Goal: Task Accomplishment & Management: Use online tool/utility

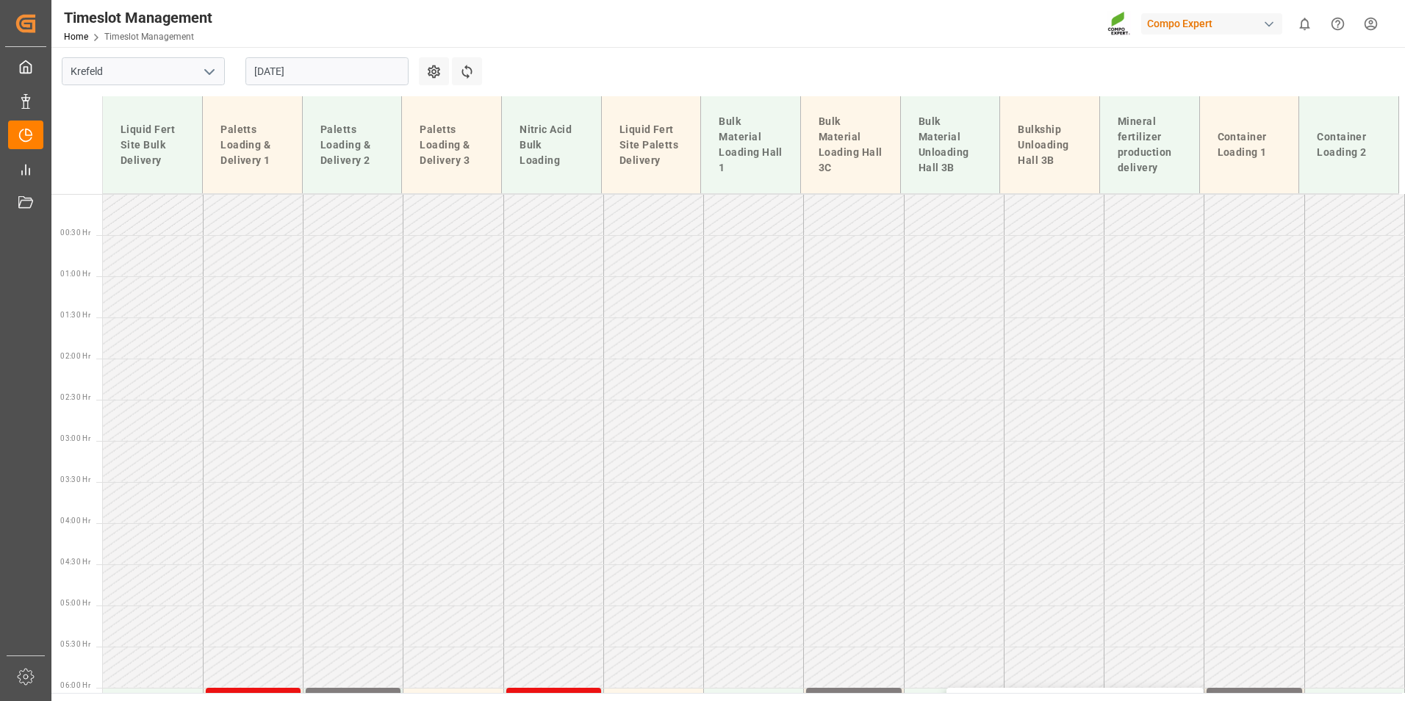
scroll to position [392, 0]
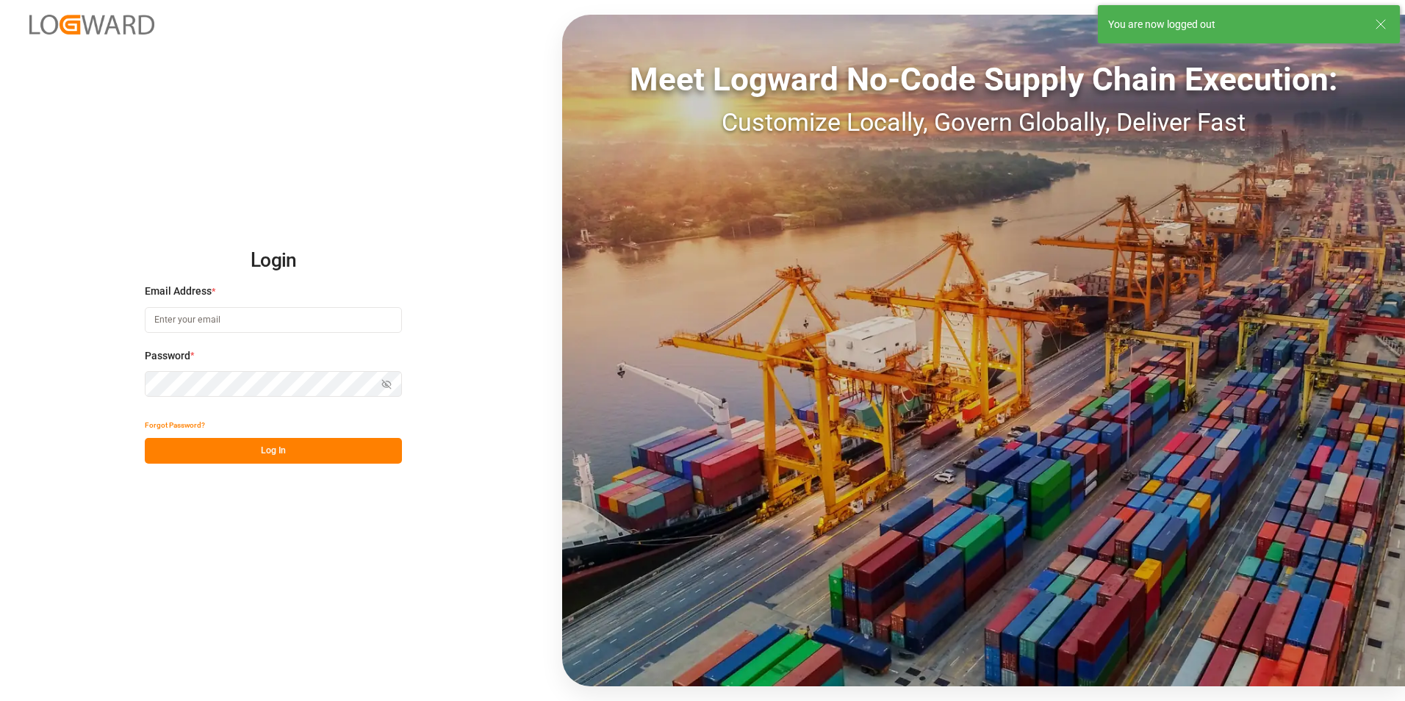
type input "[EMAIL_ADDRESS][PERSON_NAME][DOMAIN_NAME]"
click at [391, 454] on button "Log In" at bounding box center [273, 451] width 257 height 26
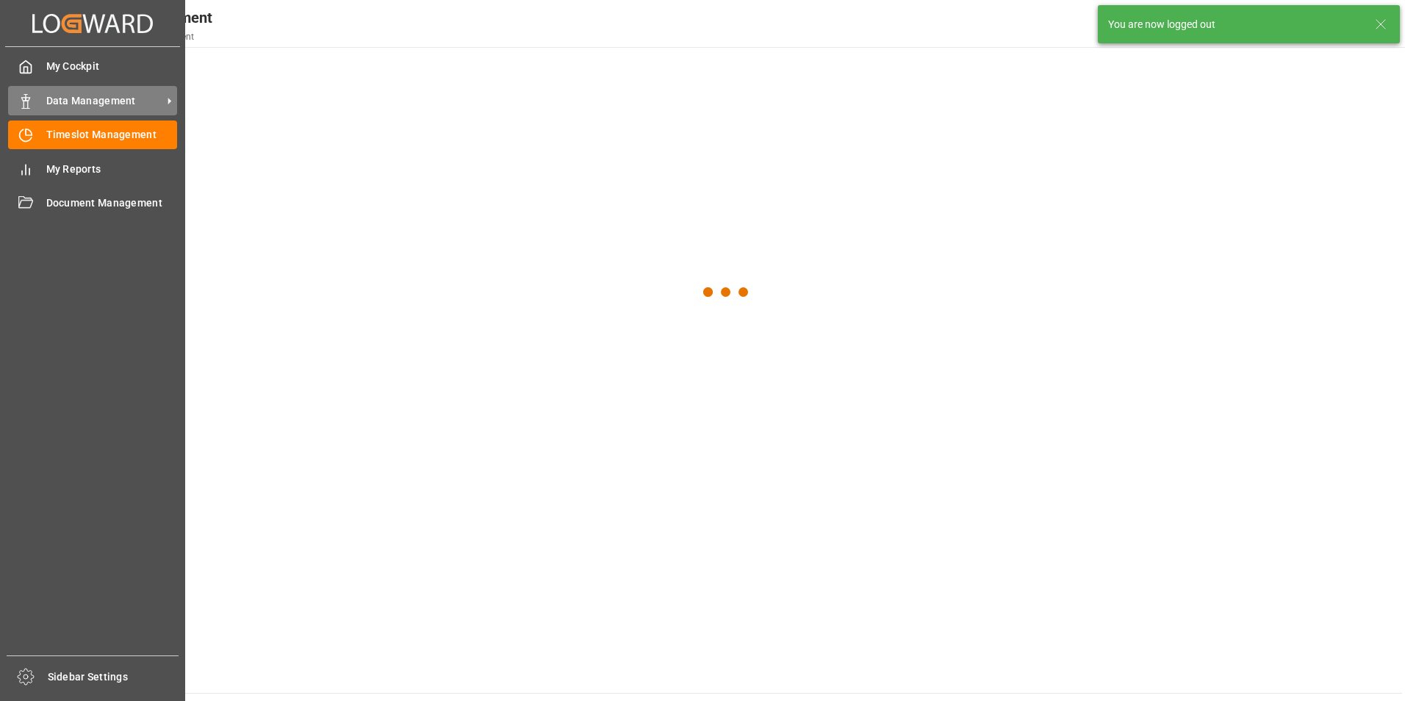
click at [37, 104] on div "Data Management Data Management" at bounding box center [92, 100] width 169 height 29
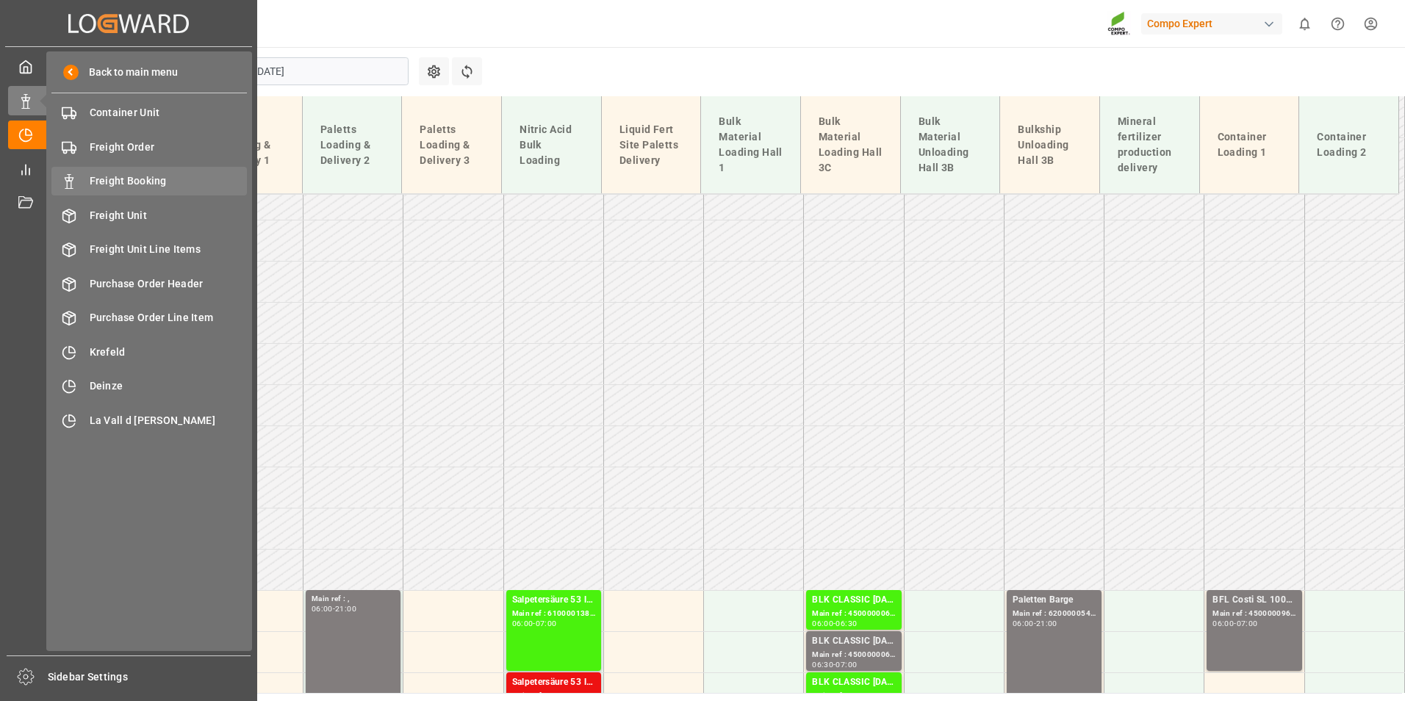
scroll to position [608, 0]
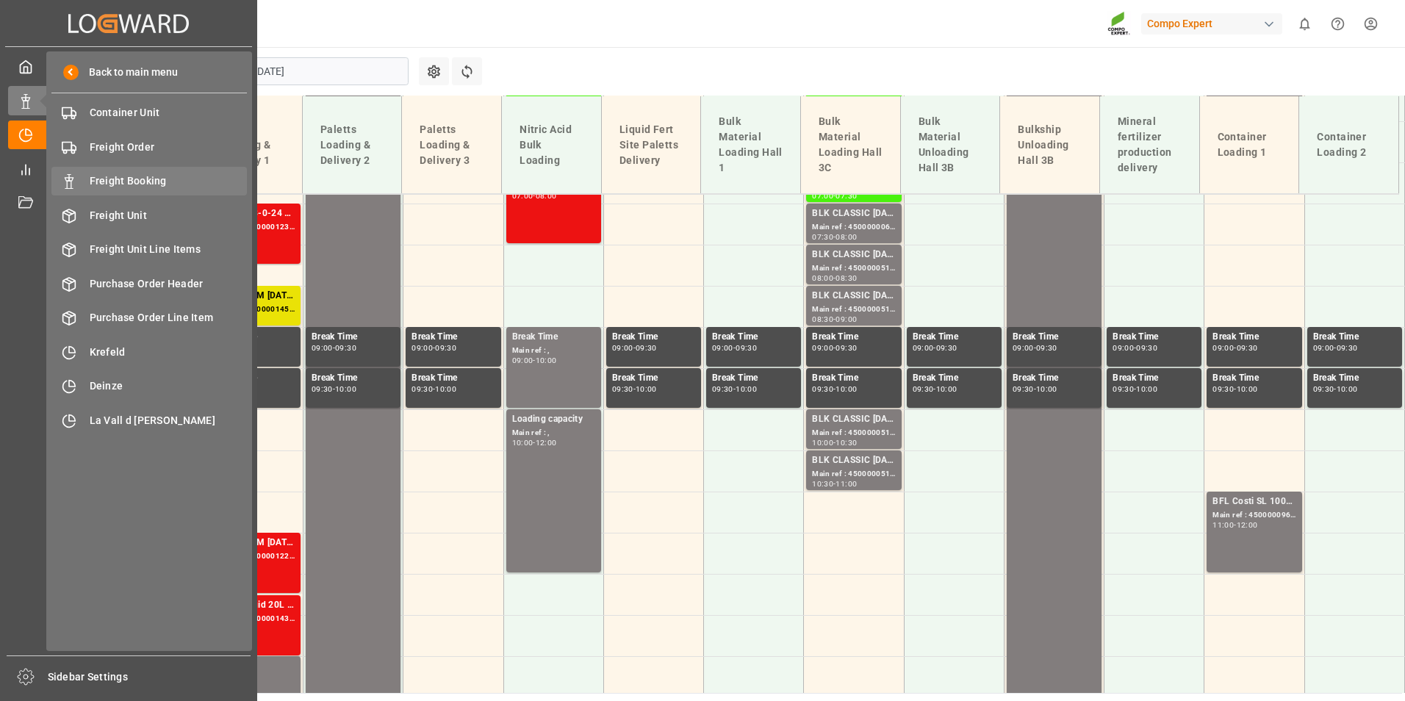
click at [189, 170] on div "Freight Booking Freight Booking" at bounding box center [148, 181] width 195 height 29
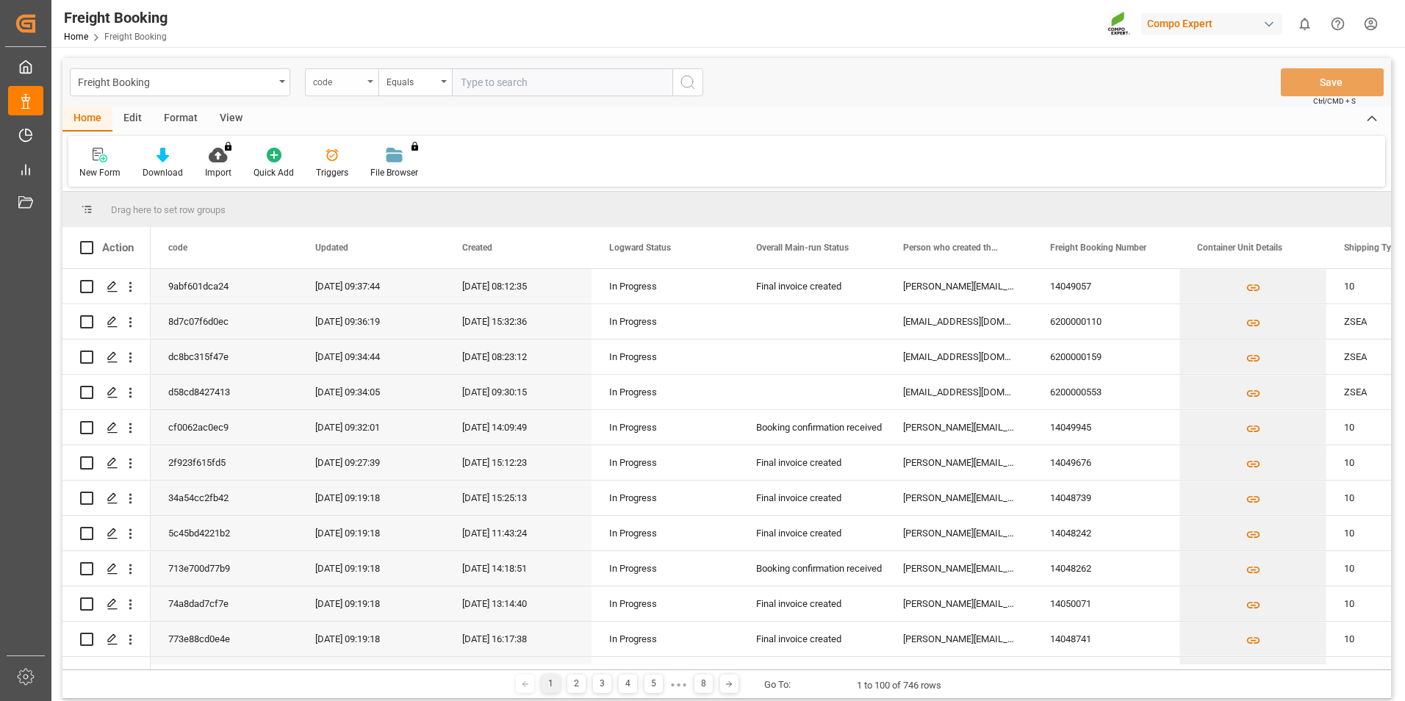
click at [375, 82] on div "code" at bounding box center [341, 82] width 73 height 28
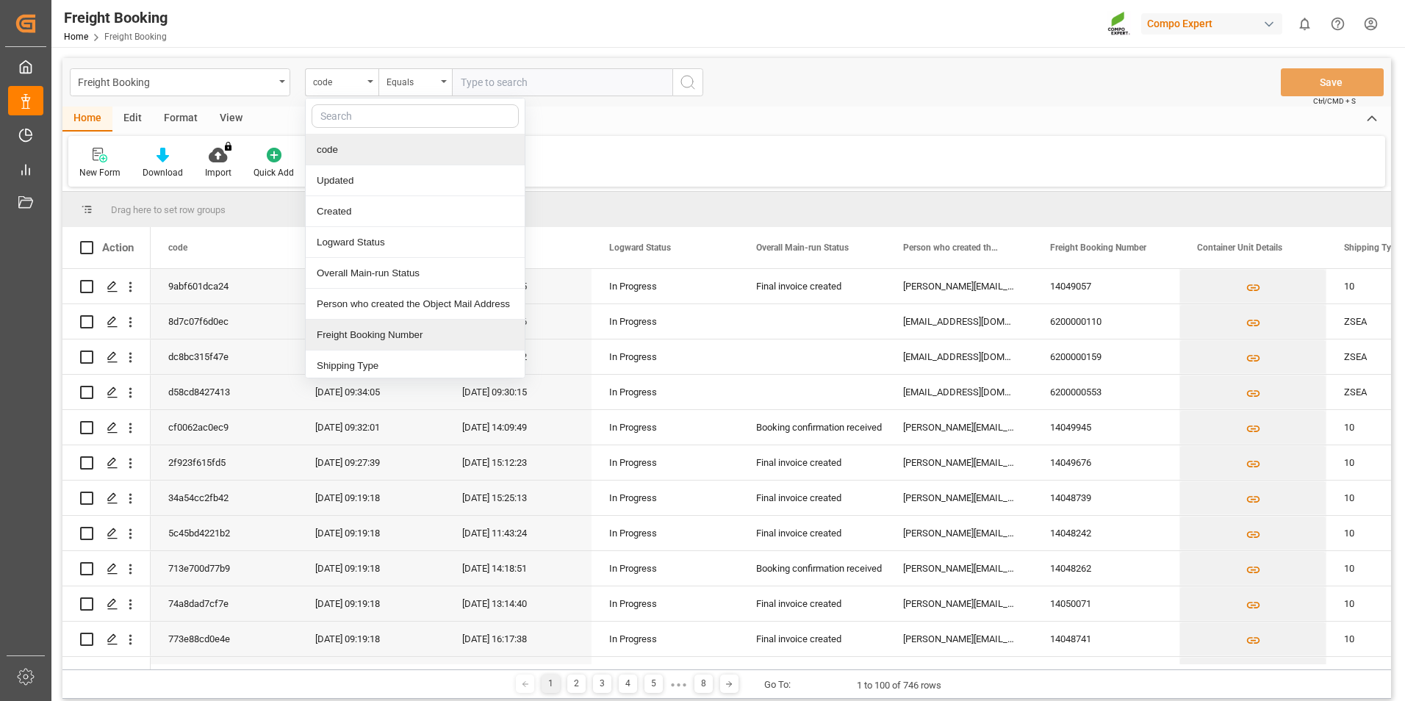
click at [395, 320] on div "Freight Booking Number" at bounding box center [415, 335] width 219 height 31
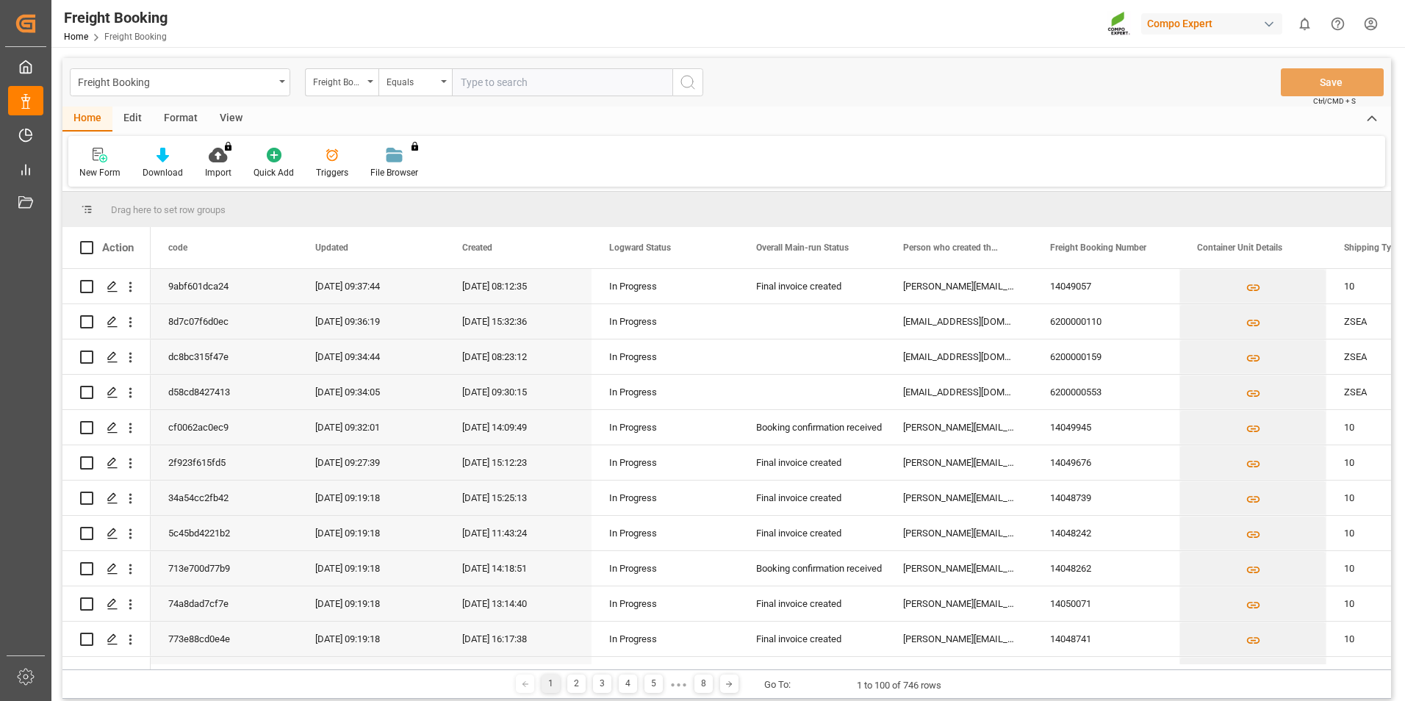
click at [478, 82] on input "text" at bounding box center [562, 82] width 220 height 28
type input "6200000159"
click at [679, 86] on icon "search button" at bounding box center [688, 82] width 18 height 18
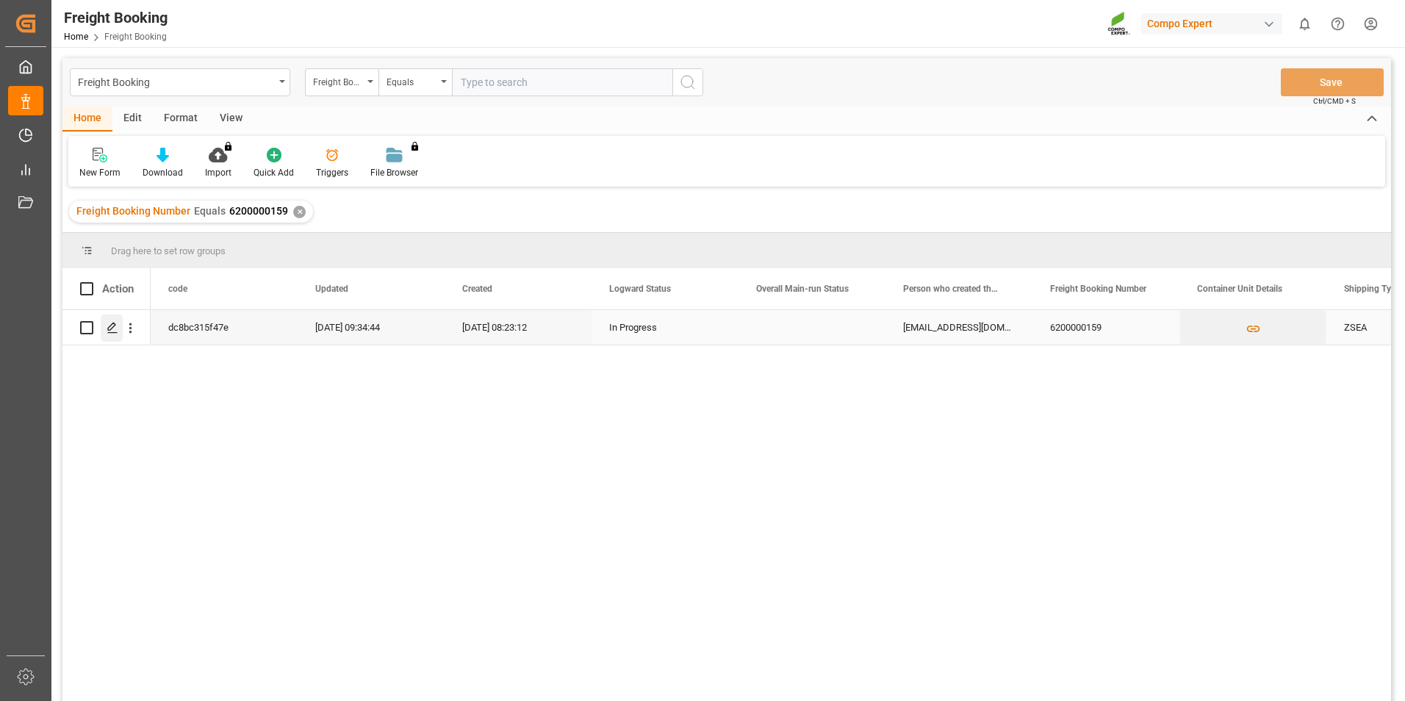
click at [109, 335] on div "Press SPACE to select this row." at bounding box center [112, 327] width 22 height 27
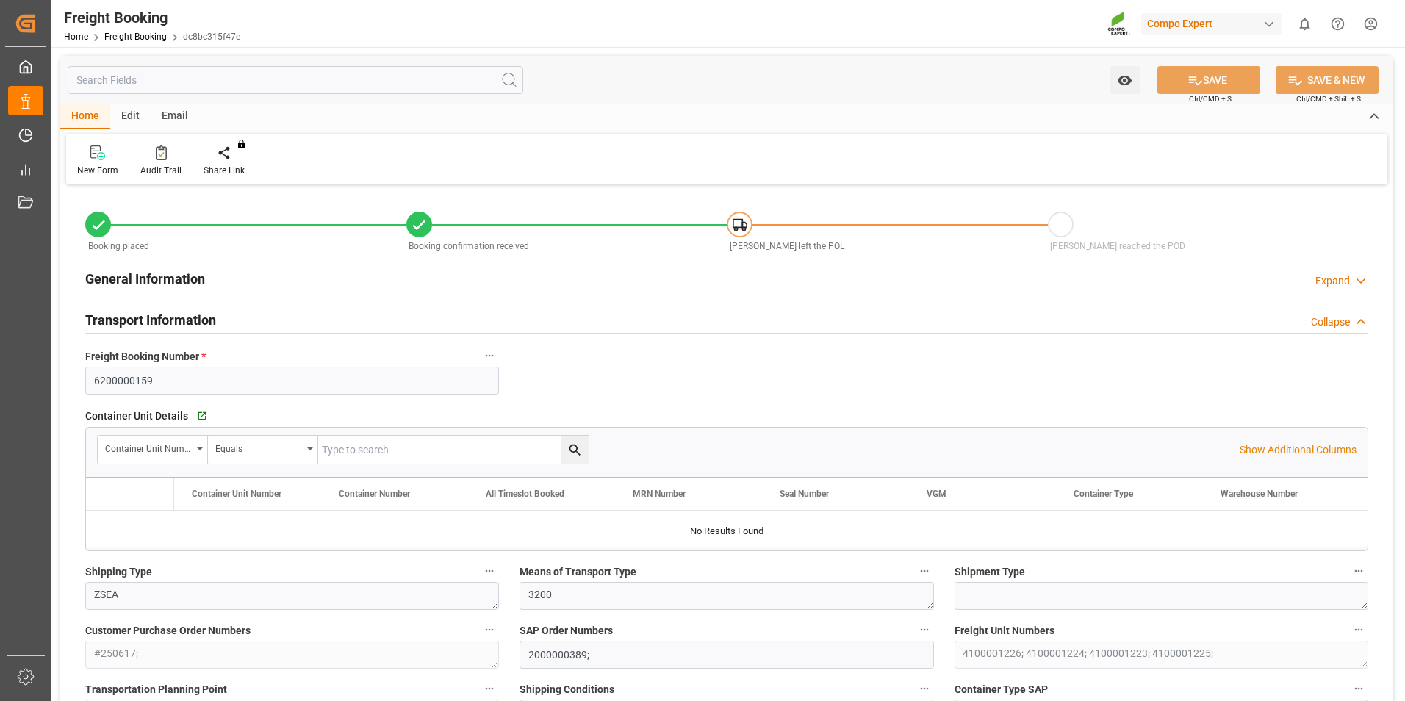
type input "Evergreen"
type input "Evergreen Marine Corp."
type input "9943279"
type input "NLRTM"
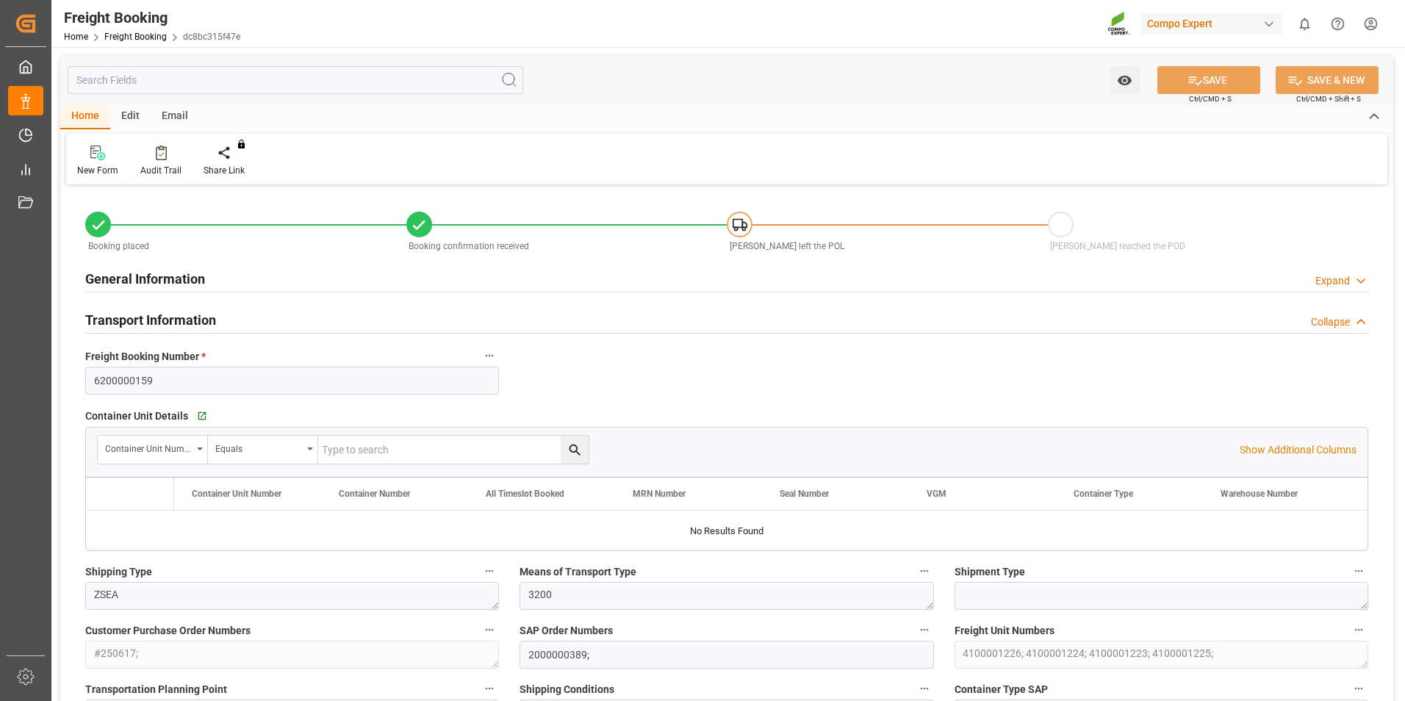
type input "TWKHH"
type input "0"
type input "185500"
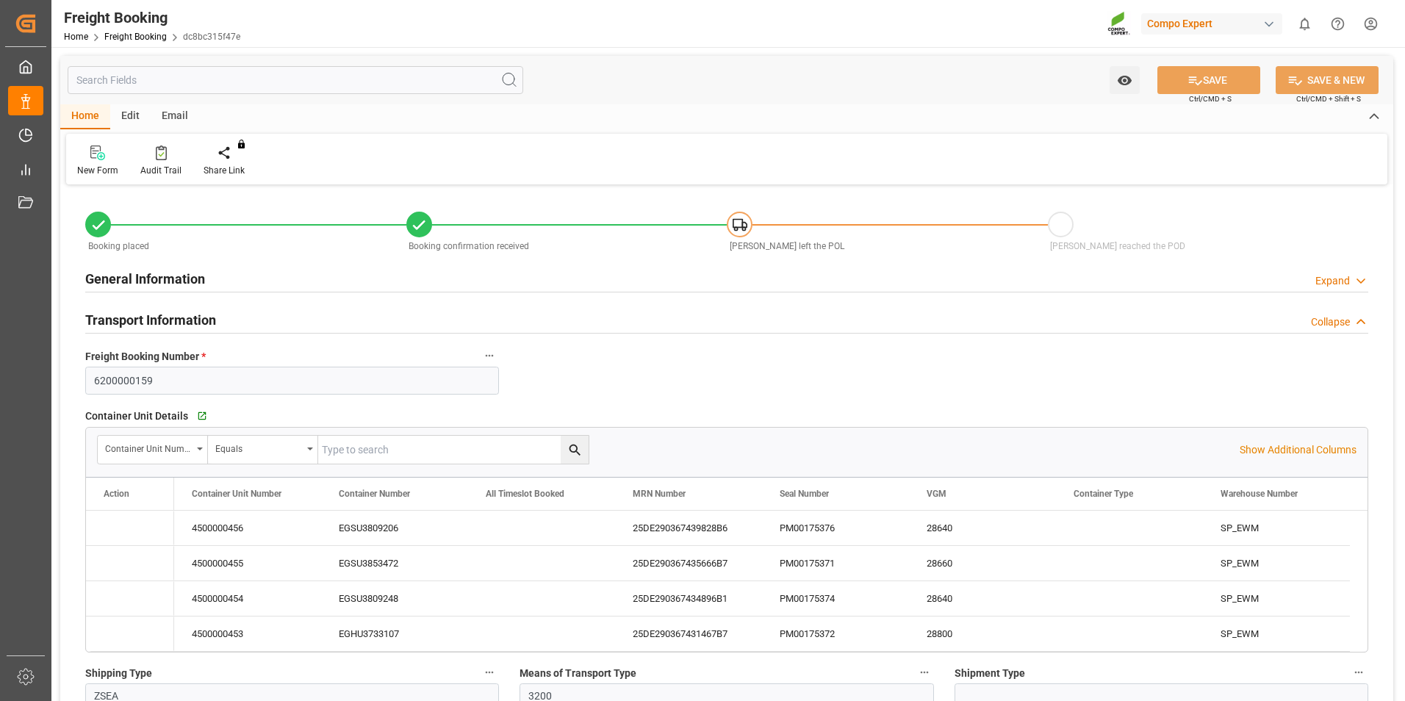
type input "[DATE] 01:00"
type input "[DATE] 00:01"
type input "[DATE] 12:00"
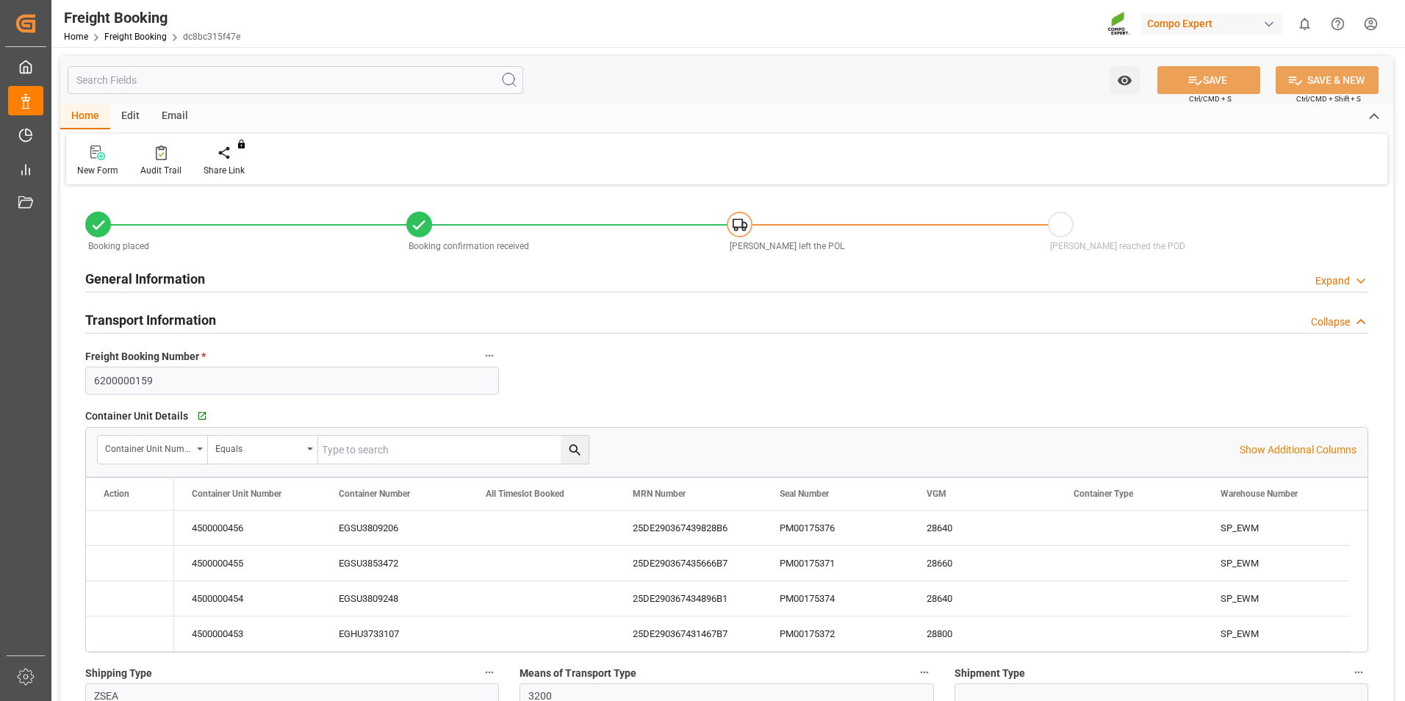
type input "[DATE] 08:23"
type input "[DATE] 08:24"
type input "[DATE] 09:46"
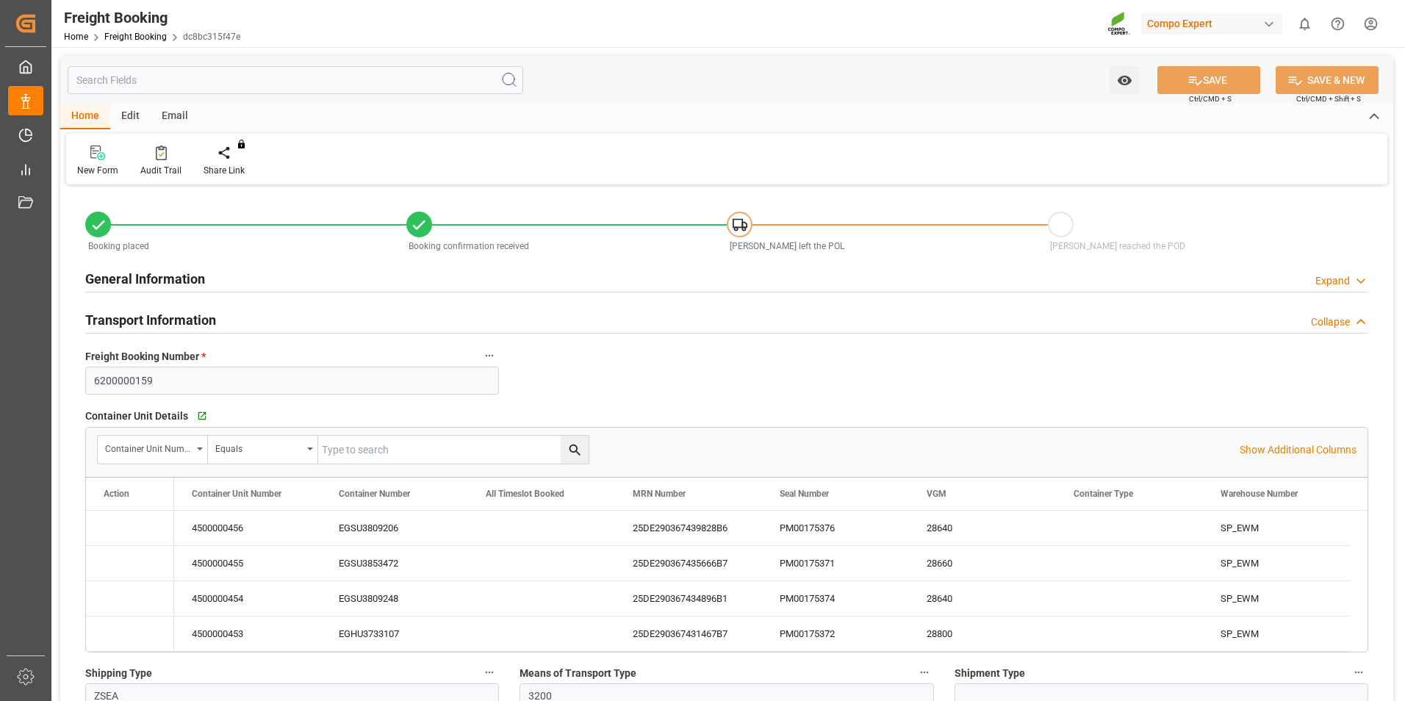
type input "[DATE] 09:34"
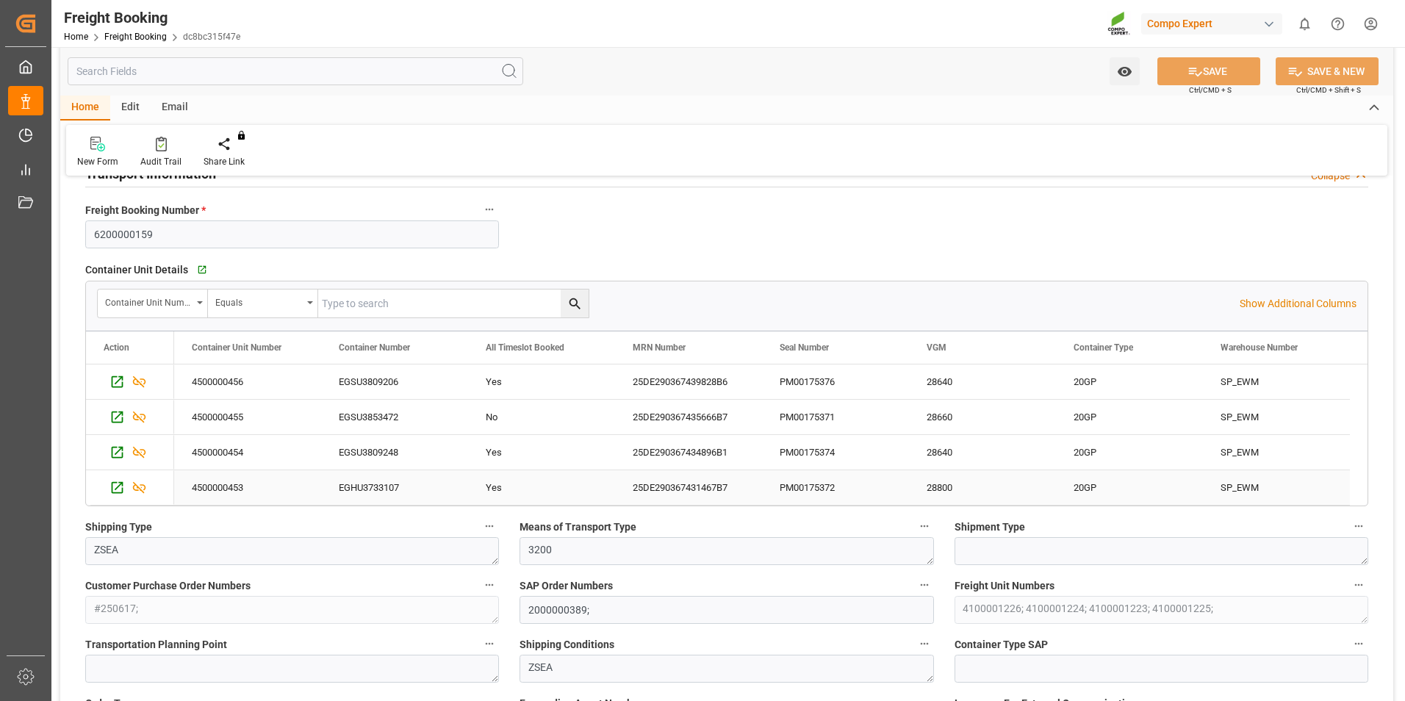
scroll to position [147, 0]
click at [699, 486] on span at bounding box center [697, 485] width 14 height 13
click at [757, 484] on span "Excel Export" at bounding box center [771, 486] width 76 height 28
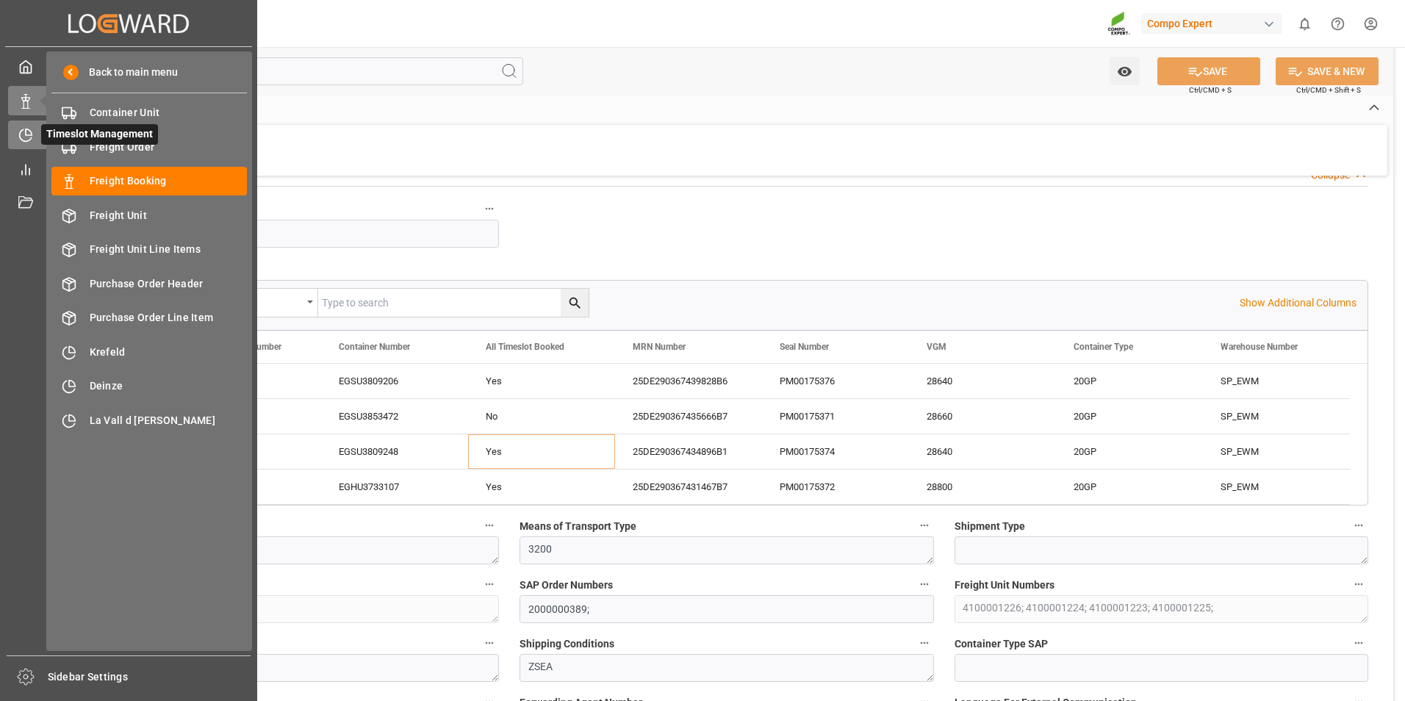
click at [28, 135] on icon at bounding box center [29, 132] width 6 height 6
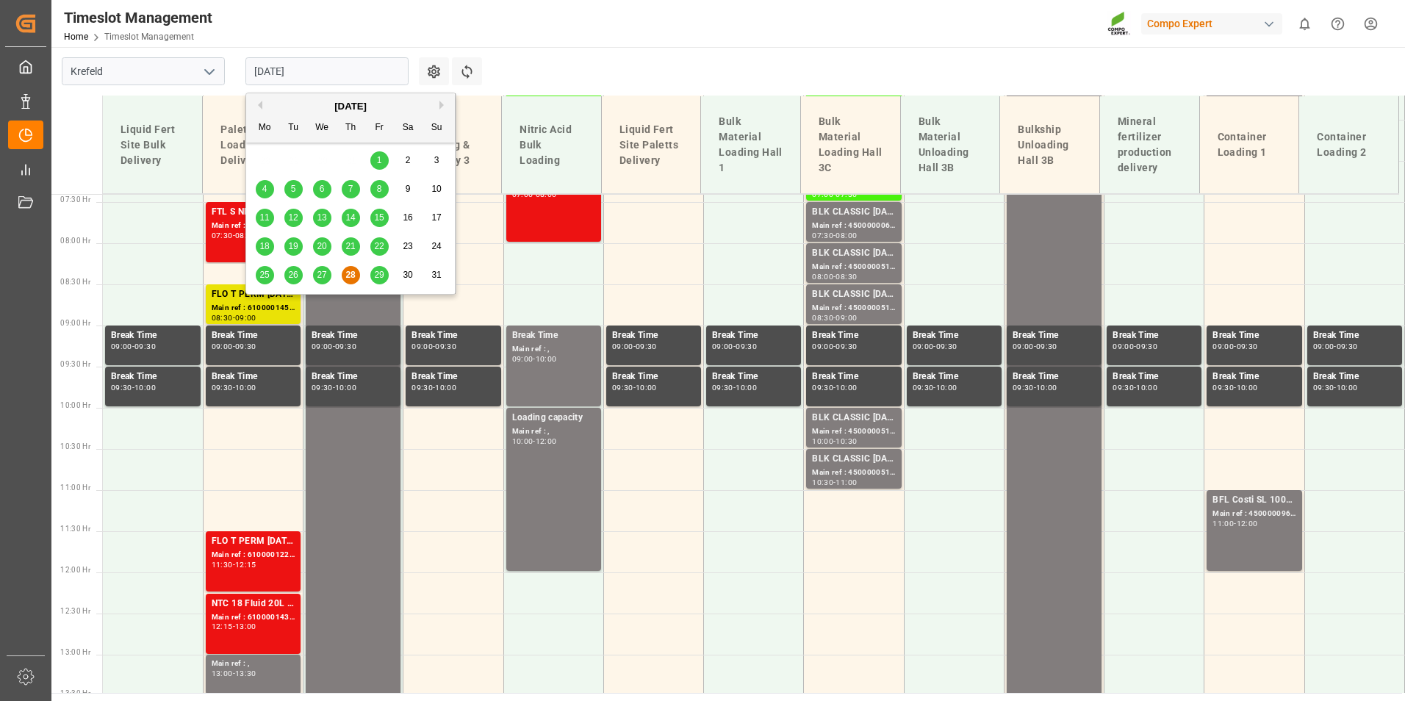
click at [326, 71] on input "[DATE]" at bounding box center [326, 71] width 163 height 28
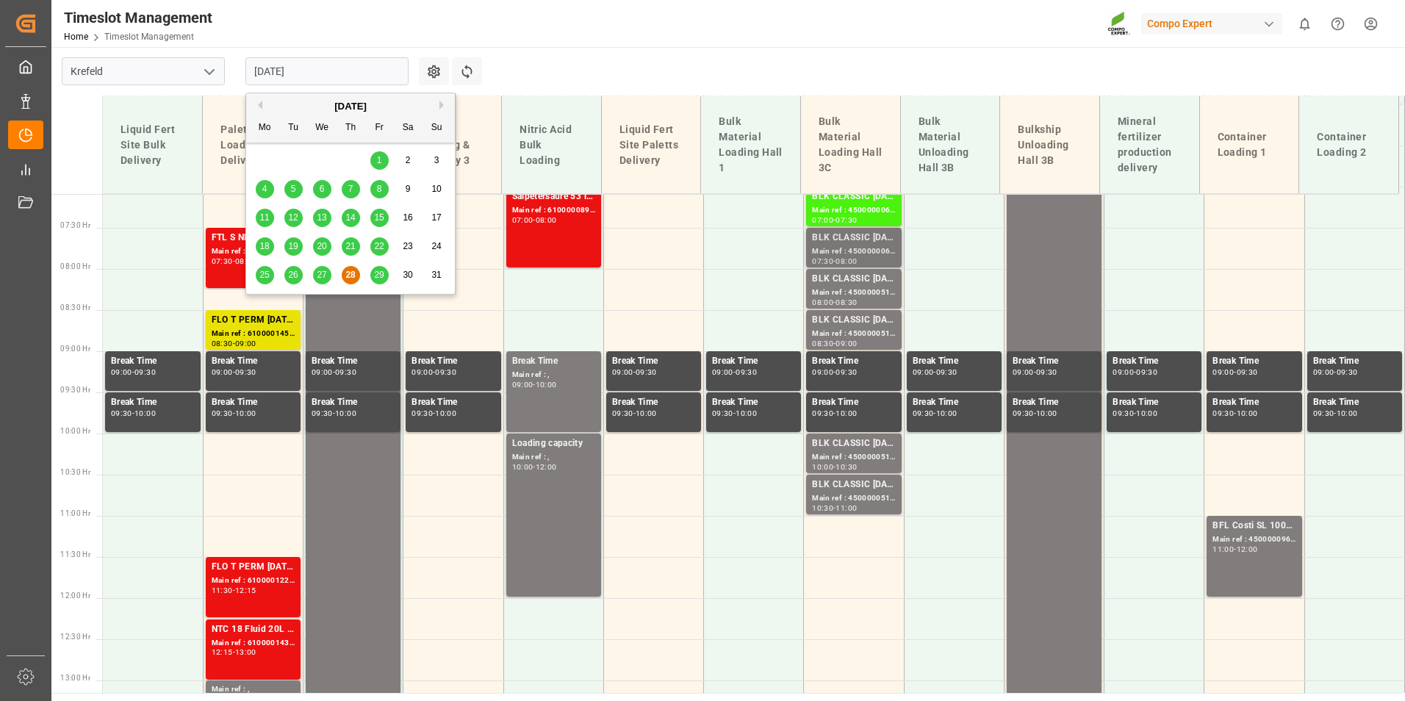
scroll to position [557, 0]
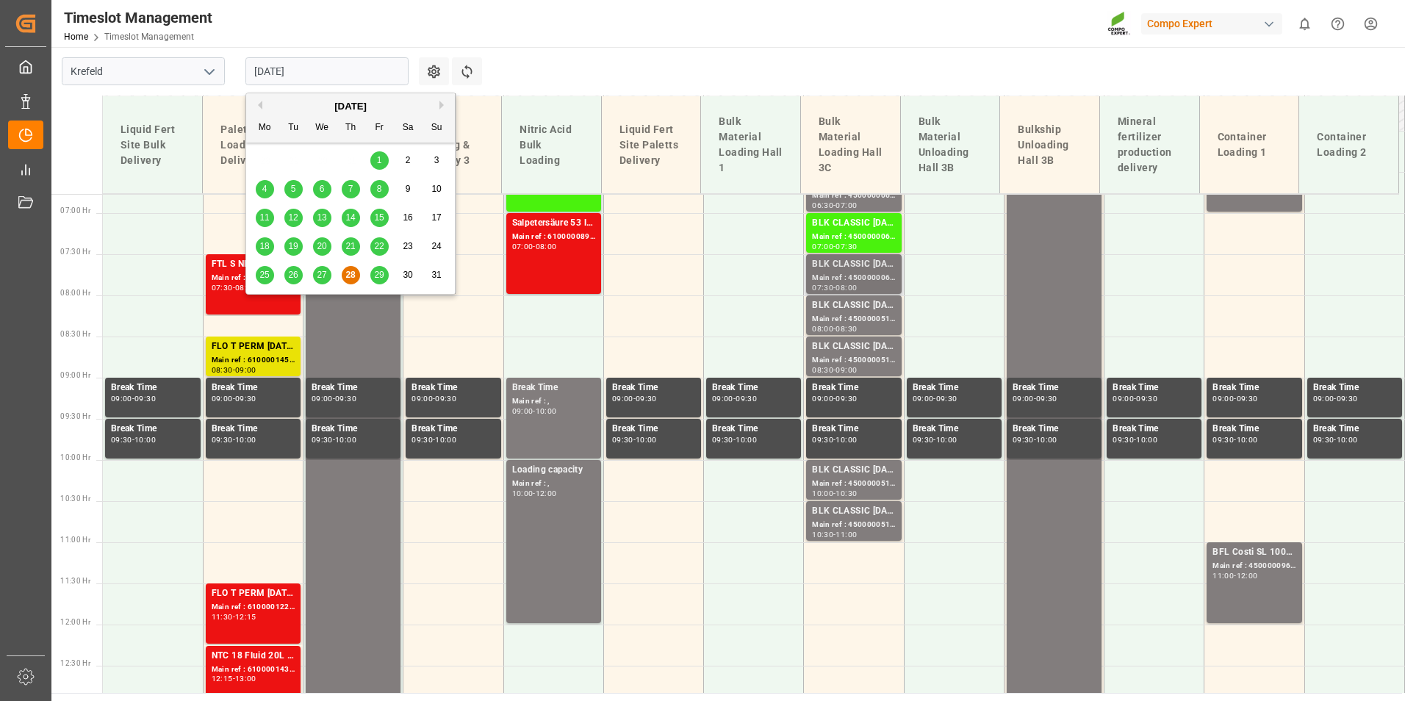
click at [838, 279] on div "Main ref : 4500000068, 2000000015;" at bounding box center [853, 278] width 83 height 12
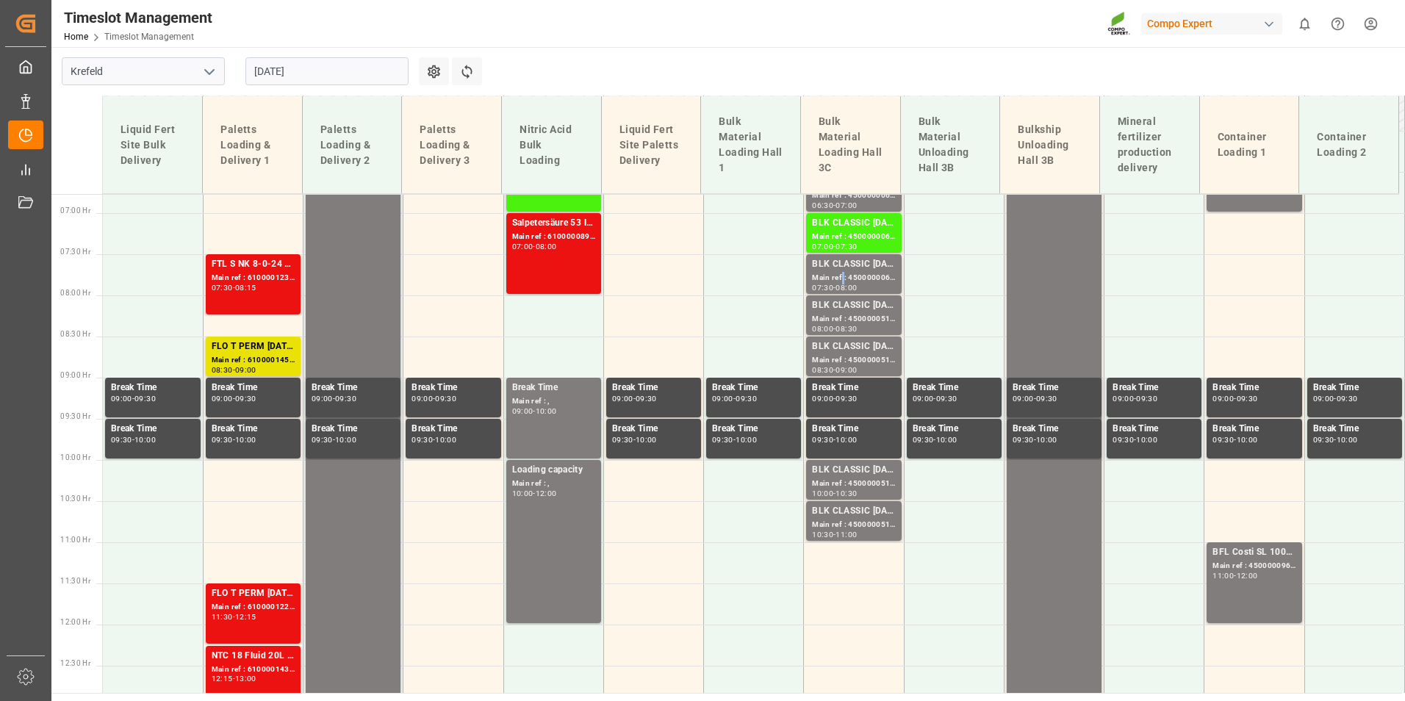
click at [838, 279] on div "Main ref : 4500000068, 2000000015;" at bounding box center [853, 278] width 83 height 12
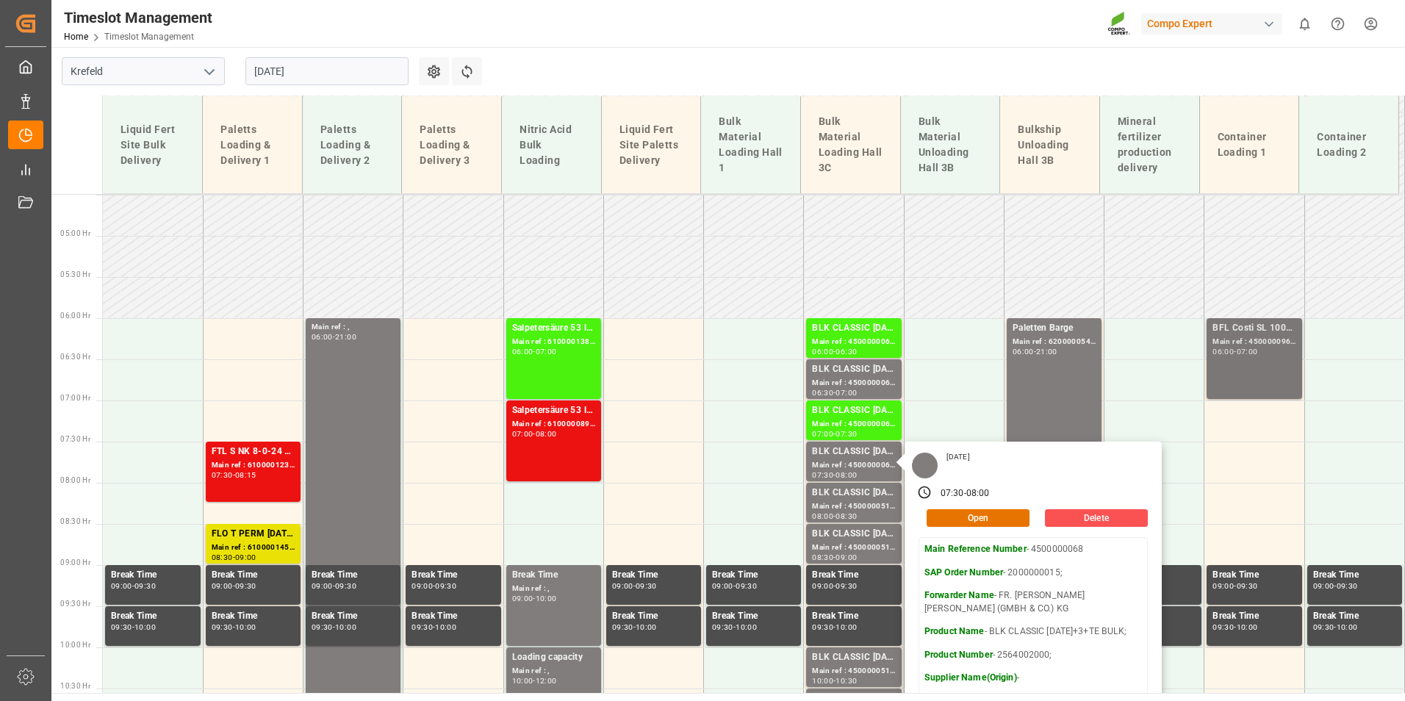
scroll to position [263, 0]
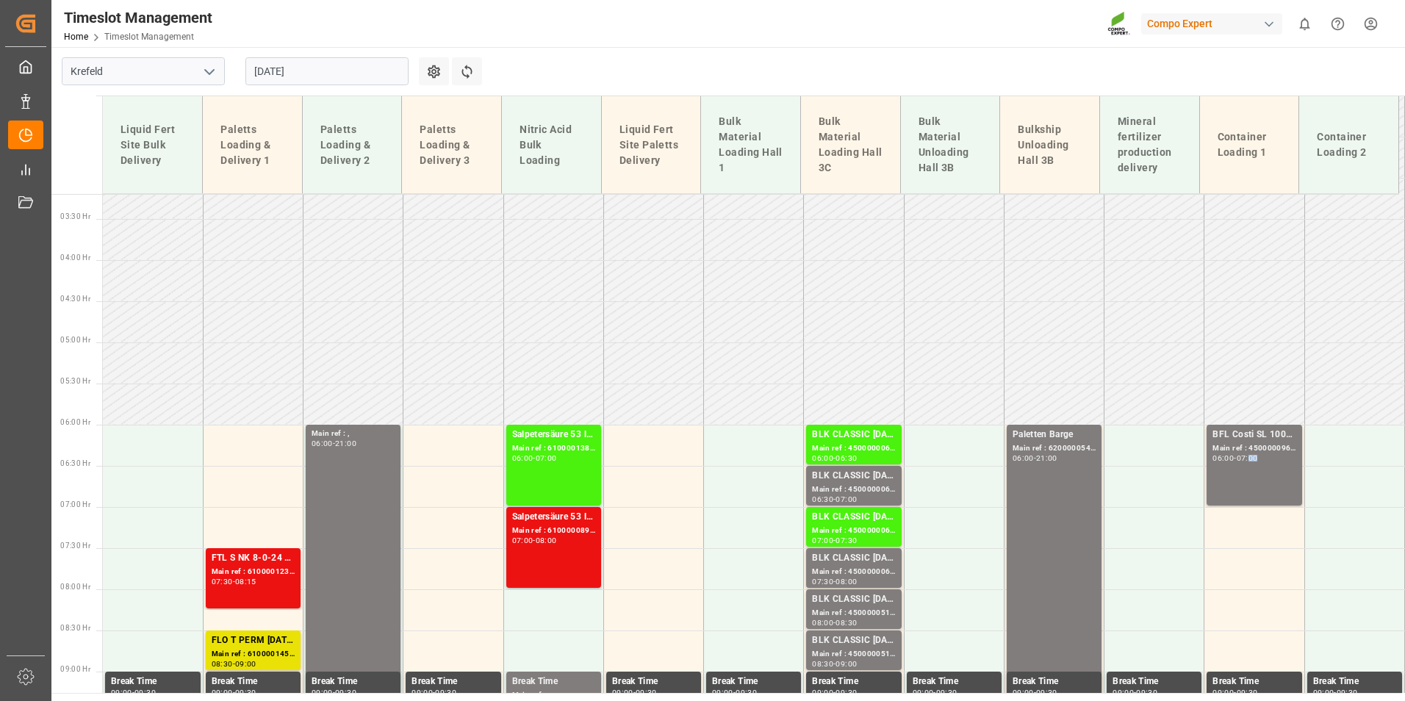
click at [1252, 461] on div "07:00" at bounding box center [1247, 458] width 21 height 7
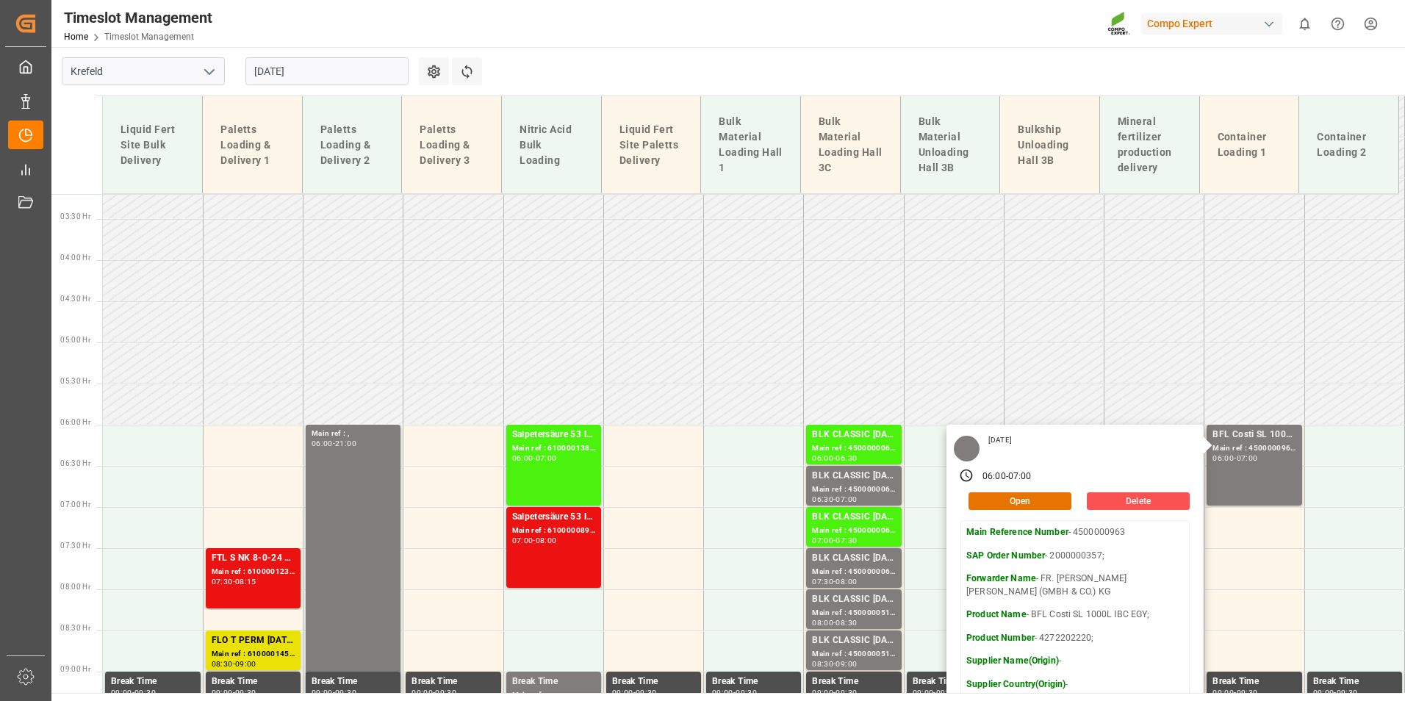
click at [332, 79] on input "[DATE]" at bounding box center [326, 71] width 163 height 28
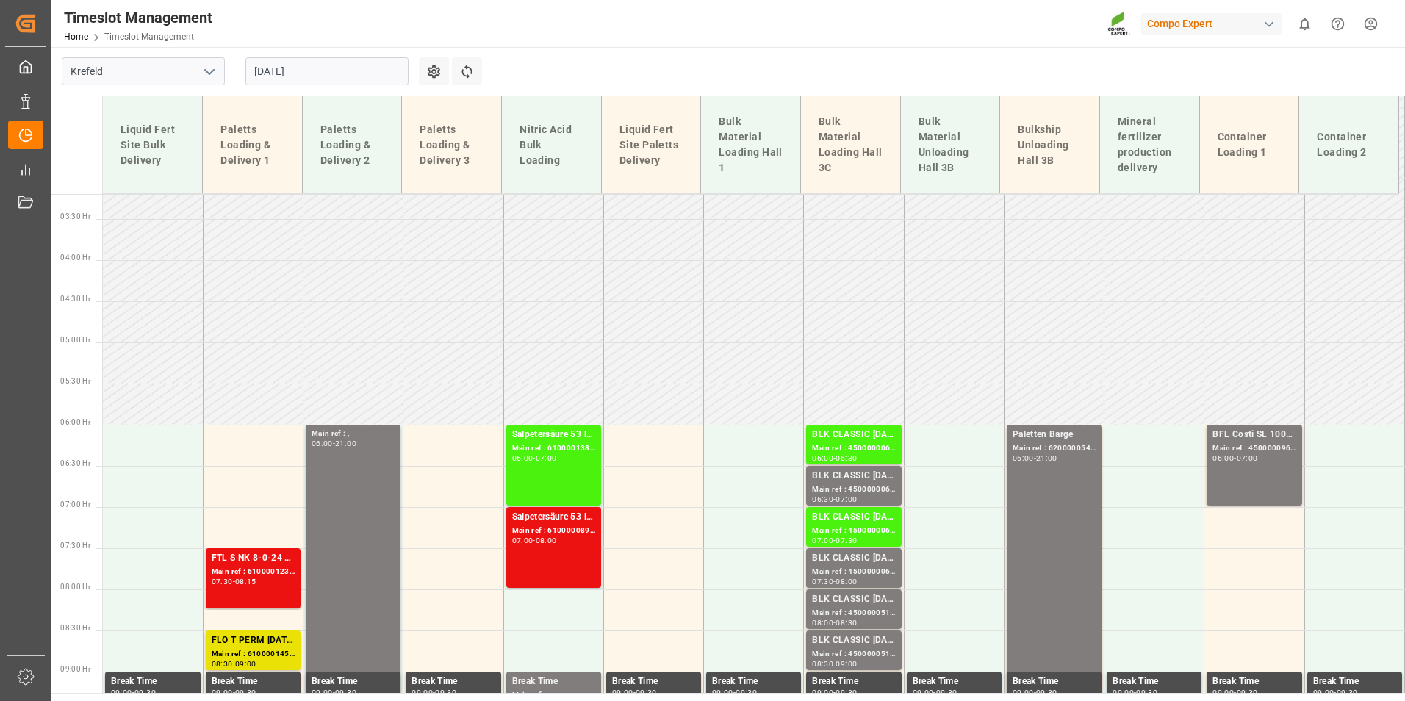
click at [611, 323] on td at bounding box center [653, 321] width 100 height 41
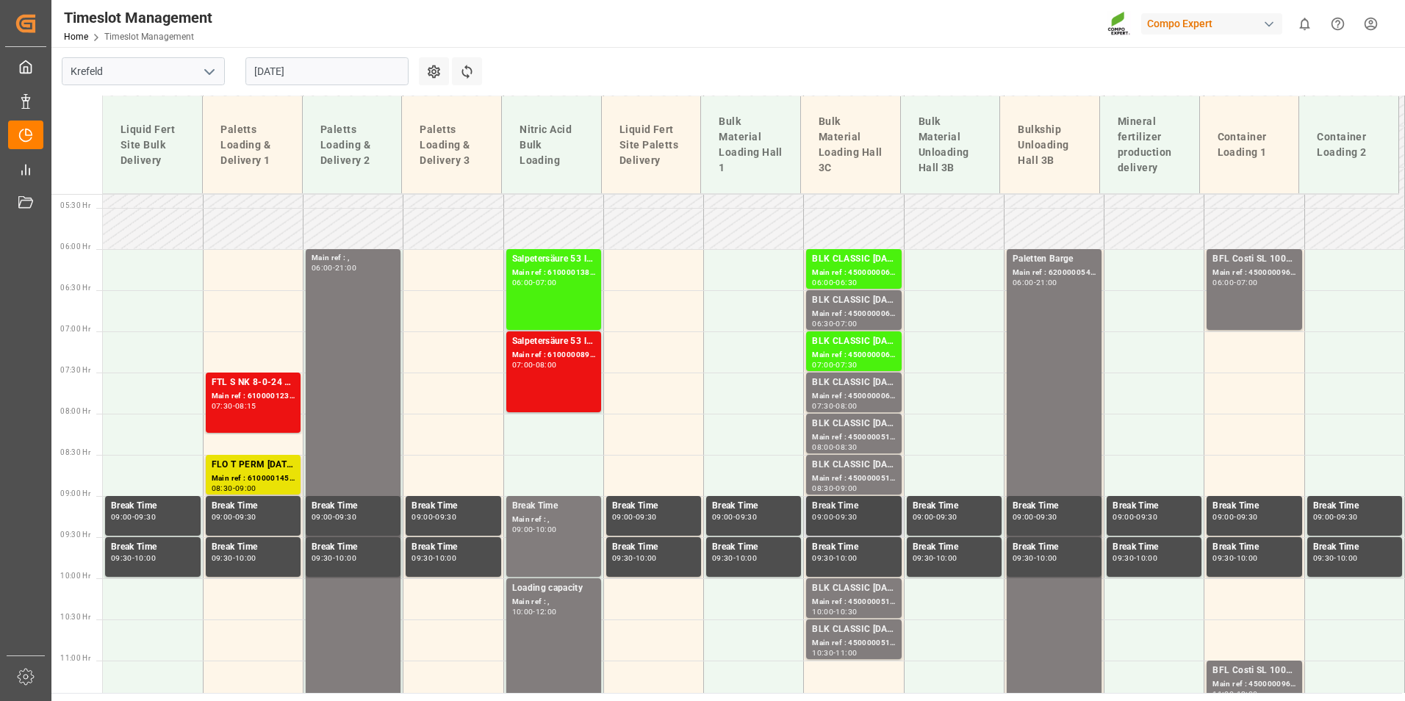
scroll to position [557, 0]
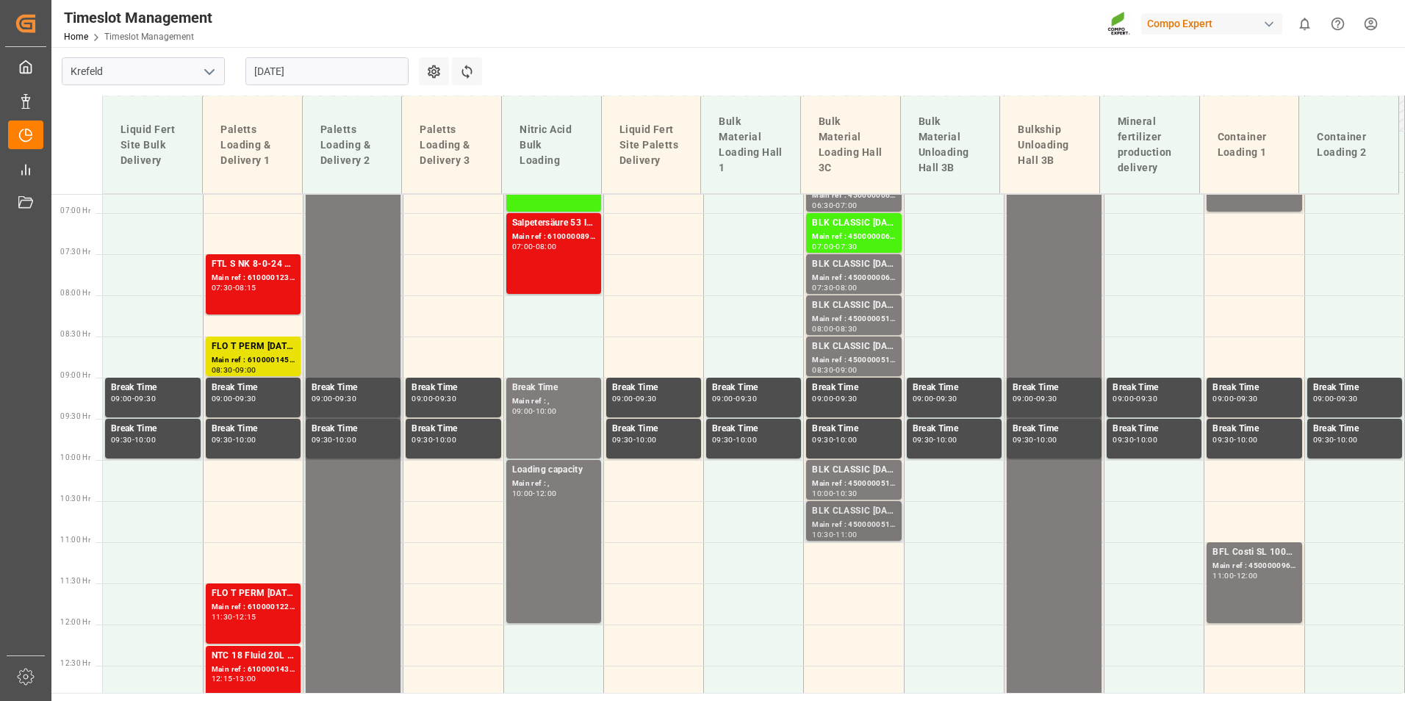
click at [827, 511] on div "BLK CLASSIC [DATE]+3+TE BULK;" at bounding box center [853, 511] width 83 height 15
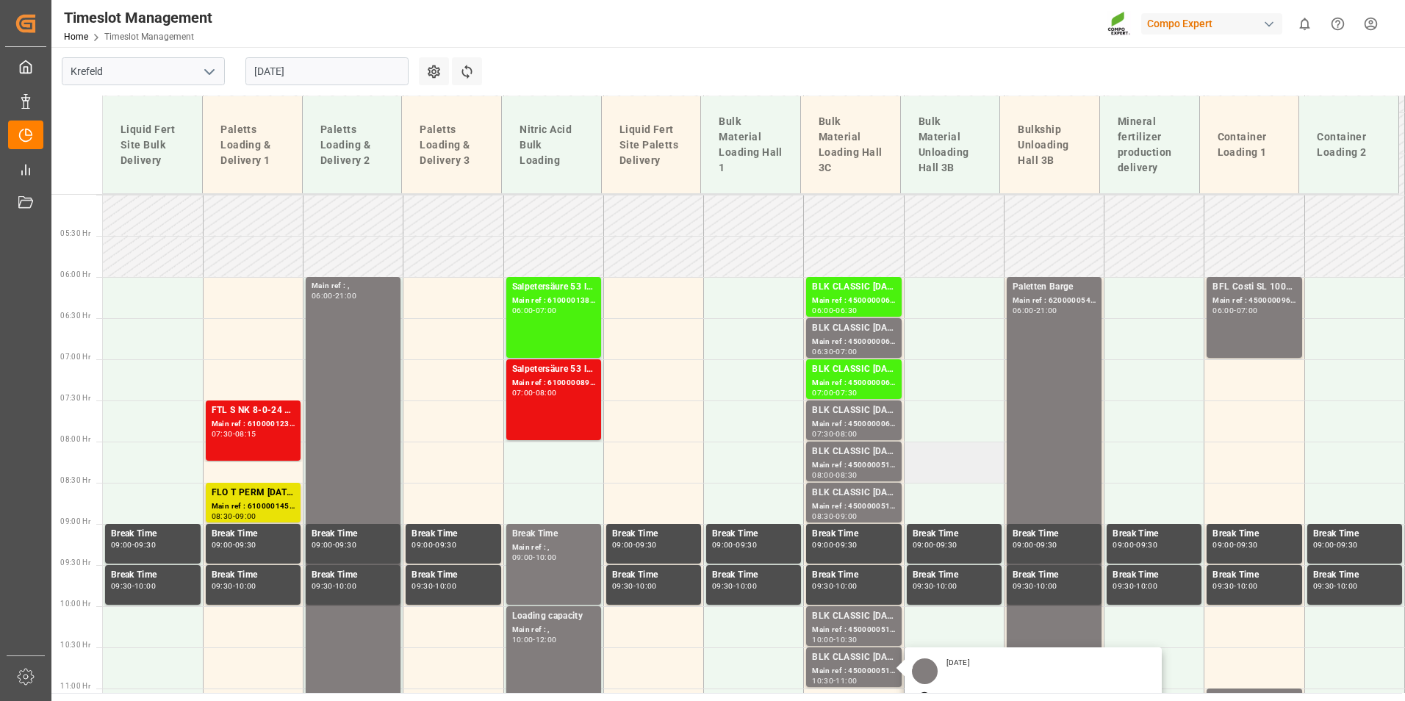
scroll to position [410, 0]
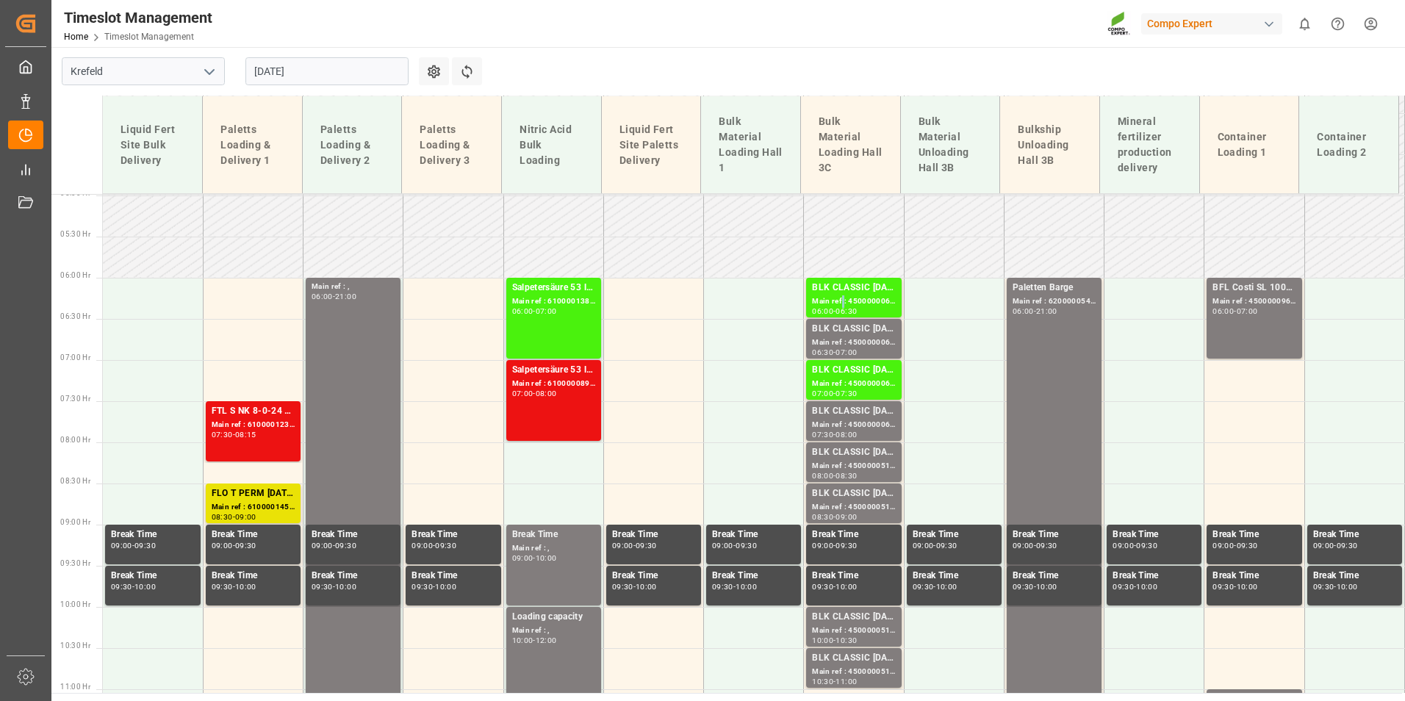
click at [838, 297] on div "Main ref : 4500000066, 2000000015;" at bounding box center [853, 301] width 83 height 12
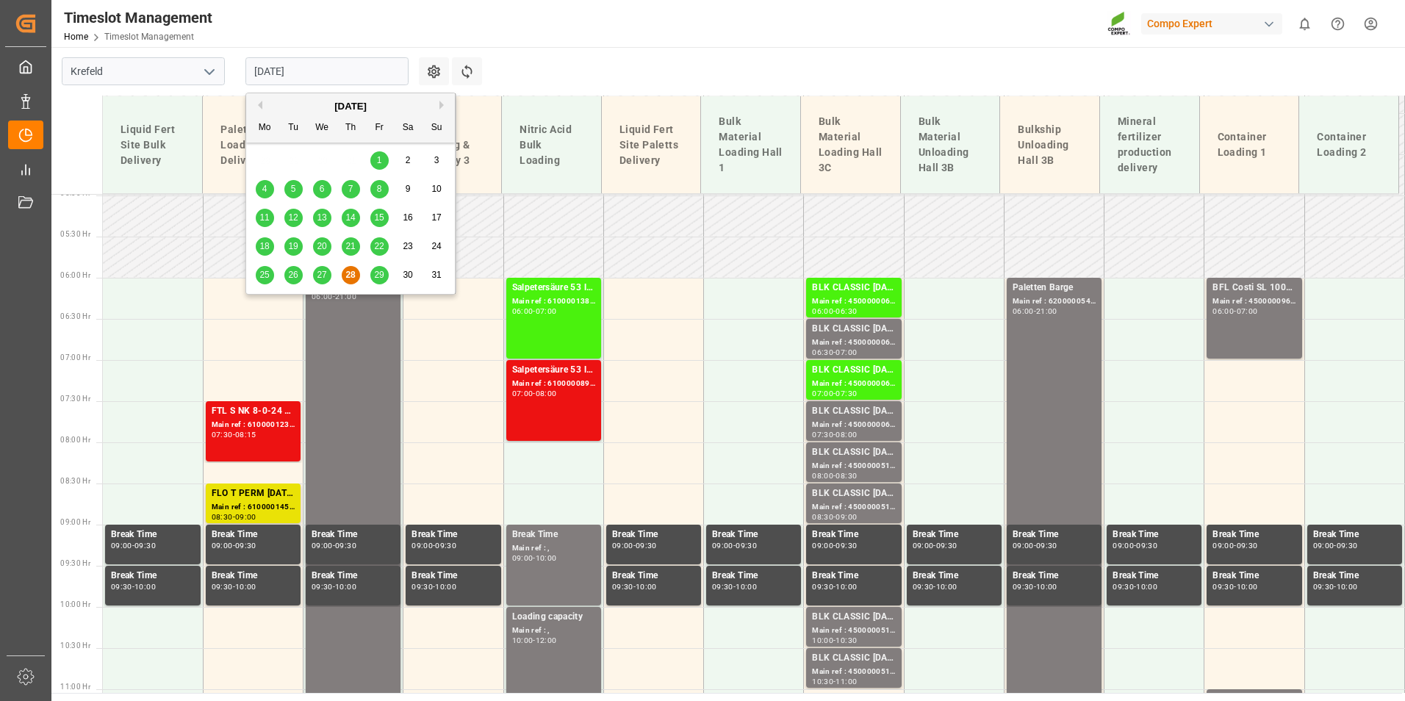
click at [346, 64] on input "[DATE]" at bounding box center [326, 71] width 163 height 28
click at [329, 270] on div "27" at bounding box center [322, 276] width 18 height 18
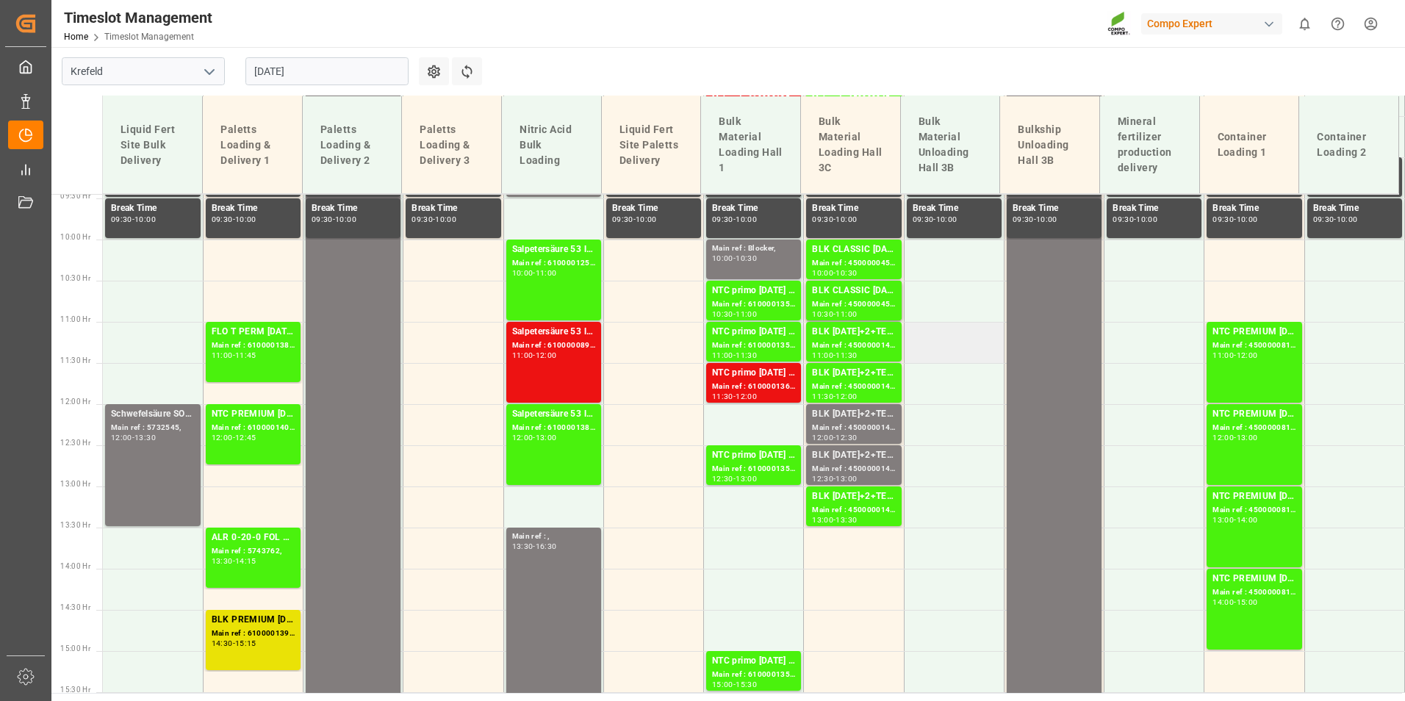
scroll to position [557, 0]
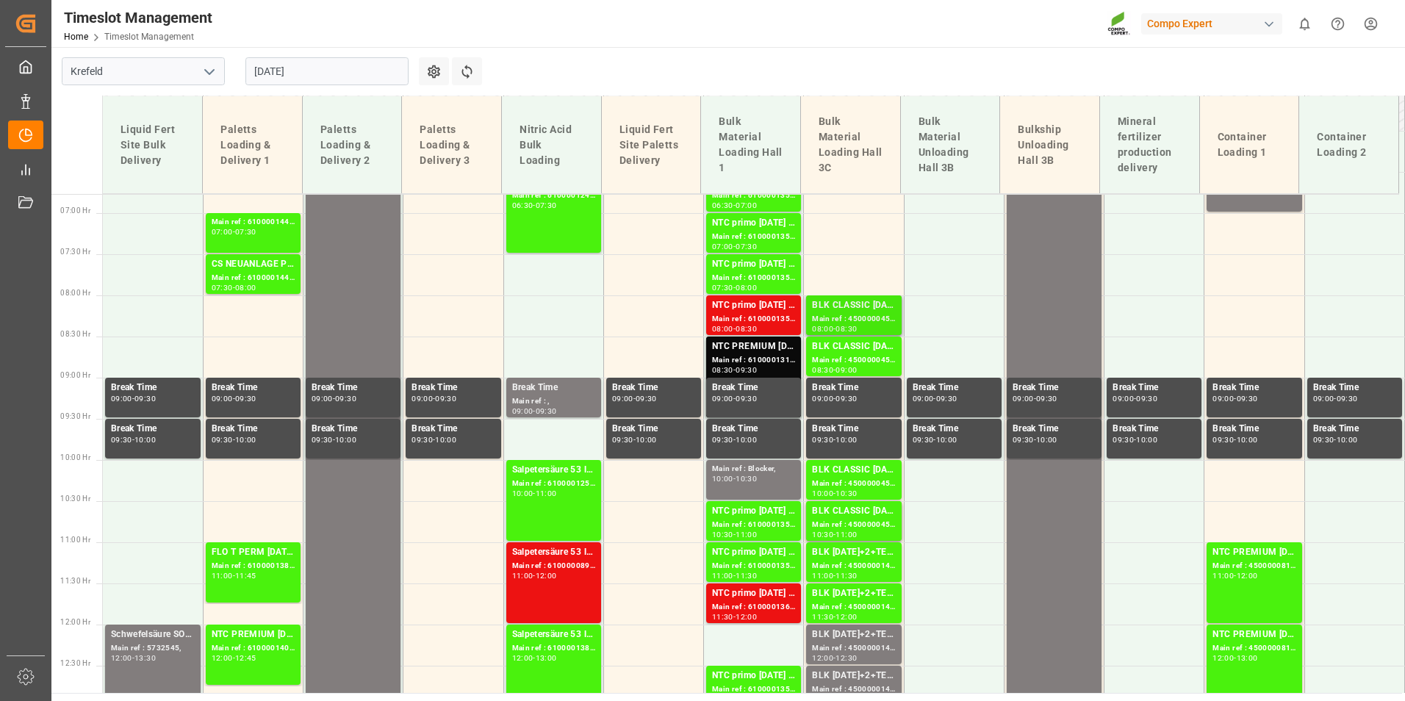
click at [871, 323] on div "Main ref : 4500000453, 2000000389;" at bounding box center [853, 319] width 83 height 12
click at [866, 360] on div "Main ref : 4500000454, 2000000389;" at bounding box center [853, 360] width 83 height 12
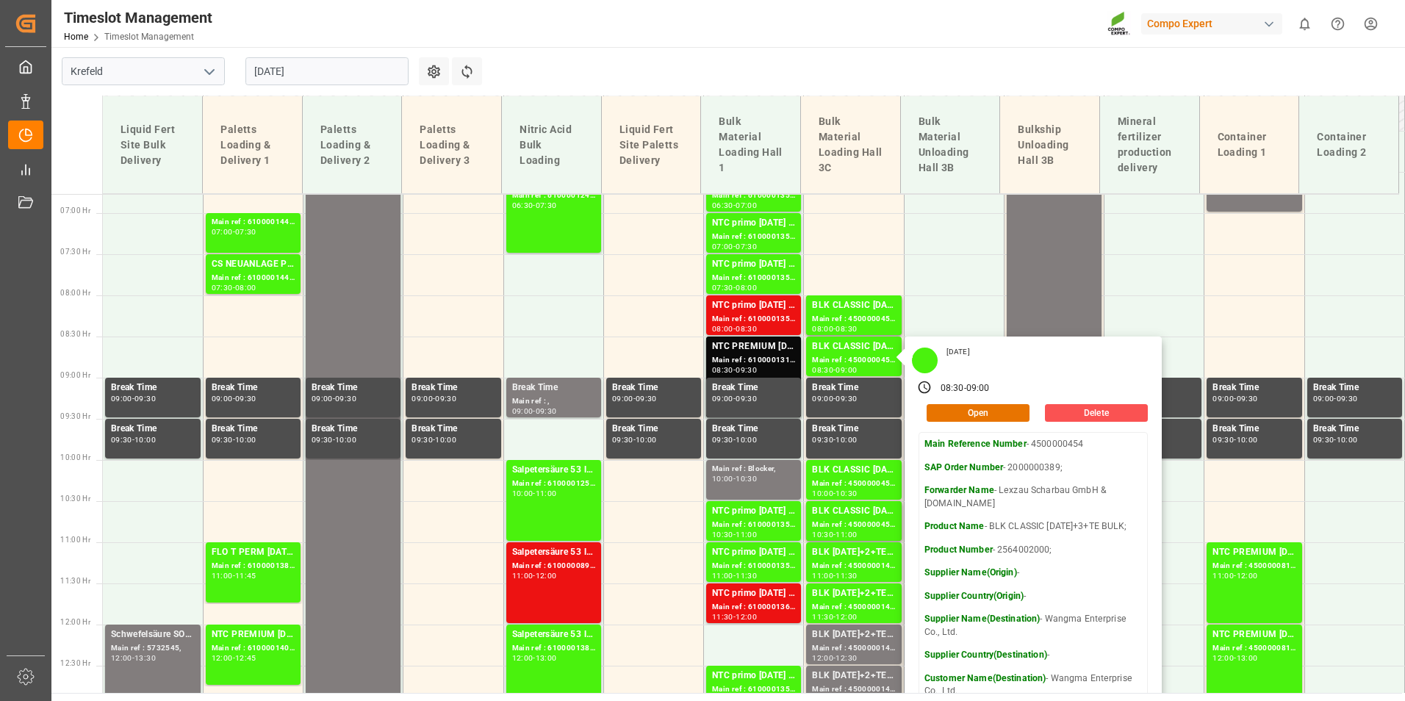
scroll to position [337, 0]
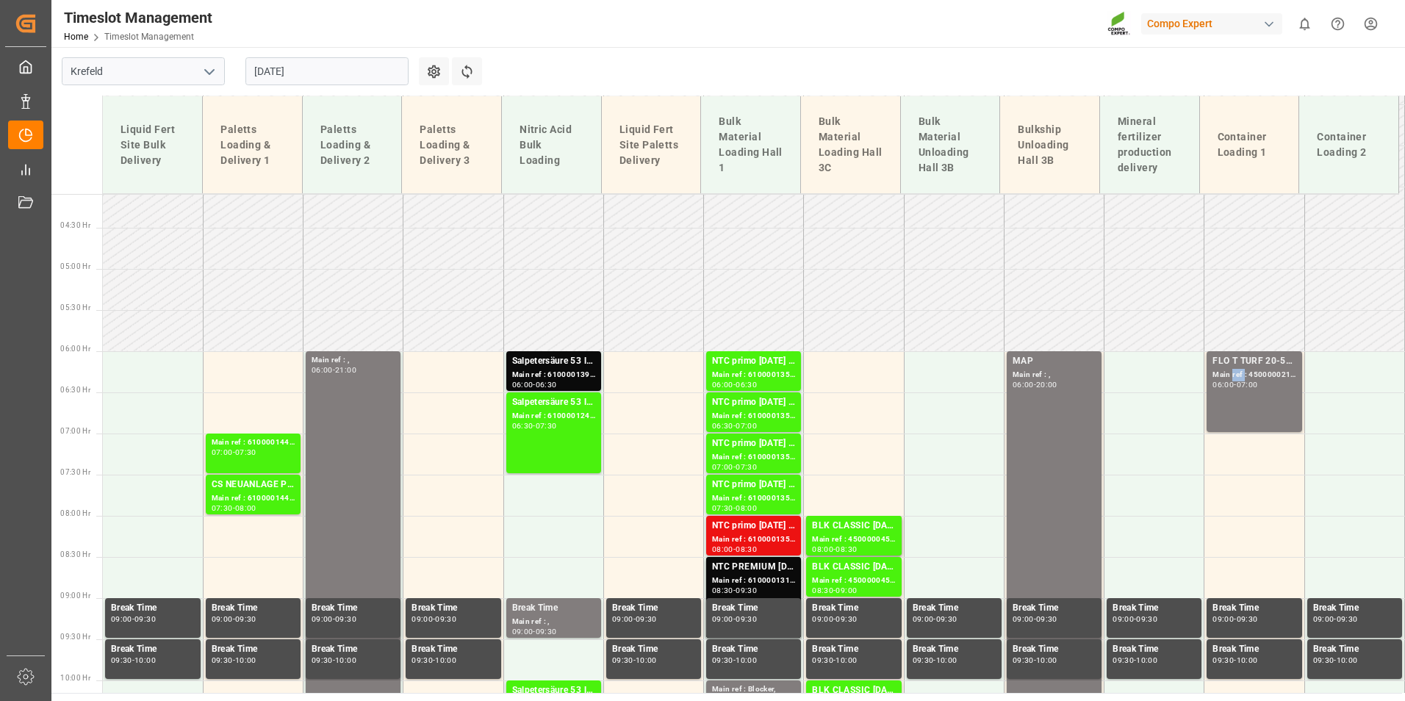
click at [1229, 371] on div "Main ref : 4500000219, 2000000151;" at bounding box center [1253, 375] width 83 height 12
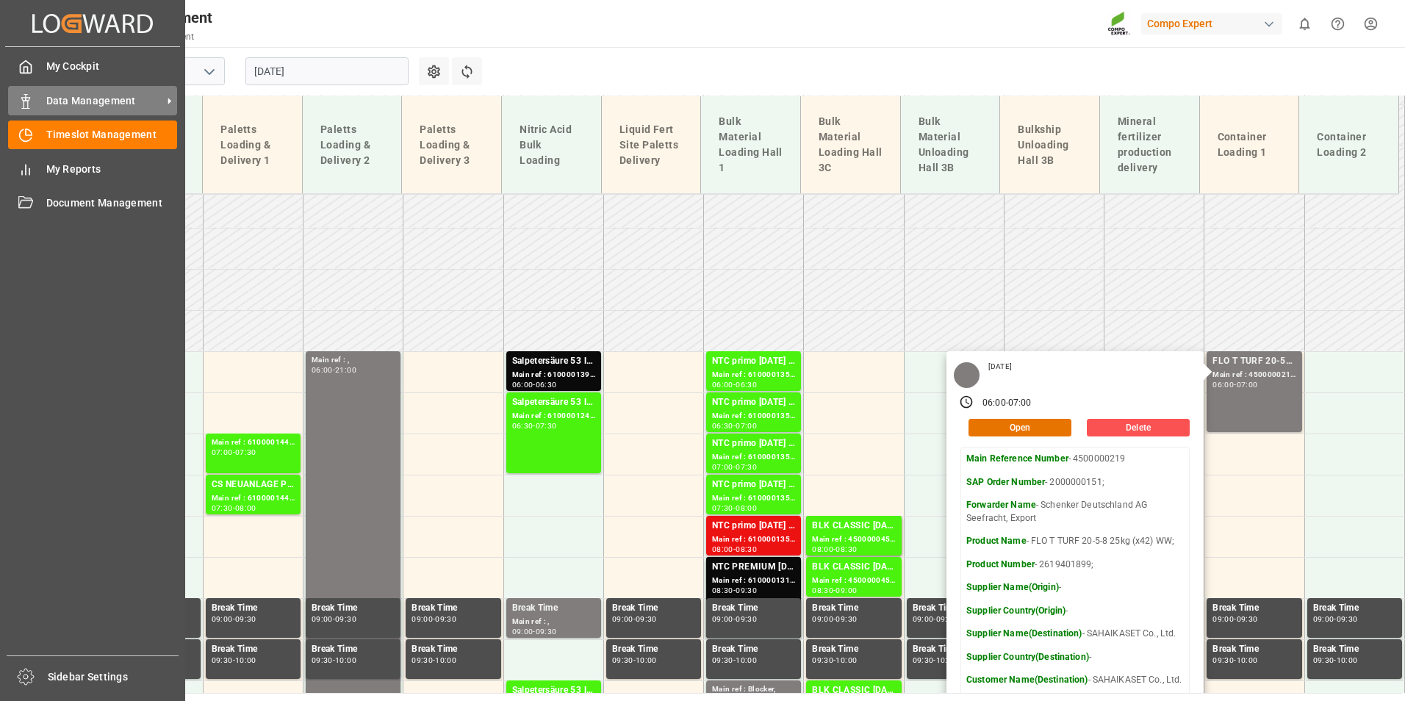
click at [15, 112] on div "Data Management Data Management" at bounding box center [92, 100] width 169 height 29
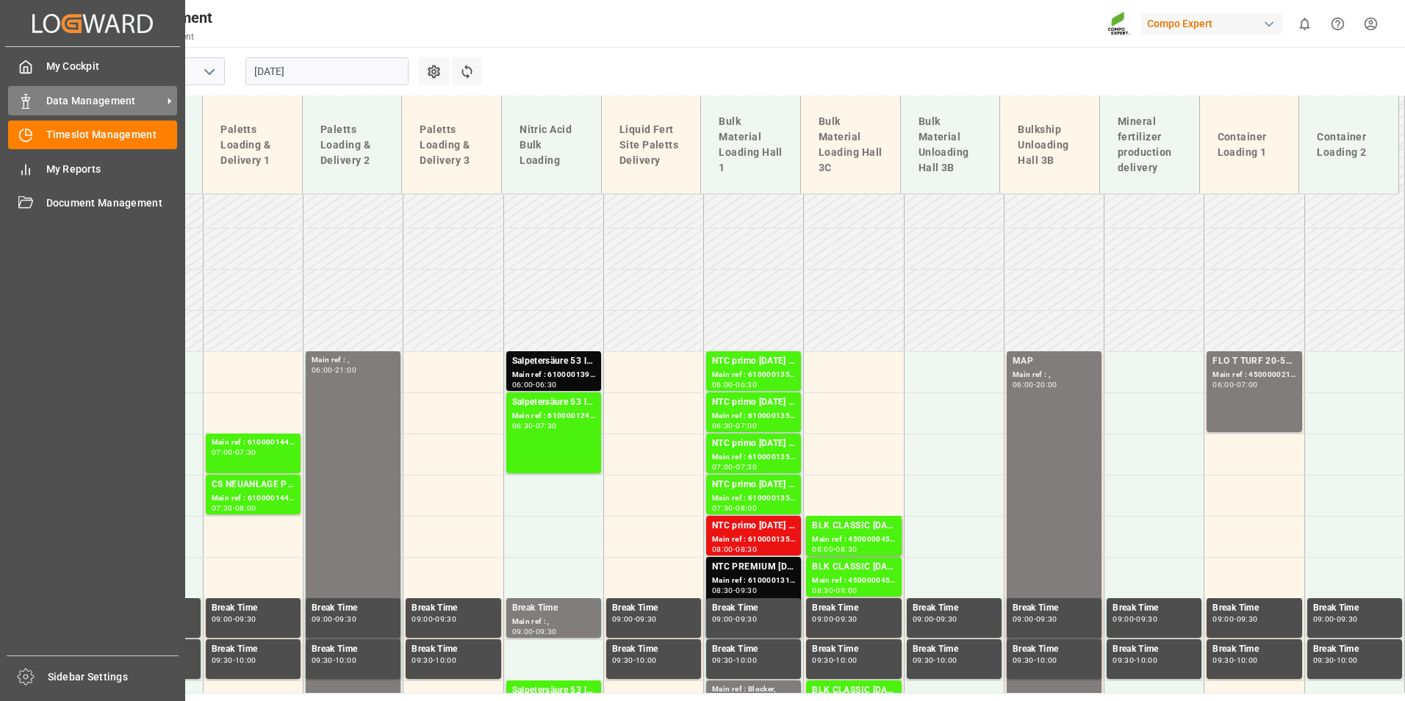
click at [30, 92] on div "Data Management Data Management" at bounding box center [92, 100] width 169 height 29
click at [54, 112] on div "Data Management Data Management" at bounding box center [92, 100] width 169 height 29
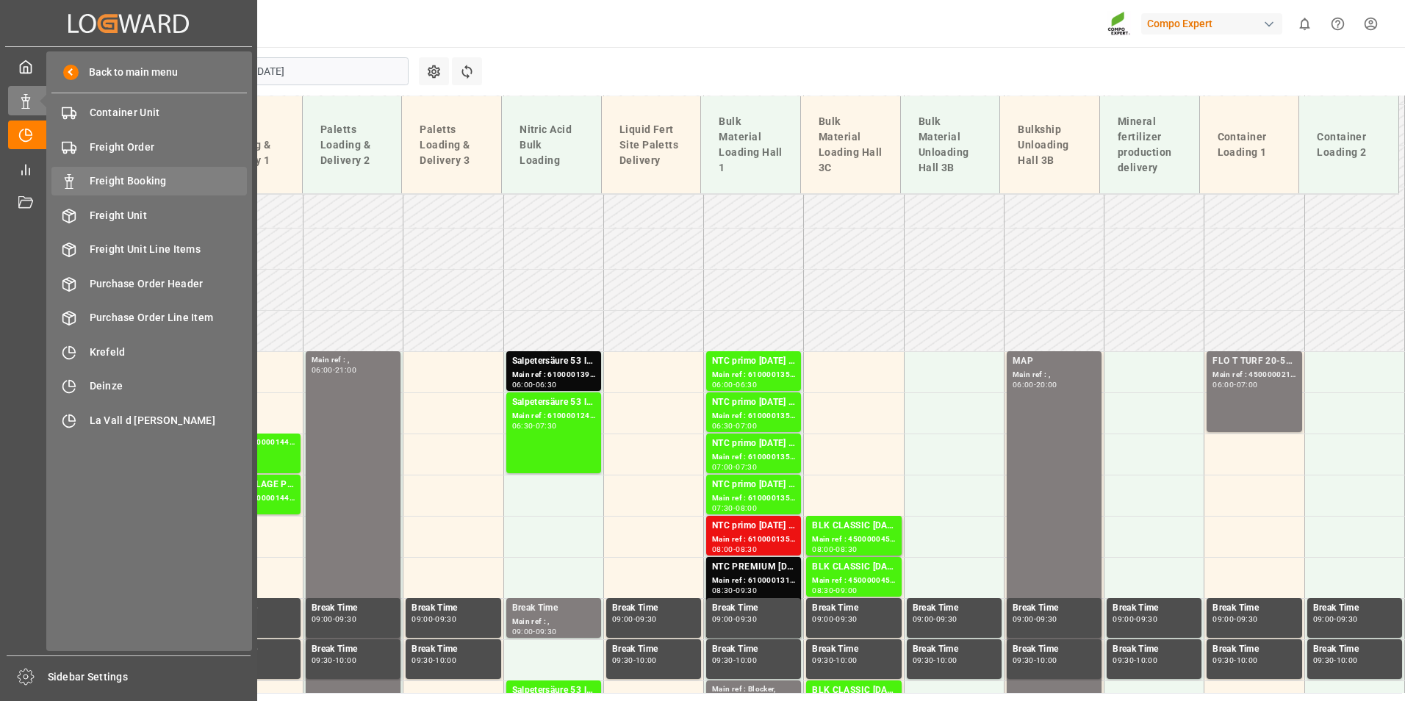
click at [123, 185] on span "Freight Booking" at bounding box center [169, 180] width 158 height 15
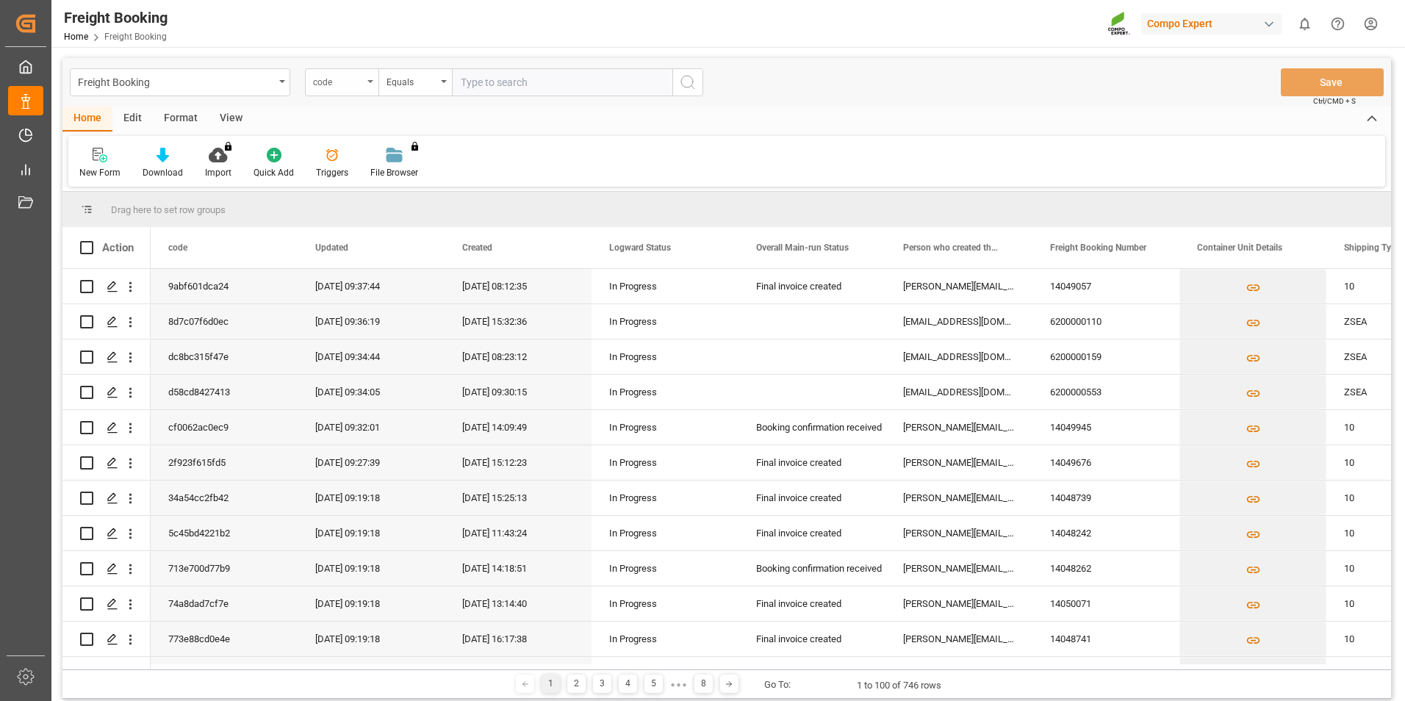
click at [368, 90] on div "code" at bounding box center [341, 82] width 73 height 28
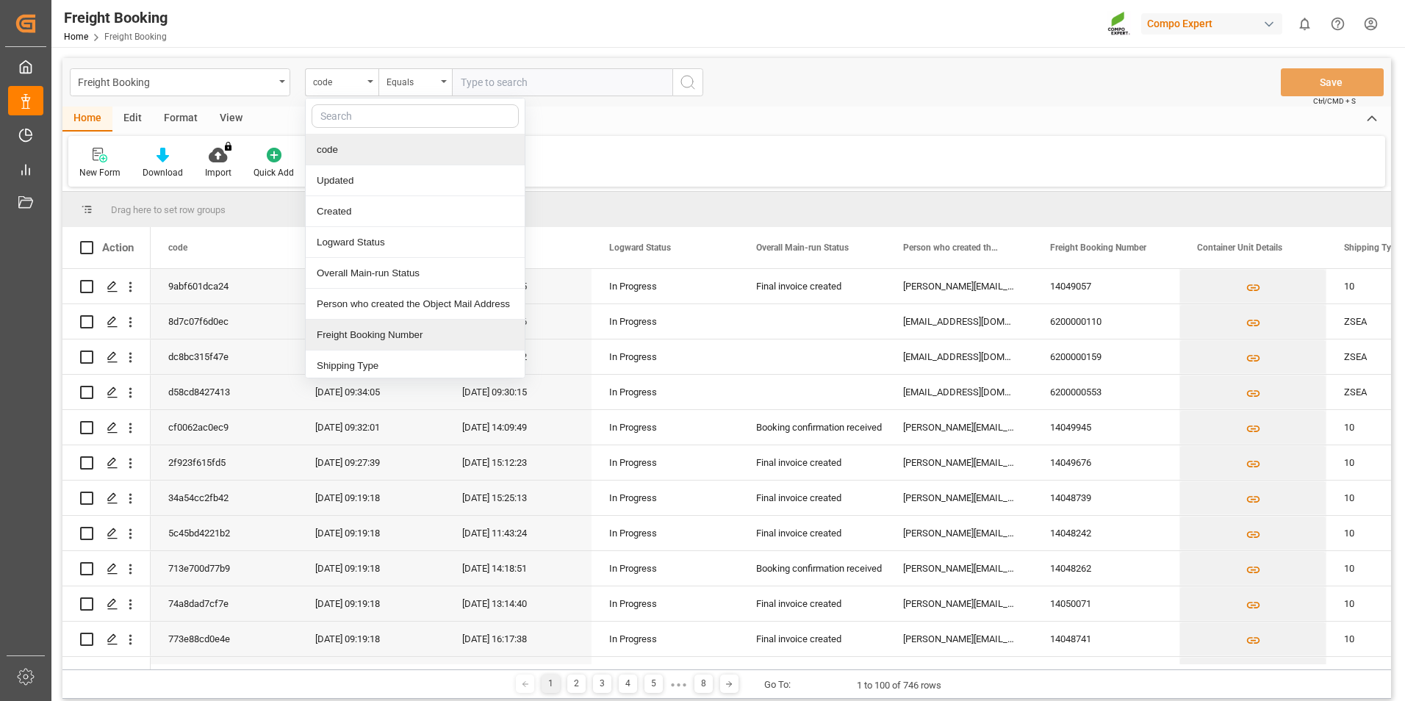
click at [392, 330] on div "Freight Booking Number" at bounding box center [415, 335] width 219 height 31
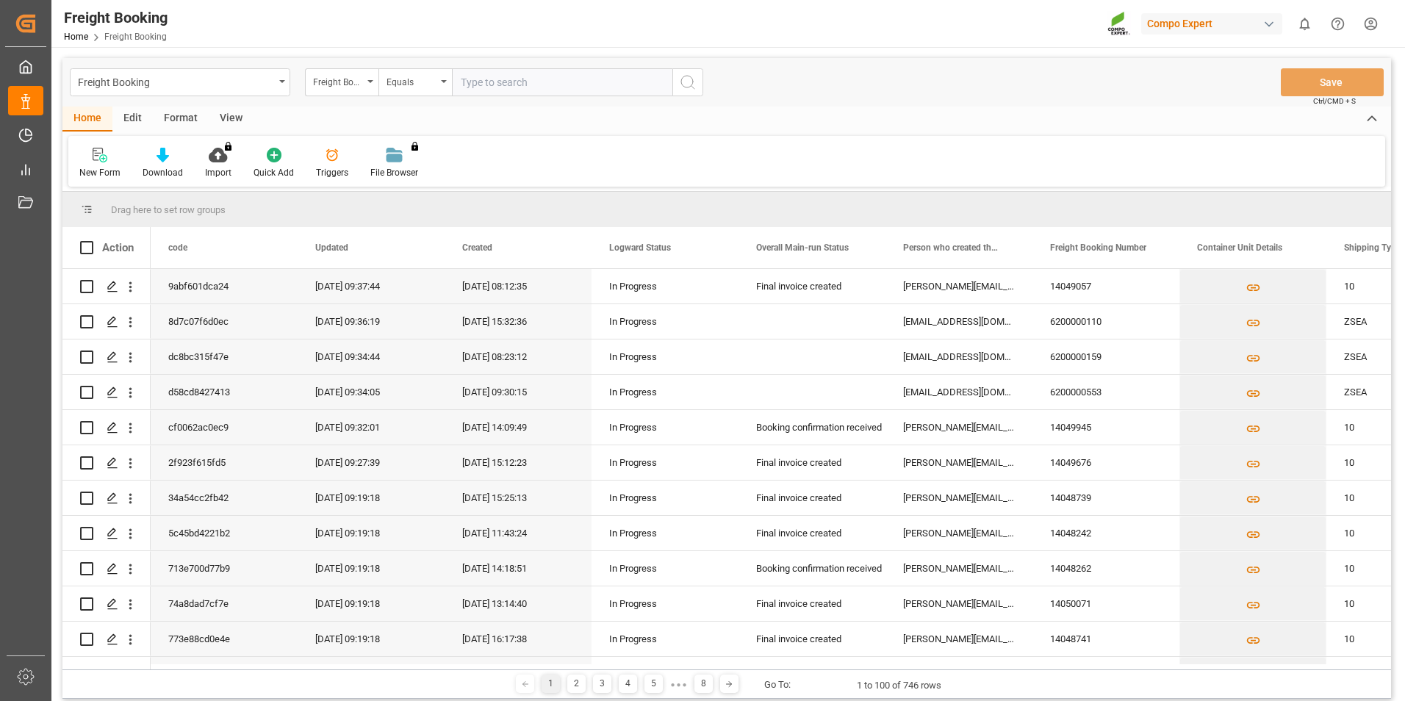
click at [550, 88] on input "text" at bounding box center [562, 82] width 220 height 28
type input "6200000045"
click at [696, 85] on icon "search button" at bounding box center [688, 82] width 18 height 18
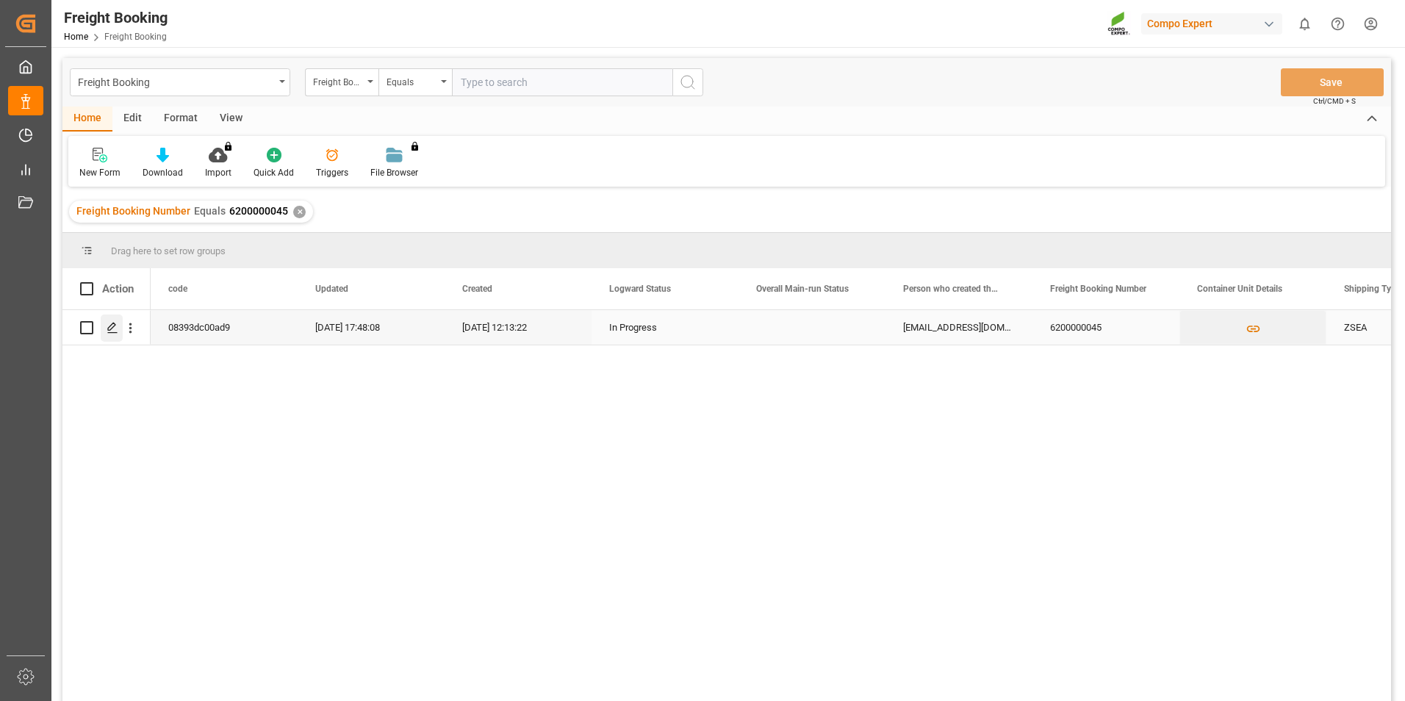
click at [109, 333] on line "Press SPACE to select this row." at bounding box center [112, 333] width 9 height 0
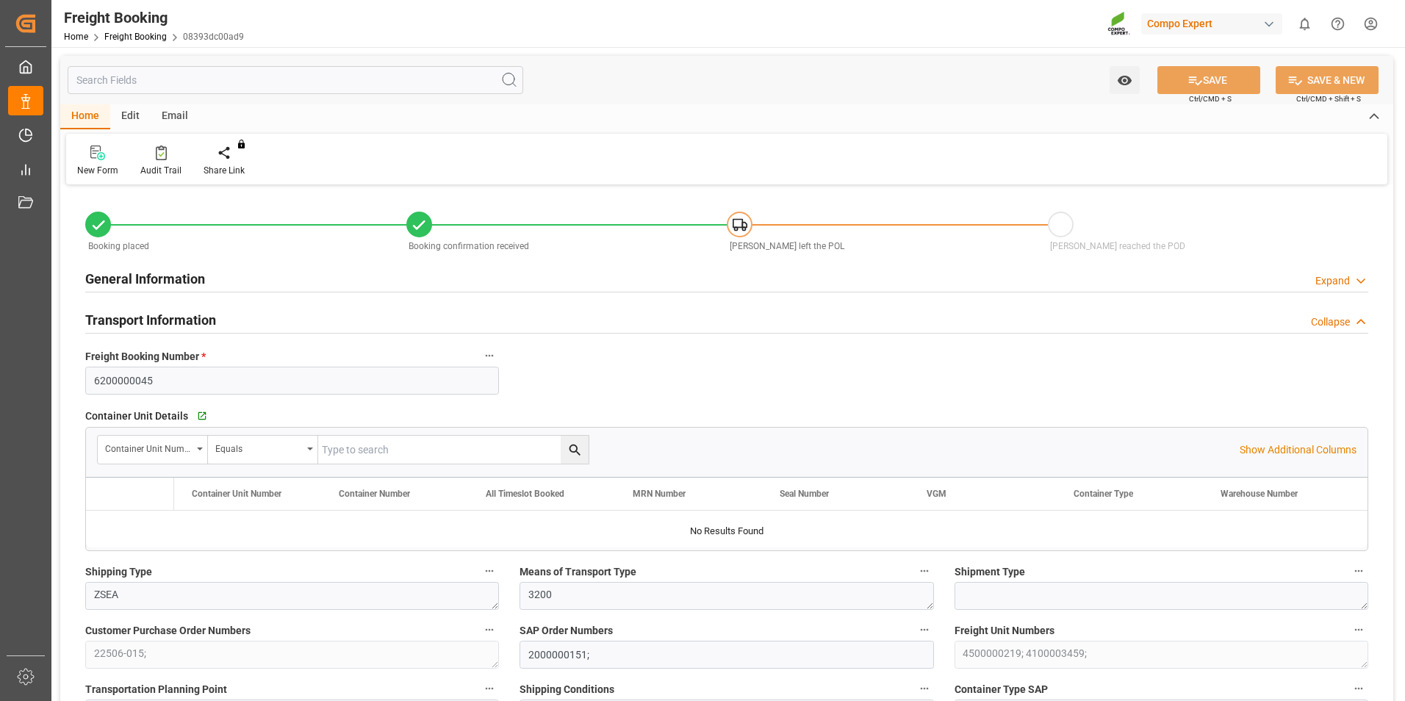
type input "Evergreen"
type input "Evergreen Marine Corp."
type input "9943279"
type input "NLRTM"
type input "THPAT"
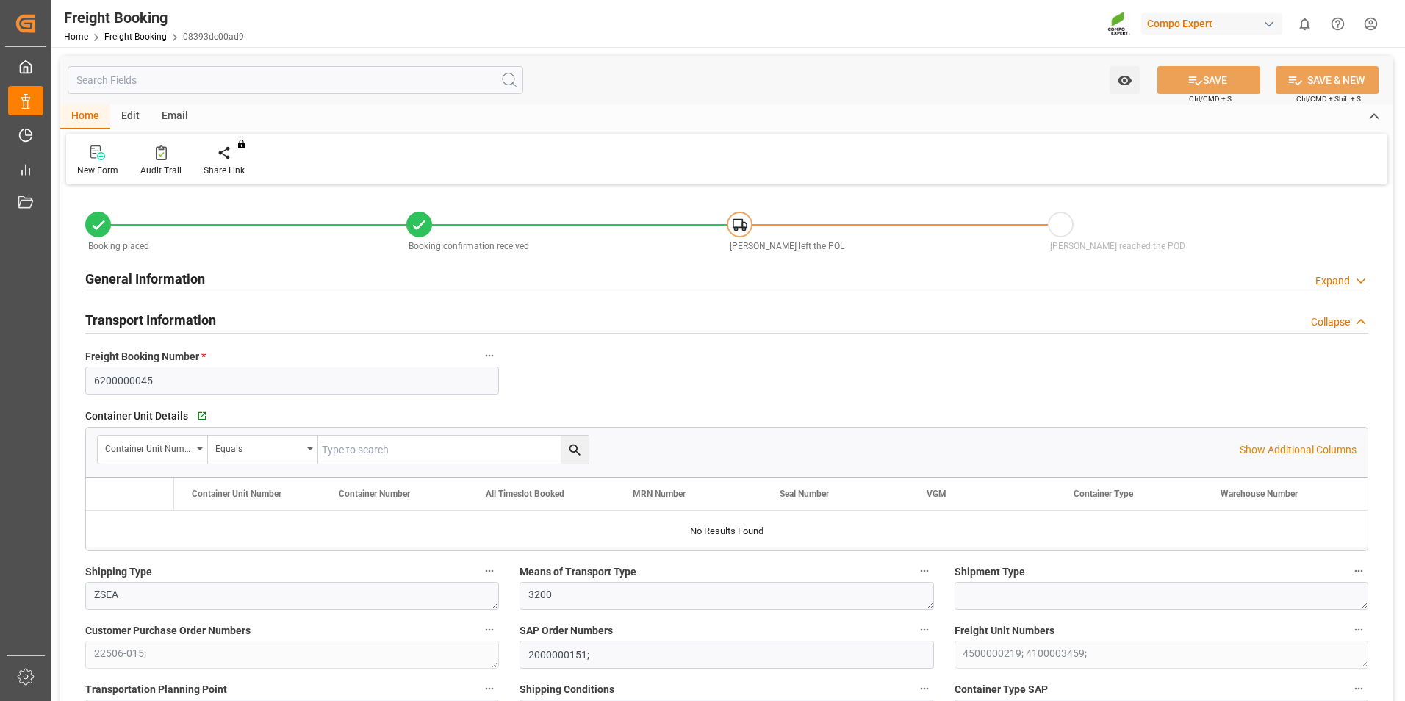
type input "0"
type input "68812.8"
type input "[DATE] 01:00"
type input "[DATE] 20:00"
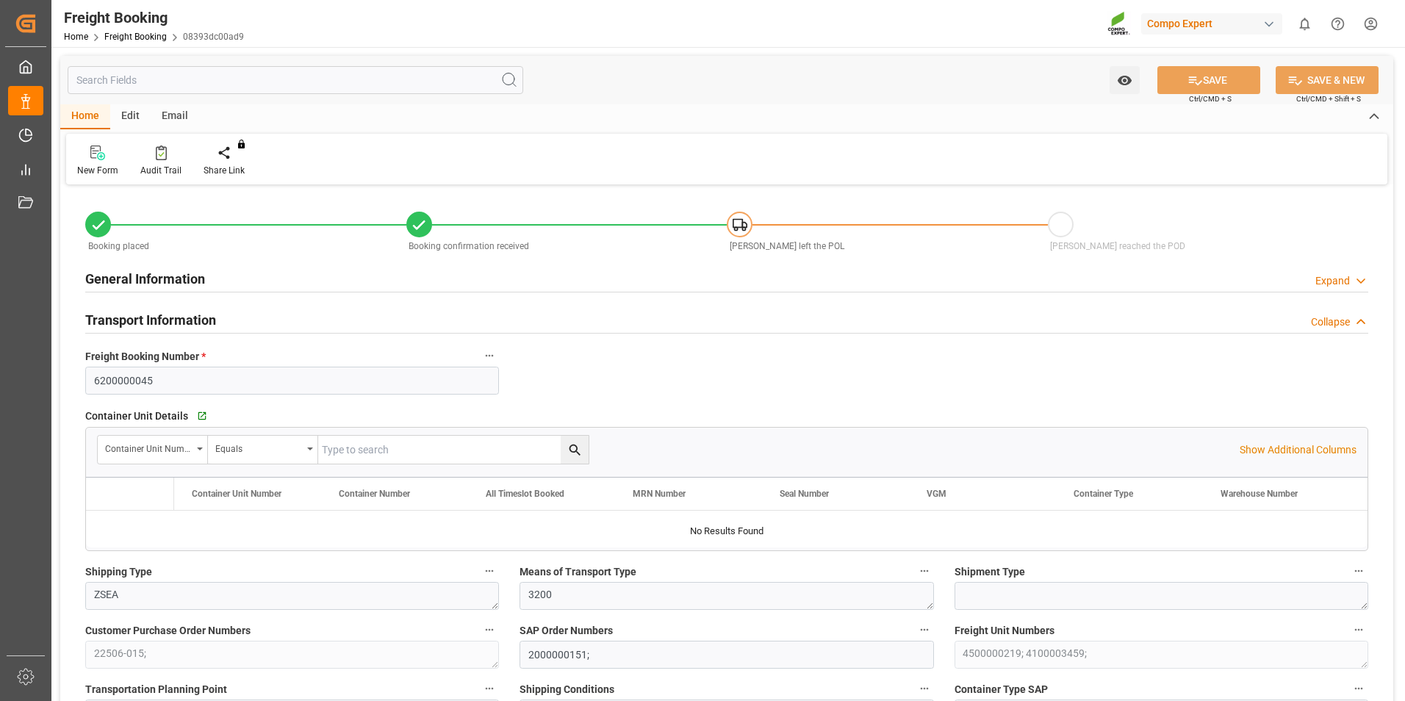
type input "[DATE] 00:01"
type input "[DATE] 12:00"
type input "[DATE] 13:53"
type input "[DATE] 12:13"
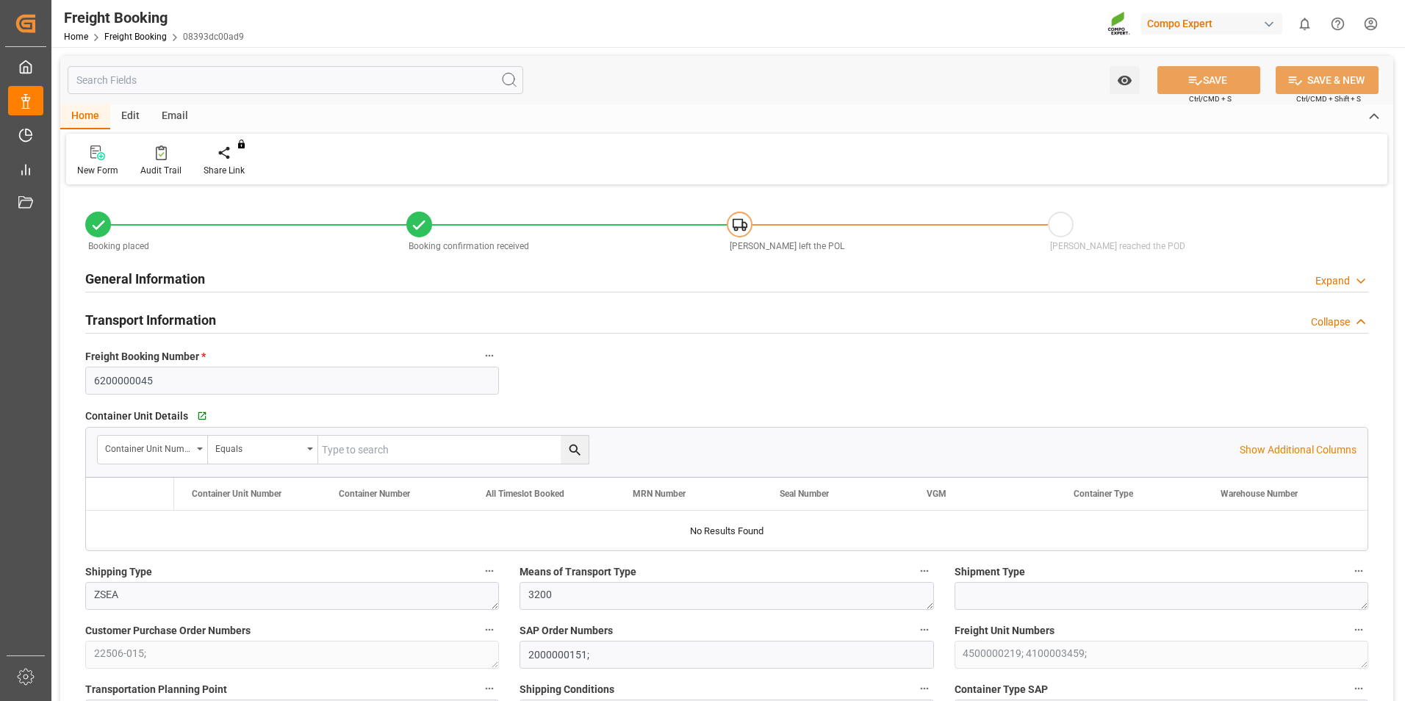
type input "[DATE] 15:57"
type input "[DATE] 12:46"
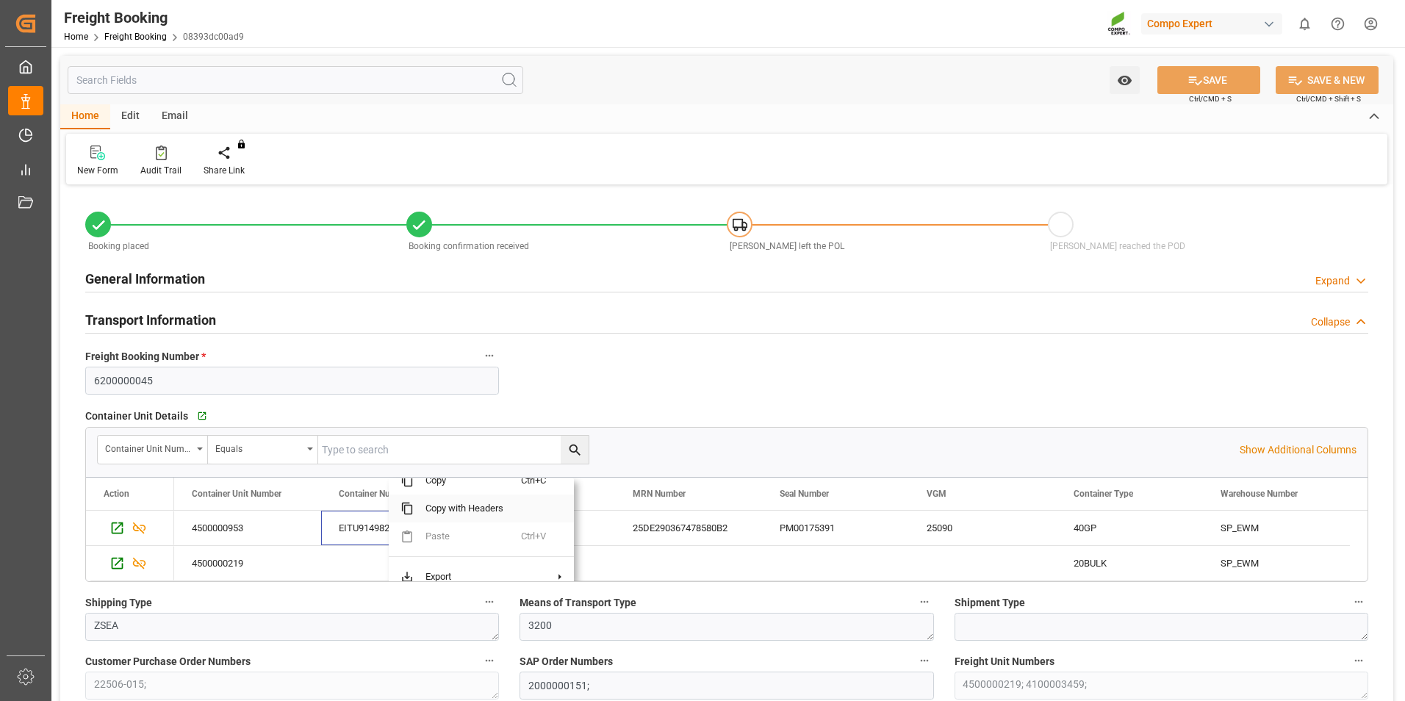
scroll to position [32, 0]
click at [553, 564] on span at bounding box center [560, 562] width 15 height 13
click at [600, 564] on span "Excel Export" at bounding box center [630, 562] width 76 height 28
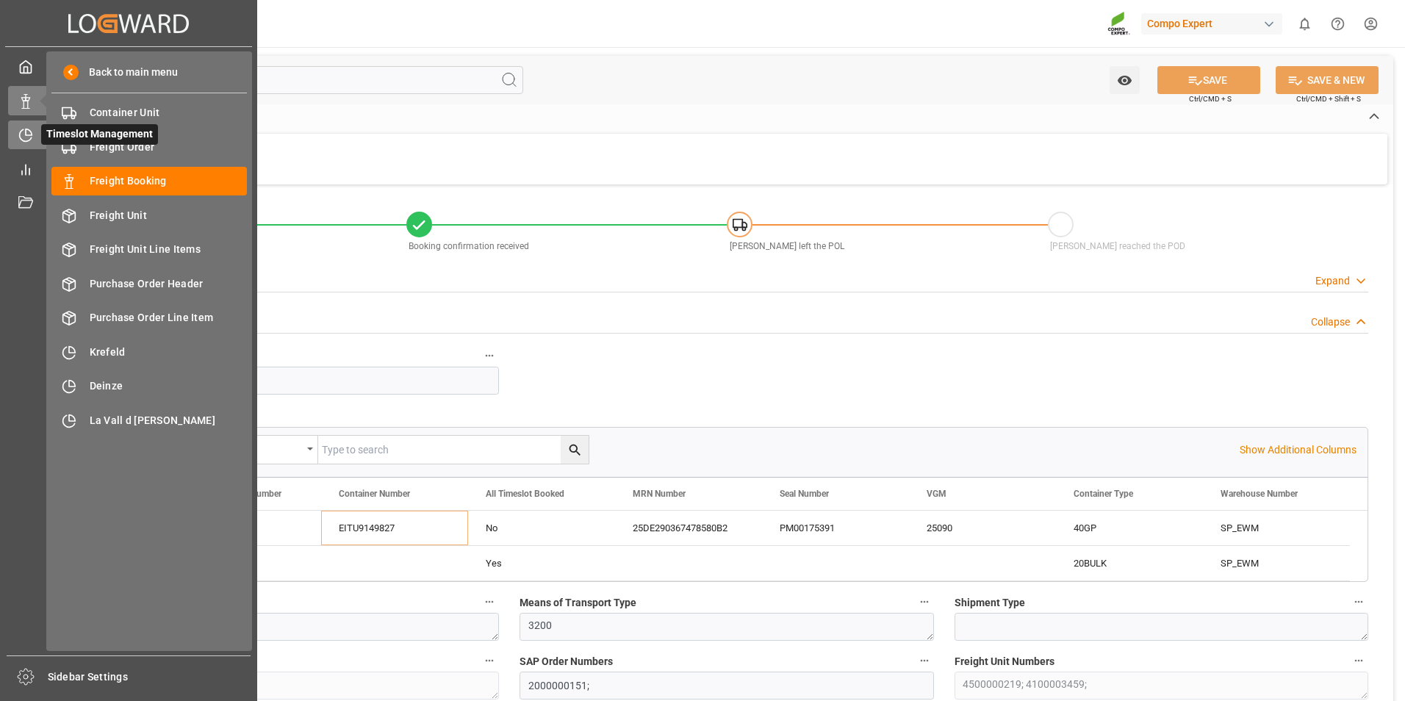
click at [23, 128] on icon at bounding box center [25, 135] width 15 height 15
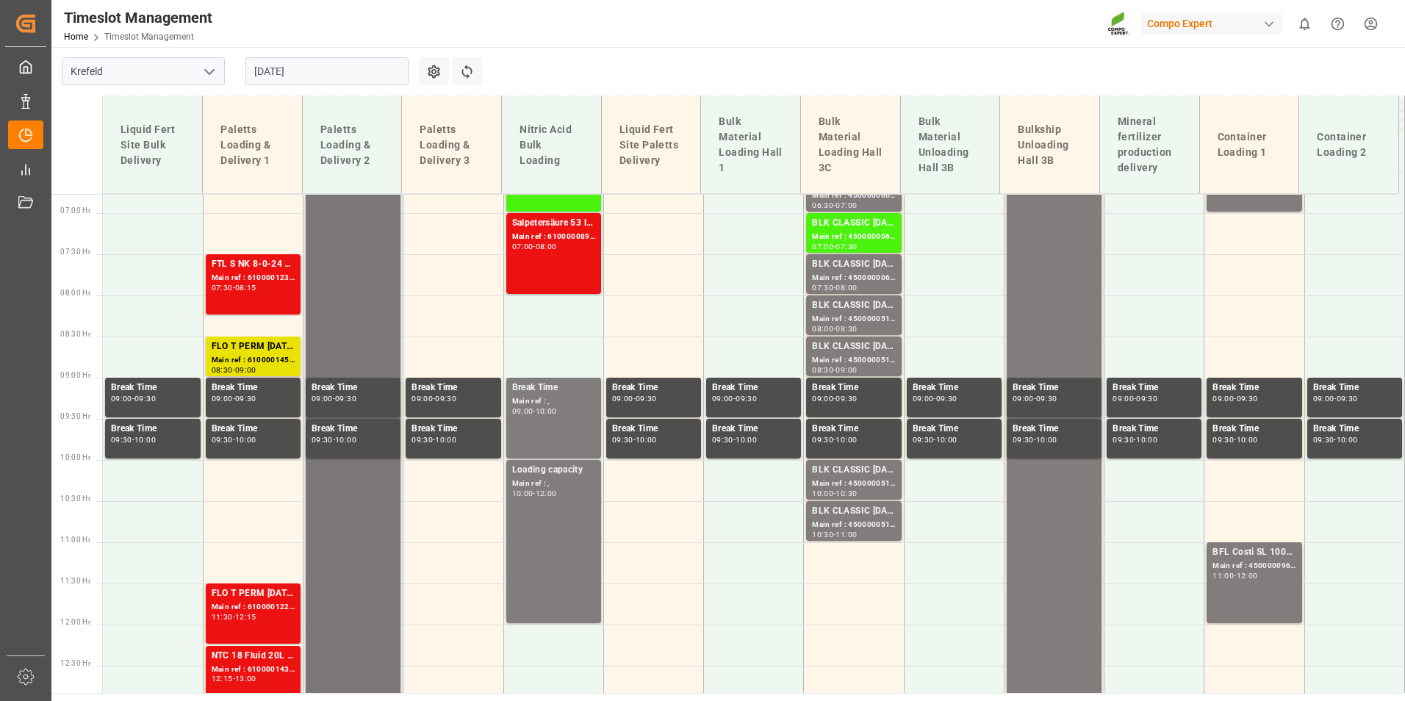
scroll to position [924, 0]
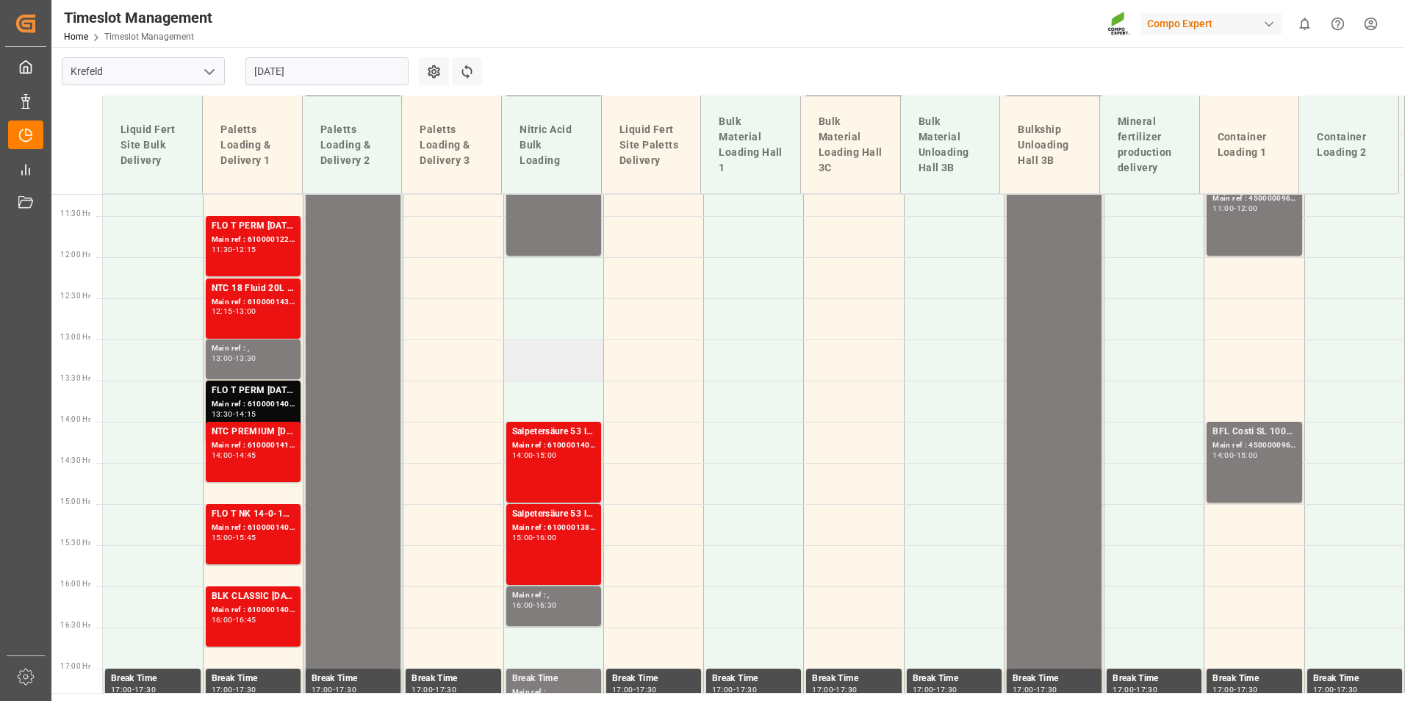
click at [555, 348] on td at bounding box center [553, 359] width 100 height 41
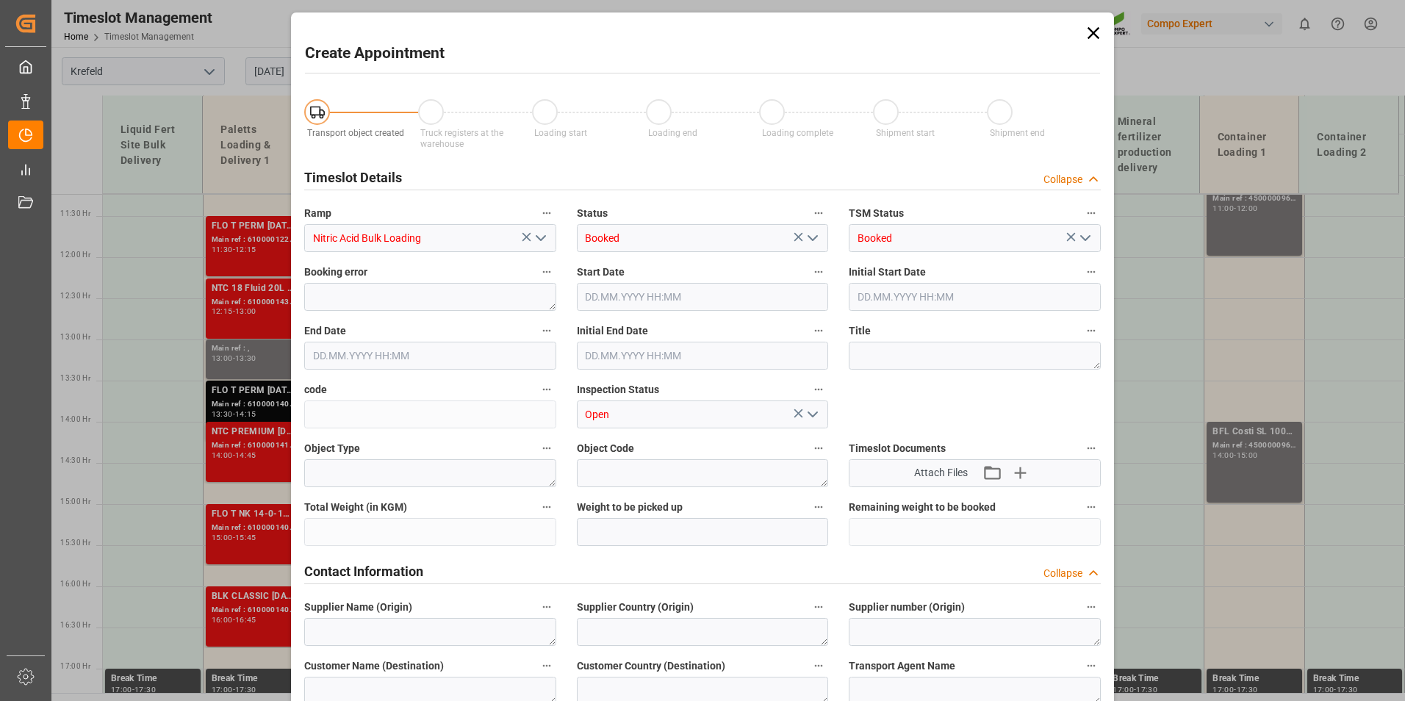
type input "[DATE] 13:00"
type input "[DATE] 13:30"
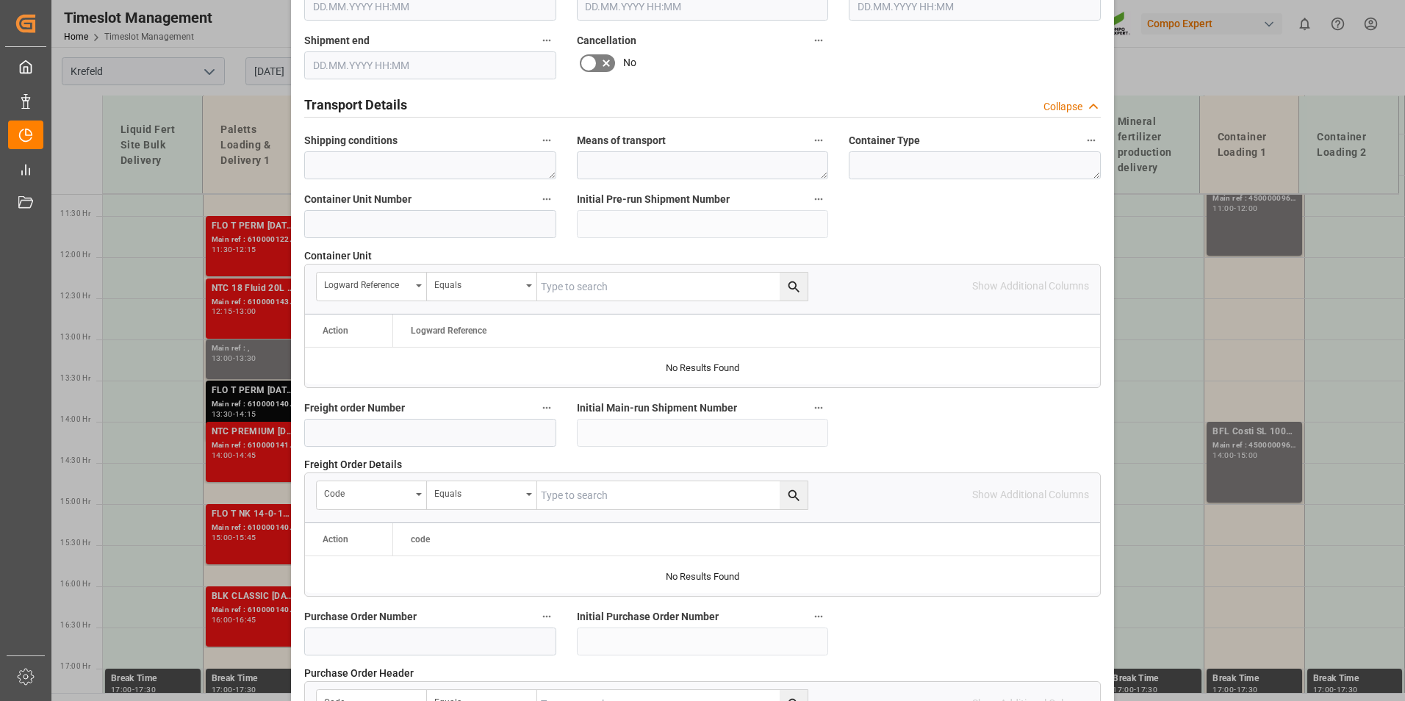
scroll to position [1044, 0]
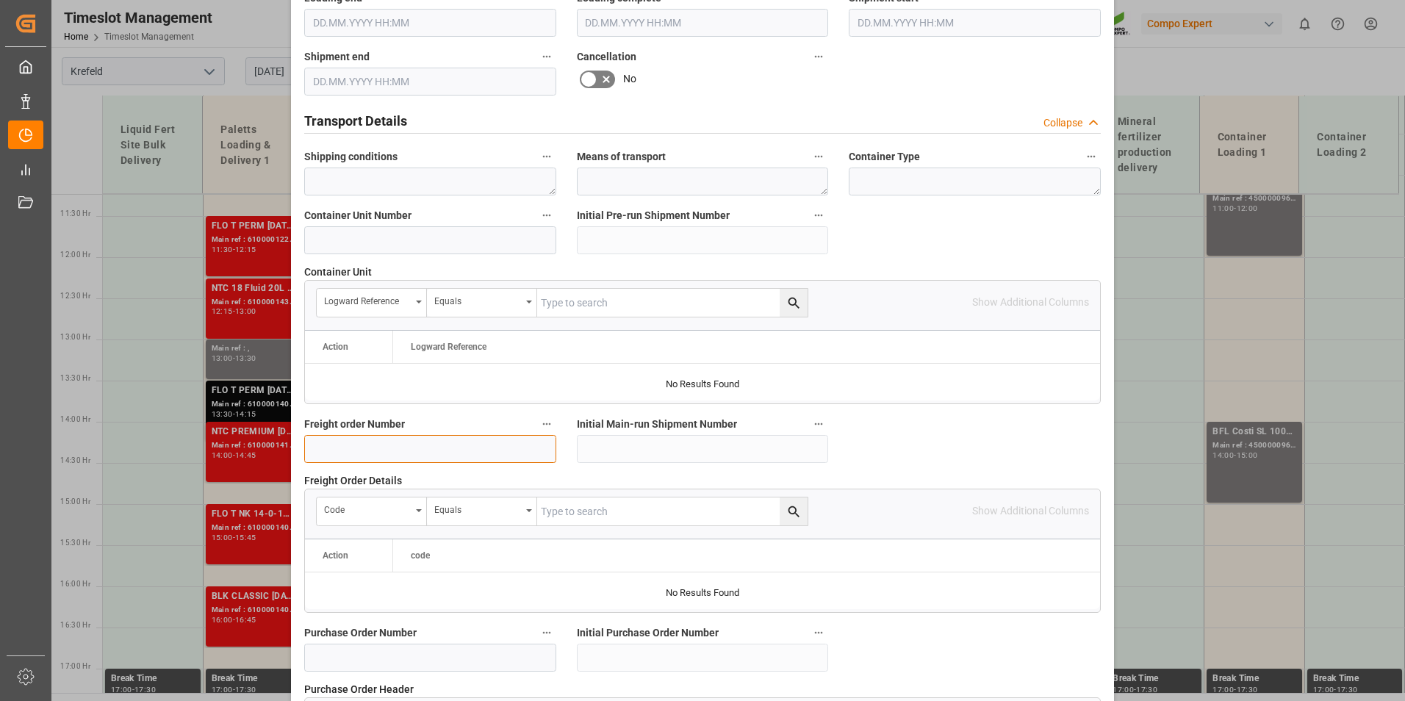
click at [376, 443] on input at bounding box center [430, 449] width 252 height 28
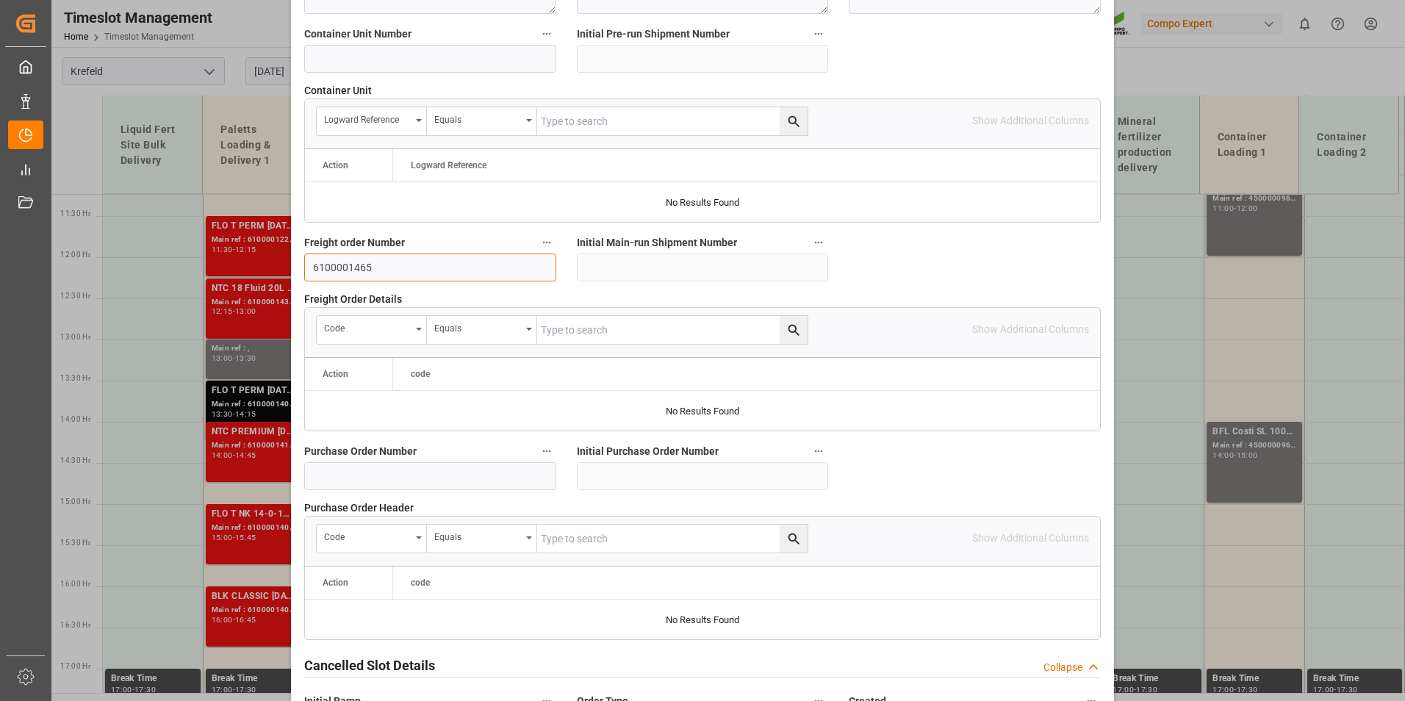
scroll to position [1338, 0]
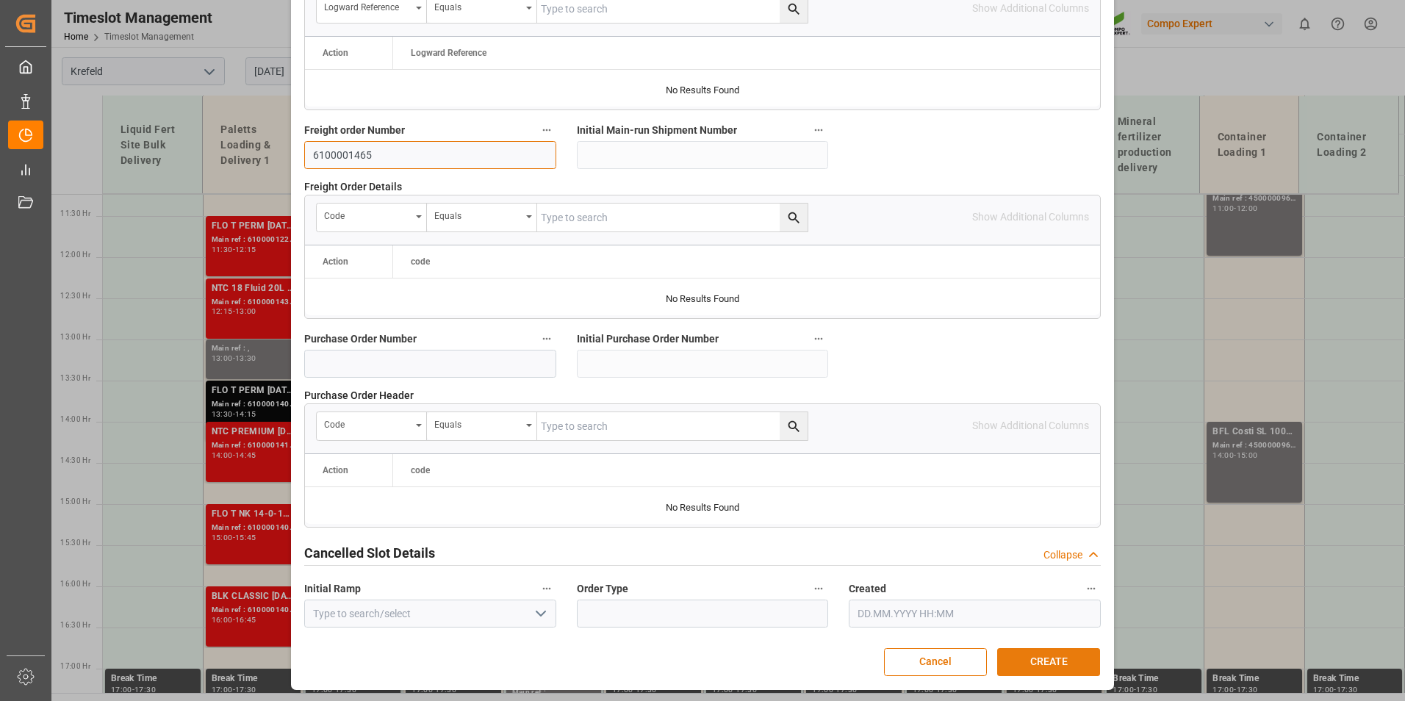
type input "6100001465"
click at [1036, 648] on button "CREATE" at bounding box center [1048, 662] width 103 height 28
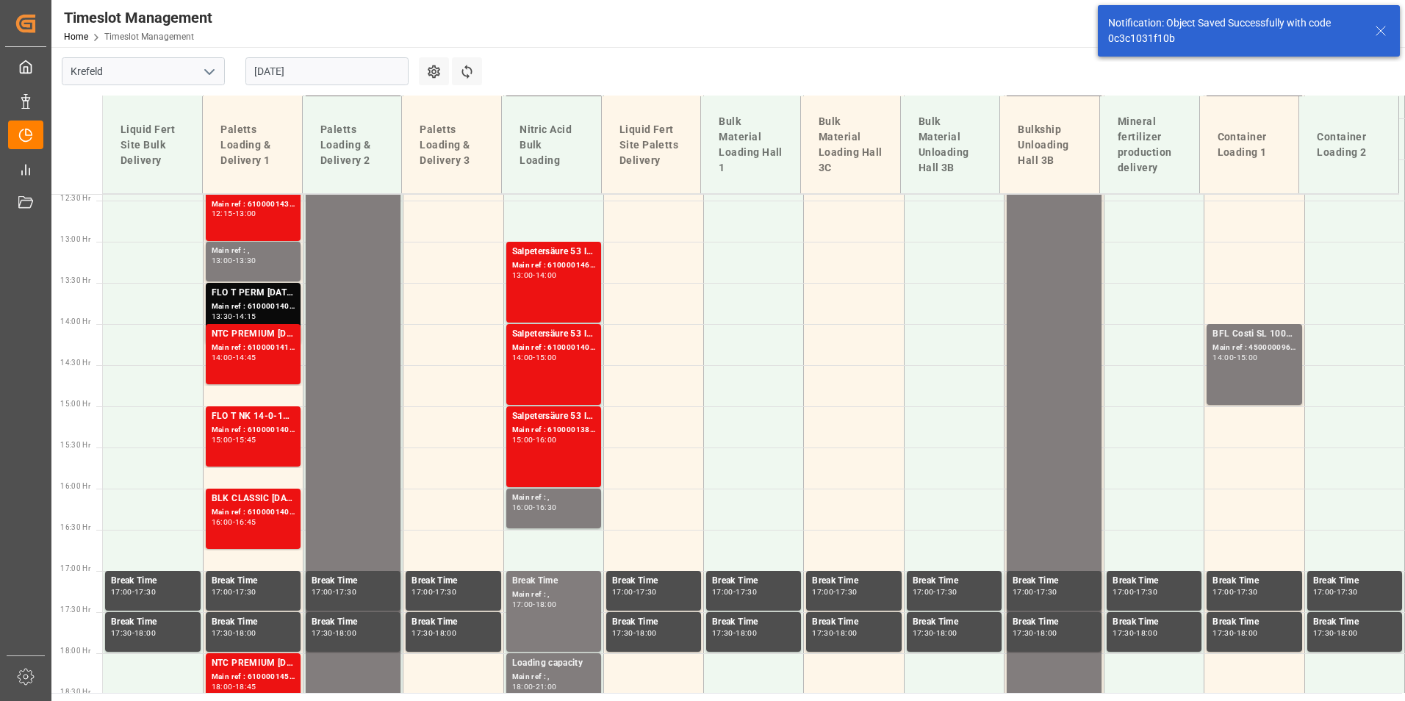
scroll to position [1024, 0]
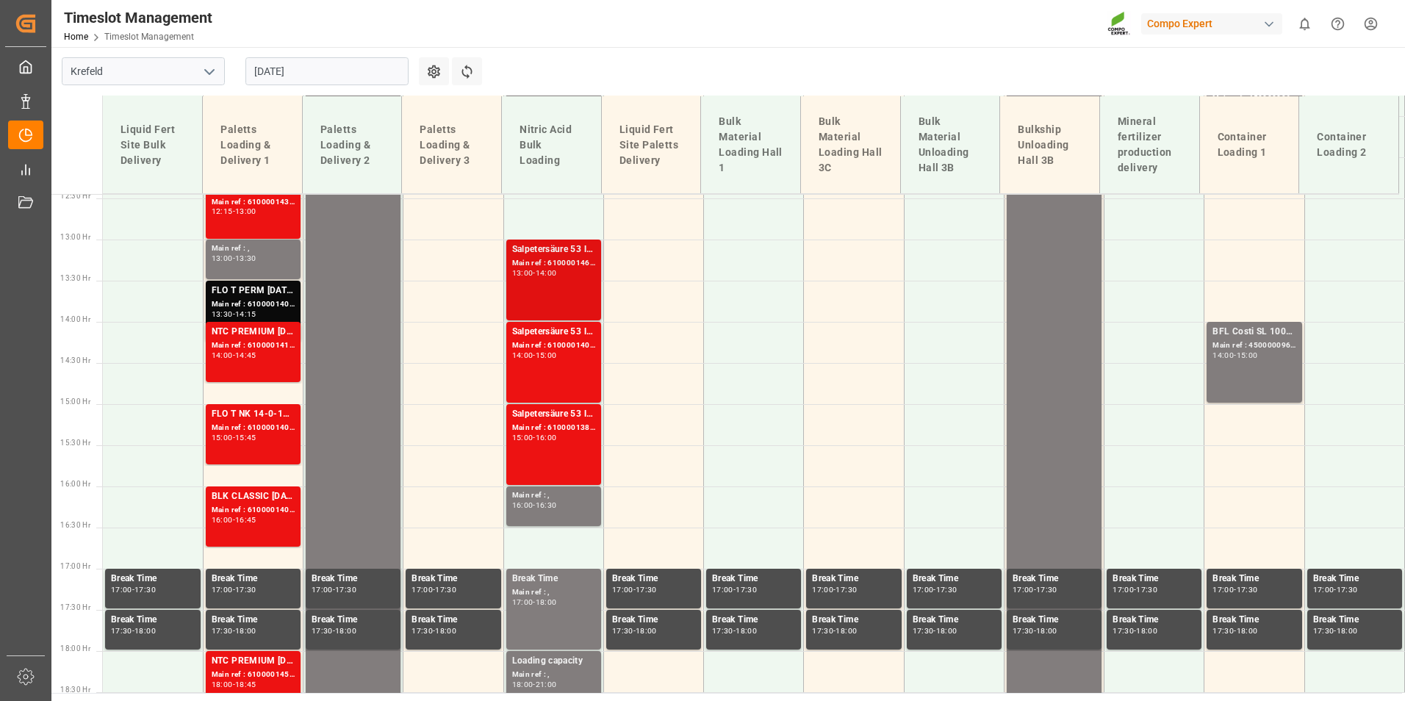
click at [559, 295] on div "Salpetersäure 53 lose; Main ref : 6100001465, 2000001278; 13:00 - 14:00" at bounding box center [553, 279] width 83 height 75
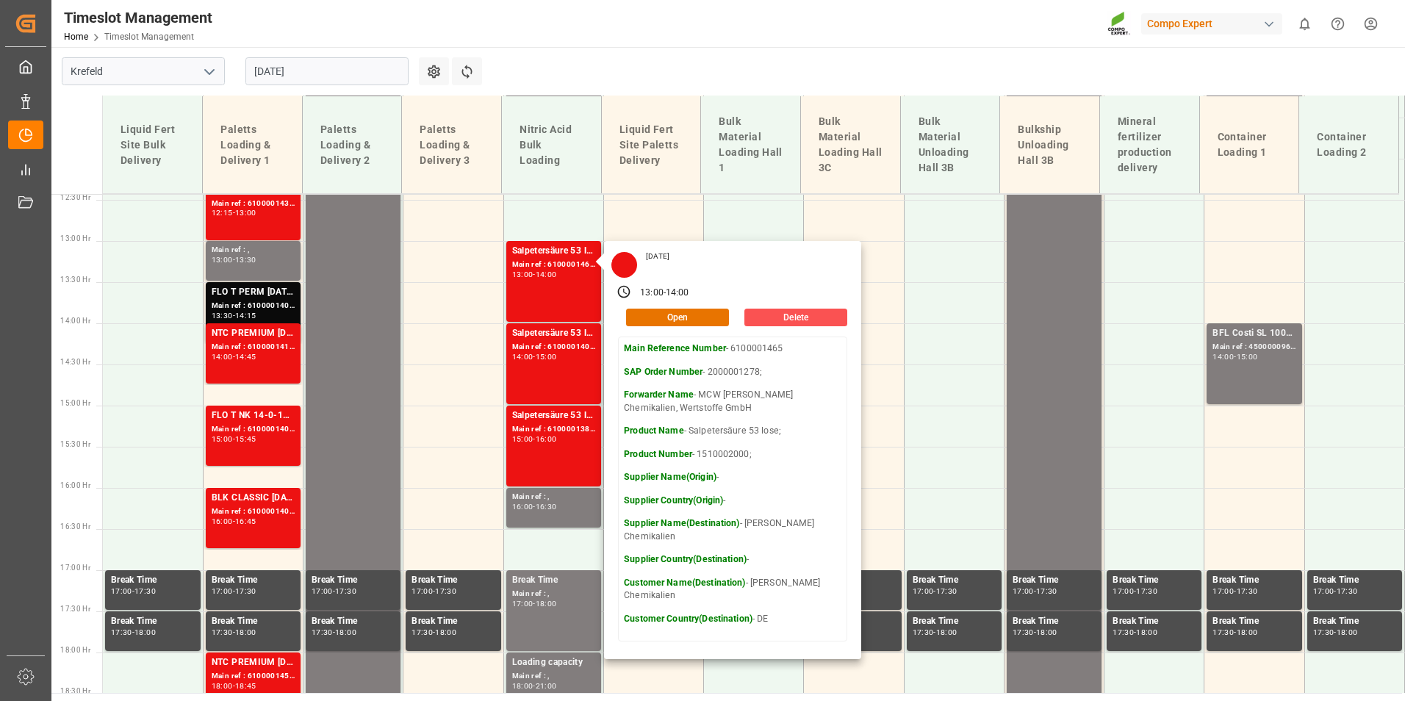
scroll to position [951, 0]
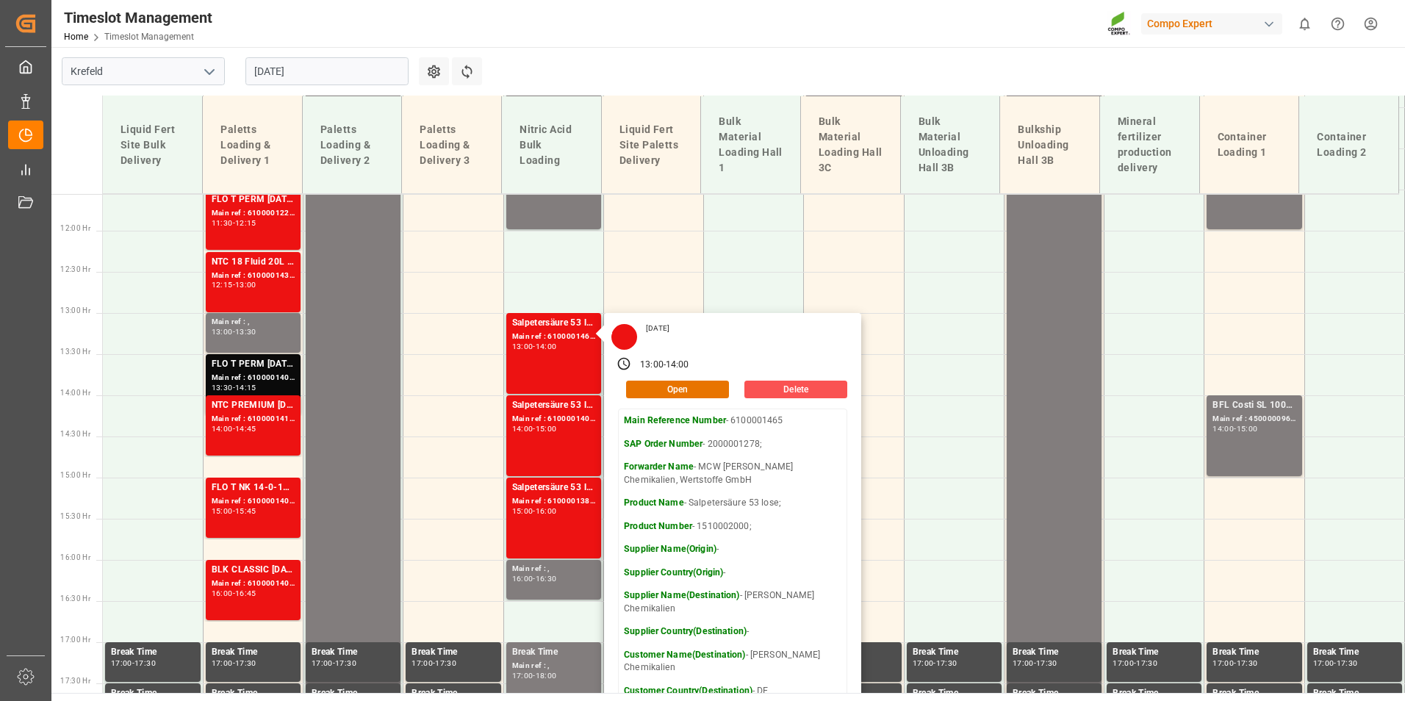
click at [351, 66] on input "[DATE]" at bounding box center [326, 71] width 163 height 28
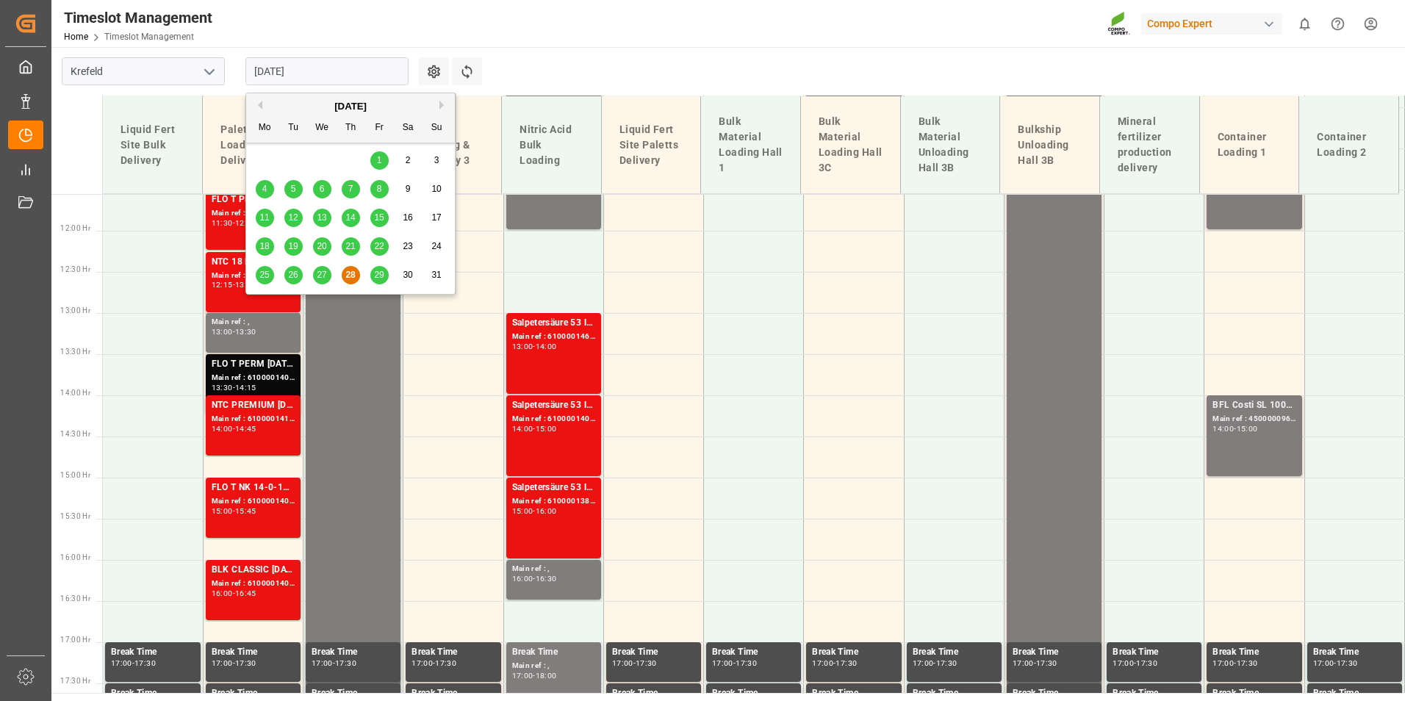
click at [442, 101] on button "Next Month" at bounding box center [443, 105] width 9 height 9
click at [273, 190] on div "8" at bounding box center [265, 190] width 18 height 18
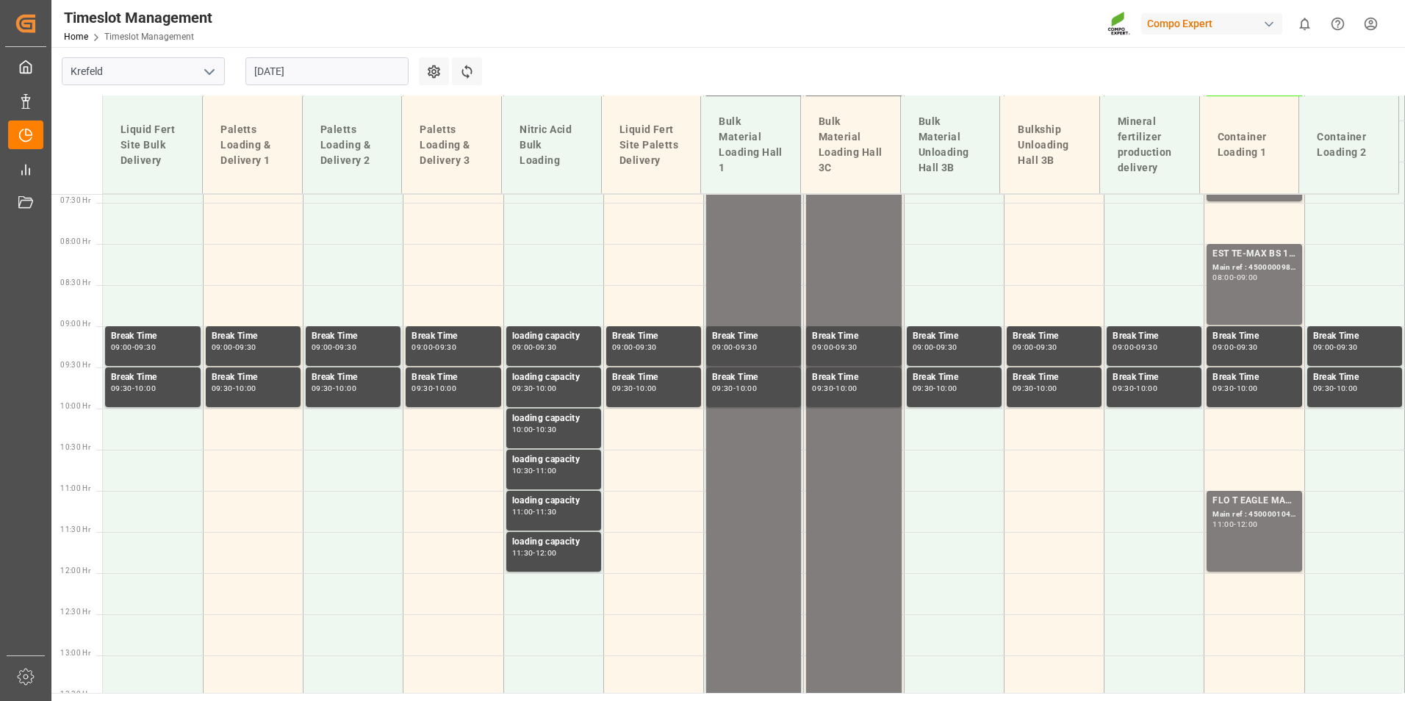
scroll to position [777, 0]
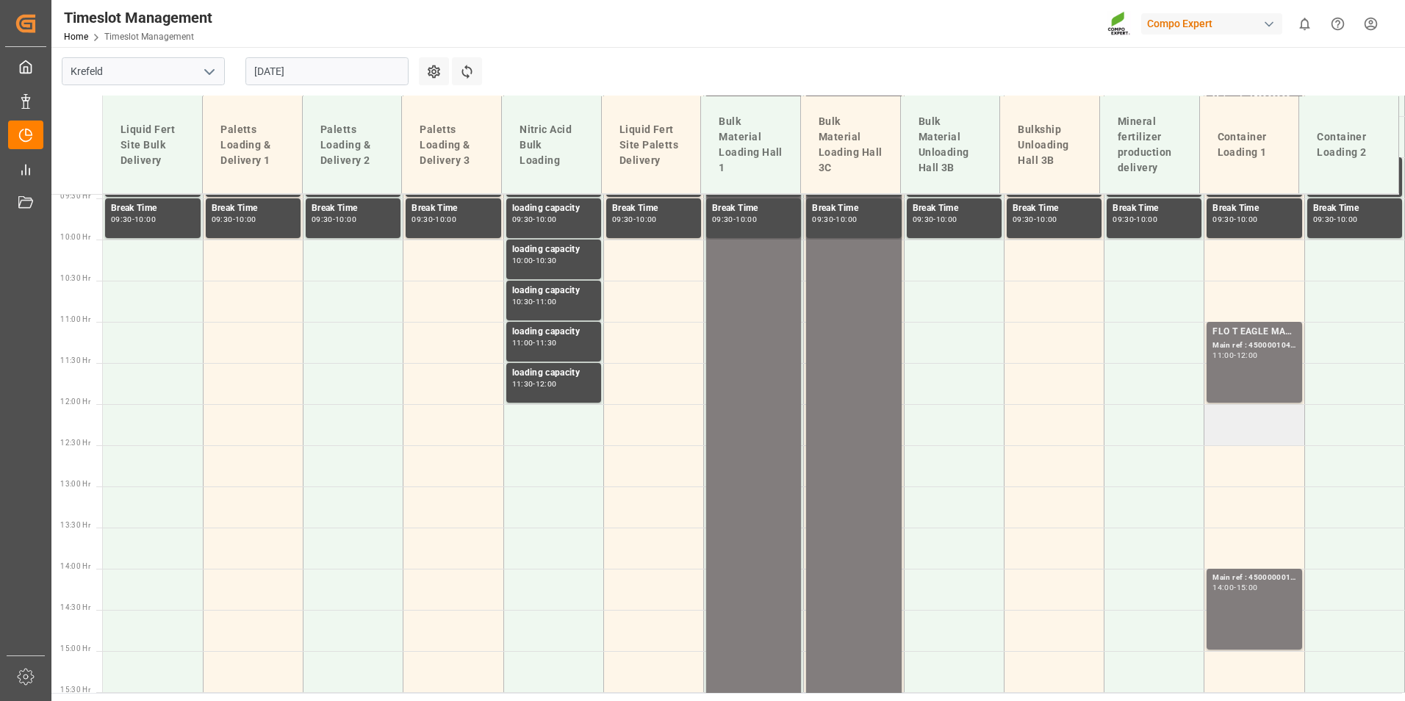
click at [1216, 434] on td at bounding box center [1254, 424] width 100 height 41
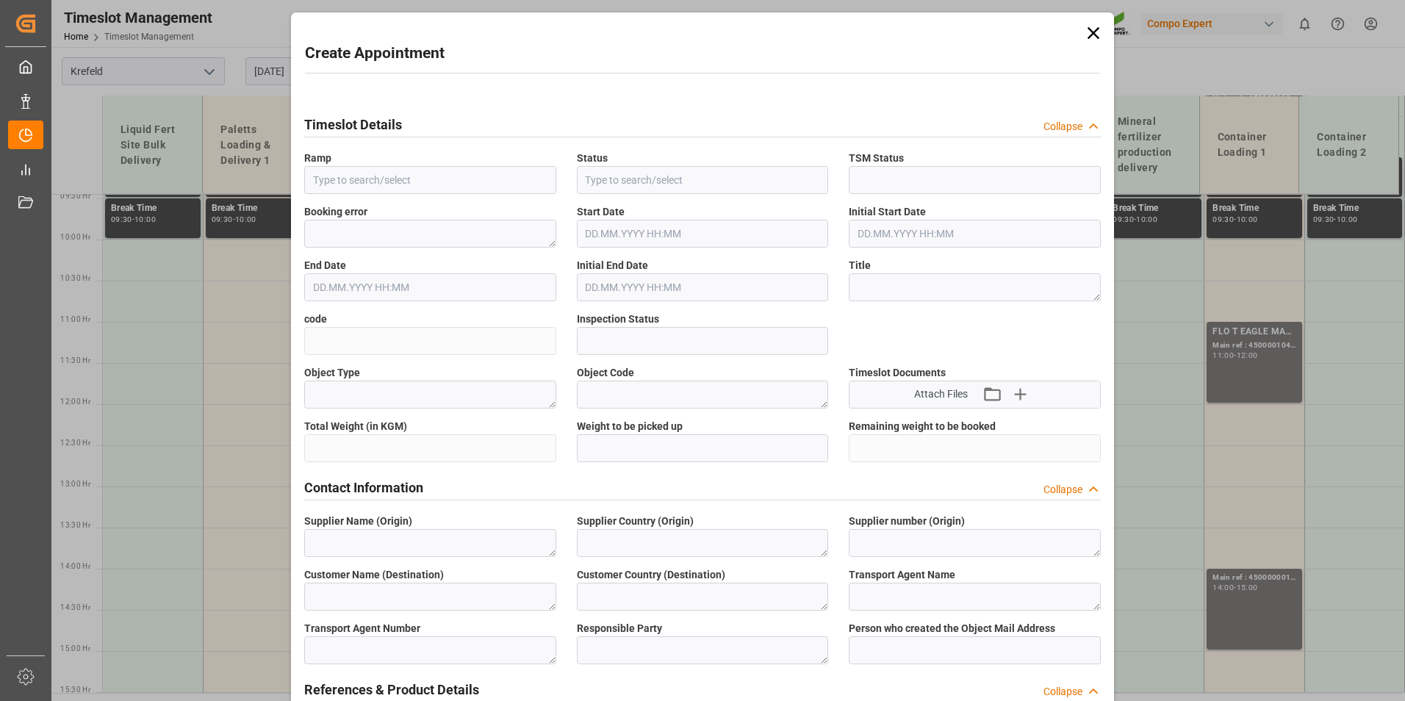
type input "Container Loading 1"
type input "Booked"
type input "Open"
type input "08.09.2025 12:00"
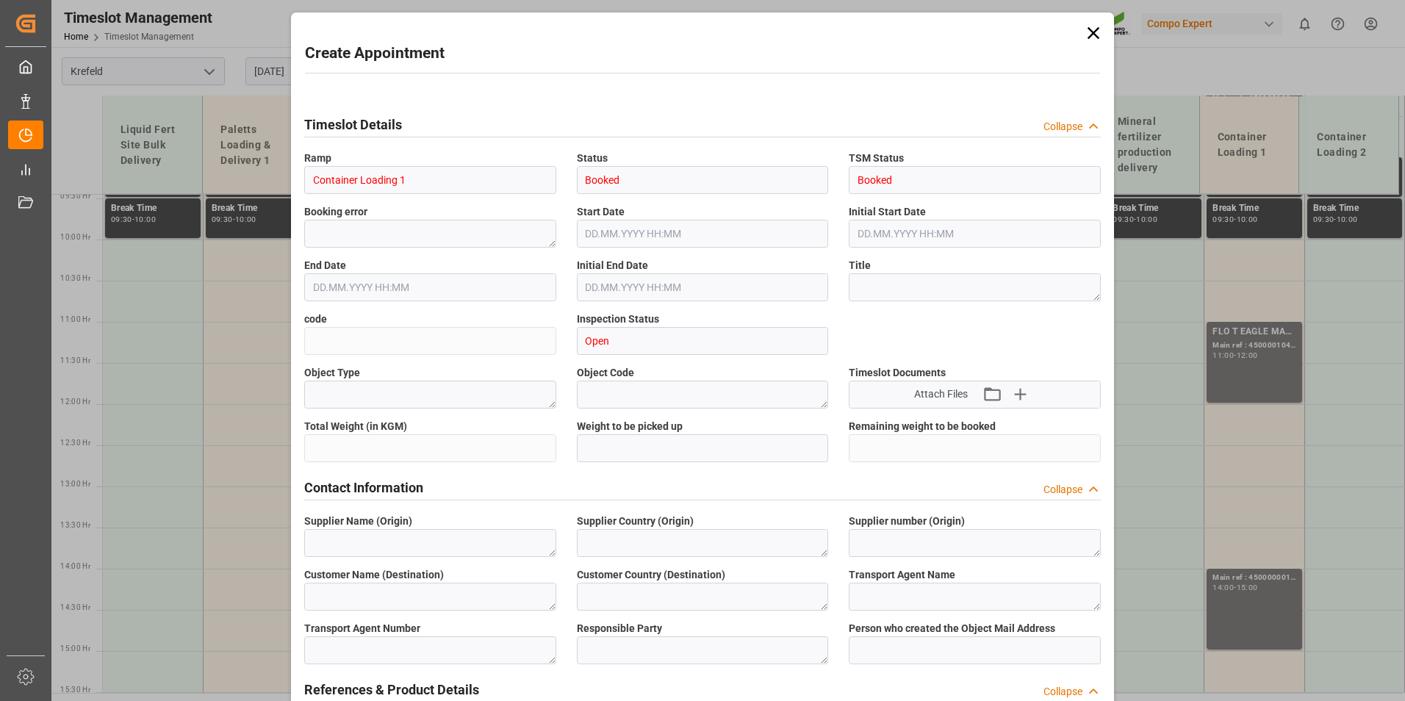
type input "08.09.2025 12:30"
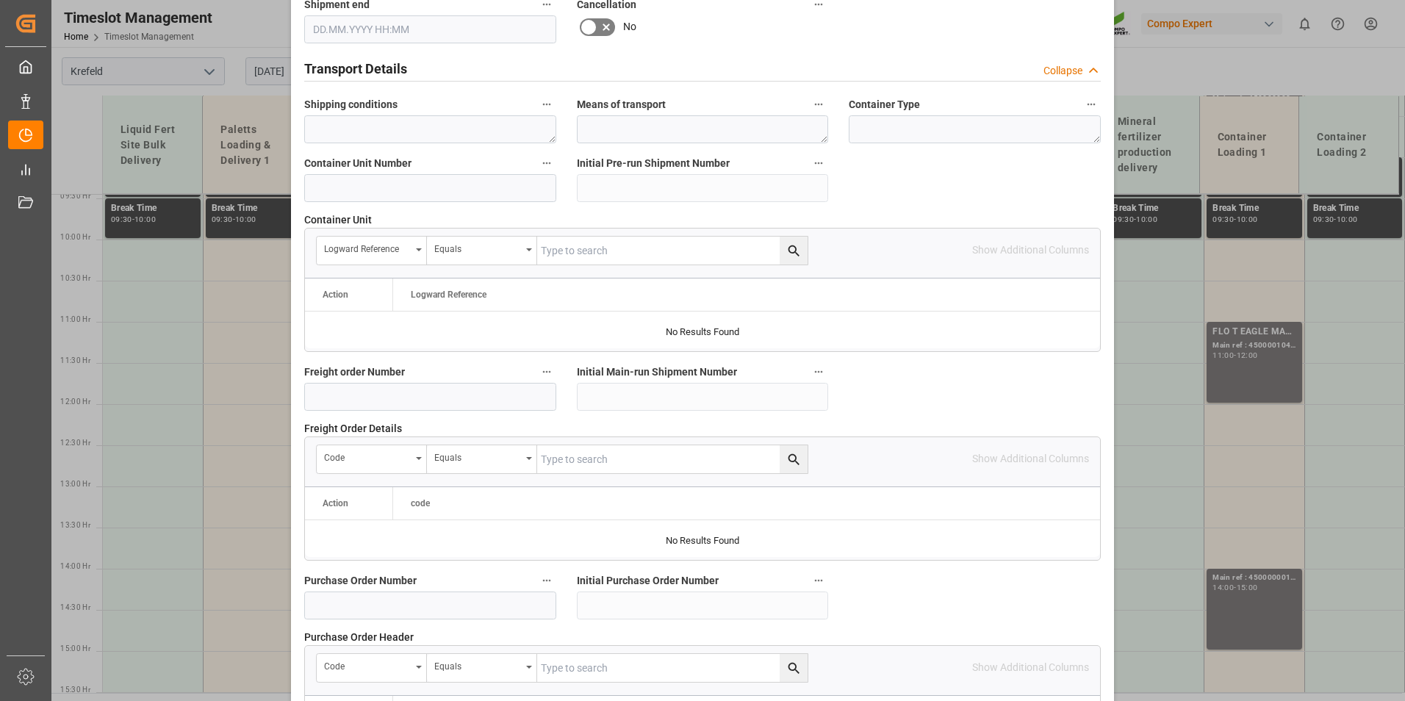
scroll to position [1102, 0]
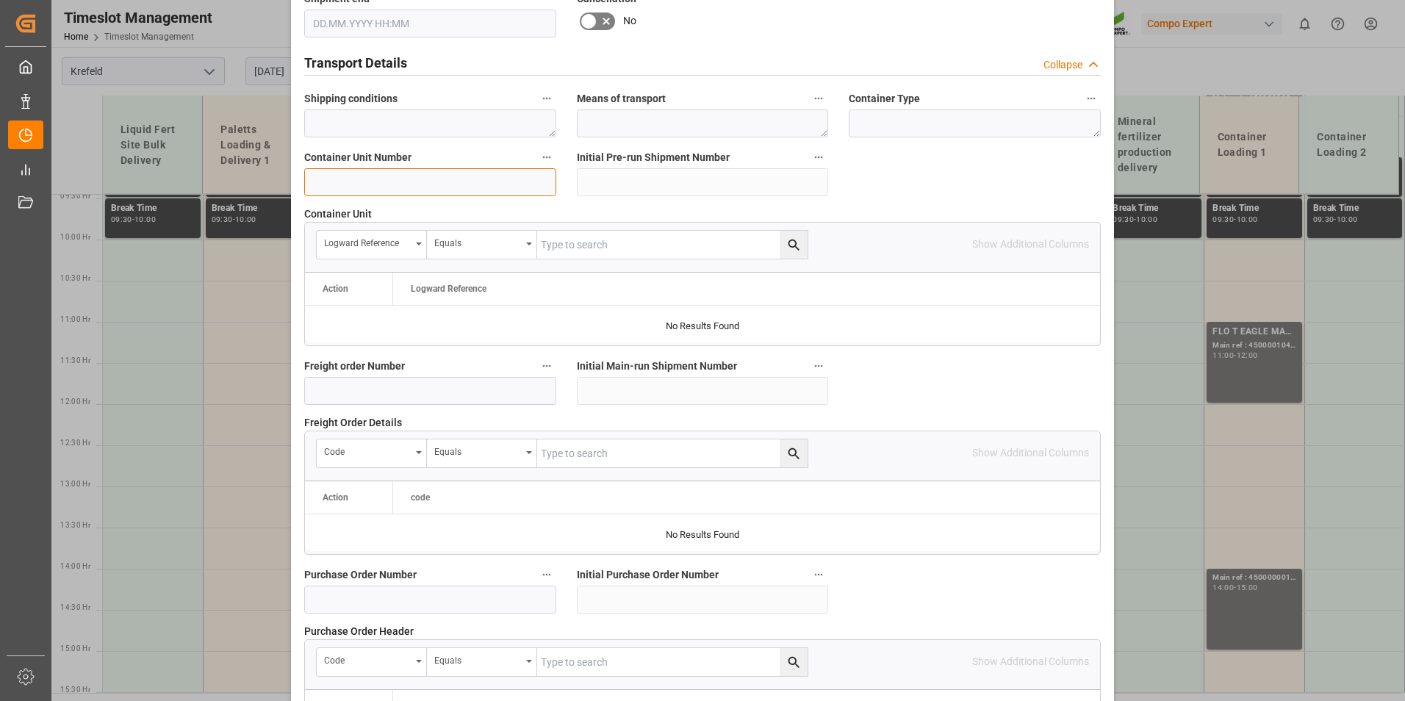
click at [414, 178] on input at bounding box center [430, 182] width 252 height 28
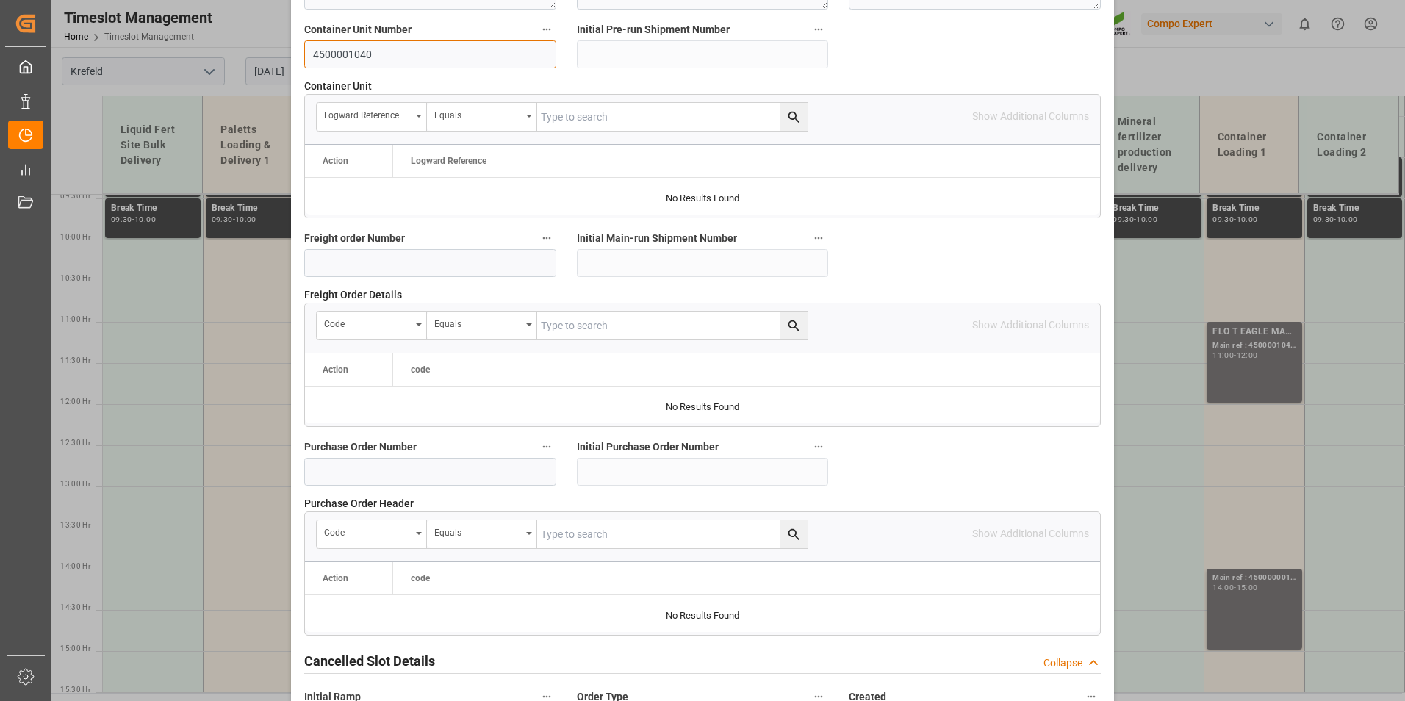
scroll to position [1338, 0]
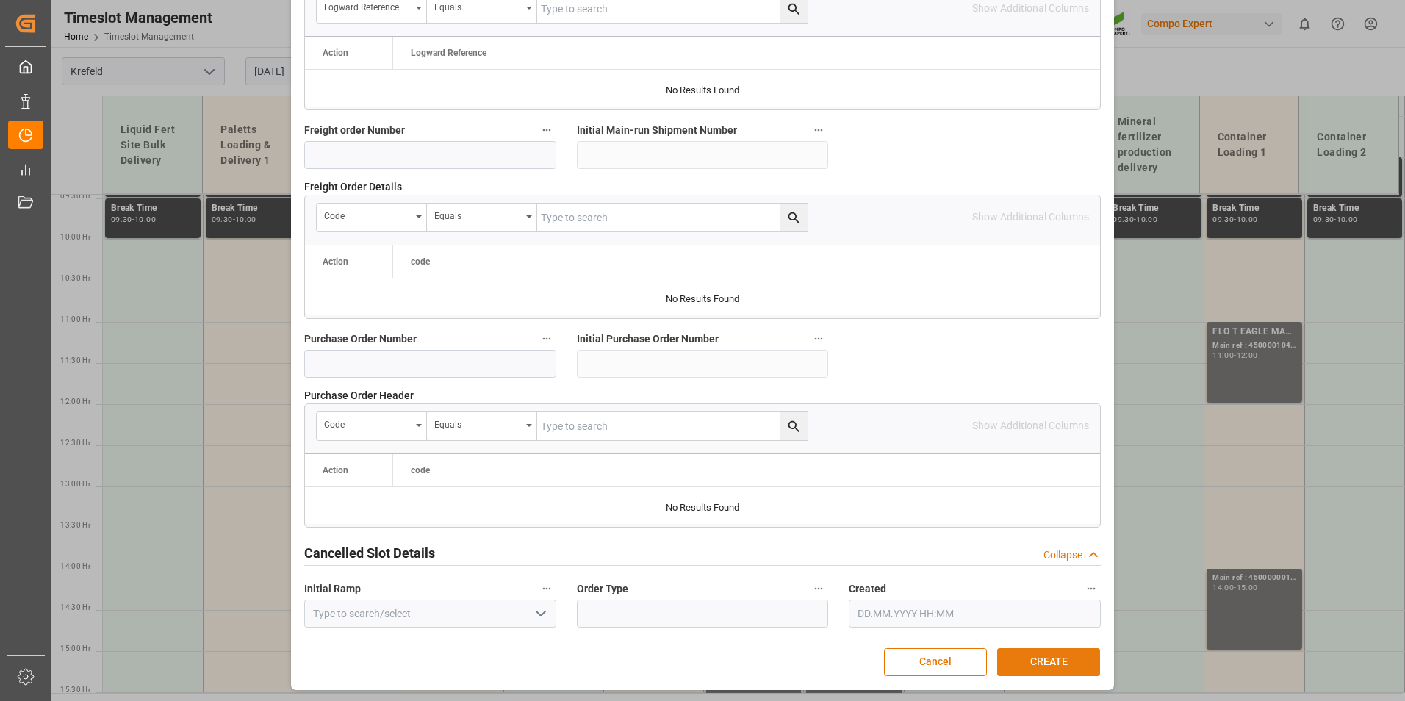
type input "4500001040"
click at [1046, 664] on button "CREATE" at bounding box center [1048, 662] width 103 height 28
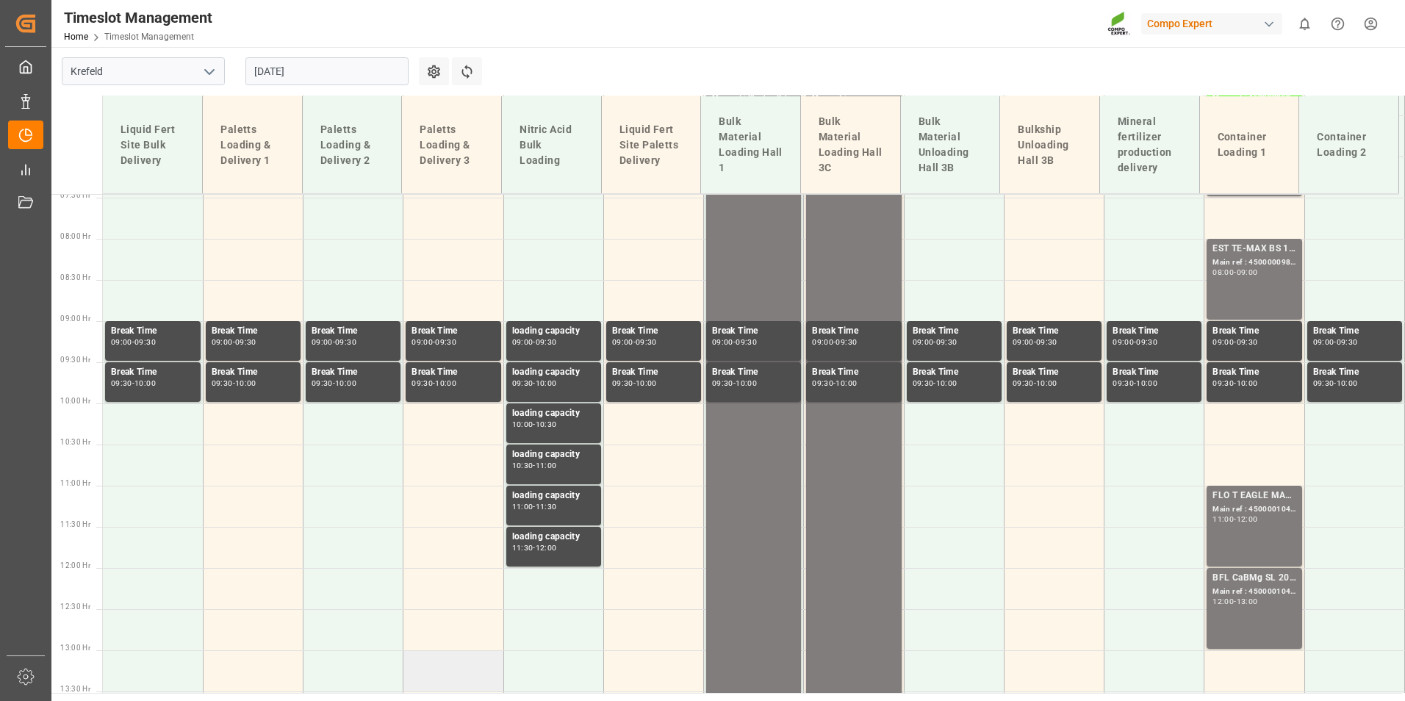
scroll to position [354, 0]
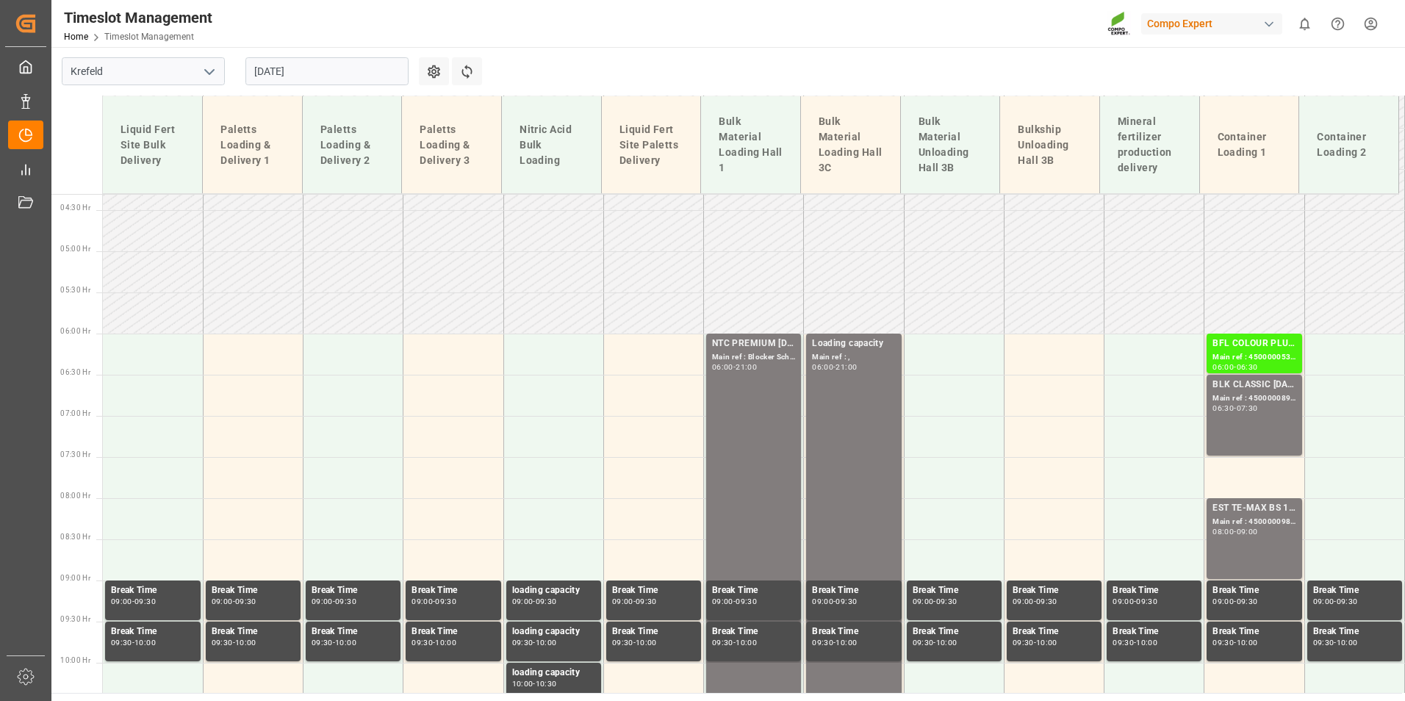
click at [354, 79] on input "08.09.2025" at bounding box center [326, 71] width 163 height 28
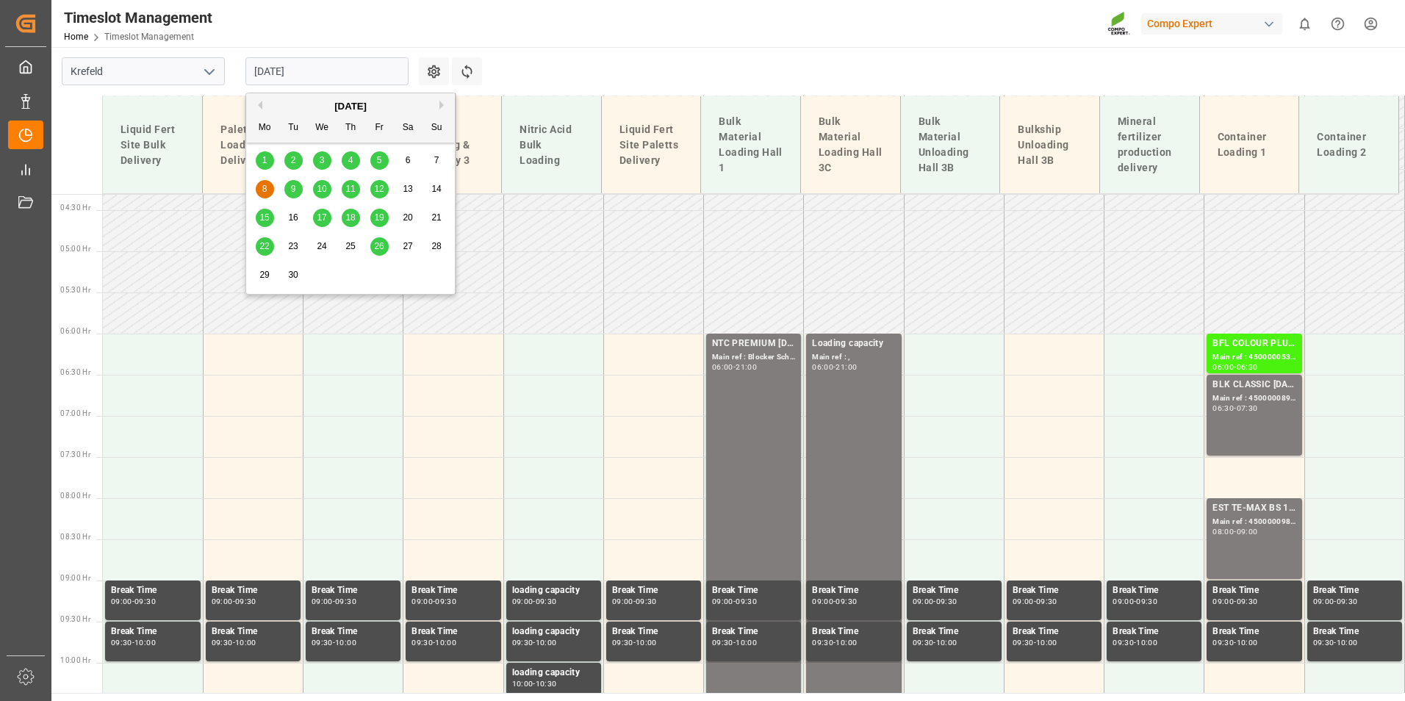
click at [257, 106] on button "Previous Month" at bounding box center [258, 105] width 9 height 9
click at [356, 275] on div "28" at bounding box center [351, 276] width 18 height 18
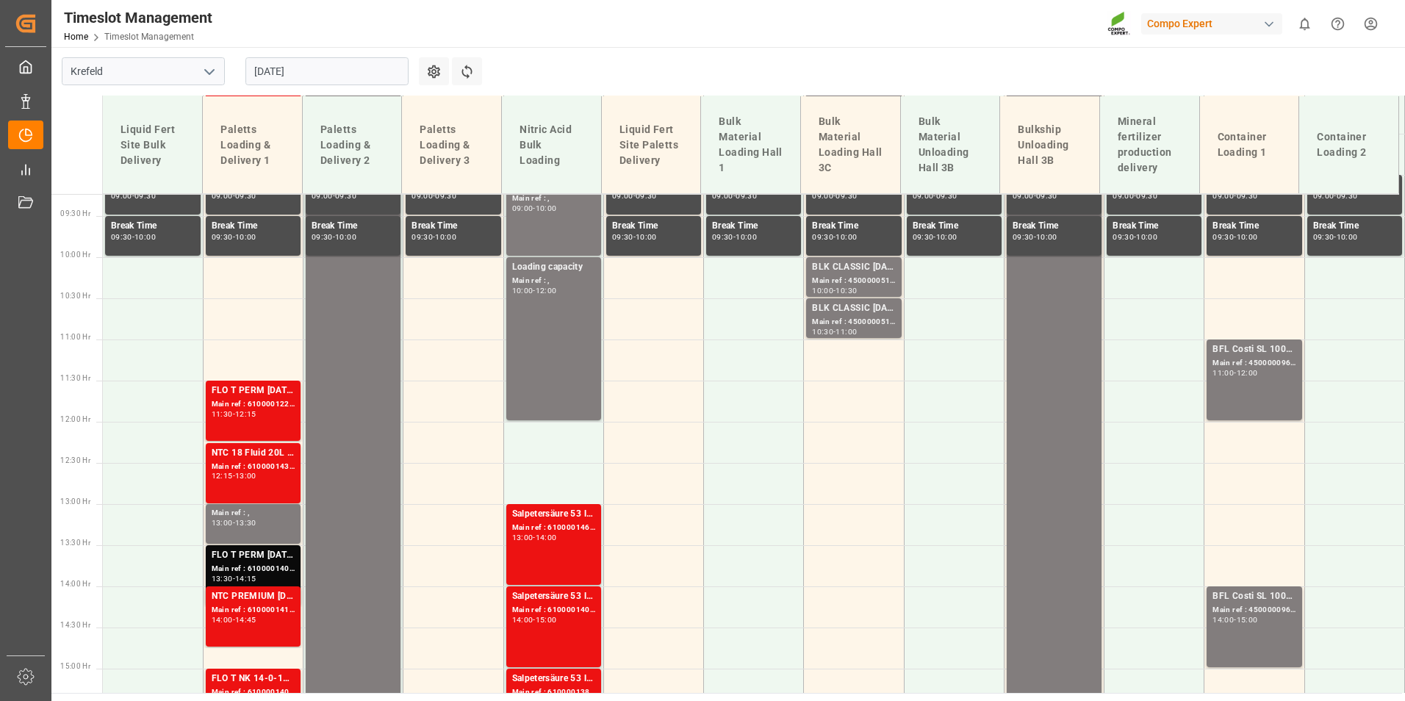
scroll to position [777, 0]
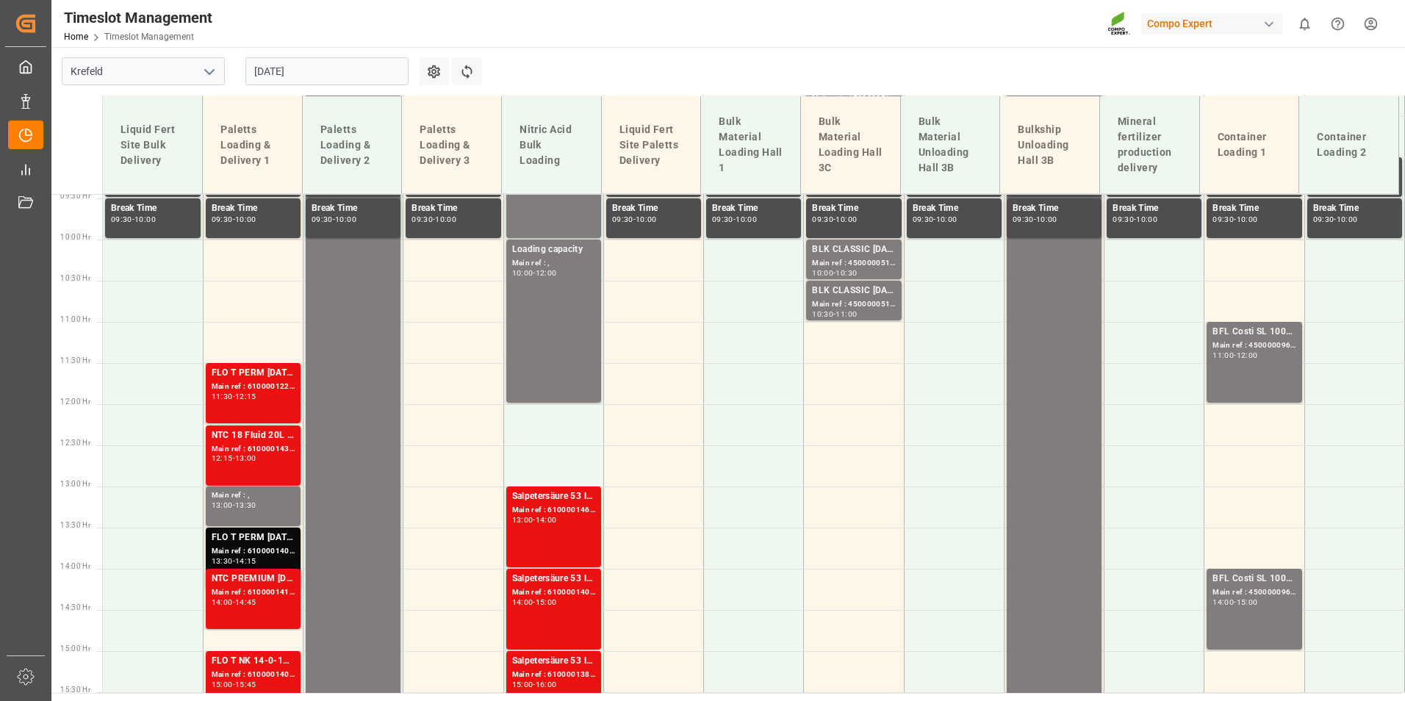
click at [348, 83] on input "[DATE]" at bounding box center [326, 71] width 163 height 28
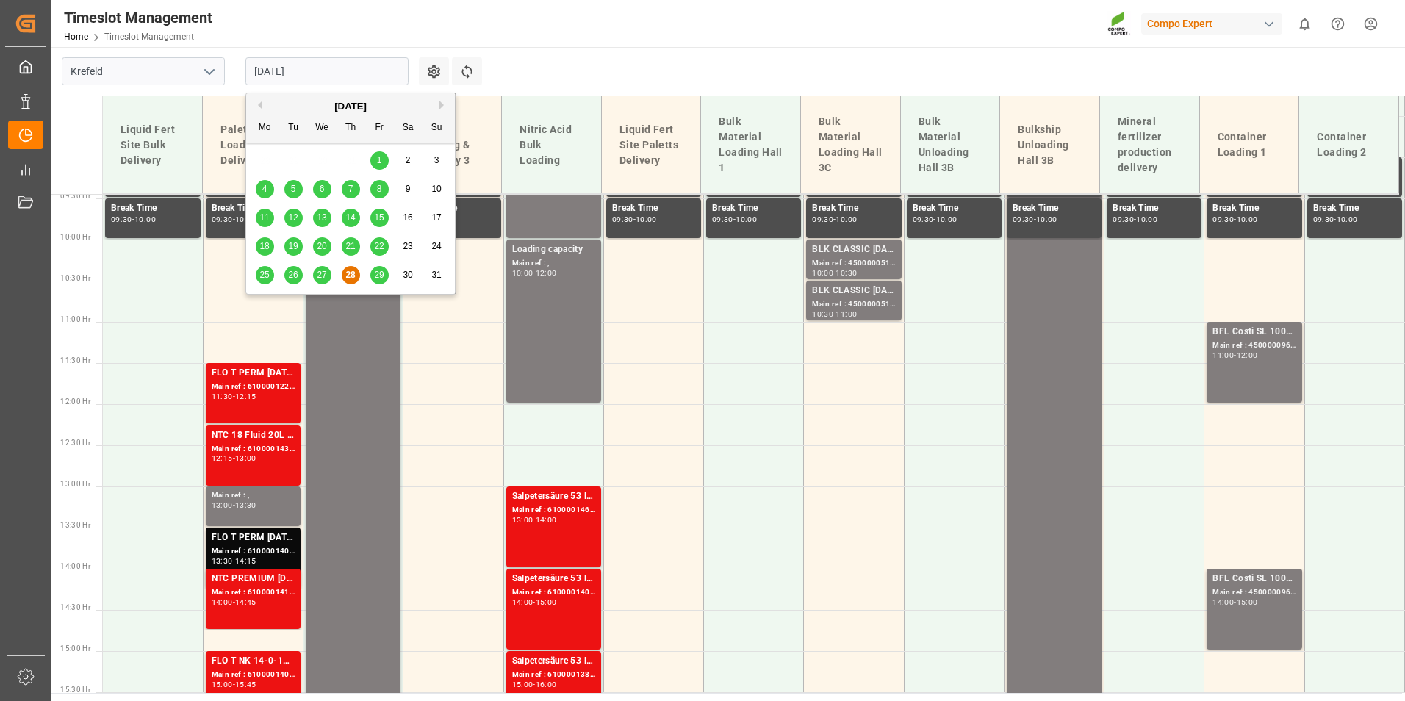
click at [373, 277] on div "29" at bounding box center [379, 276] width 18 height 18
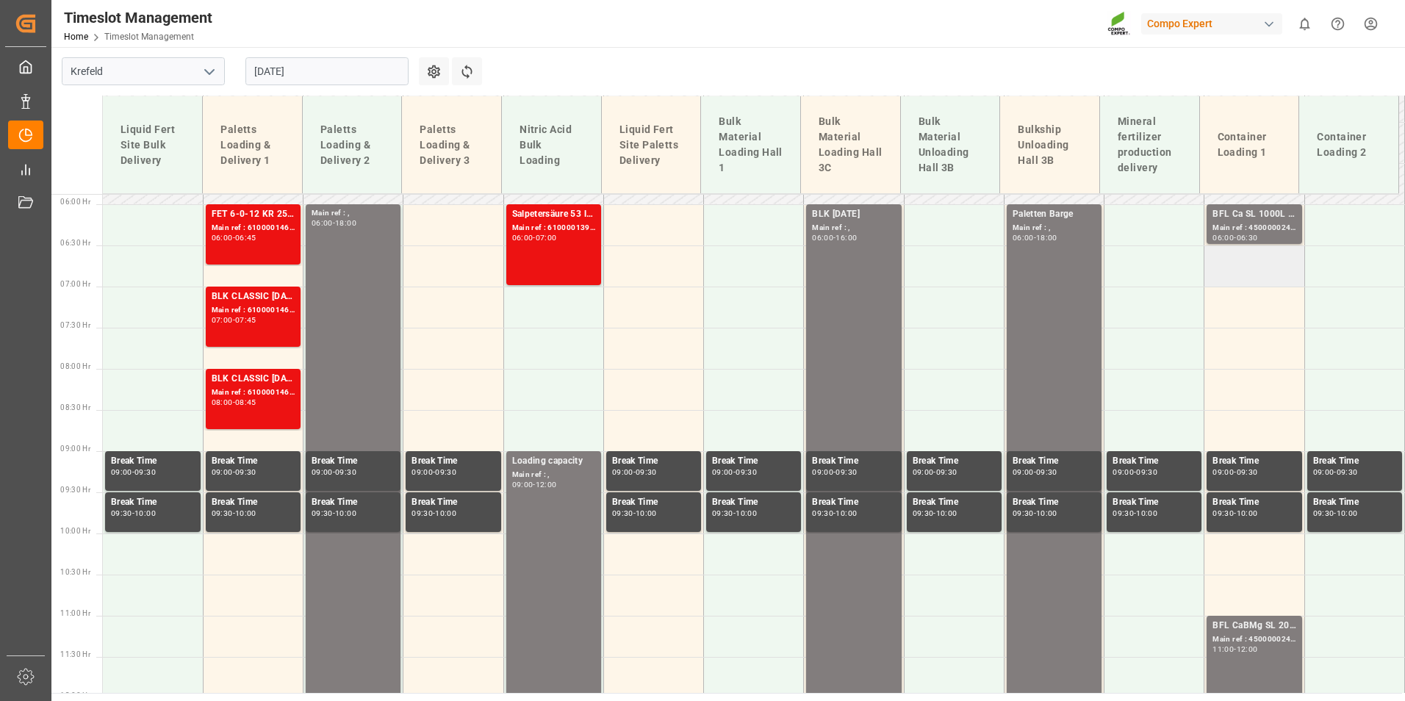
scroll to position [410, 0]
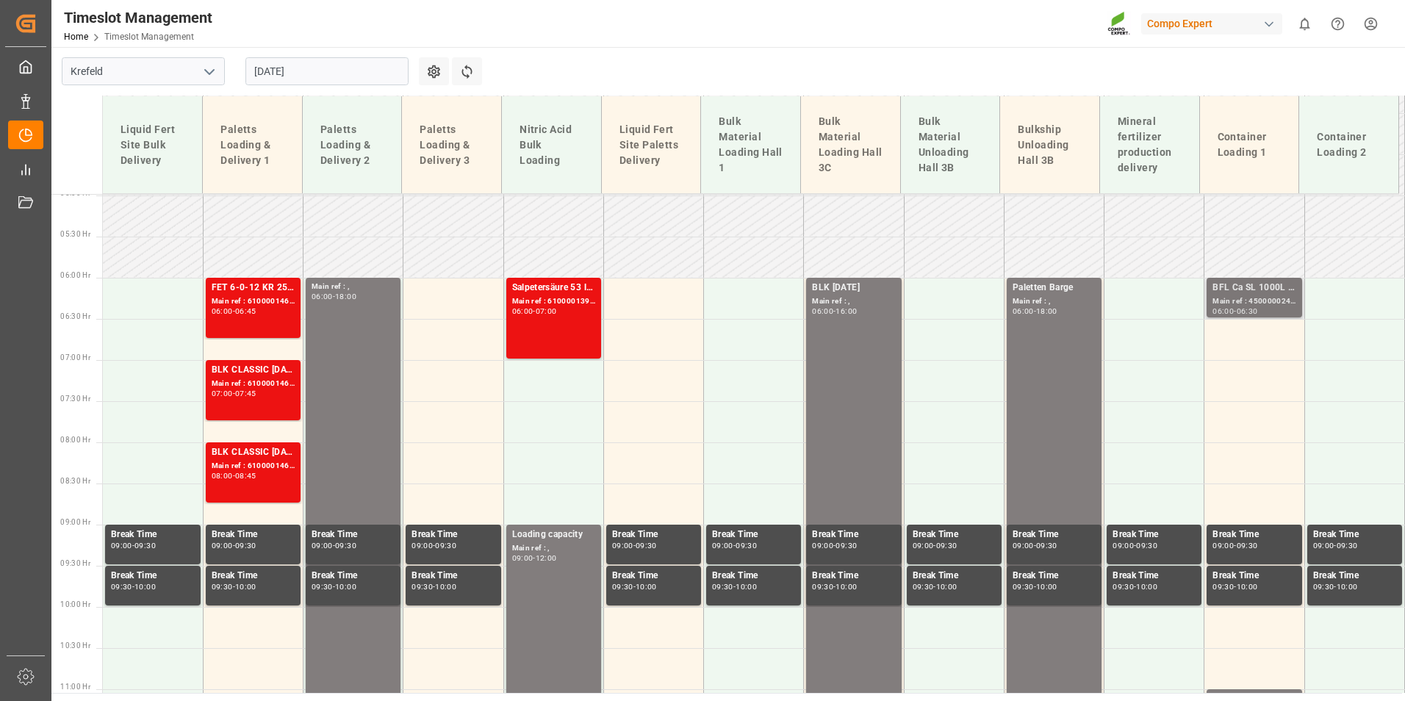
click at [1240, 295] on div "Main ref : 4500000240, 2000000190;" at bounding box center [1253, 301] width 83 height 12
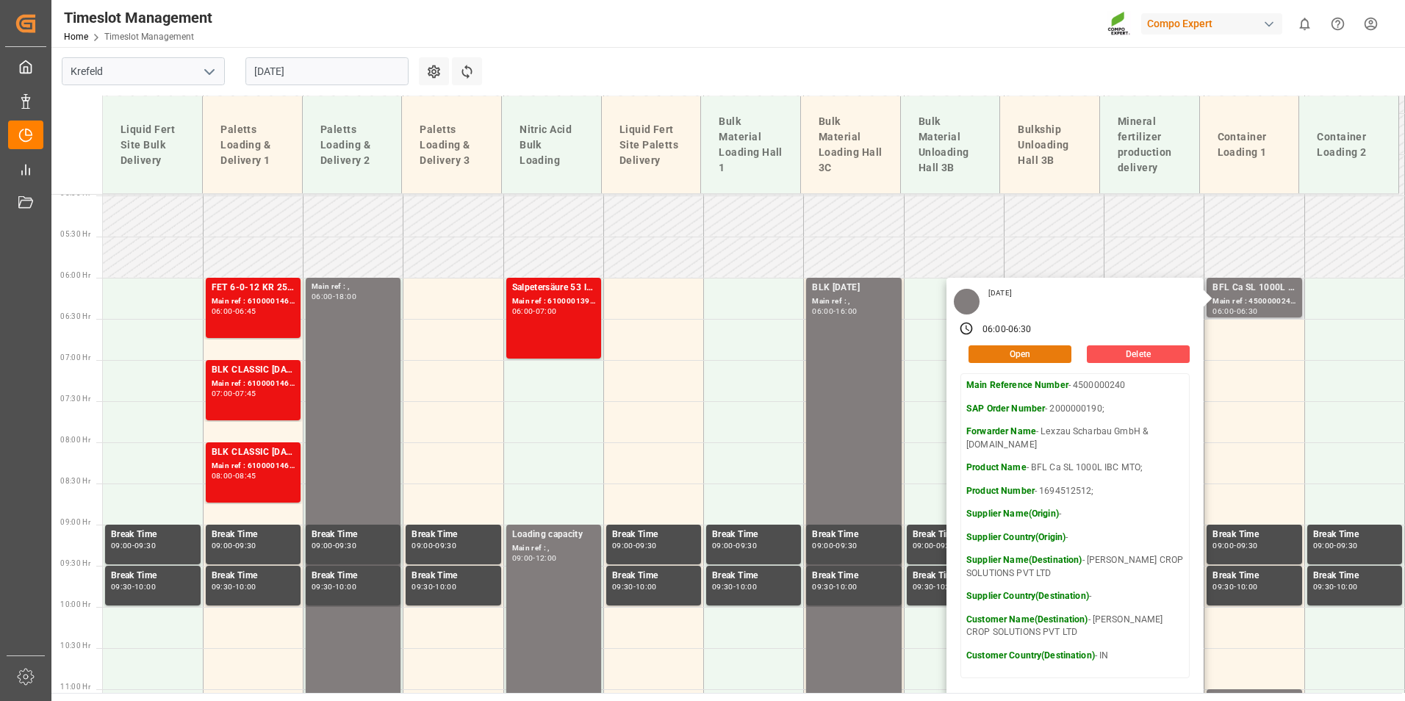
click at [1027, 347] on button "Open" at bounding box center [1019, 354] width 103 height 18
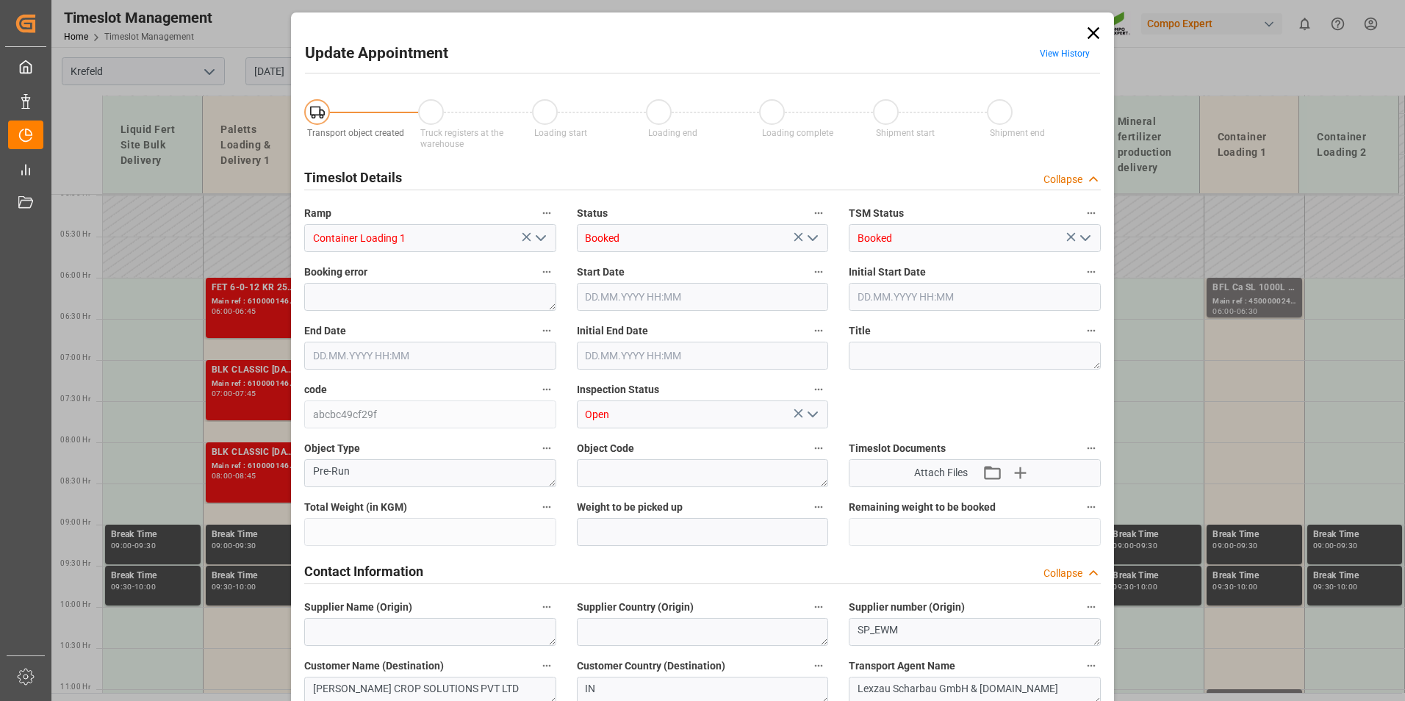
type input "70080.01"
type input "0"
type input "29.08.2025 06:00"
type input "29.08.2025 06:30"
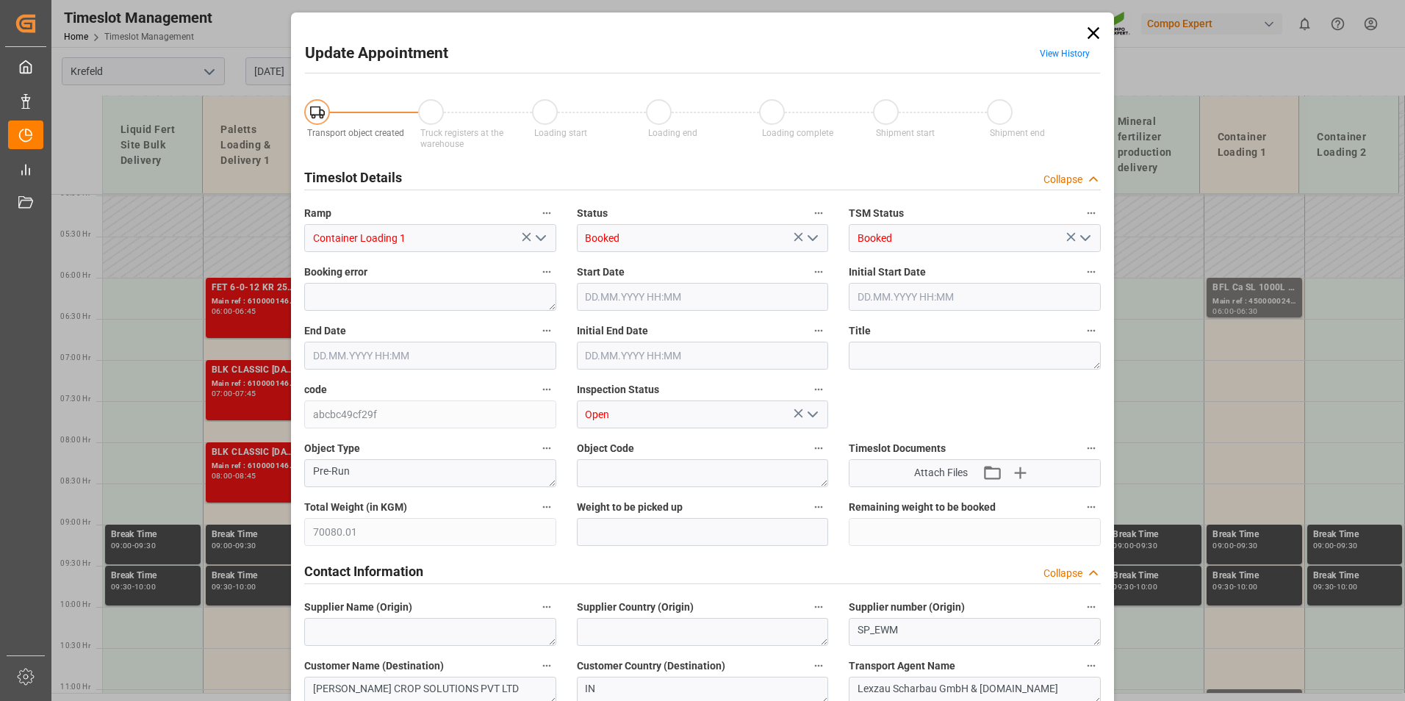
type input "29.08.2025 06:30"
type input "15.07.2025 07:22"
click at [437, 370] on div "End Date 29.08.2025 06:30" at bounding box center [430, 345] width 273 height 59
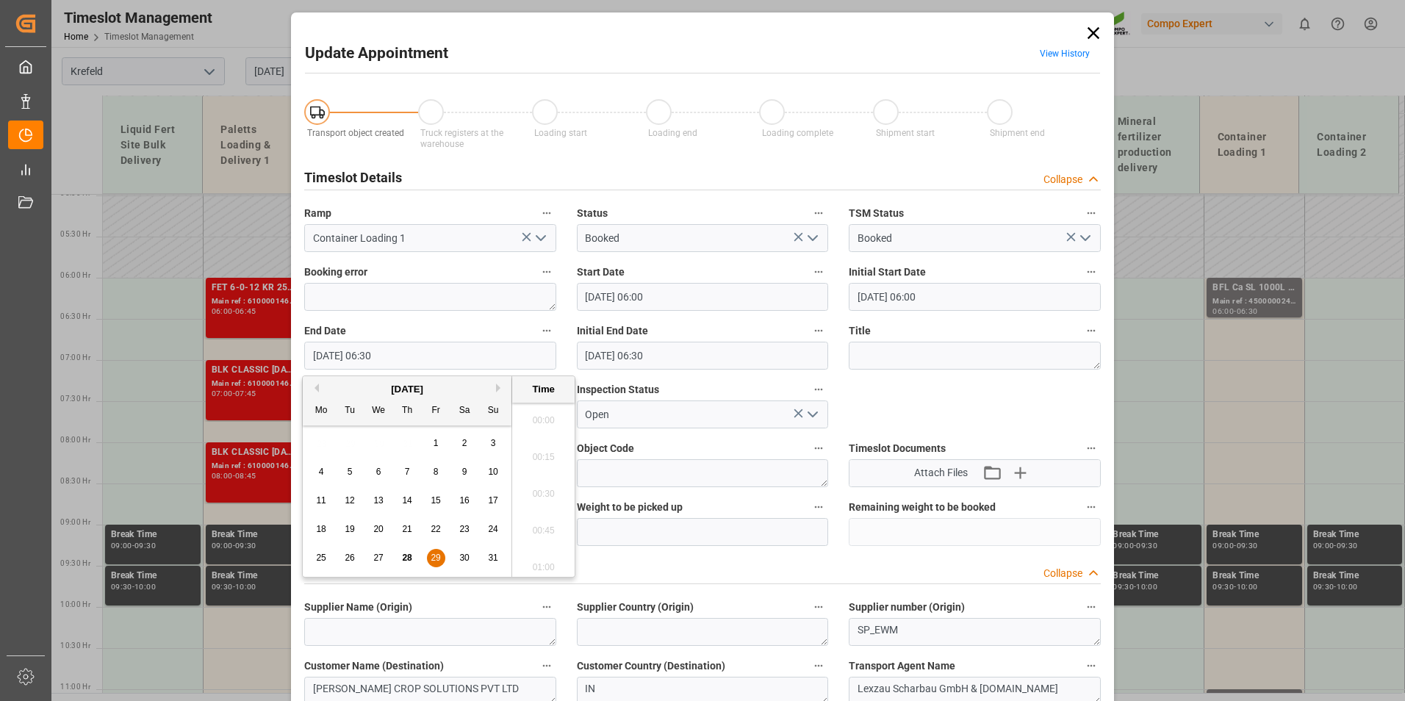
click at [398, 343] on input "29.08.2025 06:30" at bounding box center [430, 356] width 252 height 28
click at [439, 553] on span "29" at bounding box center [436, 558] width 10 height 10
click at [549, 552] on li "07:00" at bounding box center [543, 562] width 62 height 37
type input "29.08.2025 07:00"
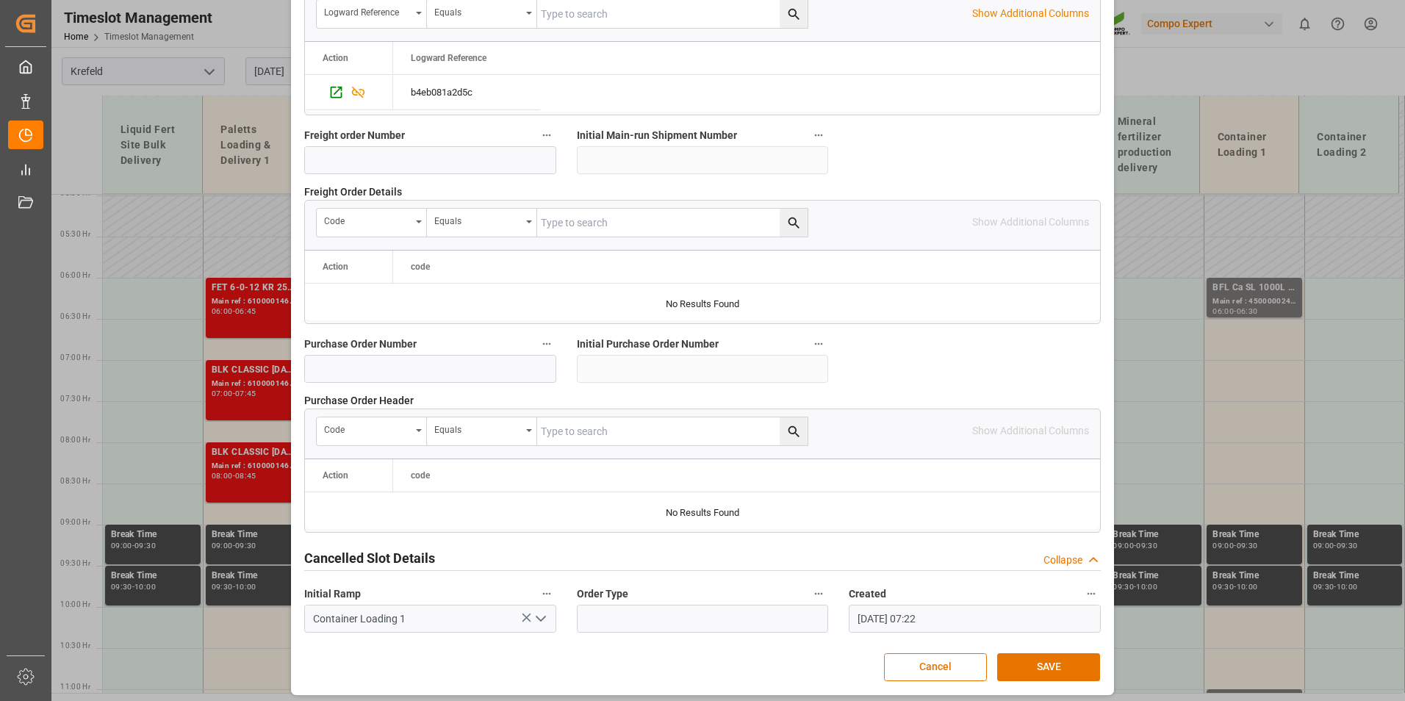
scroll to position [1338, 0]
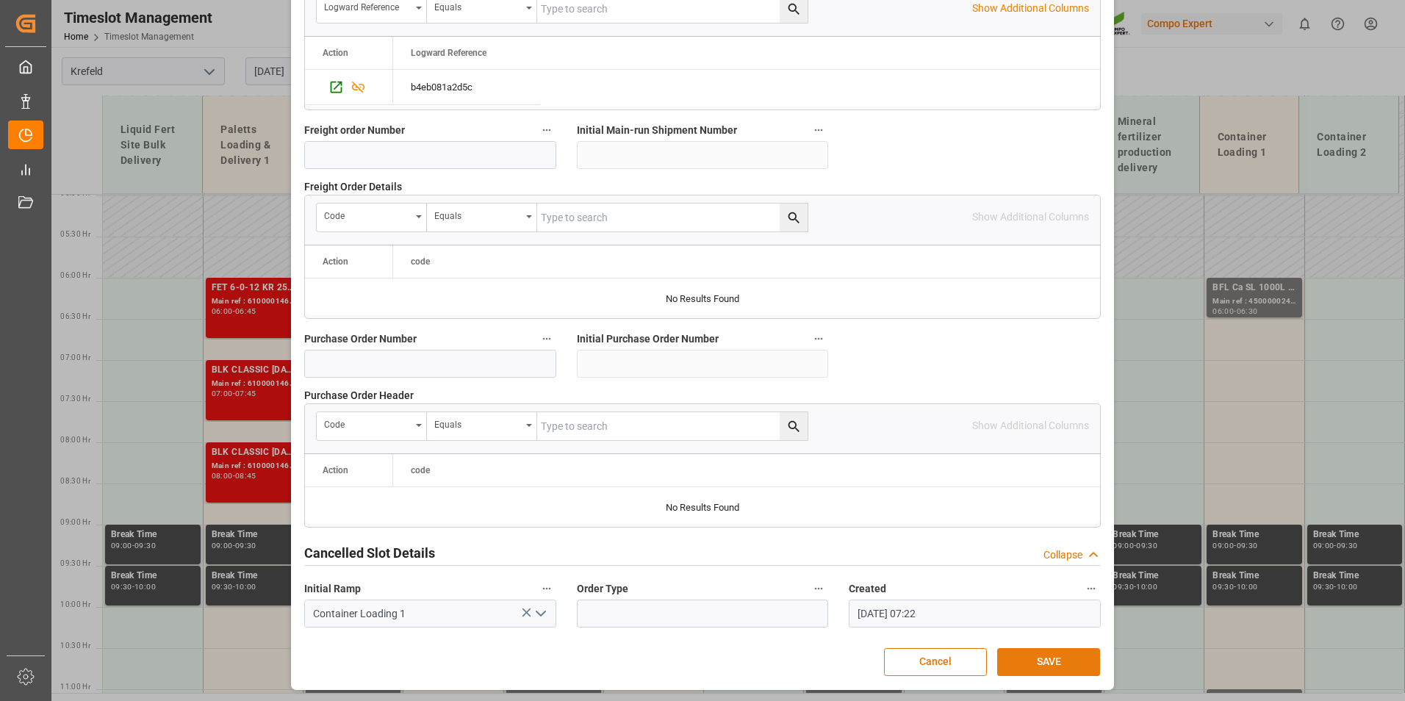
click at [1073, 661] on button "SAVE" at bounding box center [1048, 662] width 103 height 28
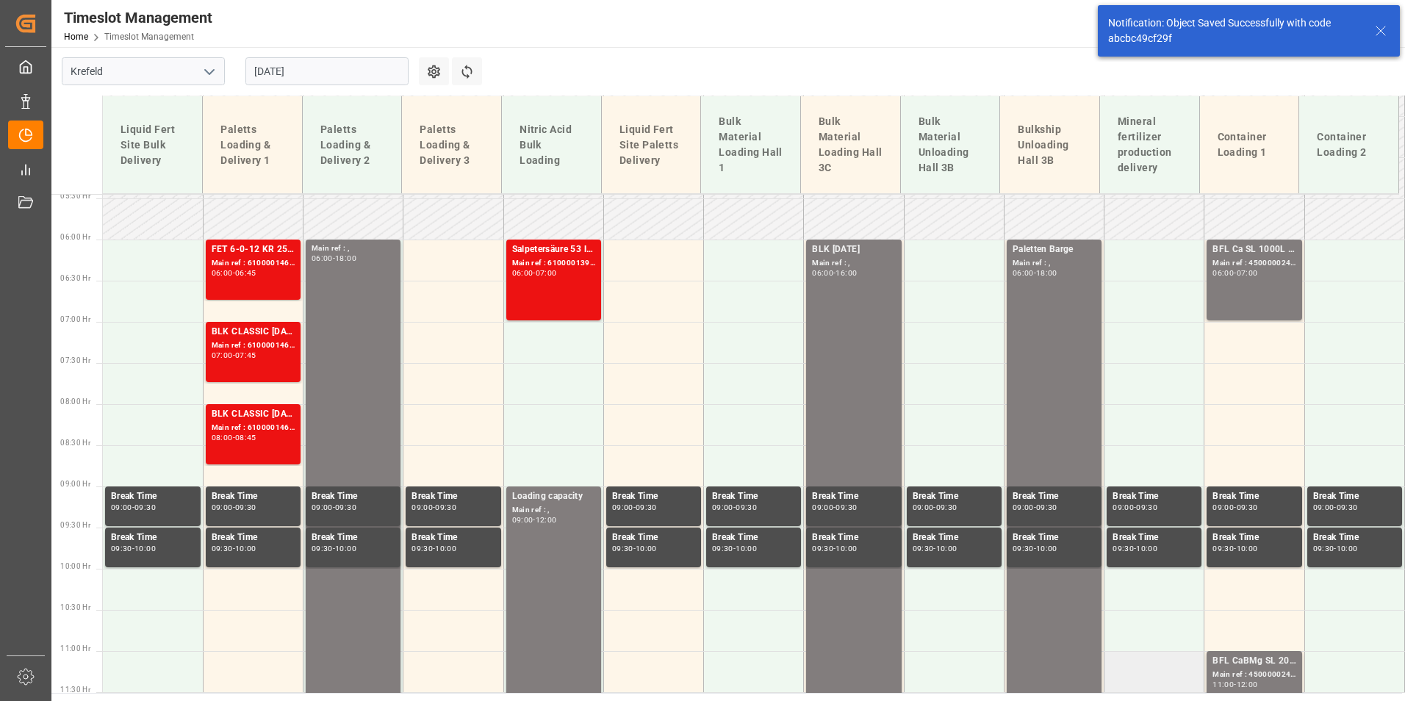
scroll to position [816, 0]
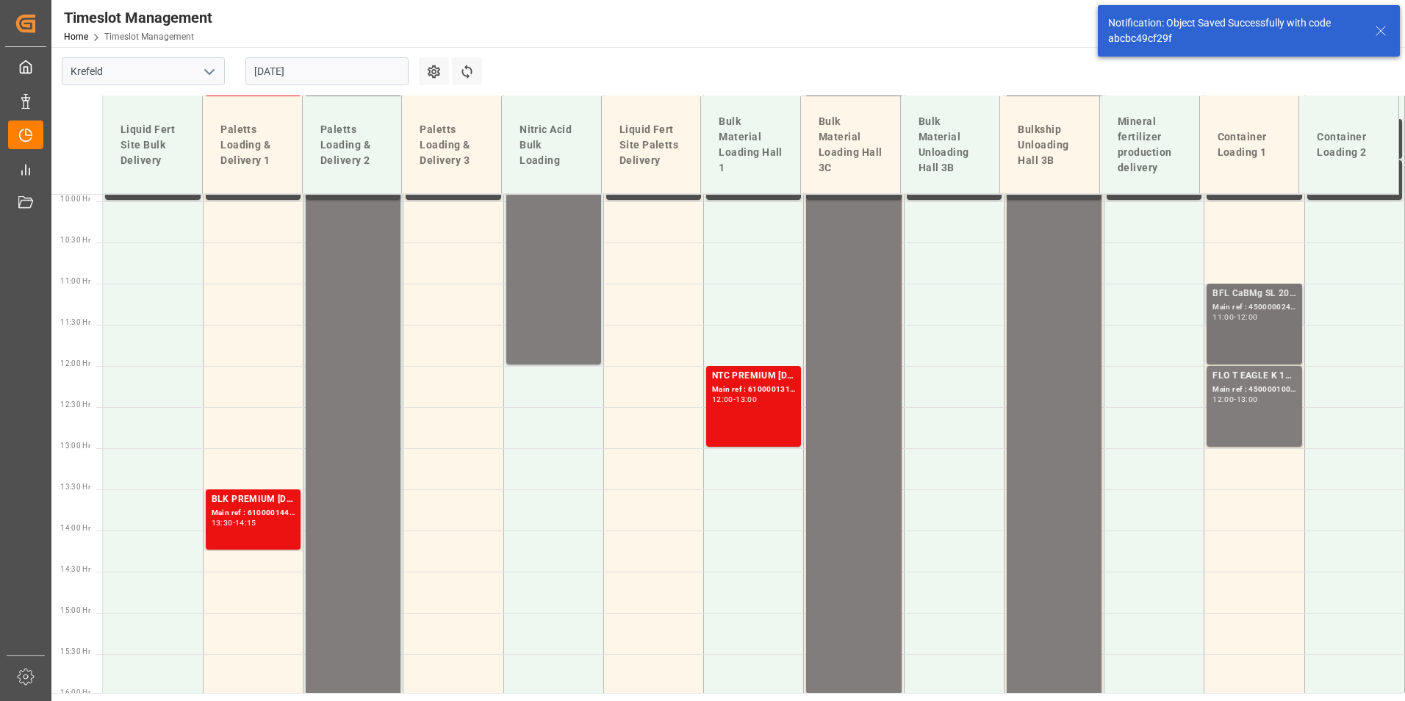
click at [1232, 297] on div "BFL CaBMg SL 20L (x48) EN,IN MTO;" at bounding box center [1253, 294] width 83 height 15
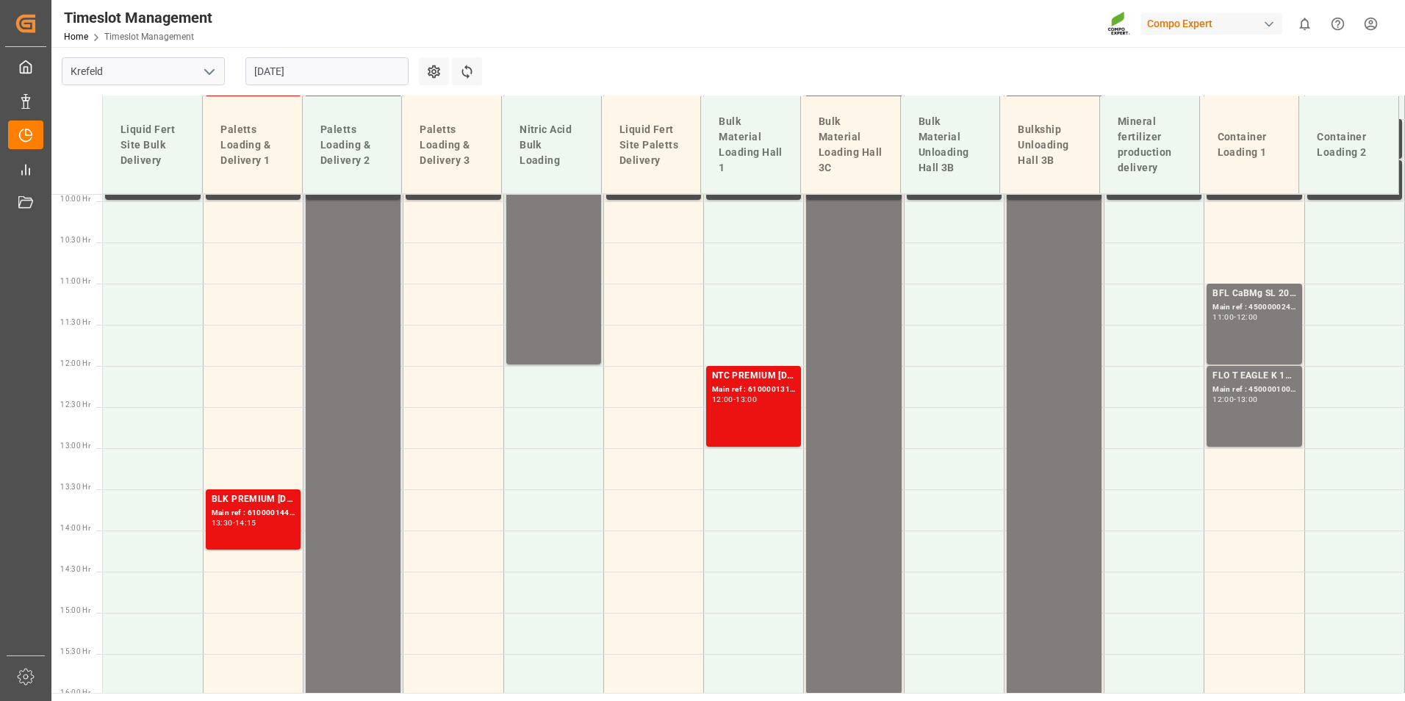
click at [1285, 406] on div "FLO T EAGLE K 12-0-24 25kg (x40) INT; Main ref : 4500001005, 2000001041; 12:00 …" at bounding box center [1253, 406] width 83 height 75
click at [1214, 328] on div "BFL CaBMg SL 20L (x48) EN,IN MTO; Main ref : 4500000244, 2000000200; 11:00 - 12…" at bounding box center [1253, 324] width 83 height 75
click at [1240, 391] on div "Main ref : 4500001005, 2000001041;" at bounding box center [1253, 390] width 83 height 12
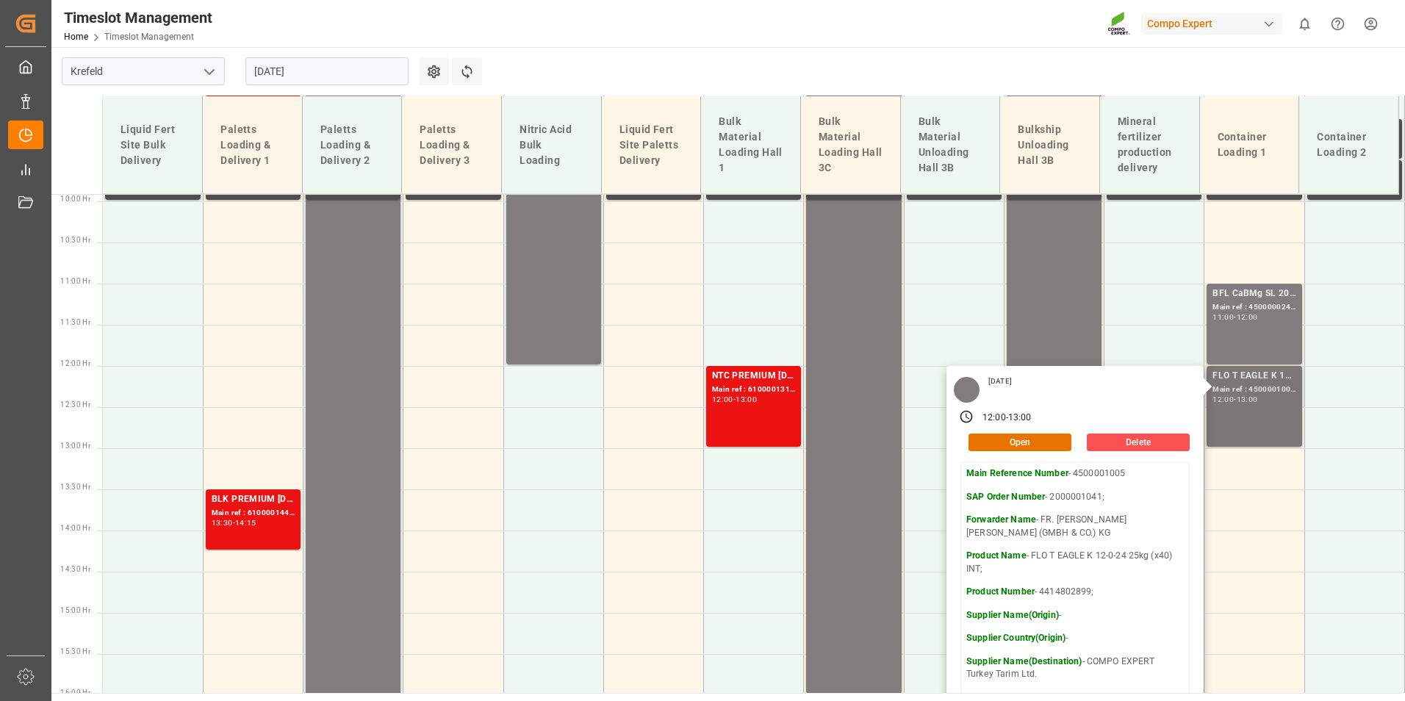
scroll to position [889, 0]
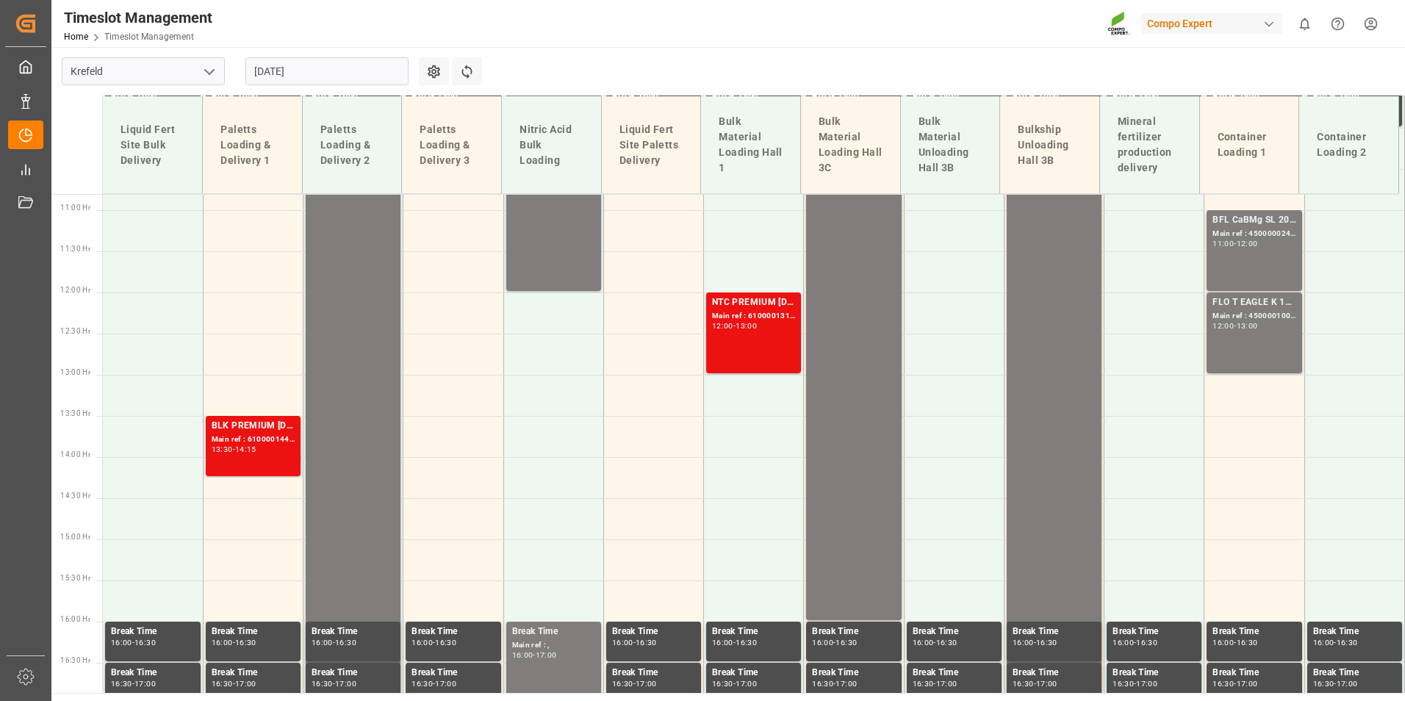
drag, startPoint x: 311, startPoint y: 74, endPoint x: 463, endPoint y: 103, distance: 154.8
click at [311, 74] on input "29.08.2025" at bounding box center [326, 71] width 163 height 28
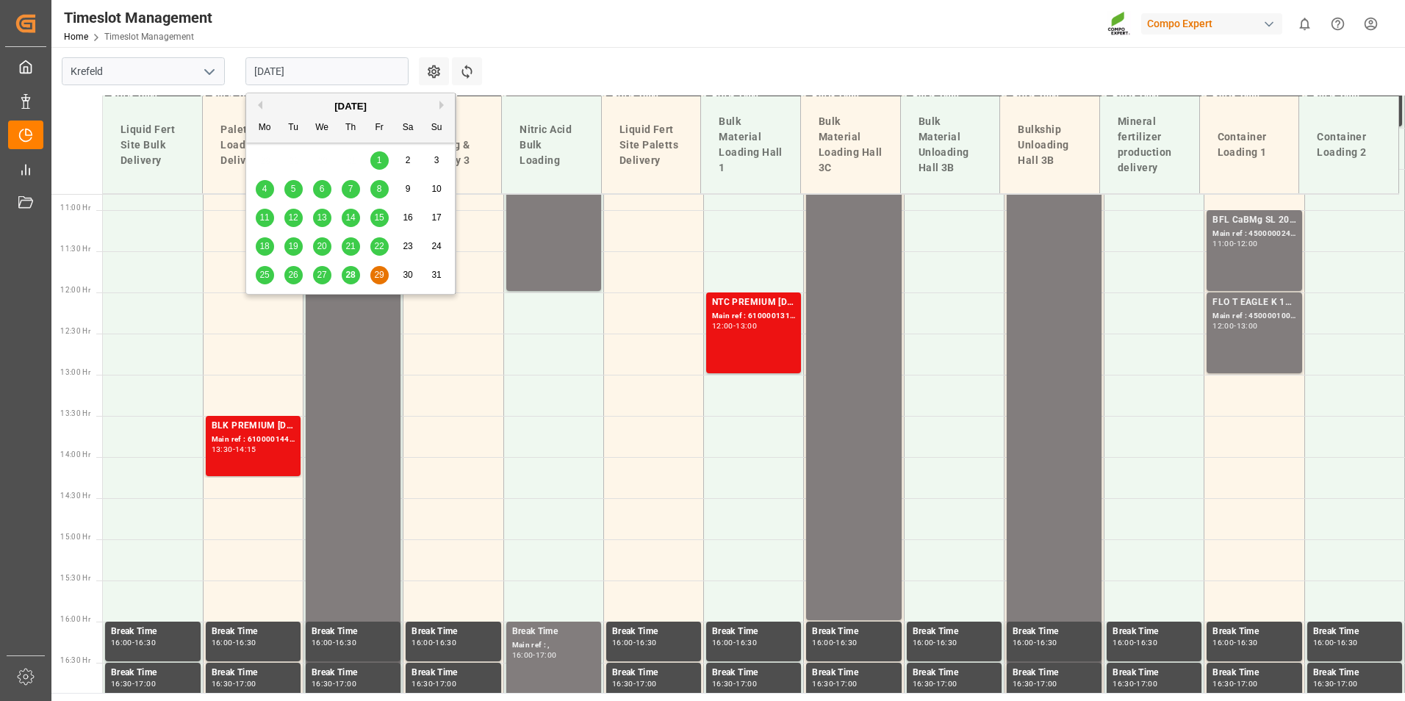
click at [439, 104] on div "Previous Month Next Month August 2025 Mo Tu We Th Fr Sa Su 28 29 30 31 1 2 3 4 …" at bounding box center [350, 194] width 211 height 202
click at [443, 104] on button "Next Month" at bounding box center [443, 105] width 9 height 9
click at [262, 187] on span "8" at bounding box center [264, 189] width 5 height 10
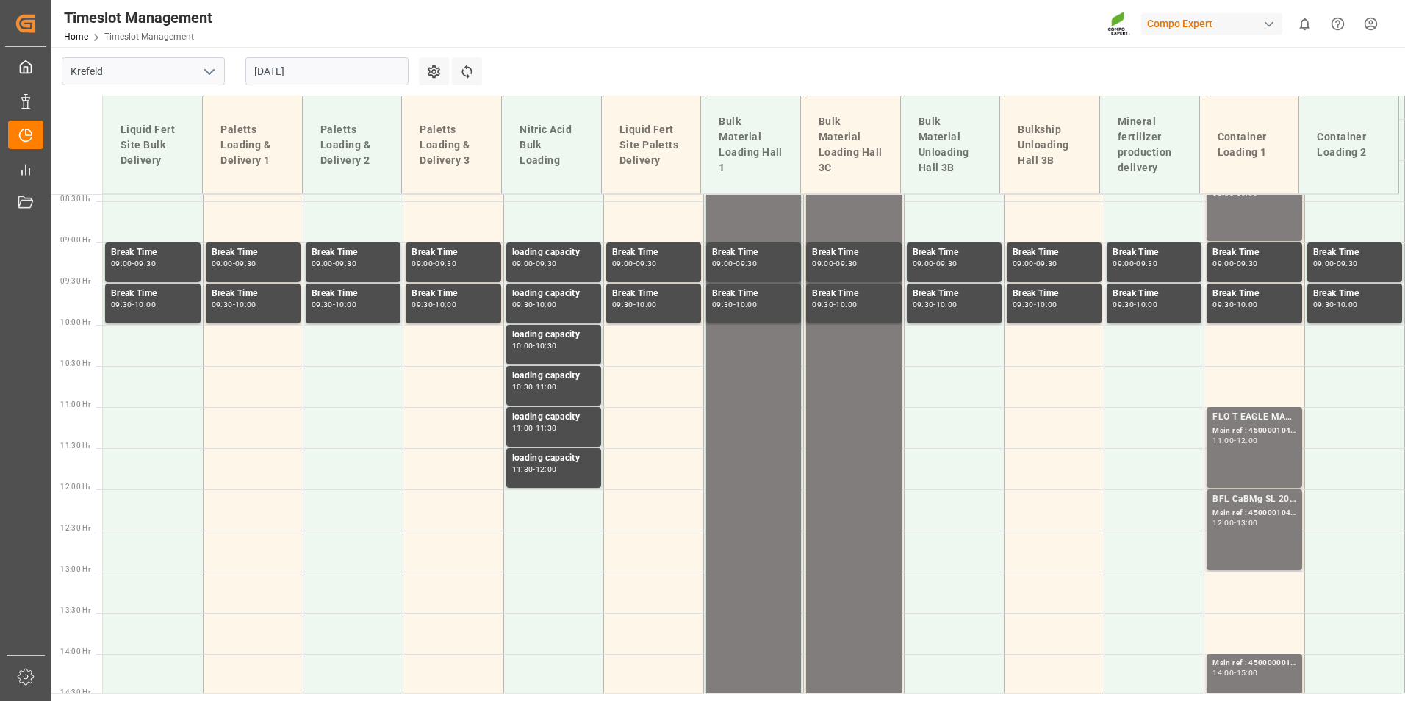
scroll to position [777, 0]
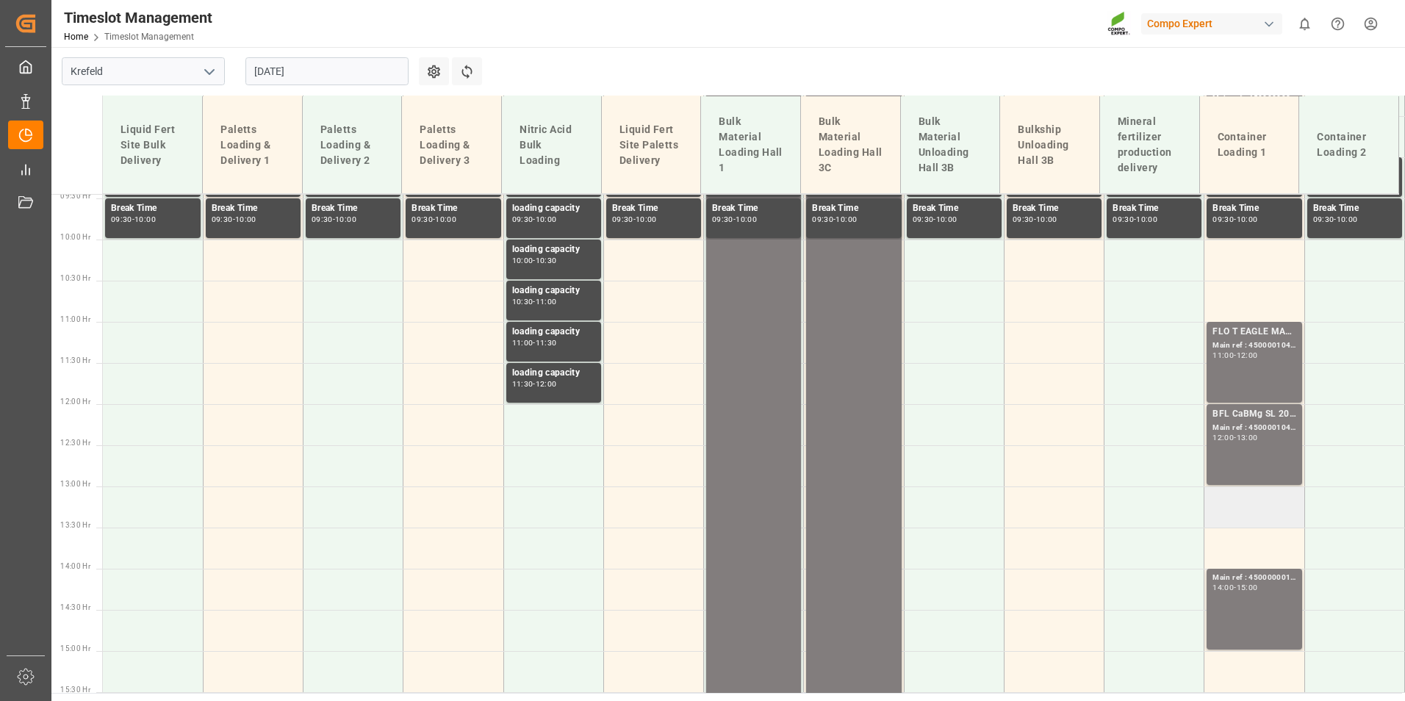
click at [1224, 516] on td at bounding box center [1254, 506] width 100 height 41
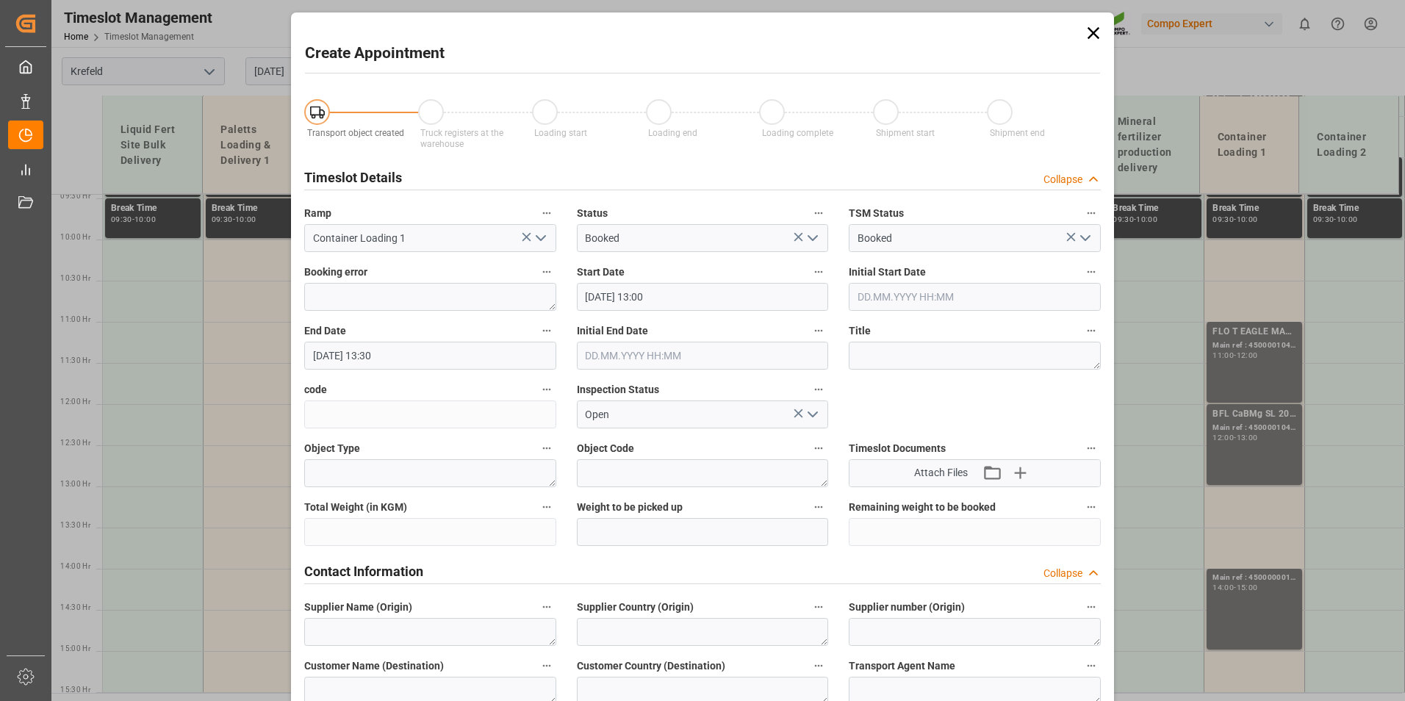
type input "08.09.2025 13:00"
type input "08.09.2025 13:30"
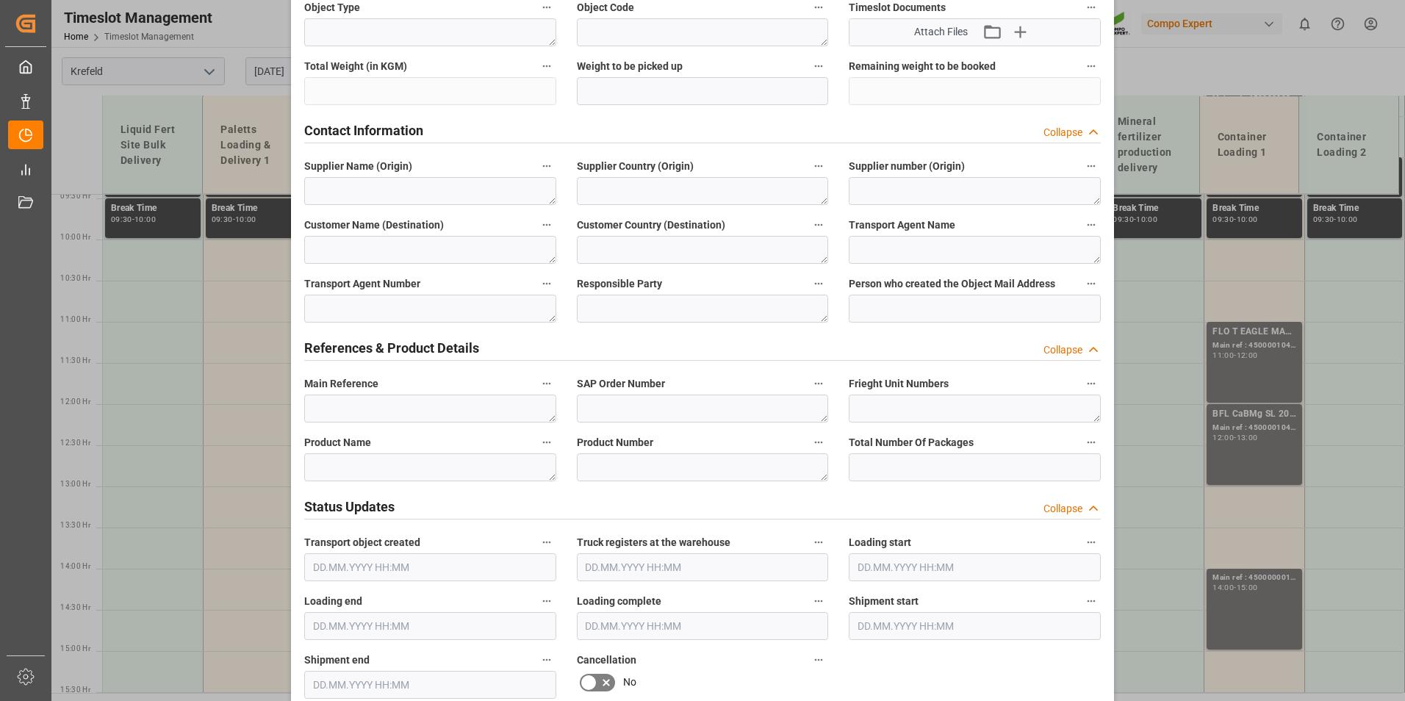
scroll to position [808, 0]
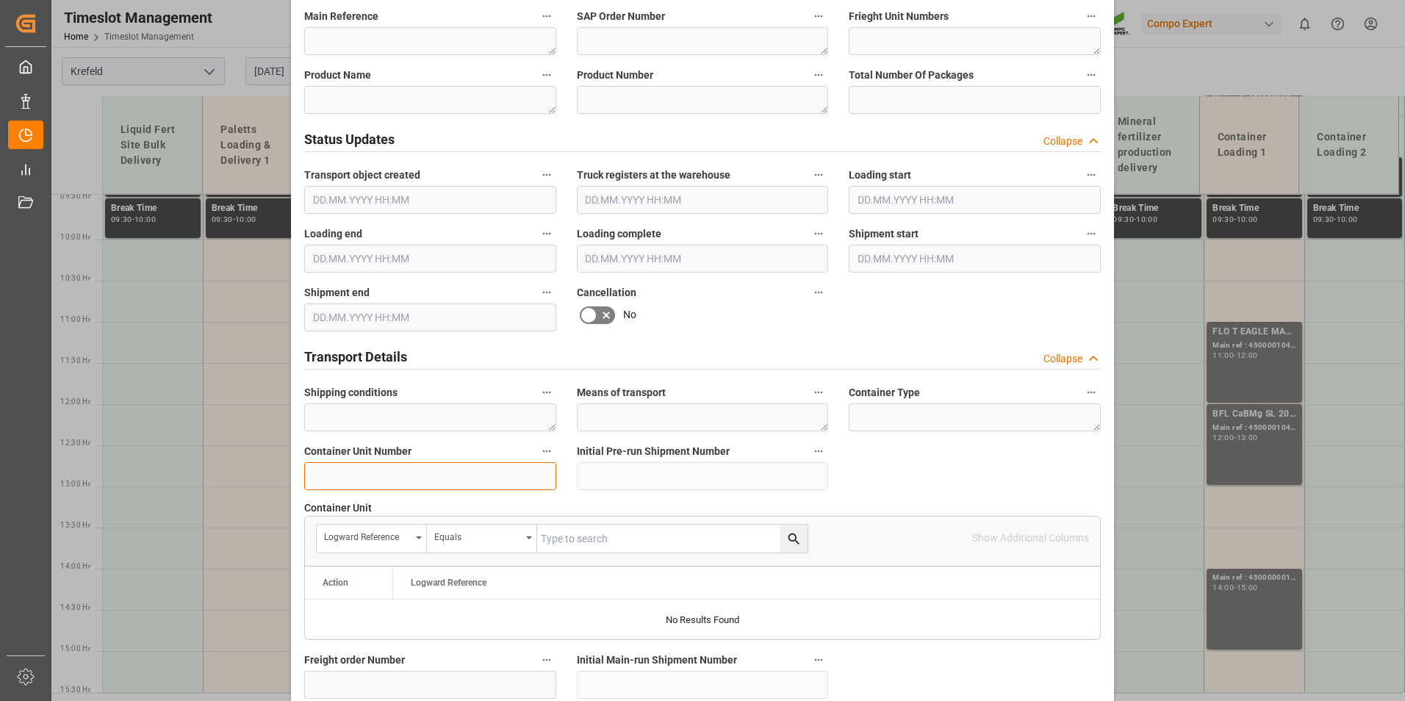
click at [370, 479] on input at bounding box center [430, 476] width 252 height 28
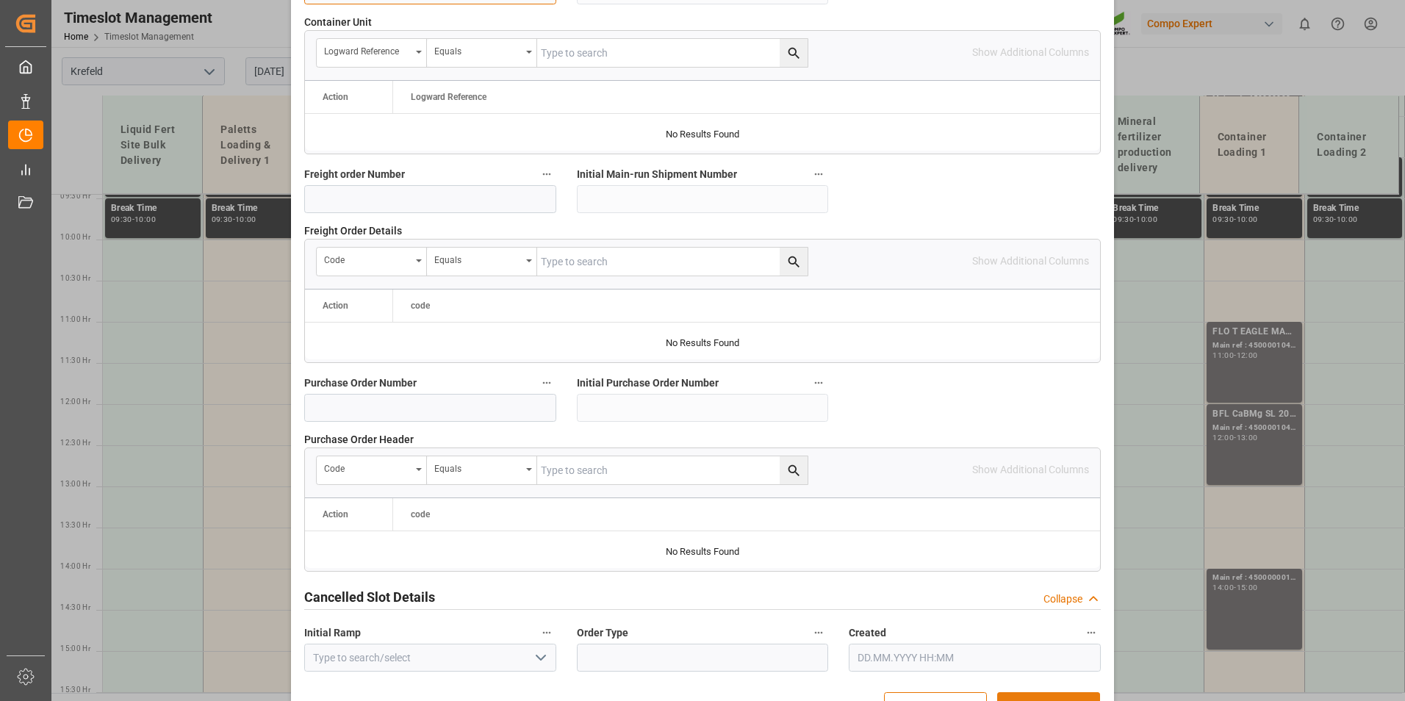
scroll to position [1338, 0]
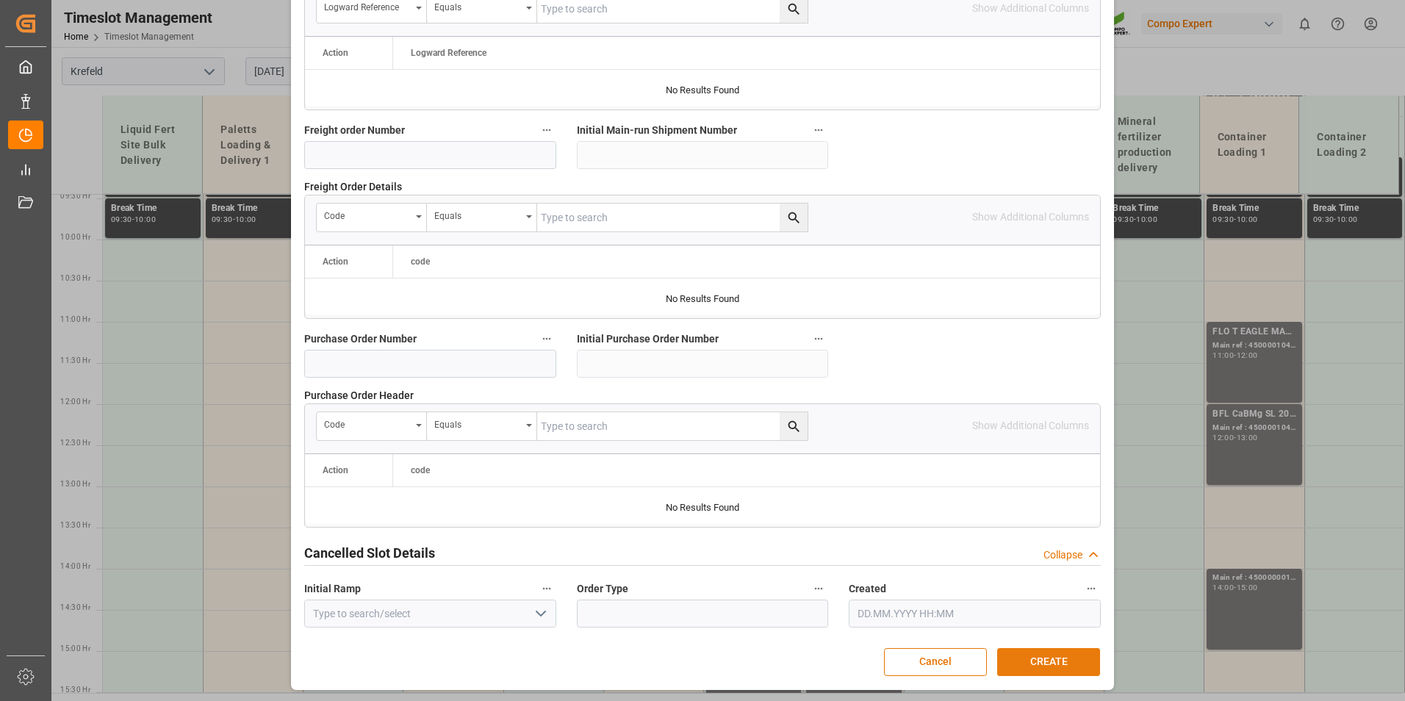
type input "4500001106"
click at [1032, 661] on button "CREATE" at bounding box center [1048, 662] width 103 height 28
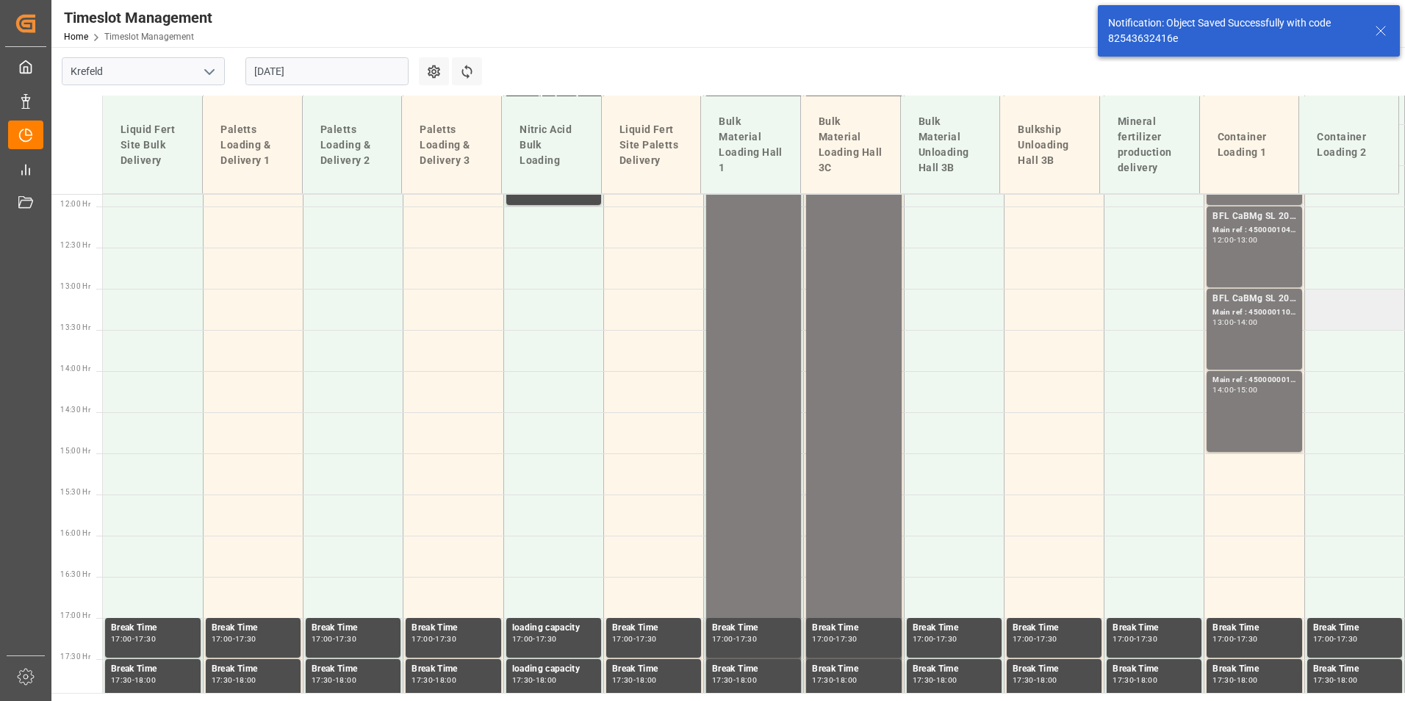
scroll to position [951, 0]
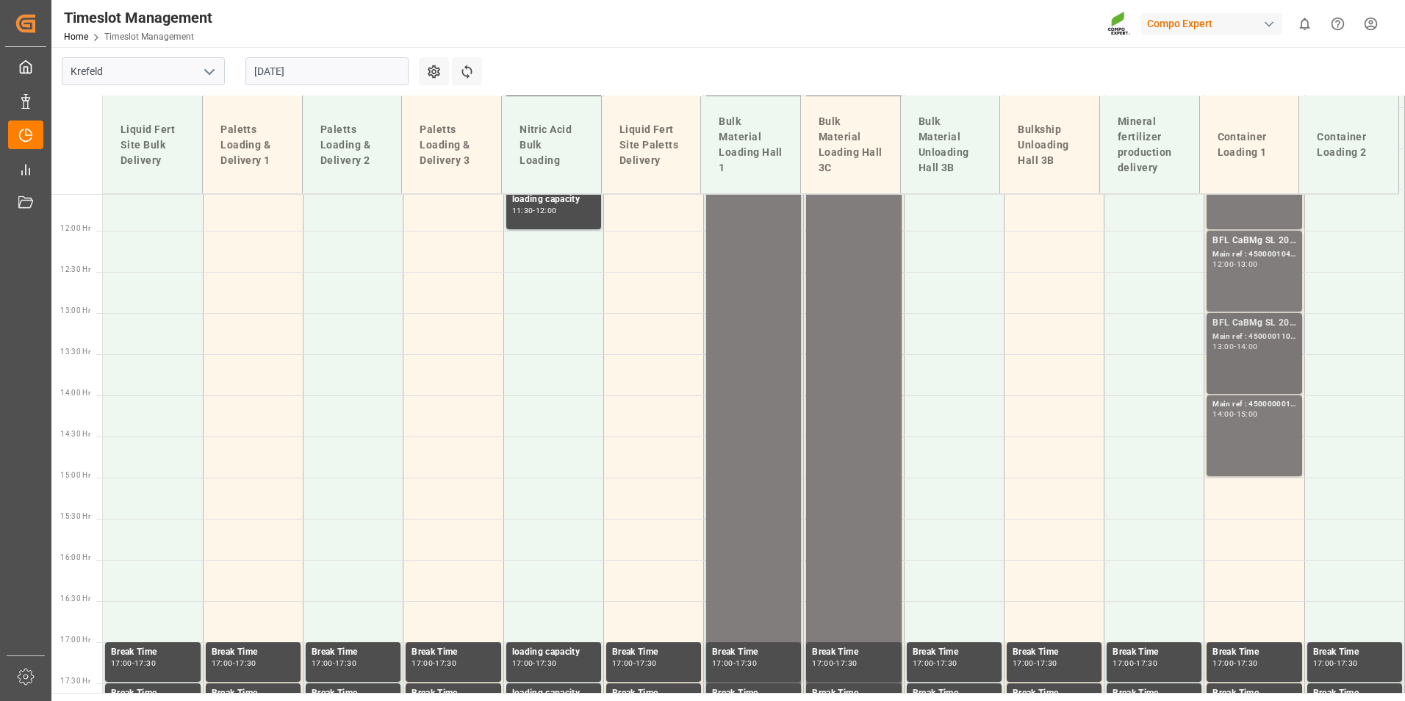
click at [1271, 320] on div "BFL CaBMg SL 20L (x48) EN,IN MTO;" at bounding box center [1253, 323] width 83 height 15
click at [1286, 431] on div "Main ref : 4500000012, 14:00 - 15:00" at bounding box center [1253, 435] width 83 height 75
click at [1288, 343] on div "13:00 - 14:00" at bounding box center [1253, 347] width 83 height 8
click at [1252, 343] on div "14:00" at bounding box center [1247, 346] width 21 height 7
click at [1276, 350] on div "13:00 - 14:00" at bounding box center [1253, 347] width 83 height 8
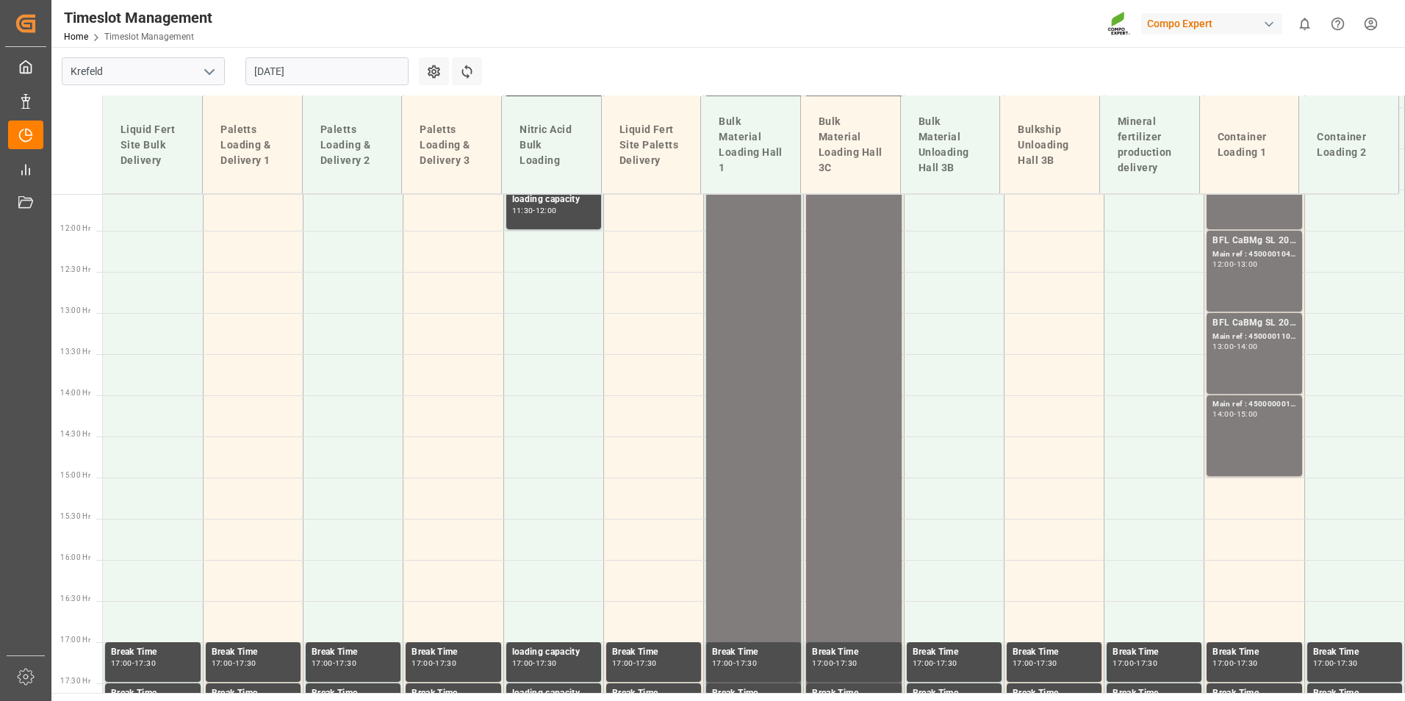
click at [1263, 417] on div "14:00 - 15:00" at bounding box center [1253, 415] width 83 height 8
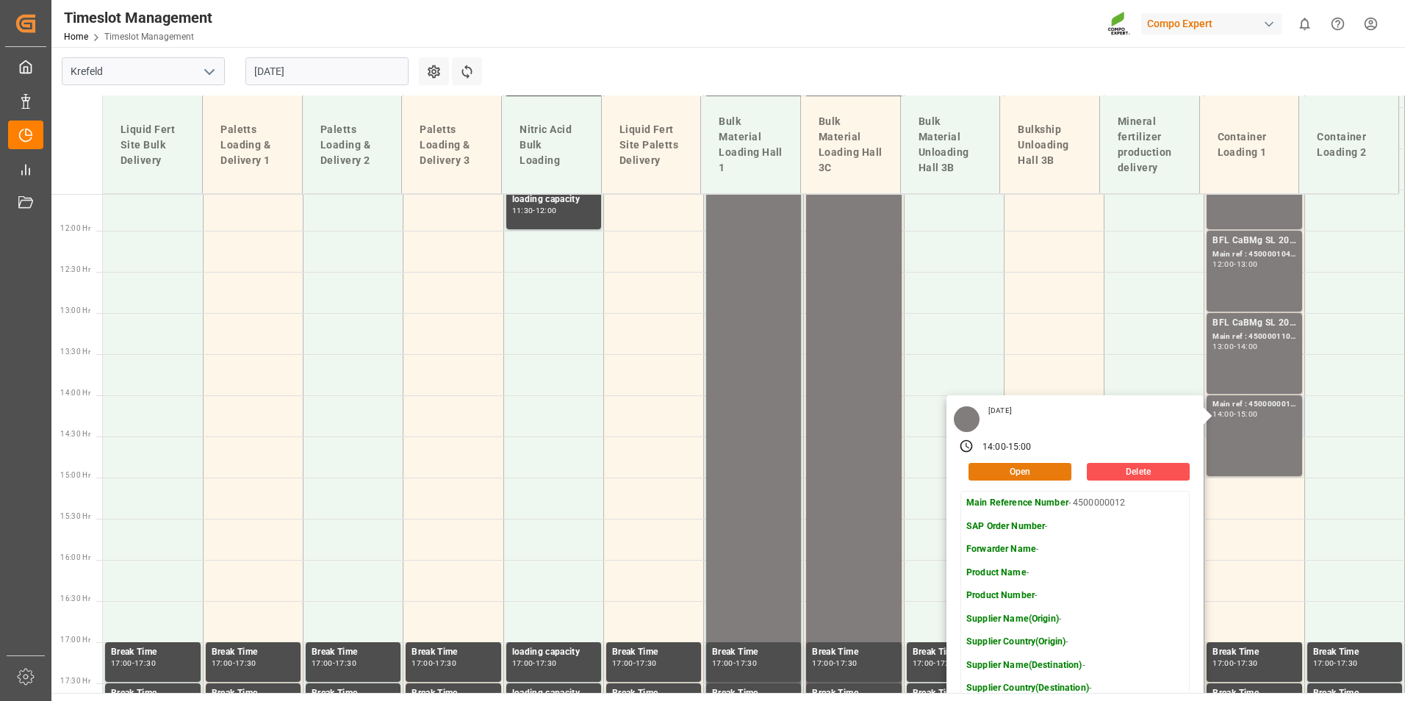
click at [1028, 468] on button "Open" at bounding box center [1019, 472] width 103 height 18
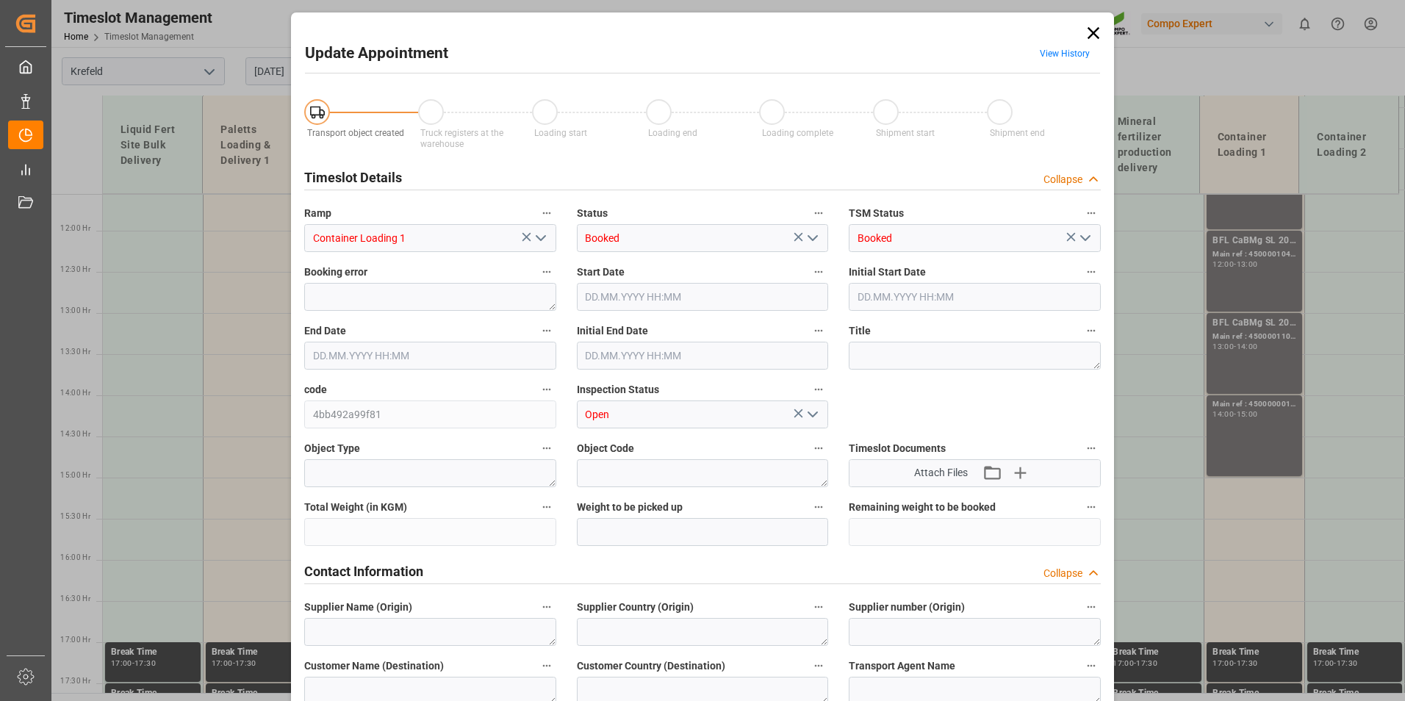
type input "08.09.2025 14:00"
type input "08.09.2025 15:00"
type input "08.09.2025 14:30"
type input "21.08.2025 07:53"
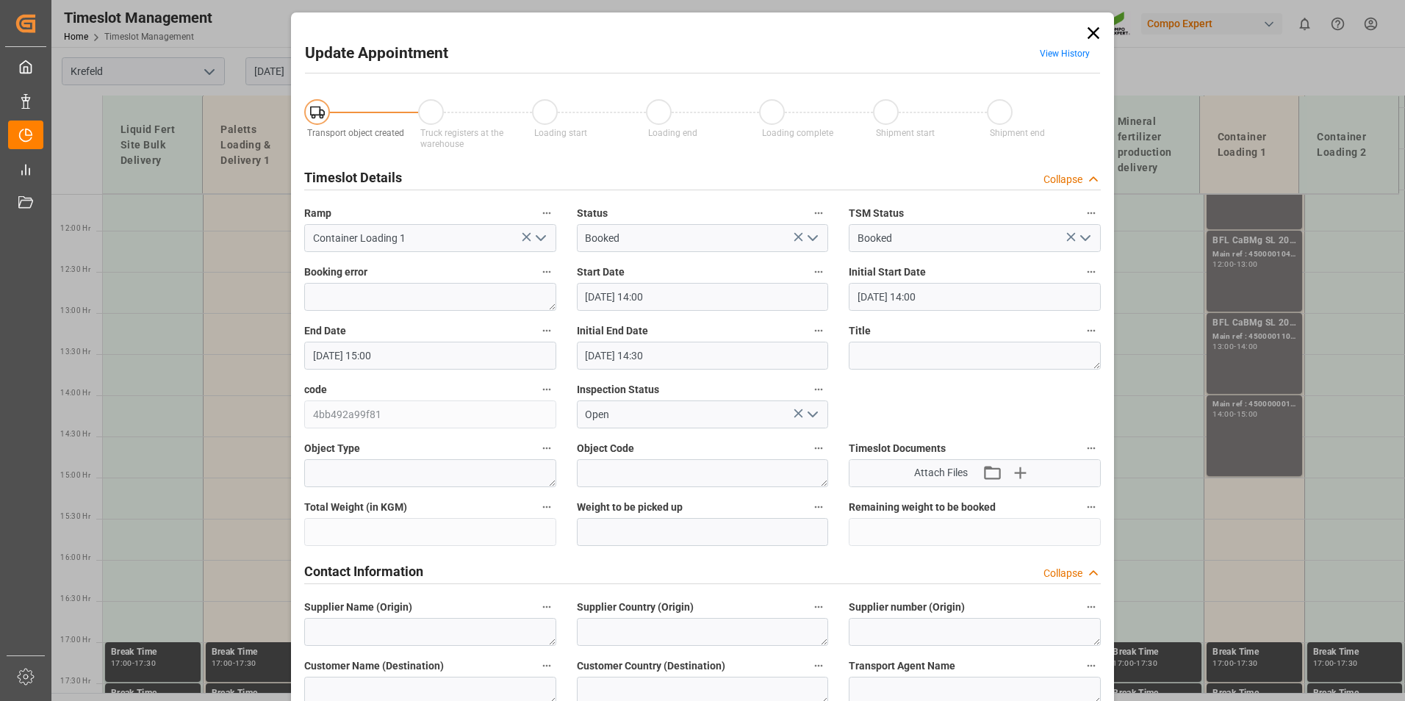
click at [1060, 62] on span "View History" at bounding box center [1064, 56] width 71 height 29
click at [1058, 58] on link "View History" at bounding box center [1065, 53] width 50 height 10
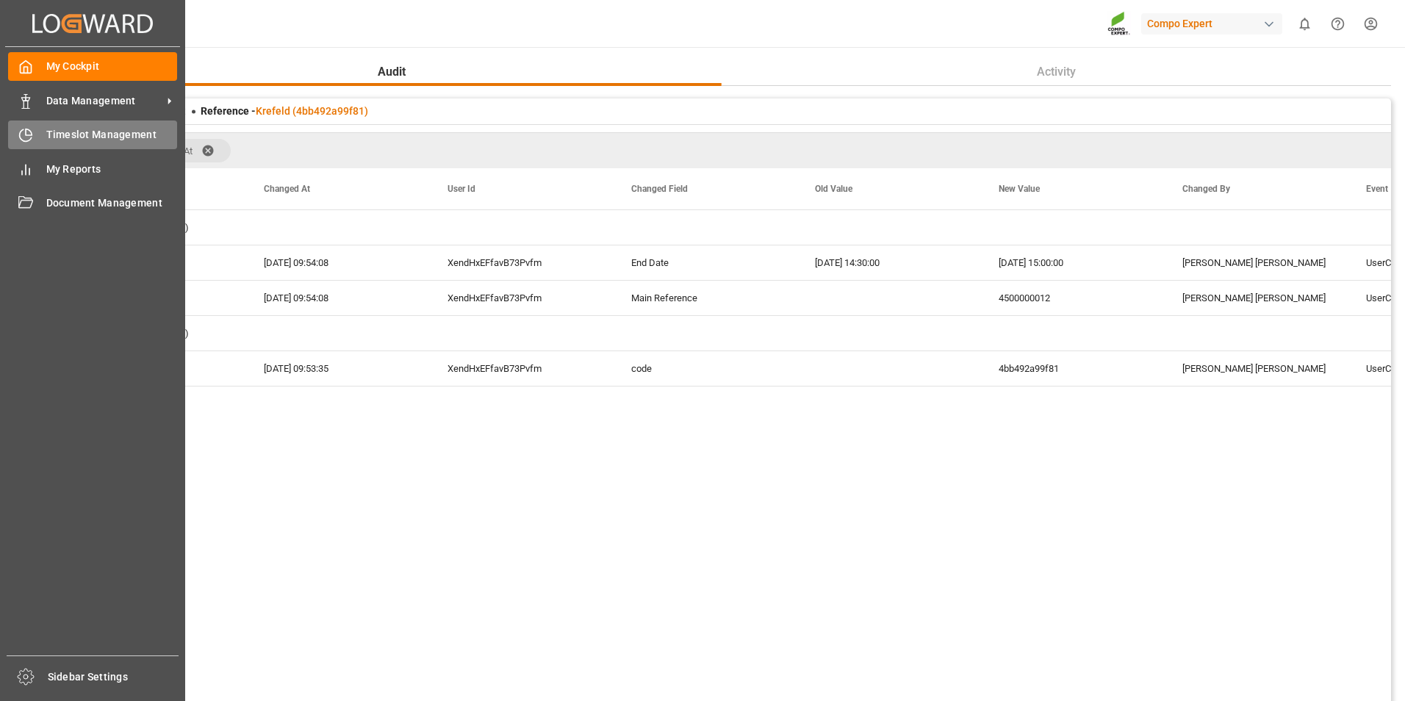
click at [40, 145] on div "Timeslot Management Timeslot Management" at bounding box center [92, 135] width 169 height 29
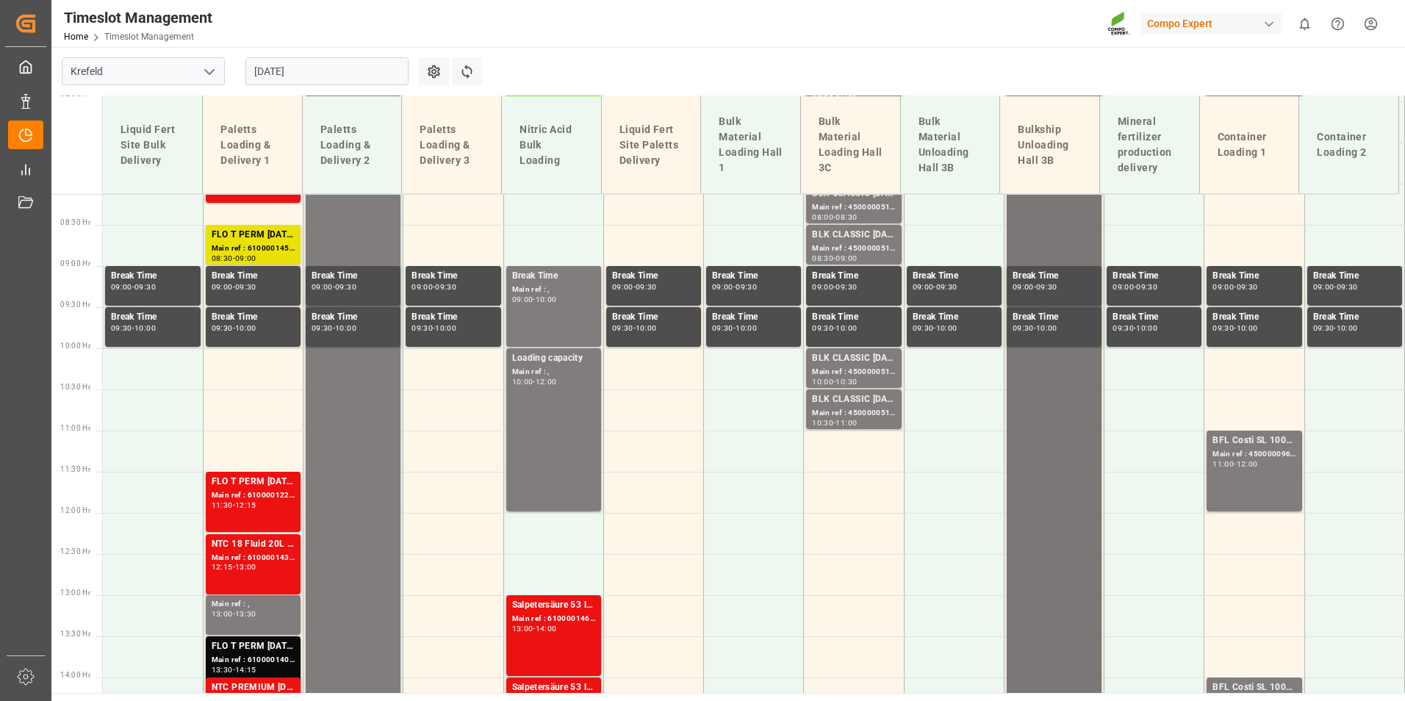
scroll to position [484, 0]
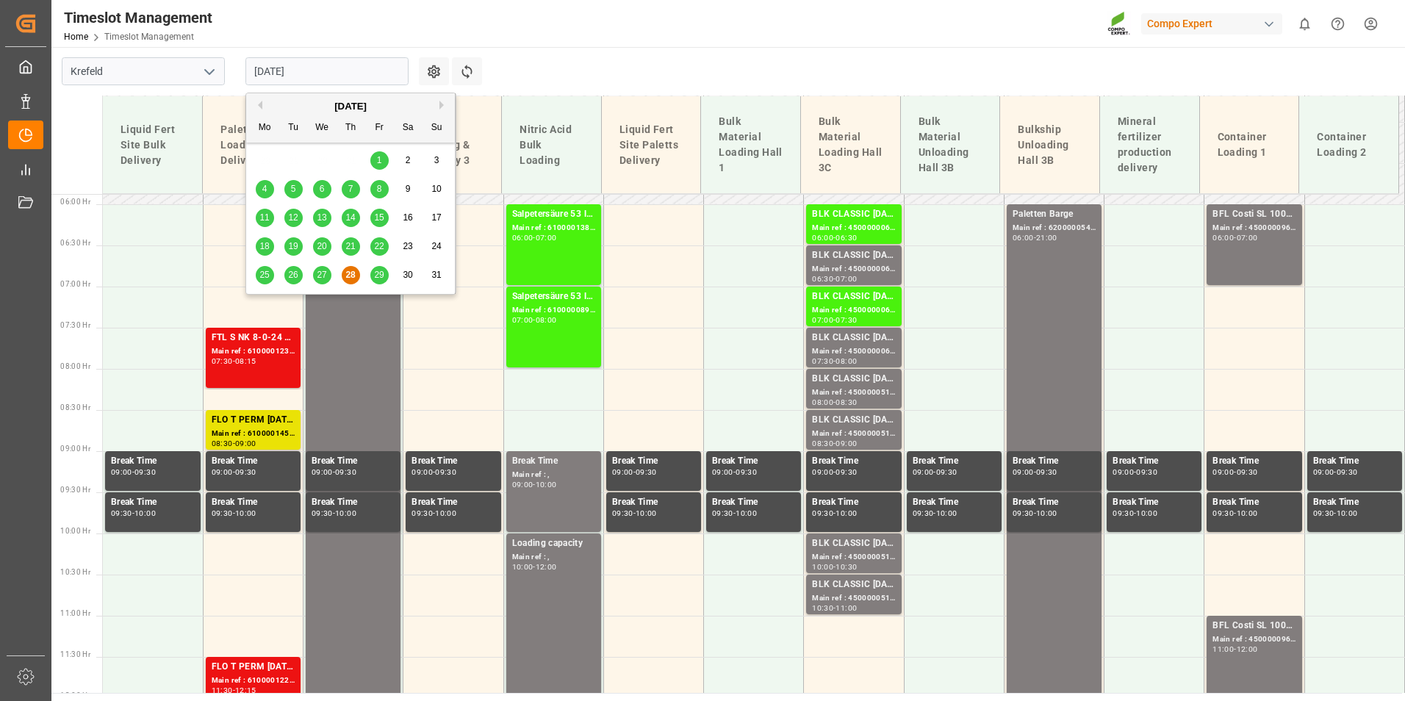
click at [339, 76] on input "[DATE]" at bounding box center [326, 71] width 163 height 28
click at [436, 104] on div "August 2025" at bounding box center [350, 106] width 209 height 15
click at [442, 104] on button "Next Month" at bounding box center [443, 105] width 9 height 9
click at [268, 189] on div "8" at bounding box center [265, 190] width 18 height 18
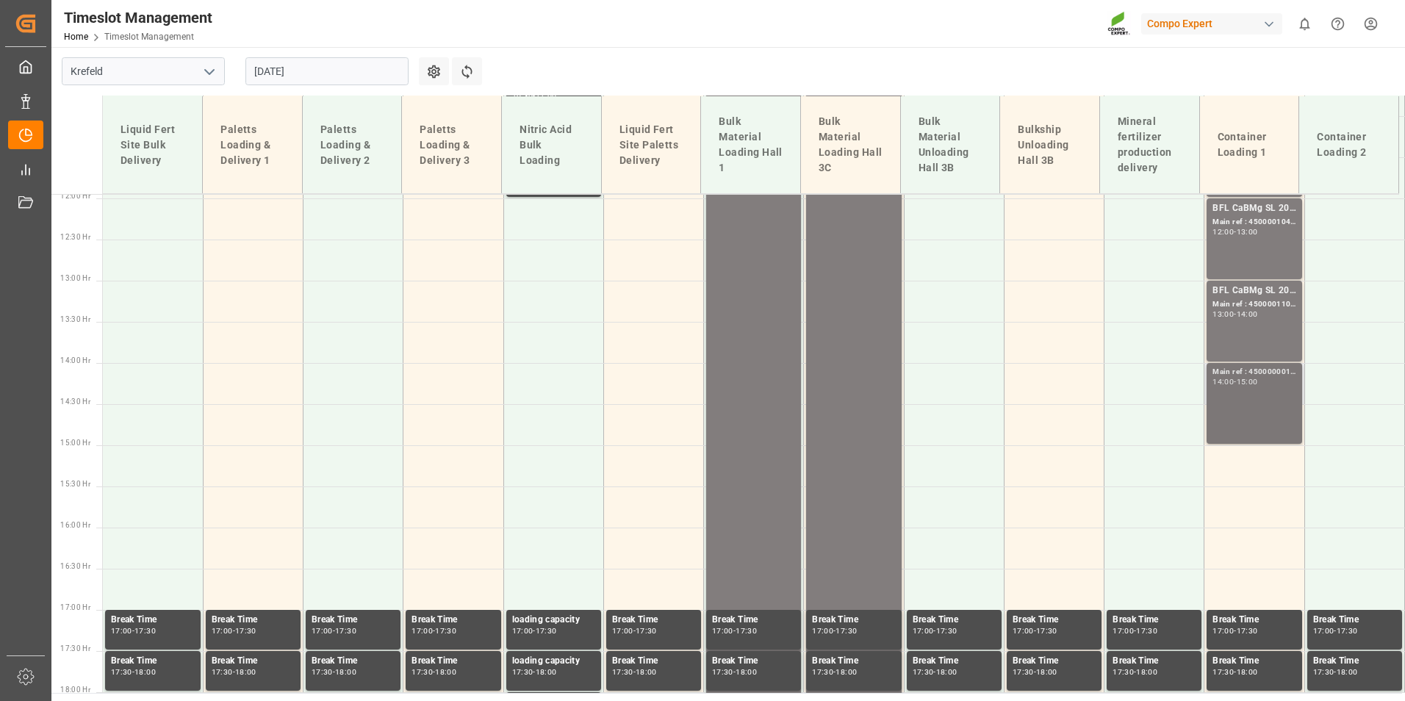
scroll to position [989, 0]
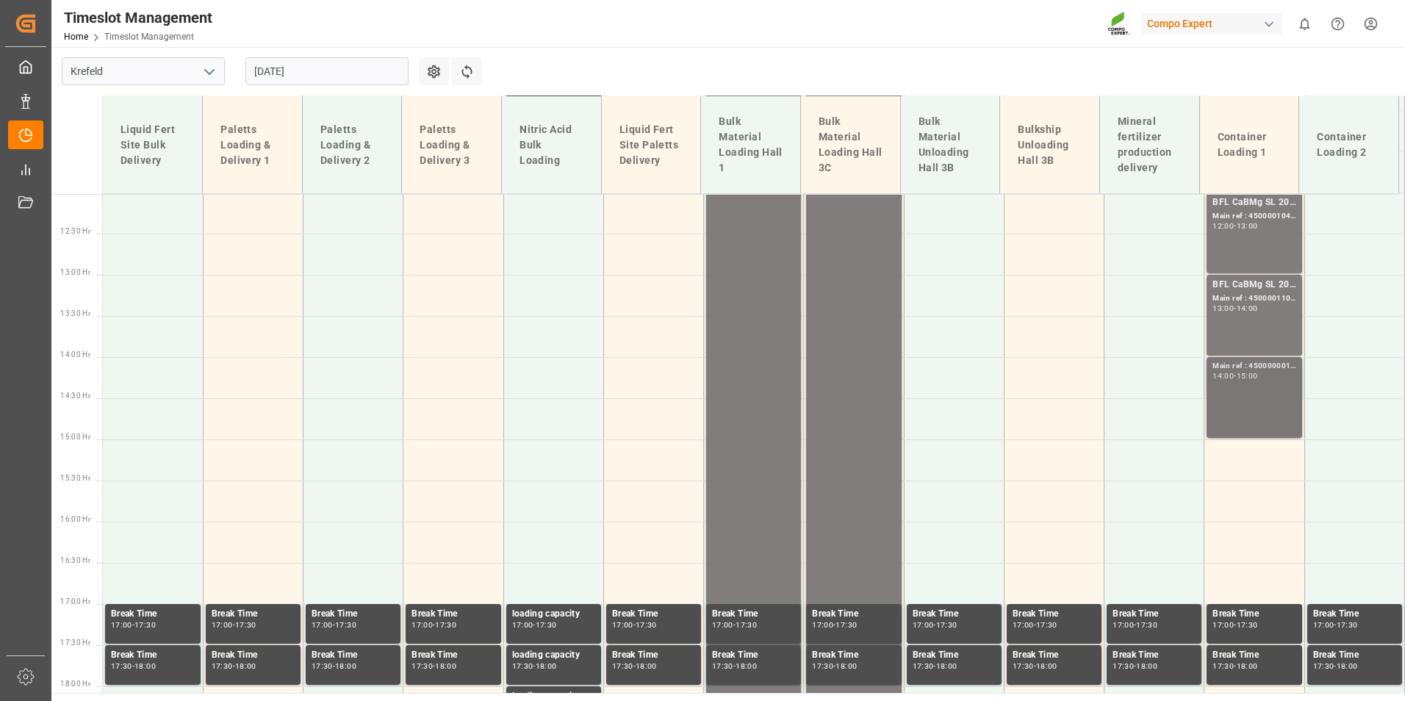
click at [1234, 400] on div "Main ref : 4500000012, 14:00 - 15:00" at bounding box center [1253, 397] width 83 height 75
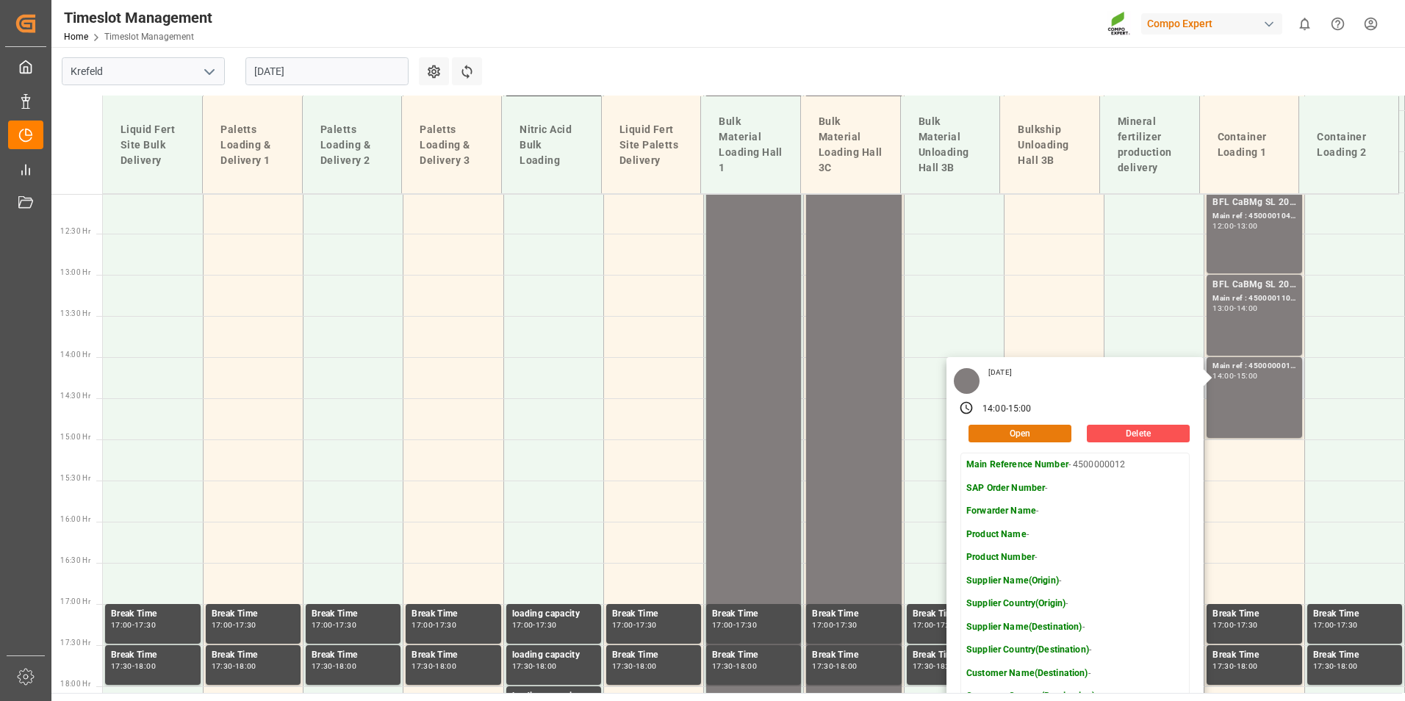
click at [991, 430] on button "Open" at bounding box center [1019, 434] width 103 height 18
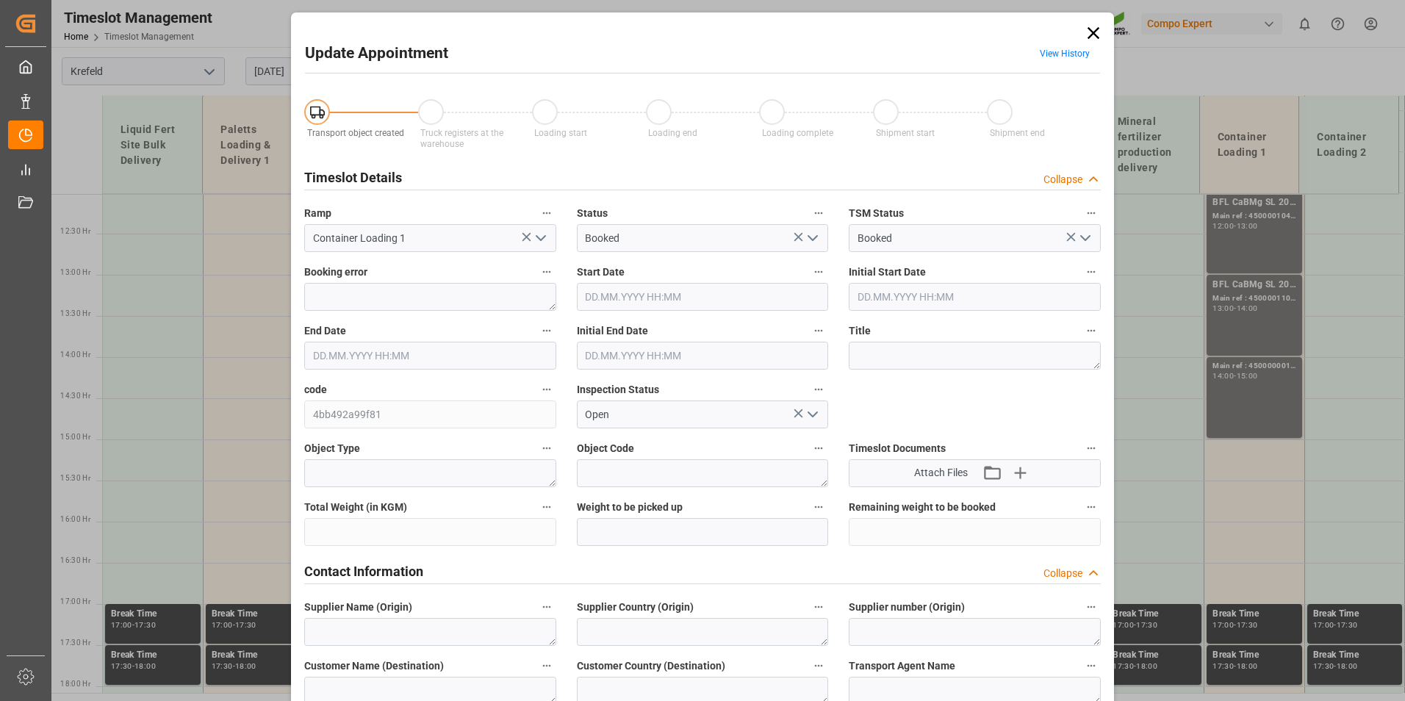
type input "08.09.2025 14:00"
type input "08.09.2025 15:00"
type input "08.09.2025 14:30"
type input "21.08.2025 07:53"
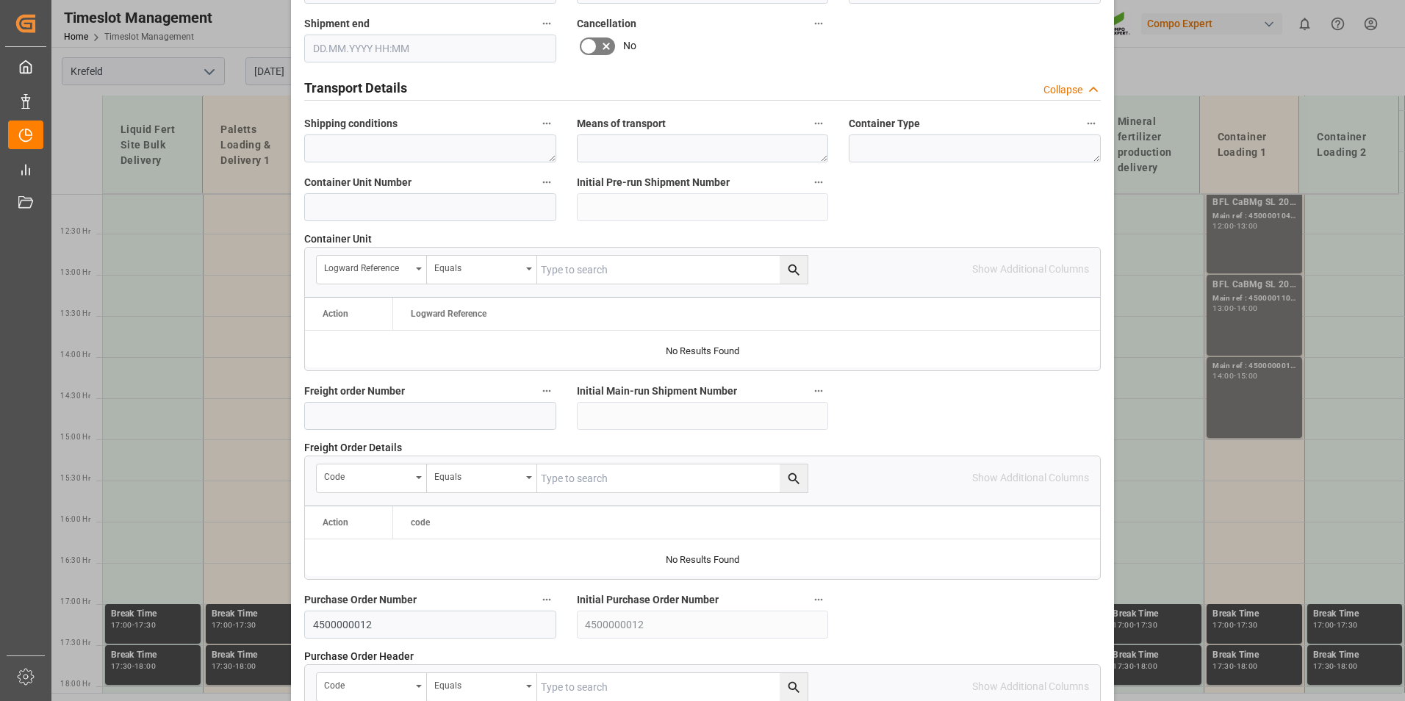
scroll to position [1176, 0]
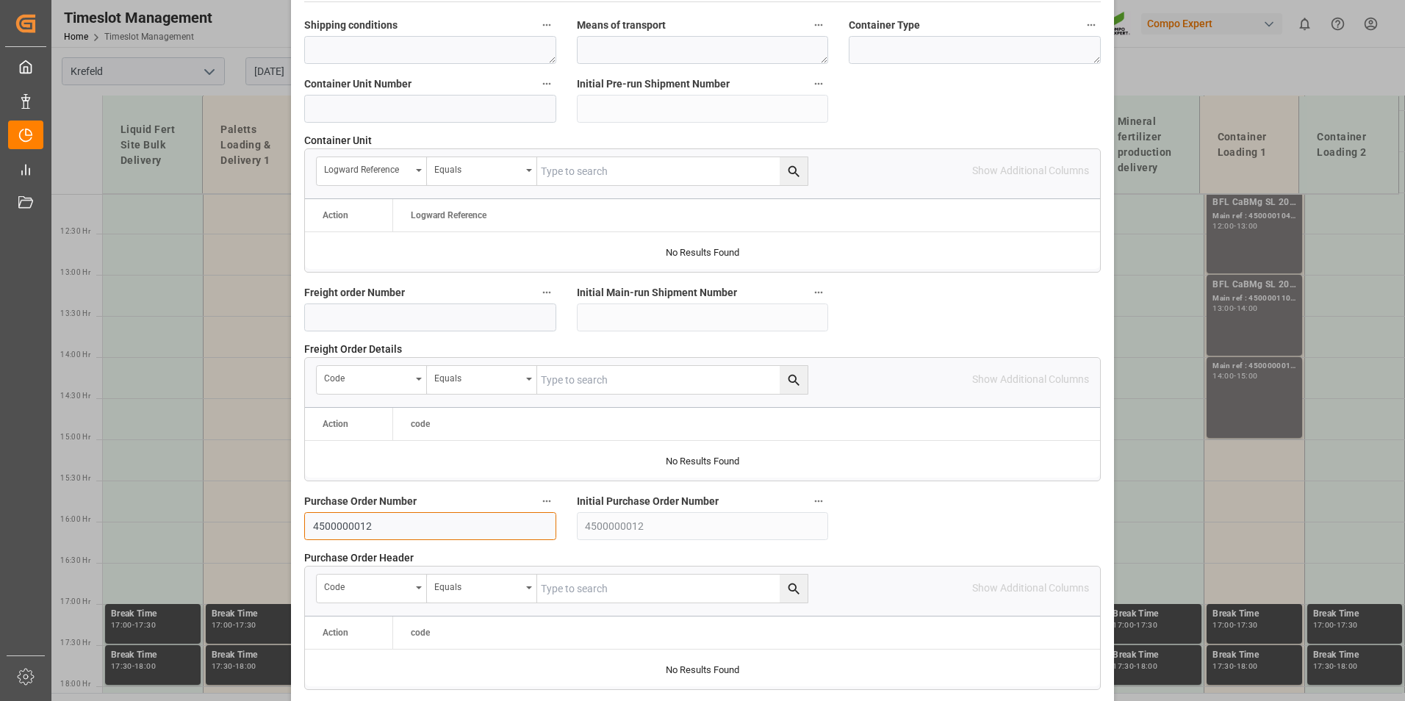
click at [327, 522] on input "4500000012" at bounding box center [430, 526] width 252 height 28
click at [331, 521] on input "4500000012" at bounding box center [430, 526] width 252 height 28
click at [337, 527] on input "4500000012" at bounding box center [430, 526] width 252 height 28
click at [344, 524] on input "4500000012" at bounding box center [430, 526] width 252 height 28
click at [348, 525] on input "4500000012" at bounding box center [430, 526] width 252 height 28
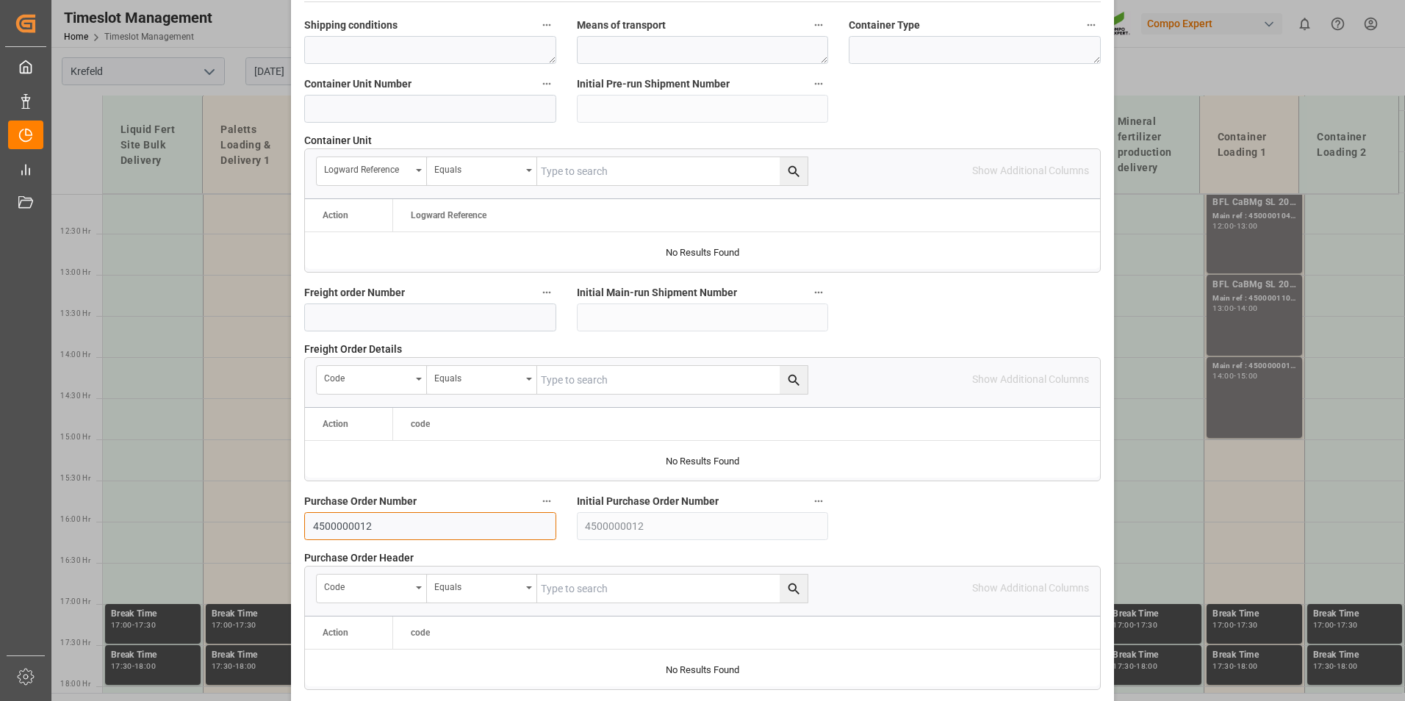
click at [356, 526] on input "4500000012" at bounding box center [430, 526] width 252 height 28
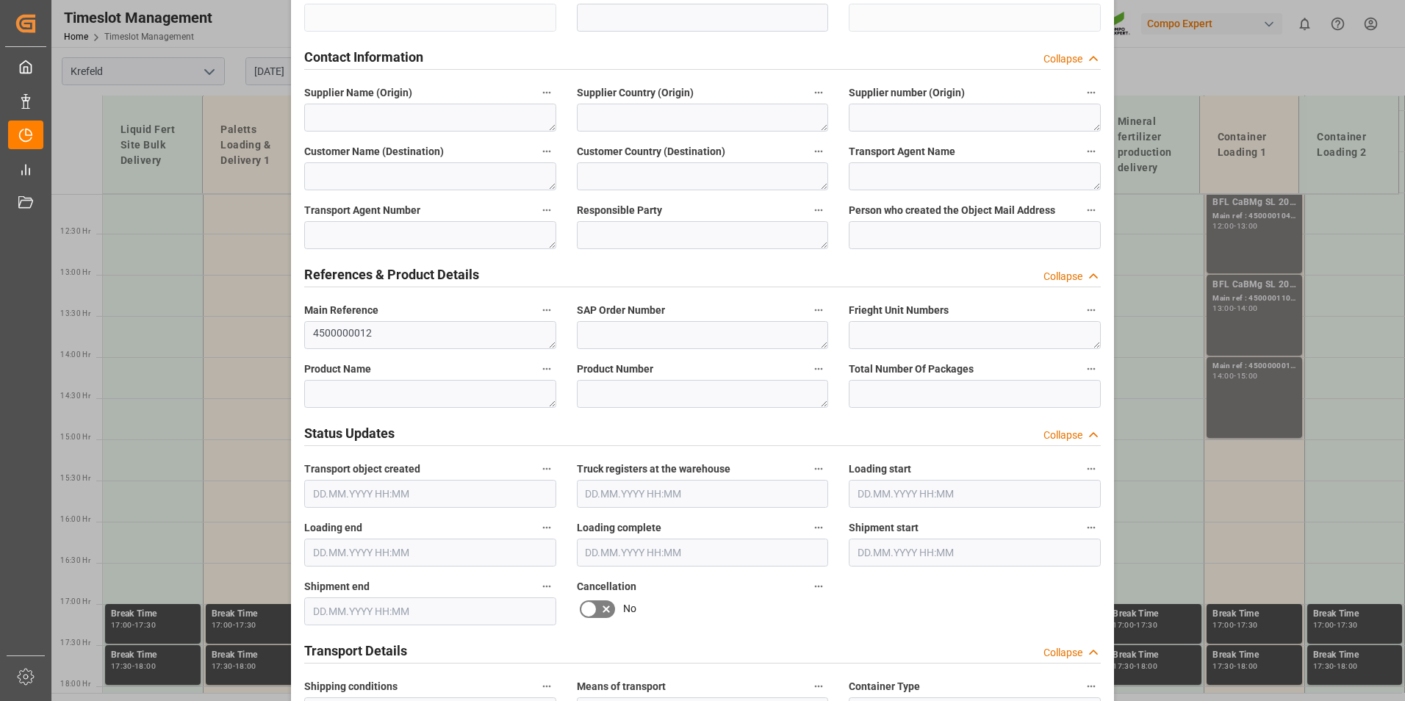
scroll to position [441, 0]
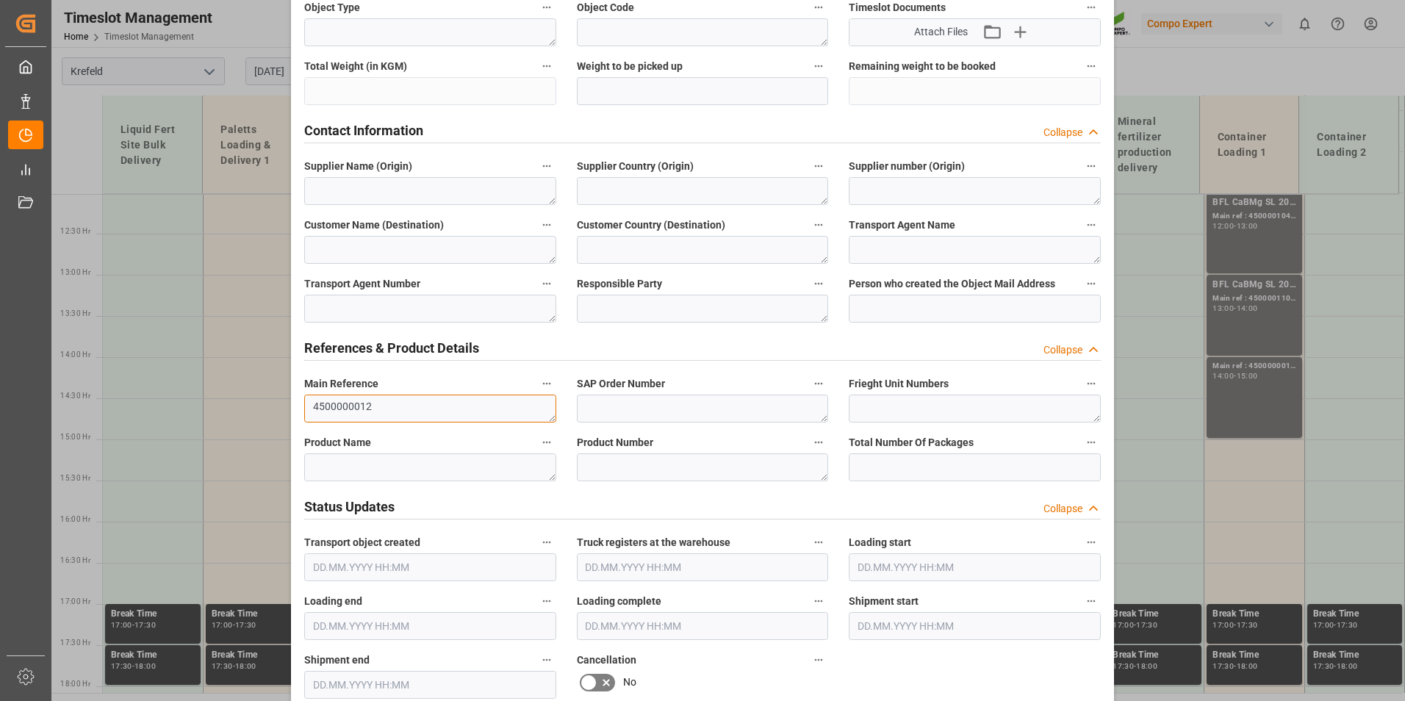
drag, startPoint x: 394, startPoint y: 406, endPoint x: 272, endPoint y: 406, distance: 122.0
click at [272, 406] on div "Update Appointment View History Transport object created Truck registers at the…" at bounding box center [702, 350] width 1405 height 701
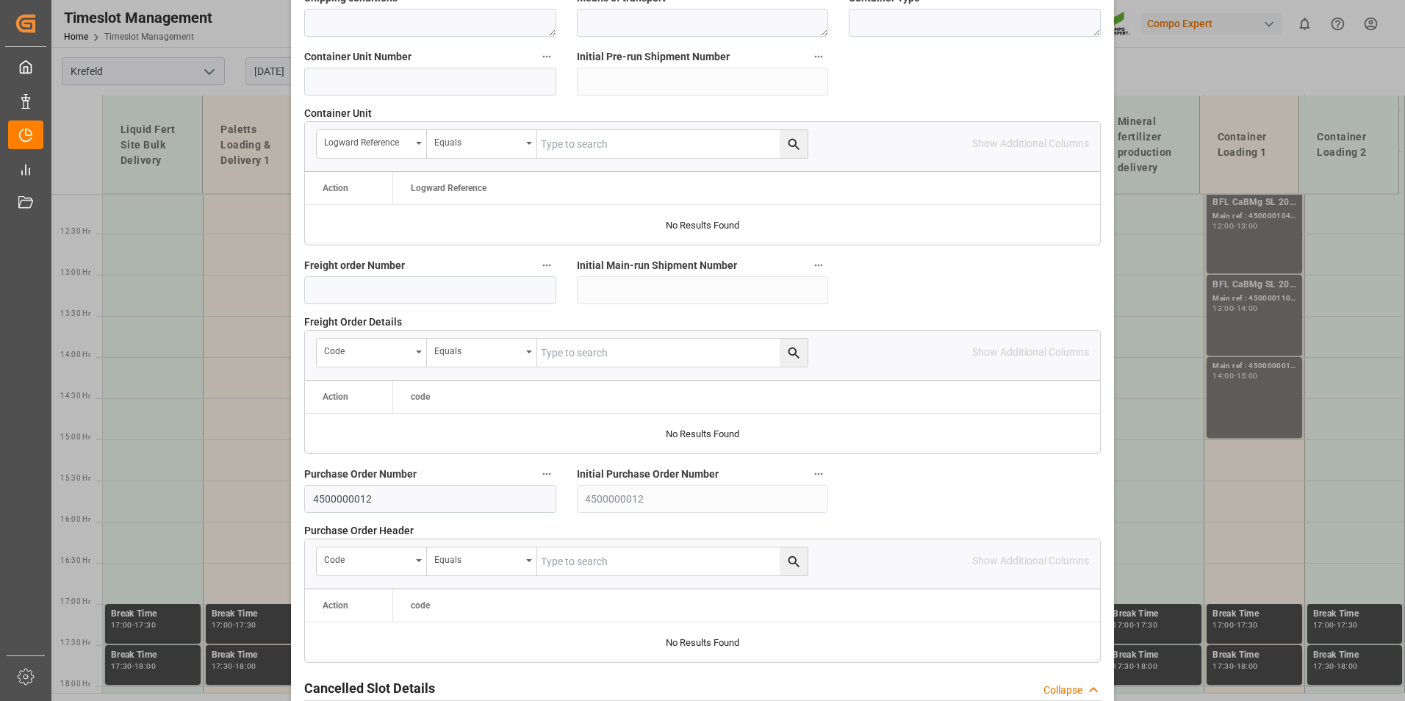
scroll to position [1338, 0]
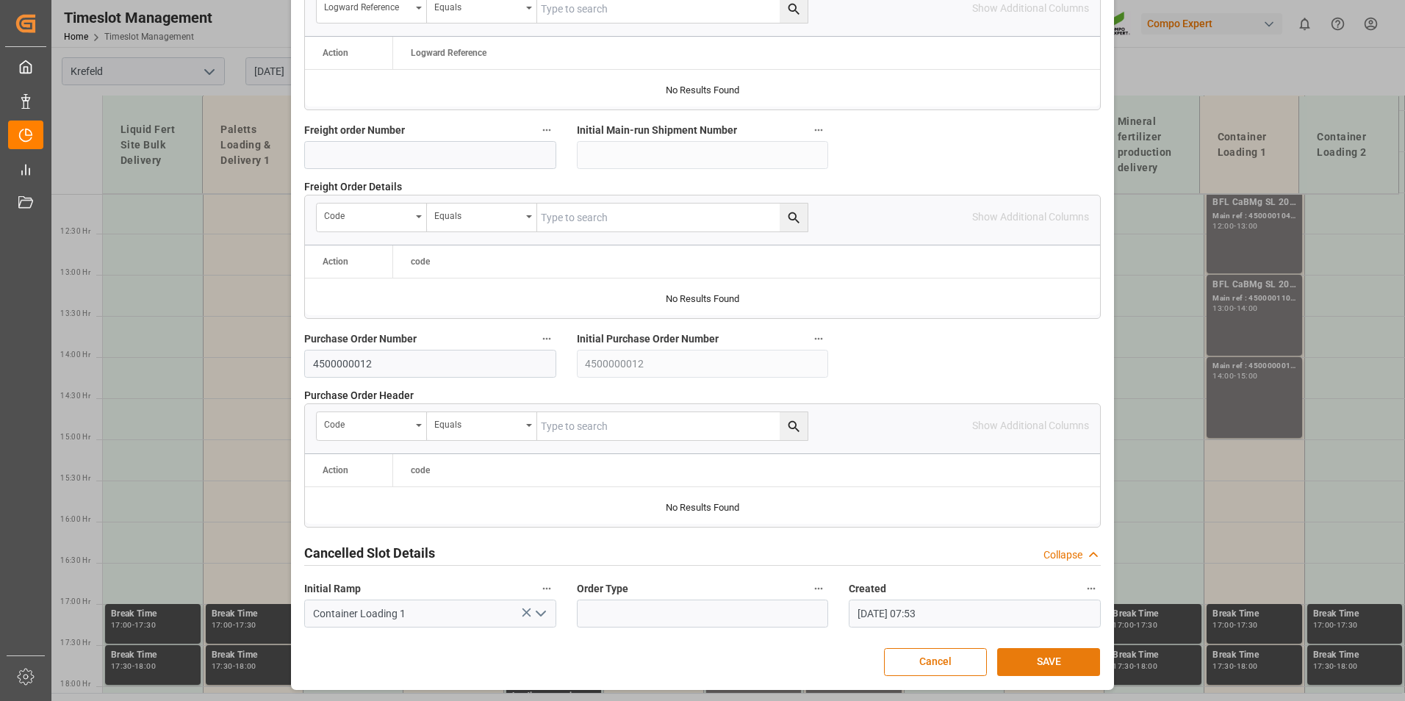
click at [1081, 655] on button "SAVE" at bounding box center [1048, 662] width 103 height 28
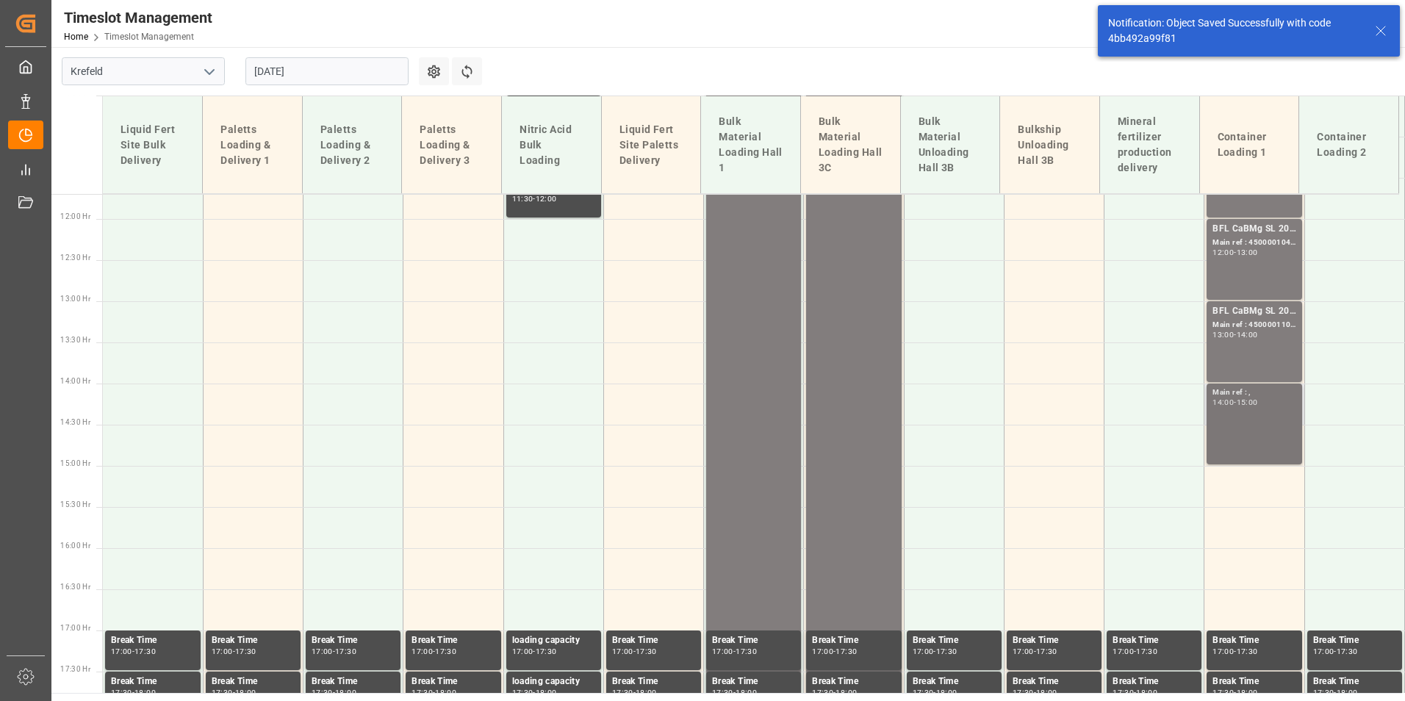
scroll to position [1033, 0]
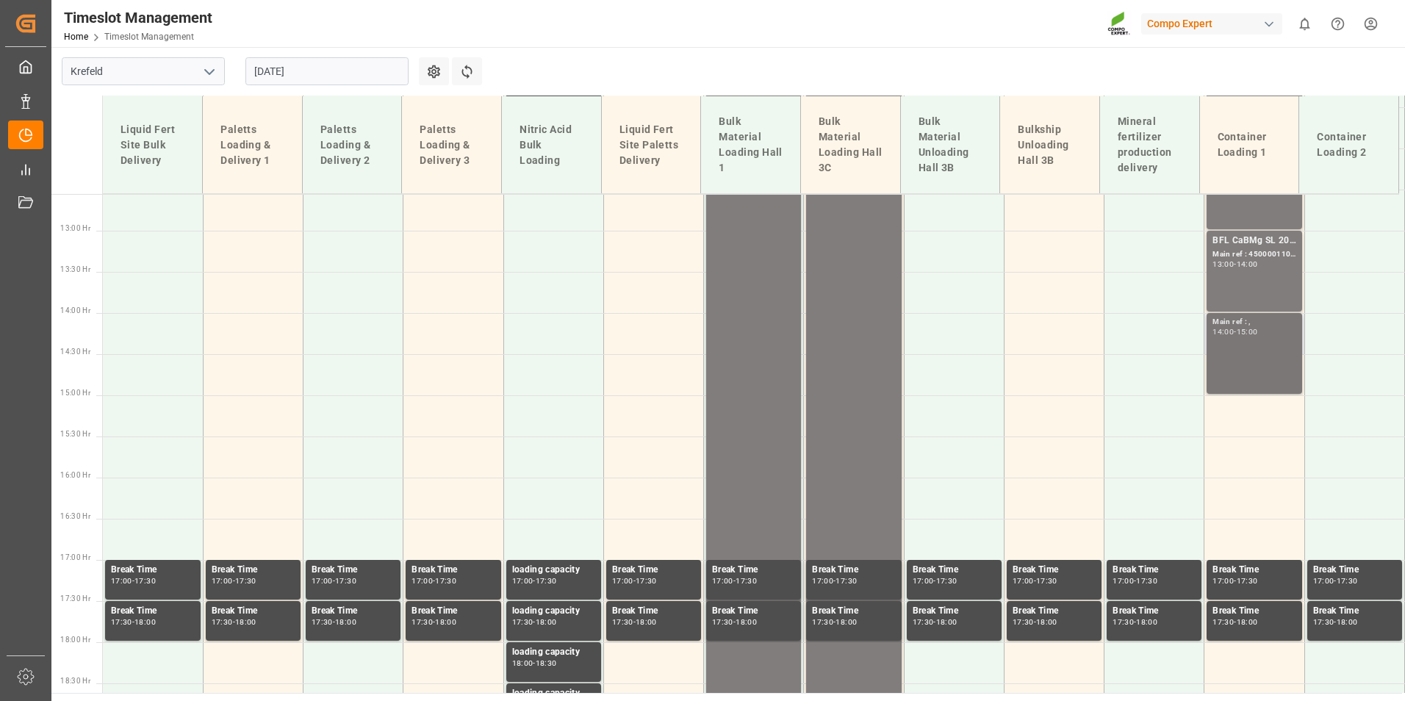
click at [1262, 360] on div "Main ref : , 14:00 - 15:00" at bounding box center [1253, 353] width 83 height 75
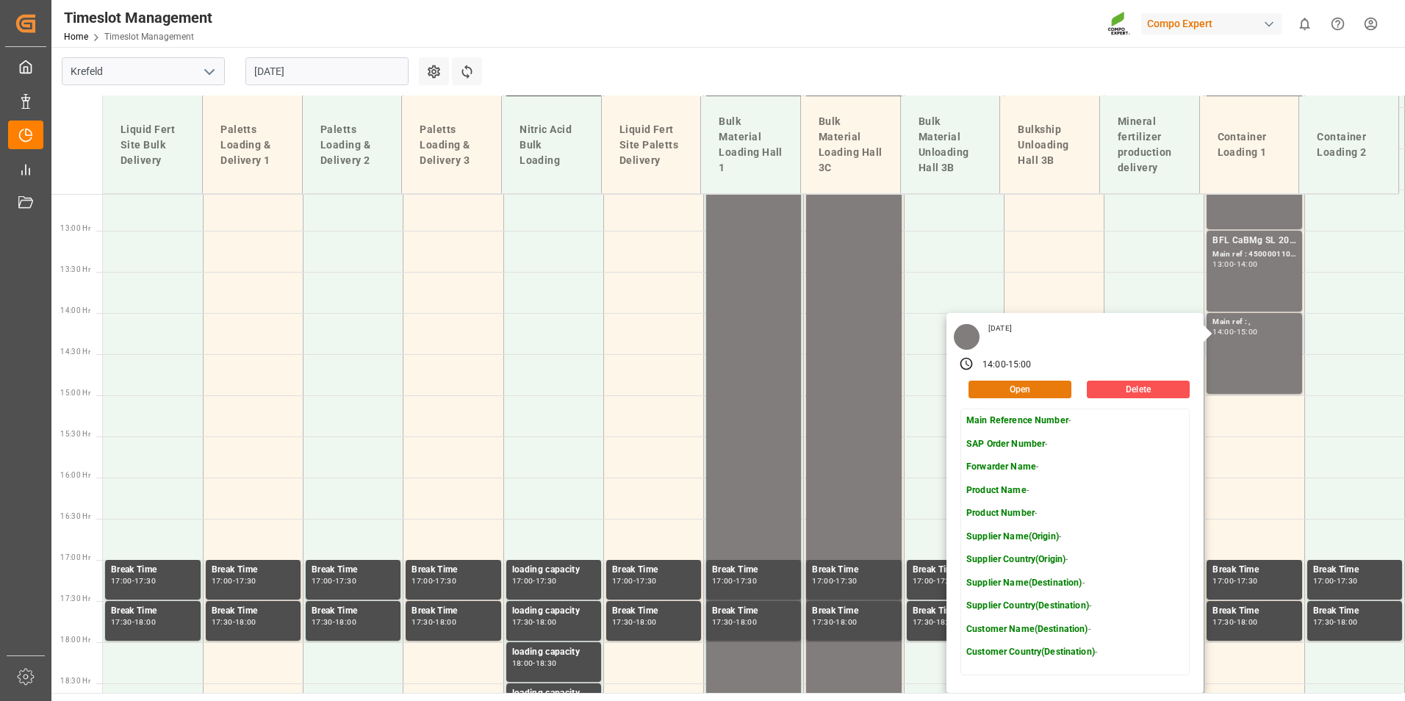
click at [999, 385] on button "Open" at bounding box center [1019, 390] width 103 height 18
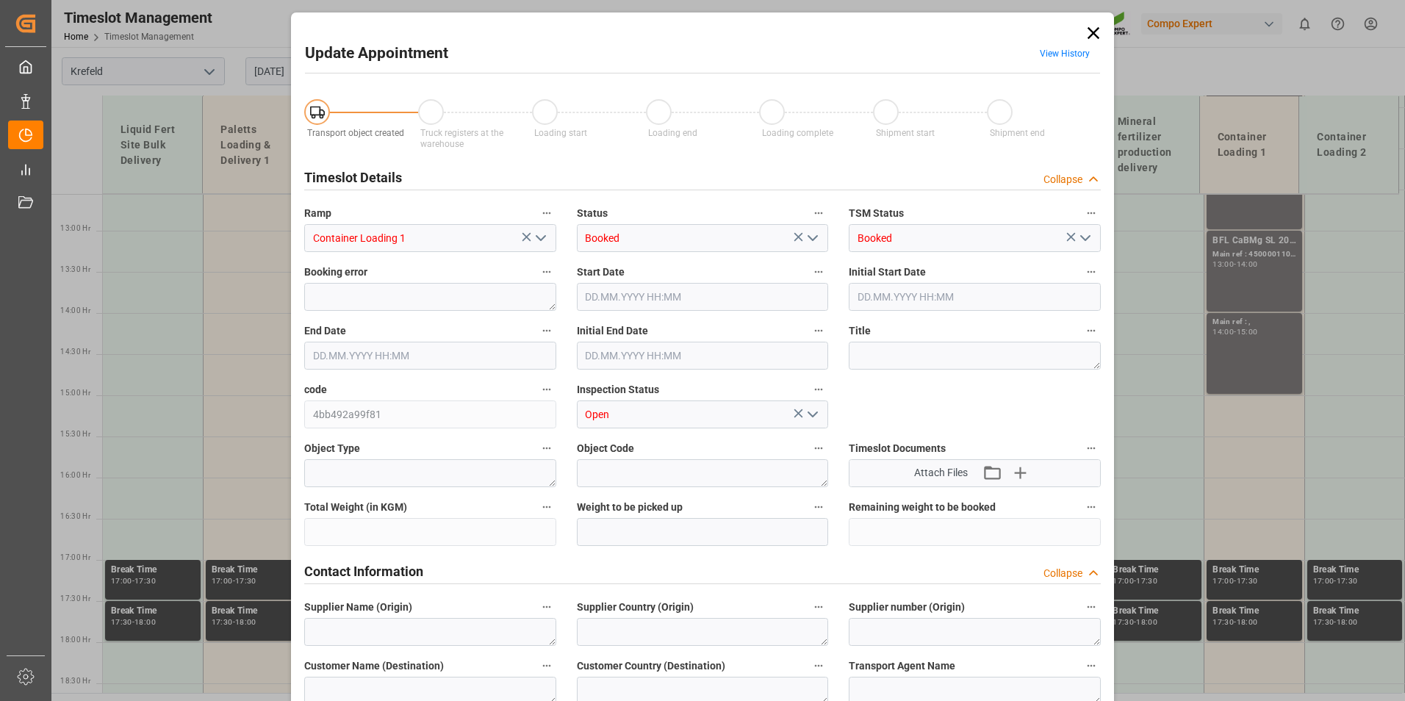
type input "08.09.2025 14:00"
type input "08.09.2025 15:00"
type input "08.09.2025 14:30"
type input "21.08.2025 07:53"
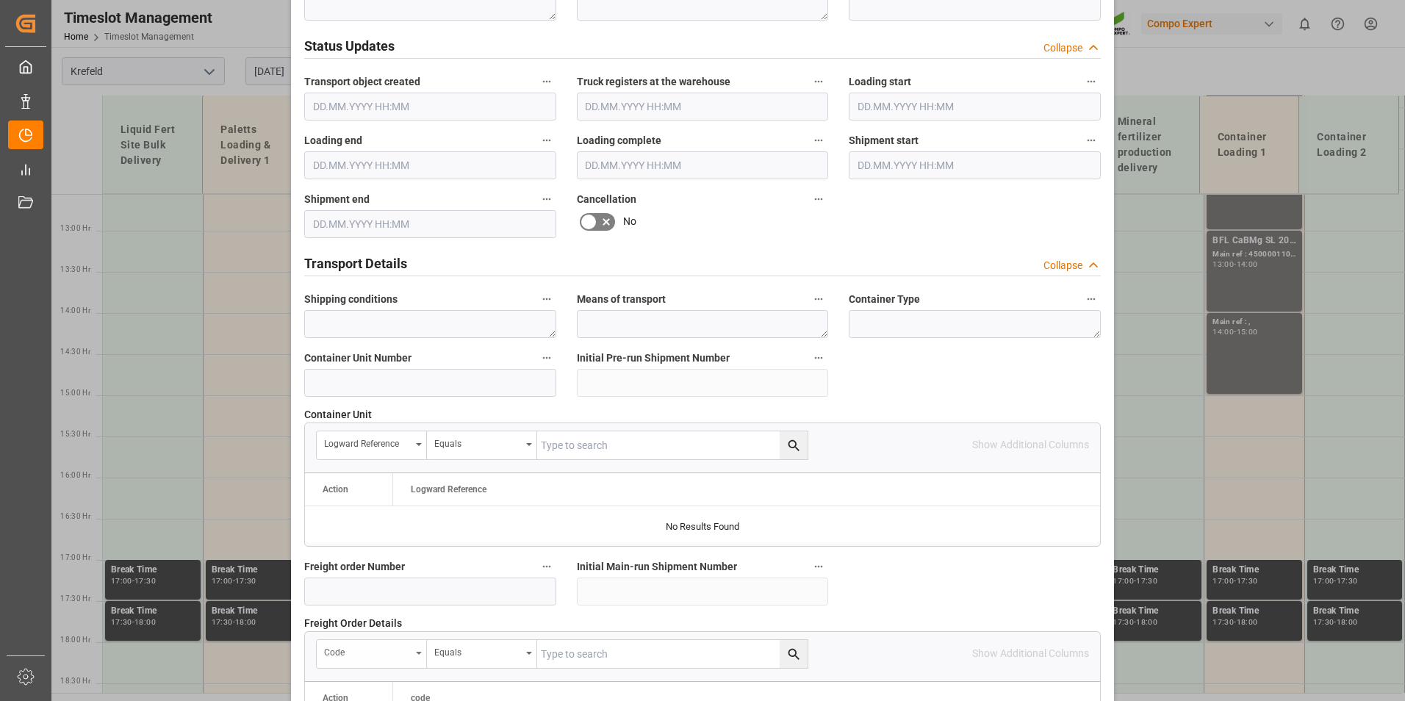
scroll to position [1102, 0]
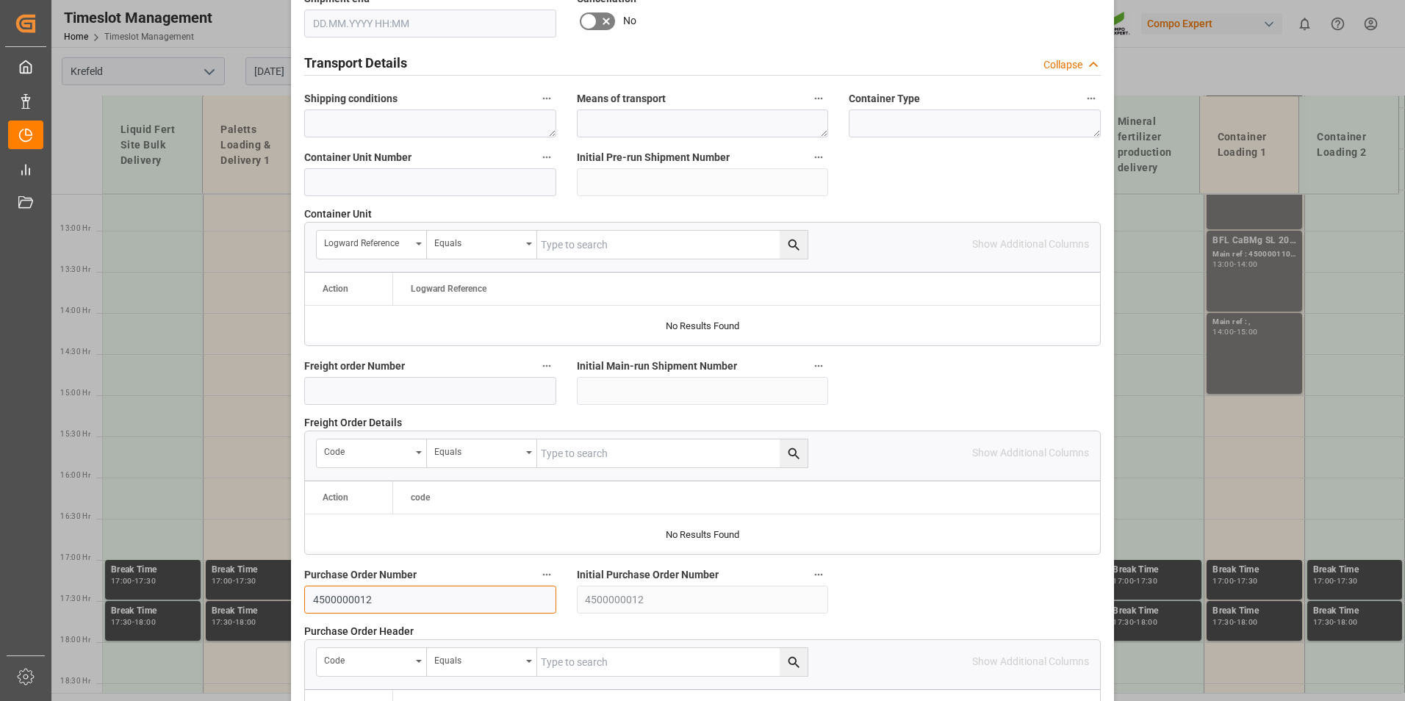
drag, startPoint x: 306, startPoint y: 593, endPoint x: 270, endPoint y: 593, distance: 36.0
click at [270, 593] on div "Update Appointment View History Transport object created Truck registers at the…" at bounding box center [702, 350] width 1405 height 701
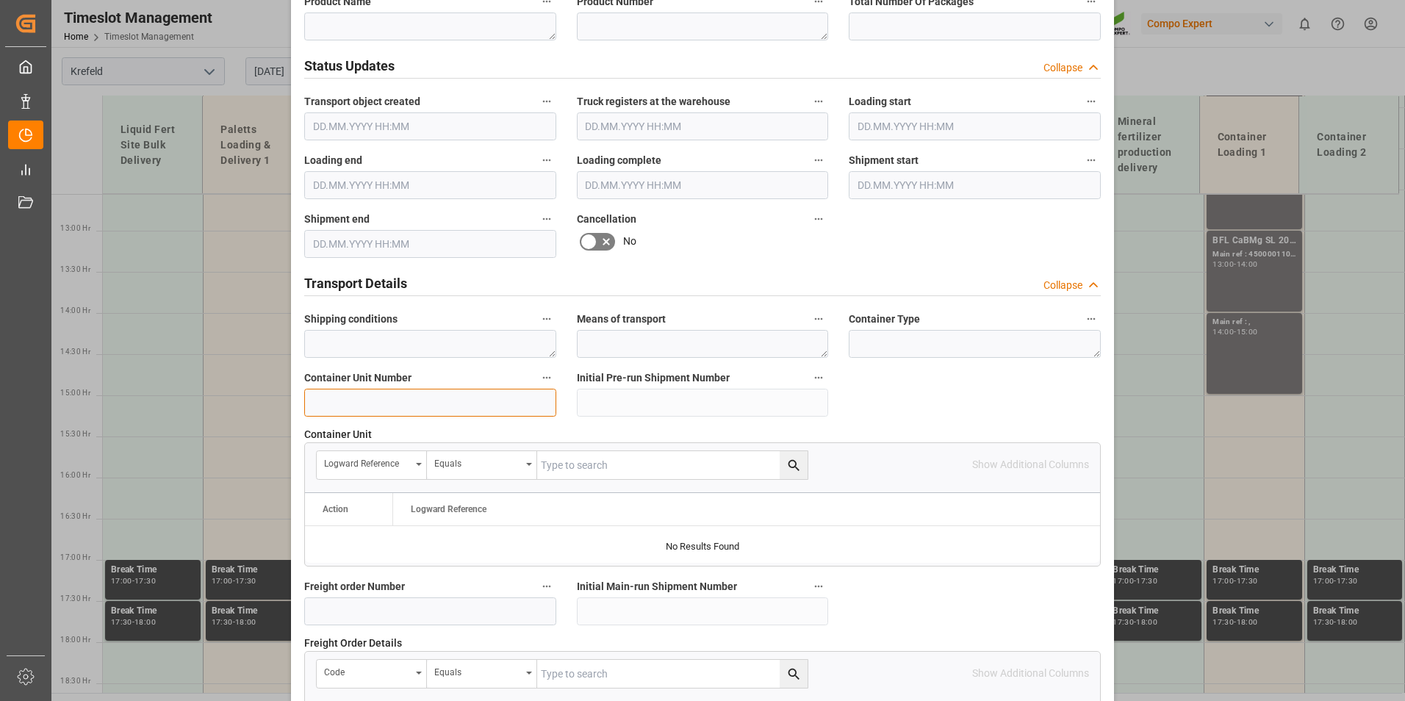
click at [384, 408] on input at bounding box center [430, 403] width 252 height 28
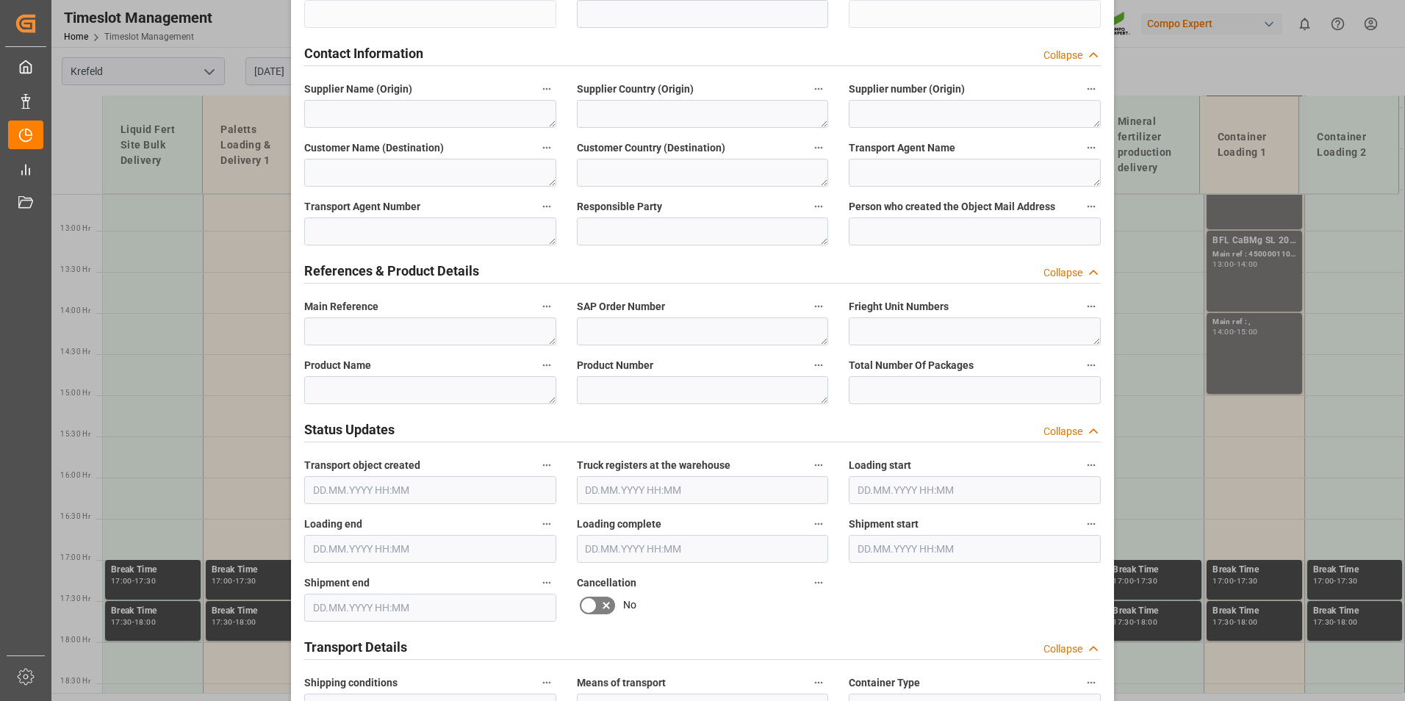
scroll to position [514, 0]
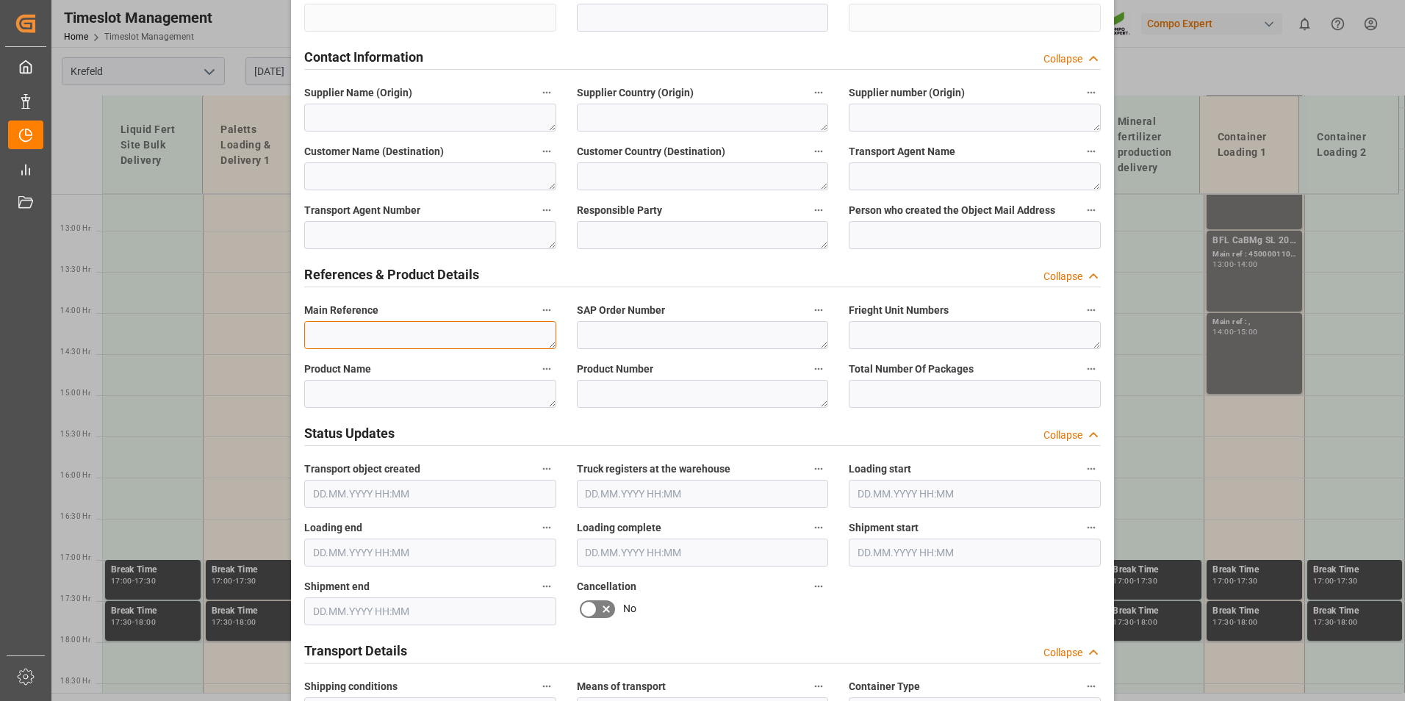
click at [400, 326] on textarea at bounding box center [430, 335] width 252 height 28
paste textarea "4500000012"
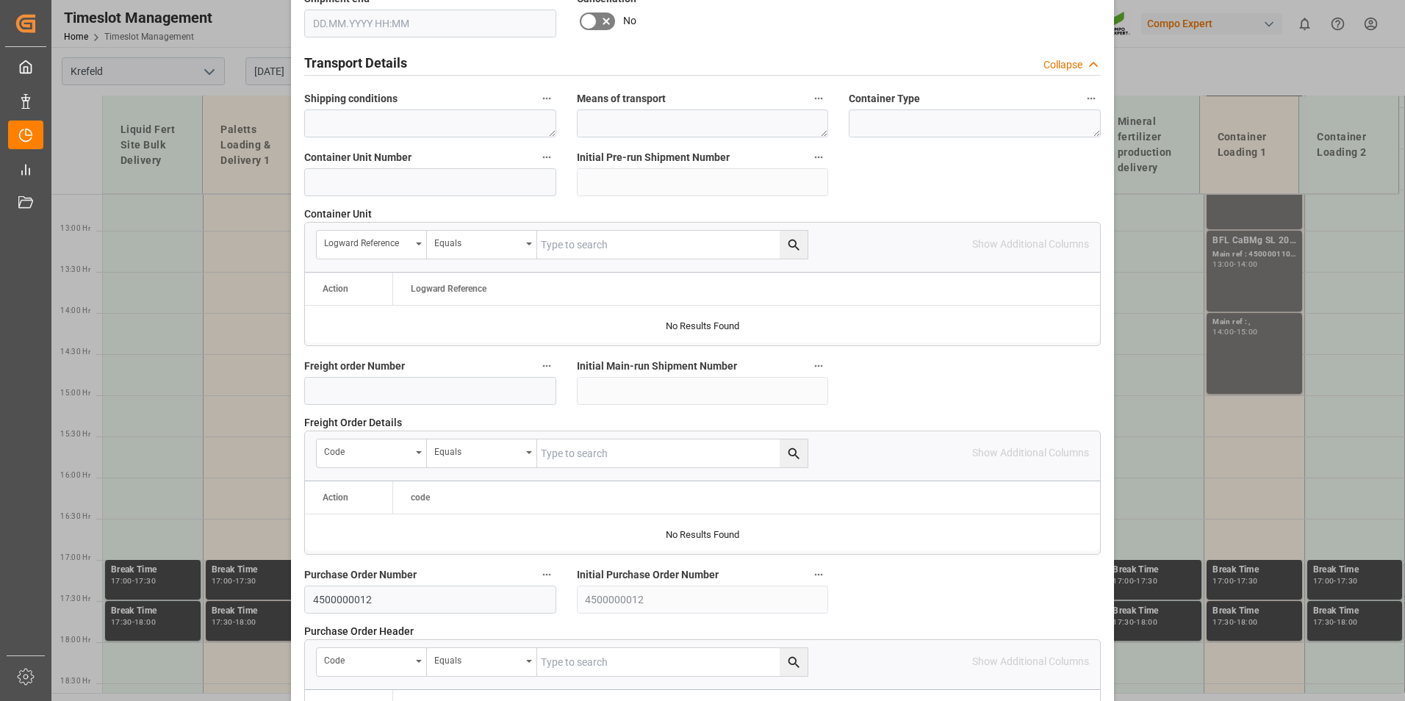
scroll to position [1338, 0]
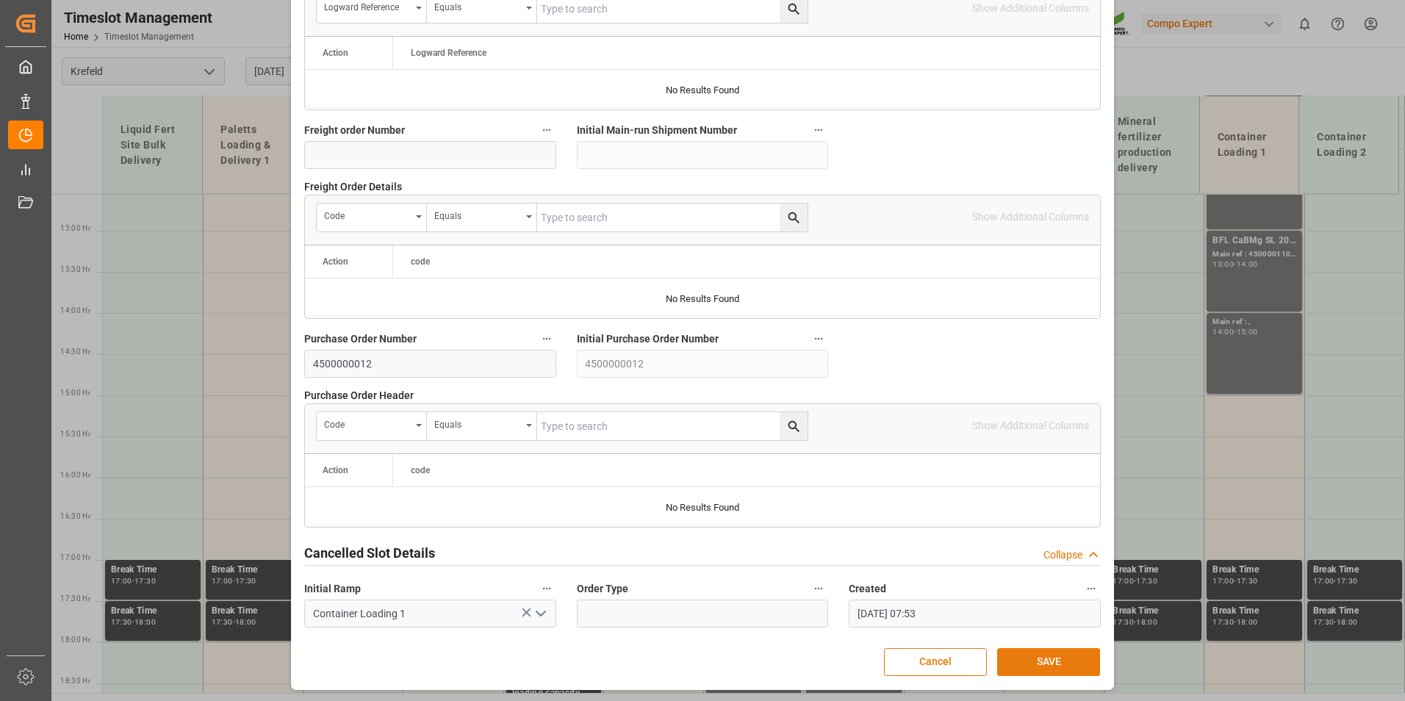
type textarea "4500000012 ( Anlieferung)"
click at [1022, 668] on button "SAVE" at bounding box center [1048, 662] width 103 height 28
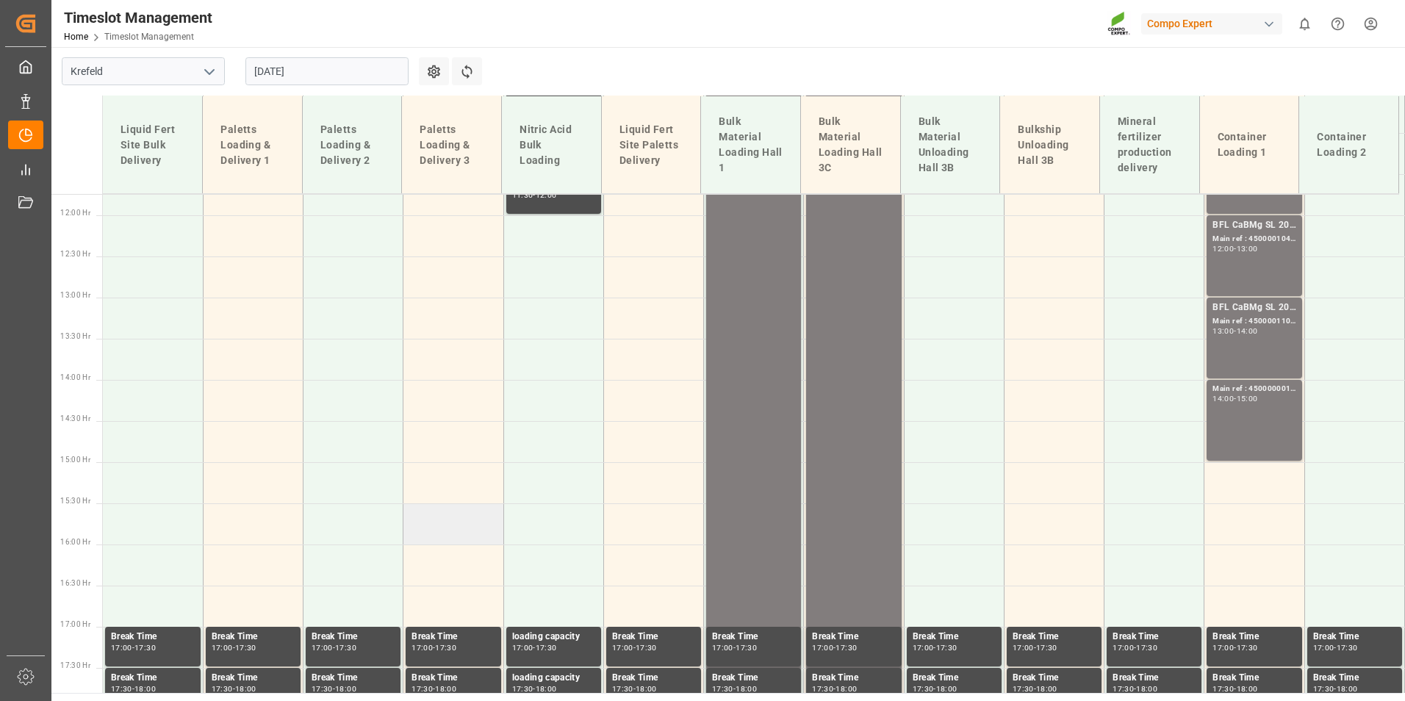
scroll to position [813, 0]
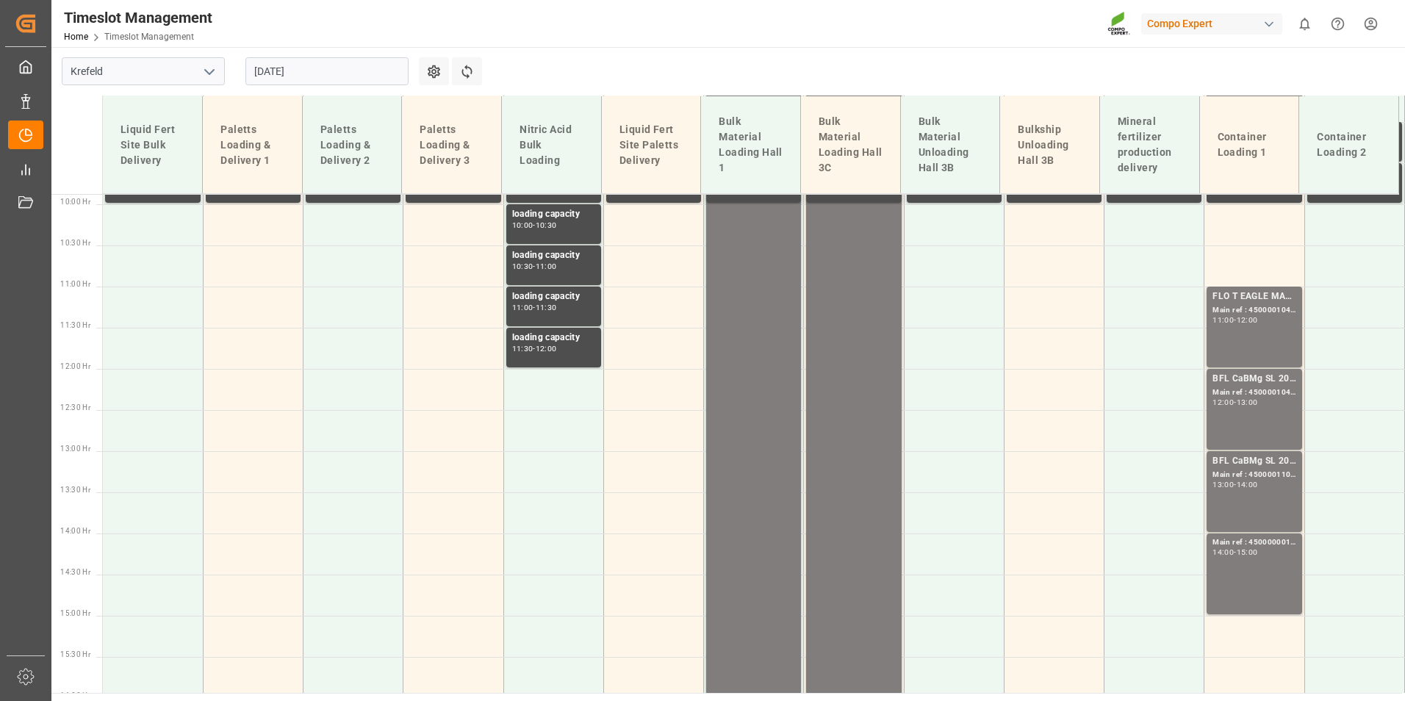
click at [337, 75] on input "08.09.2025" at bounding box center [326, 71] width 163 height 28
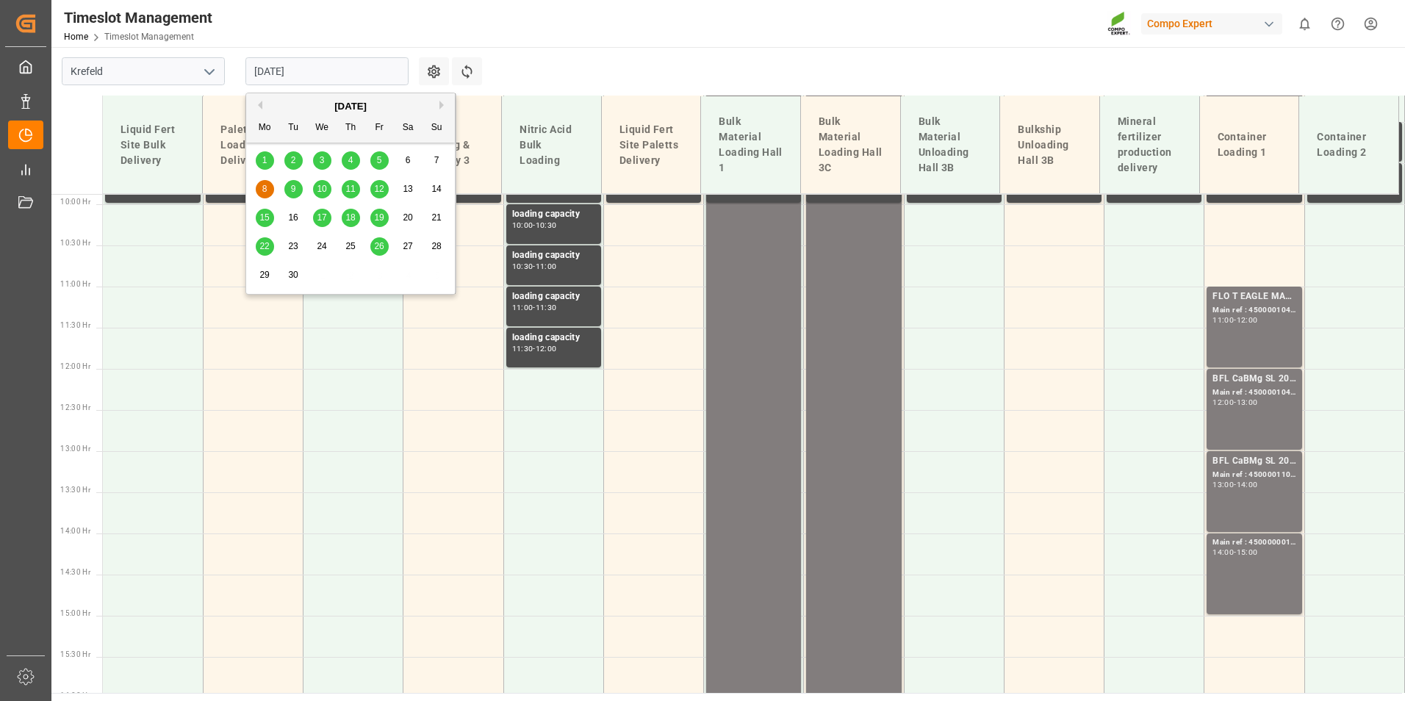
click at [259, 107] on button "Previous Month" at bounding box center [258, 105] width 9 height 9
click at [349, 276] on span "28" at bounding box center [350, 275] width 10 height 10
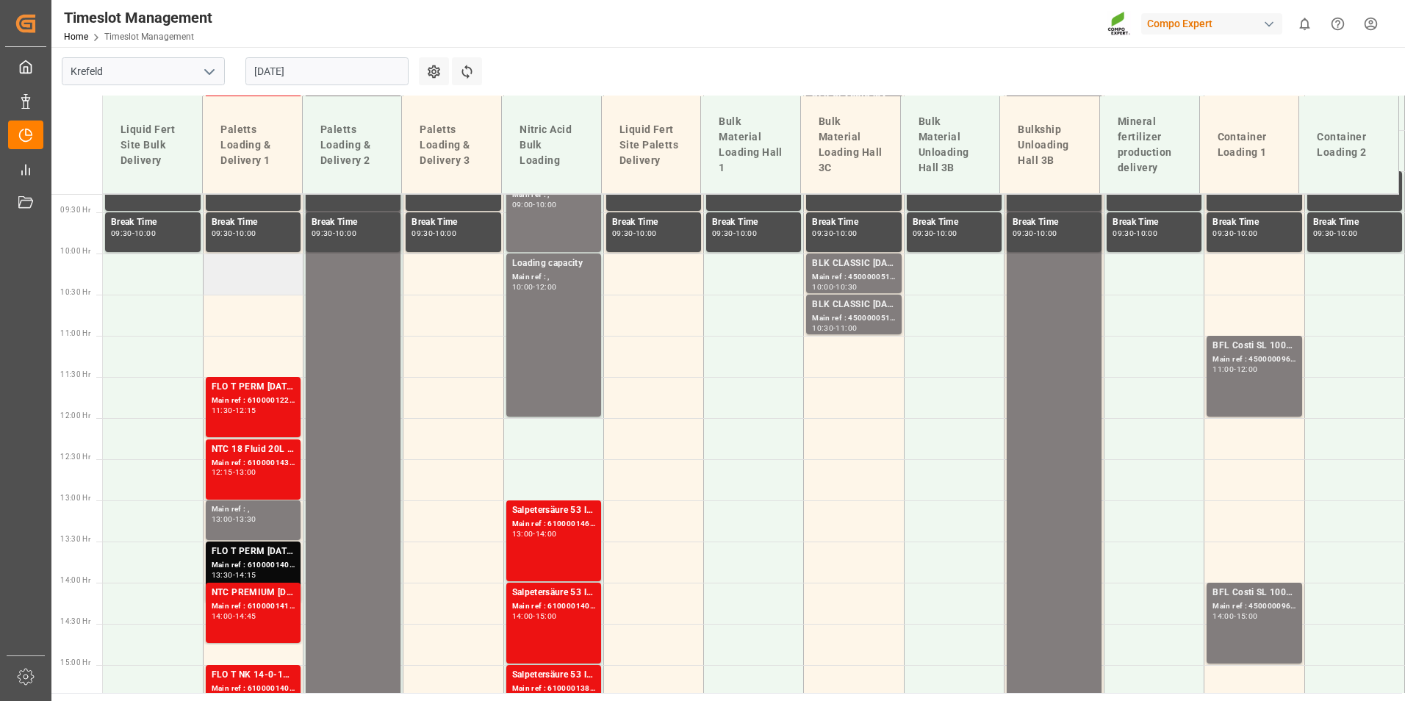
scroll to position [851, 0]
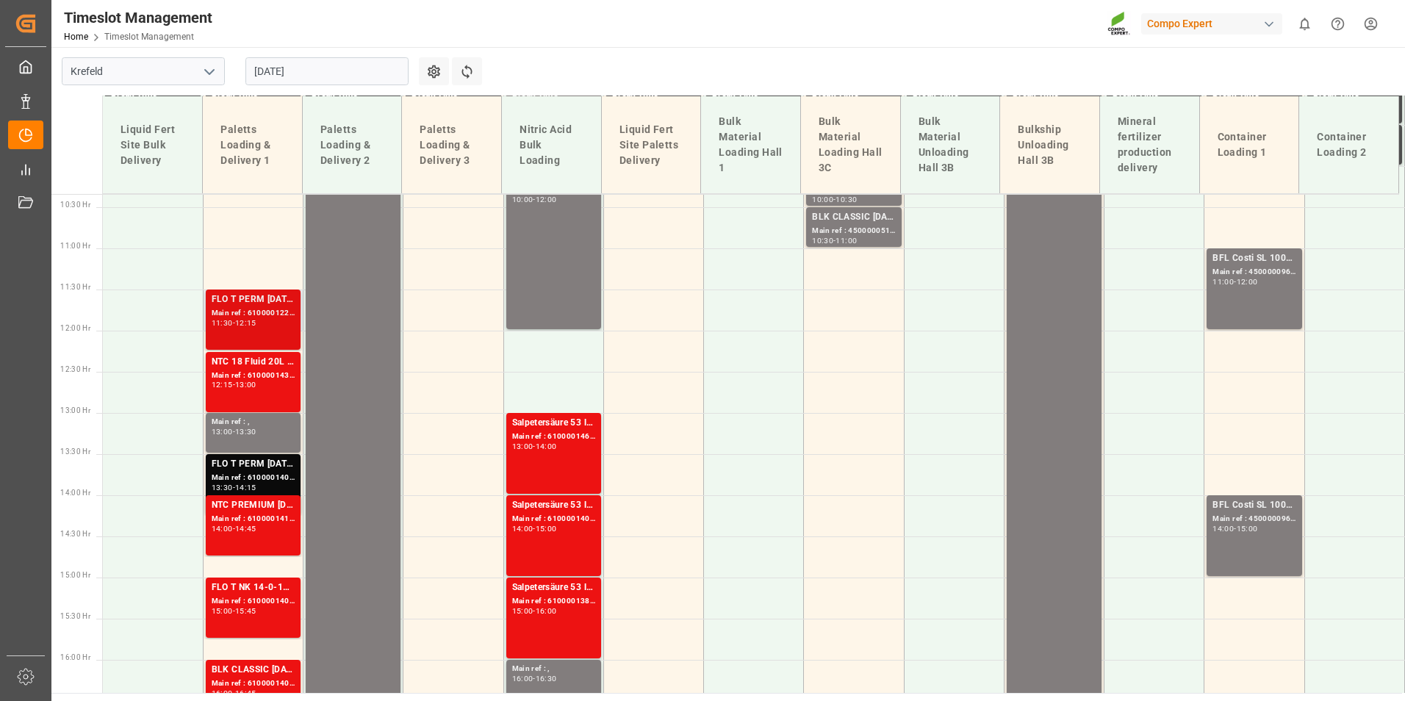
click at [247, 321] on div "12:15" at bounding box center [245, 323] width 21 height 7
click at [259, 375] on div "Main ref : 6100001435, 2000001232;" at bounding box center [253, 376] width 83 height 12
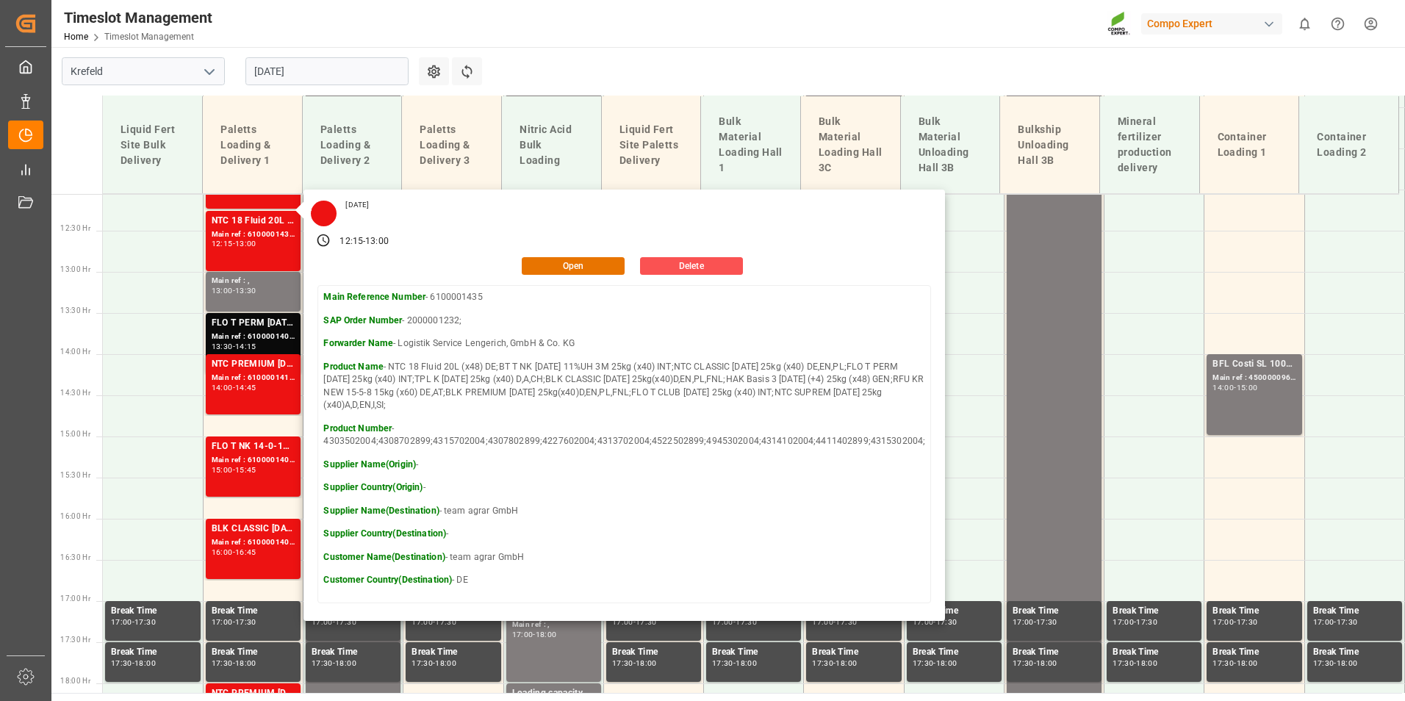
scroll to position [998, 0]
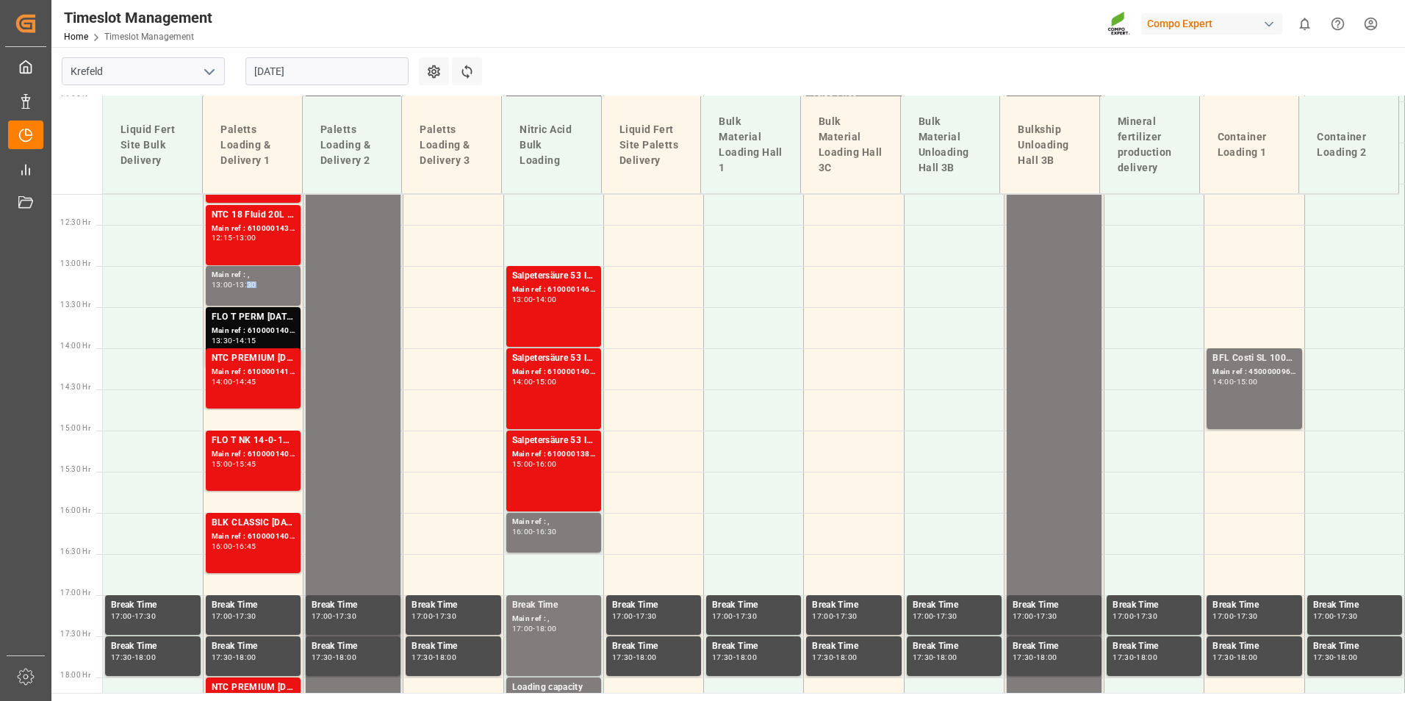
click at [256, 284] on div "13:30" at bounding box center [245, 284] width 21 height 7
click at [267, 334] on div "Main ref : 6100001405, 2000001220;" at bounding box center [253, 331] width 83 height 12
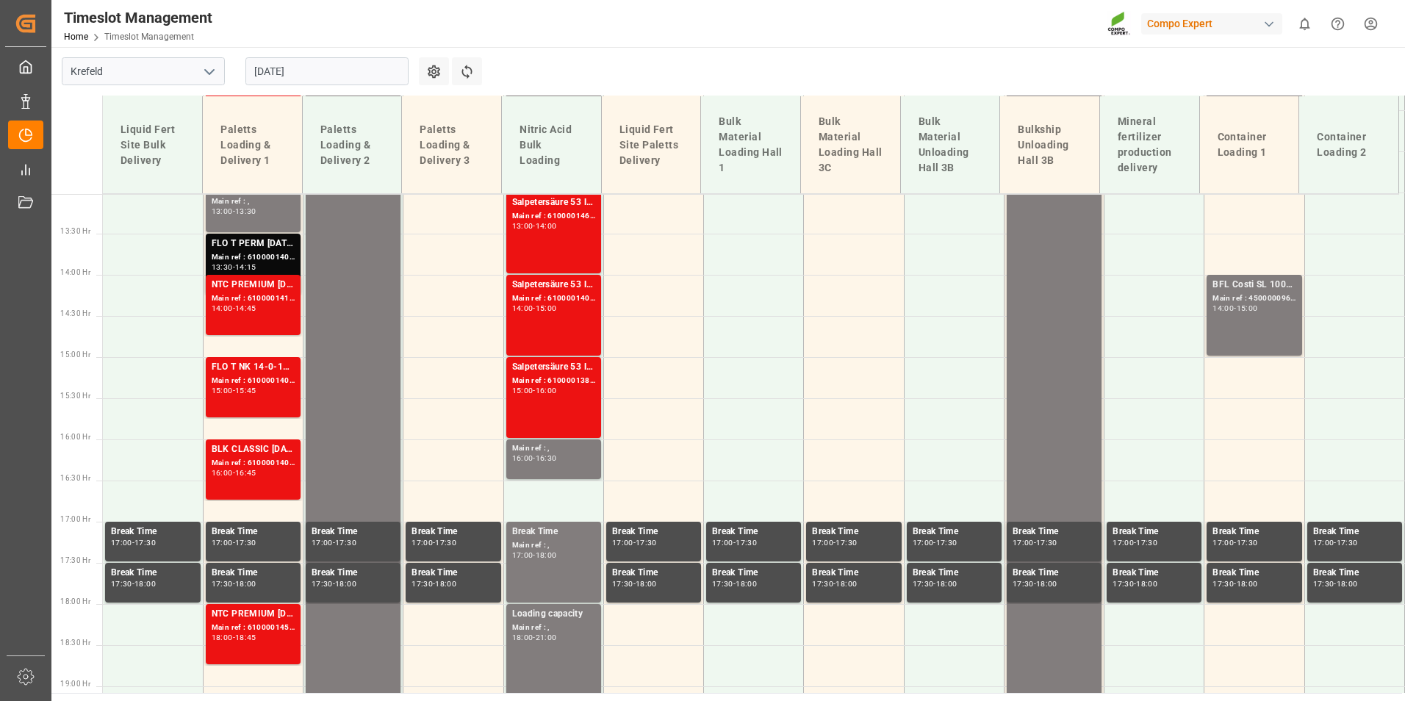
click at [254, 318] on div "NTC PREMIUM 15-3-20+3+TE 600kg BB;BLK CLASSIC 12-8-16+3+TE 600kg BB;NTC PREMIUM…" at bounding box center [253, 305] width 83 height 54
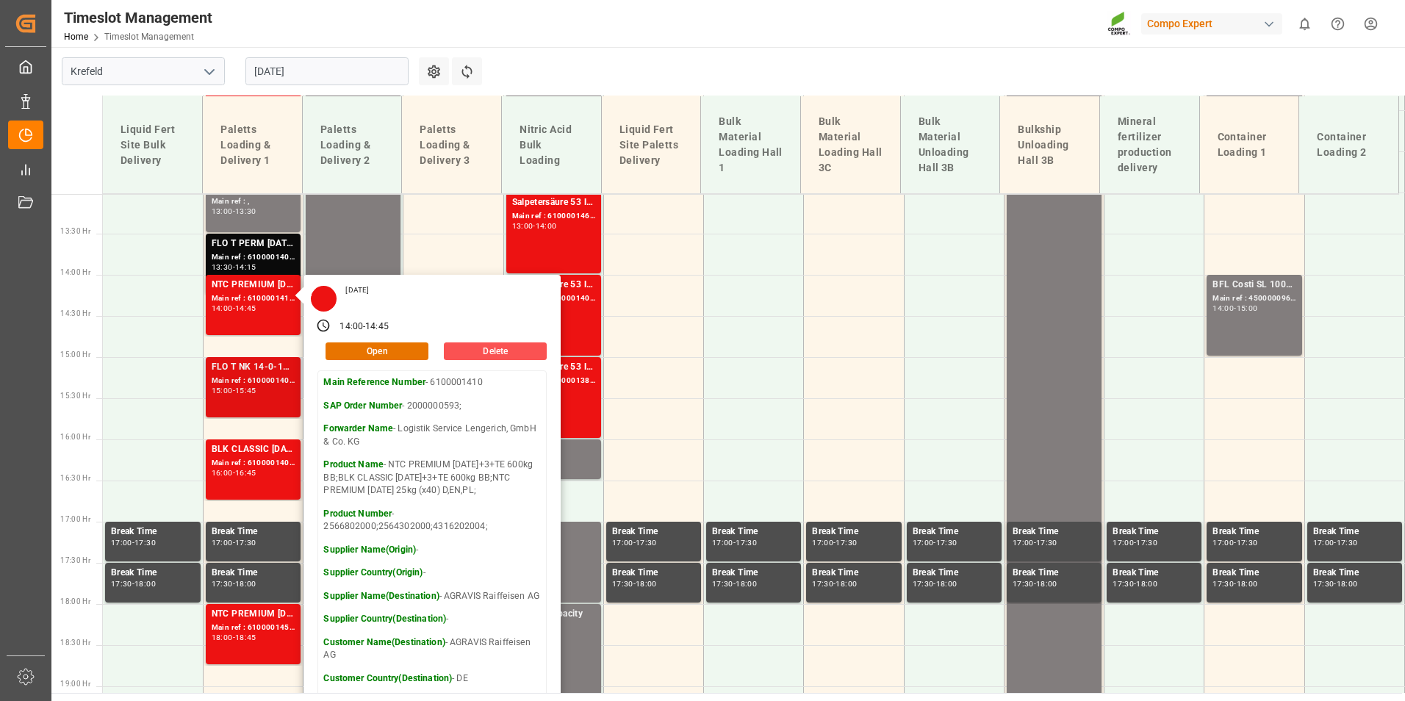
scroll to position [1145, 0]
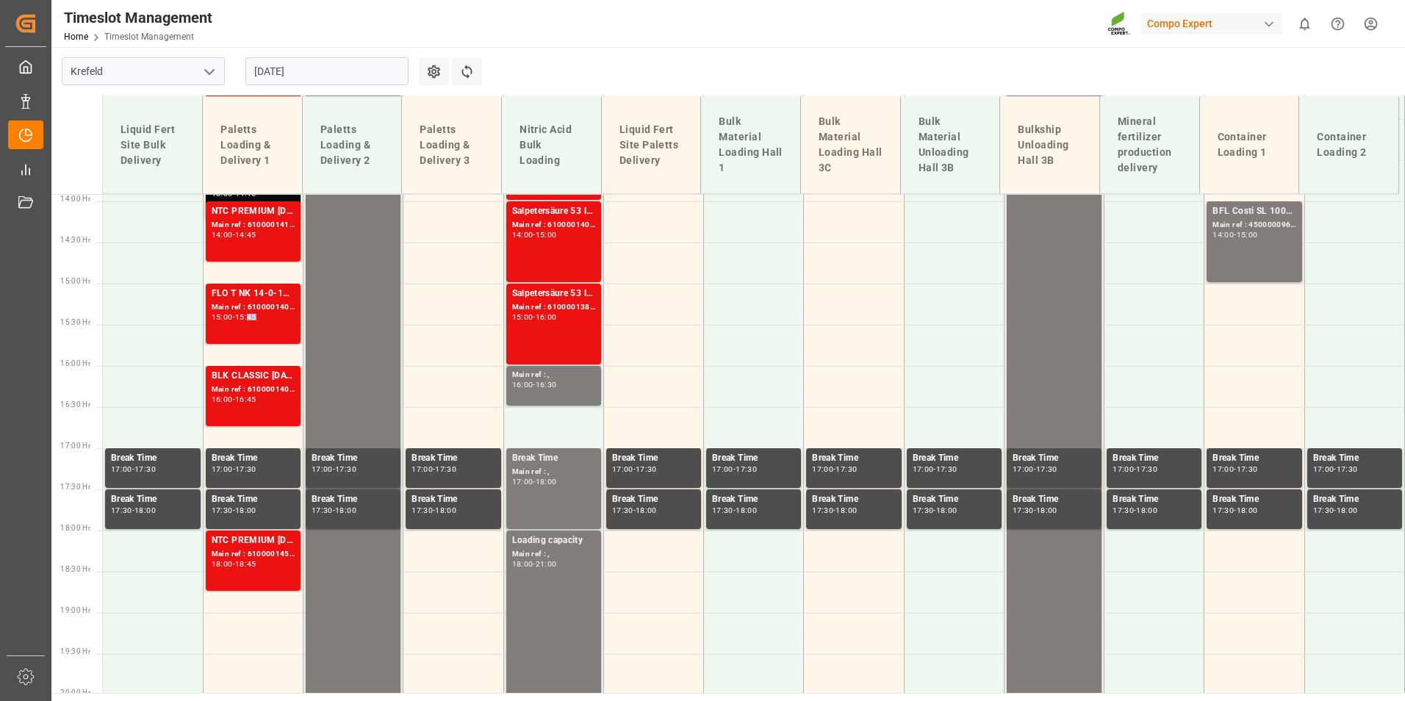
click at [256, 320] on div "15:45" at bounding box center [245, 317] width 21 height 7
click at [271, 378] on div "BLK CLASSIC [DATE]+3+TE 600kg BB;NTC PREMIUM [DATE]+3+TE 600kg BB;" at bounding box center [253, 376] width 83 height 15
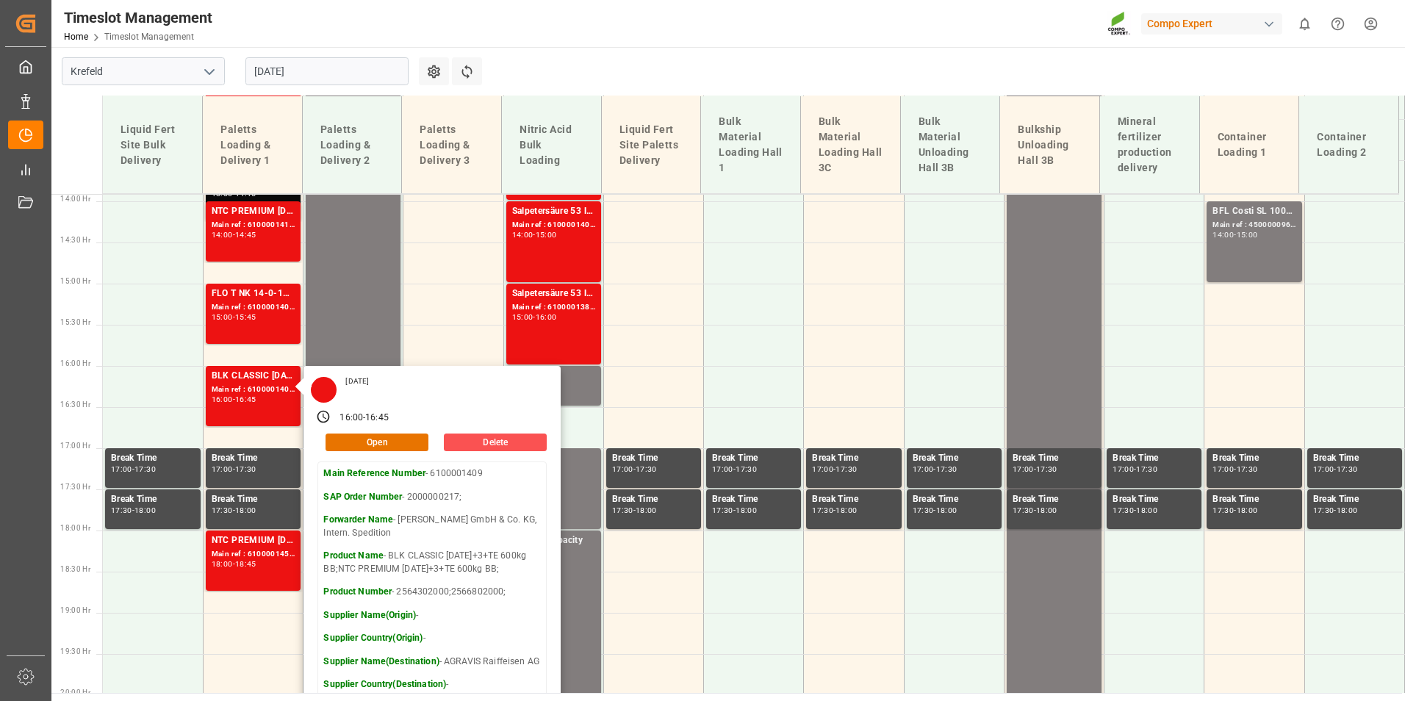
scroll to position [1292, 0]
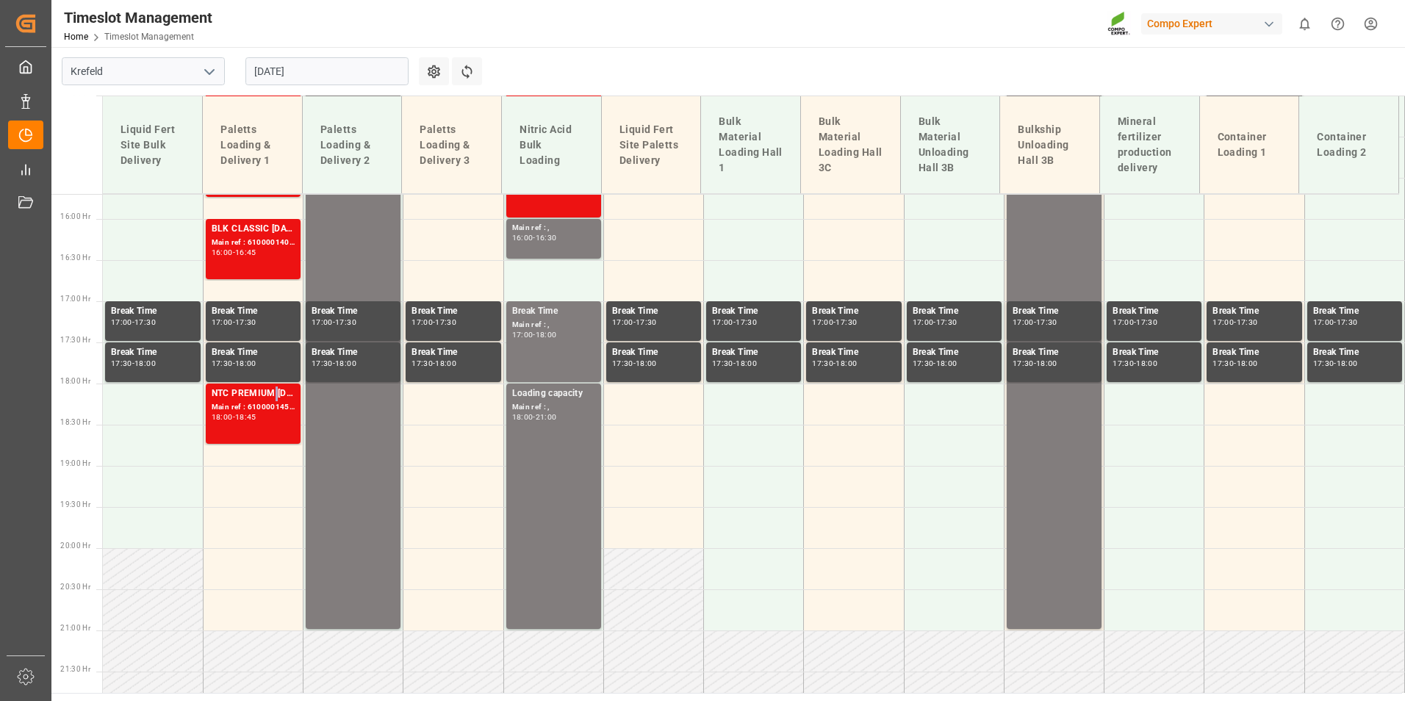
click at [272, 399] on div "NTC PREMIUM [DATE]+3+TE 600kg BB;" at bounding box center [253, 394] width 83 height 15
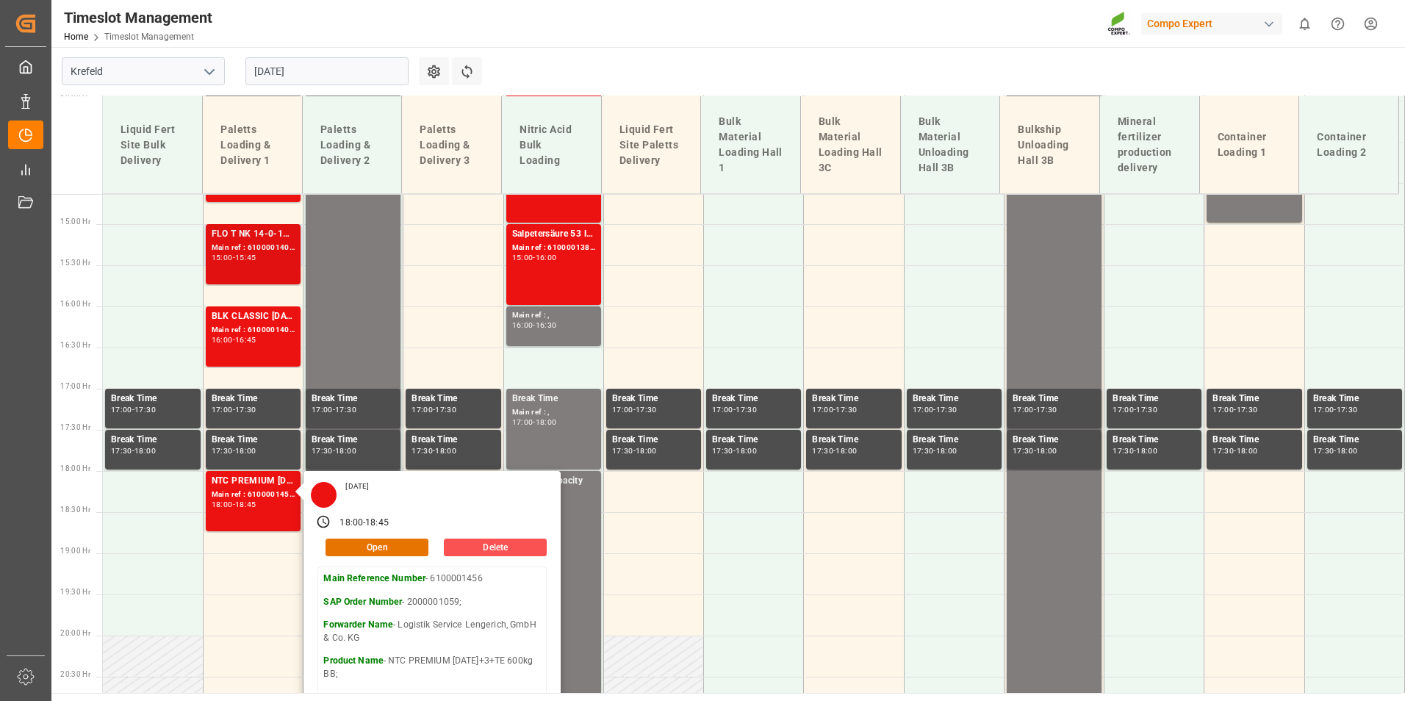
scroll to position [1071, 0]
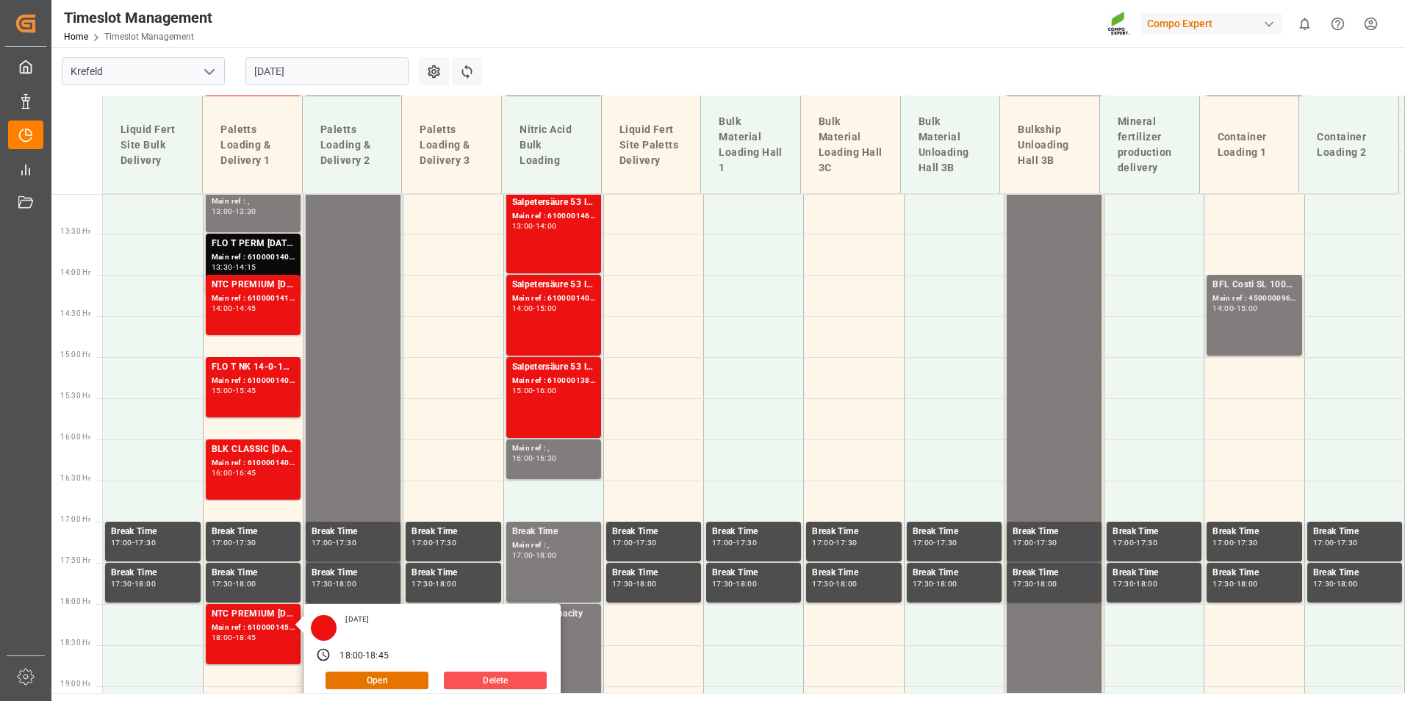
click at [321, 78] on input "[DATE]" at bounding box center [326, 71] width 163 height 28
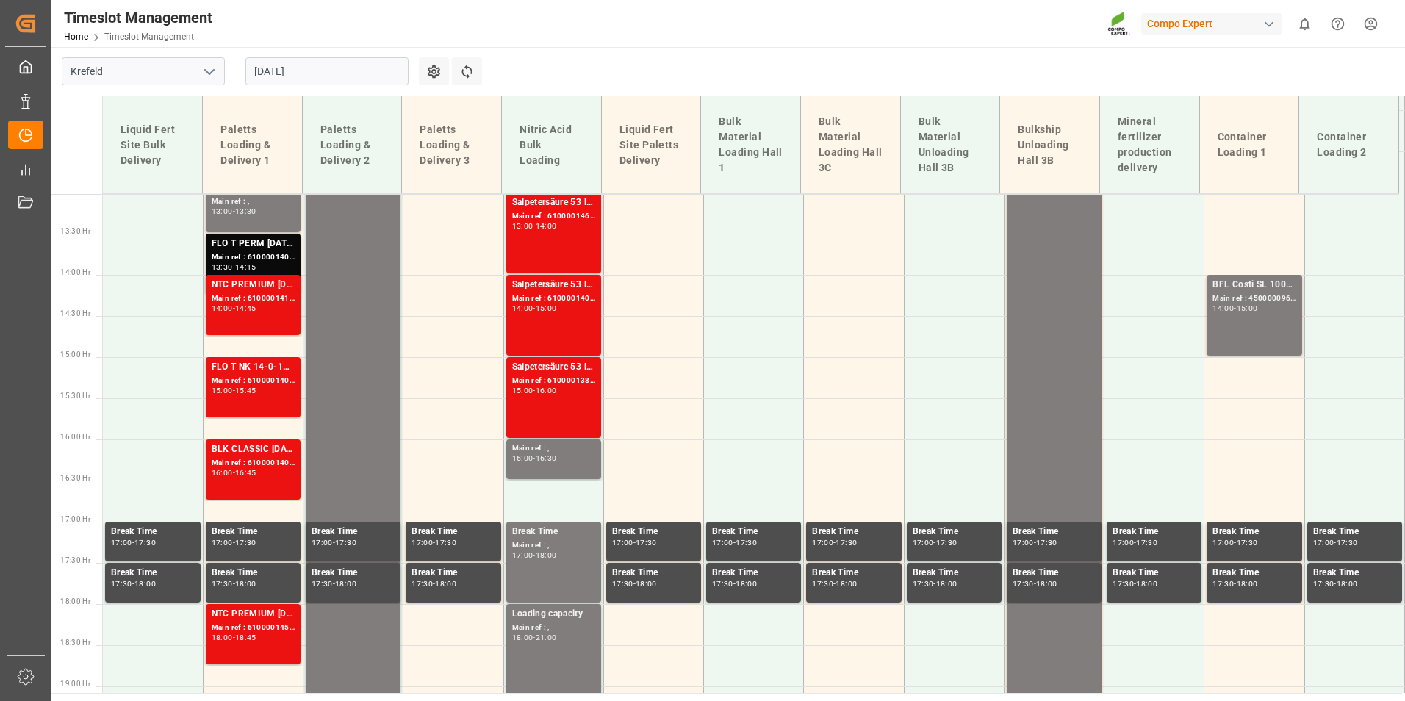
click at [514, 57] on main "Krefeld 28.08.2025 Settings Refresh Time Slots Liquid Fert Site Bulk Delivery P…" at bounding box center [726, 370] width 1351 height 646
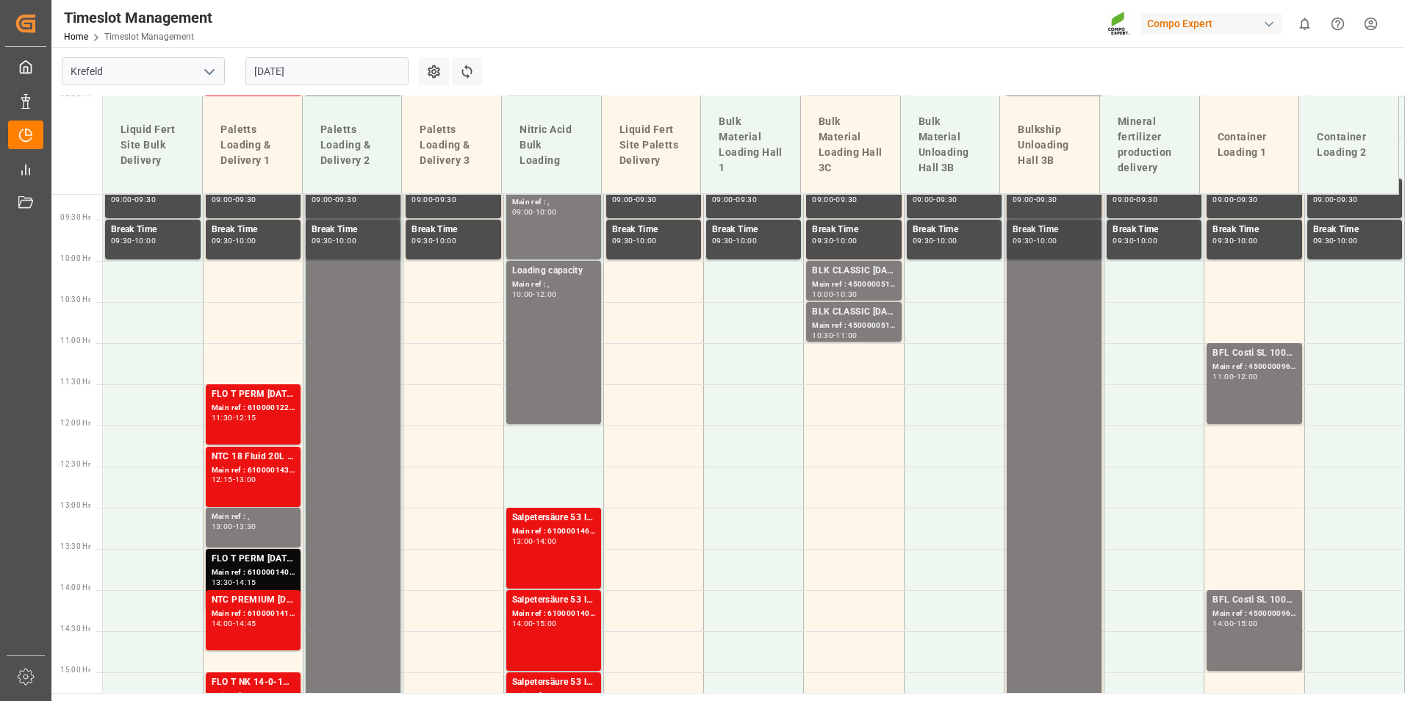
scroll to position [851, 0]
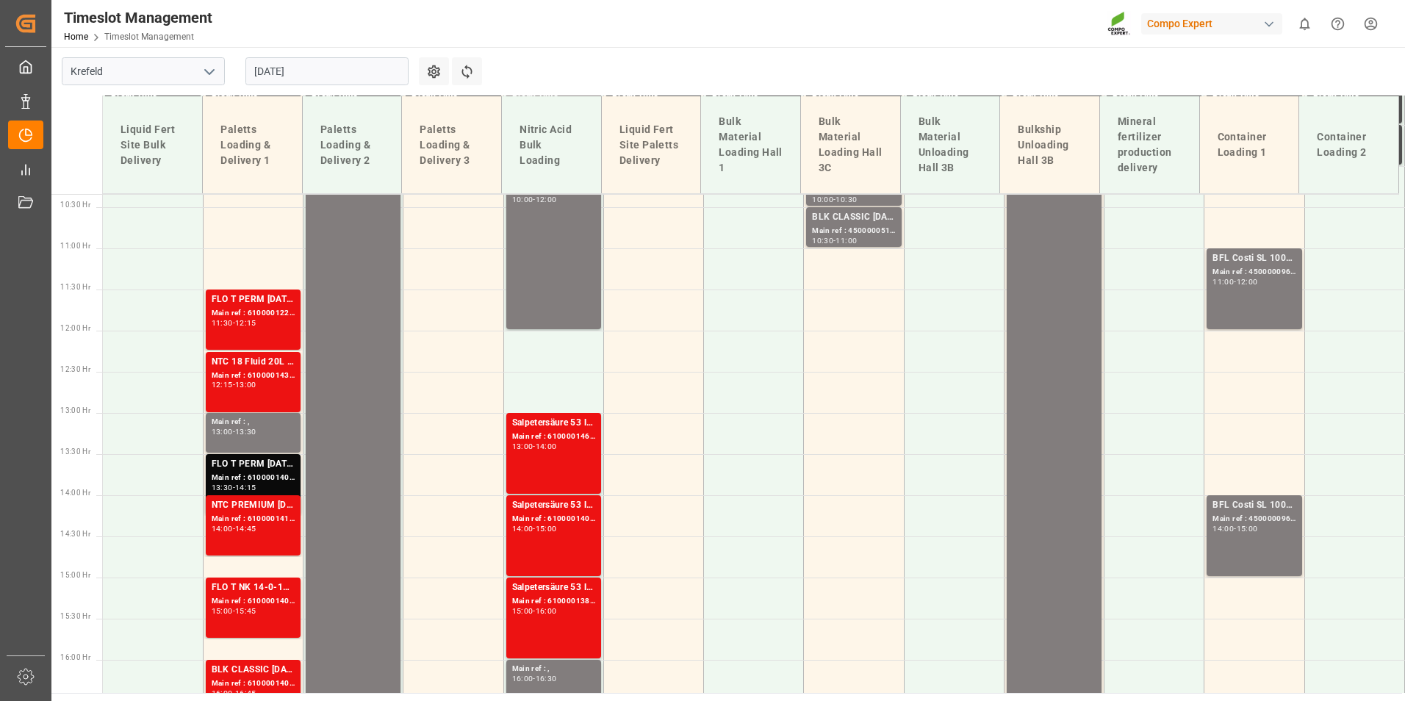
click at [359, 84] on input "[DATE]" at bounding box center [326, 71] width 163 height 28
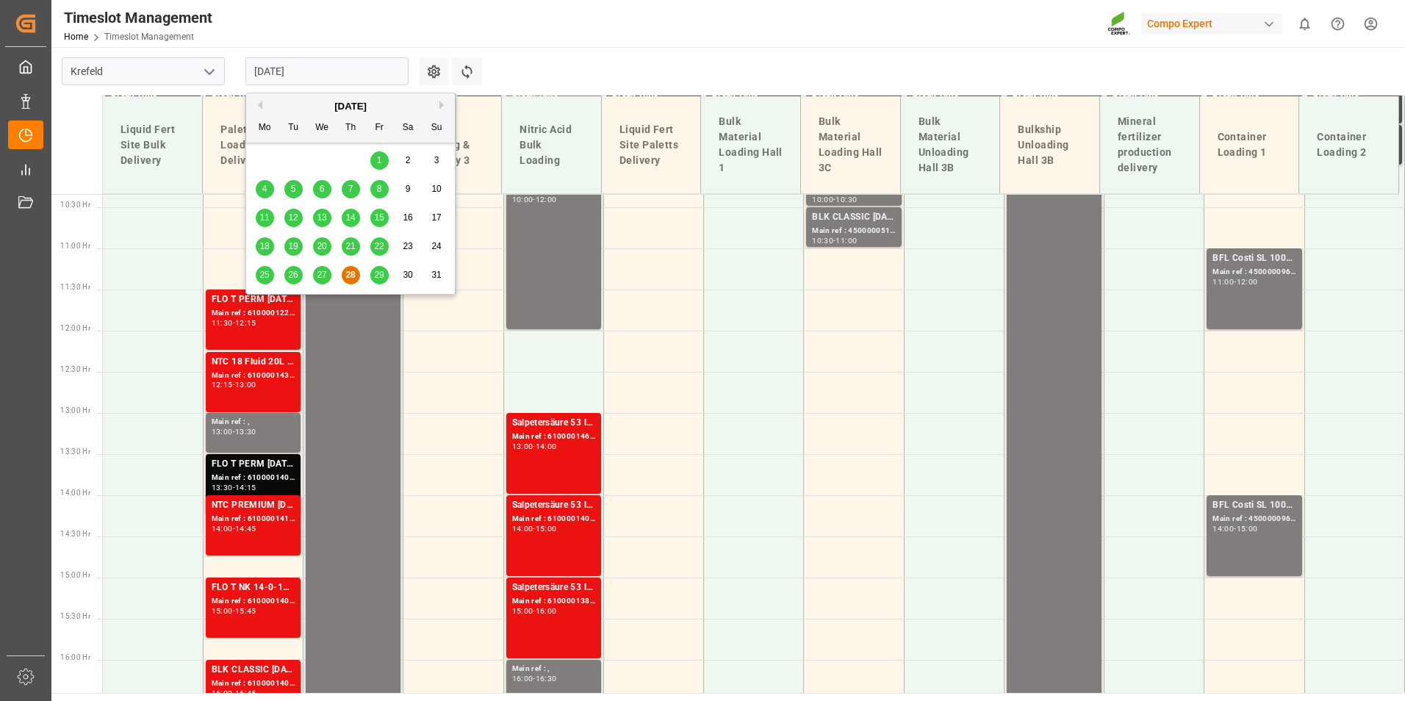
click at [375, 275] on span "29" at bounding box center [379, 275] width 10 height 10
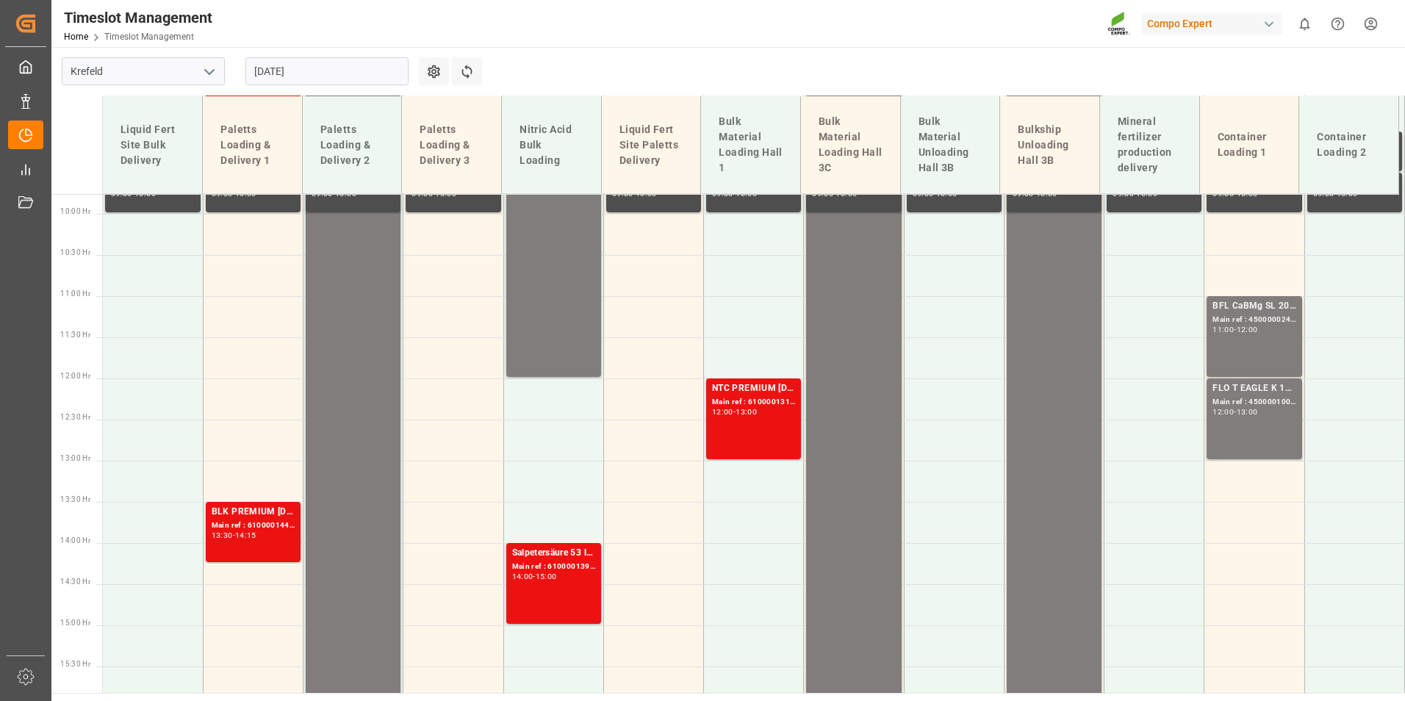
scroll to position [860, 0]
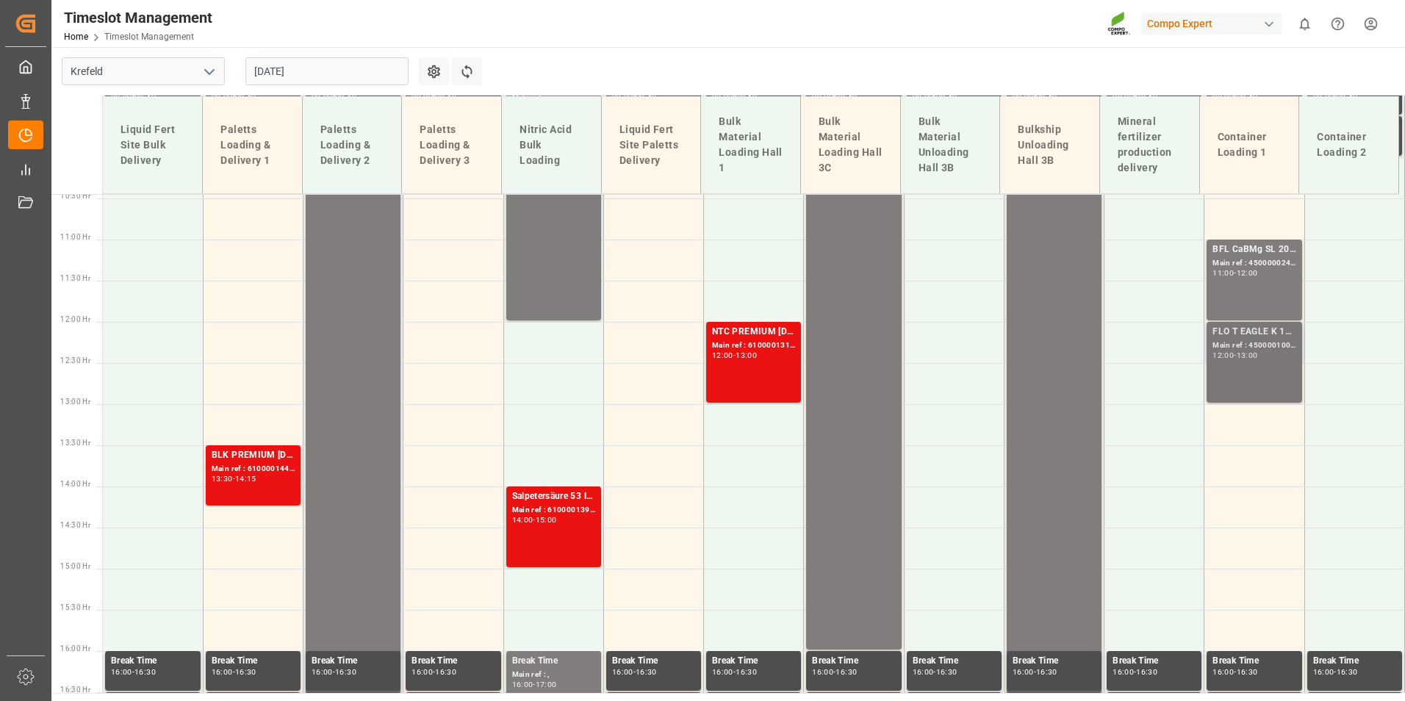
click at [1226, 341] on div "Main ref : 4500001005, 2000001041;" at bounding box center [1253, 345] width 83 height 12
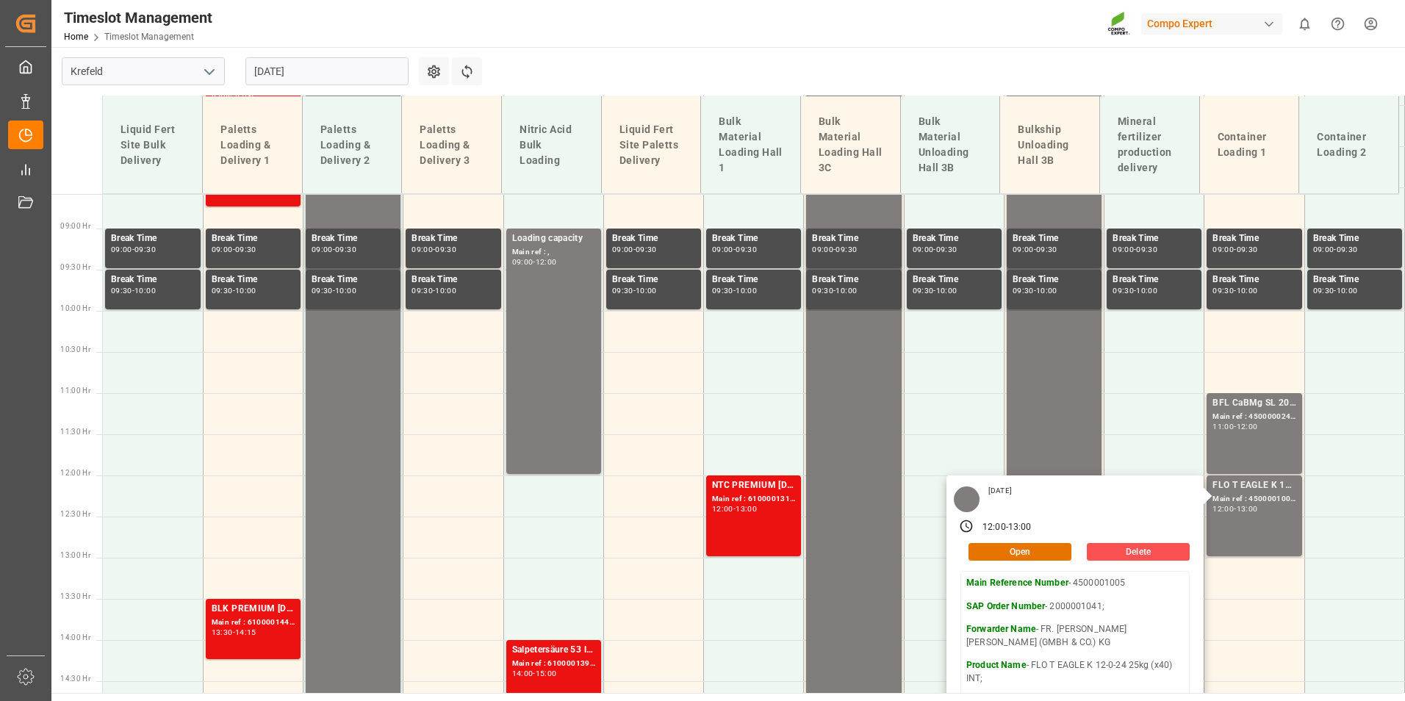
scroll to position [419, 0]
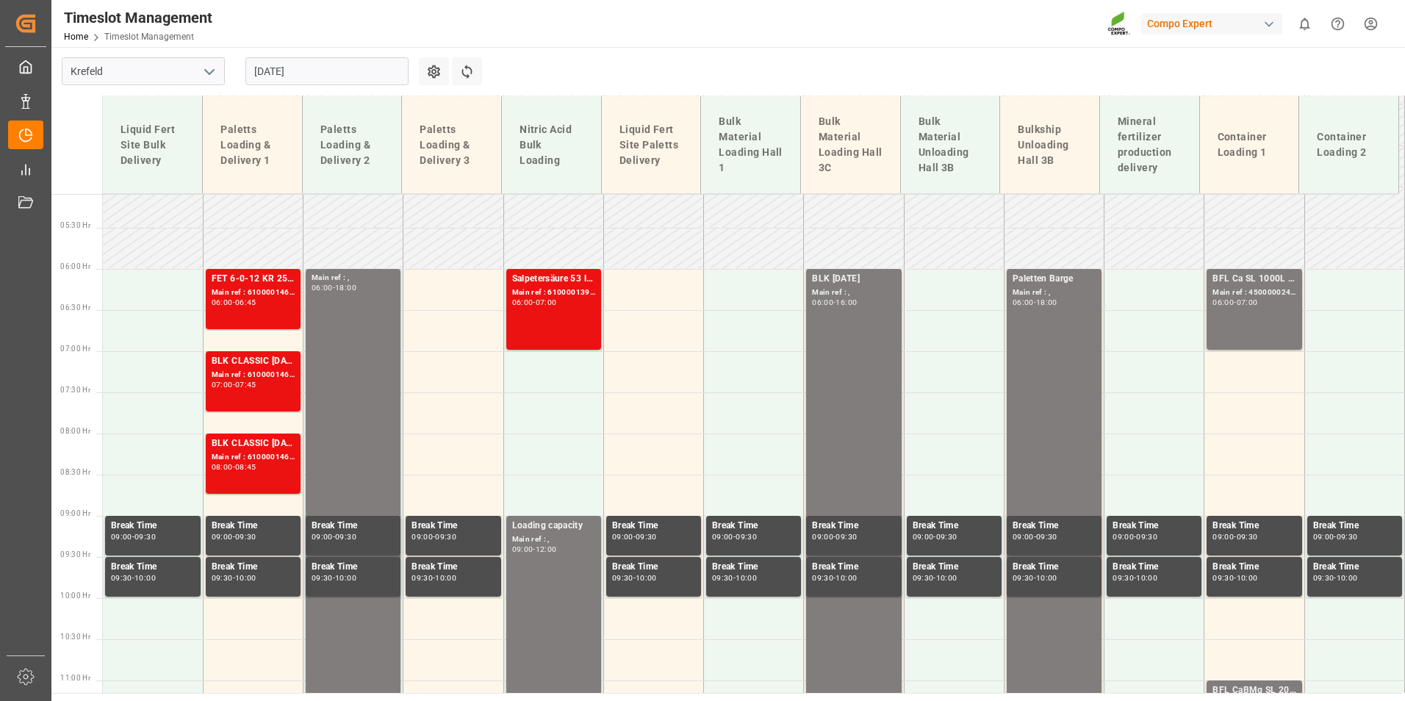
click at [276, 287] on div "Main ref : 6100001460, 2000001275;" at bounding box center [253, 293] width 83 height 12
click at [274, 361] on div "BLK CLASSIC 12-8-16 25kg(x40)D,EN,PL,FNL;FTL S NK 8-0-24 25kg (x40) INT;BLK SUP…" at bounding box center [253, 361] width 83 height 15
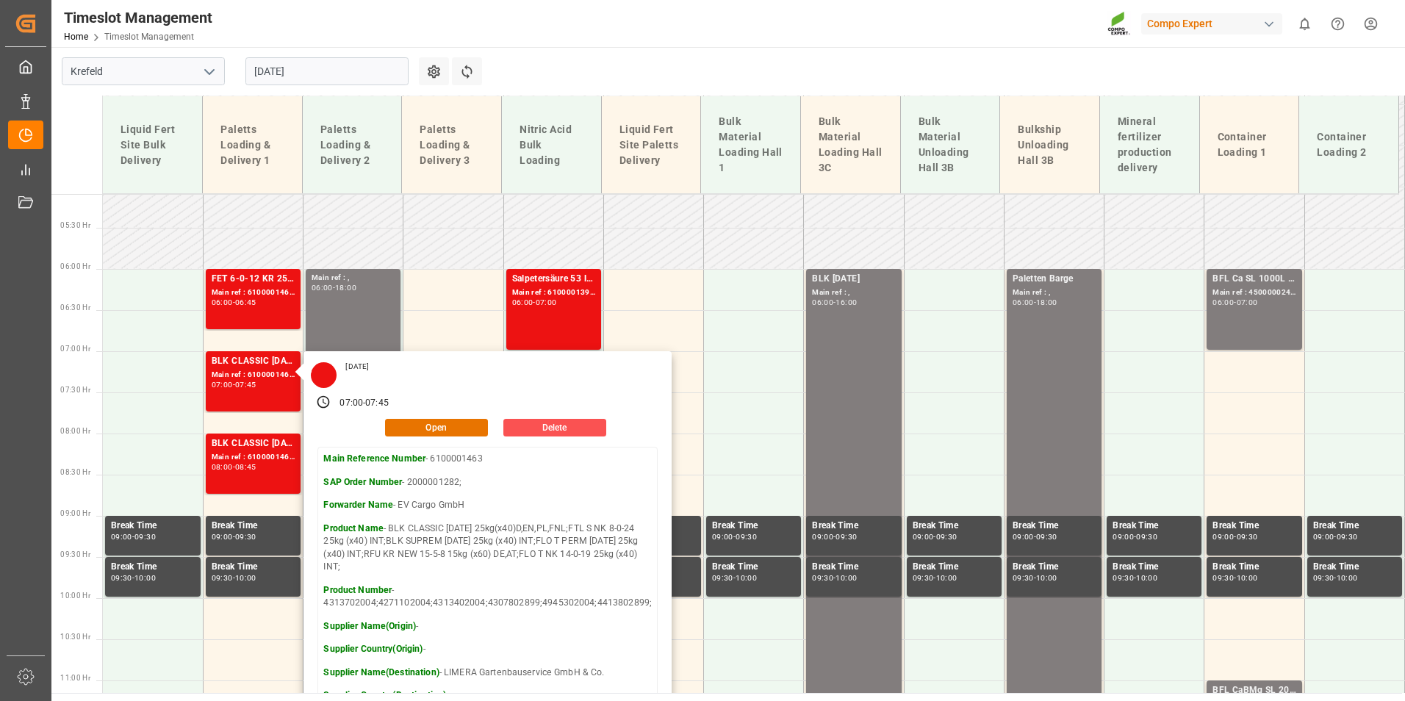
click at [328, 78] on input "29.08.2025" at bounding box center [326, 71] width 163 height 28
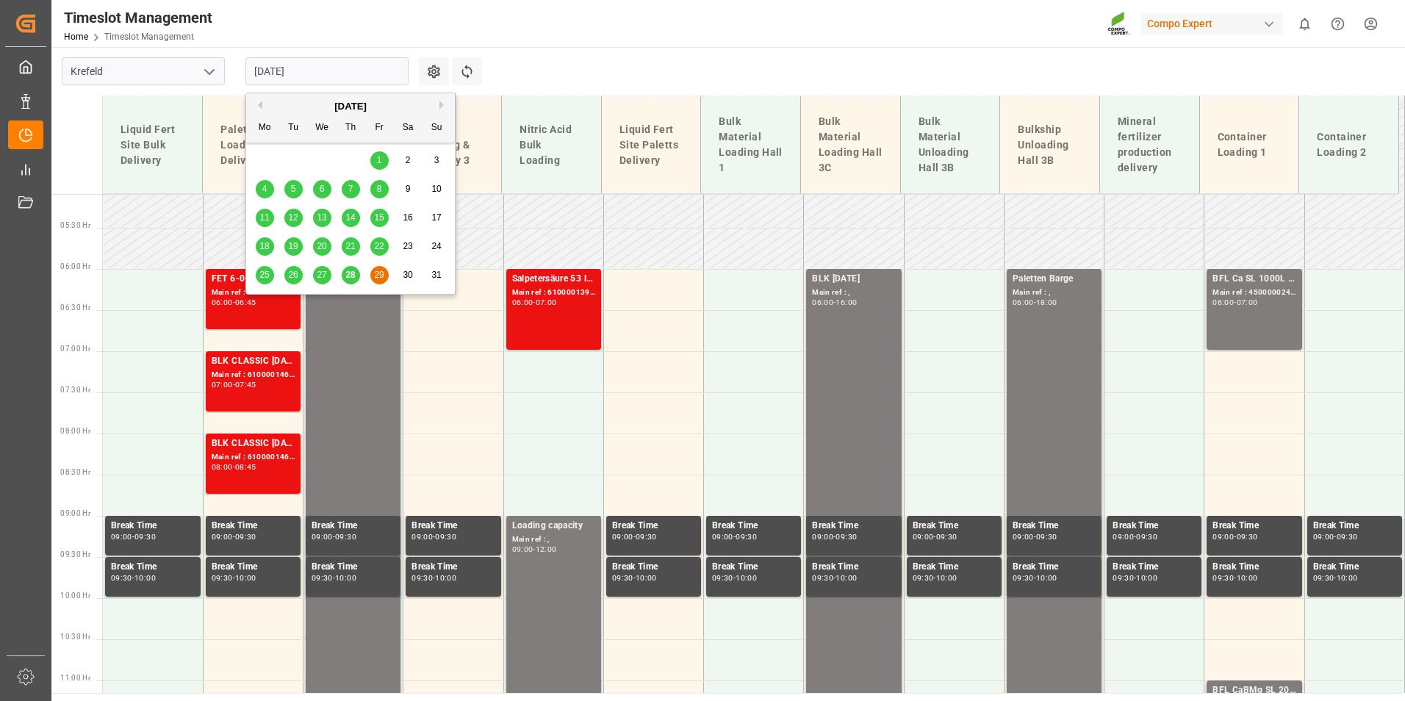
click at [348, 281] on div "28" at bounding box center [351, 276] width 18 height 18
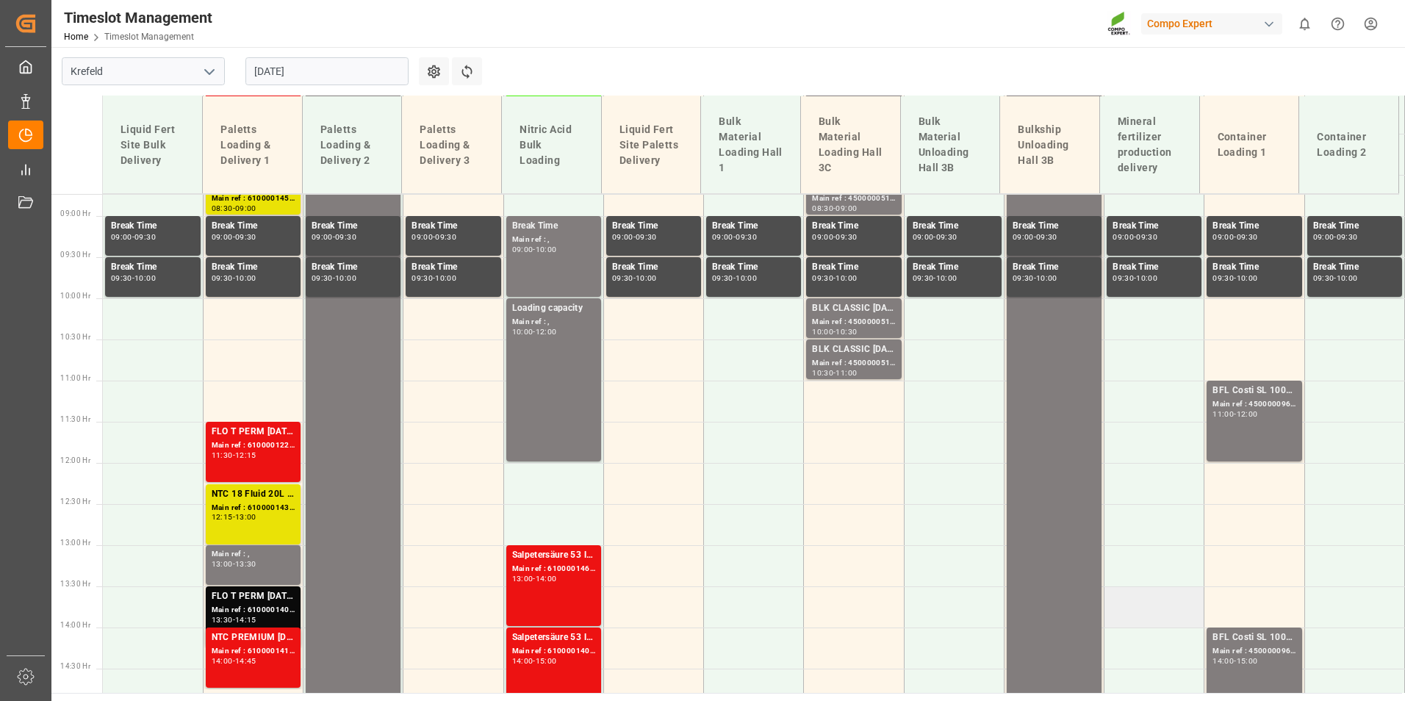
scroll to position [713, 0]
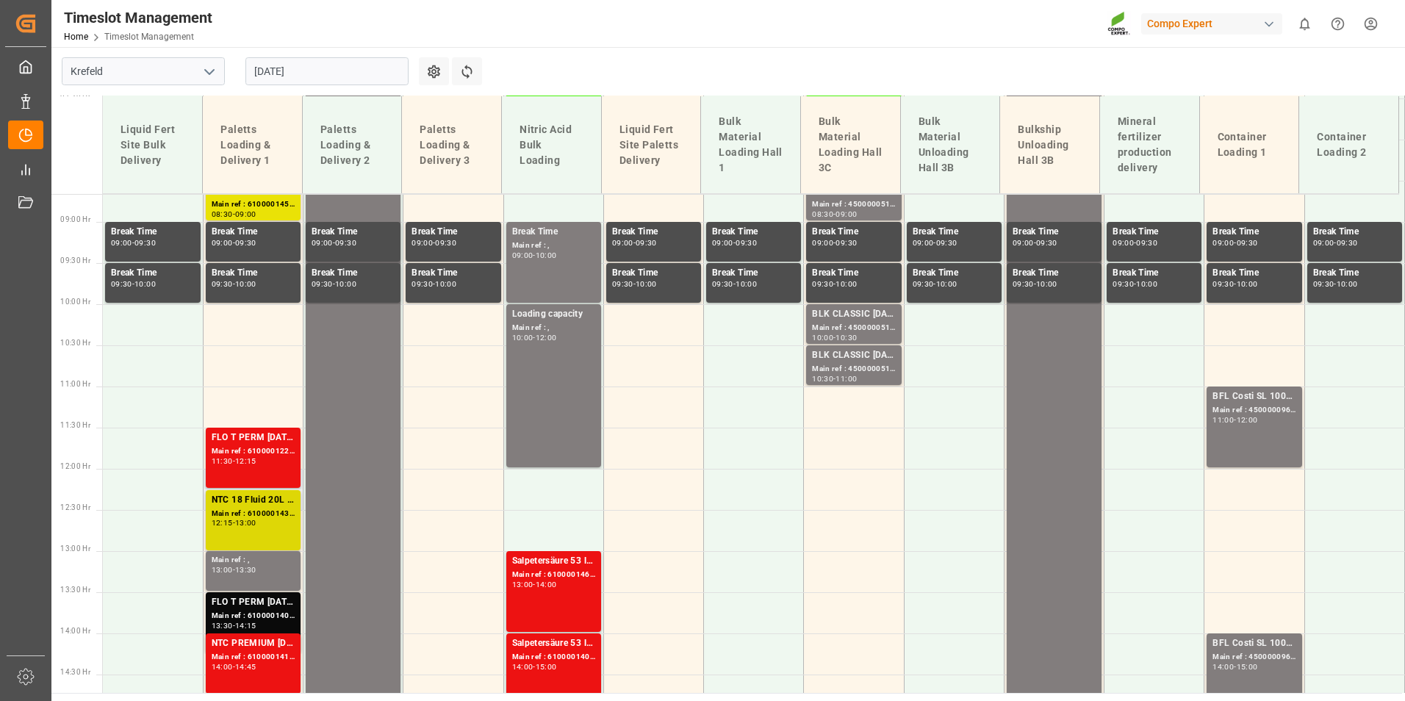
click at [248, 532] on div "NTC 18 Fluid 20L (x48) DE;BT T NK 18-2-17 11%UH 3M 25kg (x40) INT;NTC CLASSIC 1…" at bounding box center [253, 520] width 83 height 54
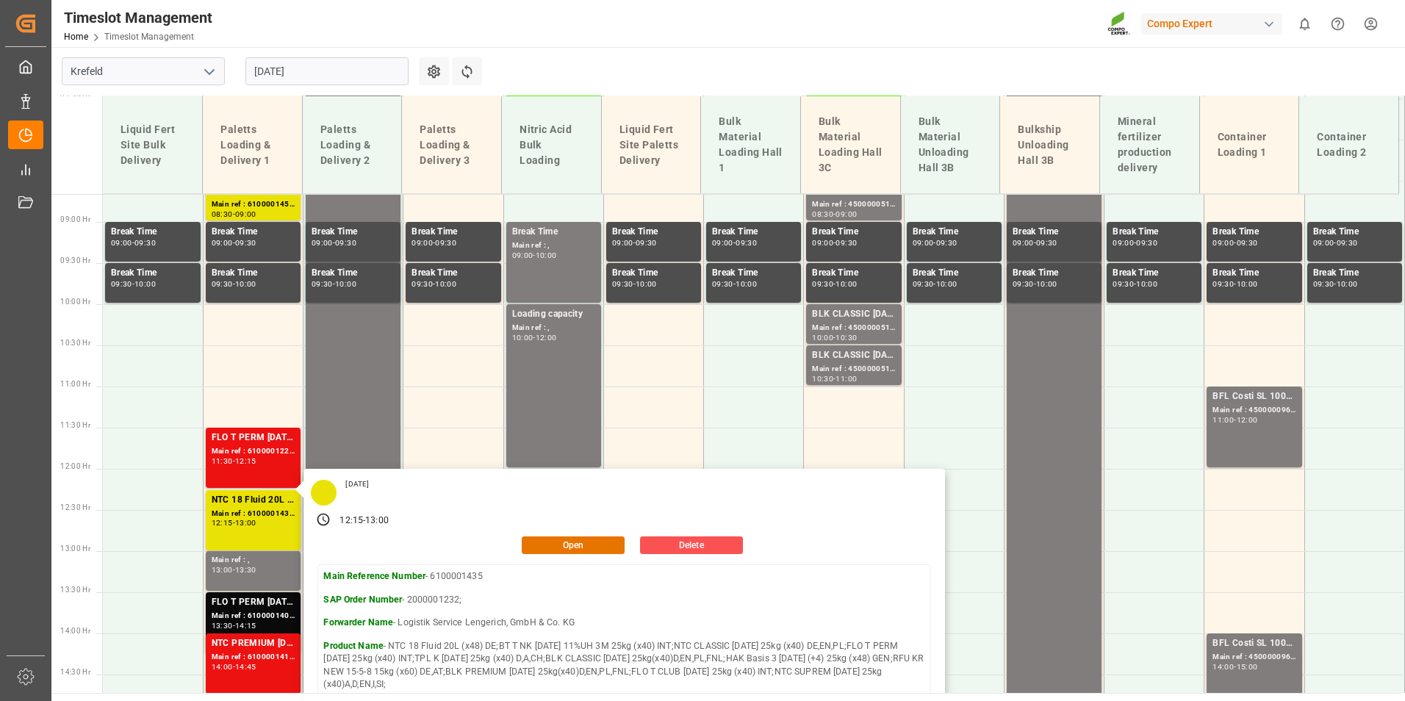
click at [719, 51] on main "Krefeld 28.08.2025 Settings Refresh Time Slots Liquid Fert Site Bulk Delivery P…" at bounding box center [726, 370] width 1351 height 646
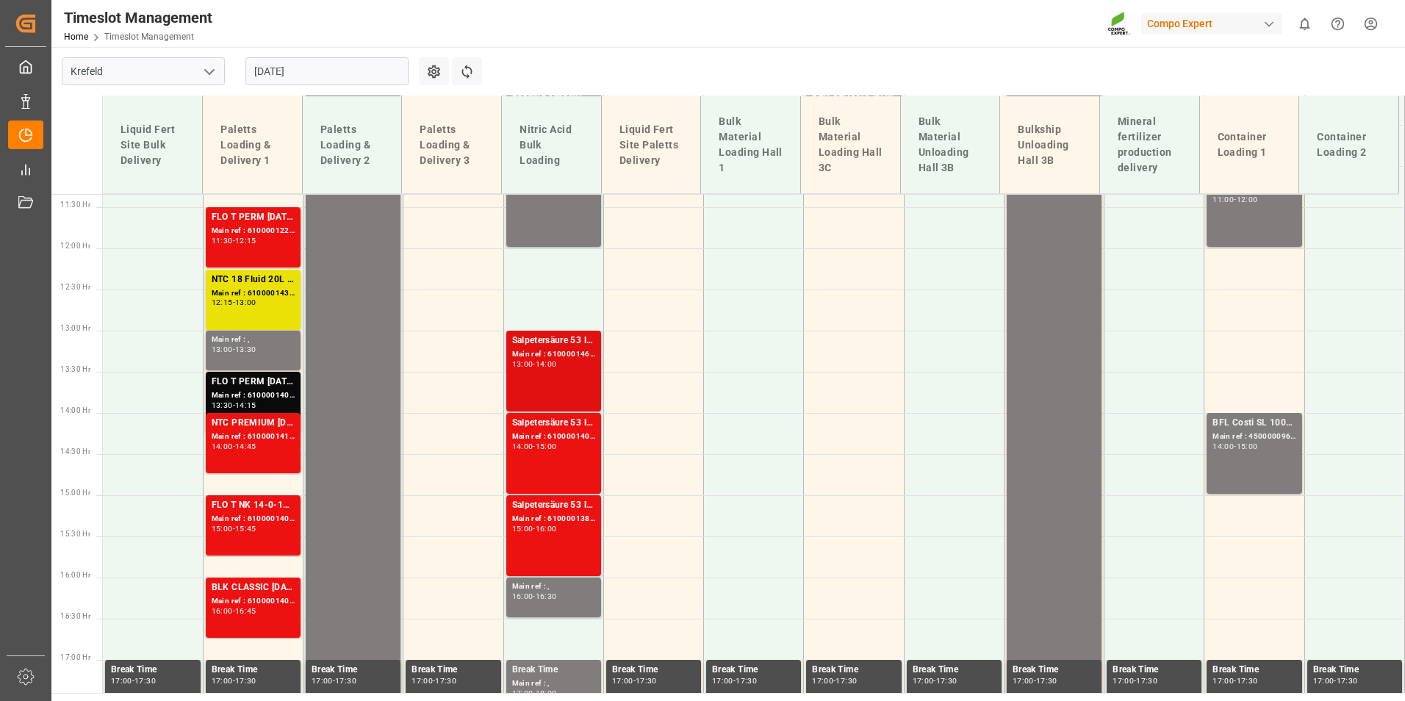
click at [520, 346] on div "Salpetersäure 53 lose;" at bounding box center [553, 341] width 83 height 15
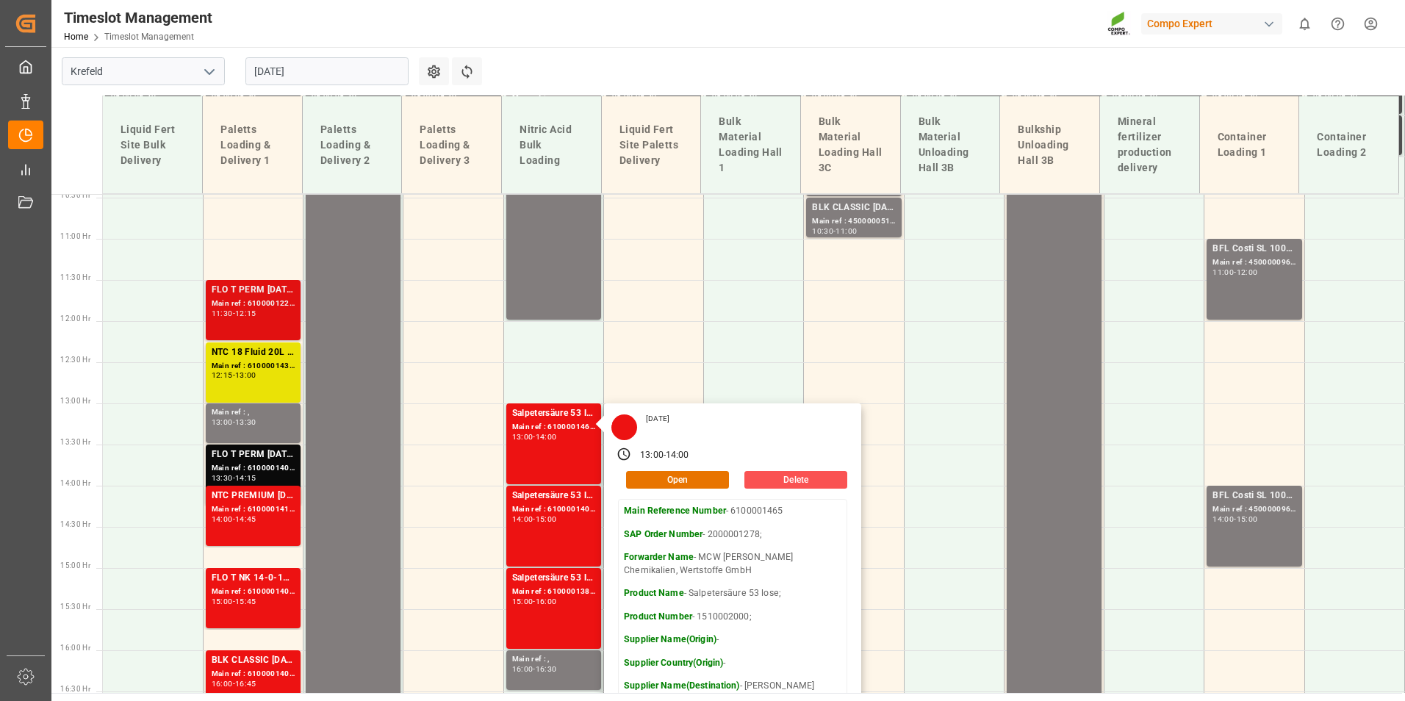
scroll to position [860, 0]
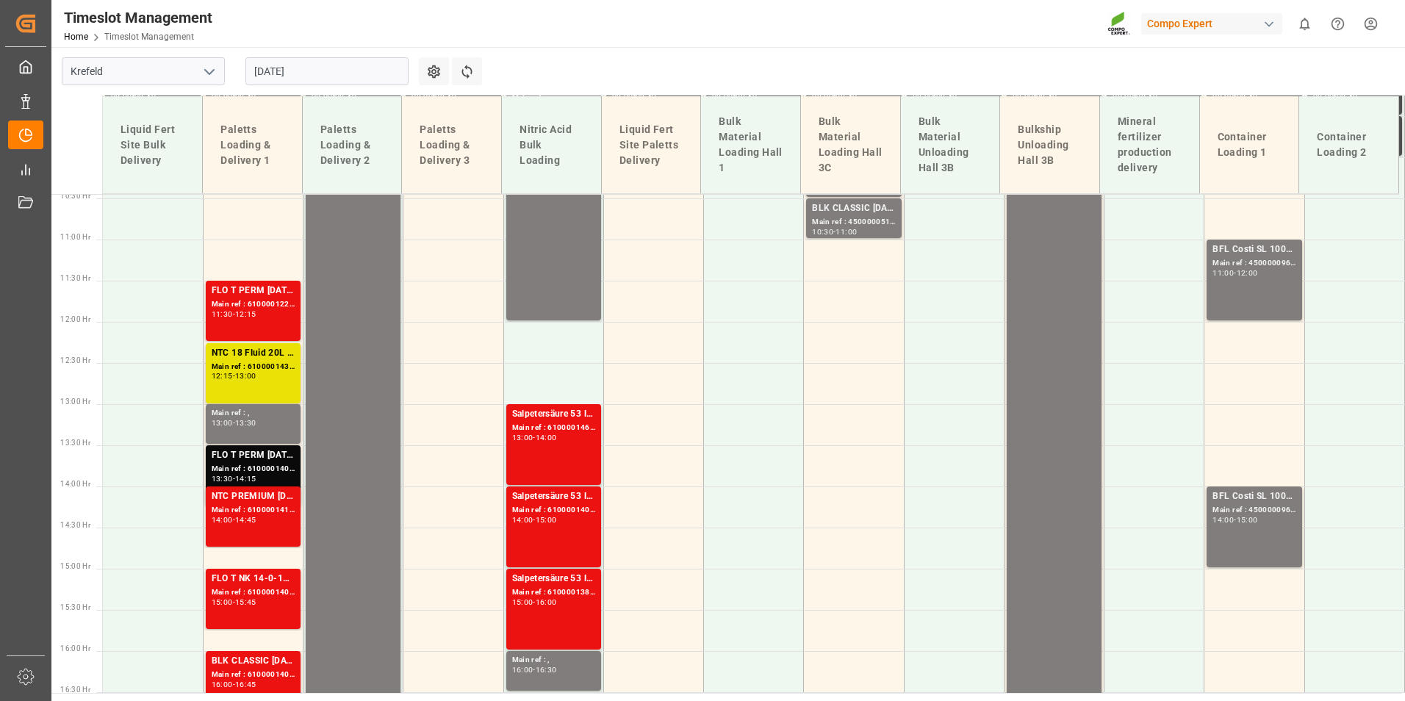
click at [236, 322] on div "FLO T PERM 16-7-15 25kg (x40) INT; Main ref : 6100001220, 2000000642; 11:30 - 1…" at bounding box center [253, 311] width 83 height 54
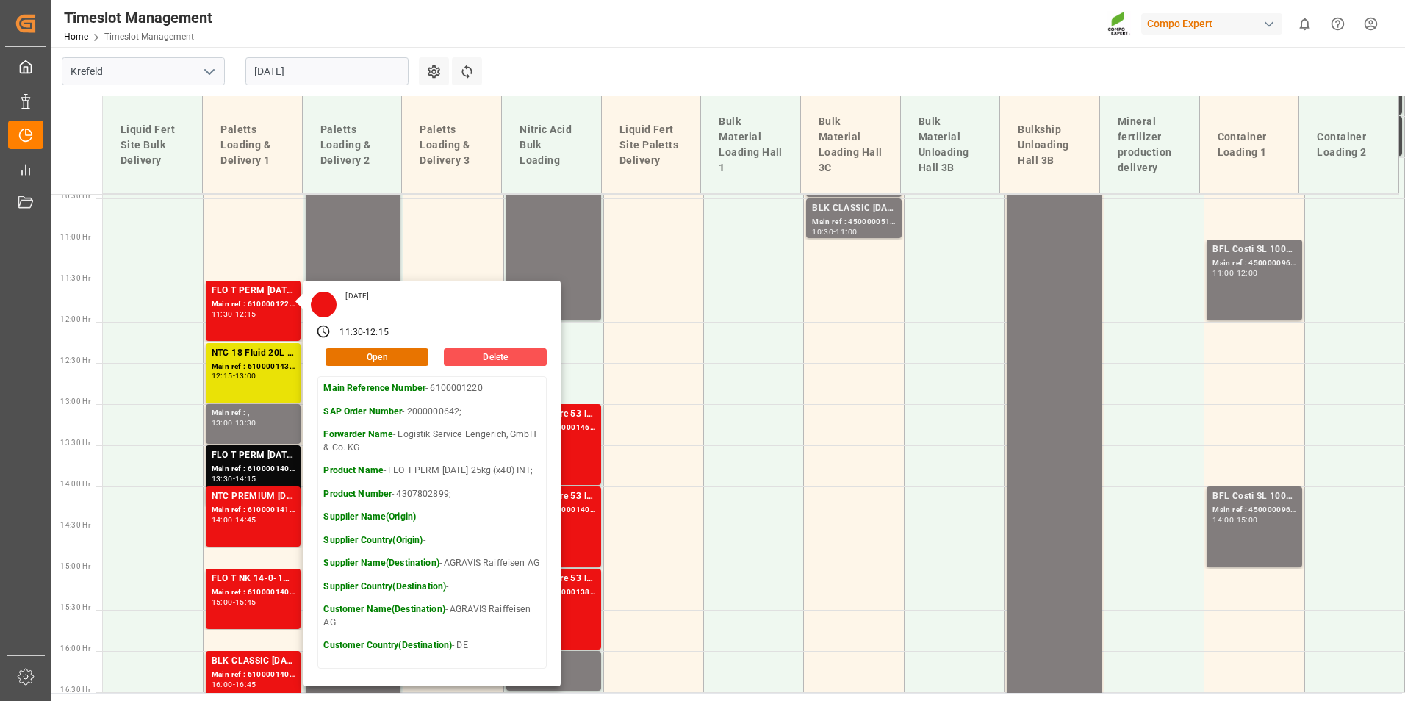
click at [511, 73] on main "Krefeld 28.08.2025 Settings Refresh Time Slots Liquid Fert Site Bulk Delivery P…" at bounding box center [726, 370] width 1351 height 646
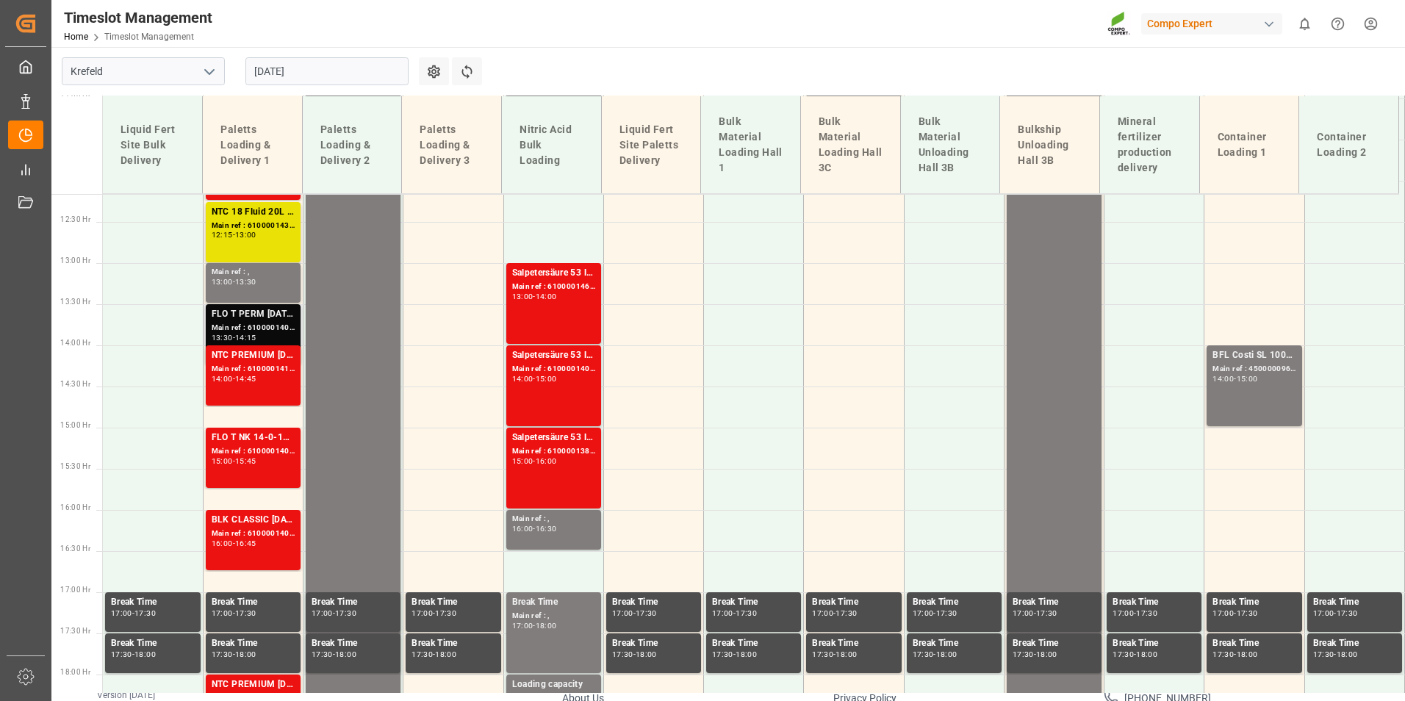
scroll to position [1007, 0]
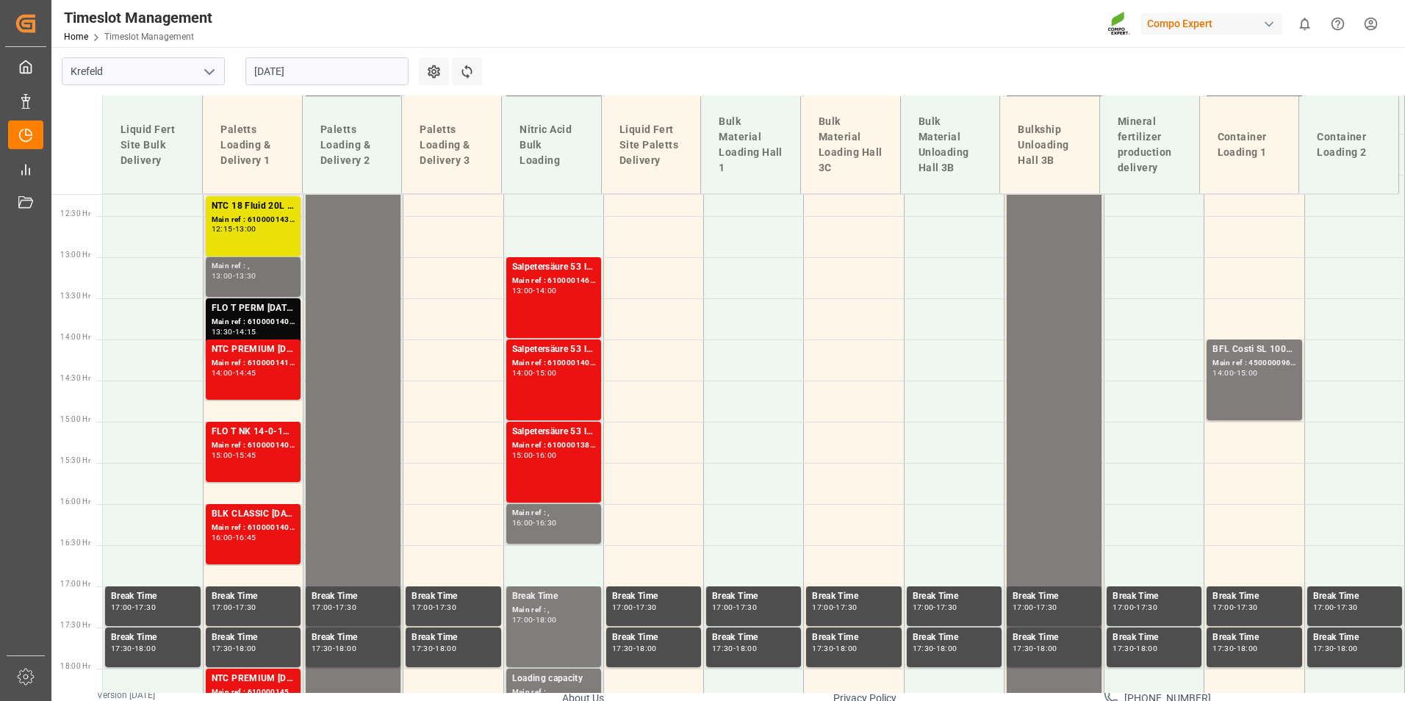
click at [271, 280] on div "13:00 - 13:30" at bounding box center [253, 277] width 83 height 8
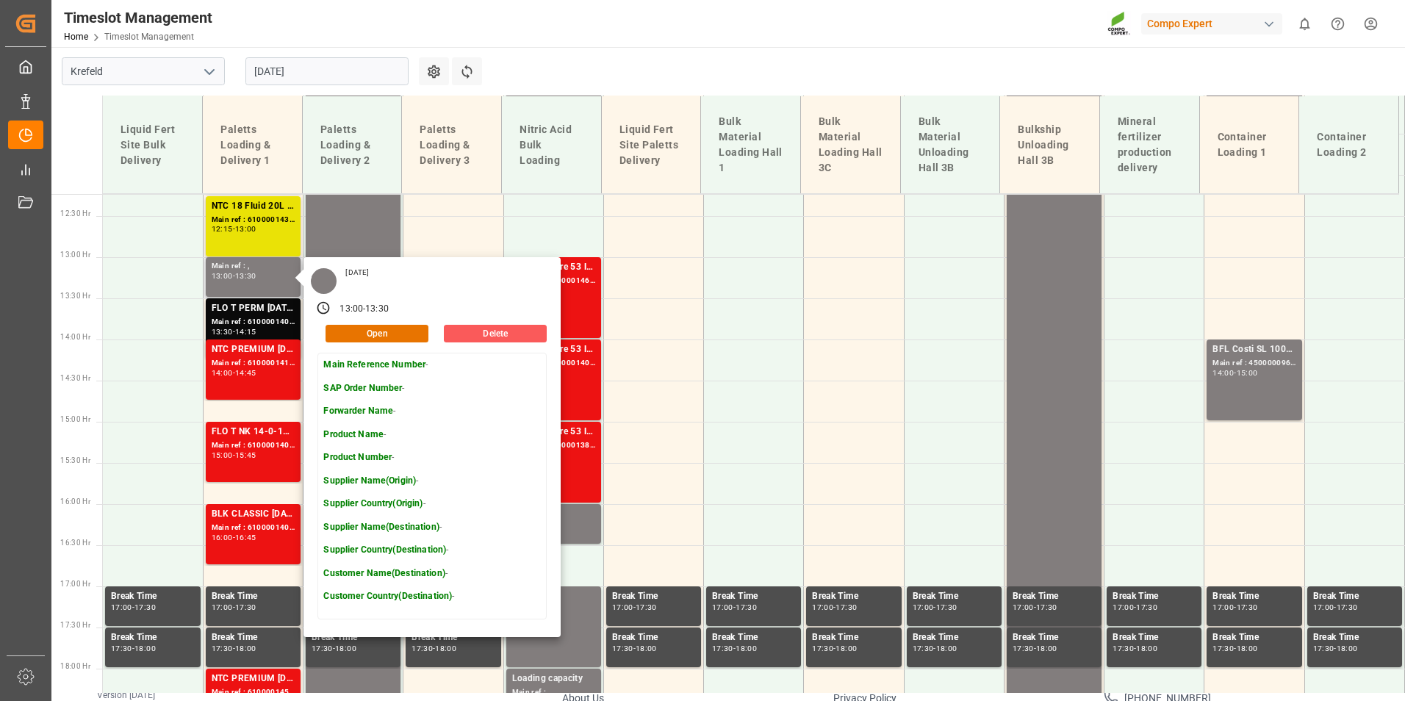
click at [510, 328] on button "Delete" at bounding box center [495, 334] width 103 height 18
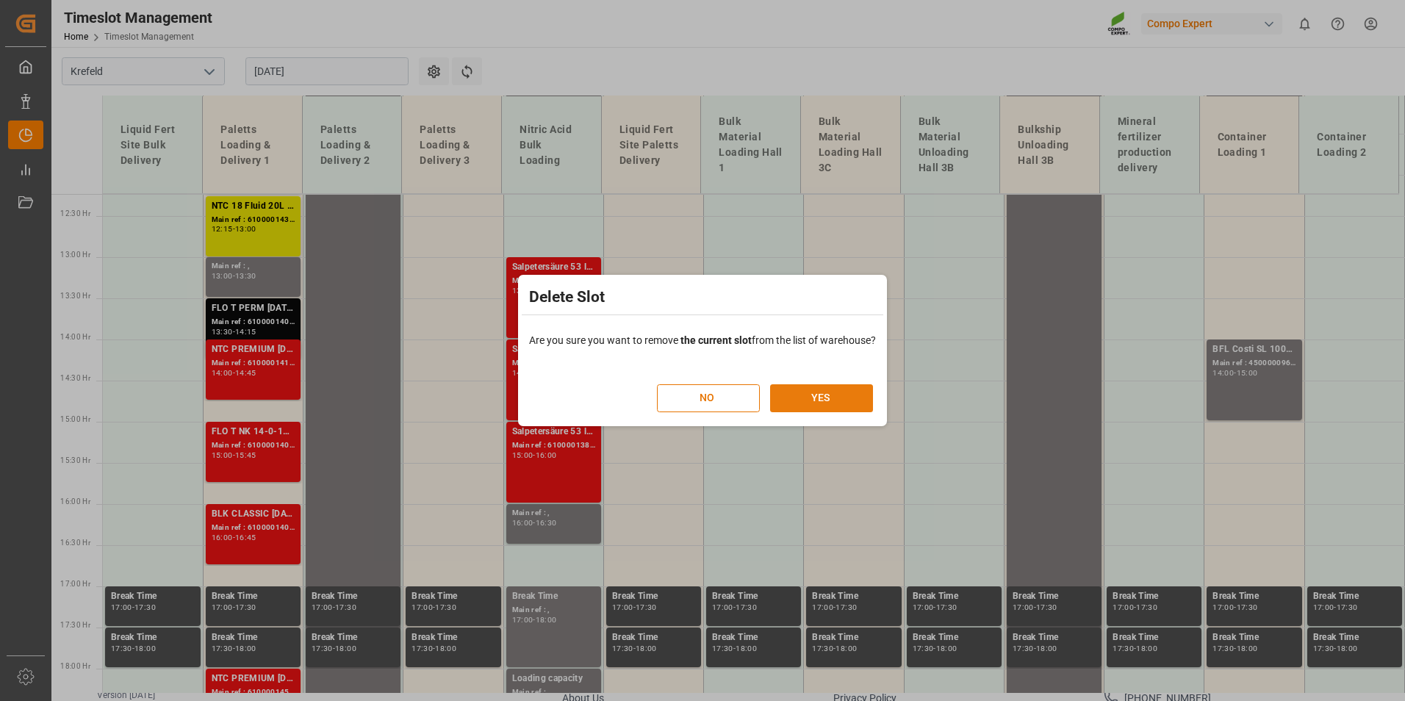
click at [830, 389] on button "YES" at bounding box center [821, 398] width 103 height 28
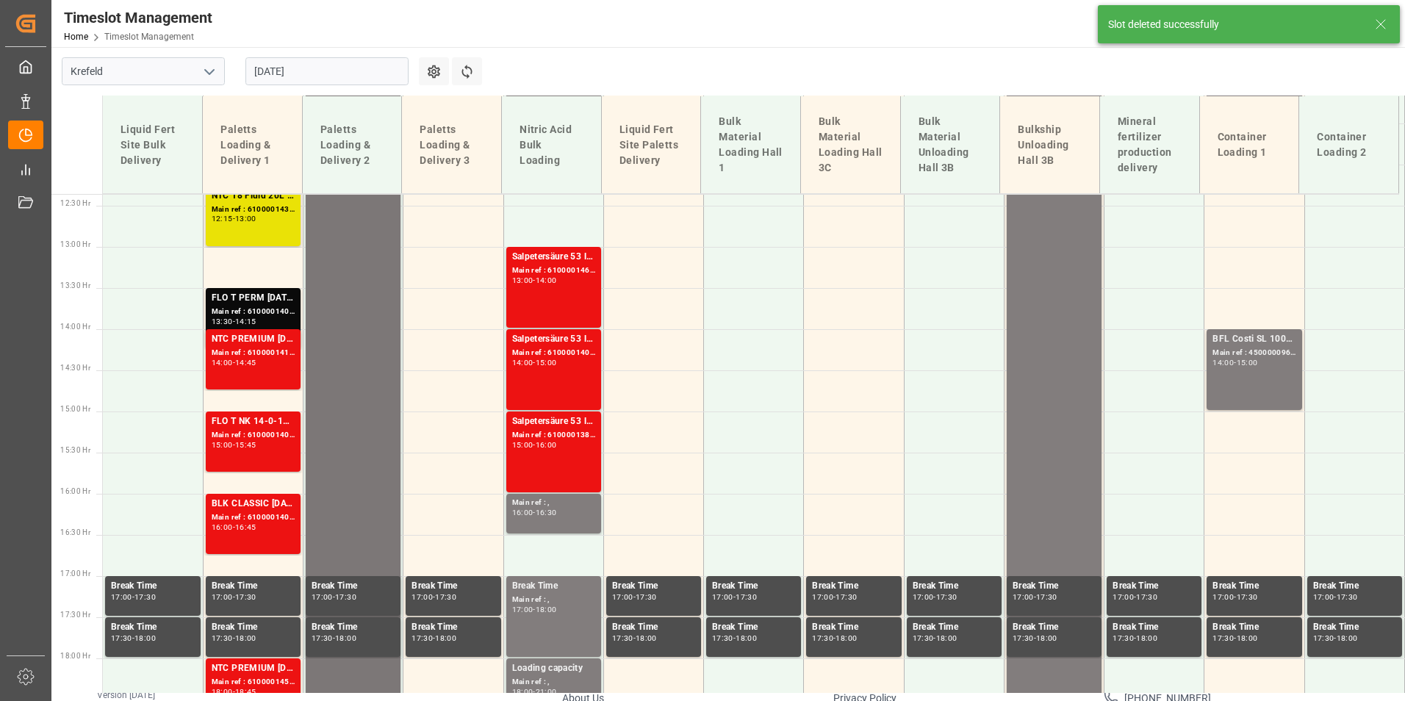
scroll to position [1024, 0]
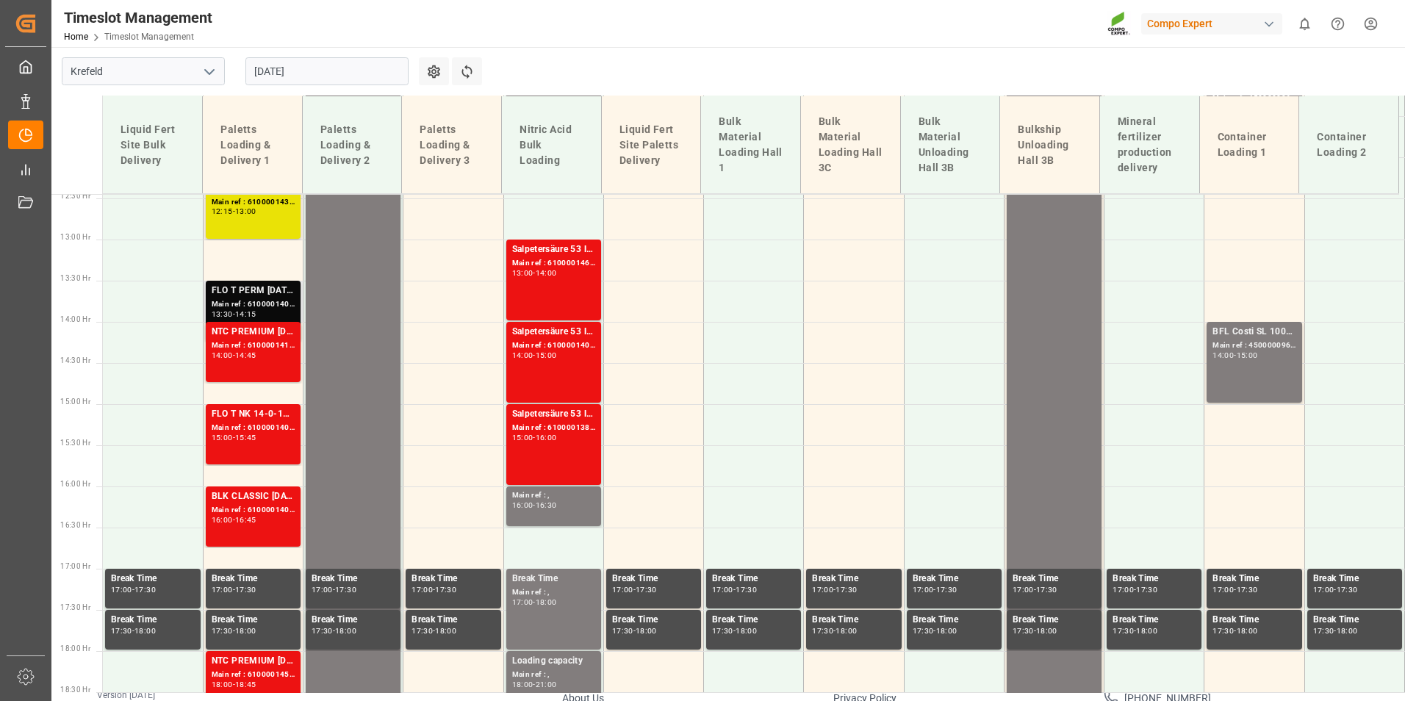
click at [281, 297] on div "FLO T PERM [DATE] 25kg (x40) INT;FLO T NK 14-0-19 25kg (x40) INT;SUPER FLO T Tu…" at bounding box center [253, 291] width 83 height 15
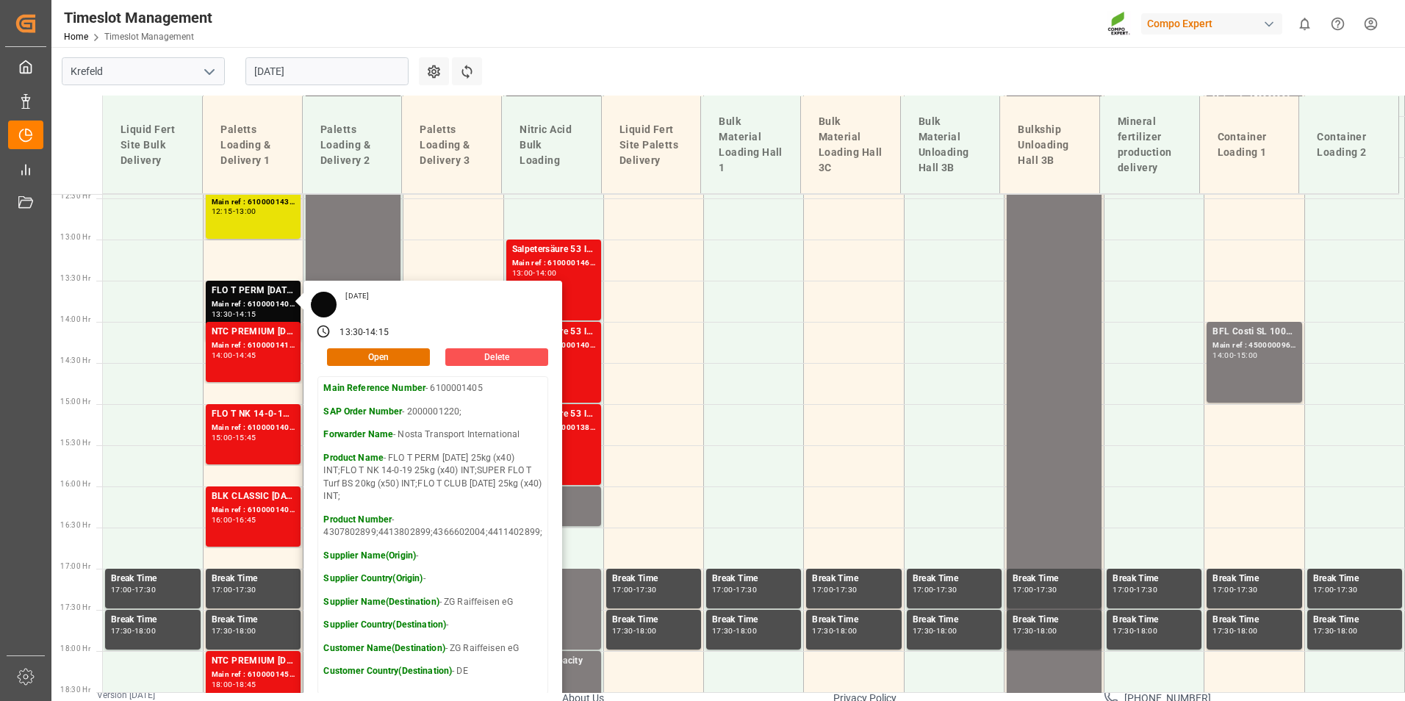
click at [642, 68] on main "Krefeld 28.08.2025 Settings Refresh Time Slots Liquid Fert Site Bulk Delivery P…" at bounding box center [726, 297] width 1351 height 646
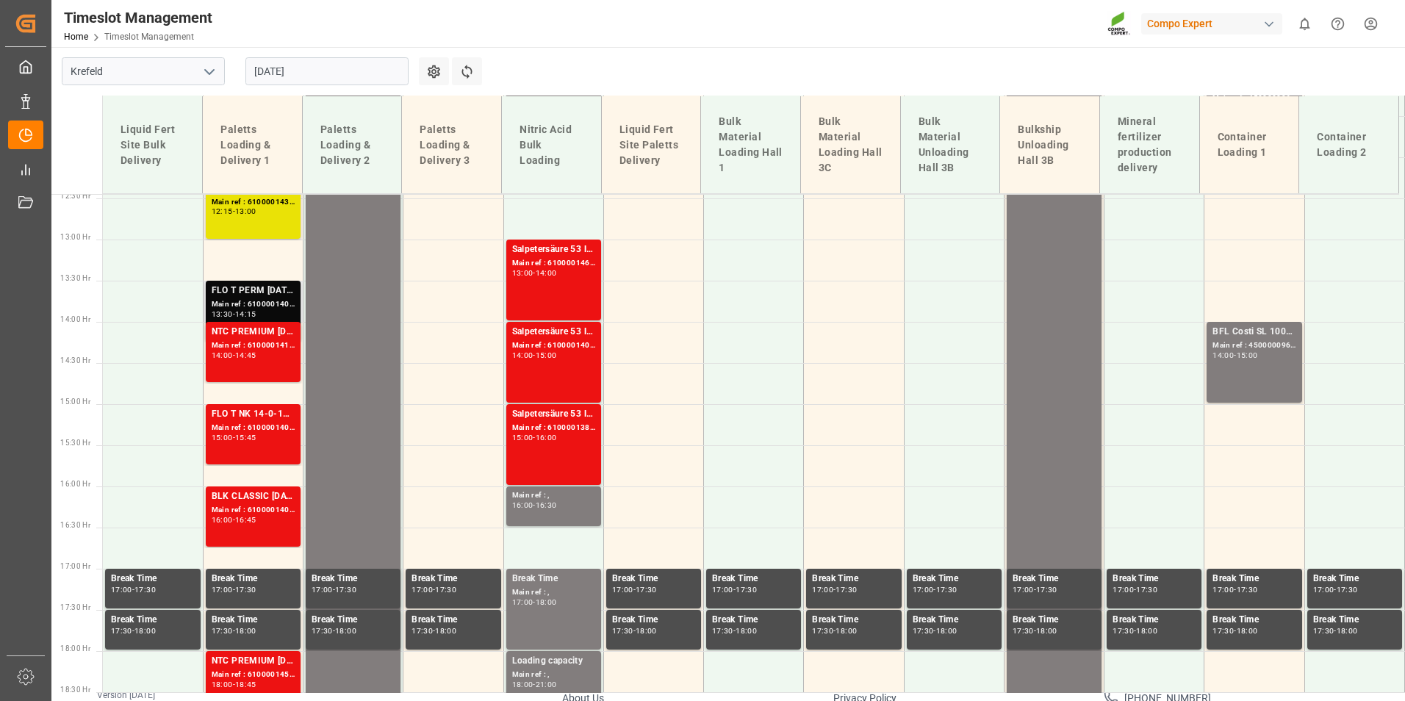
click at [239, 295] on div "FLO T PERM [DATE] 25kg (x40) INT;FLO T NK 14-0-19 25kg (x40) INT;SUPER FLO T Tu…" at bounding box center [253, 291] width 83 height 15
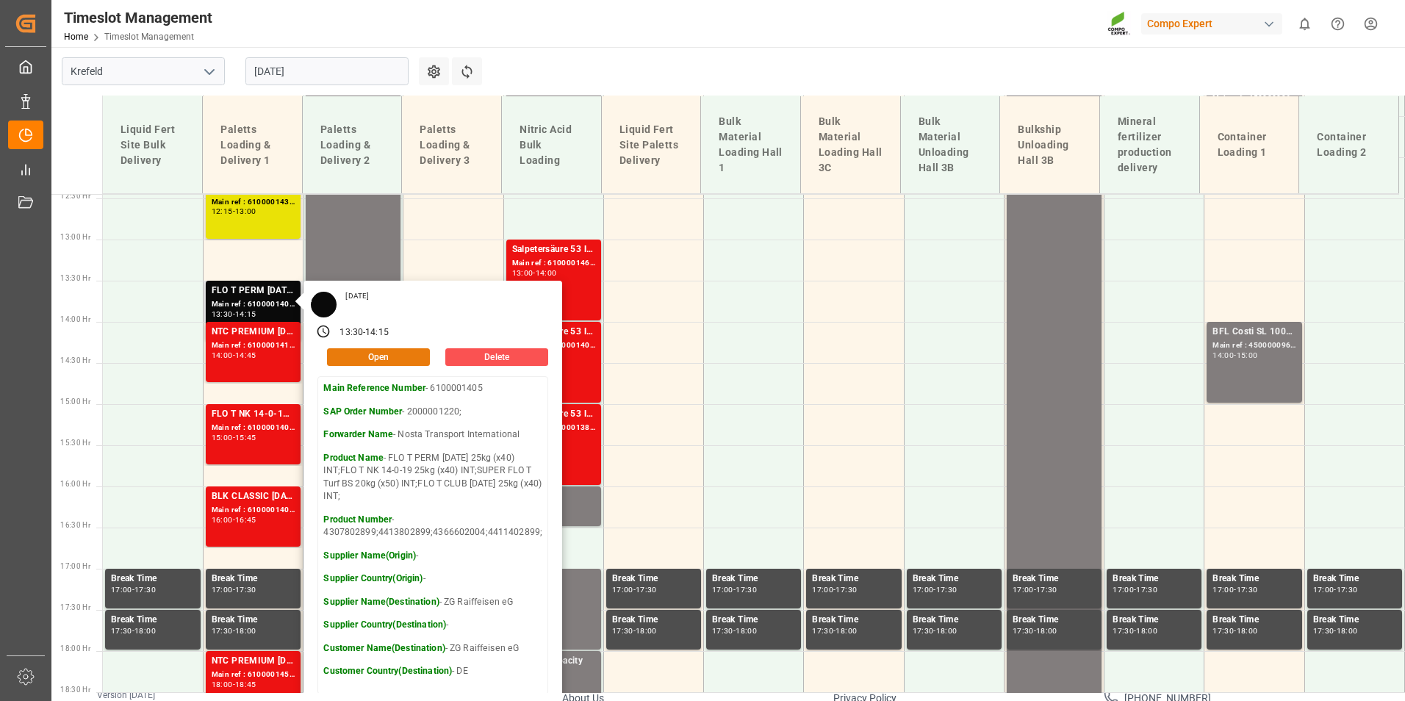
click at [376, 356] on button "Open" at bounding box center [378, 357] width 103 height 18
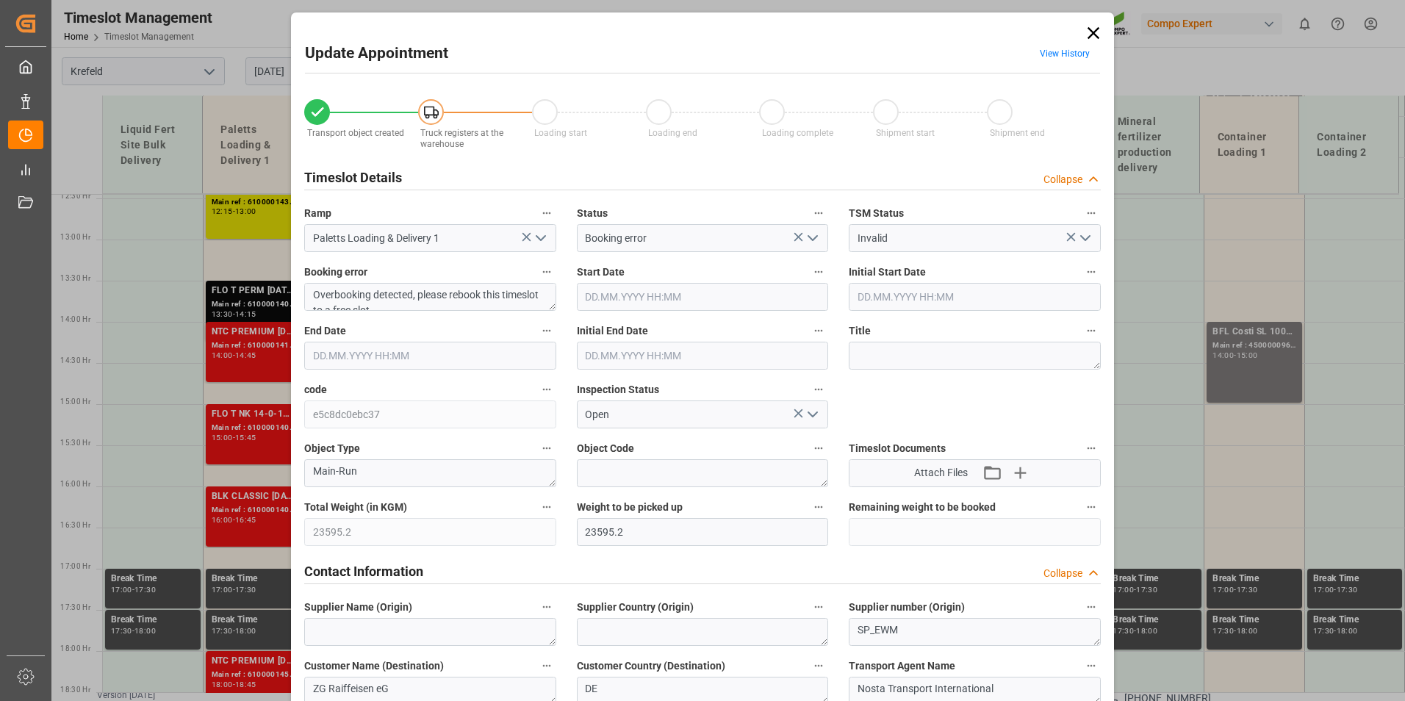
type input "23595.2"
type input "0"
type input "28.08.2025 13:30"
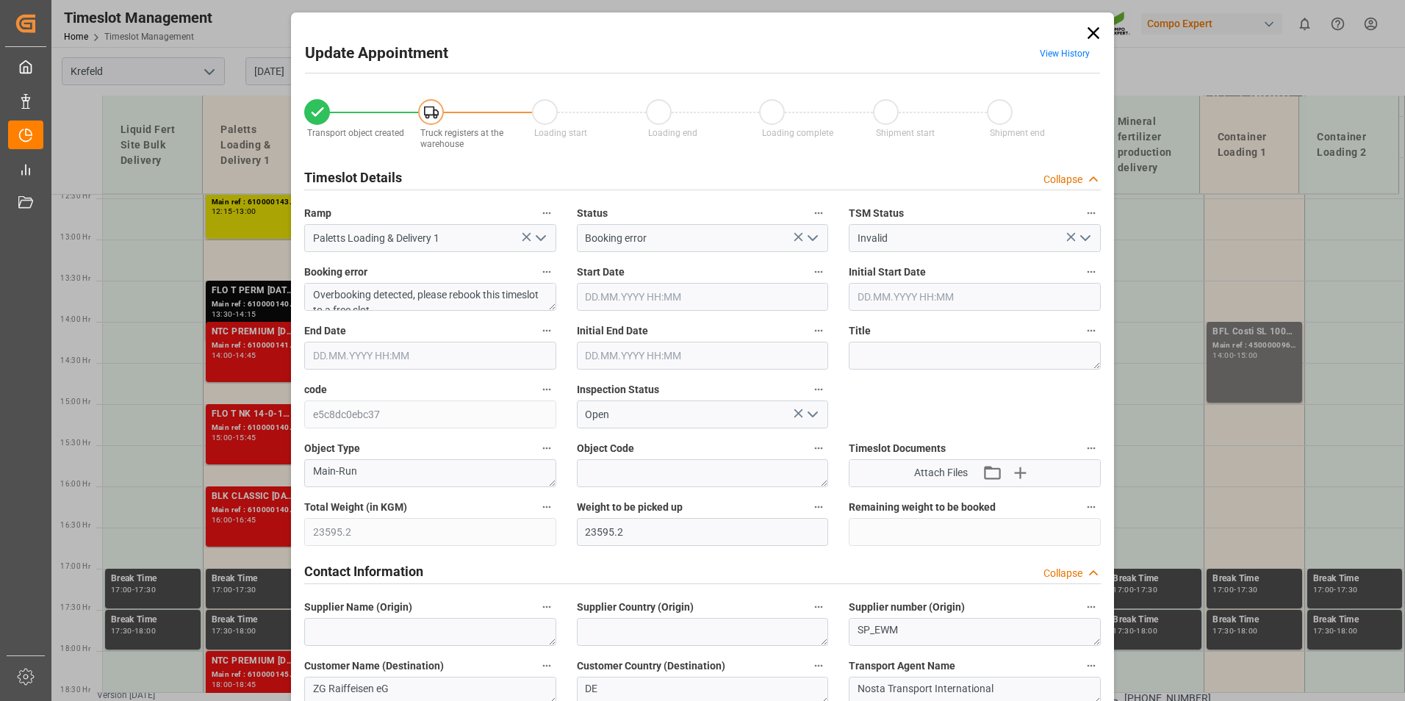
type input "28.08.2025 14:15"
type input "28.08.2025 14:00"
type input "25.08.2025 14:32"
type input "27.08.2025 10:34"
click at [675, 294] on input "28.08.2025 13:30" at bounding box center [703, 297] width 252 height 28
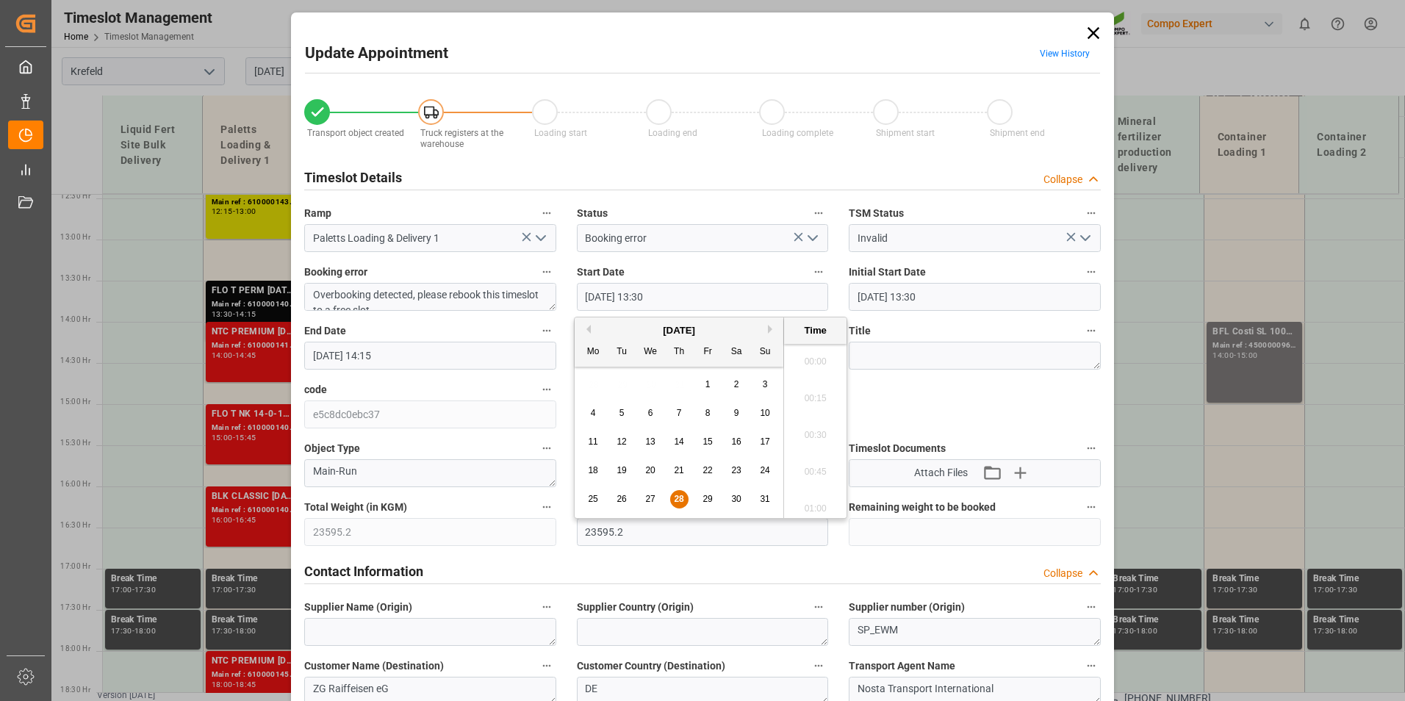
scroll to position [1916, 0]
drag, startPoint x: 678, startPoint y: 506, endPoint x: 799, endPoint y: 384, distance: 172.0
click at [686, 495] on div "28" at bounding box center [679, 500] width 18 height 18
drag, startPoint x: 799, startPoint y: 384, endPoint x: 814, endPoint y: 356, distance: 30.9
click at [814, 356] on li "13:00" at bounding box center [815, 357] width 62 height 37
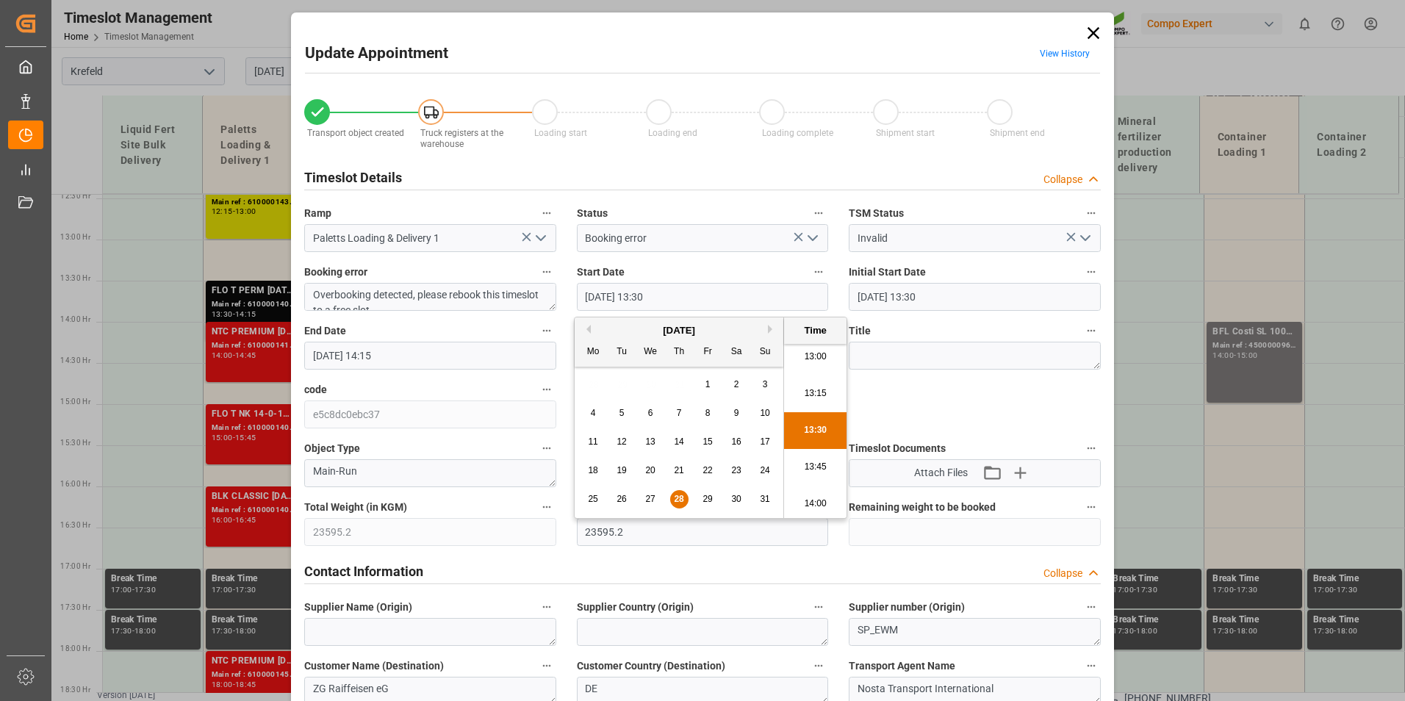
type input "28.08.2025 13:00"
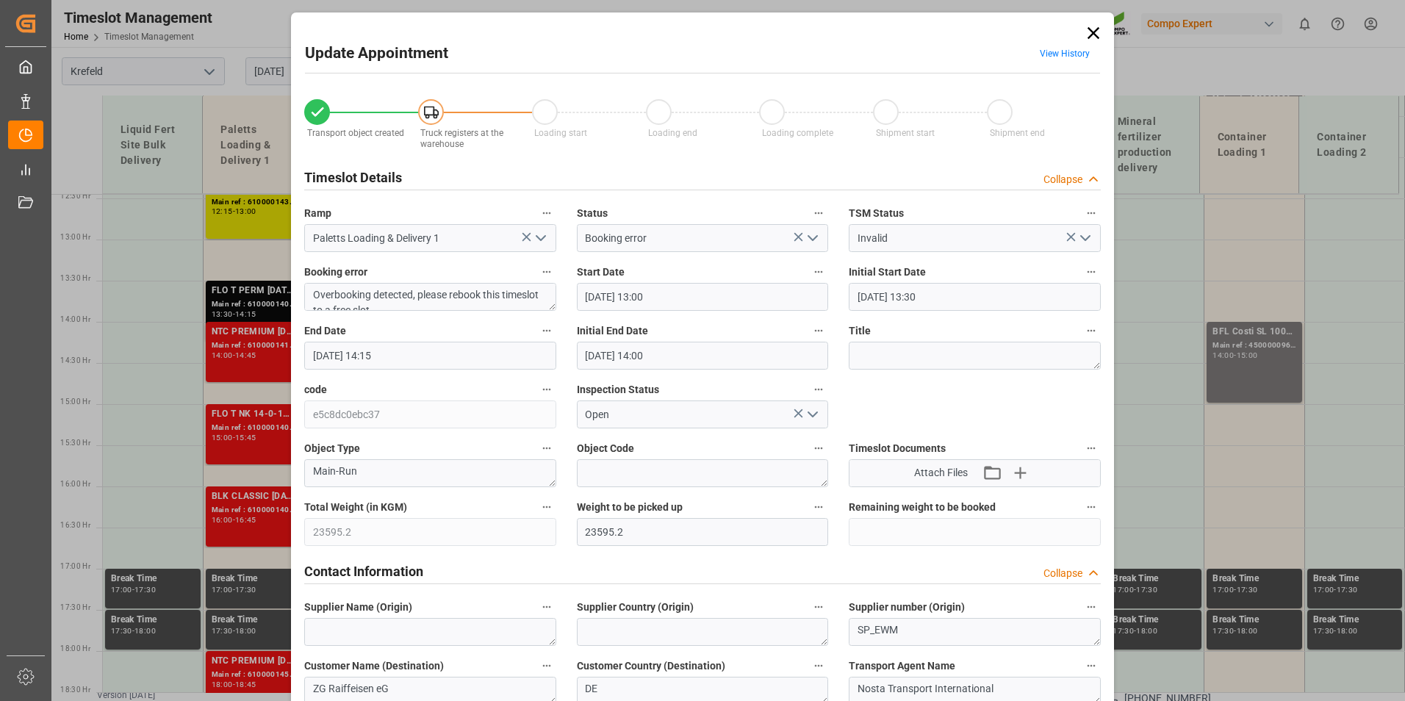
click at [432, 347] on input "28.08.2025 14:15" at bounding box center [430, 356] width 252 height 28
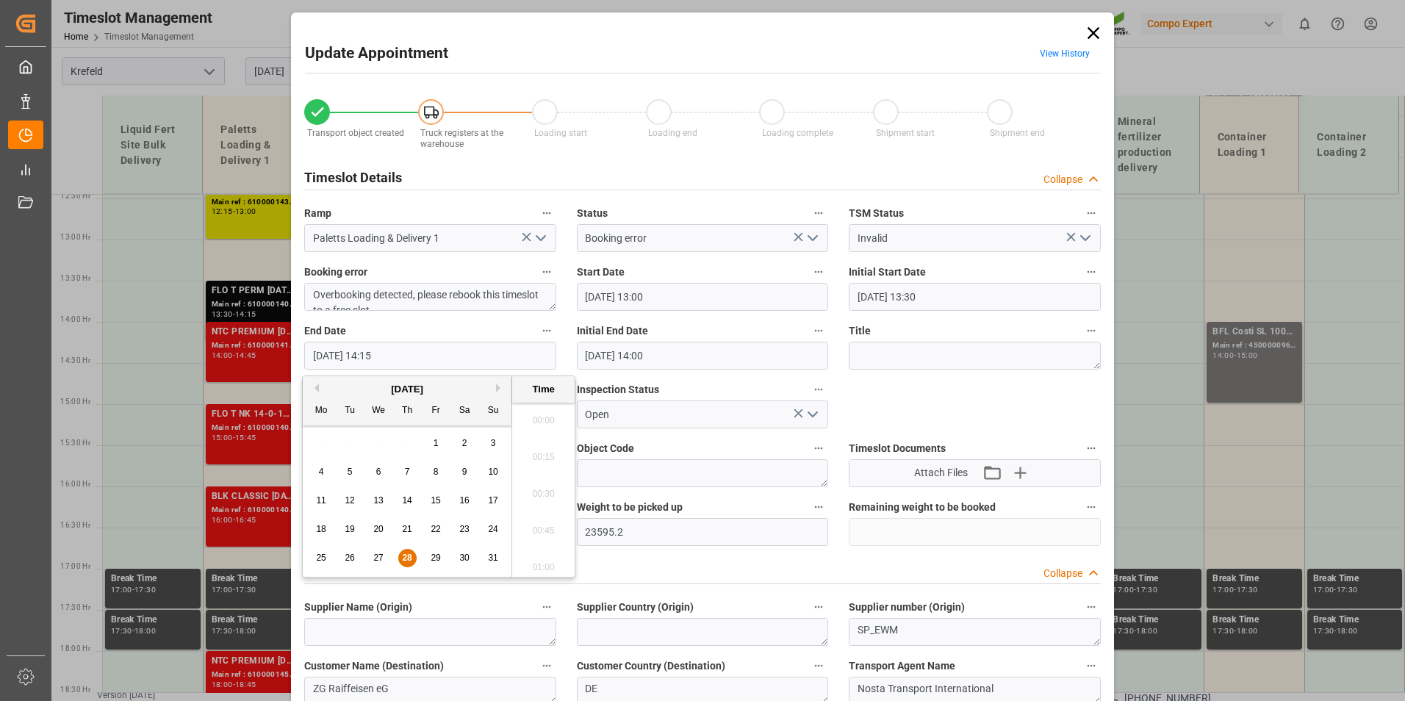
scroll to position [2026, 0]
drag, startPoint x: 408, startPoint y: 564, endPoint x: 503, endPoint y: 453, distance: 145.9
click at [409, 564] on div "28" at bounding box center [407, 559] width 18 height 18
click at [530, 452] on li "14:00" at bounding box center [543, 452] width 62 height 37
type input "28.08.2025 14:00"
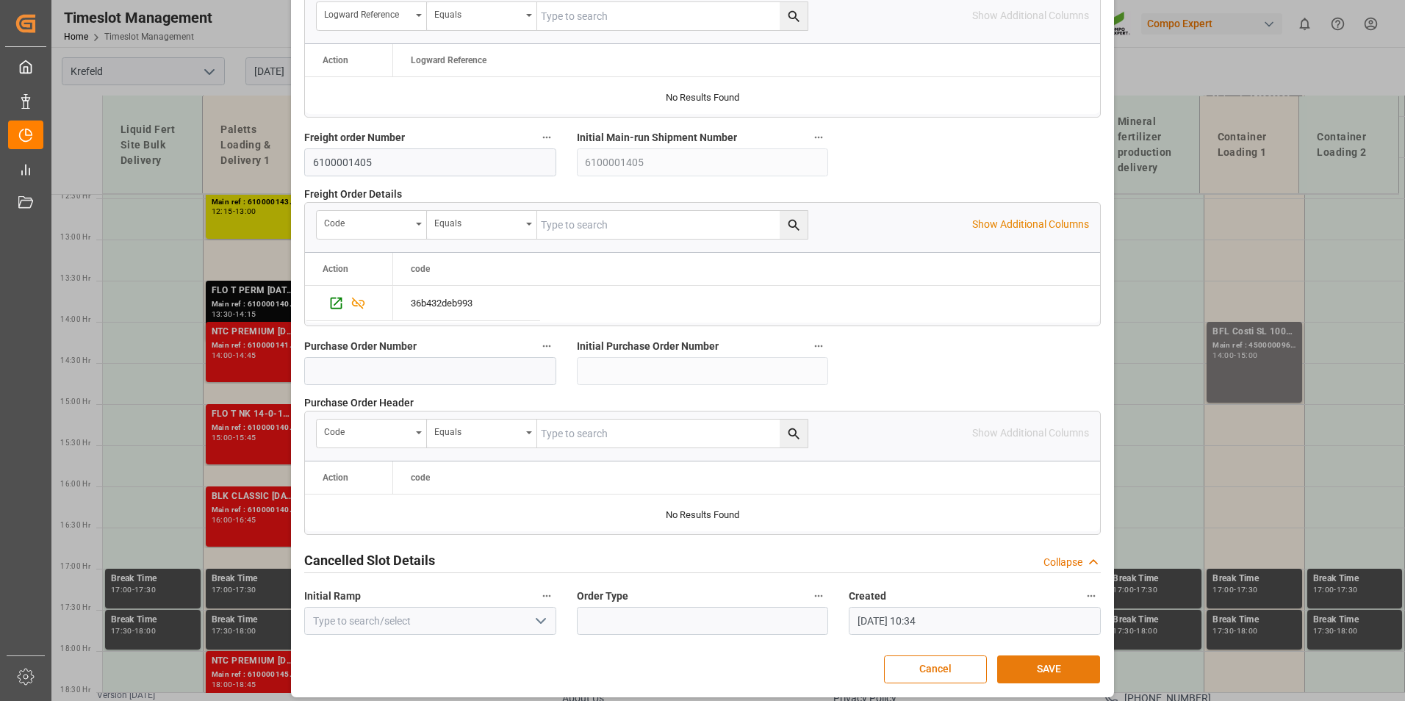
scroll to position [1338, 0]
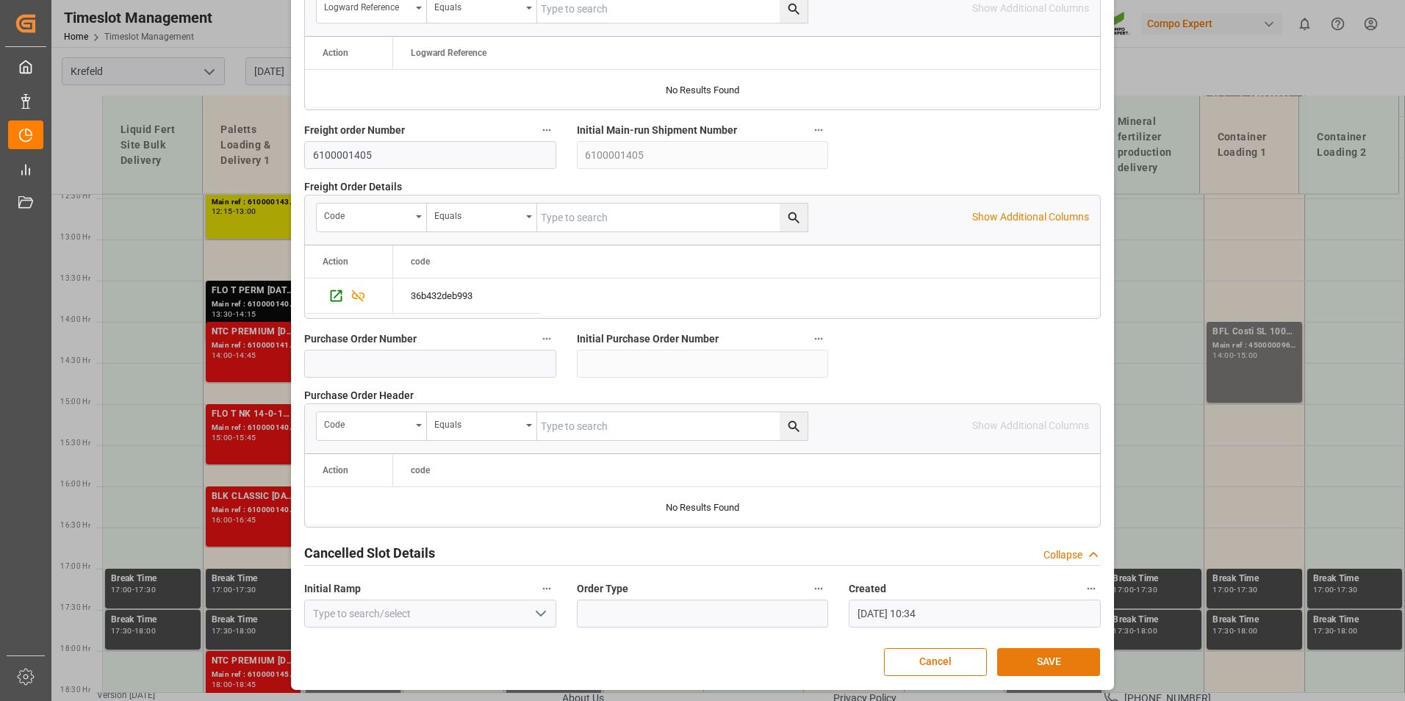
click at [1057, 650] on button "SAVE" at bounding box center [1048, 662] width 103 height 28
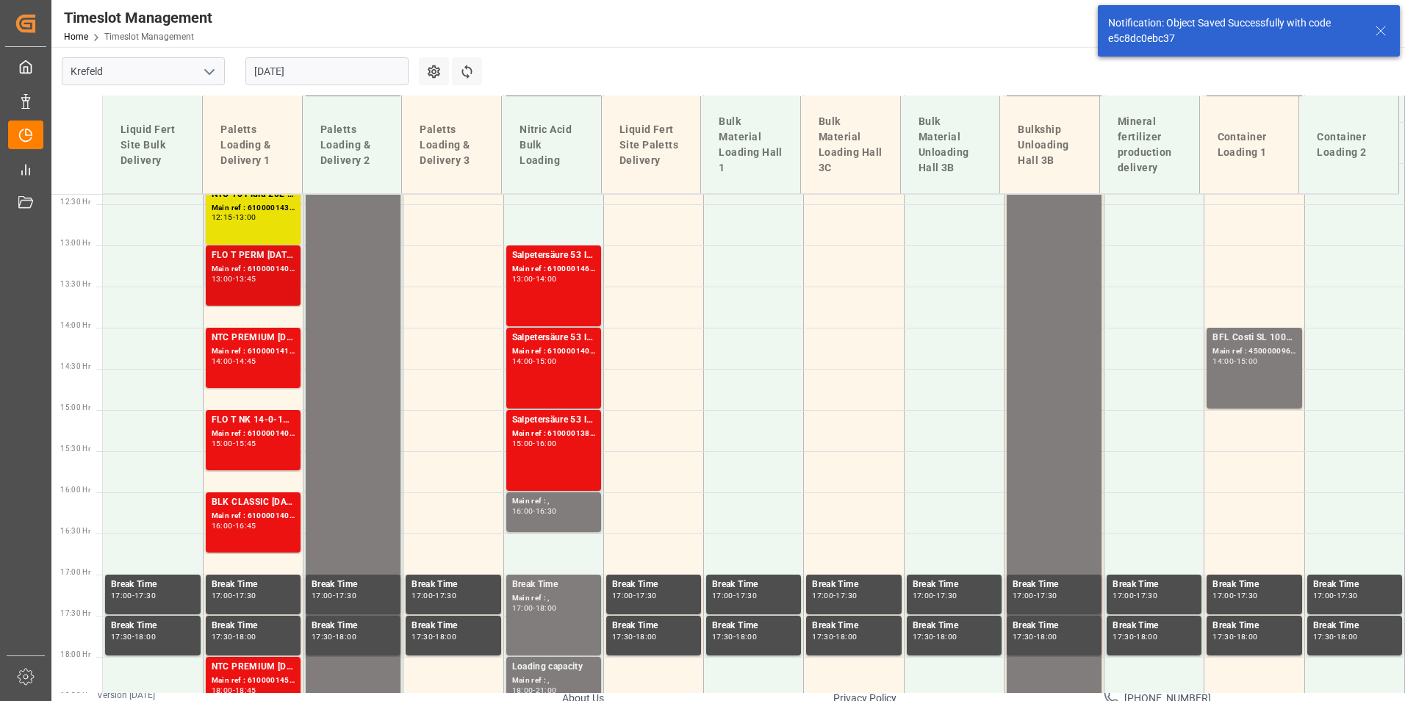
scroll to position [1024, 0]
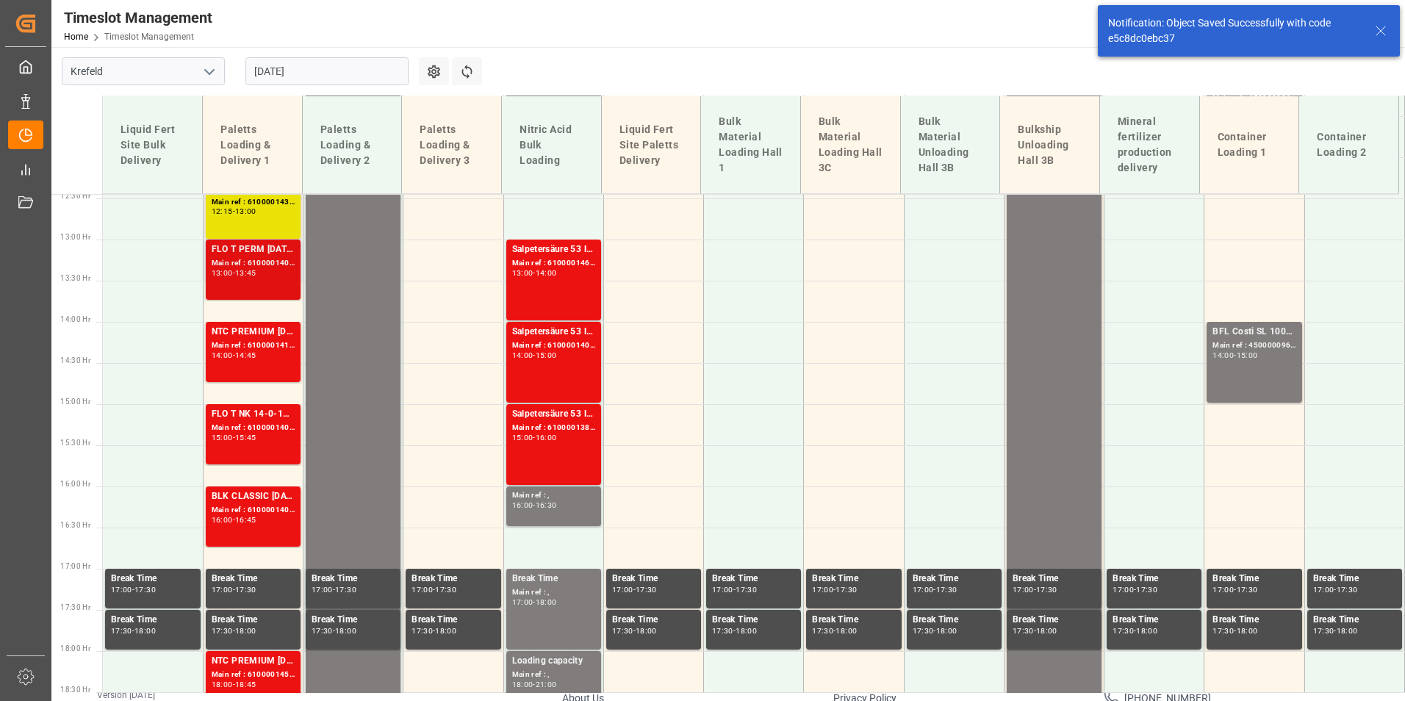
click at [264, 273] on div "13:00 - 13:45" at bounding box center [253, 274] width 83 height 8
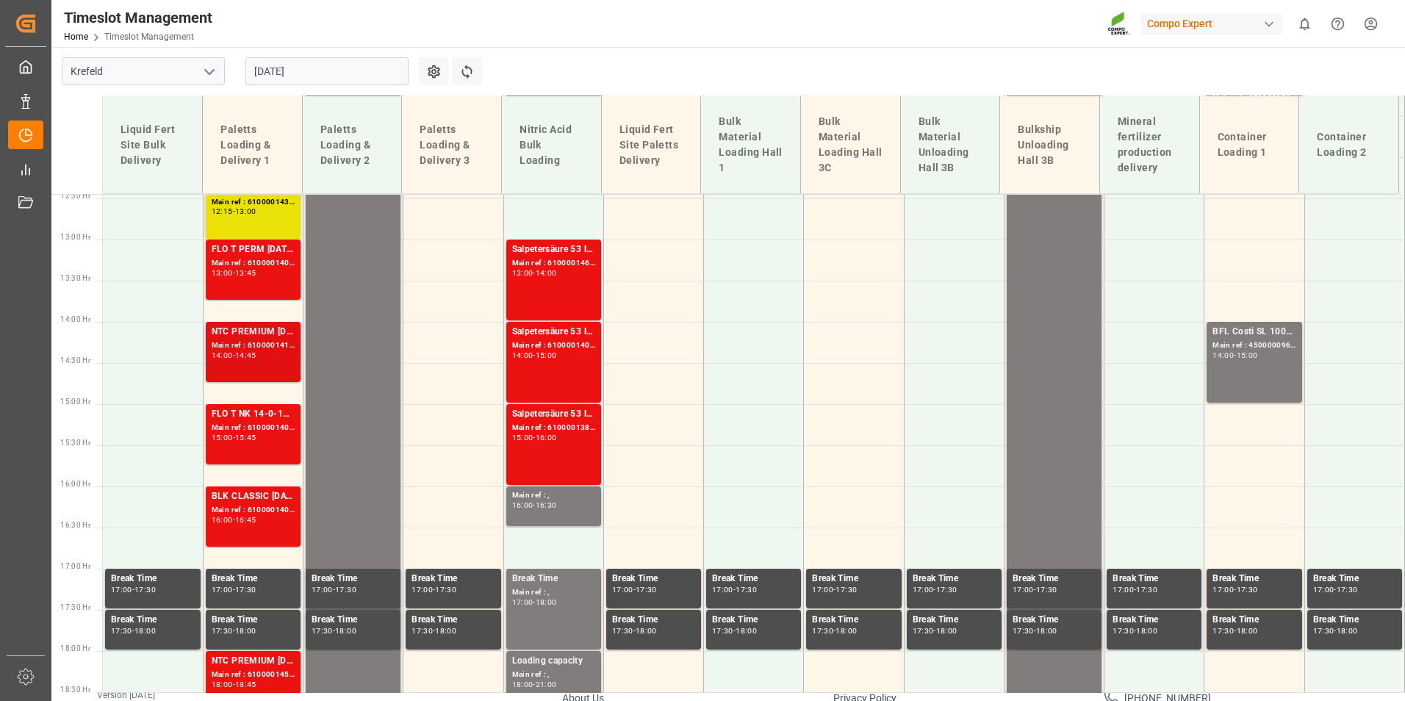
click at [254, 355] on div "14:45" at bounding box center [245, 355] width 21 height 7
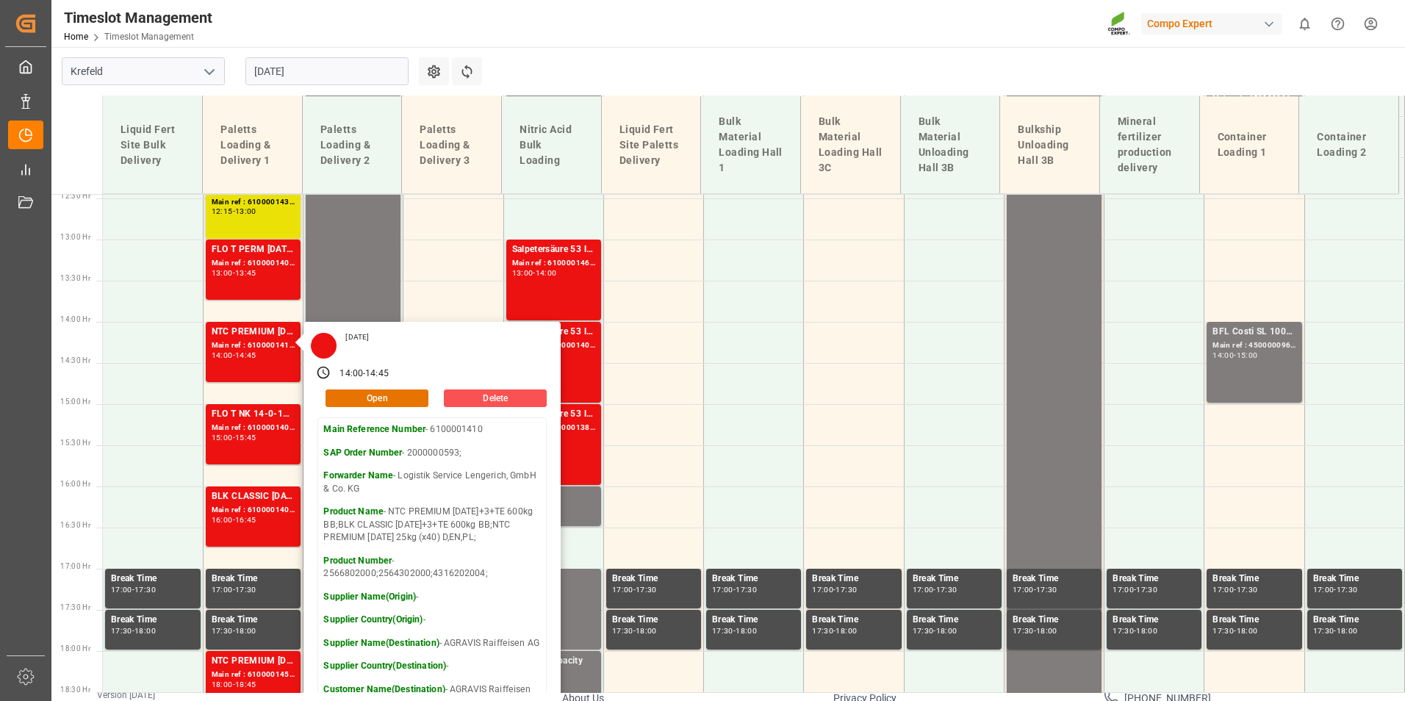
click at [716, 56] on main "Krefeld 28.08.2025 Settings Refresh Time Slots Liquid Fert Site Bulk Delivery P…" at bounding box center [726, 297] width 1351 height 646
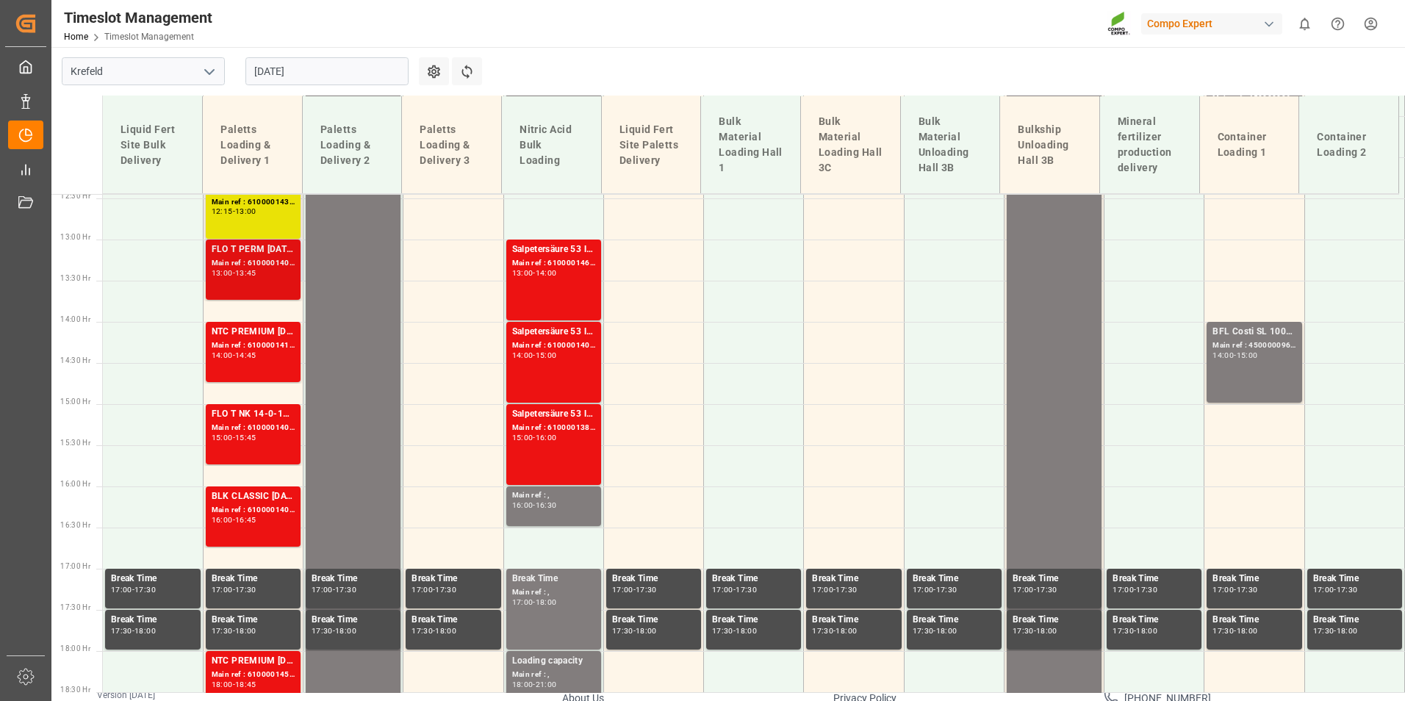
click at [265, 258] on div "Main ref : 6100001405, 2000001220;" at bounding box center [253, 263] width 83 height 12
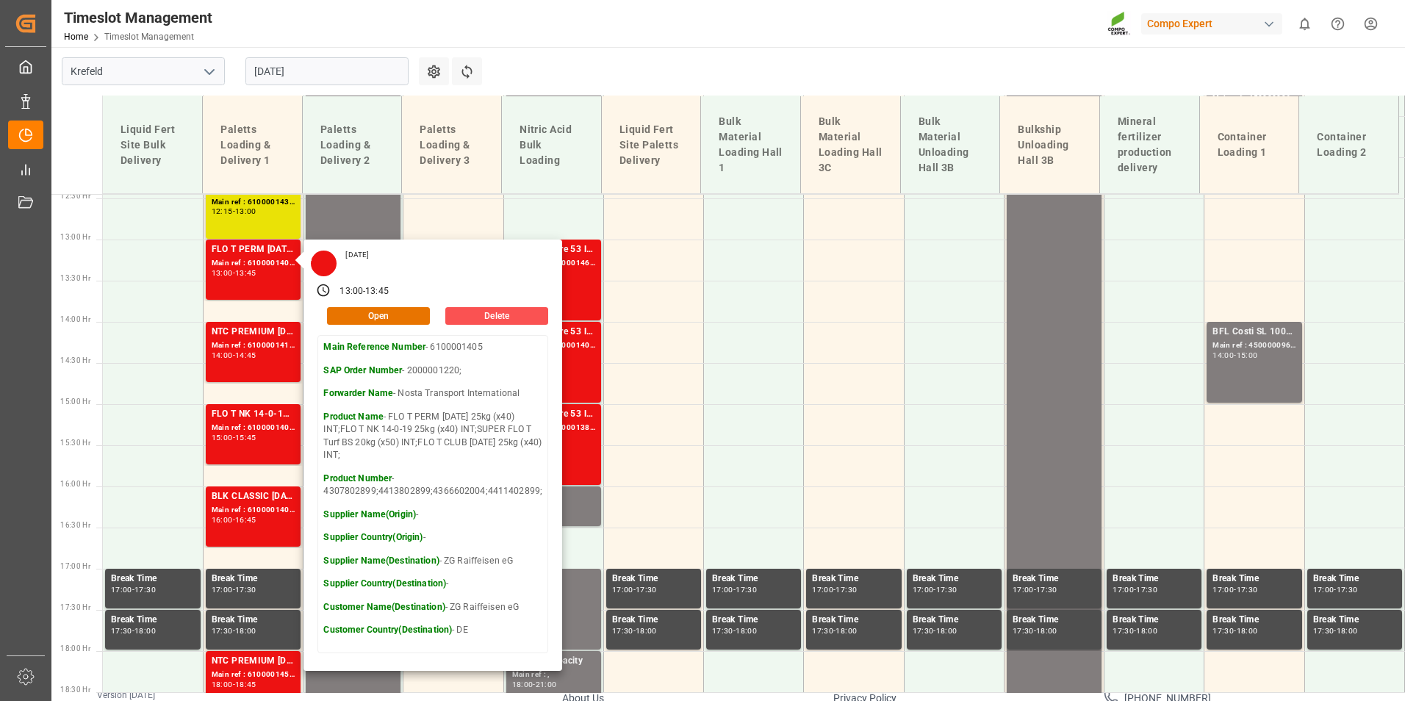
click at [689, 75] on main "Krefeld 28.08.2025 Settings Refresh Time Slots Liquid Fert Site Bulk Delivery P…" at bounding box center [726, 297] width 1351 height 646
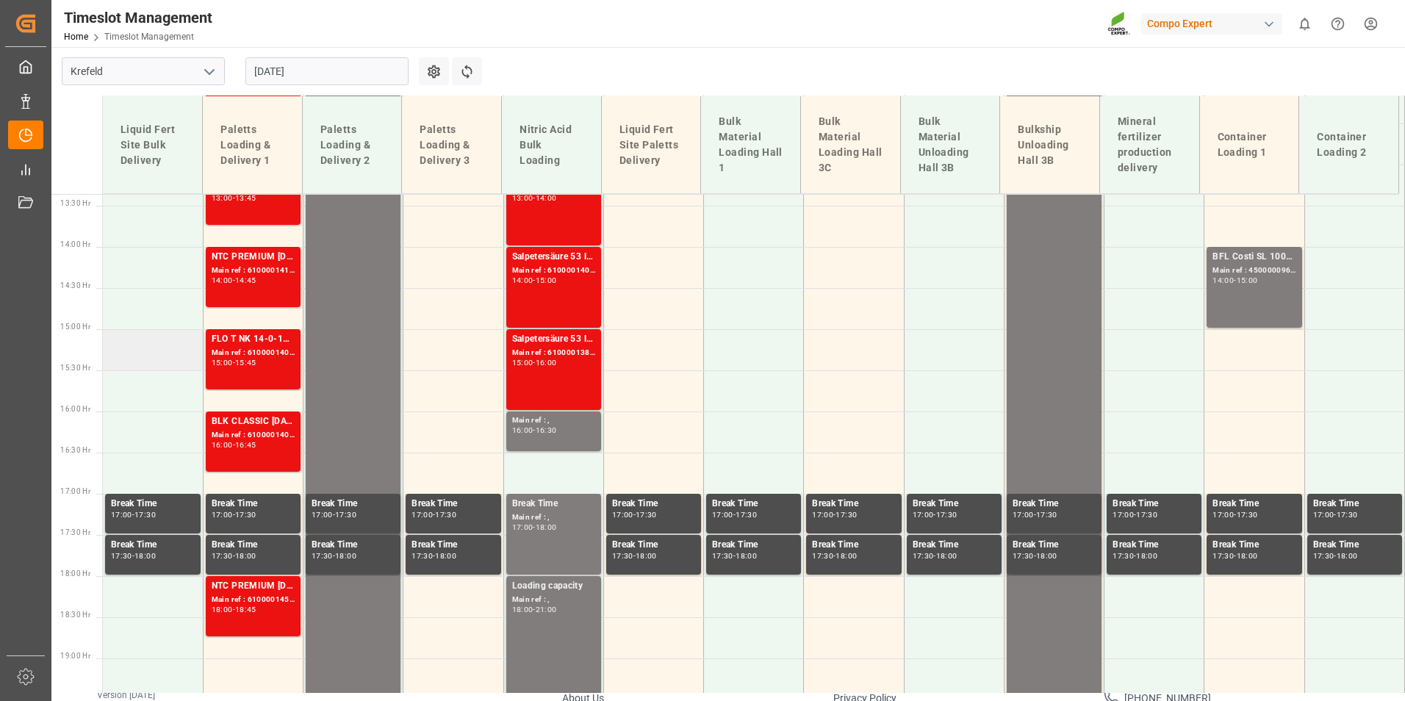
scroll to position [1171, 0]
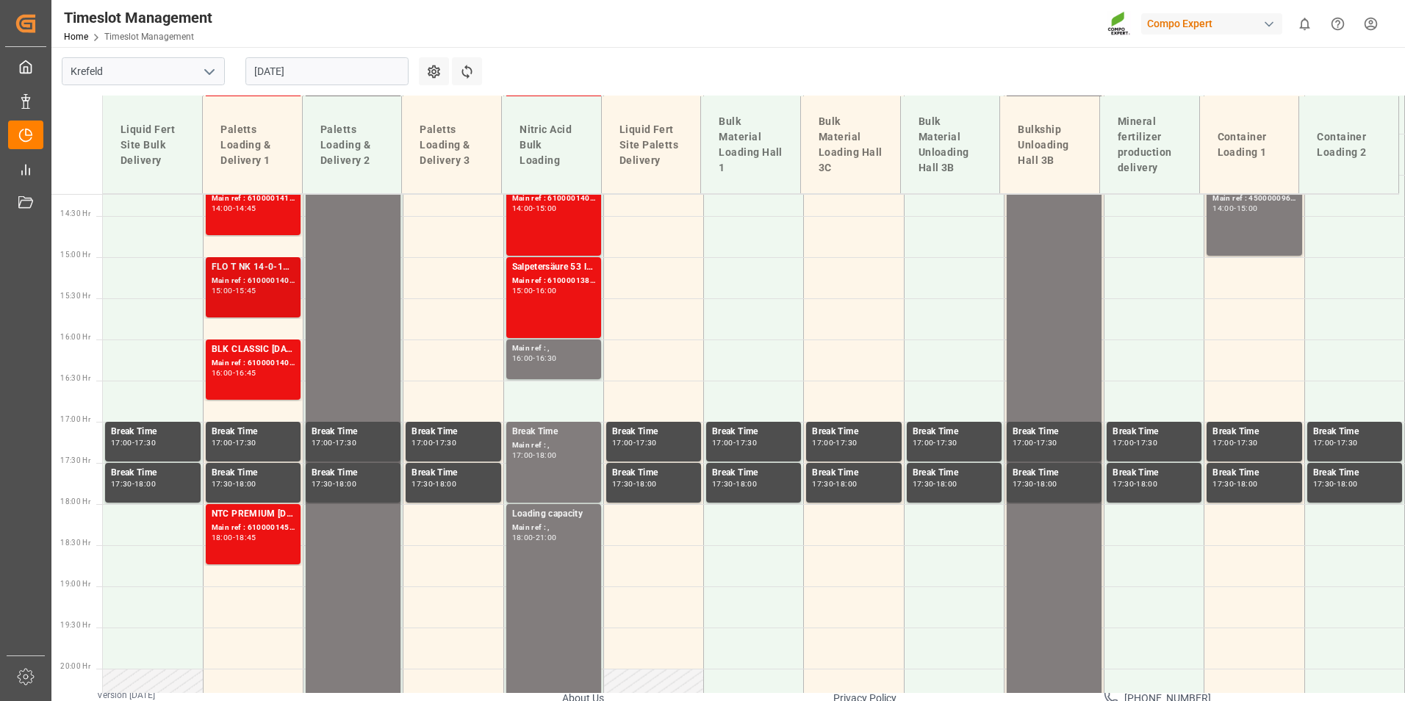
click at [212, 290] on div "15:00" at bounding box center [222, 290] width 21 height 7
click at [248, 365] on div "Main ref : 6100001409, 2000000217;" at bounding box center [253, 363] width 83 height 12
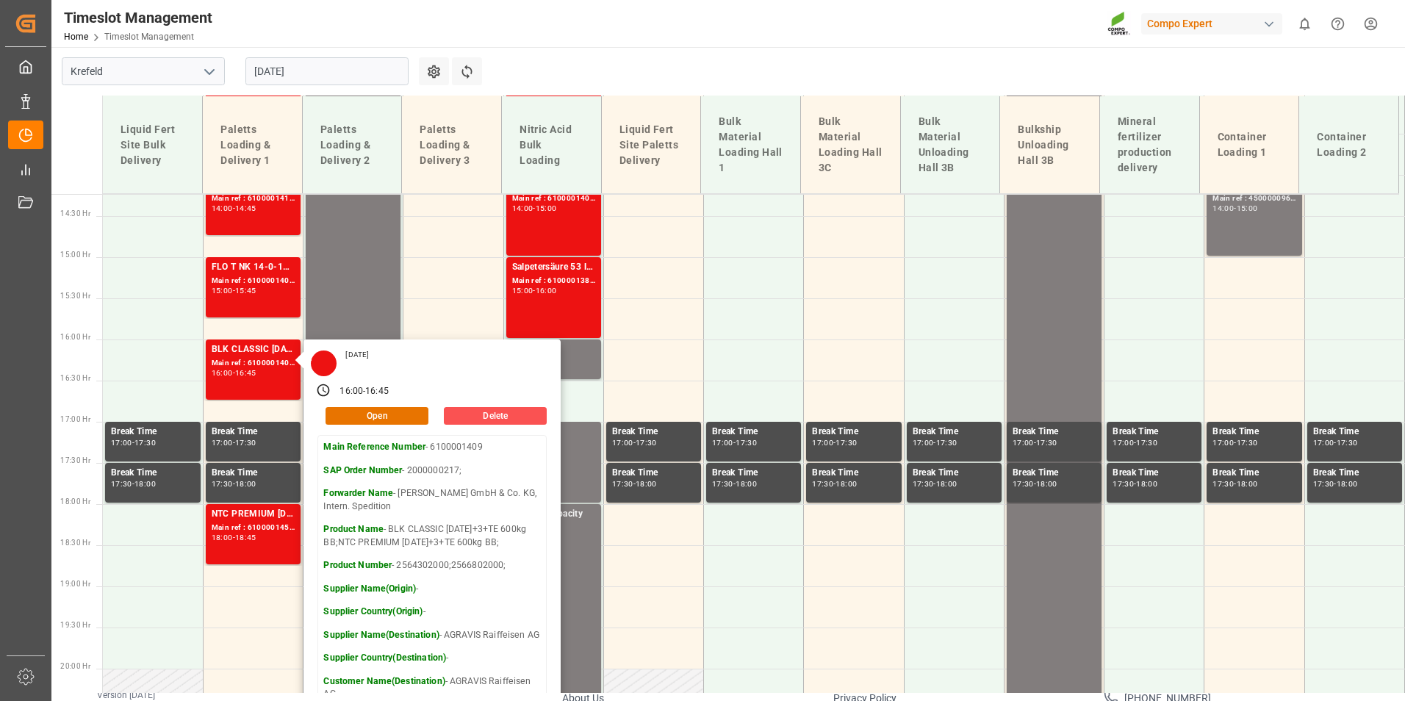
click at [592, 65] on main "Krefeld 28.08.2025 Settings Refresh Time Slots Liquid Fert Site Bulk Delivery P…" at bounding box center [726, 297] width 1351 height 646
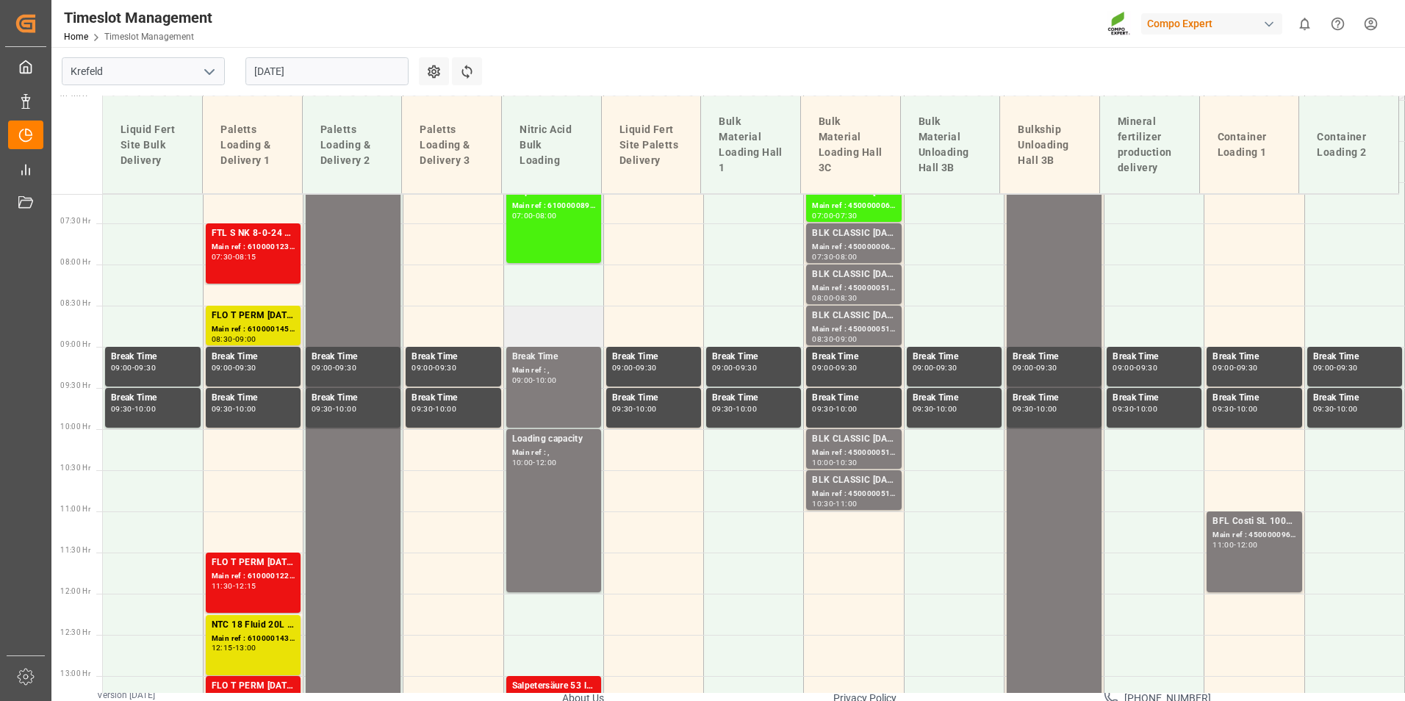
scroll to position [583, 0]
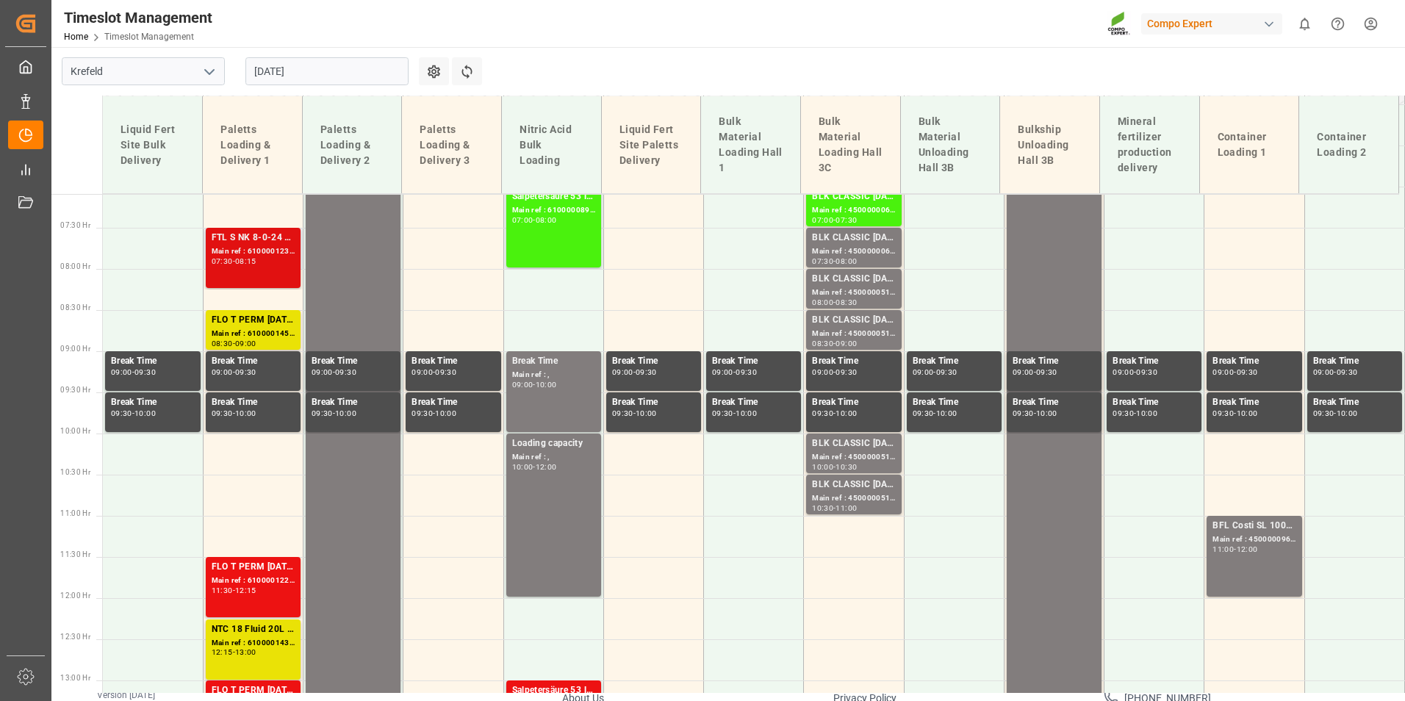
click at [256, 273] on div "FTL S NK 8-0-24 25kg (x40) INT;FLO T PERM 16-7-15 25kg (x40) INT;SUPER FLO T Tu…" at bounding box center [253, 258] width 83 height 54
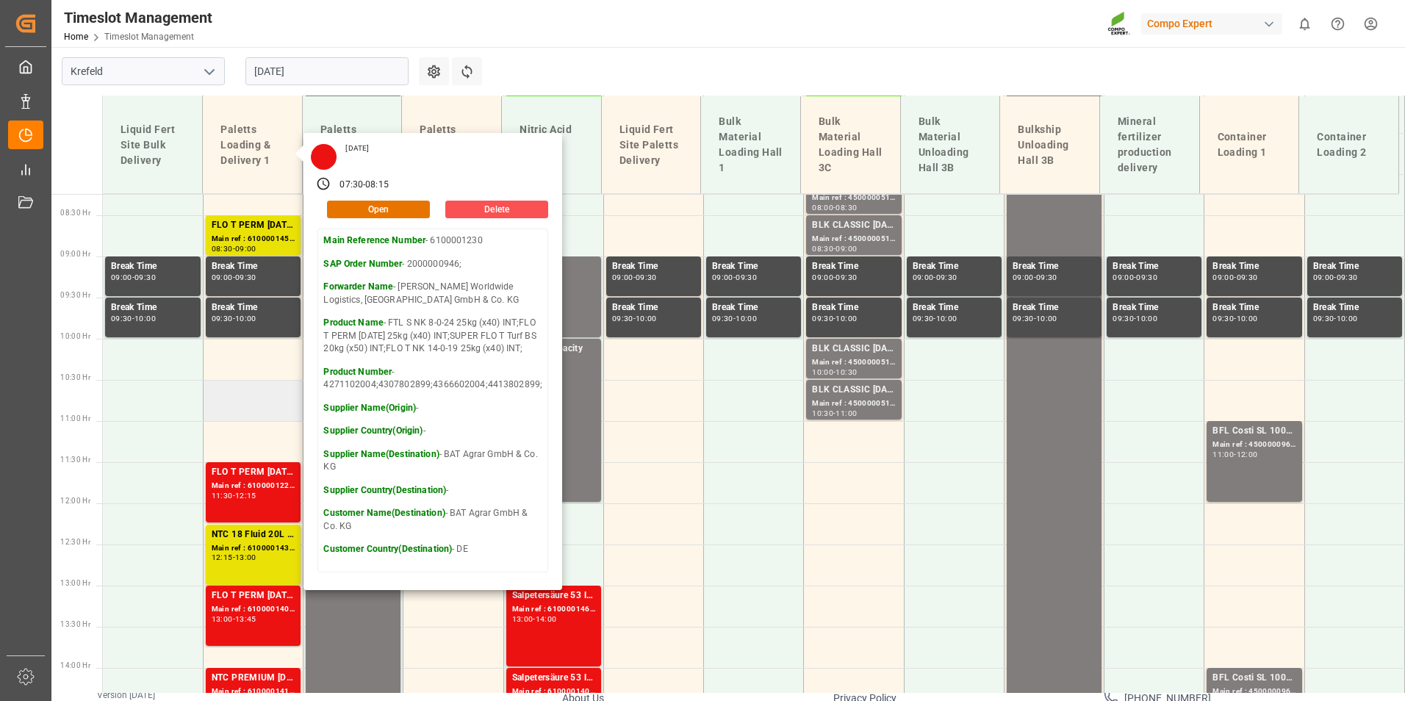
scroll to position [804, 0]
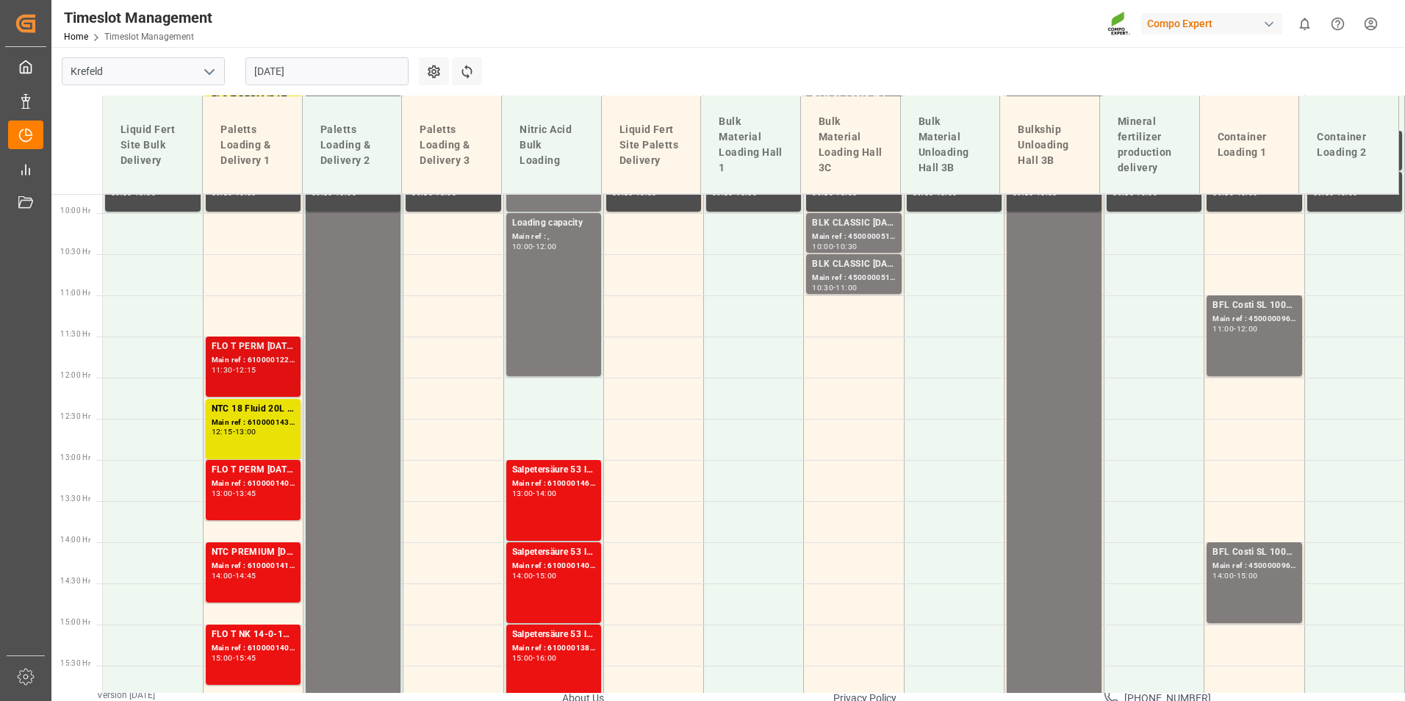
click at [267, 367] on div "11:30 - 12:15" at bounding box center [253, 371] width 83 height 8
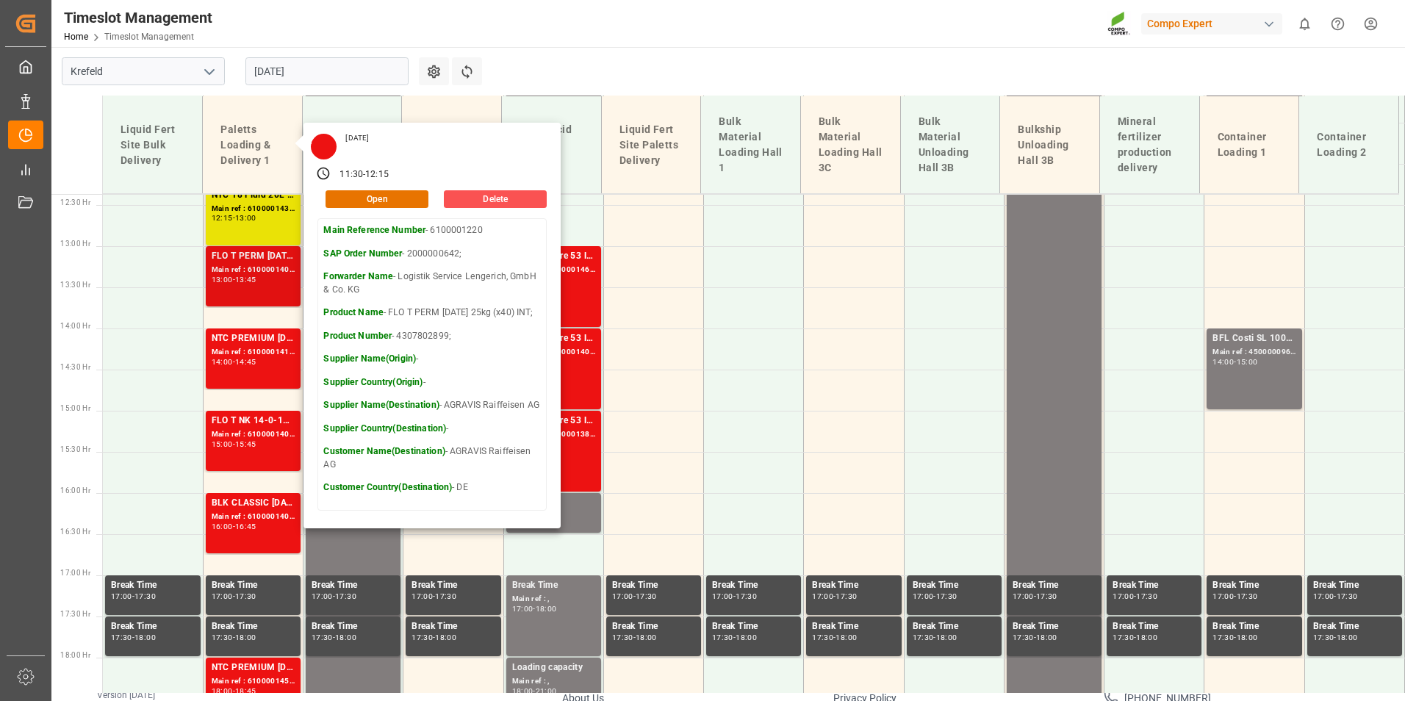
scroll to position [1024, 0]
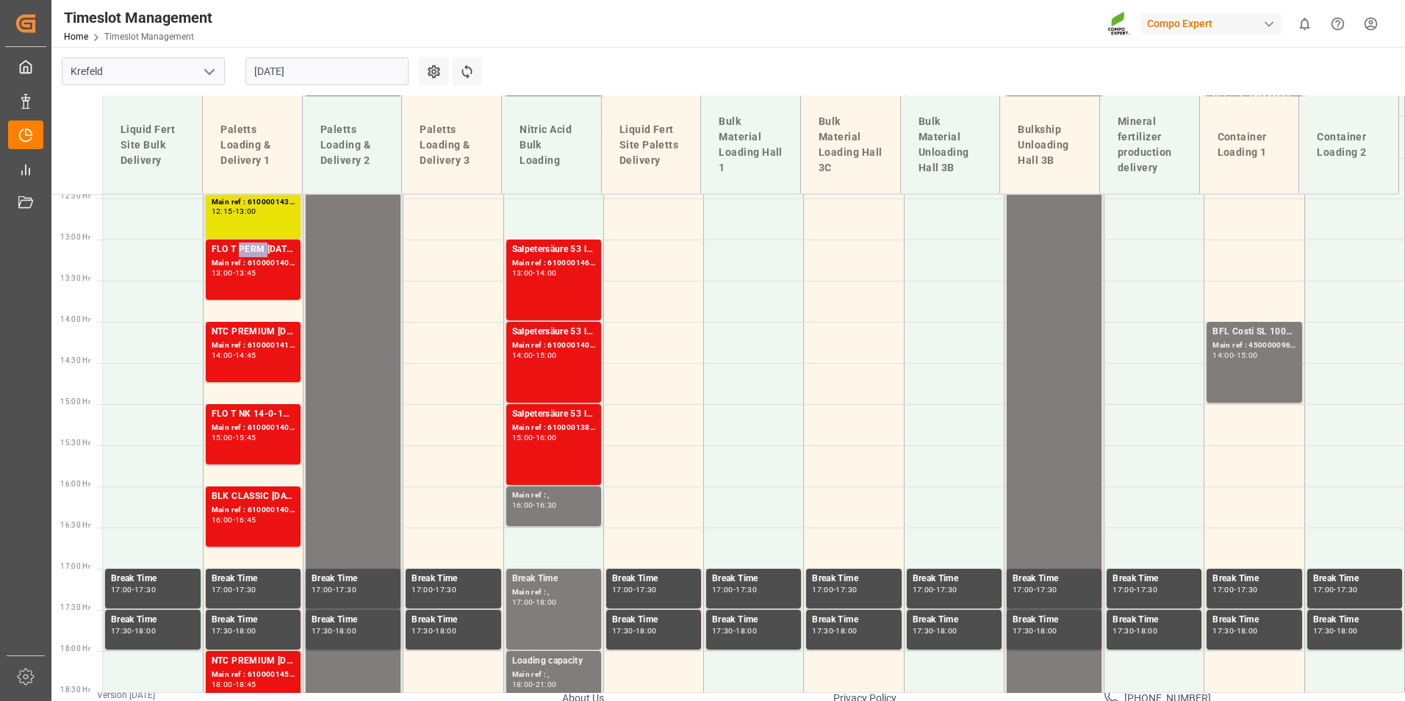
click at [251, 251] on div "FLO T PERM [DATE] 25kg (x40) INT;FLO T NK 14-0-19 25kg (x40) INT;SUPER FLO T Tu…" at bounding box center [253, 249] width 83 height 15
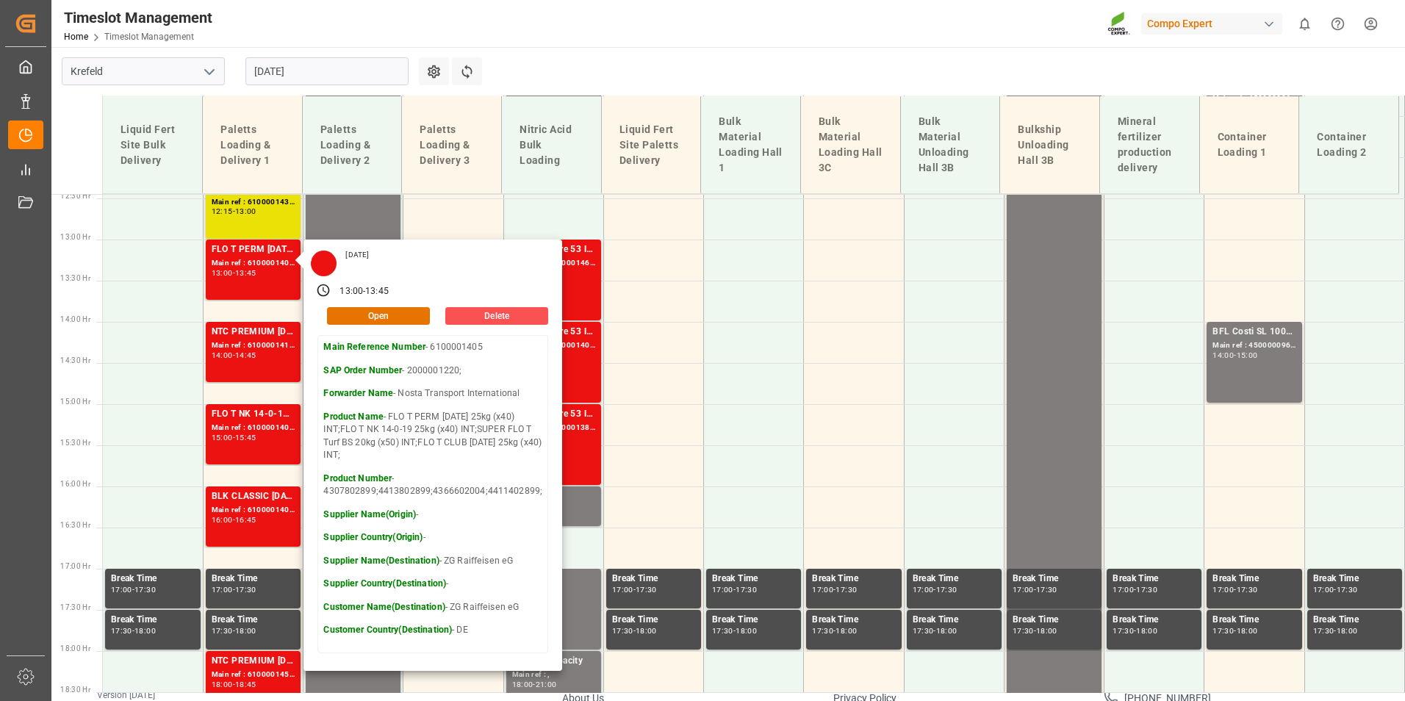
click at [332, 82] on input "[DATE]" at bounding box center [326, 71] width 163 height 28
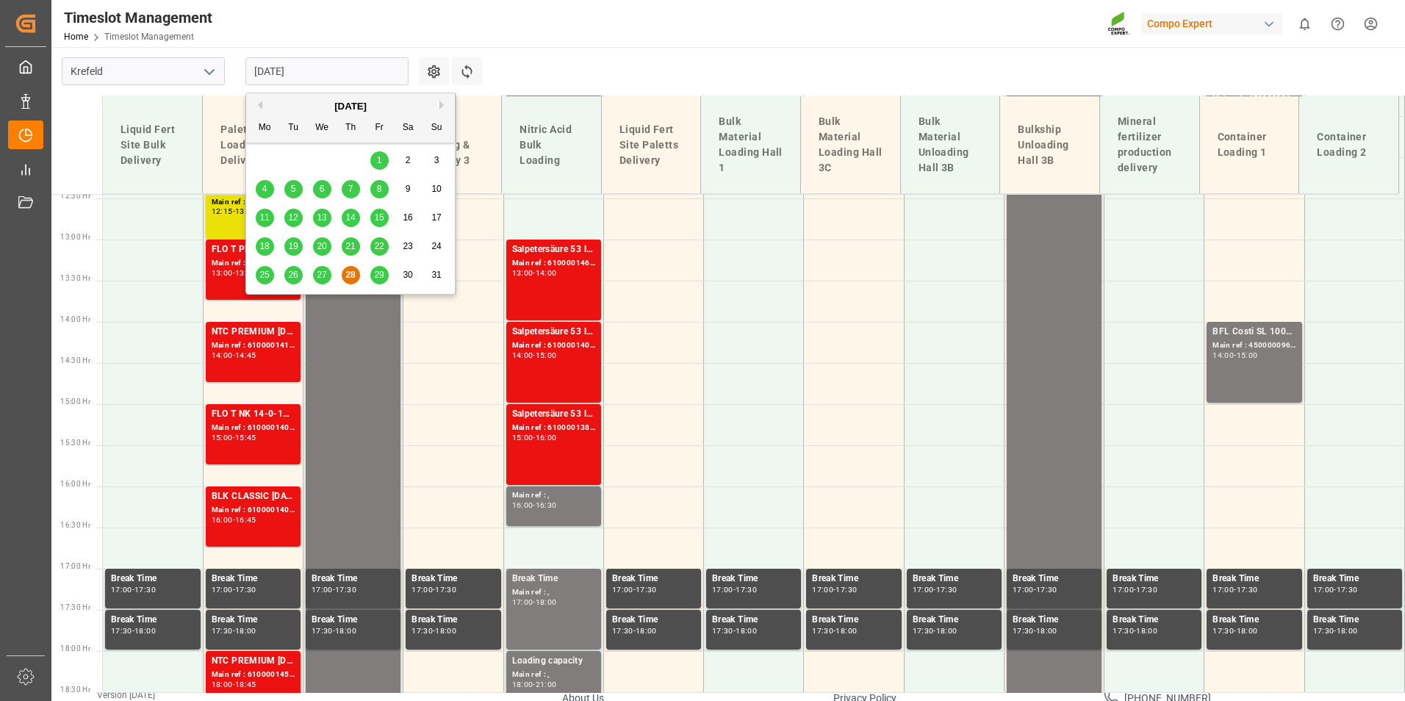
click at [324, 277] on span "27" at bounding box center [322, 275] width 10 height 10
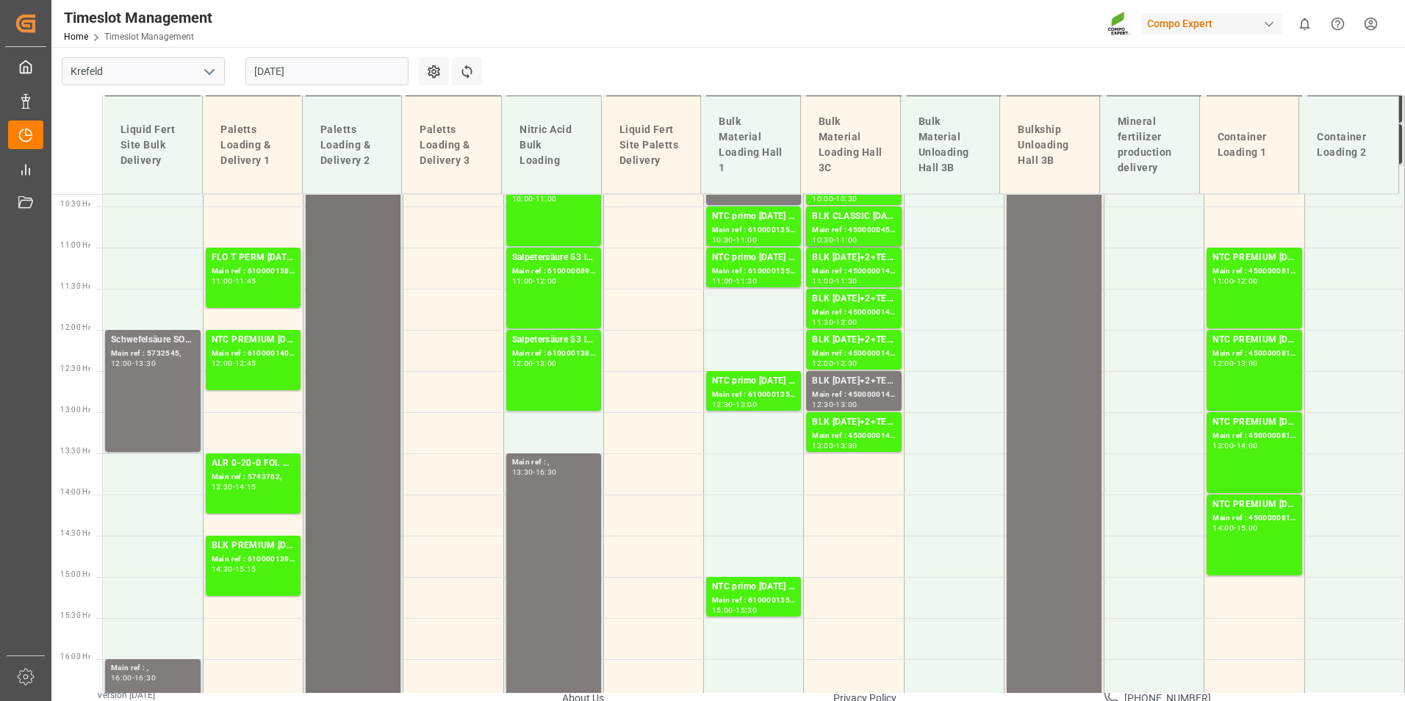
scroll to position [860, 0]
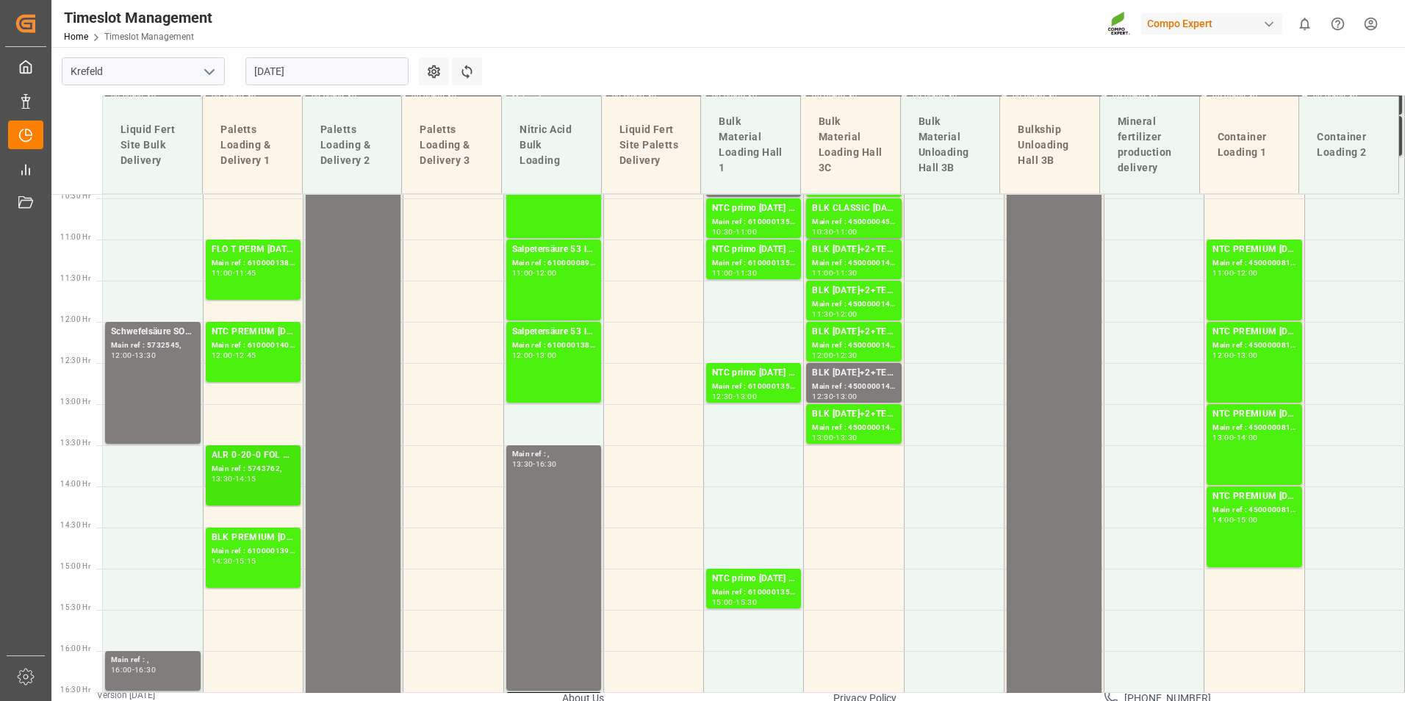
click at [287, 464] on div "Main ref : 5743762," at bounding box center [253, 469] width 83 height 12
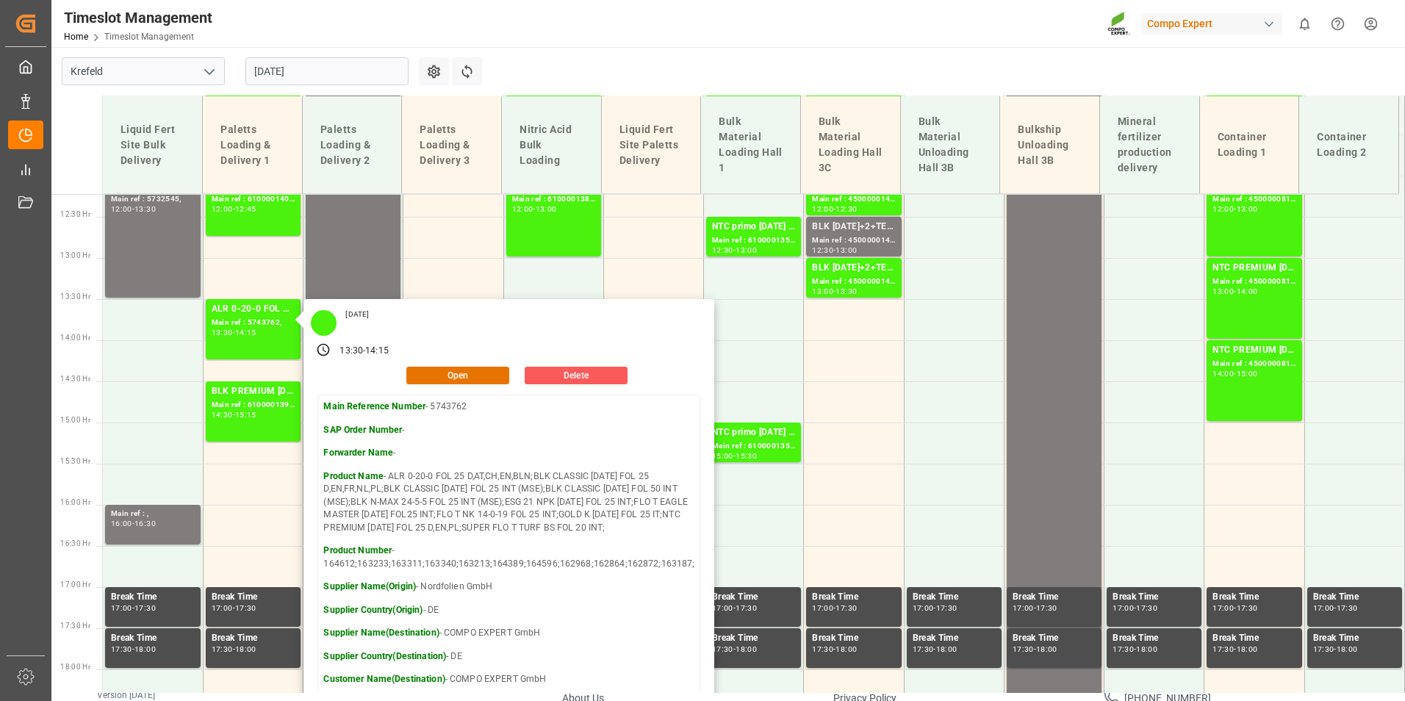
scroll to position [1007, 0]
drag, startPoint x: 1024, startPoint y: 36, endPoint x: 1137, endPoint y: 132, distance: 148.1
click at [1024, 36] on div at bounding box center [1068, 24] width 123 height 26
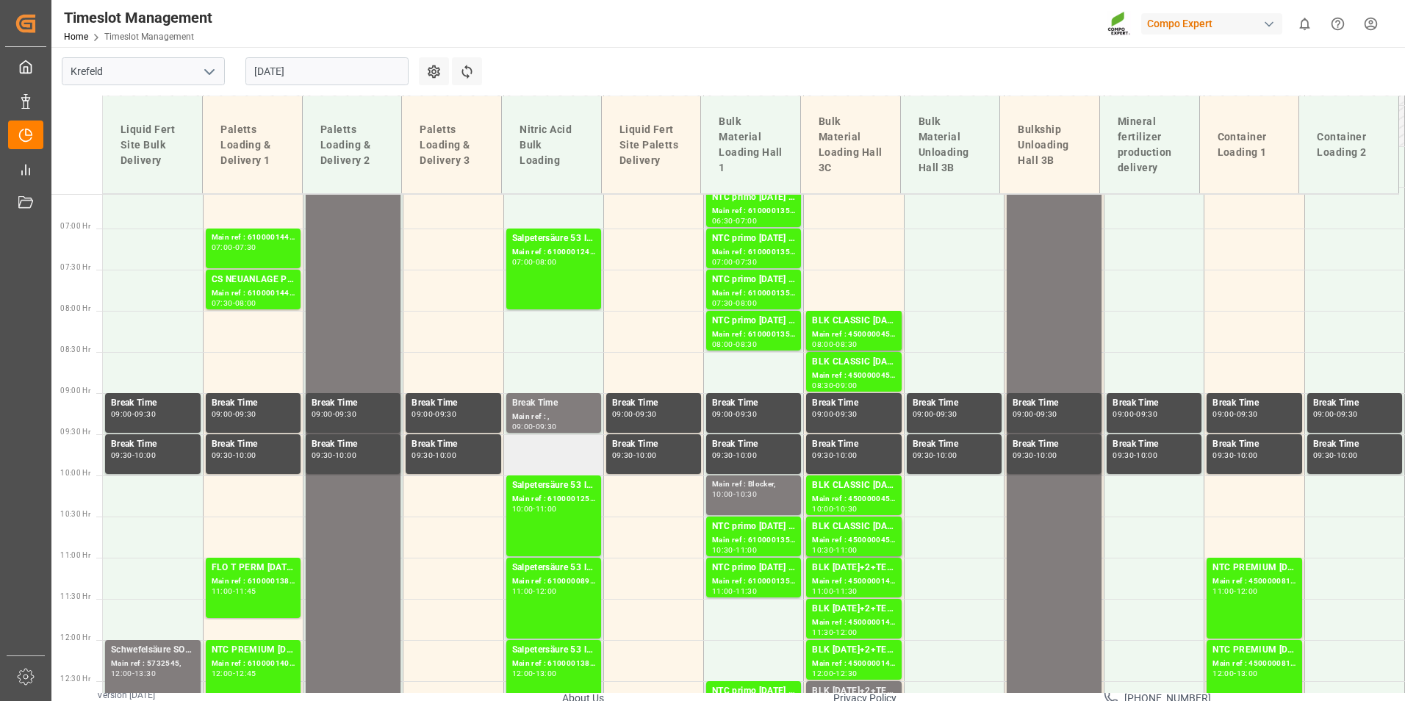
scroll to position [419, 0]
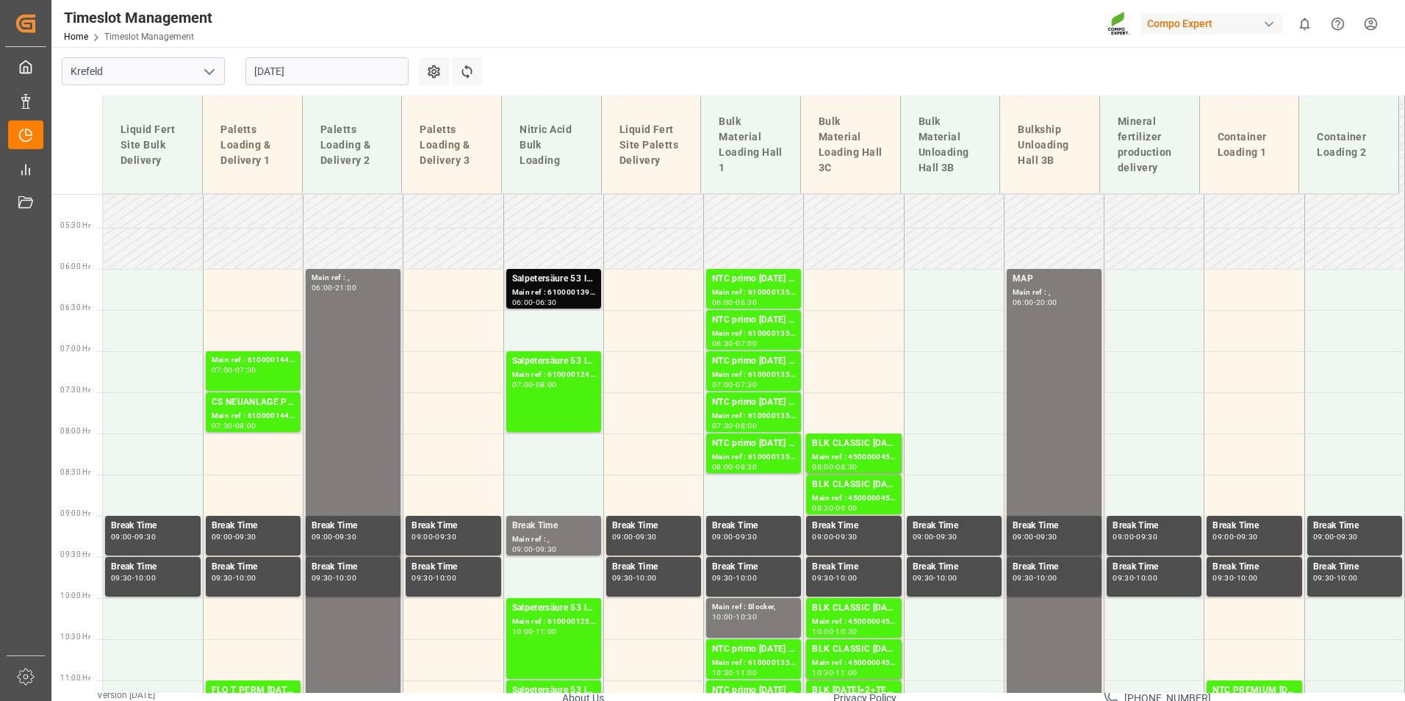
click at [533, 276] on div "Salpetersäure 53 lose;" at bounding box center [553, 279] width 83 height 15
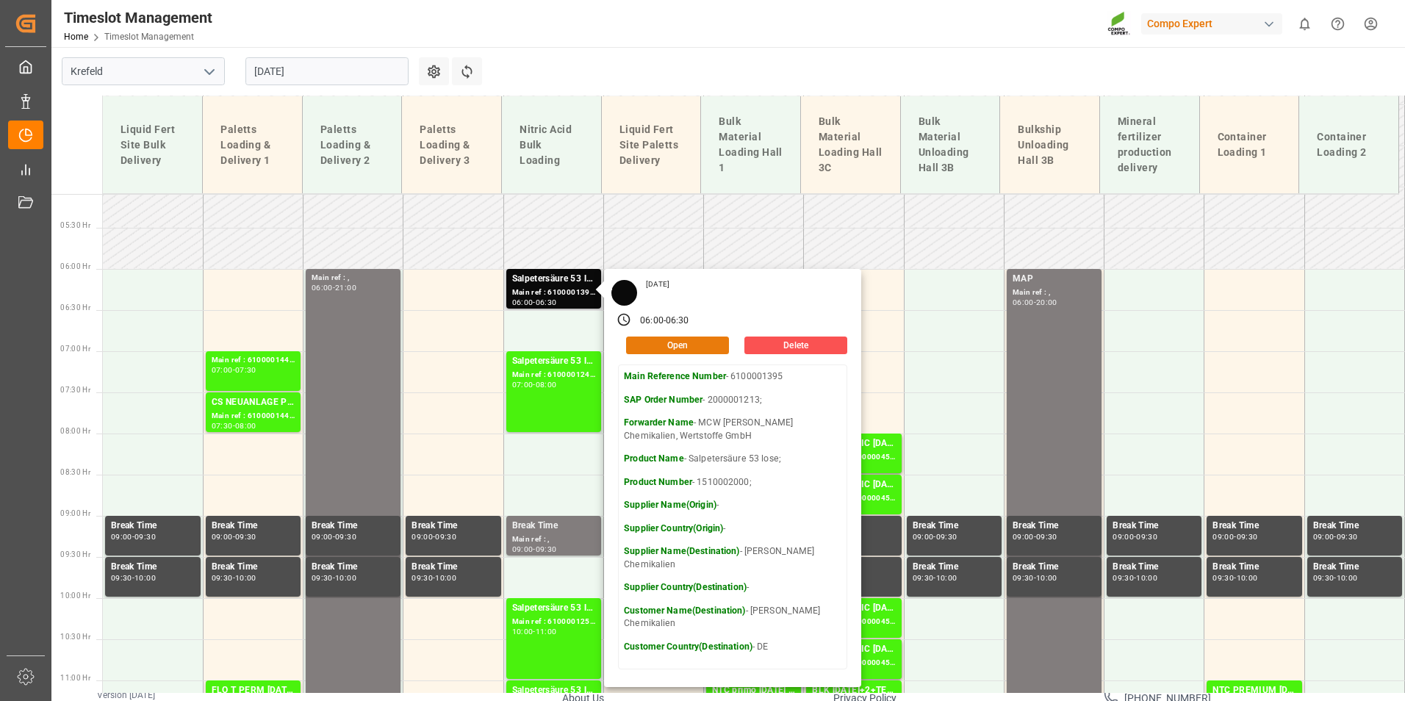
click at [689, 346] on button "Open" at bounding box center [677, 346] width 103 height 18
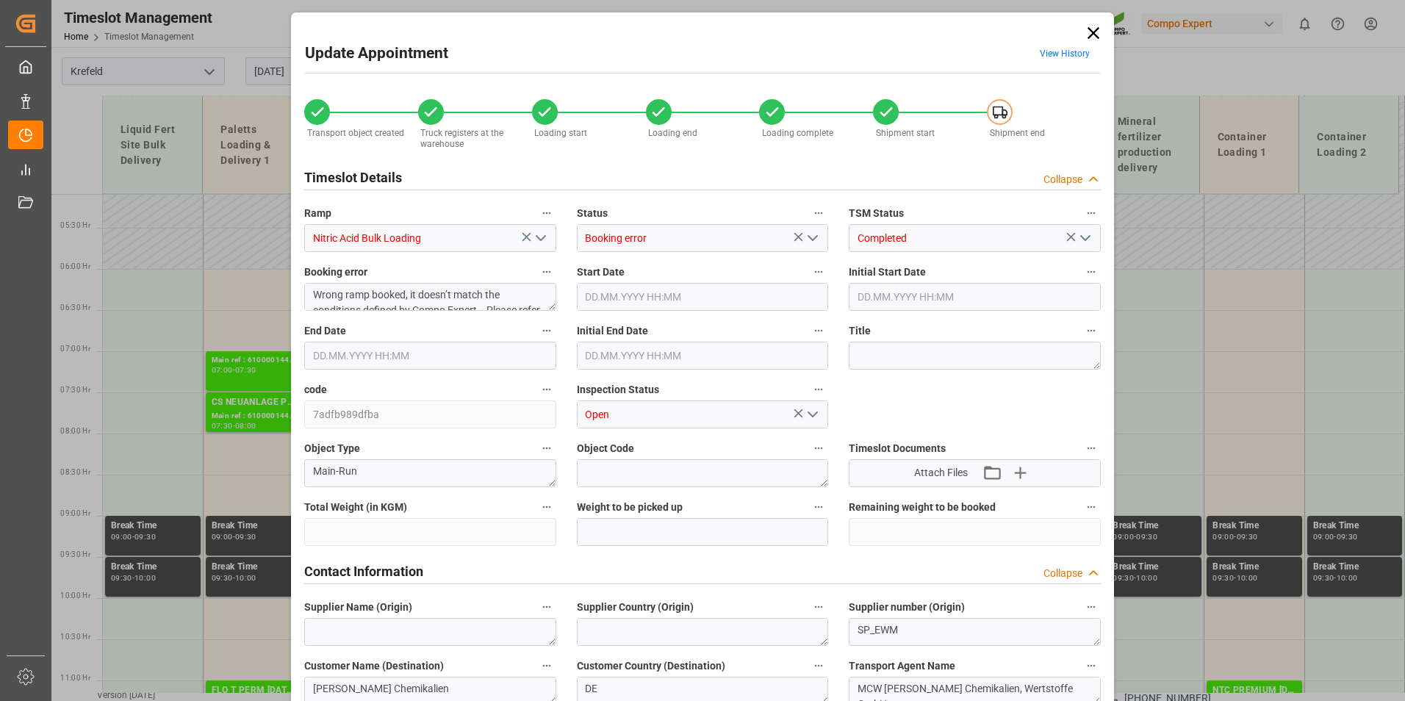
type input "6920"
type input "0"
type input "27.08.2025 06:00"
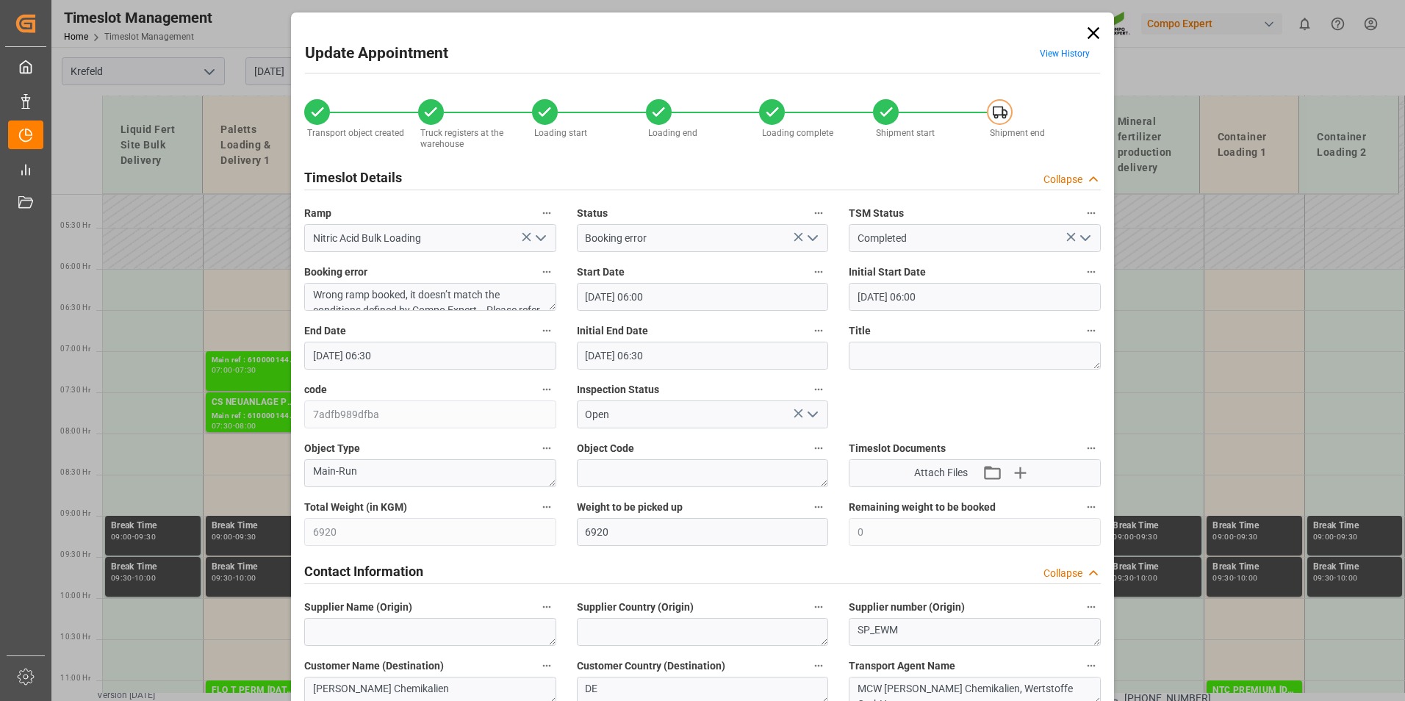
type input "27.08.2025 06:00"
type input "27.08.2025 06:30"
type input "25.08.2025 12:23"
type input "27.08.2025 09:01"
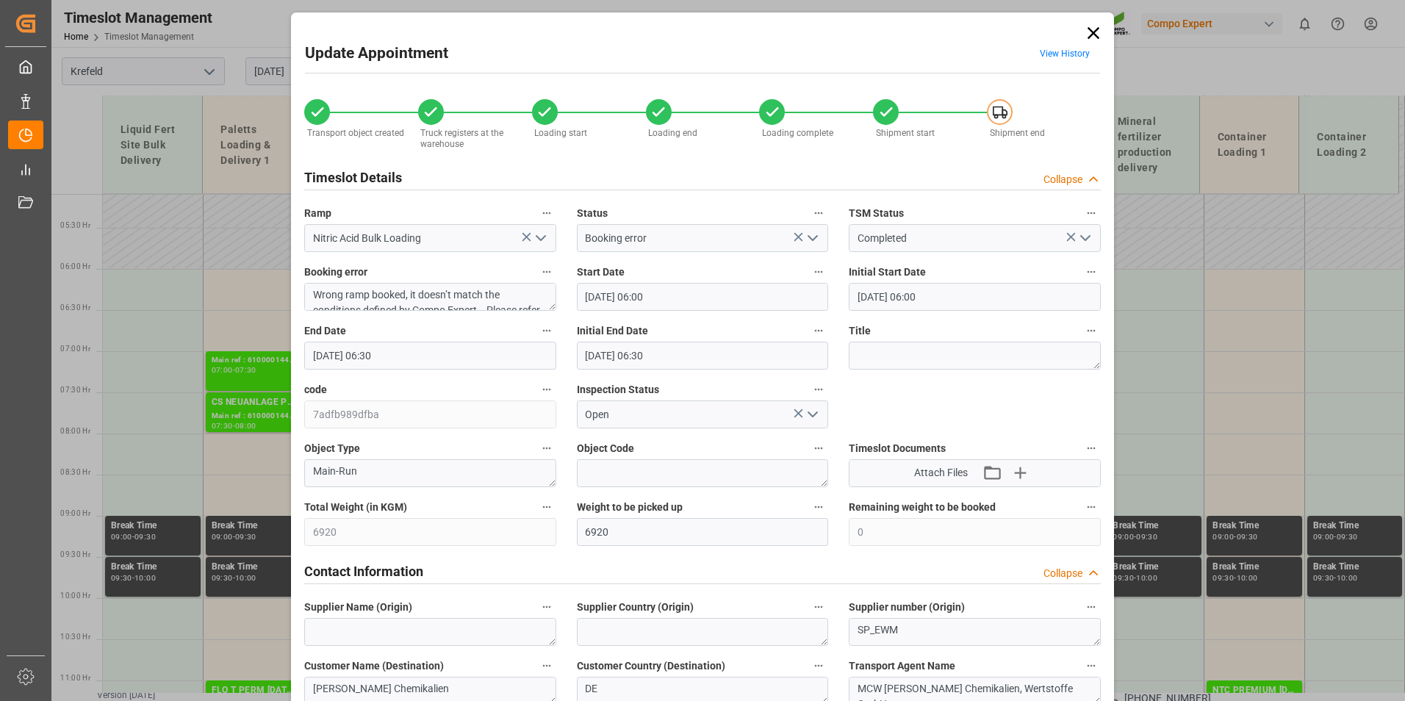
type input "27.08.2025 09:01"
type input "26.08.2025 05:30"
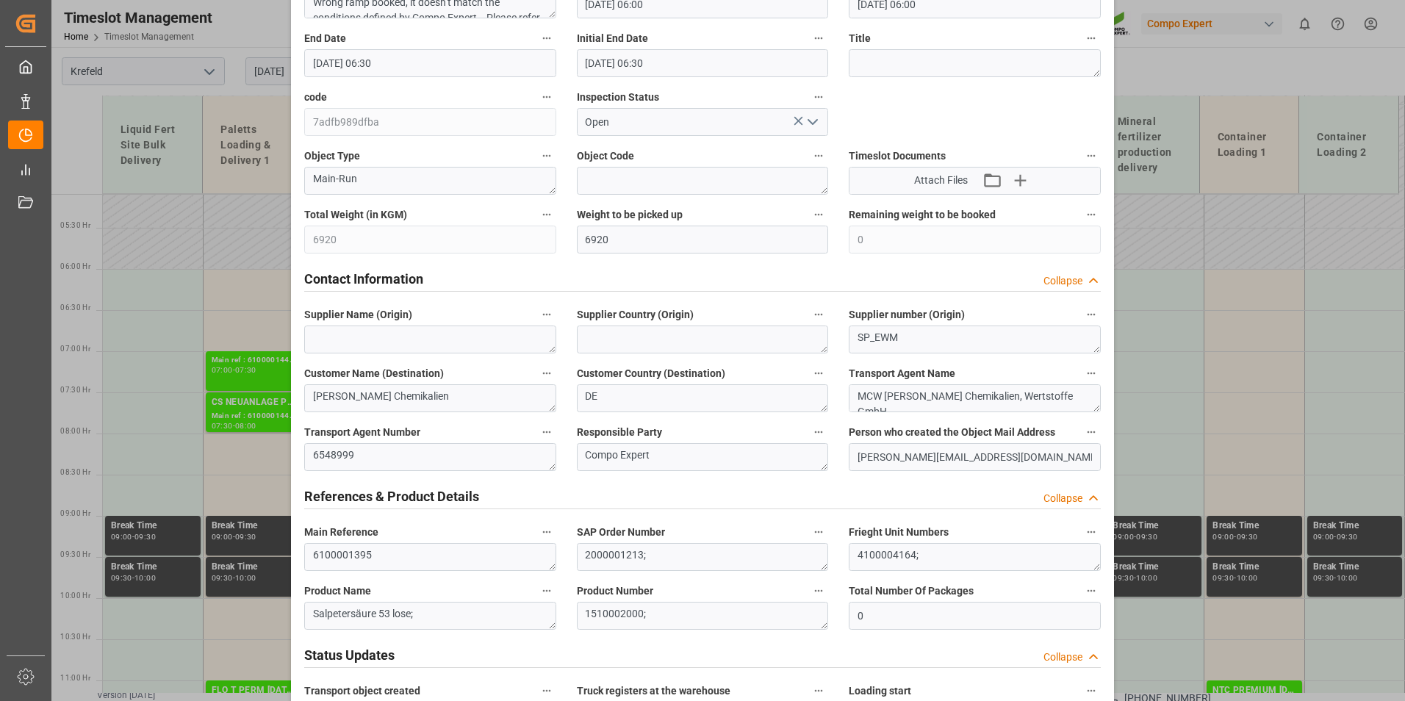
scroll to position [0, 0]
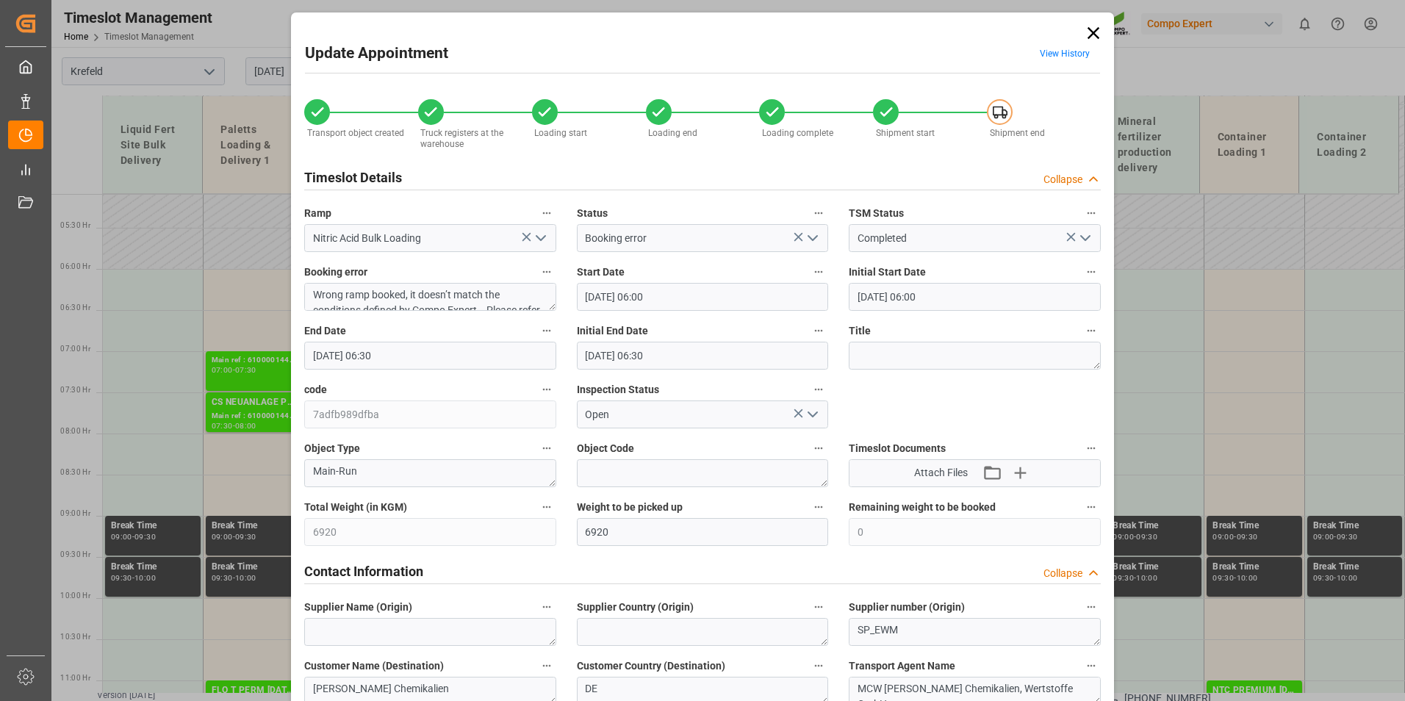
click at [477, 337] on label "End Date" at bounding box center [430, 331] width 252 height 21
click at [537, 337] on button "End Date" at bounding box center [546, 330] width 19 height 19
click at [472, 353] on div at bounding box center [702, 350] width 1405 height 701
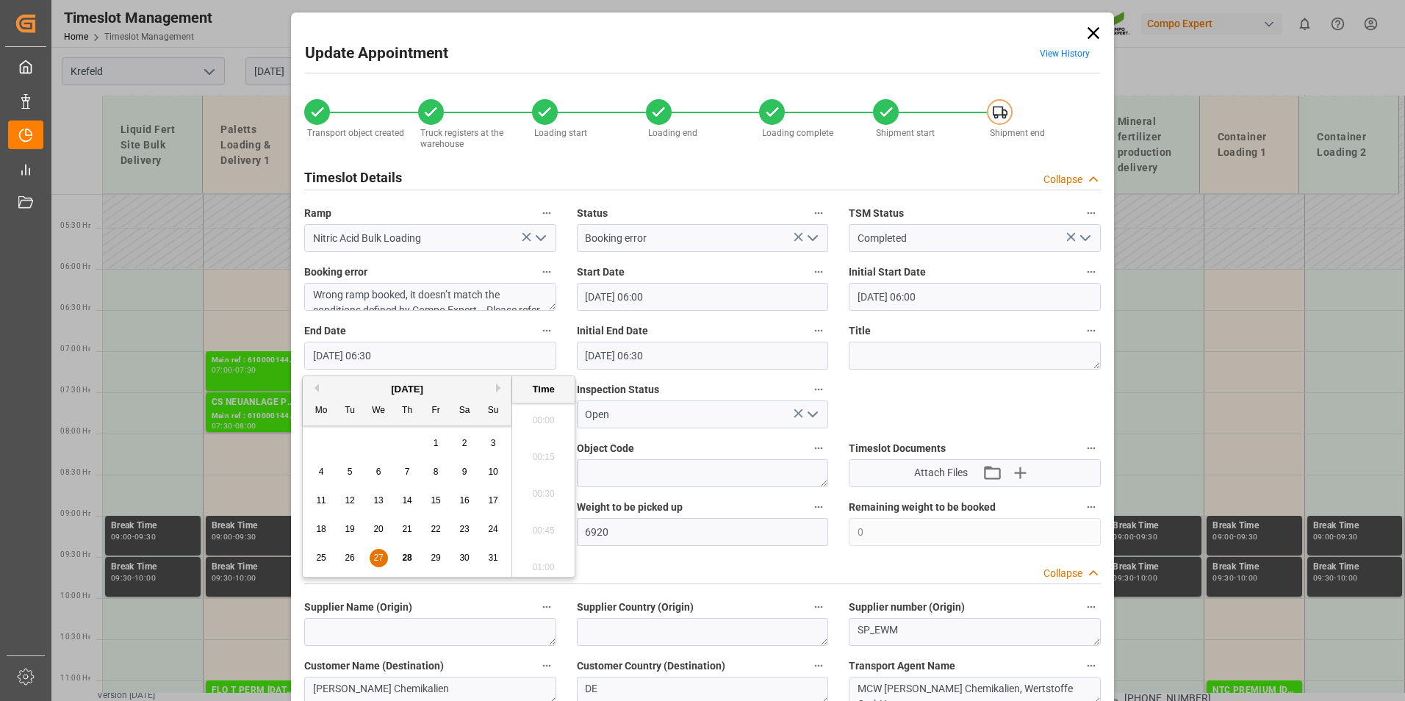
click at [353, 356] on input "27.08.2025 06:30" at bounding box center [430, 356] width 252 height 28
click at [381, 559] on span "27" at bounding box center [378, 558] width 10 height 10
click at [525, 559] on li "07:00" at bounding box center [543, 562] width 62 height 37
type input "27.08.2025 07:00"
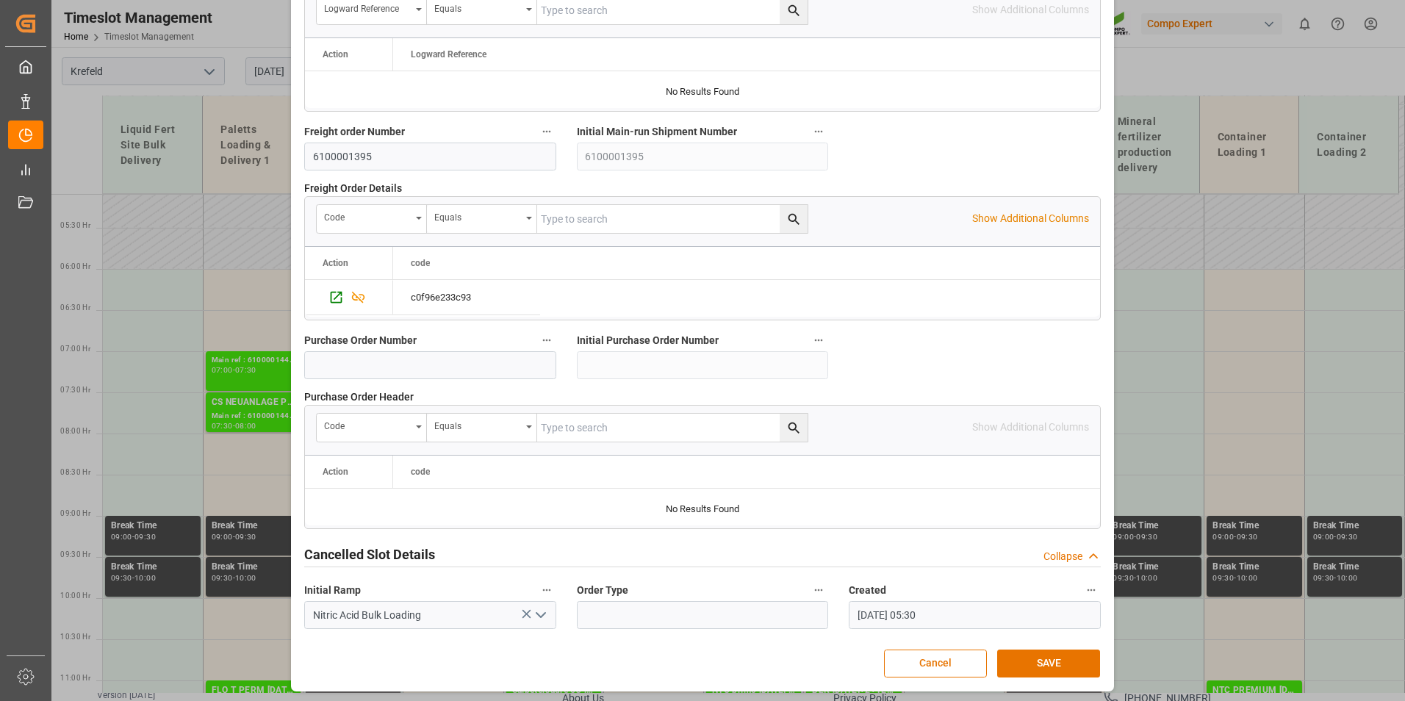
scroll to position [1338, 0]
click at [1033, 652] on button "SAVE" at bounding box center [1048, 662] width 103 height 28
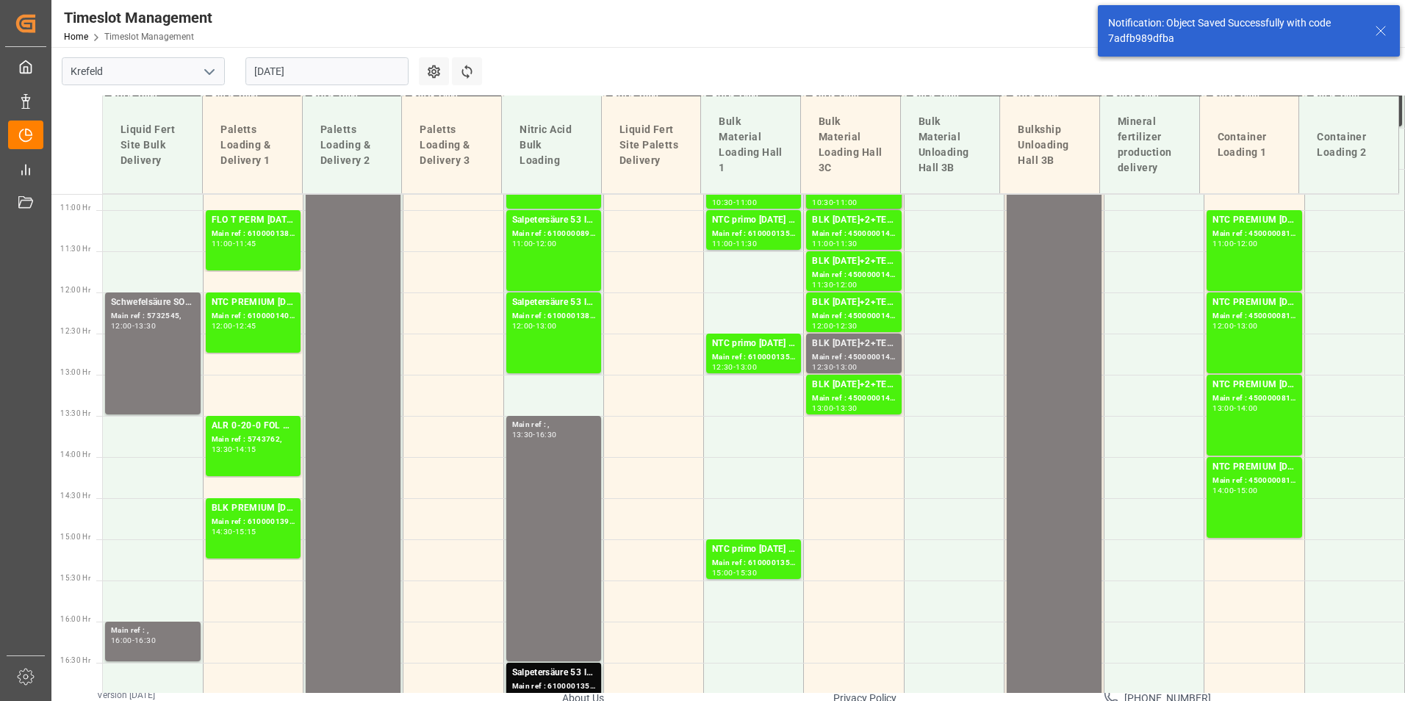
scroll to position [1257, 0]
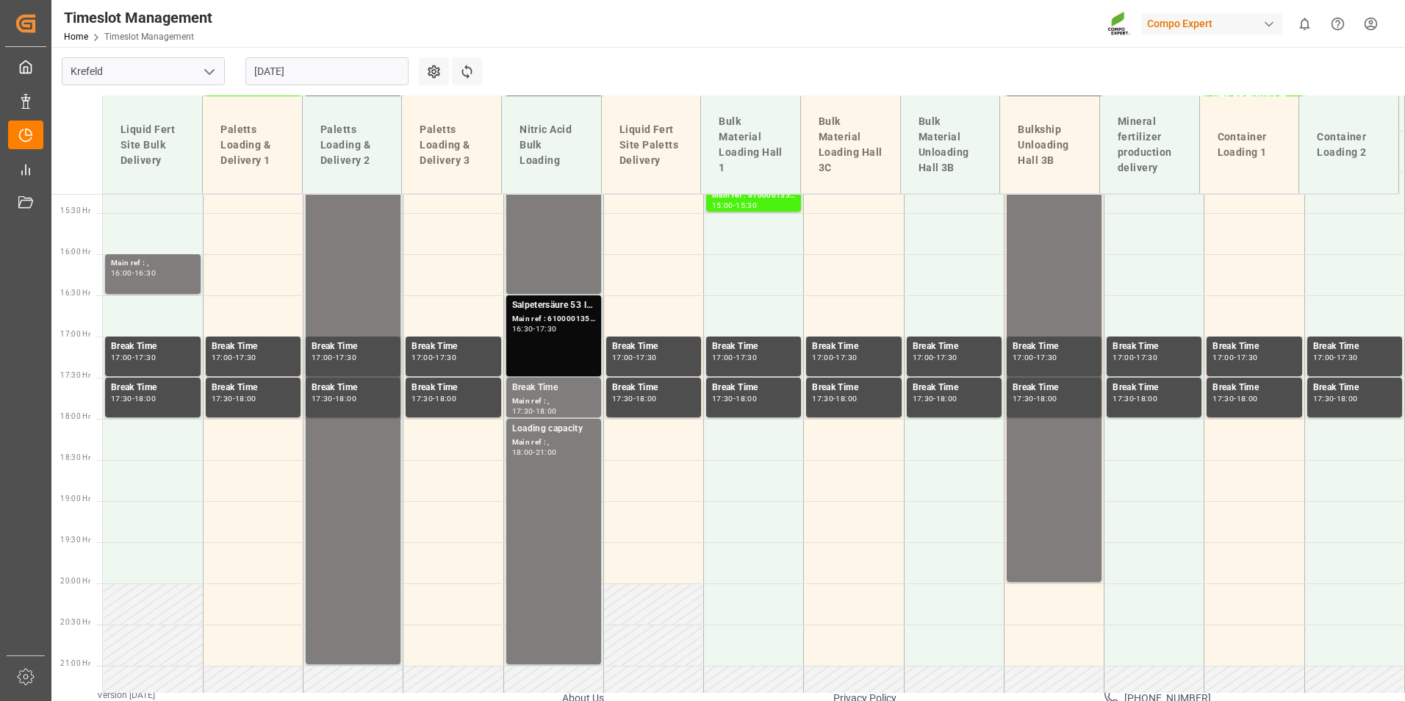
click at [564, 348] on div "Salpetersäure 53 lose; Main ref : 6100001350, 2000001175; 16:30 - 17:30" at bounding box center [553, 335] width 83 height 75
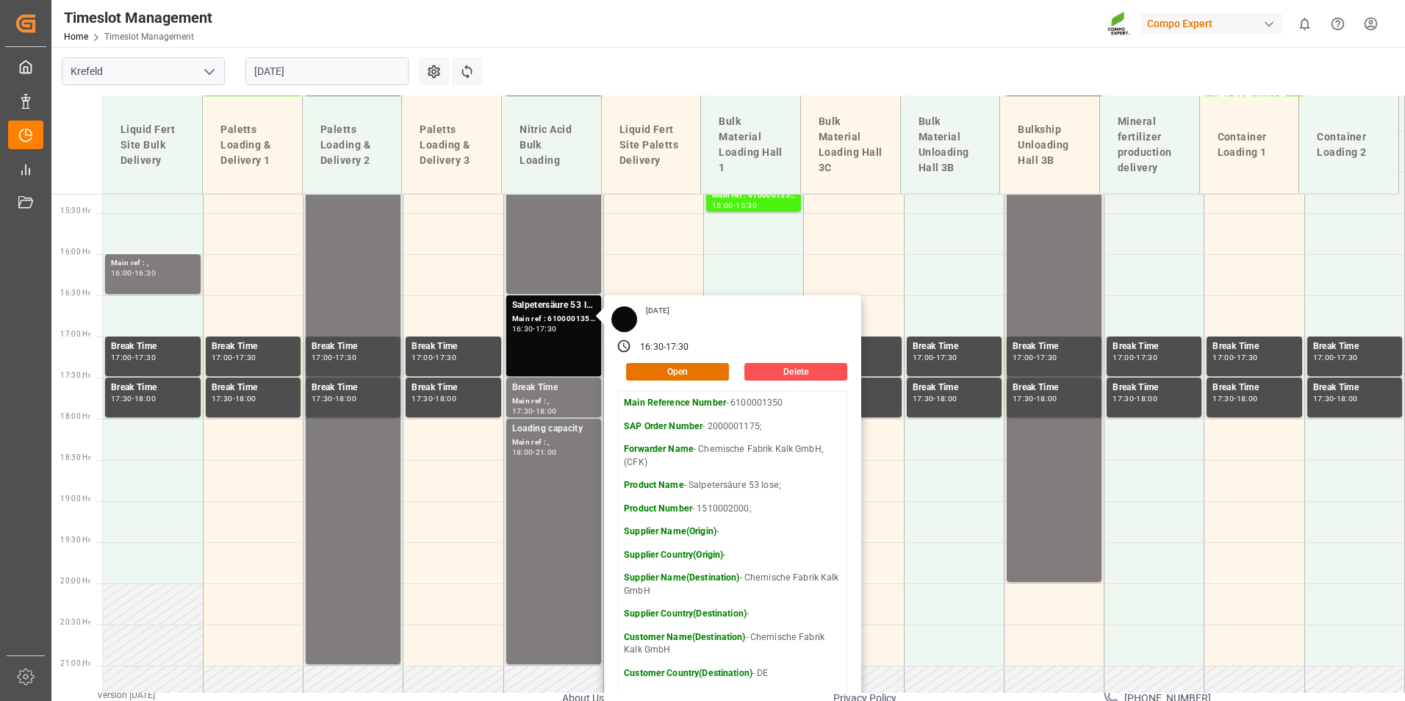
click at [377, 74] on input "27.08.2025" at bounding box center [326, 71] width 163 height 28
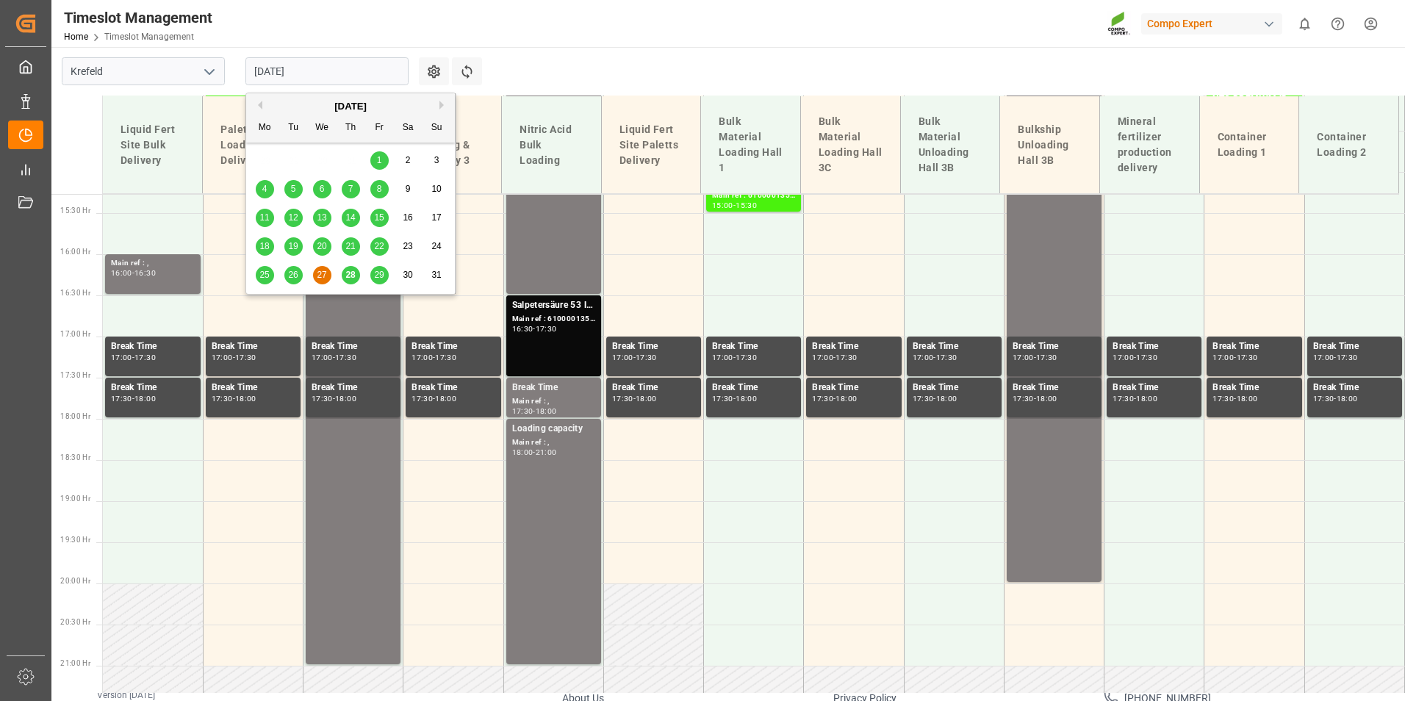
click at [351, 276] on span "28" at bounding box center [350, 275] width 10 height 10
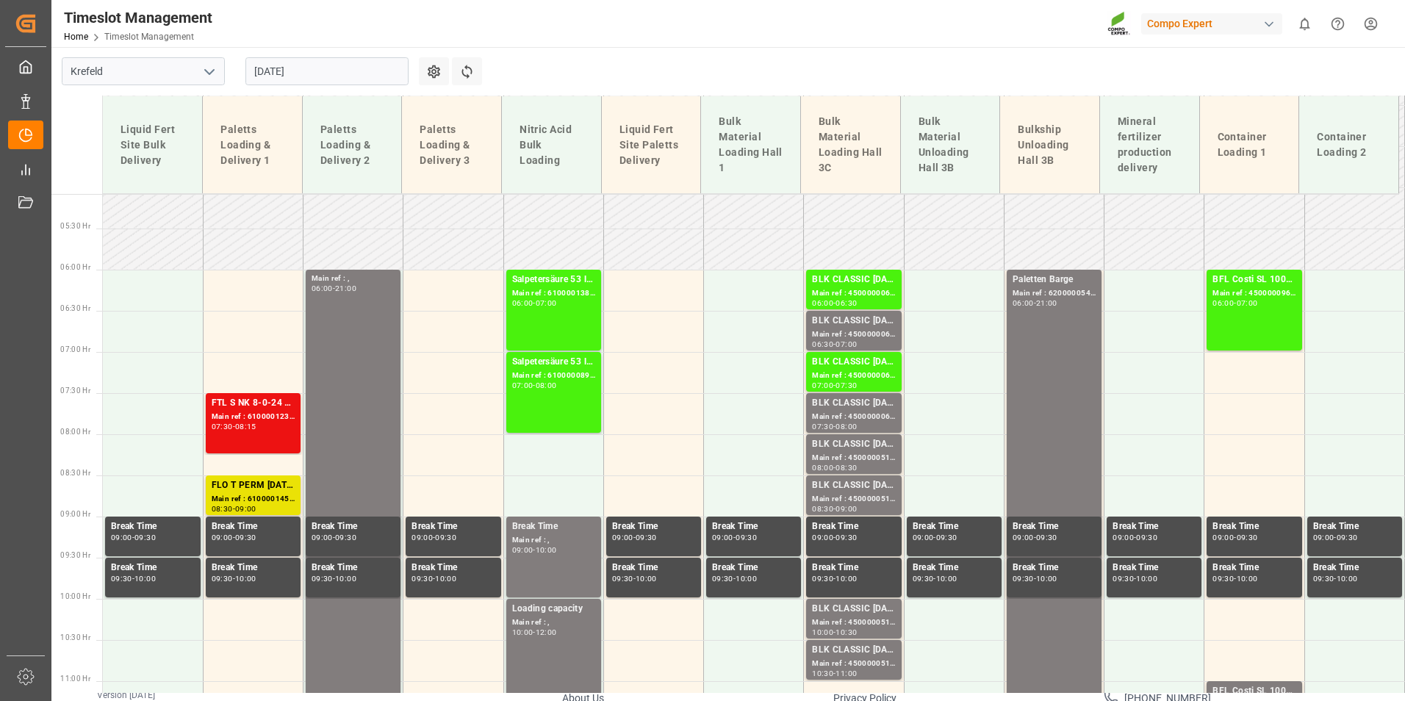
scroll to position [419, 0]
click at [860, 333] on div "Main ref : 4500000069, 2000000015;" at bounding box center [853, 334] width 83 height 12
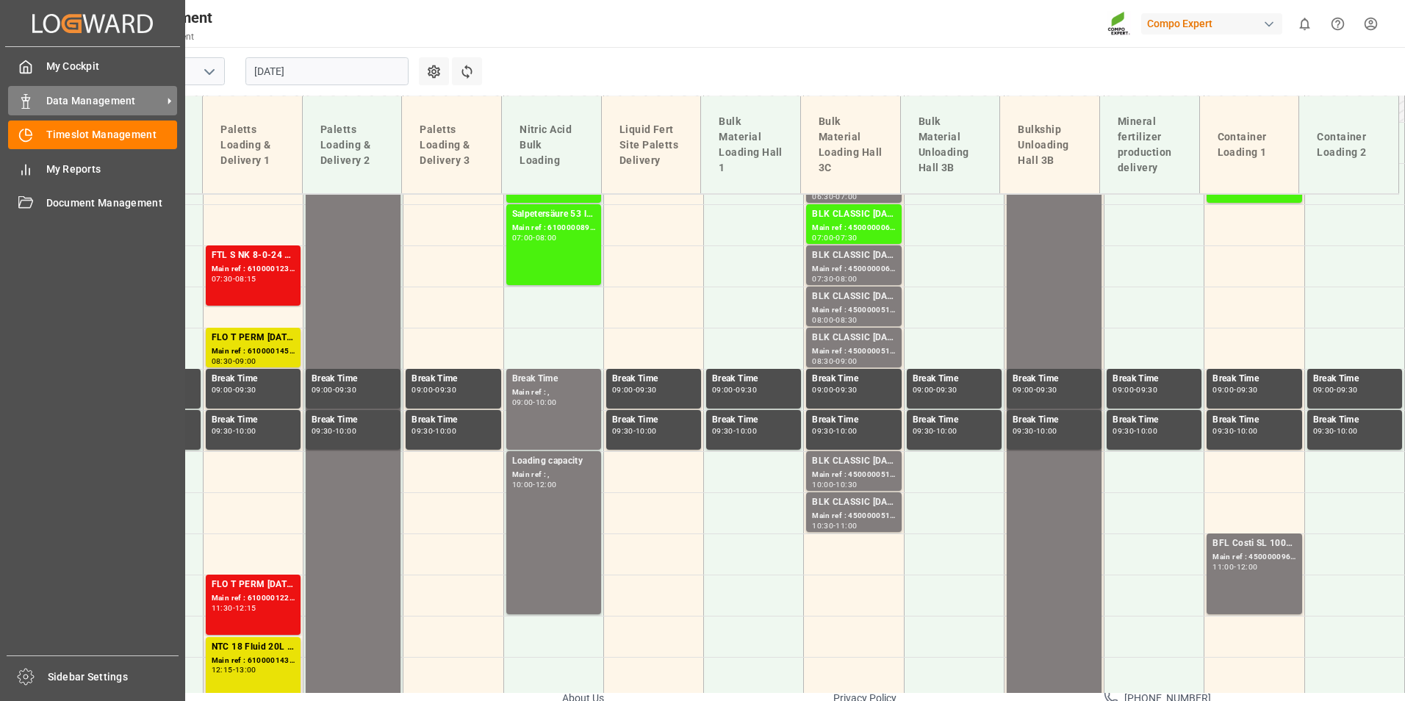
click at [40, 94] on div "Data Management Data Management" at bounding box center [92, 100] width 169 height 29
click at [45, 101] on div "Data Management Data Management" at bounding box center [92, 100] width 169 height 29
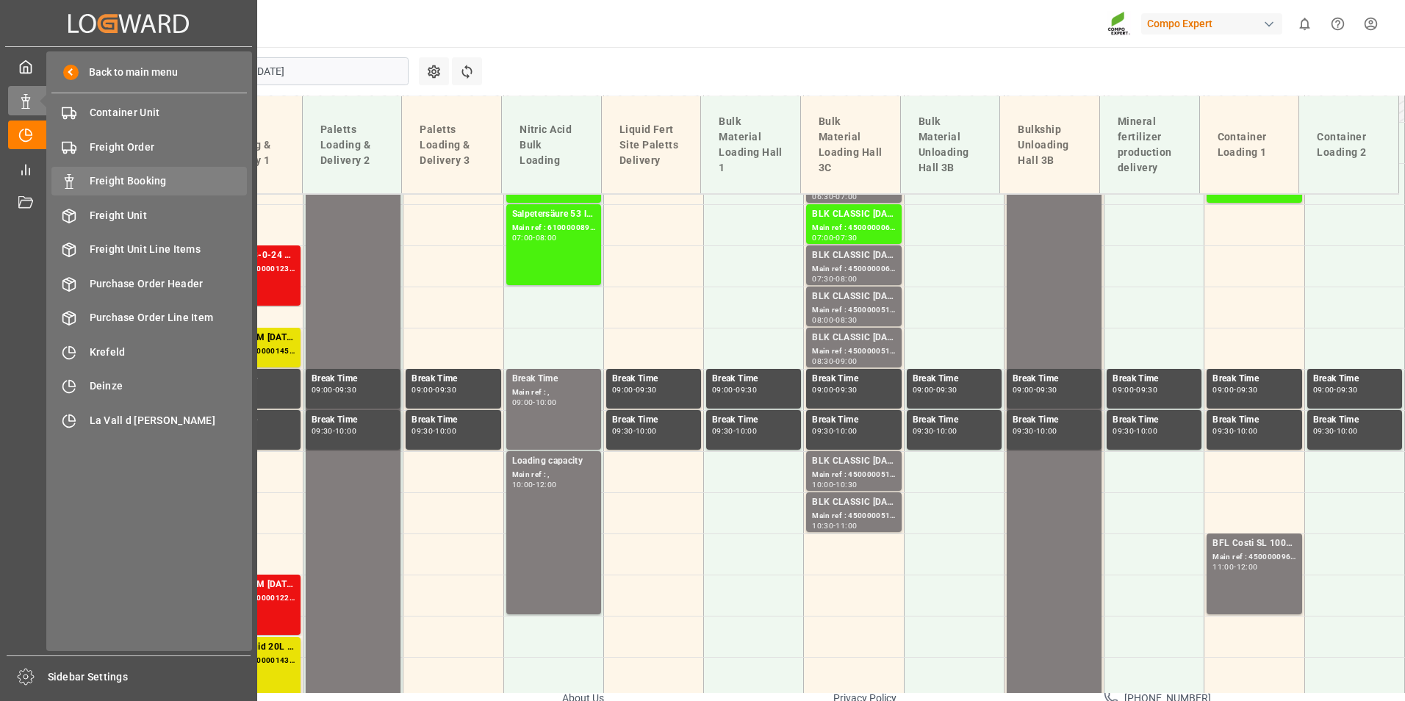
click at [168, 172] on div "Freight Booking Freight Booking" at bounding box center [148, 181] width 195 height 29
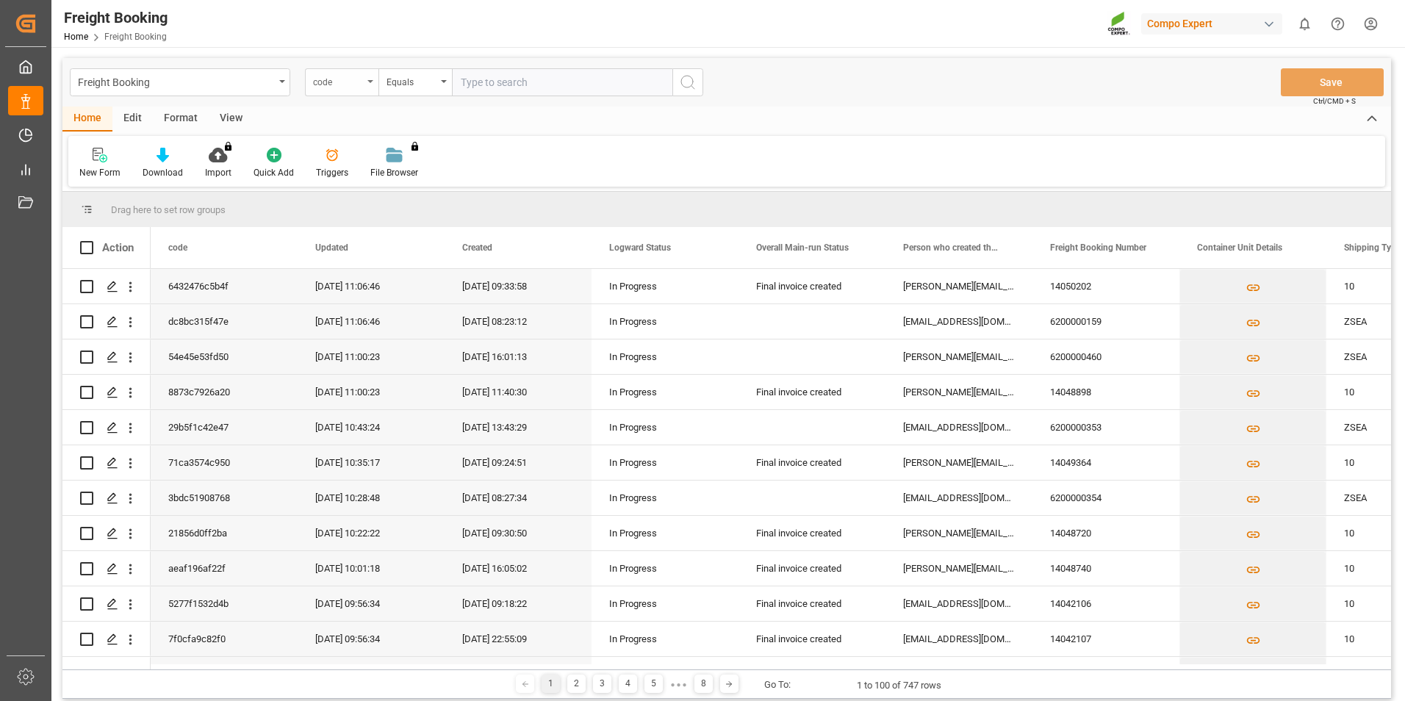
click at [367, 78] on div "code" at bounding box center [341, 82] width 73 height 28
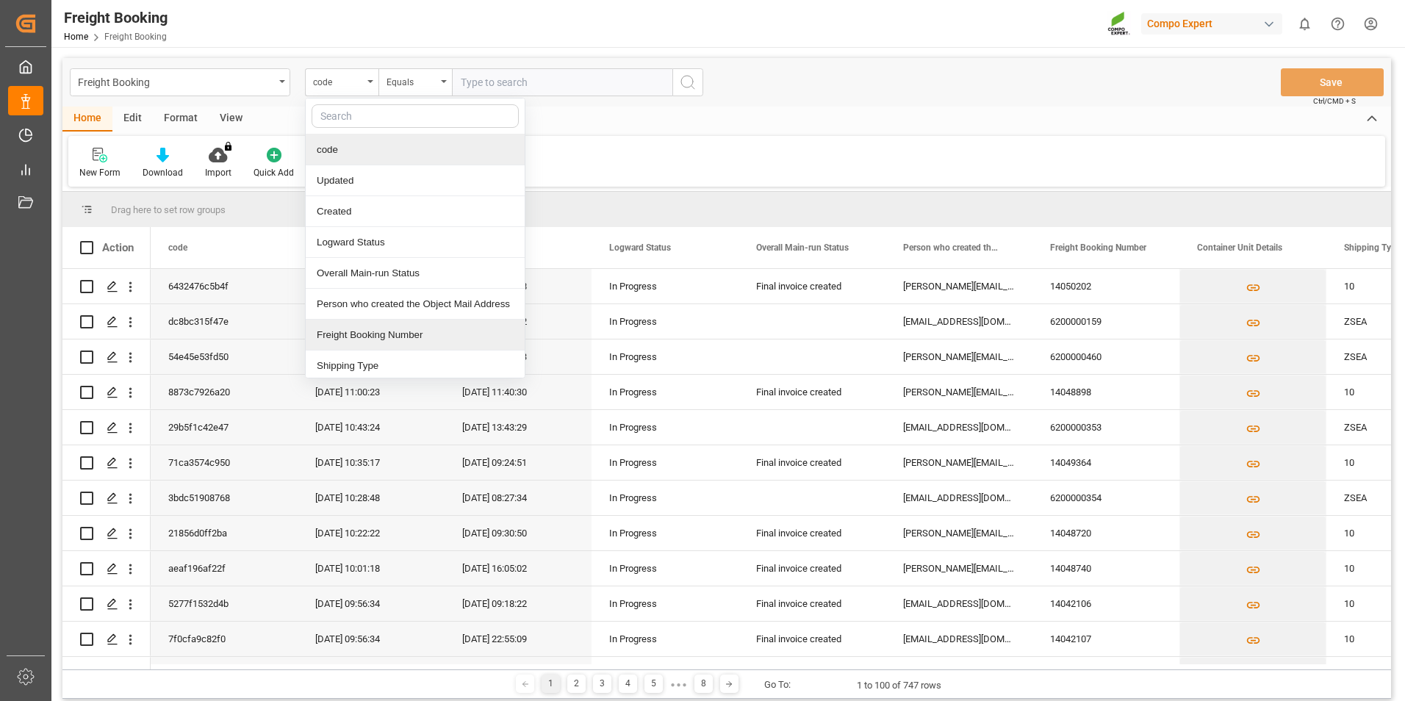
click at [375, 330] on div "Freight Booking Number" at bounding box center [415, 335] width 219 height 31
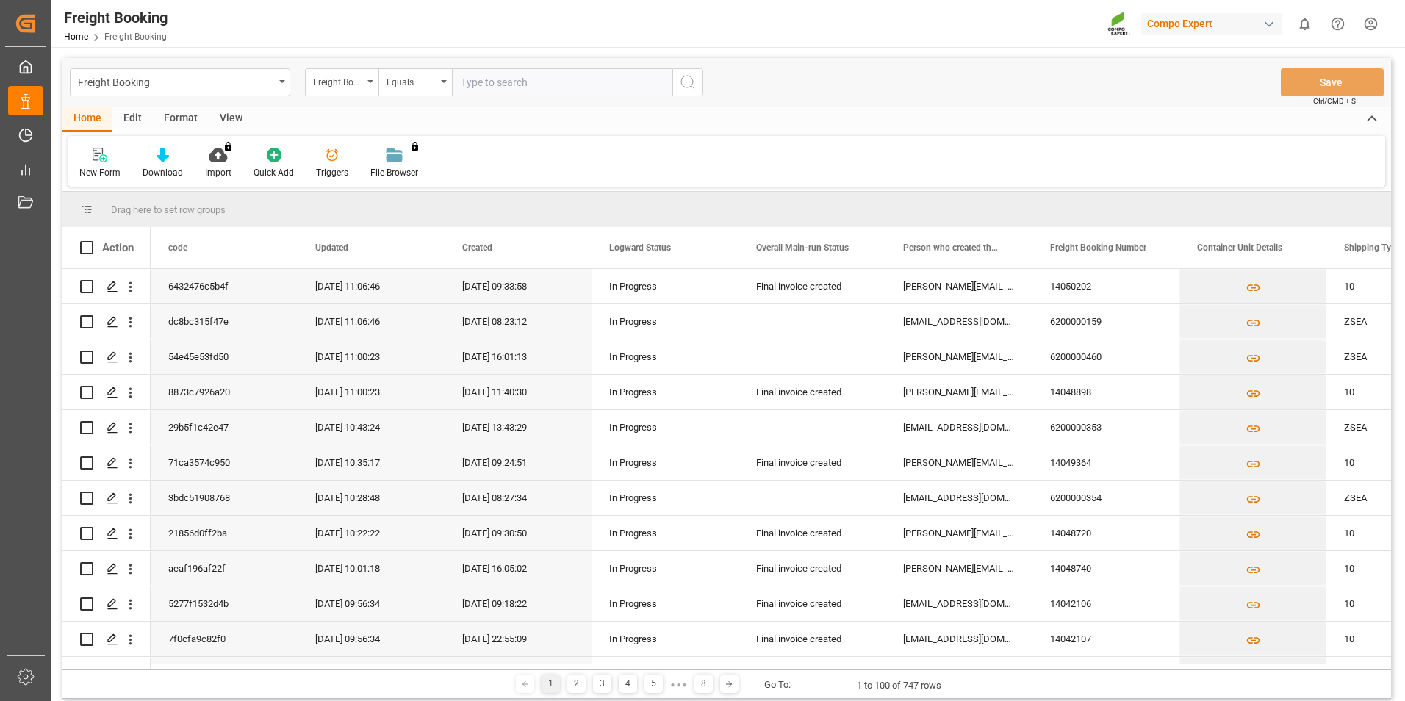
click at [563, 85] on input "text" at bounding box center [562, 82] width 220 height 28
click at [507, 82] on input "62000000019" at bounding box center [562, 82] width 220 height 28
type input "6200000019"
click at [691, 90] on icon "search button" at bounding box center [688, 82] width 18 height 18
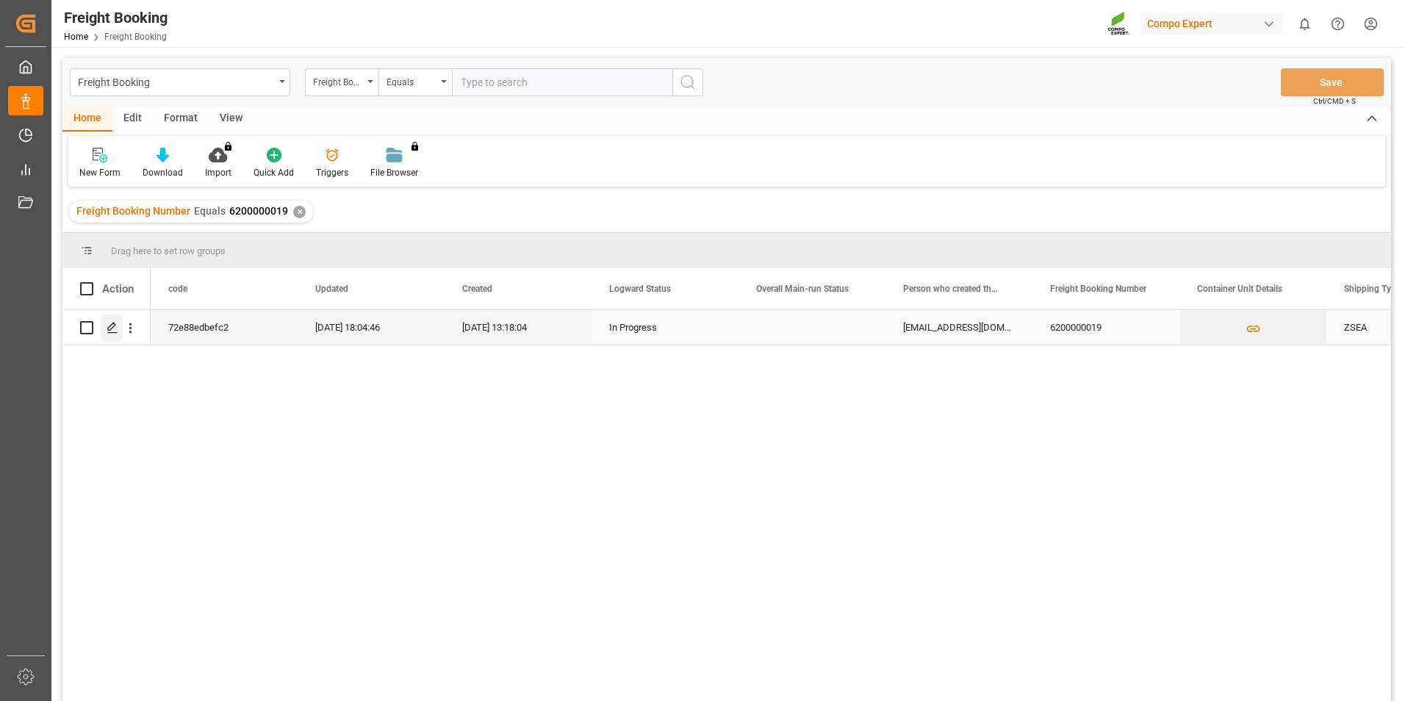
click at [116, 332] on icon "Press SPACE to select this row." at bounding box center [113, 328] width 12 height 12
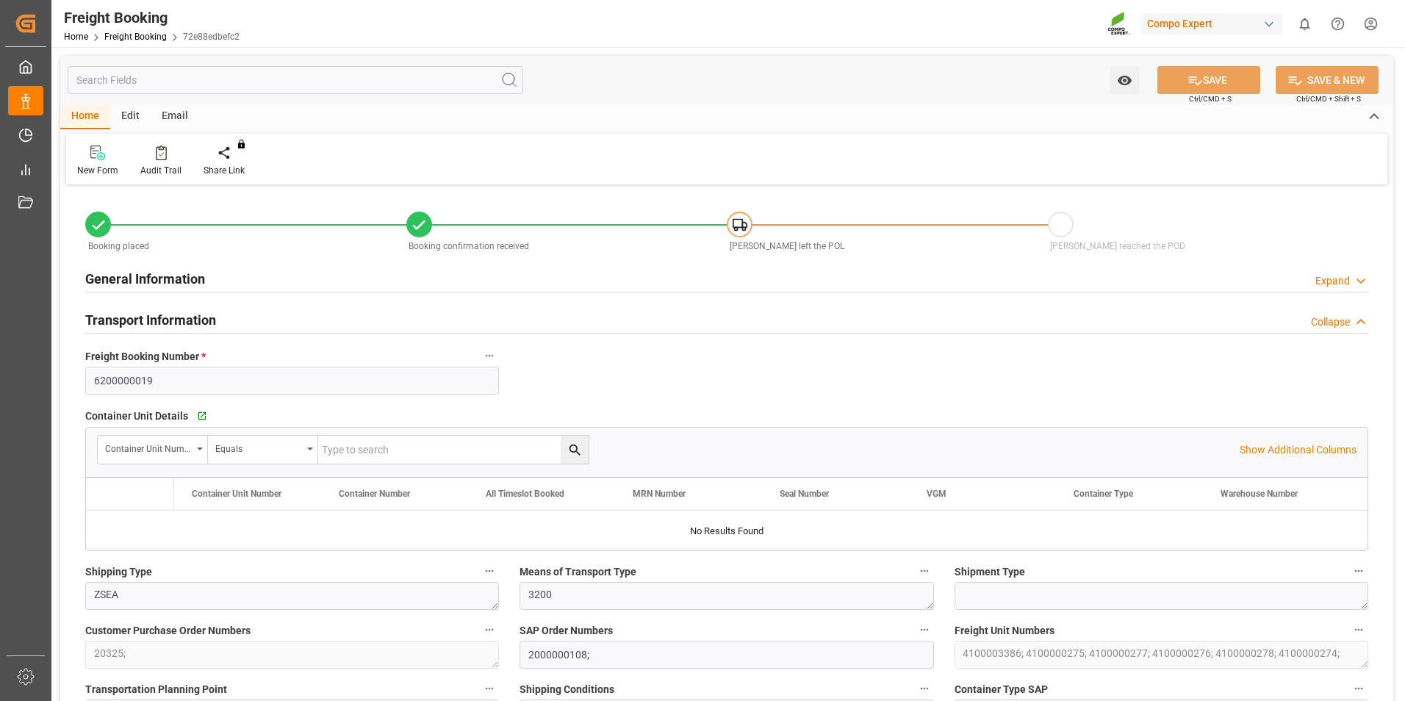
type input "Evergreen"
type input "Evergreen Marine Corp."
type input "9943279"
type input "NLRTM"
type input "THPAT"
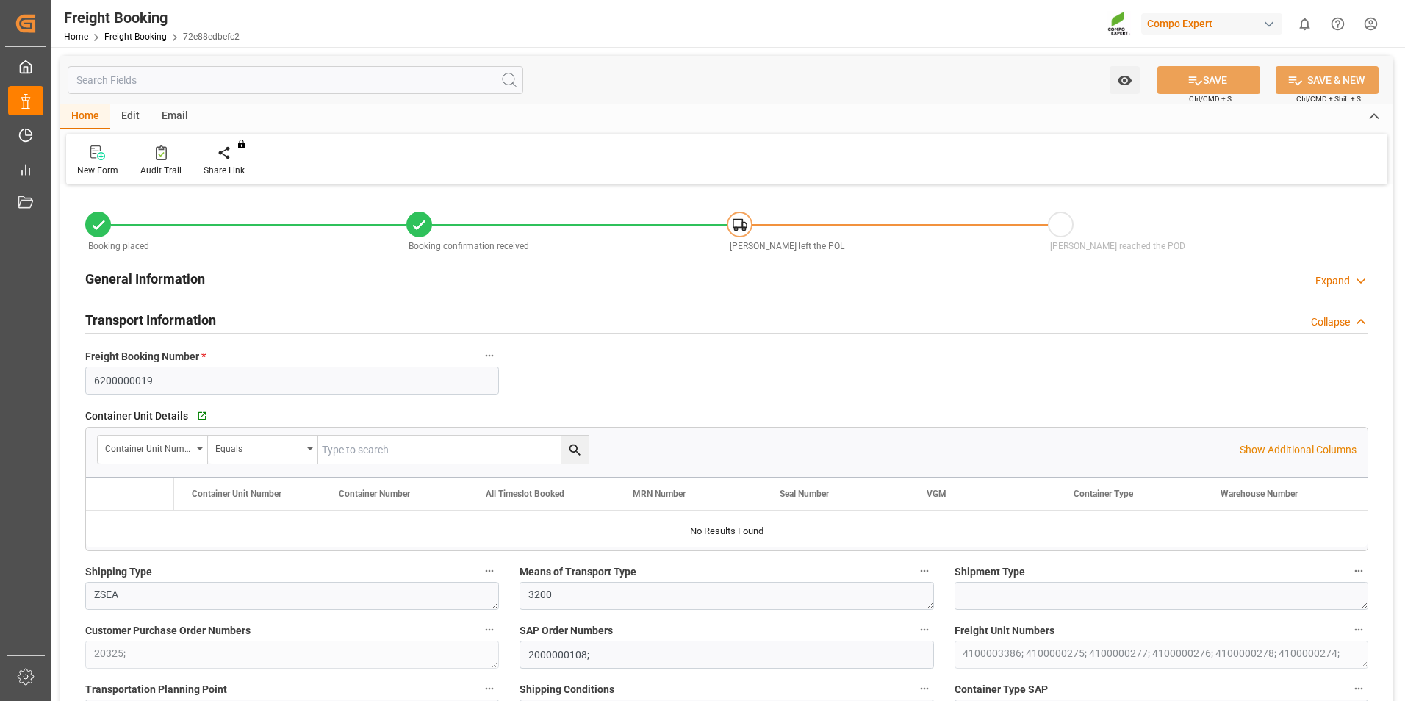
type input "0"
type input "262768"
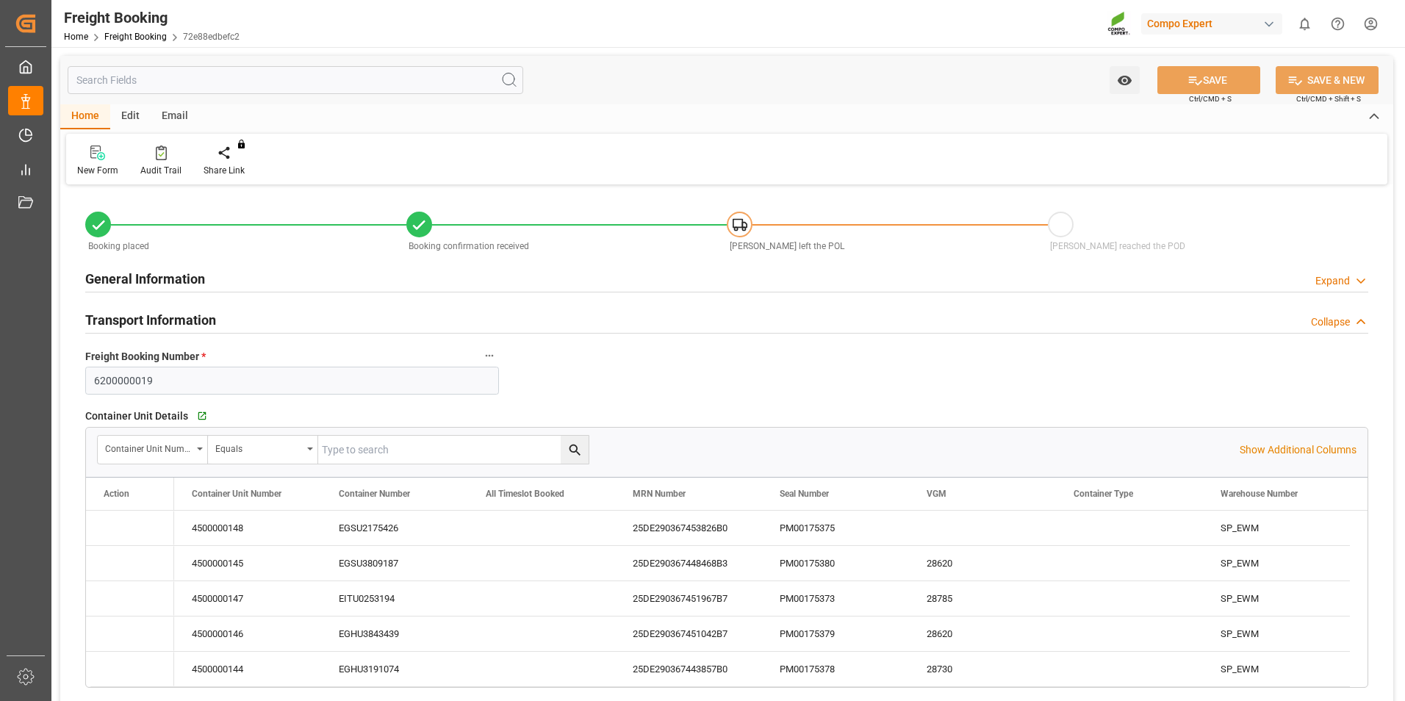
type input "27.08.2025 01:00"
type input "06.09.2025 01:00"
type input "21.10.2025 20:00"
type input "10.09.2025 00:01"
type input "25.10.2025 12:00"
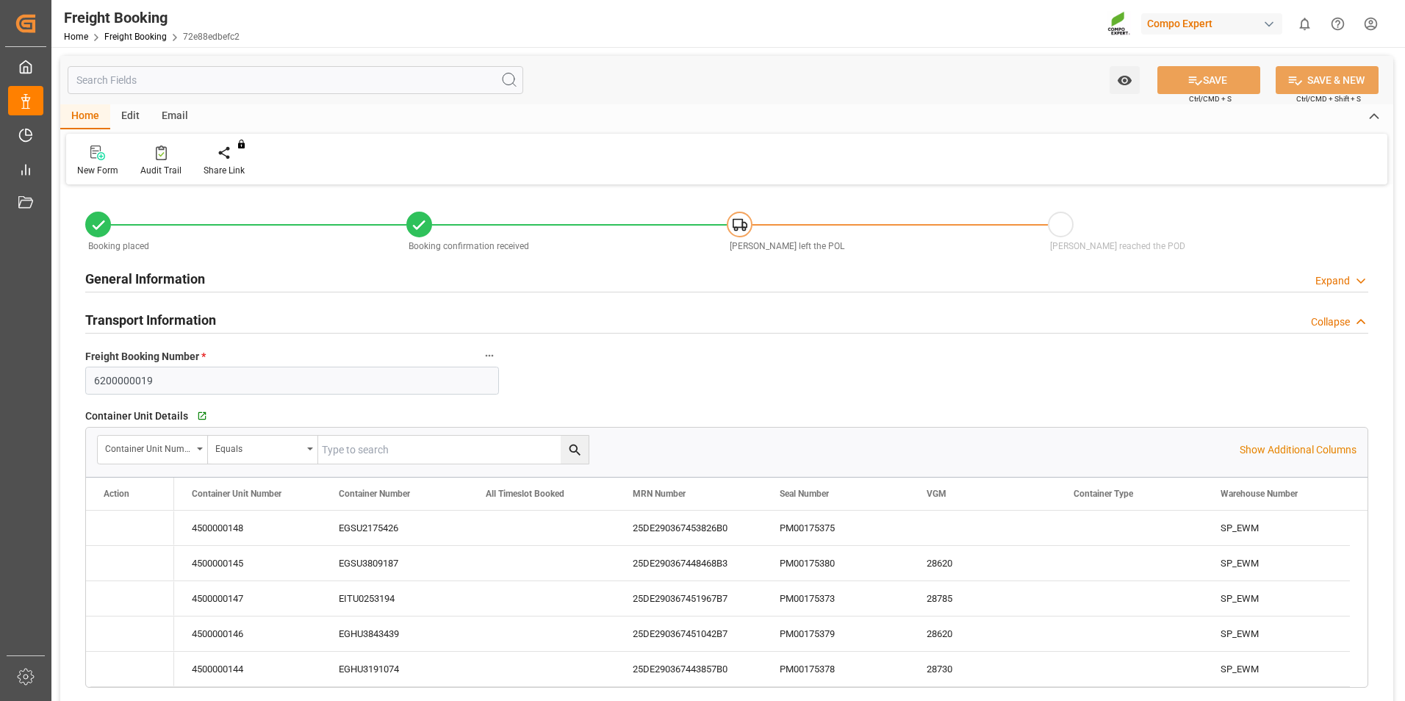
type input "26.08.2025 09:01"
type input "21.07.2025 13:18"
type input "30.07.2025 16:03"
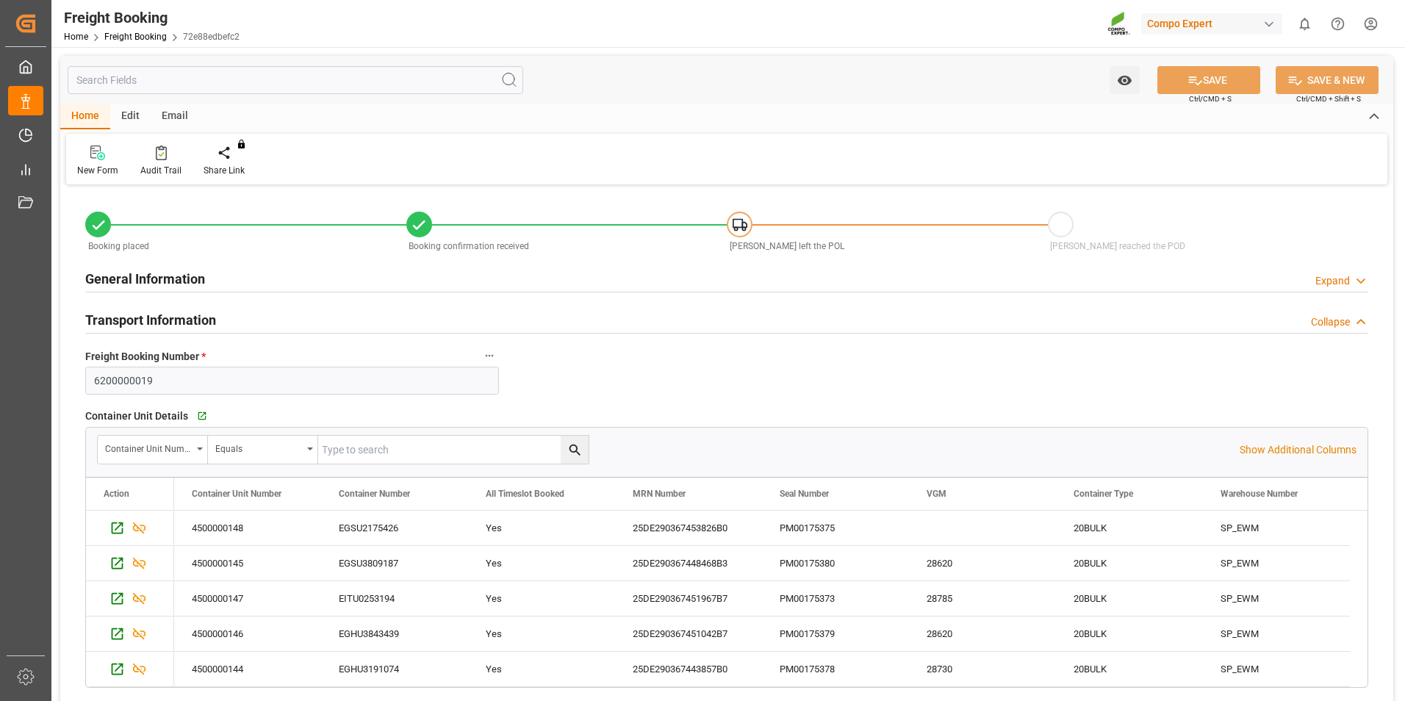
click at [669, 292] on div "General Information Expand" at bounding box center [727, 279] width 1304 height 41
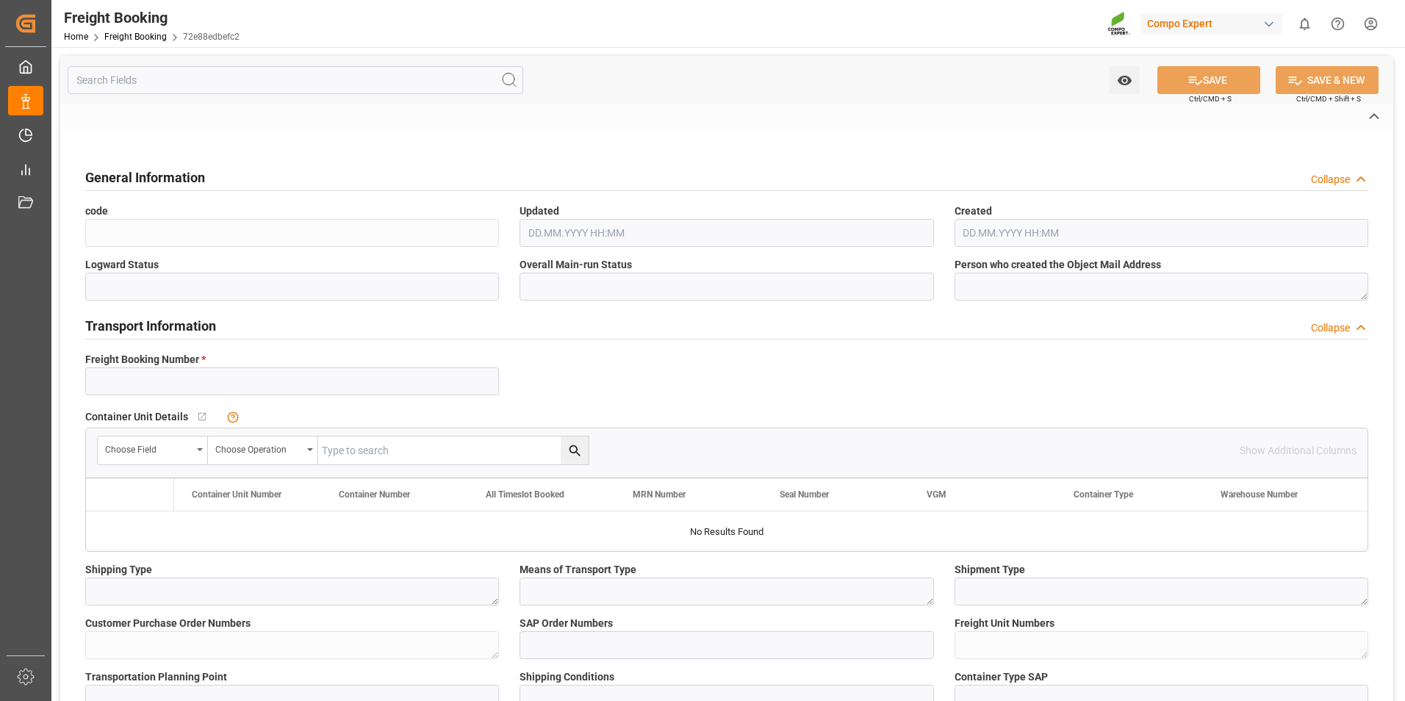
type input "6200000019"
type textarea "ZSEA"
type textarea "3200"
type textarea "20325;"
type input "2000000108;"
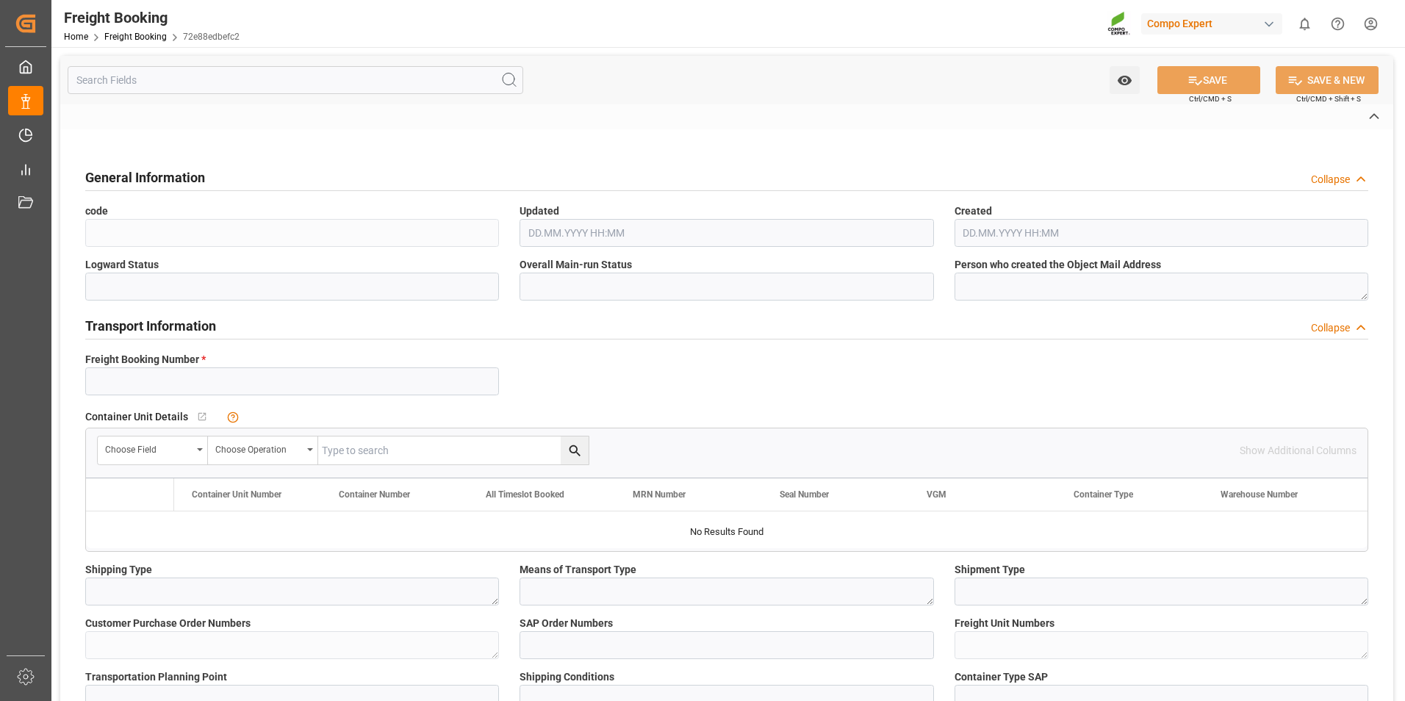
type textarea "4100003386; 4100000275; 4100000277; 4100000276; 4100000278; 4100000274;"
type textarea "ZSEA"
type textarea "de"
type input "EGLV"
type input "560500180225"
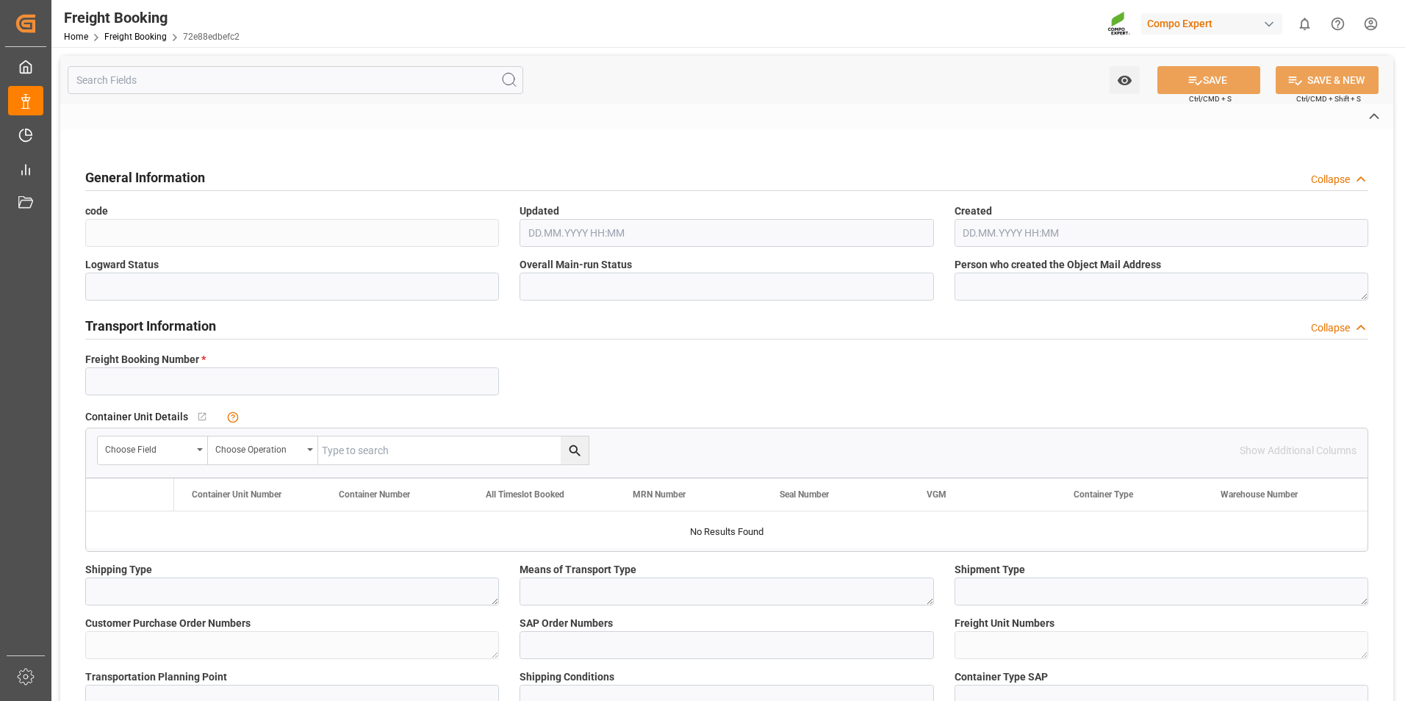
type input "EVER AEON/ ITAL BONUS"
type input "EVER AEON"
type input "[GEOGRAPHIC_DATA]"
type input "Pat [GEOGRAPHIC_DATA]"
type textarea "CIF"
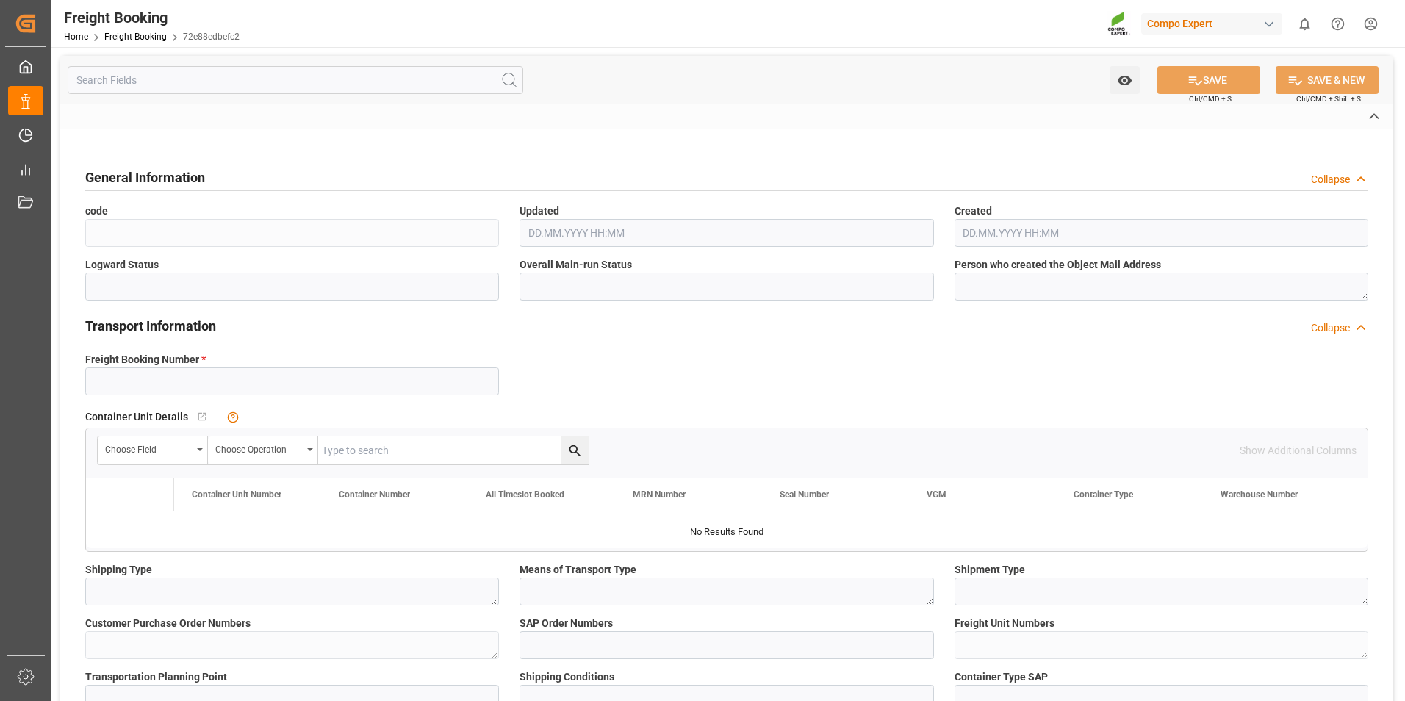
type textarea "SP_EWM"
type textarea "BLK [DATE]+2+TE (GW) BULK;"
type textarea "2228002000;"
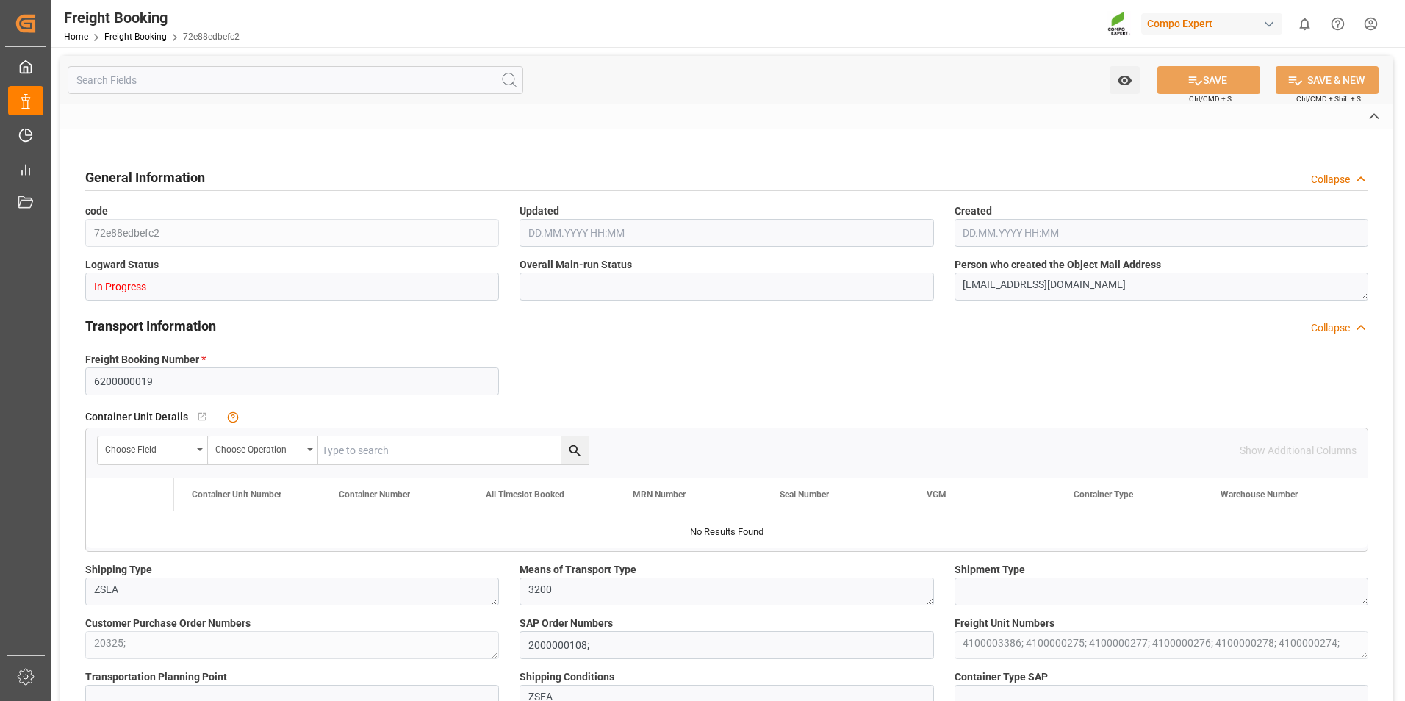
type input "SP_EWM"
type input "Logistics Service Provider"
type input "Evergreen"
type input "Evergreen Marine Corp."
type input "9943279"
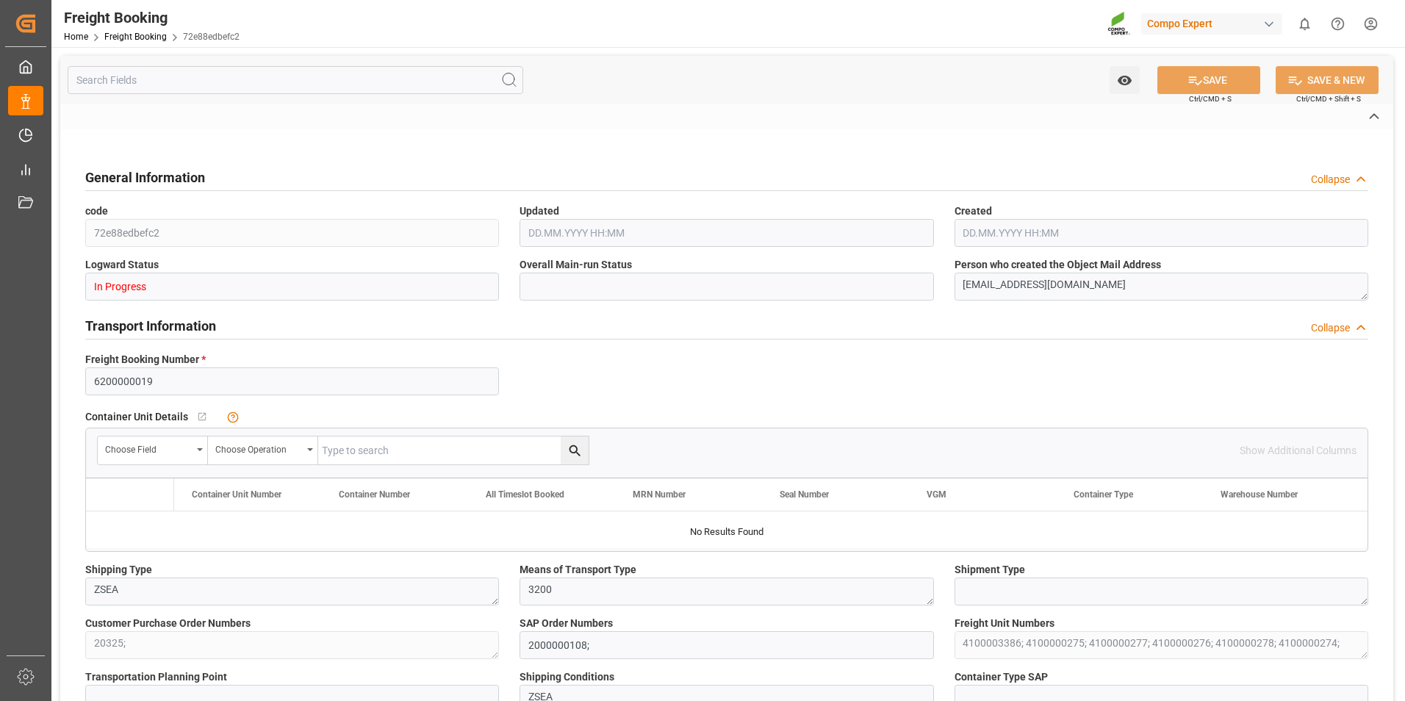
type input "NLRTM"
type input "THPAT"
type input "0"
type input "262768"
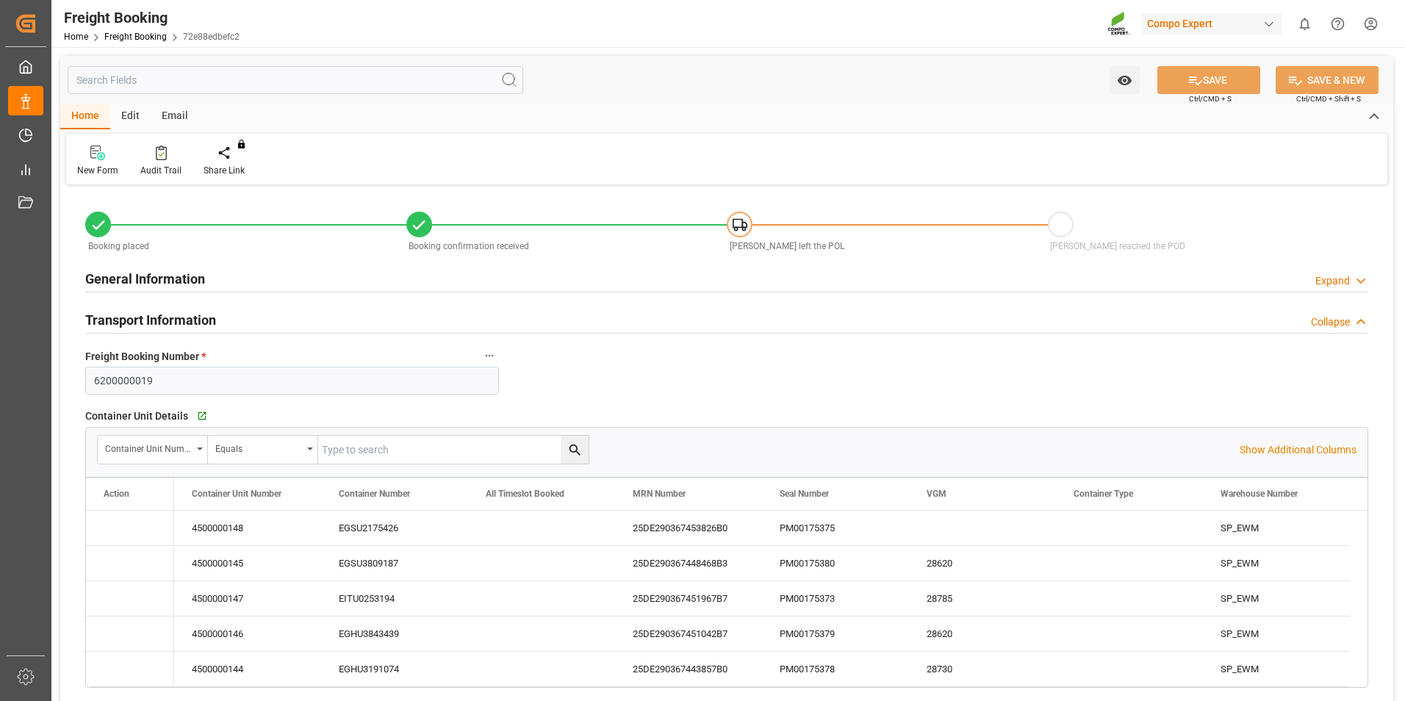
type input "[DATE] 01:00"
type input "[DATE] 20:00"
type input "[DATE] 00:01"
type input "[DATE] 12:00"
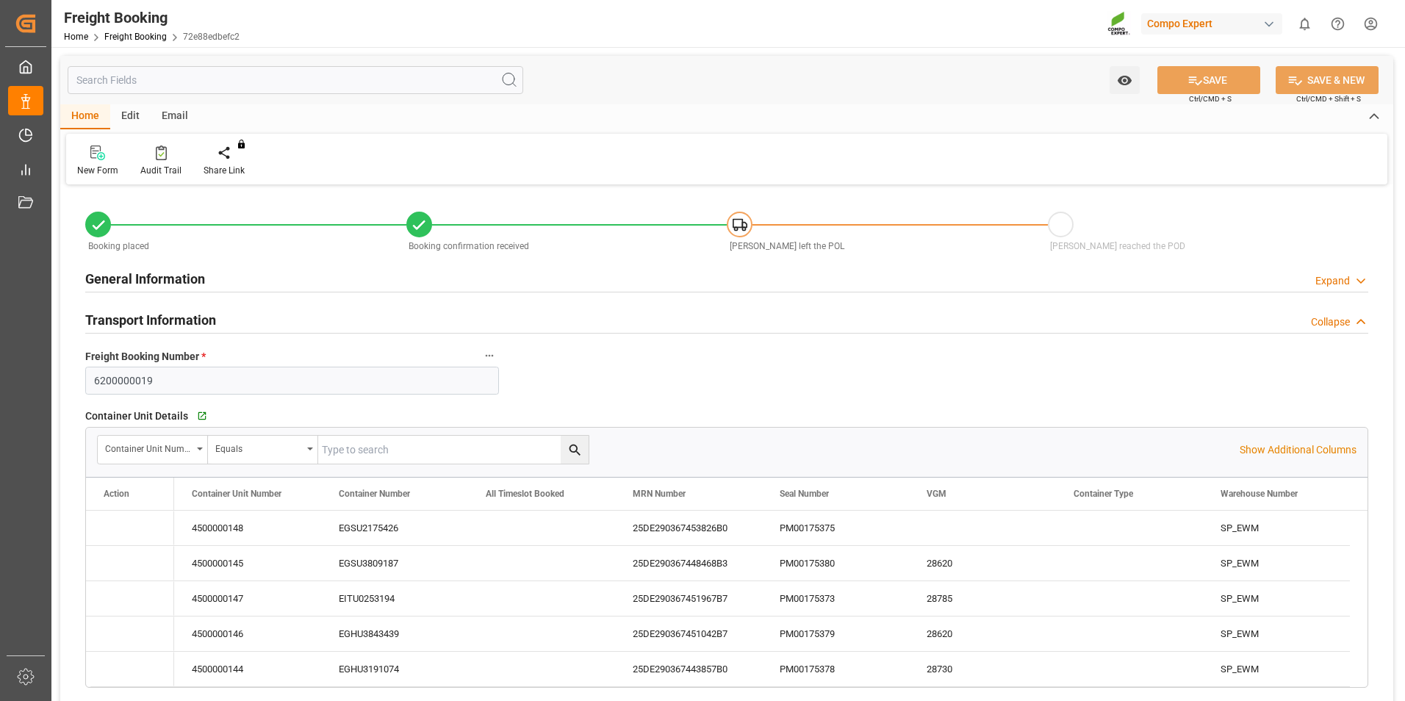
type input "[DATE] 09:01"
type input "[DATE] 13:18"
type input "[DATE] 16:03"
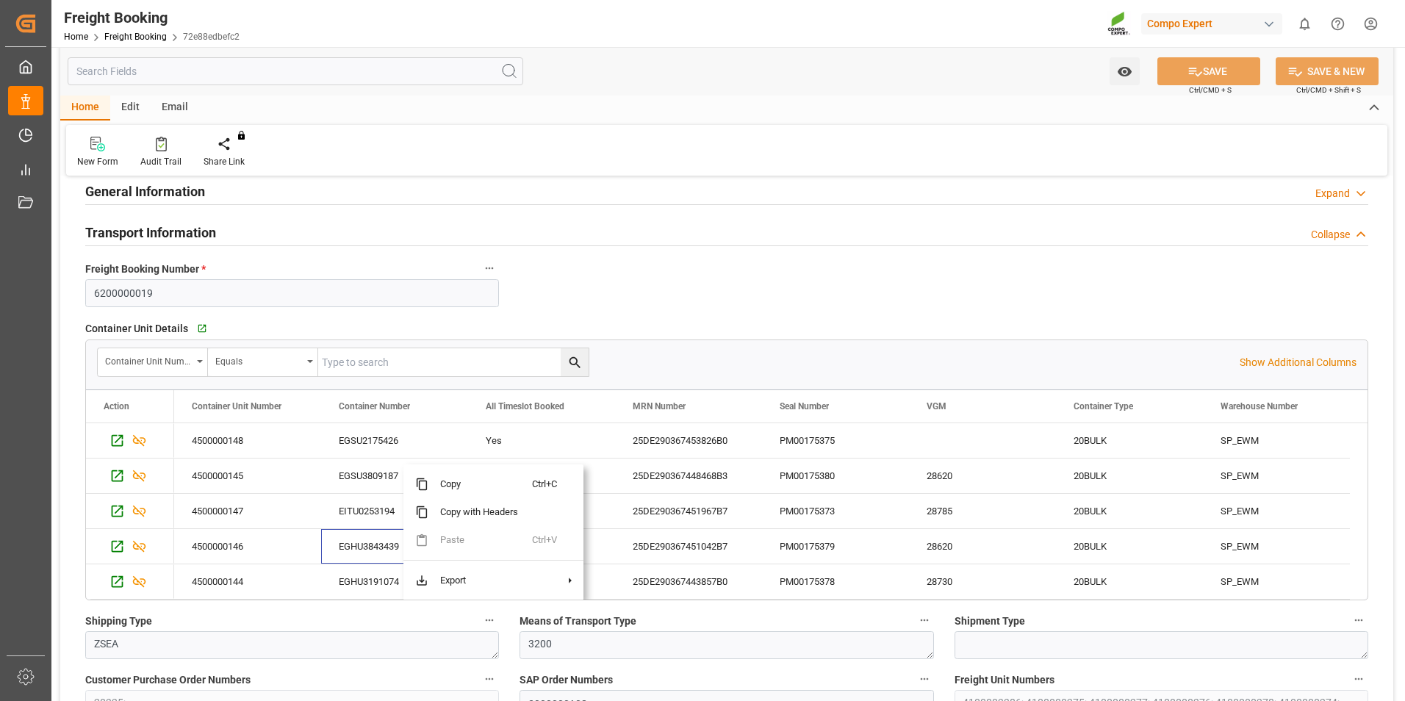
scroll to position [220, 0]
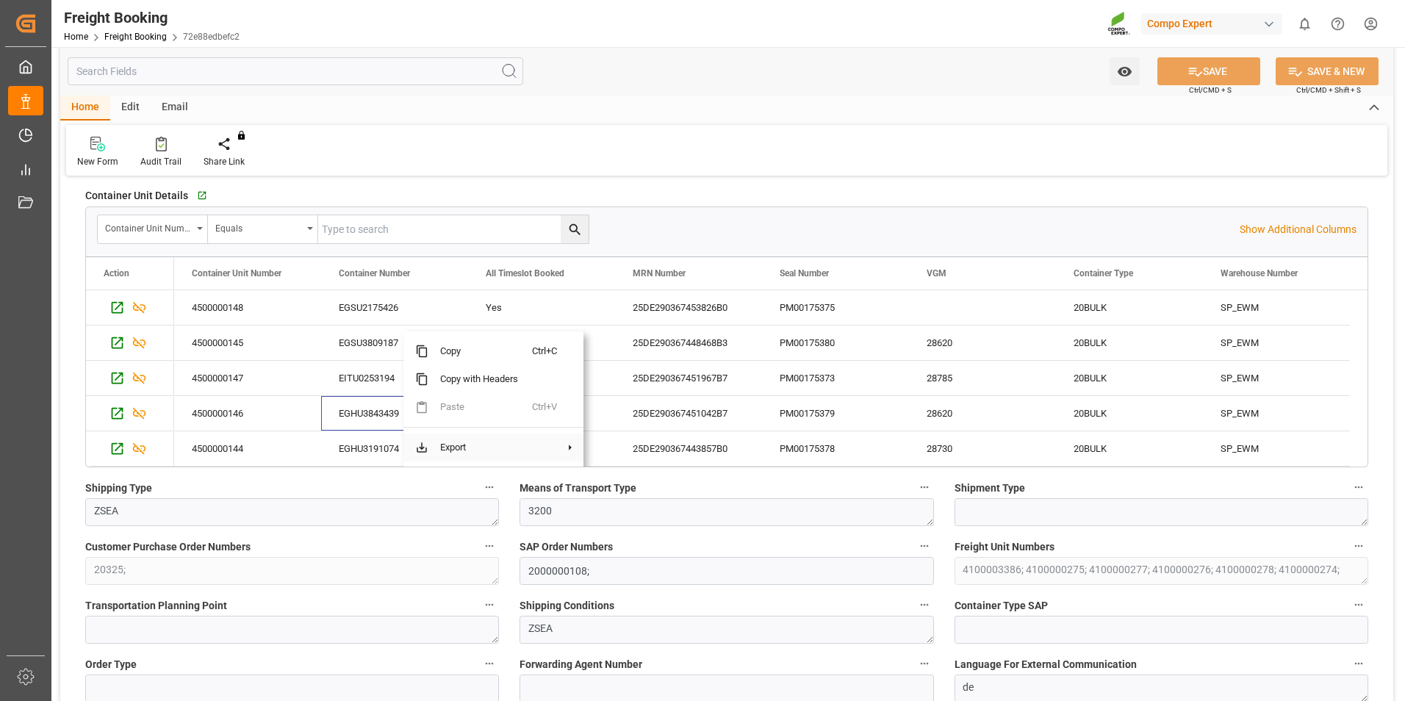
click at [567, 450] on span at bounding box center [571, 447] width 14 height 13
click at [572, 445] on span at bounding box center [571, 447] width 14 height 13
click at [649, 450] on span "Excel Export" at bounding box center [645, 448] width 76 height 28
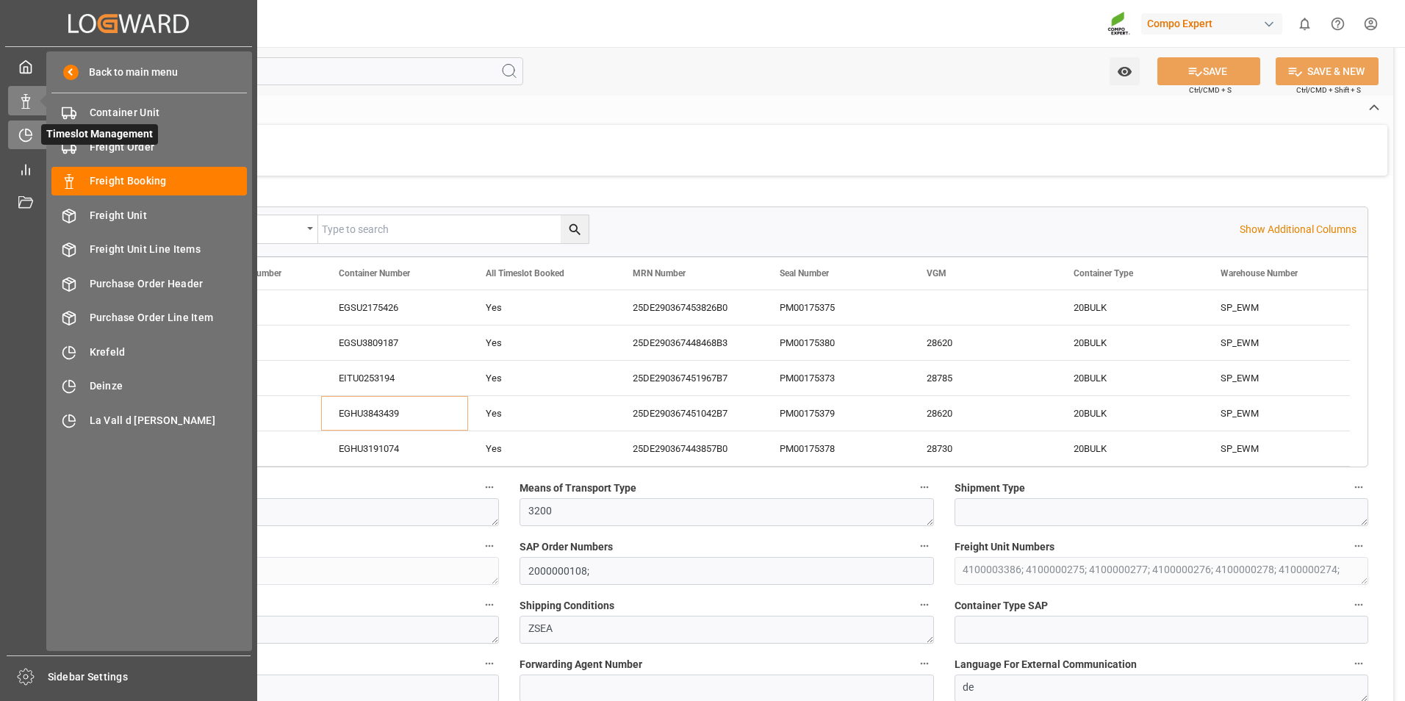
click at [31, 138] on icon at bounding box center [26, 136] width 12 height 12
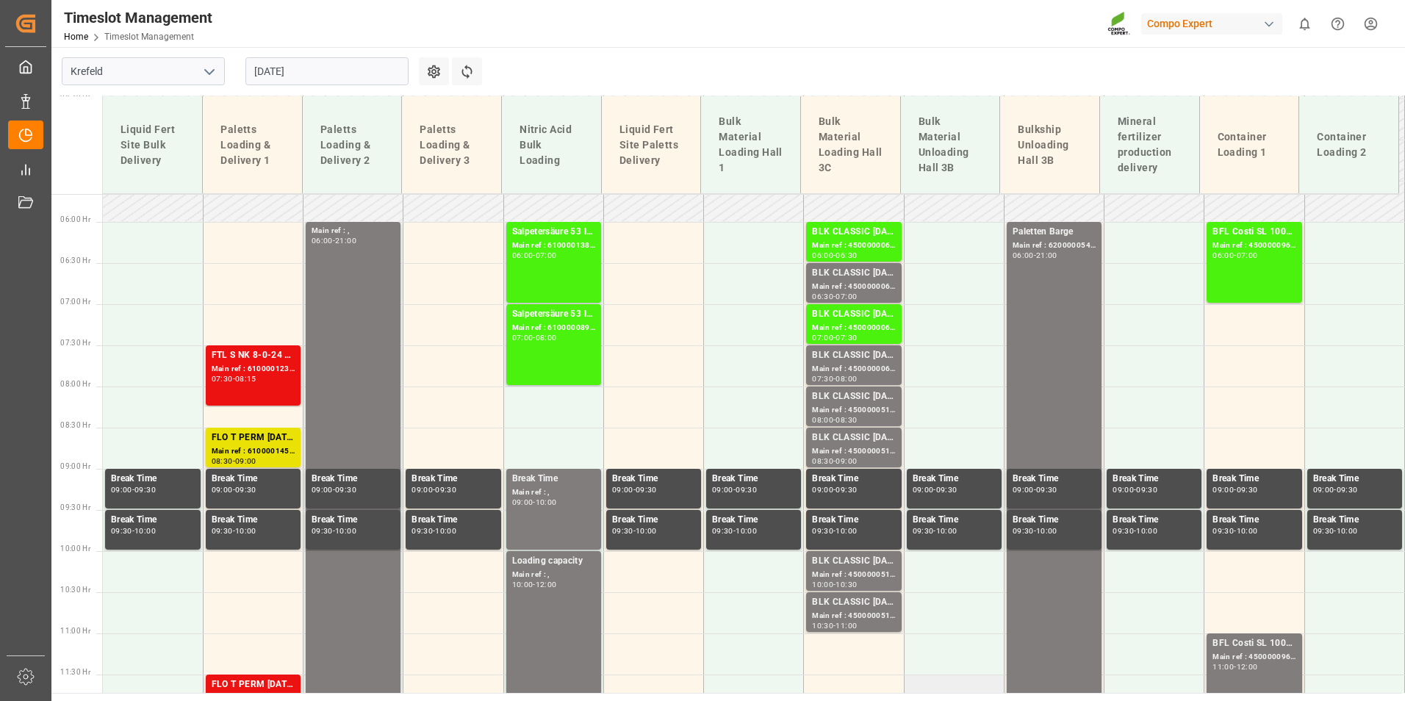
scroll to position [345, 0]
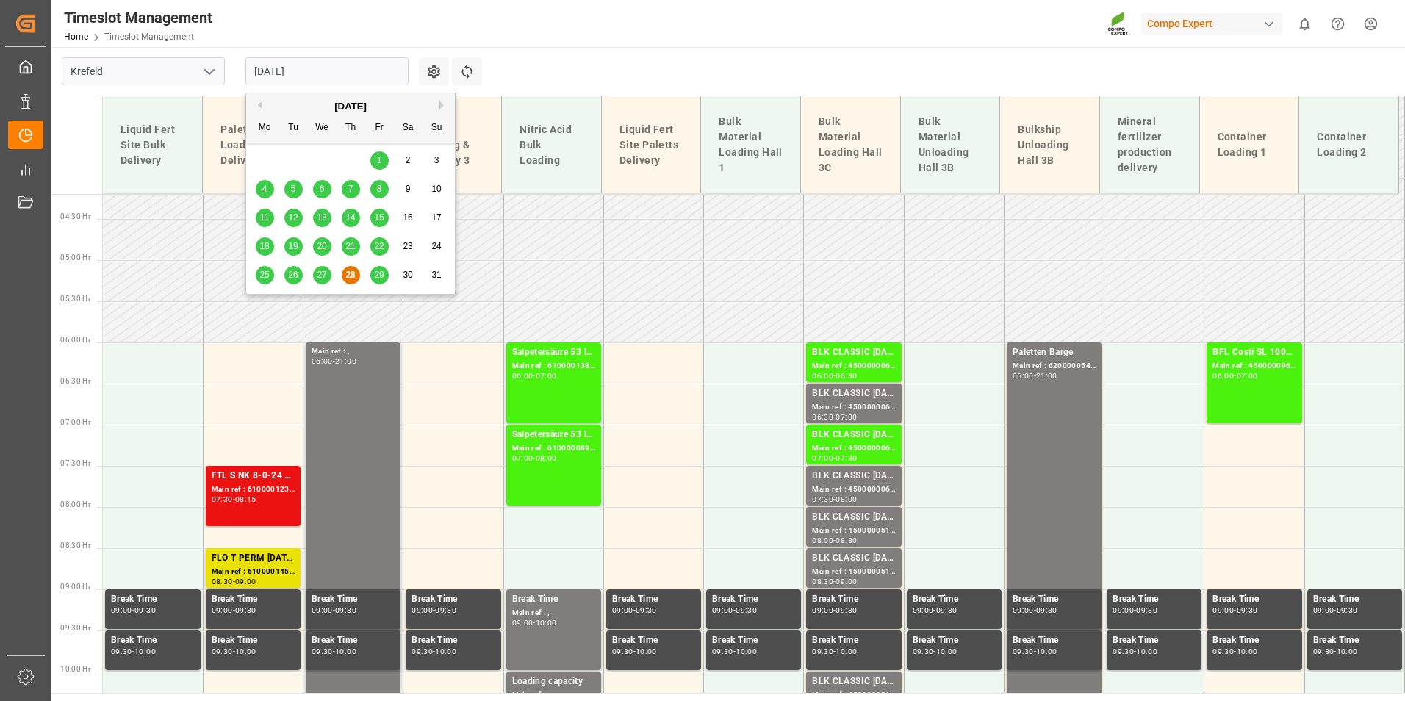
click at [351, 67] on input "[DATE]" at bounding box center [326, 71] width 163 height 28
click at [384, 272] on div "29" at bounding box center [379, 276] width 18 height 18
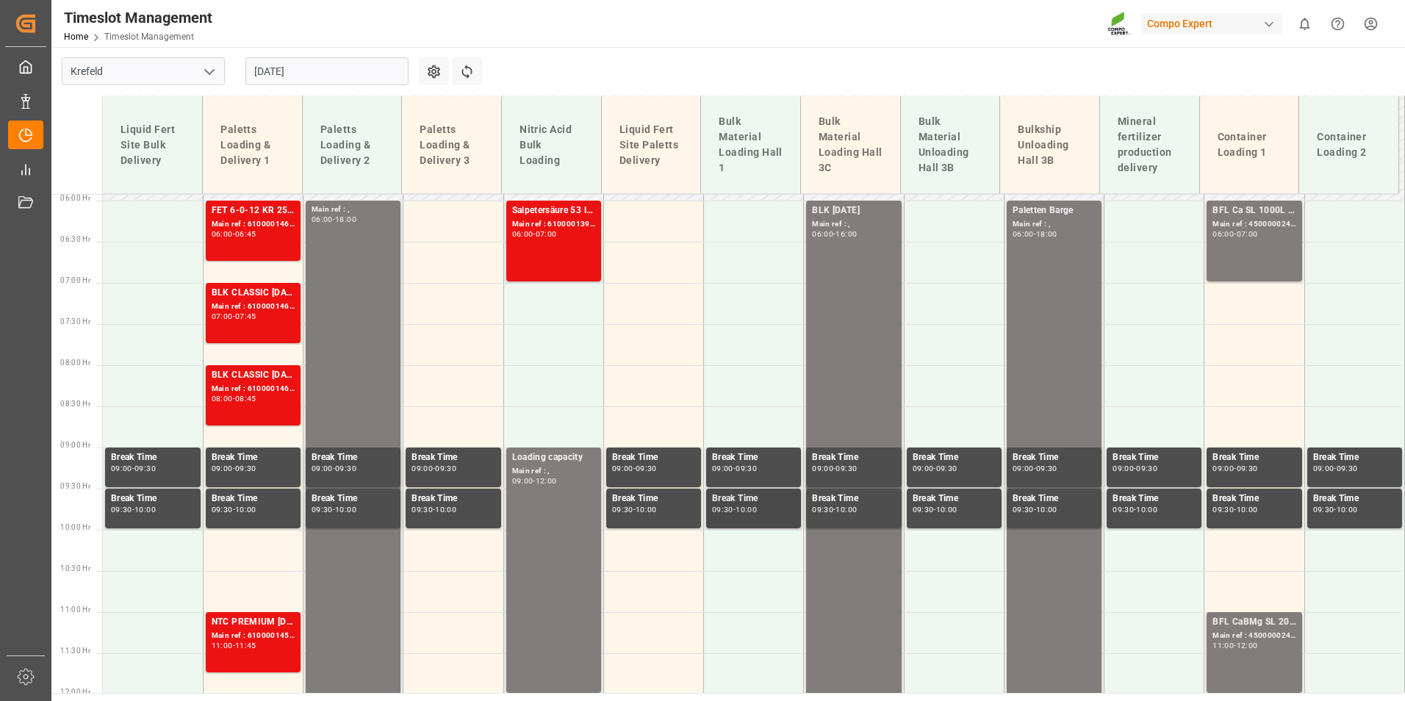
scroll to position [639, 0]
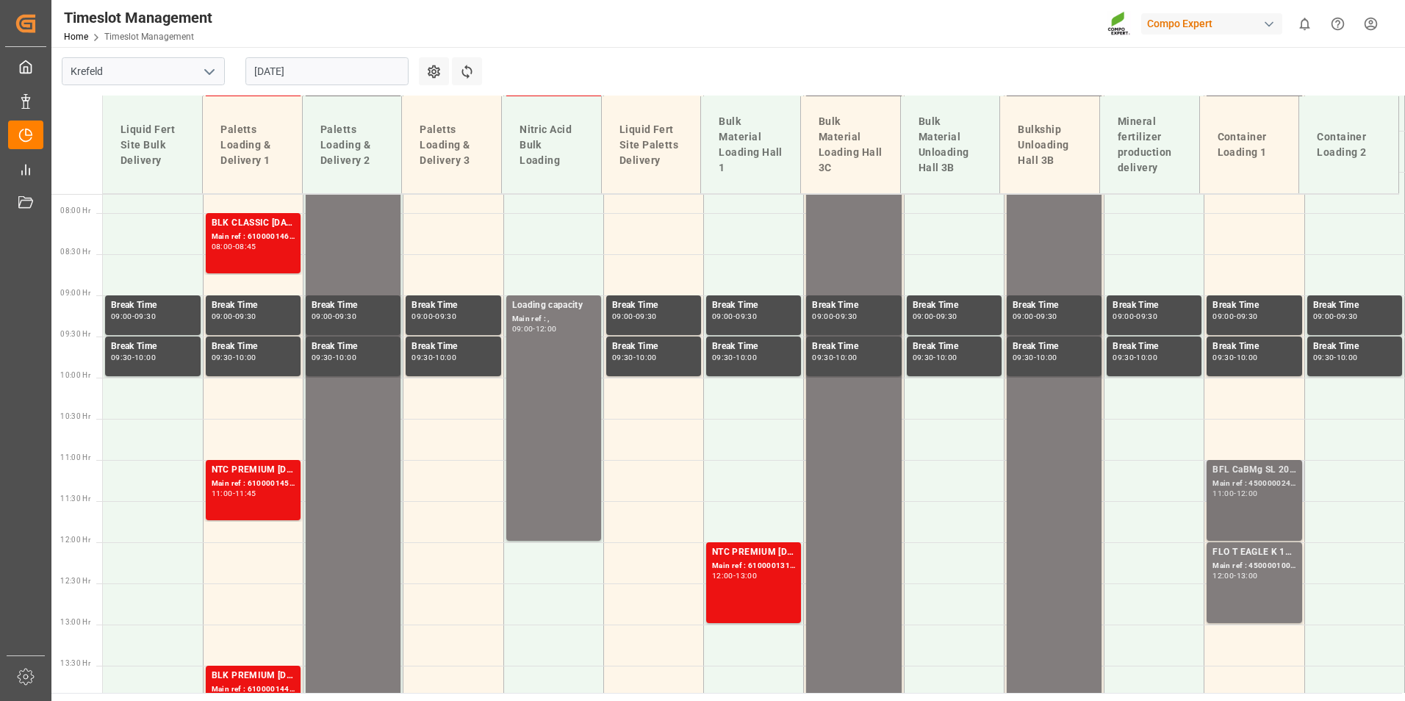
click at [1243, 464] on div "BFL CaBMg SL 20L (x48) EN,IN MTO;" at bounding box center [1253, 470] width 83 height 15
click at [1258, 560] on div "Main ref : 4500001005, 2000001041;" at bounding box center [1253, 566] width 83 height 12
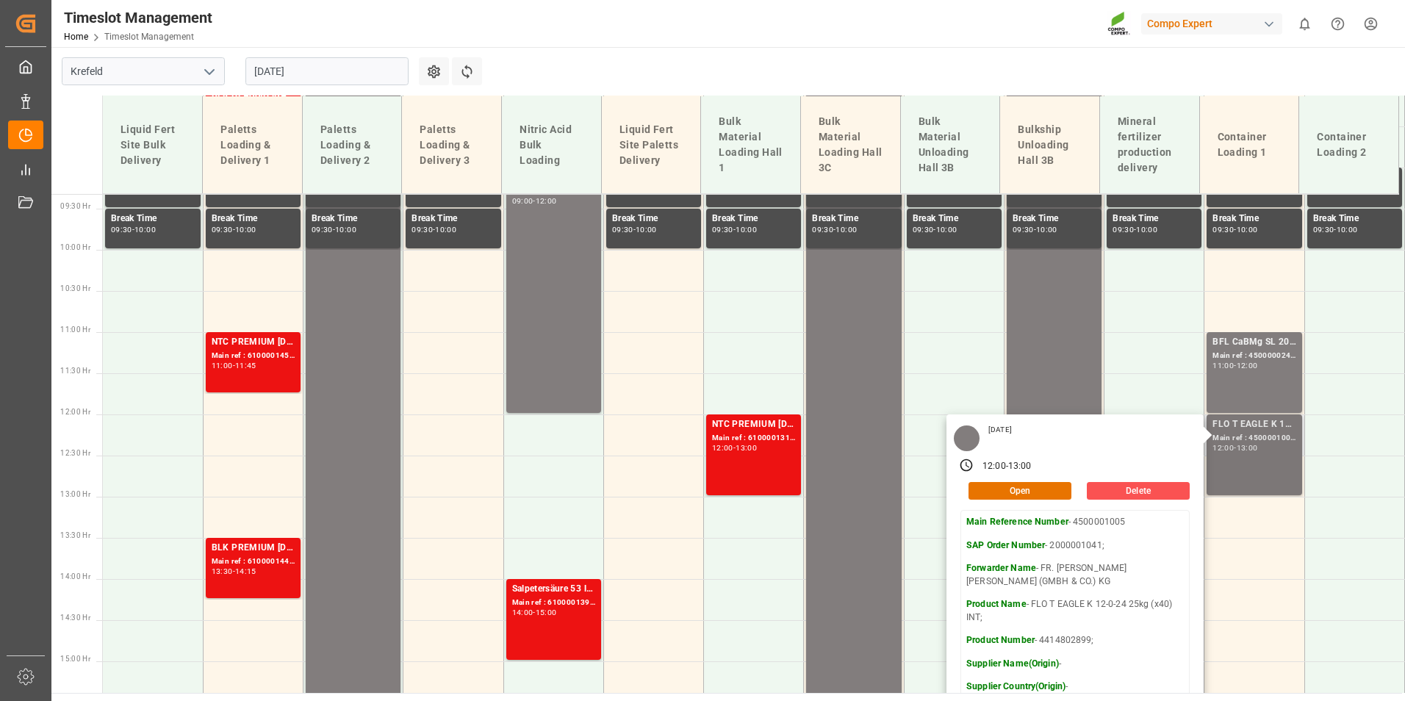
scroll to position [860, 0]
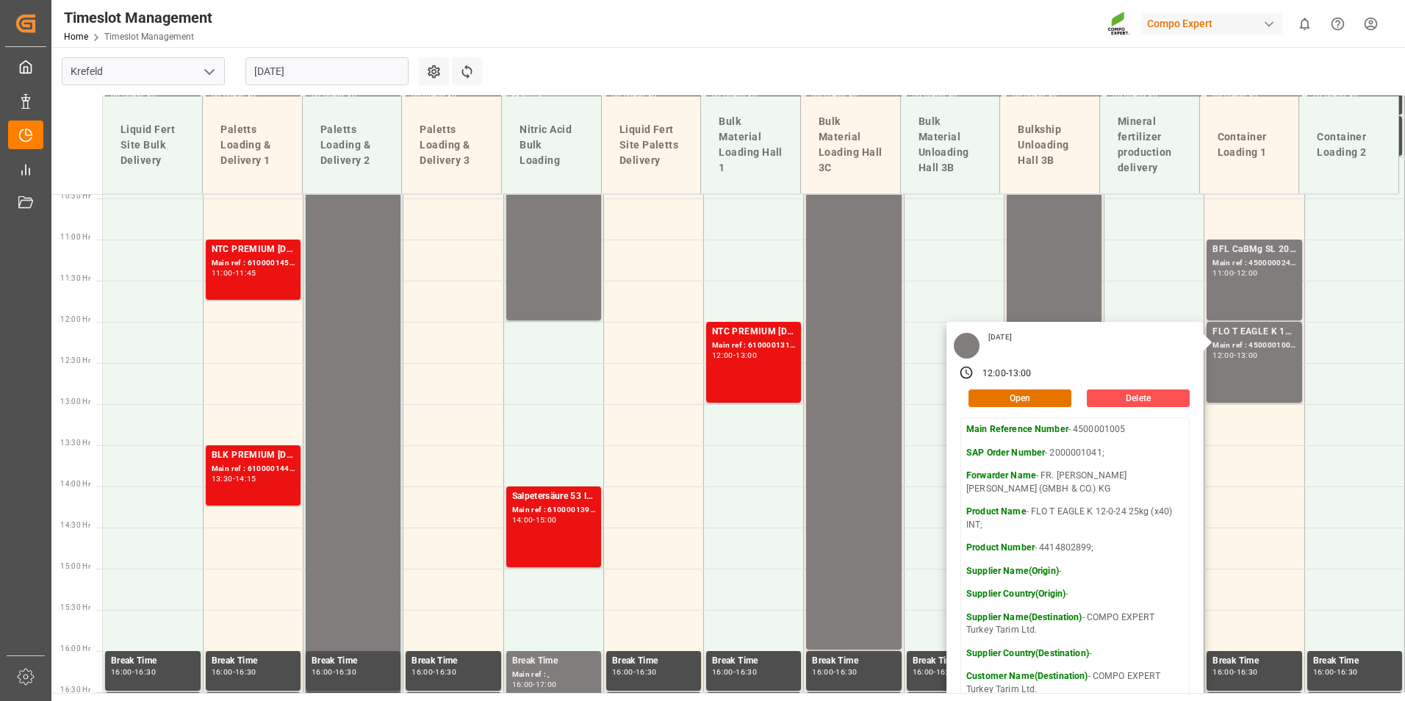
click at [343, 71] on input "[DATE]" at bounding box center [326, 71] width 163 height 28
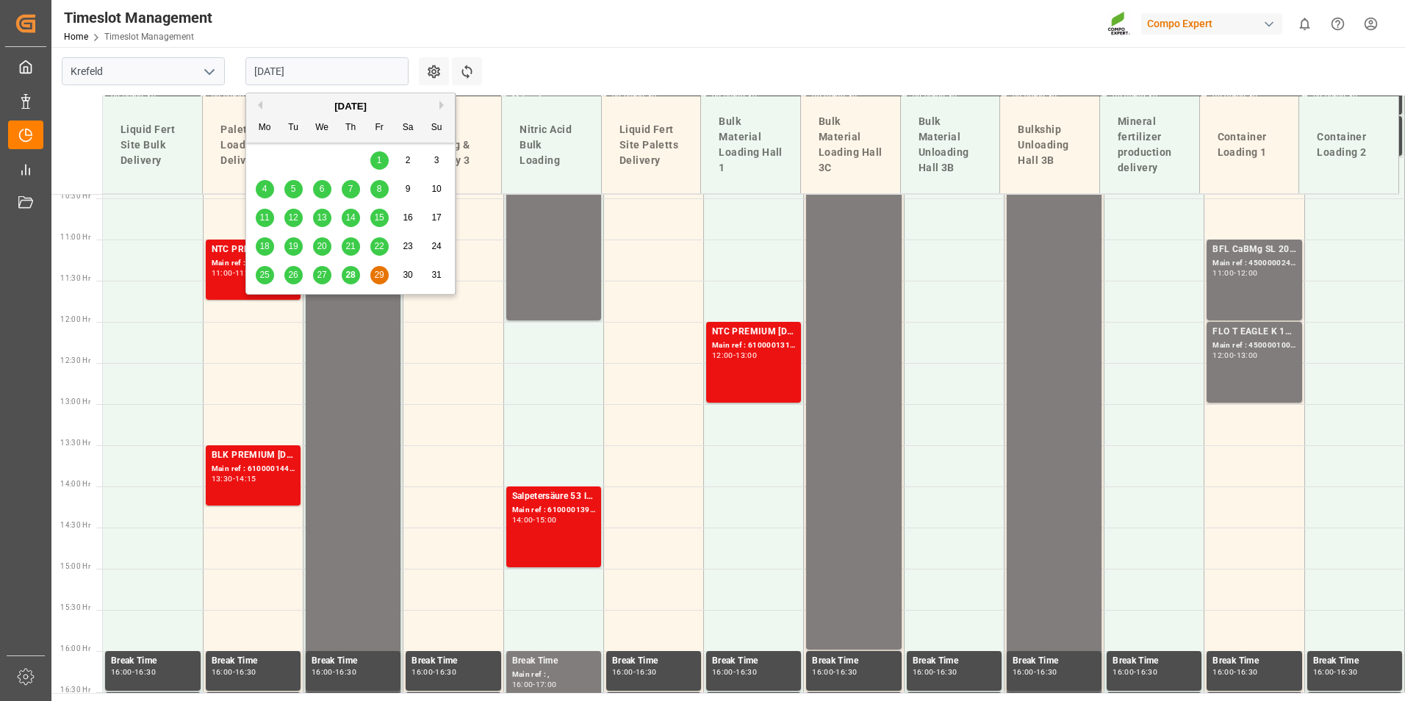
click at [350, 283] on div "28" at bounding box center [351, 276] width 18 height 18
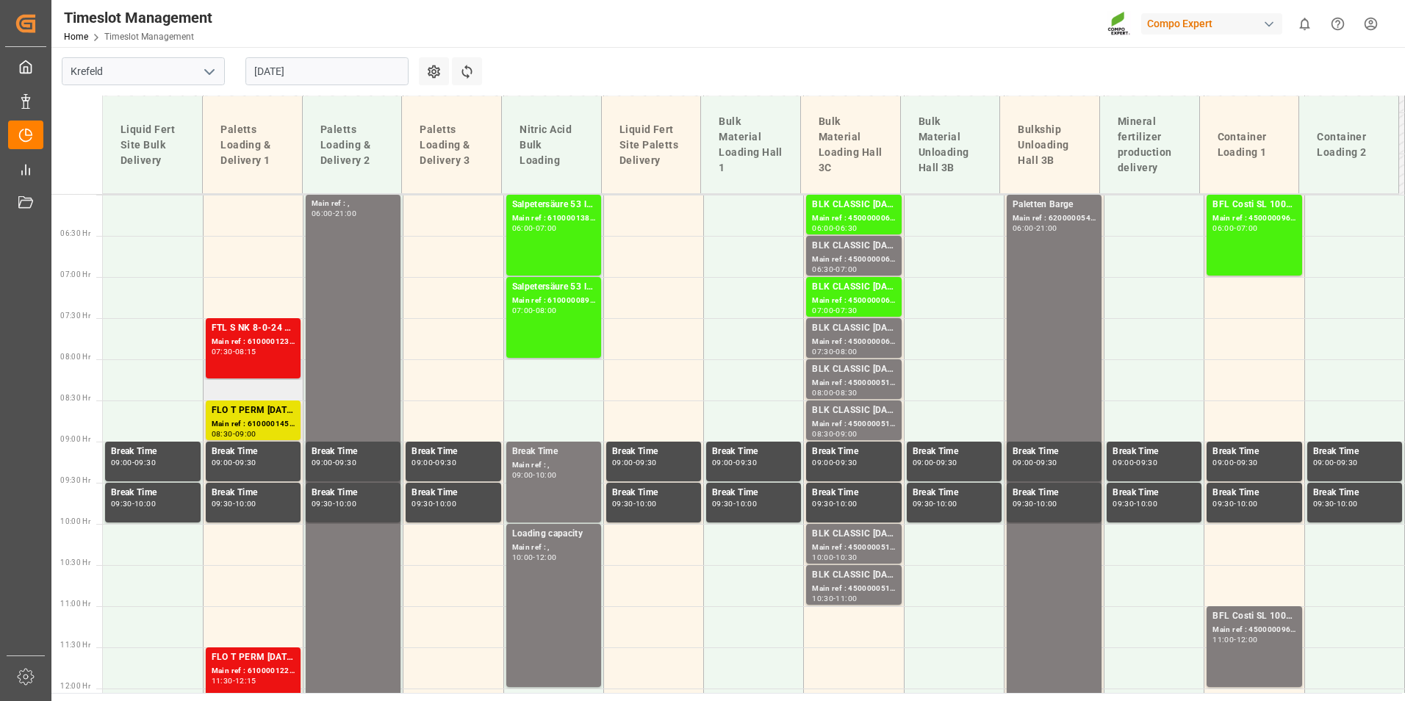
scroll to position [492, 0]
click at [274, 351] on div "07:30 - 08:15" at bounding box center [253, 353] width 83 height 8
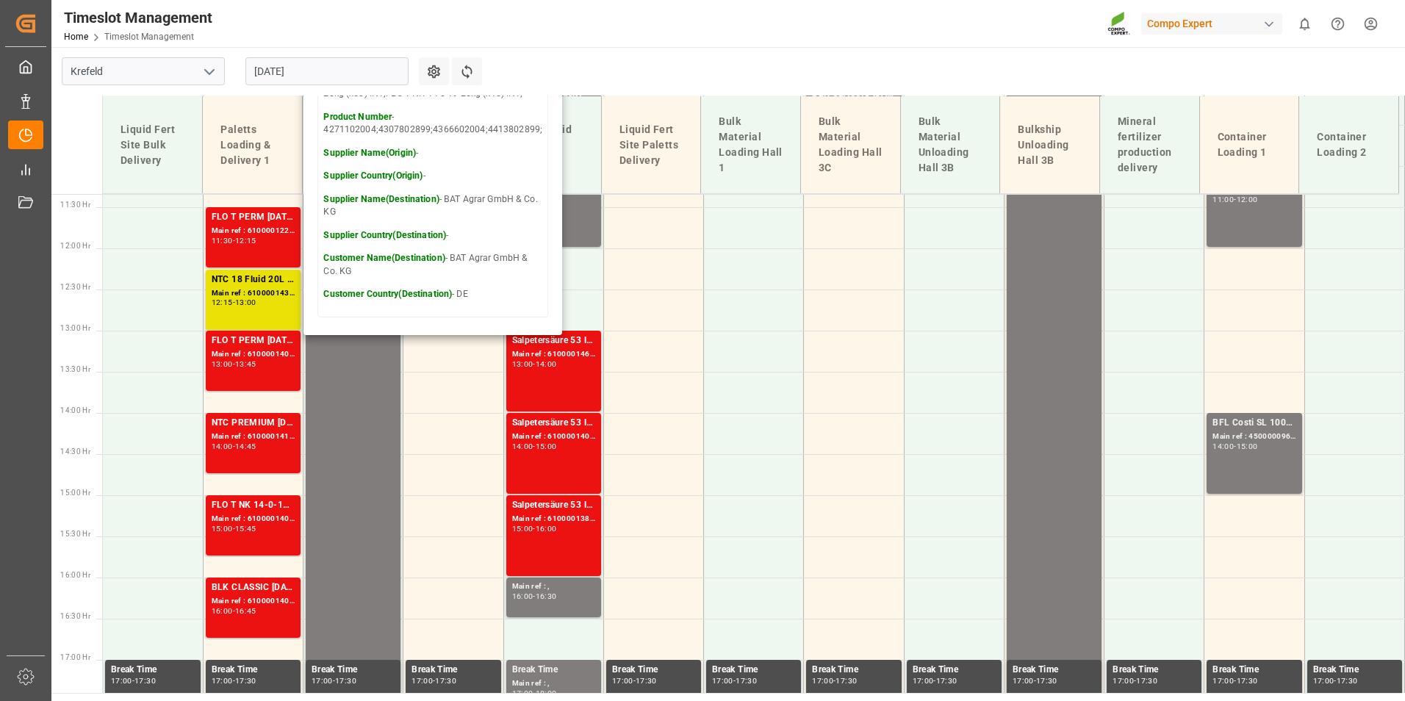
scroll to position [1007, 0]
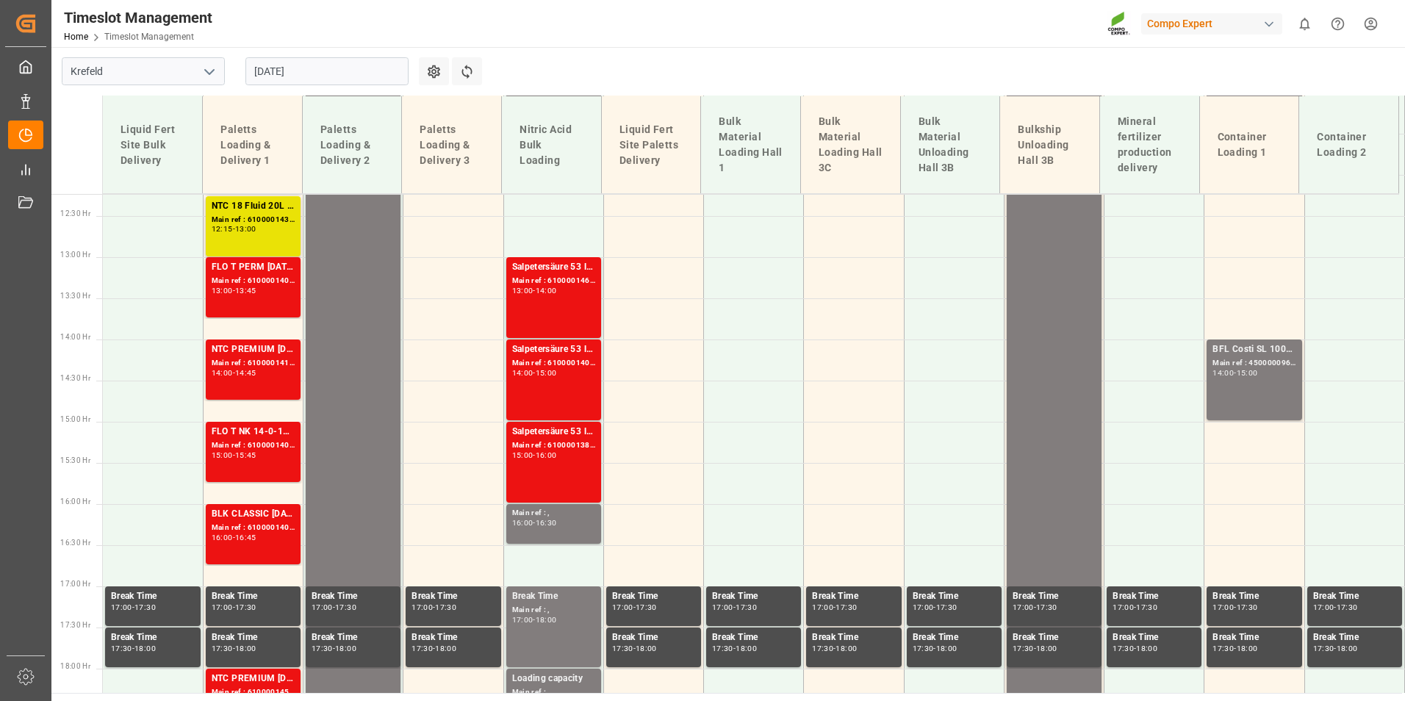
click at [256, 290] on div "13:45" at bounding box center [245, 290] width 21 height 7
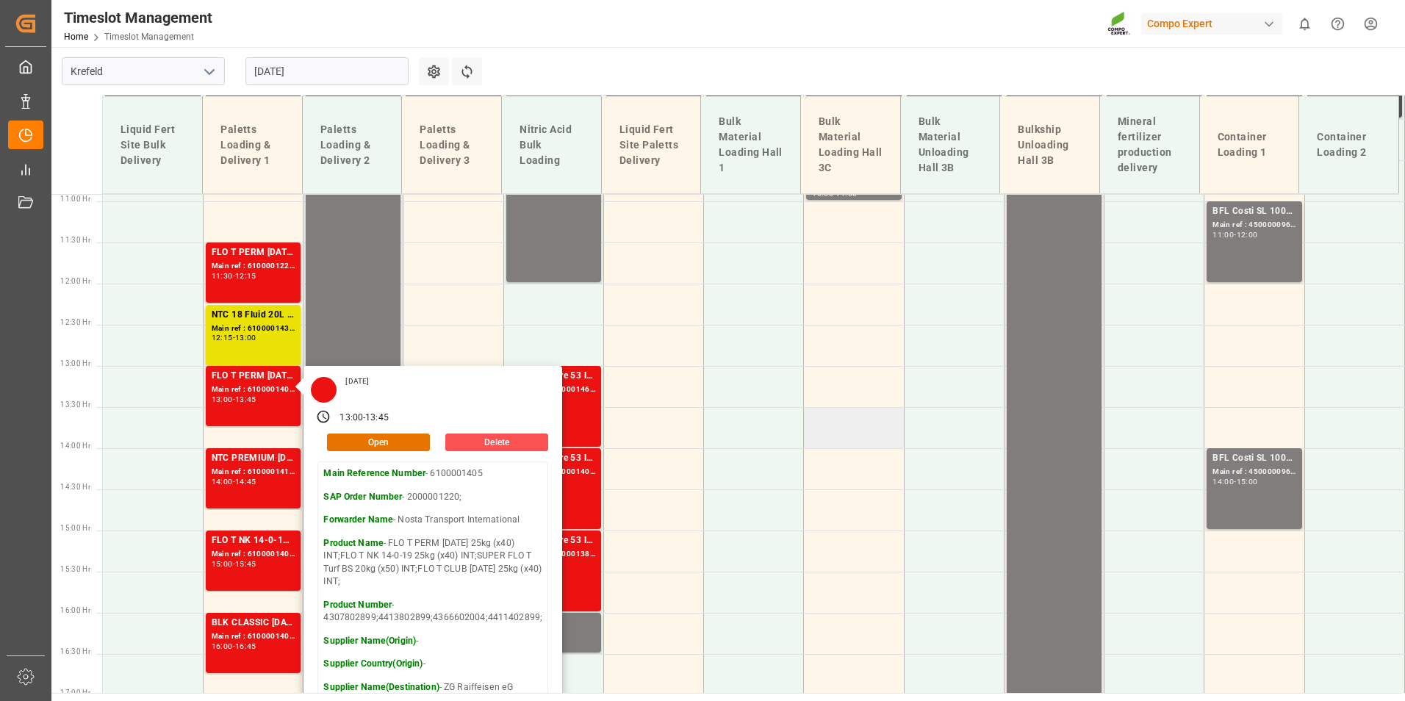
scroll to position [786, 0]
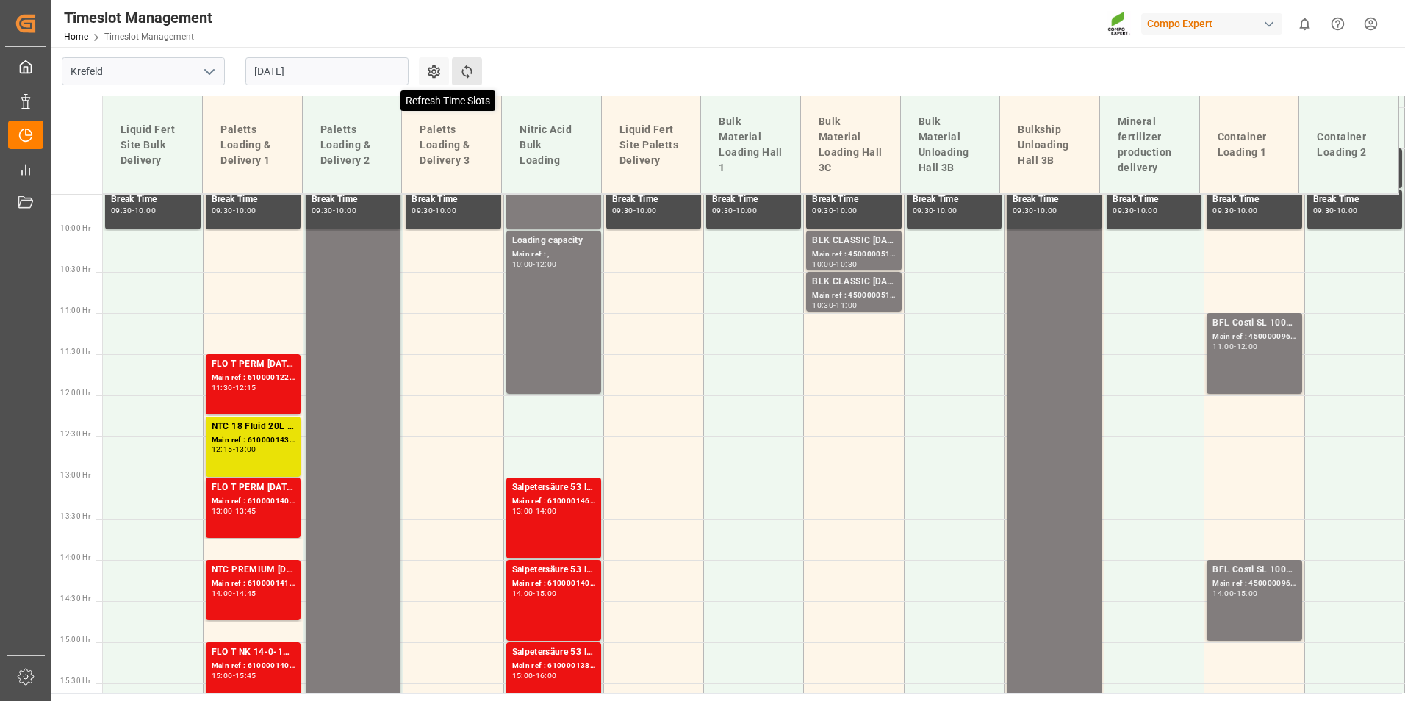
click at [470, 74] on icon at bounding box center [466, 71] width 15 height 15
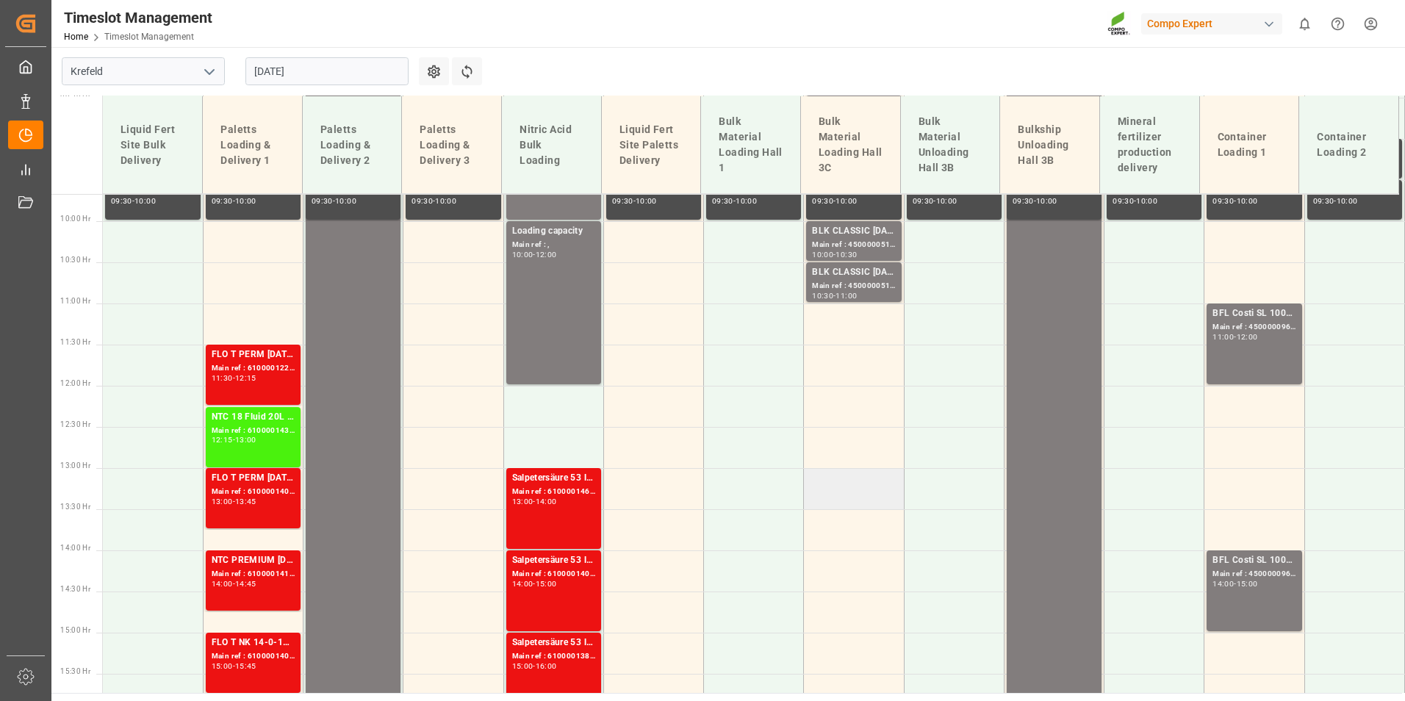
scroll to position [942, 0]
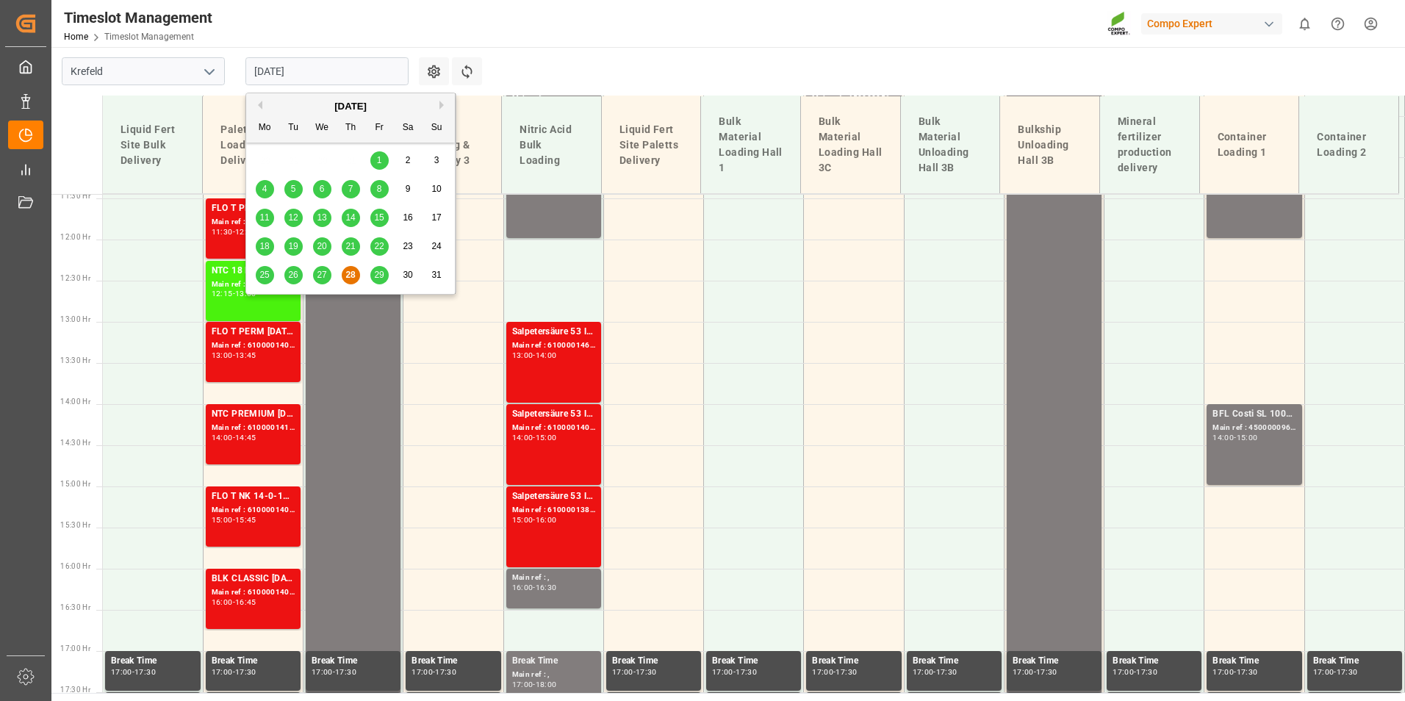
click at [284, 77] on input "[DATE]" at bounding box center [326, 71] width 163 height 28
click at [440, 106] on button "Next Month" at bounding box center [443, 105] width 9 height 9
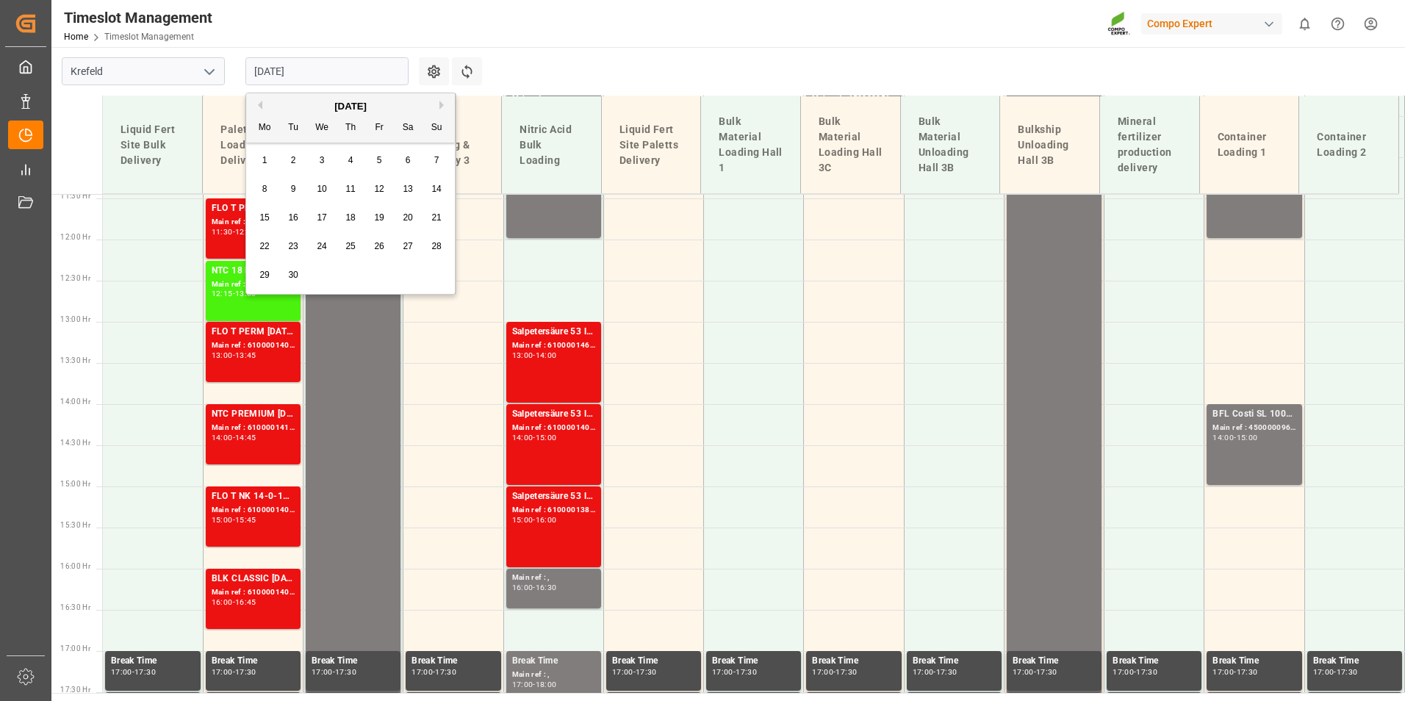
click at [265, 164] on span "1" at bounding box center [264, 160] width 5 height 10
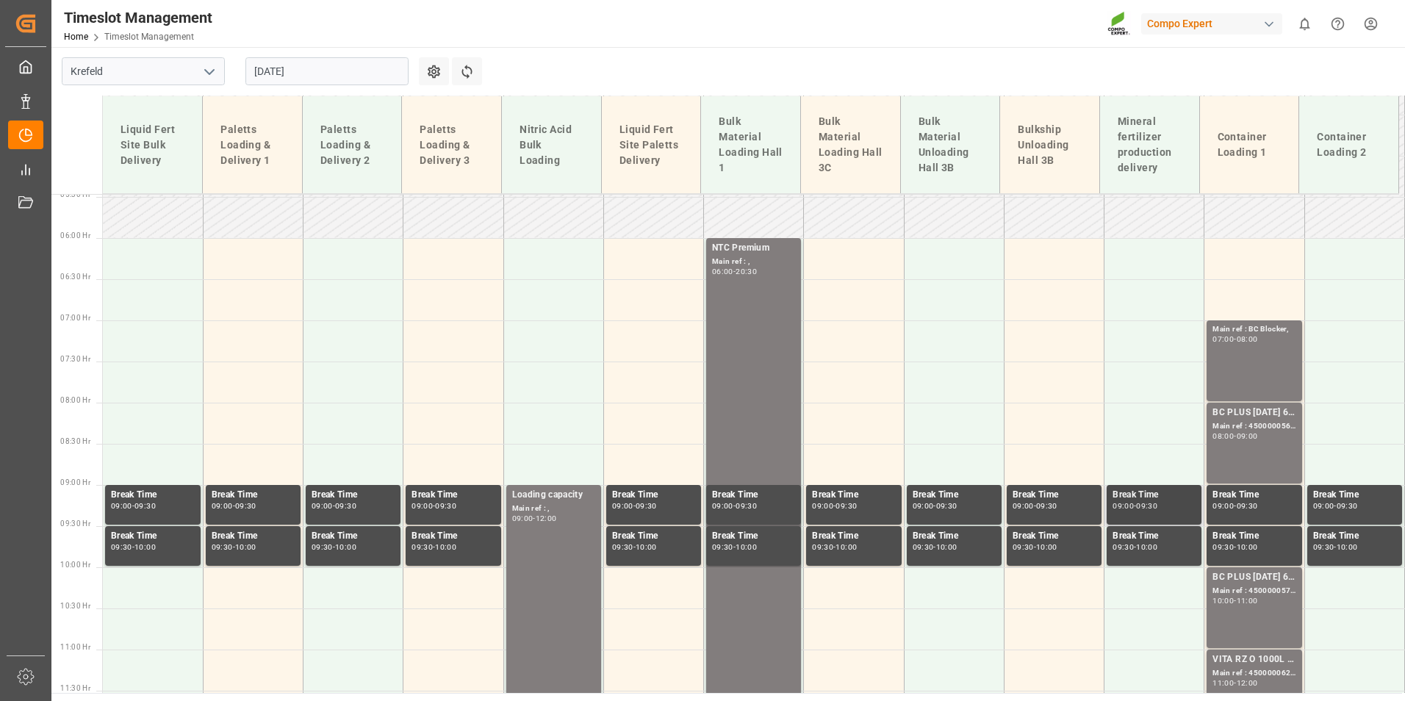
scroll to position [428, 0]
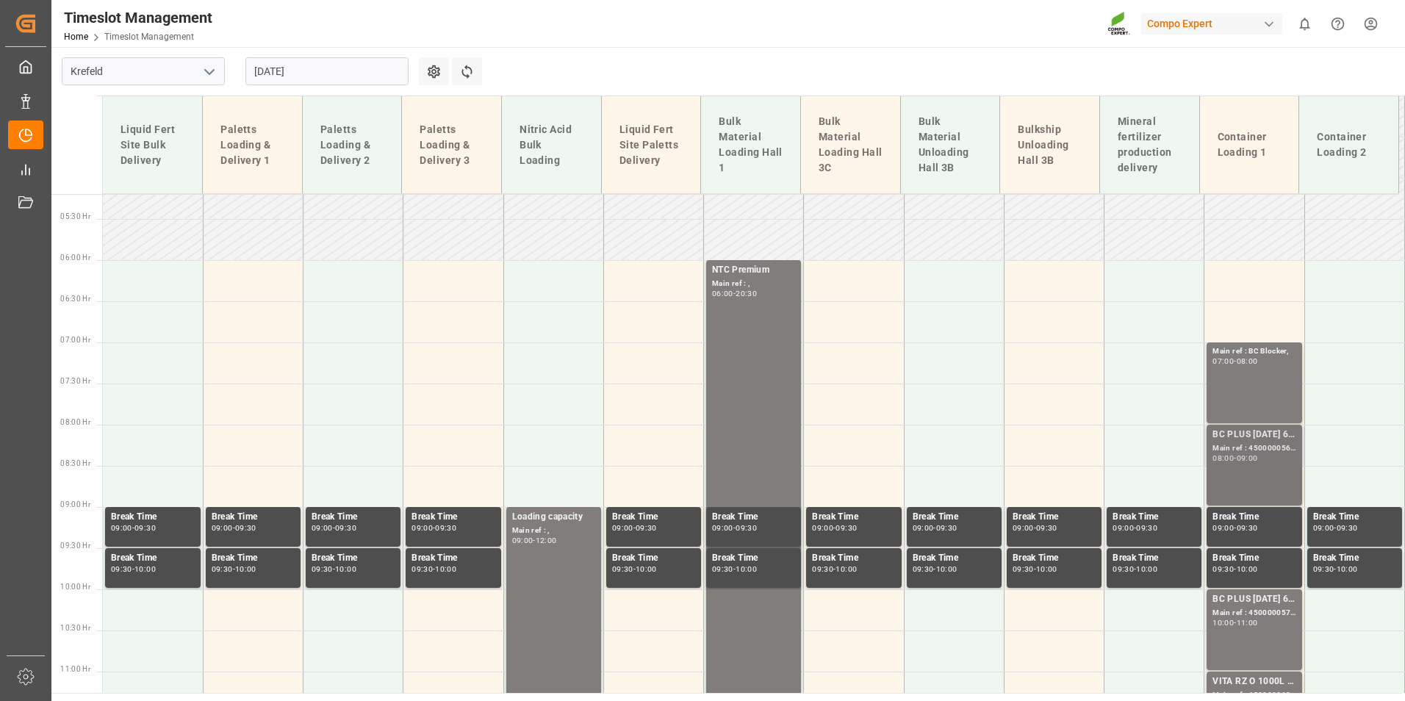
click at [1228, 425] on div "BC PLUS 16-8-12 6M 25kg (x42) WW; Main ref : 4500000569, 2000000524; 08:00 - 09…" at bounding box center [1254, 465] width 95 height 81
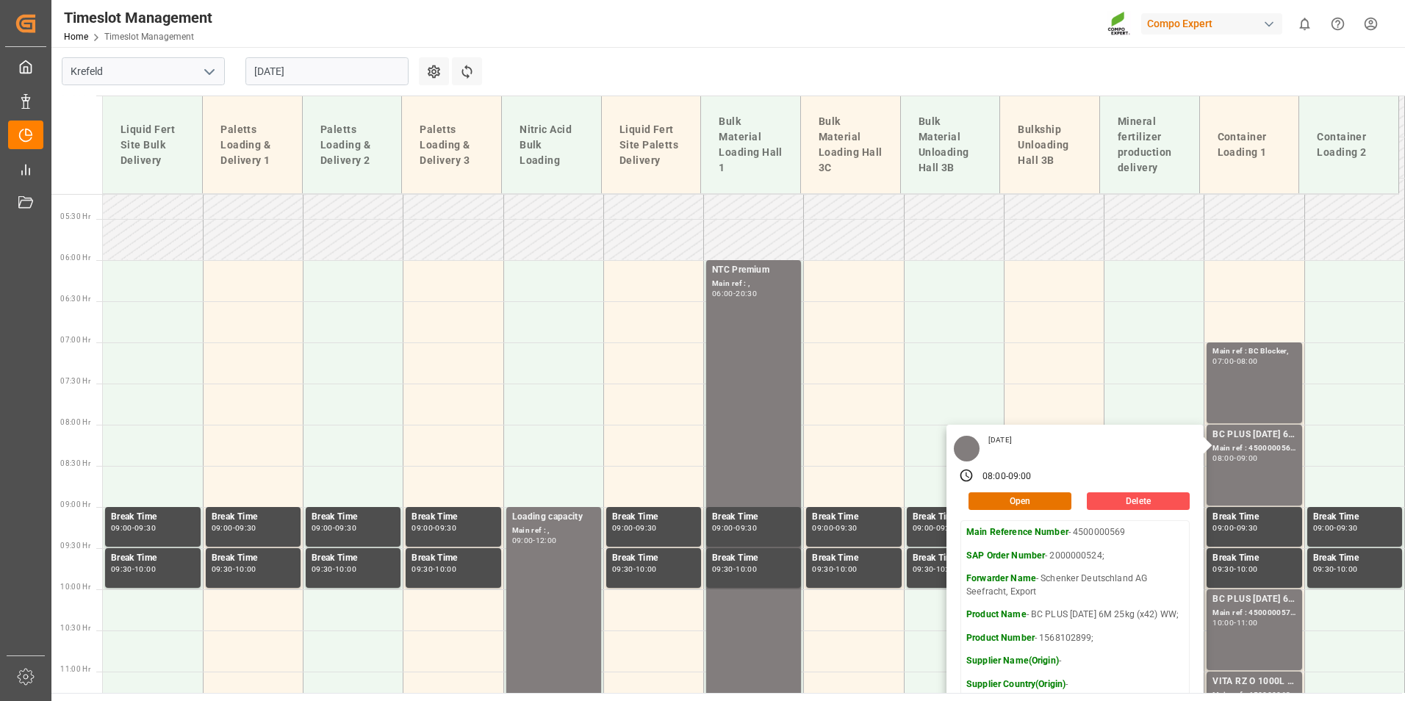
scroll to position [575, 0]
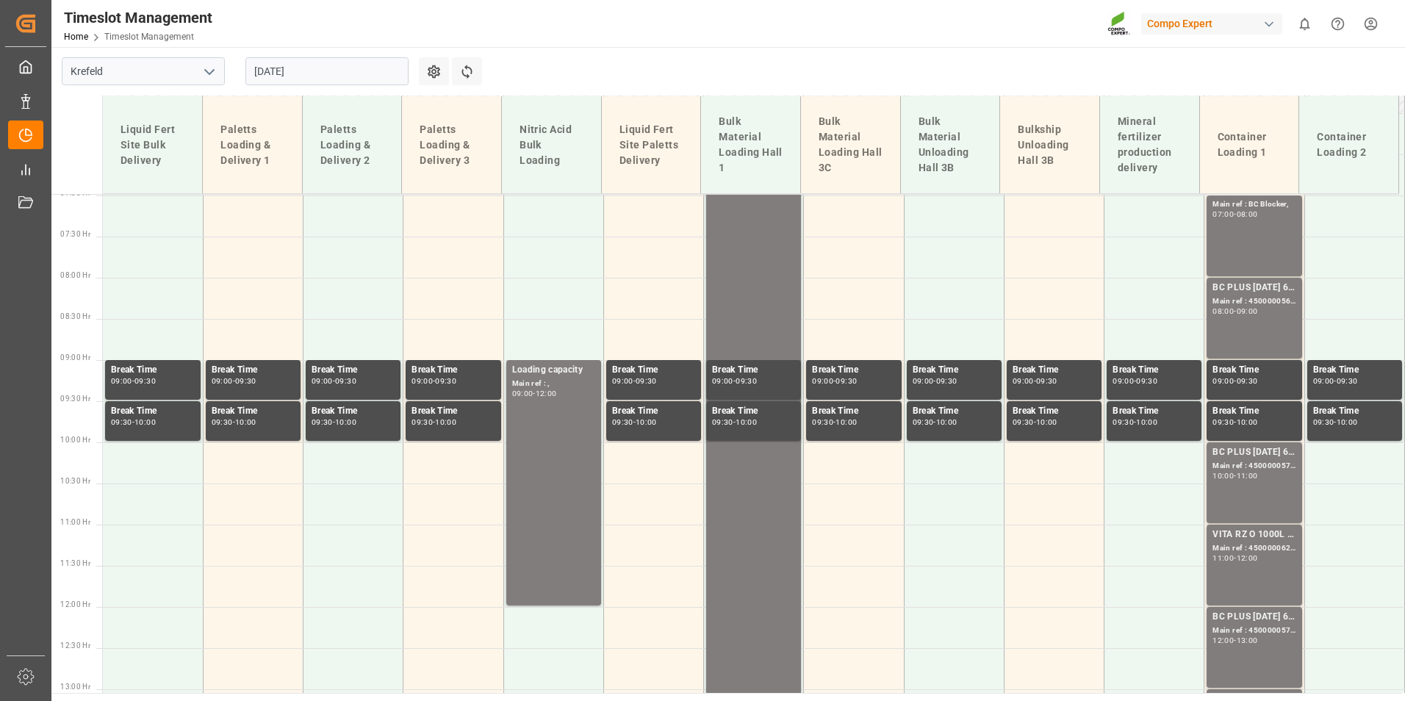
click at [1243, 496] on div "BC PLUS 16-8-12 6M 25kg (x42) WW; Main ref : 4500000570, 2000000524; 10:00 - 11…" at bounding box center [1253, 482] width 83 height 75
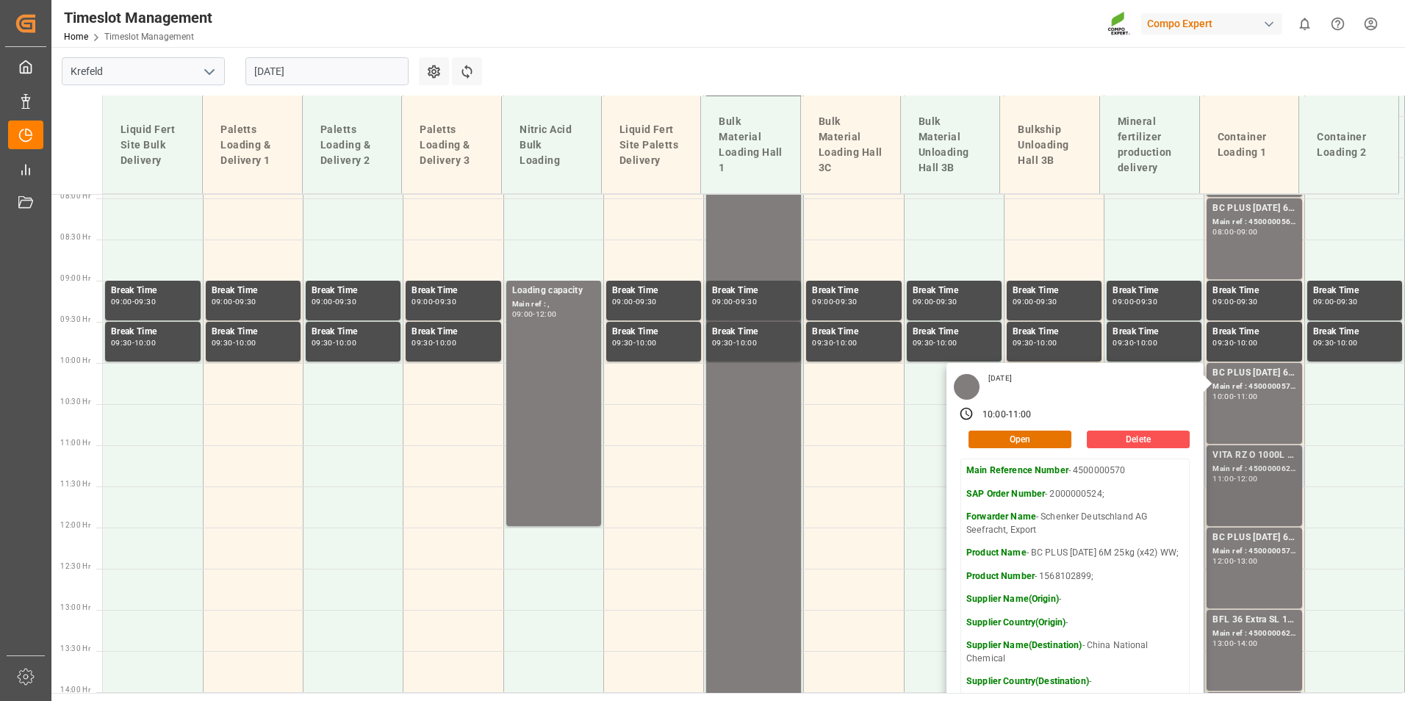
scroll to position [722, 0]
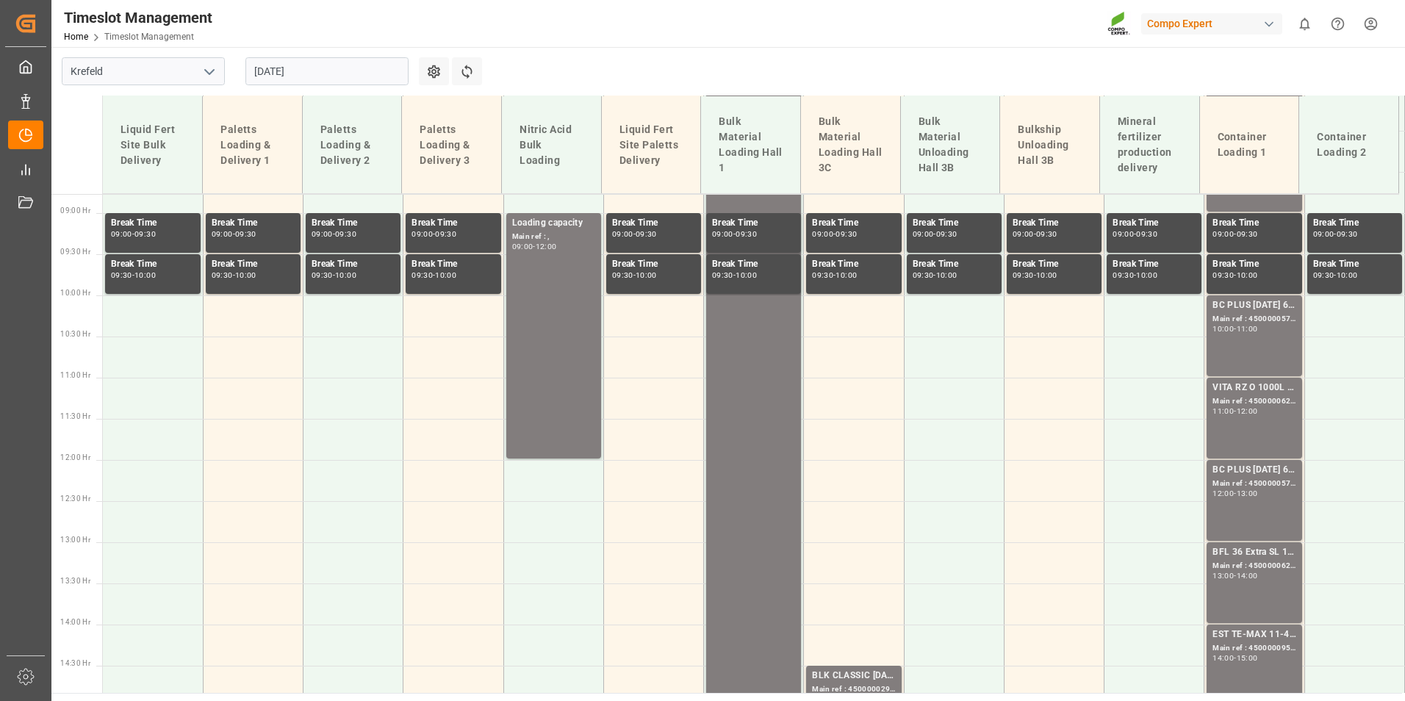
click at [1242, 425] on div "VITA RZ O 1000L IBC MTO; Main ref : 4500000628, 2000000545; 11:00 - 12:00" at bounding box center [1253, 418] width 83 height 75
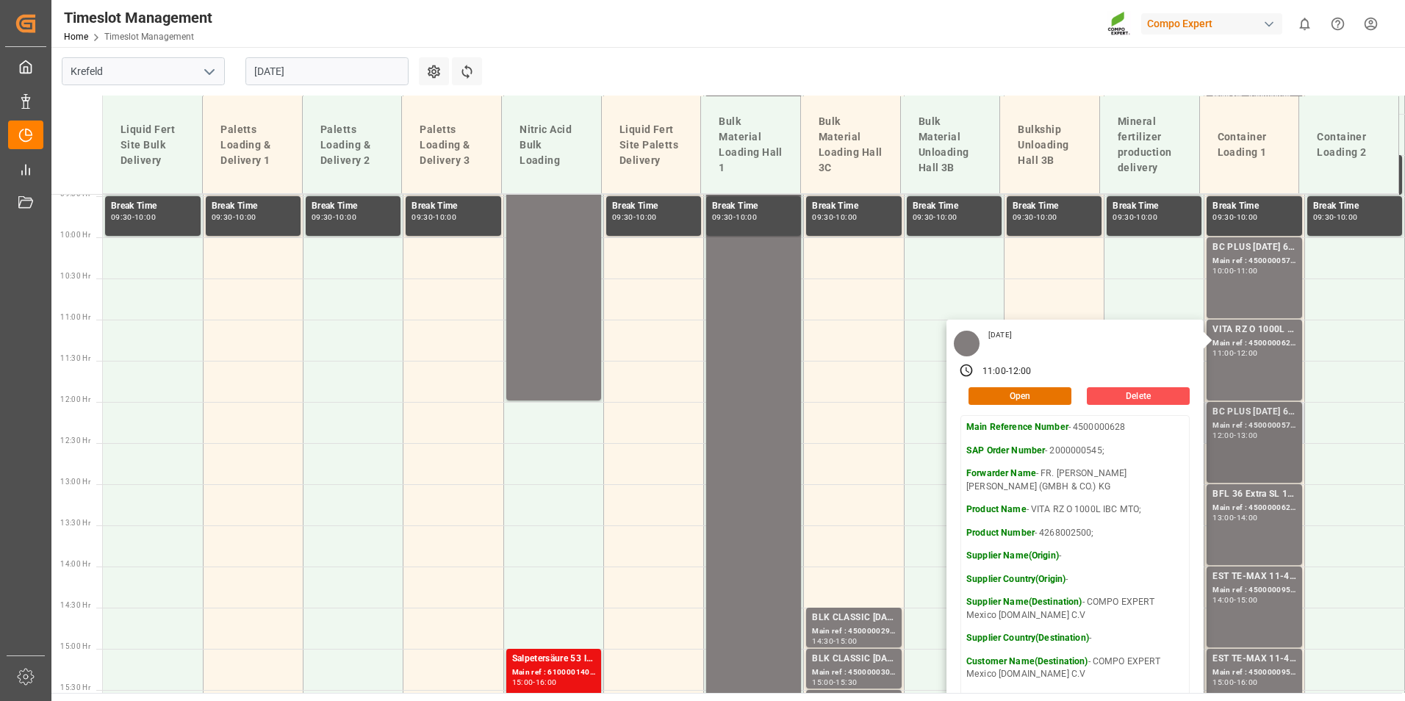
scroll to position [869, 0]
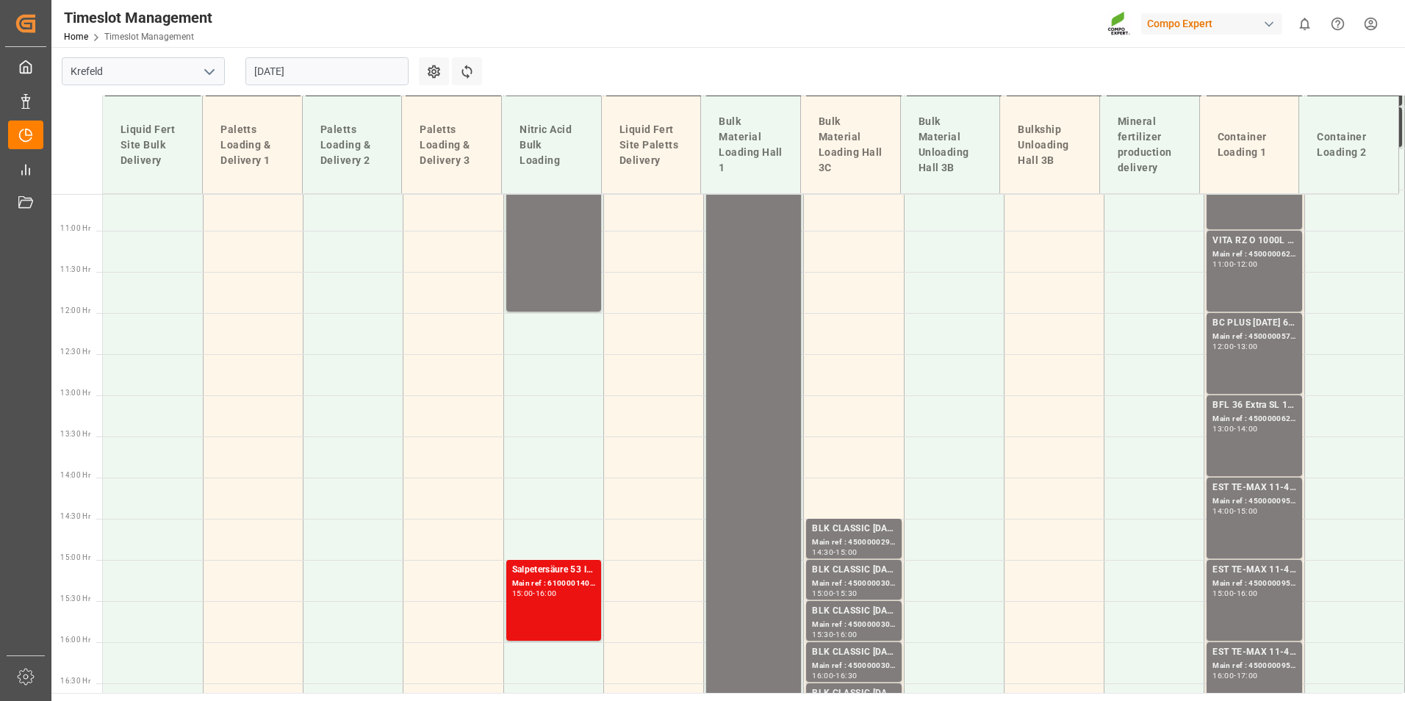
click at [1240, 343] on div "13:00" at bounding box center [1247, 346] width 21 height 7
click at [1259, 418] on div "Main ref : 4500000627, 2000000544;" at bounding box center [1253, 419] width 83 height 12
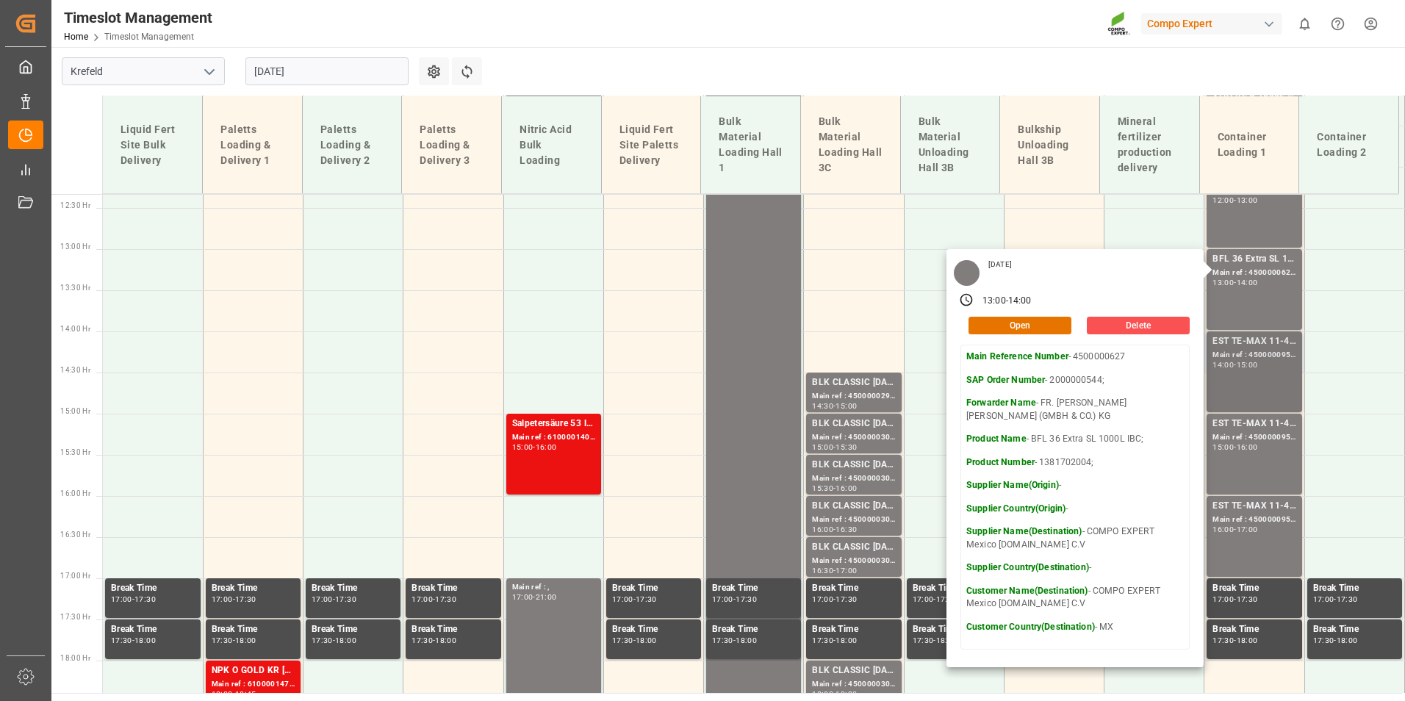
scroll to position [1015, 0]
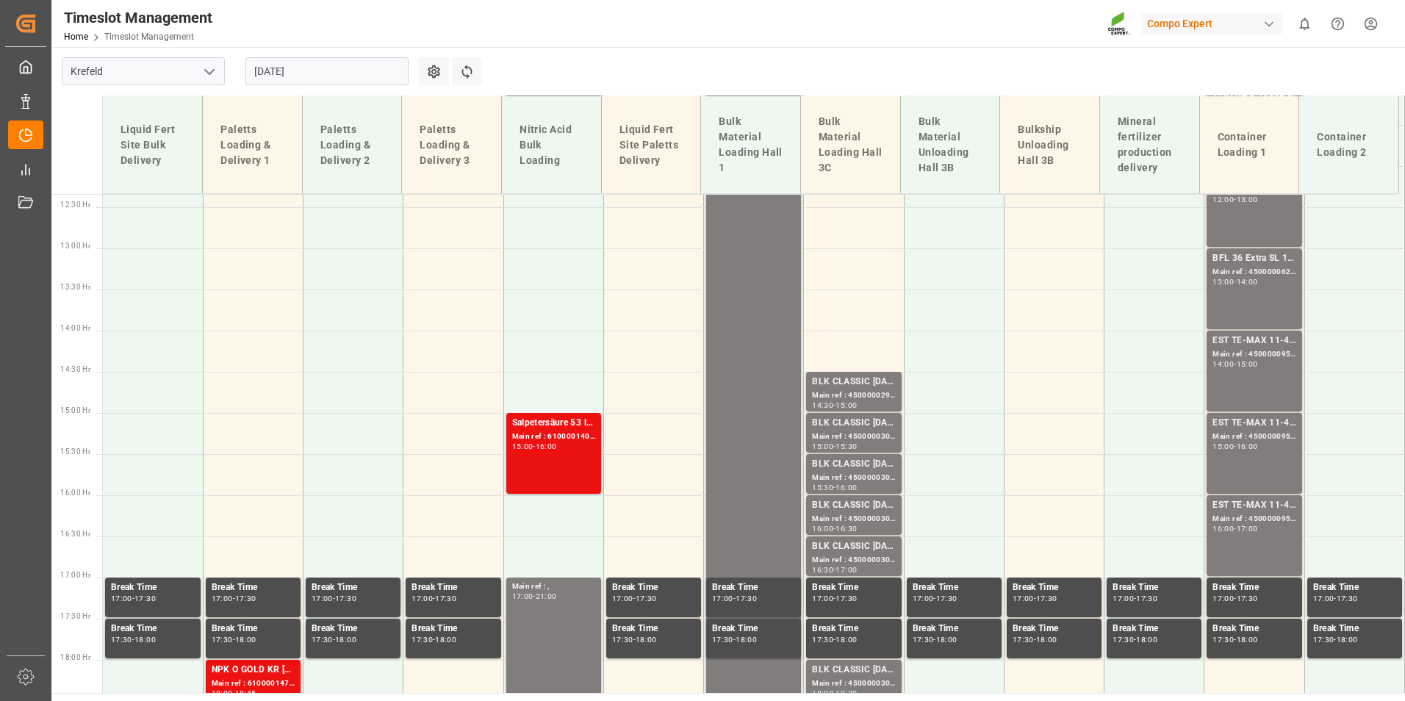
click at [1237, 380] on div "EST TE-MAX 11-48 20kg (x45) ES, PT MTO; Main ref : 4500000955, 2000000378; 14:0…" at bounding box center [1253, 371] width 83 height 75
click at [1251, 424] on div "EST TE-MAX 11-48 20kg (x45) ES, PT MTO;" at bounding box center [1253, 423] width 83 height 15
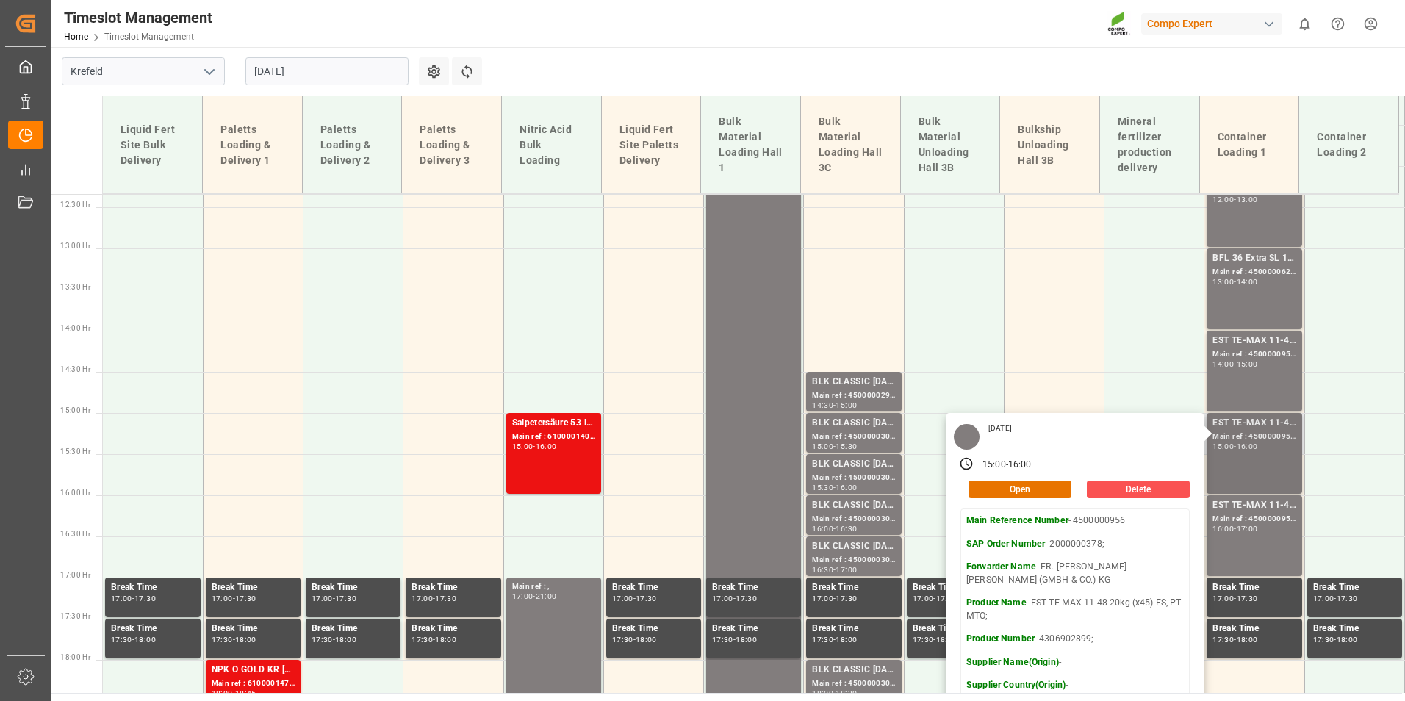
scroll to position [1162, 0]
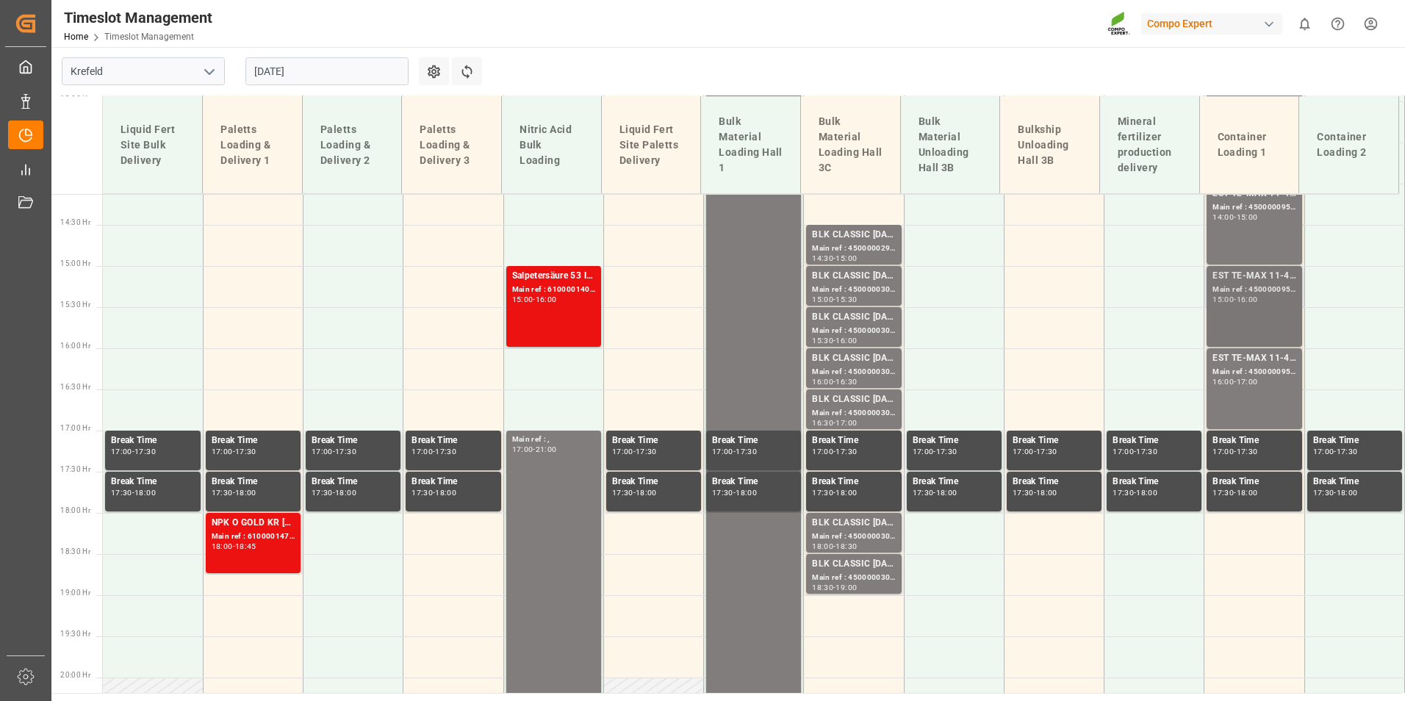
click at [1279, 298] on div "15:00 - 16:00" at bounding box center [1253, 300] width 83 height 8
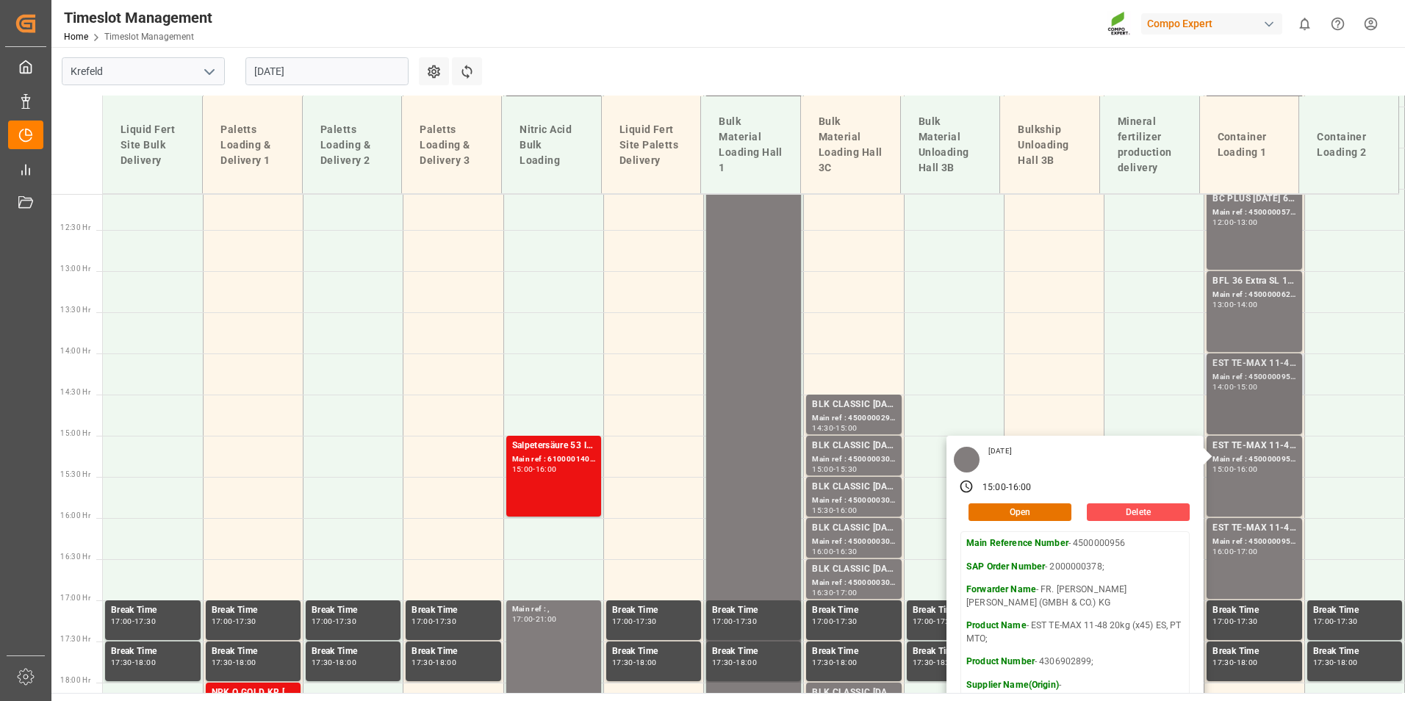
scroll to position [1015, 0]
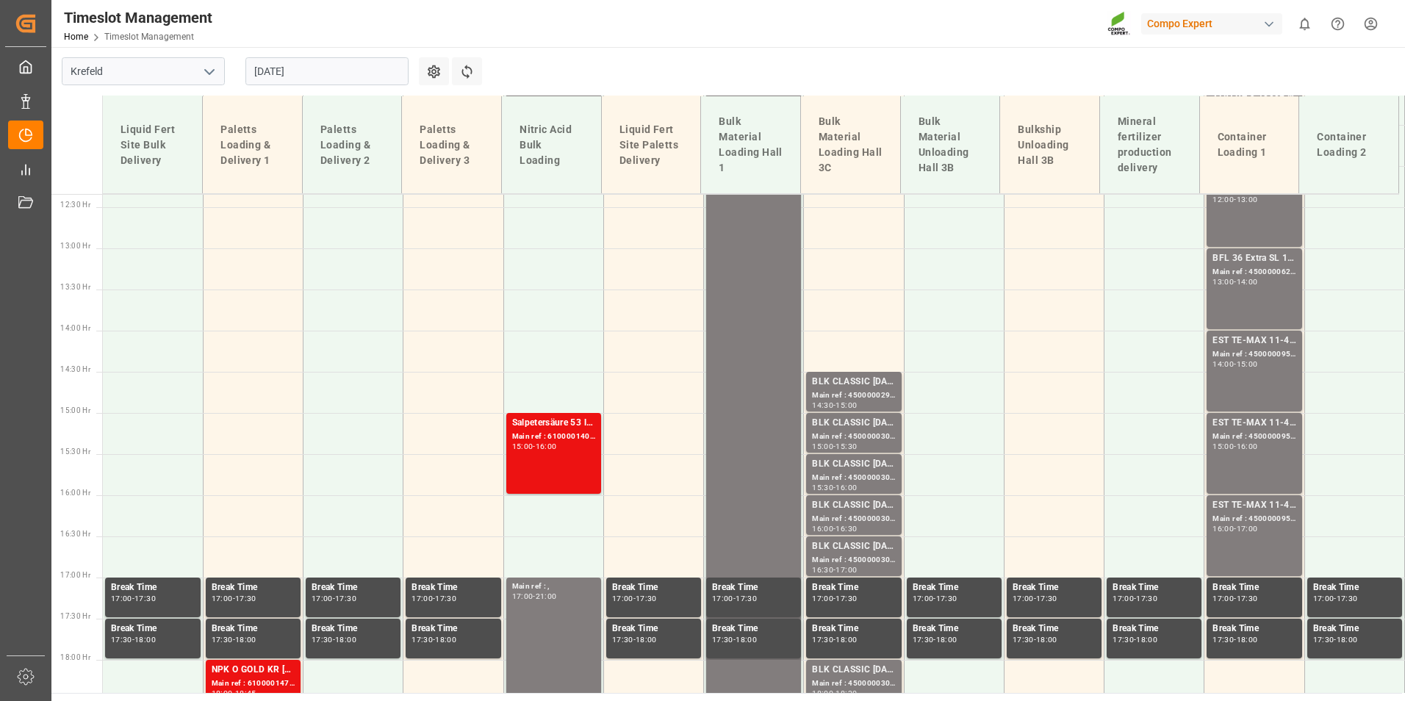
click at [1254, 343] on div "EST TE-MAX 11-48 20kg (x45) ES, PT MTO;" at bounding box center [1253, 341] width 83 height 15
click at [1276, 427] on div "EST TE-MAX 11-48 20kg (x45) ES, PT MTO;" at bounding box center [1253, 423] width 83 height 15
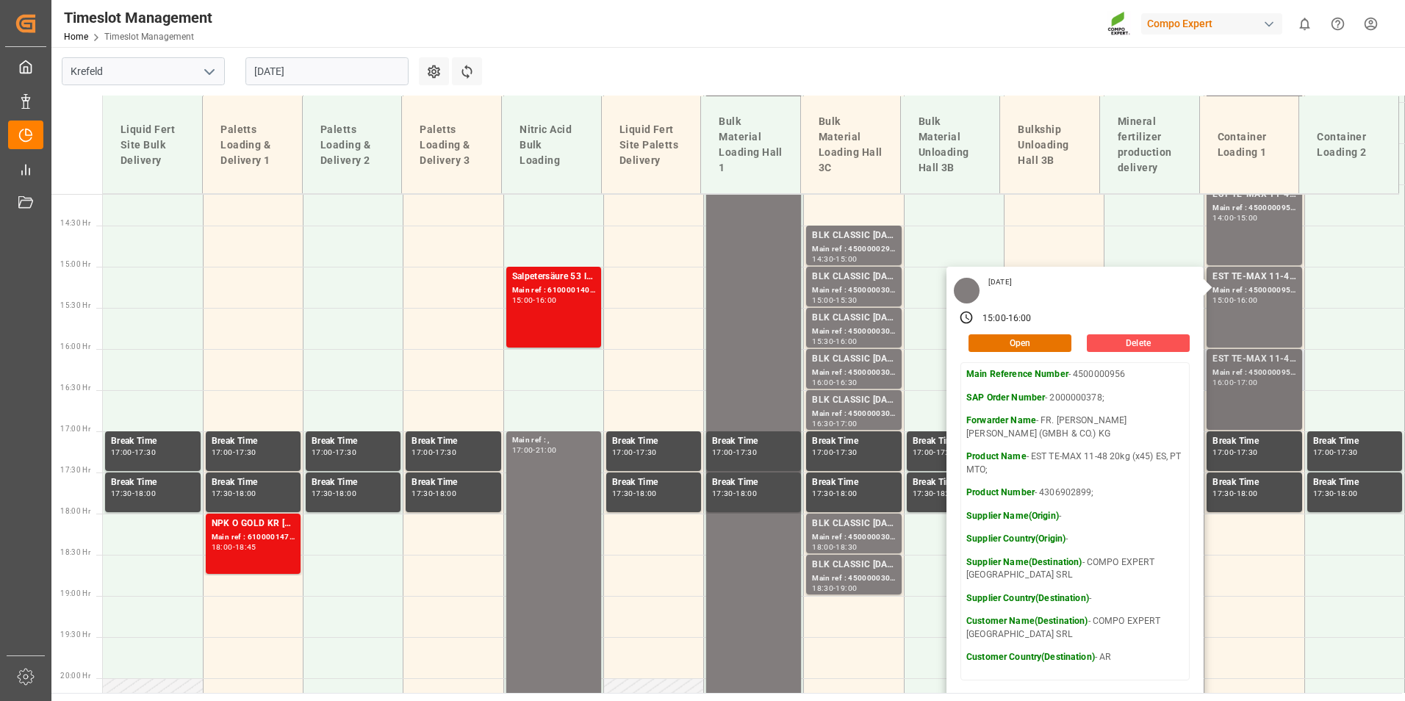
scroll to position [1162, 0]
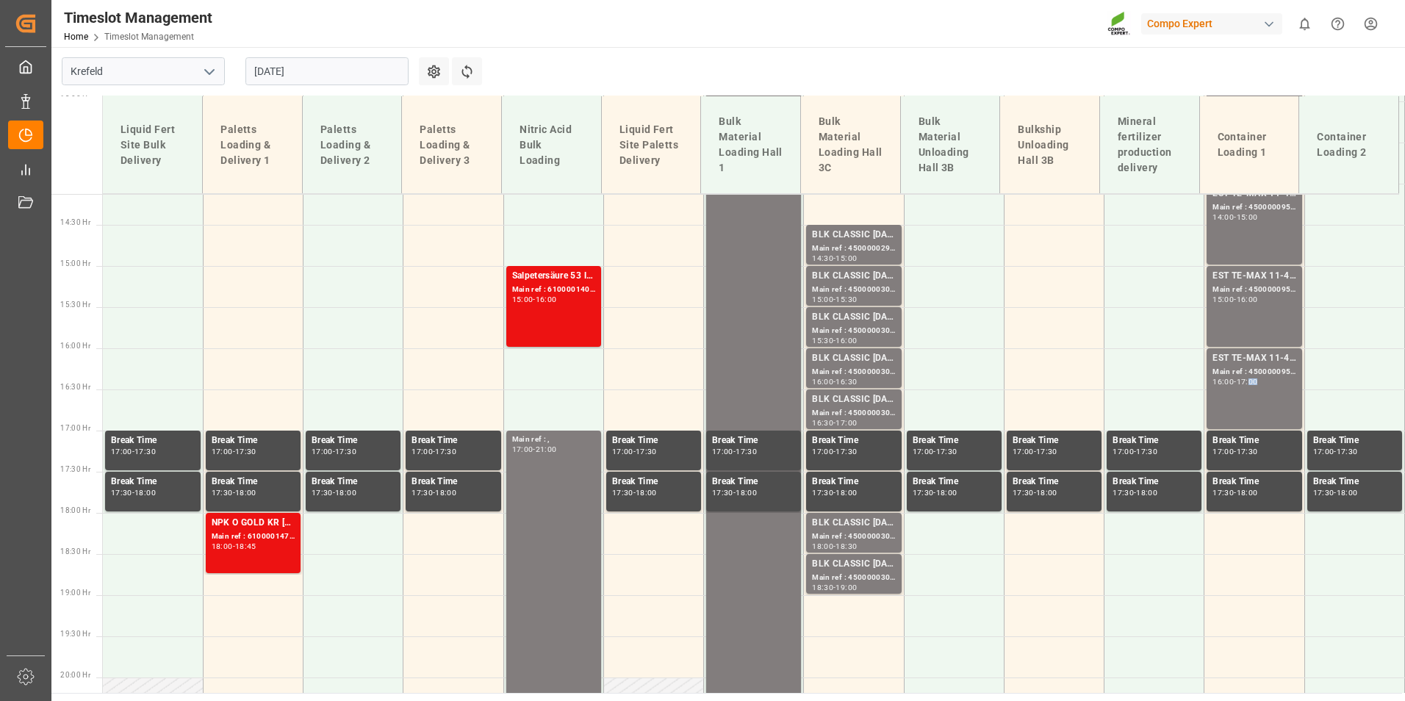
click at [1257, 379] on div "17:00" at bounding box center [1247, 381] width 21 height 7
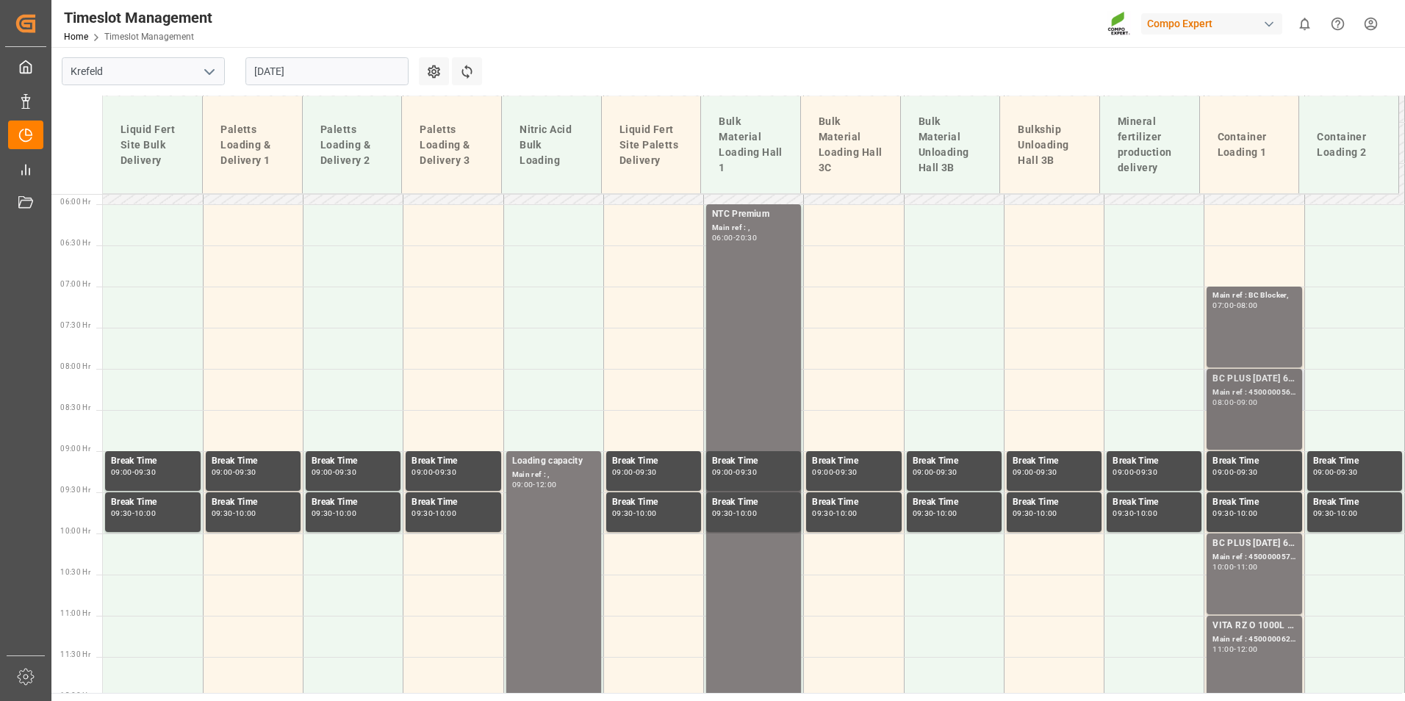
scroll to position [501, 0]
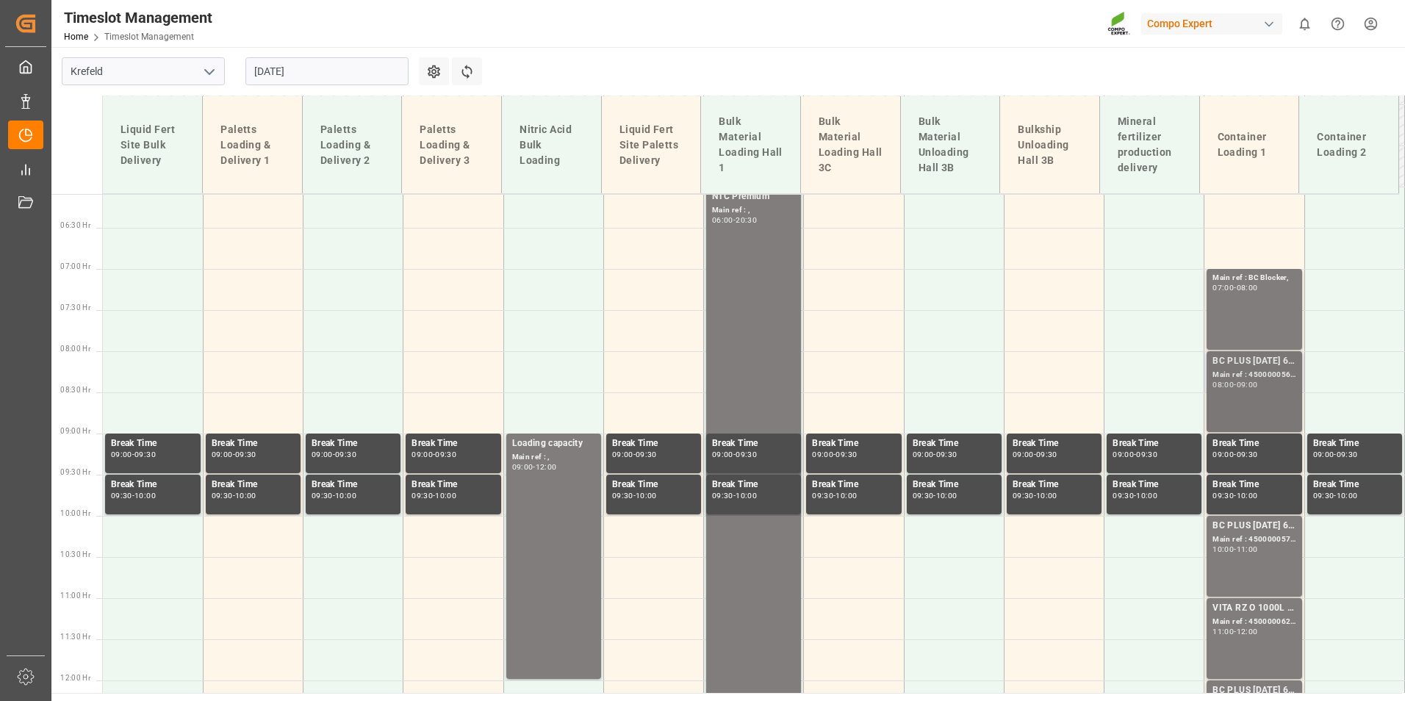
click at [1276, 382] on div "08:00 - 09:00" at bounding box center [1253, 385] width 83 height 8
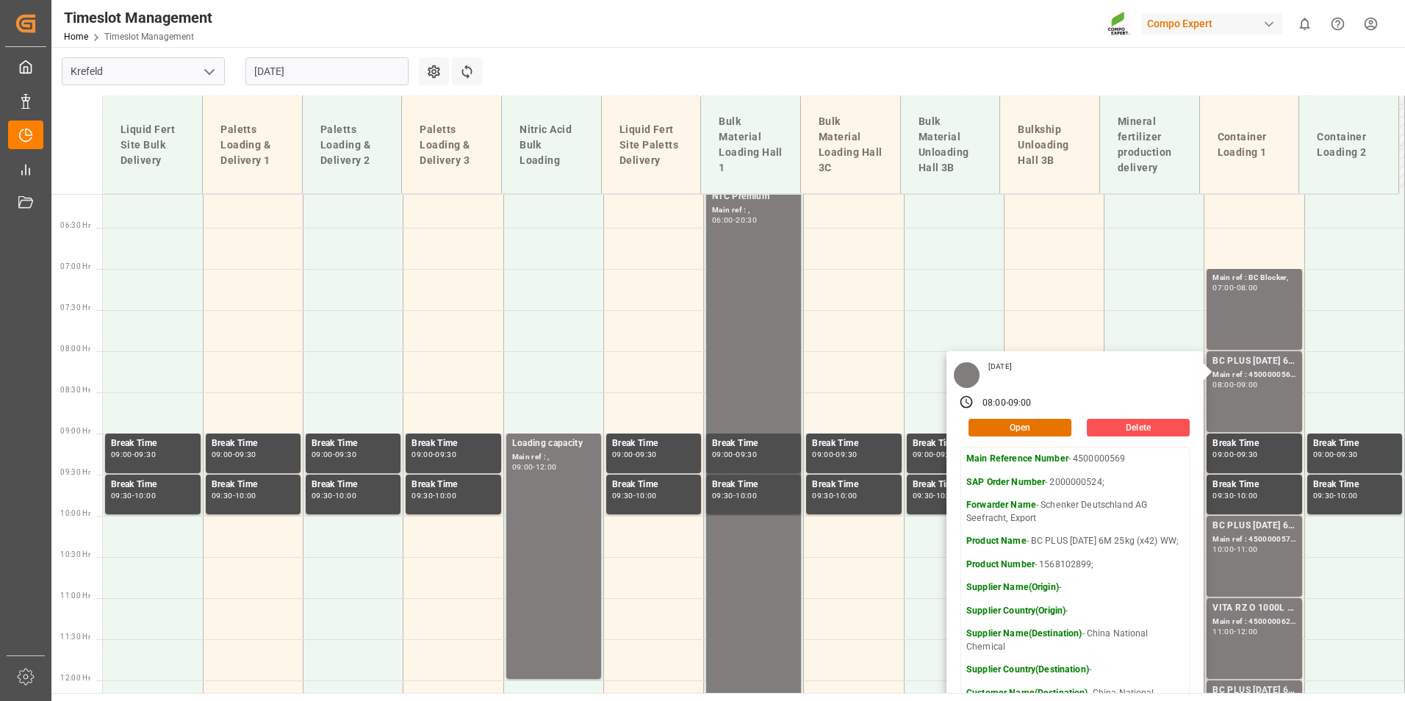
click at [331, 56] on div "01.09.2025" at bounding box center [327, 71] width 184 height 48
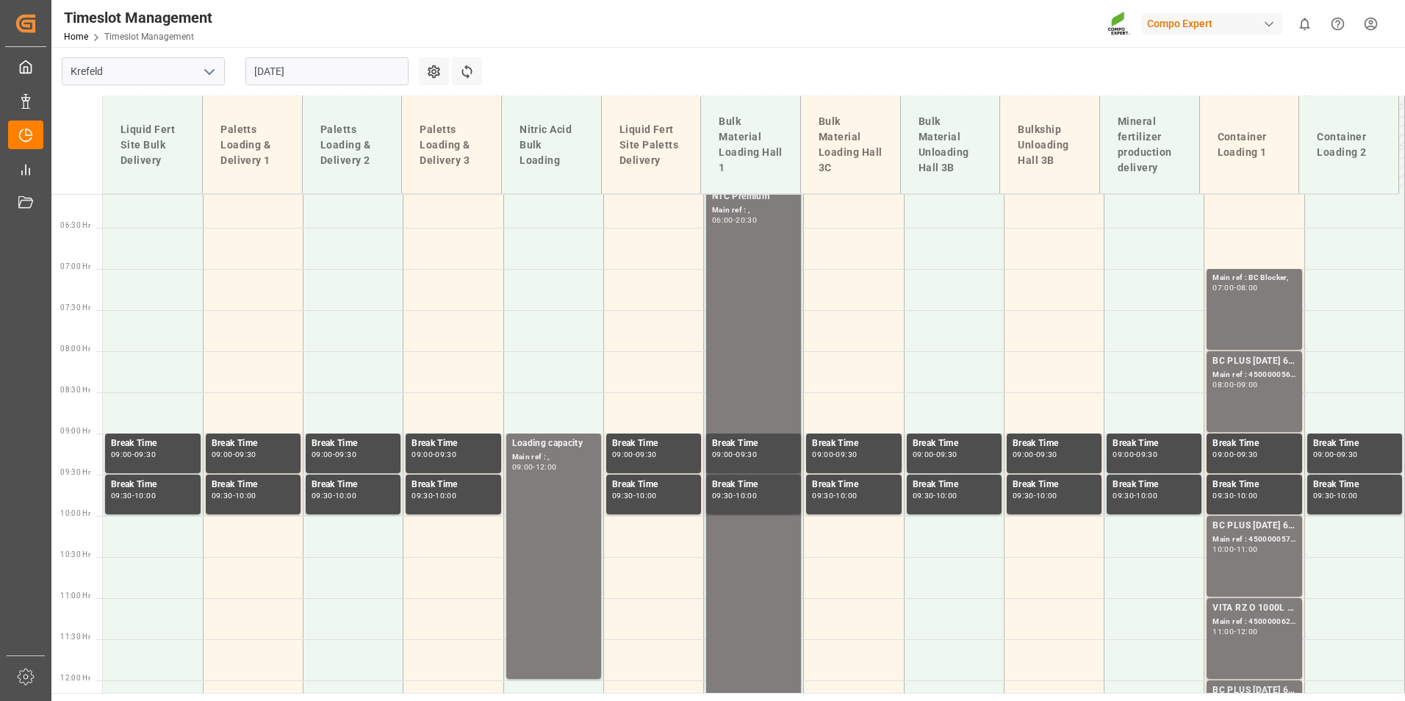
click at [331, 66] on input "01.09.2025" at bounding box center [326, 71] width 163 height 28
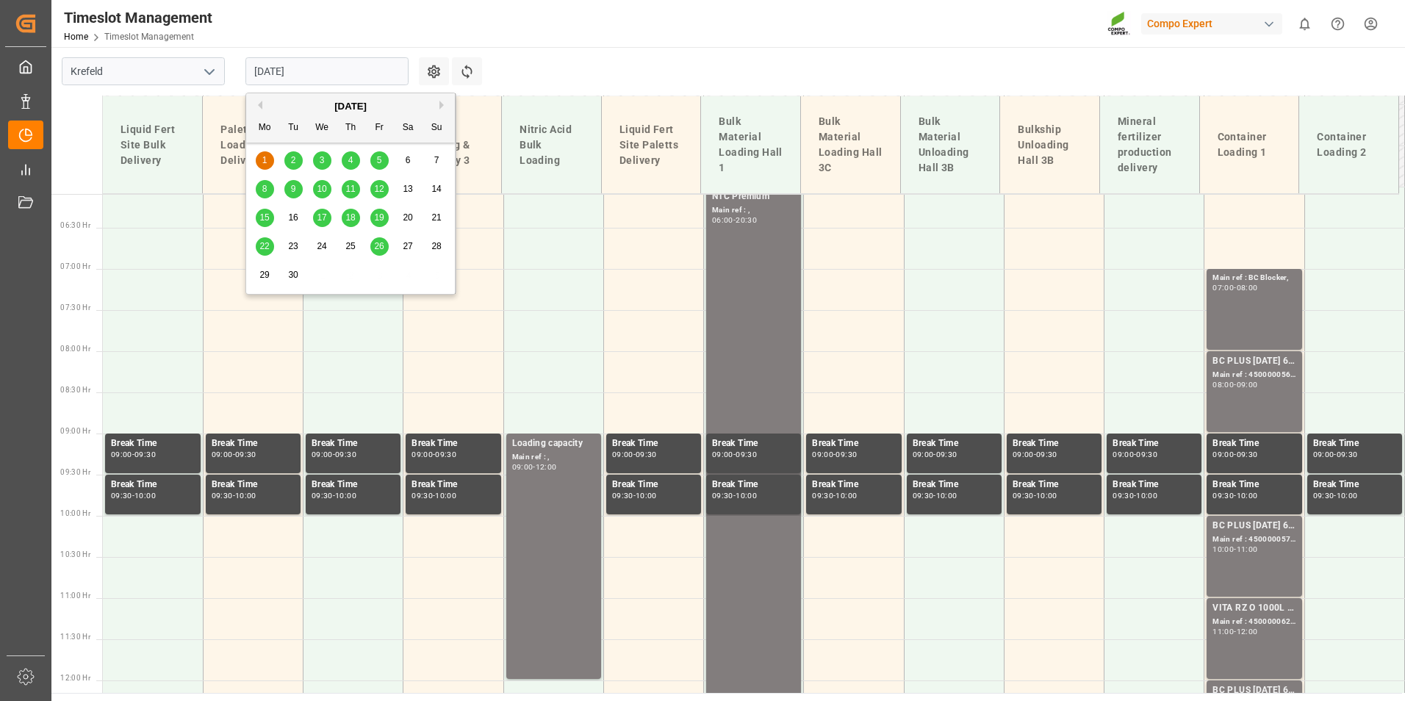
click at [343, 165] on div "4" at bounding box center [351, 161] width 18 height 18
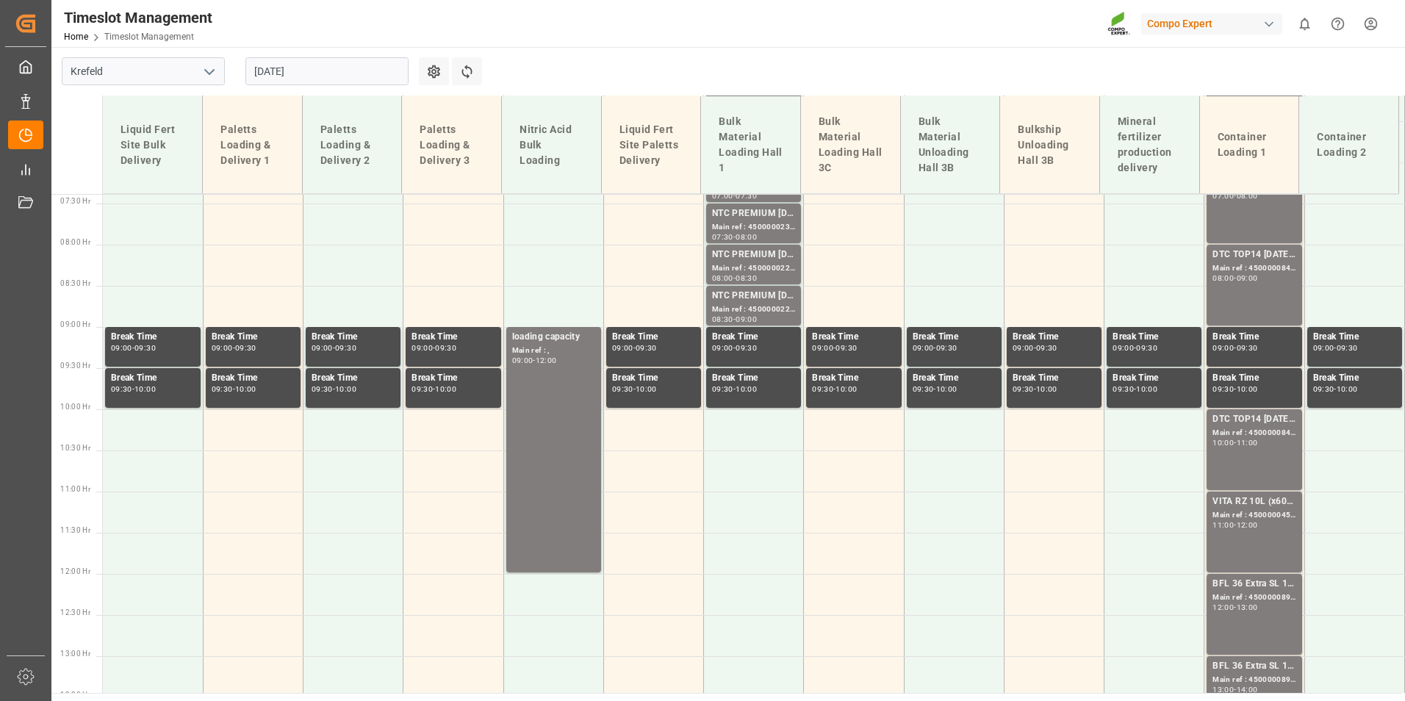
scroll to position [428, 0]
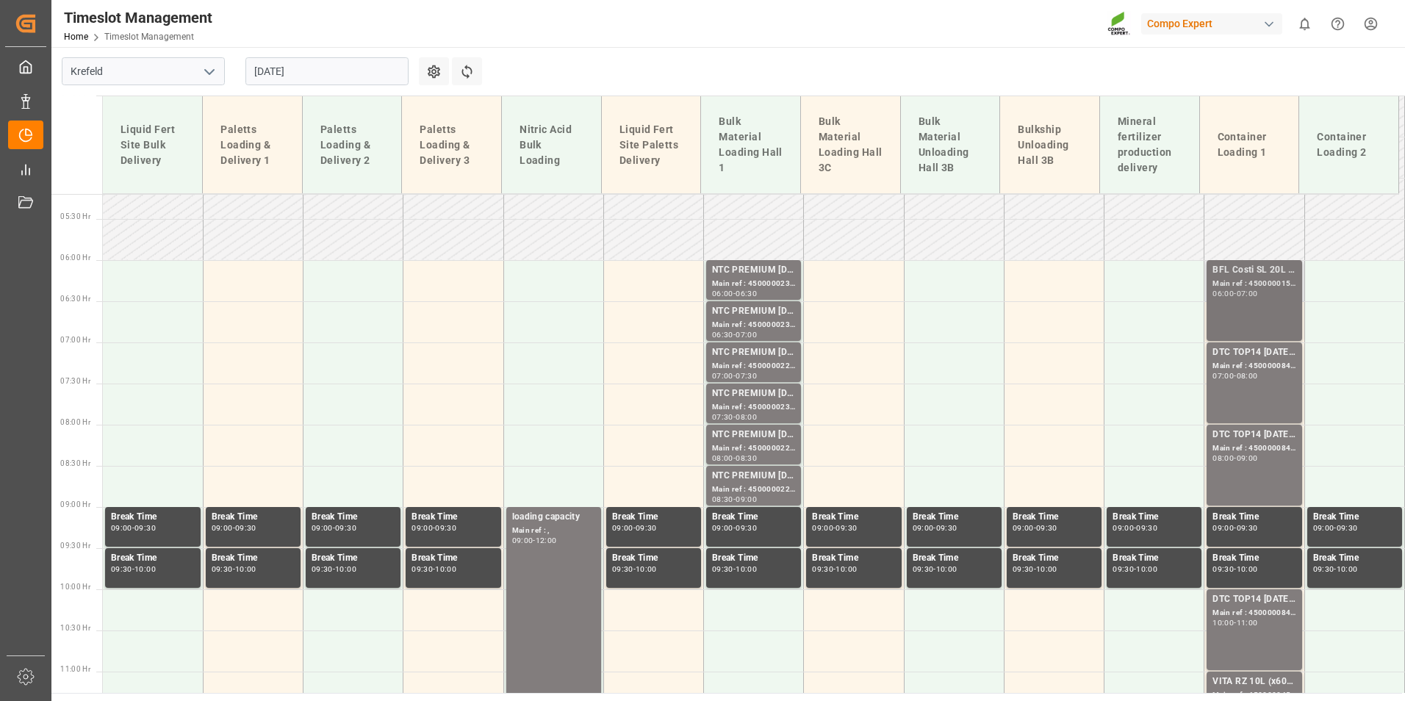
click at [1245, 278] on div "Main ref : 4500000158, 2000000005;" at bounding box center [1253, 284] width 83 height 12
click at [1248, 355] on div "DTC TOP14 14-7-14 15%UH 3M 25kg(x42) WW;" at bounding box center [1253, 352] width 83 height 15
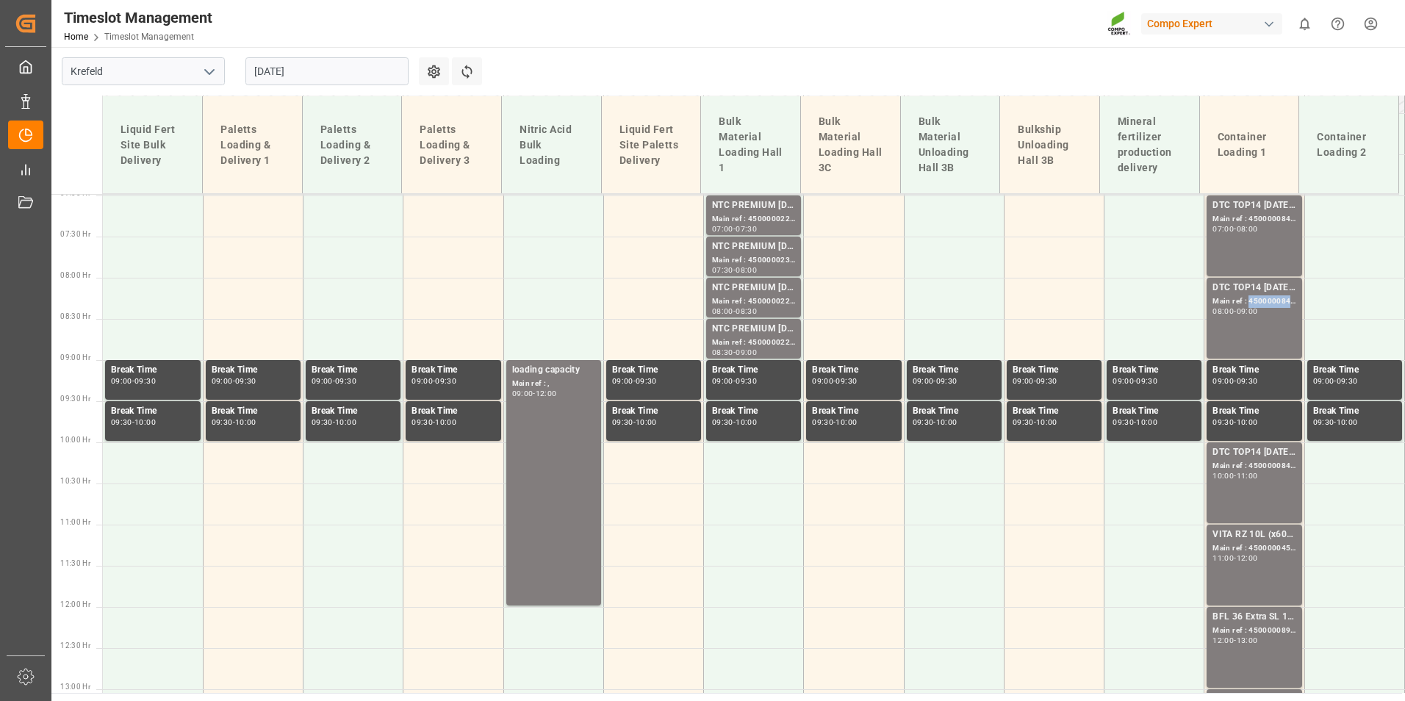
click at [1246, 303] on div "Main ref : 4500000845, 2000000538;" at bounding box center [1253, 301] width 83 height 12
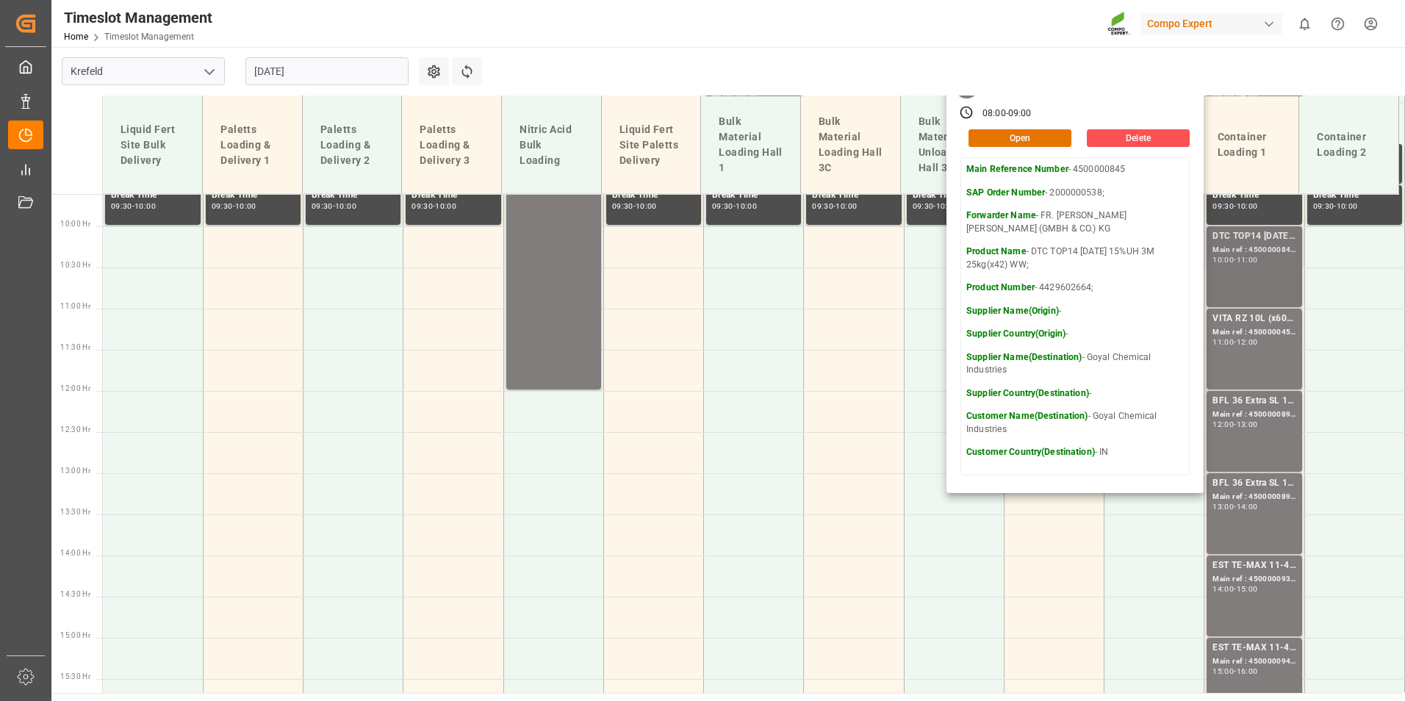
scroll to position [795, 0]
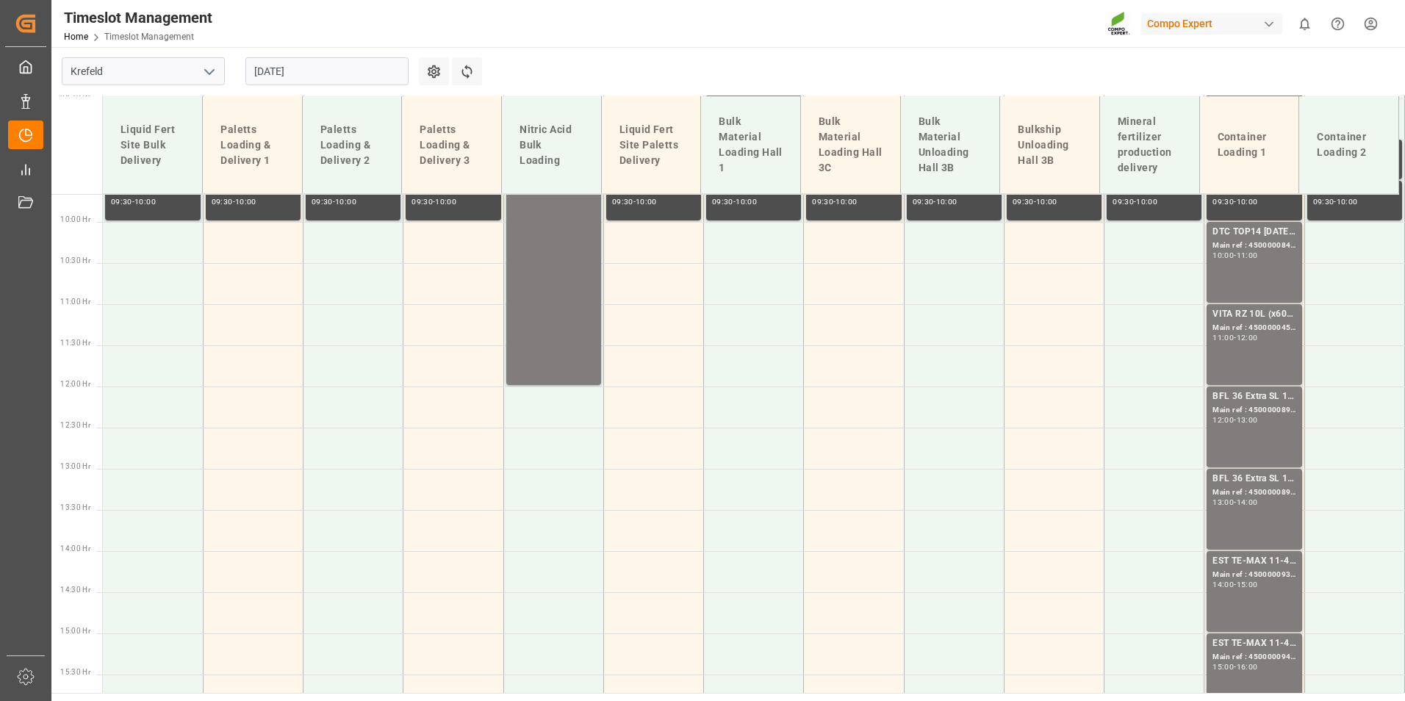
click at [1235, 256] on div "-" at bounding box center [1235, 255] width 2 height 7
click at [1245, 325] on div "Main ref : 4500000457, 2000000344;" at bounding box center [1253, 328] width 83 height 12
click at [1223, 428] on div "BFL 36 Extra SL 1000L IBC; Main ref : 4500000892, 2000000114; 12:00 - 13:00" at bounding box center [1253, 426] width 83 height 75
click at [1233, 481] on div "BFL 36 Extra SL 1000L IBC;" at bounding box center [1253, 479] width 83 height 15
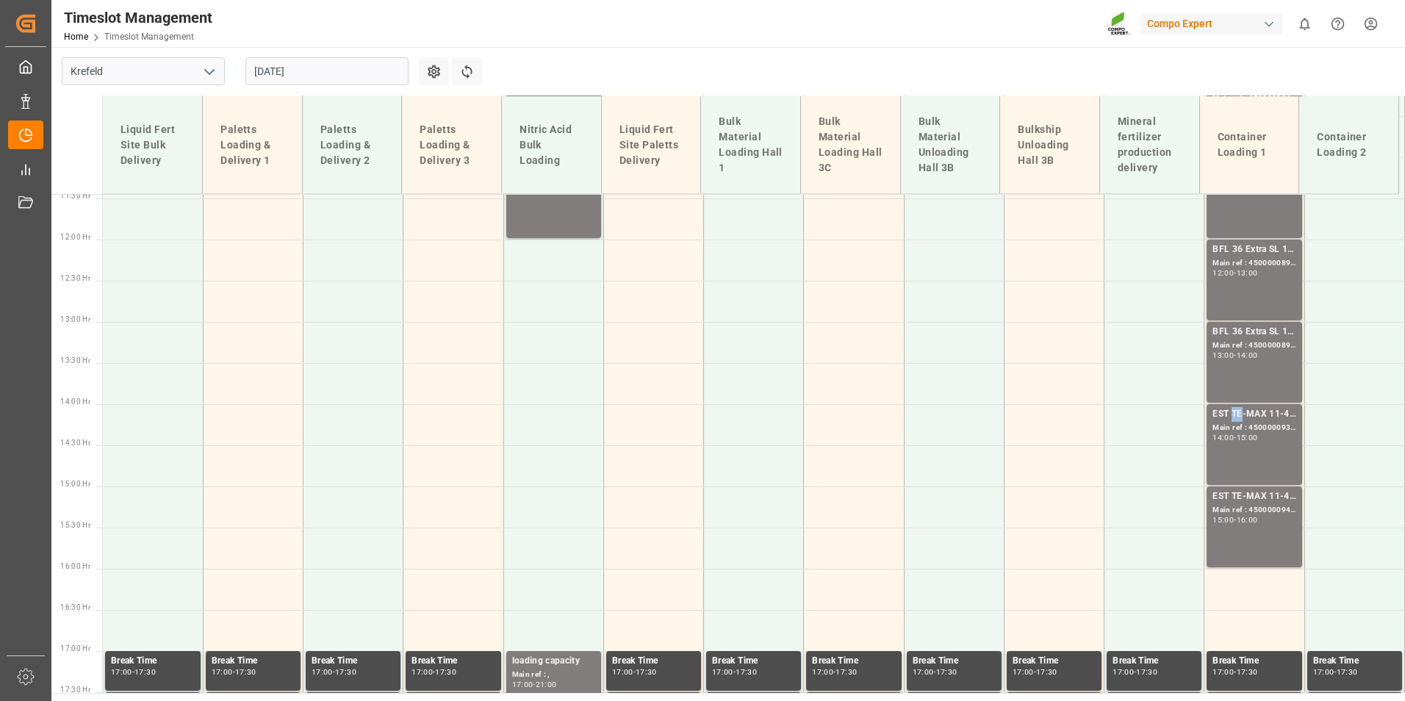
click at [1233, 410] on div "EST TE-MAX 11-48 20kg (x56) WW;" at bounding box center [1253, 414] width 83 height 15
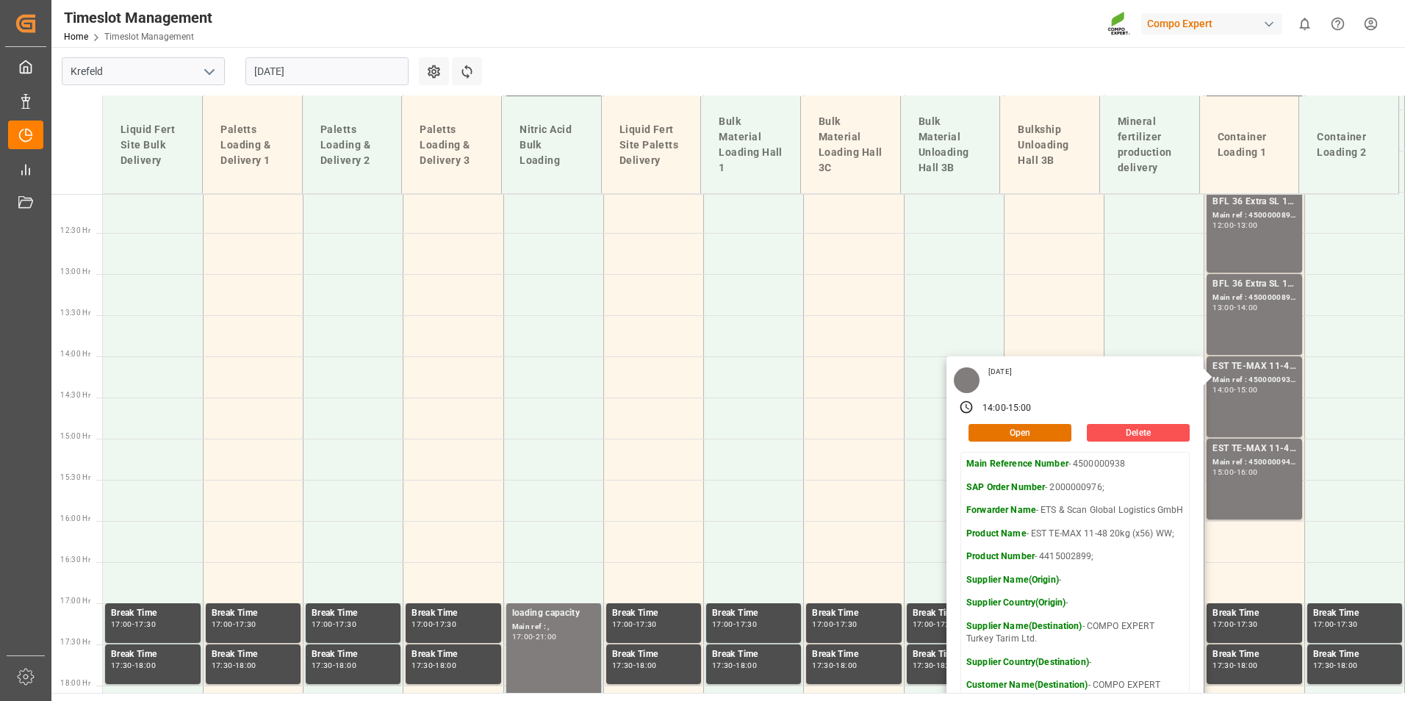
scroll to position [1015, 0]
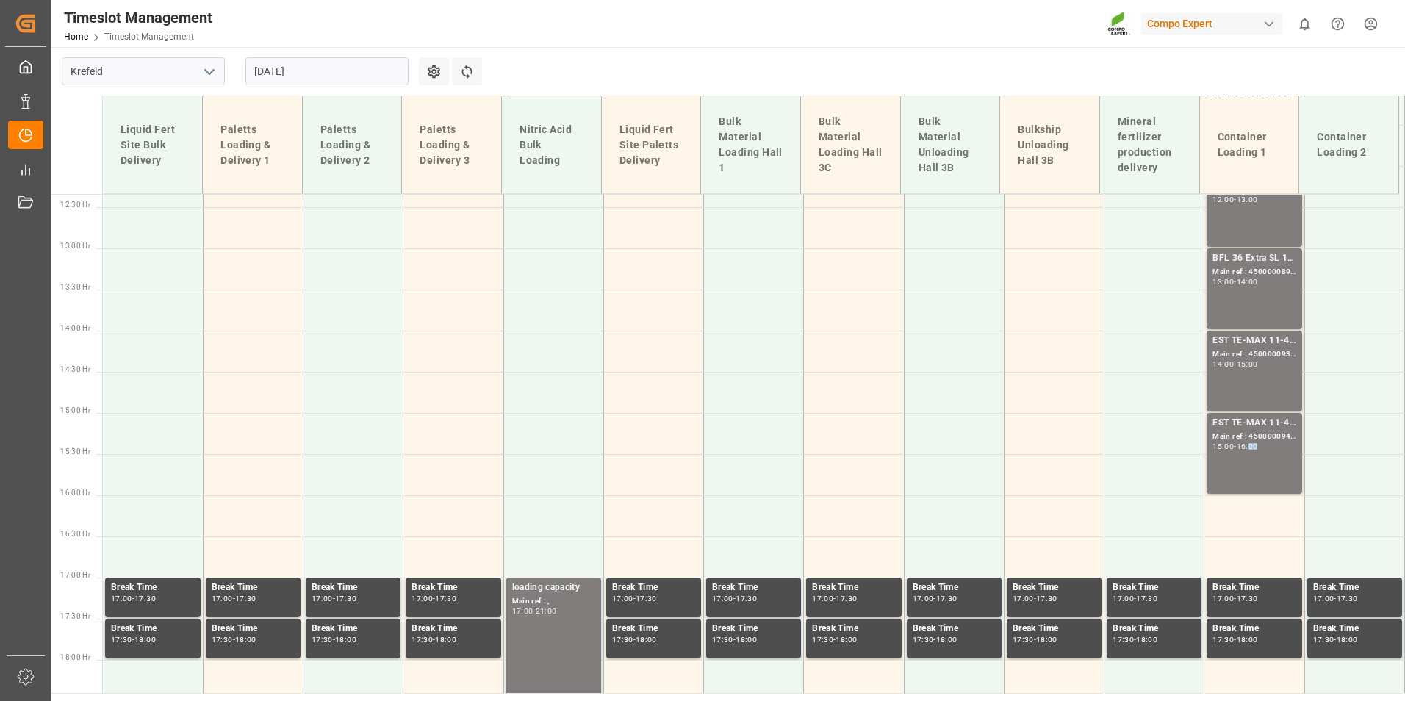
click at [1254, 445] on div "16:00" at bounding box center [1247, 446] width 21 height 7
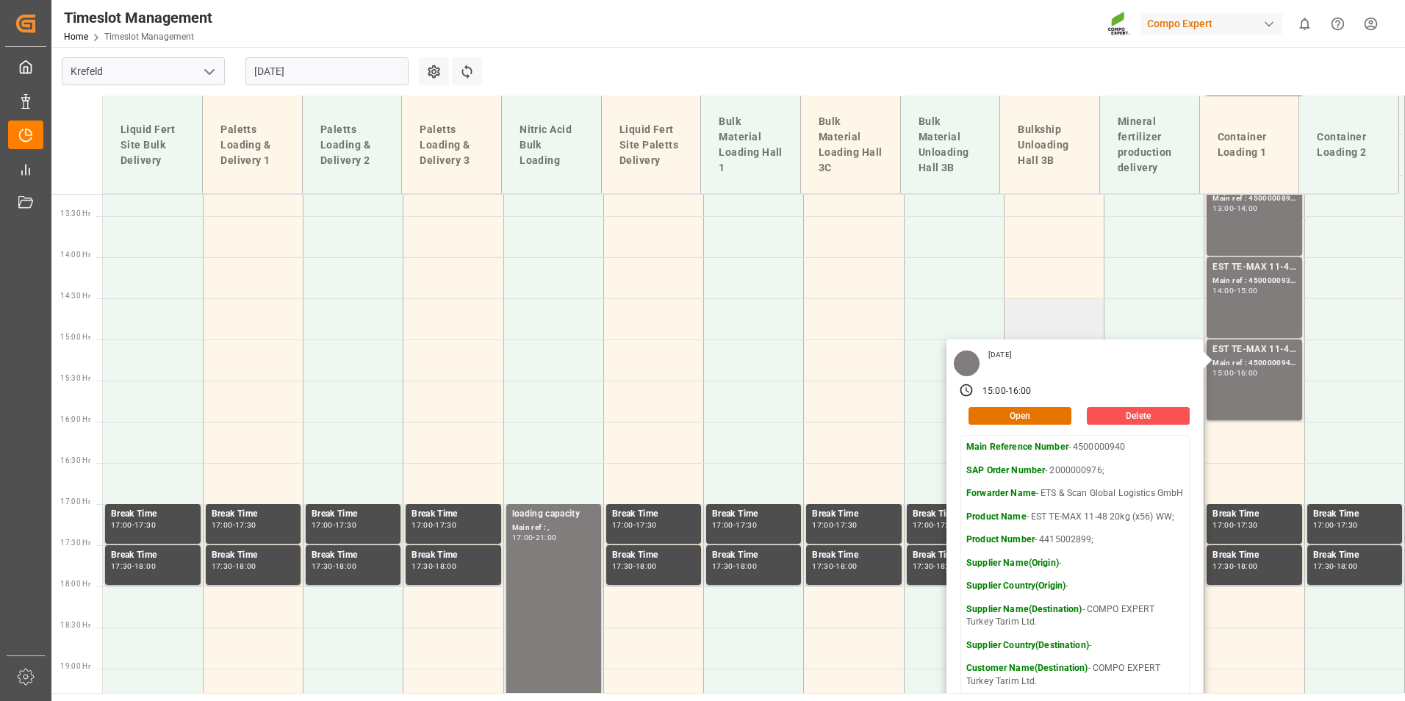
scroll to position [1162, 0]
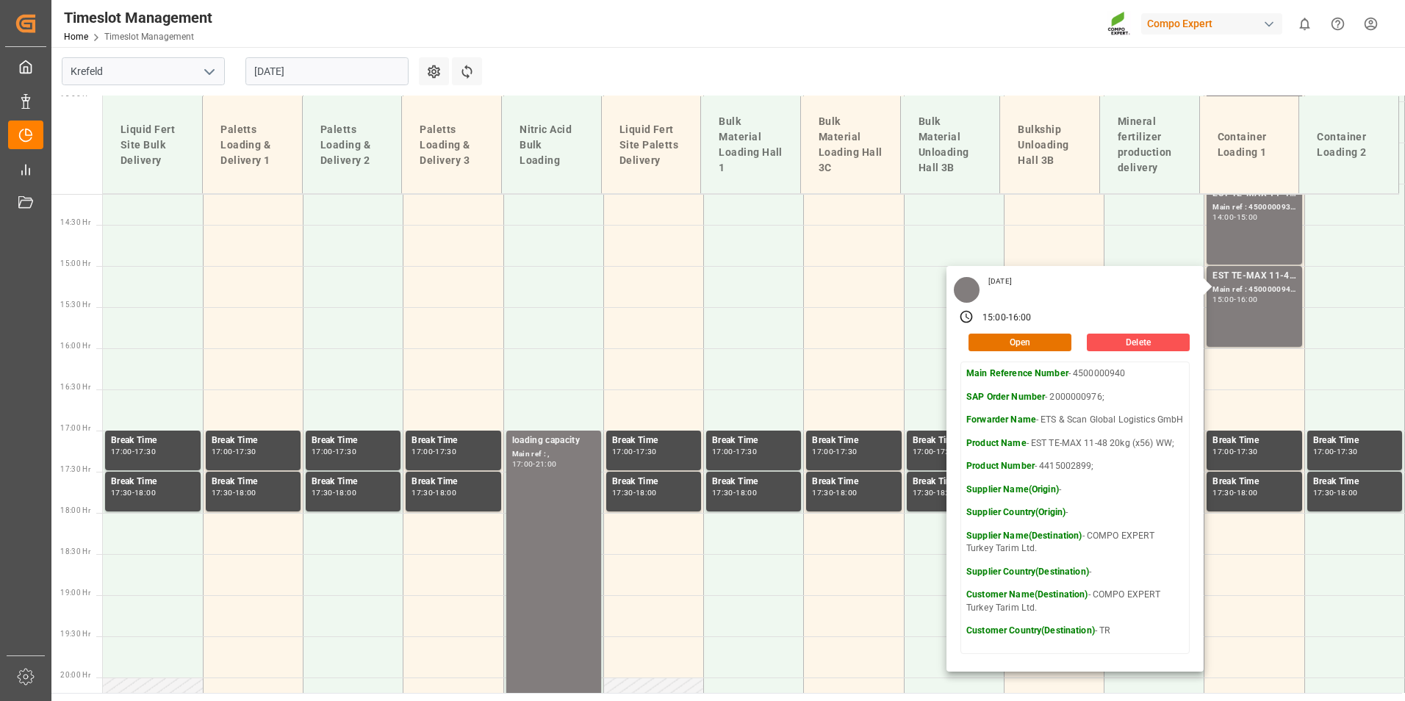
click at [318, 62] on input "04.09.2025" at bounding box center [326, 71] width 163 height 28
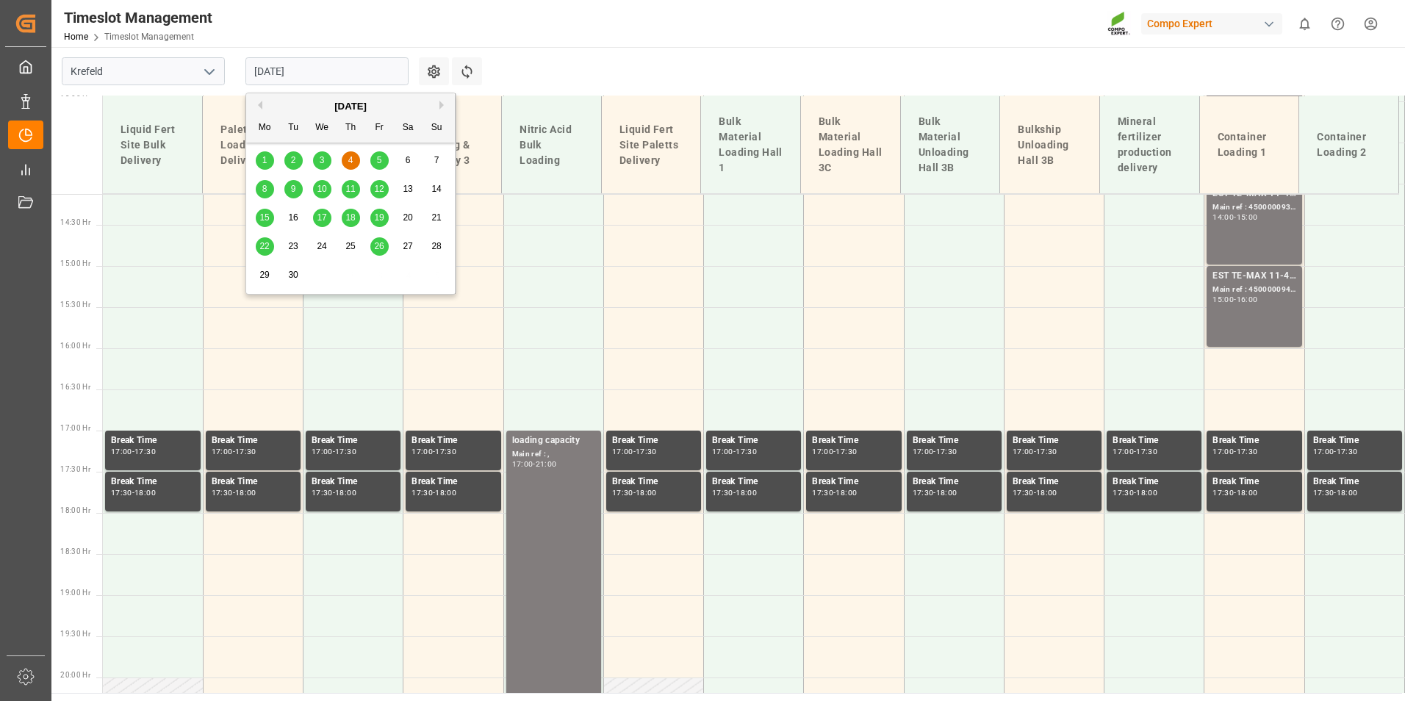
click at [373, 165] on div "5" at bounding box center [379, 161] width 18 height 18
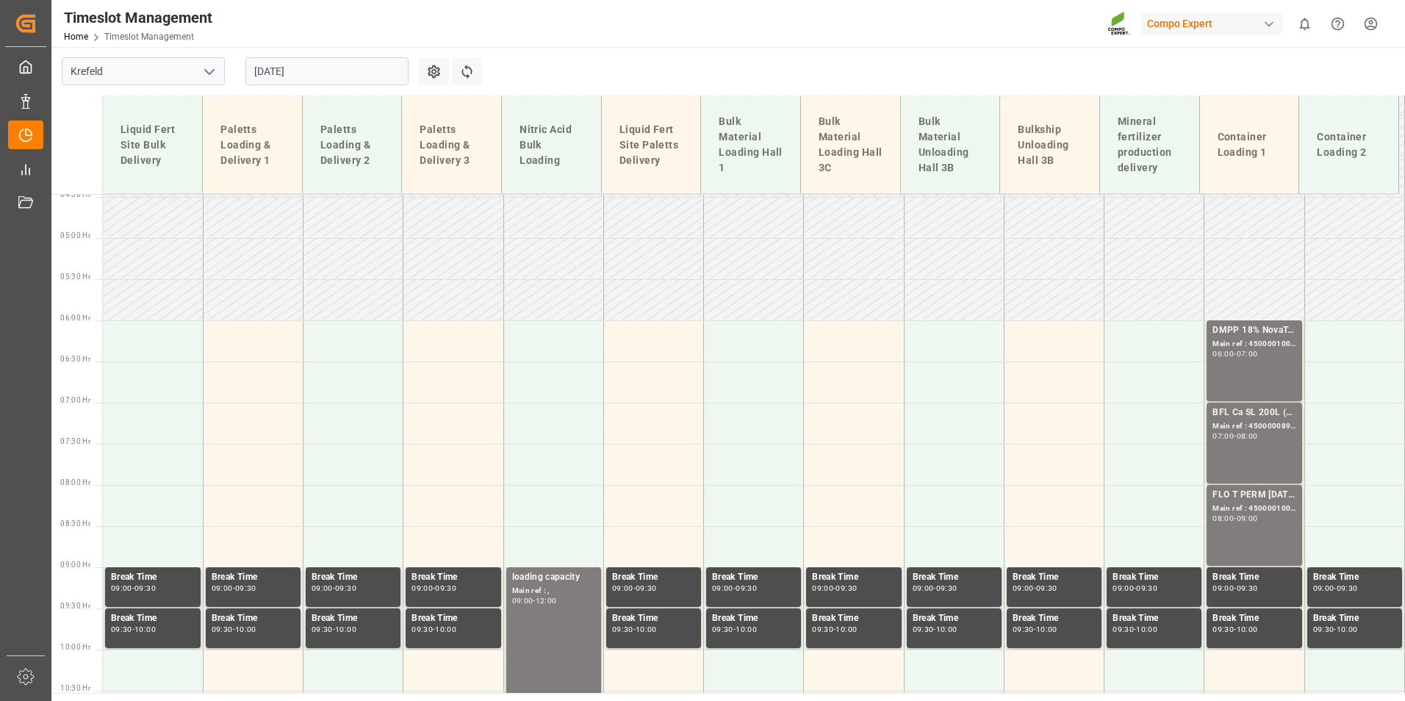
scroll to position [354, 0]
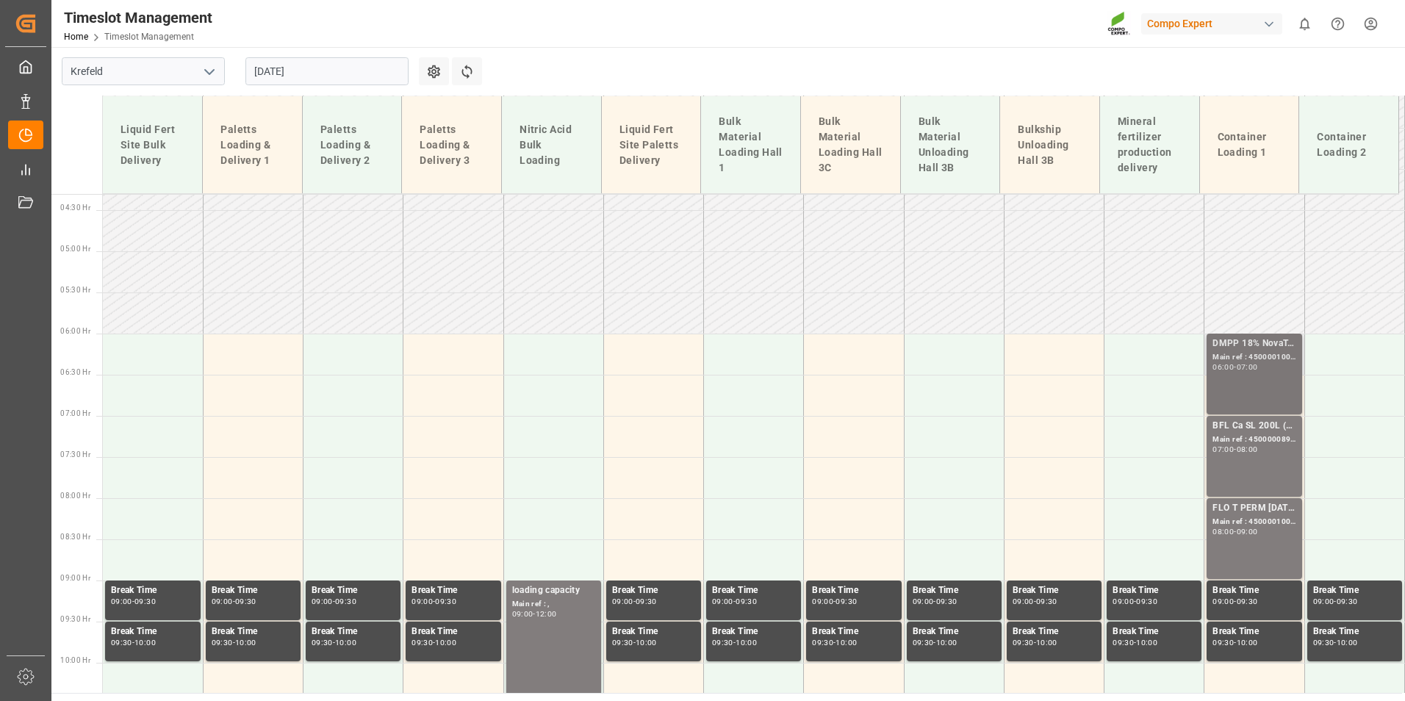
click at [1212, 358] on div "Main ref : 4500001004, 2000001038;" at bounding box center [1253, 357] width 83 height 12
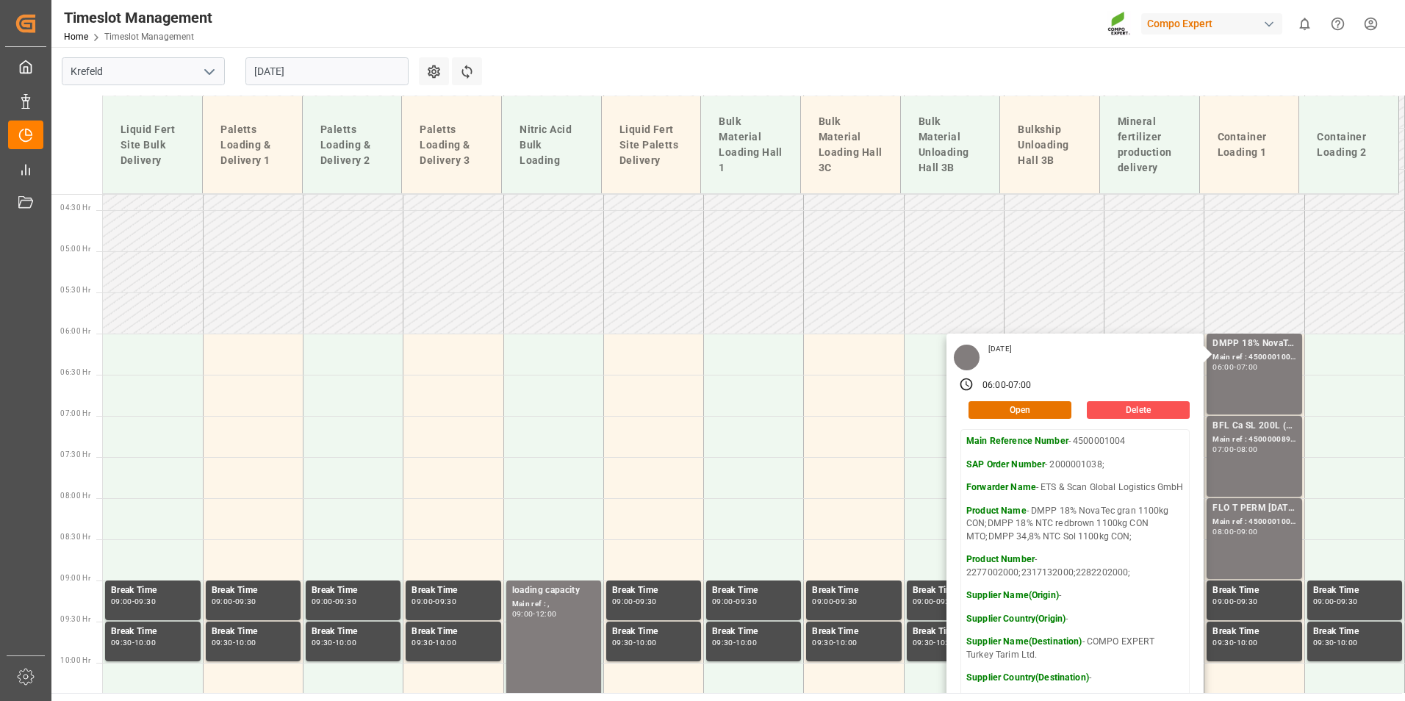
click at [280, 65] on input "05.09.2025" at bounding box center [326, 71] width 163 height 28
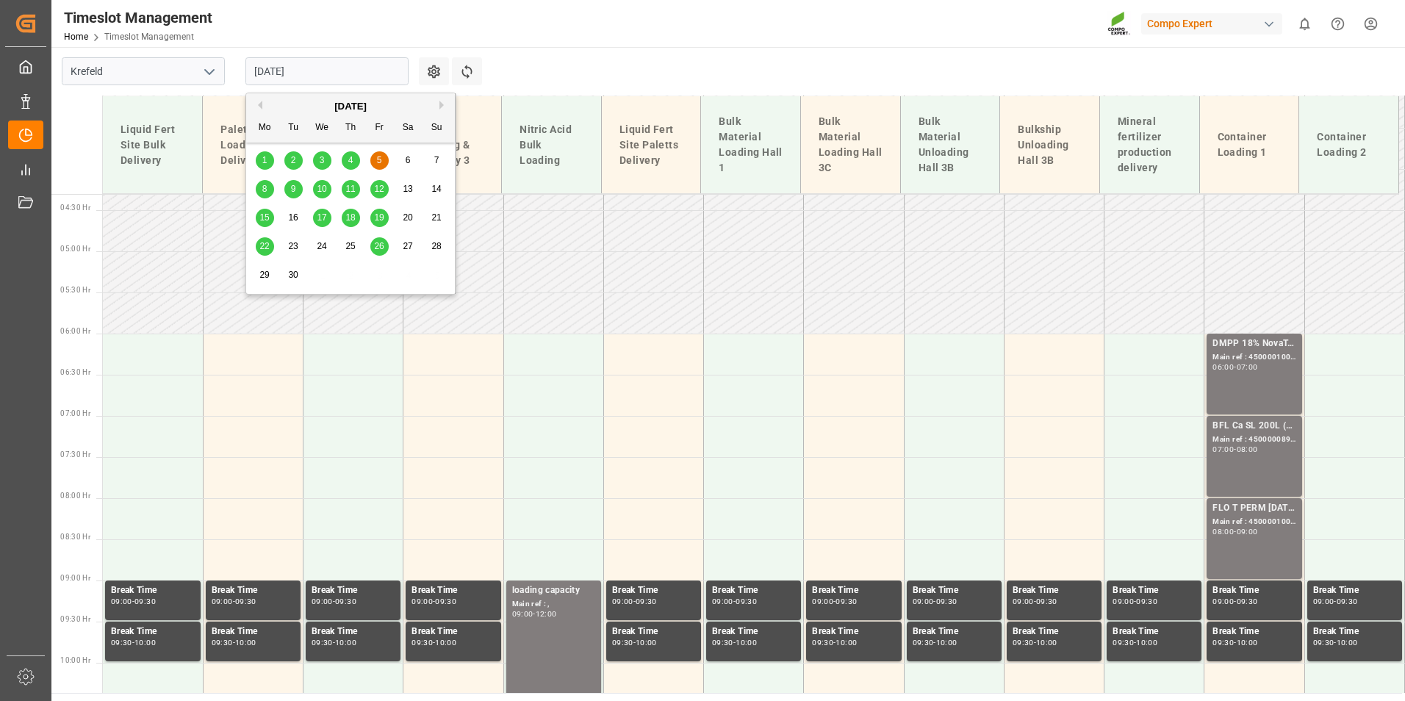
click at [267, 162] on div "1" at bounding box center [265, 161] width 18 height 18
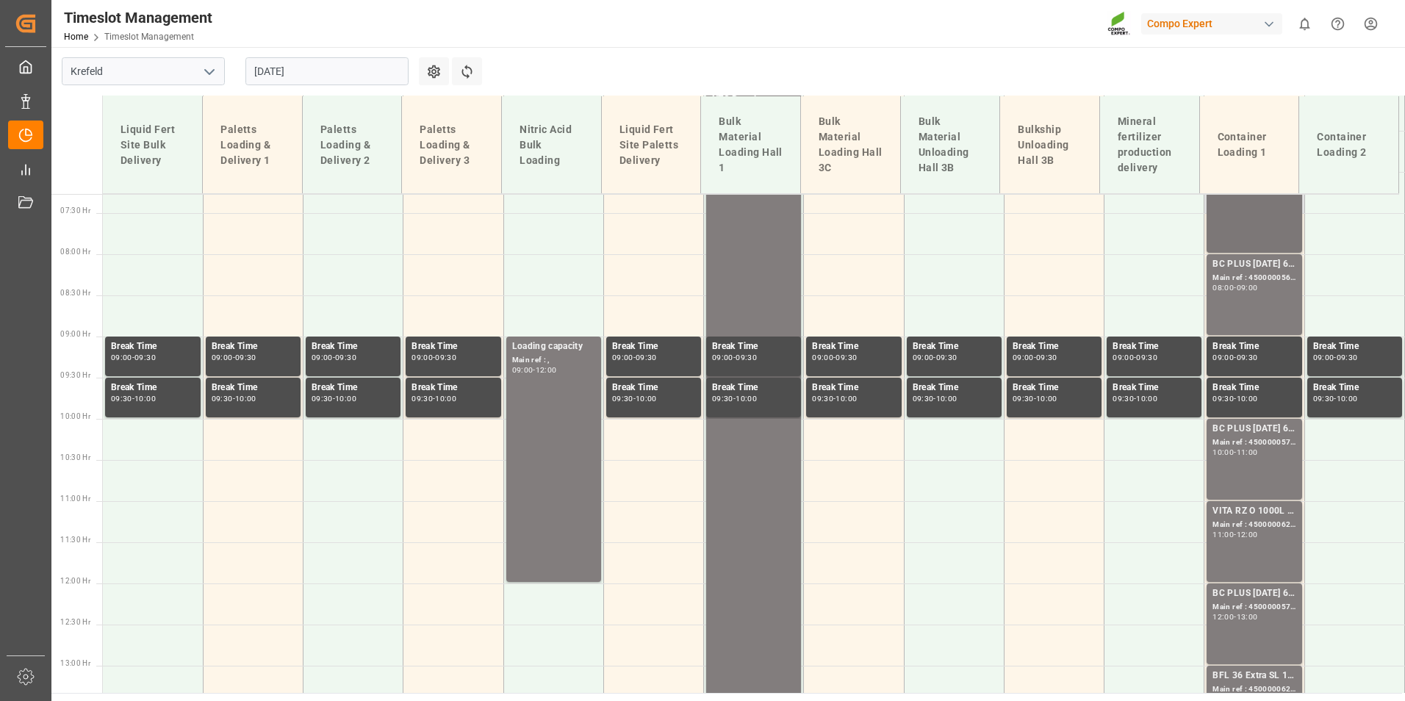
scroll to position [722, 0]
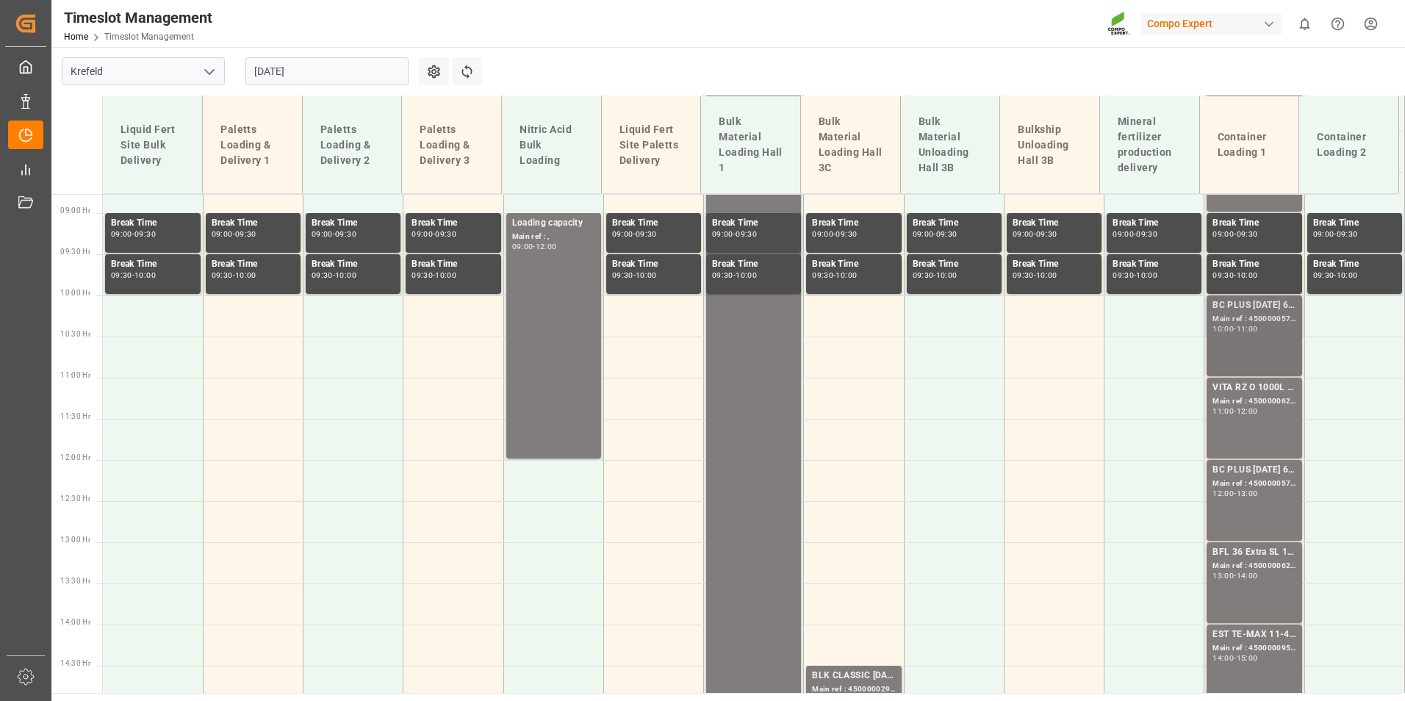
click at [1229, 311] on div "BC PLUS 16-8-12 6M 25kg (x42) WW;" at bounding box center [1253, 305] width 83 height 15
click at [1250, 406] on div "Main ref : 4500000628, 2000000545;" at bounding box center [1253, 401] width 83 height 12
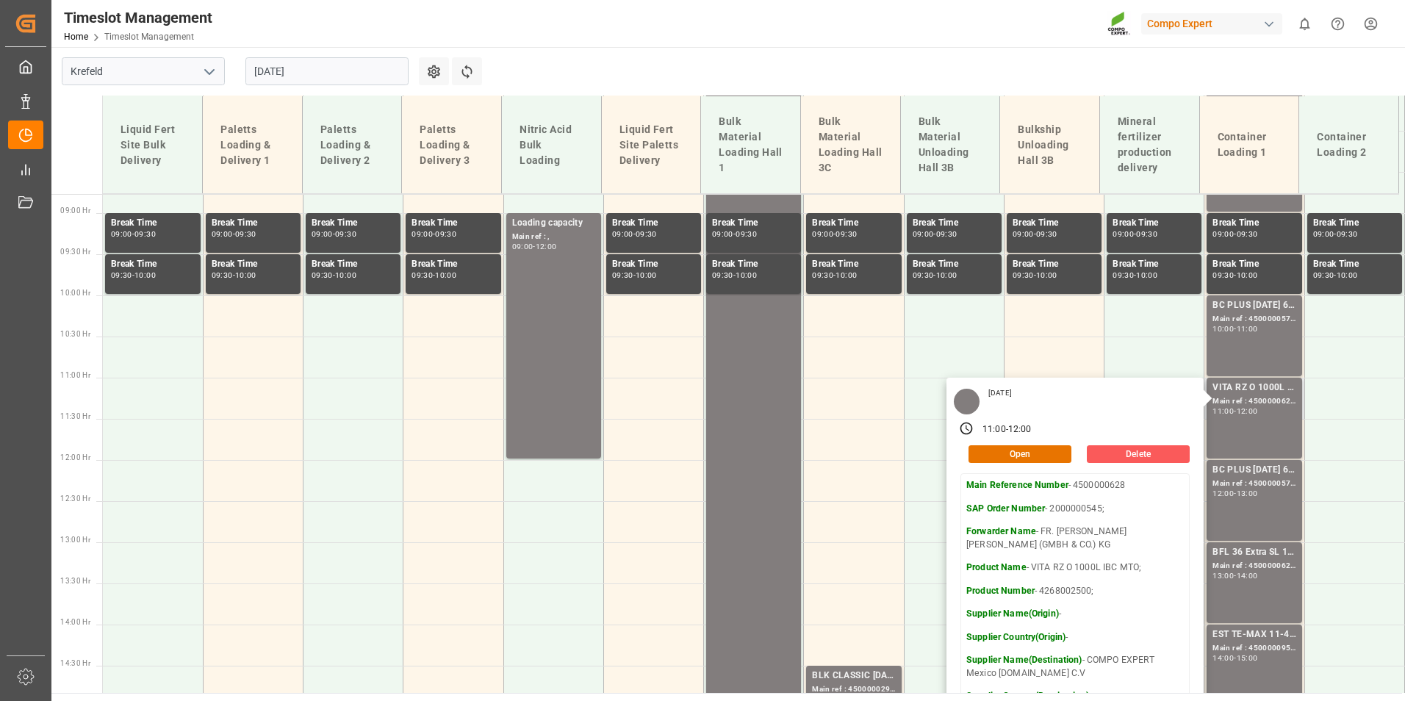
click at [1150, 452] on button "Delete" at bounding box center [1138, 454] width 103 height 18
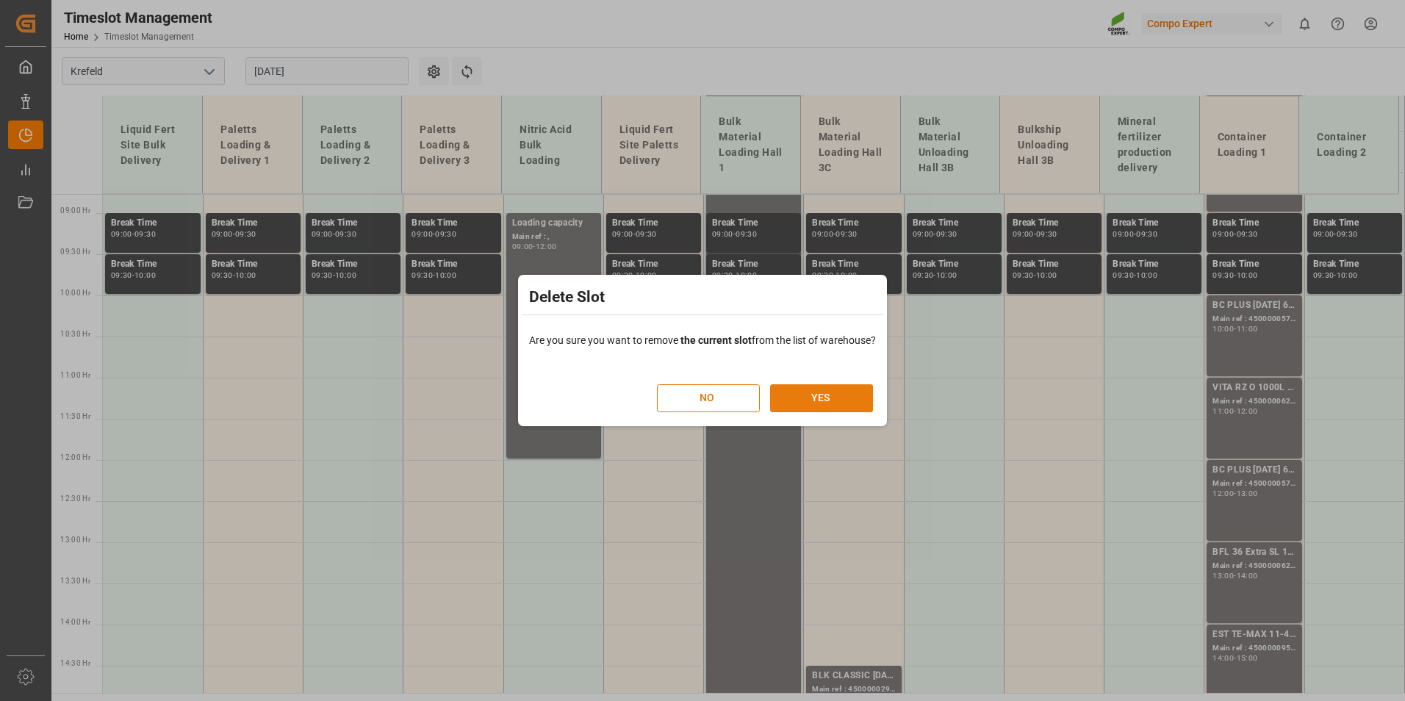
click at [834, 393] on button "YES" at bounding box center [821, 398] width 103 height 28
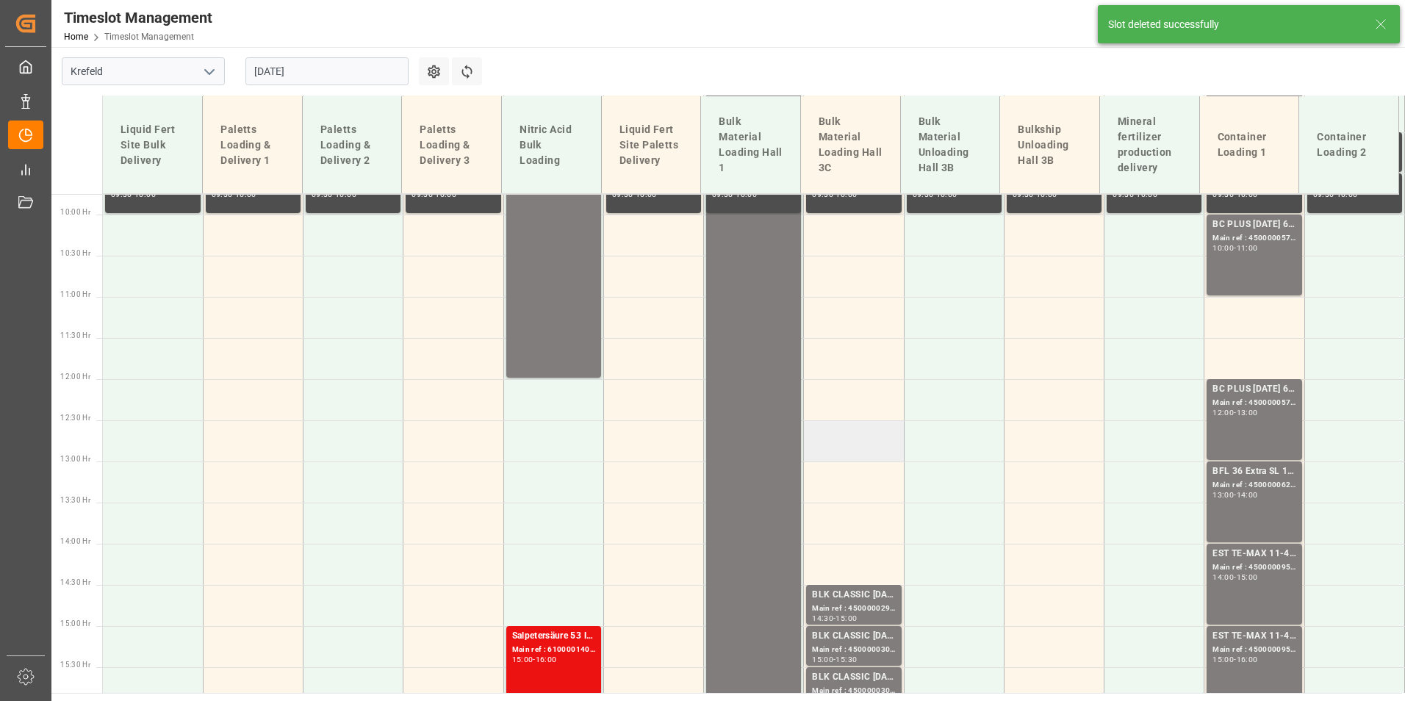
scroll to position [860, 0]
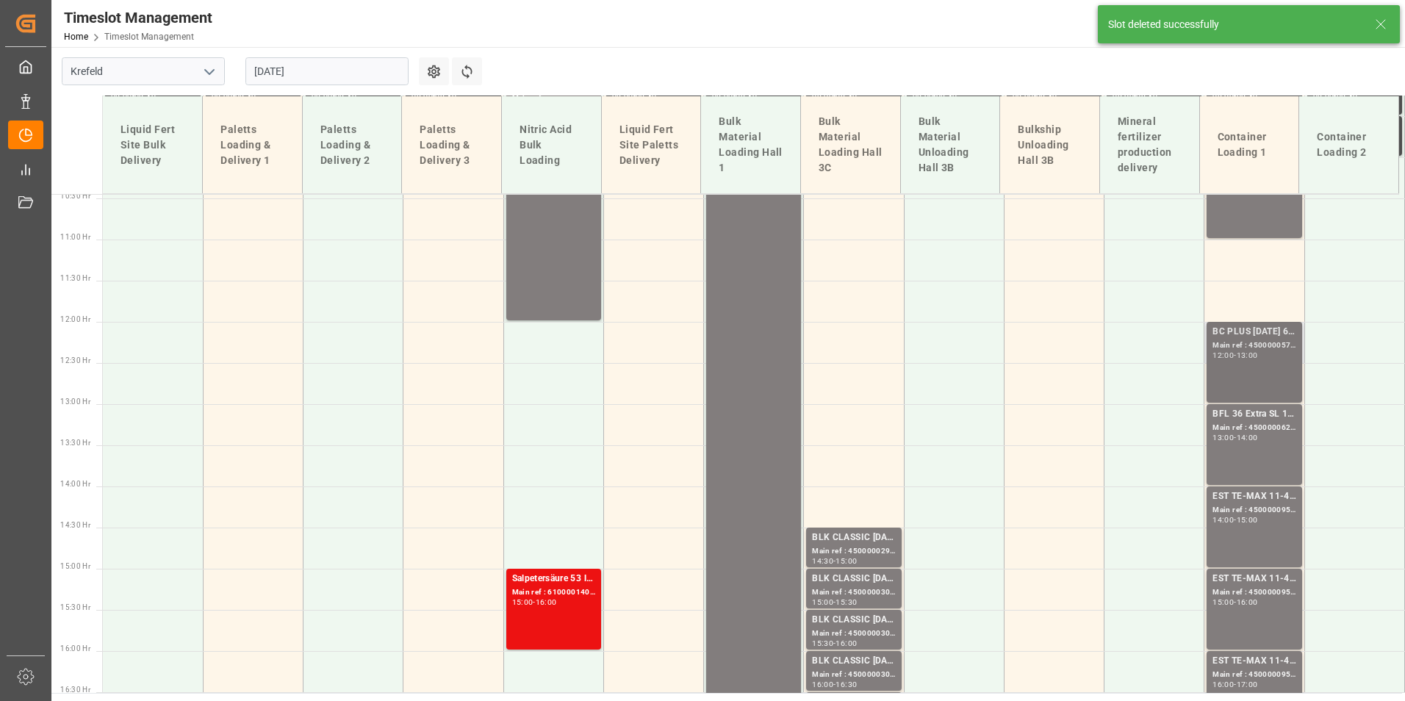
click at [1260, 376] on div "BC PLUS 16-8-12 6M 25kg (x42) WW; Main ref : 4500000571, 2000000524; 12:00 - 13…" at bounding box center [1253, 362] width 83 height 75
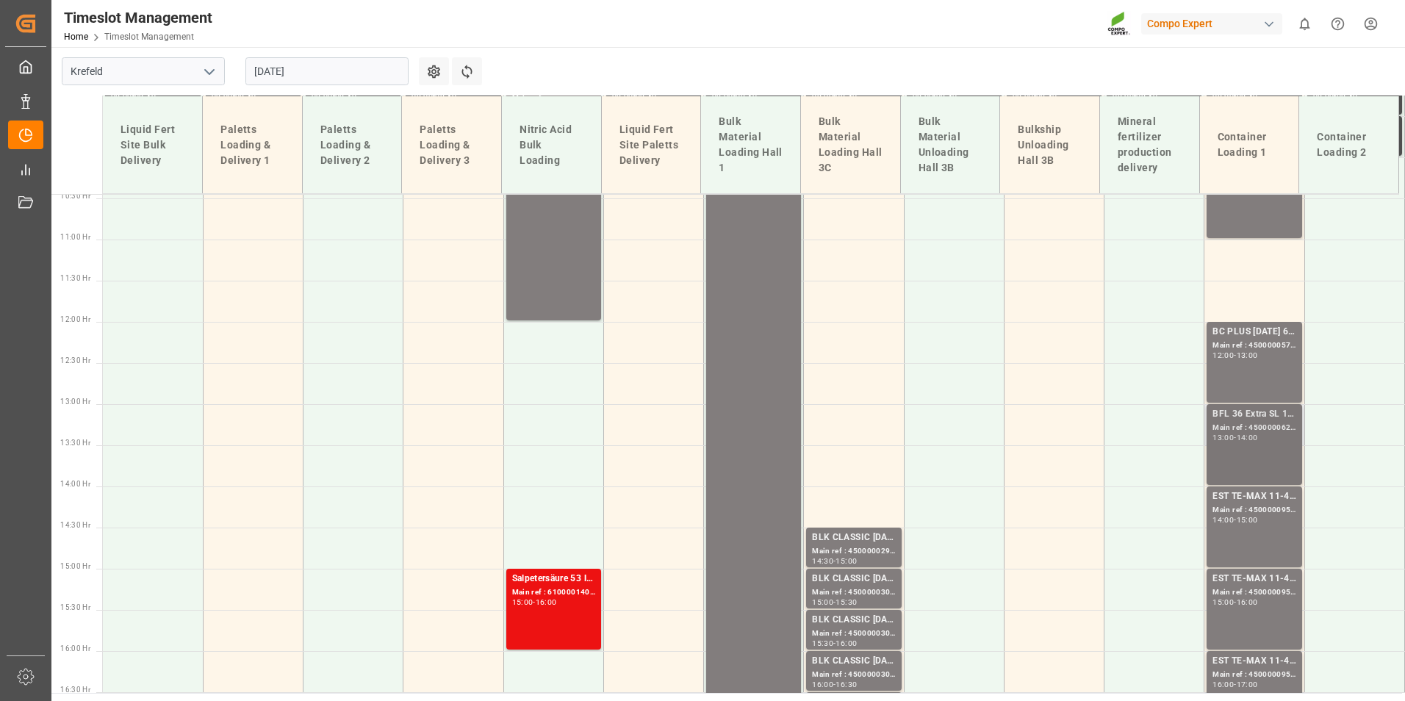
click at [1260, 416] on div "BFL 36 Extra SL 1000L IBC;" at bounding box center [1253, 414] width 83 height 15
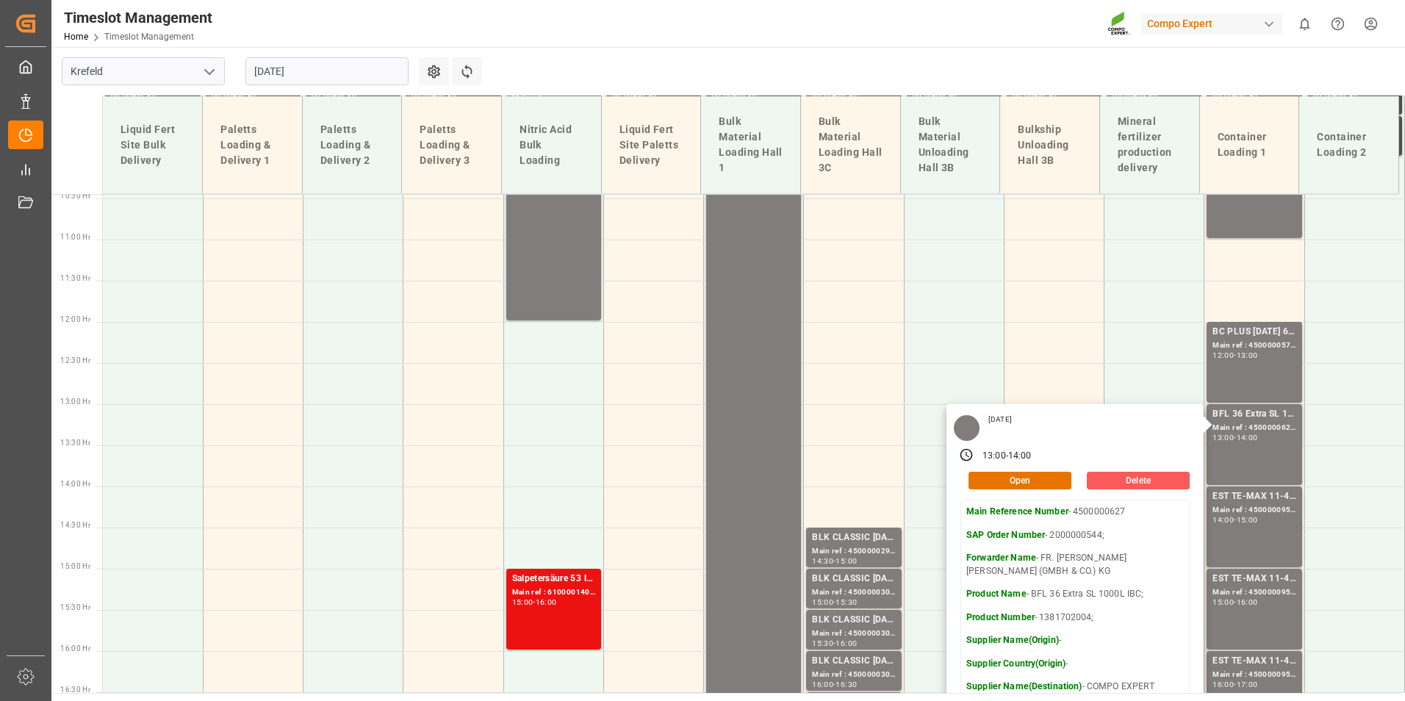
click at [1151, 478] on button "Delete" at bounding box center [1138, 481] width 103 height 18
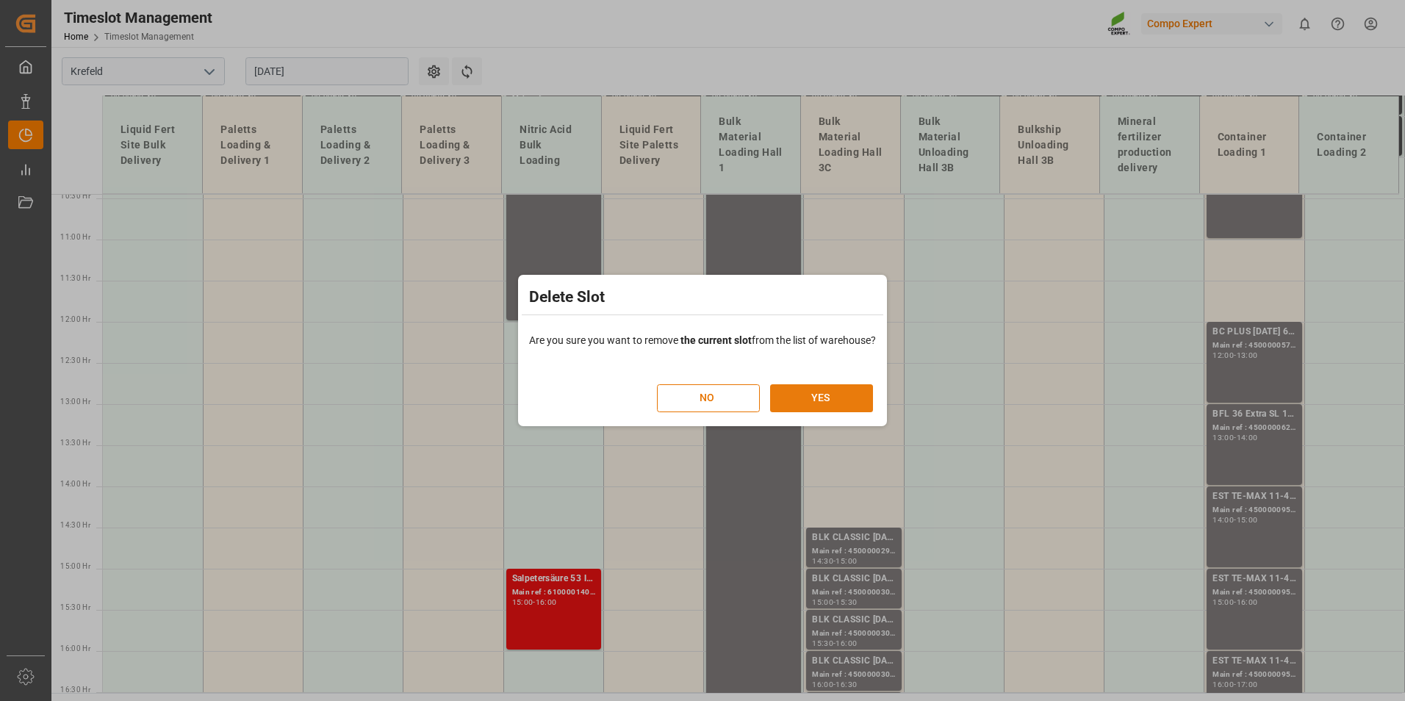
click at [808, 399] on button "YES" at bounding box center [821, 398] width 103 height 28
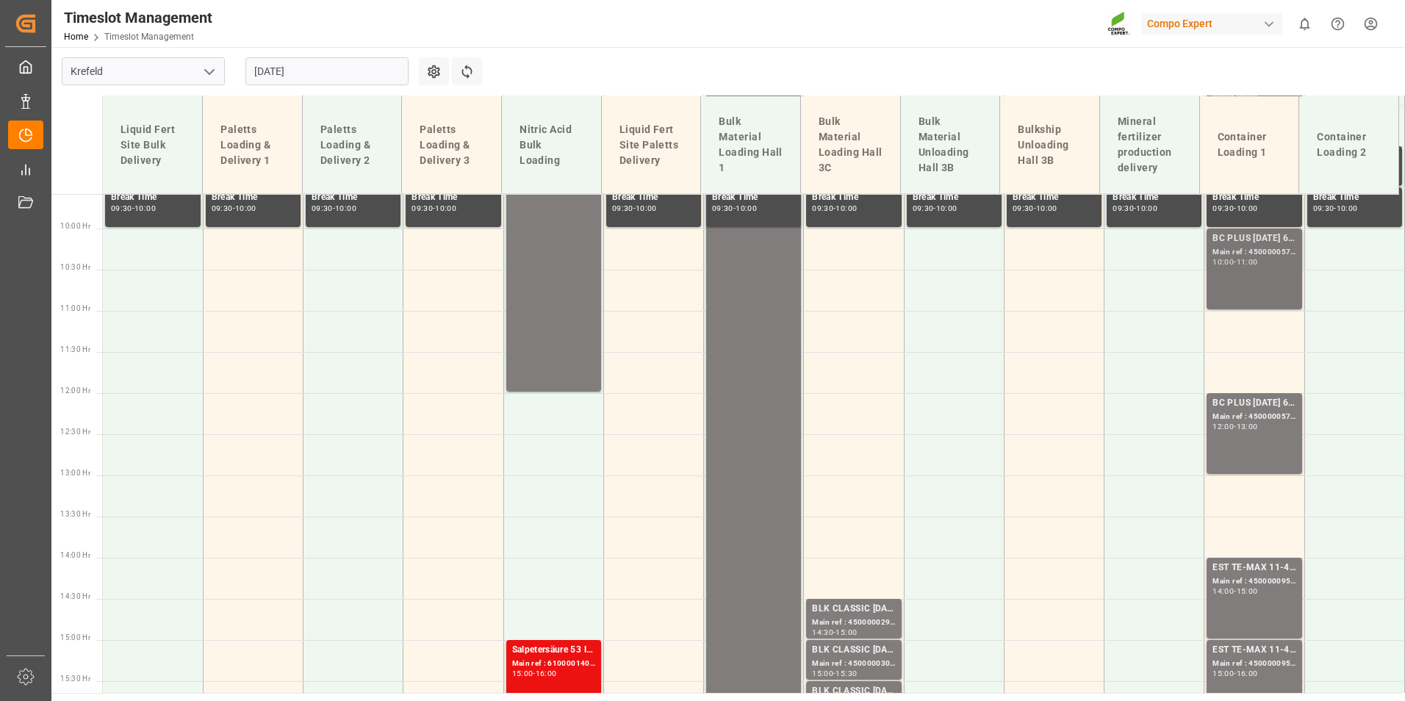
scroll to position [877, 0]
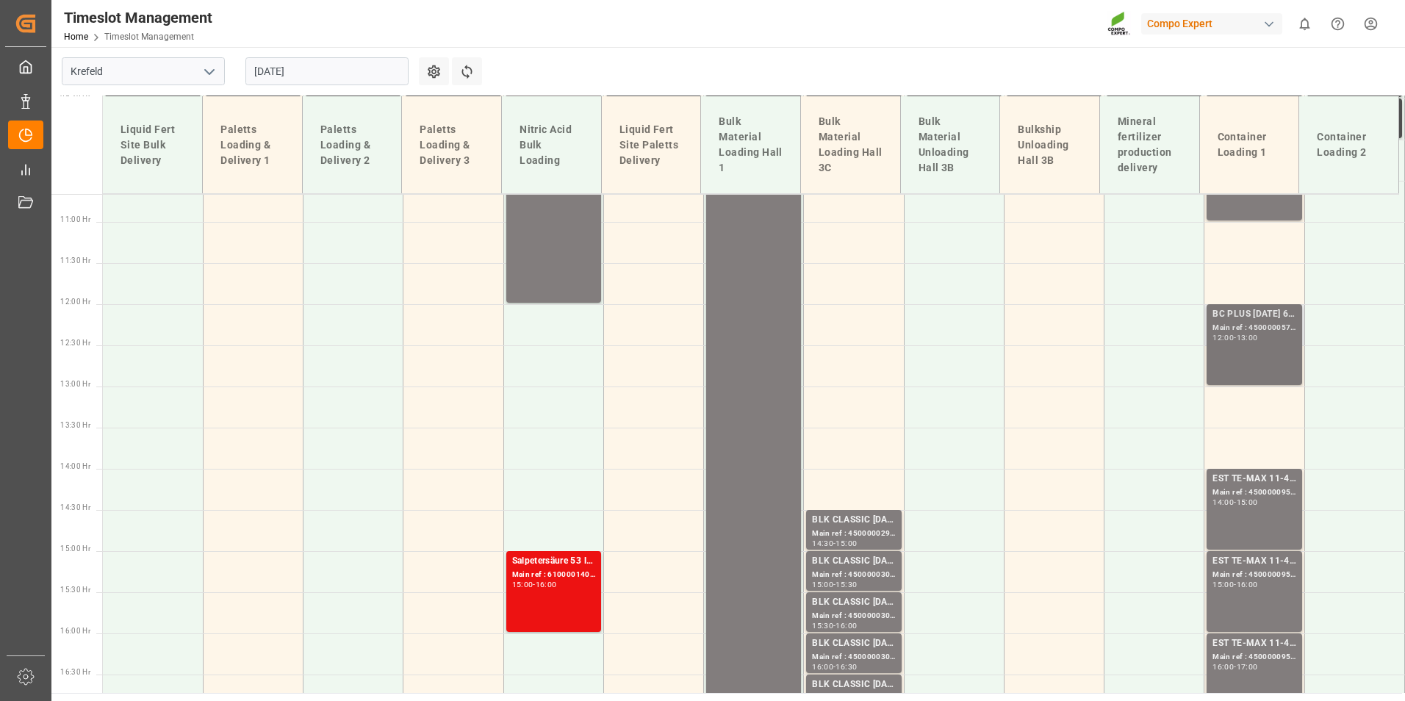
click at [1268, 317] on div "BC PLUS 16-8-12 6M 25kg (x42) WW;" at bounding box center [1253, 314] width 83 height 15
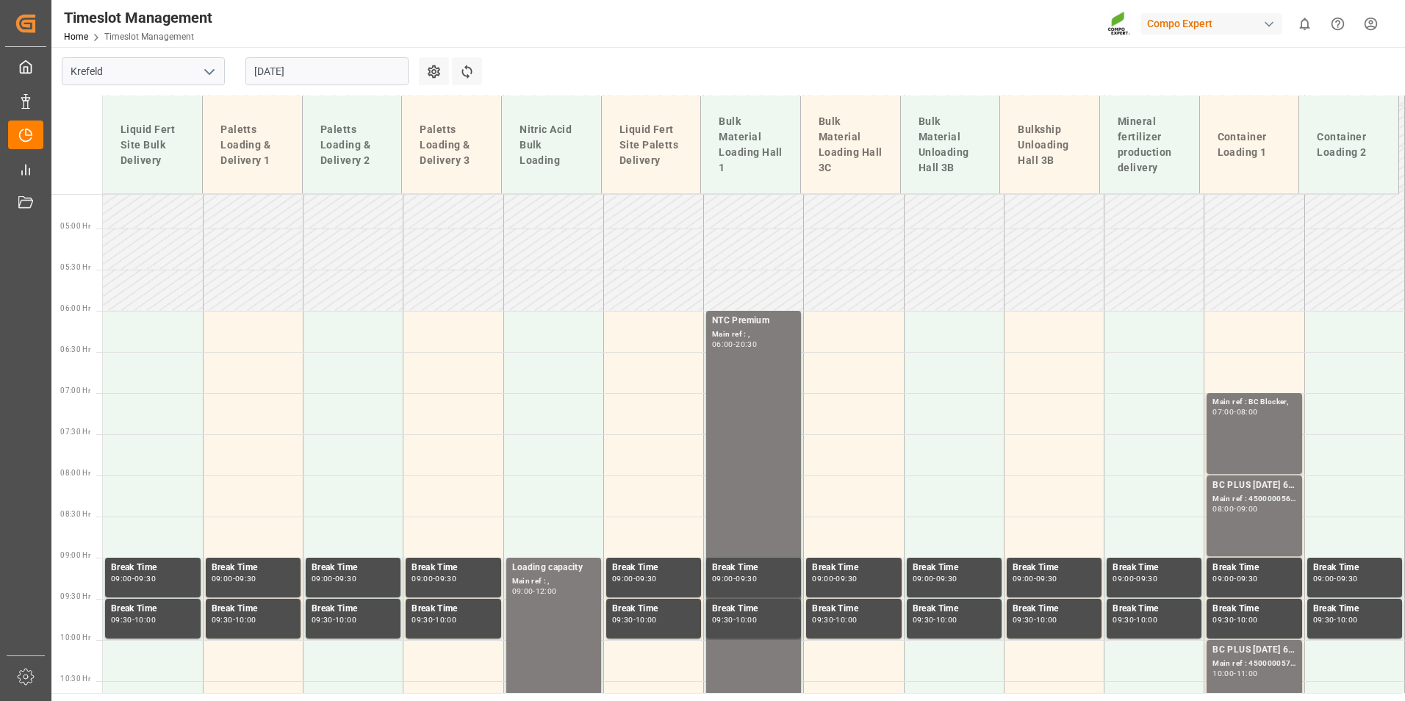
scroll to position [363, 0]
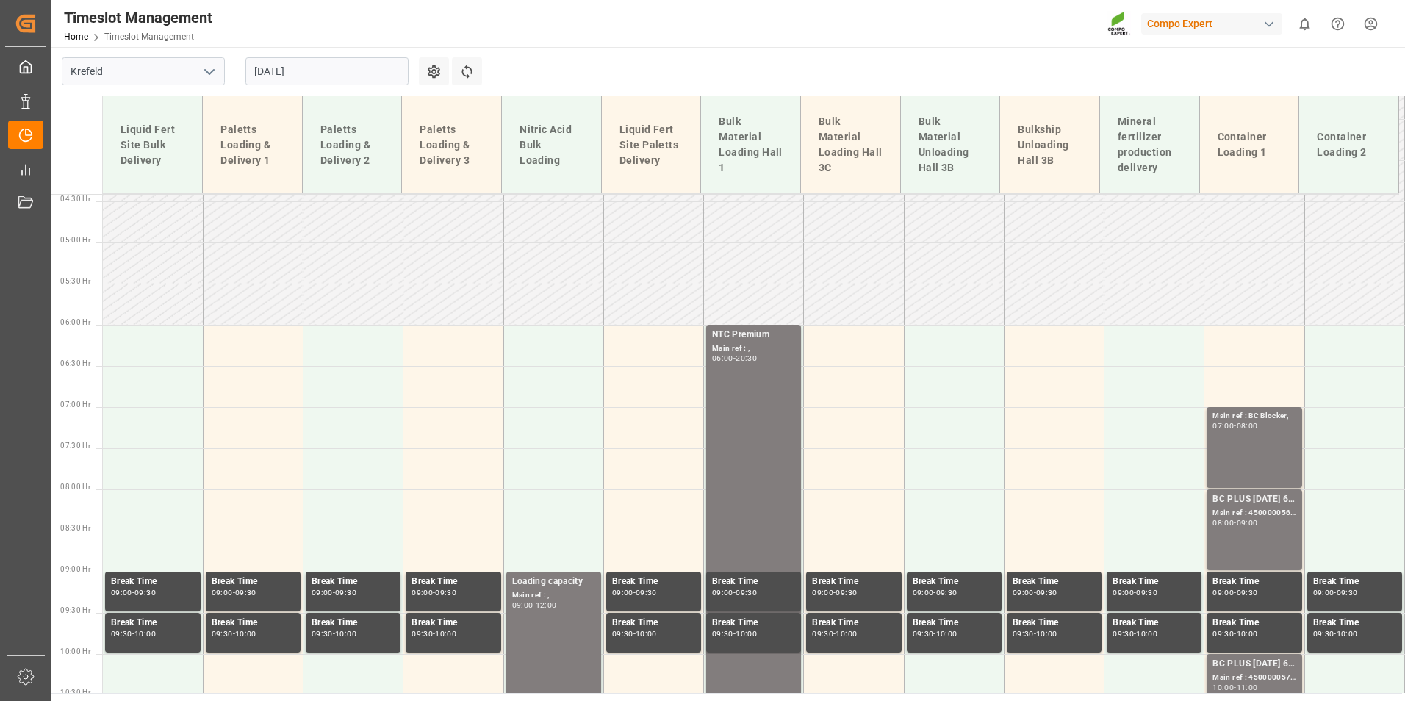
click at [362, 60] on input "01.09.2025" at bounding box center [326, 71] width 163 height 28
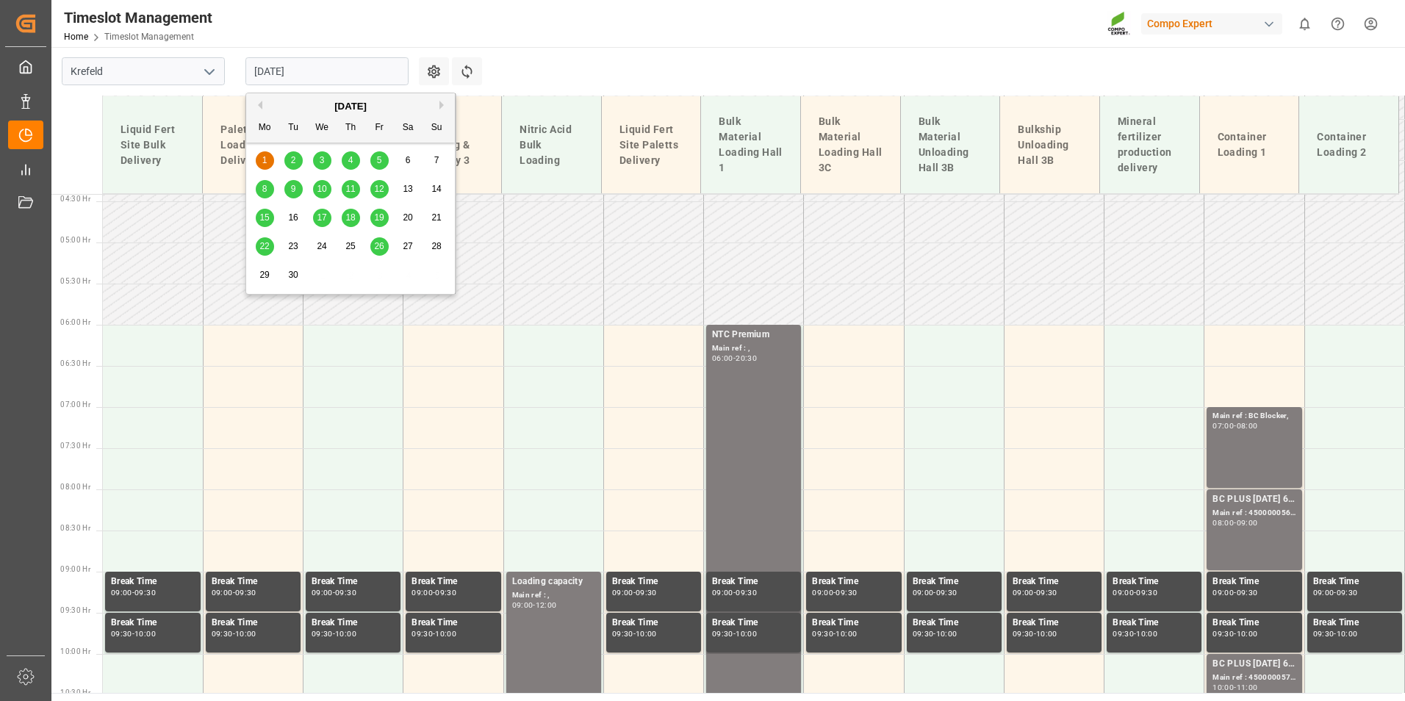
click at [293, 157] on span "2" at bounding box center [293, 160] width 5 height 10
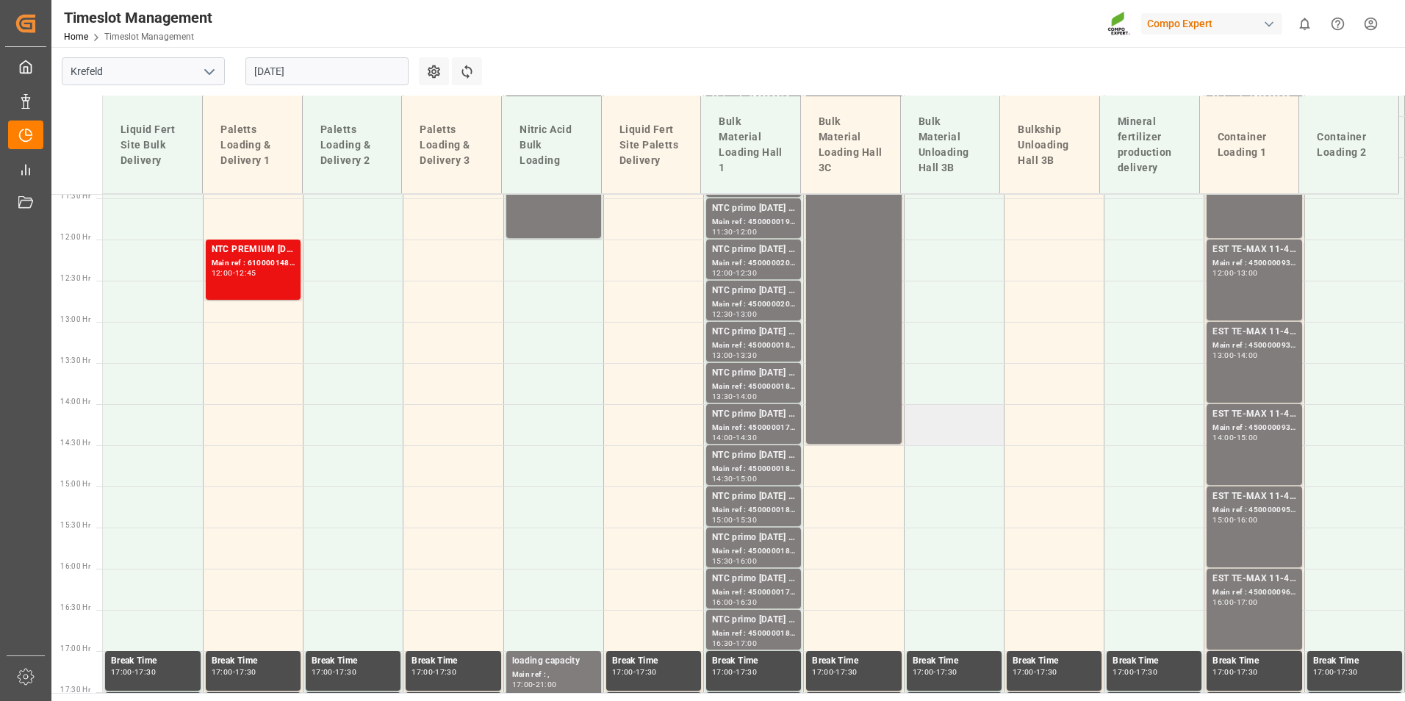
scroll to position [1236, 0]
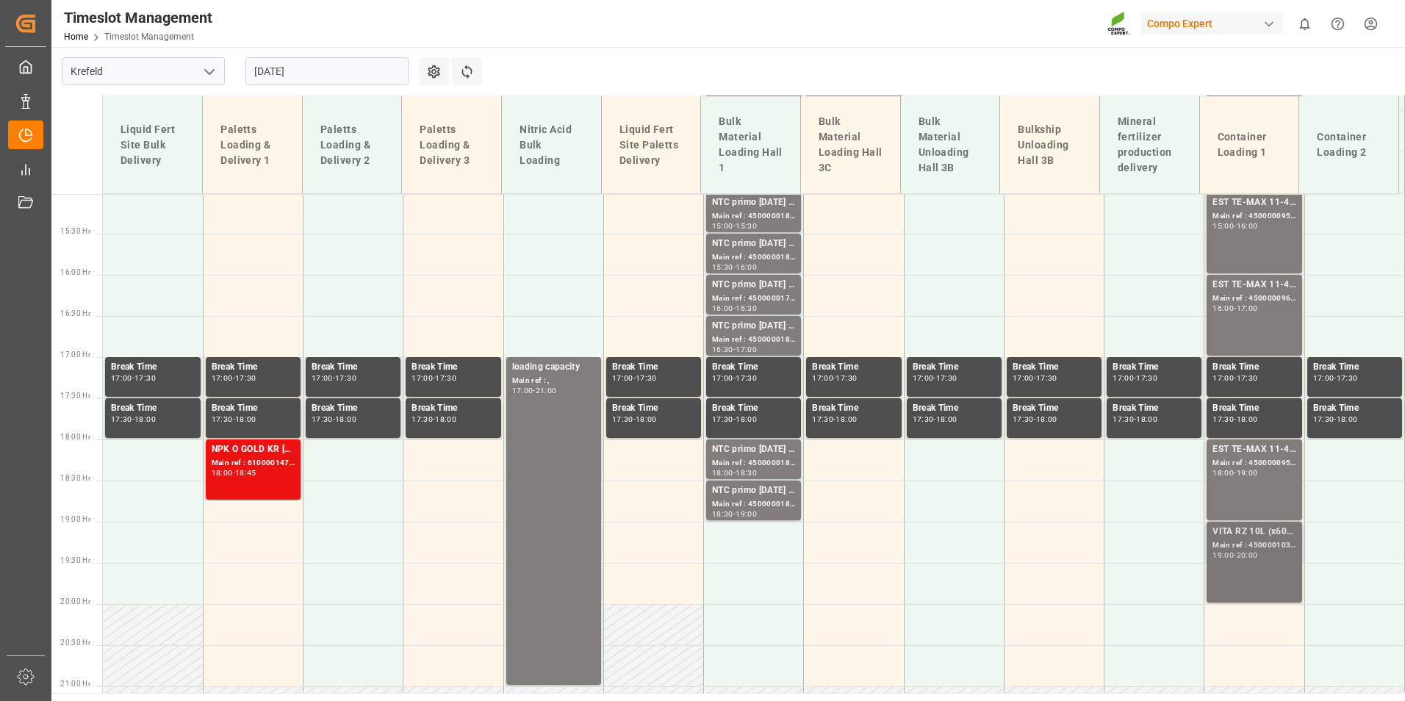
click at [1251, 552] on div "20:00" at bounding box center [1247, 555] width 21 height 7
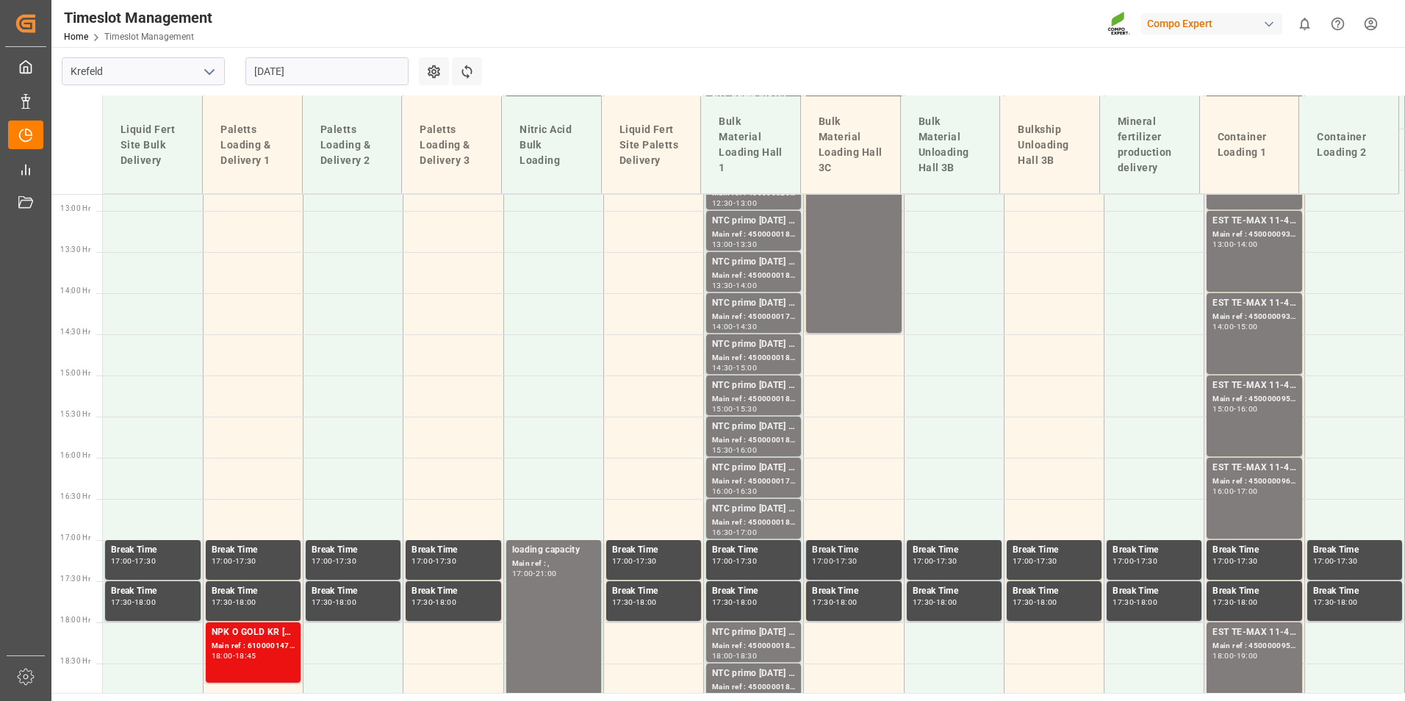
scroll to position [1162, 0]
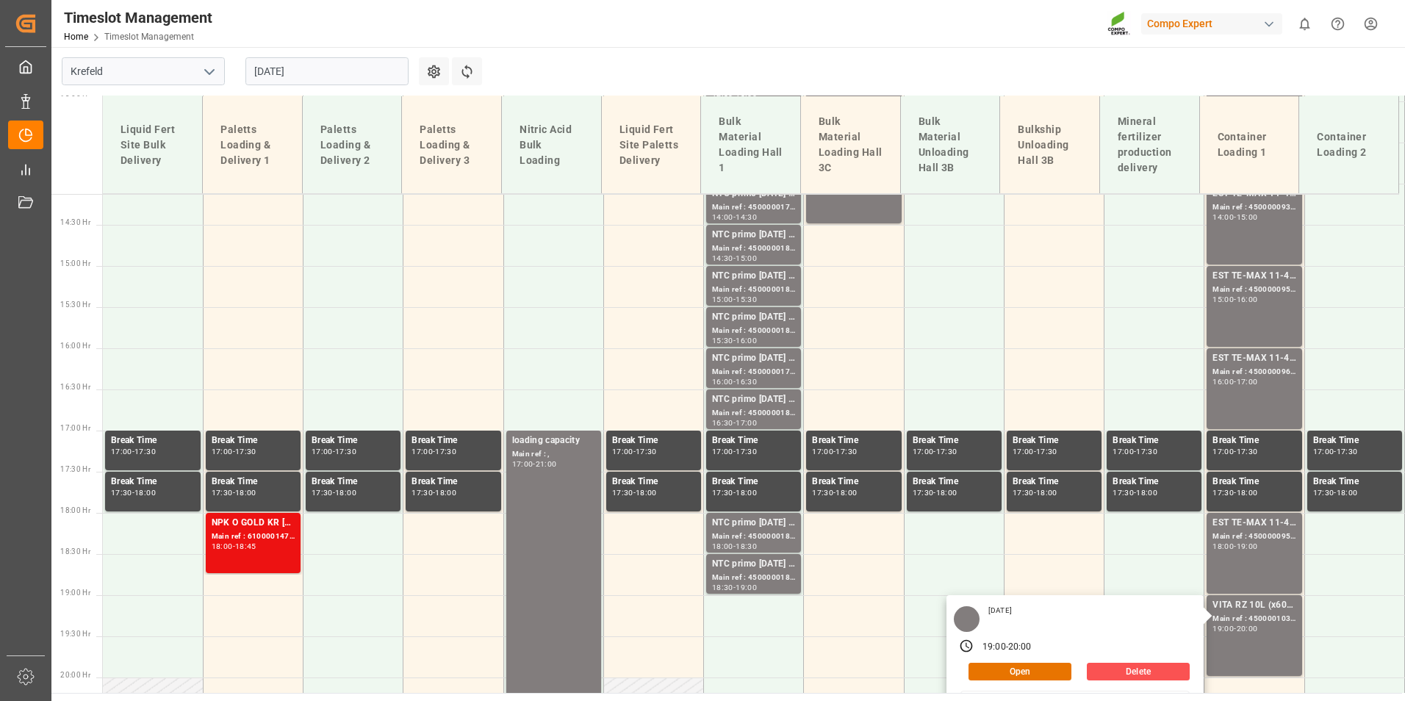
click at [365, 60] on input "02.09.2025" at bounding box center [326, 71] width 163 height 28
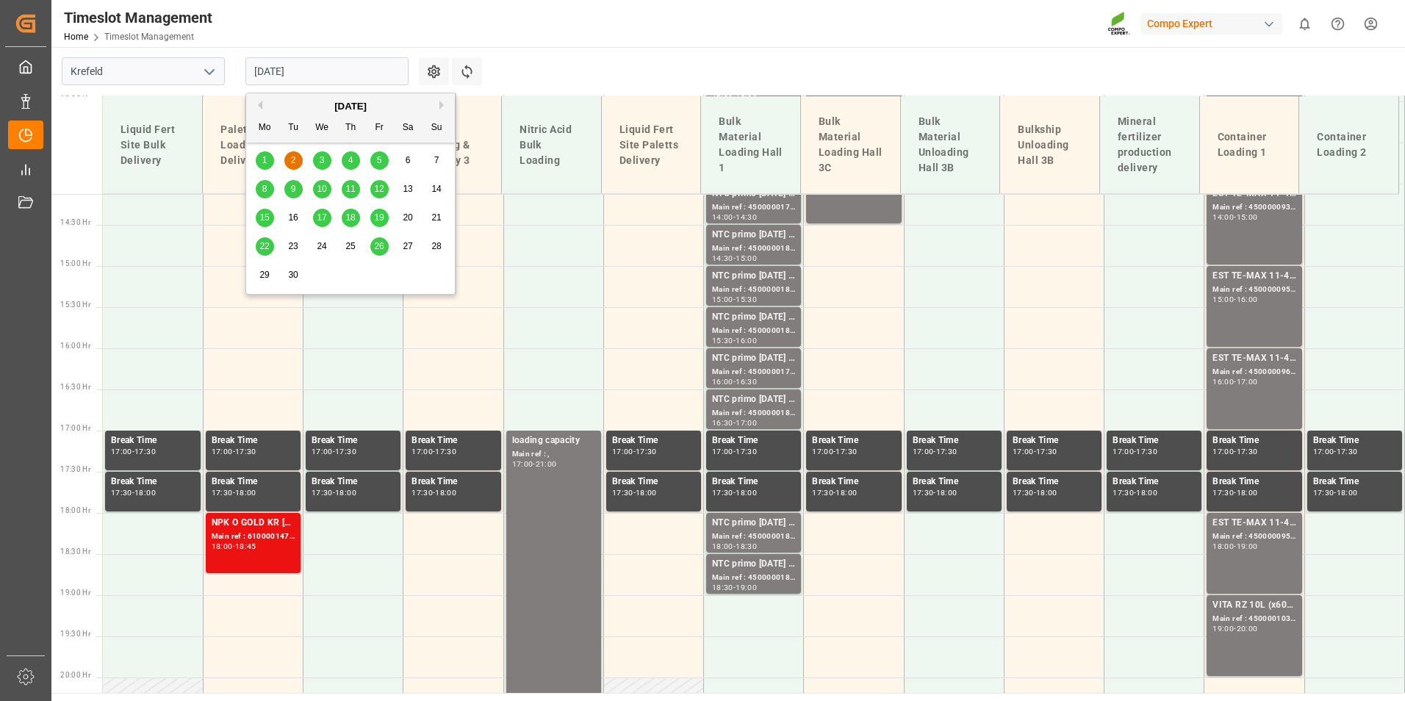
click at [328, 159] on div "3" at bounding box center [322, 161] width 18 height 18
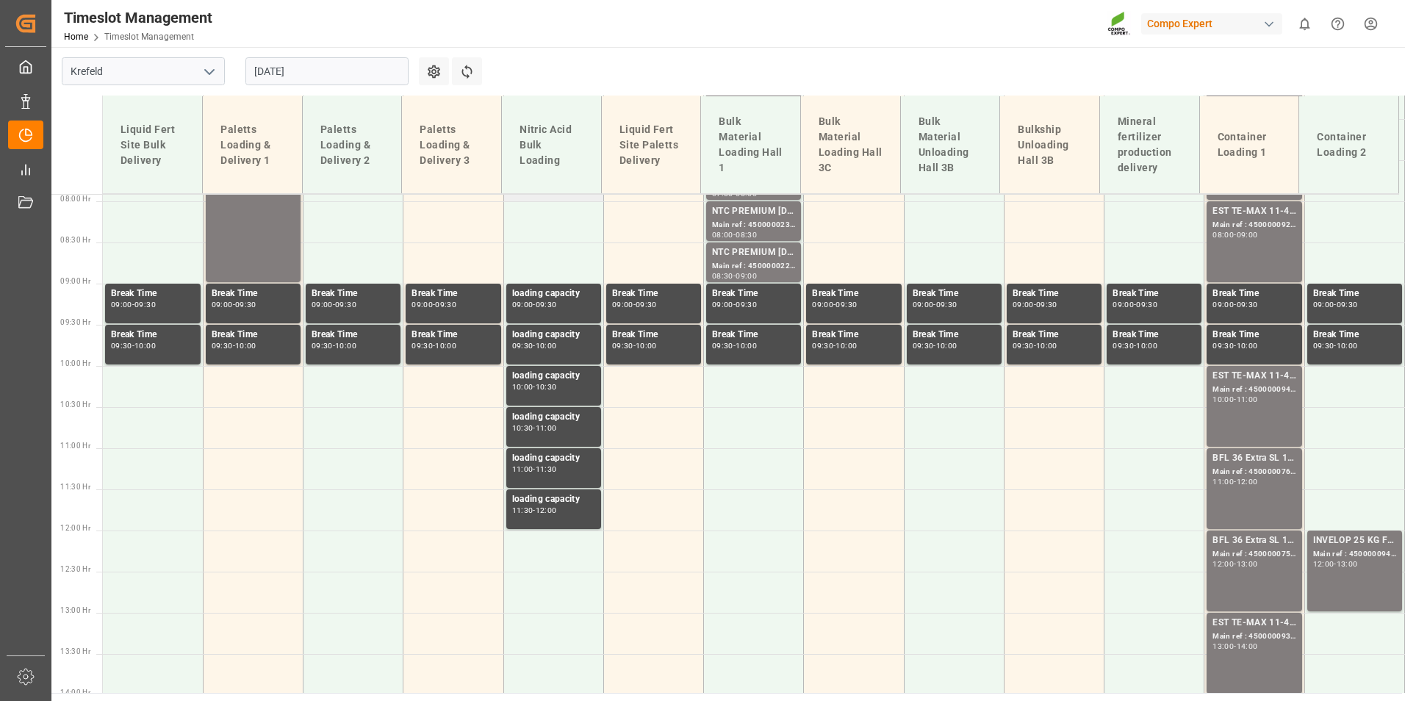
scroll to position [648, 0]
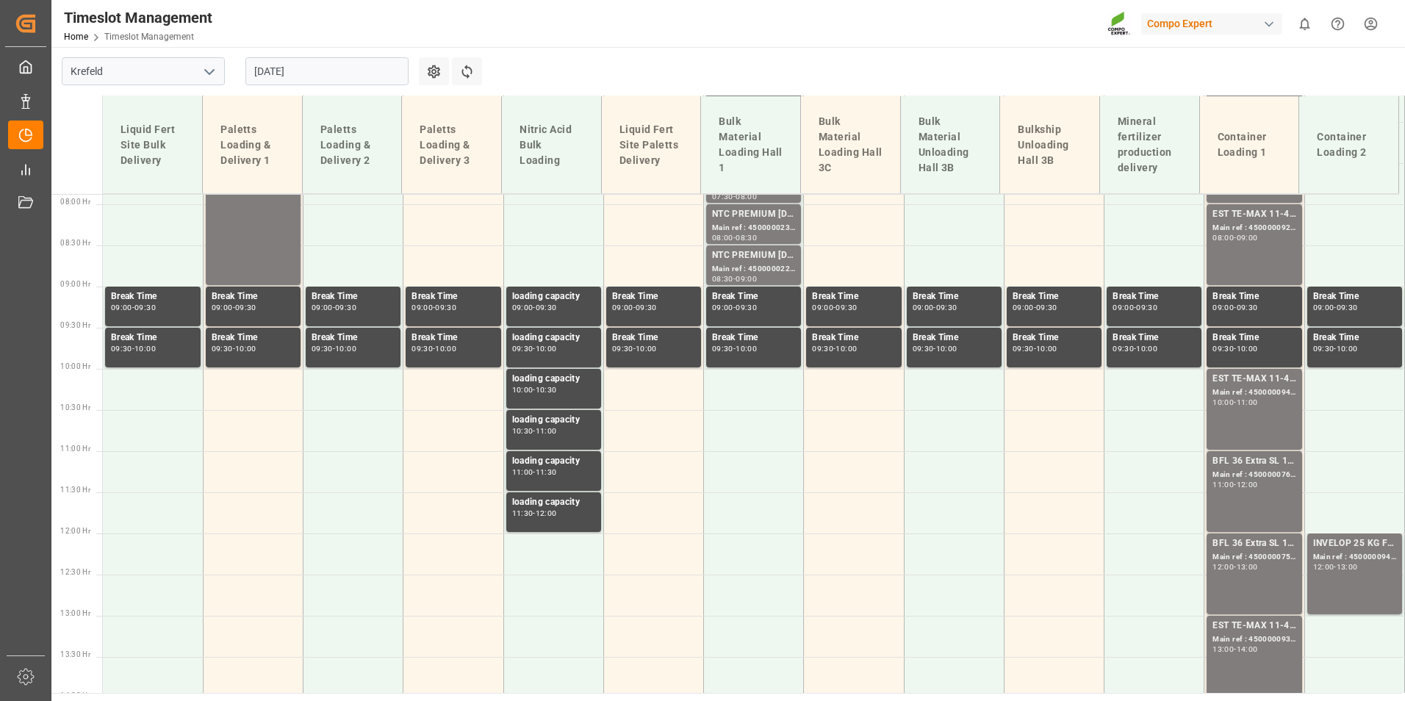
drag, startPoint x: 333, startPoint y: 73, endPoint x: 334, endPoint y: 87, distance: 13.2
click at [334, 73] on input "03.09.2025" at bounding box center [326, 71] width 163 height 28
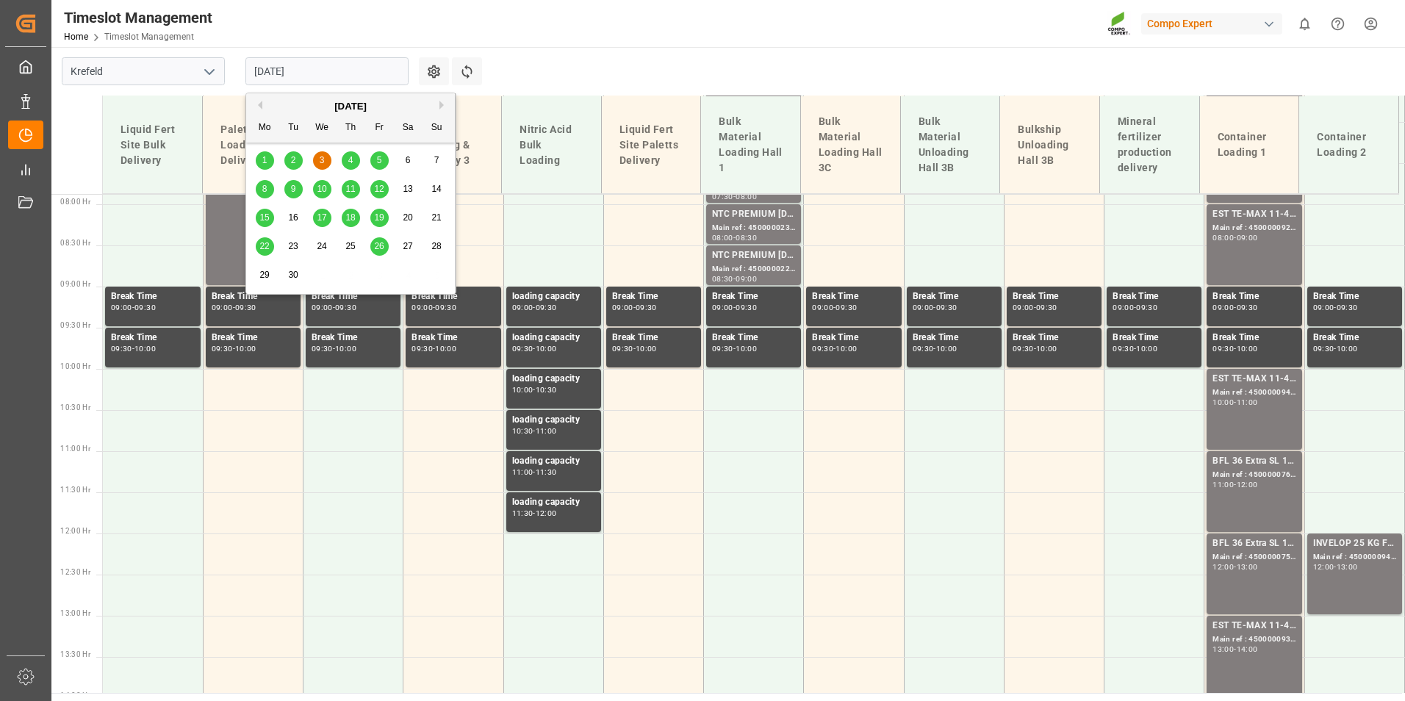
click at [349, 157] on span "4" at bounding box center [350, 160] width 5 height 10
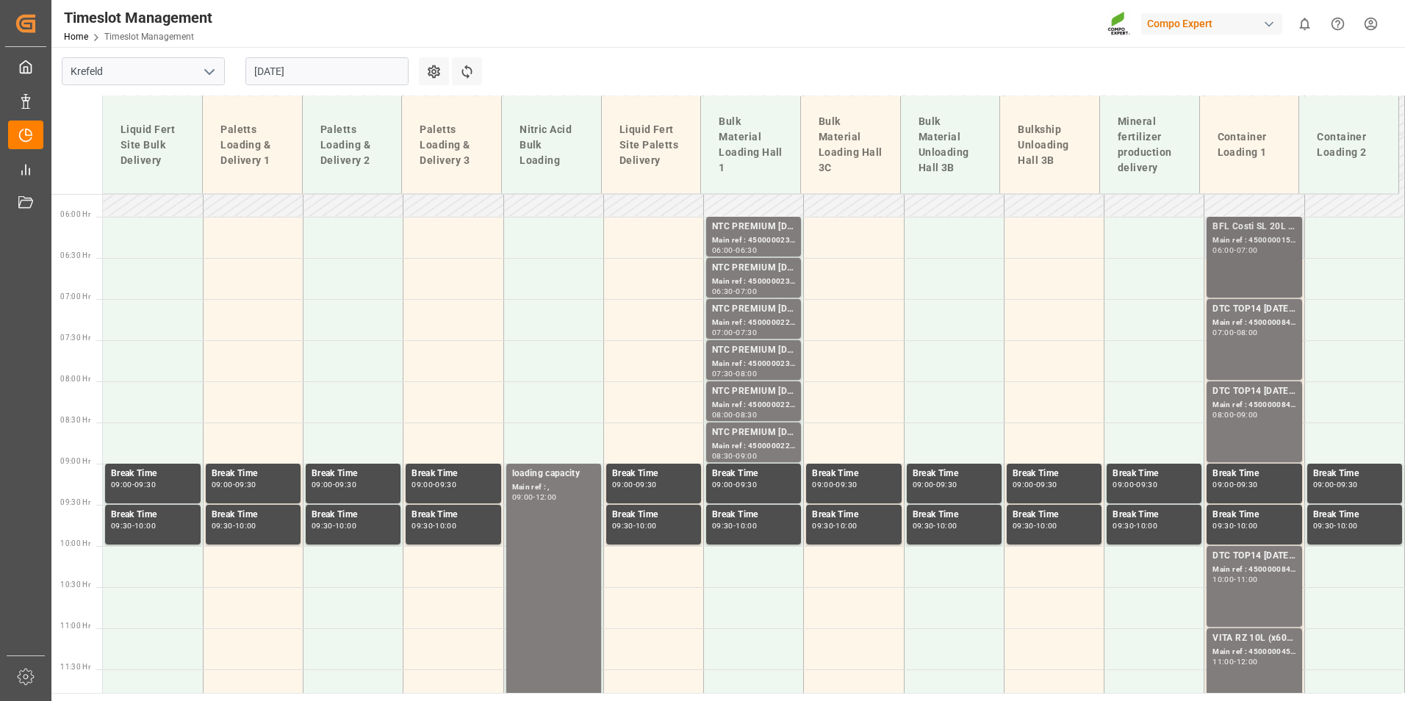
scroll to position [354, 0]
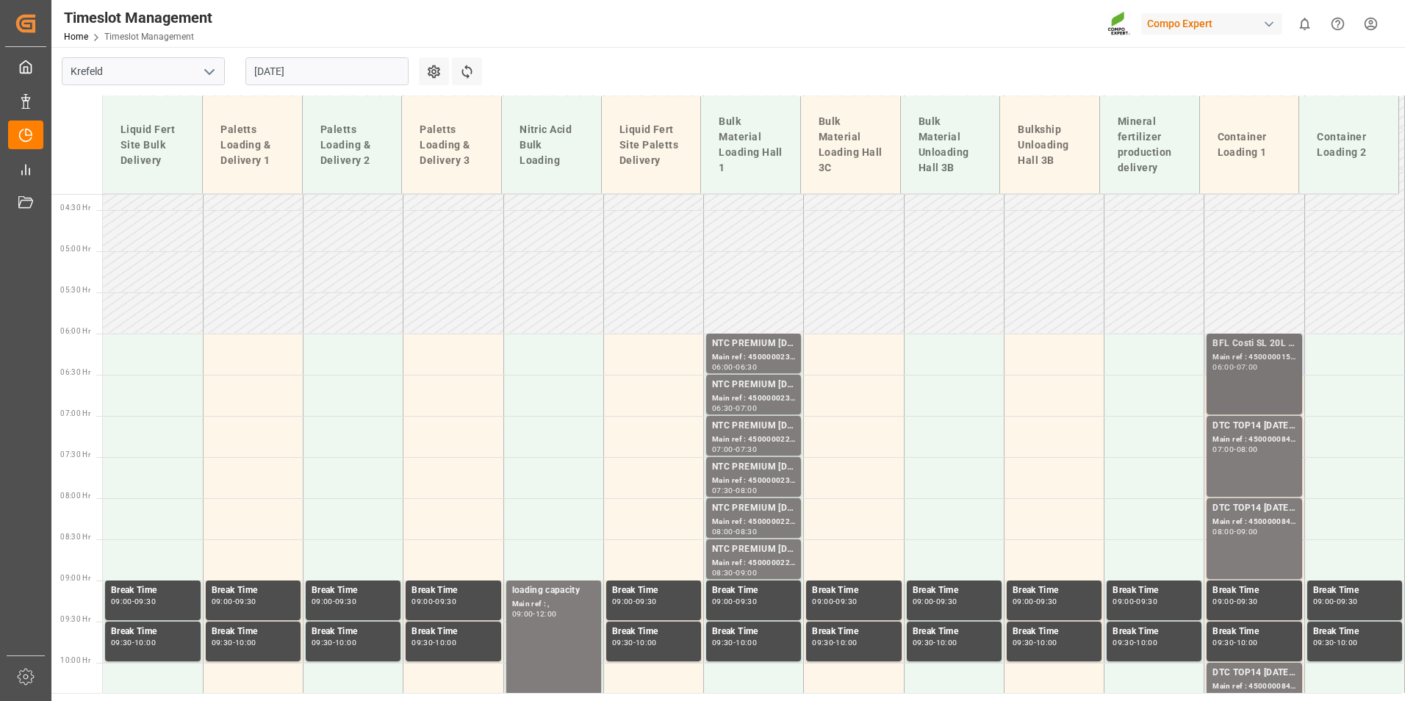
click at [1250, 362] on div "Main ref : 4500000158, 2000000005;" at bounding box center [1253, 357] width 83 height 12
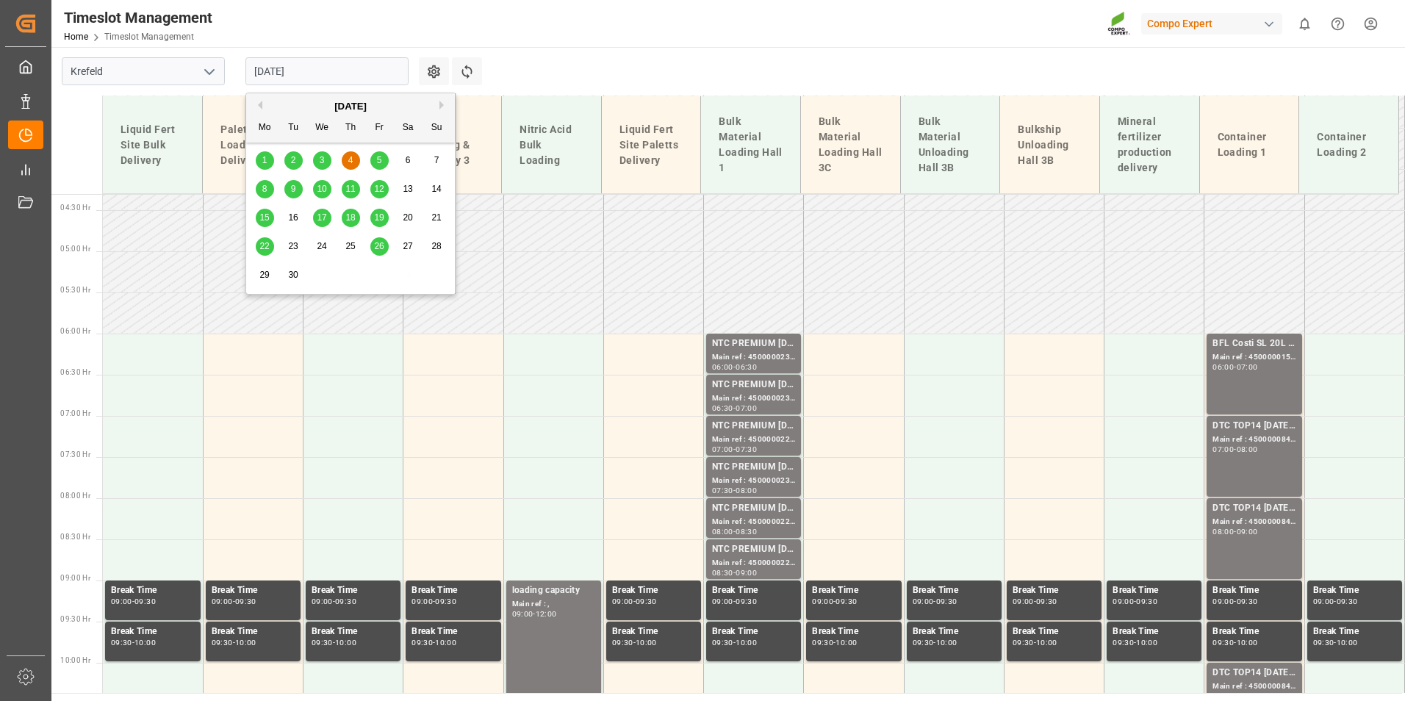
click at [346, 73] on input "04.09.2025" at bounding box center [326, 71] width 163 height 28
click at [381, 155] on span "5" at bounding box center [379, 160] width 5 height 10
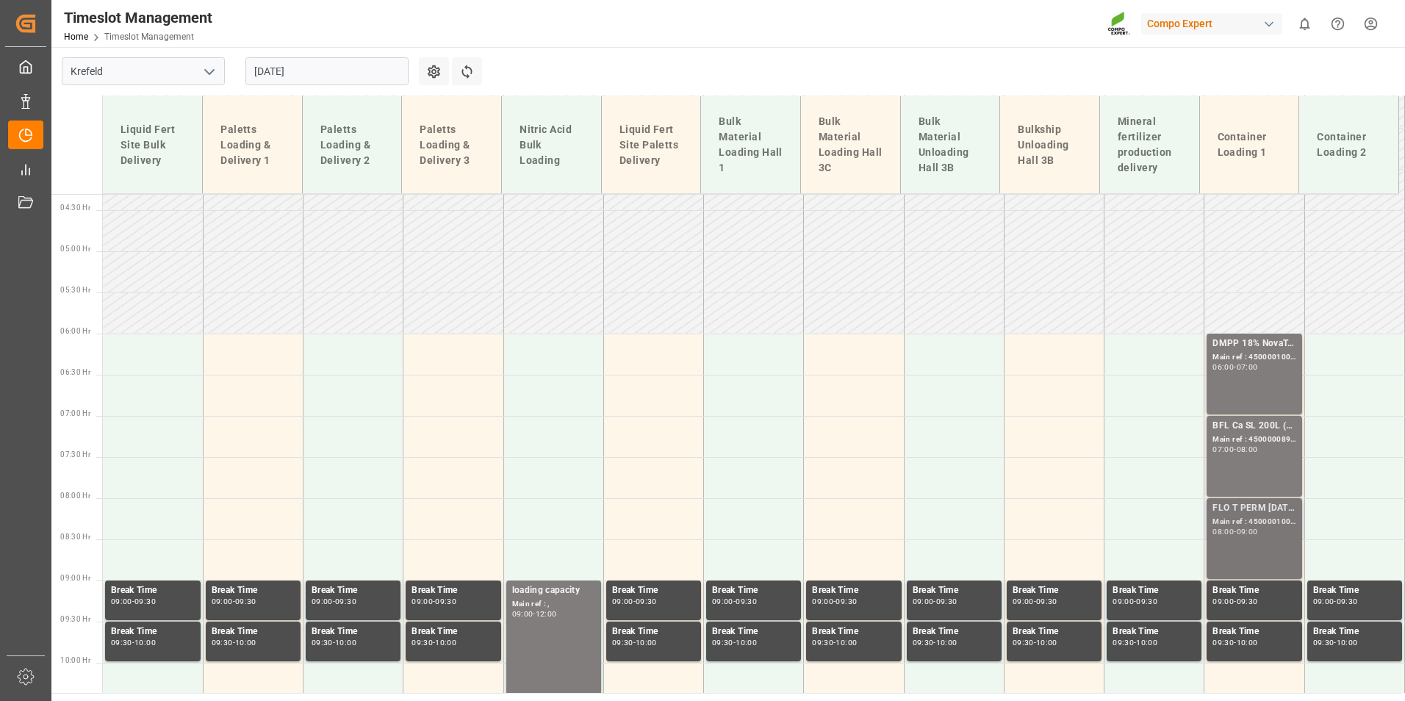
click at [1222, 381] on div "DMPP 18% NovaTec gran 1100kg CON;DMPP 18% NTC redbrown 1100kg CON MTO;DMPP 34,8…" at bounding box center [1253, 374] width 83 height 75
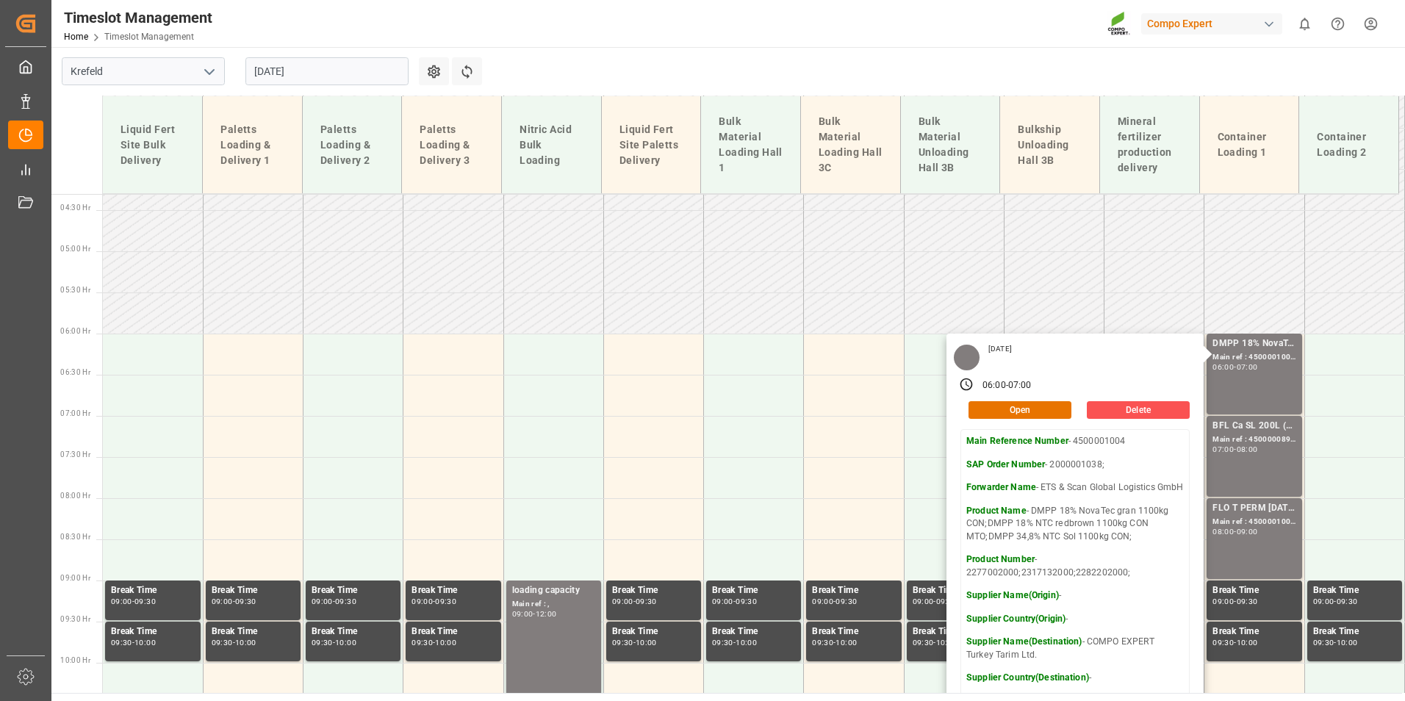
scroll to position [575, 0]
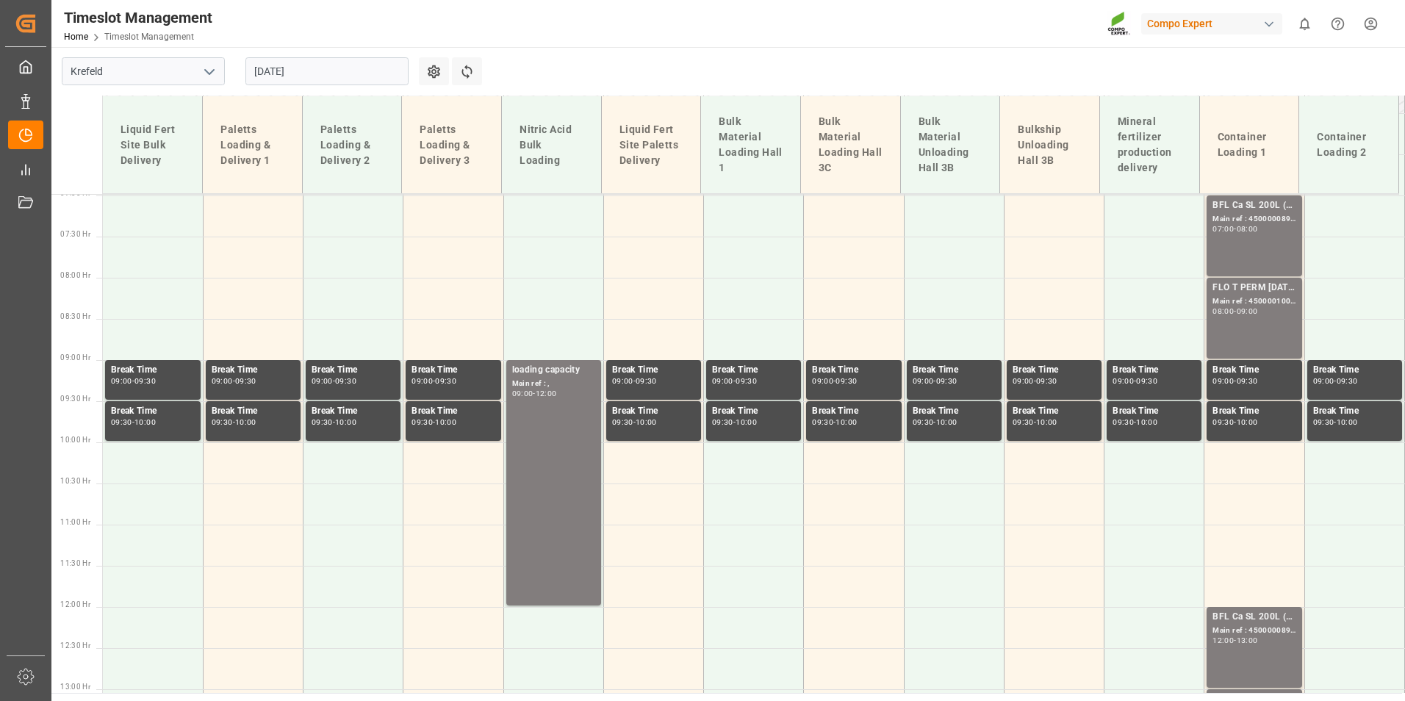
click at [1220, 245] on div "BFL Ca SL 200L (x4) CL,ES,LAT MTO; Main ref : 4500000898, 2000000772; 07:00 - 0…" at bounding box center [1253, 235] width 83 height 75
click at [1241, 318] on div "FLO T PERM 16-7-15 25kg (x42) INT; Main ref : 4500001007, 2000001046; 08:00 - 0…" at bounding box center [1253, 318] width 83 height 75
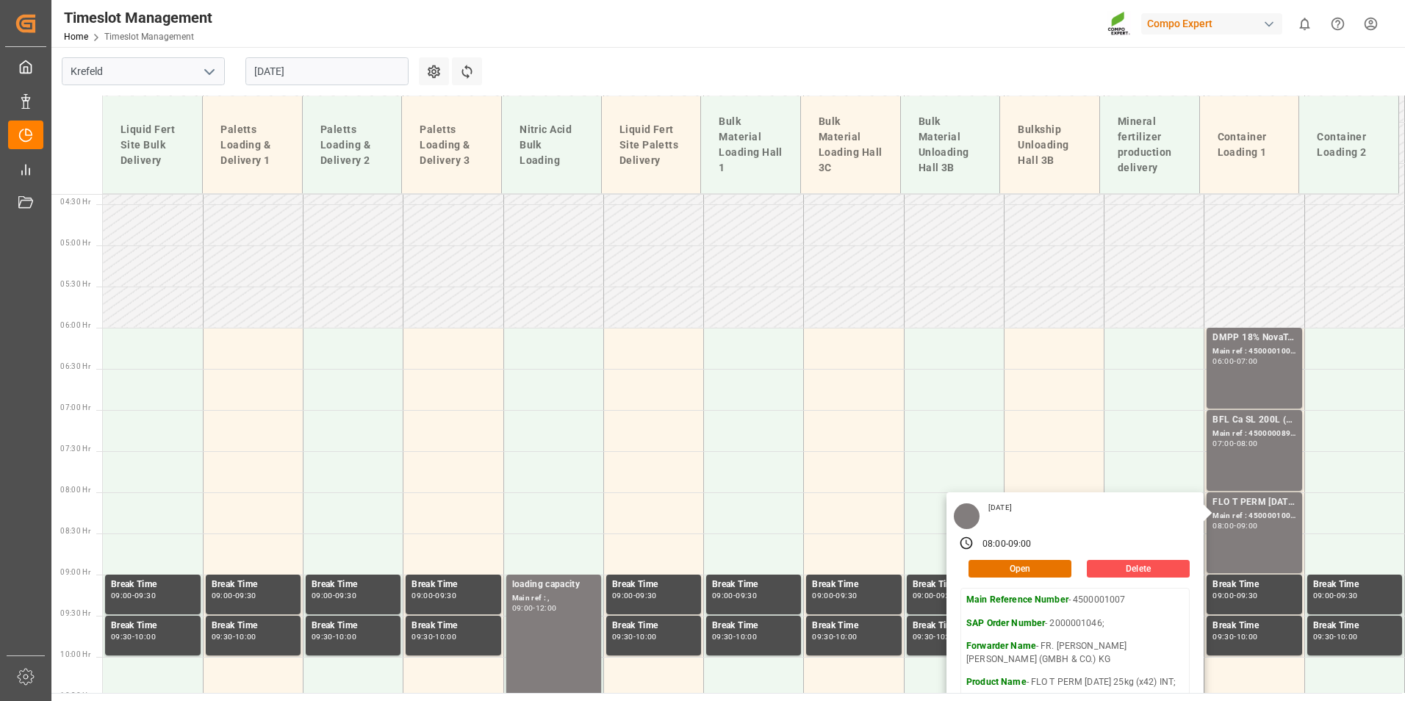
scroll to position [207, 0]
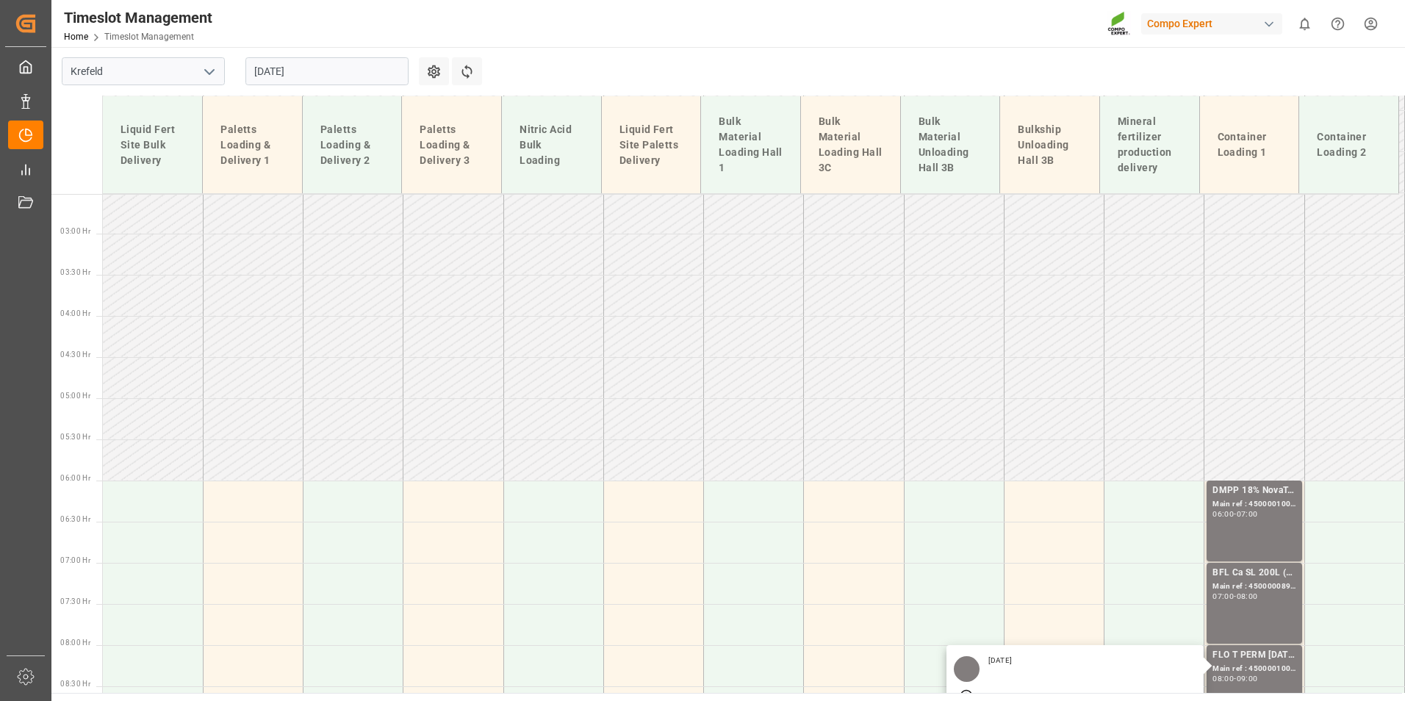
click at [344, 76] on input "05.09.2025" at bounding box center [326, 71] width 163 height 28
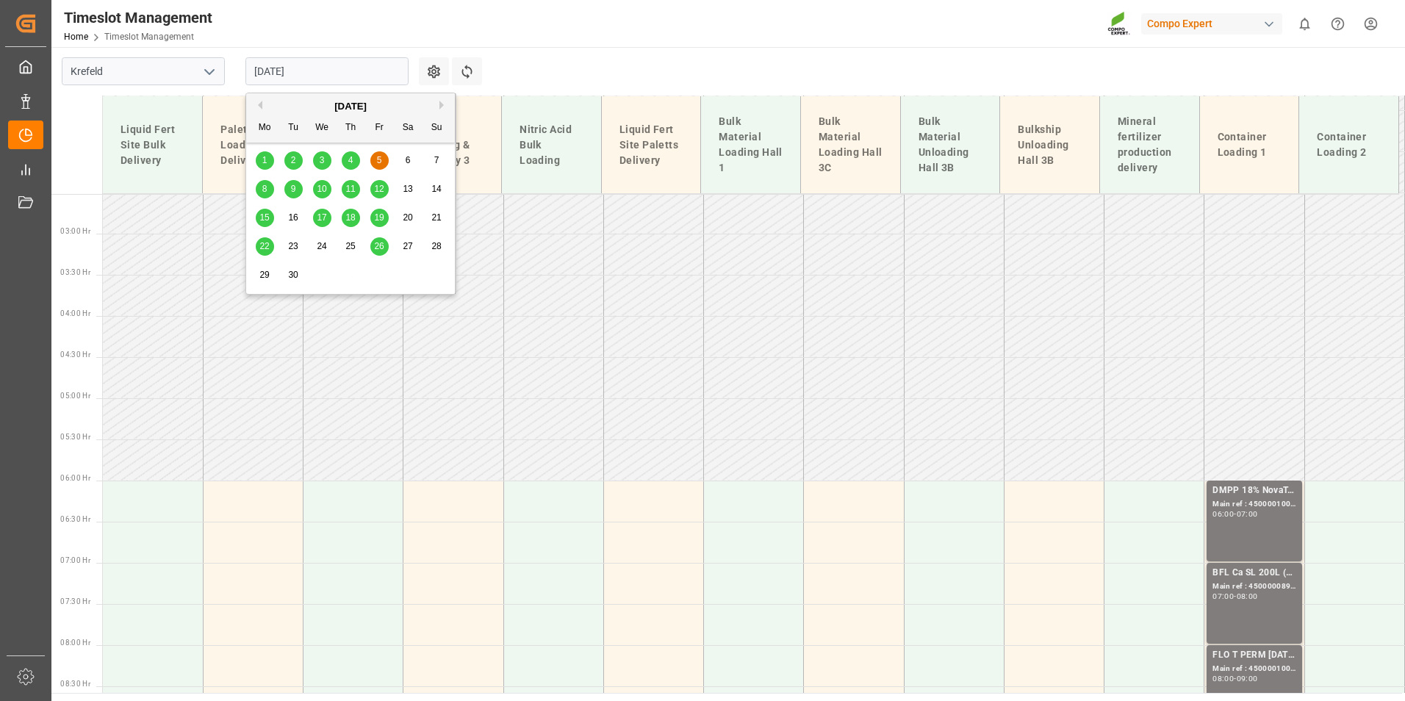
click at [266, 162] on span "1" at bounding box center [264, 160] width 5 height 10
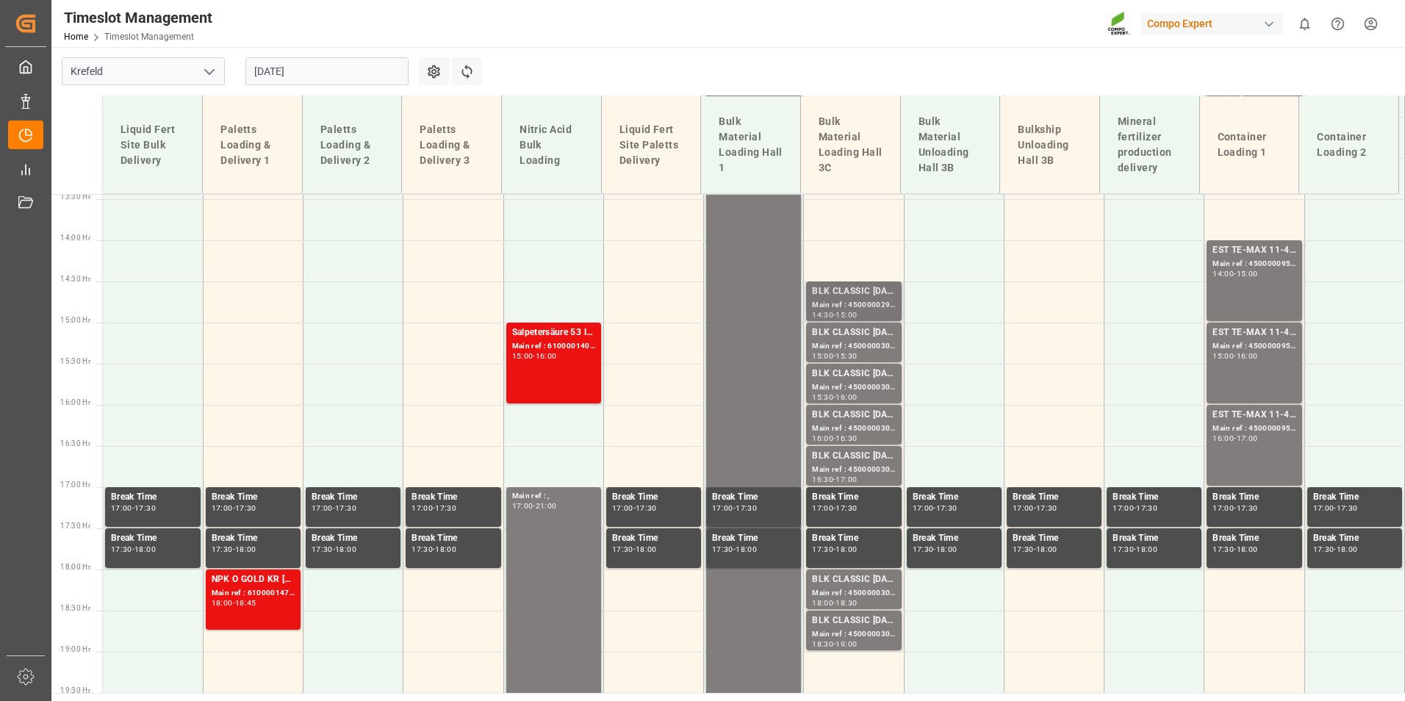
scroll to position [1089, 0]
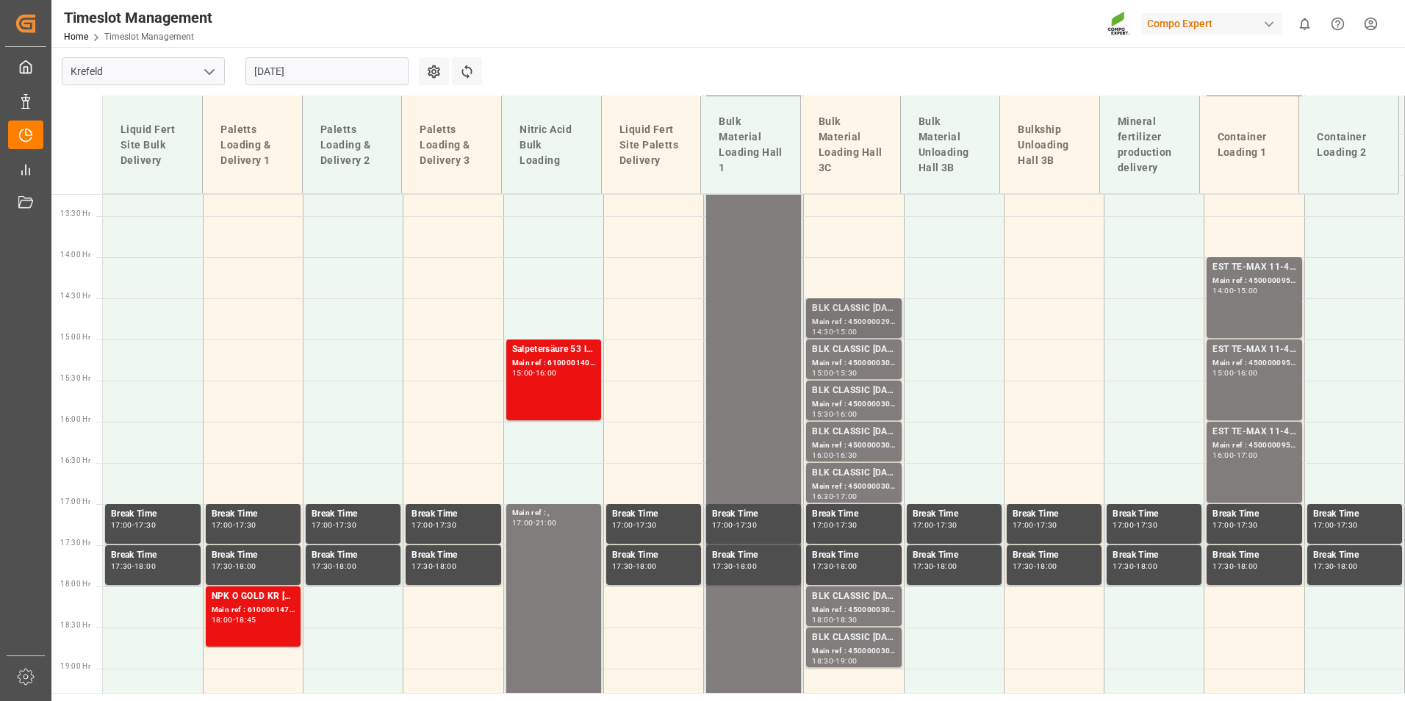
click at [849, 334] on div "15:00" at bounding box center [845, 331] width 21 height 7
click at [846, 406] on div "Main ref : 4500000303, 2000000241;" at bounding box center [853, 404] width 83 height 12
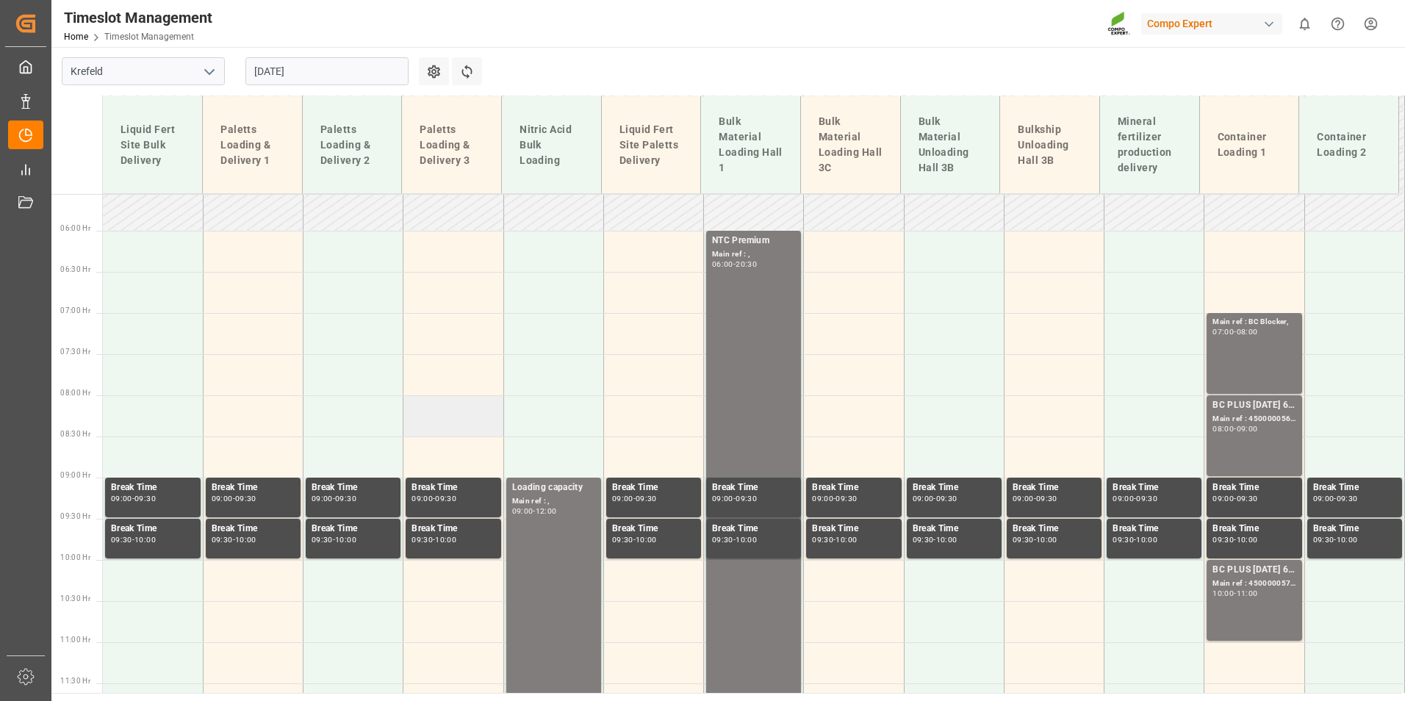
scroll to position [428, 0]
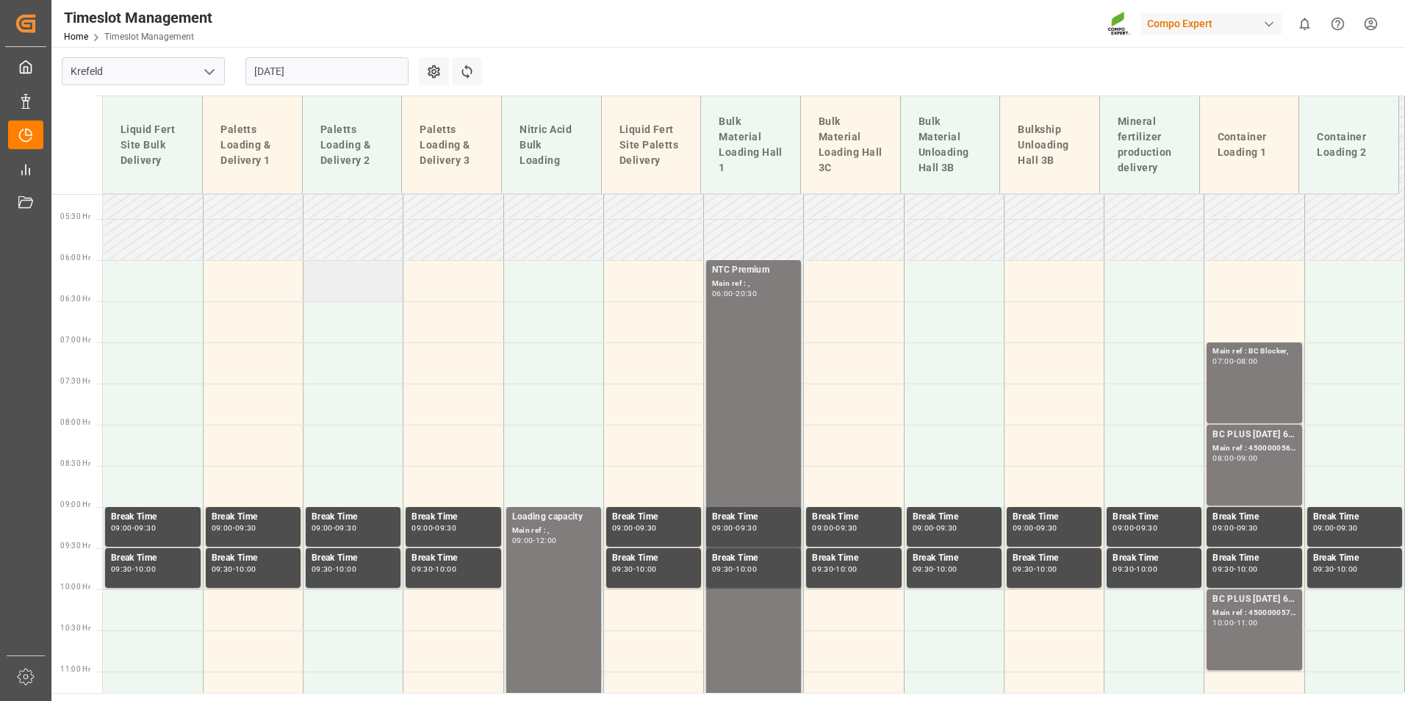
click at [329, 272] on td at bounding box center [353, 280] width 100 height 41
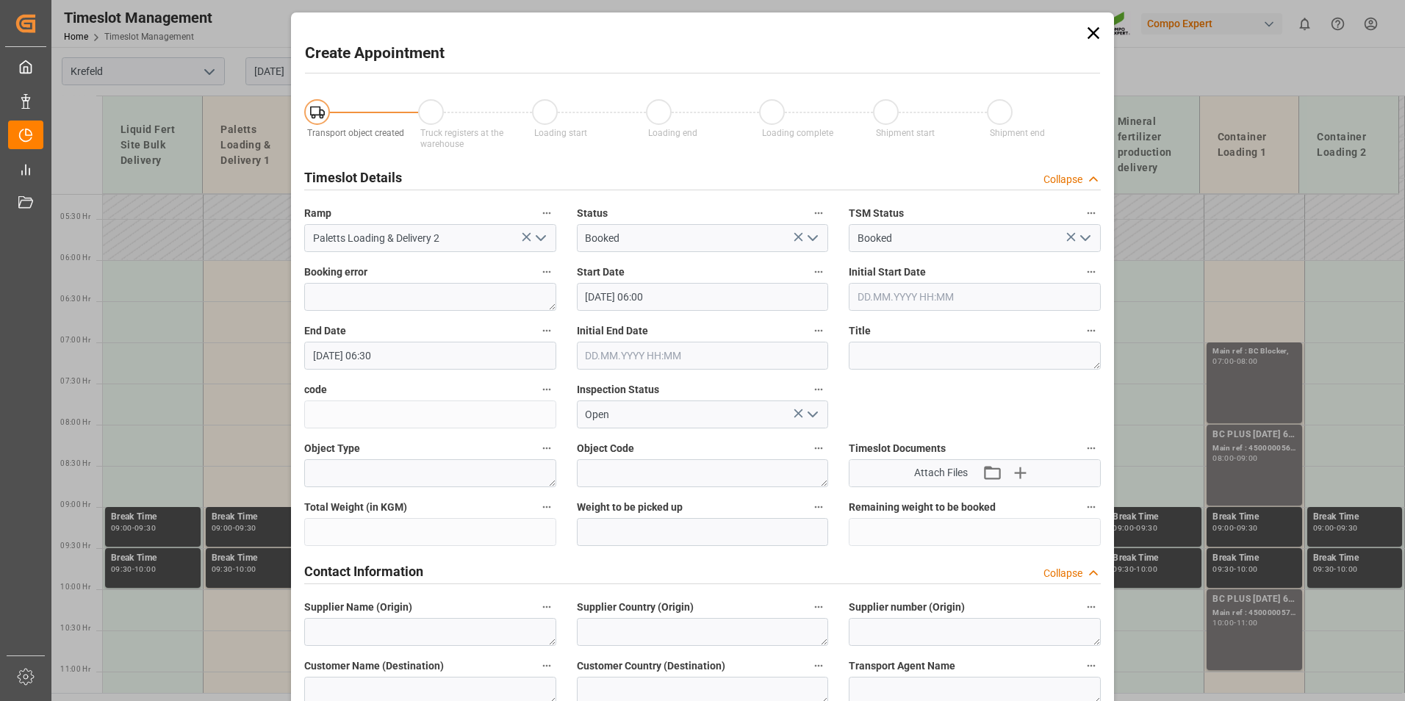
type input "01.09.2025 06:00"
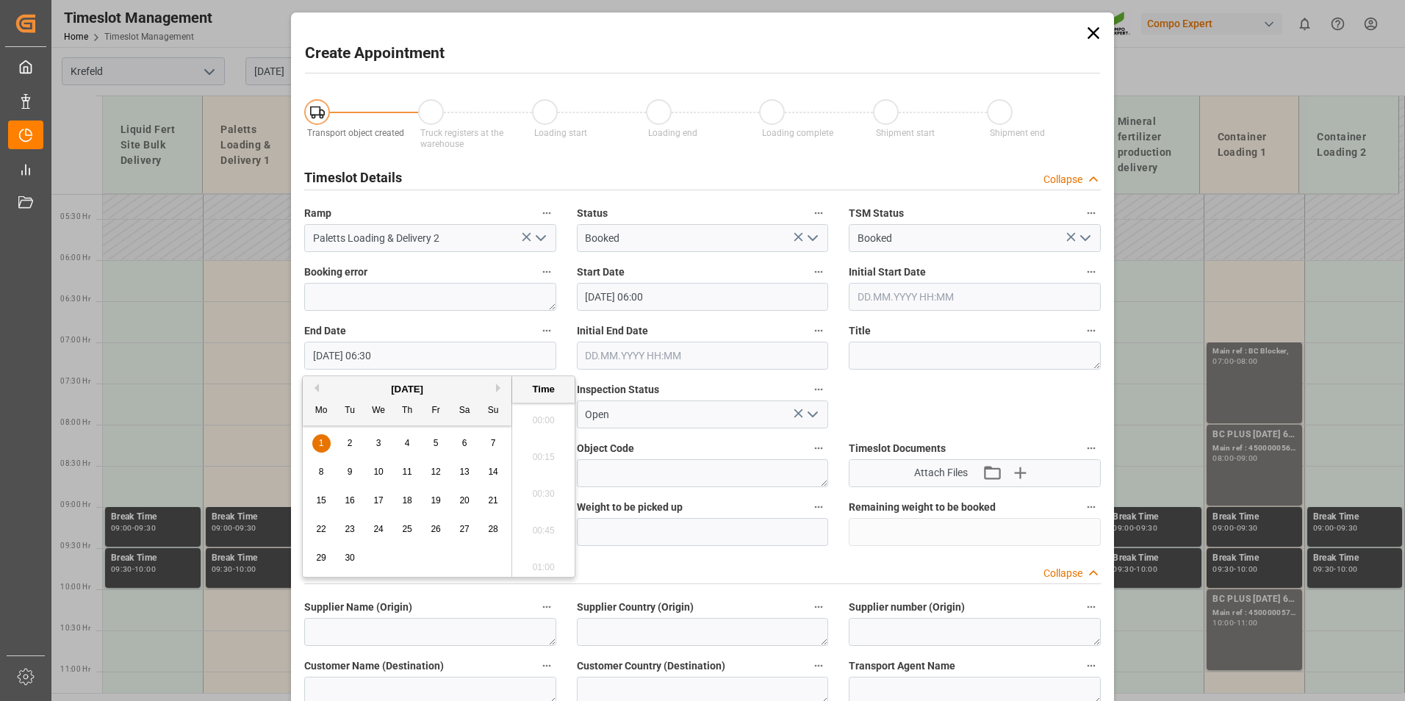
click at [486, 356] on input "01.09.2025 06:30" at bounding box center [430, 356] width 252 height 28
click at [322, 444] on span "1" at bounding box center [321, 443] width 5 height 10
click at [533, 474] on li "21:00" at bounding box center [543, 489] width 62 height 37
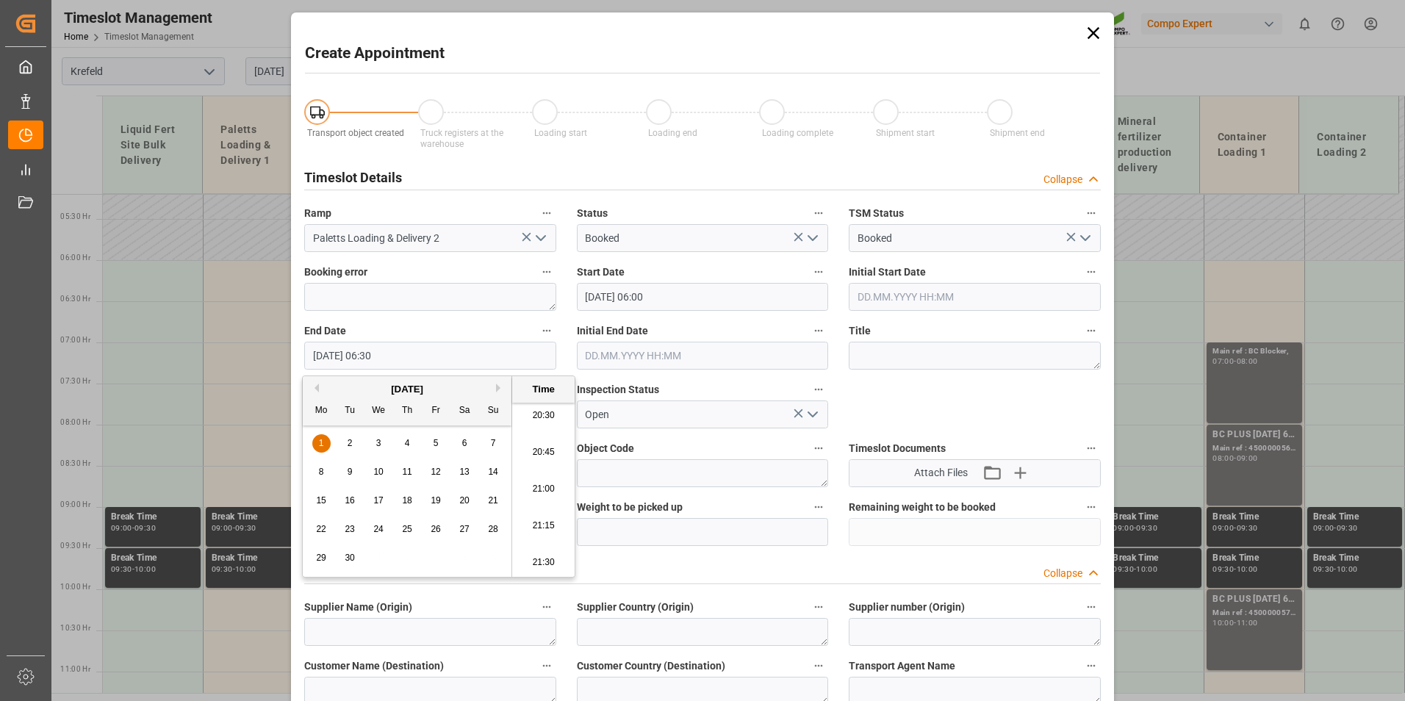
type input "01.09.2025 21:00"
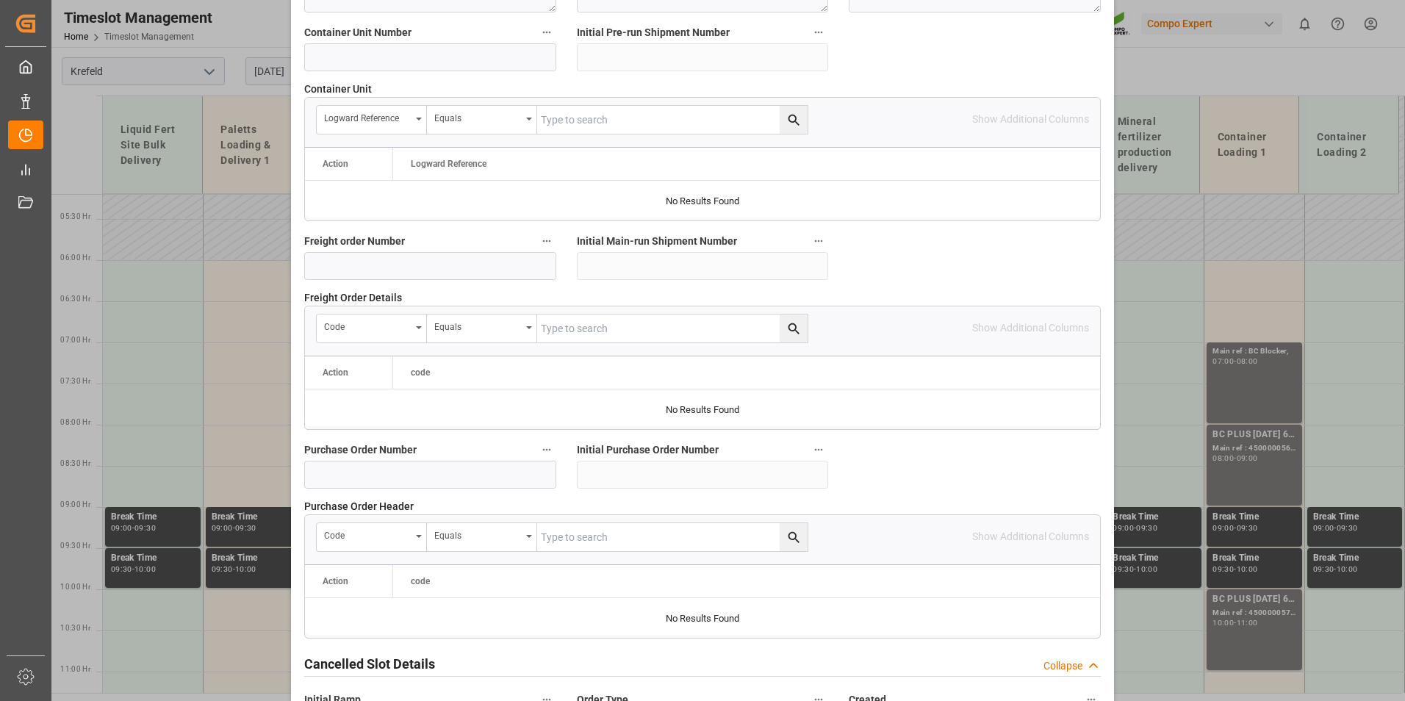
scroll to position [1338, 0]
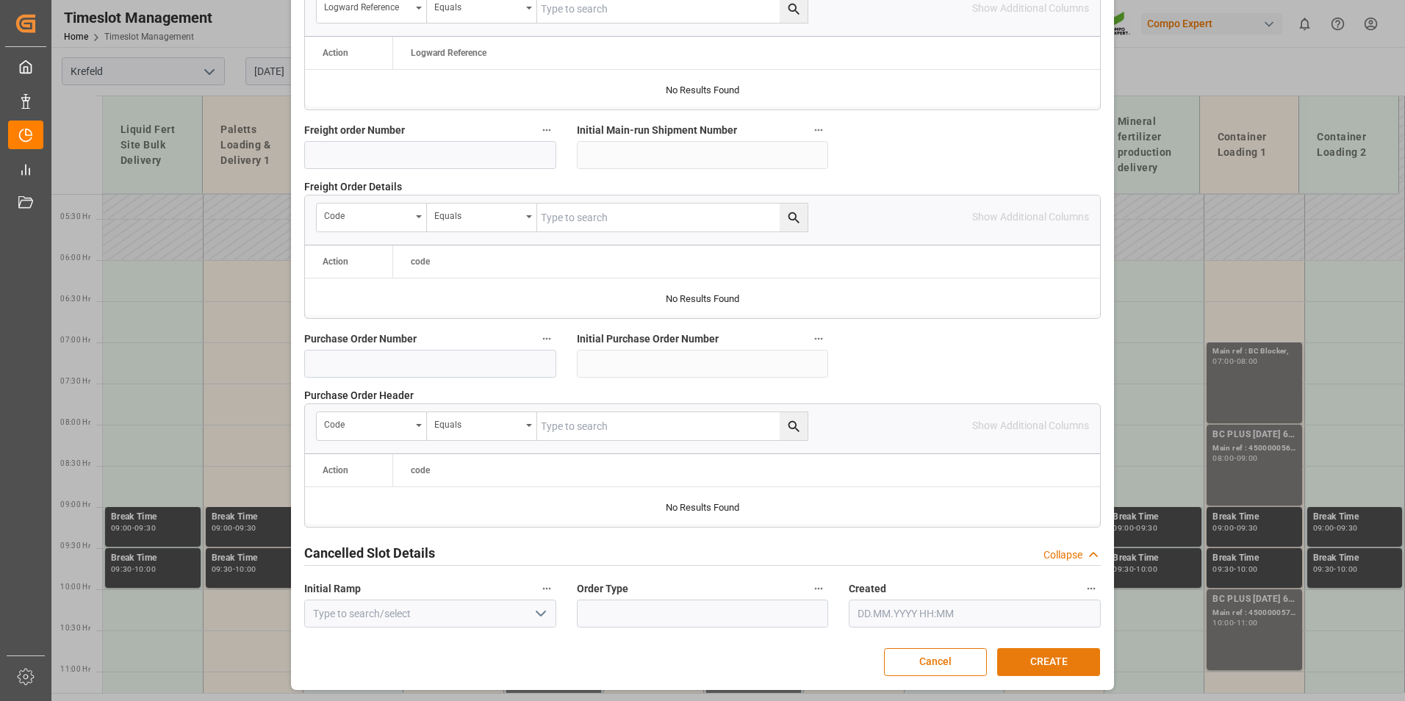
click at [1041, 650] on button "CREATE" at bounding box center [1048, 662] width 103 height 28
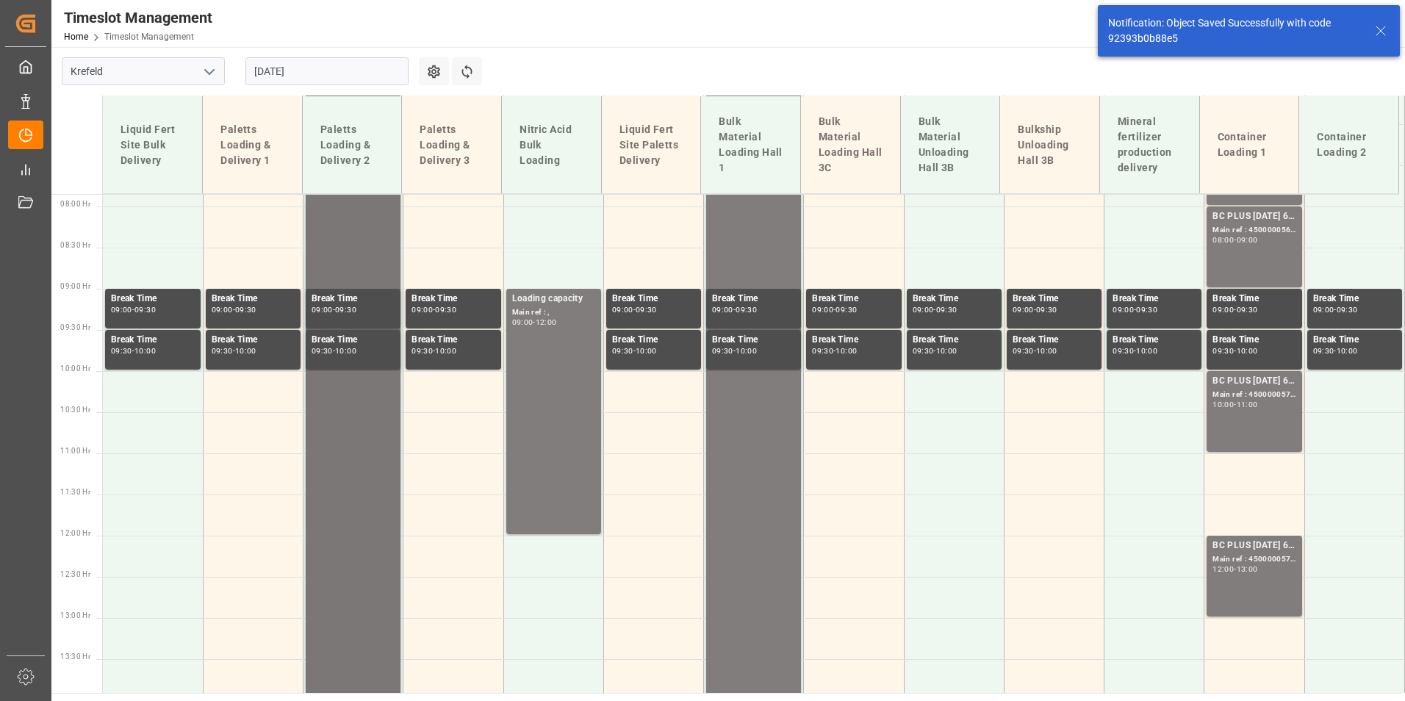
scroll to position [669, 0]
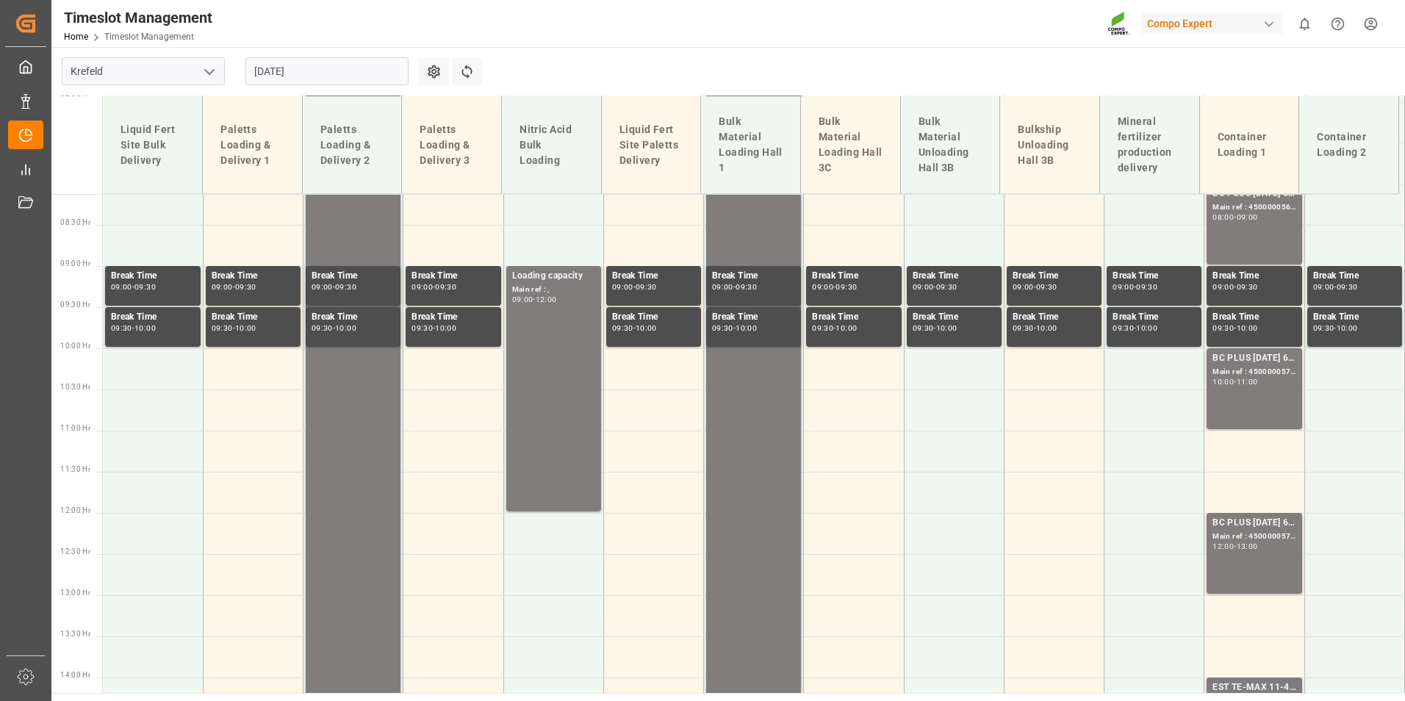
click at [345, 73] on input "01.09.2025" at bounding box center [326, 71] width 163 height 28
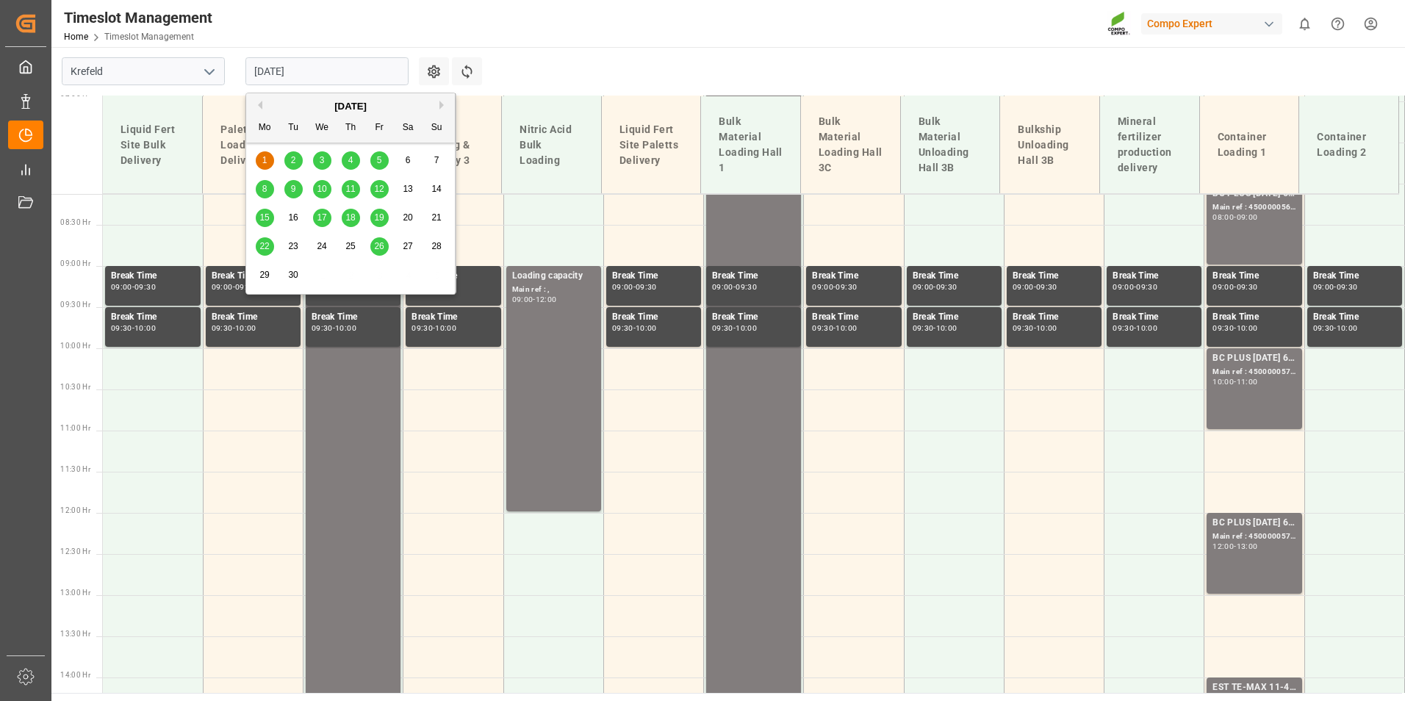
click at [295, 165] on span "2" at bounding box center [293, 160] width 5 height 10
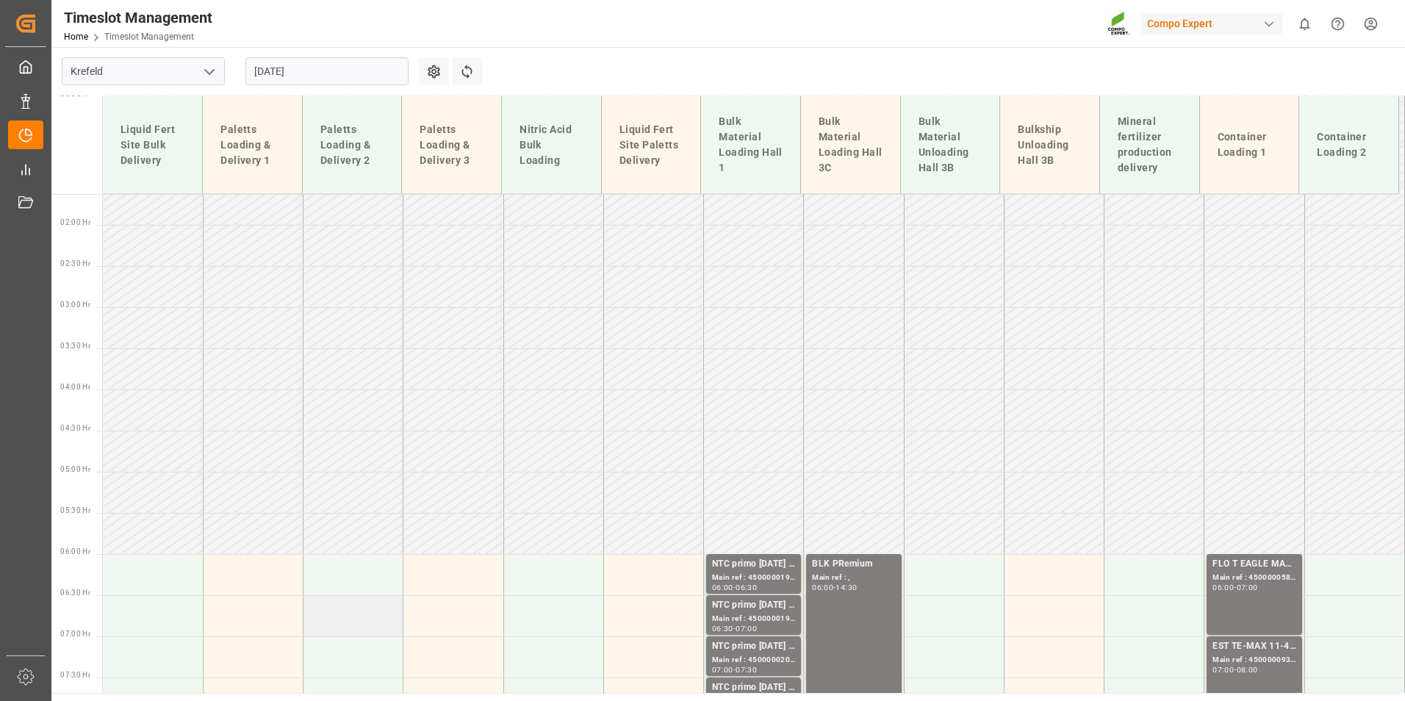
scroll to position [281, 0]
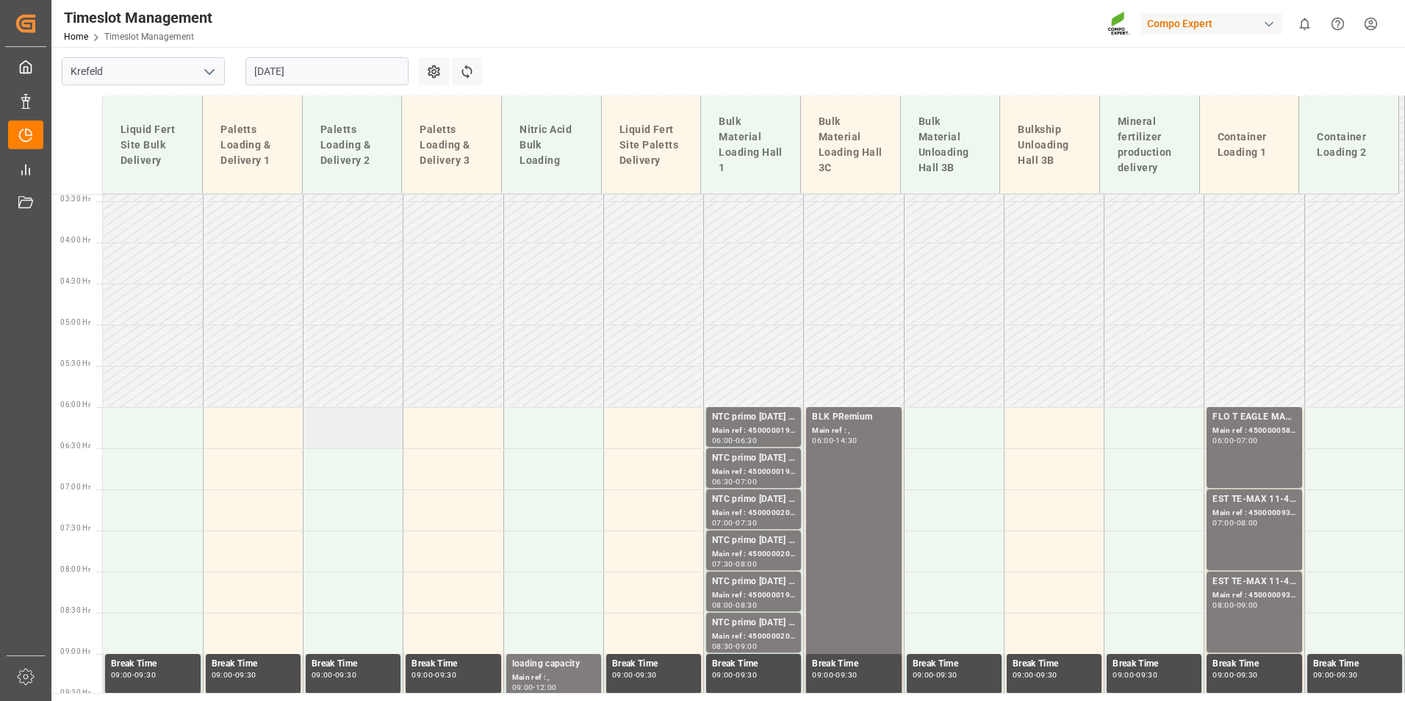
click at [373, 436] on td at bounding box center [353, 427] width 100 height 41
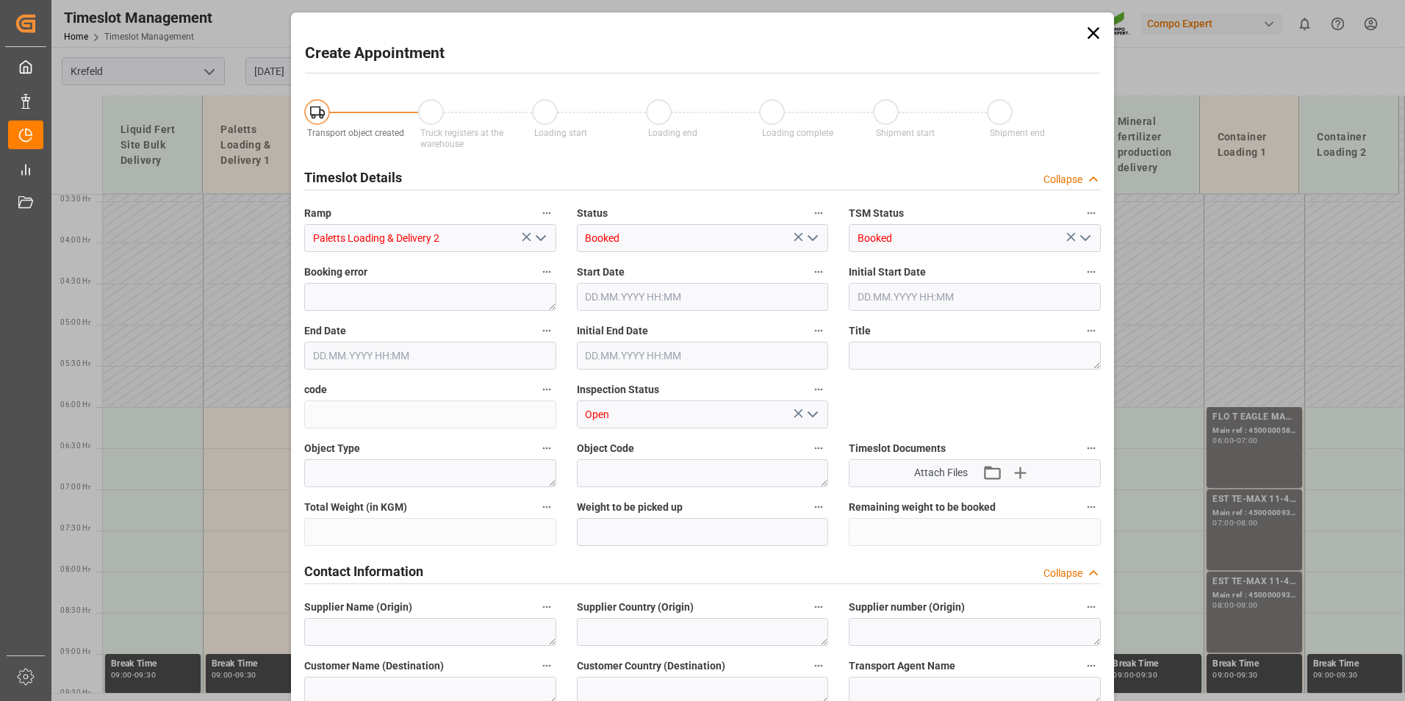
type input "02.09.2025 06:00"
click at [423, 354] on input "02.09.2025 06:30" at bounding box center [430, 356] width 252 height 28
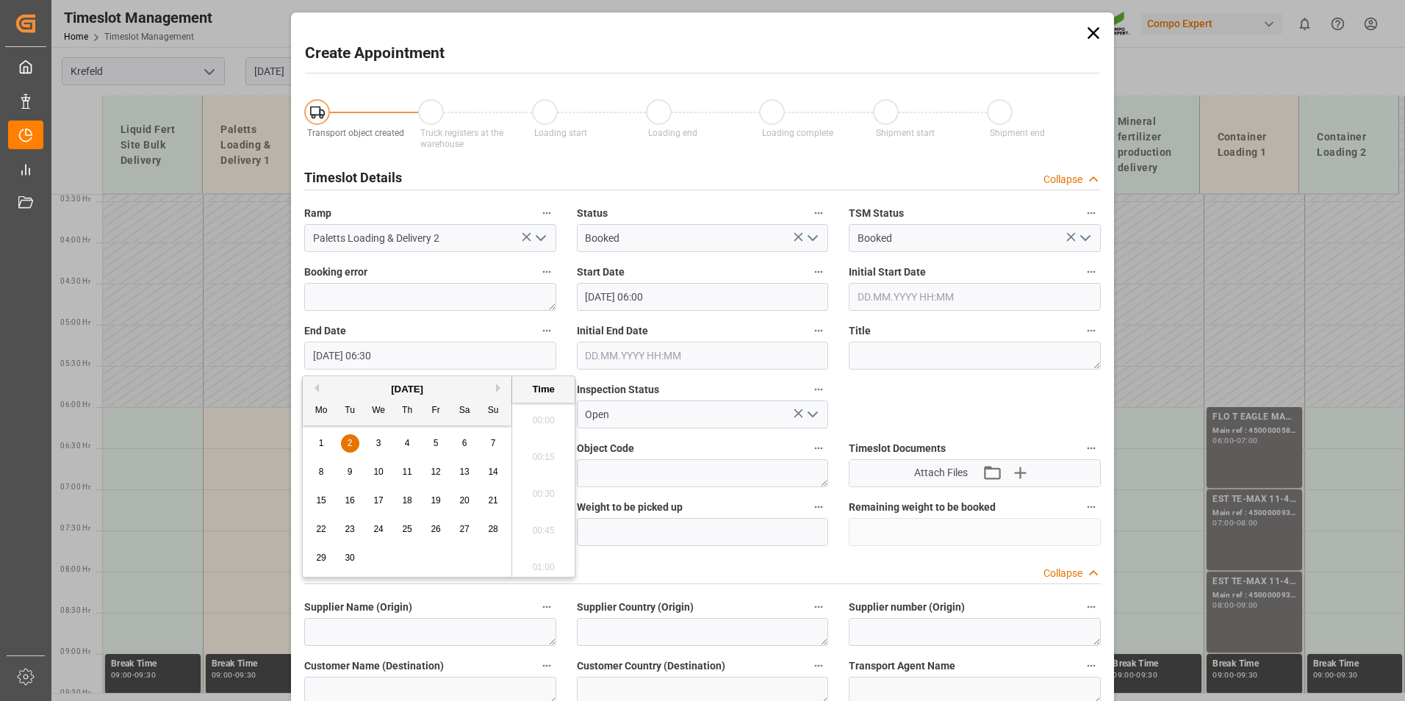
scroll to position [887, 0]
click at [356, 446] on div "2" at bounding box center [350, 444] width 18 height 18
click at [542, 556] on li "21:00" at bounding box center [543, 562] width 62 height 37
type input "02.09.2025 21:00"
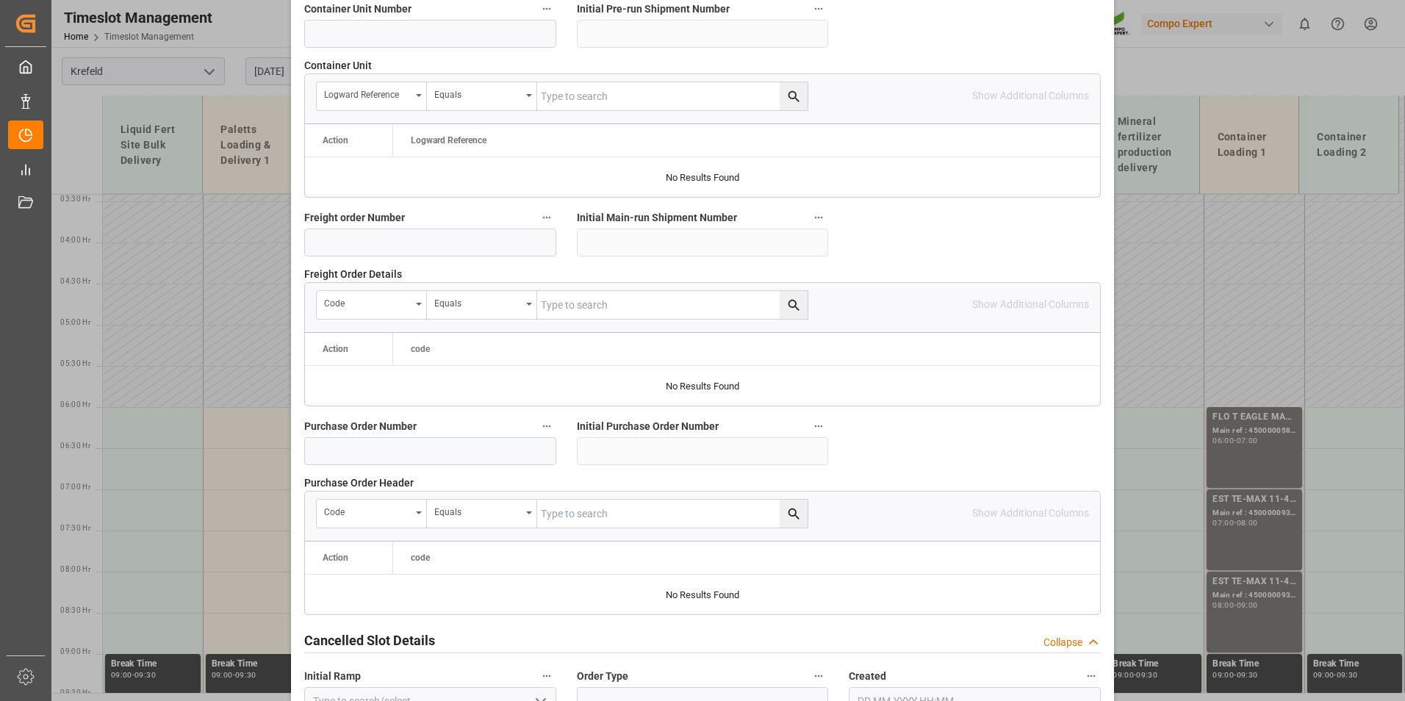
scroll to position [1338, 0]
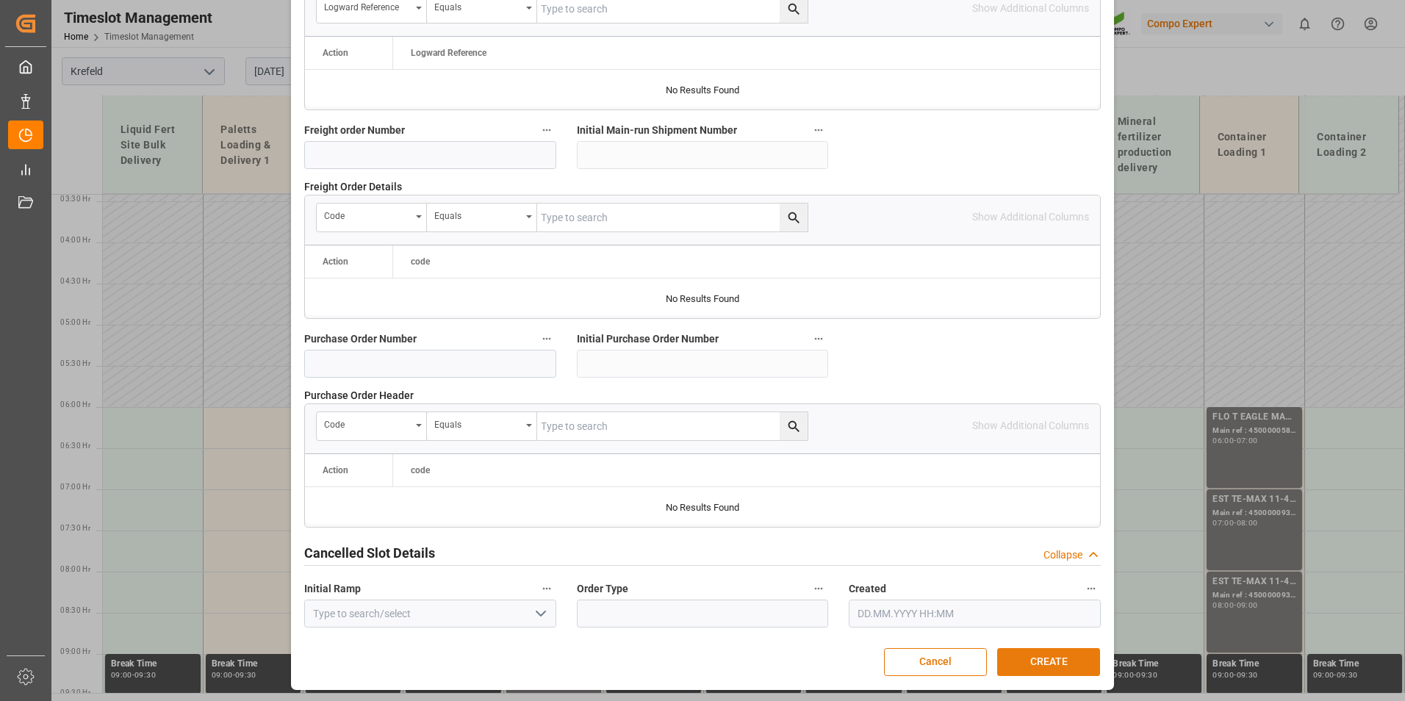
click at [1048, 664] on button "CREATE" at bounding box center [1048, 662] width 103 height 28
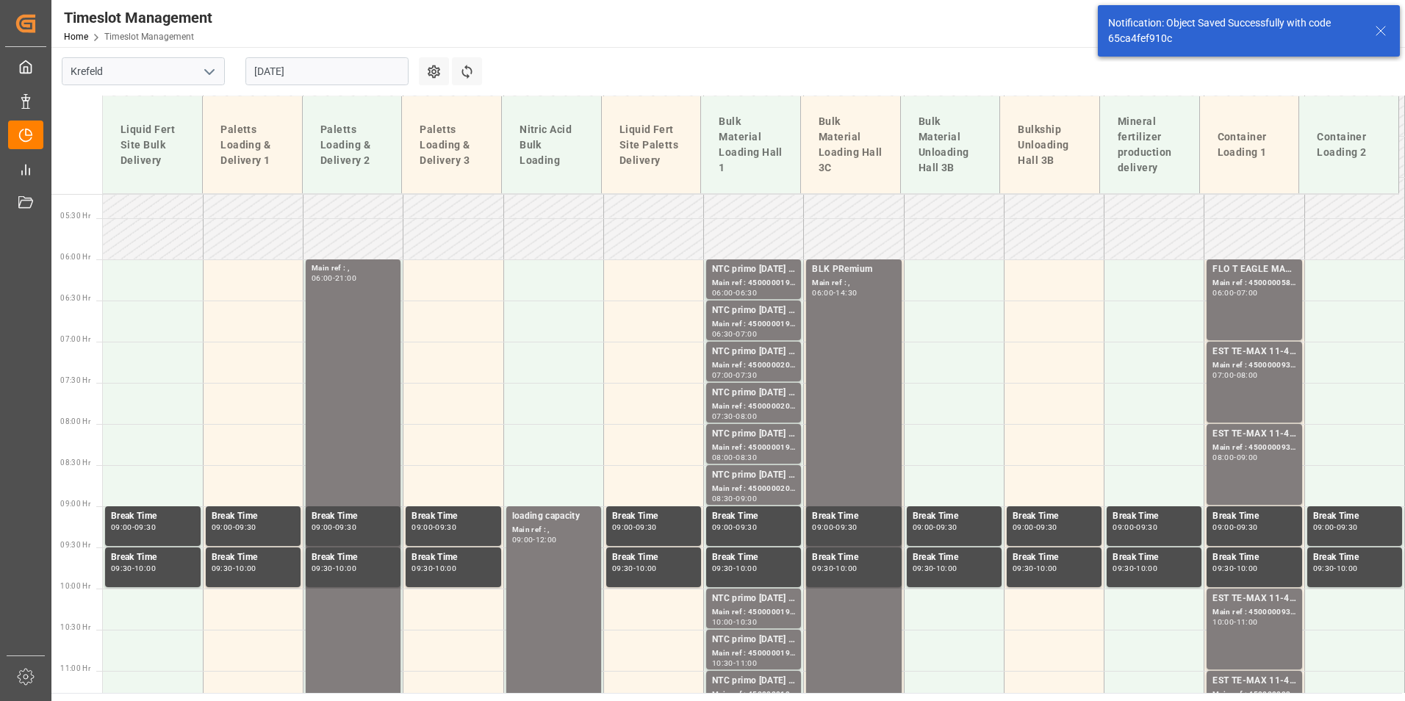
scroll to position [448, 0]
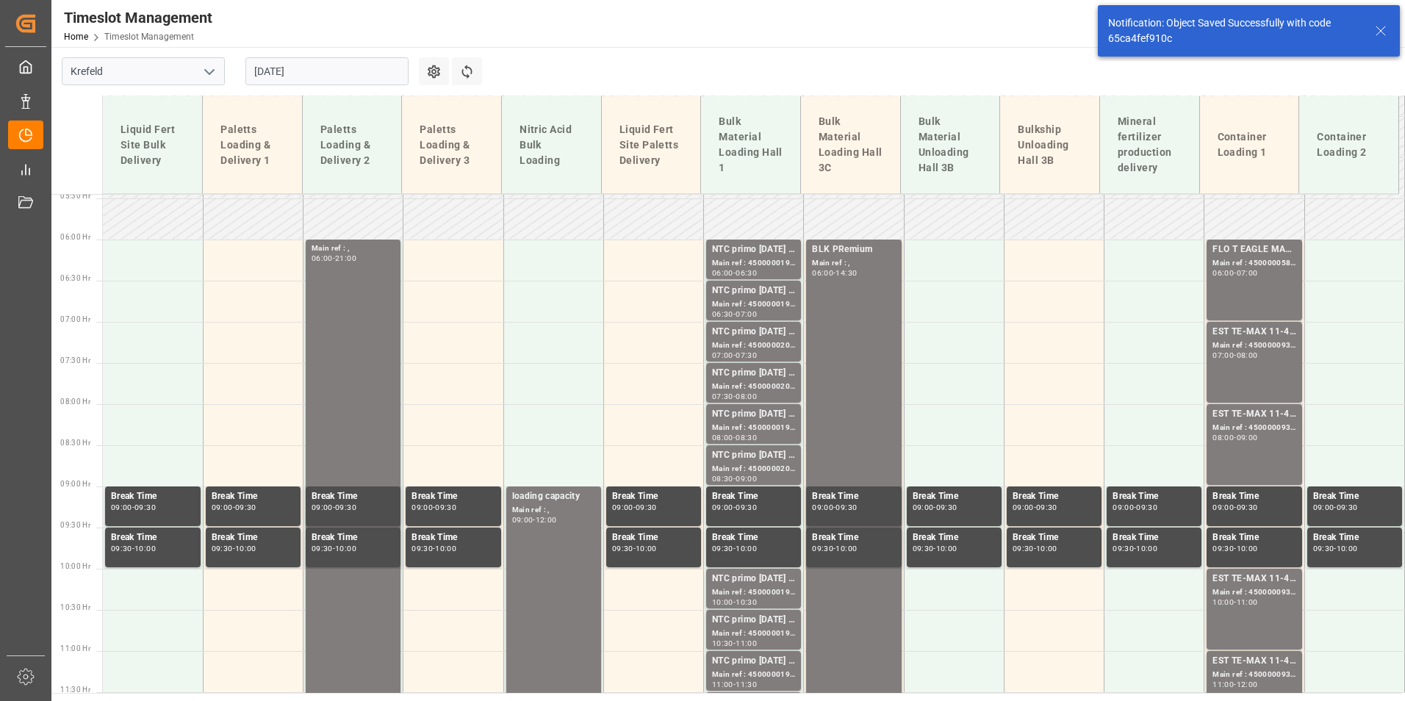
click at [345, 63] on input "02.09.2025" at bounding box center [326, 71] width 163 height 28
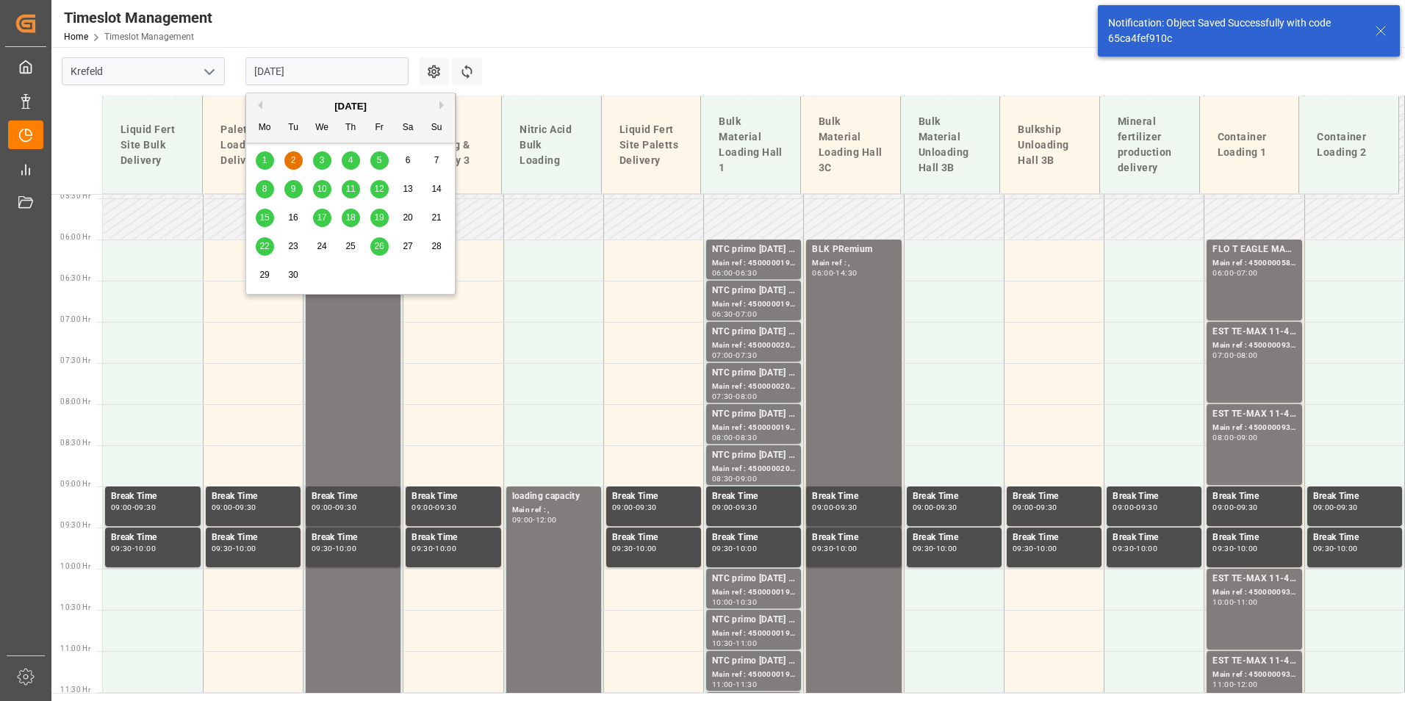
click at [320, 162] on span "3" at bounding box center [322, 160] width 5 height 10
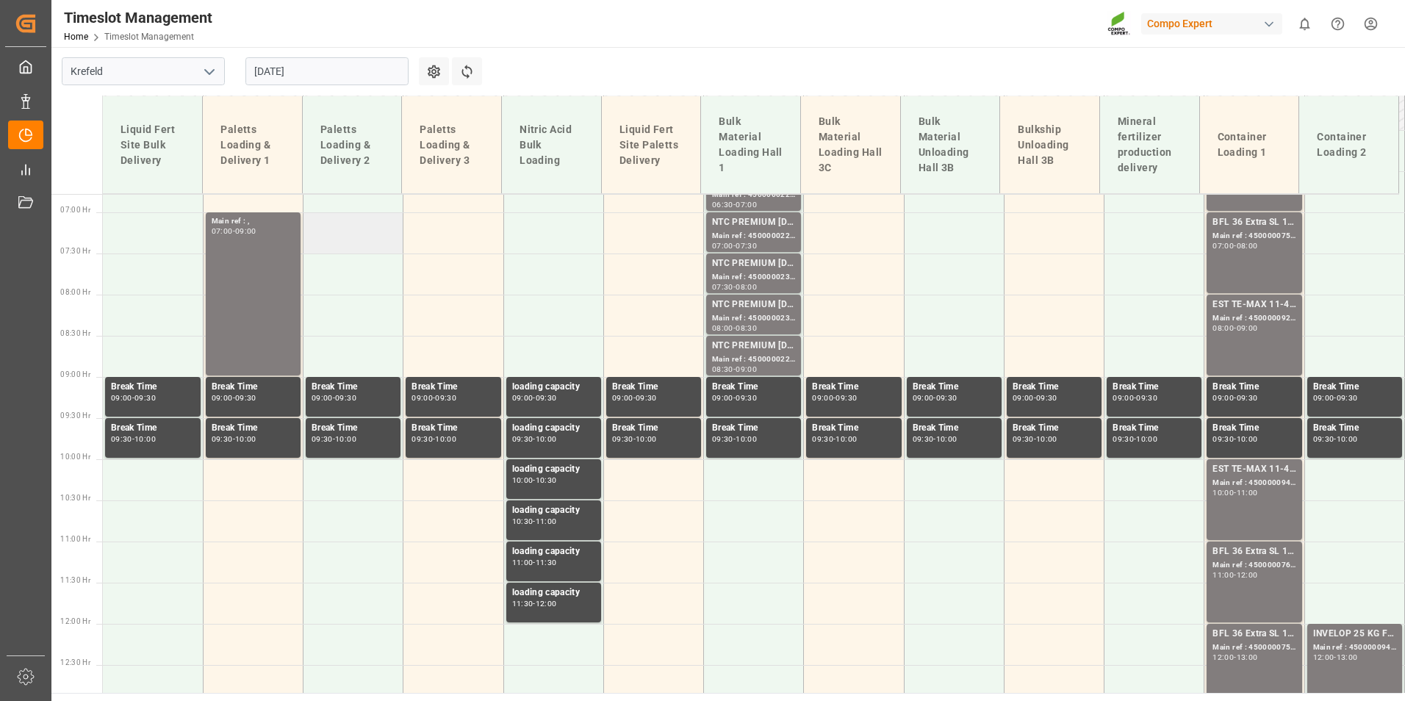
scroll to position [354, 0]
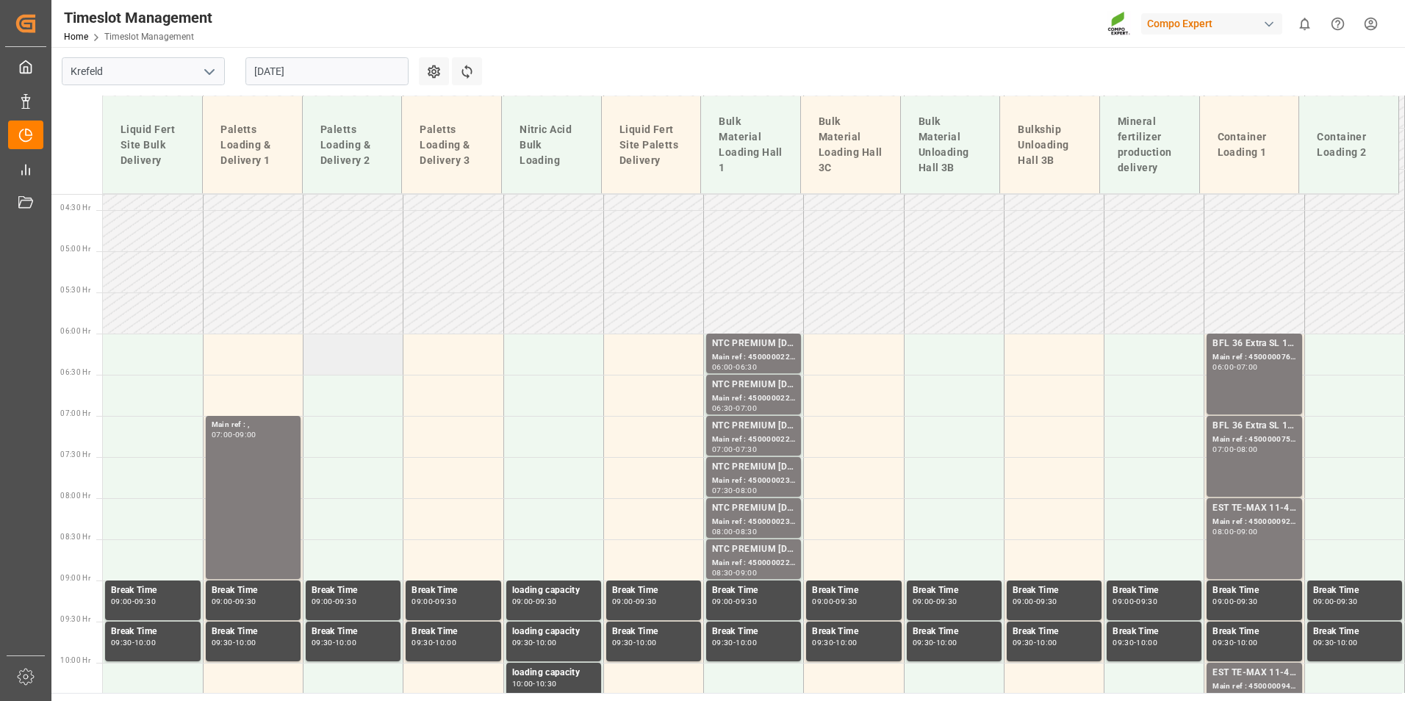
click at [356, 356] on td at bounding box center [353, 354] width 100 height 41
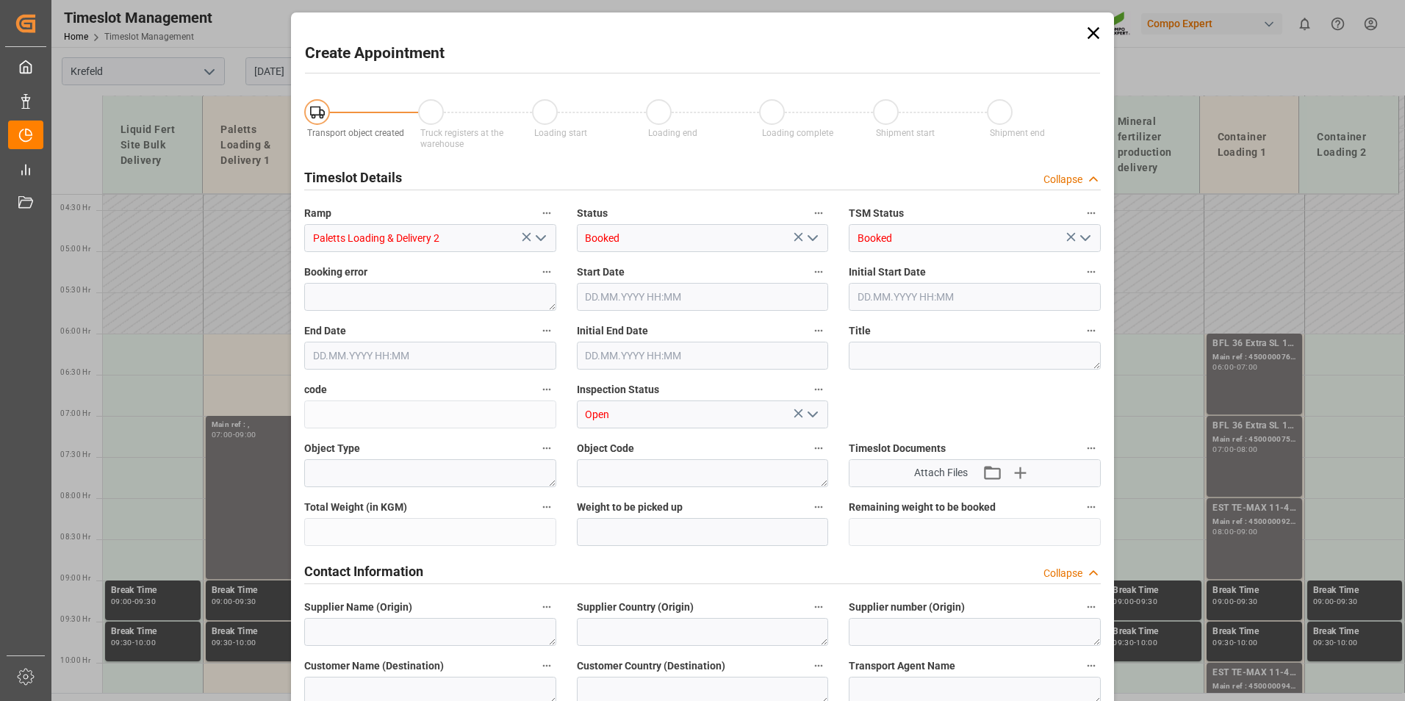
type input "03.09.2025 06:00"
click at [455, 345] on input "03.09.2025 06:30" at bounding box center [430, 356] width 252 height 28
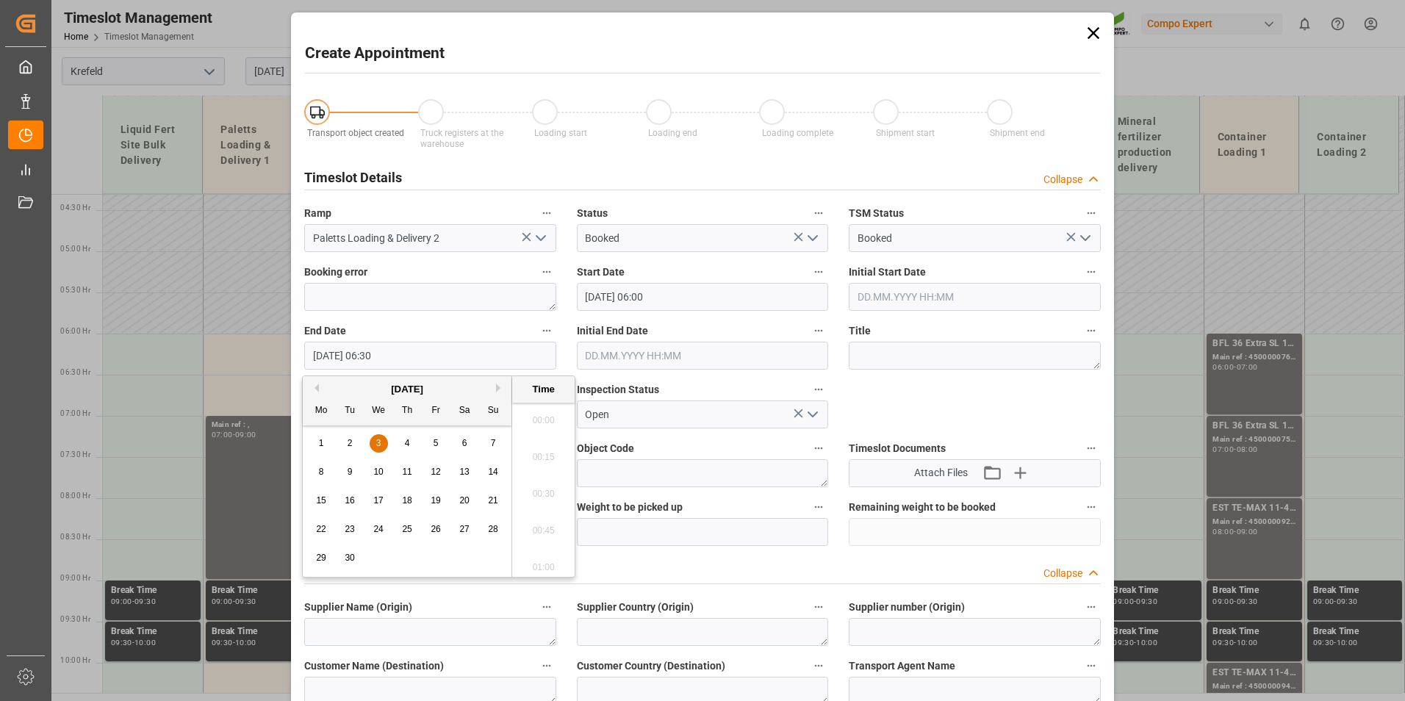
scroll to position [887, 0]
click at [381, 443] on span "3" at bounding box center [378, 443] width 5 height 10
click at [544, 425] on li "21:00" at bounding box center [543, 416] width 62 height 37
type input "03.09.2025 21:00"
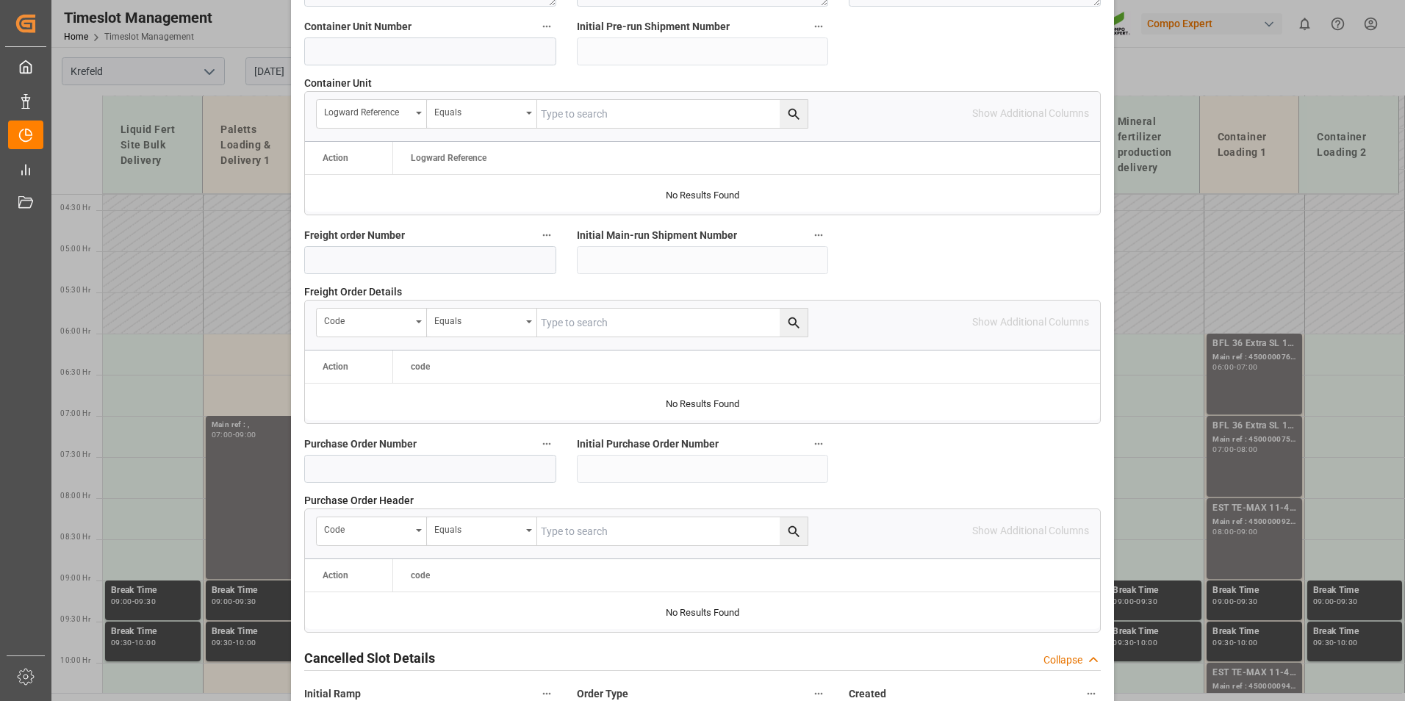
scroll to position [1338, 0]
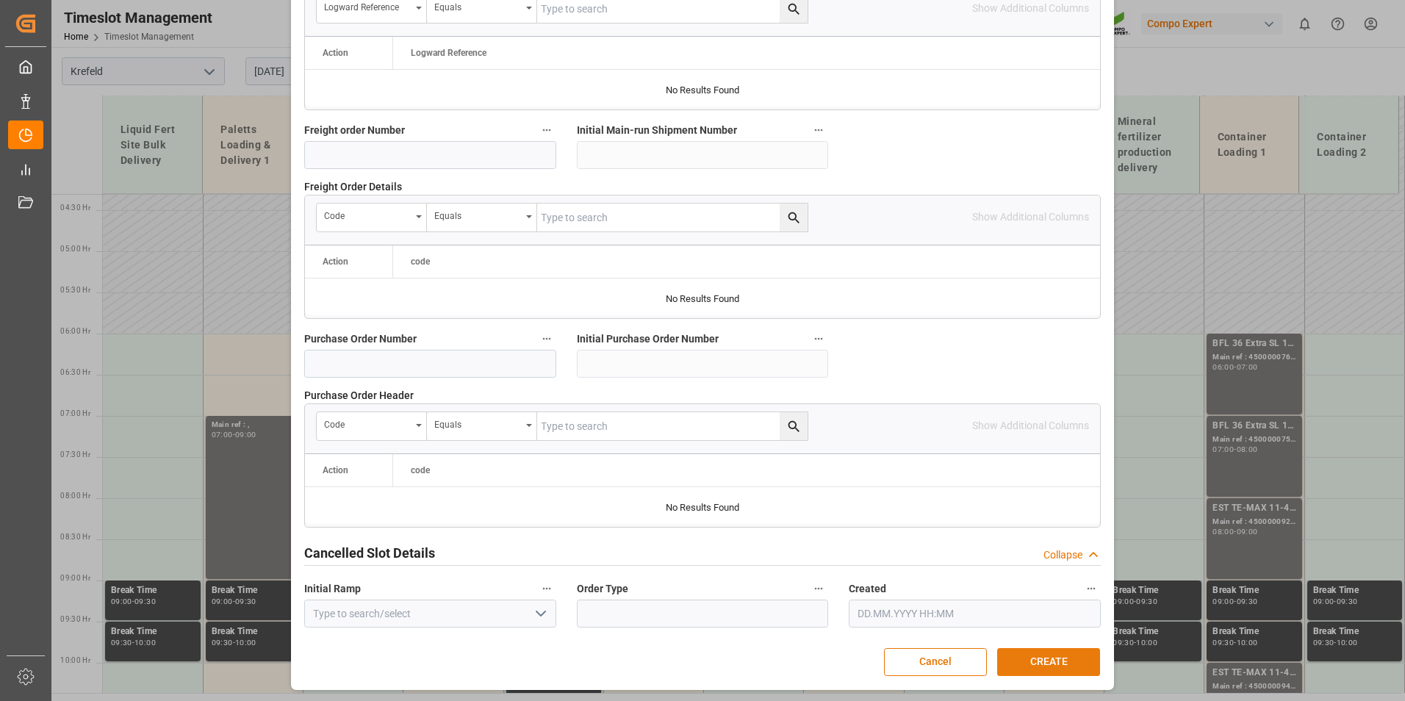
click at [1040, 648] on button "CREATE" at bounding box center [1048, 662] width 103 height 28
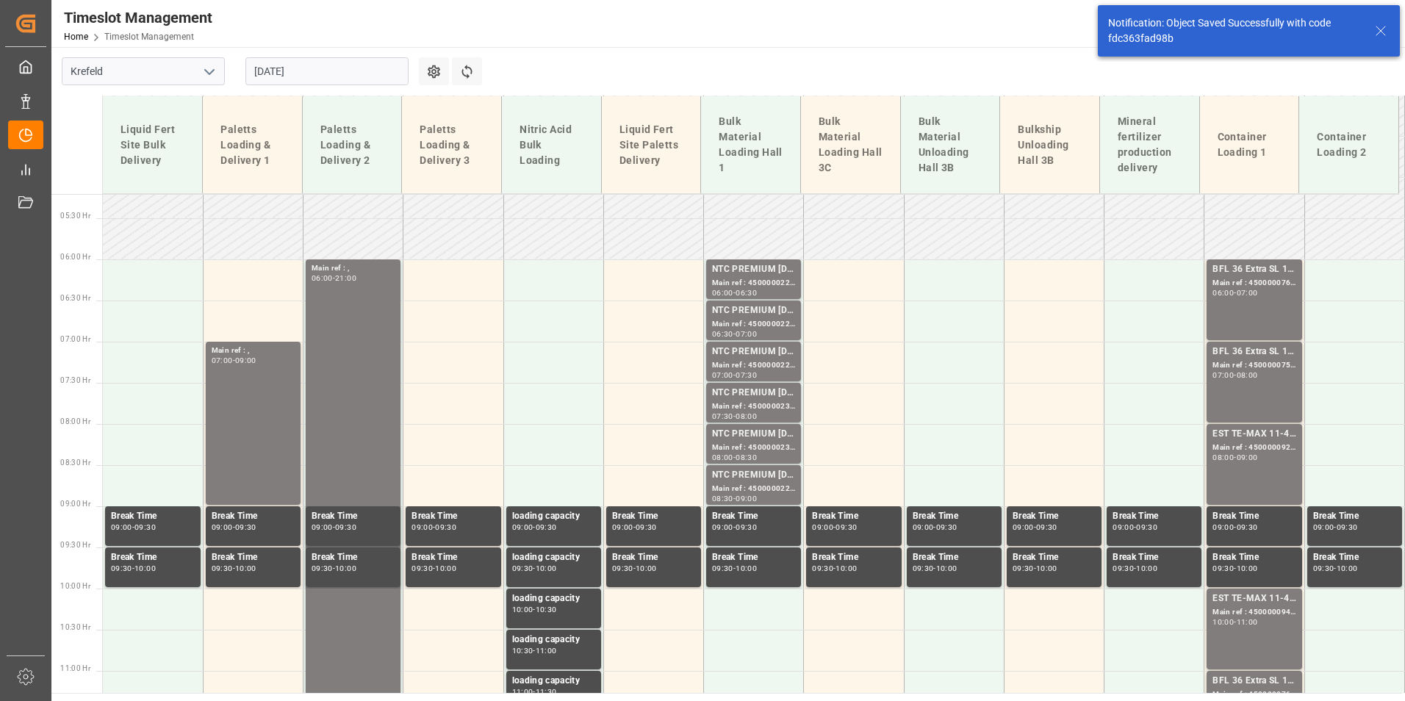
scroll to position [448, 0]
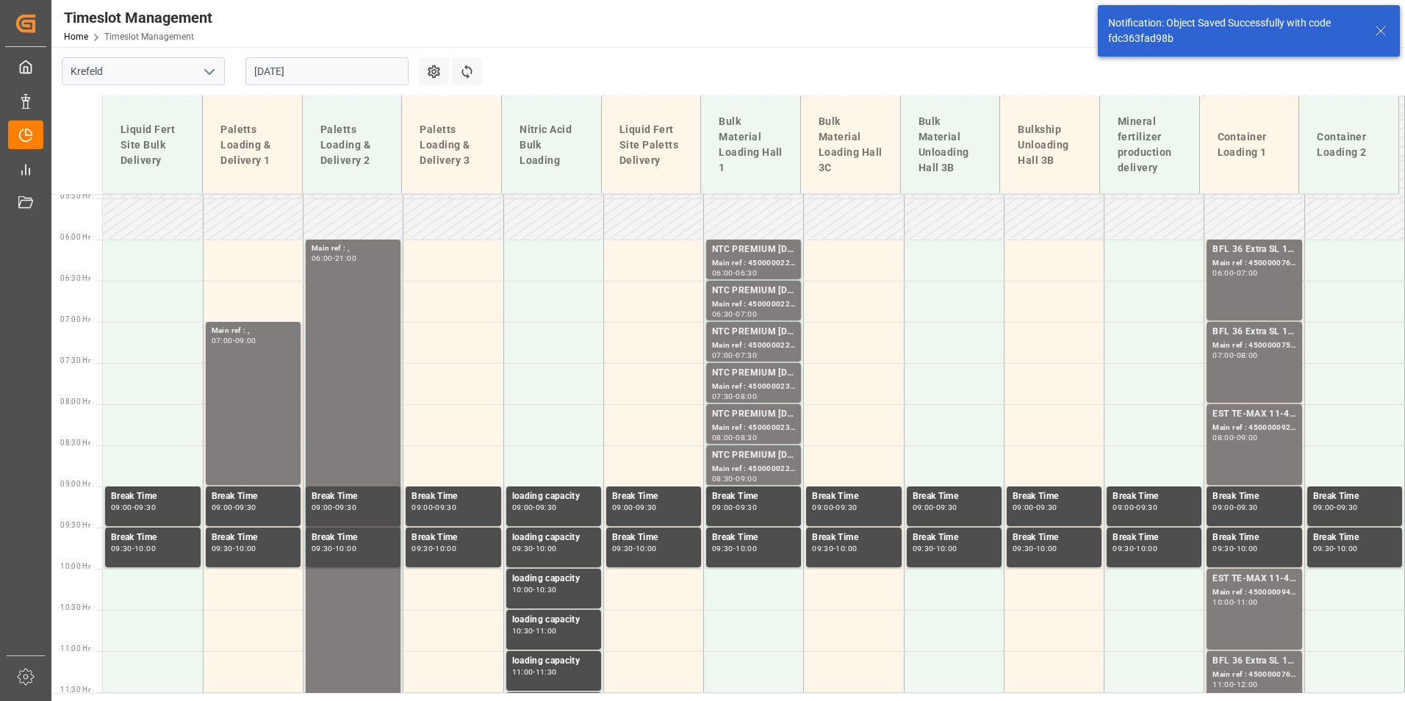
click at [353, 60] on input "03.09.2025" at bounding box center [326, 71] width 163 height 28
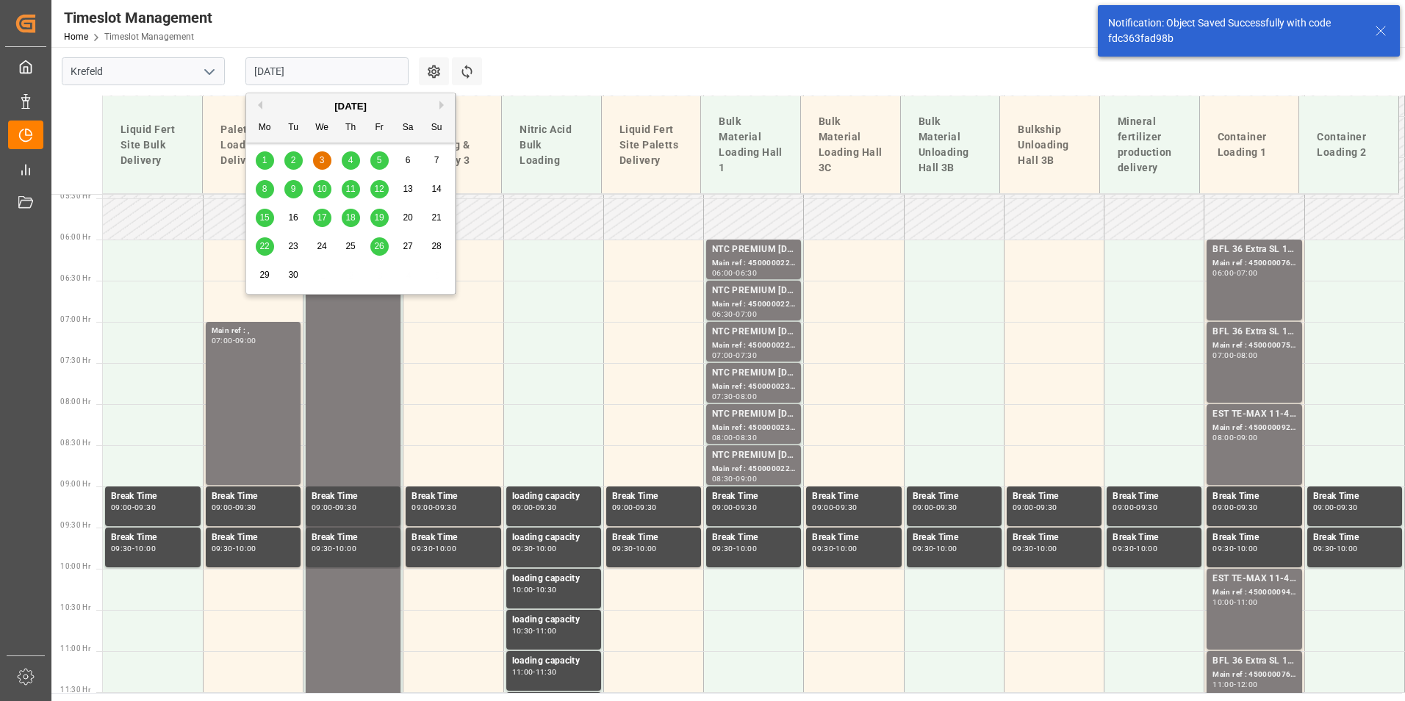
click at [347, 165] on div "4" at bounding box center [351, 161] width 18 height 18
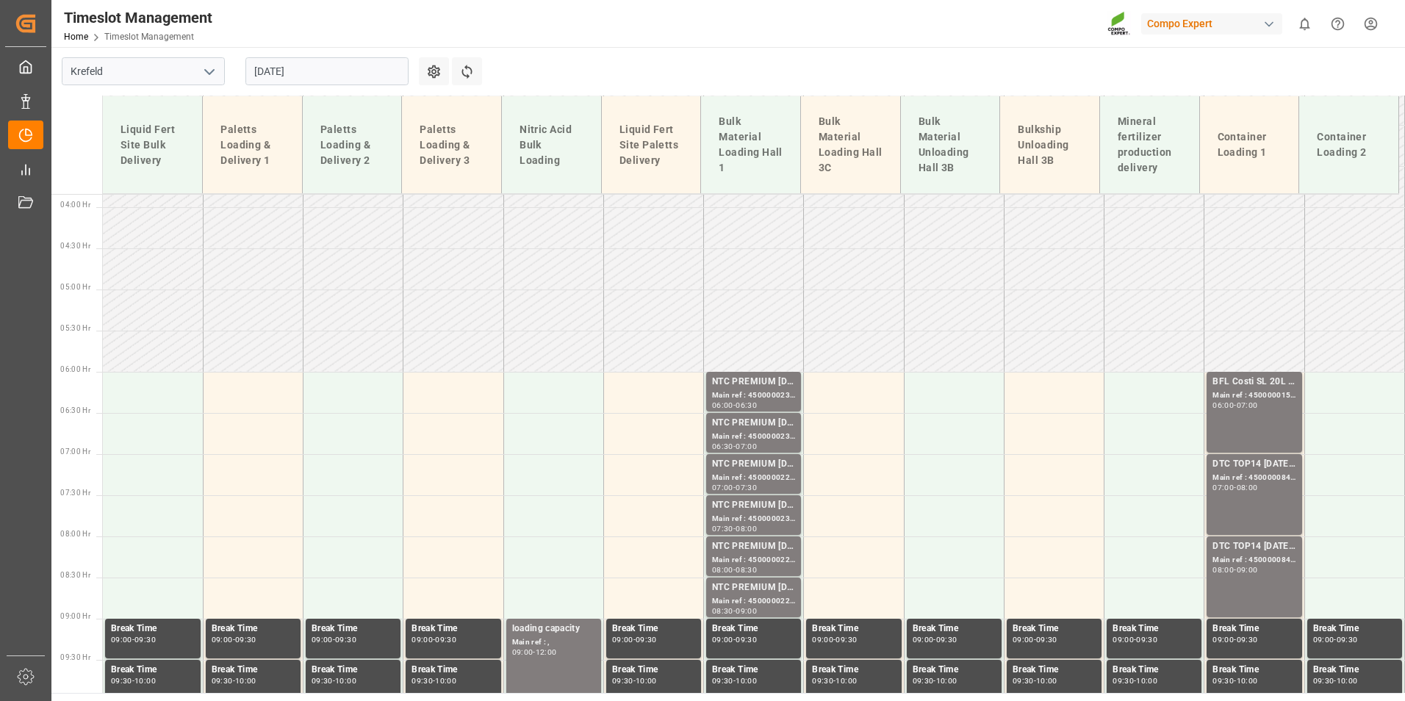
scroll to position [281, 0]
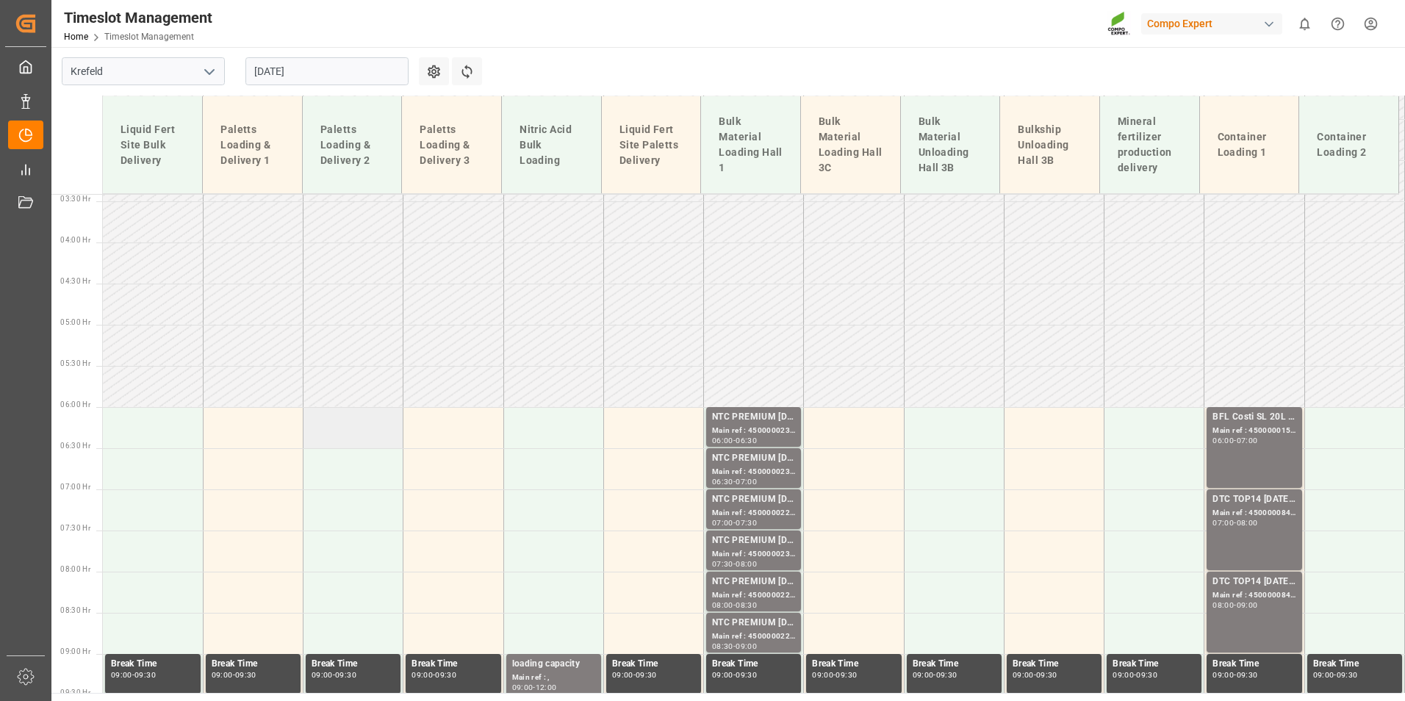
click at [355, 423] on td at bounding box center [353, 427] width 100 height 41
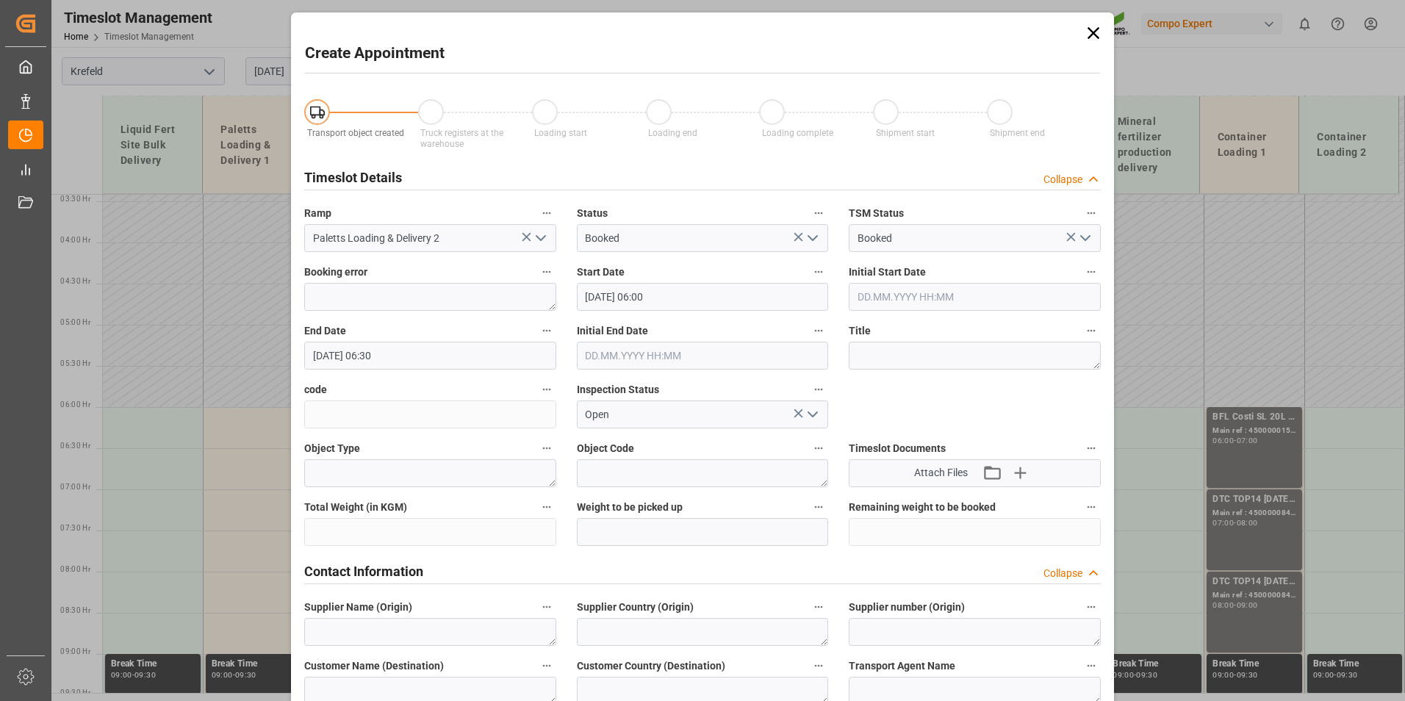
type input "04.09.2025 06:00"
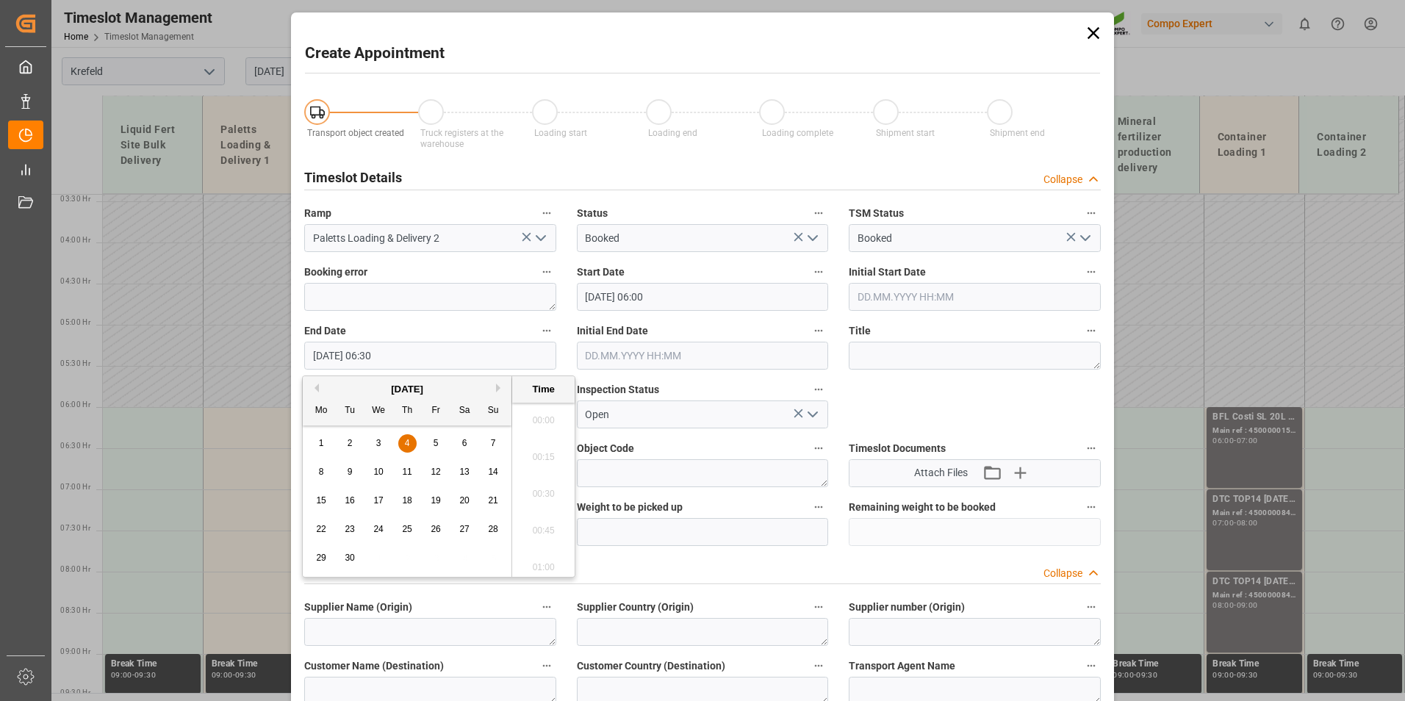
click at [403, 365] on input "04.09.2025 06:30" at bounding box center [430, 356] width 252 height 28
click at [406, 450] on div "4" at bounding box center [407, 444] width 18 height 18
click at [539, 557] on li "21:00" at bounding box center [543, 562] width 62 height 37
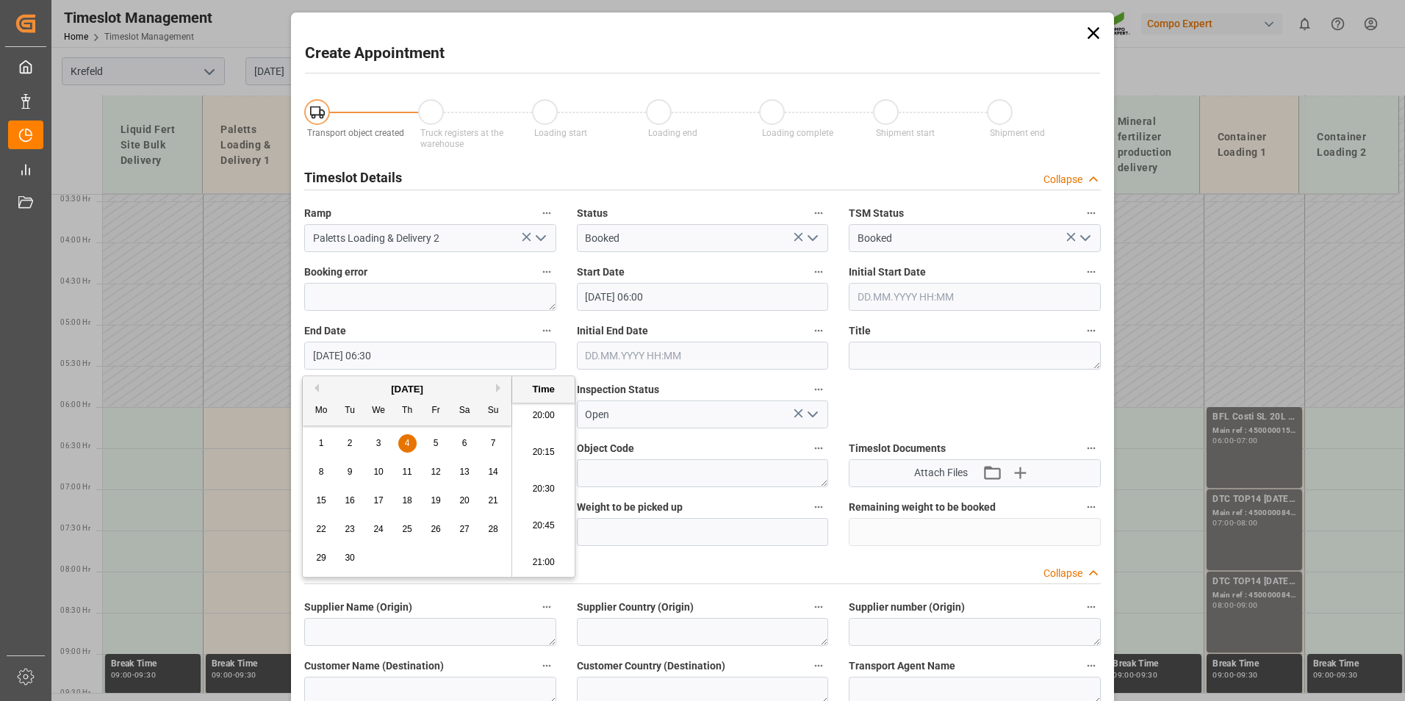
type input "04.09.2025 21:00"
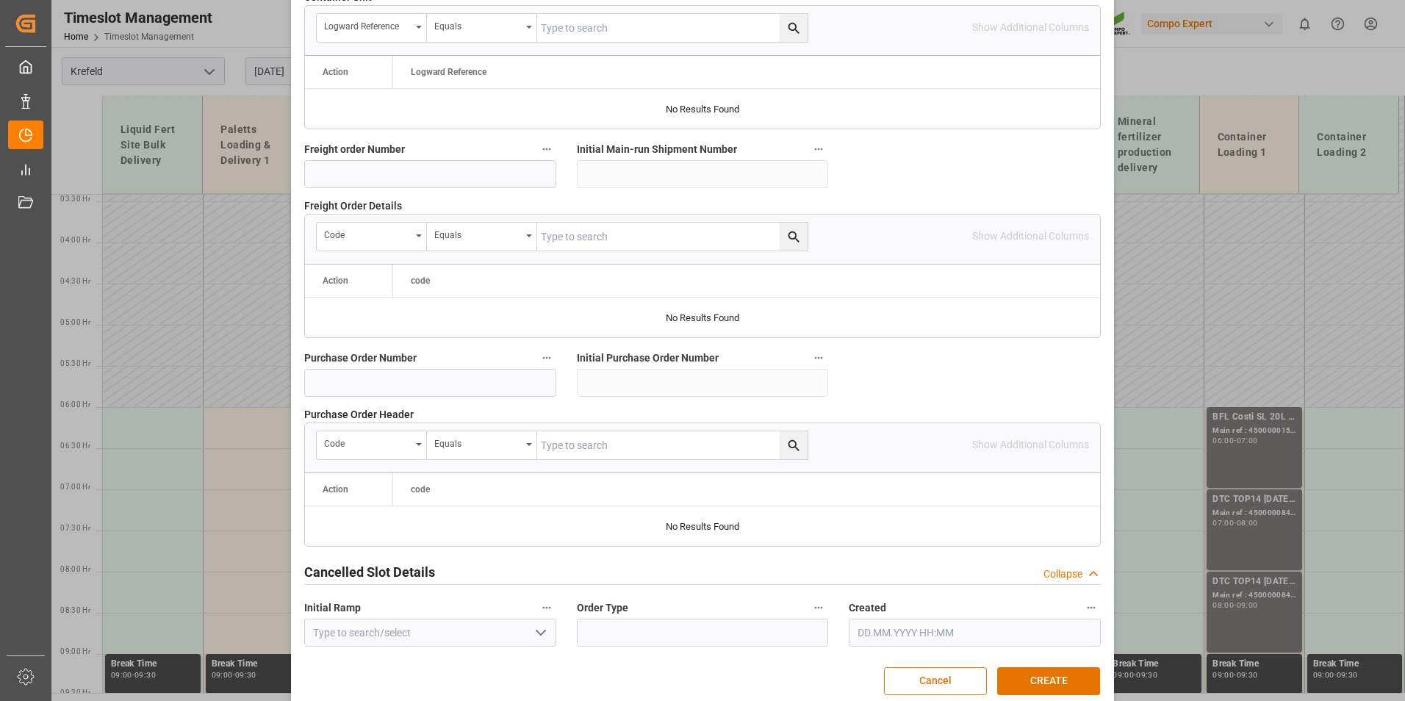
scroll to position [1338, 0]
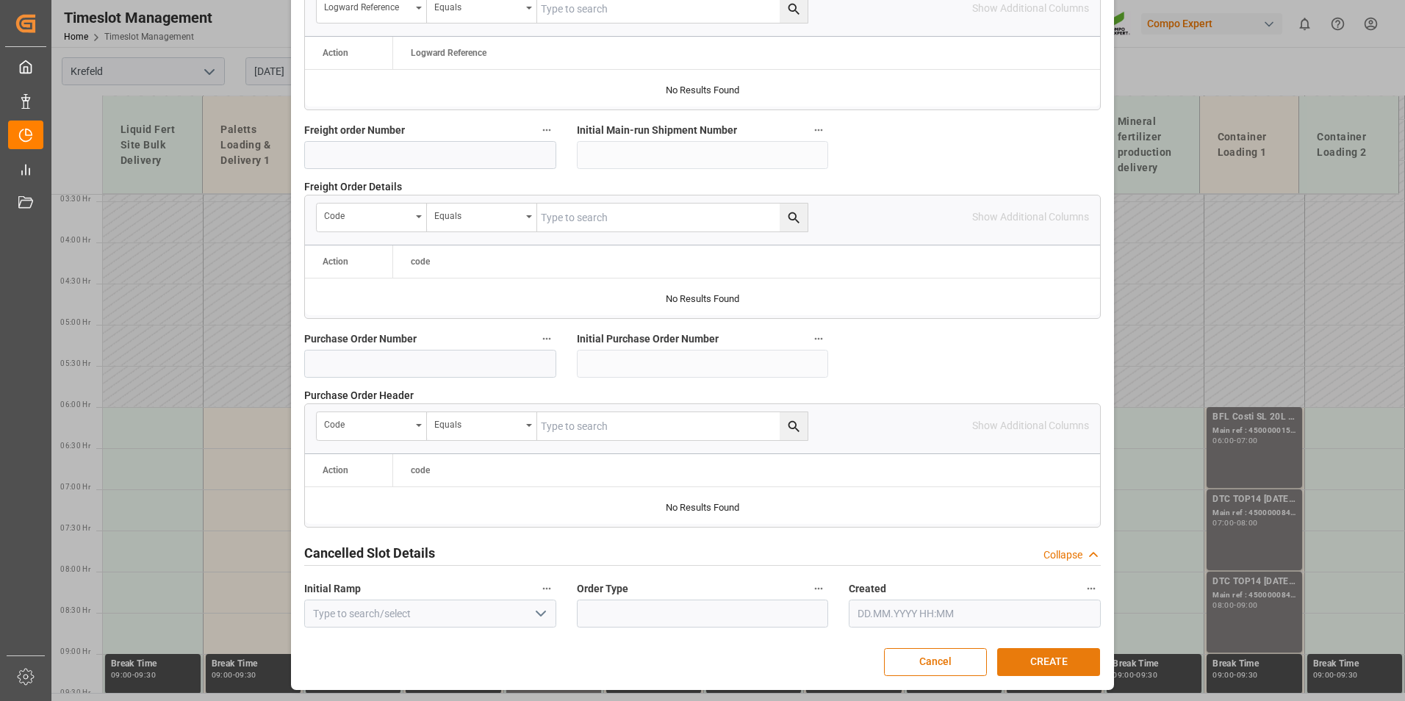
click at [1040, 657] on button "CREATE" at bounding box center [1048, 662] width 103 height 28
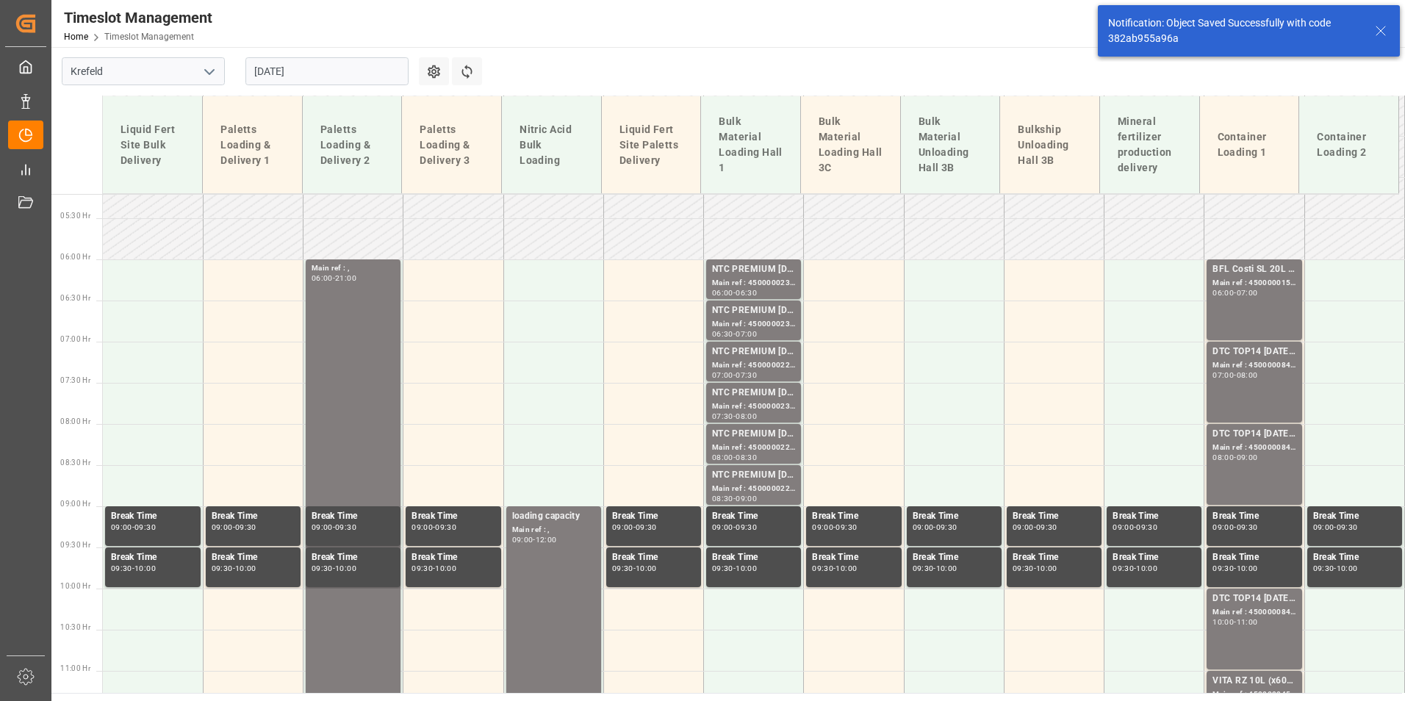
scroll to position [448, 0]
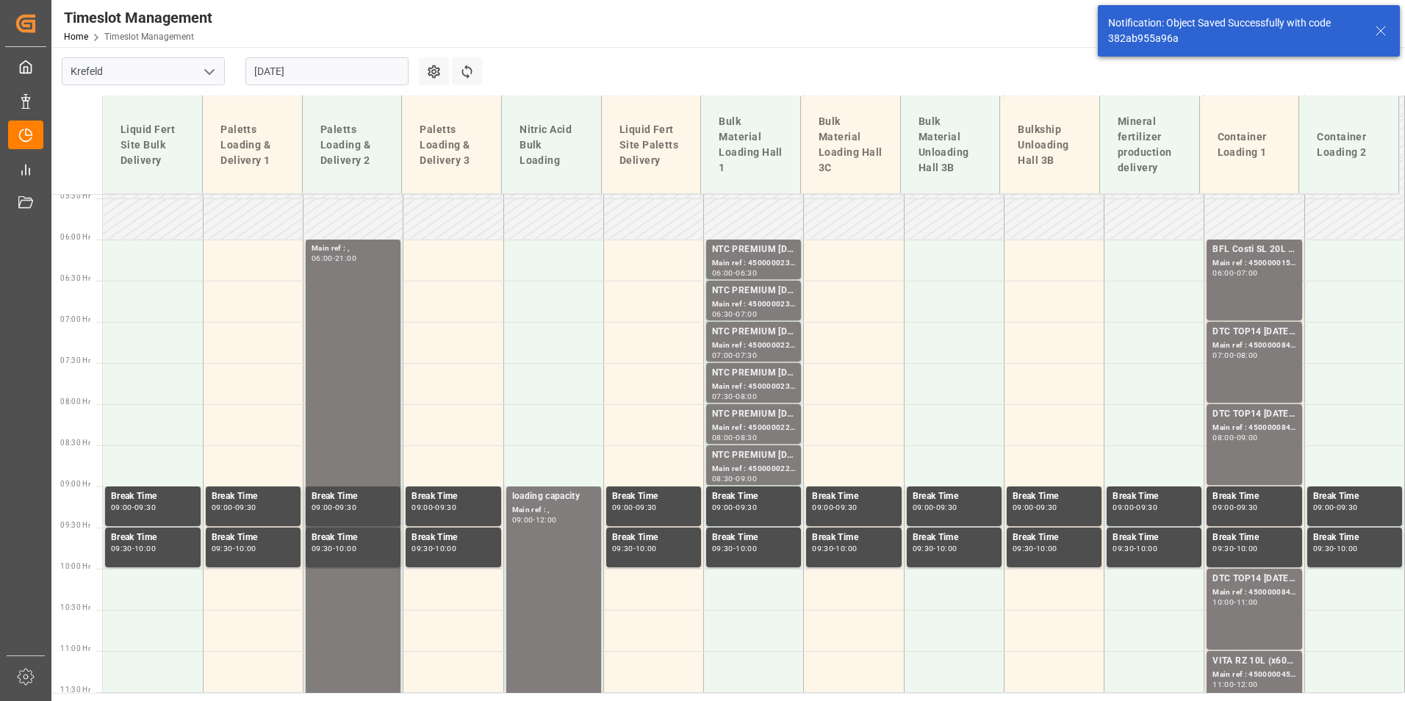
click at [302, 74] on input "04.09.2025" at bounding box center [326, 71] width 163 height 28
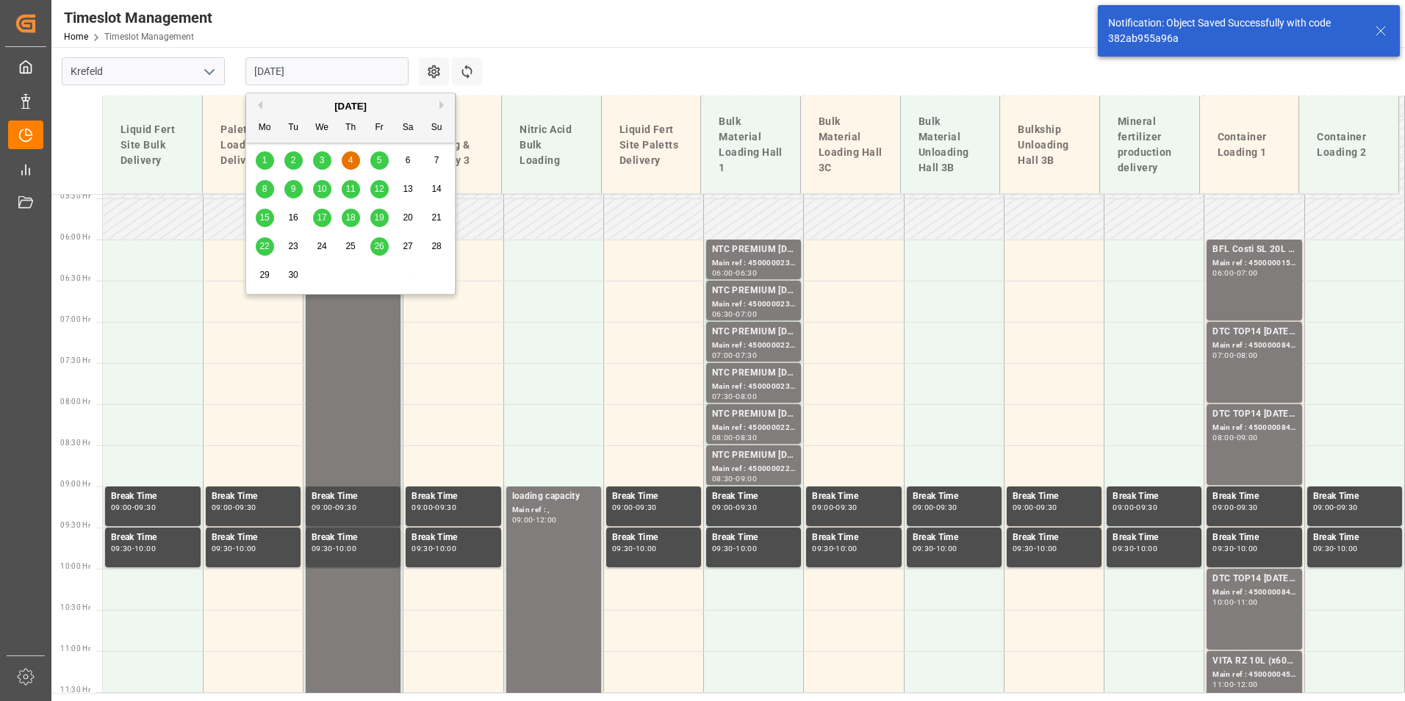
click at [382, 158] on div "5" at bounding box center [379, 161] width 18 height 18
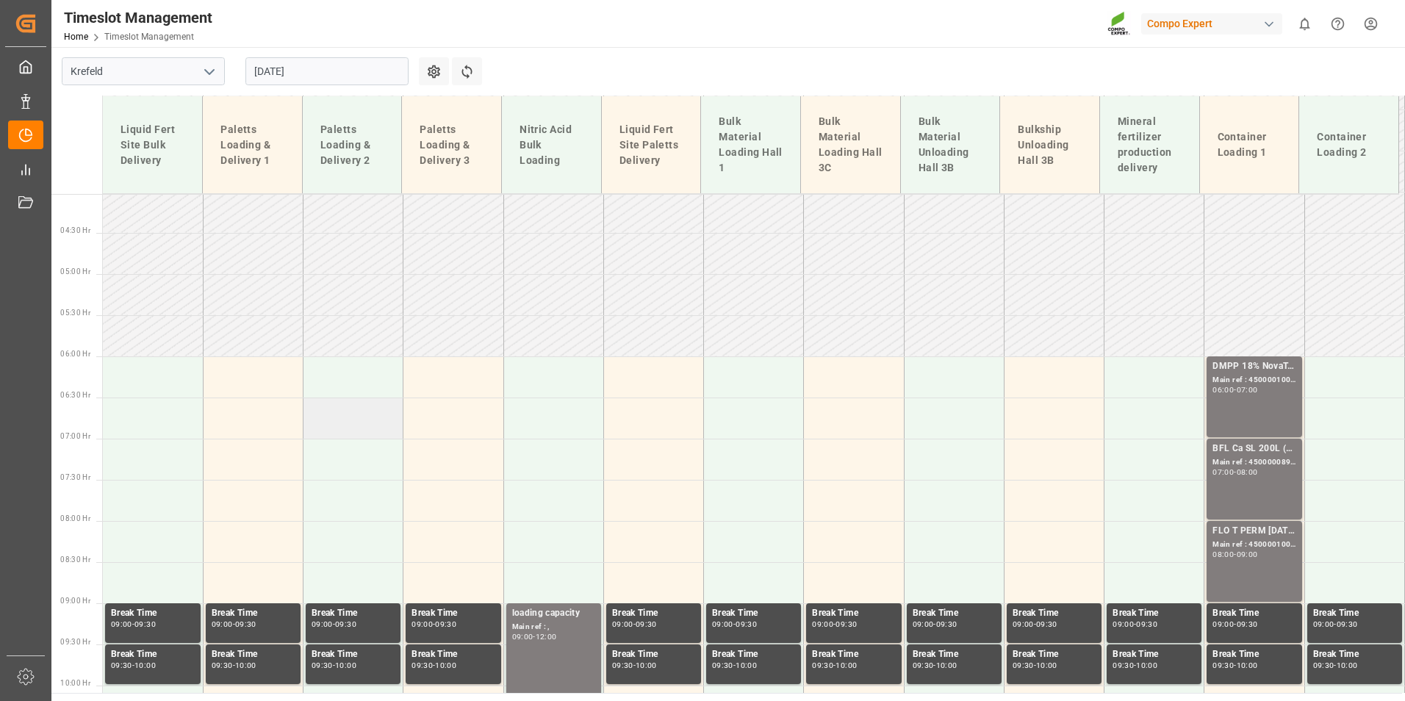
scroll to position [354, 0]
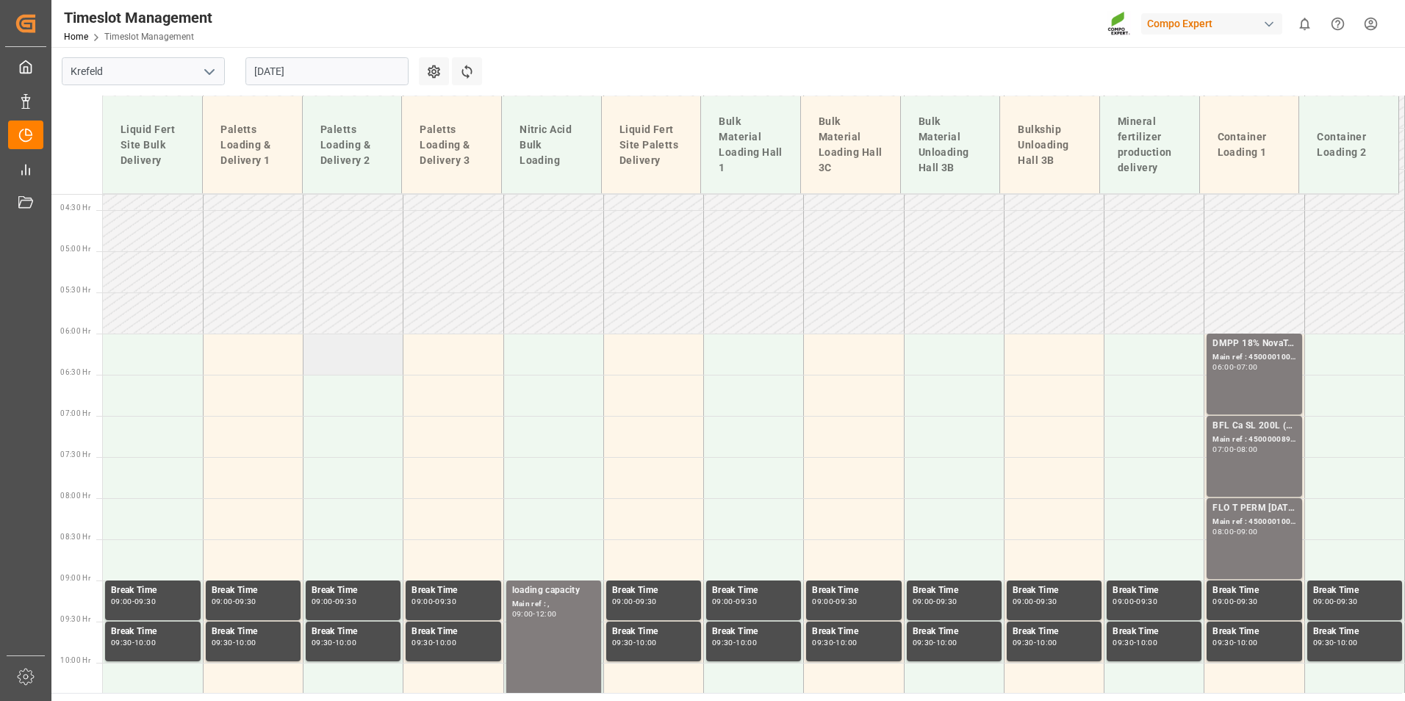
click at [363, 361] on td at bounding box center [353, 354] width 100 height 41
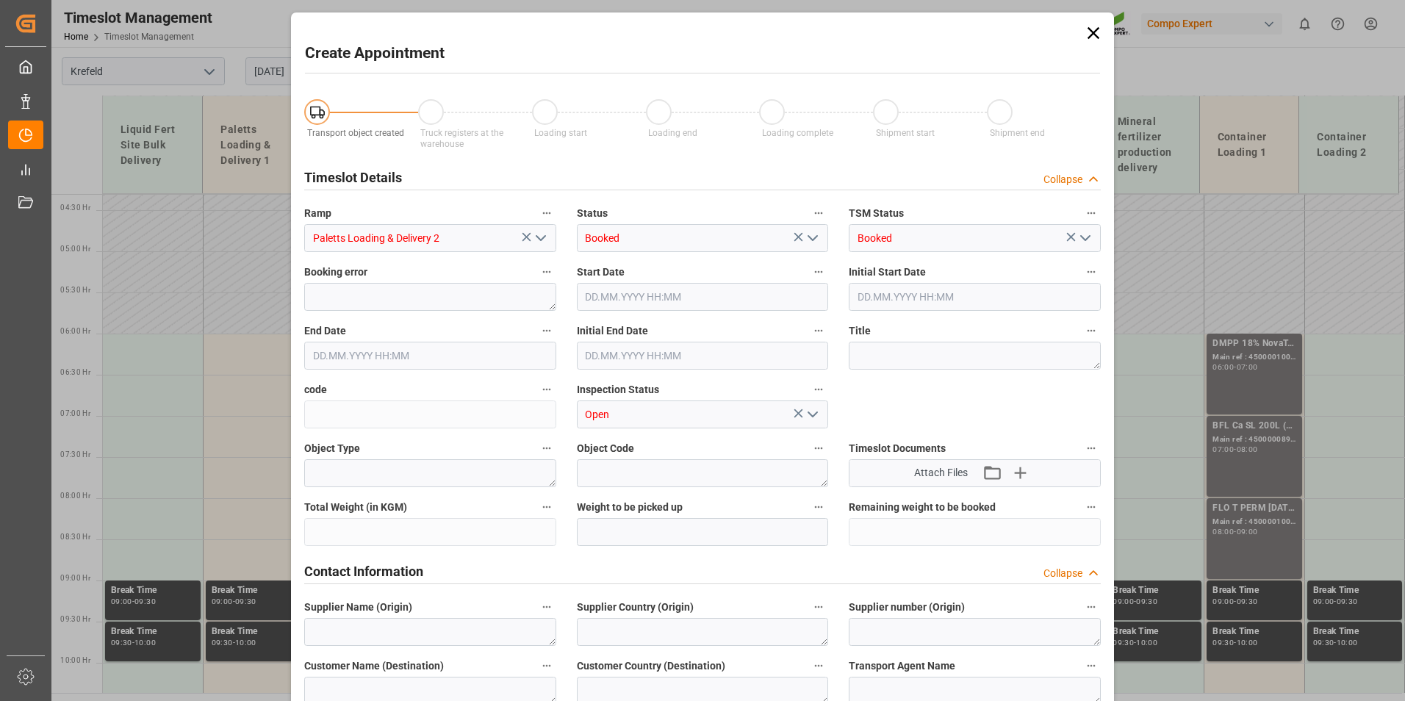
type input "05.09.2025 06:00"
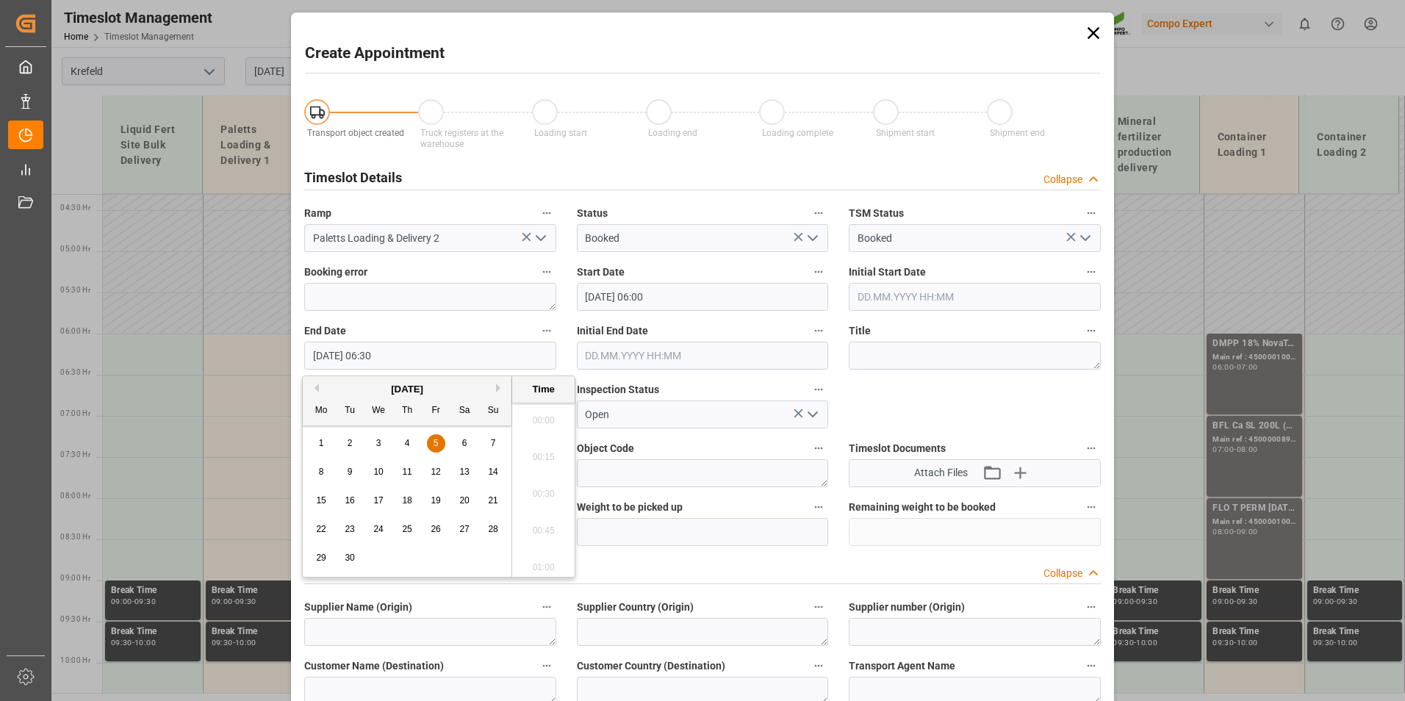
click at [418, 344] on input "05.09.2025 06:30" at bounding box center [430, 356] width 252 height 28
click at [444, 442] on div "5" at bounding box center [436, 444] width 18 height 18
click at [536, 428] on li "21:00" at bounding box center [543, 416] width 62 height 37
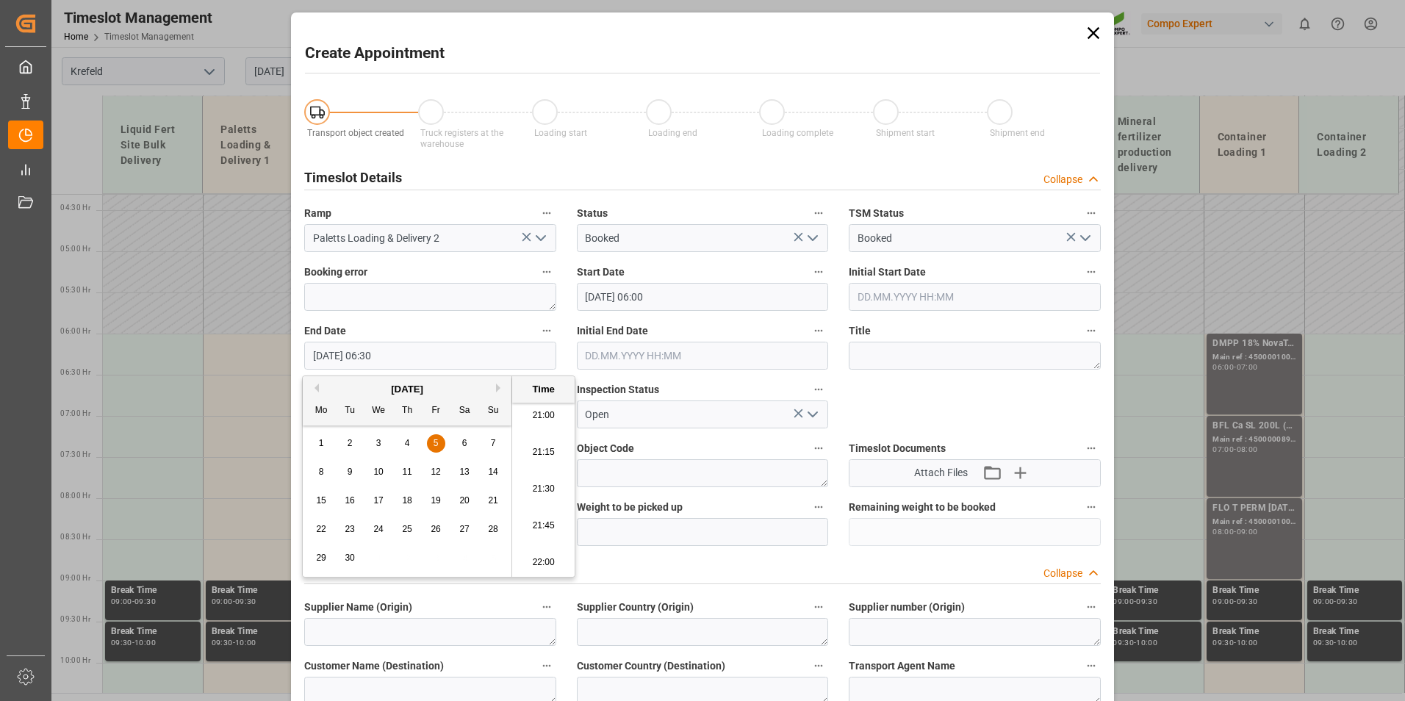
type input "05.09.2025 21:00"
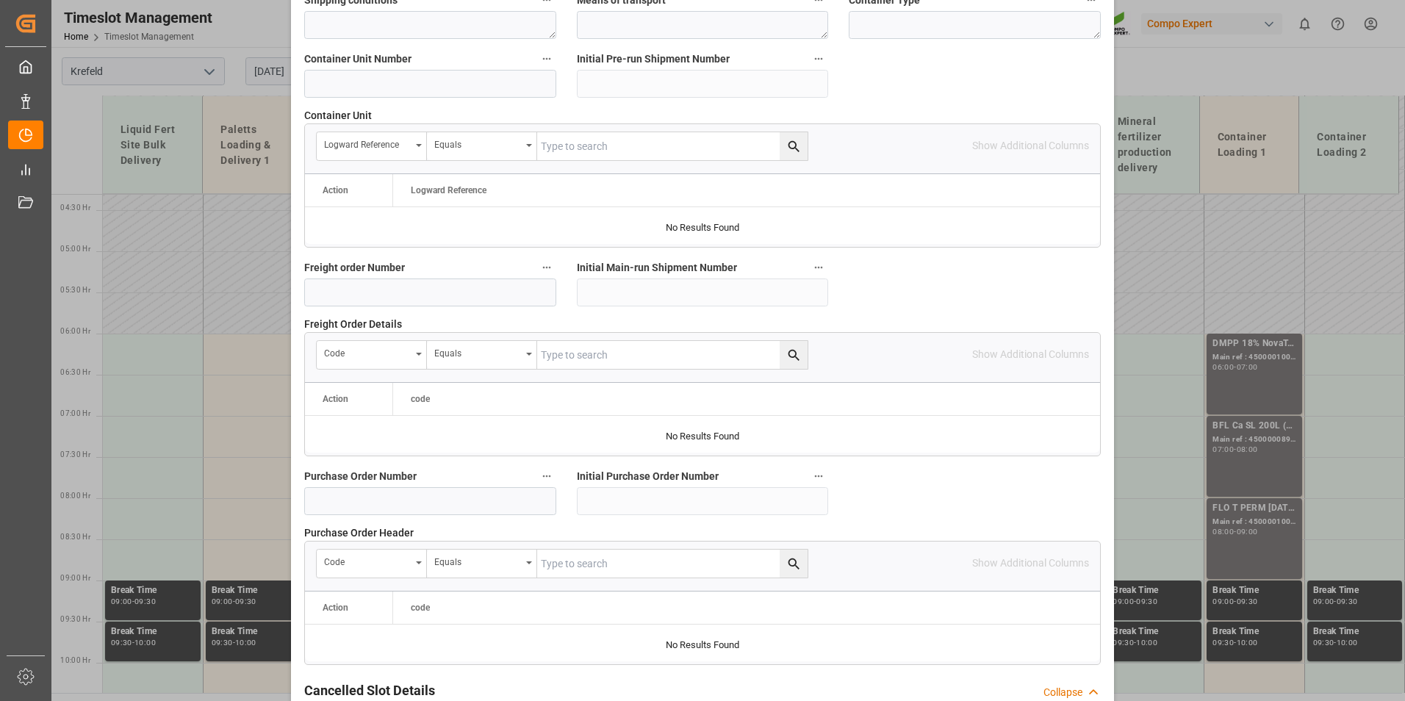
scroll to position [1338, 0]
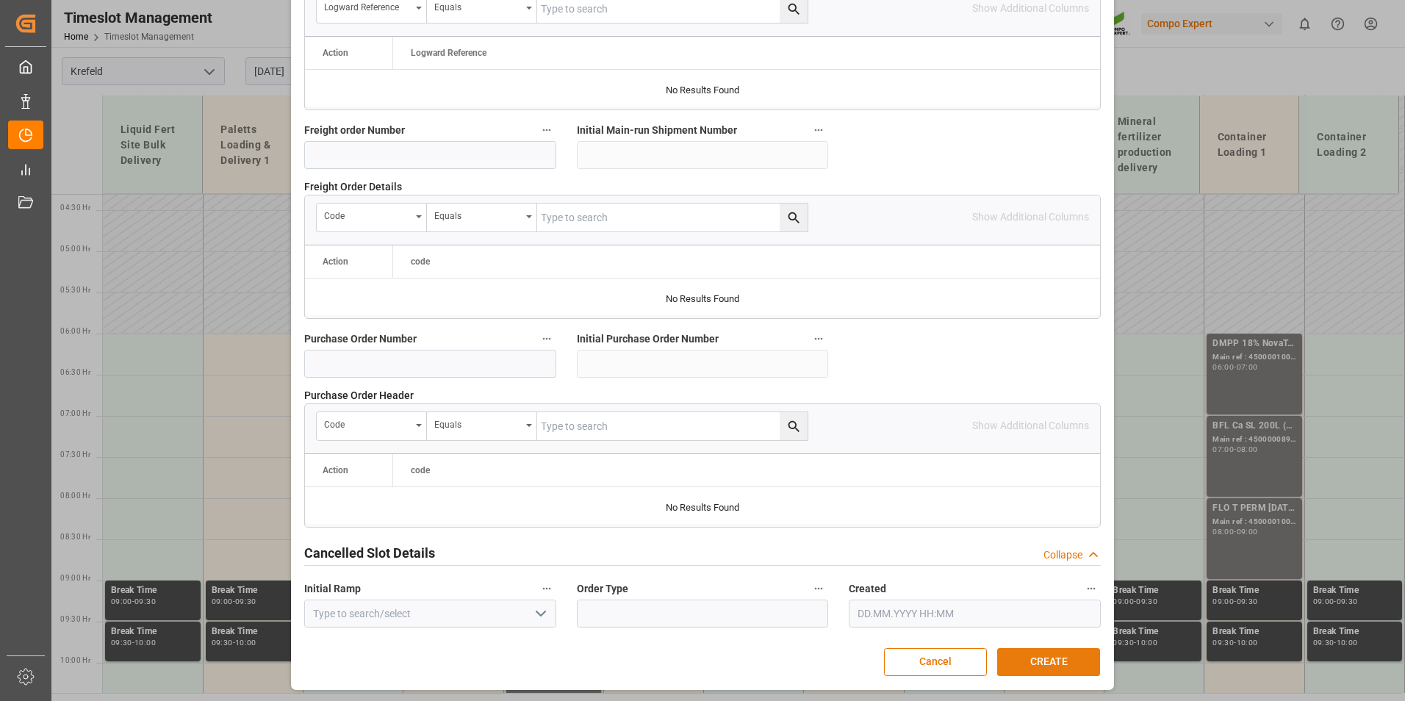
click at [1043, 656] on button "CREATE" at bounding box center [1048, 662] width 103 height 28
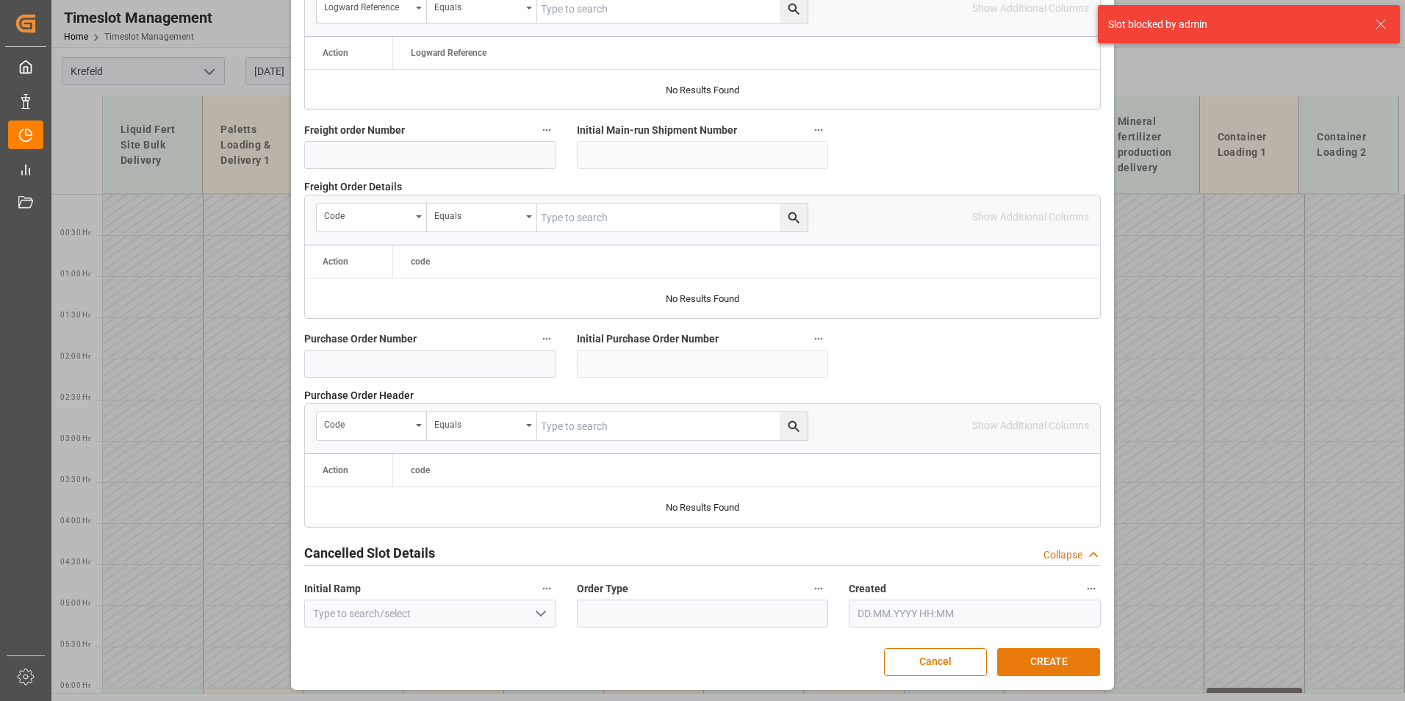
click at [1040, 658] on button "CREATE" at bounding box center [1048, 662] width 103 height 28
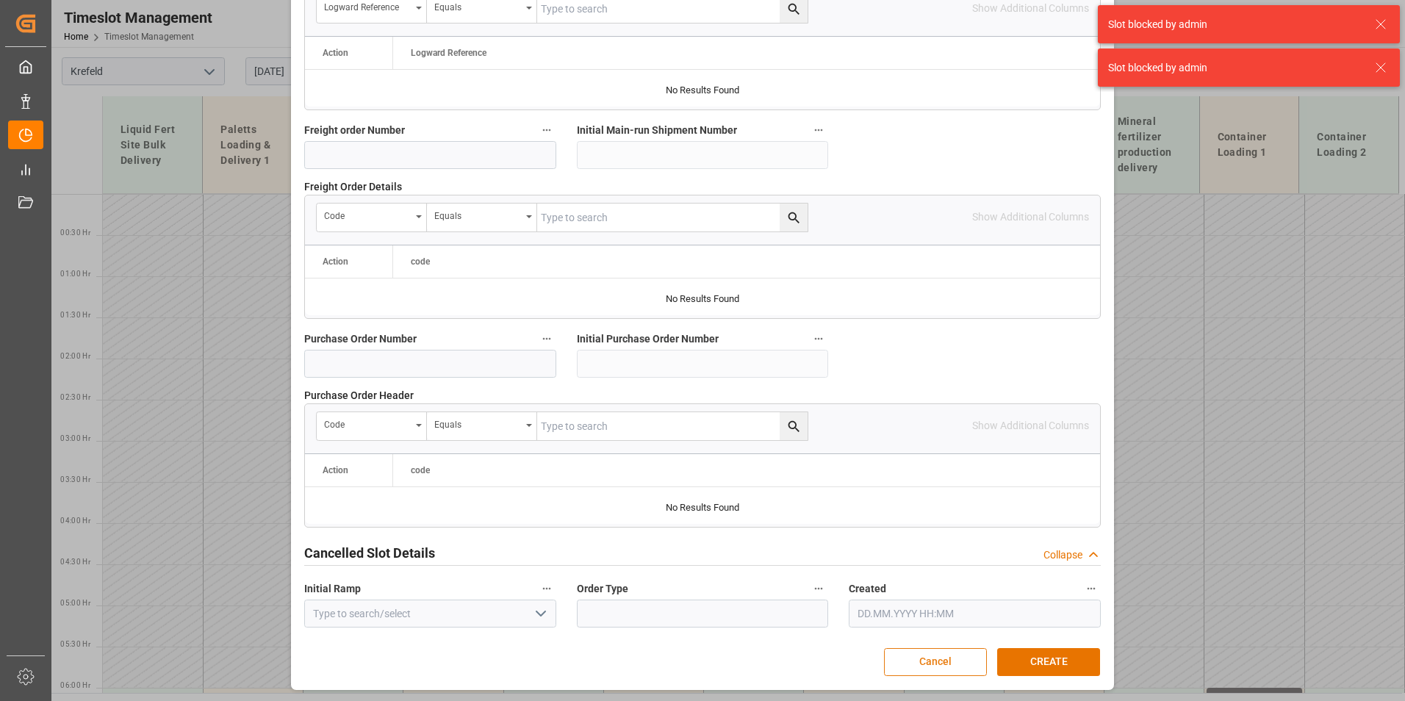
click at [953, 654] on button "Cancel" at bounding box center [935, 662] width 103 height 28
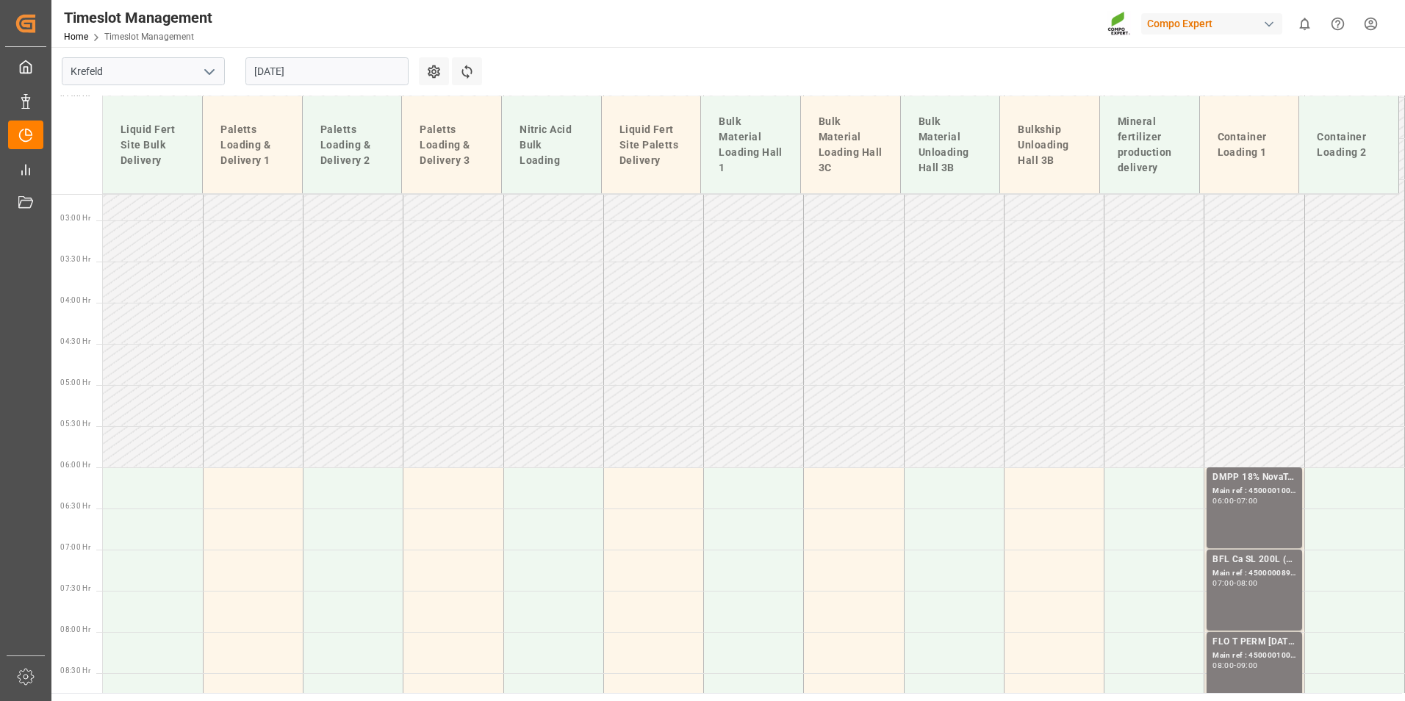
scroll to position [441, 0]
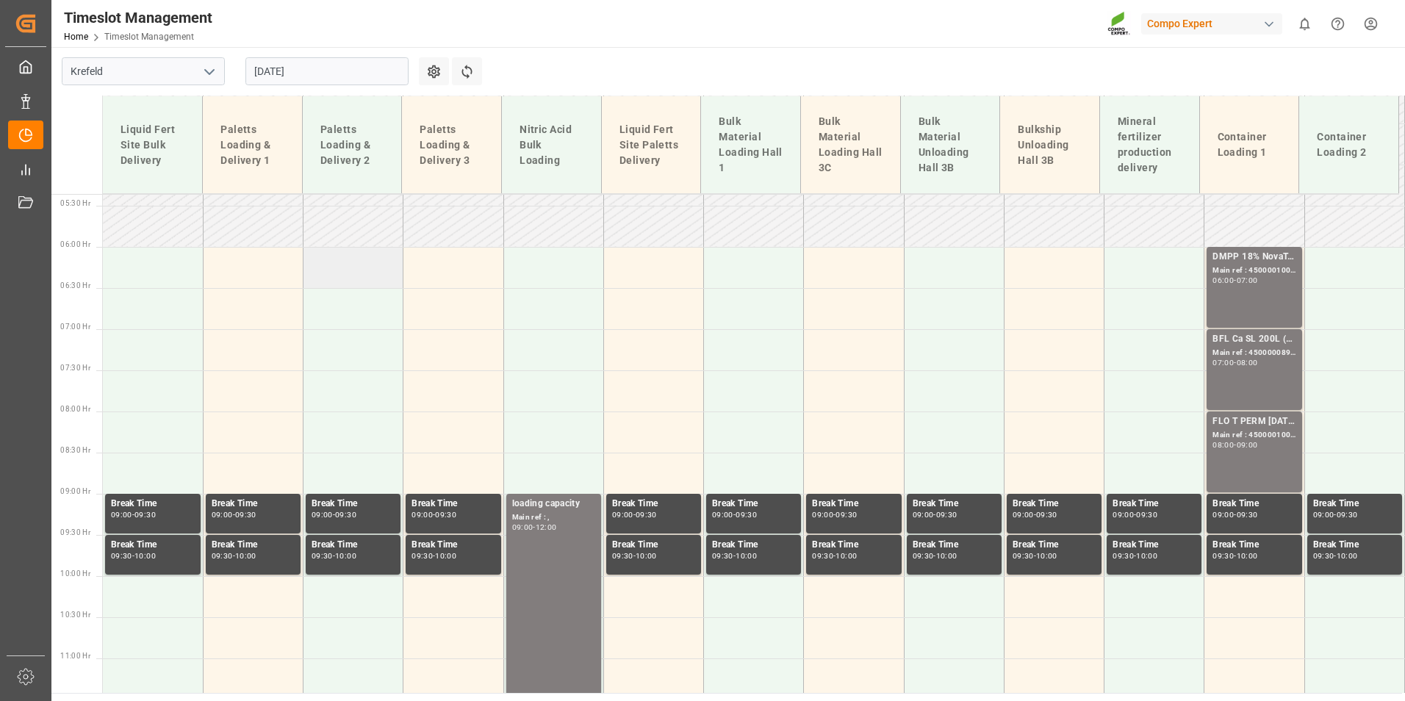
click at [350, 281] on td at bounding box center [353, 267] width 100 height 41
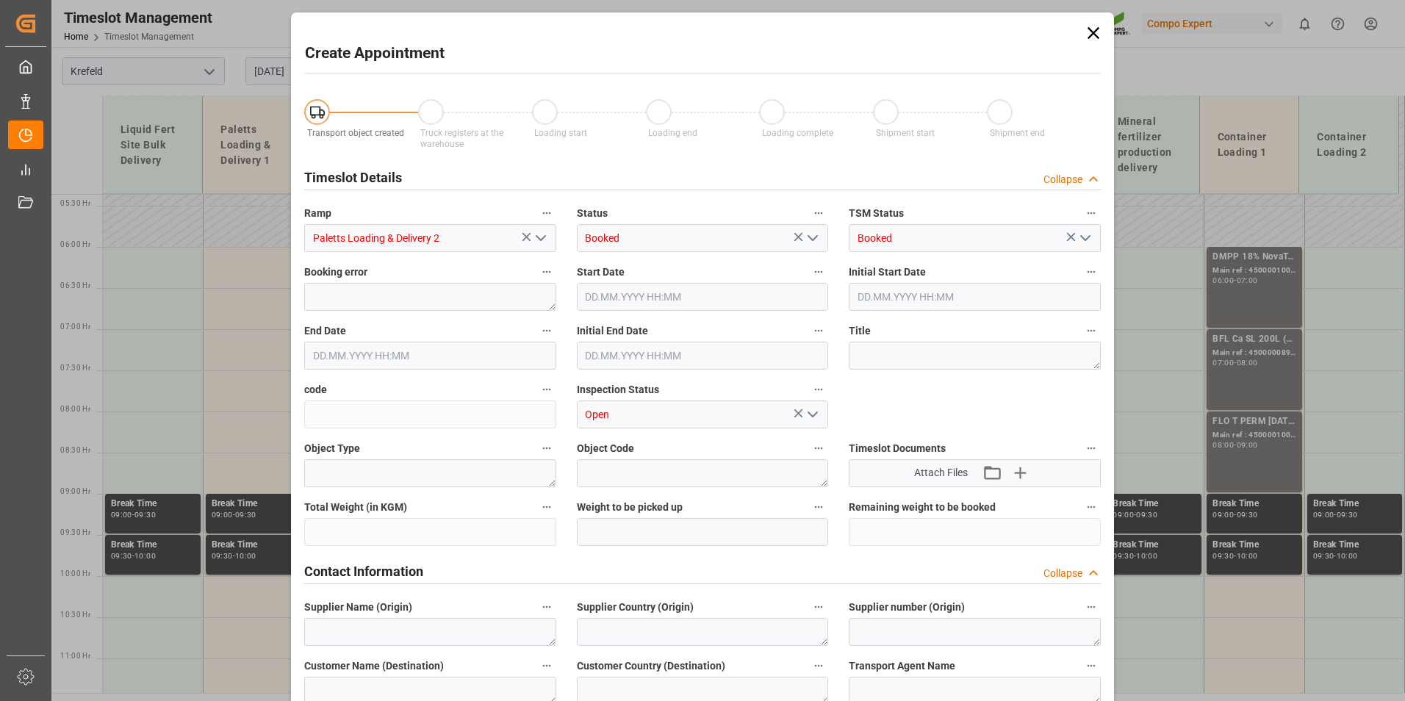
type input "05.09.2025 06:00"
click at [439, 346] on input "05.09.2025 06:30" at bounding box center [430, 356] width 252 height 28
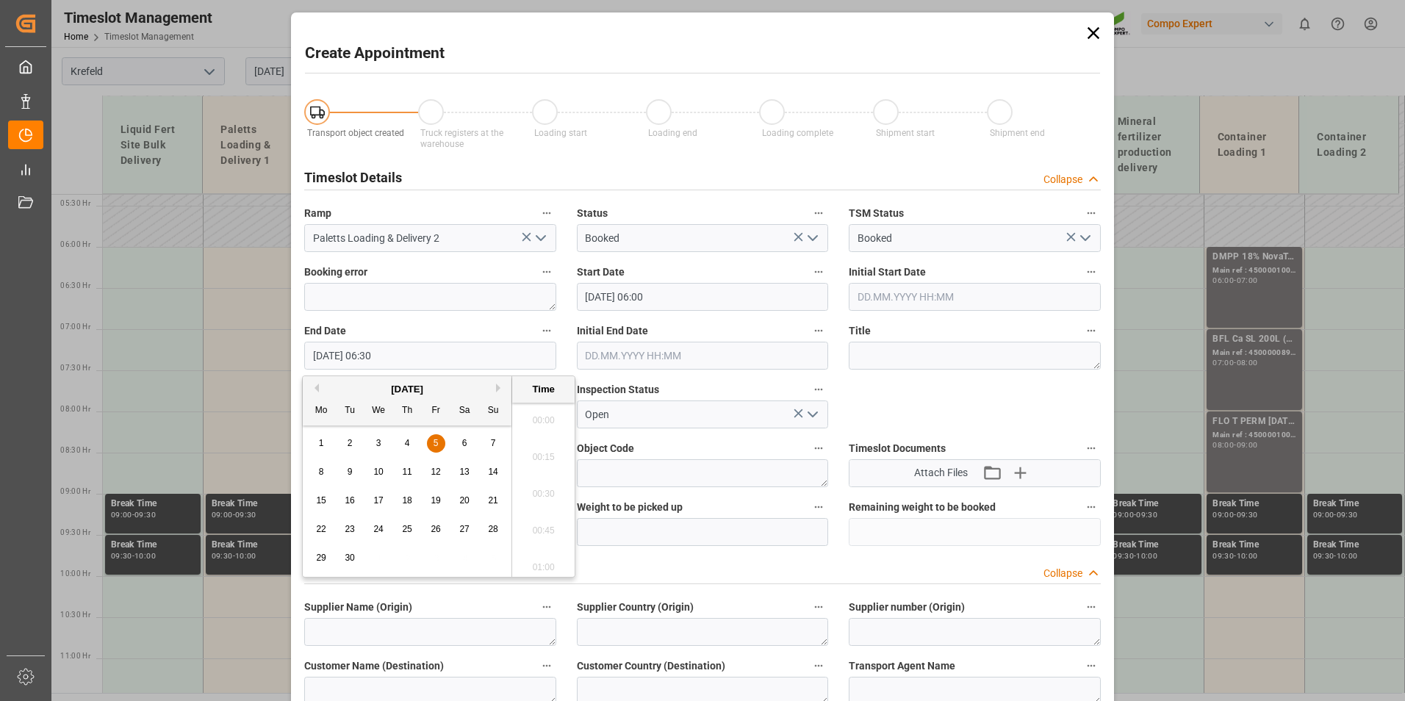
scroll to position [887, 0]
click at [434, 444] on span "5" at bounding box center [436, 443] width 5 height 10
click at [553, 557] on li "18:00" at bounding box center [543, 562] width 62 height 37
type input "05.09.2025 18:00"
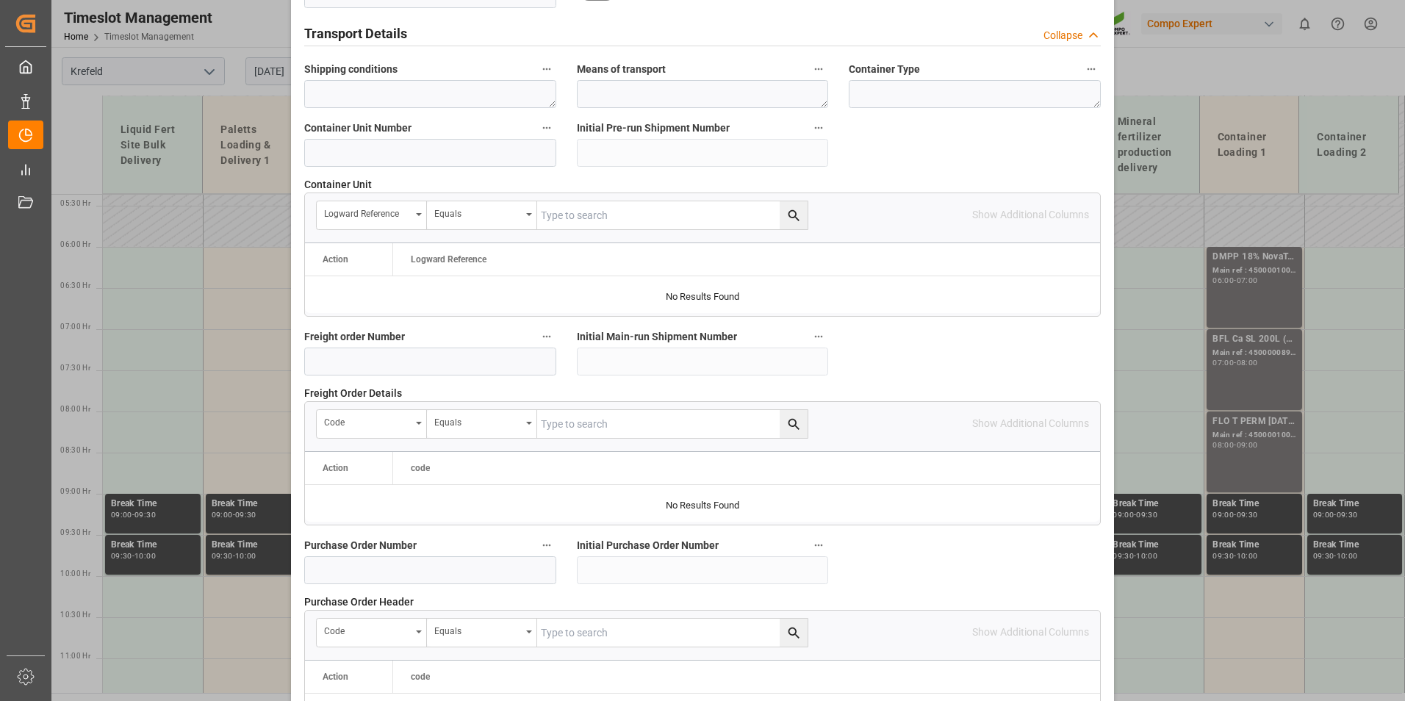
scroll to position [1338, 0]
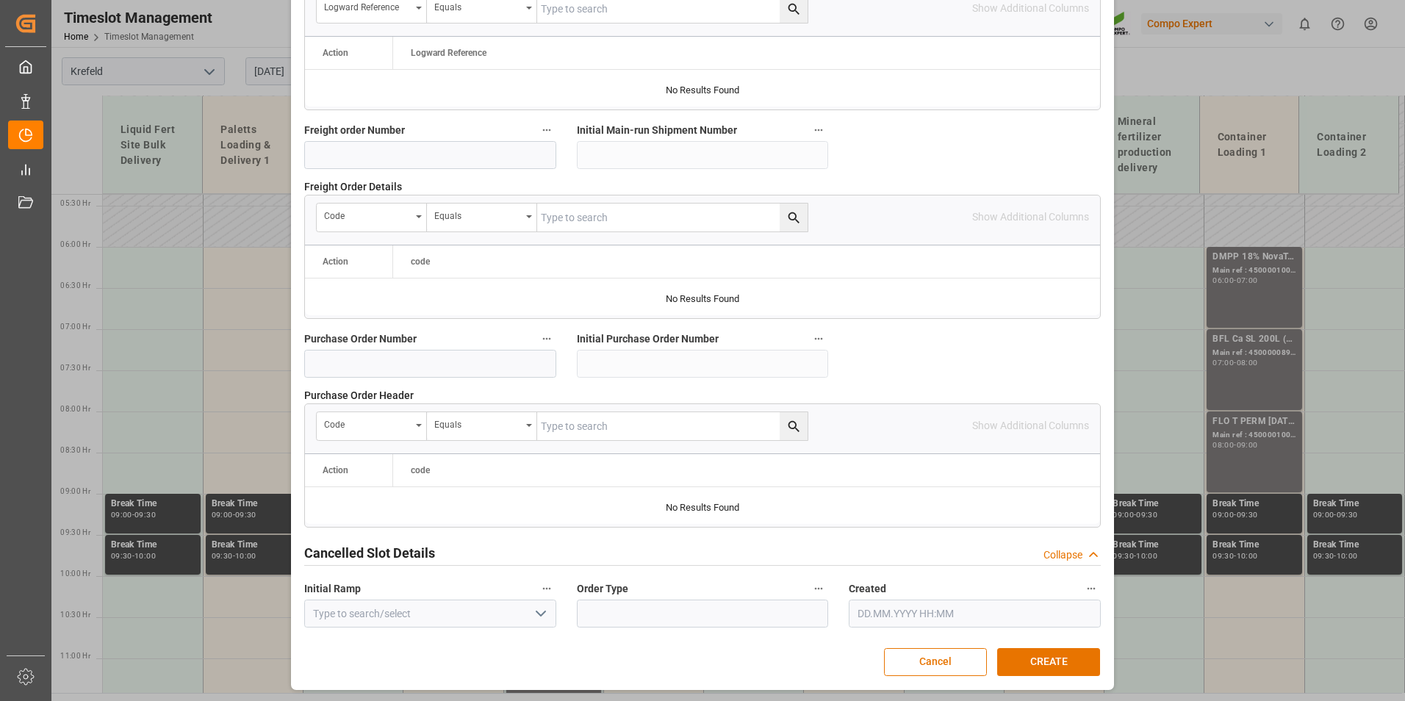
click at [1076, 656] on button "CREATE" at bounding box center [1048, 662] width 103 height 28
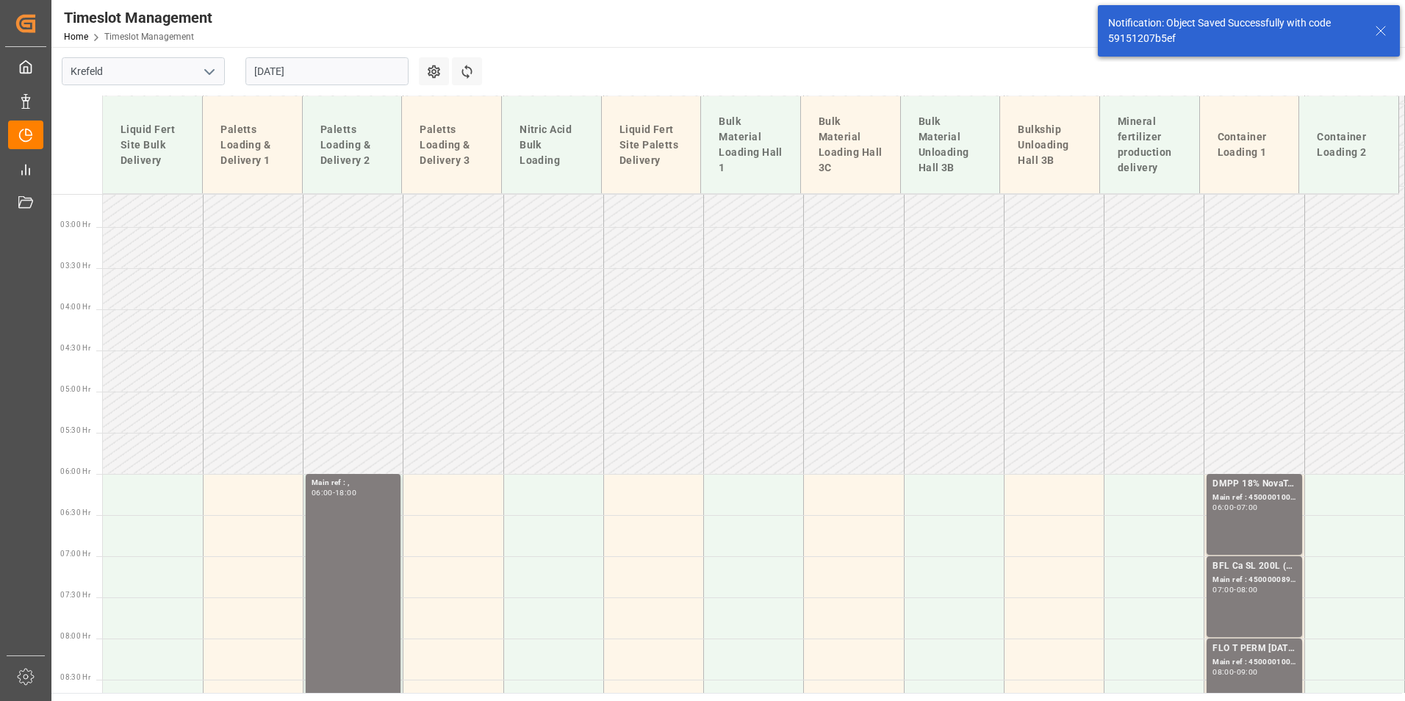
scroll to position [448, 0]
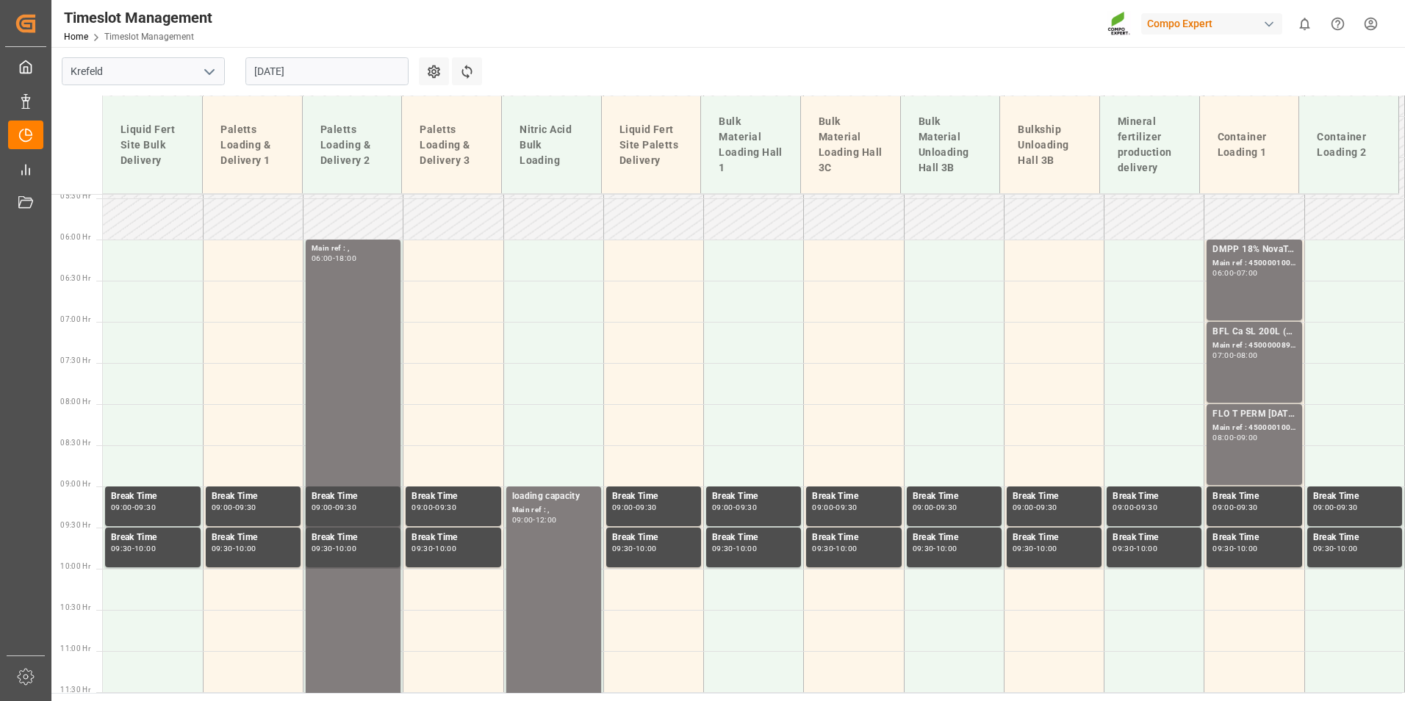
click at [300, 68] on input "05.09.2025" at bounding box center [326, 71] width 163 height 28
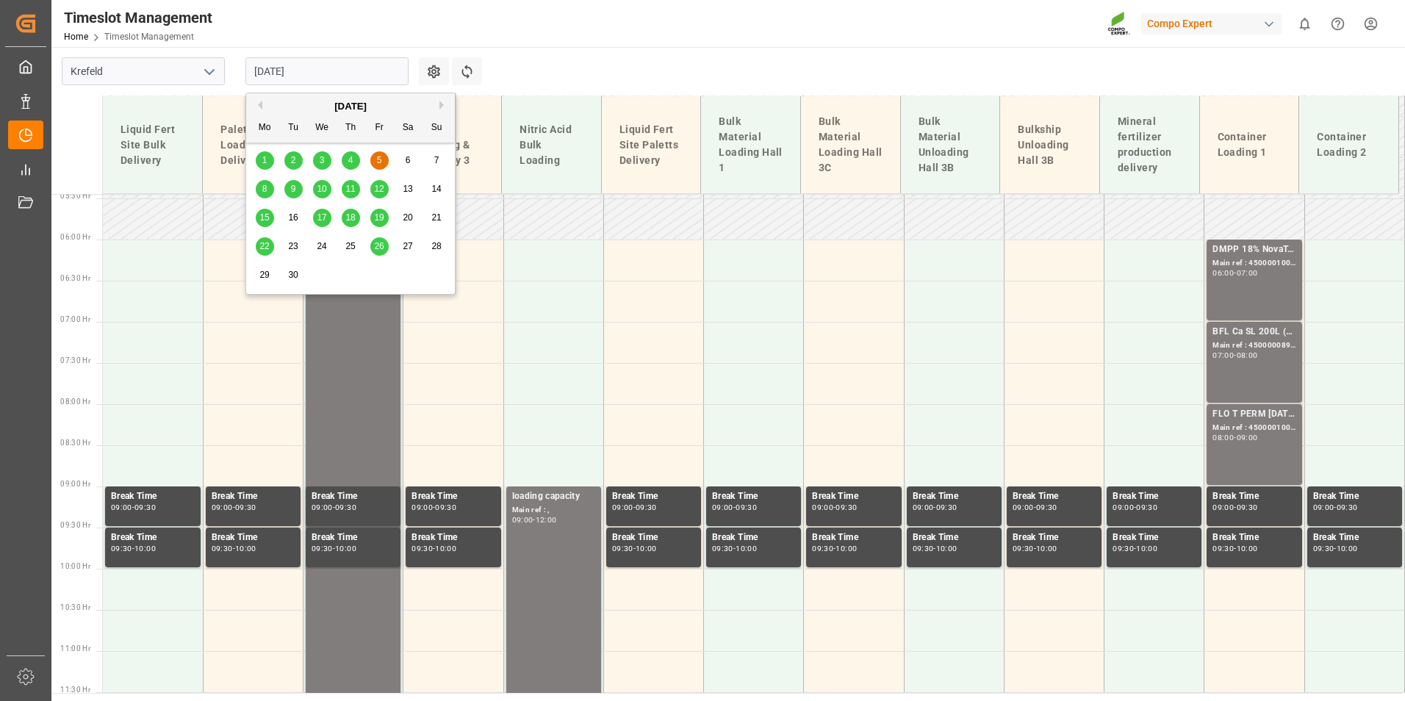
click at [295, 162] on span "2" at bounding box center [293, 160] width 5 height 10
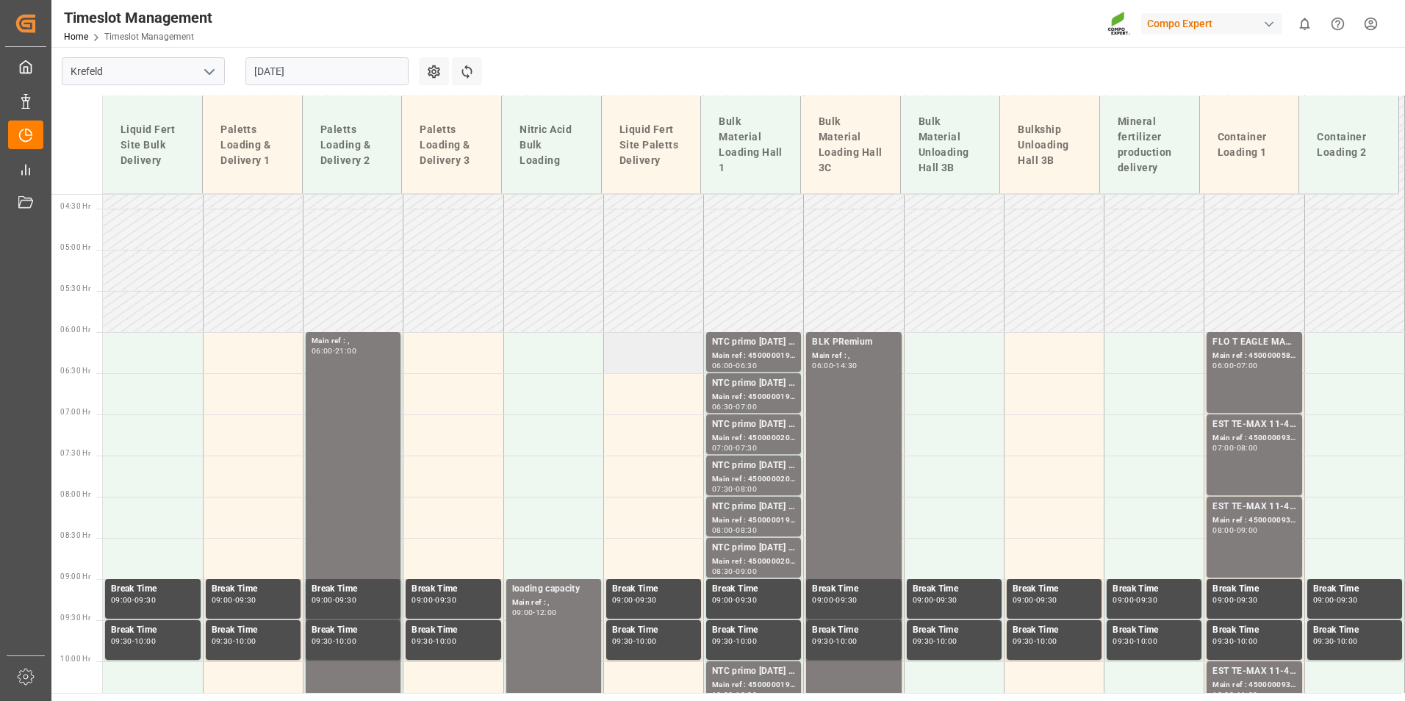
scroll to position [354, 0]
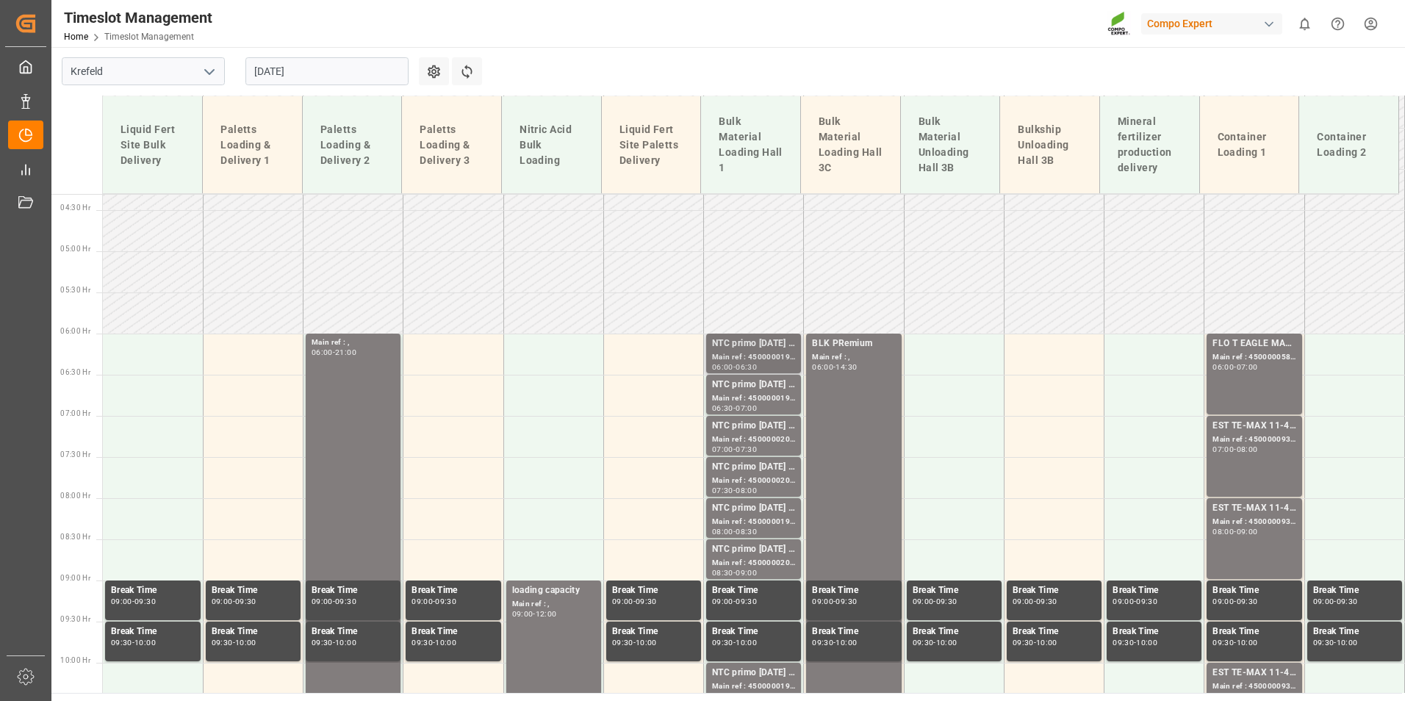
click at [722, 359] on div "Main ref : 4500000198, 2000000032;" at bounding box center [753, 357] width 83 height 12
click at [749, 388] on div "NTC primo [DATE] BULK;" at bounding box center [753, 385] width 83 height 15
click at [752, 426] on div "NTC primo [DATE] BULK;" at bounding box center [753, 426] width 83 height 15
click at [770, 480] on div "Main ref : 4500000202, 2000000032;" at bounding box center [753, 481] width 83 height 12
click at [768, 508] on div "NTC primo [DATE] BULK;" at bounding box center [753, 508] width 83 height 15
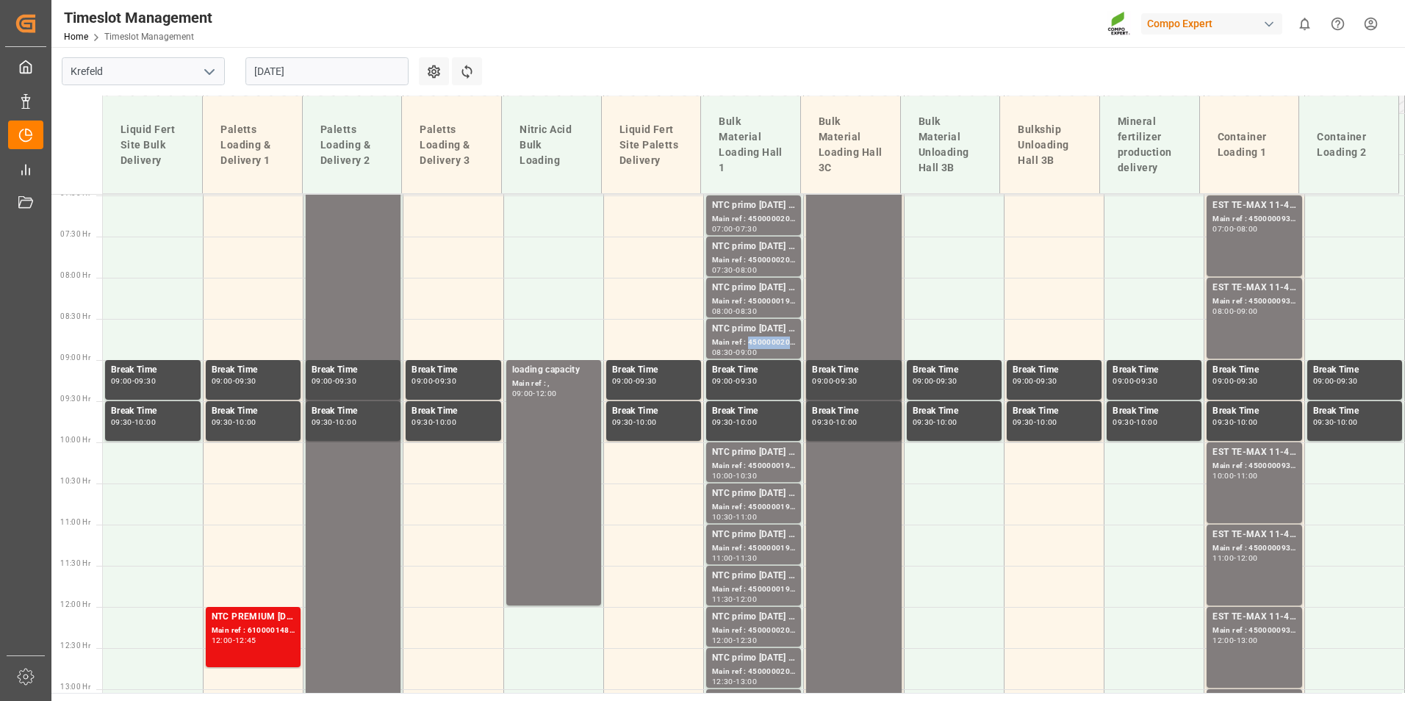
click at [749, 344] on div "Main ref : 4500000200, 2000000032;" at bounding box center [753, 343] width 83 height 12
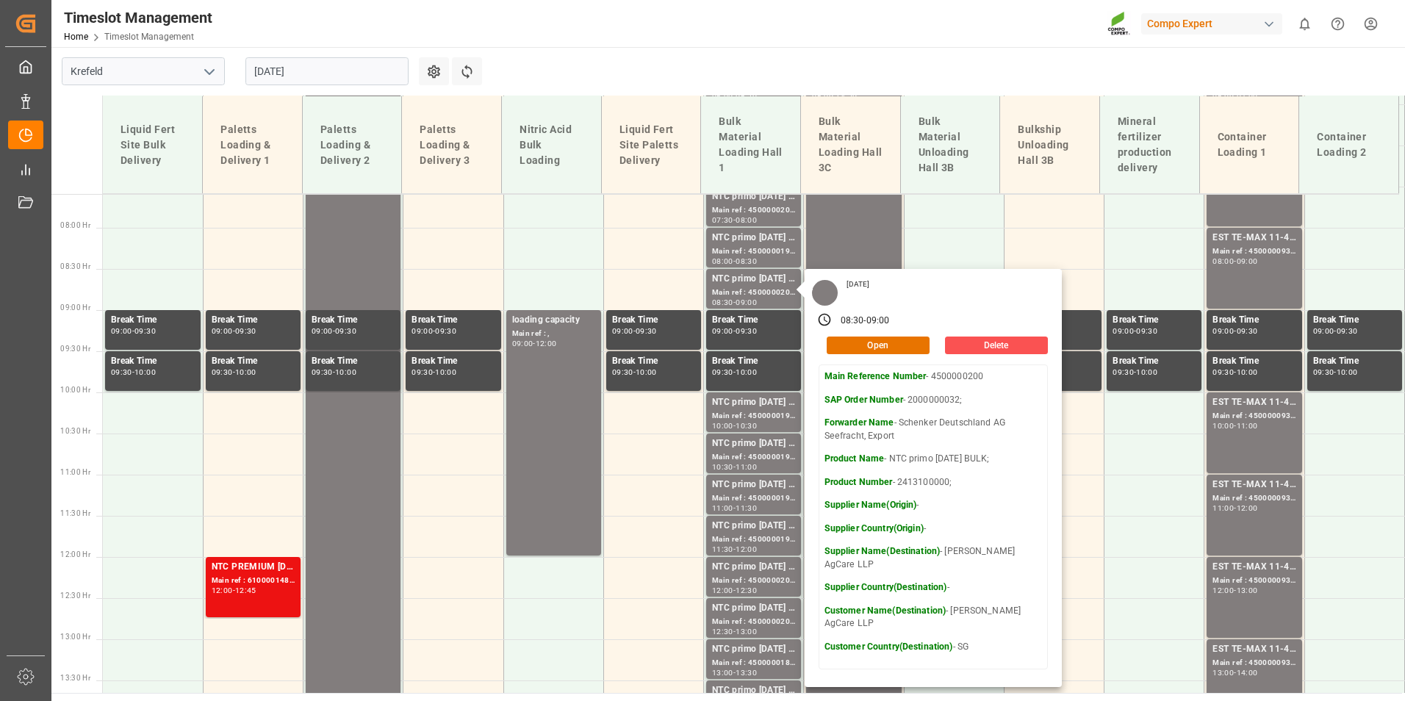
scroll to position [648, 0]
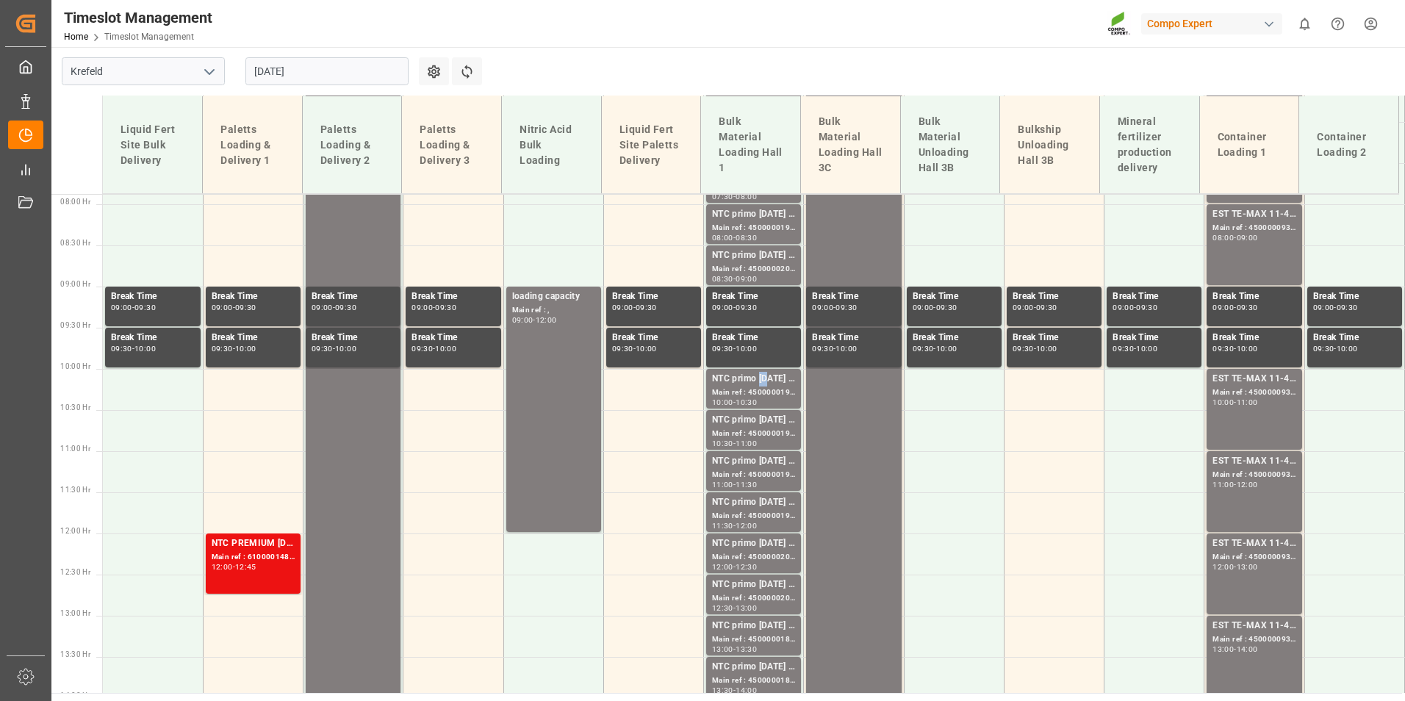
click at [761, 379] on div "NTC primo 20-10-10 BULK;" at bounding box center [753, 379] width 83 height 15
click at [761, 432] on div "Main ref : 4500000199, 2000000032;" at bounding box center [753, 434] width 83 height 12
click at [752, 472] on div "Main ref : 4500000197, 2000000032;" at bounding box center [753, 475] width 83 height 12
click at [755, 503] on div "NTC primo 20-10-10 BULK;" at bounding box center [753, 502] width 83 height 15
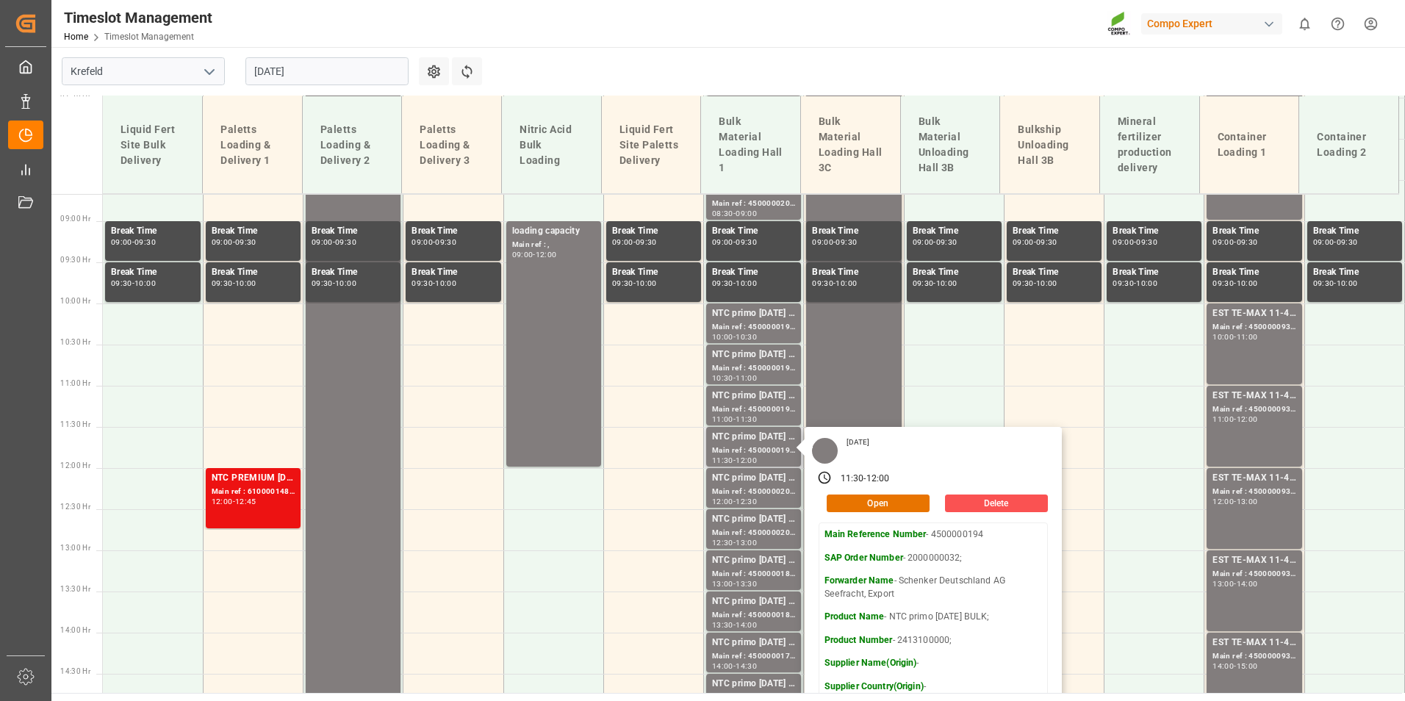
scroll to position [795, 0]
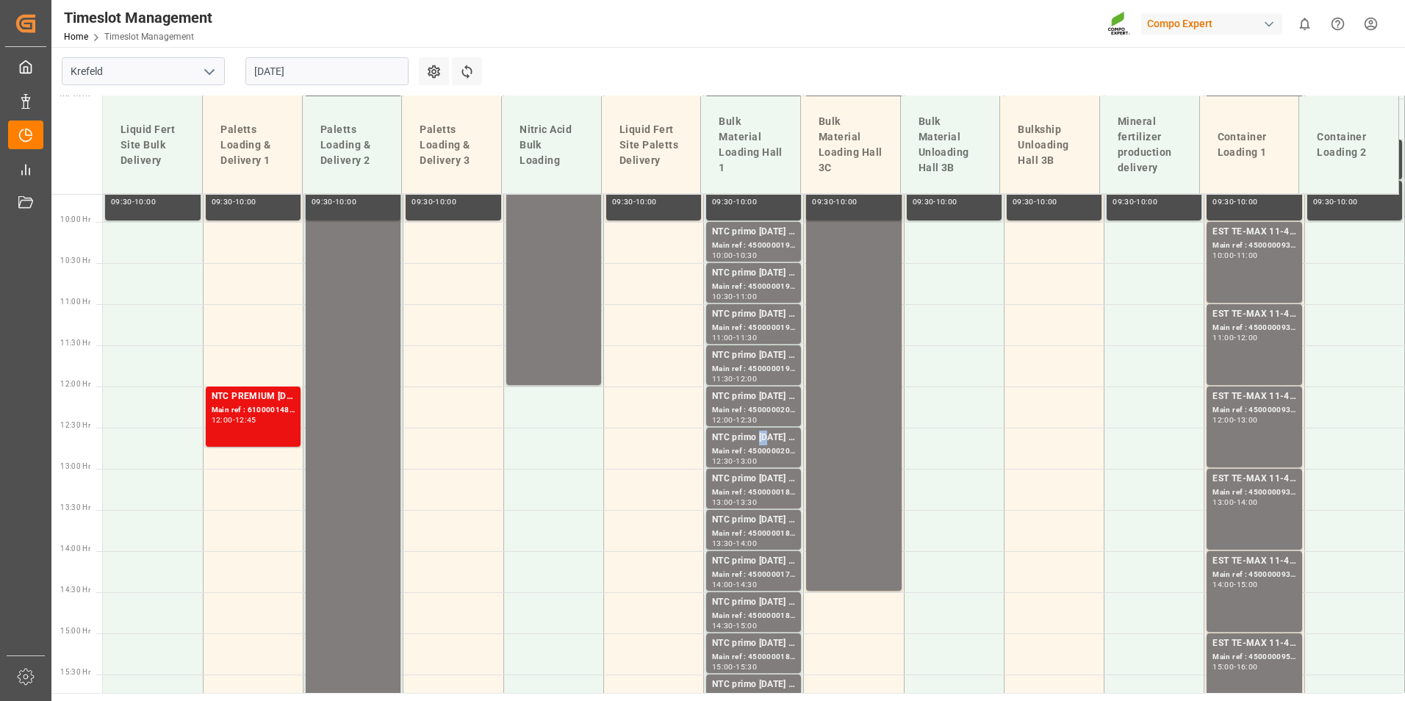
click at [764, 442] on div "NTC primo 20-10-10 BULK;" at bounding box center [753, 438] width 83 height 15
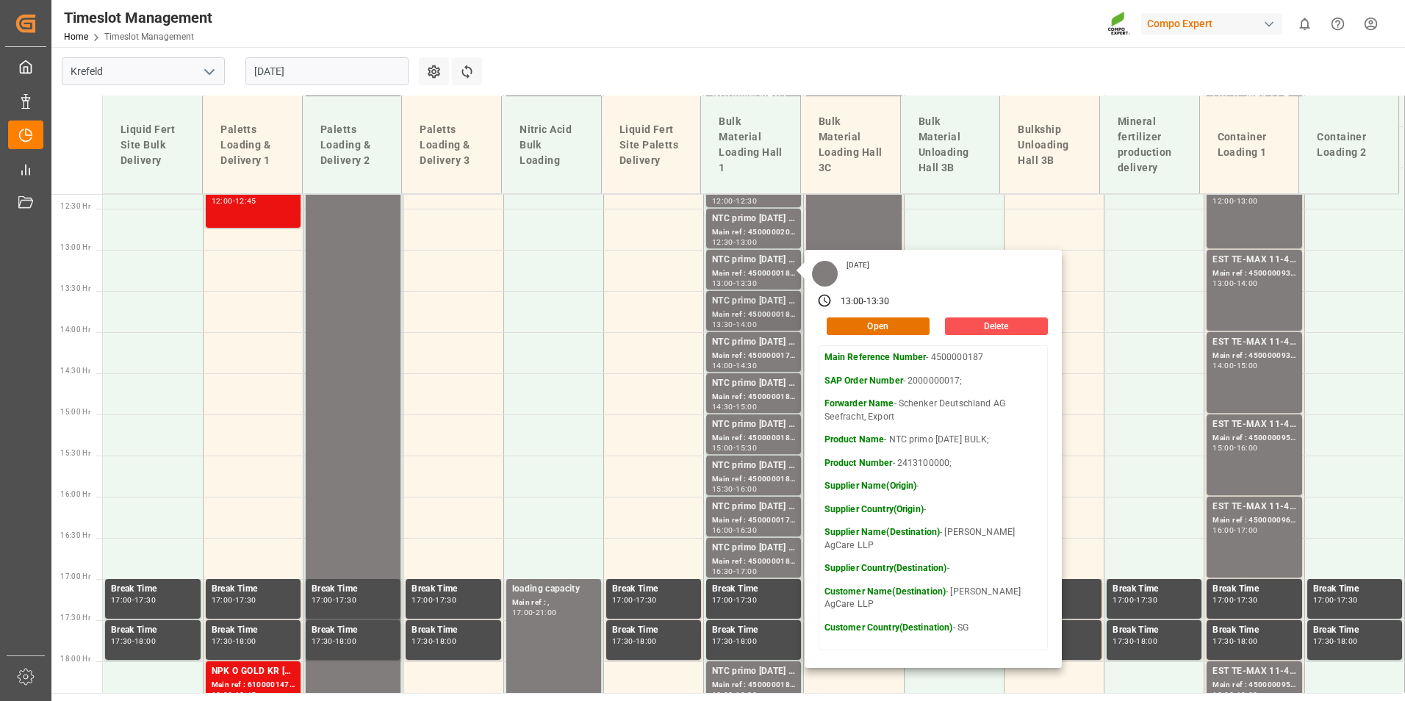
scroll to position [1015, 0]
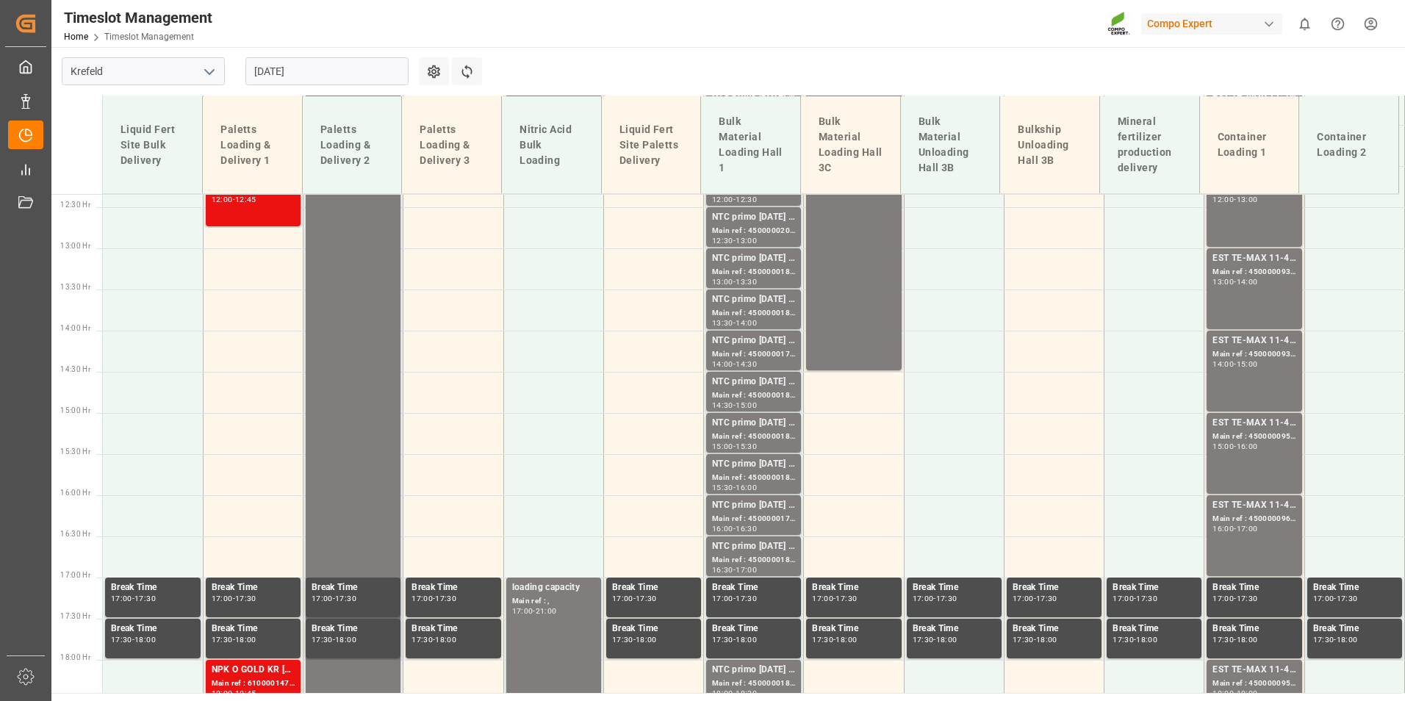
click at [777, 326] on div "13:30 - 14:00" at bounding box center [753, 324] width 83 height 8
click at [775, 342] on div "NTC primo 20-10-10 BULK;" at bounding box center [753, 341] width 83 height 15
click at [773, 387] on div "NTC primo 20-10-10 BULK;" at bounding box center [753, 382] width 83 height 15
click at [761, 423] on div "NTC primo 20-10-10 BULK;" at bounding box center [753, 423] width 83 height 15
click at [761, 457] on div "NTC primo 20-10-10 BULK;" at bounding box center [753, 464] width 83 height 15
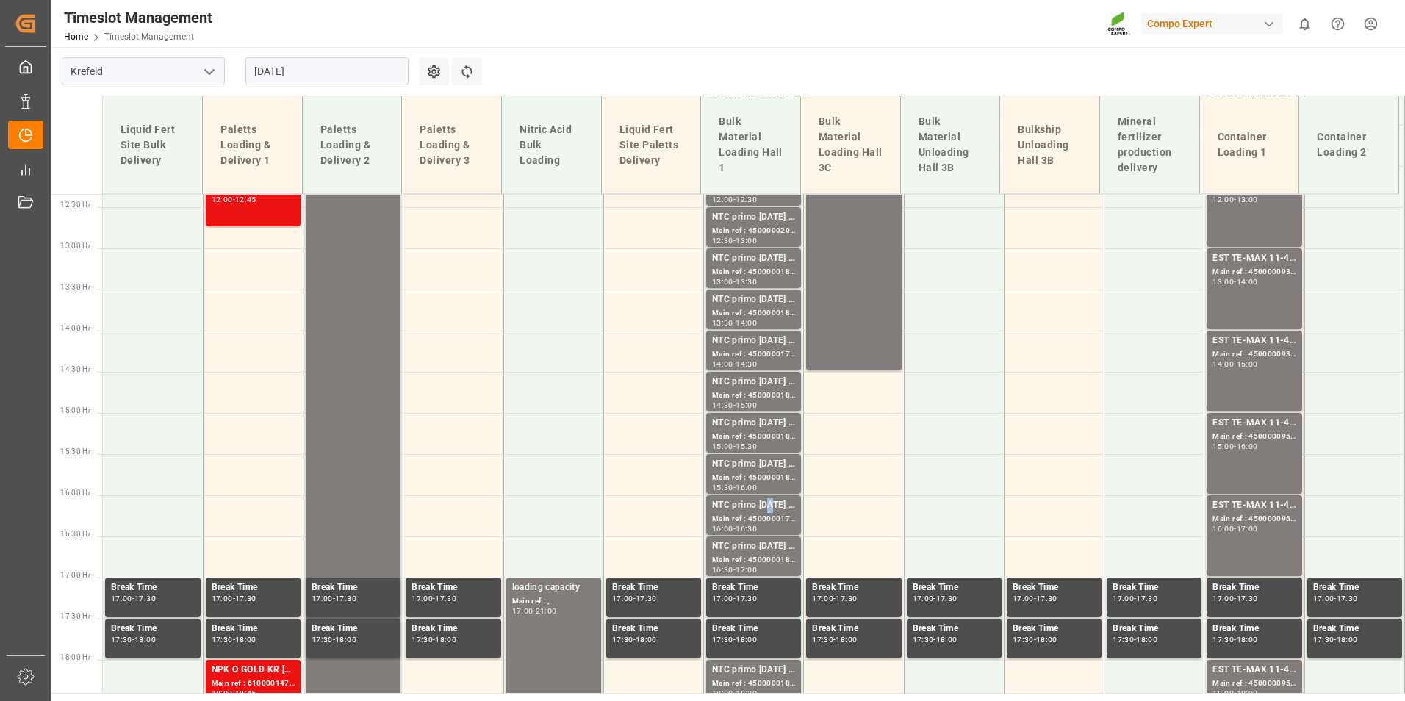
click at [768, 511] on div "NTC primo 20-10-10 BULK;" at bounding box center [753, 505] width 83 height 15
click at [756, 549] on div "NTC primo 20-10-10 BULK;" at bounding box center [753, 546] width 83 height 15
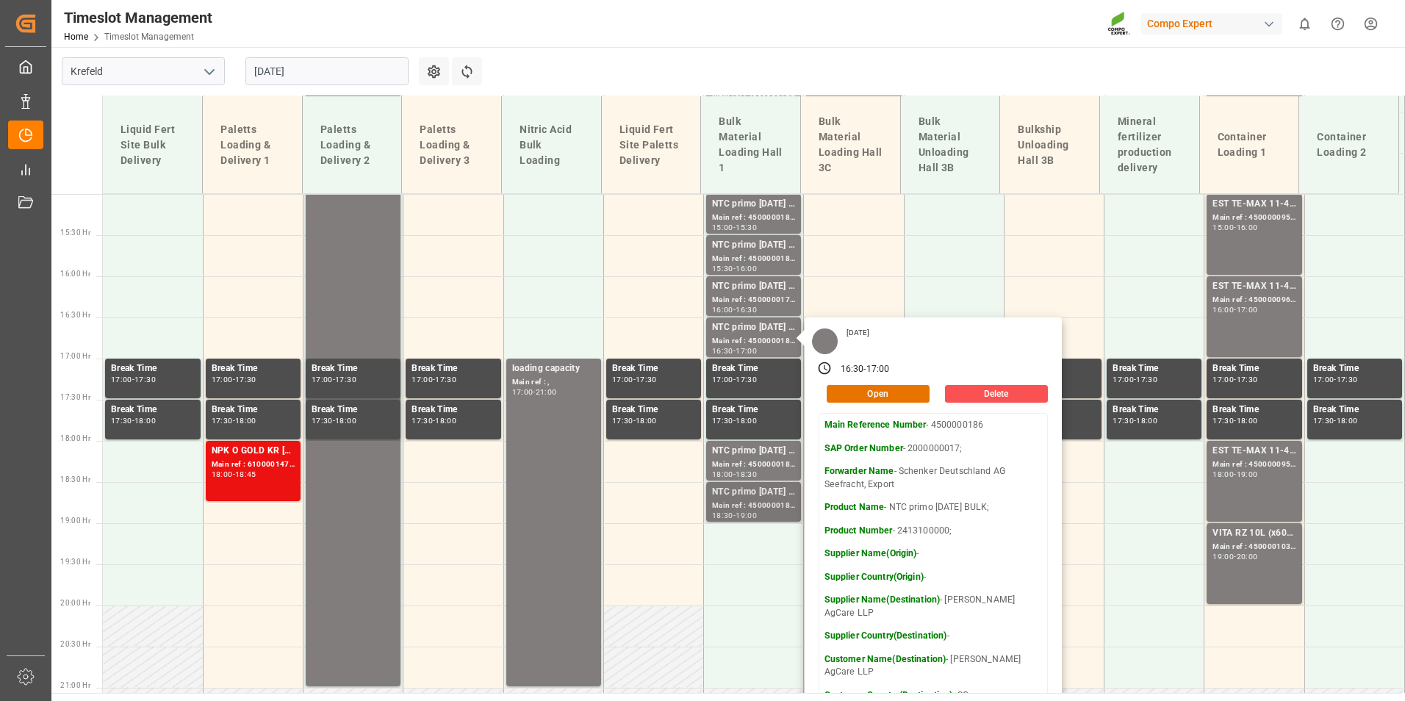
scroll to position [1236, 0]
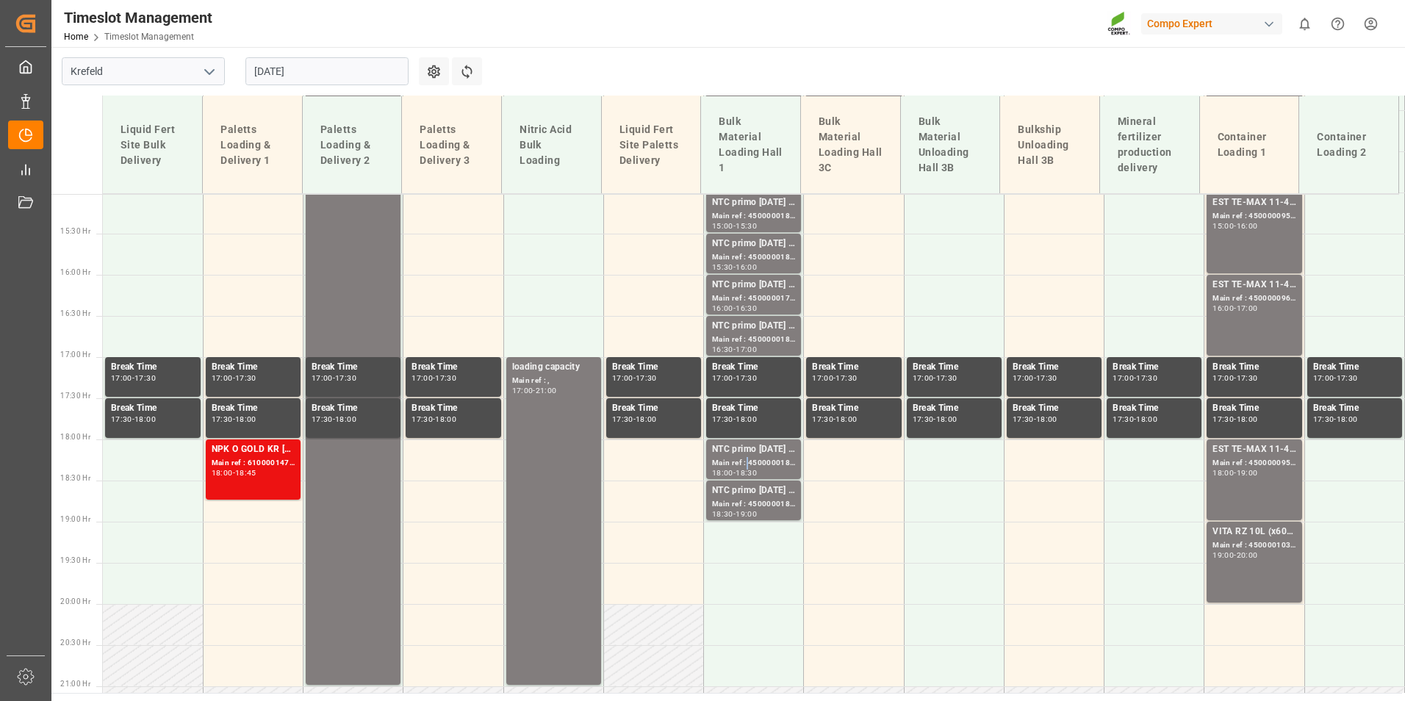
click at [744, 464] on div "Main ref : 4500000185, 2000000017;" at bounding box center [753, 463] width 83 height 12
click at [749, 491] on div "NTC primo 20-10-10 BULK;" at bounding box center [753, 491] width 83 height 15
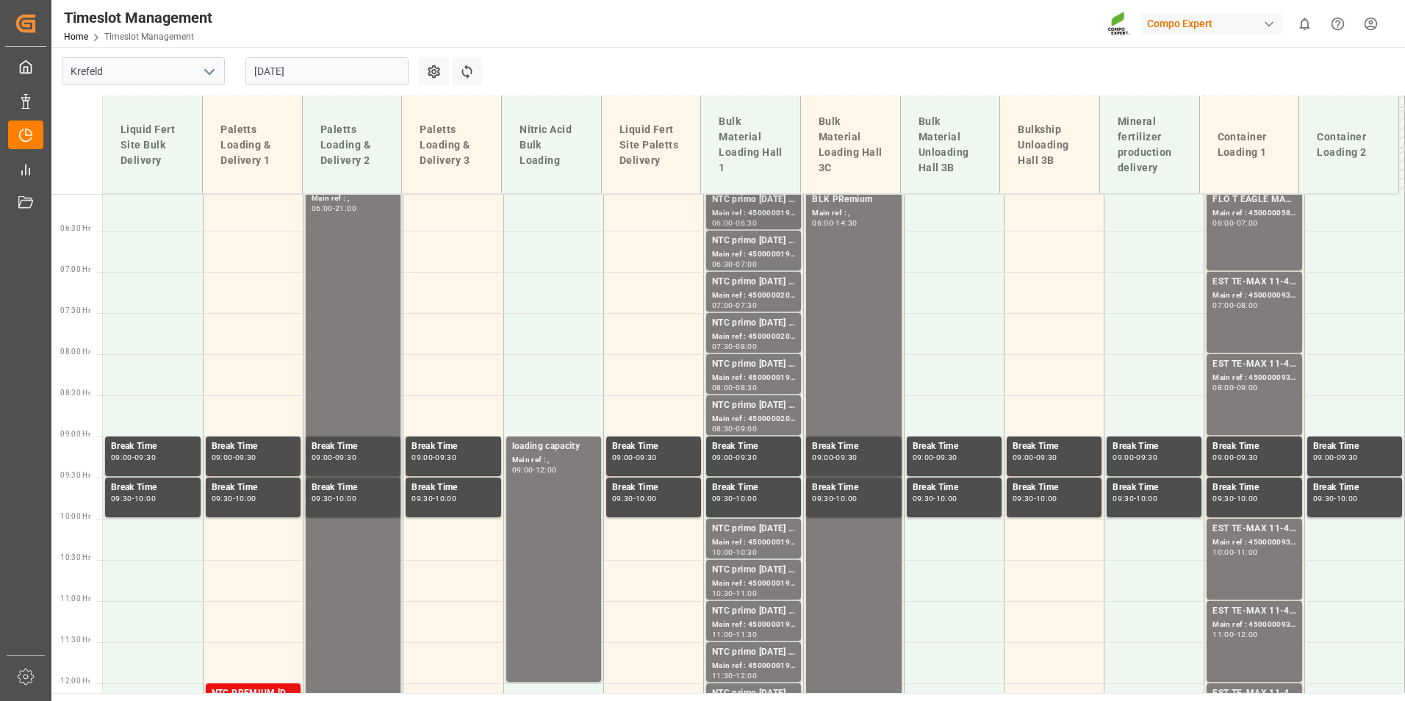
scroll to position [354, 0]
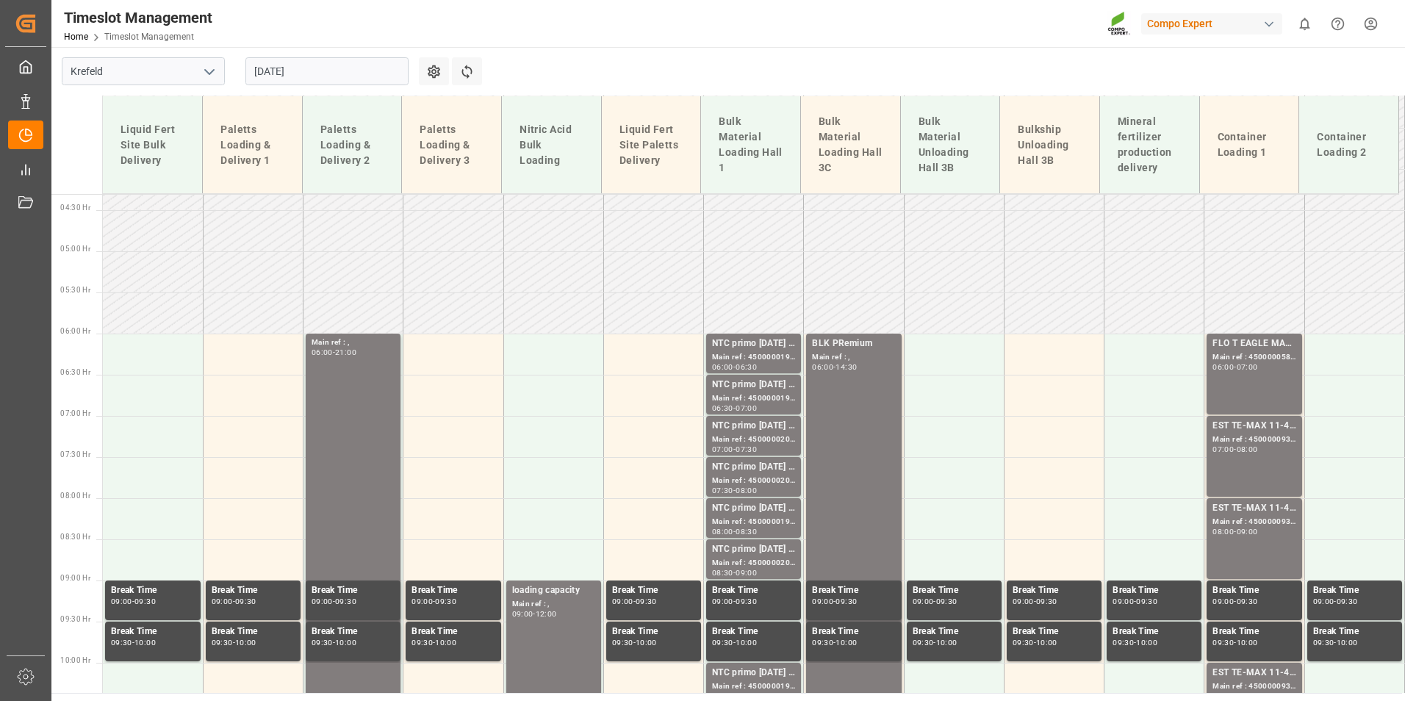
click at [733, 358] on div "Main ref : 4500000198, 2000000032;" at bounding box center [753, 357] width 83 height 12
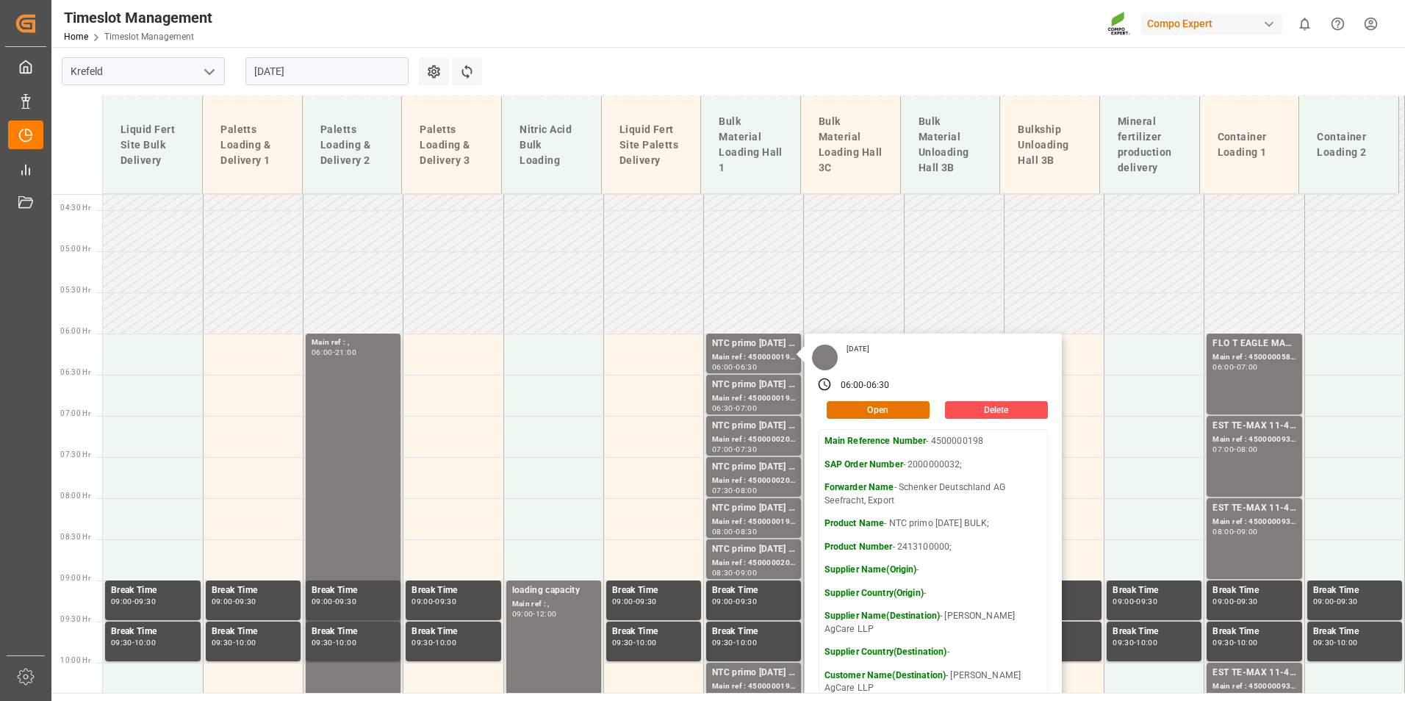
click at [316, 76] on input "02.09.2025" at bounding box center [326, 71] width 163 height 28
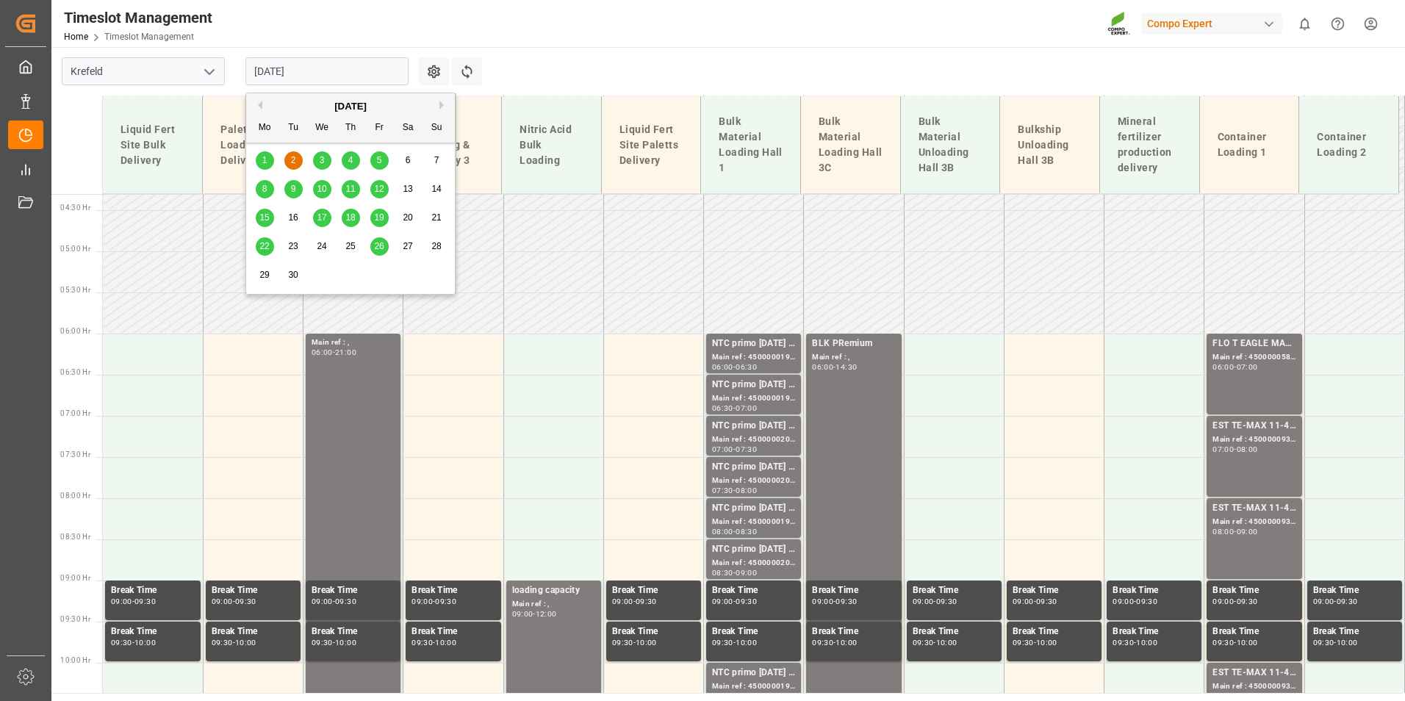
click at [290, 192] on div "9" at bounding box center [293, 190] width 18 height 18
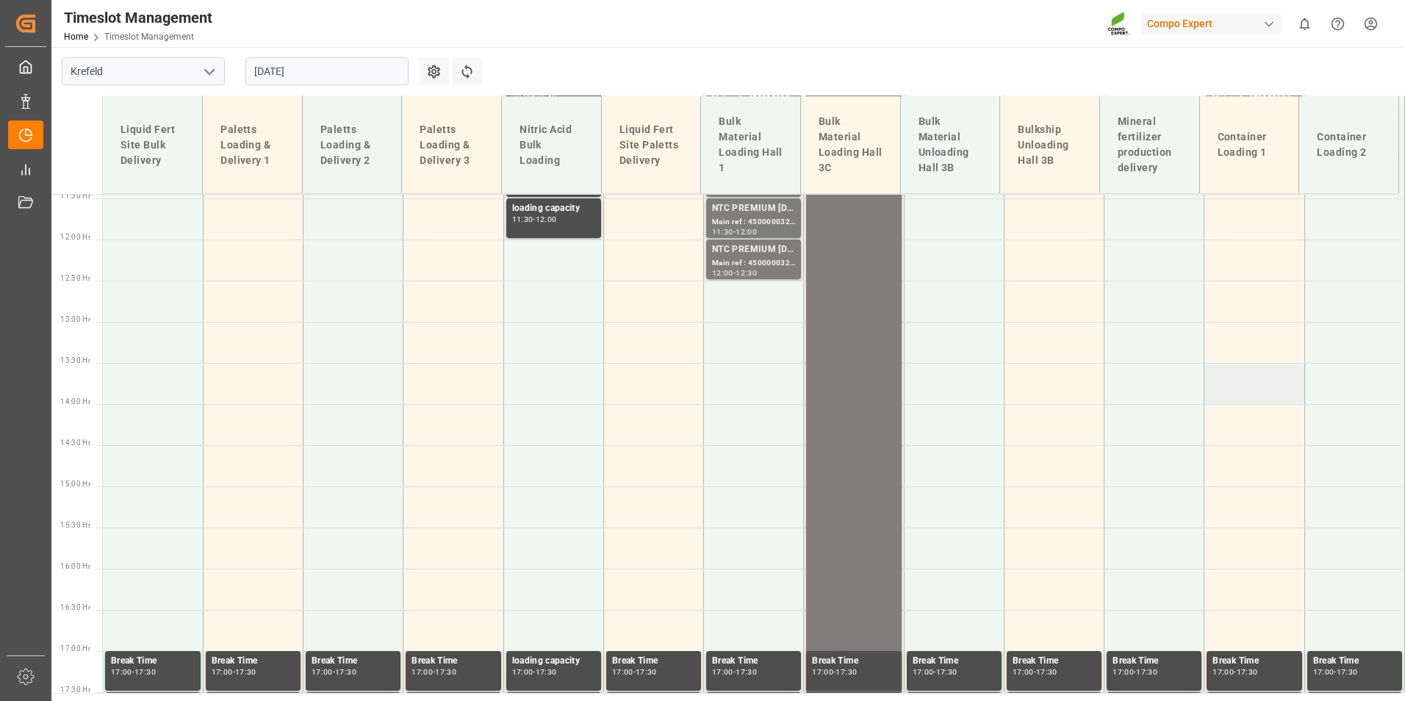
scroll to position [869, 0]
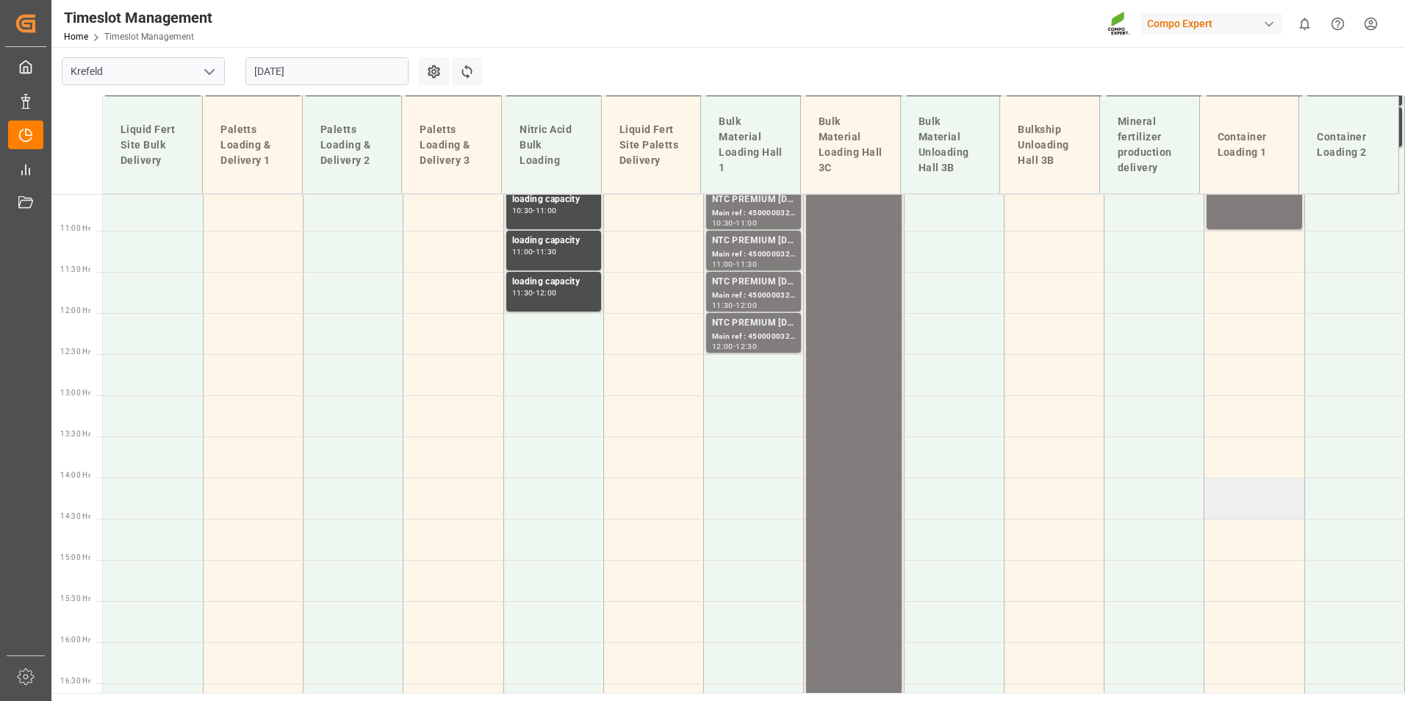
click at [1223, 489] on td at bounding box center [1254, 498] width 100 height 41
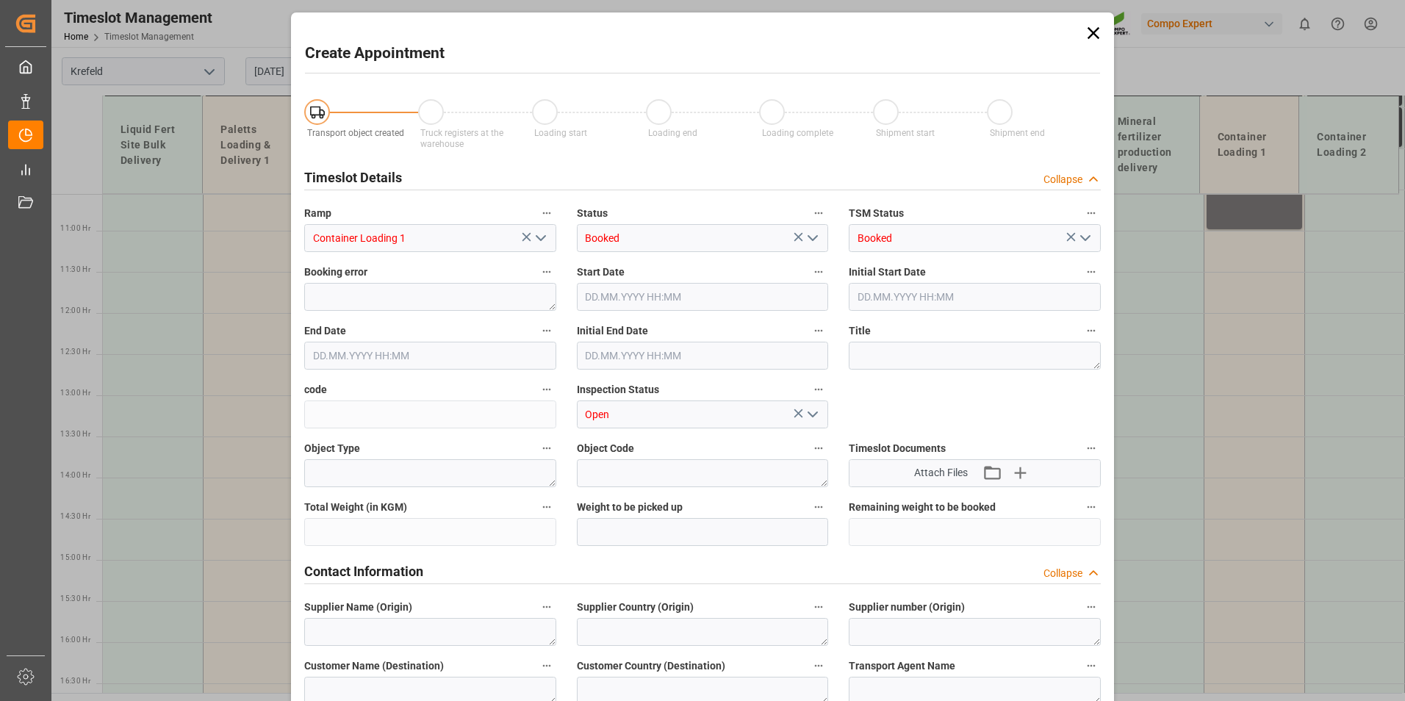
type input "09.09.2025 14:00"
type input "09.09.2025 14:30"
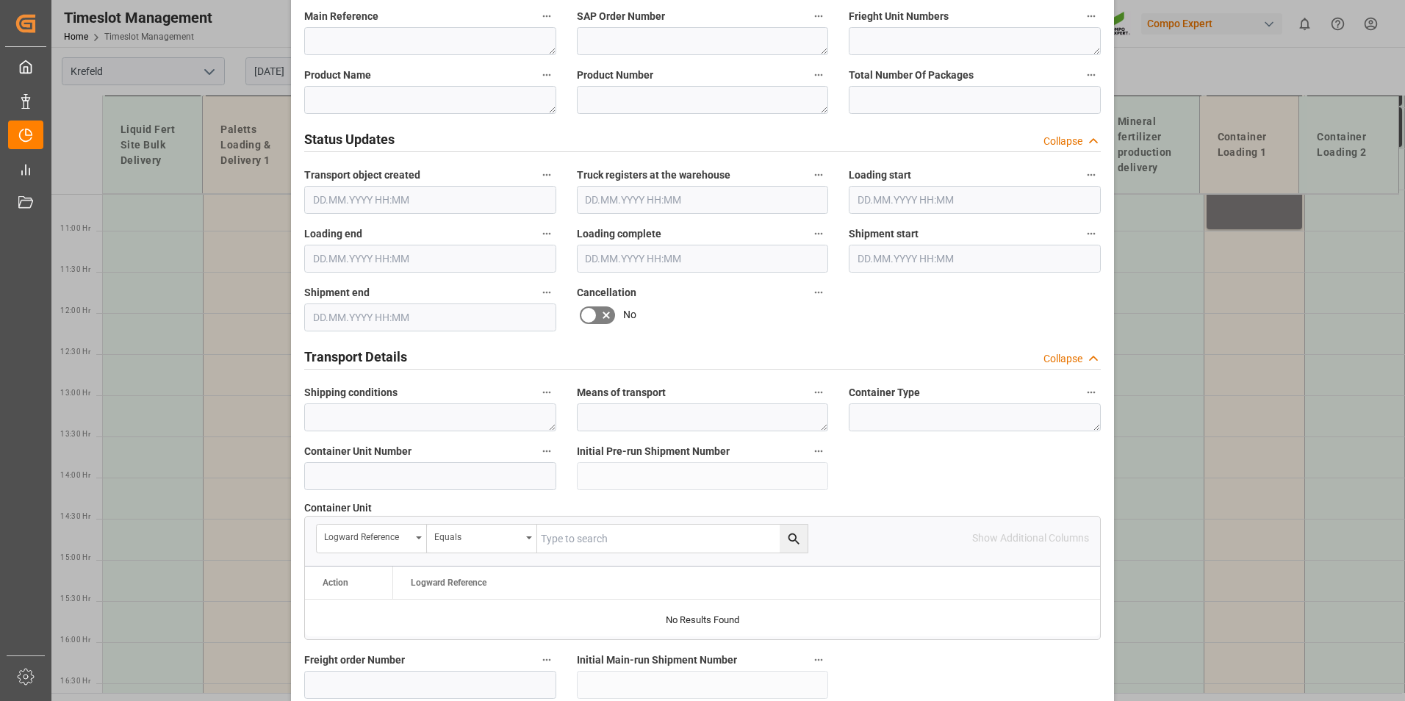
scroll to position [882, 0]
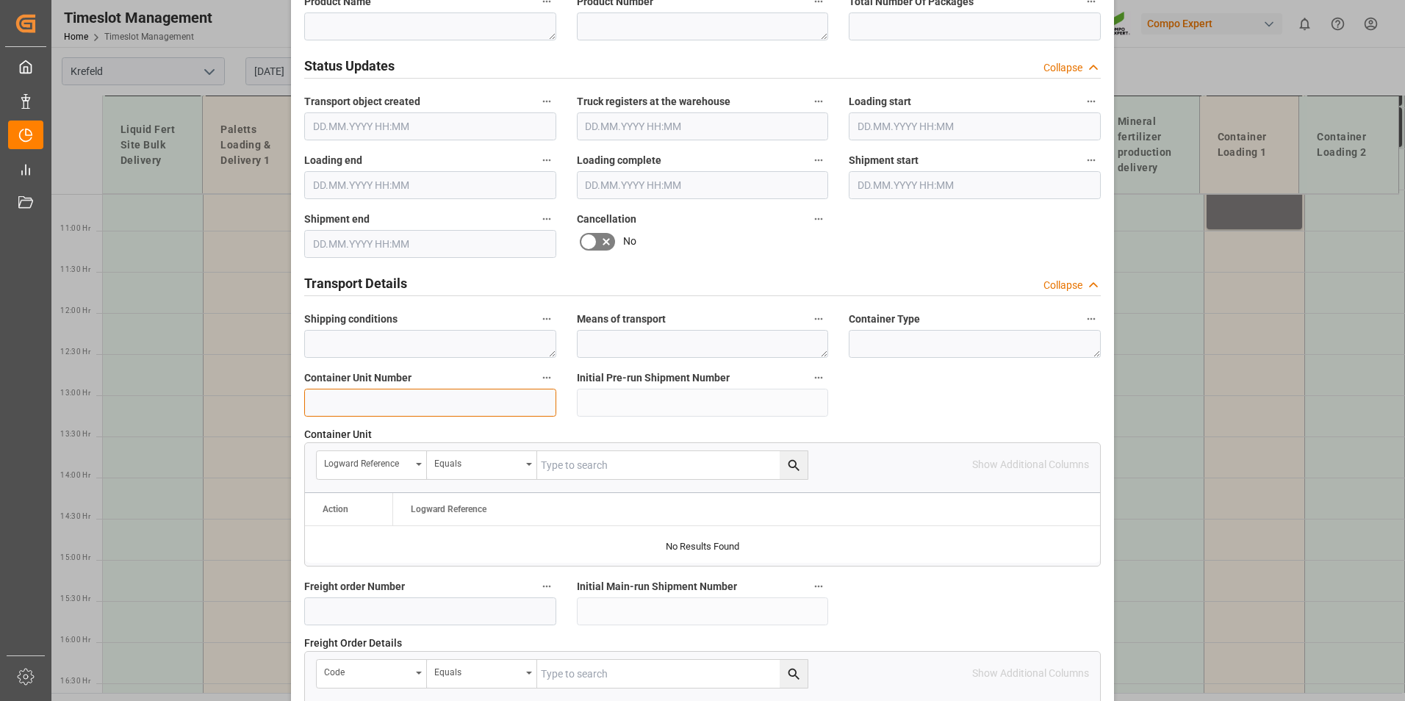
click at [431, 398] on input at bounding box center [430, 403] width 252 height 28
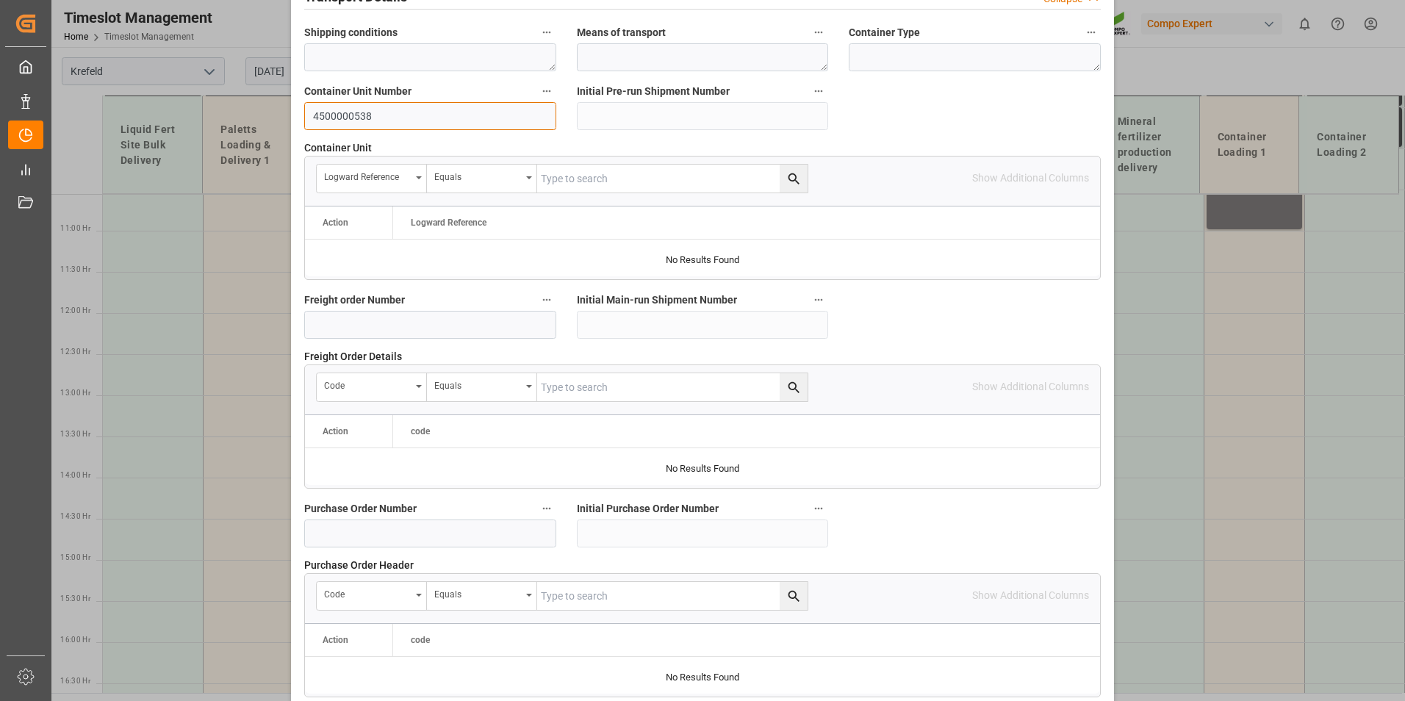
scroll to position [1338, 0]
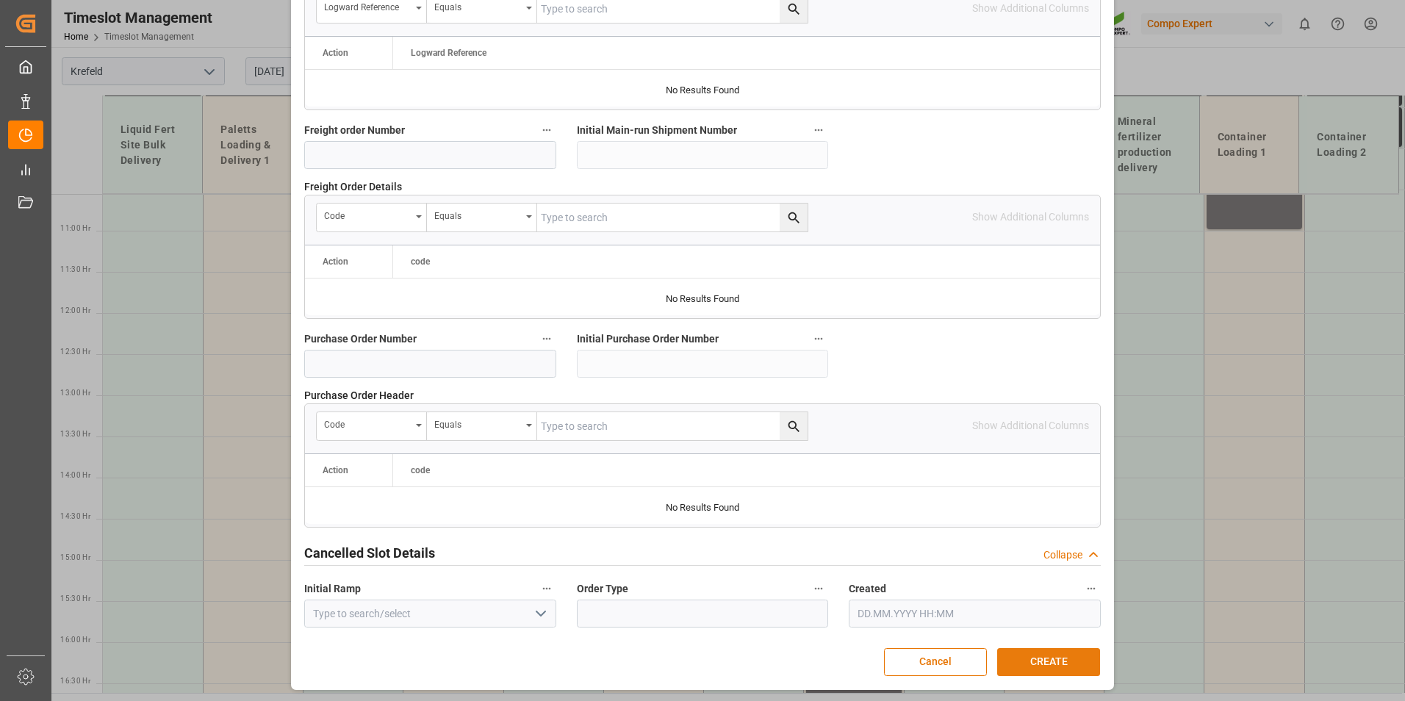
type input "4500000538"
click at [1035, 665] on button "CREATE" at bounding box center [1048, 662] width 103 height 28
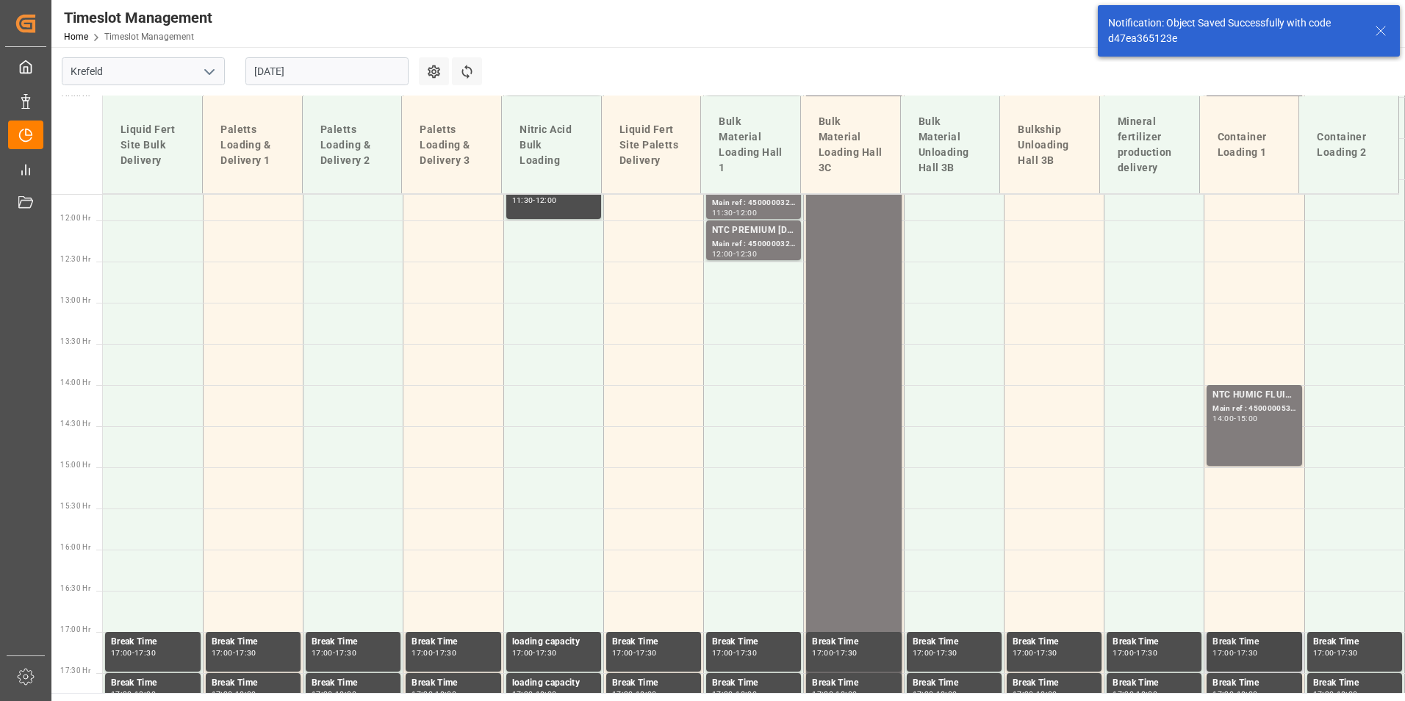
scroll to position [1107, 0]
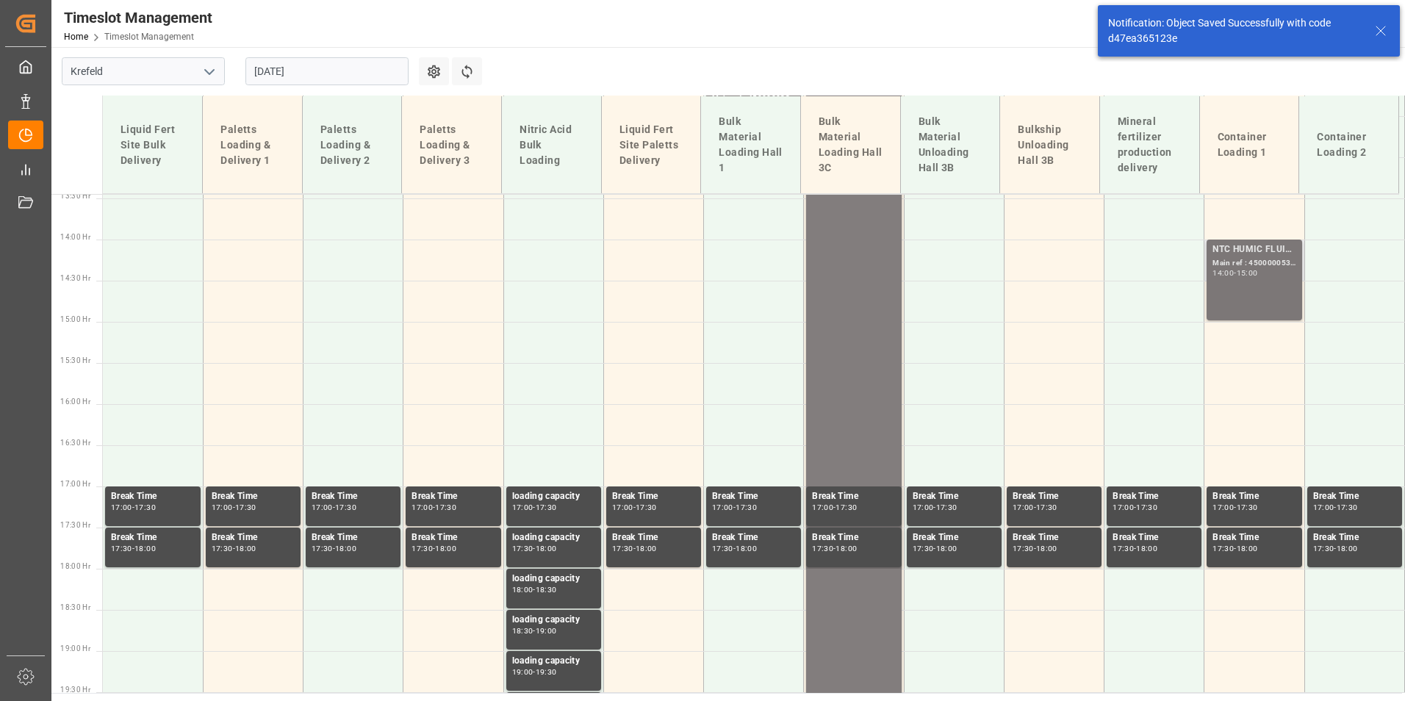
click at [1254, 300] on div "NTC HUMIC FLUID 16-2-2 900L IBC; Main ref : 4500000538, 2000000442; 14:00 - 15:…" at bounding box center [1253, 279] width 83 height 75
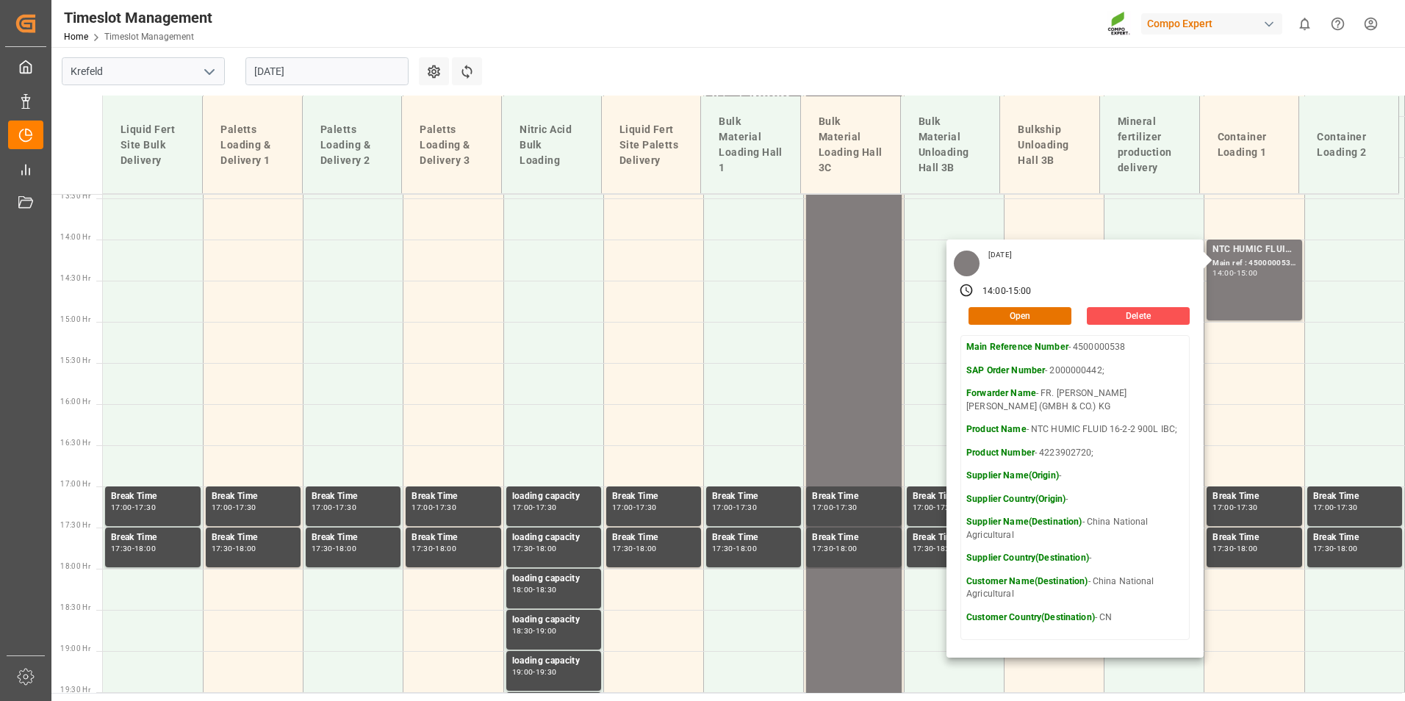
click at [320, 75] on input "09.09.2025" at bounding box center [326, 71] width 163 height 28
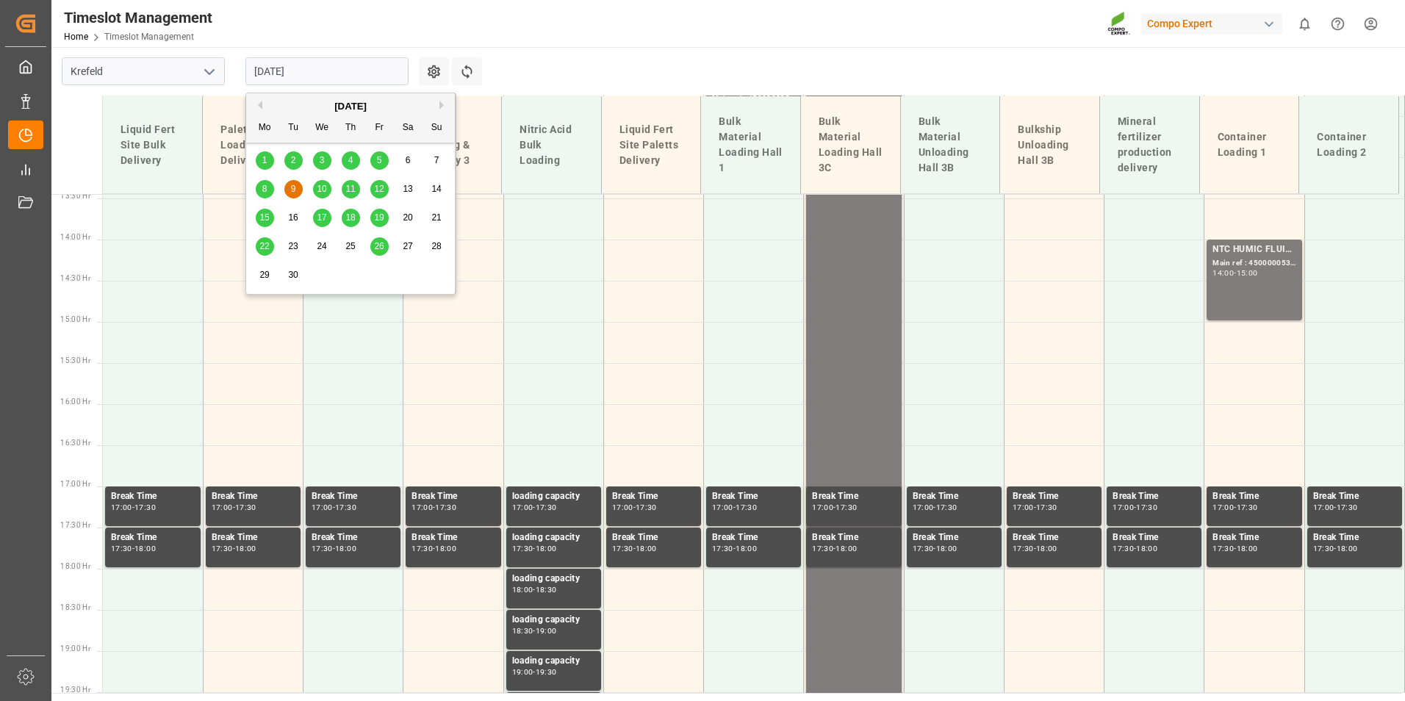
click at [259, 112] on div "September 2025" at bounding box center [350, 106] width 209 height 15
click at [261, 107] on button "Previous Month" at bounding box center [258, 105] width 9 height 9
click at [356, 276] on div "28" at bounding box center [351, 276] width 18 height 18
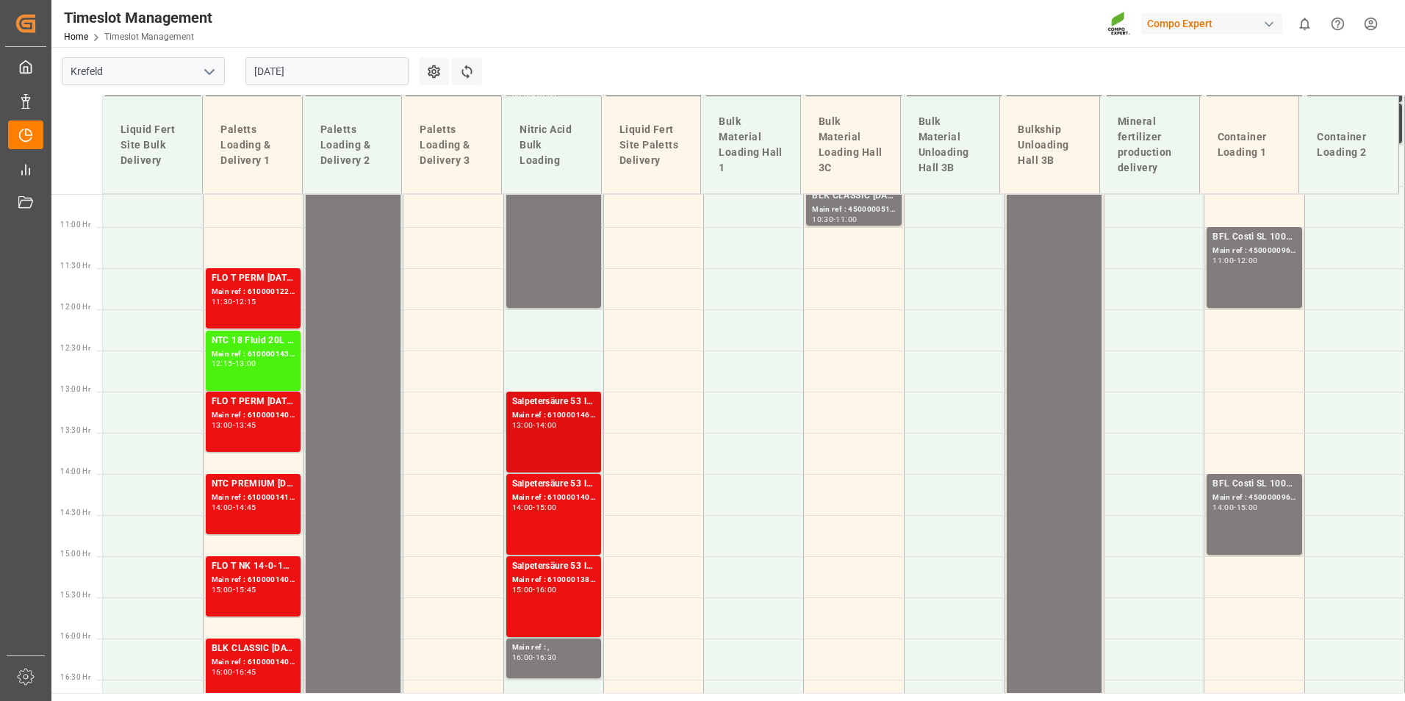
scroll to position [942, 0]
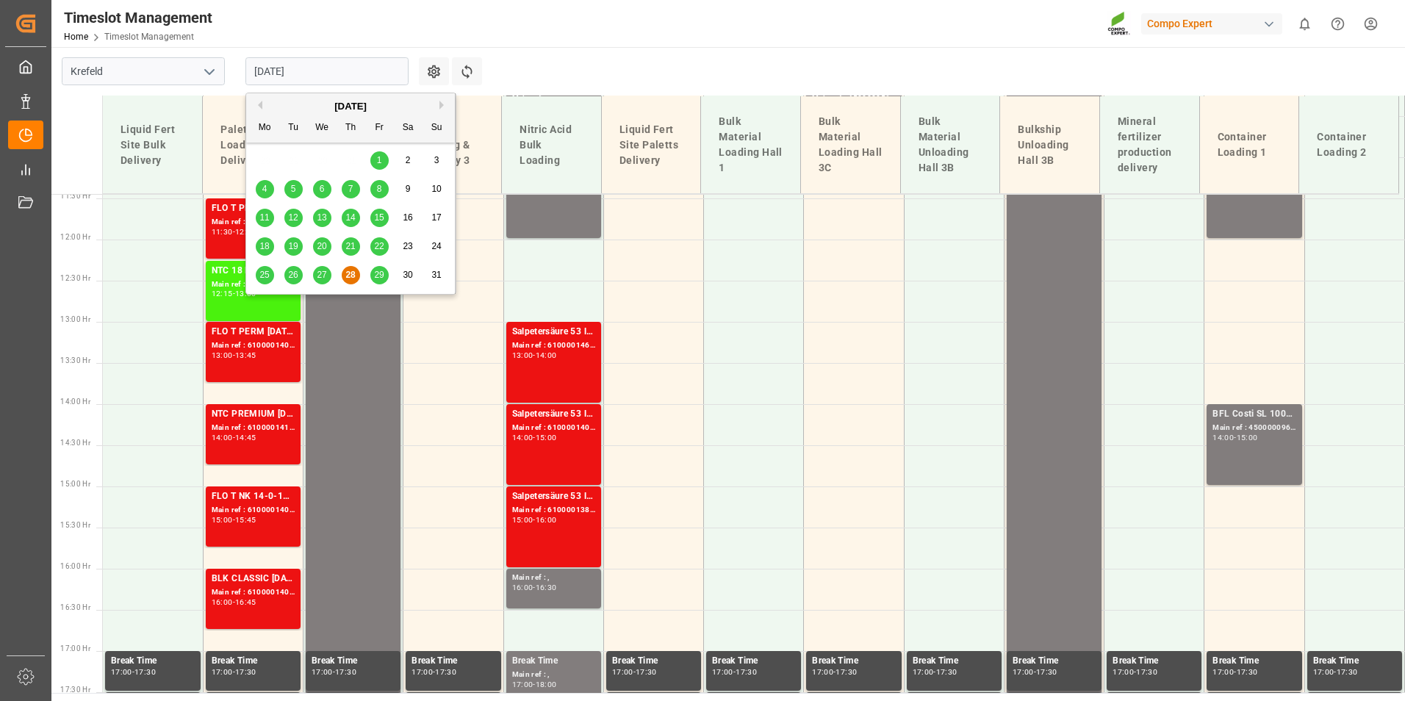
click at [369, 74] on input "[DATE]" at bounding box center [326, 71] width 163 height 28
click at [377, 274] on span "29" at bounding box center [379, 275] width 10 height 10
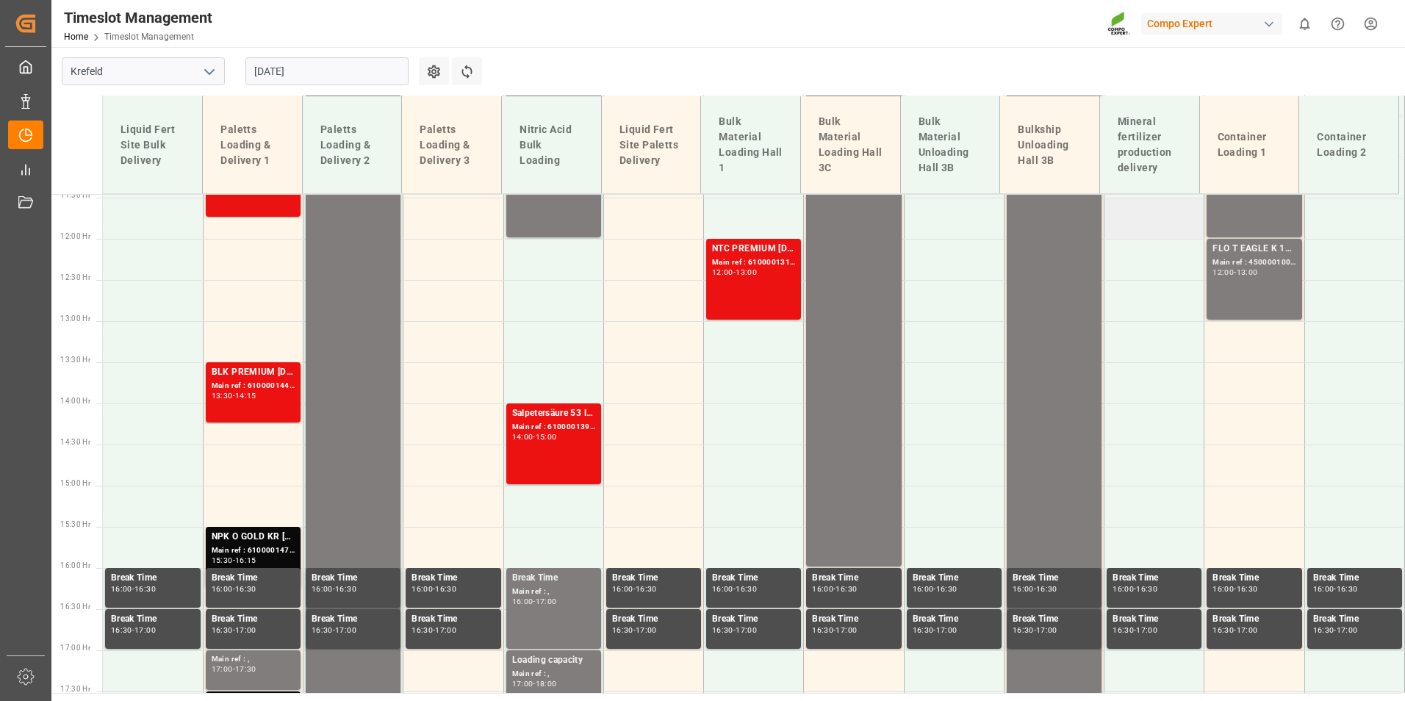
scroll to position [1089, 0]
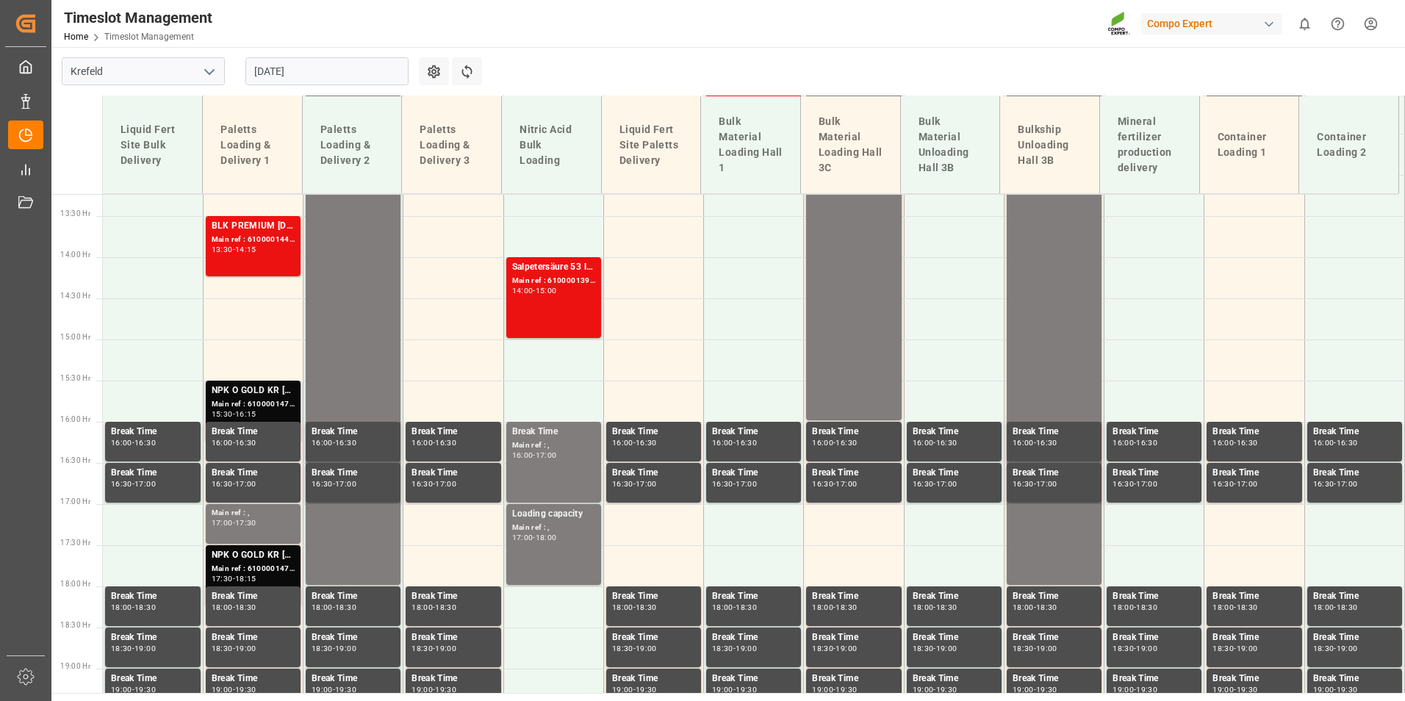
click at [262, 406] on div "Main ref : 6100001472, 2000001302;" at bounding box center [253, 404] width 83 height 12
click at [273, 511] on div "Main ref : ," at bounding box center [253, 513] width 83 height 12
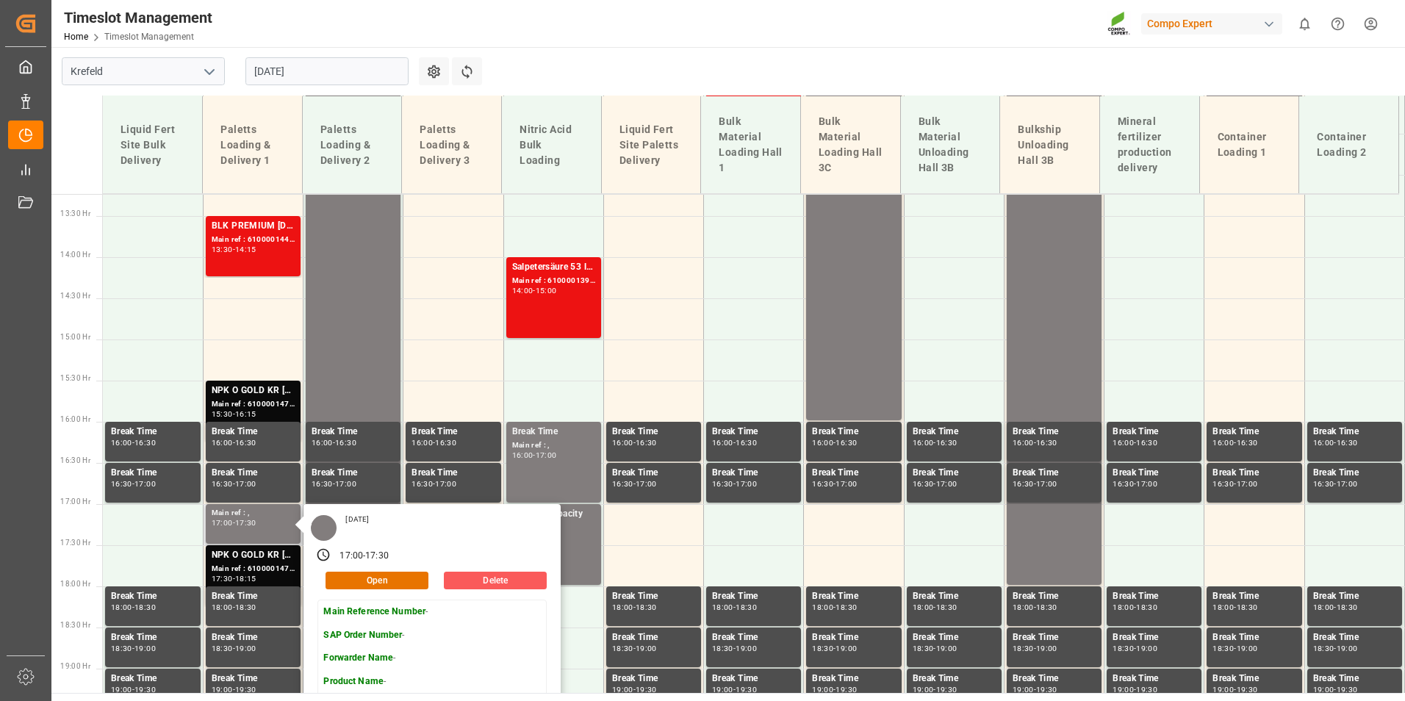
click at [520, 580] on button "Delete" at bounding box center [495, 581] width 103 height 18
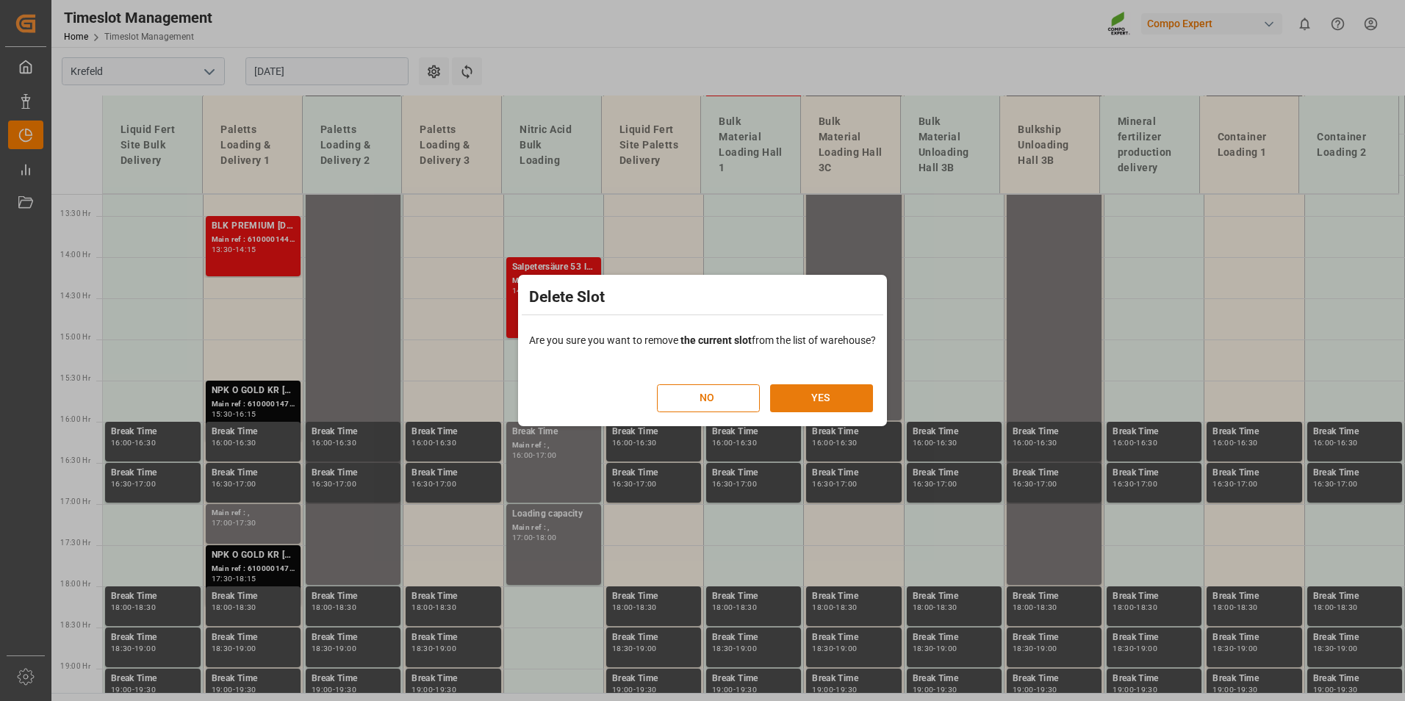
click at [827, 389] on button "YES" at bounding box center [821, 398] width 103 height 28
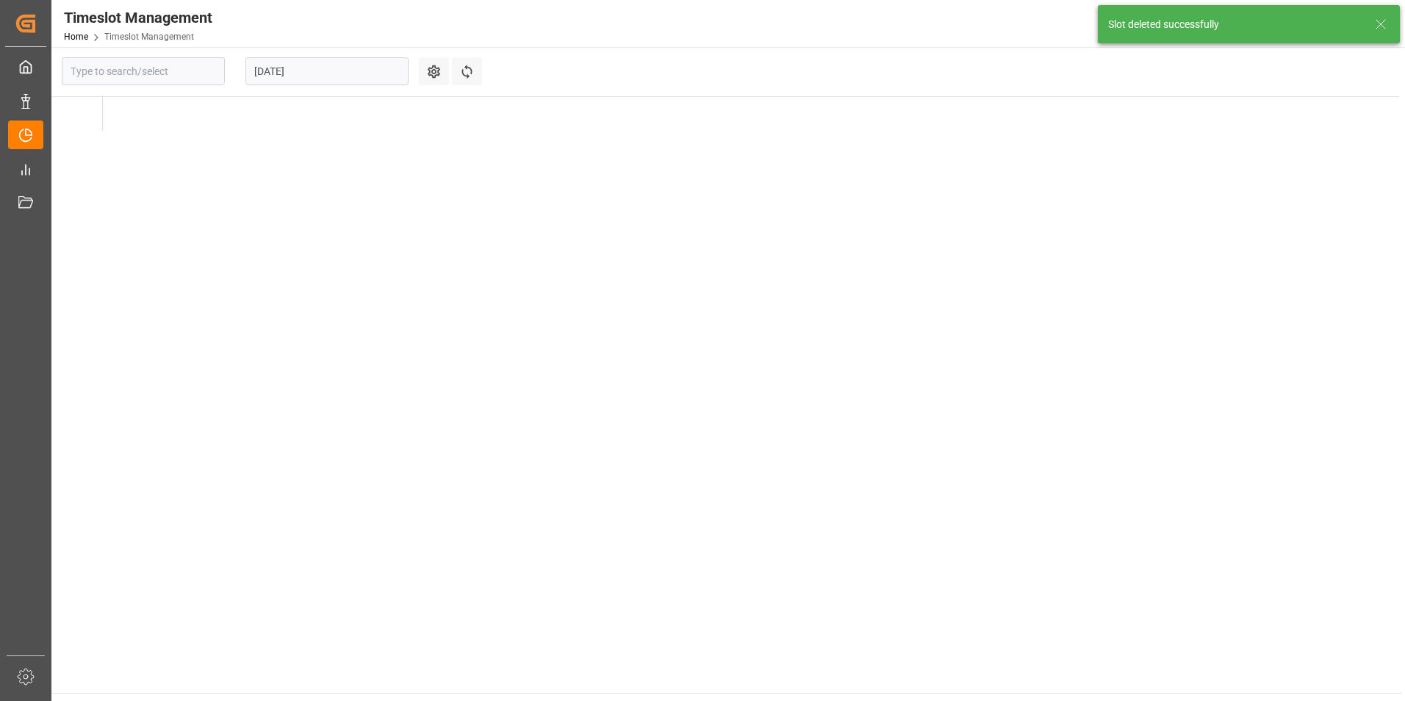
type input "Krefeld"
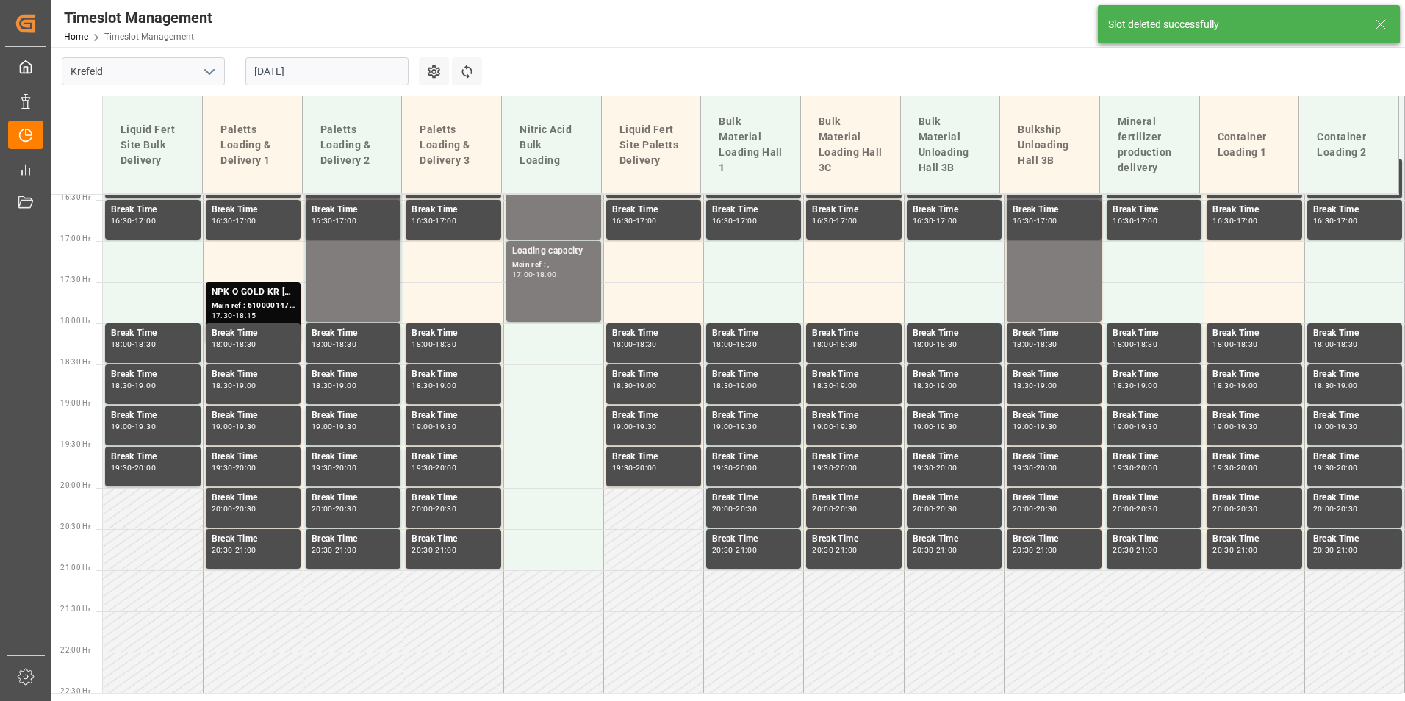
scroll to position [1235, 0]
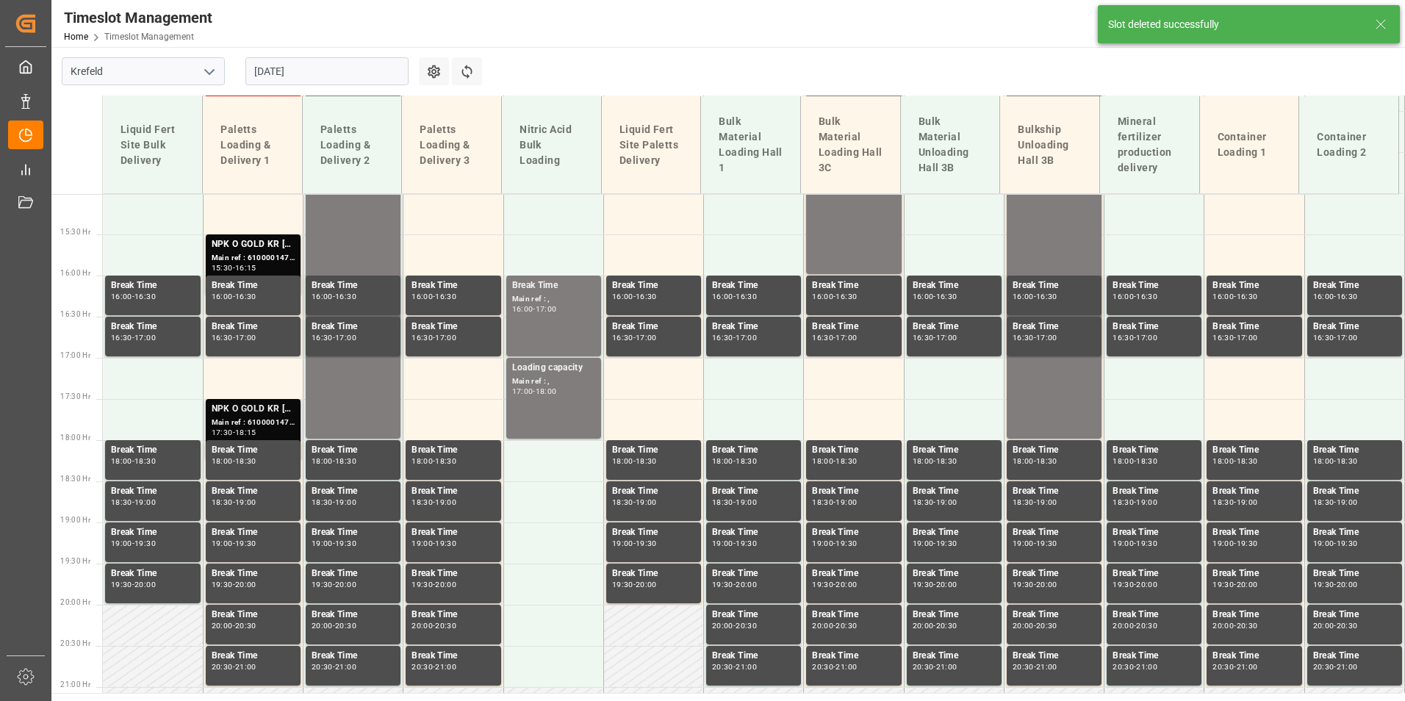
click at [280, 425] on div "Main ref : 6100001473, 2000001306;" at bounding box center [253, 423] width 83 height 12
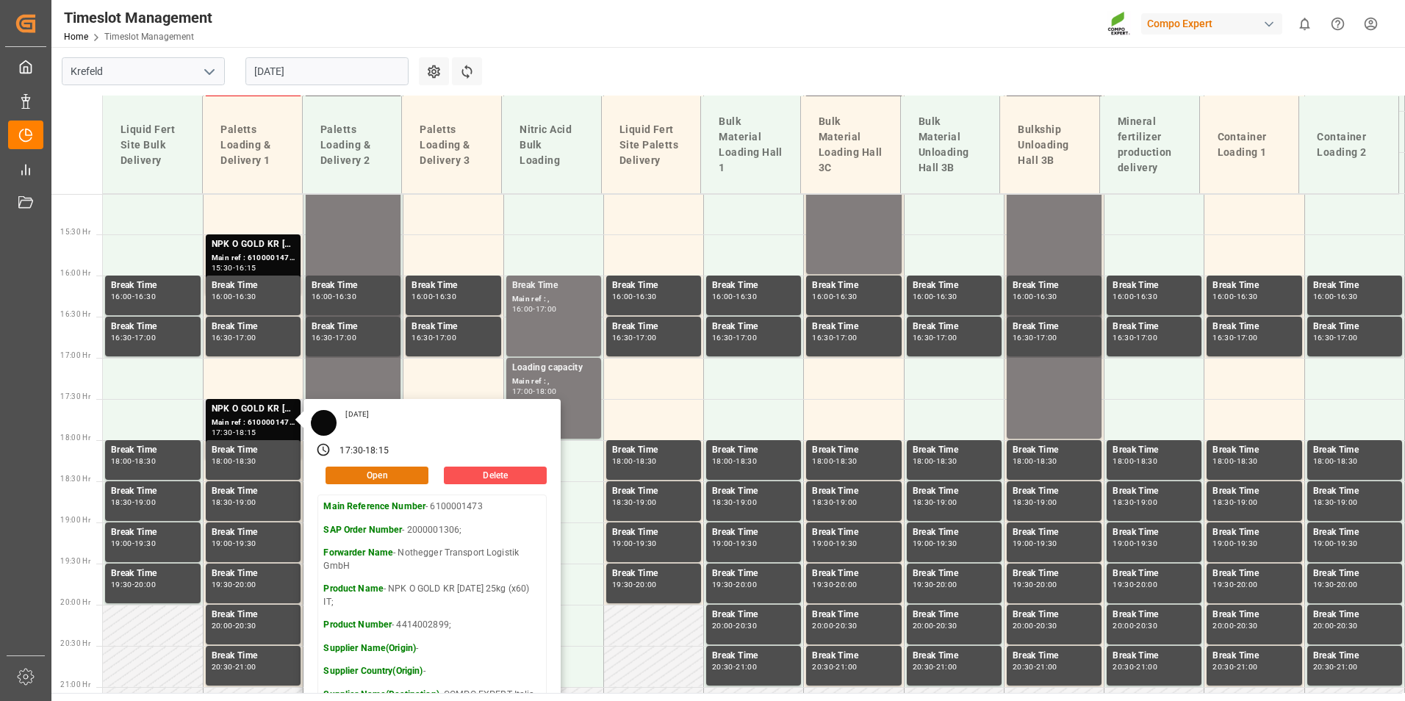
click at [381, 475] on button "Open" at bounding box center [377, 476] width 103 height 18
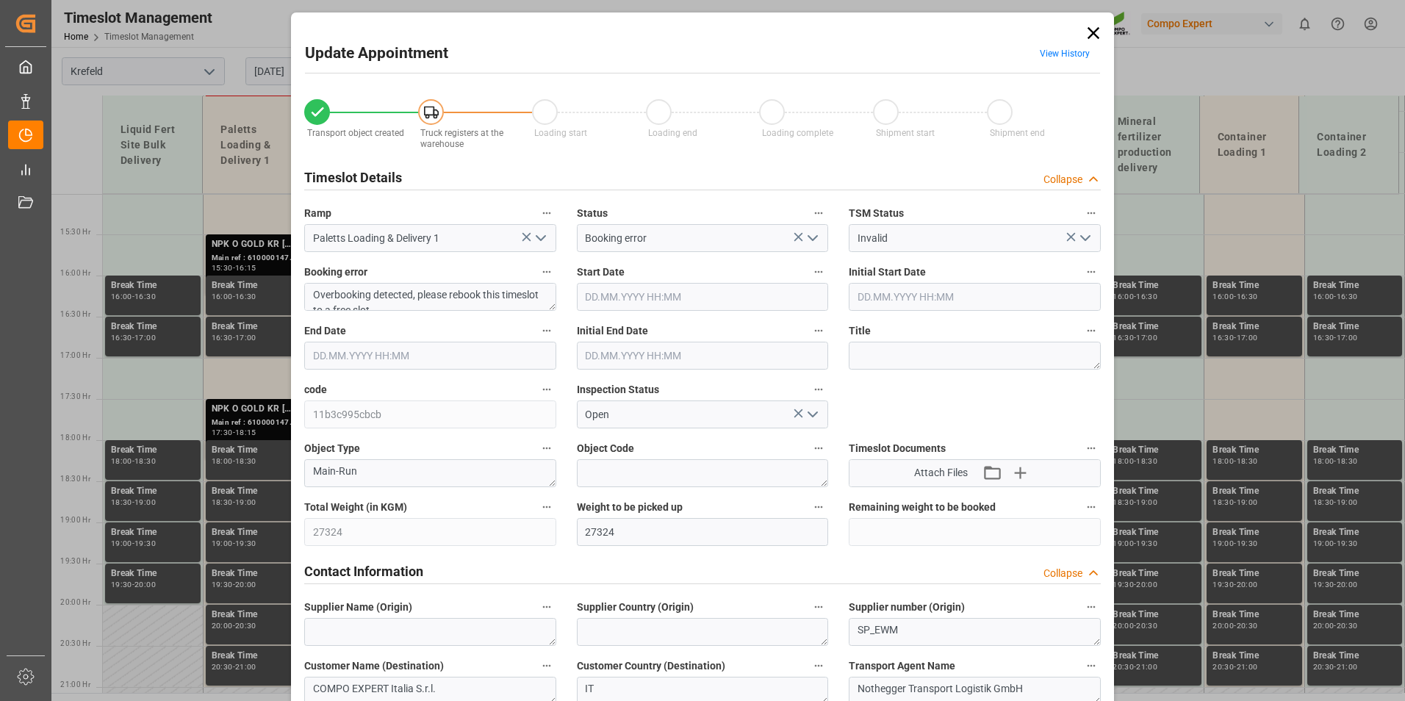
type input "27324"
type input "0"
type input "29.08.2025 17:30"
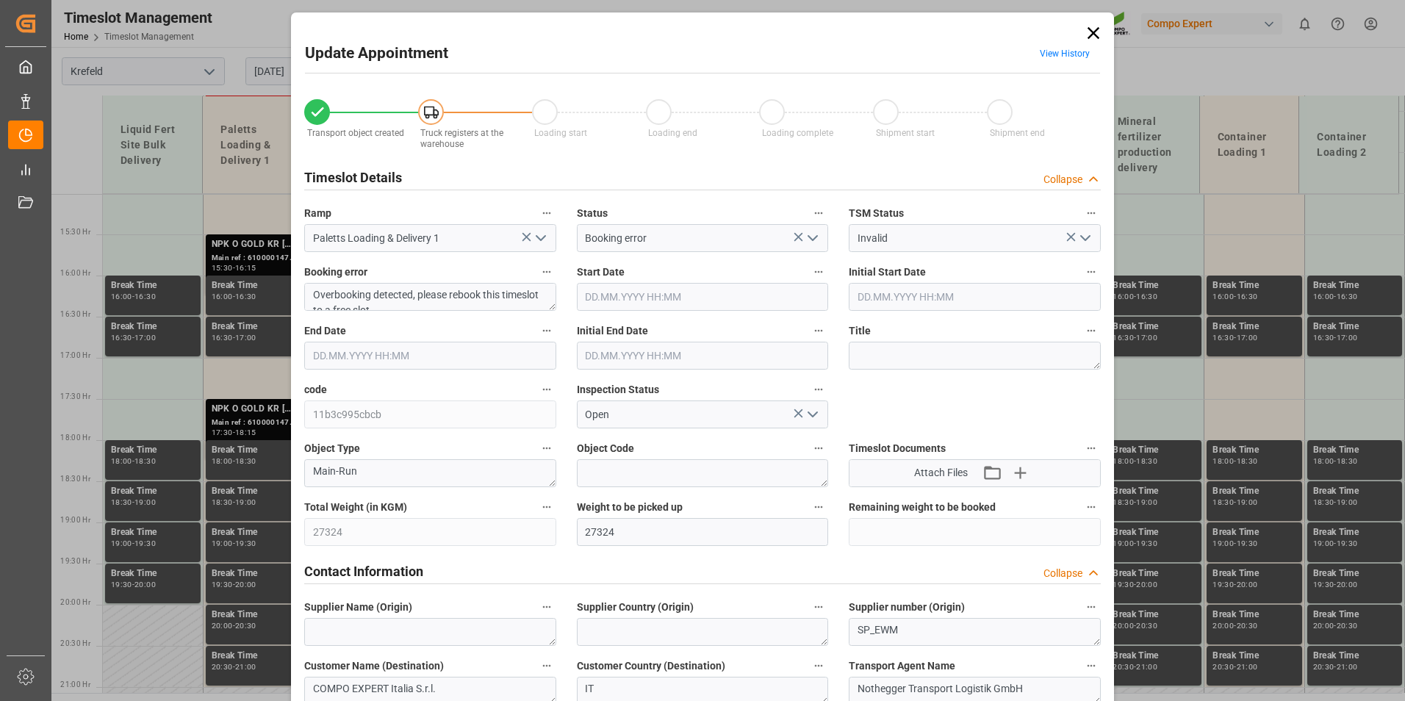
type input "29.08.2025 18:15"
type input "29.08.2025 18:00"
type input "27.08.2025 17:35"
type input "28.08.2025 09:31"
click at [653, 298] on input "29.08.2025 17:30" at bounding box center [703, 297] width 252 height 28
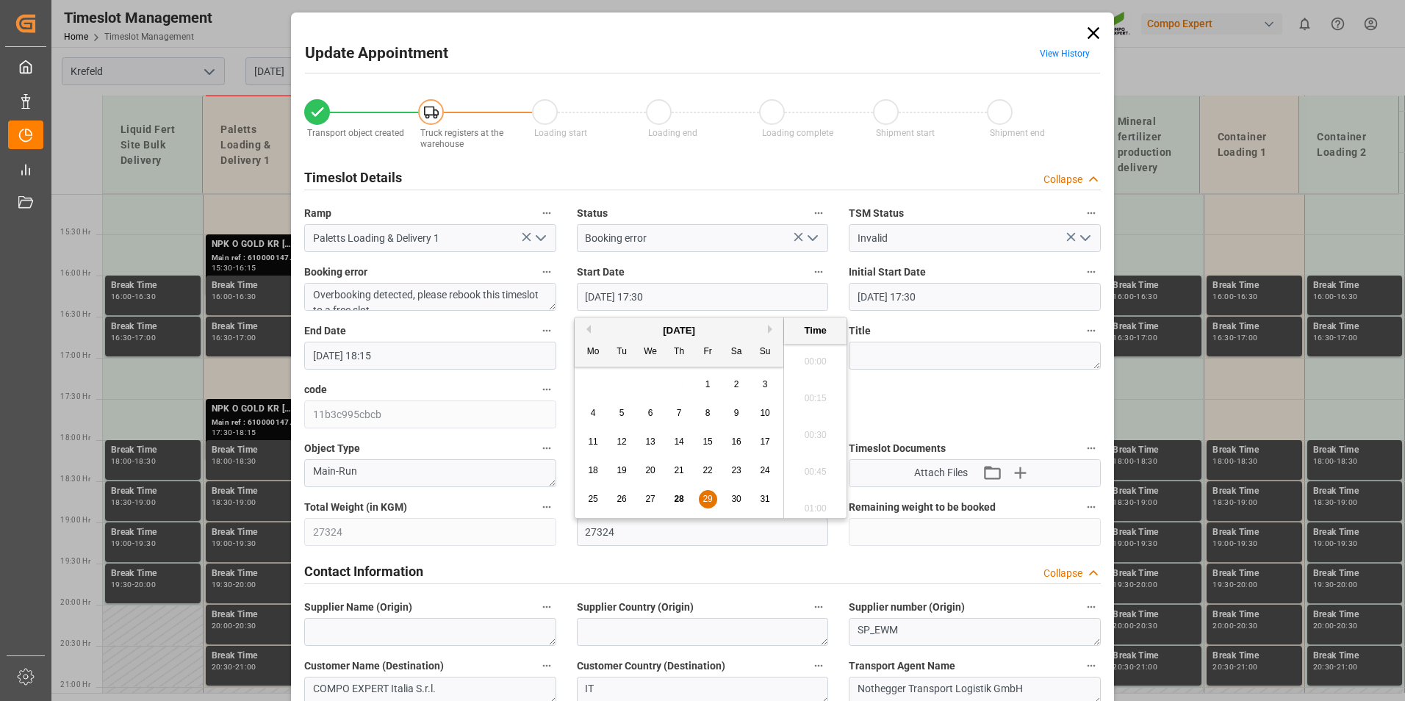
scroll to position [2503, 0]
click at [711, 496] on span "29" at bounding box center [707, 499] width 10 height 10
click at [822, 354] on li "17:00" at bounding box center [815, 357] width 62 height 37
type input "29.08.2025 17:00"
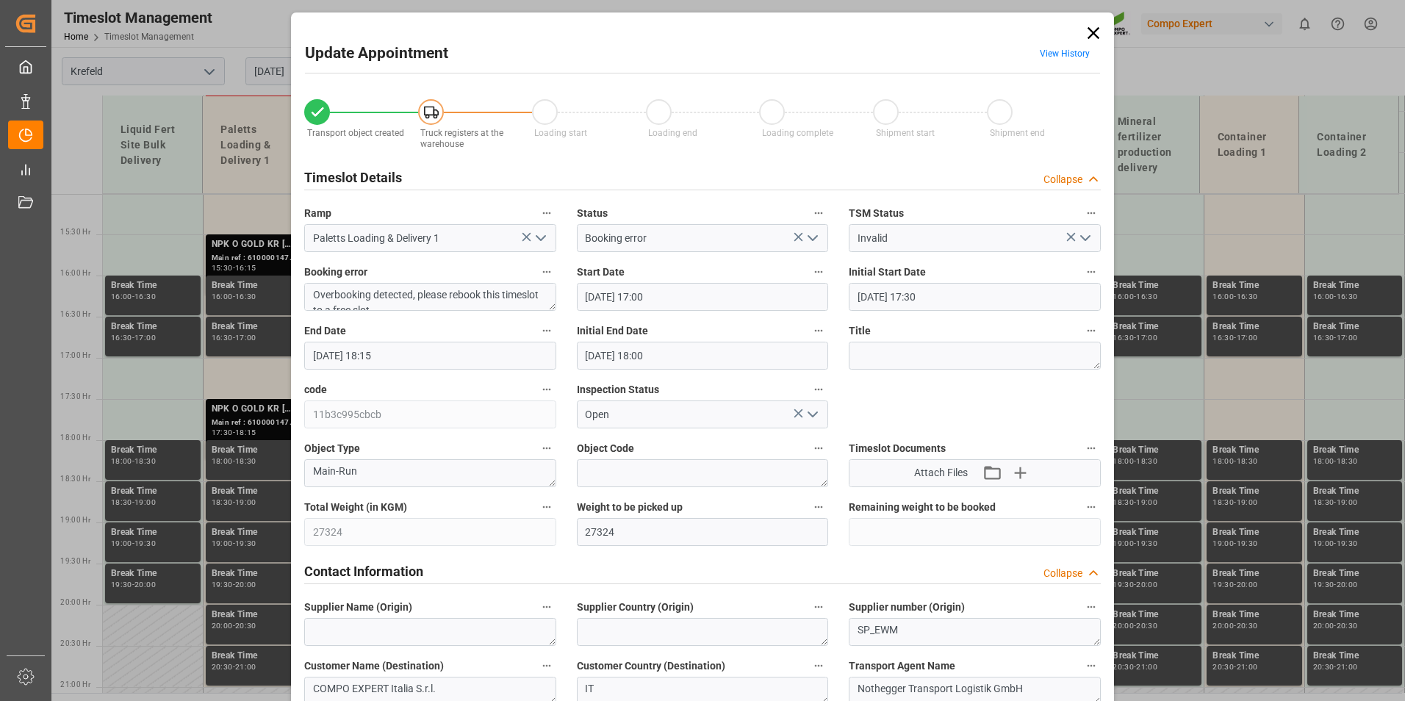
click at [458, 356] on input "29.08.2025 18:15" at bounding box center [430, 356] width 252 height 28
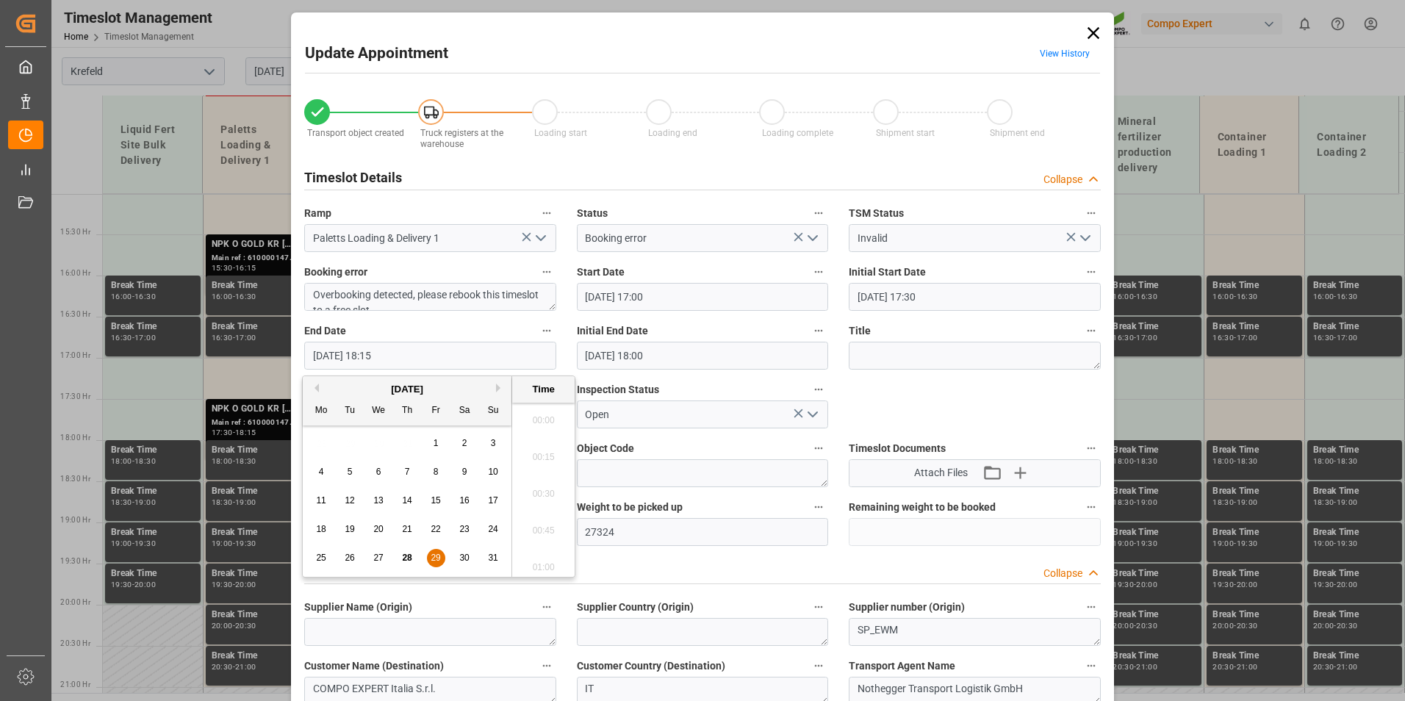
scroll to position [2614, 0]
drag, startPoint x: 442, startPoint y: 559, endPoint x: 529, endPoint y: 448, distance: 141.3
click at [442, 558] on div "29" at bounding box center [436, 559] width 18 height 18
click at [535, 447] on li "18:00" at bounding box center [543, 452] width 62 height 37
type input "29.08.2025 18:00"
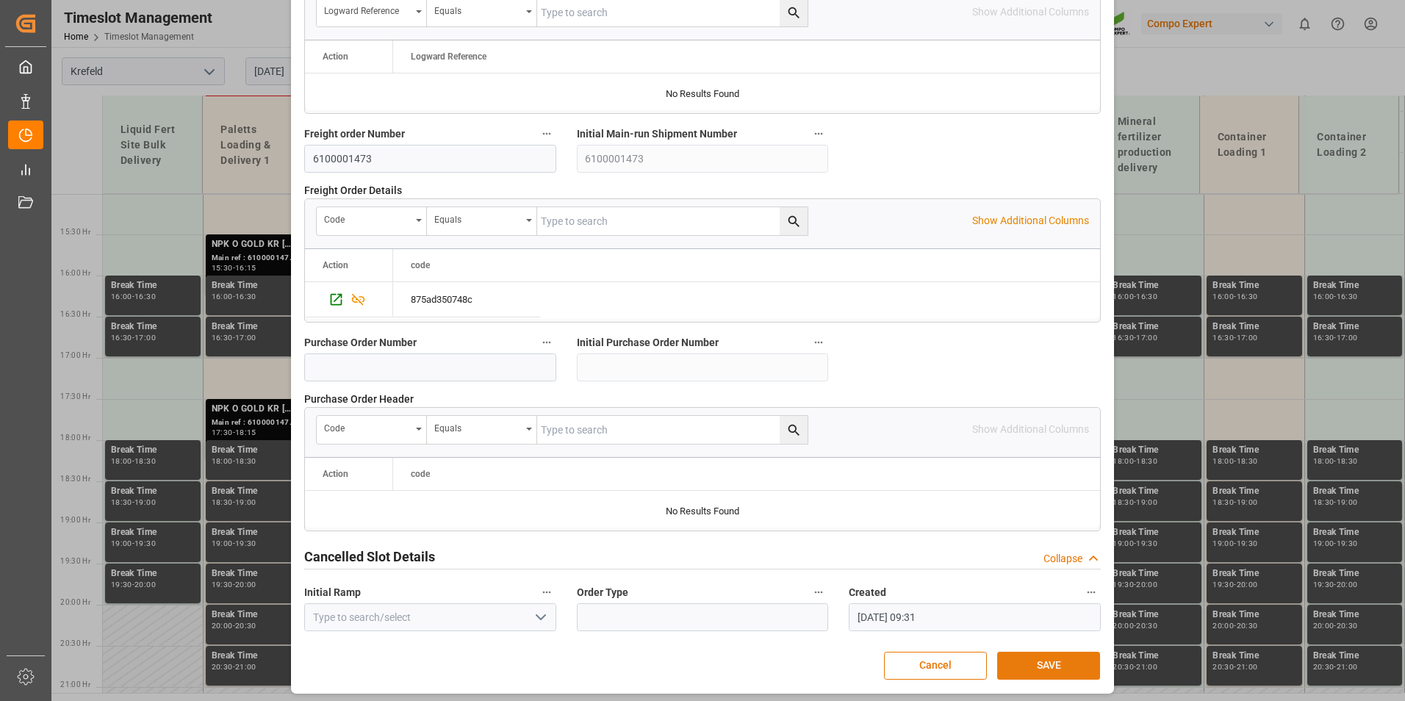
scroll to position [1338, 0]
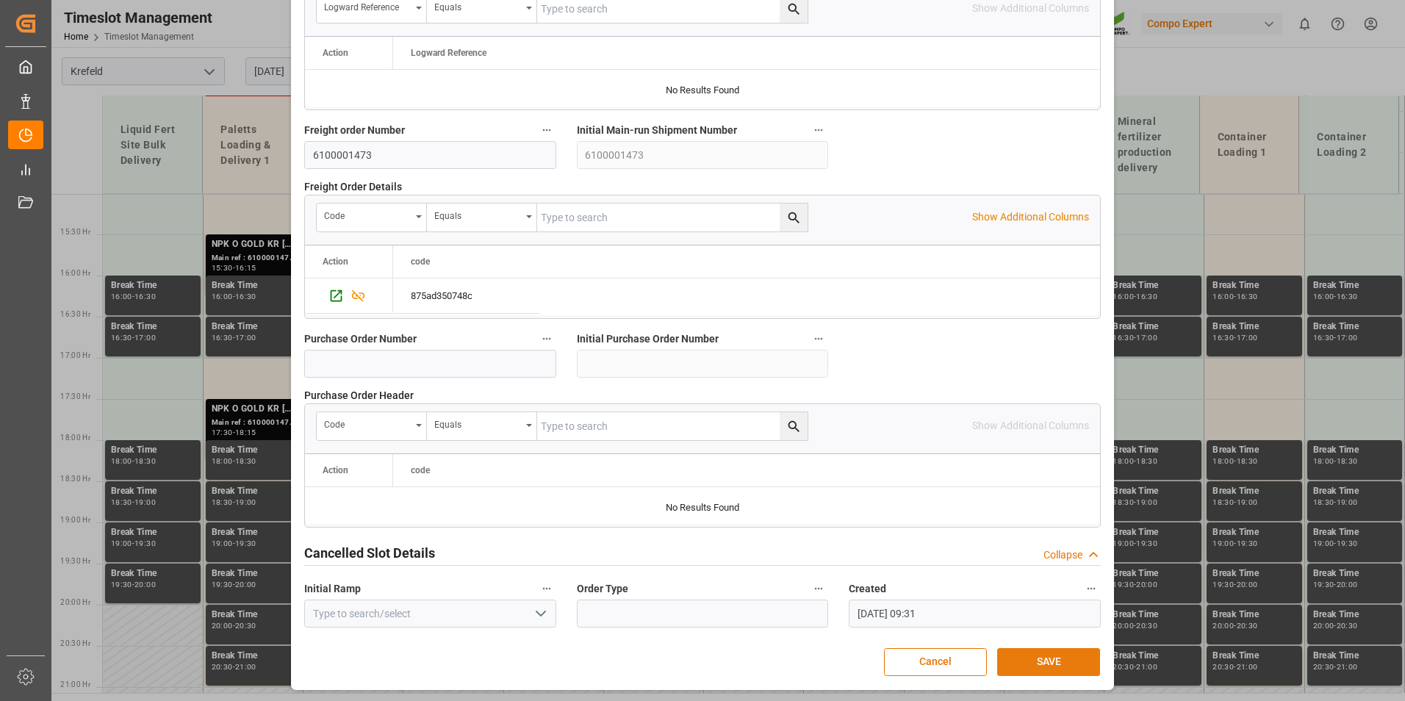
click at [1081, 651] on button "SAVE" at bounding box center [1048, 662] width 103 height 28
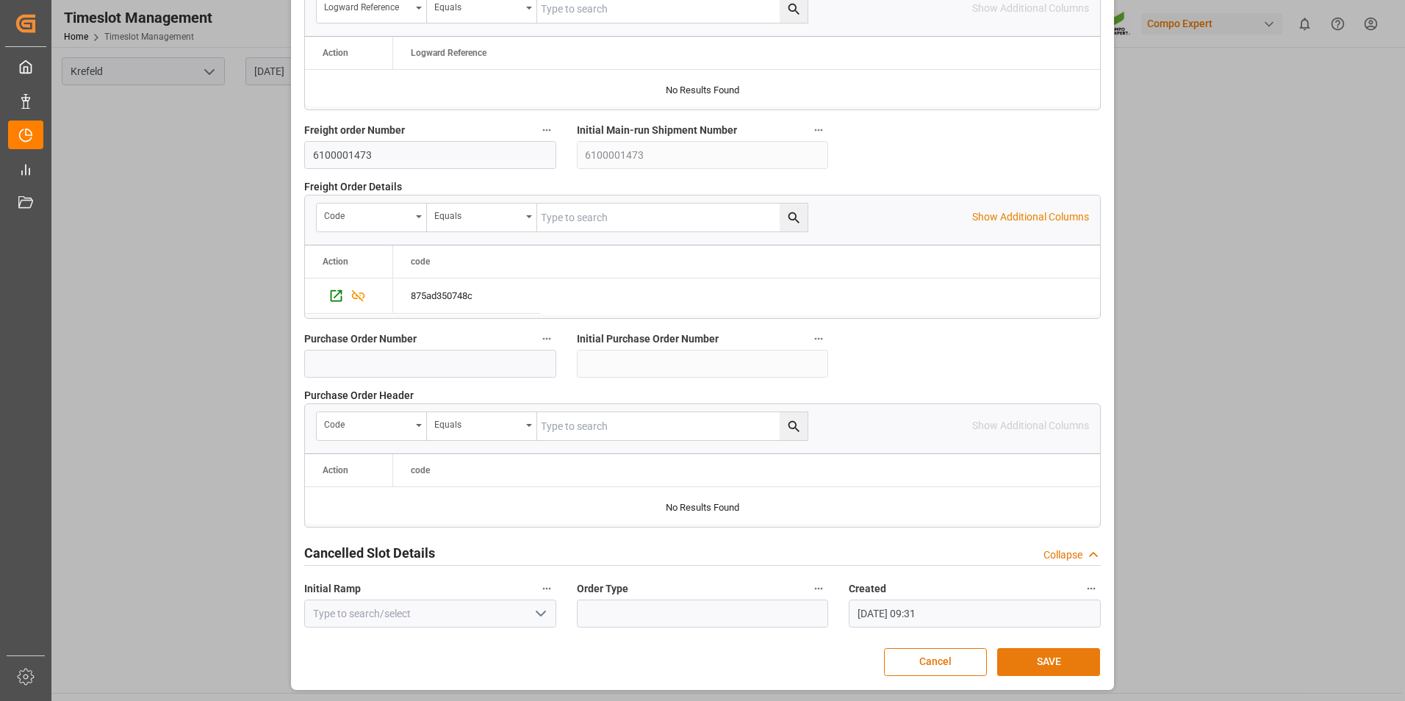
click at [1042, 661] on button "SAVE" at bounding box center [1048, 662] width 103 height 28
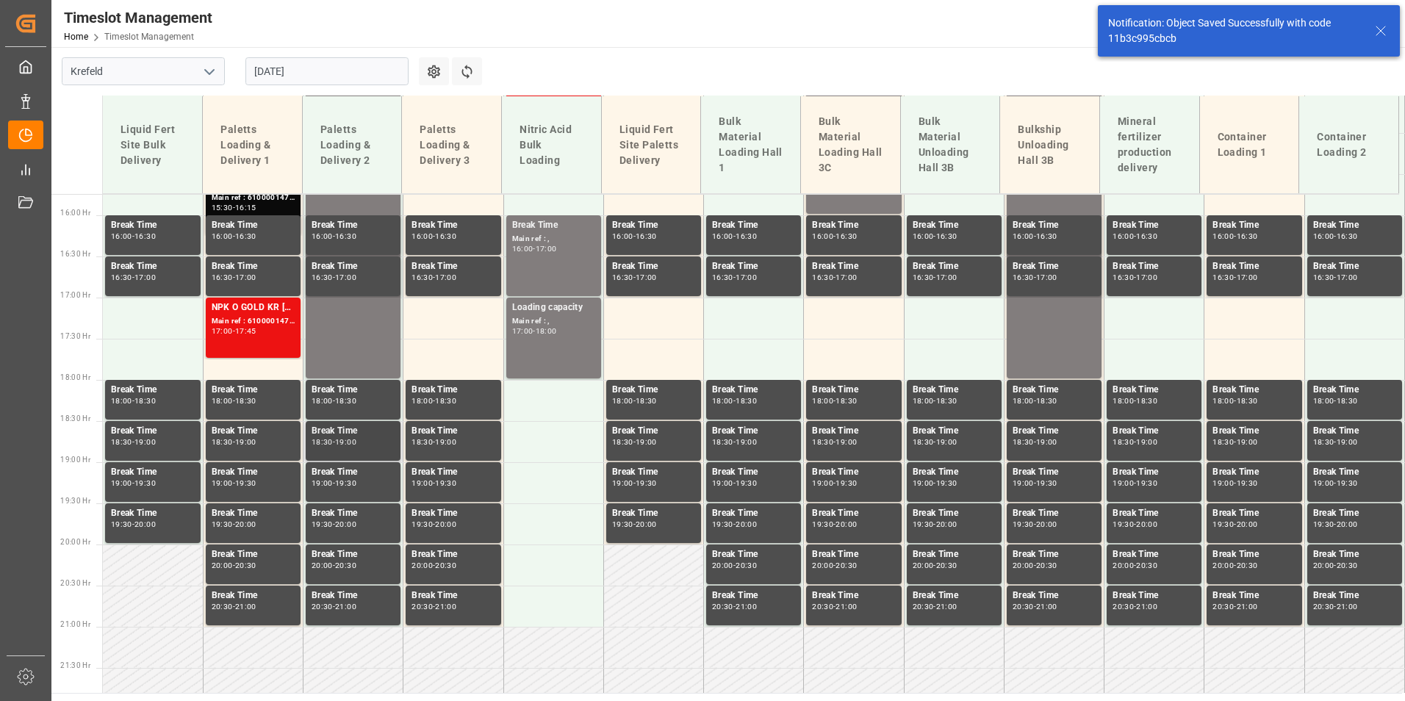
scroll to position [1133, 0]
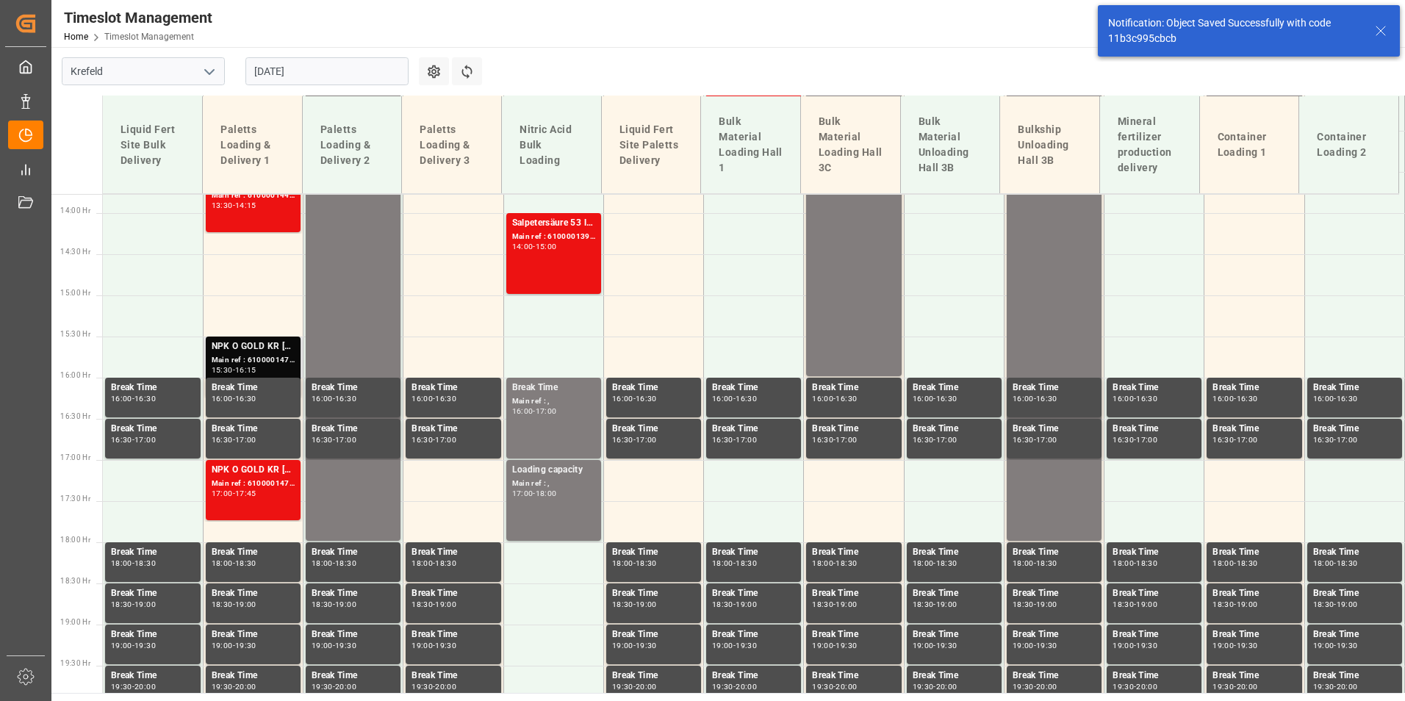
click at [237, 359] on div "Main ref : 6100001472, 2000001302;" at bounding box center [253, 360] width 83 height 12
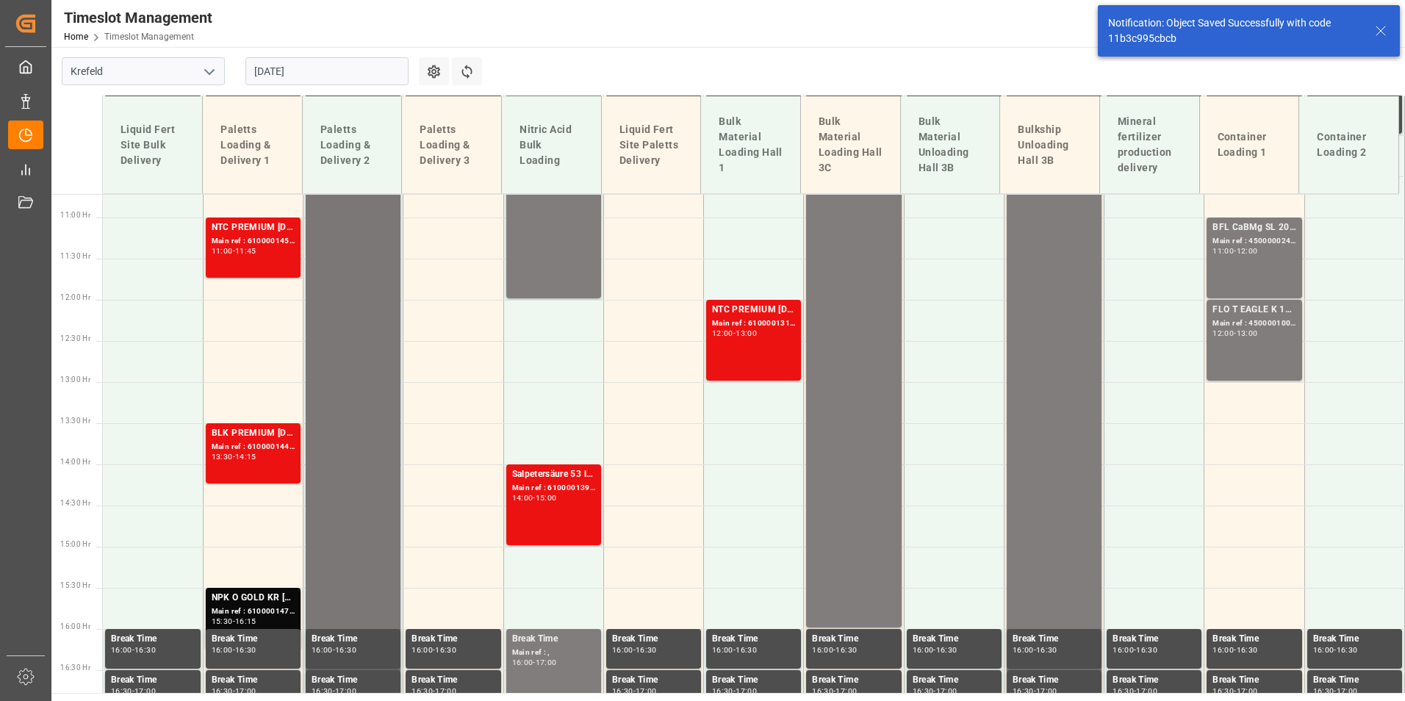
scroll to position [1029, 0]
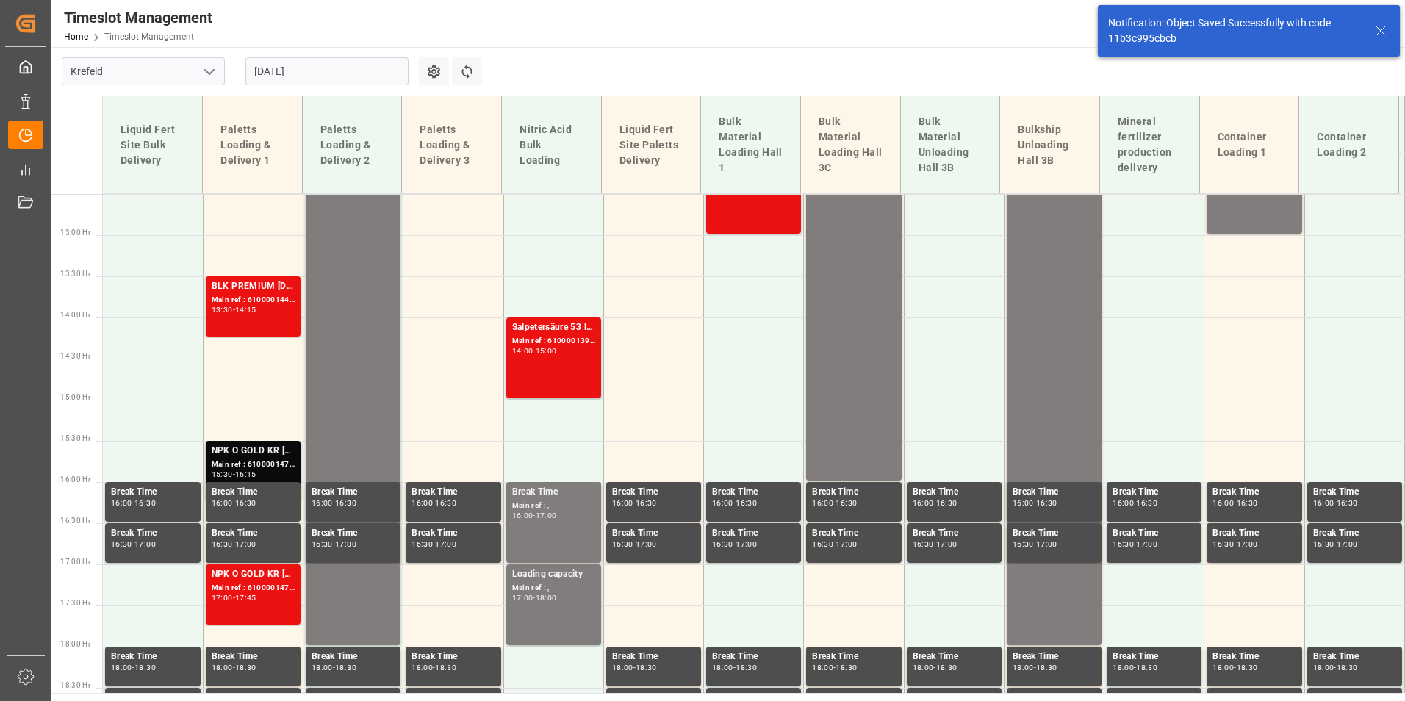
click at [268, 453] on div "NPK O GOLD KR 15-9-15 25kg (x60) IT;" at bounding box center [253, 451] width 83 height 15
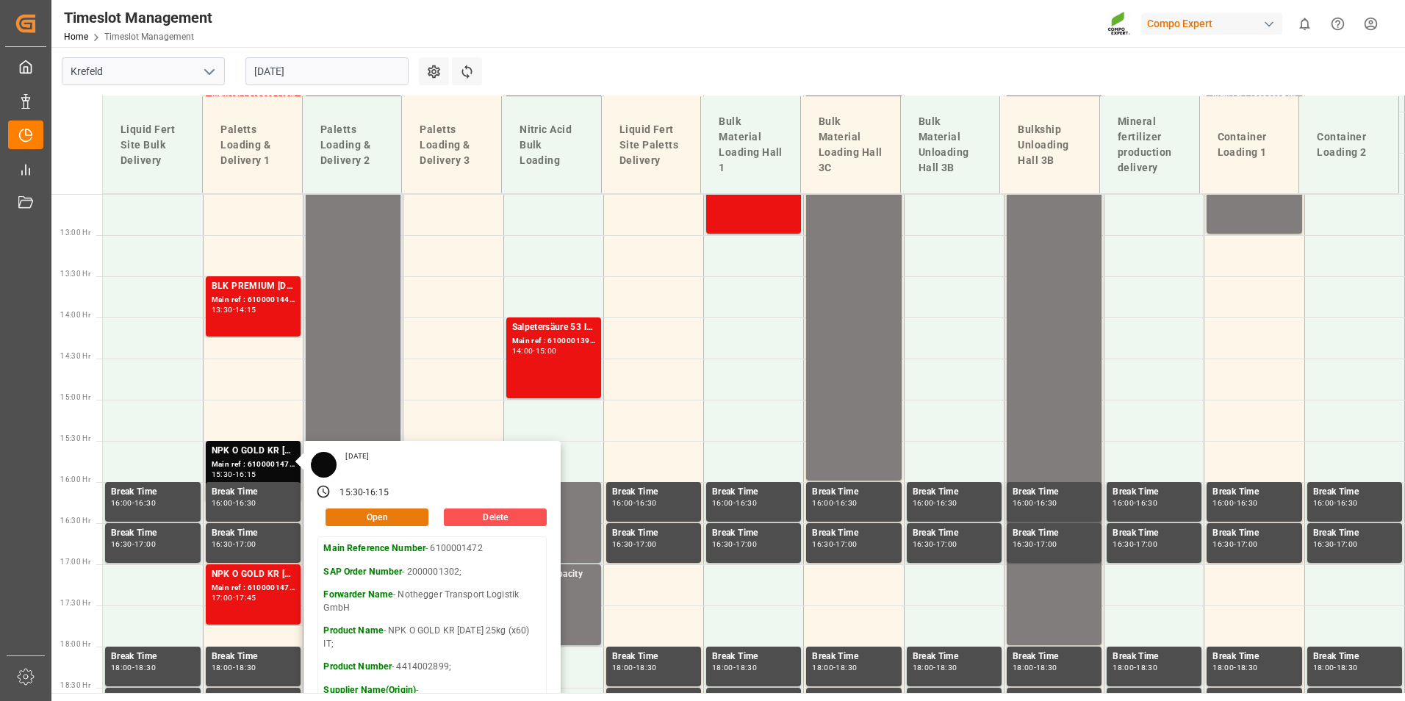
click at [400, 520] on button "Open" at bounding box center [377, 517] width 103 height 18
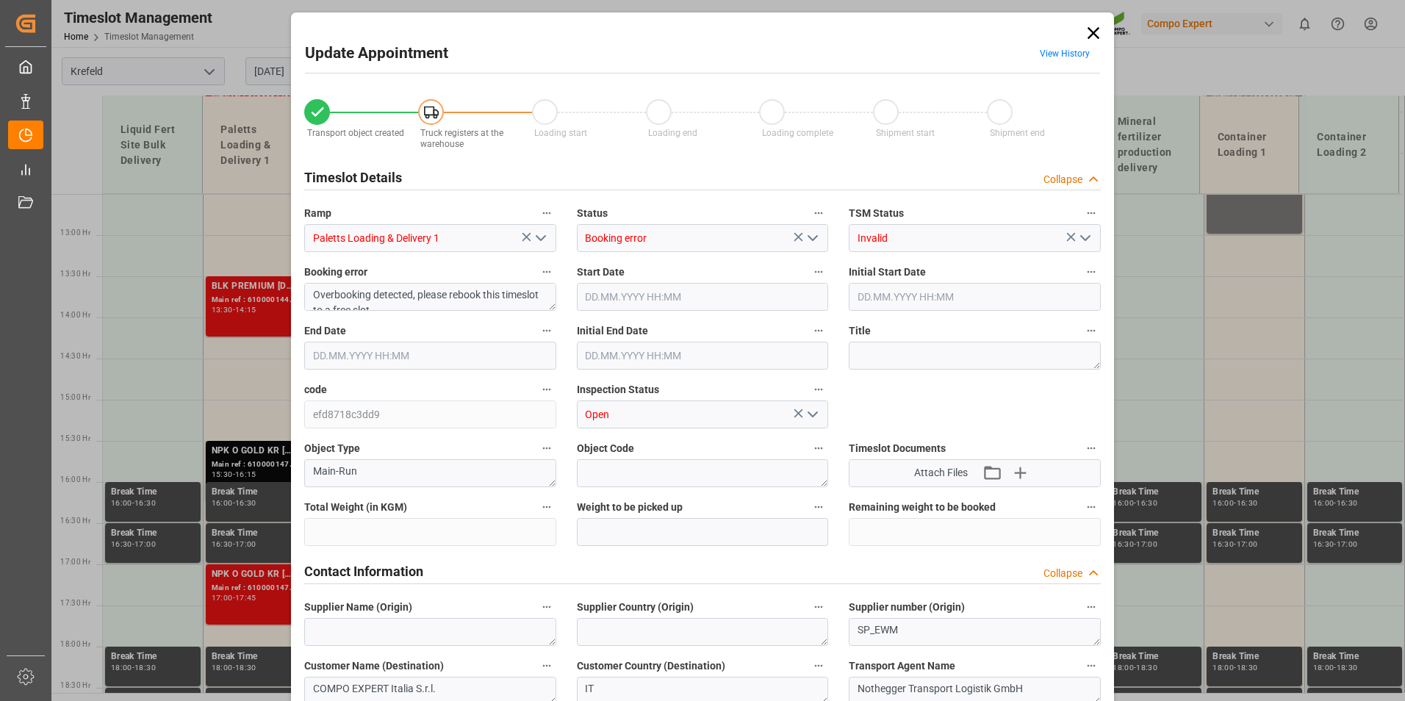
type input "27324"
type input "0"
type input "29.08.2025 15:30"
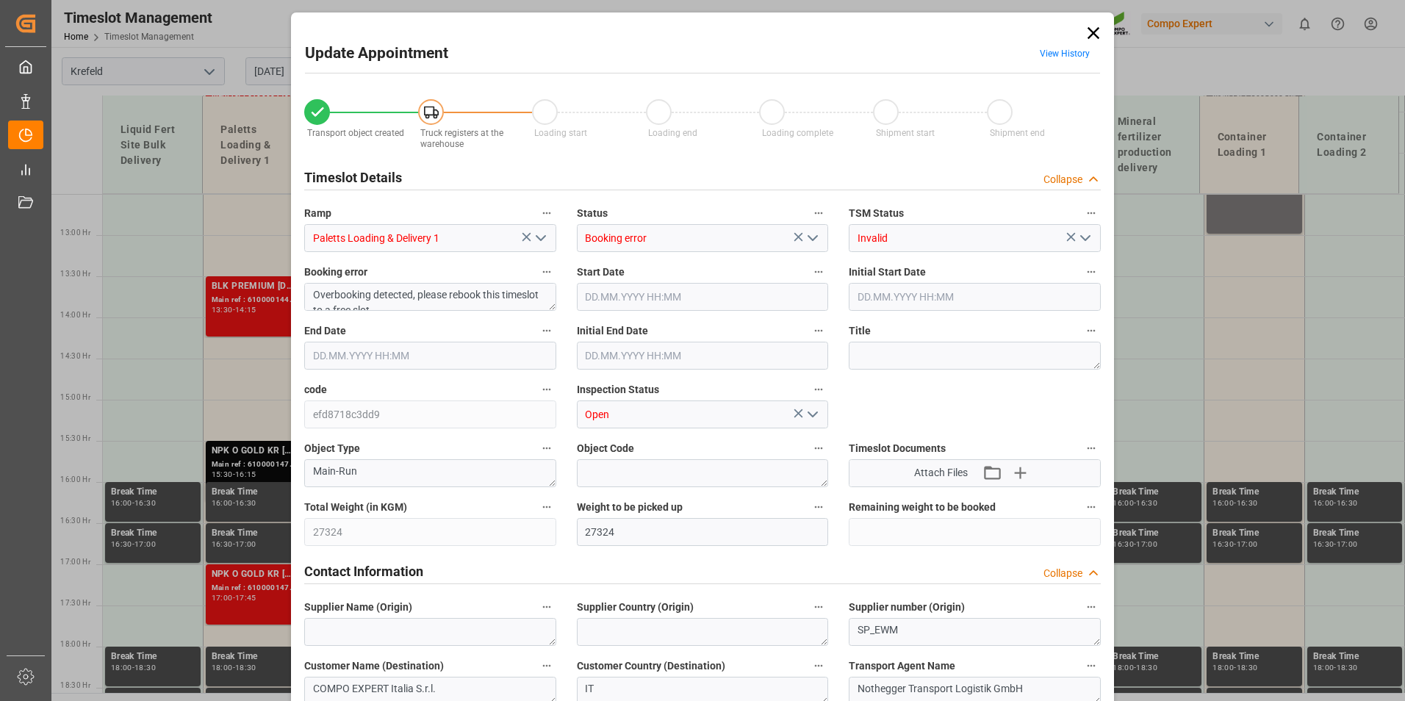
type input "29.08.2025 16:15"
type input "29.08.2025 16:00"
type input "27.08.2025 17:16"
type input "28.08.2025 09:32"
click at [676, 295] on input "29.08.2025 15:30" at bounding box center [703, 297] width 252 height 28
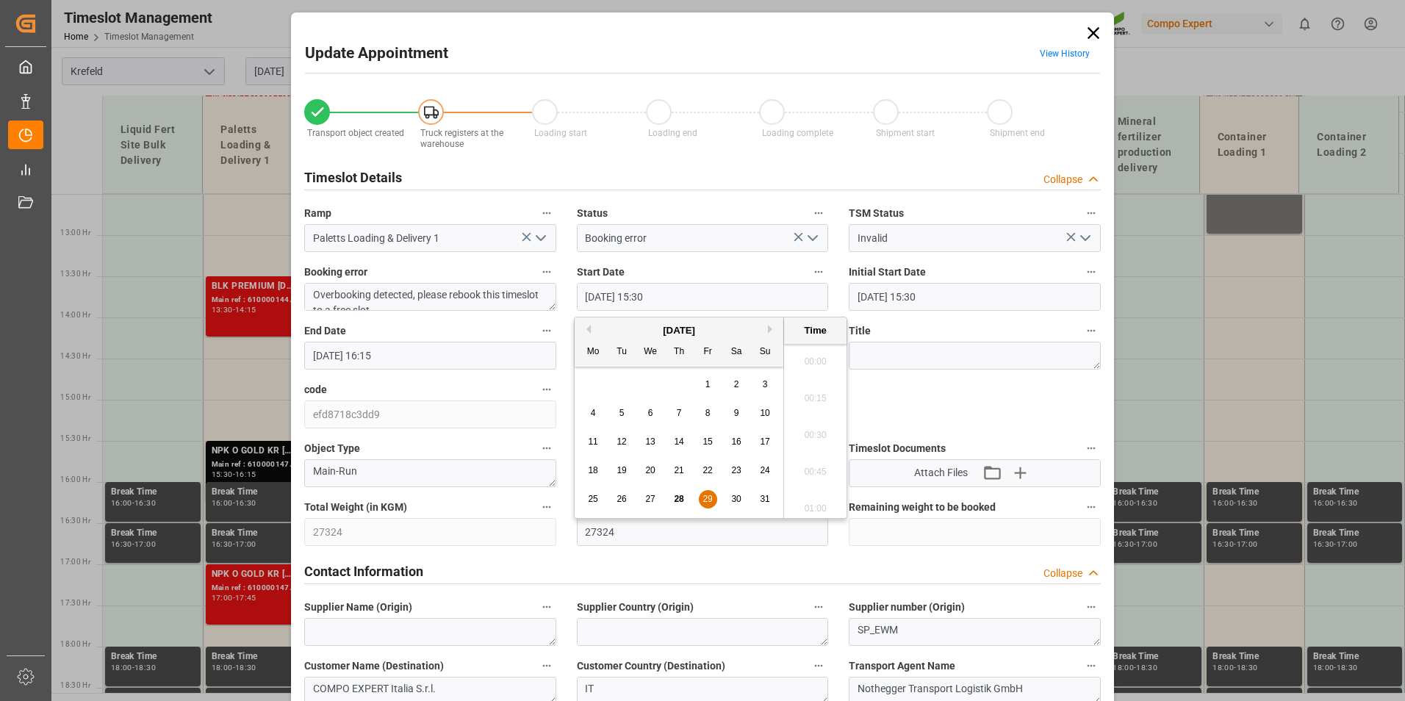
scroll to position [2210, 0]
click at [704, 498] on span "29" at bounding box center [707, 499] width 10 height 10
click at [797, 365] on li "15:00" at bounding box center [815, 357] width 62 height 37
type input "29.08.2025 15:00"
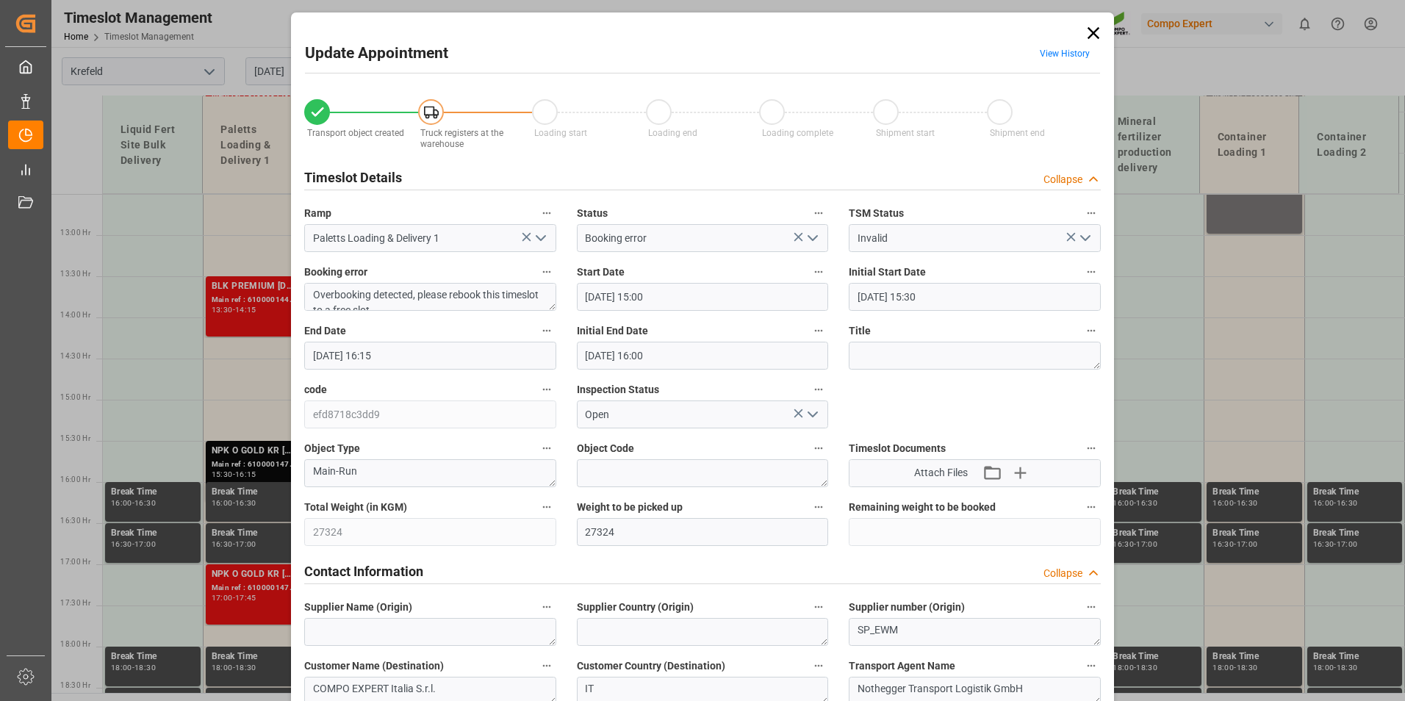
click at [414, 359] on input "29.08.2025 16:15" at bounding box center [430, 356] width 252 height 28
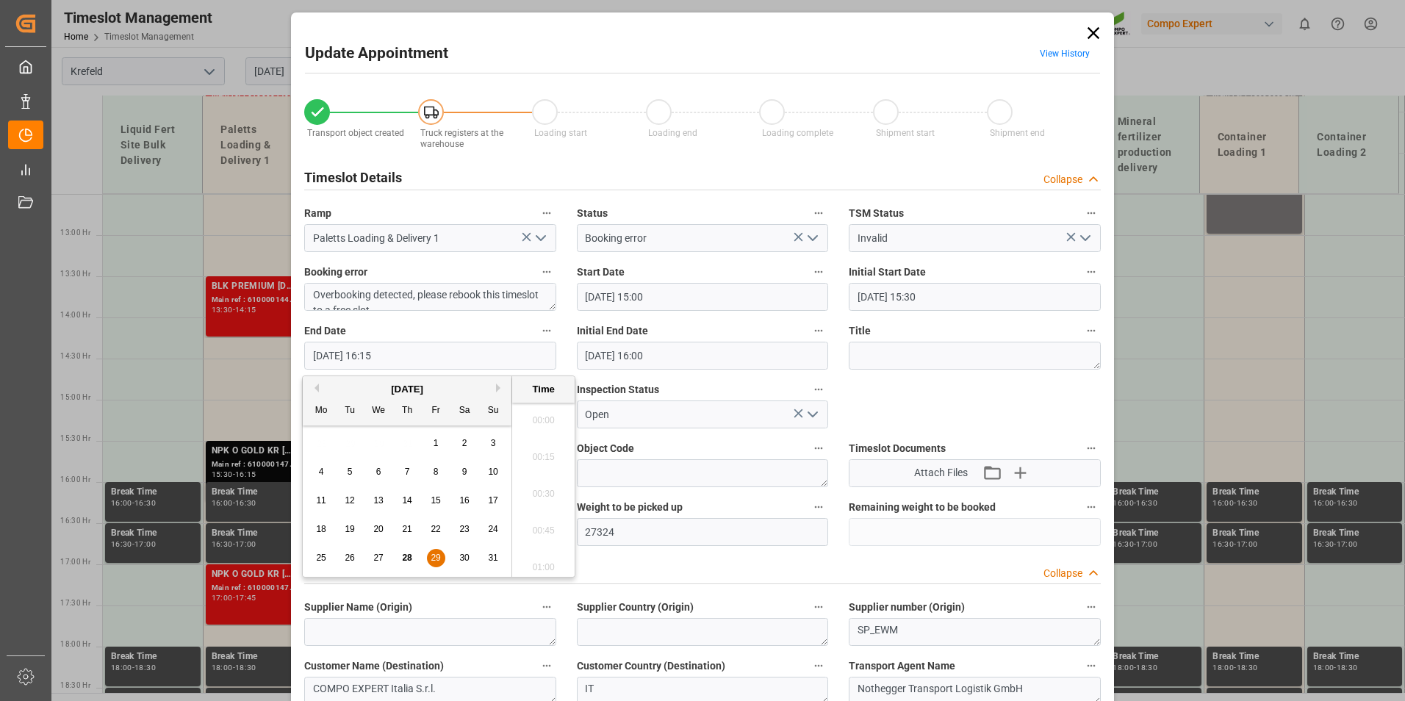
scroll to position [2320, 0]
click at [436, 564] on div "29" at bounding box center [436, 559] width 18 height 18
click at [532, 450] on li "16:00" at bounding box center [543, 452] width 62 height 37
type input "29.08.2025 16:00"
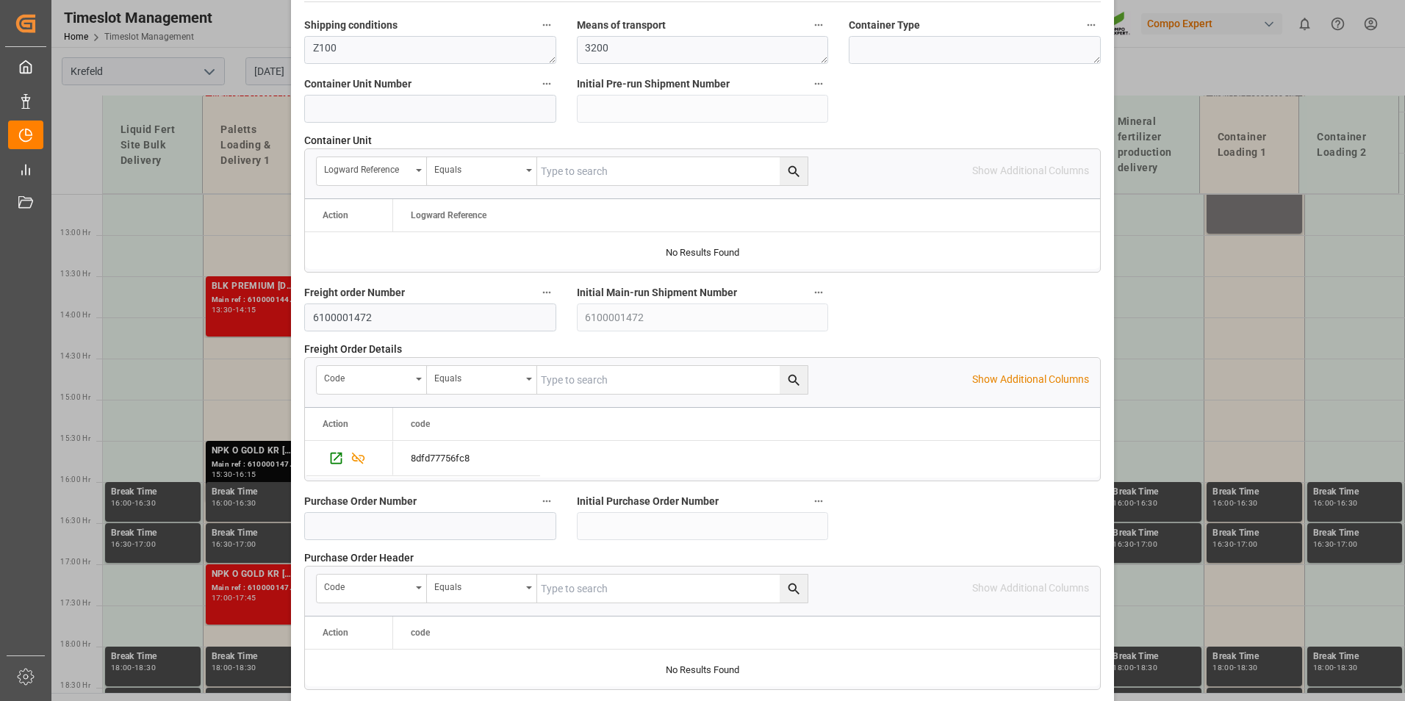
scroll to position [1338, 0]
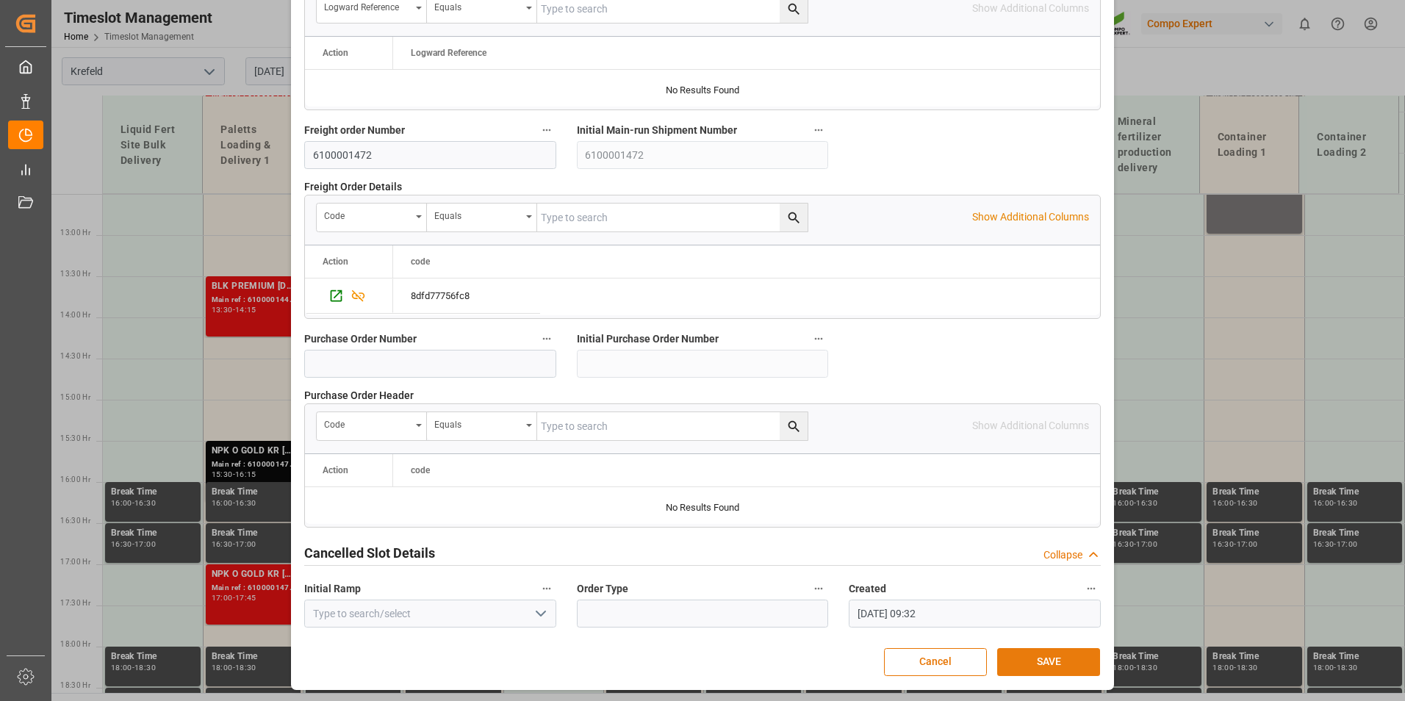
click at [1062, 651] on button "SAVE" at bounding box center [1048, 662] width 103 height 28
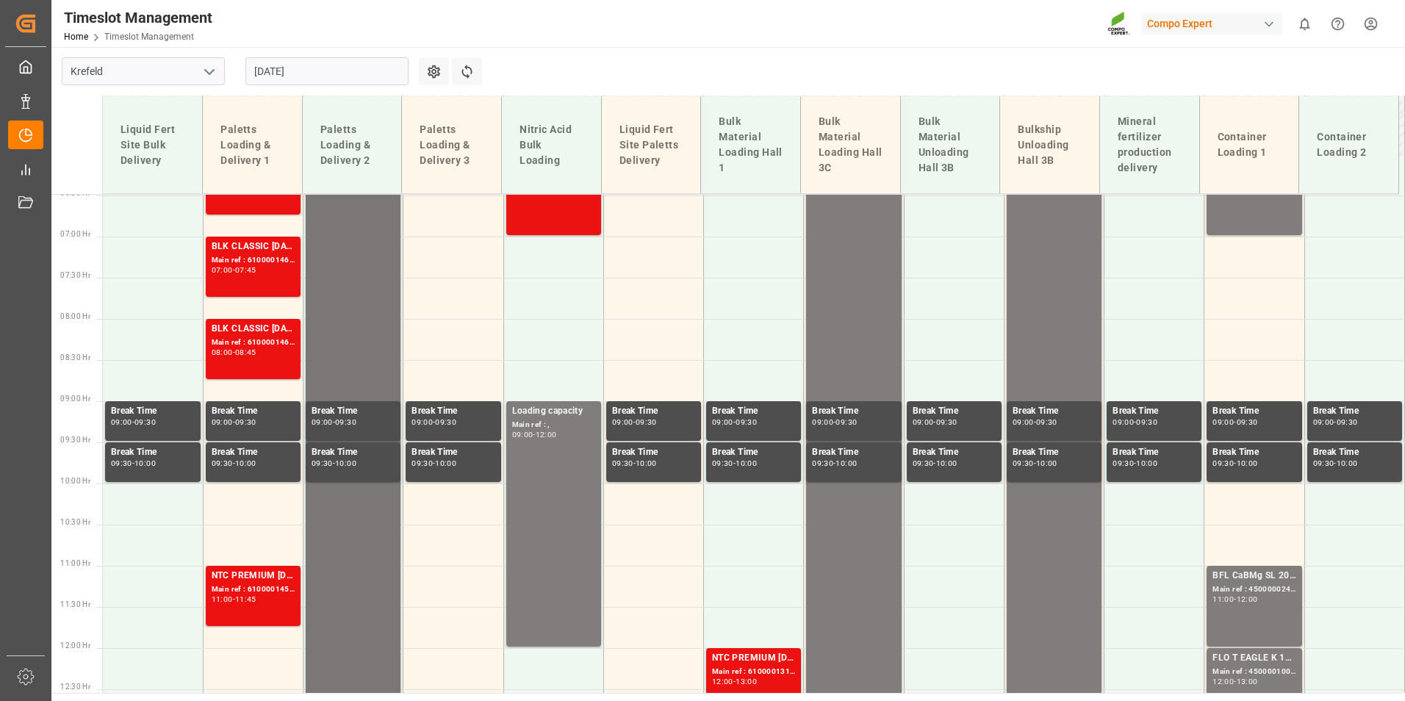
scroll to position [381, 0]
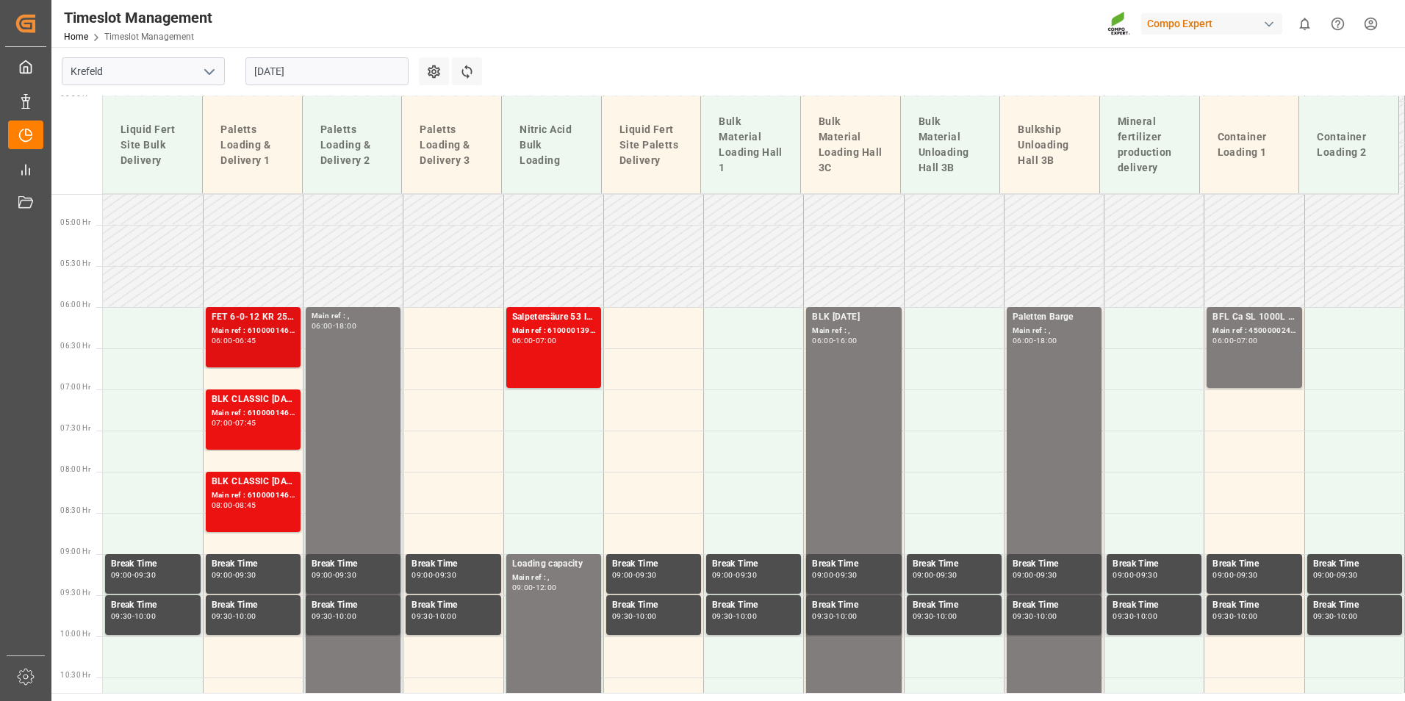
click at [263, 333] on div "Main ref : 6100001460, 2000001275;" at bounding box center [253, 331] width 83 height 12
click at [256, 421] on div "07:45" at bounding box center [245, 423] width 21 height 7
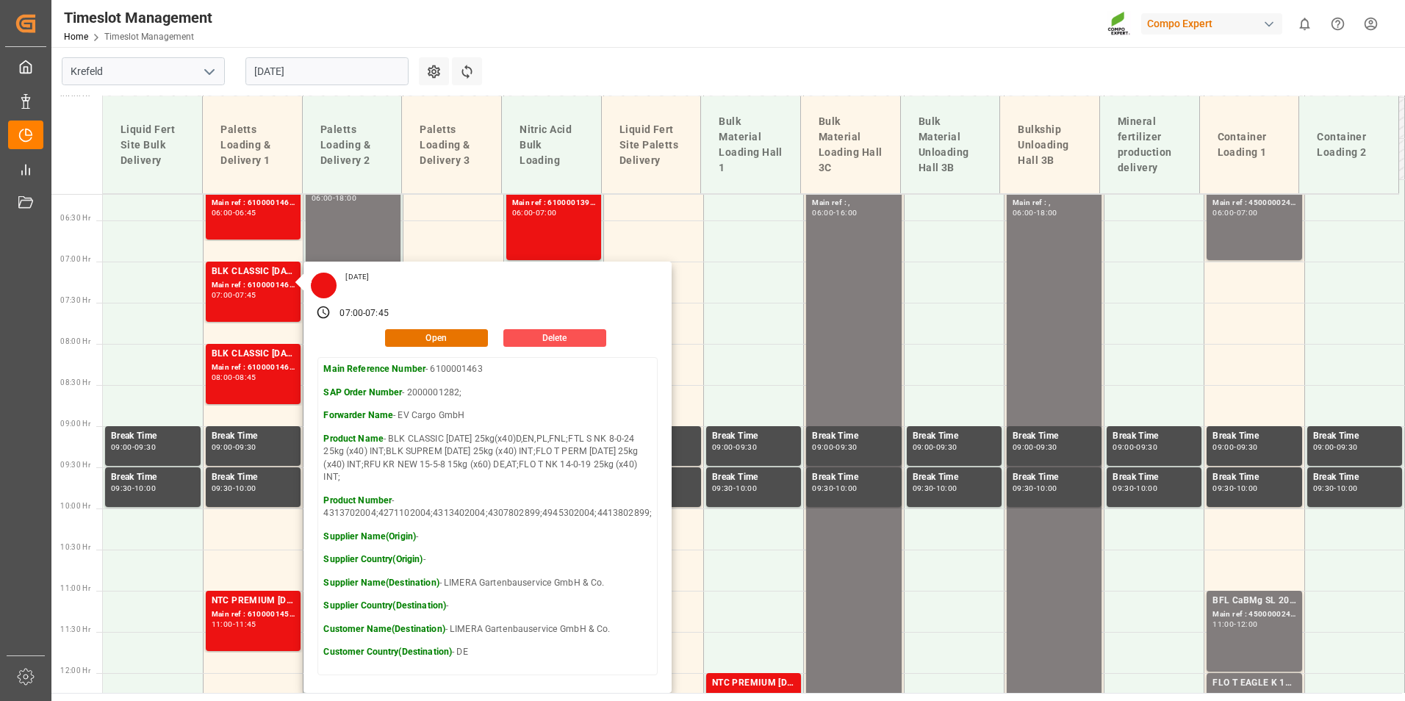
scroll to position [528, 0]
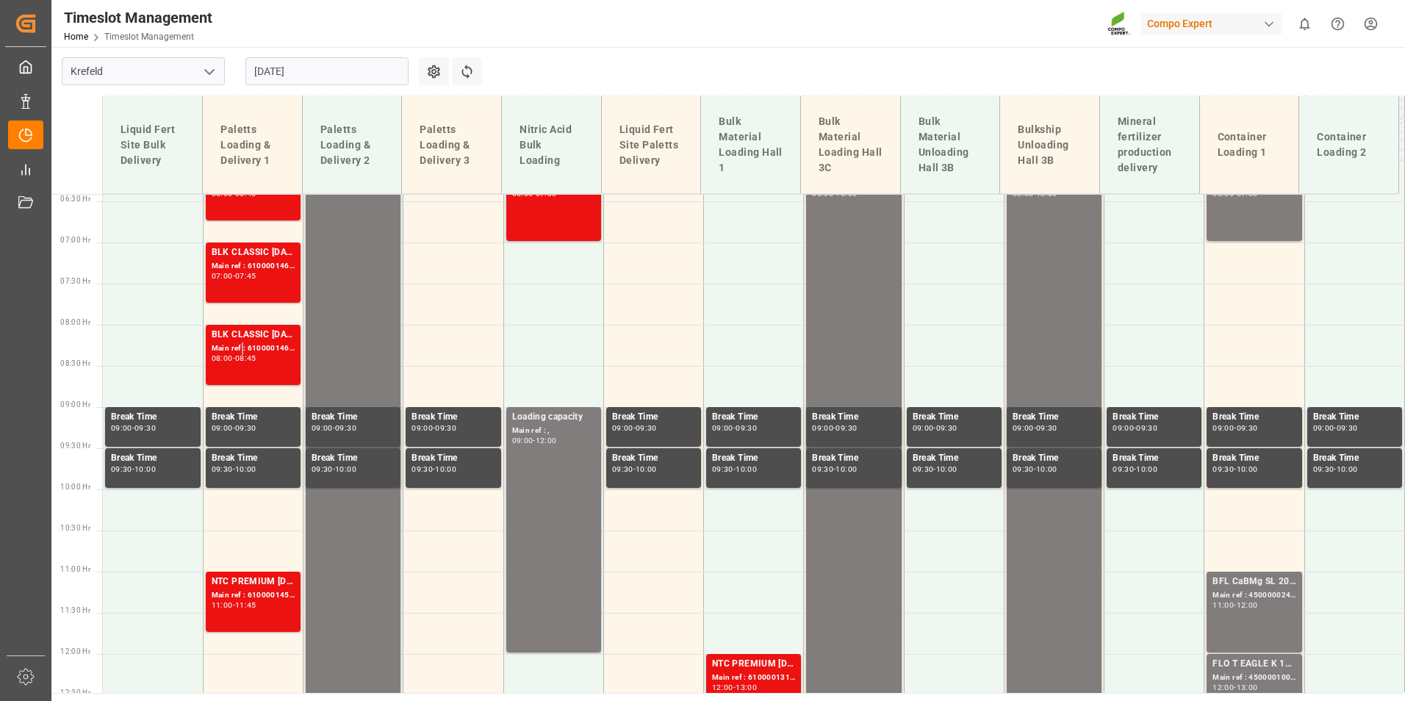
click at [241, 350] on div "Main ref : 6100001464, 2000001283;" at bounding box center [253, 348] width 83 height 12
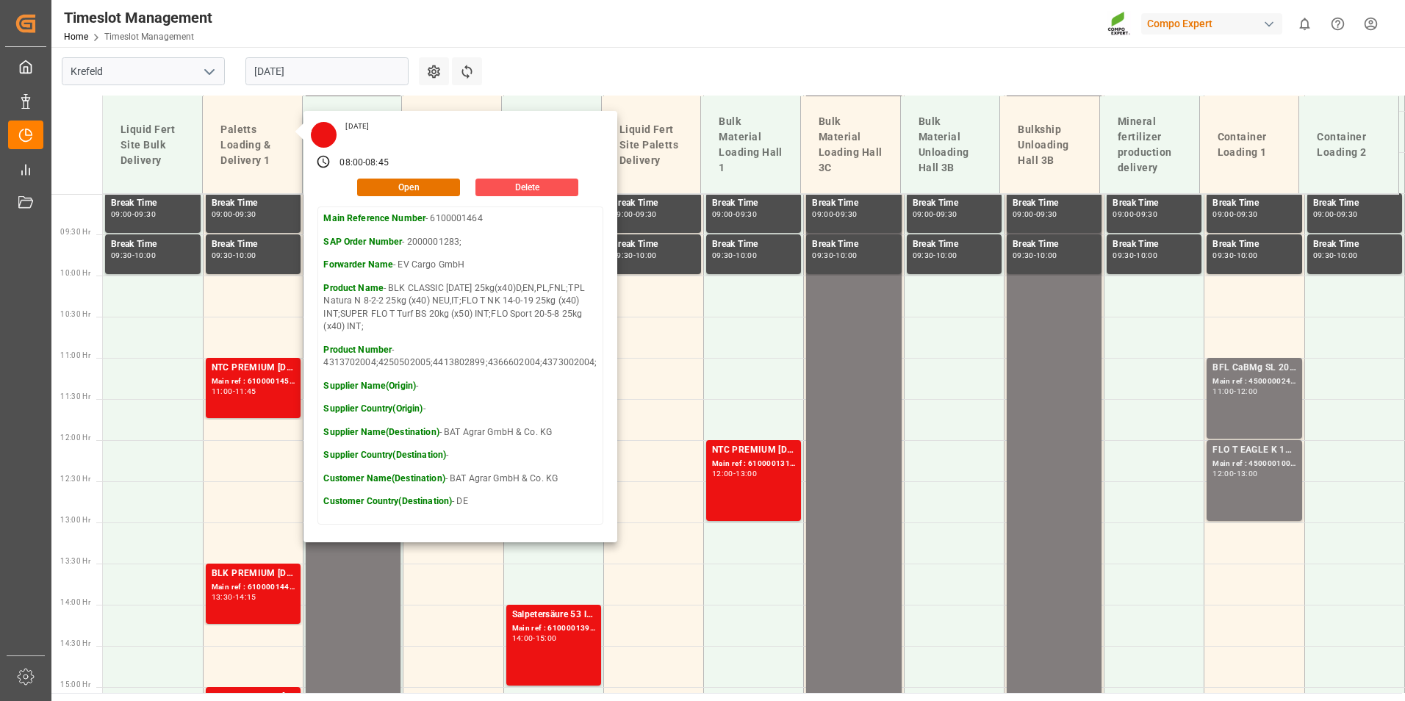
scroll to position [748, 0]
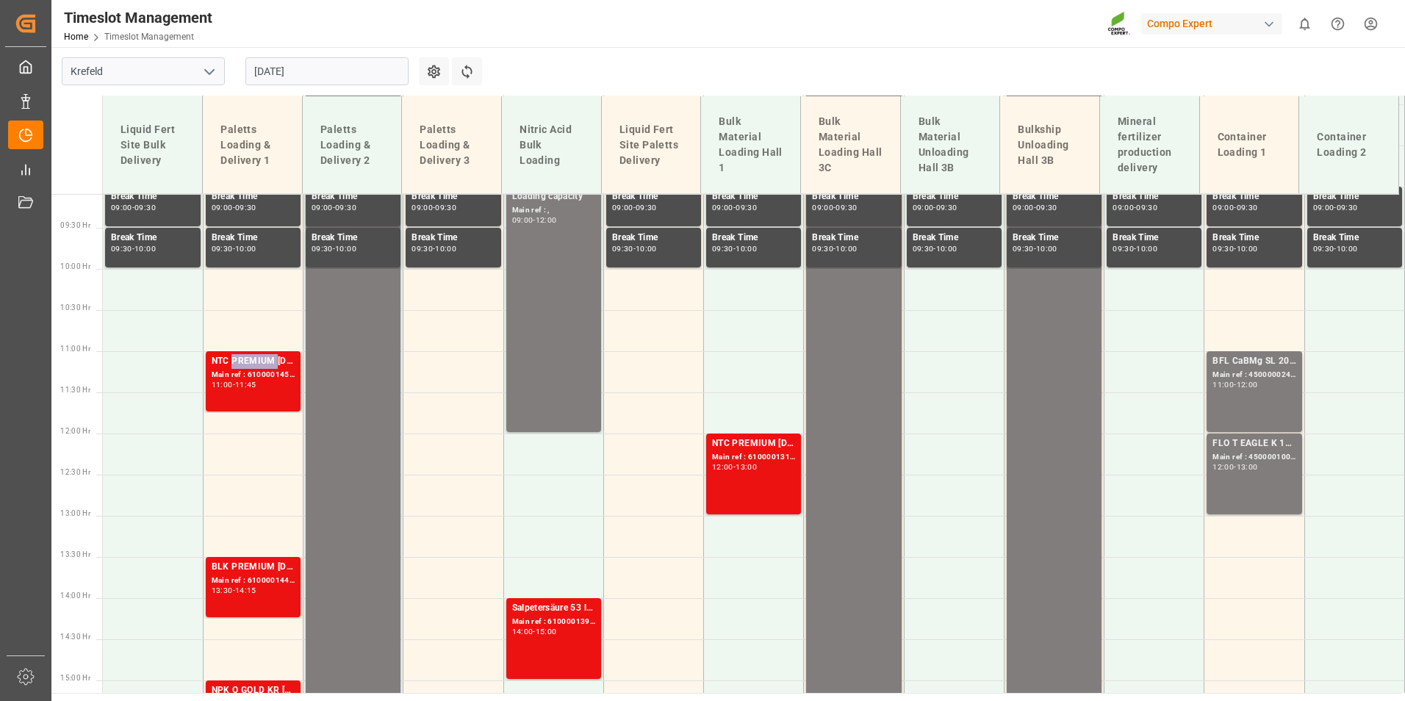
click at [242, 355] on div "NTC PREMIUM 15-3-20 25kg (x40) D,EN,PL;BT SPORT 20-6-12 25%UH 3M 25kg (x40) INT…" at bounding box center [253, 361] width 83 height 15
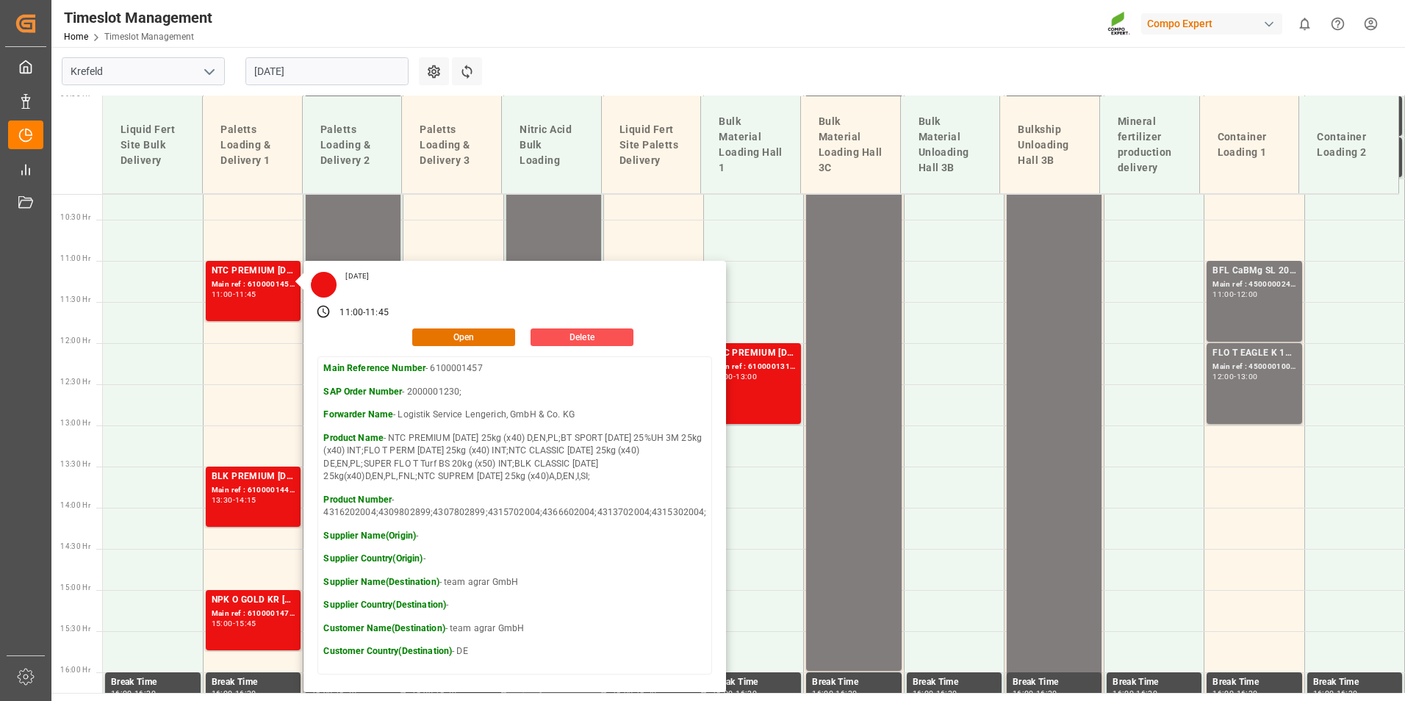
scroll to position [968, 0]
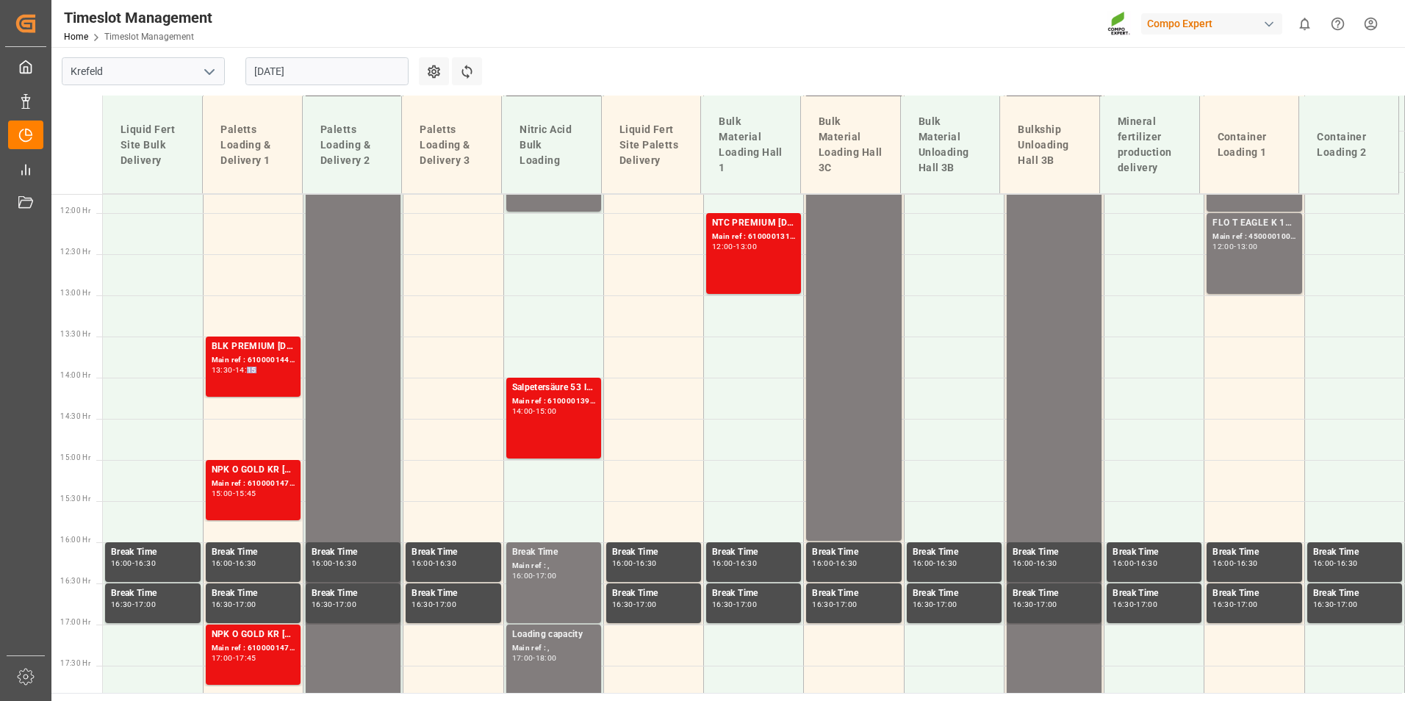
click at [256, 370] on div "14:15" at bounding box center [245, 370] width 21 height 7
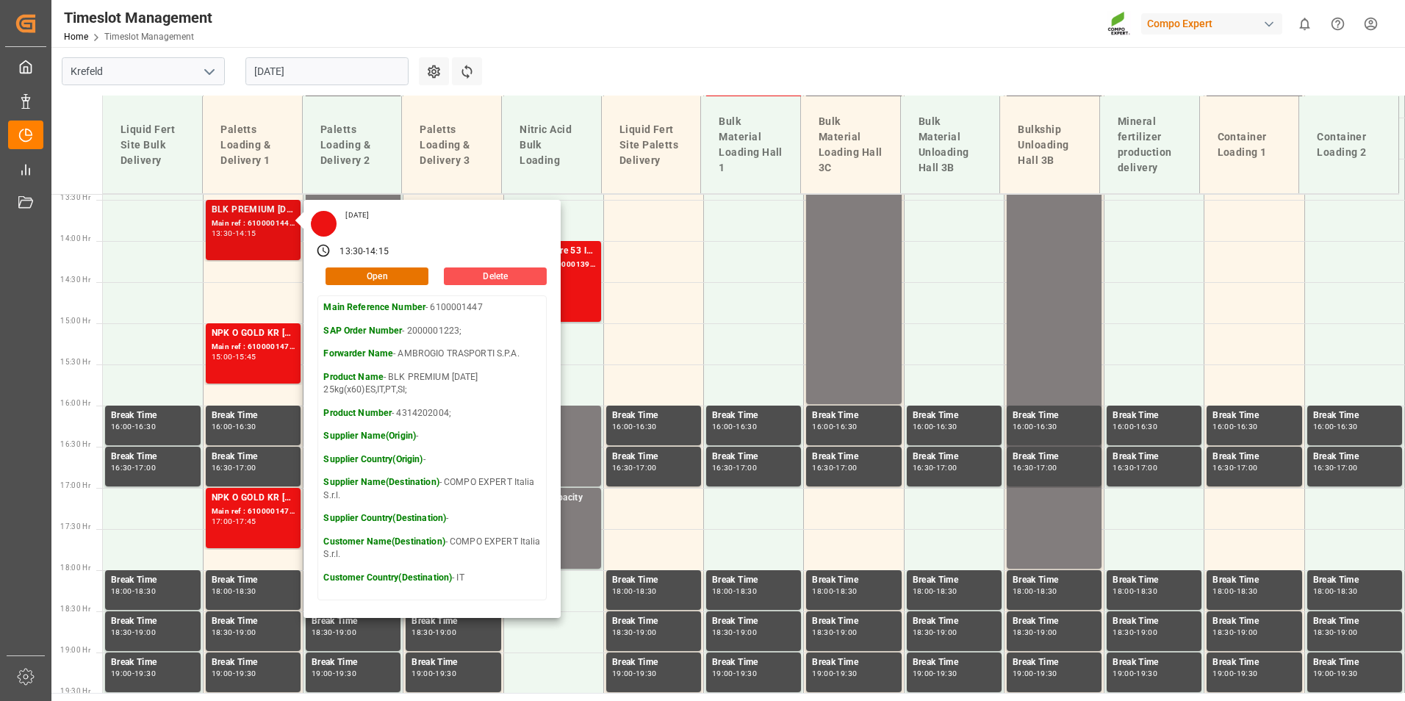
scroll to position [1115, 0]
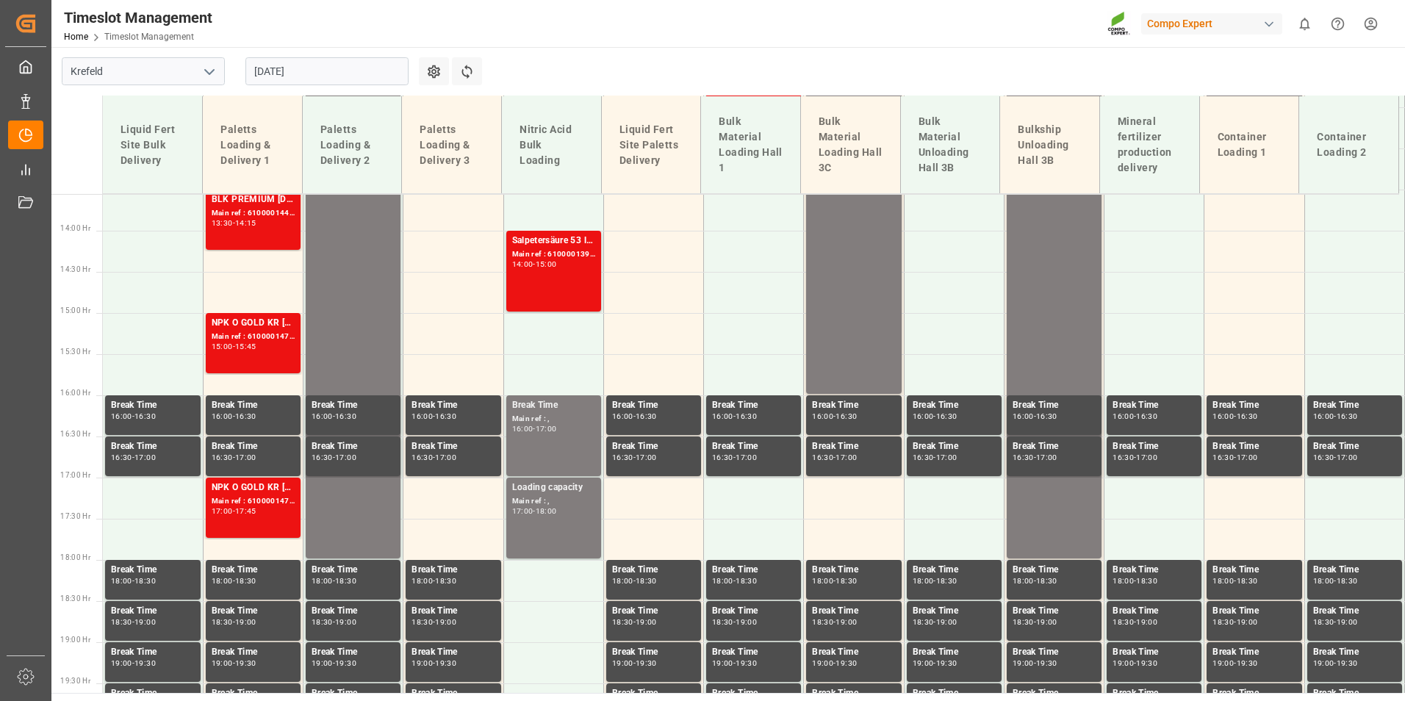
click at [248, 339] on div "Main ref : 6100001472, 2000001302;" at bounding box center [253, 337] width 83 height 12
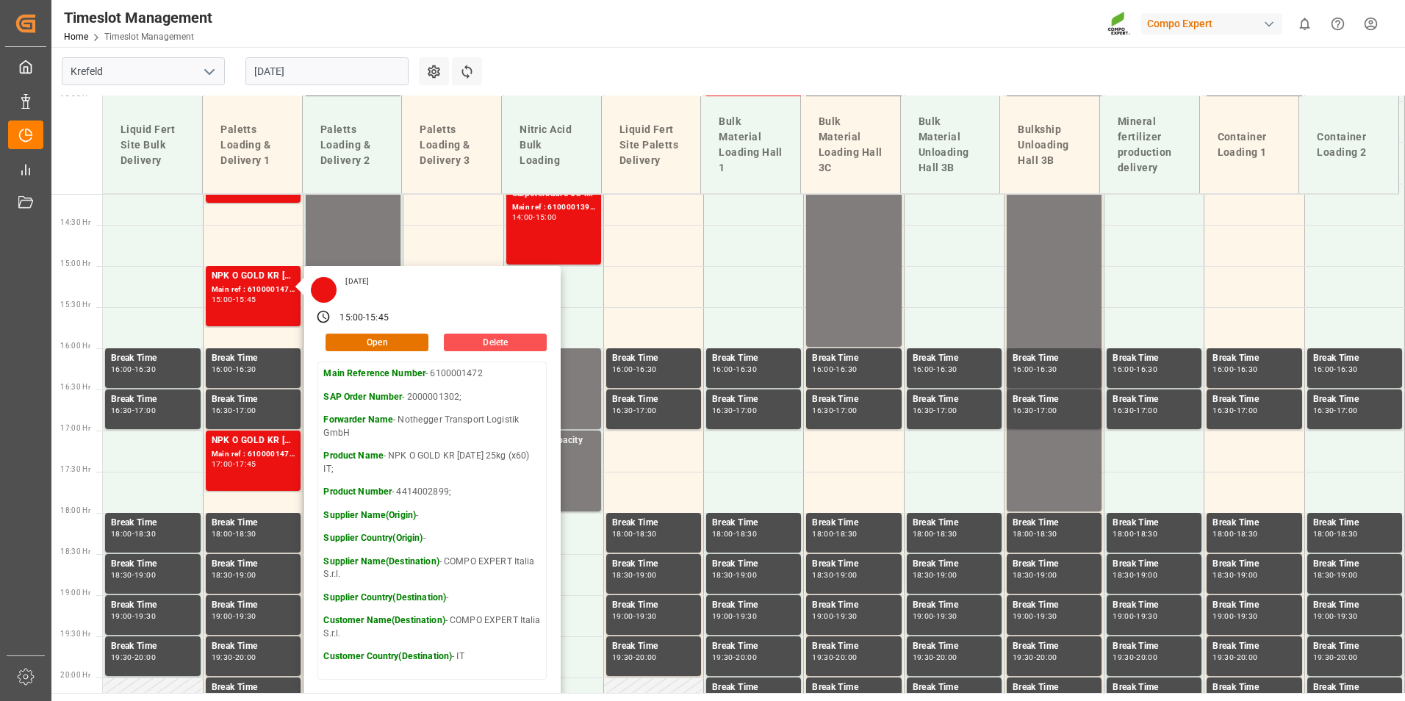
scroll to position [1189, 0]
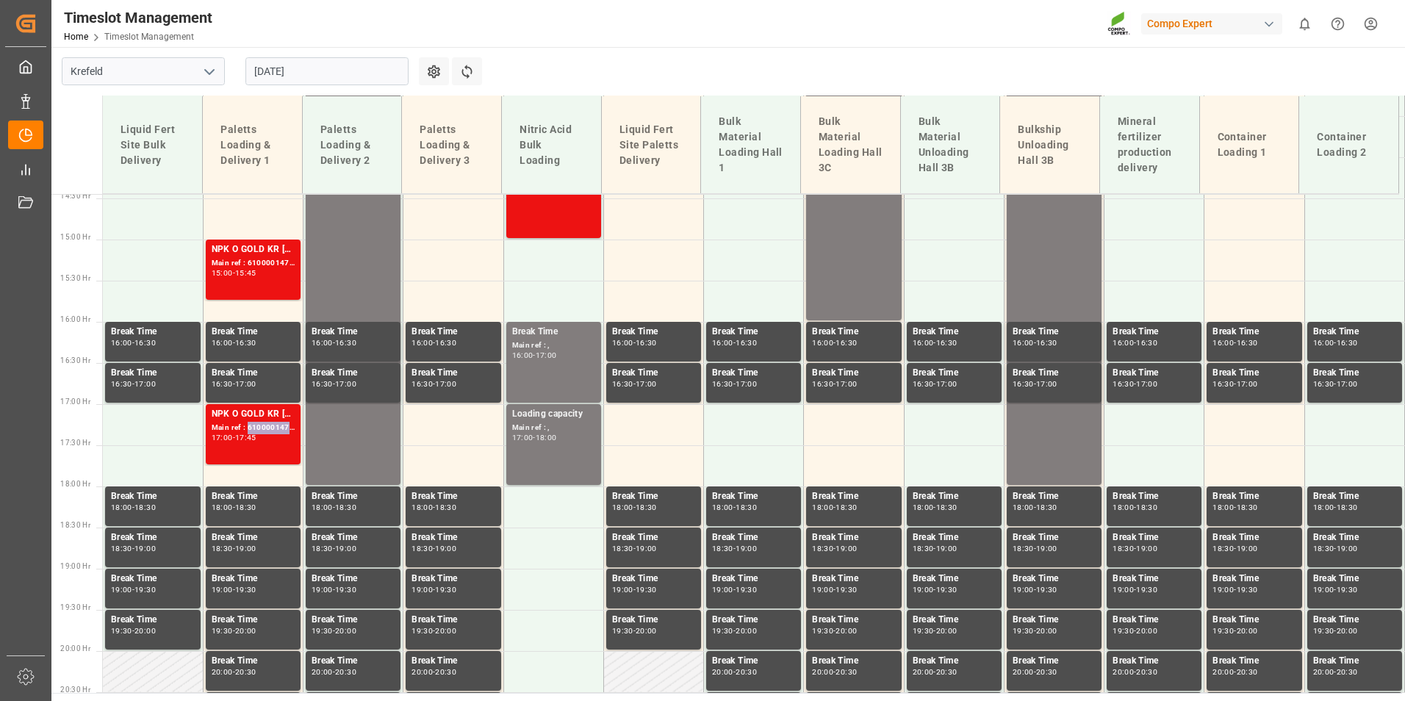
click at [278, 425] on div "Main ref : 6100001473, 2000001306;" at bounding box center [253, 428] width 83 height 12
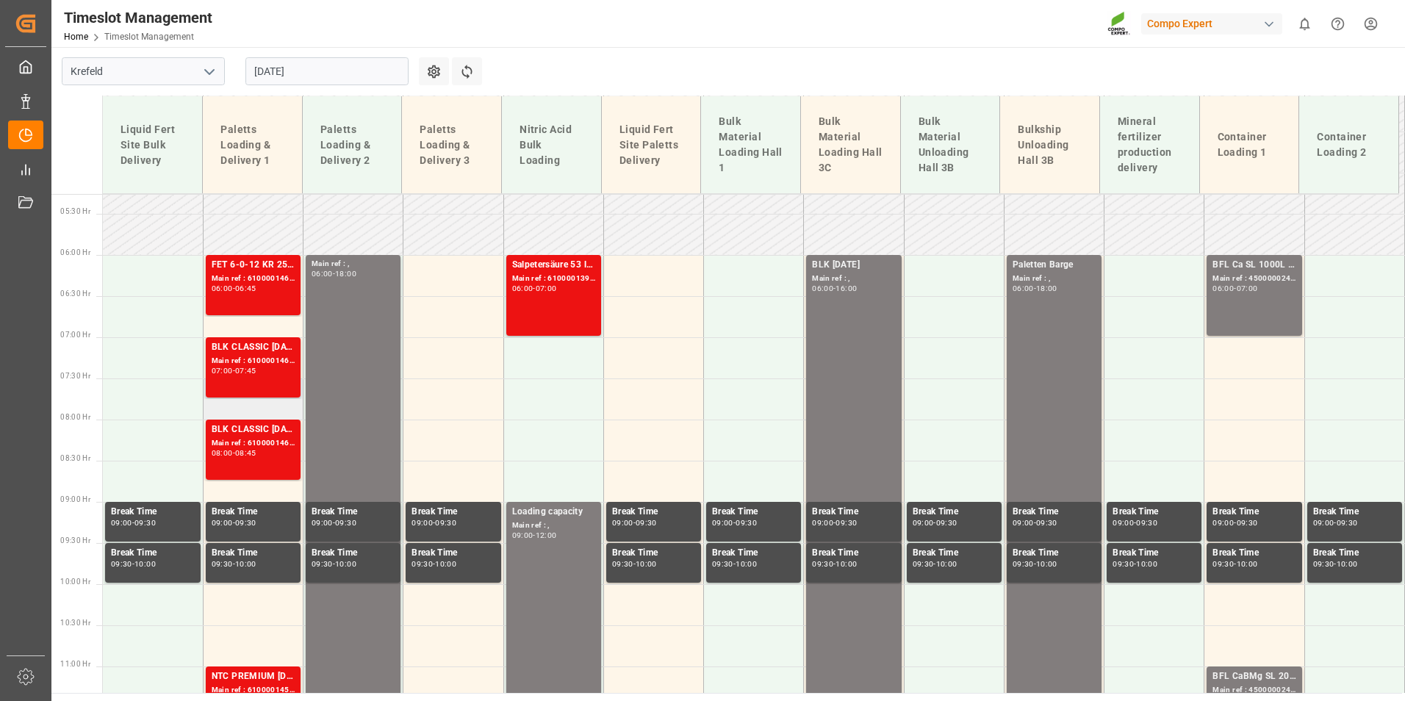
scroll to position [454, 0]
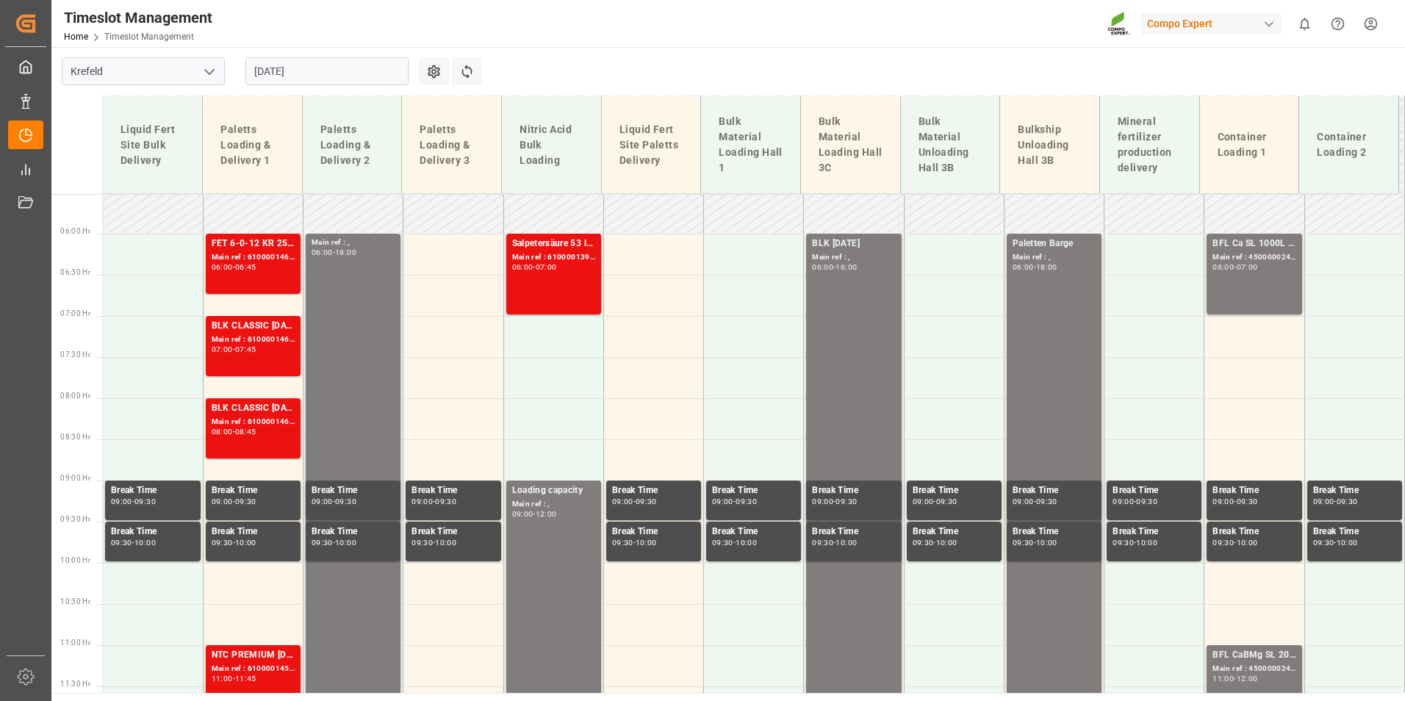
click at [323, 54] on div "[DATE]" at bounding box center [327, 71] width 184 height 48
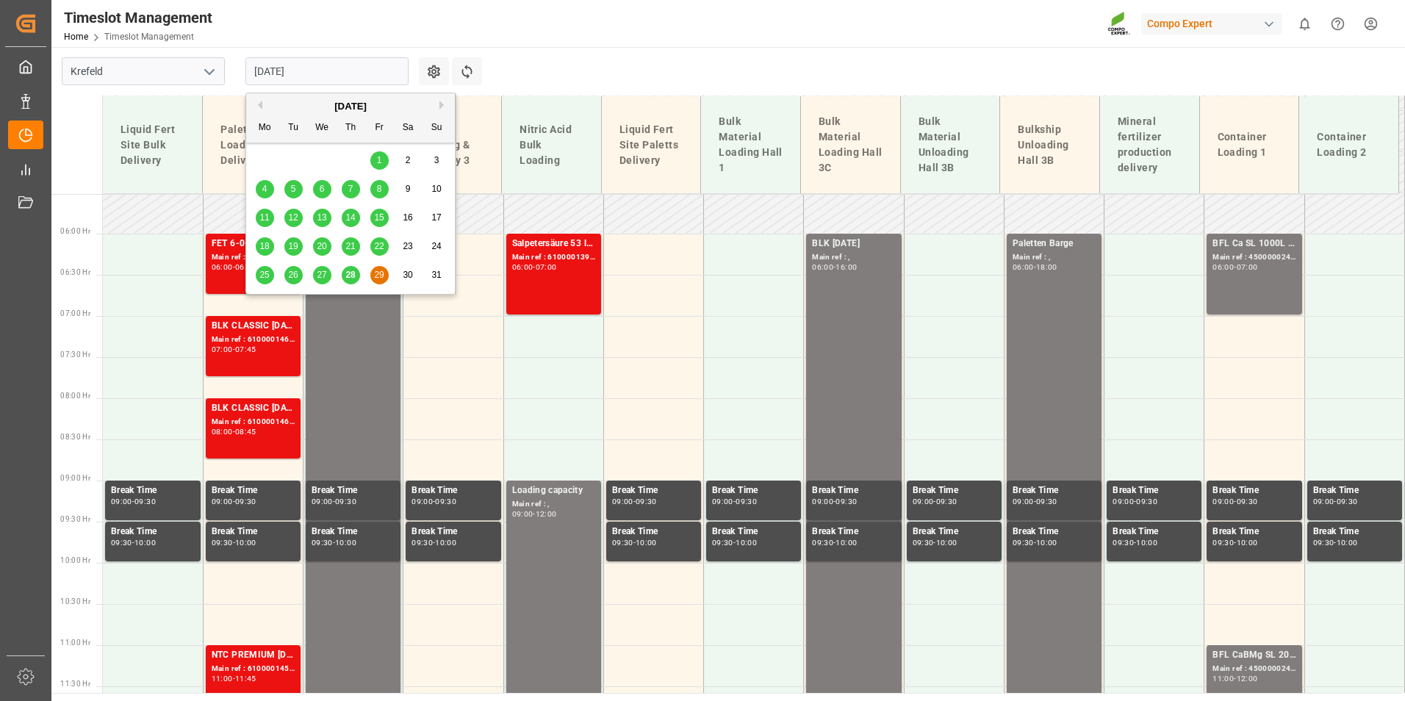
click at [352, 273] on span "28" at bounding box center [350, 275] width 10 height 10
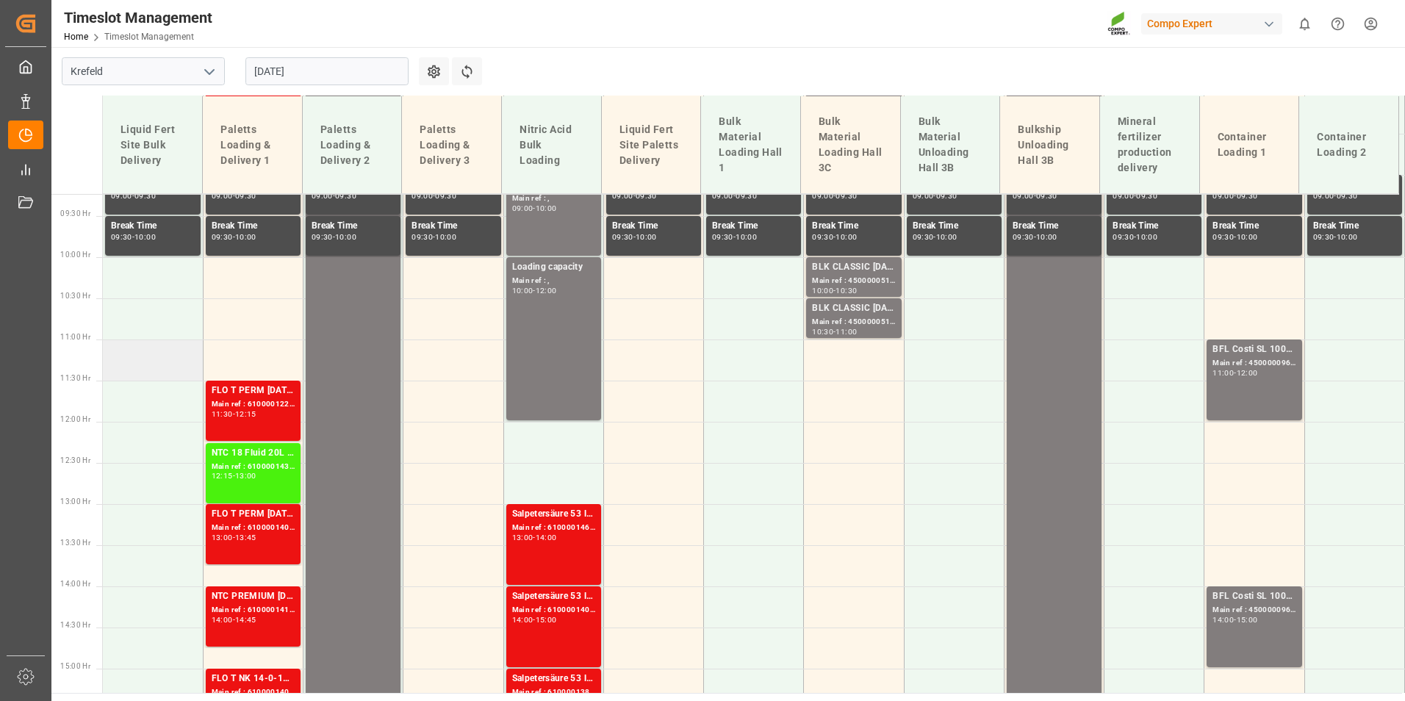
scroll to position [722, 0]
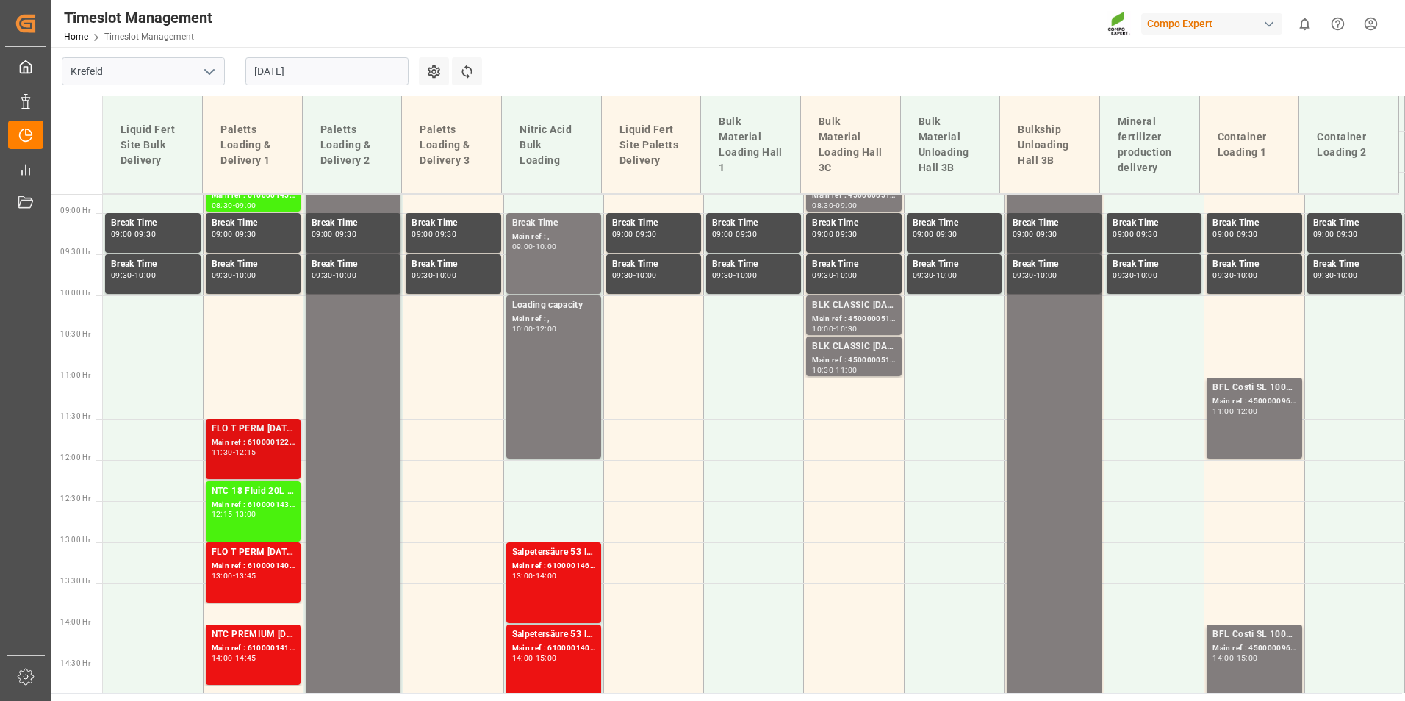
click at [230, 431] on div "FLO T PERM [DATE] 25kg (x40) INT;" at bounding box center [253, 429] width 83 height 15
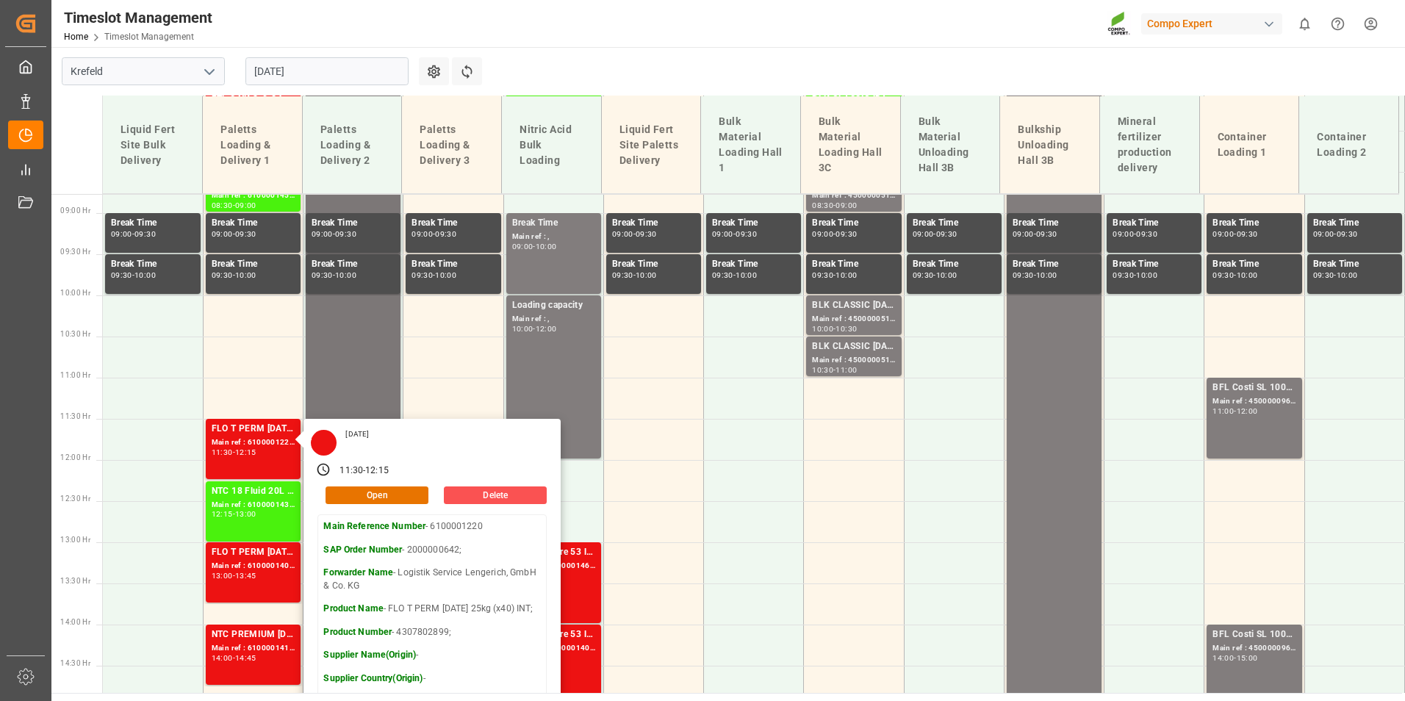
scroll to position [942, 0]
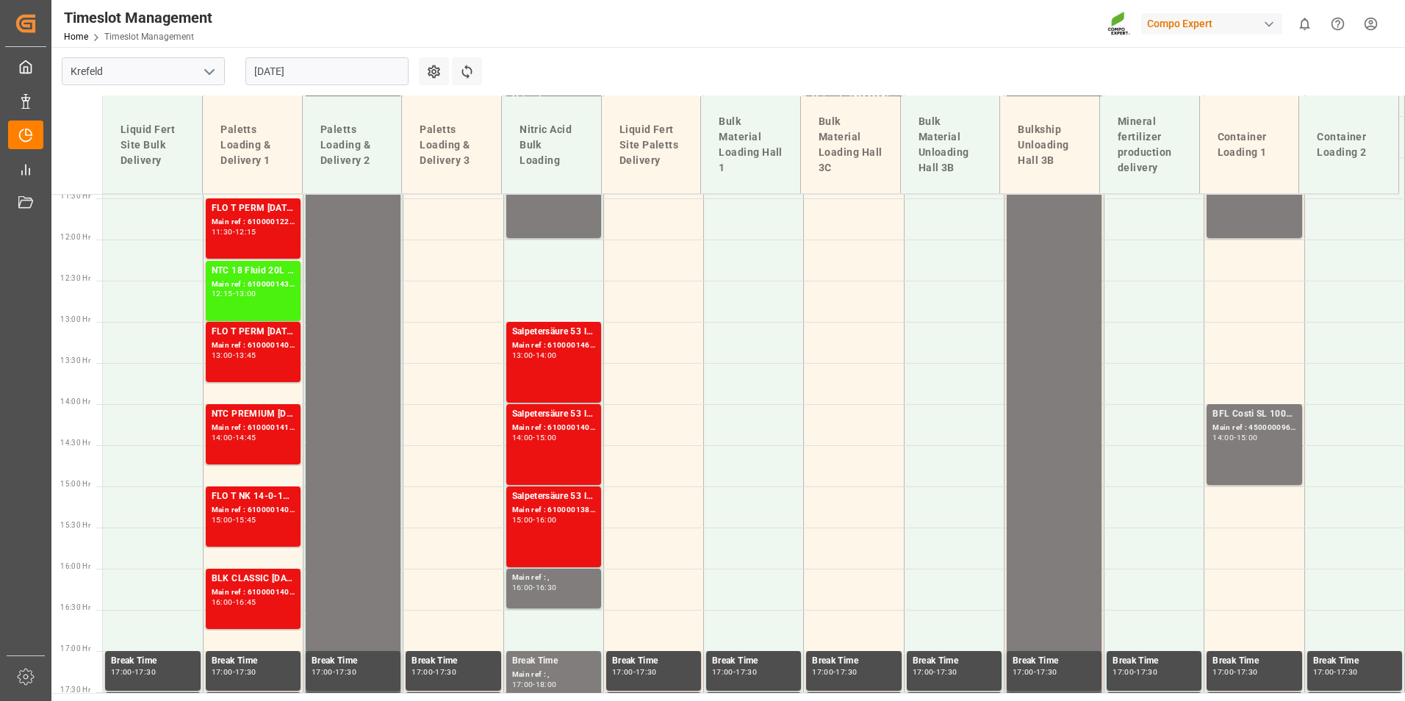
click at [276, 366] on div "FLO T PERM 16-7-15 25kg (x40) INT;FLO T NK 14-0-19 25kg (x40) INT;SUPER FLO T T…" at bounding box center [253, 352] width 83 height 54
click at [235, 248] on div "FLO T PERM [DATE] 25kg (x40) INT; Main ref : 6100001220, 2000000642; 11:30 - 12…" at bounding box center [253, 228] width 83 height 54
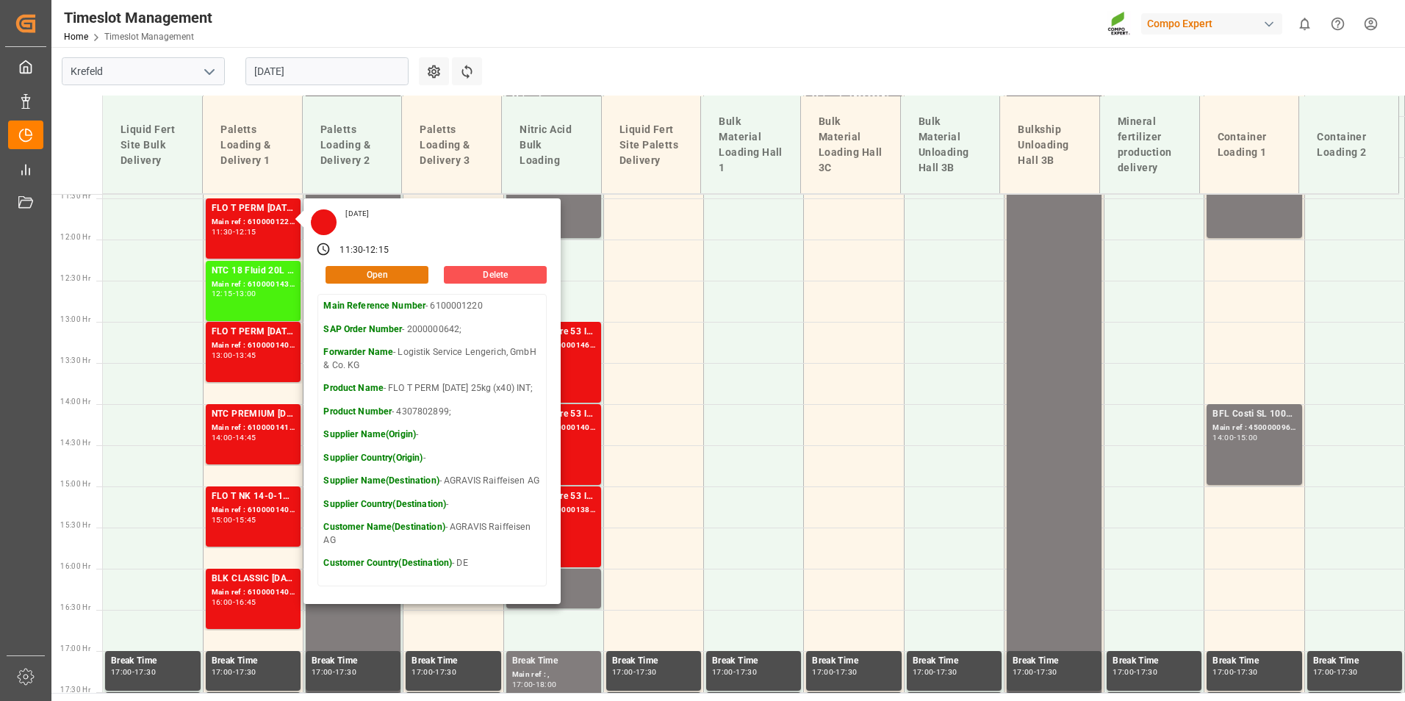
click at [395, 273] on button "Open" at bounding box center [377, 275] width 103 height 18
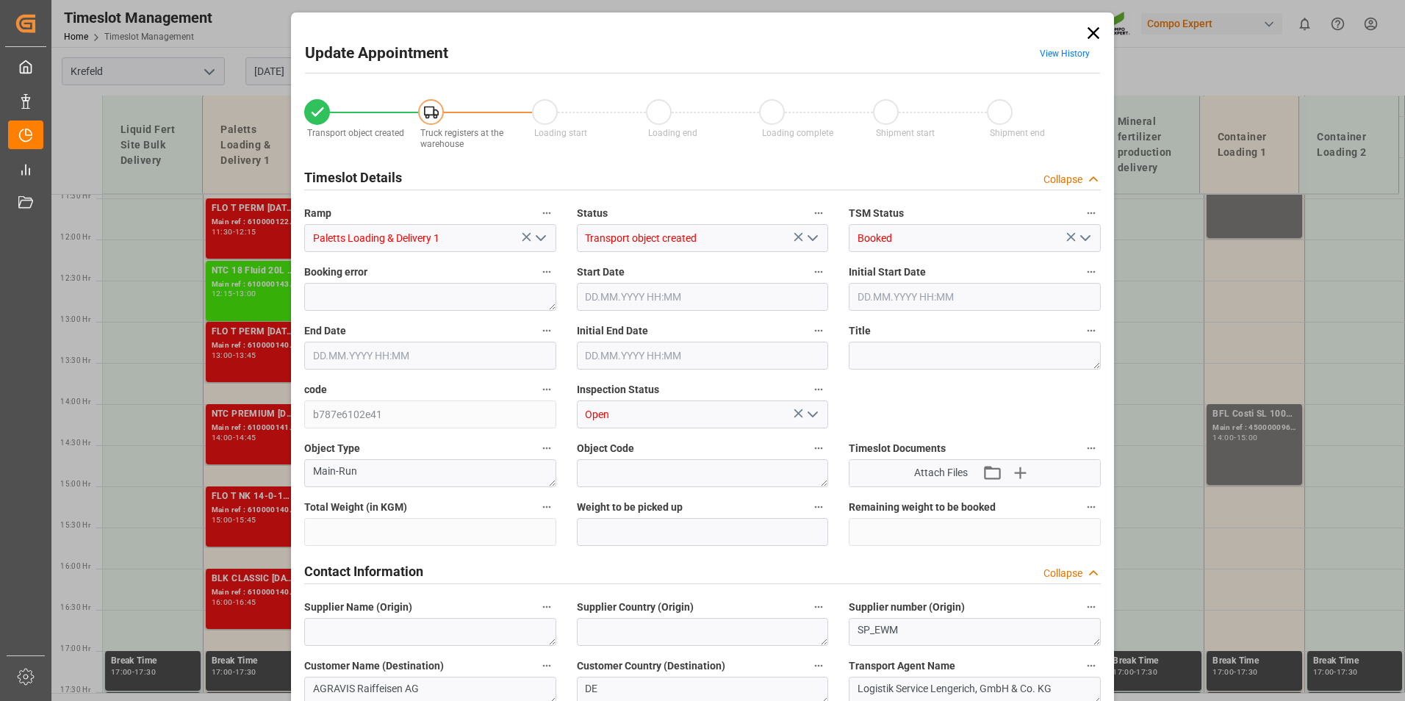
type input "24595.2"
type input "0"
type input "28.08.2025 11:30"
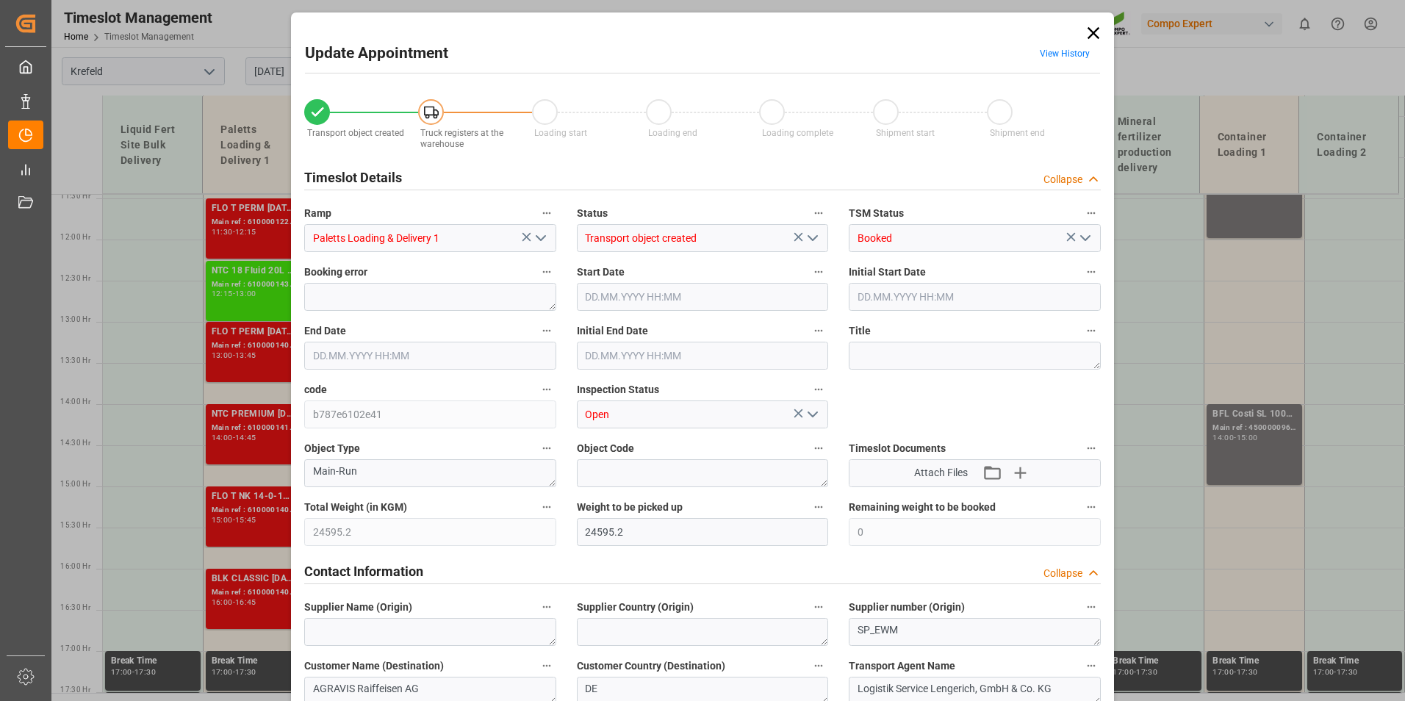
type input "28.08.2025 11:30"
type input "28.08.2025 12:15"
type input "28.08.2025 12:00"
type input "15.08.2025 11:23"
type input "27.08.2025 14:35"
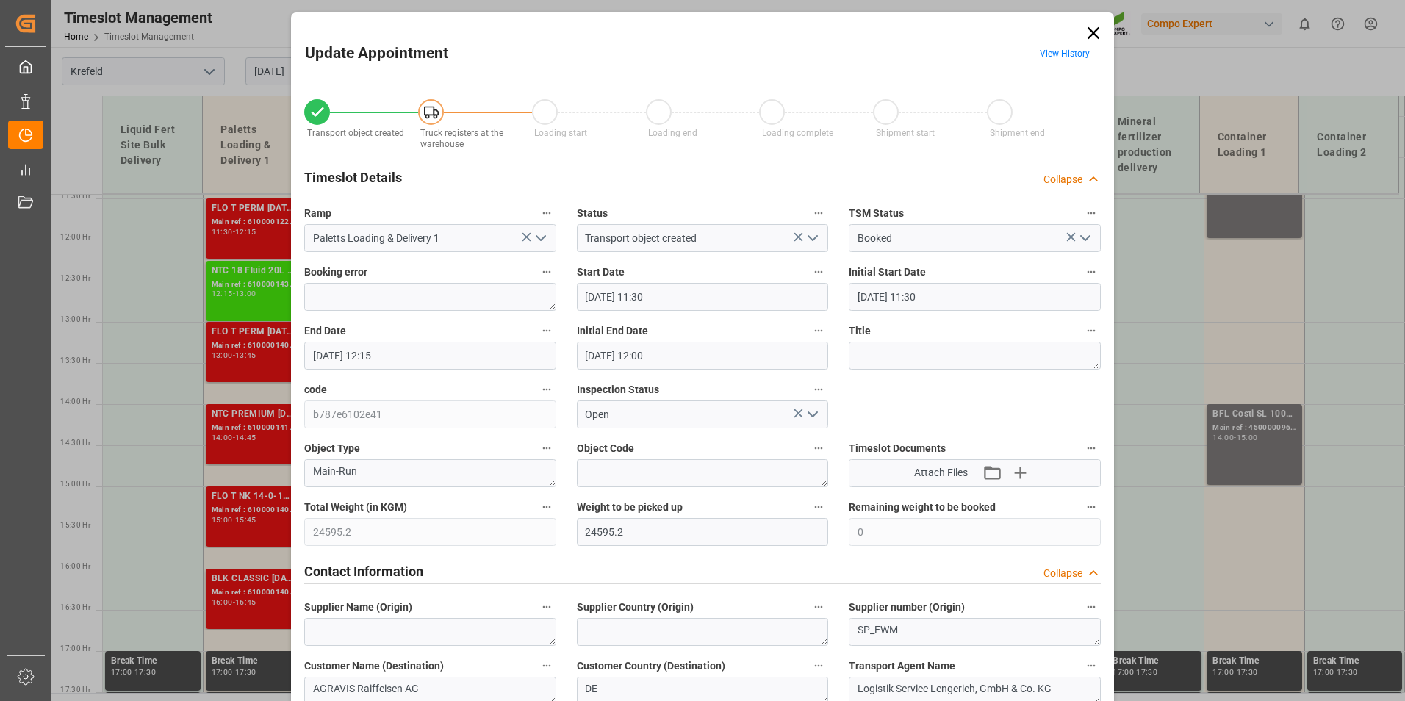
click at [1049, 47] on span "View History" at bounding box center [1064, 56] width 71 height 29
click at [1052, 51] on link "View History" at bounding box center [1065, 53] width 50 height 10
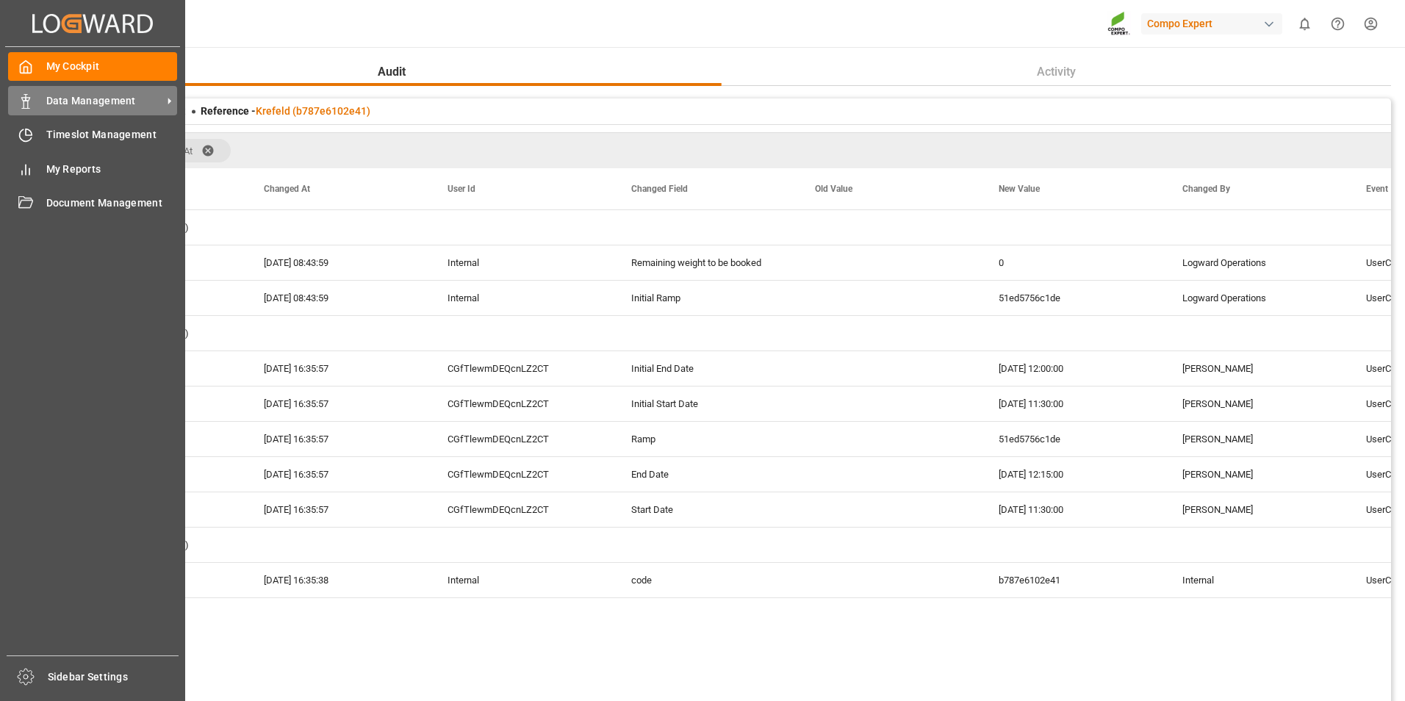
click at [35, 110] on div "Data Management Data Management" at bounding box center [92, 100] width 169 height 29
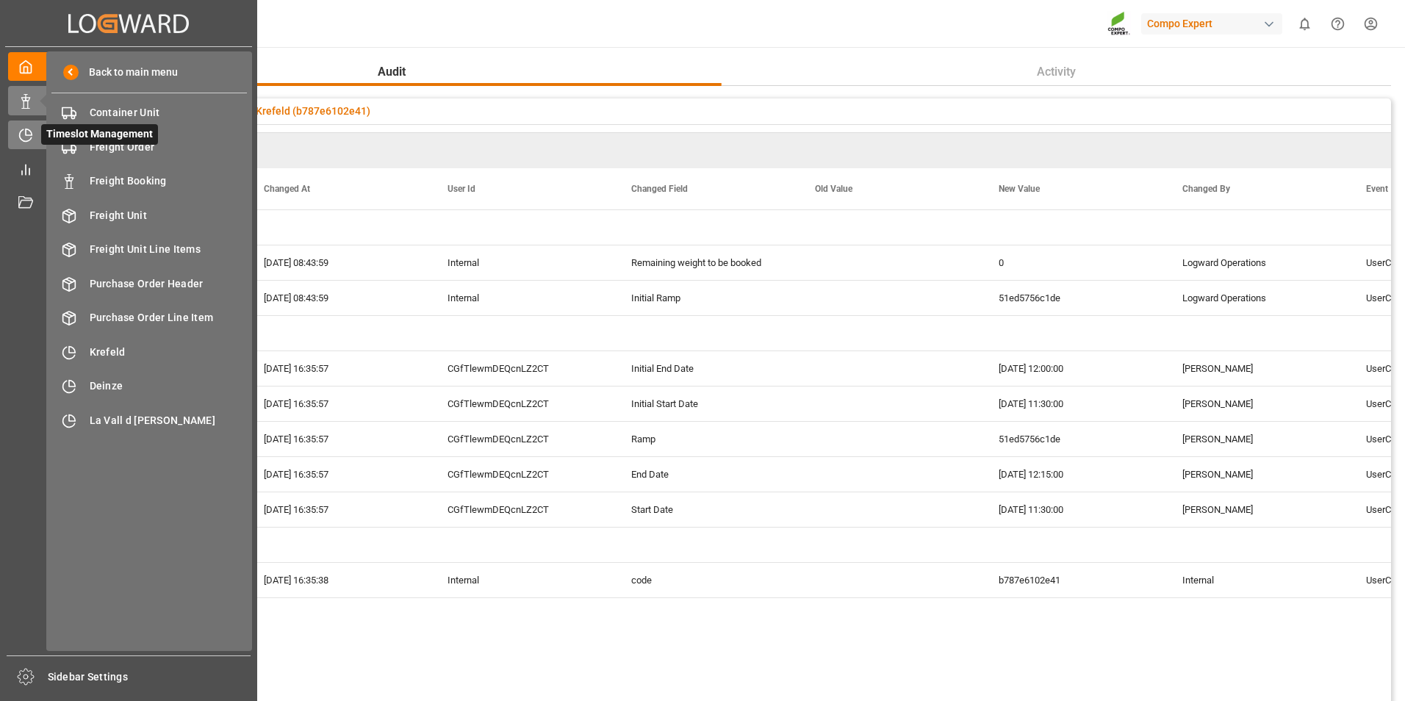
click at [36, 134] on div "Timeslot Management Timeslot Management" at bounding box center [128, 135] width 241 height 29
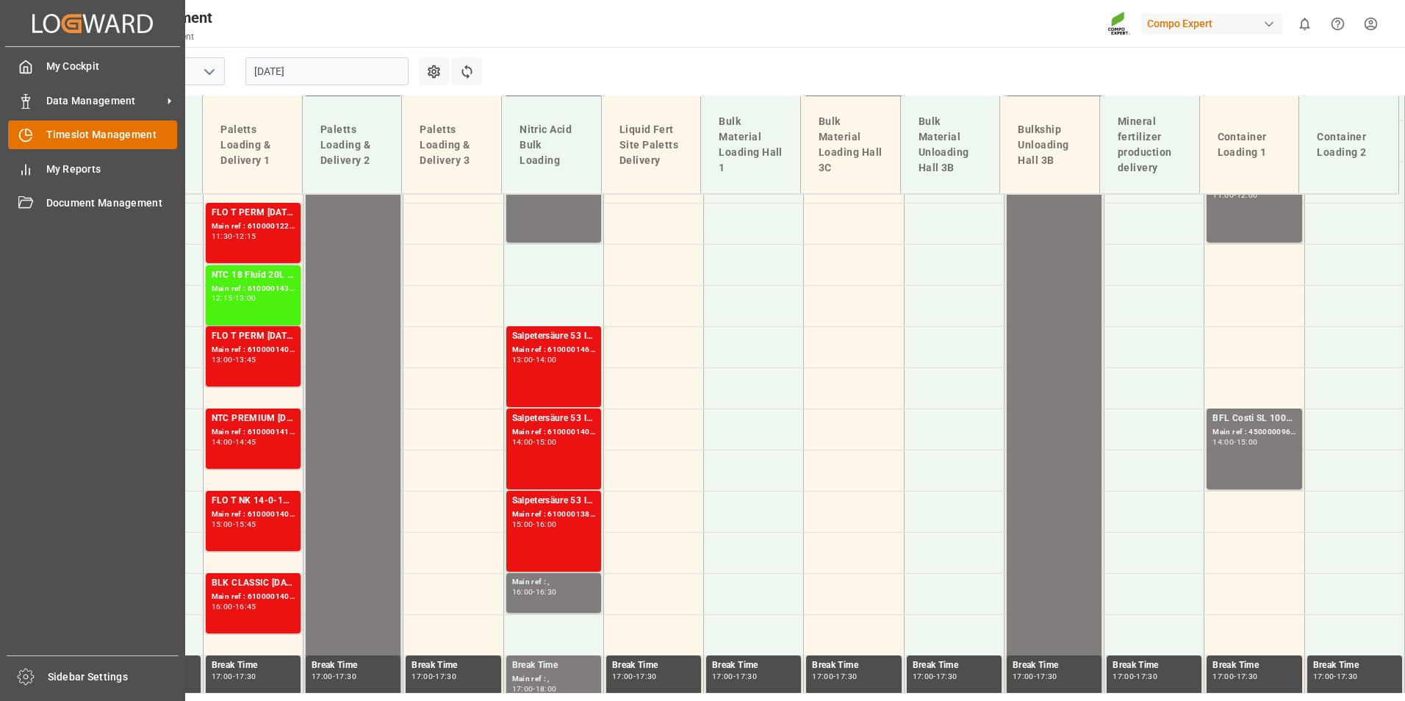
scroll to position [942, 0]
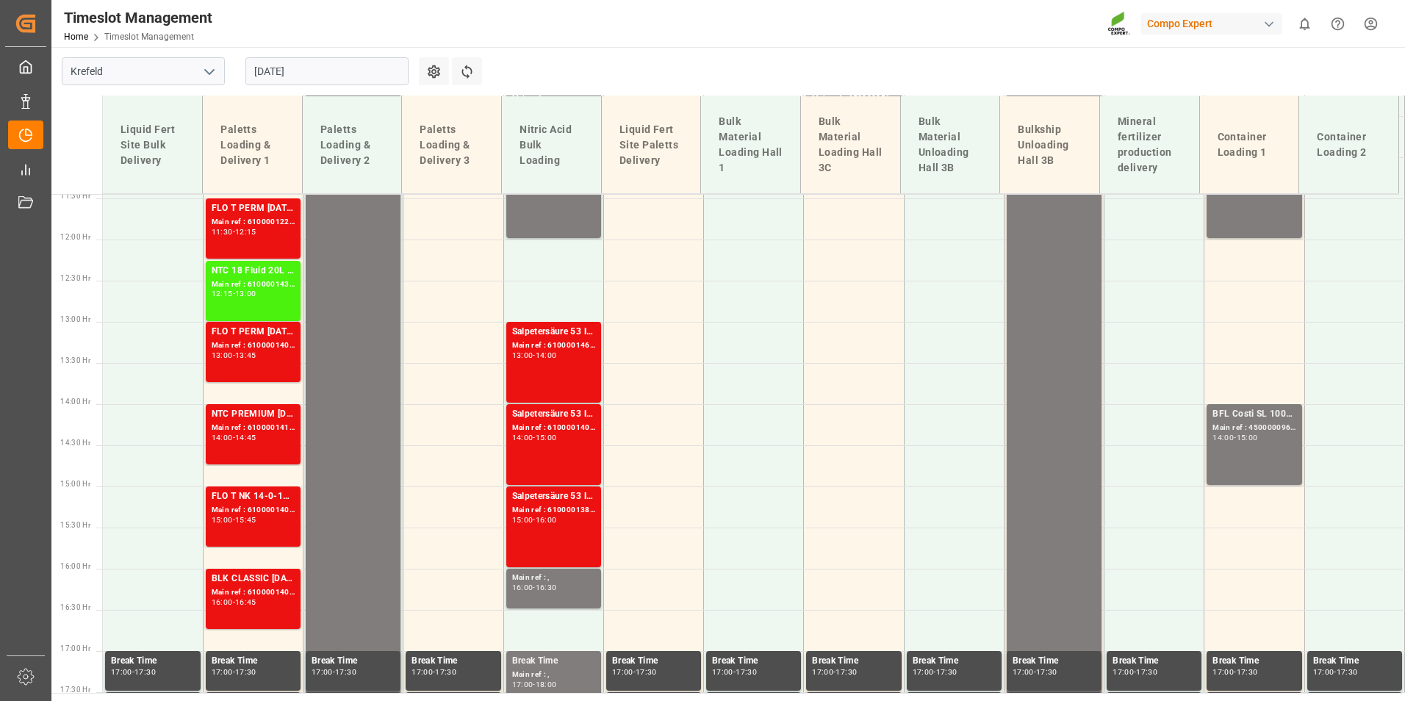
click at [525, 68] on main "[GEOGRAPHIC_DATA] [DATE] Settings Refresh Time Slots Liquid Fert Site Bulk Deli…" at bounding box center [726, 370] width 1351 height 646
click at [248, 336] on div "FLO T PERM [DATE] 25kg (x40) INT;FLO T NK 14-0-19 25kg (x40) INT;SUPER FLO T Tu…" at bounding box center [253, 332] width 83 height 15
click at [262, 445] on div "NTC PREMIUM [DATE]+3+TE 600kg BB;BLK CLASSIC [DATE]+3+TE 600kg BB;NTC PREMIUM […" at bounding box center [253, 434] width 83 height 54
click at [266, 589] on div "Main ref : 6100001409, 2000000217;" at bounding box center [253, 592] width 83 height 12
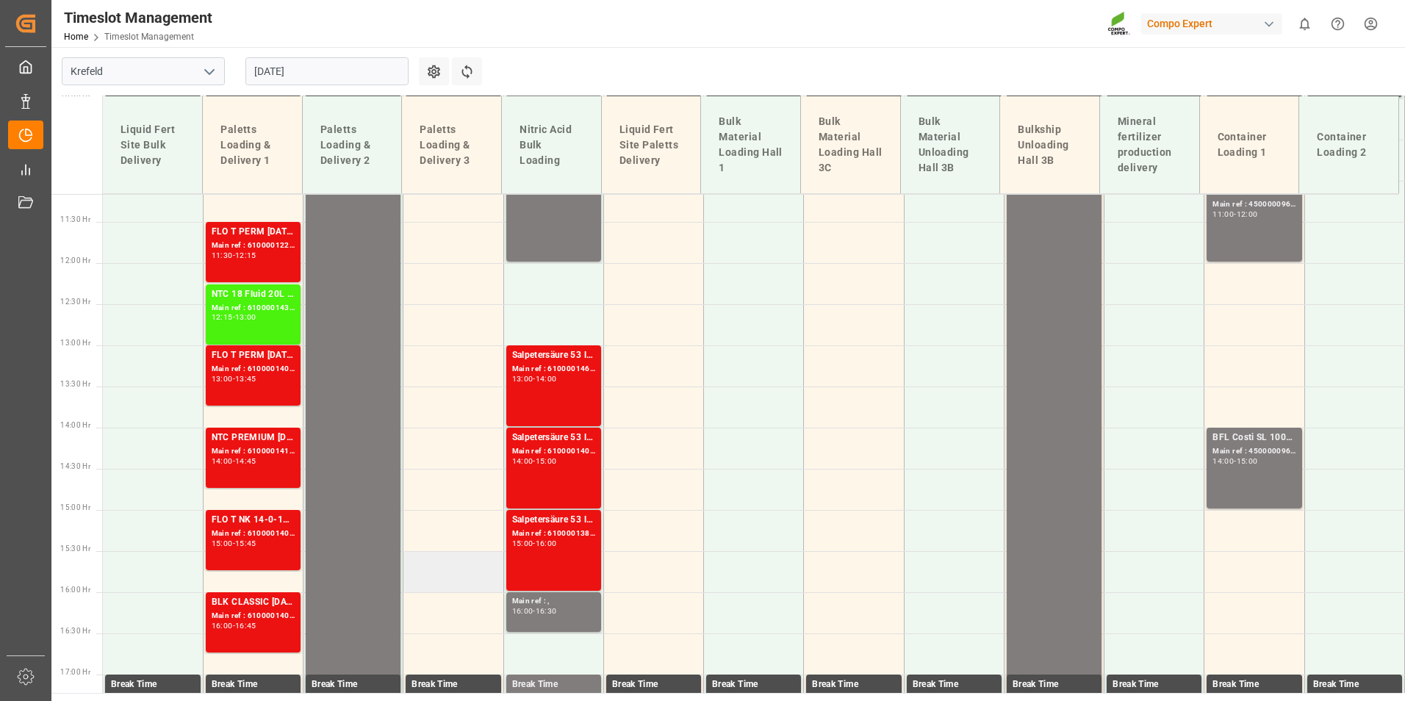
scroll to position [869, 0]
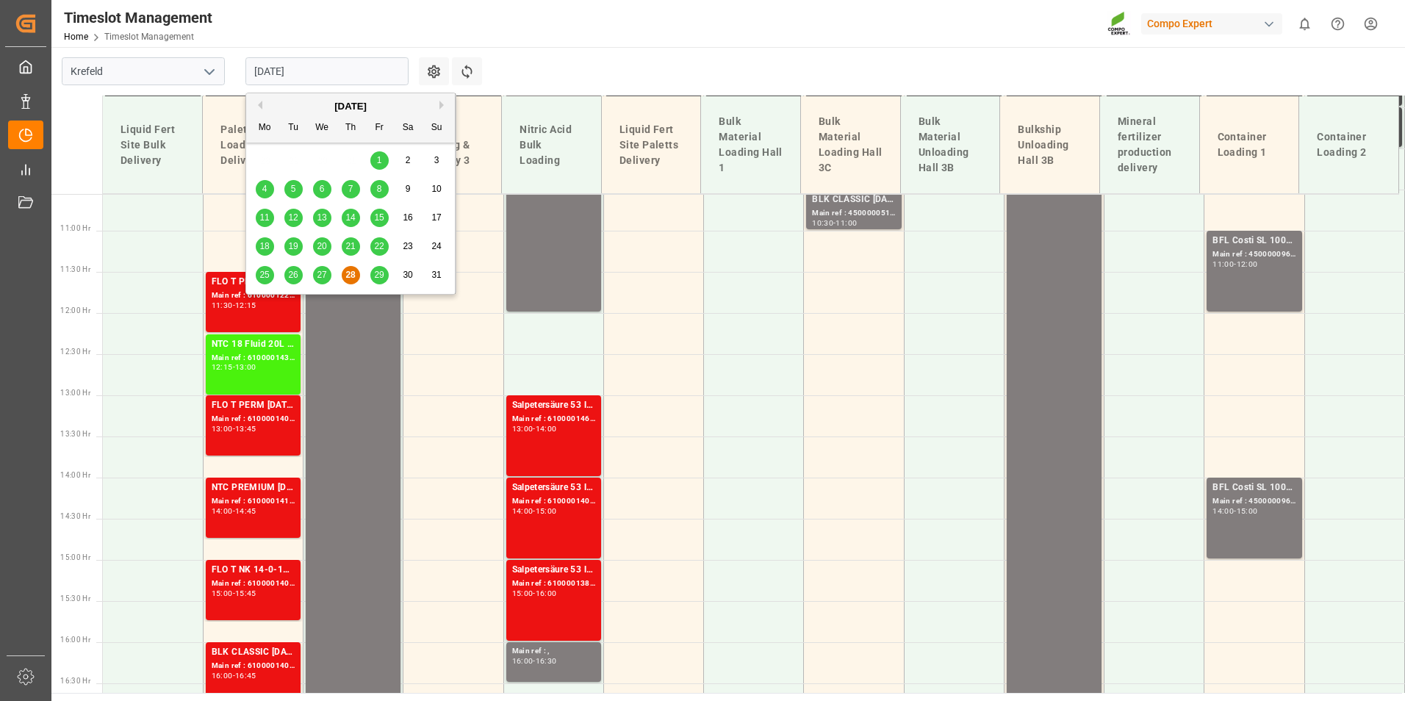
click at [339, 65] on input "[DATE]" at bounding box center [326, 71] width 163 height 28
click at [380, 273] on span "29" at bounding box center [379, 275] width 10 height 10
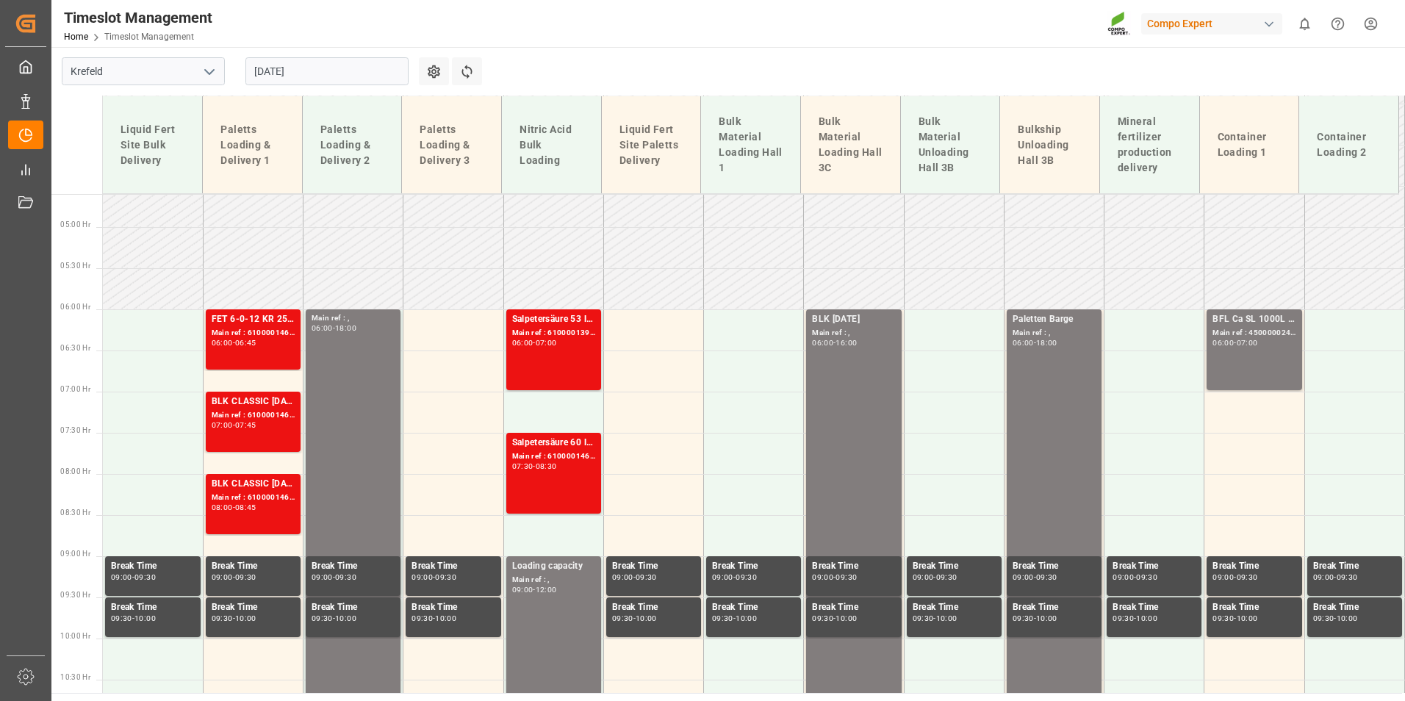
scroll to position [354, 0]
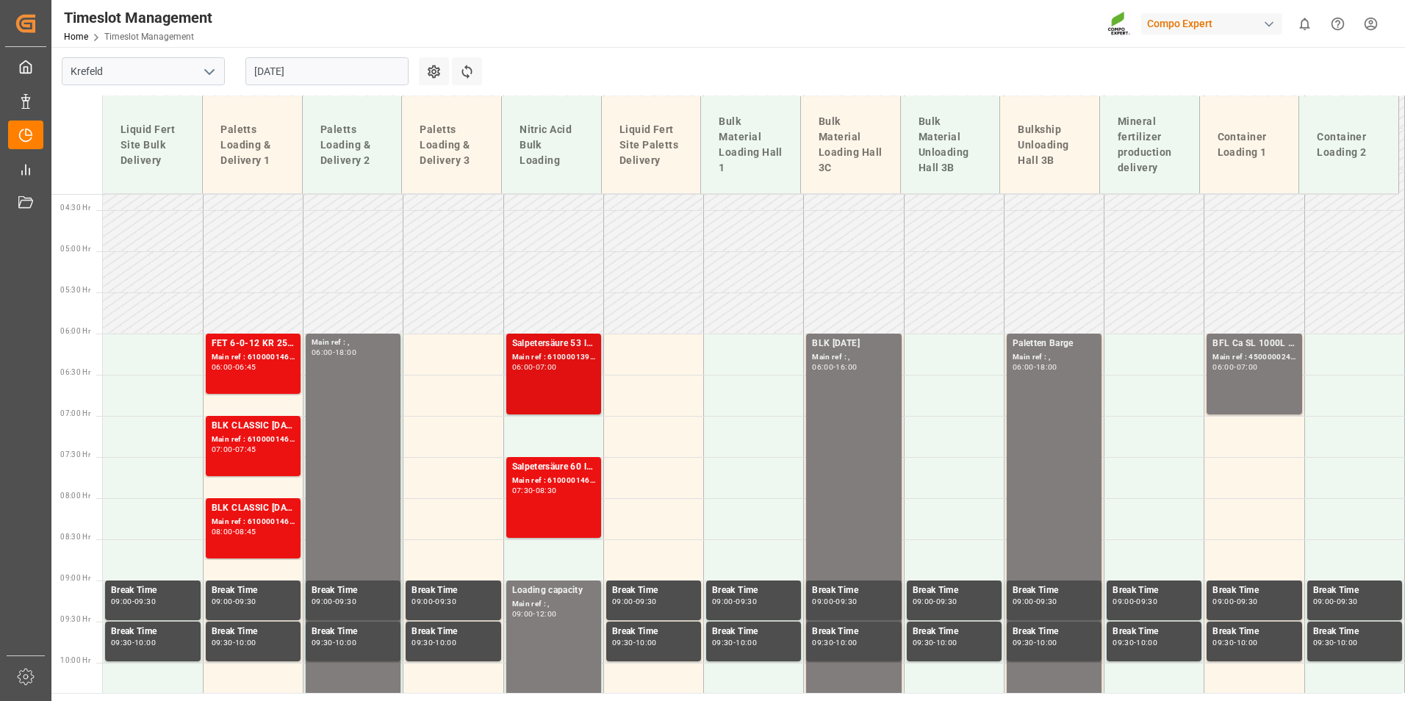
click at [535, 382] on div "Salpetersäure 53 lose; Main ref : 6100001396, 2000001215; 06:00 - 07:00" at bounding box center [553, 374] width 83 height 75
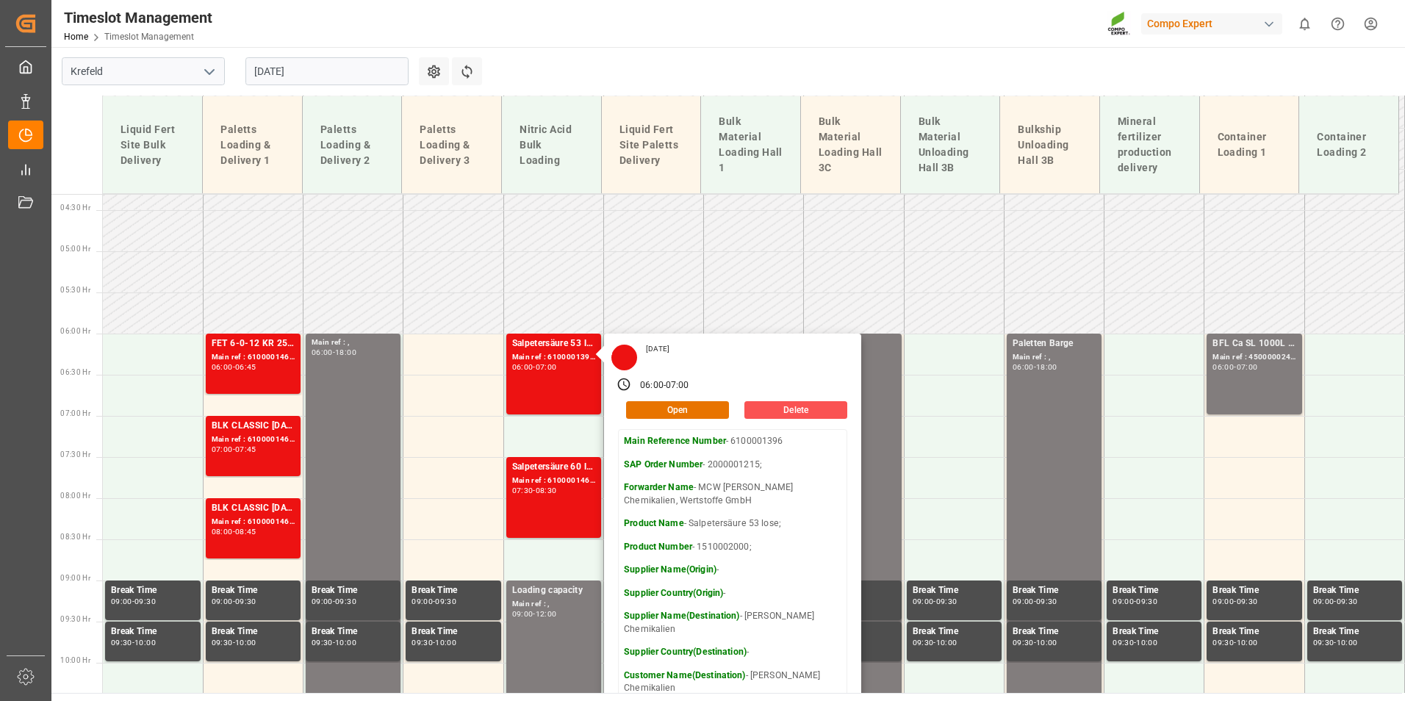
click at [321, 67] on input "[DATE]" at bounding box center [326, 71] width 163 height 28
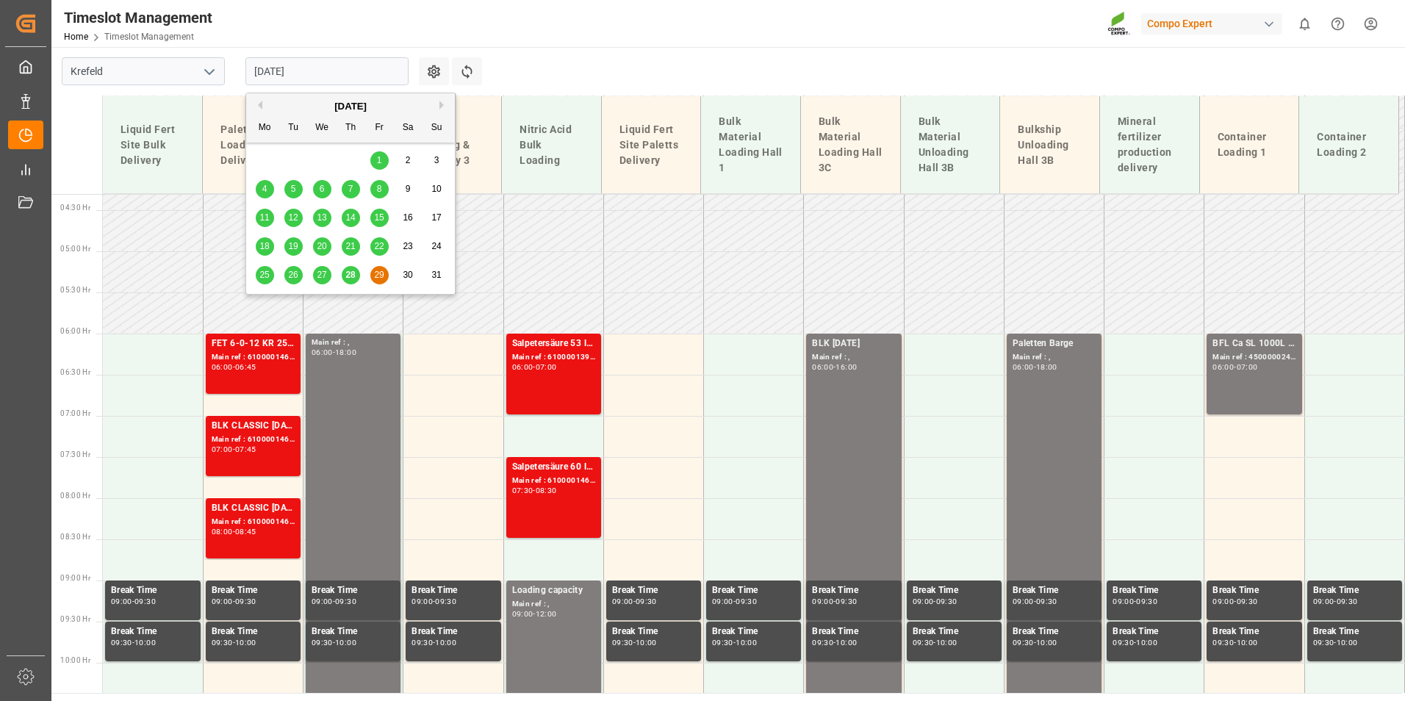
click at [354, 269] on div "28" at bounding box center [351, 276] width 18 height 18
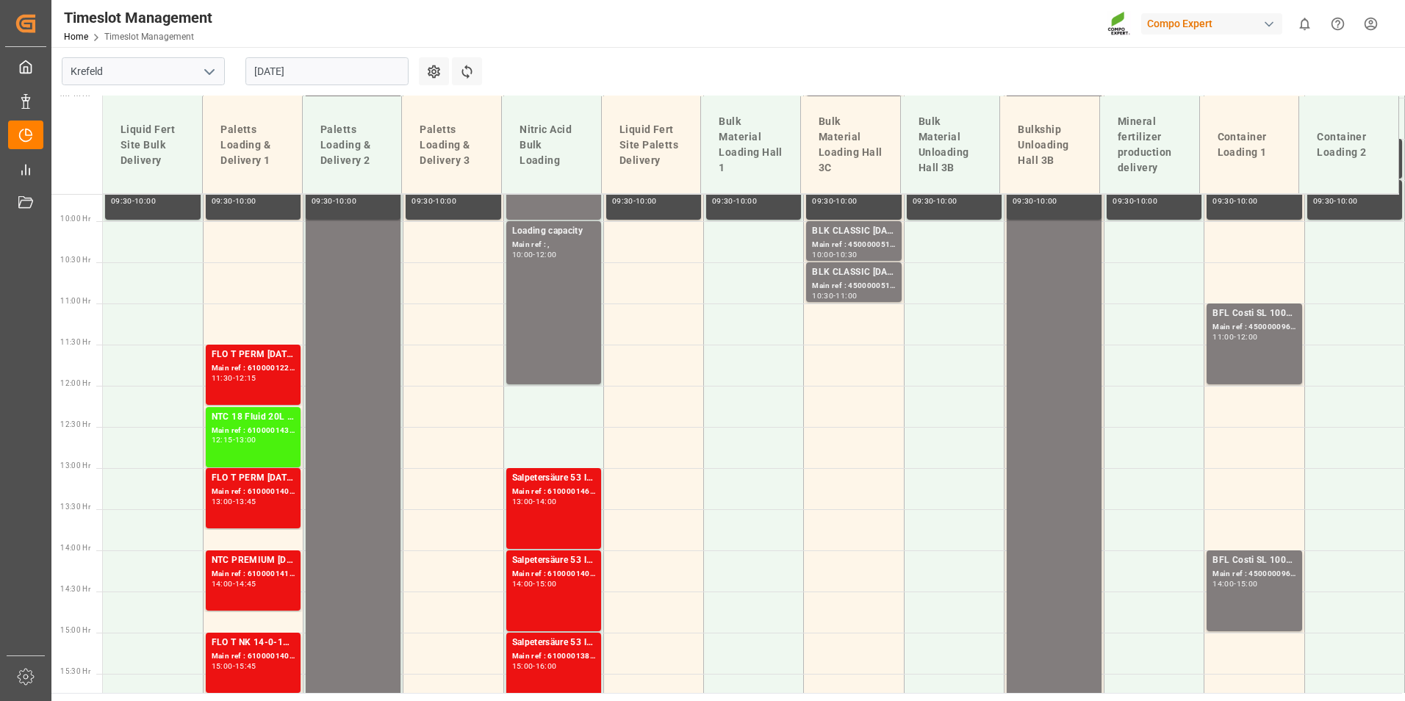
scroll to position [942, 0]
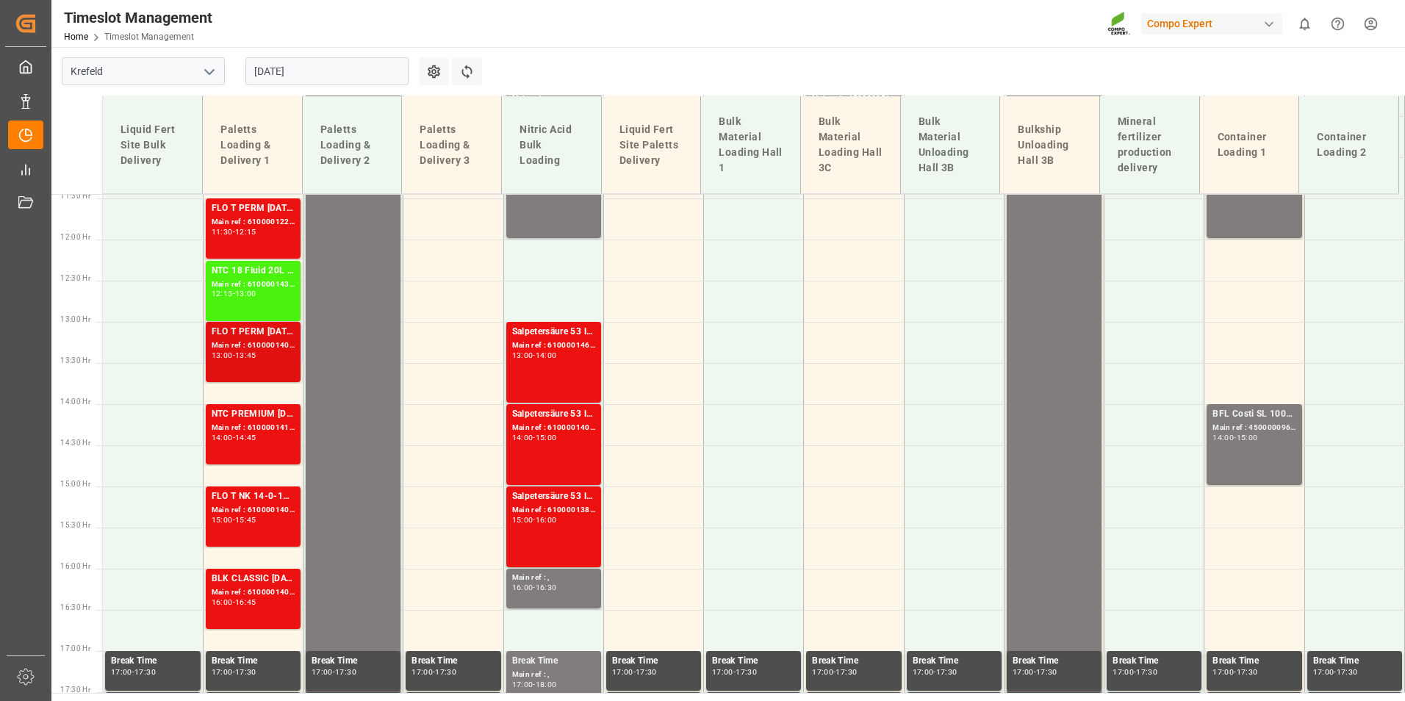
click at [207, 342] on div "FLO T PERM 16-7-15 25kg (x40) INT;FLO T NK 14-0-19 25kg (x40) INT;SUPER FLO T T…" at bounding box center [253, 352] width 95 height 60
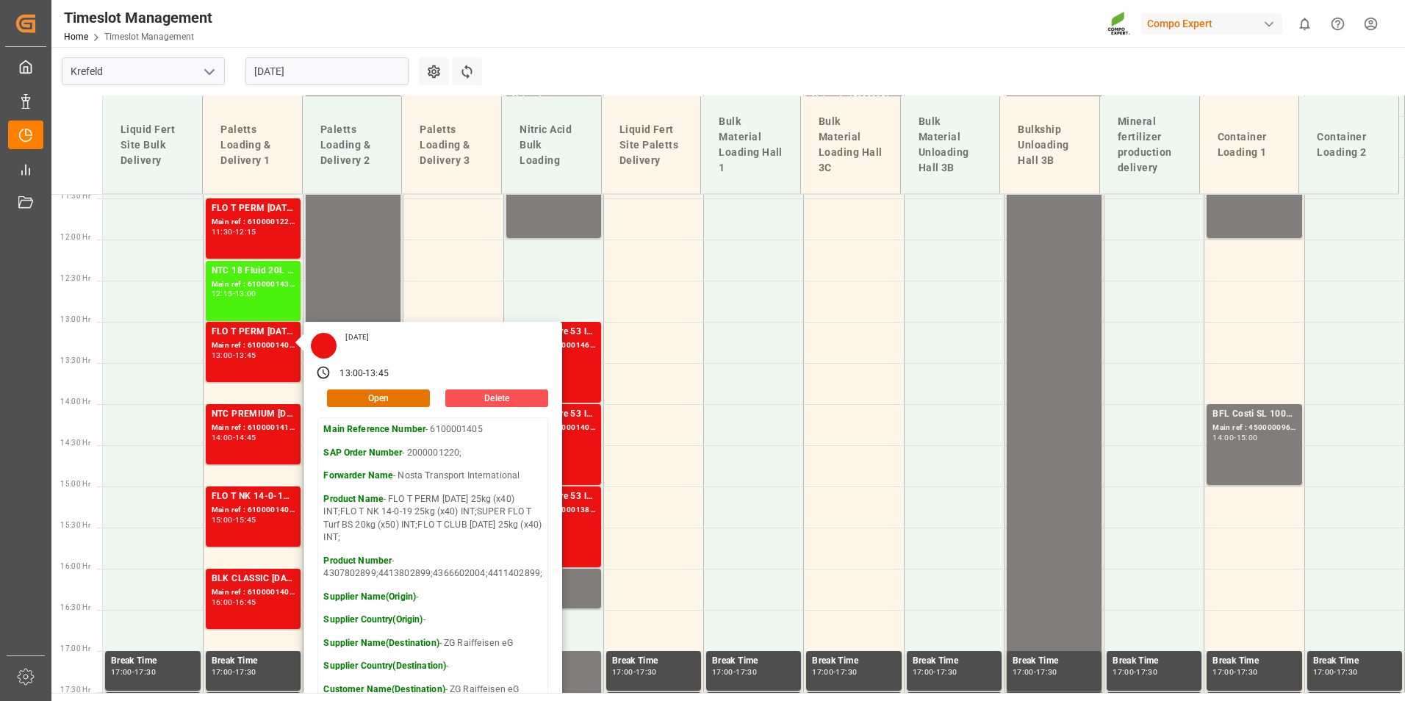
click at [565, 54] on main "[GEOGRAPHIC_DATA] [DATE] Settings Refresh Time Slots Liquid Fert Site Bulk Deli…" at bounding box center [726, 370] width 1351 height 646
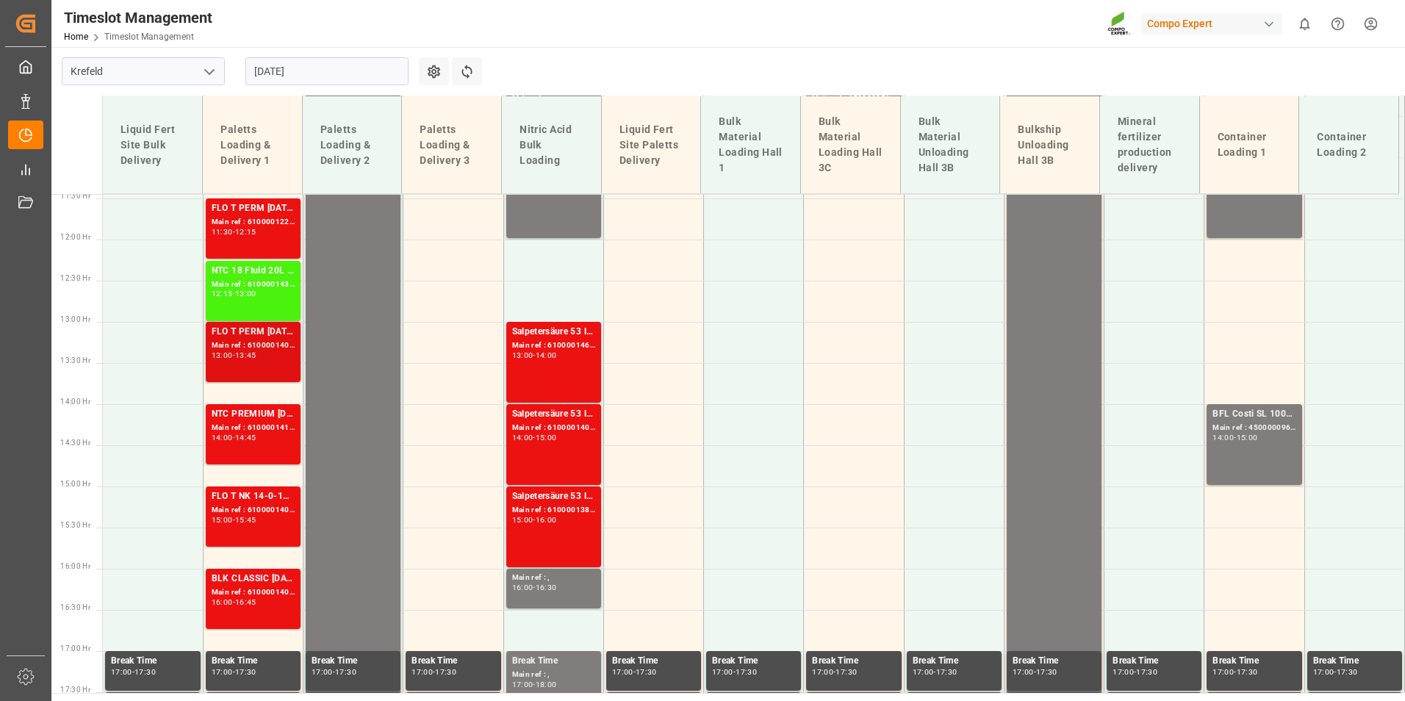
click at [262, 366] on div "FLO T PERM 16-7-15 25kg (x40) INT;FLO T NK 14-0-19 25kg (x40) INT;SUPER FLO T T…" at bounding box center [253, 352] width 83 height 54
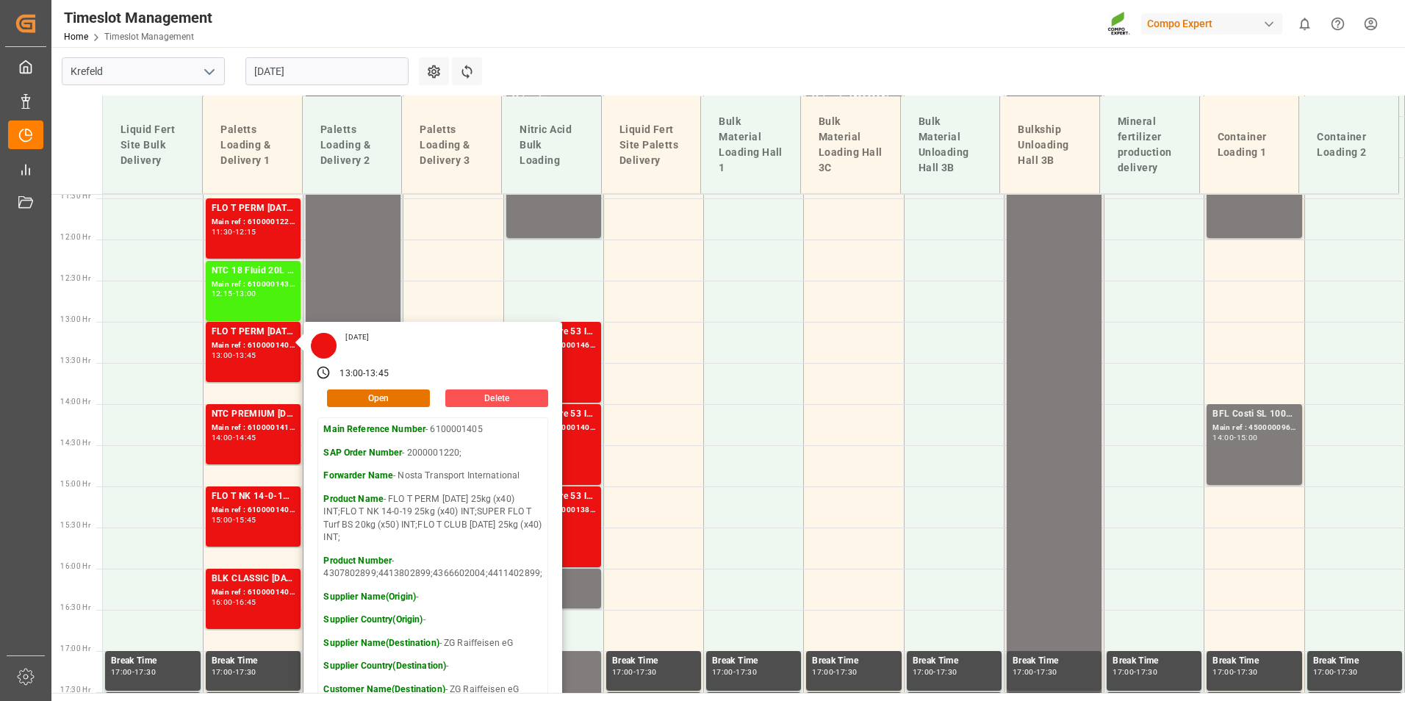
scroll to position [869, 0]
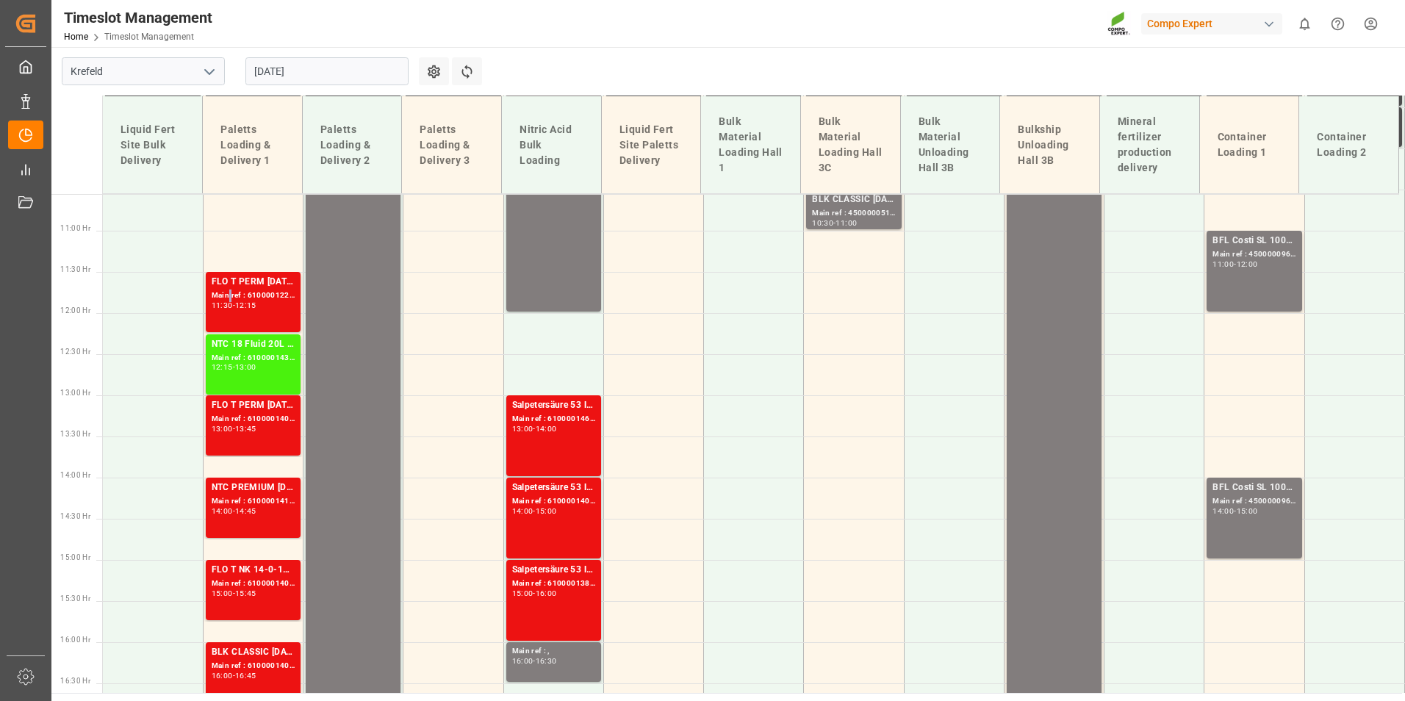
click at [227, 298] on div "Main ref : 6100001220, 2000000642;" at bounding box center [253, 296] width 83 height 12
click at [288, 410] on div "FLO T PERM [DATE] 25kg (x40) INT;FLO T NK 14-0-19 25kg (x40) INT;SUPER FLO T Tu…" at bounding box center [253, 405] width 83 height 15
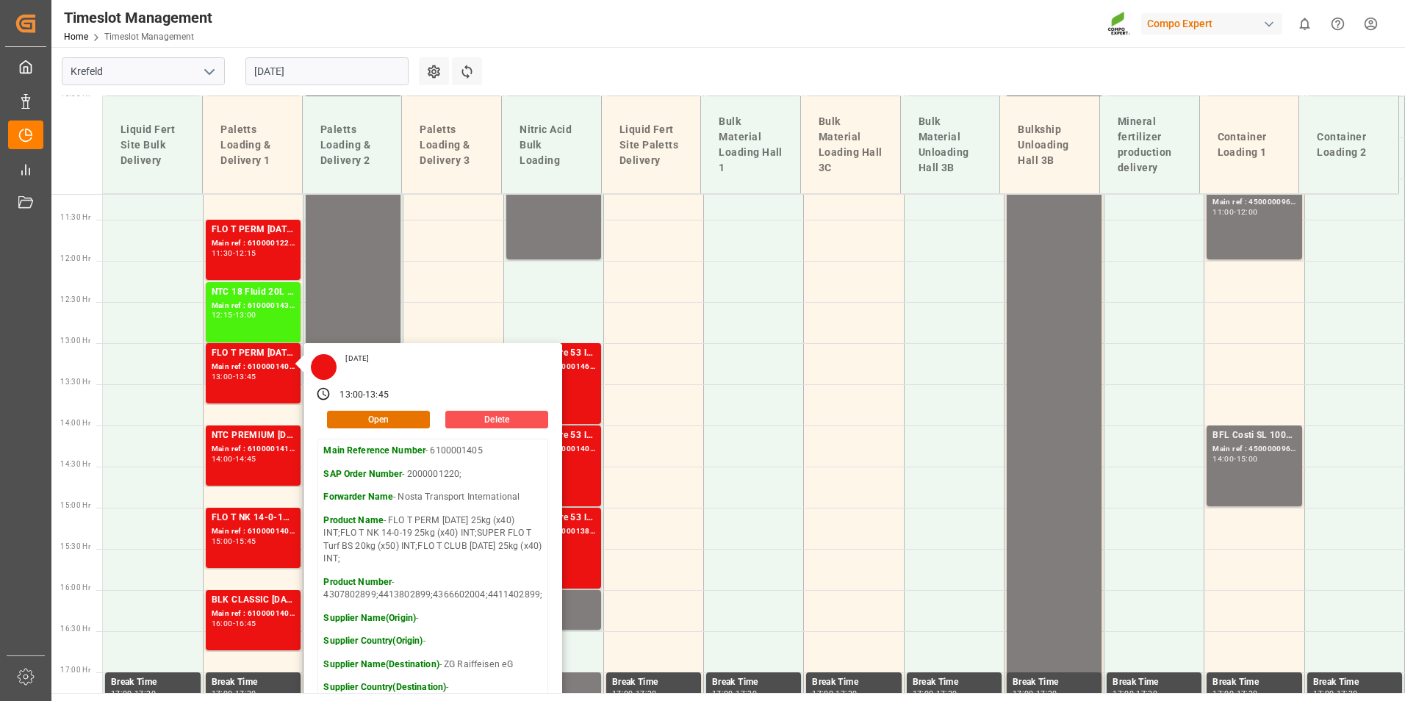
scroll to position [942, 0]
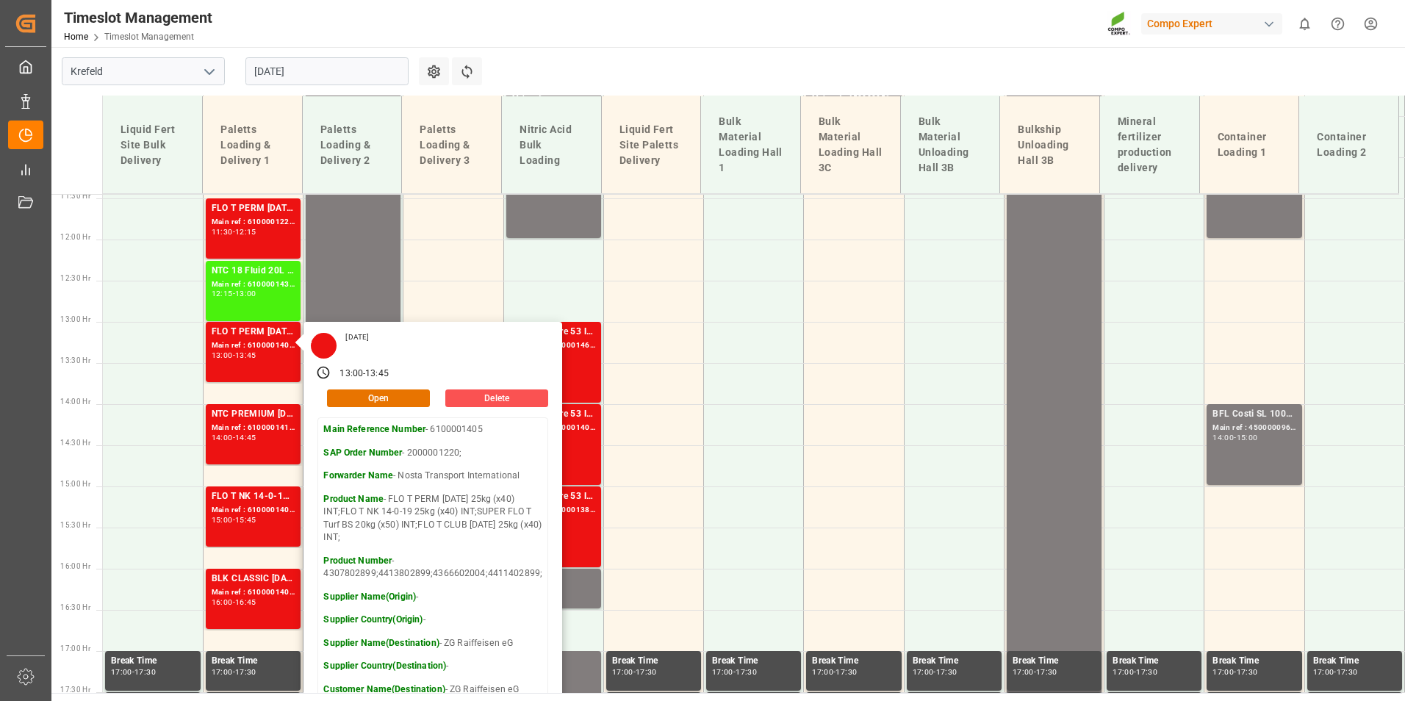
click at [746, 38] on div "Timeslot Management Home Timeslot Management Compo Expert 0 Notifications Only …" at bounding box center [723, 23] width 1364 height 47
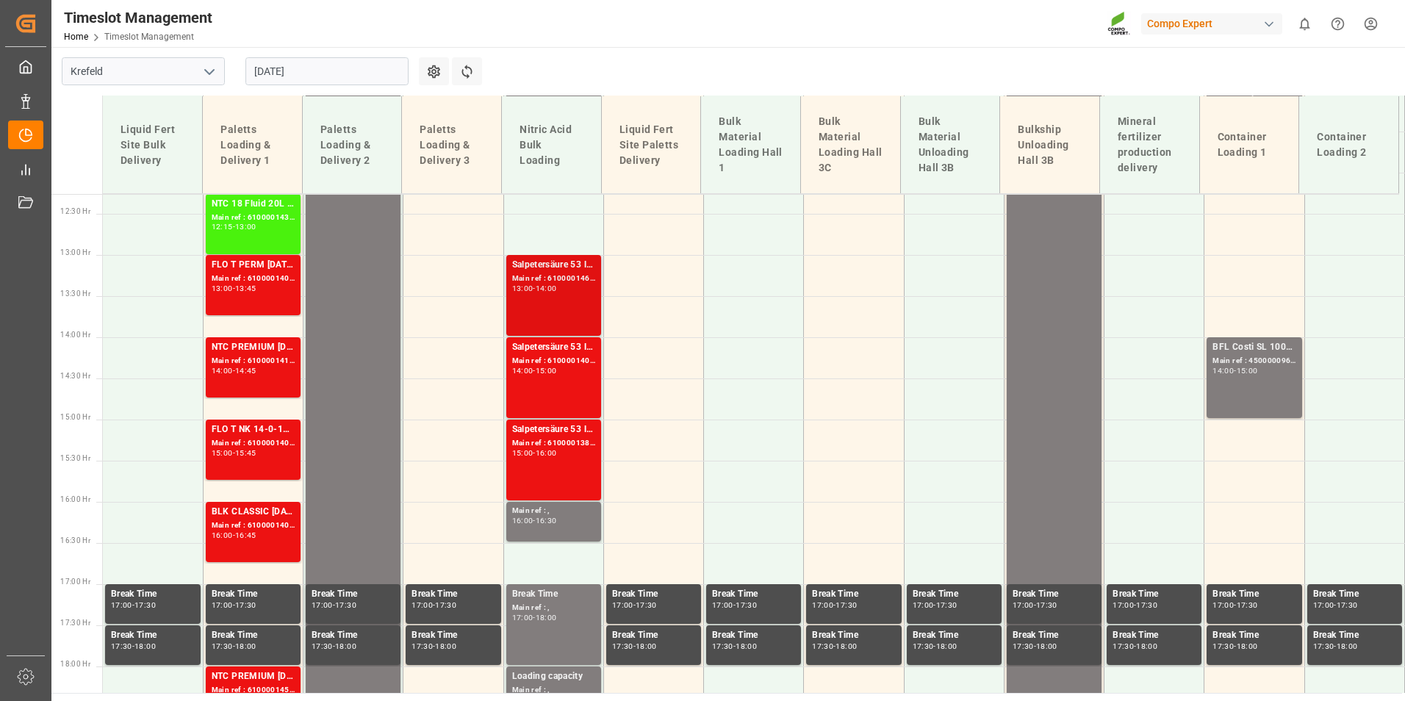
scroll to position [1089, 0]
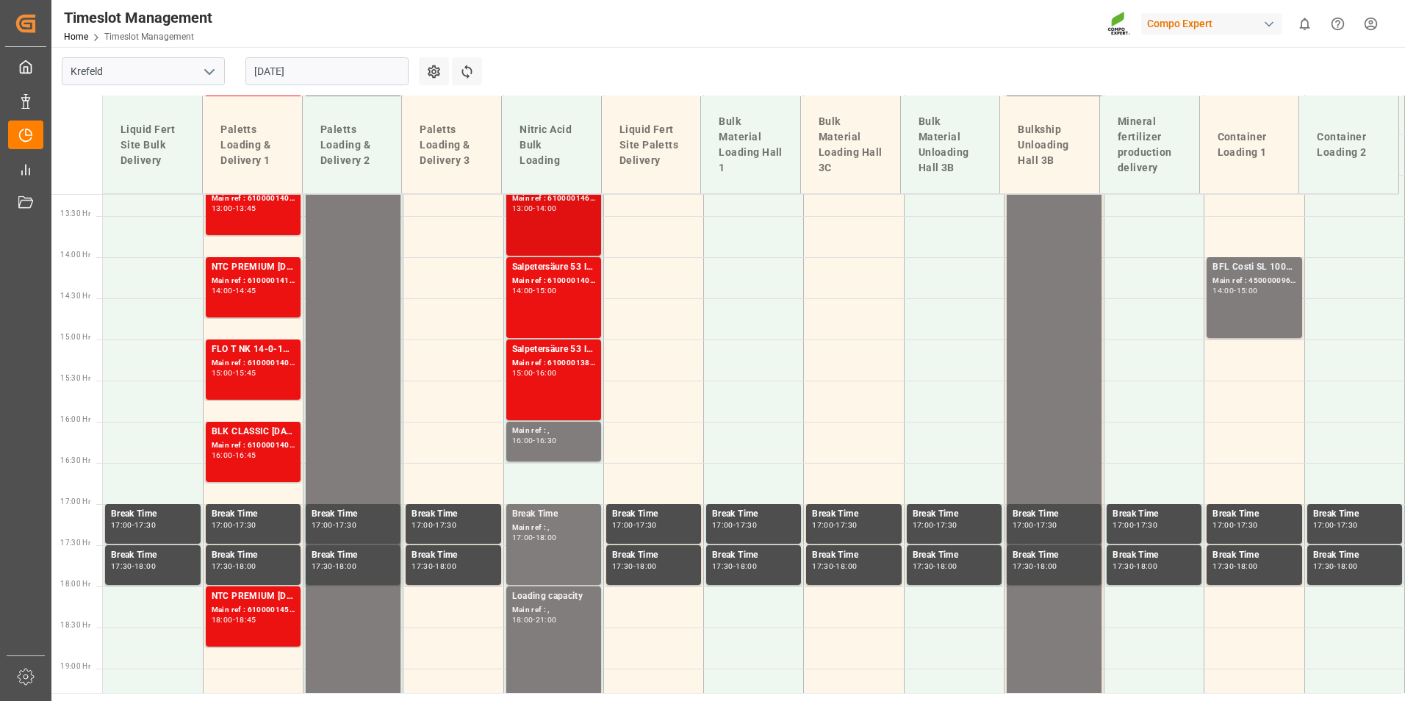
click at [546, 218] on div "Salpetersäure 53 lose; Main ref : 6100001465, 2000001278; 13:00 - 14:00" at bounding box center [553, 215] width 83 height 75
click at [325, 65] on input "[DATE]" at bounding box center [326, 71] width 163 height 28
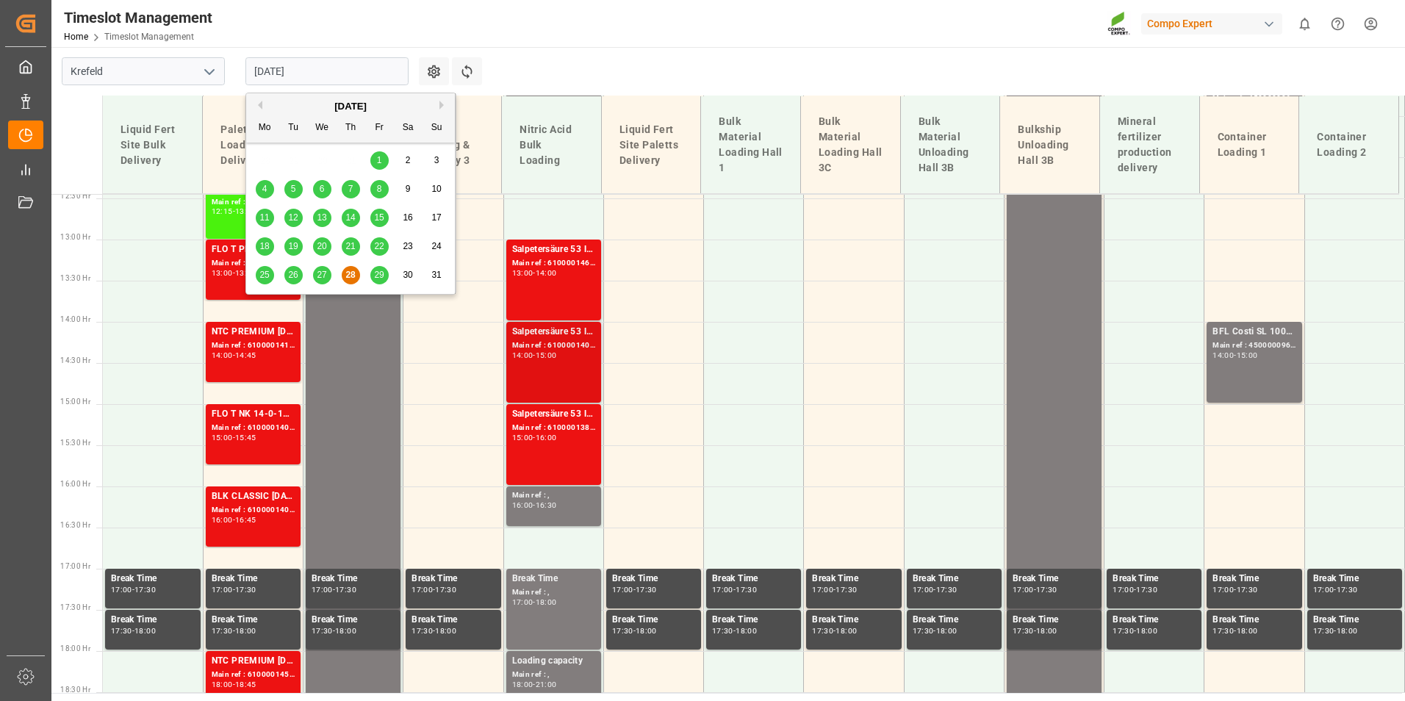
scroll to position [942, 0]
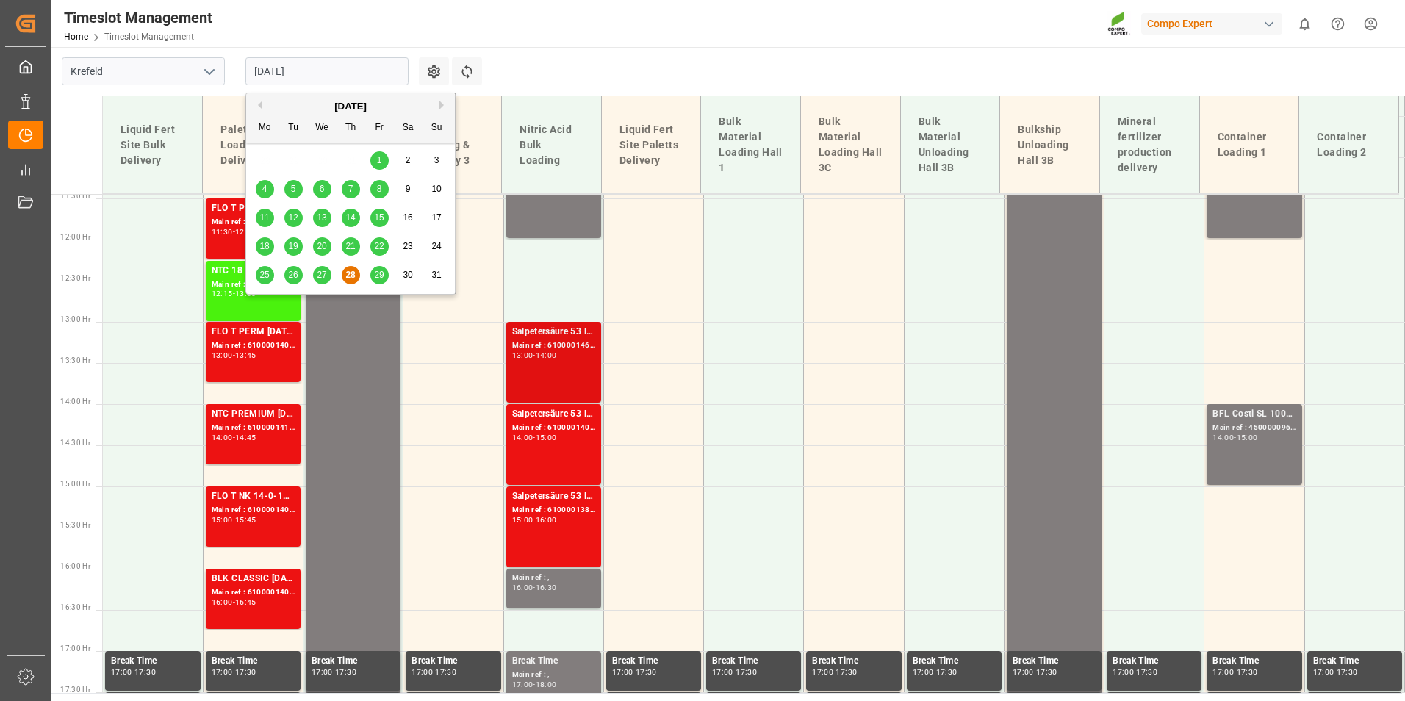
click at [561, 350] on div "Main ref : 6100001465, 2000001278;" at bounding box center [553, 345] width 83 height 12
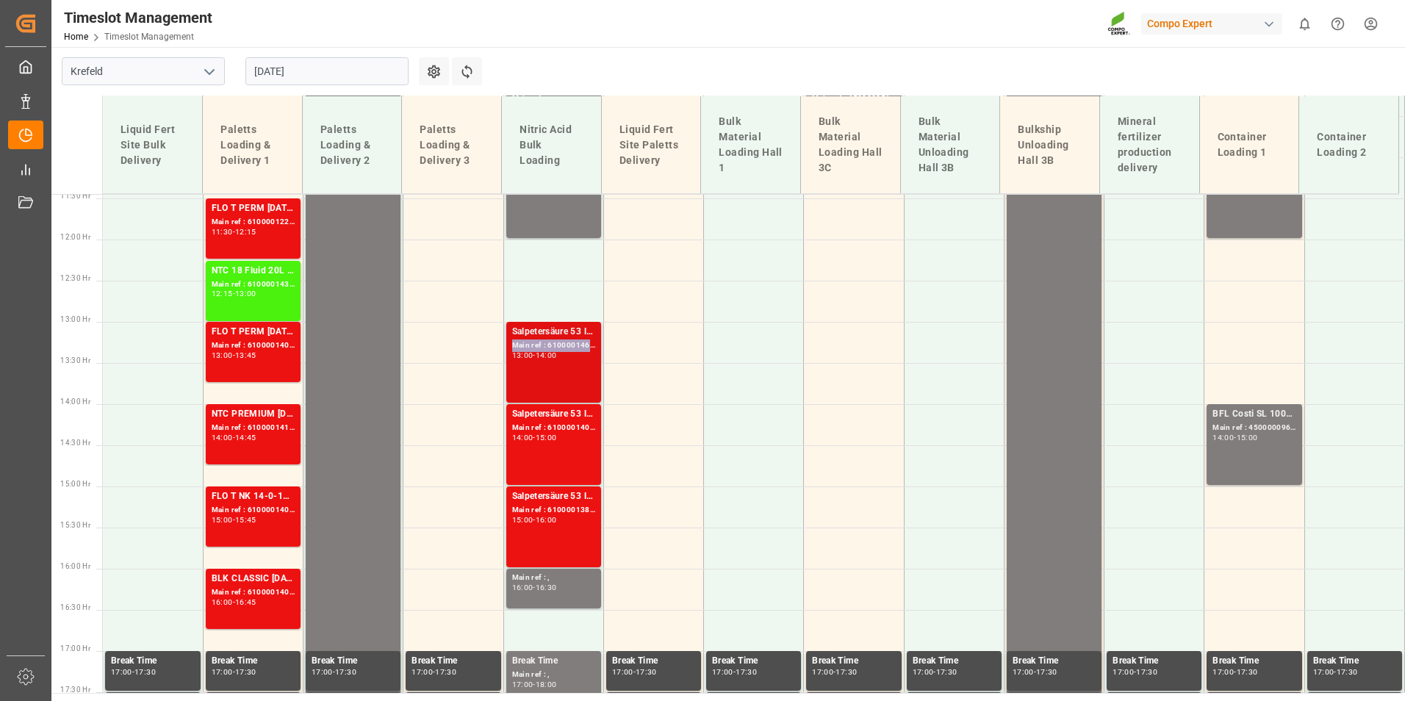
click at [559, 350] on div "Main ref : 6100001465, 2000001278;" at bounding box center [553, 345] width 83 height 12
click at [563, 442] on div "14:00 - 15:00" at bounding box center [553, 438] width 83 height 8
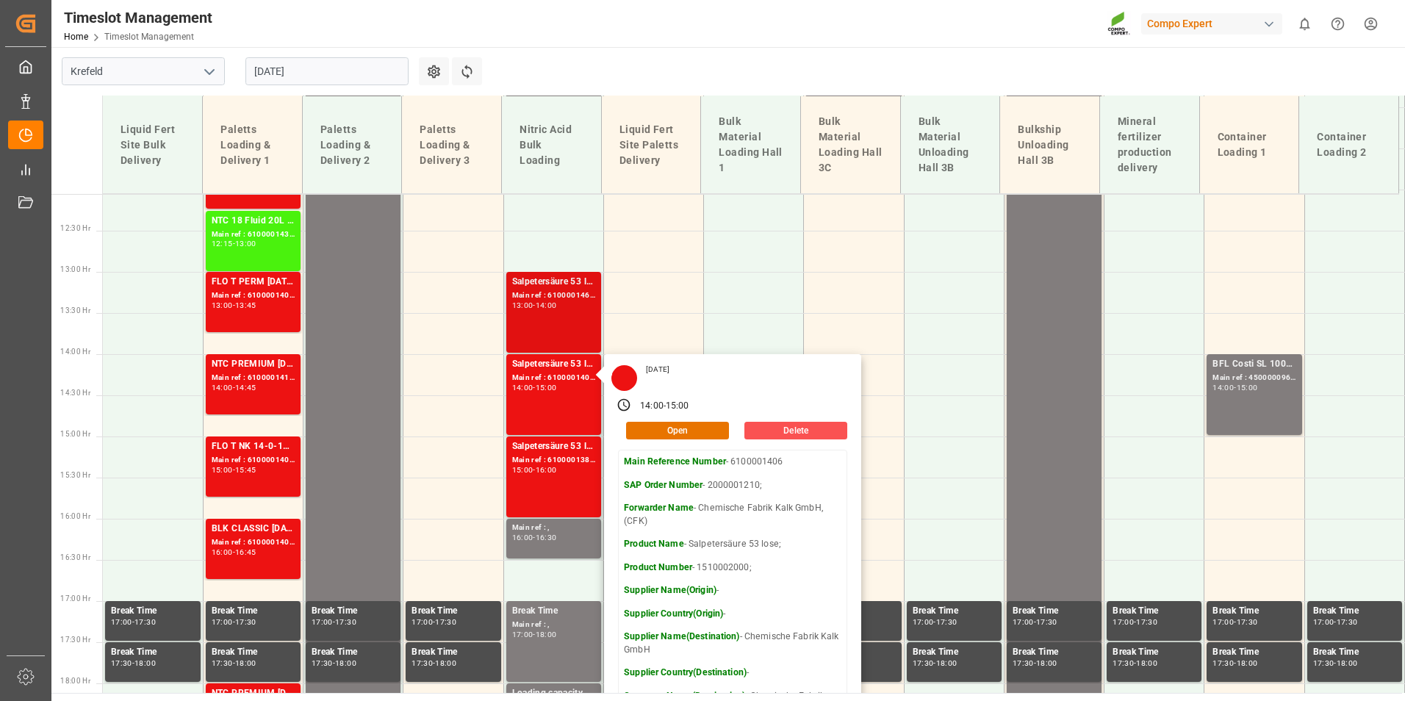
scroll to position [1089, 0]
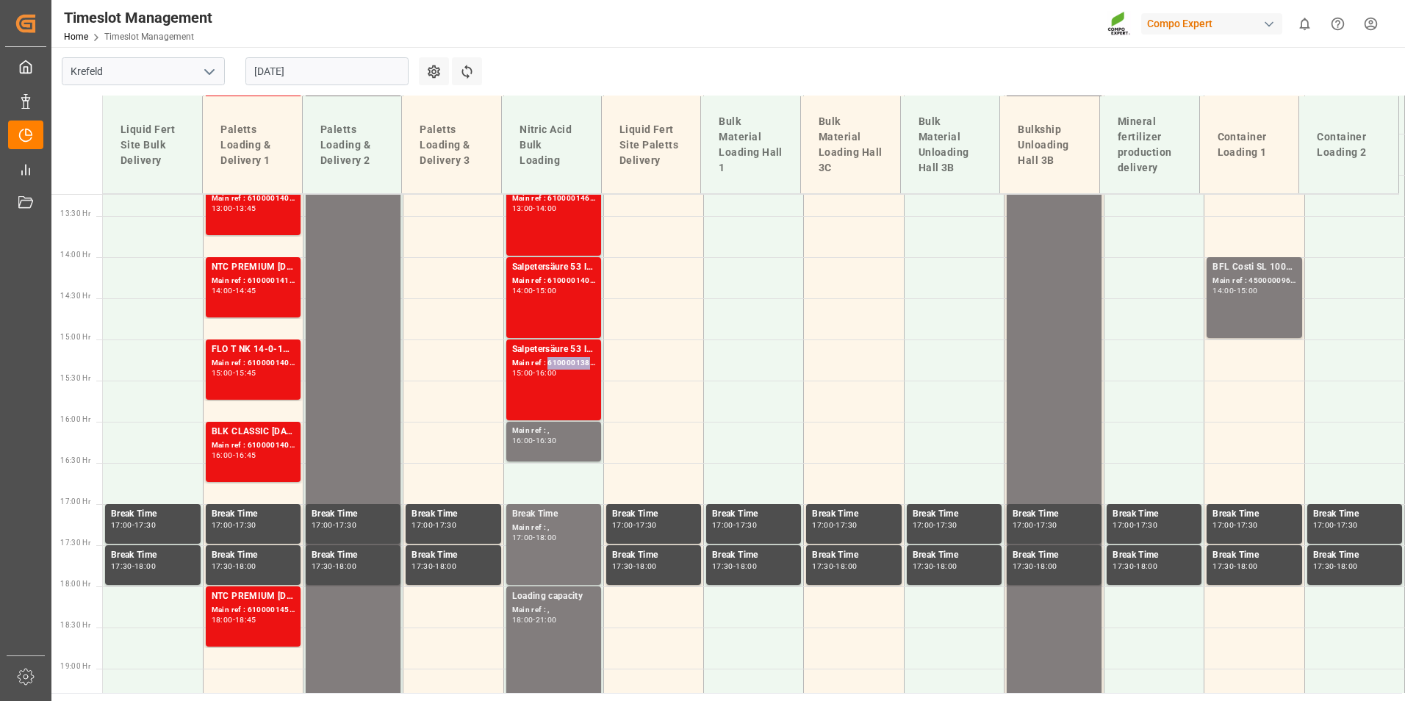
click at [564, 364] on div "Main ref : 6100001388, 2000001204;" at bounding box center [553, 363] width 83 height 12
click at [336, 77] on input "[DATE]" at bounding box center [326, 71] width 163 height 28
click at [799, 229] on td at bounding box center [754, 236] width 100 height 41
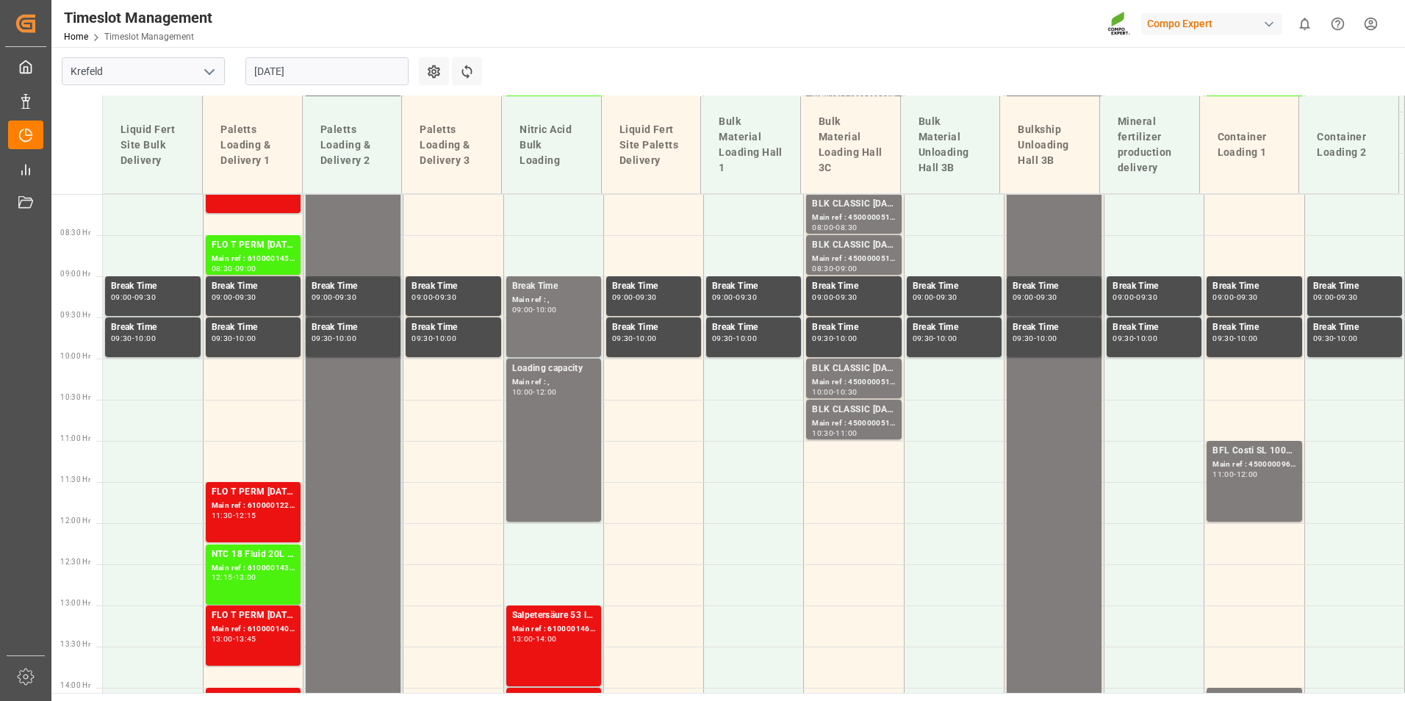
scroll to position [648, 0]
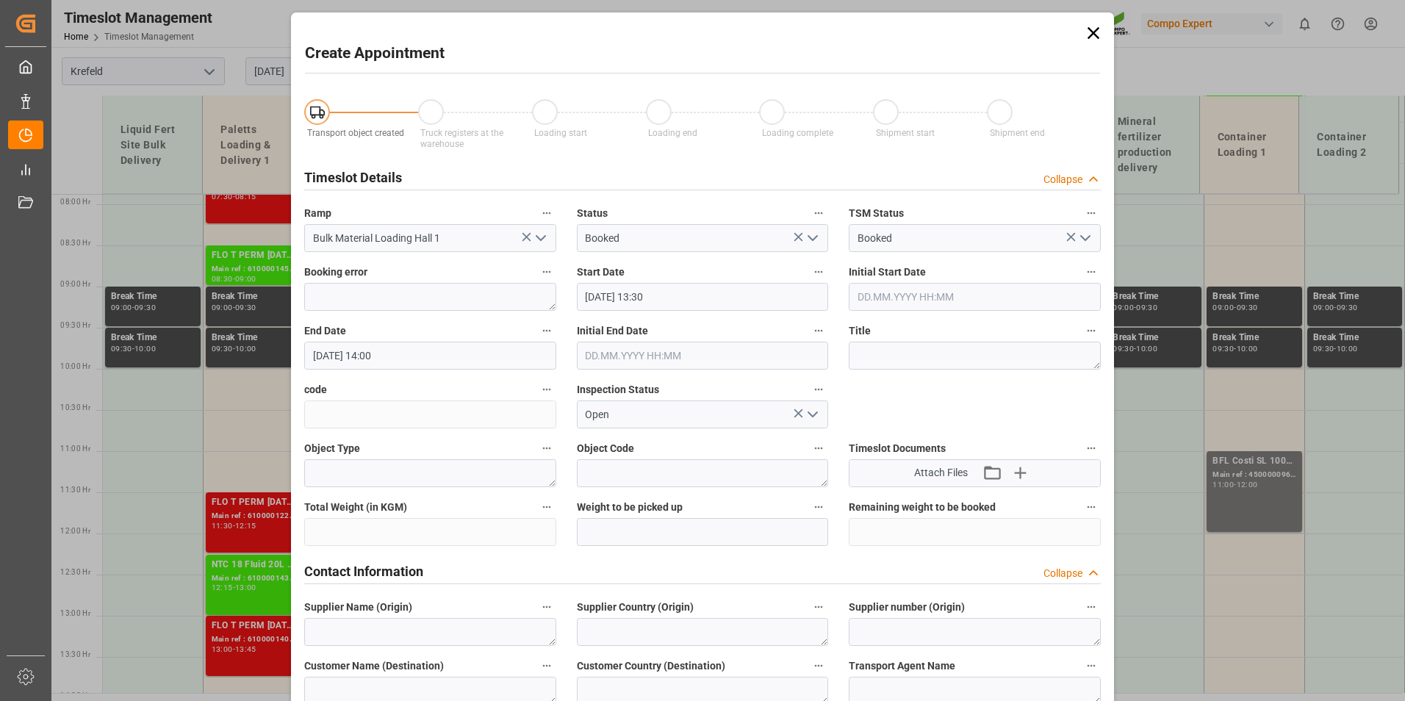
type input "[DATE] 13:30"
type input "[DATE] 14:00"
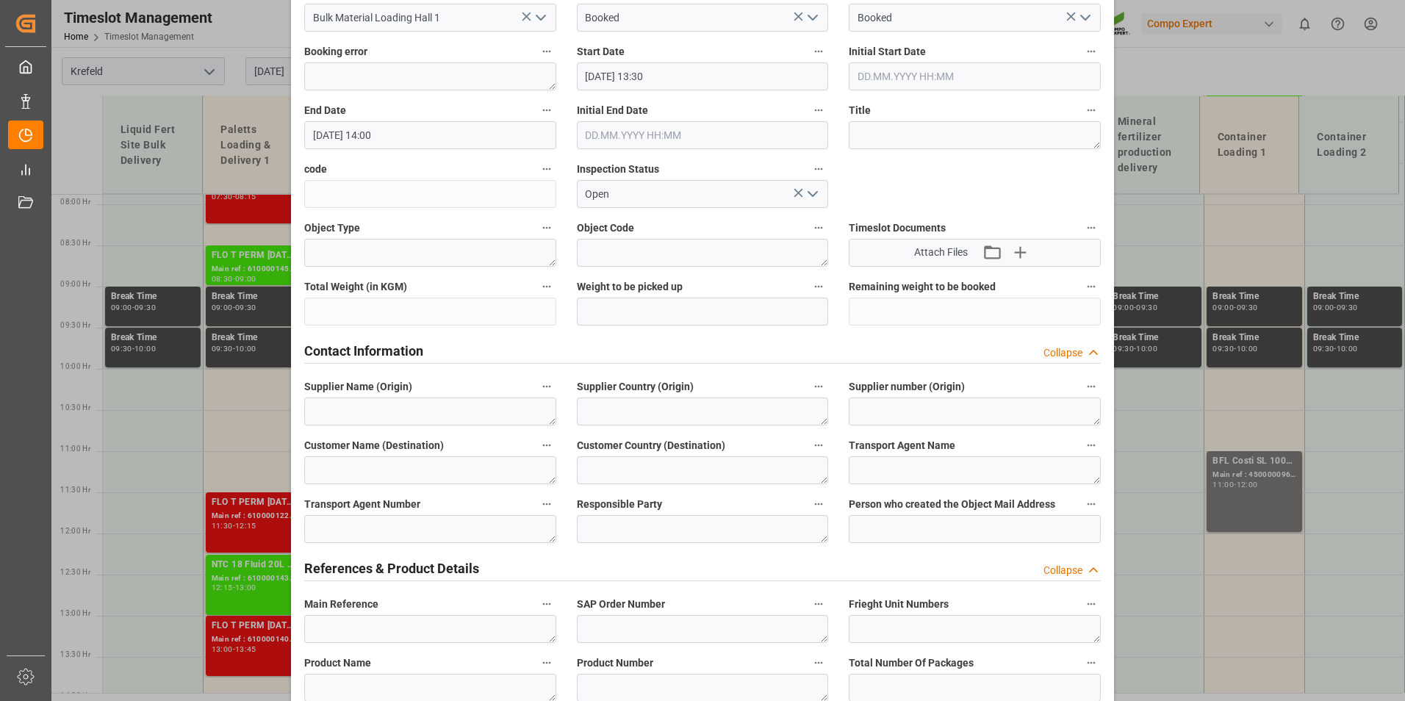
scroll to position [0, 0]
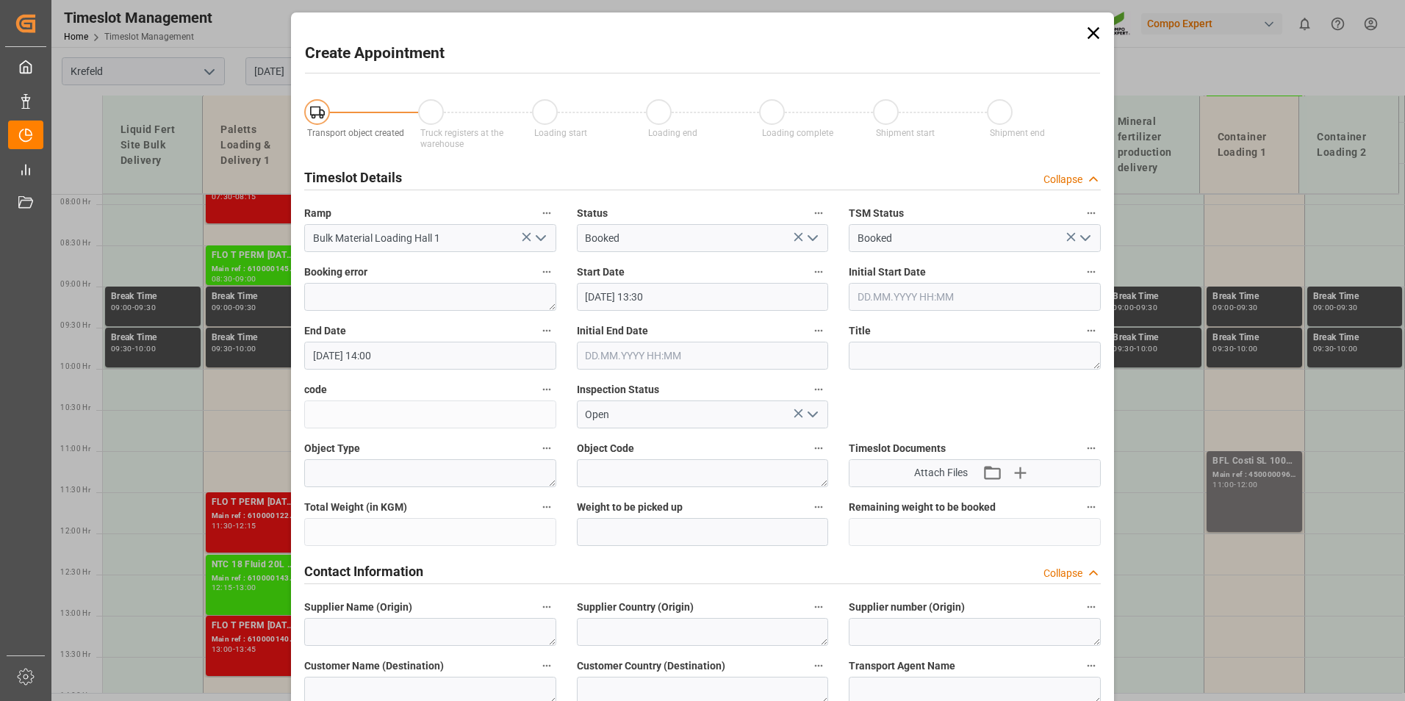
click at [1096, 35] on icon at bounding box center [1093, 33] width 21 height 21
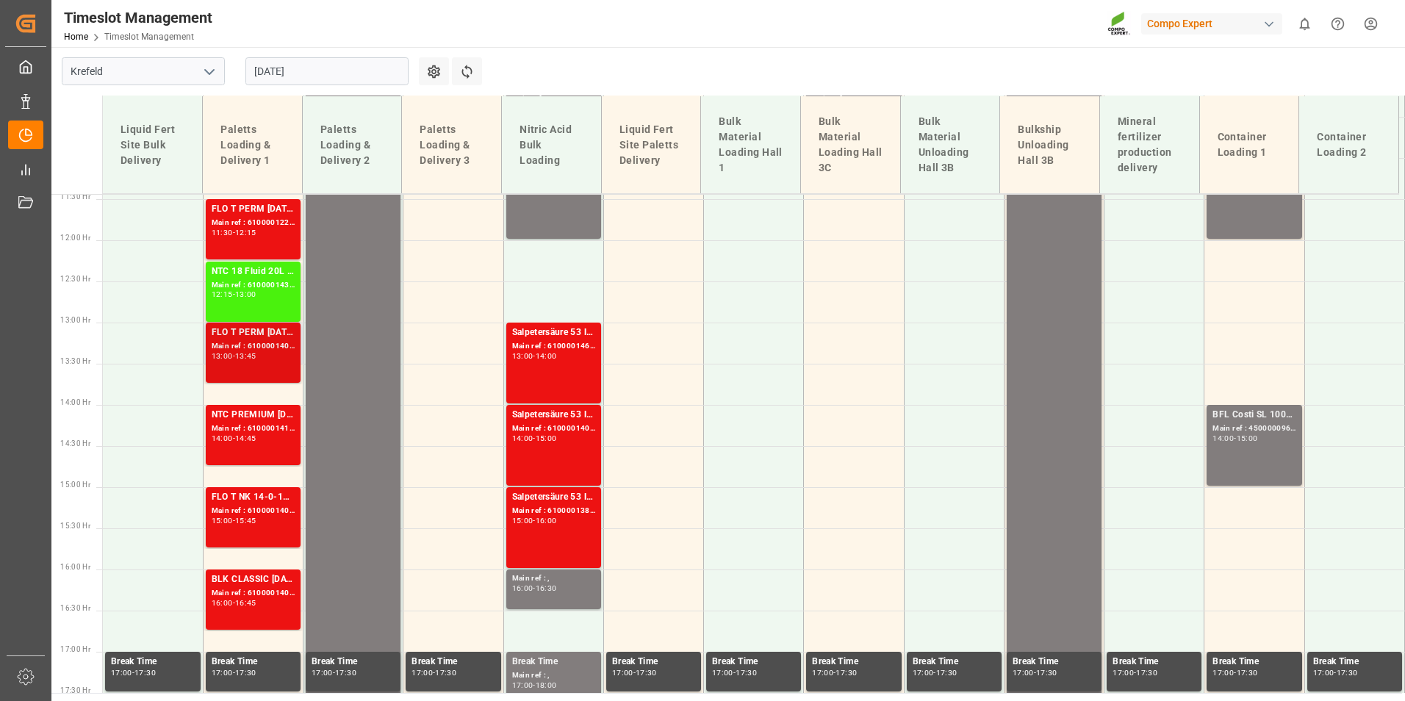
scroll to position [942, 0]
click at [270, 366] on div "FLO T PERM 16-7-15 25kg (x40) INT;FLO T NK 14-0-19 25kg (x40) INT;SUPER FLO T T…" at bounding box center [253, 352] width 83 height 54
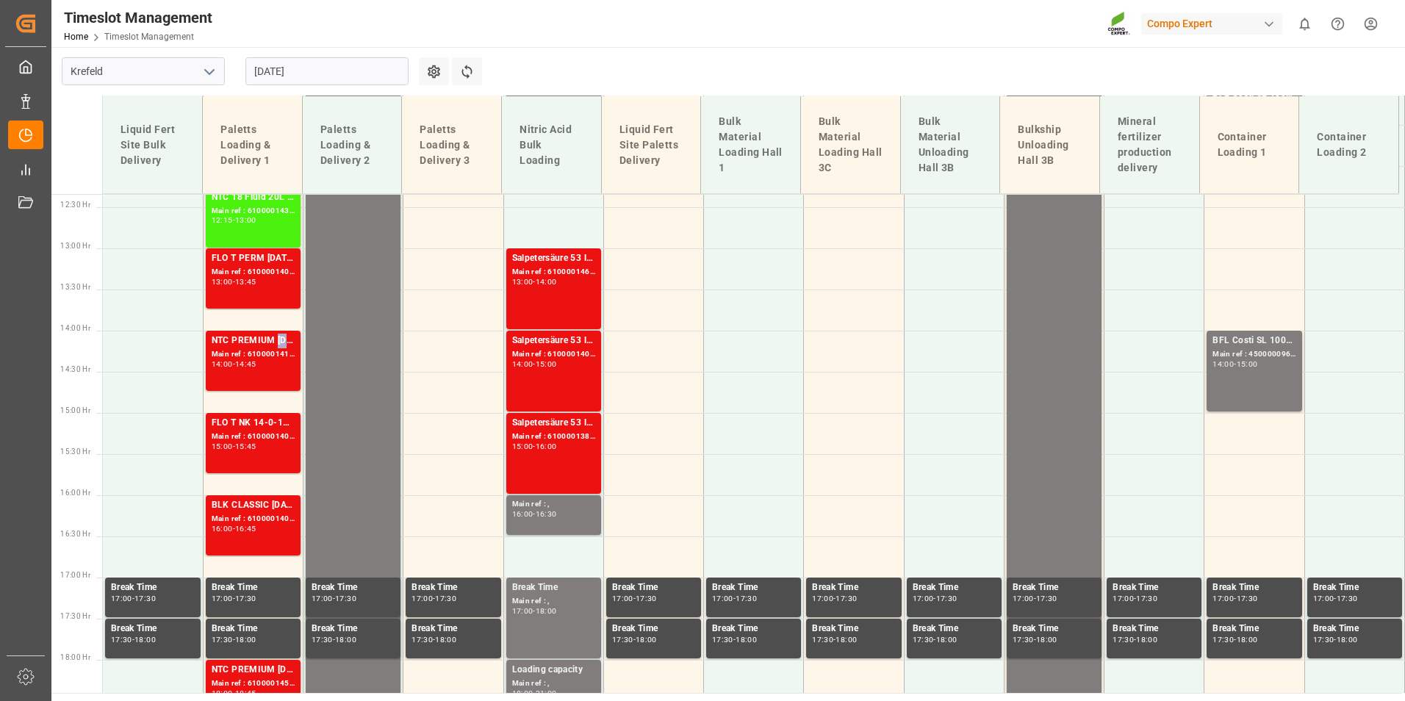
click at [277, 343] on div "NTC PREMIUM [DATE]+3+TE 600kg BB;BLK CLASSIC [DATE]+3+TE 600kg BB;NTC PREMIUM […" at bounding box center [253, 341] width 83 height 15
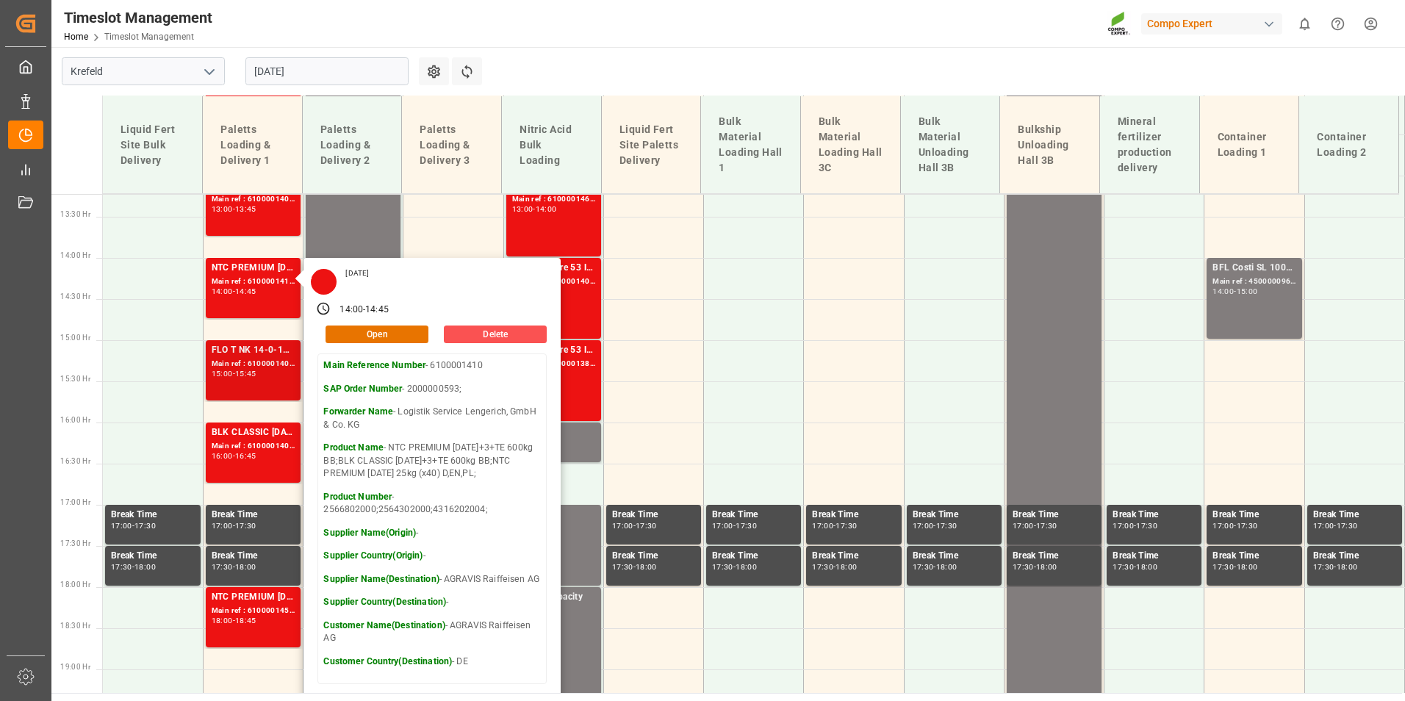
scroll to position [1089, 0]
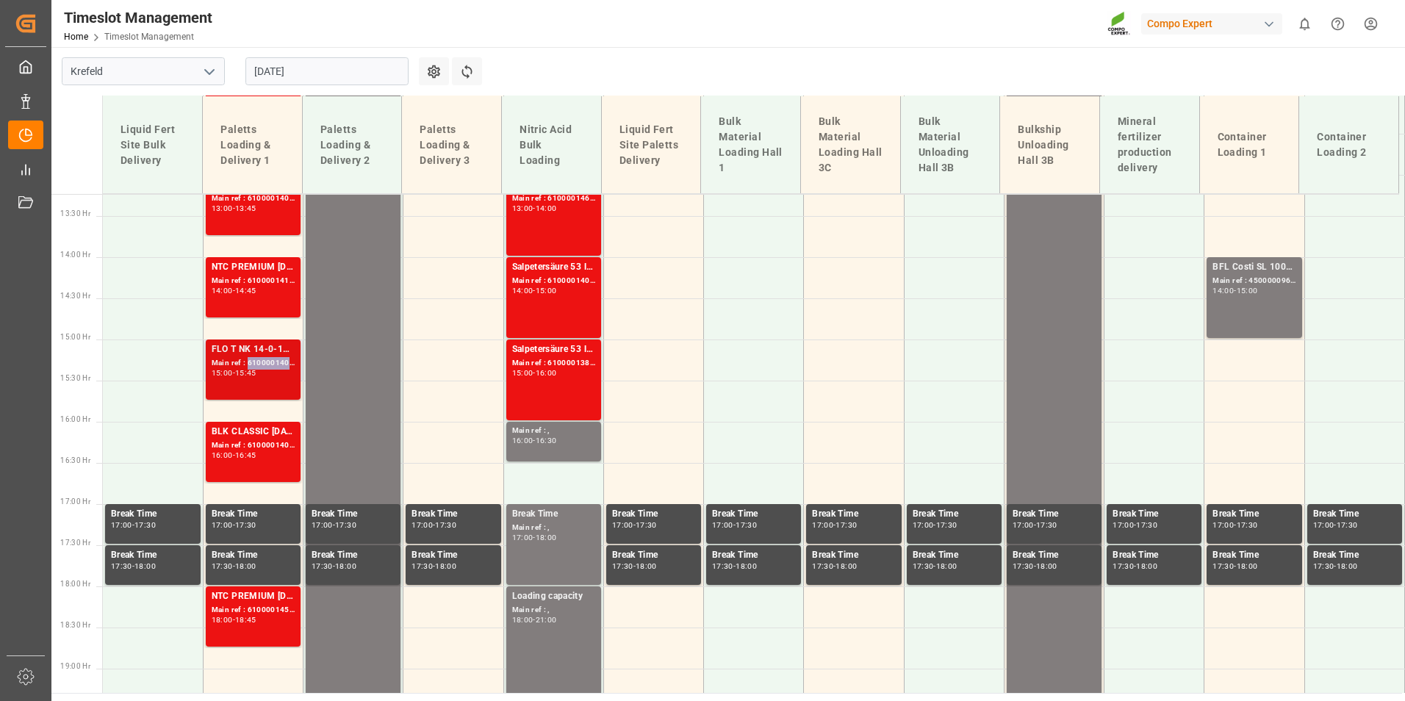
click at [276, 357] on div "Main ref : 6100001401, 2000001219;" at bounding box center [253, 363] width 83 height 12
click at [260, 431] on div "BLK CLASSIC [DATE]+3+TE 600kg BB;NTC PREMIUM [DATE]+3+TE 600kg BB;" at bounding box center [253, 432] width 83 height 15
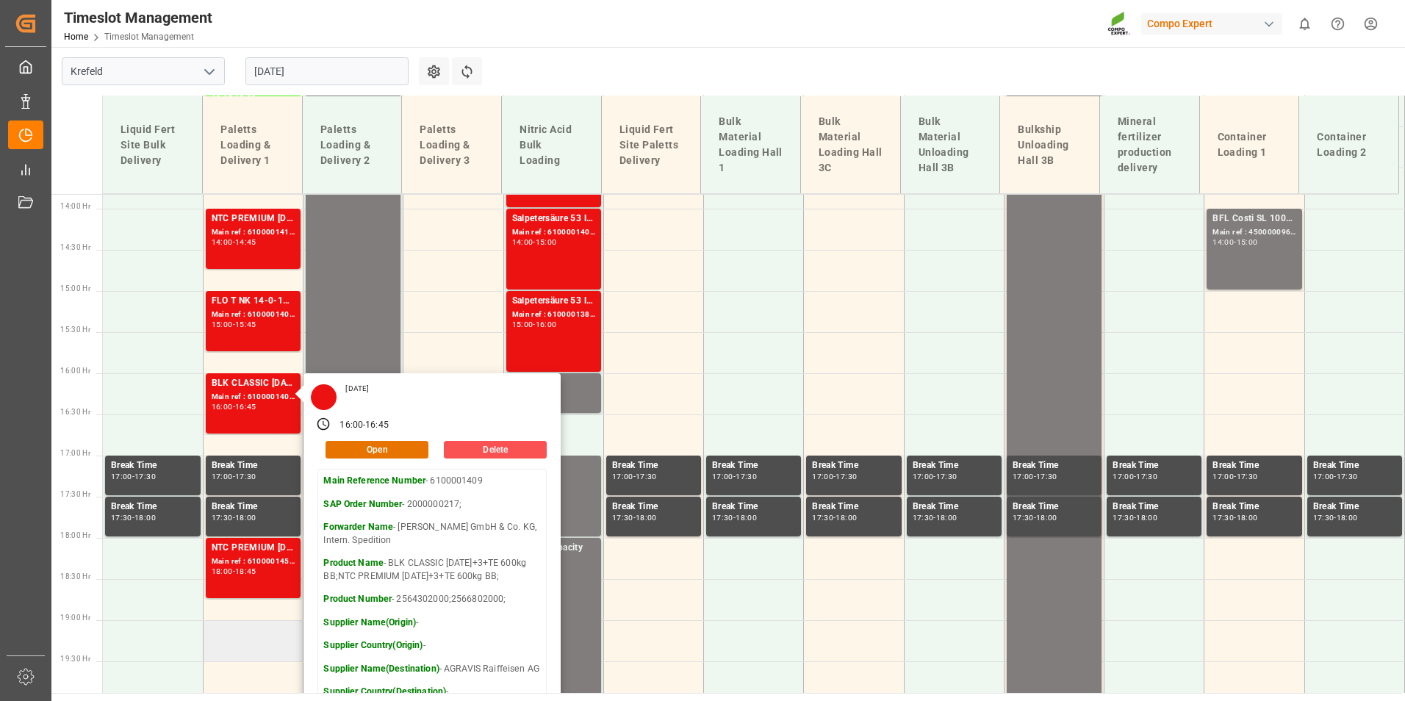
scroll to position [1309, 0]
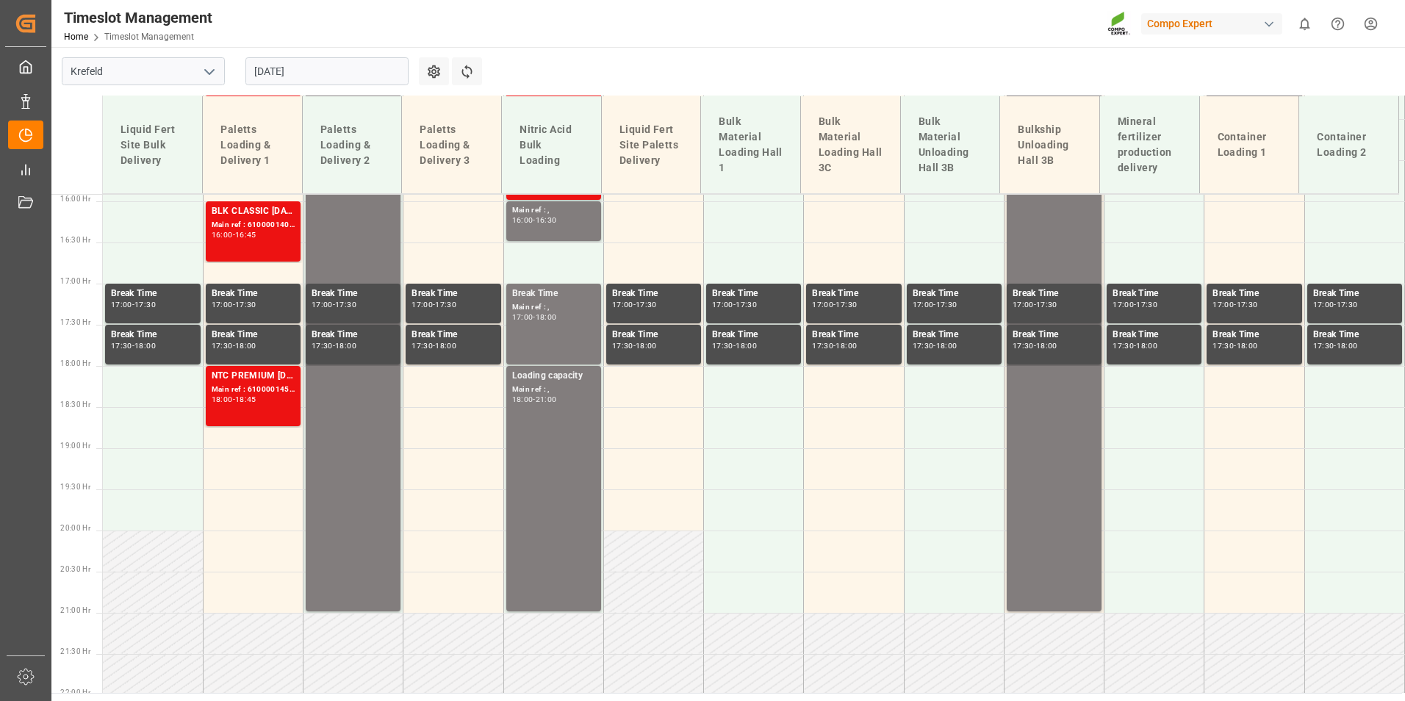
click at [256, 397] on div "18:45" at bounding box center [245, 399] width 21 height 7
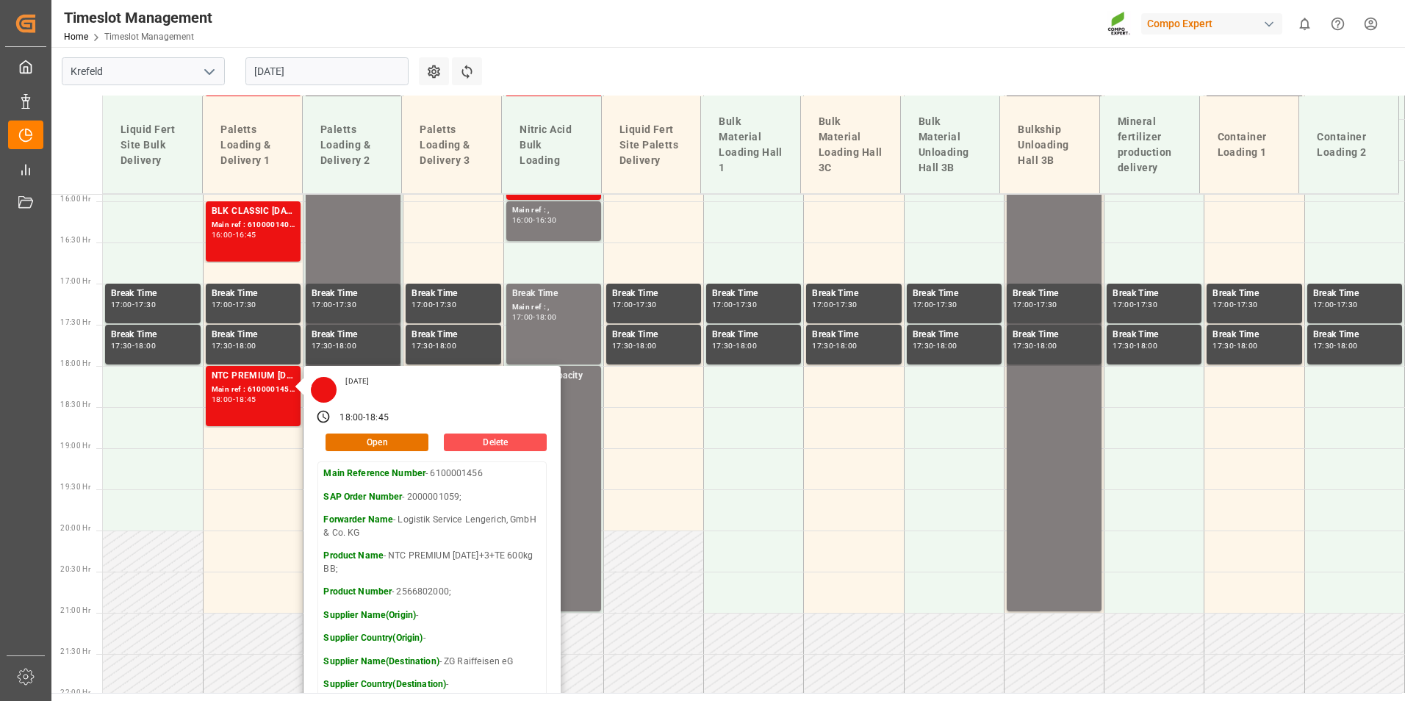
click at [363, 58] on div "[DATE]" at bounding box center [327, 71] width 184 height 48
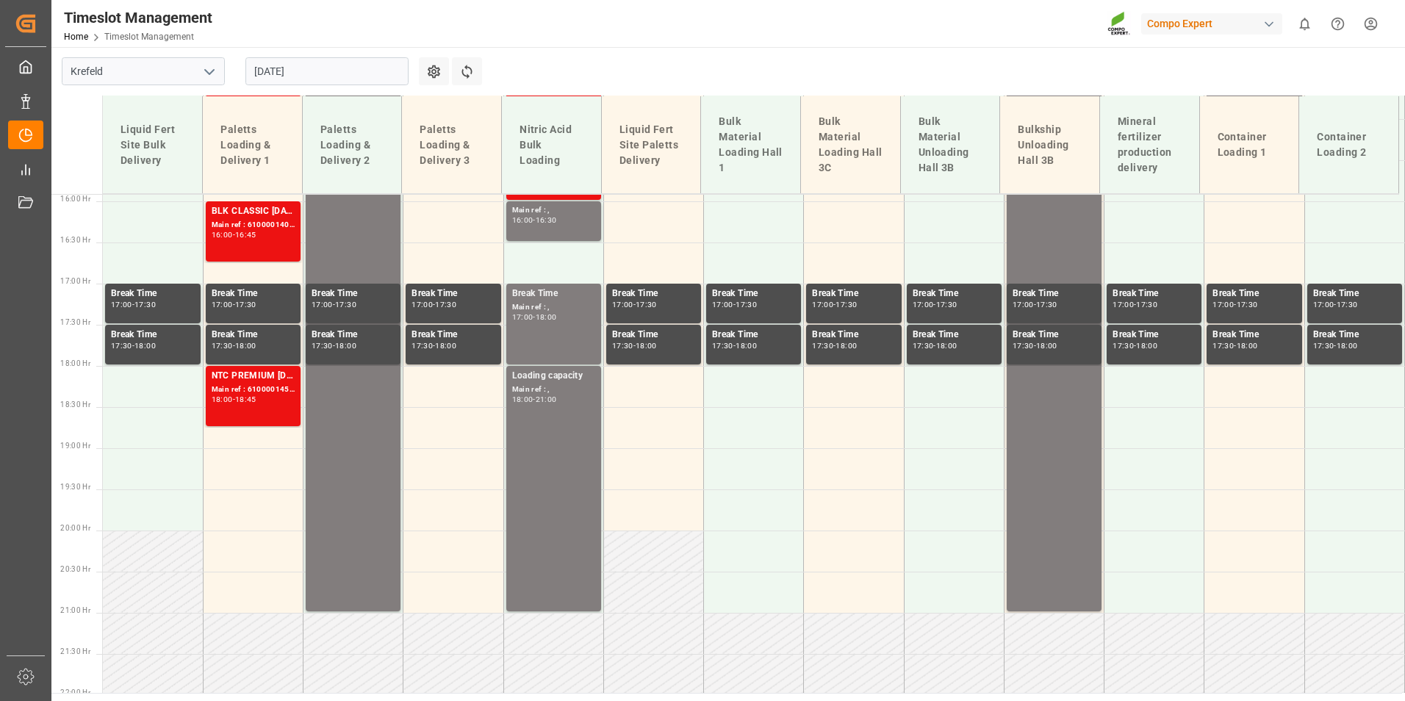
click at [356, 87] on div "[DATE]" at bounding box center [327, 71] width 184 height 48
click at [357, 77] on input "[DATE]" at bounding box center [326, 71] width 163 height 28
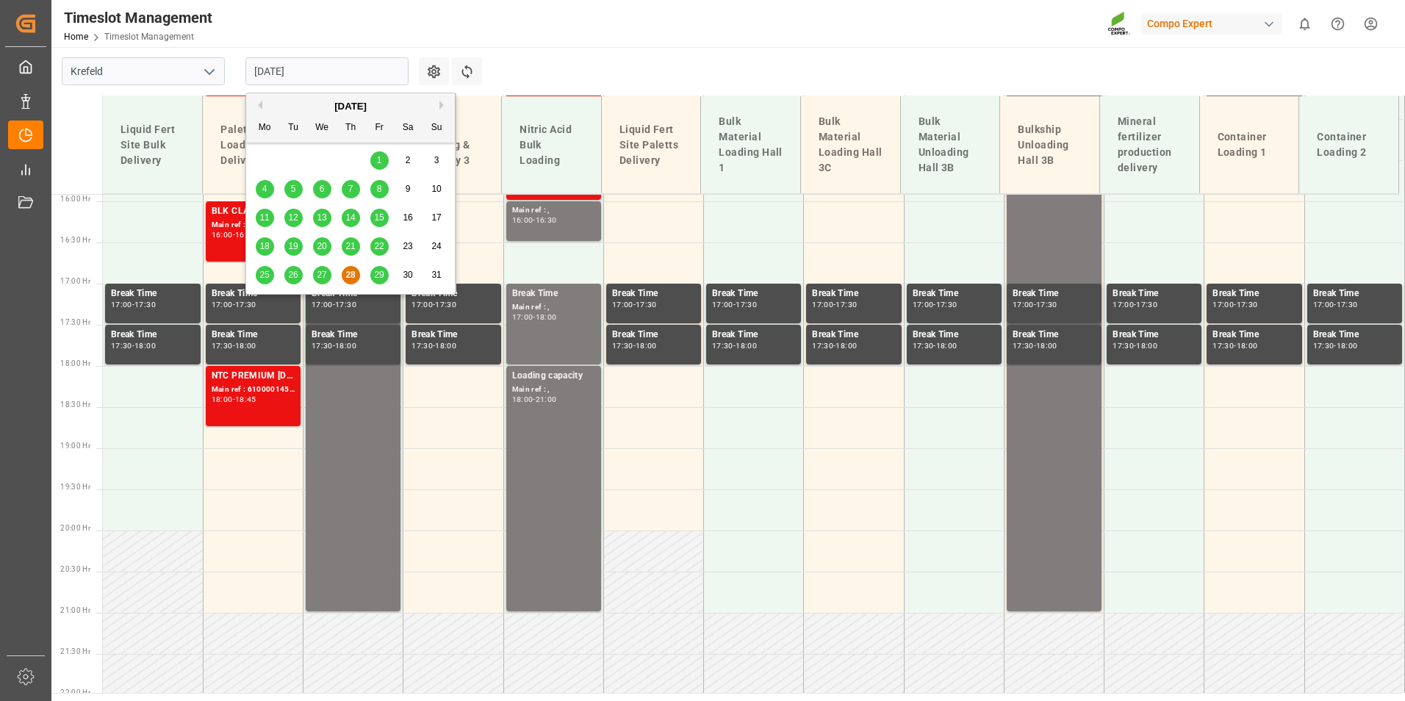
click at [382, 287] on div "25 26 27 28 29 30 31" at bounding box center [351, 275] width 201 height 29
click at [382, 282] on div "29" at bounding box center [379, 276] width 18 height 18
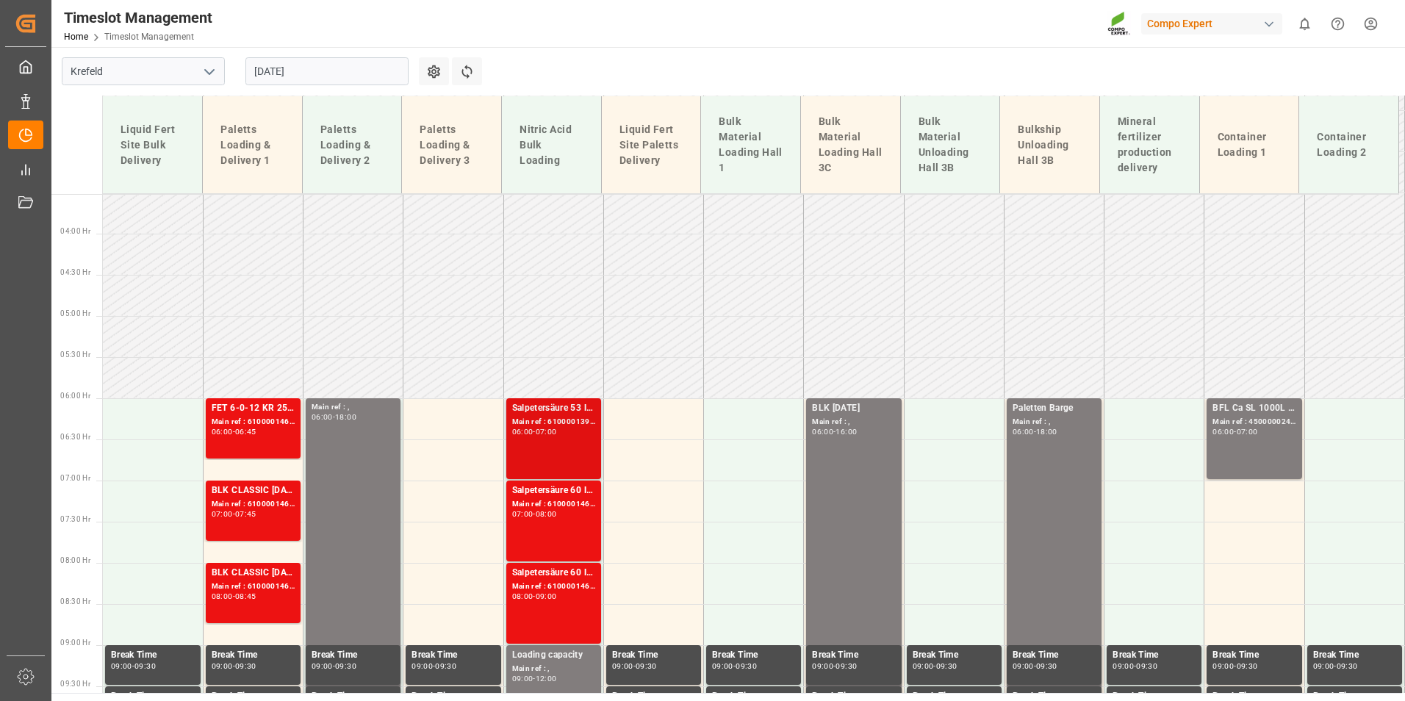
click at [537, 411] on div "Salpetersäure 53 lose;" at bounding box center [553, 408] width 83 height 15
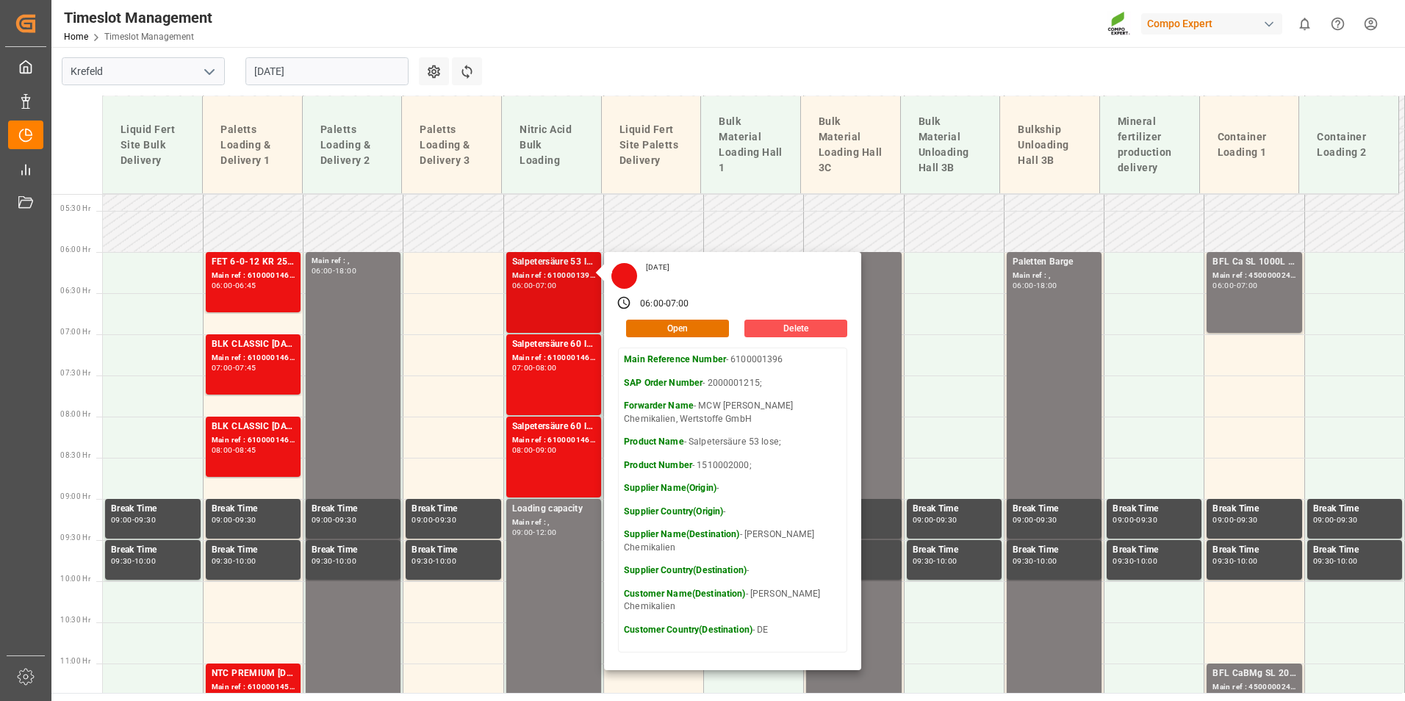
scroll to position [436, 0]
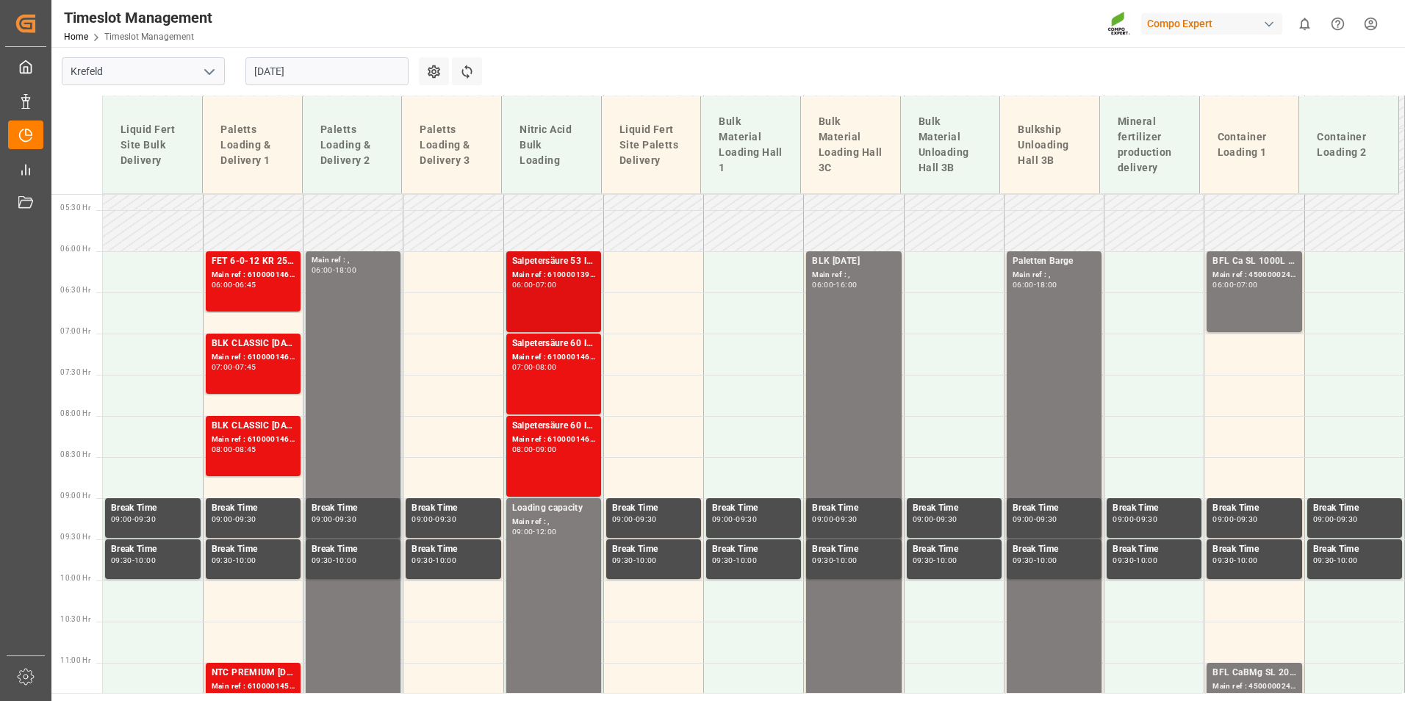
click at [574, 292] on div "Salpetersäure 53 lose; Main ref : 6100001396, 2000001215; 06:00 - 07:00" at bounding box center [553, 291] width 83 height 75
click at [560, 360] on div "Main ref : 6100001462, 2000001279;" at bounding box center [553, 357] width 83 height 12
click at [575, 451] on div "08:00 - 09:00" at bounding box center [553, 450] width 83 height 8
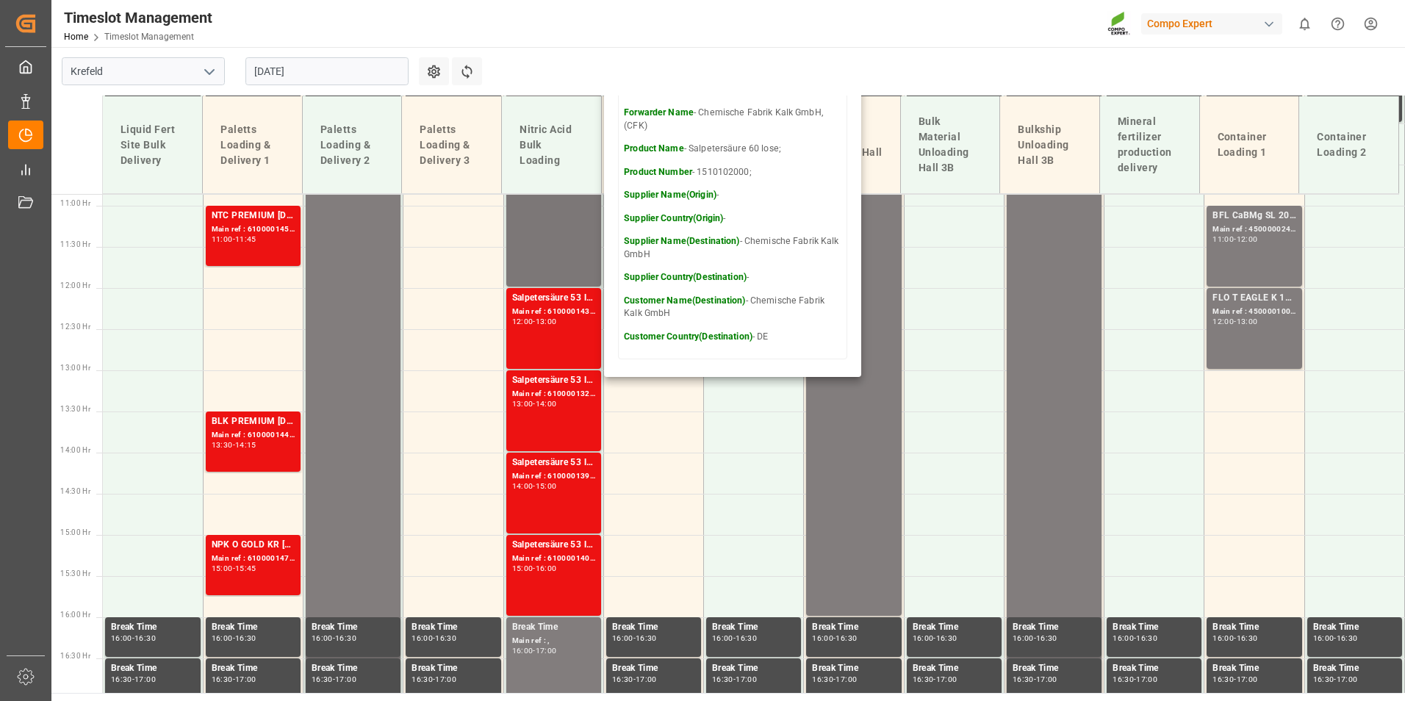
scroll to position [877, 0]
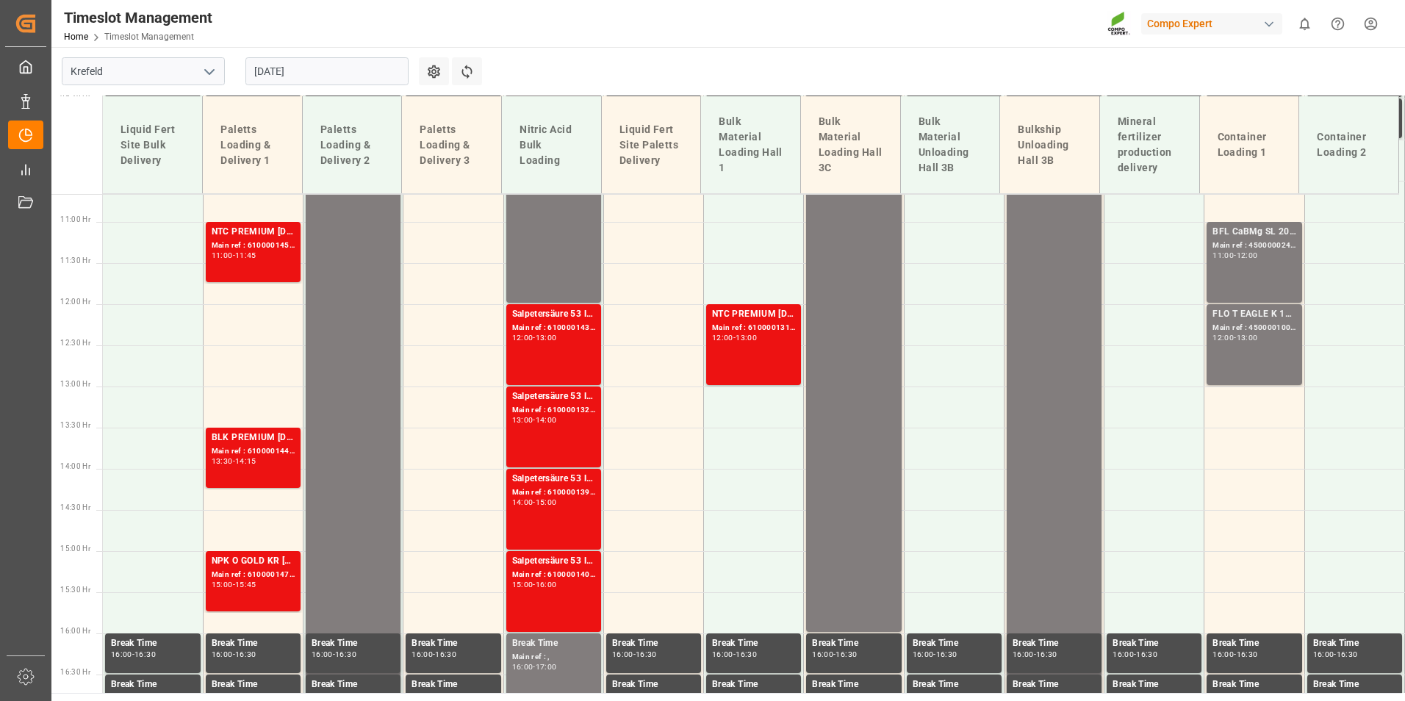
click at [560, 436] on div "Salpetersäure 53 lose; Main ref : 6100001322, 2000001142; 13:00 - 14:00" at bounding box center [553, 426] width 83 height 75
click at [550, 588] on div "15:00 - 16:00" at bounding box center [553, 585] width 83 height 8
click at [341, 72] on input "29.08.2025" at bounding box center [326, 71] width 163 height 28
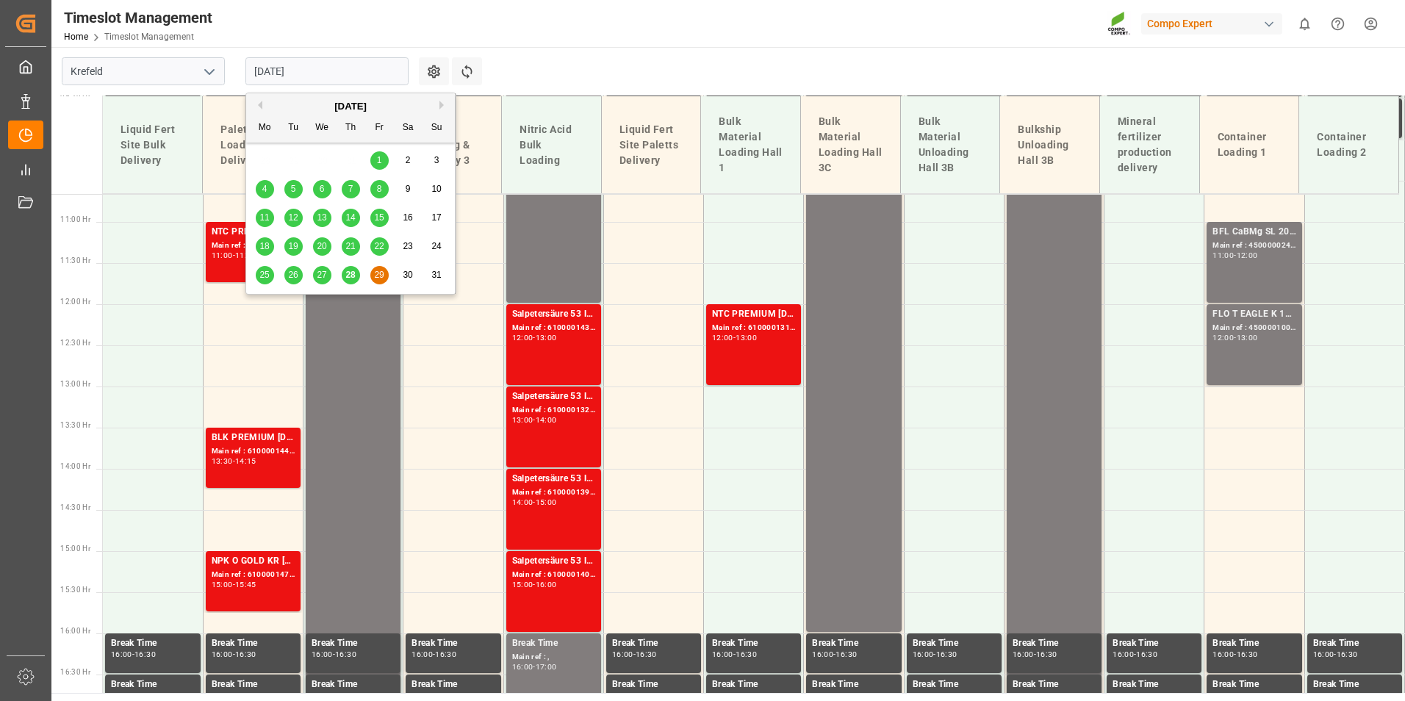
click at [440, 103] on button "Next Month" at bounding box center [443, 105] width 9 height 9
click at [266, 162] on span "1" at bounding box center [264, 160] width 5 height 10
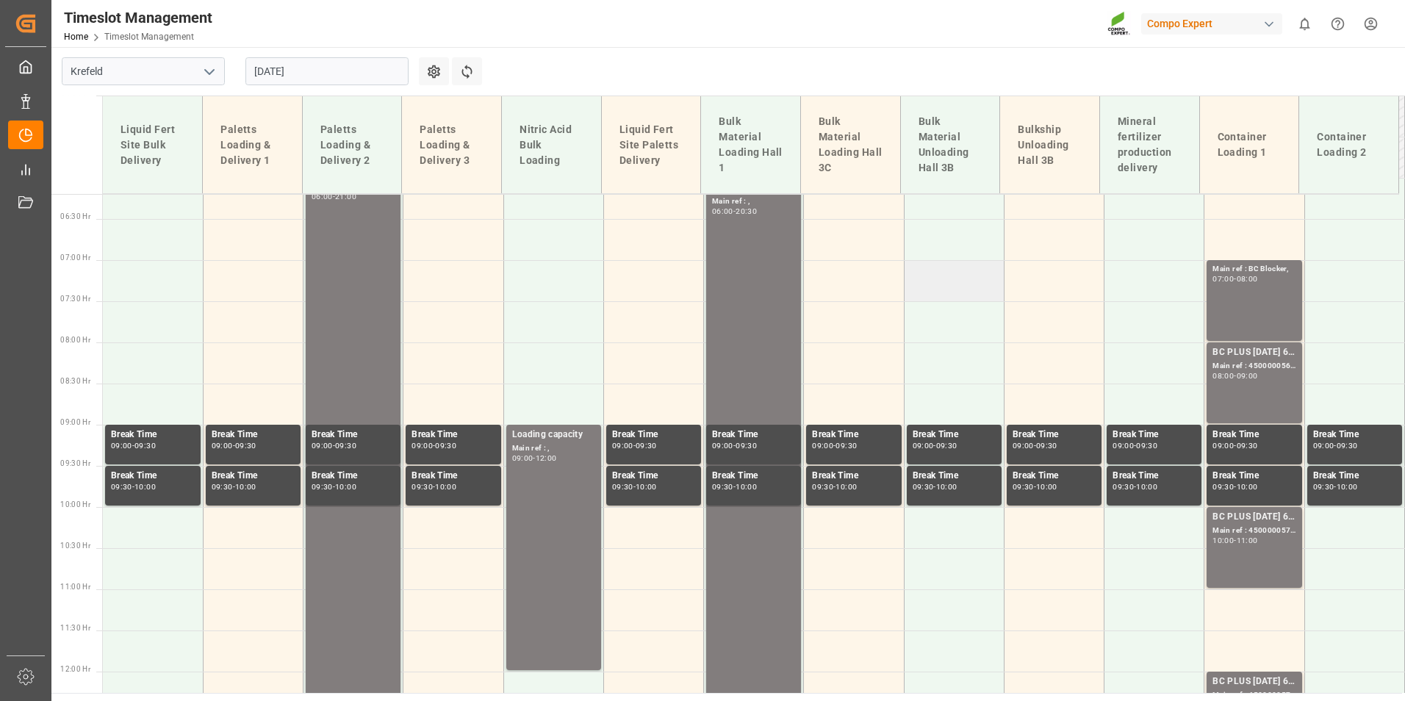
scroll to position [436, 0]
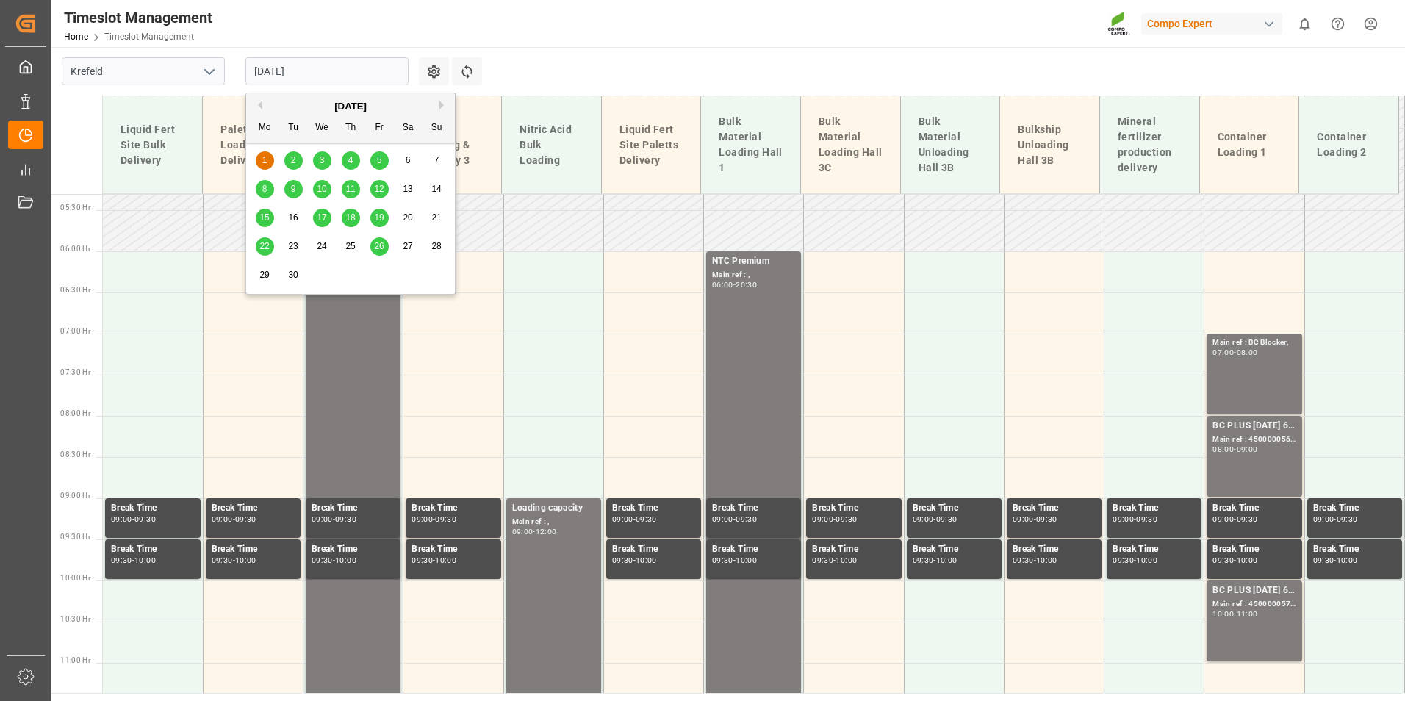
click at [320, 78] on input "01.09.2025" at bounding box center [326, 71] width 163 height 28
click at [292, 164] on span "2" at bounding box center [293, 160] width 5 height 10
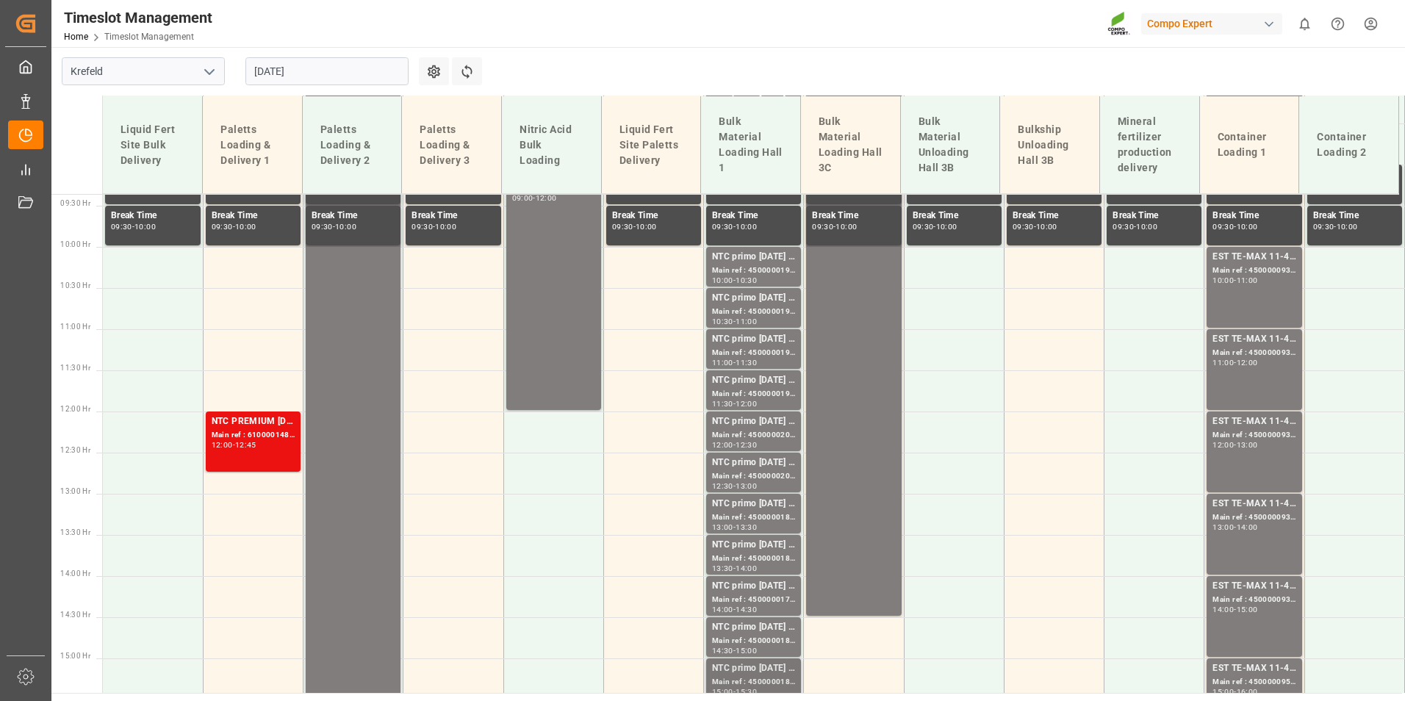
scroll to position [804, 0]
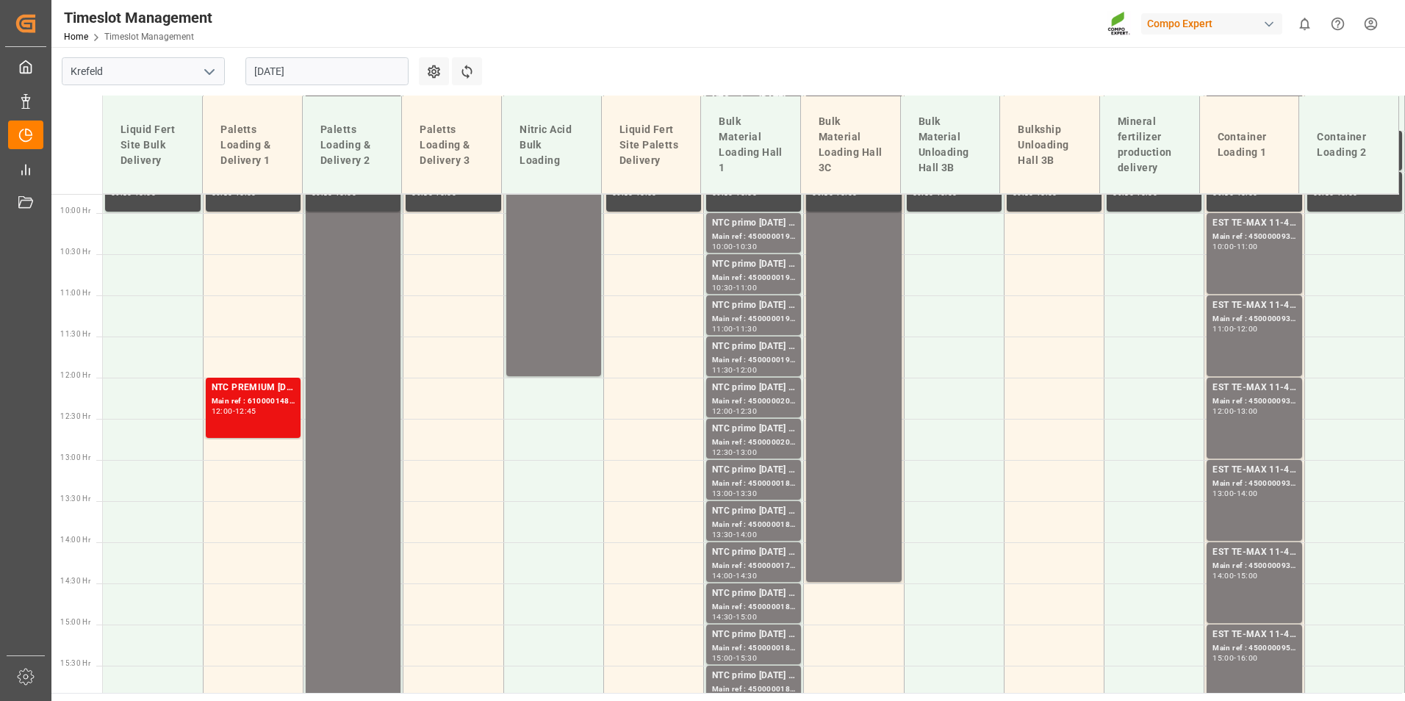
click at [357, 90] on div "02.09.2025" at bounding box center [327, 71] width 184 height 48
click at [353, 86] on div "02.09.2025" at bounding box center [327, 71] width 184 height 48
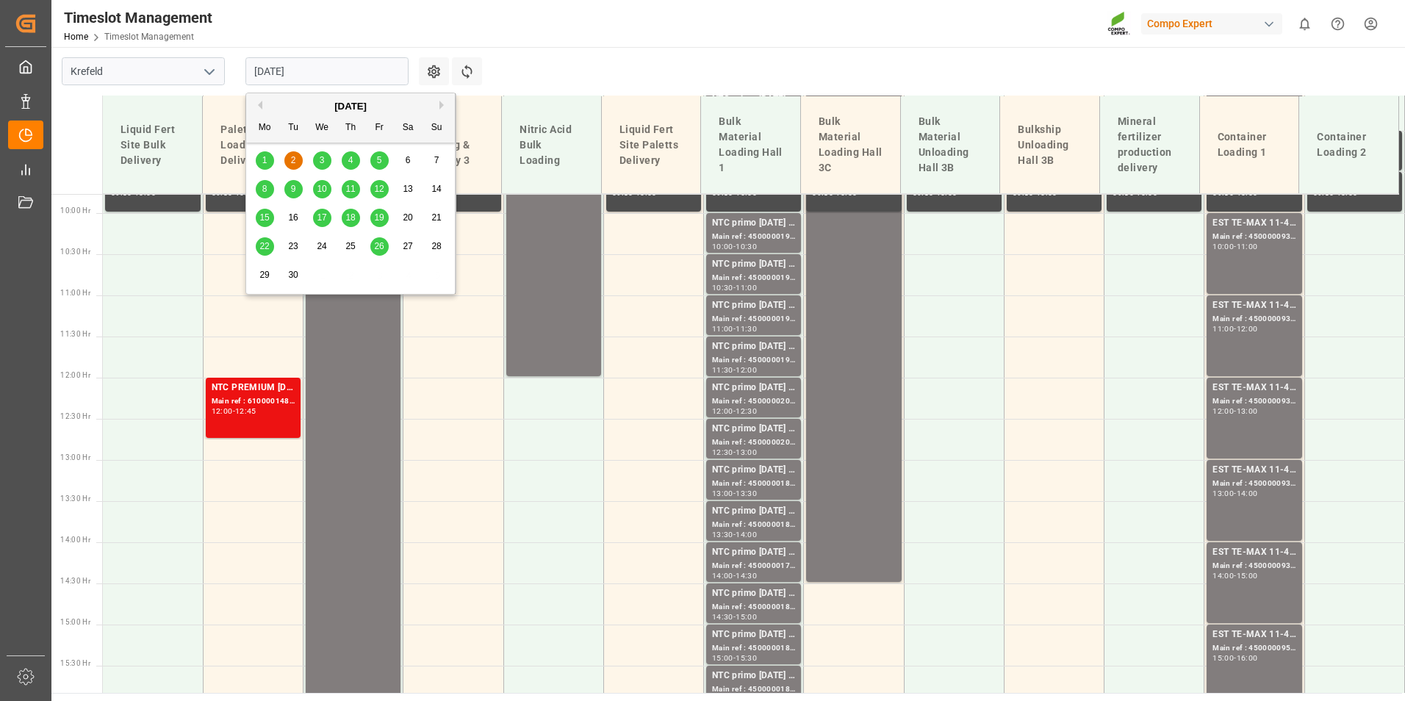
click at [352, 73] on input "02.09.2025" at bounding box center [326, 71] width 163 height 28
click at [326, 163] on div "3" at bounding box center [322, 161] width 18 height 18
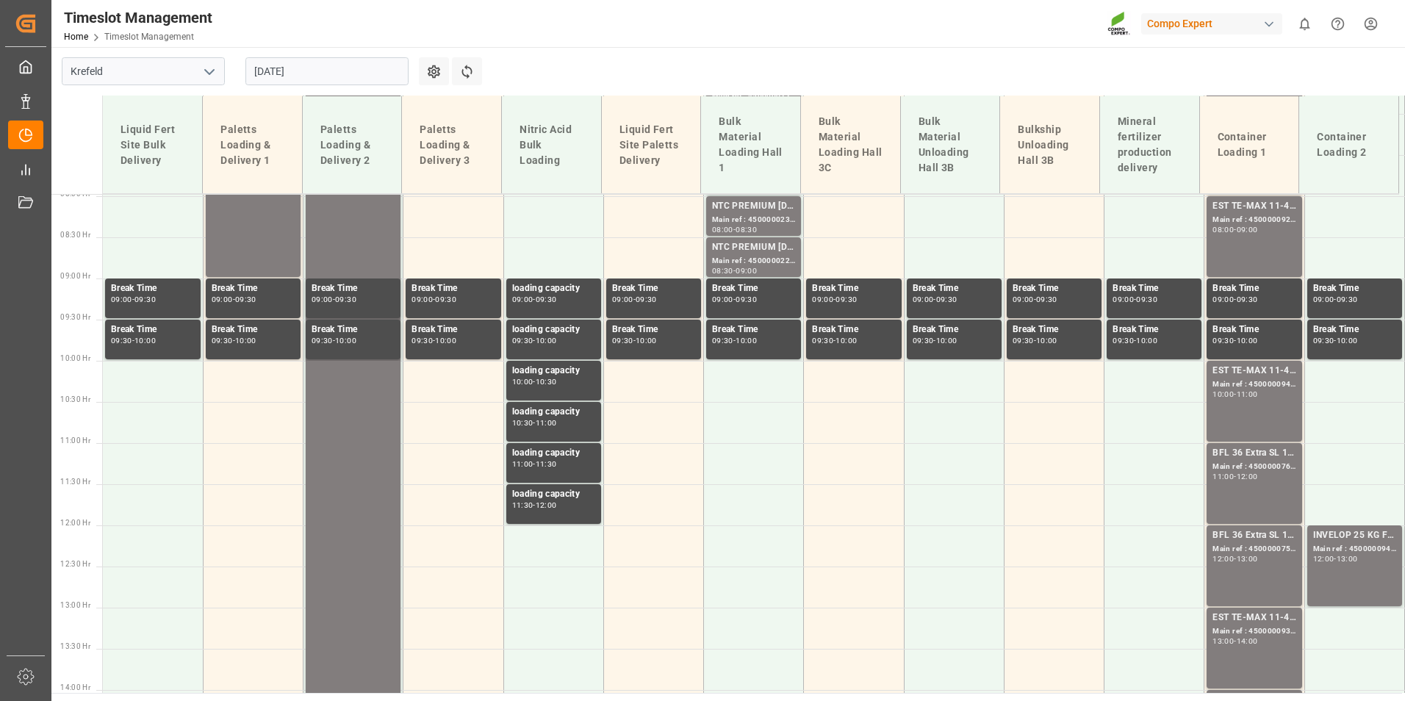
scroll to position [657, 0]
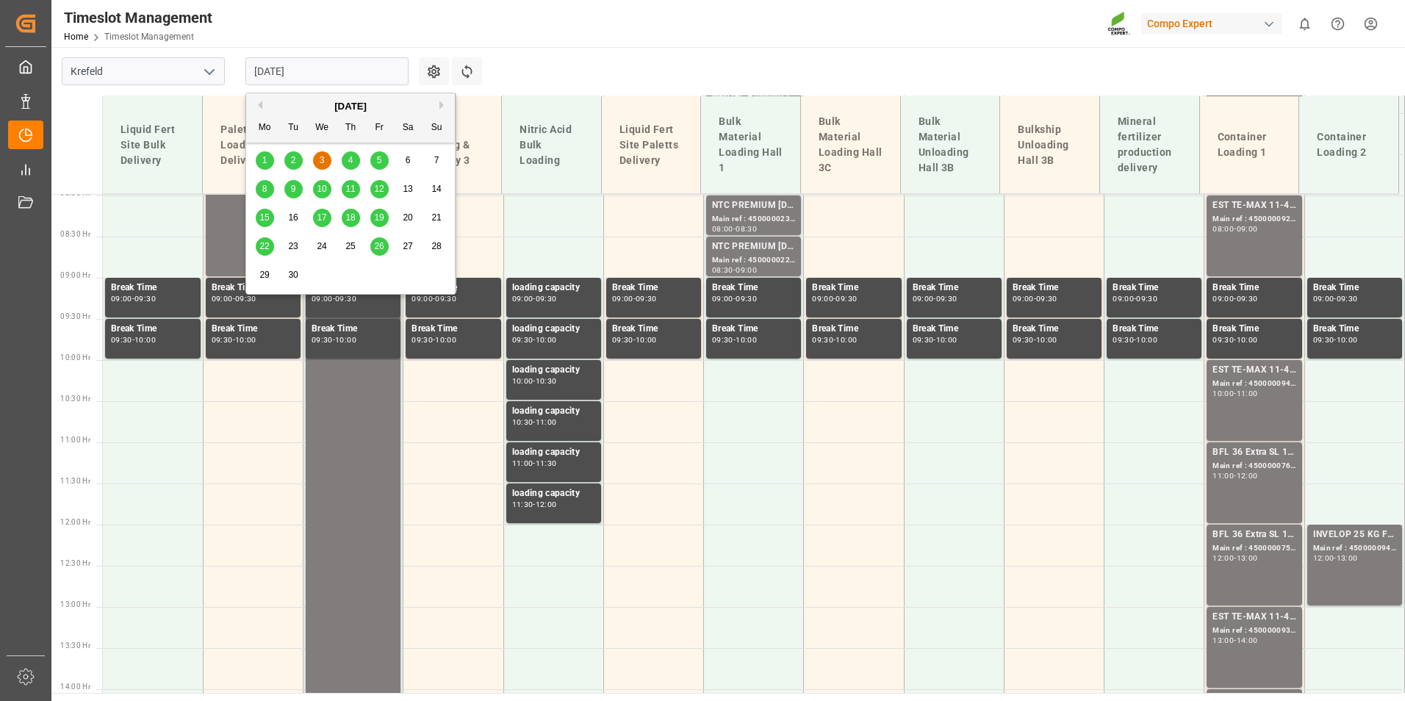
click at [345, 72] on input "03.09.2025" at bounding box center [326, 71] width 163 height 28
click at [262, 168] on div "1" at bounding box center [265, 161] width 18 height 18
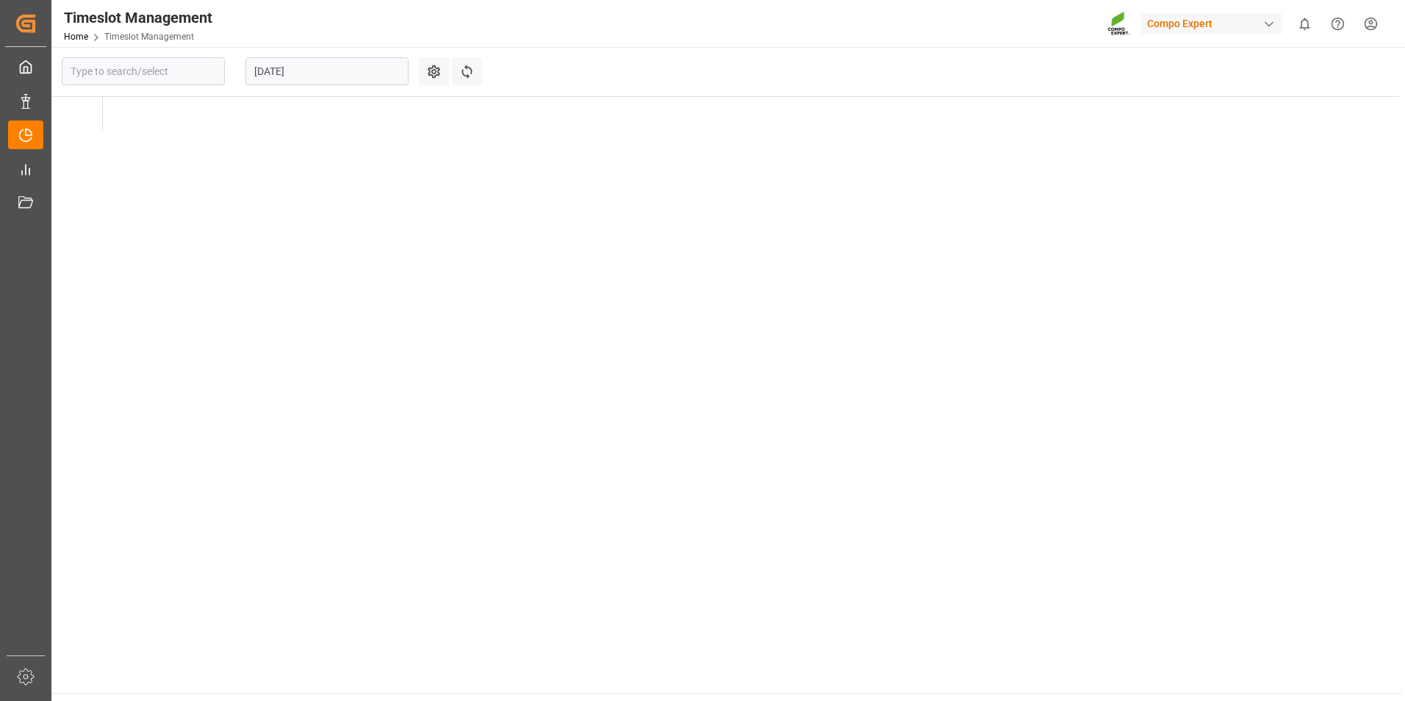
type input "Krefeld"
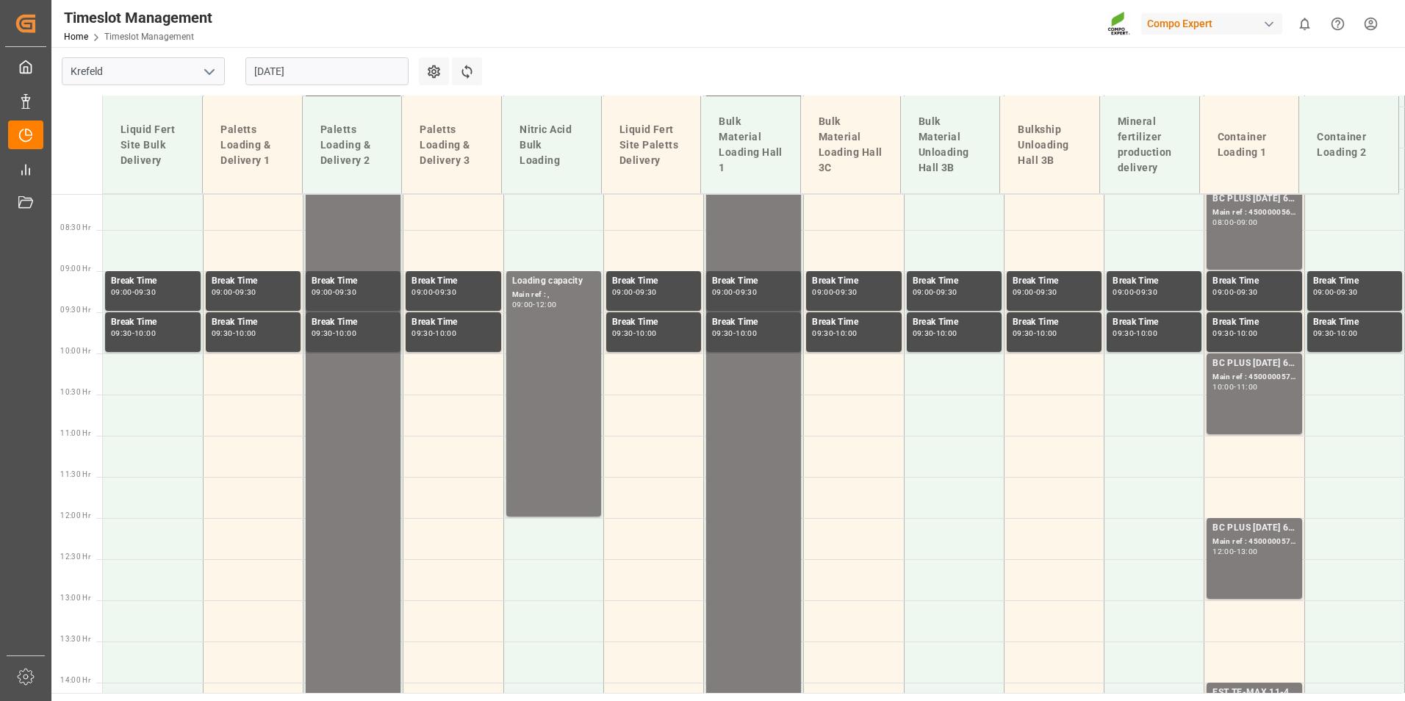
scroll to position [742, 0]
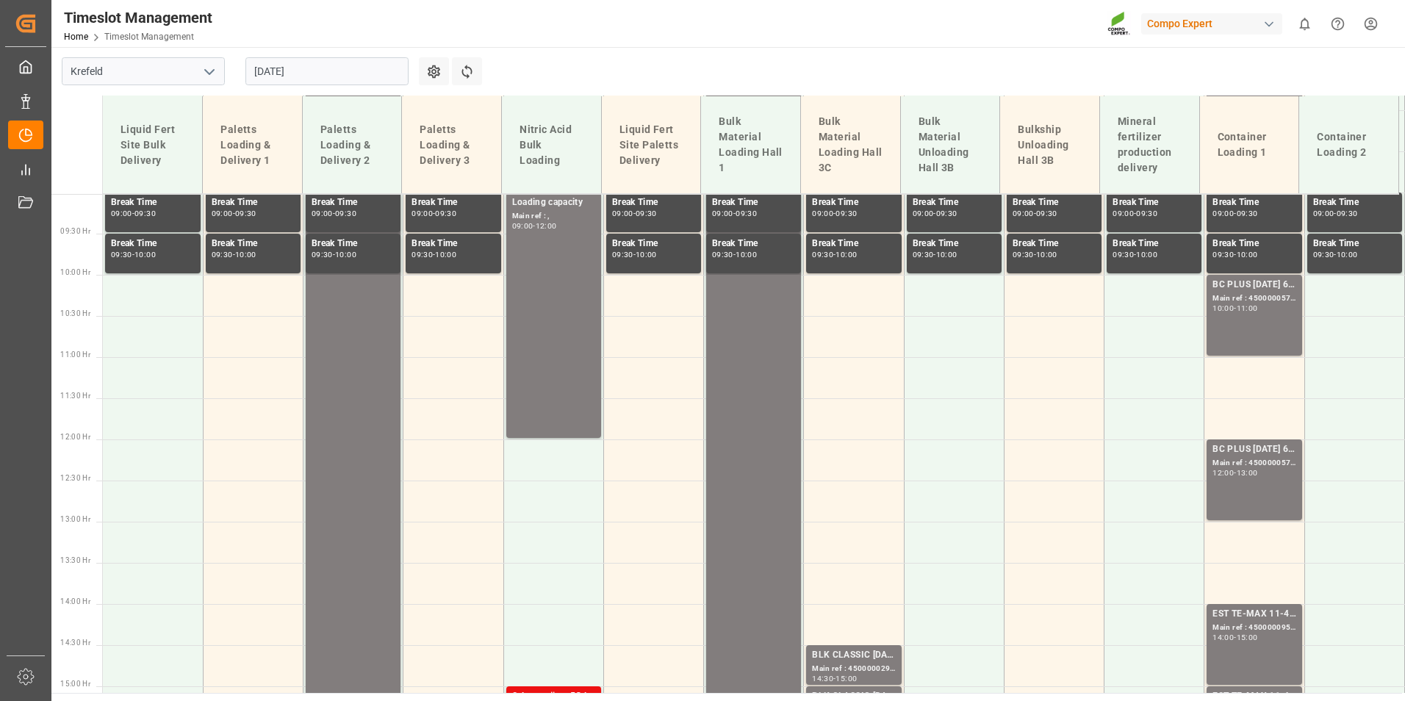
drag, startPoint x: 309, startPoint y: 61, endPoint x: 313, endPoint y: 68, distance: 8.2
click at [309, 61] on input "01.09.2025" at bounding box center [326, 71] width 163 height 28
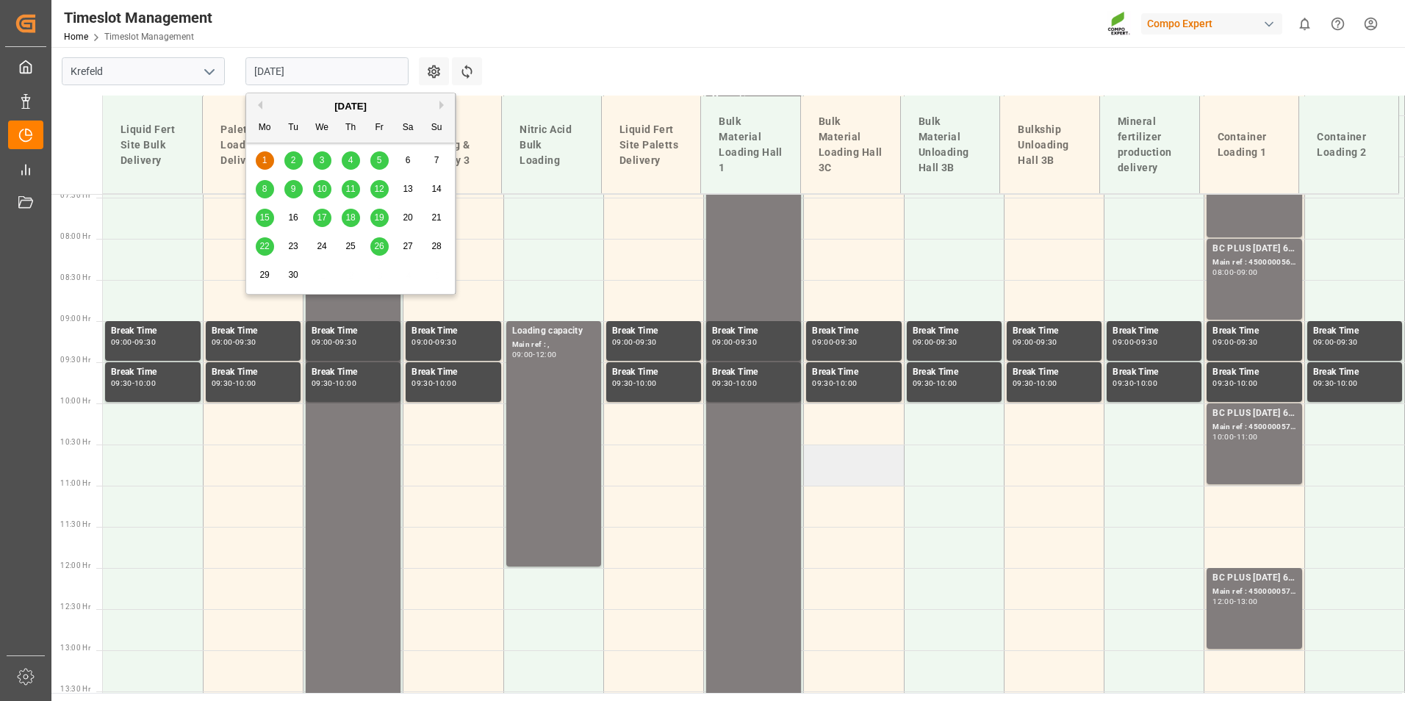
scroll to position [816, 0]
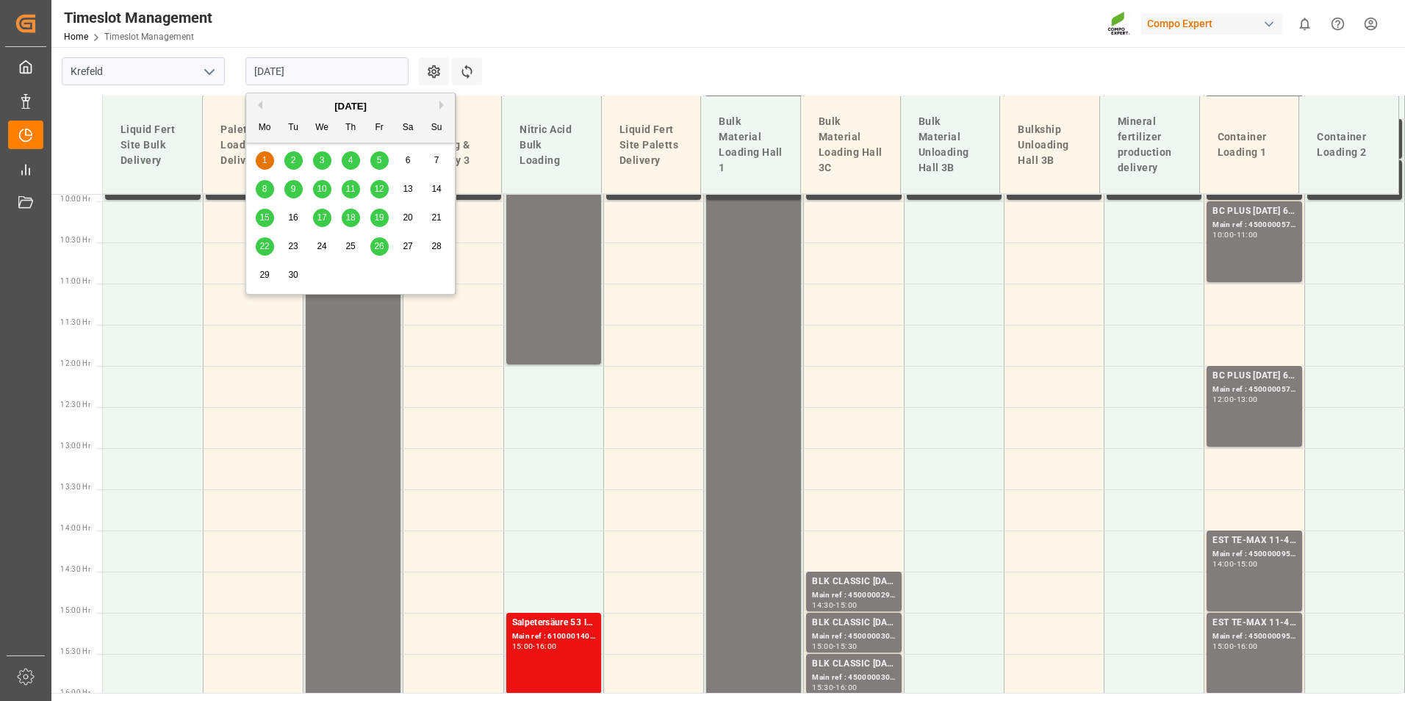
click at [323, 168] on div "3" at bounding box center [322, 161] width 18 height 18
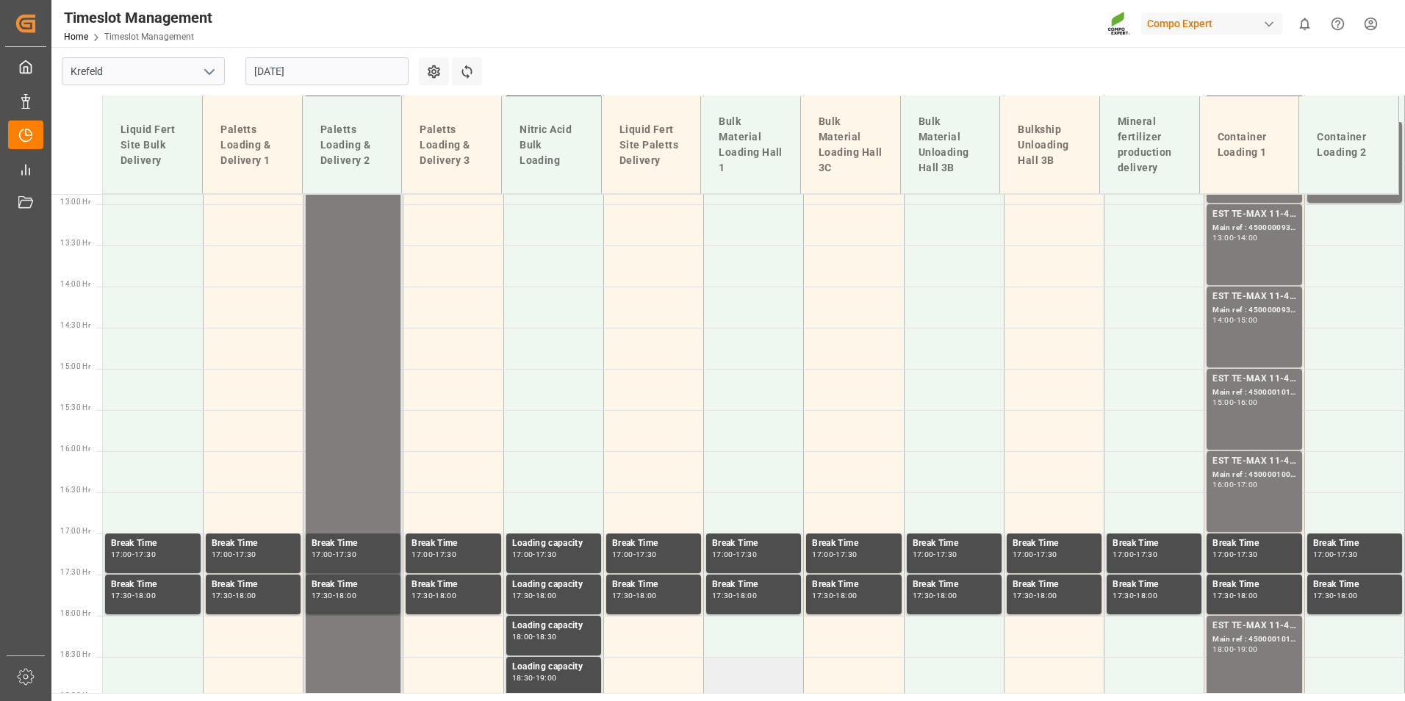
scroll to position [963, 0]
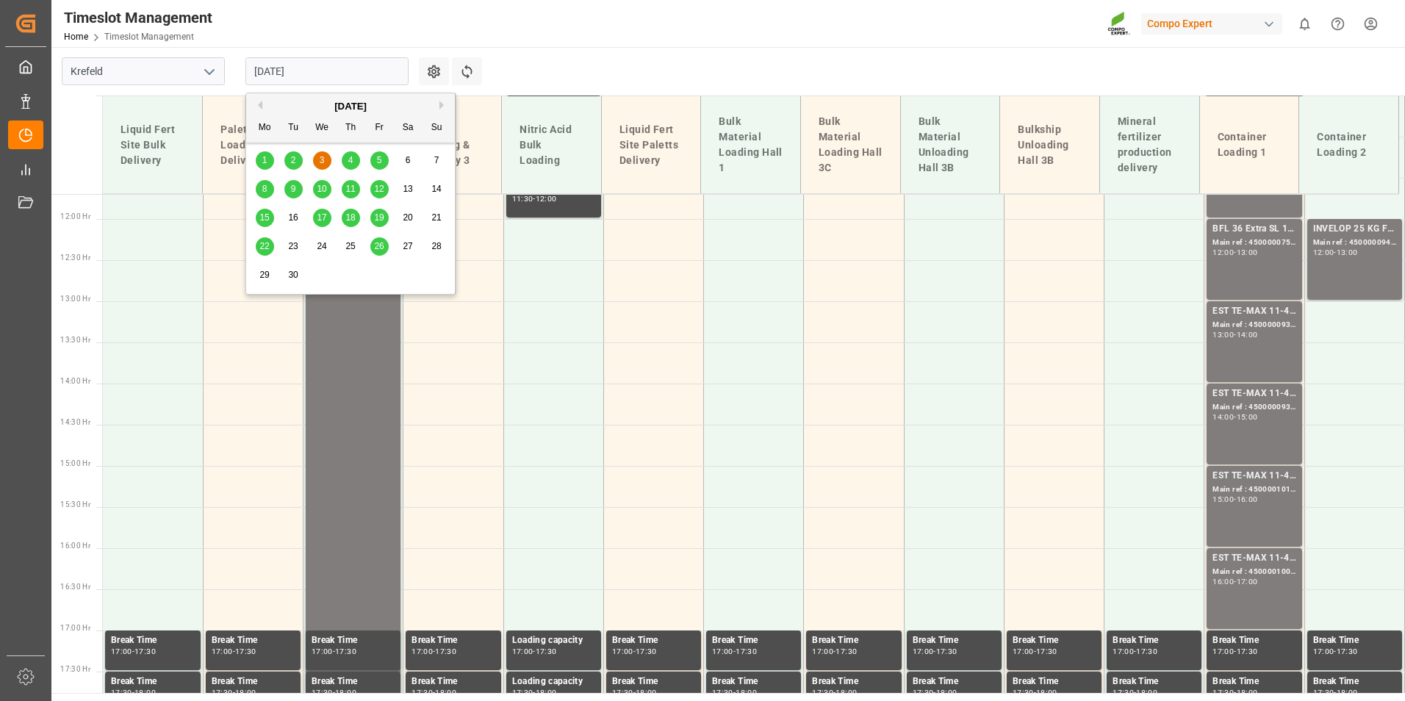
click at [353, 71] on input "03.09.2025" at bounding box center [326, 71] width 163 height 28
click at [258, 104] on button "Previous Month" at bounding box center [258, 105] width 9 height 9
click at [348, 276] on span "28" at bounding box center [350, 275] width 10 height 10
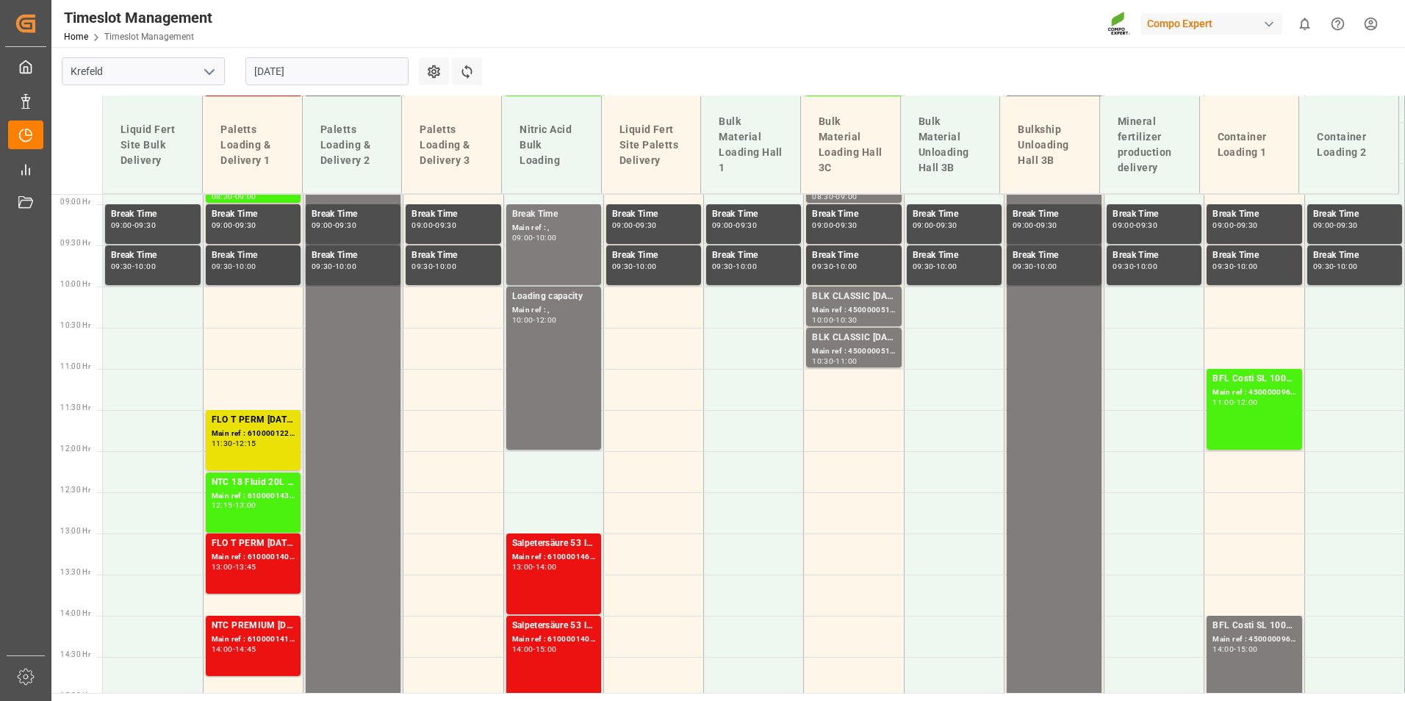
scroll to position [583, 0]
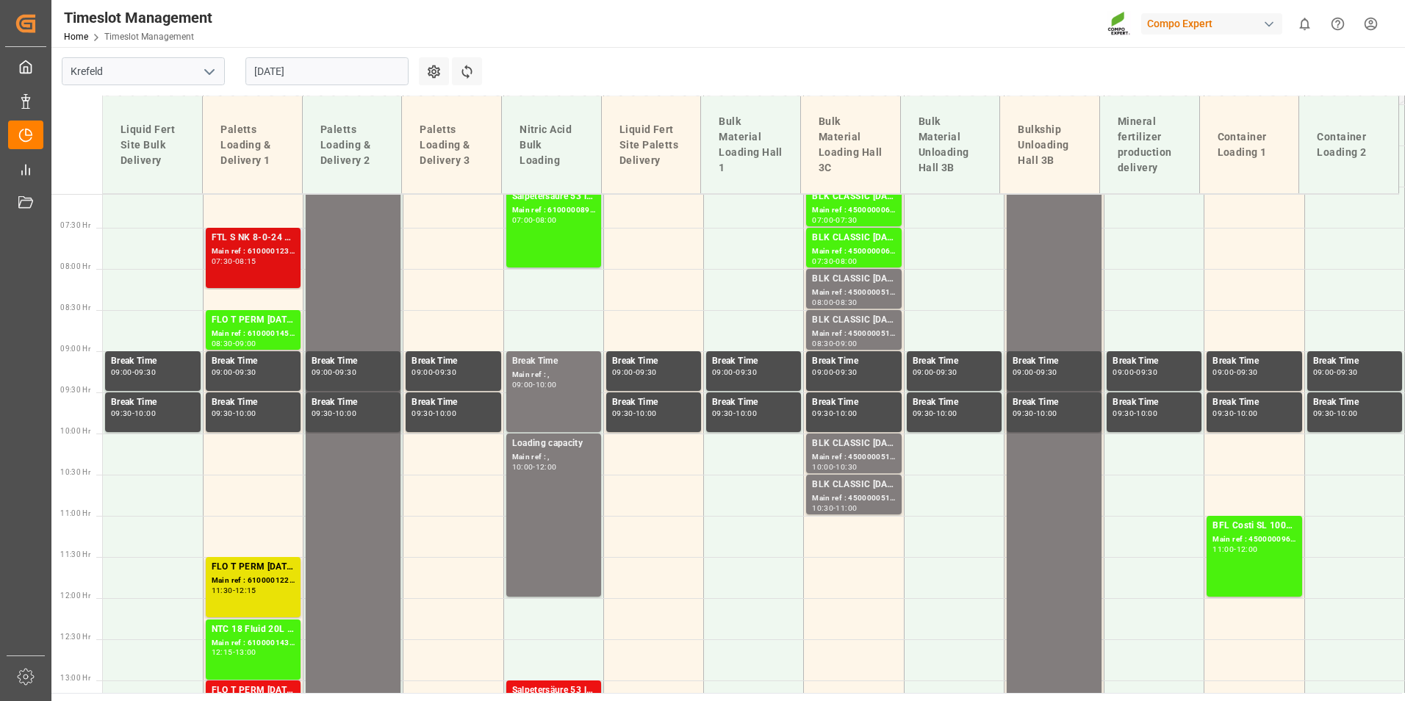
click at [229, 269] on div "FTL S NK 8-0-24 25kg (x40) INT;FLO T PERM 16-7-15 25kg (x40) INT;SUPER FLO T Tu…" at bounding box center [253, 258] width 83 height 54
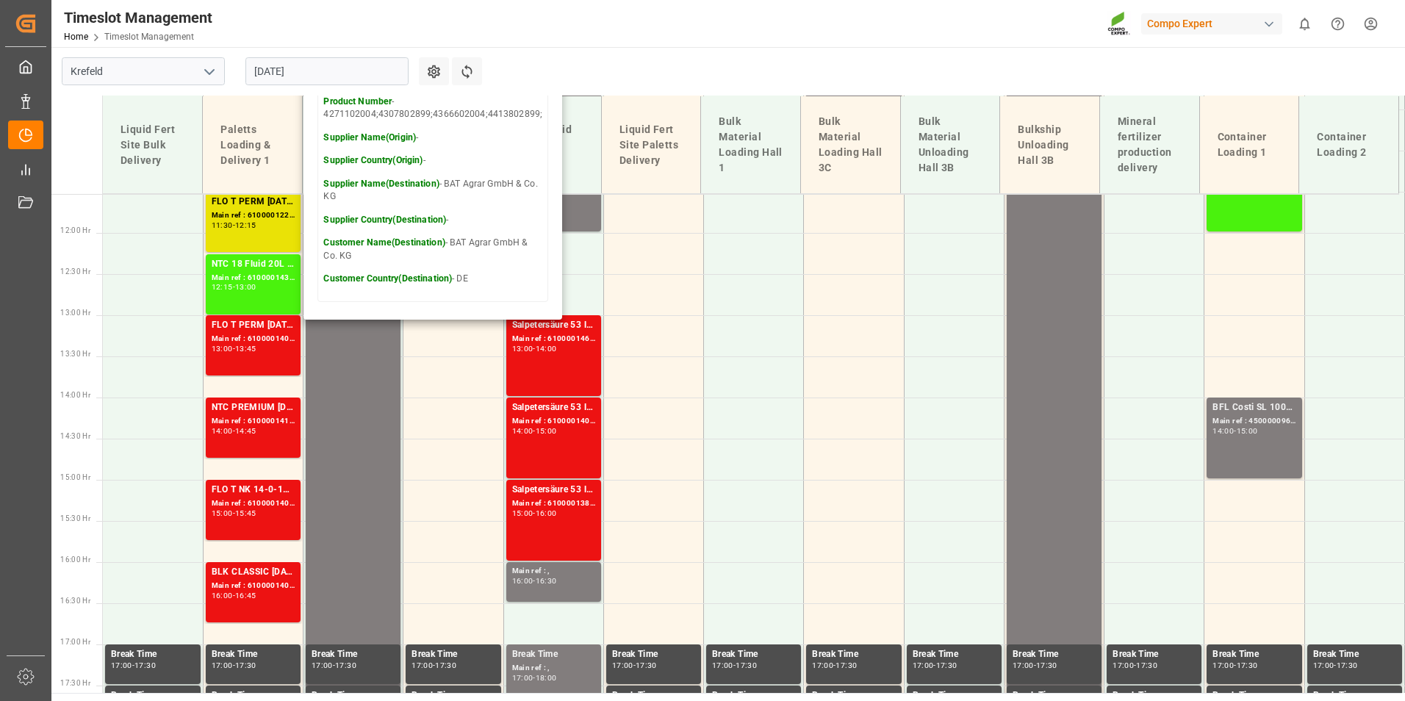
scroll to position [951, 0]
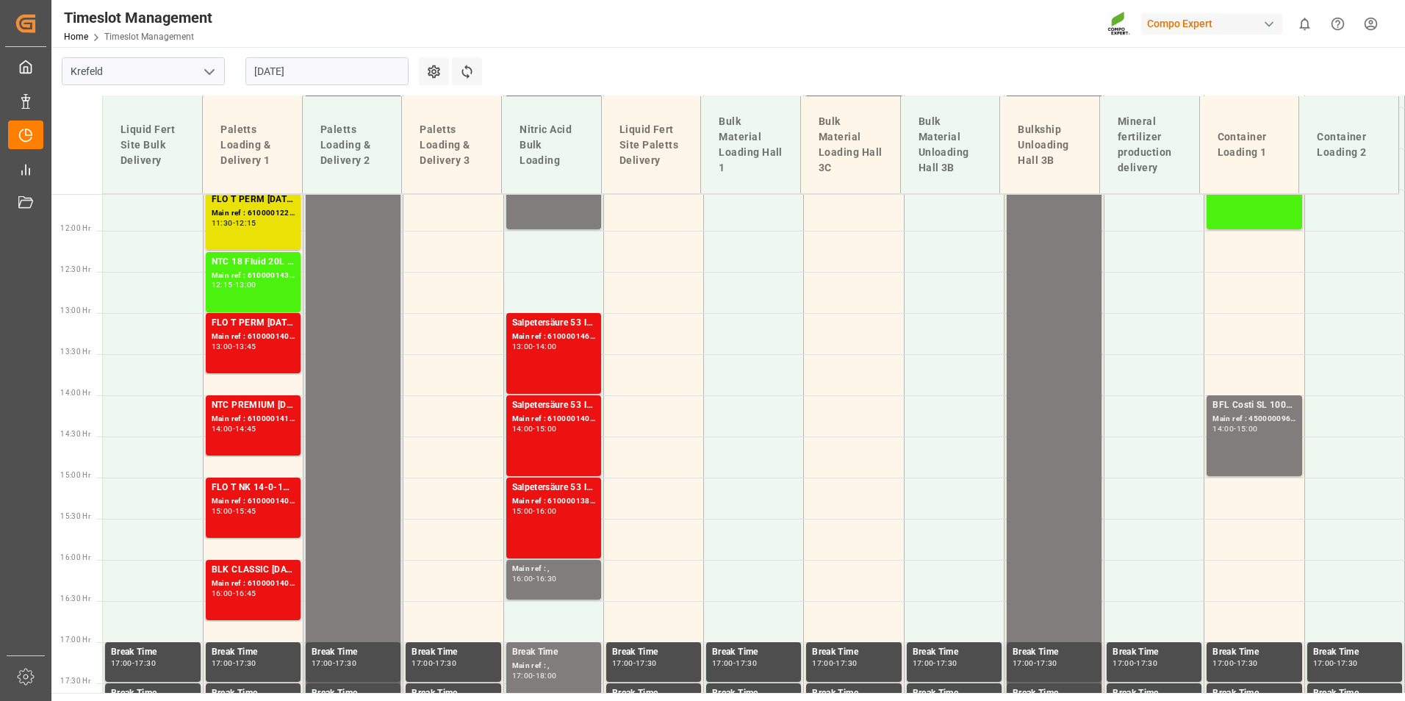
click at [278, 337] on div "Main ref : 6100001405, 2000001220;" at bounding box center [253, 337] width 83 height 12
click at [274, 500] on div "Main ref : 6100001401, 2000001219;" at bounding box center [253, 501] width 83 height 12
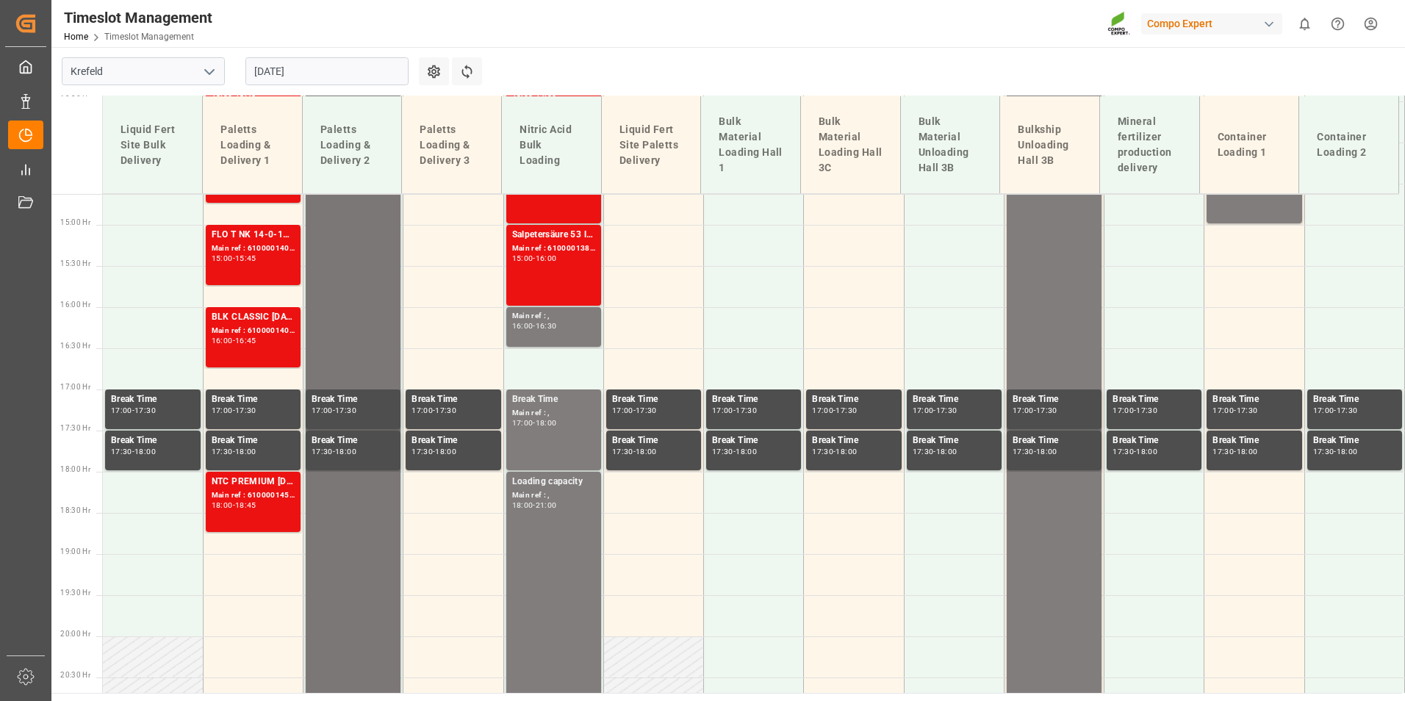
scroll to position [1245, 0]
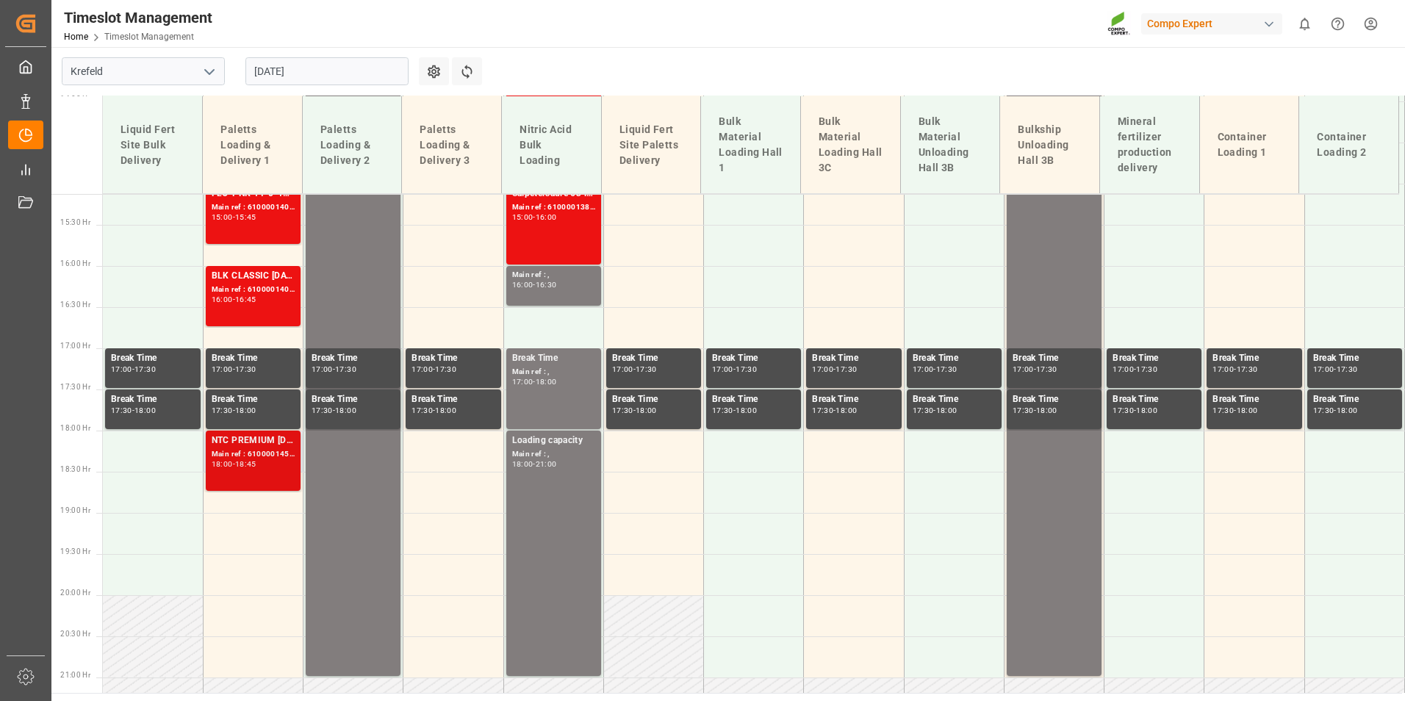
click at [248, 472] on div "NTC PREMIUM 15-3-20+3+TE 600kg BB; Main ref : 6100001456, 2000001059; 18:00 - 1…" at bounding box center [253, 461] width 83 height 54
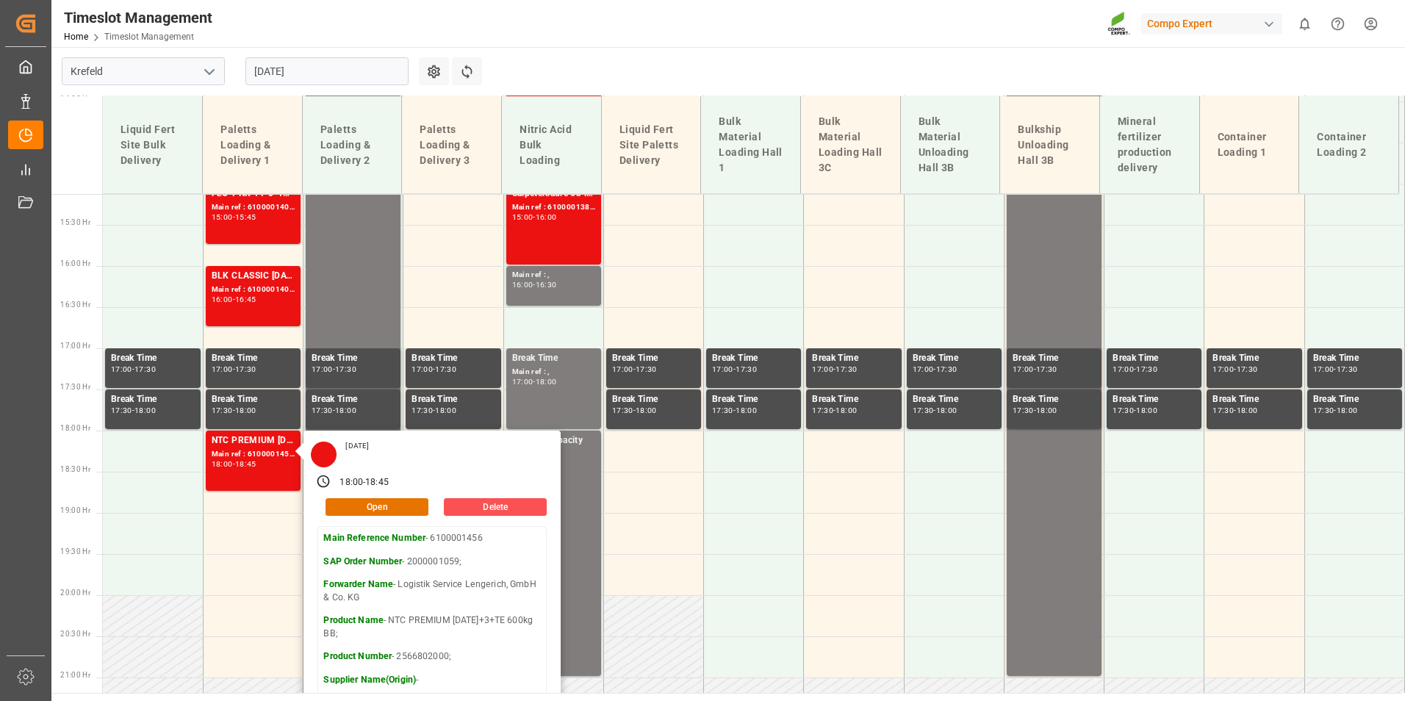
click at [744, 72] on main "Krefeld 28.08.2025 Settings Refresh Time Slots Liquid Fert Site Bulk Delivery P…" at bounding box center [726, 370] width 1351 height 646
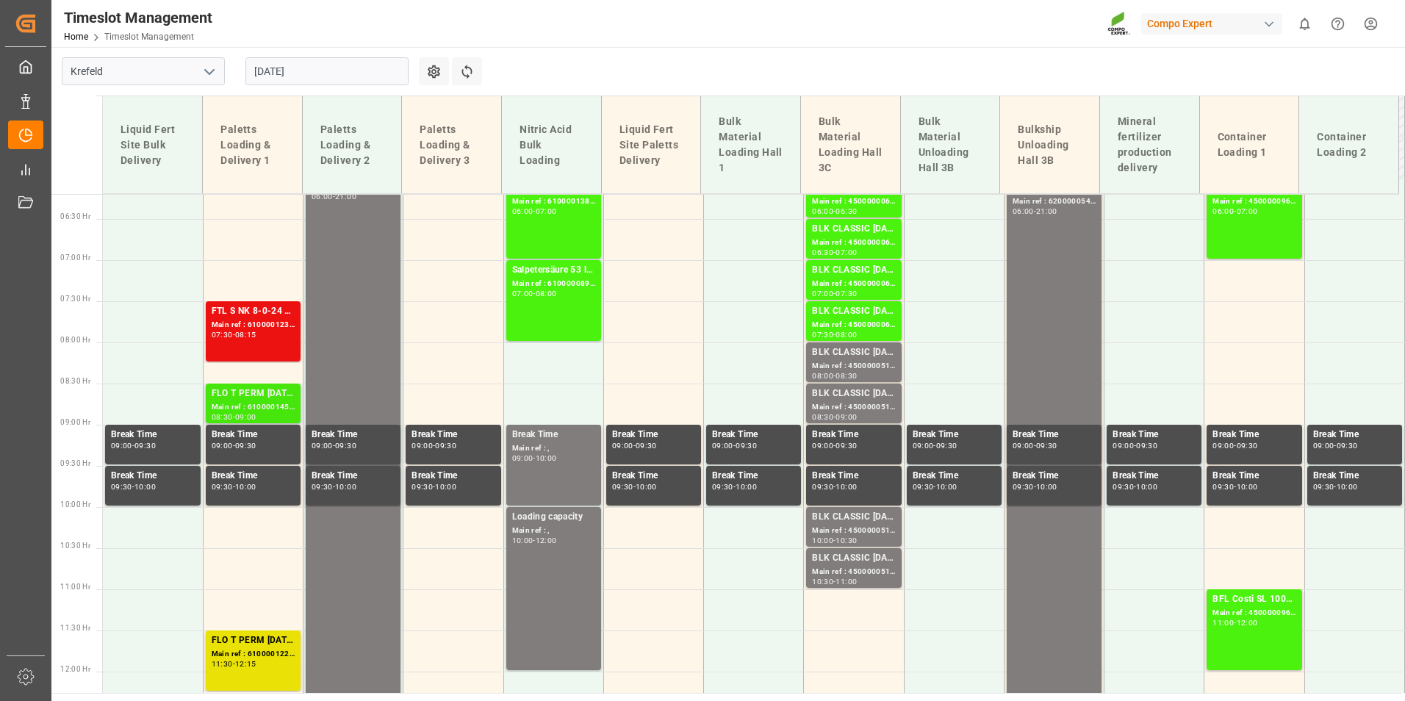
scroll to position [730, 0]
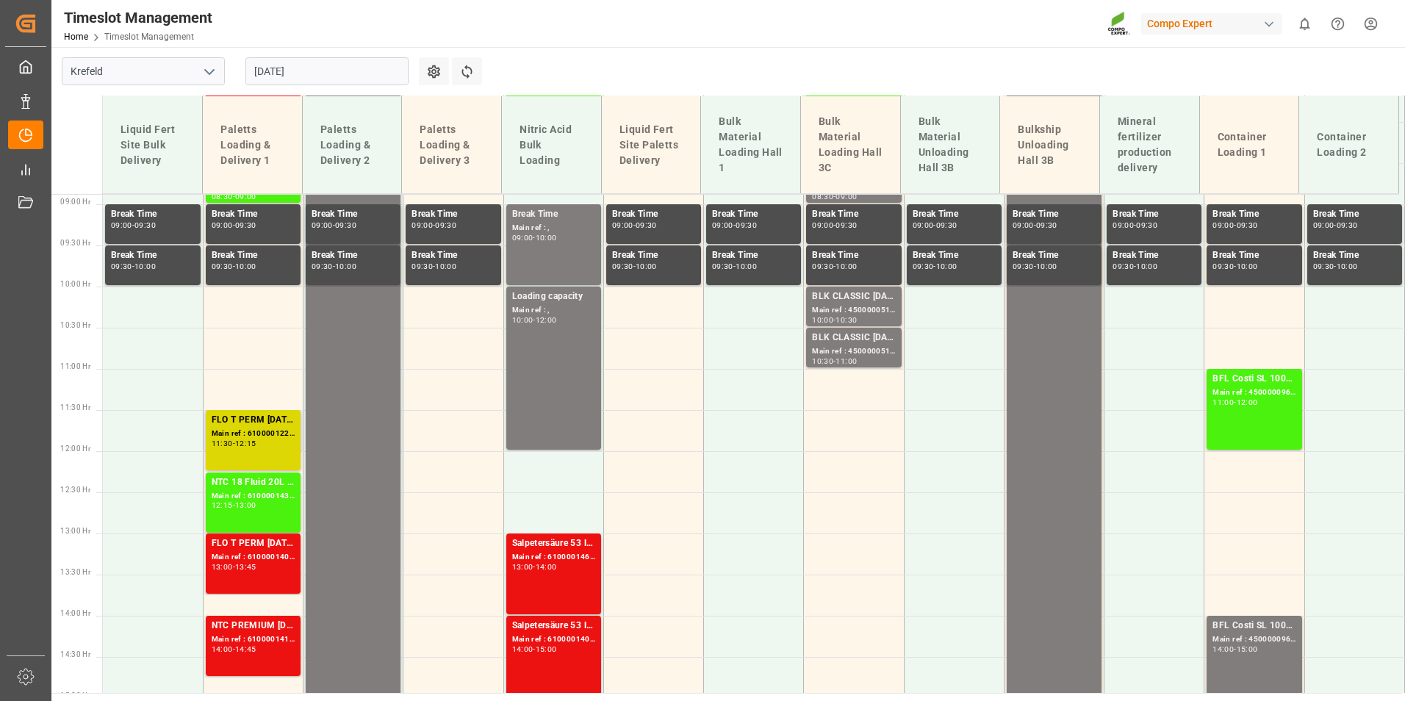
click at [274, 435] on div "Main ref : 6100001220, 2000000642;" at bounding box center [253, 434] width 83 height 12
click at [268, 500] on div "Main ref : 6100001435, 2000001227; 2000001227;2000001232; 2000001232;" at bounding box center [253, 496] width 83 height 12
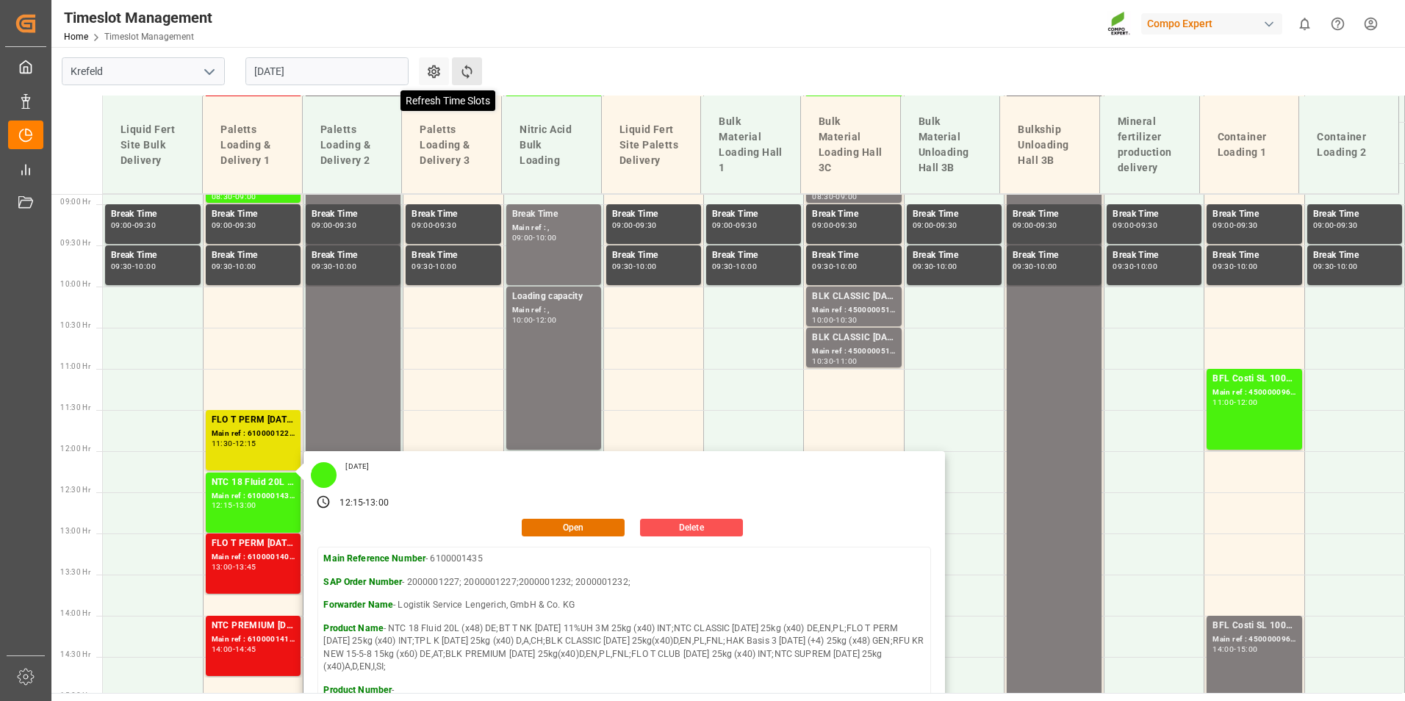
click at [474, 64] on icon at bounding box center [466, 71] width 15 height 15
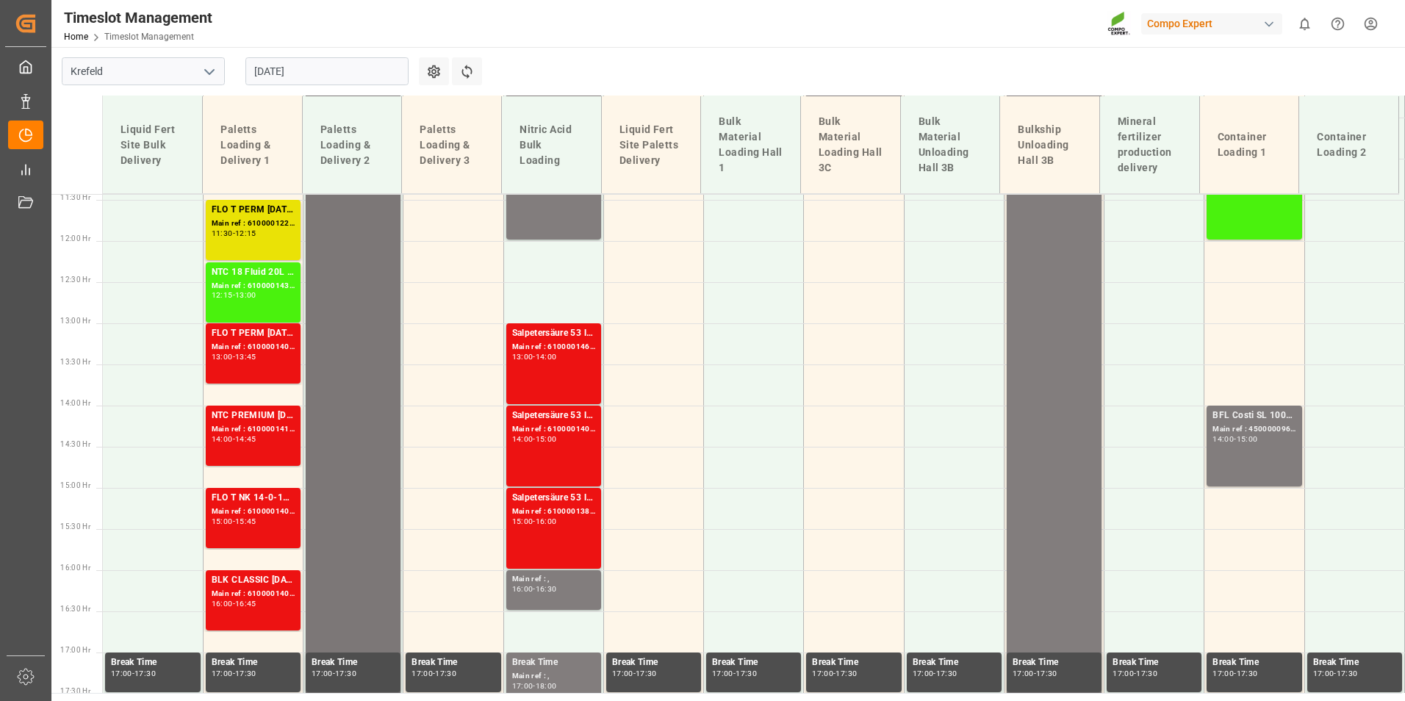
scroll to position [804, 0]
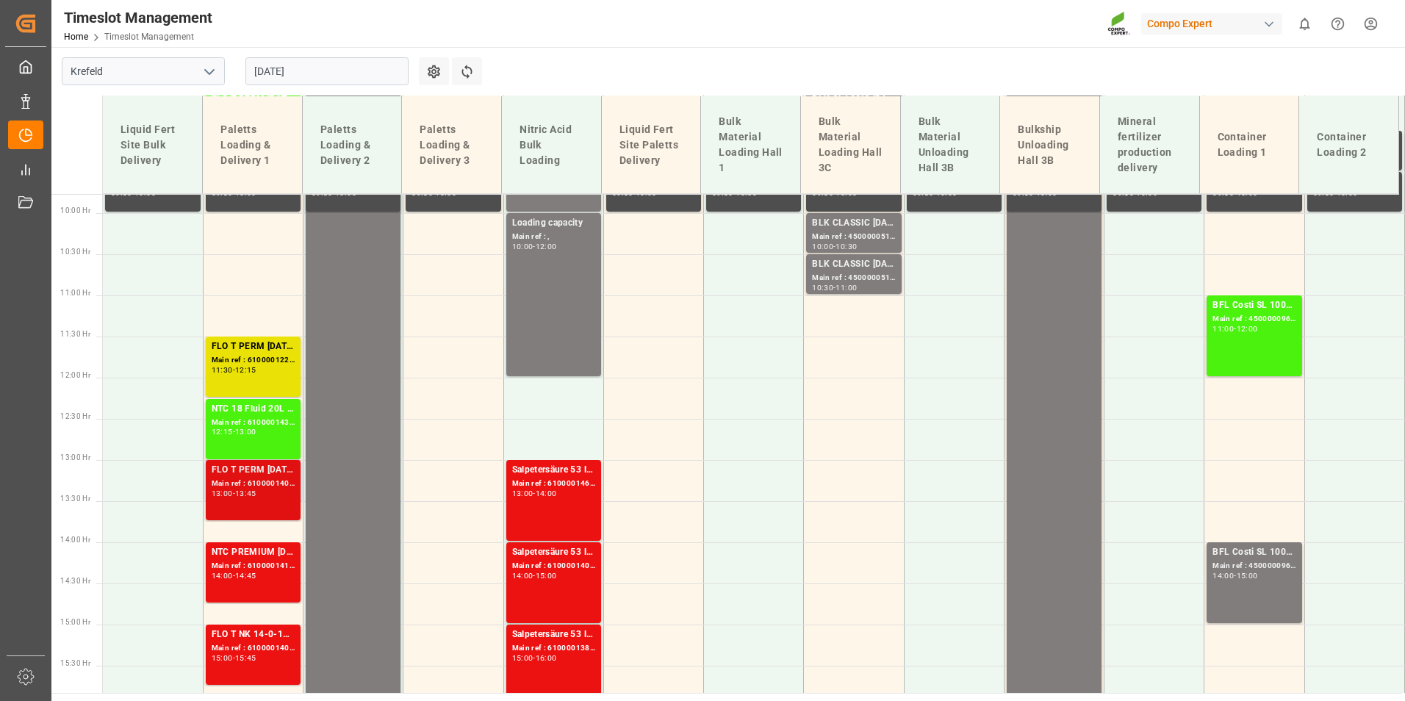
click at [244, 467] on div "FLO T PERM [DATE] 25kg (x40) INT;FLO T NK 14-0-19 25kg (x40) INT;SUPER FLO T Tu…" at bounding box center [253, 470] width 83 height 15
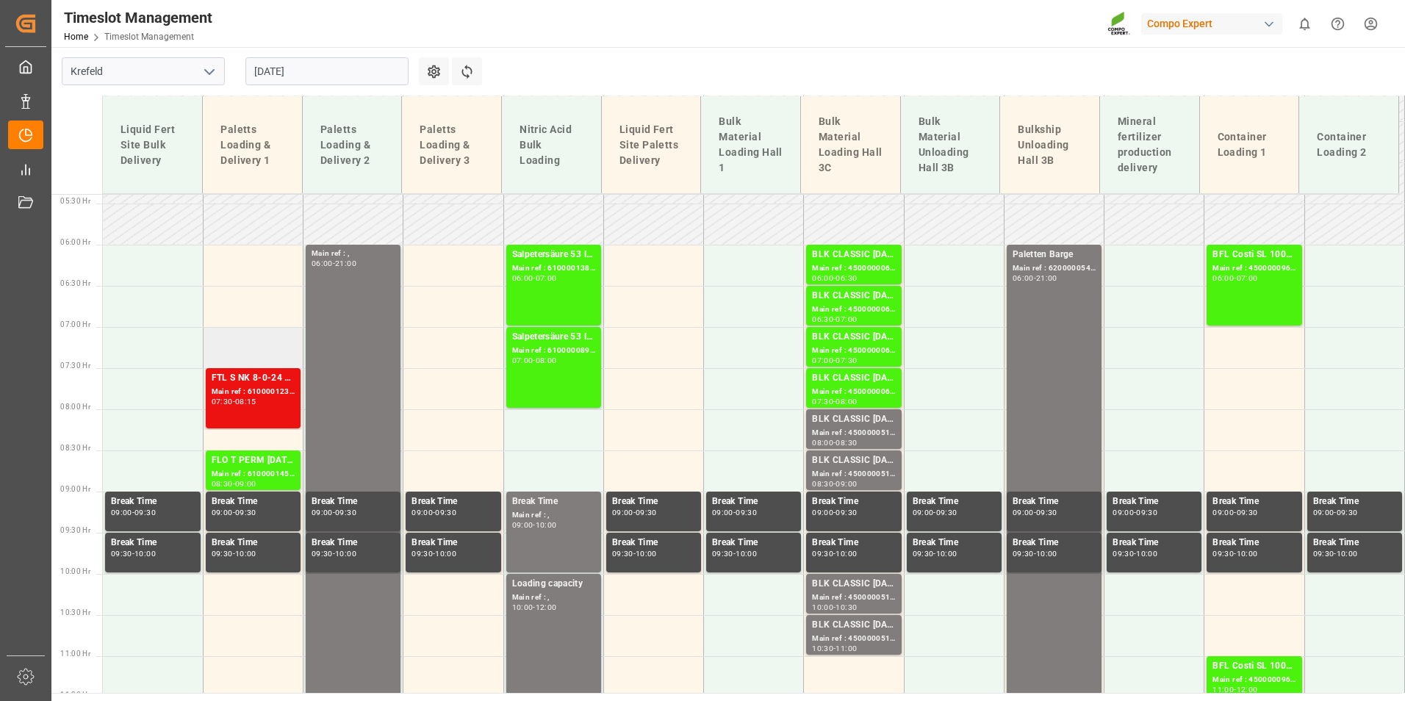
scroll to position [436, 0]
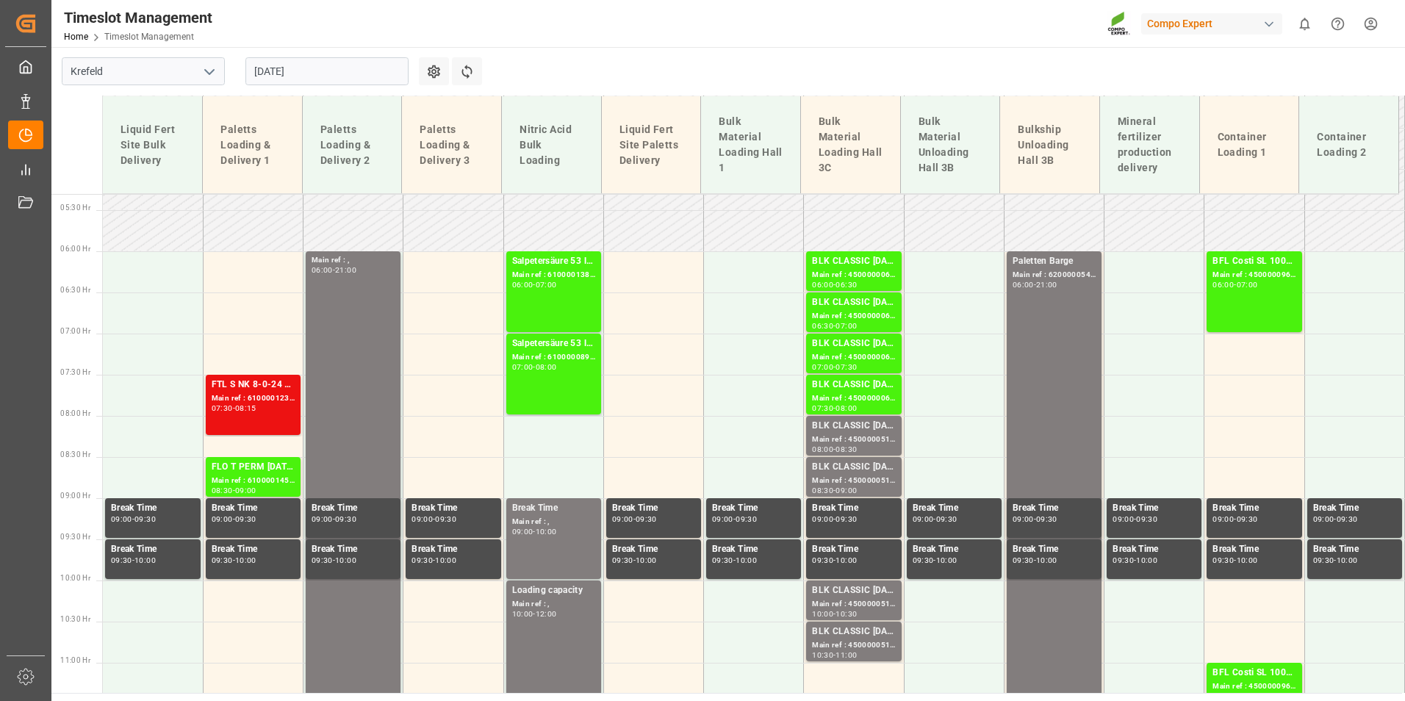
click at [273, 406] on div "07:30 - 08:15" at bounding box center [253, 409] width 83 height 8
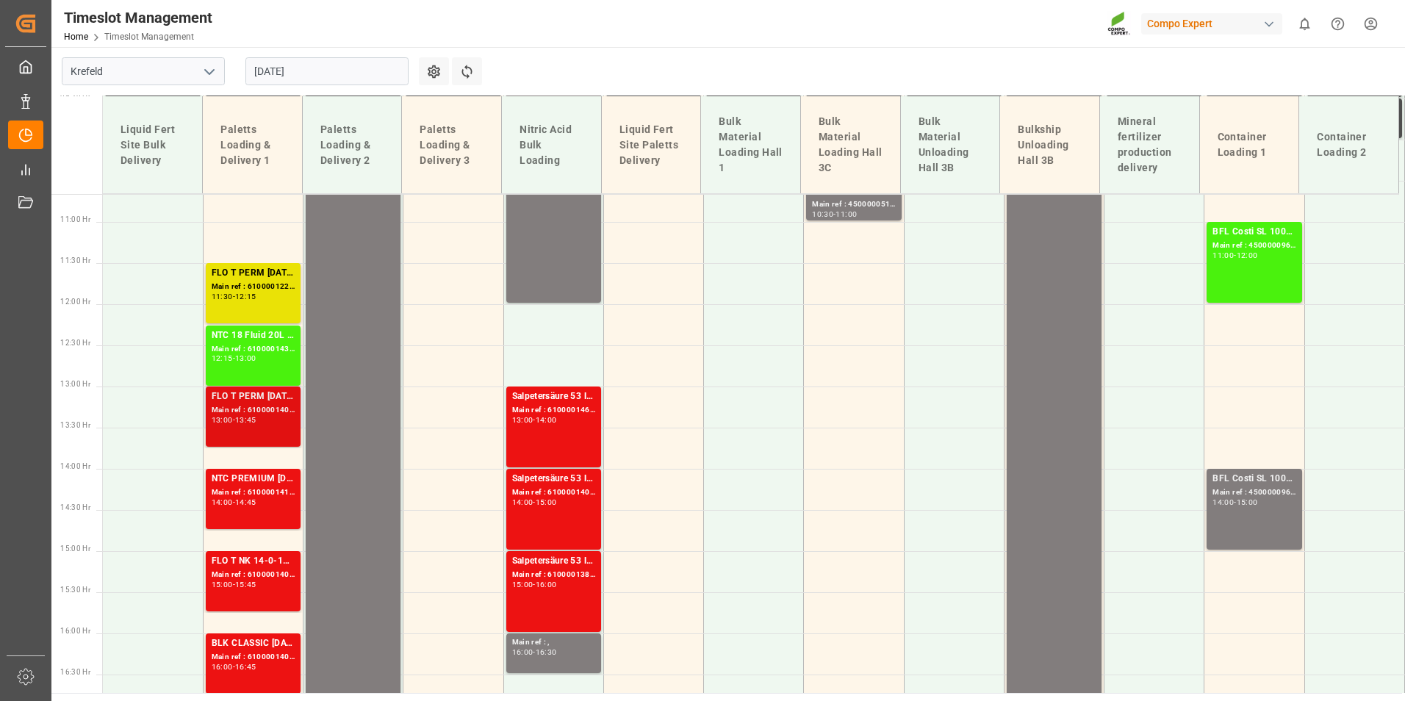
scroll to position [1024, 0]
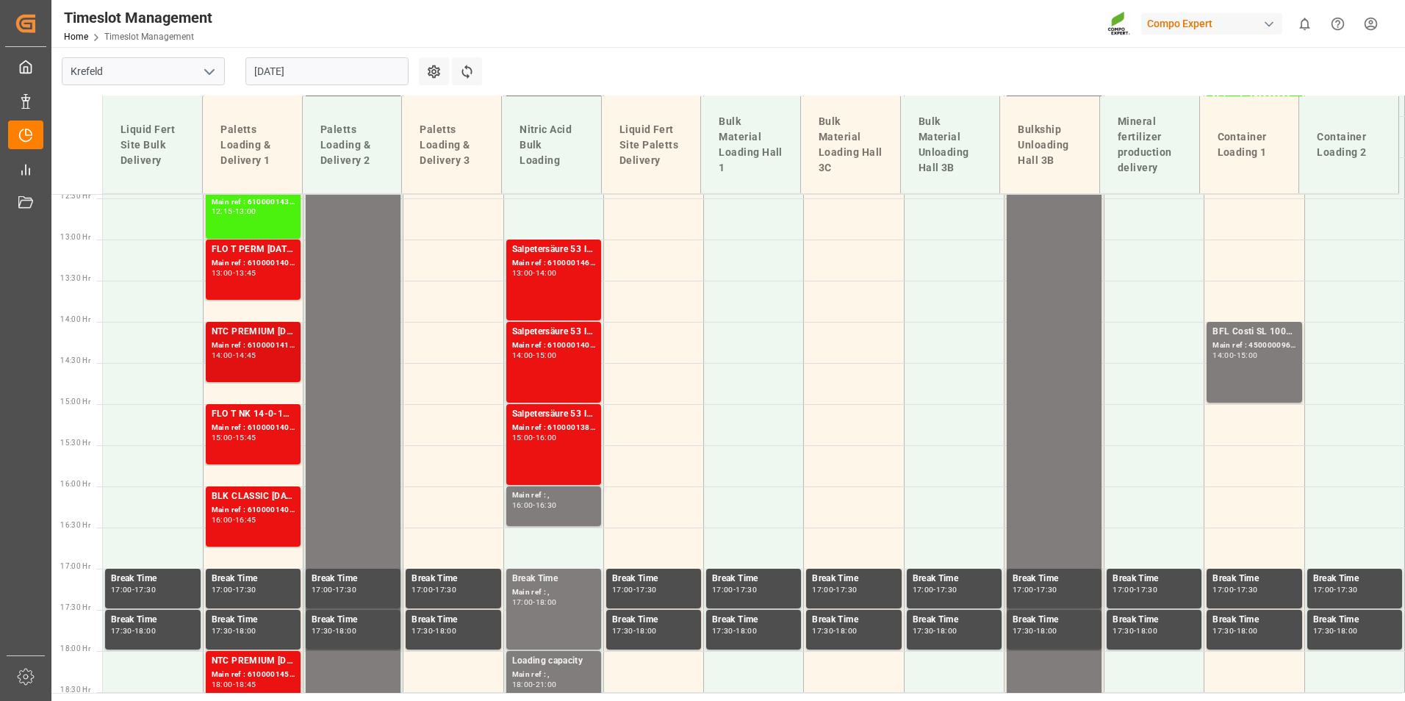
click at [229, 355] on div "14:00" at bounding box center [222, 355] width 21 height 7
click at [247, 532] on div "BLK CLASSIC 12-8-16+3+TE 600kg BB;NTC PREMIUM 15-3-20+3+TE 600kg BB; Main ref :…" at bounding box center [253, 516] width 83 height 54
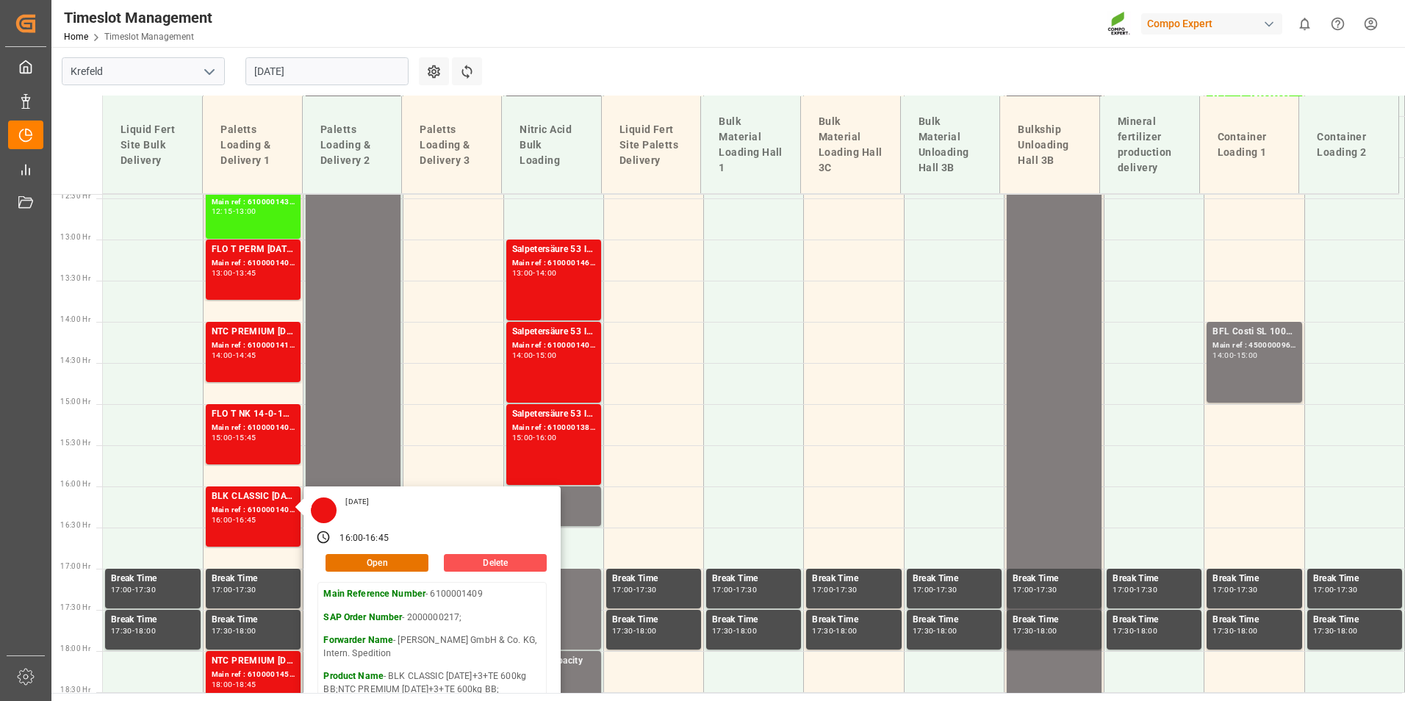
click at [346, 57] on input "[DATE]" at bounding box center [326, 71] width 163 height 28
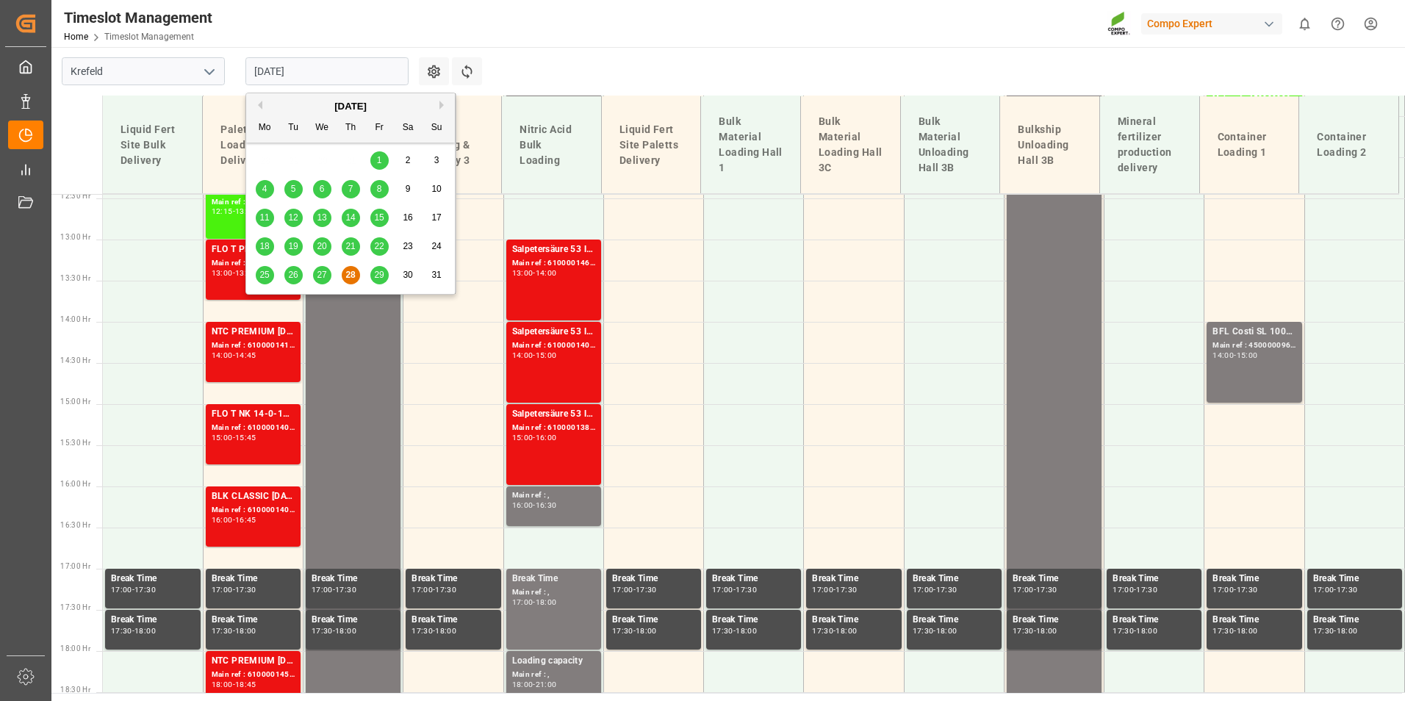
click at [382, 270] on span "29" at bounding box center [379, 275] width 10 height 10
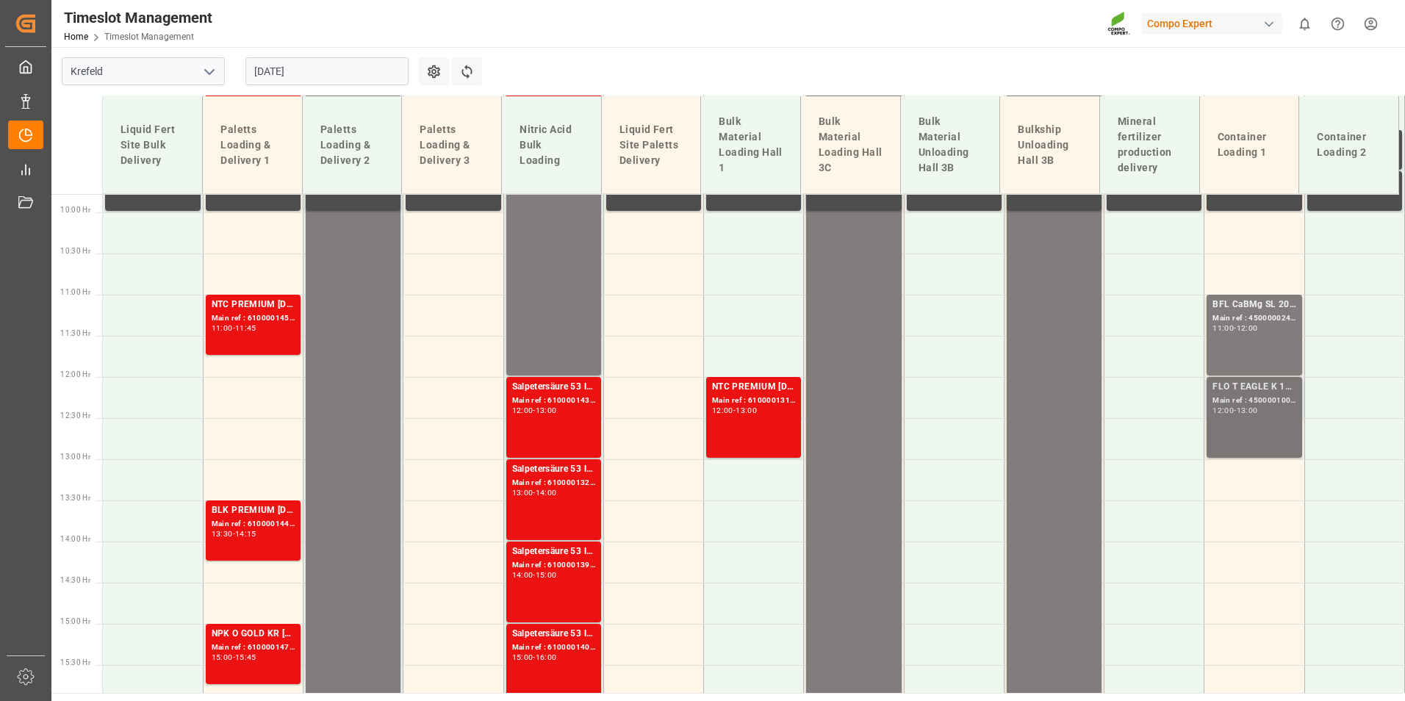
scroll to position [804, 0]
click at [1249, 455] on div "FLO T EAGLE K 12-0-24 25kg (x40) INT; Main ref : 4500001005, 2000001041; 12:00 …" at bounding box center [1253, 418] width 83 height 75
click at [1243, 440] on div "FLO T EAGLE K 12-0-24 25kg (x40) INT; Main ref : 4500001005, 2000001041; 12:00 …" at bounding box center [1253, 418] width 83 height 75
click at [776, 409] on div "12:00 - 13:00" at bounding box center [753, 412] width 83 height 8
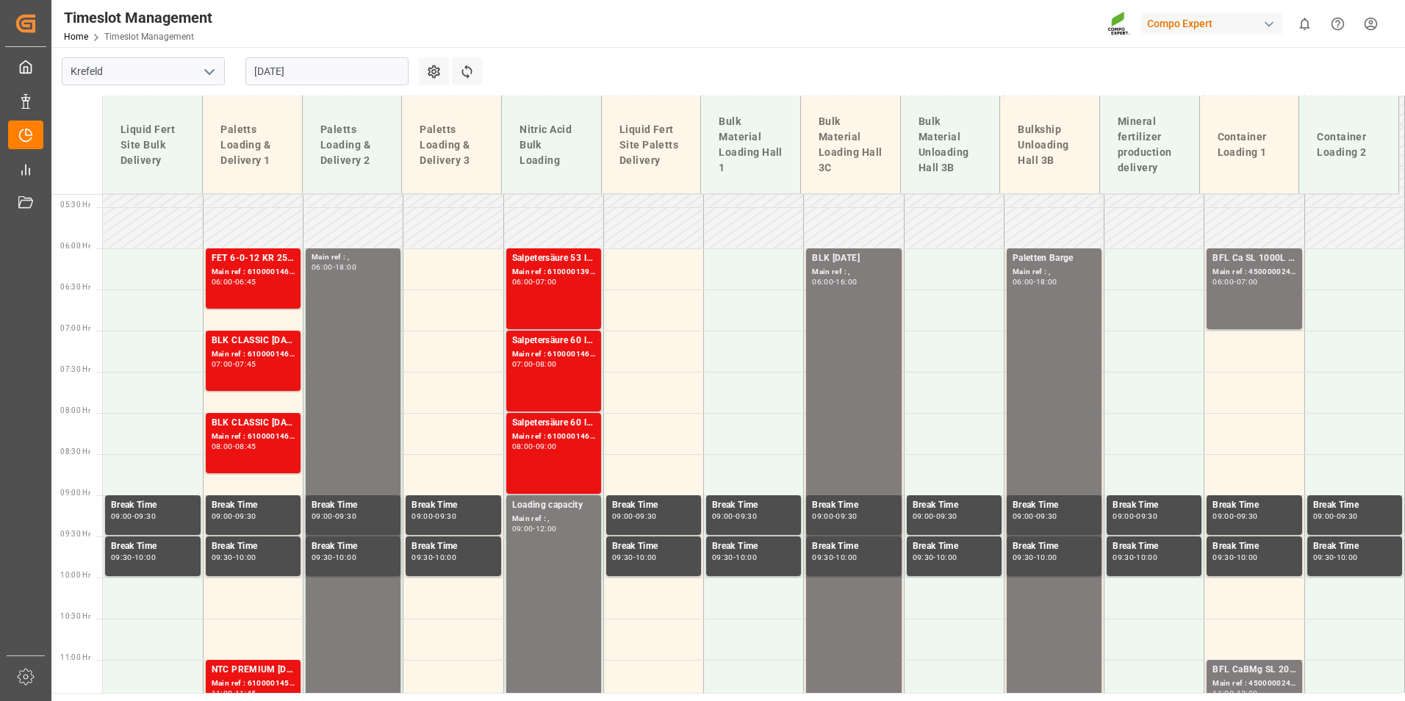
scroll to position [436, 0]
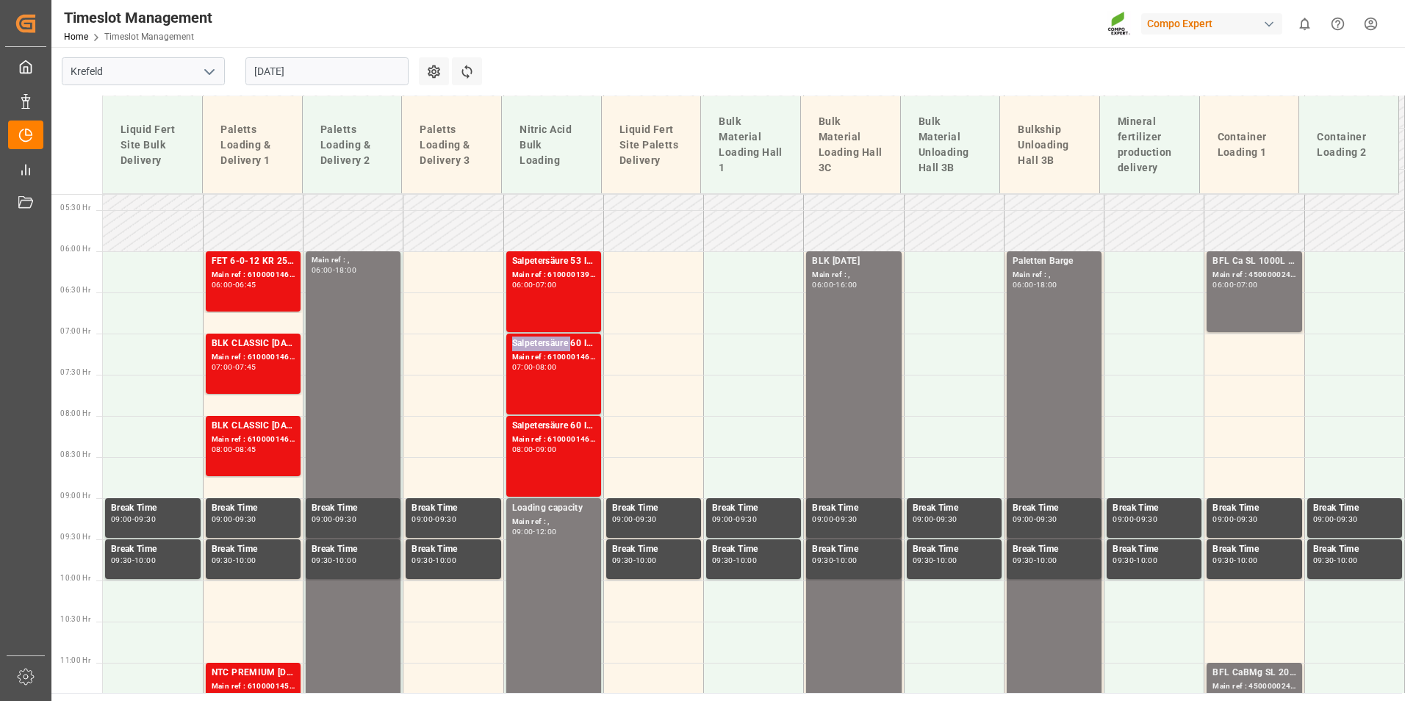
click at [533, 339] on div "Salpetersäure 60 lose;" at bounding box center [553, 344] width 83 height 15
click at [553, 451] on div "09:00" at bounding box center [546, 449] width 21 height 7
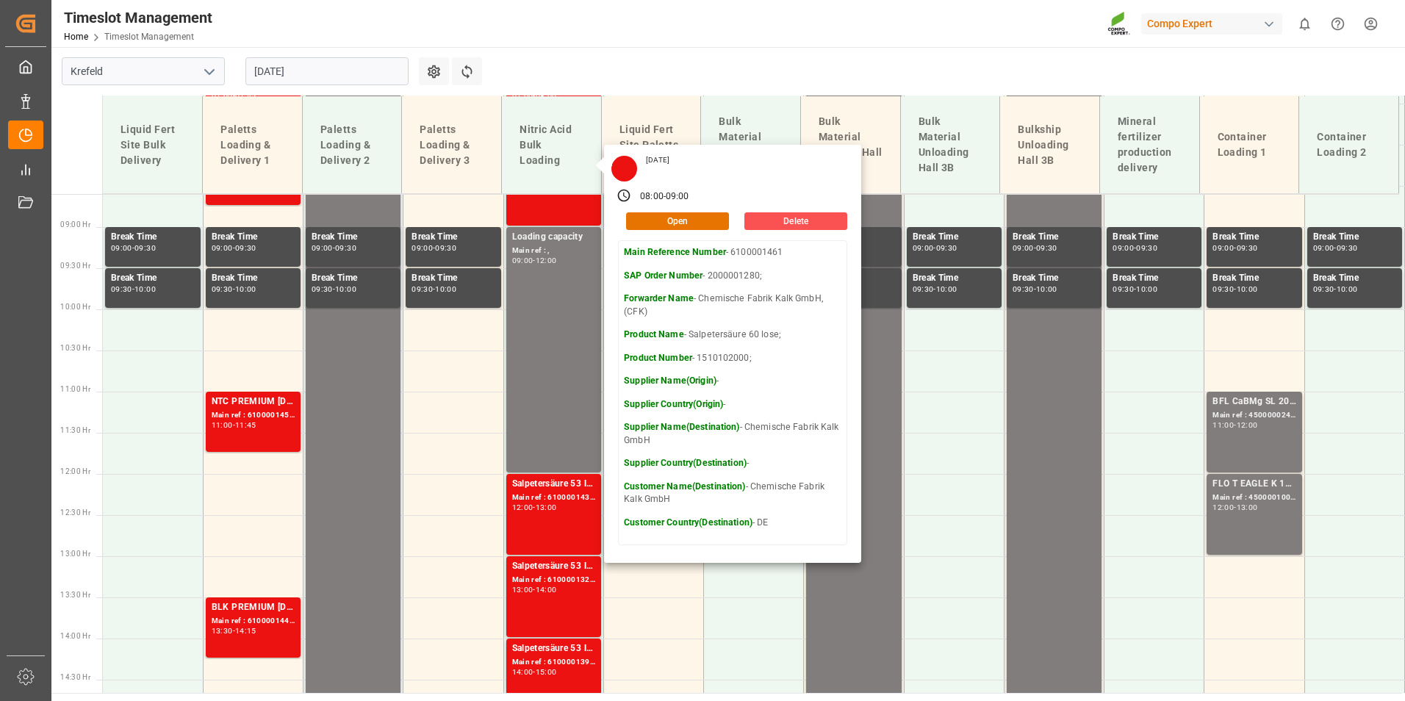
scroll to position [951, 0]
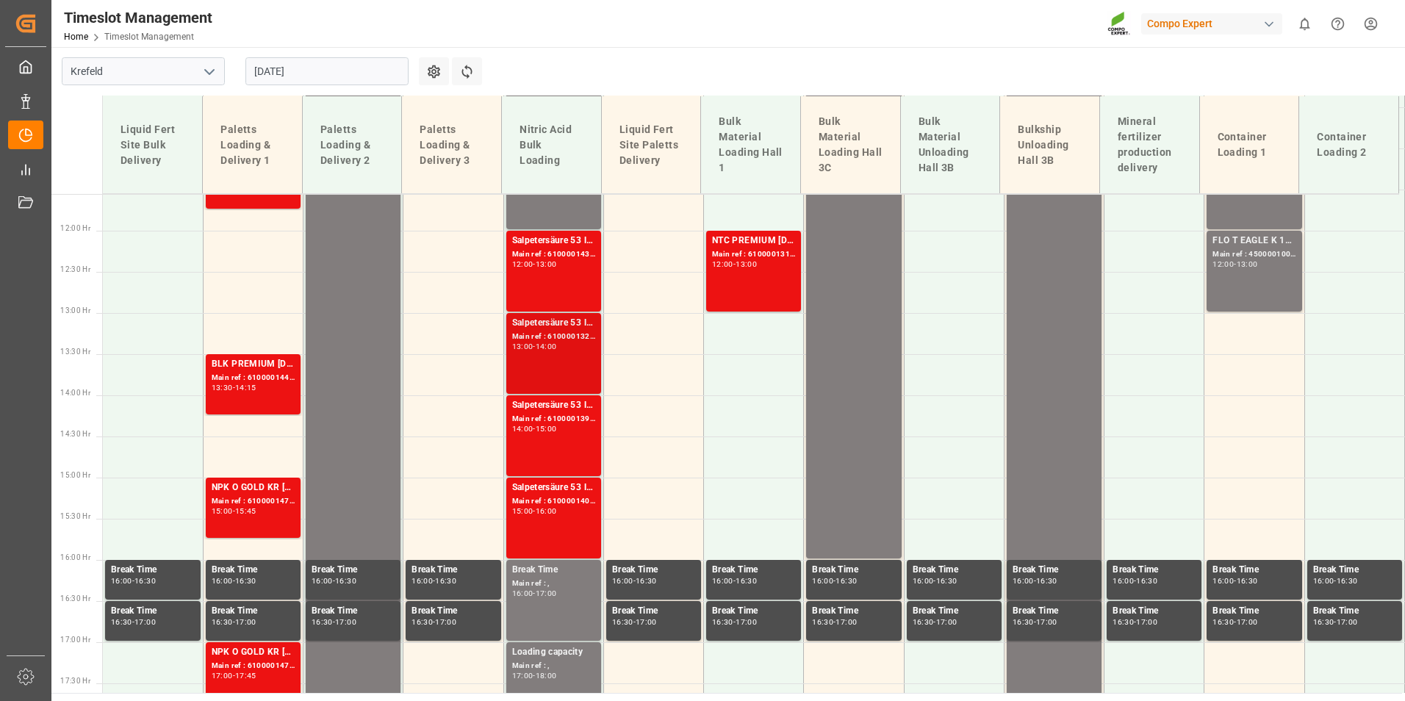
click at [550, 332] on div "Main ref : 6100001322, 2000001142;" at bounding box center [553, 337] width 83 height 12
click at [558, 398] on div "Salpetersäure 53 lose;" at bounding box center [553, 405] width 83 height 15
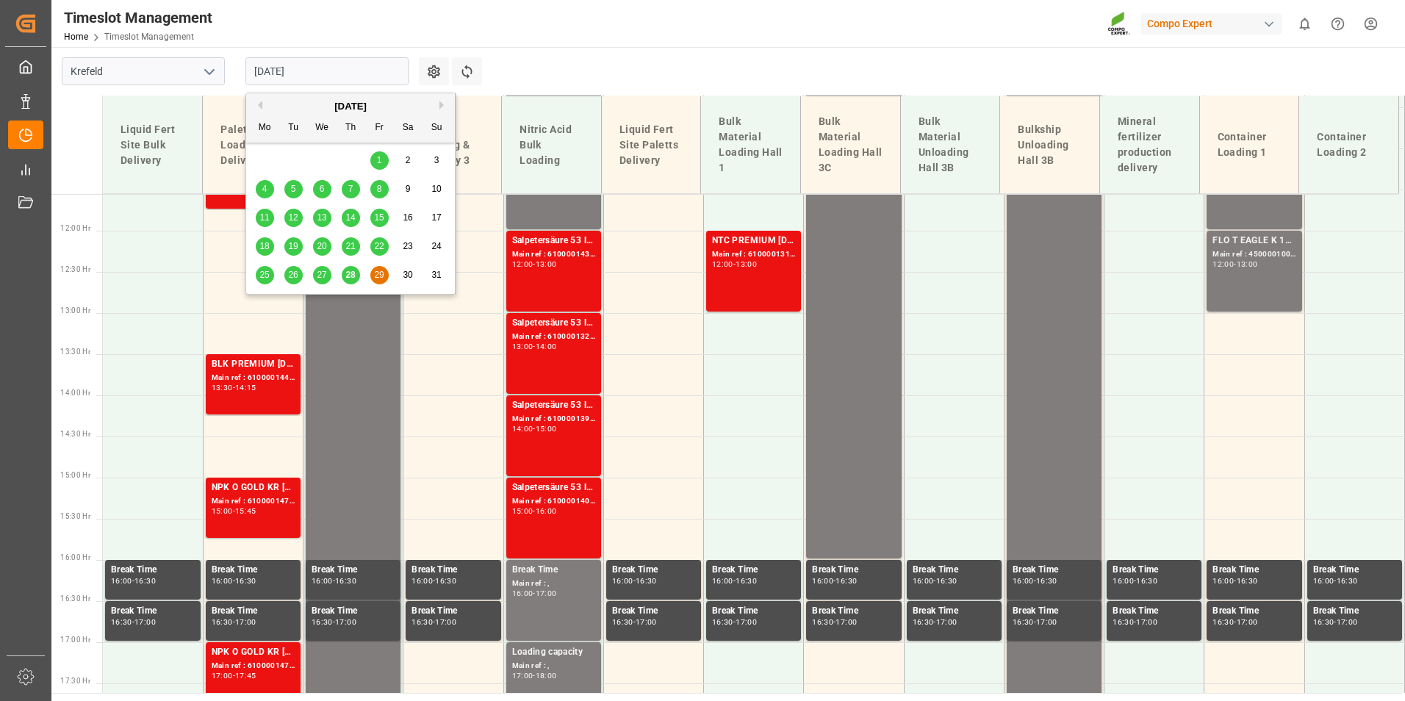
click at [375, 68] on input "29.08.2025" at bounding box center [326, 71] width 163 height 28
click at [444, 100] on div "August 2025" at bounding box center [350, 106] width 209 height 15
click at [434, 104] on div "August 2025" at bounding box center [350, 106] width 209 height 15
click at [439, 107] on button "Next Month" at bounding box center [443, 105] width 9 height 9
click at [270, 165] on div "1" at bounding box center [265, 161] width 18 height 18
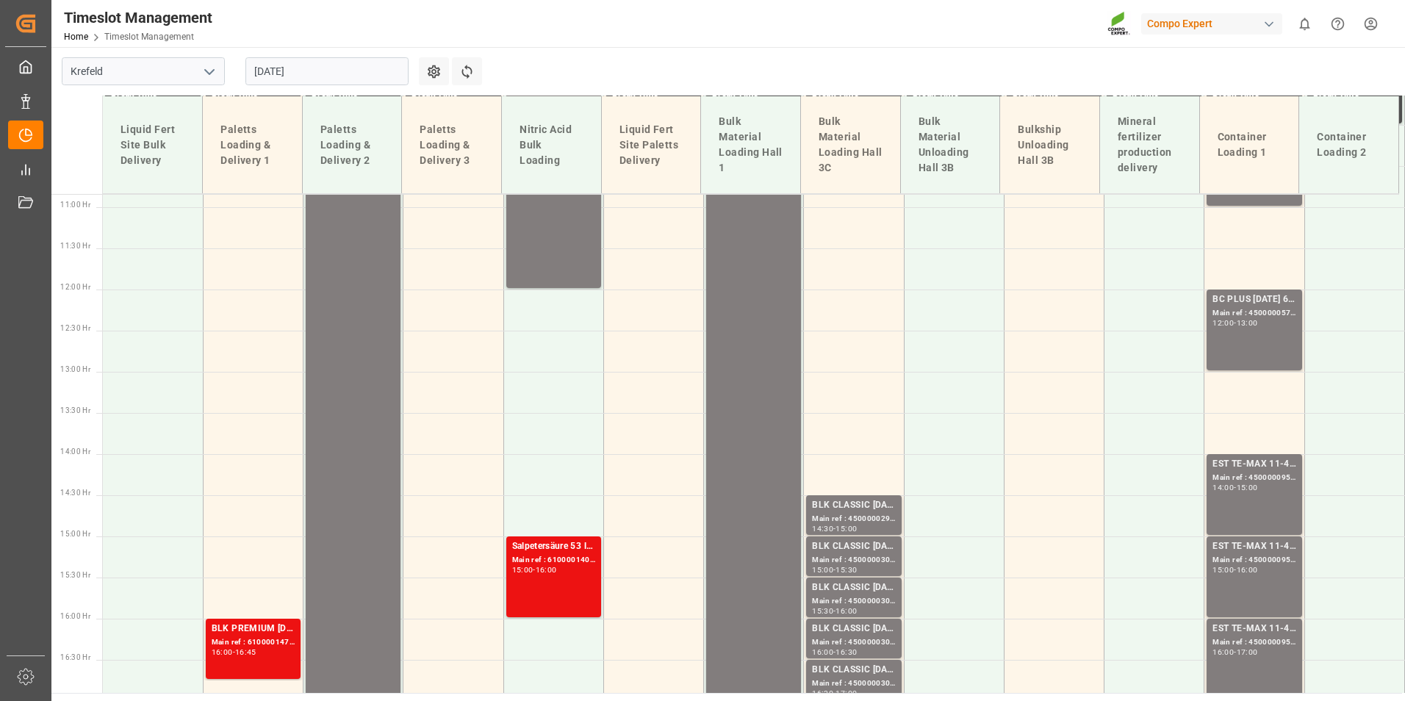
scroll to position [1024, 0]
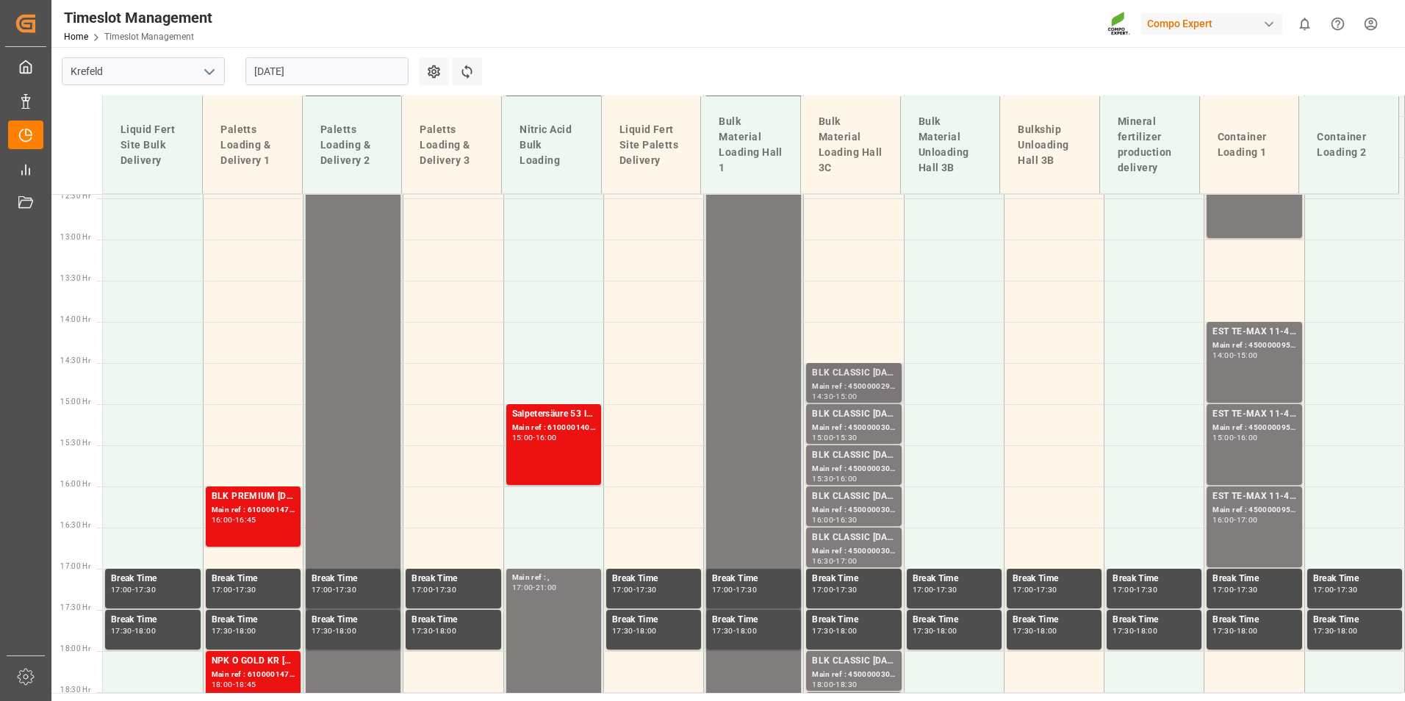
click at [844, 384] on div "Main ref : 4500000299, 2000000241;" at bounding box center [853, 387] width 83 height 12
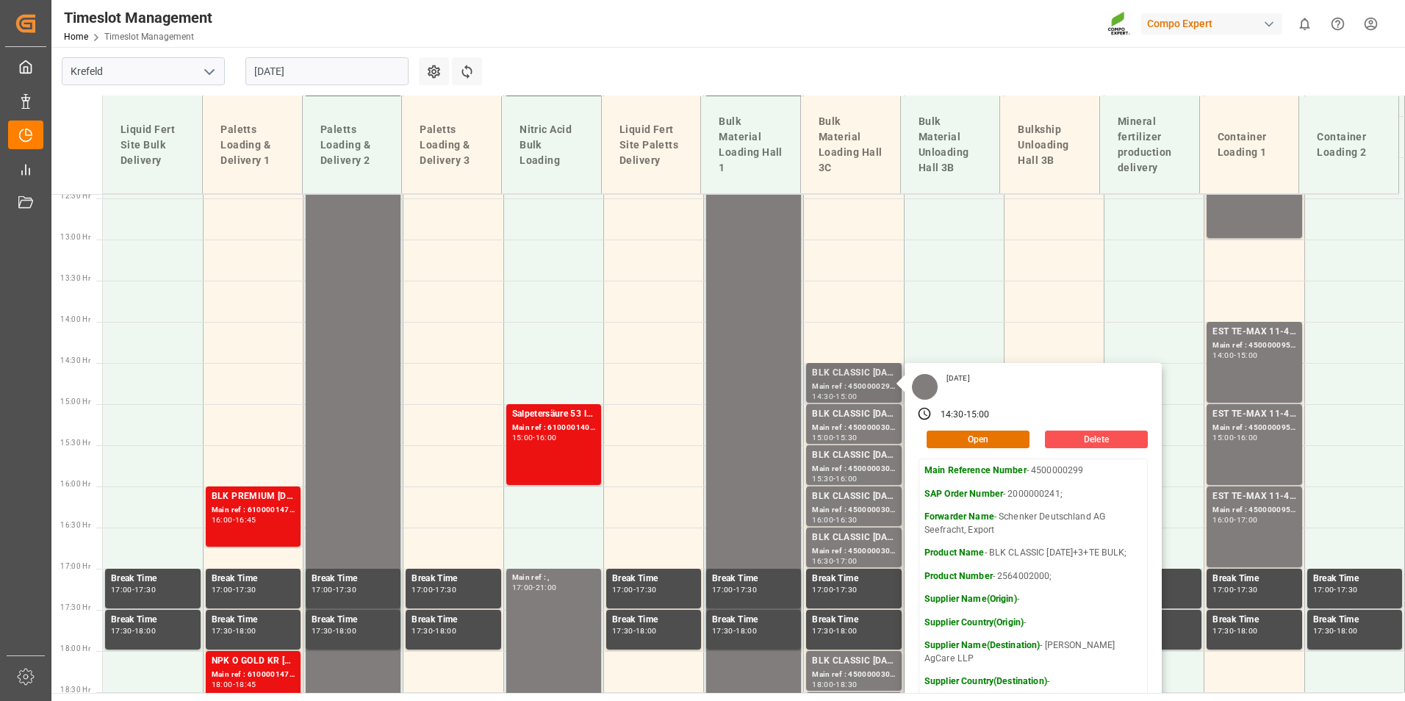
scroll to position [1171, 0]
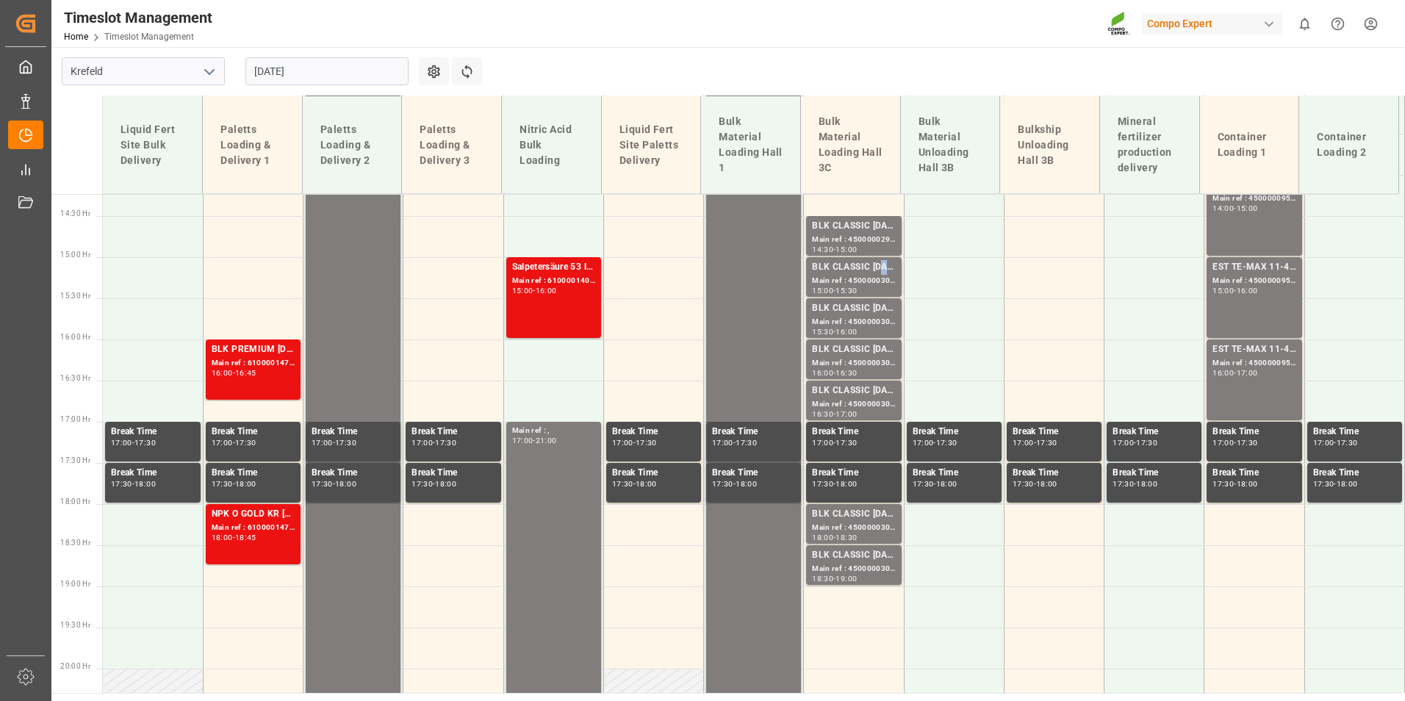
click at [880, 270] on div "BLK CLASSIC [DATE]+3+TE BULK;" at bounding box center [853, 267] width 83 height 15
click at [873, 308] on div "BLK CLASSIC [DATE]+3+TE BULK;" at bounding box center [853, 308] width 83 height 15
click at [880, 355] on div "BLK CLASSIC [DATE]+3+TE BULK;" at bounding box center [853, 349] width 83 height 15
click at [882, 390] on div "BLK CLASSIC [DATE]+3+TE BULK;" at bounding box center [853, 391] width 83 height 15
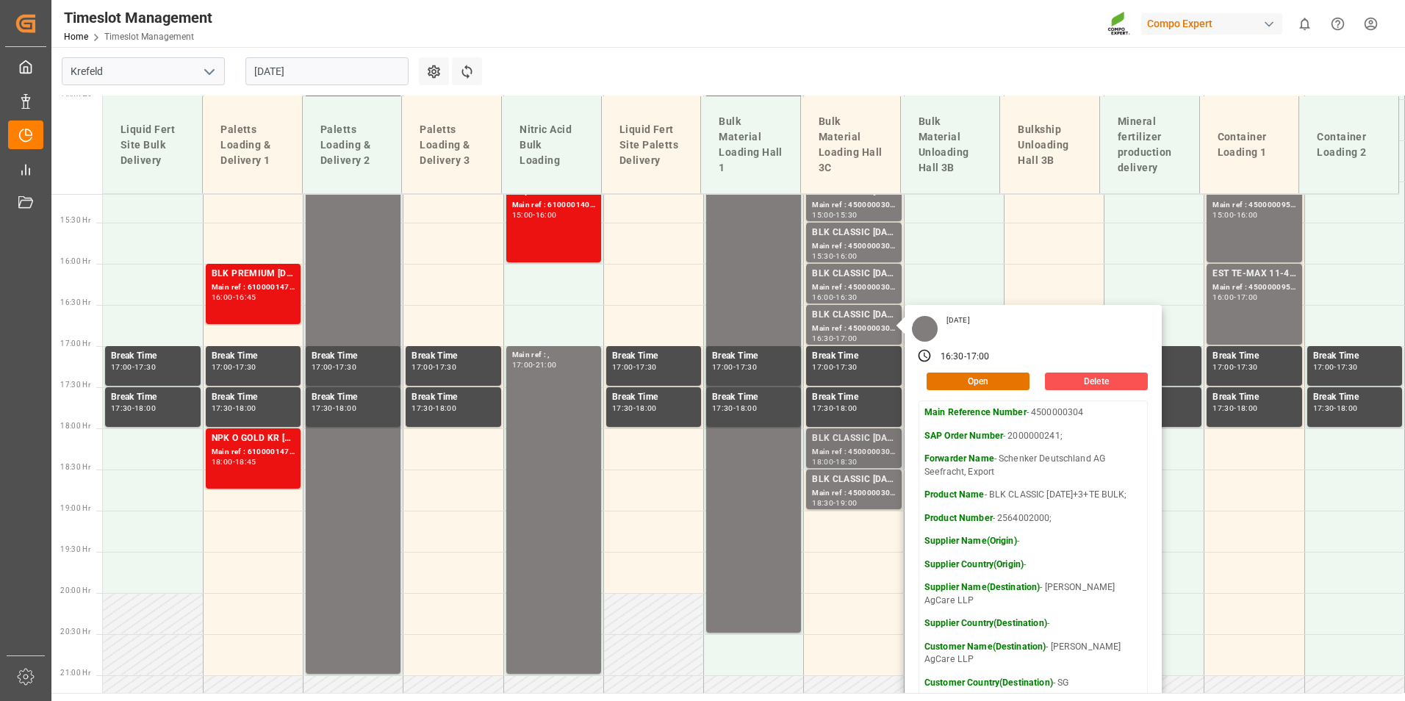
scroll to position [1318, 0]
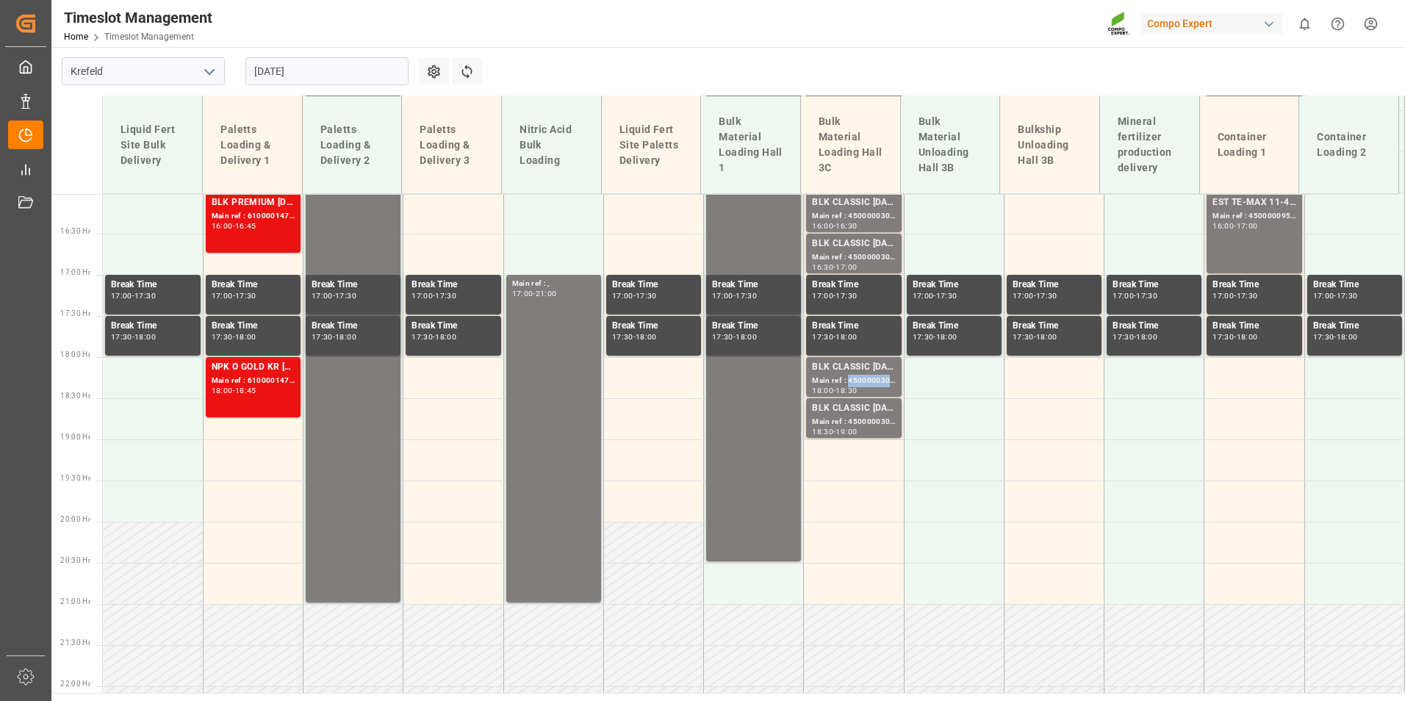
click at [864, 382] on div "Main ref : 4500000302, 2000000241;" at bounding box center [853, 381] width 83 height 12
click at [876, 402] on div "BLK CLASSIC [DATE]+3+TE BULK;" at bounding box center [853, 408] width 83 height 15
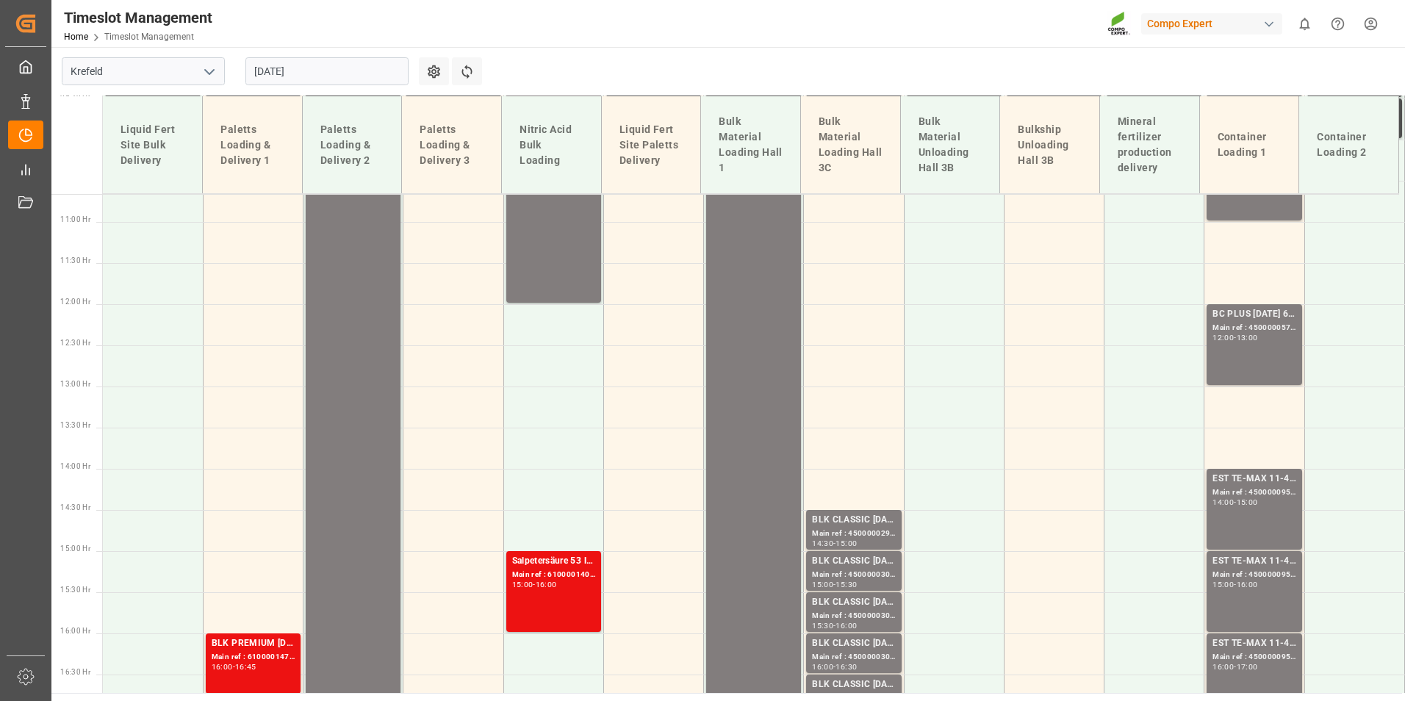
scroll to position [510, 0]
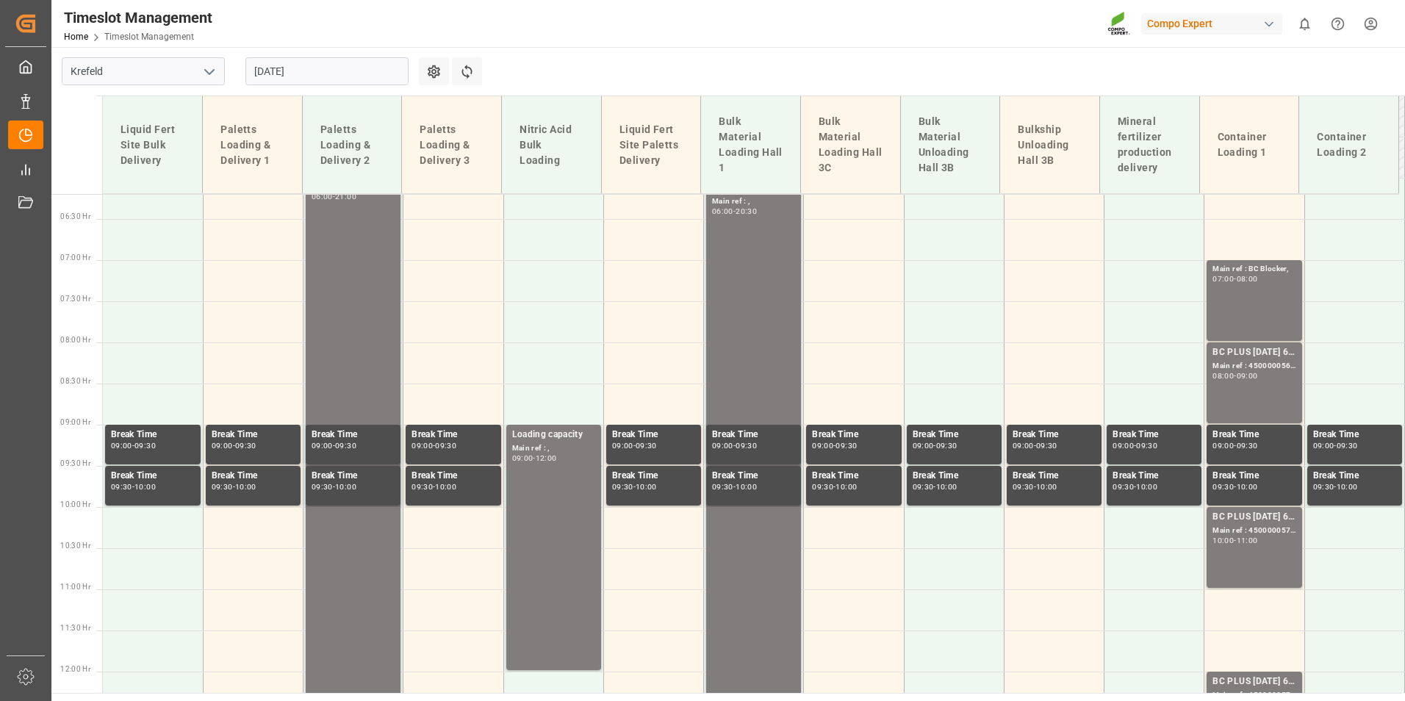
click at [1265, 292] on div "Main ref : BC Blocker, 07:00 - 08:00" at bounding box center [1253, 300] width 83 height 75
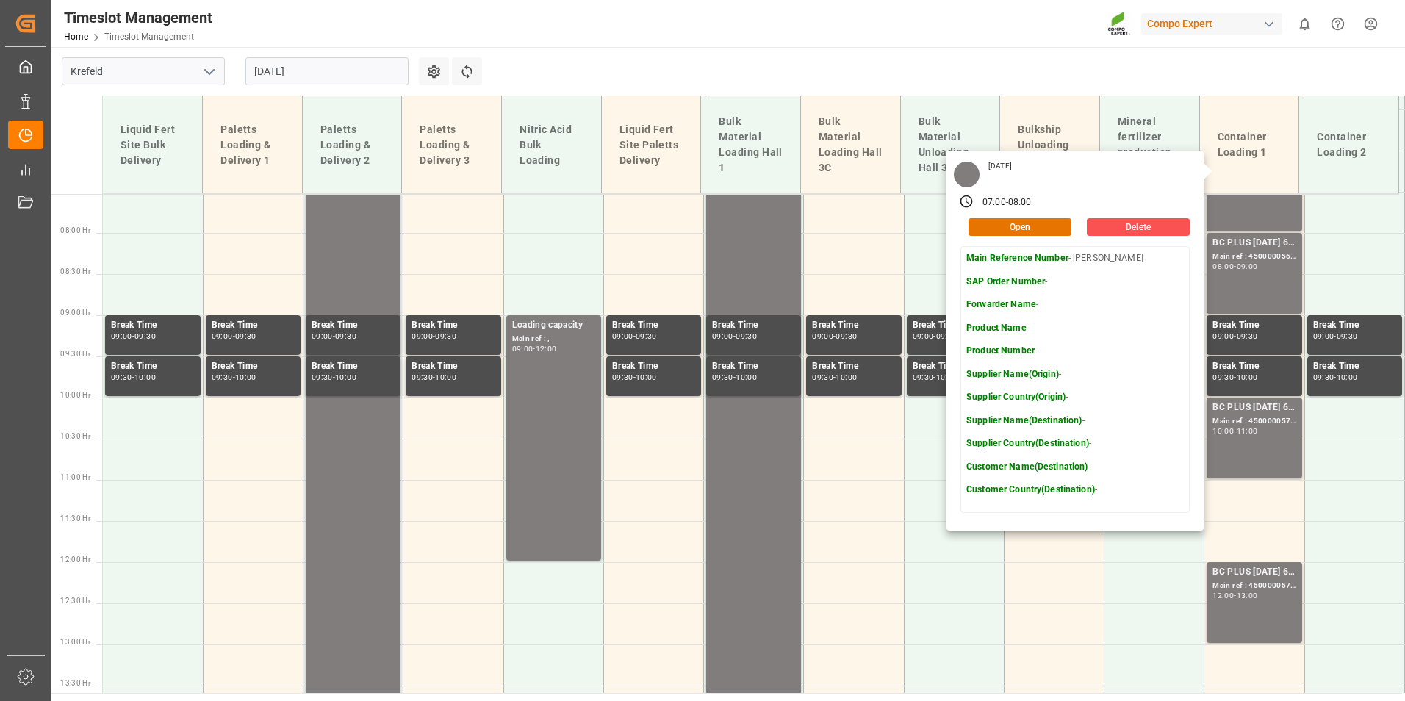
scroll to position [730, 0]
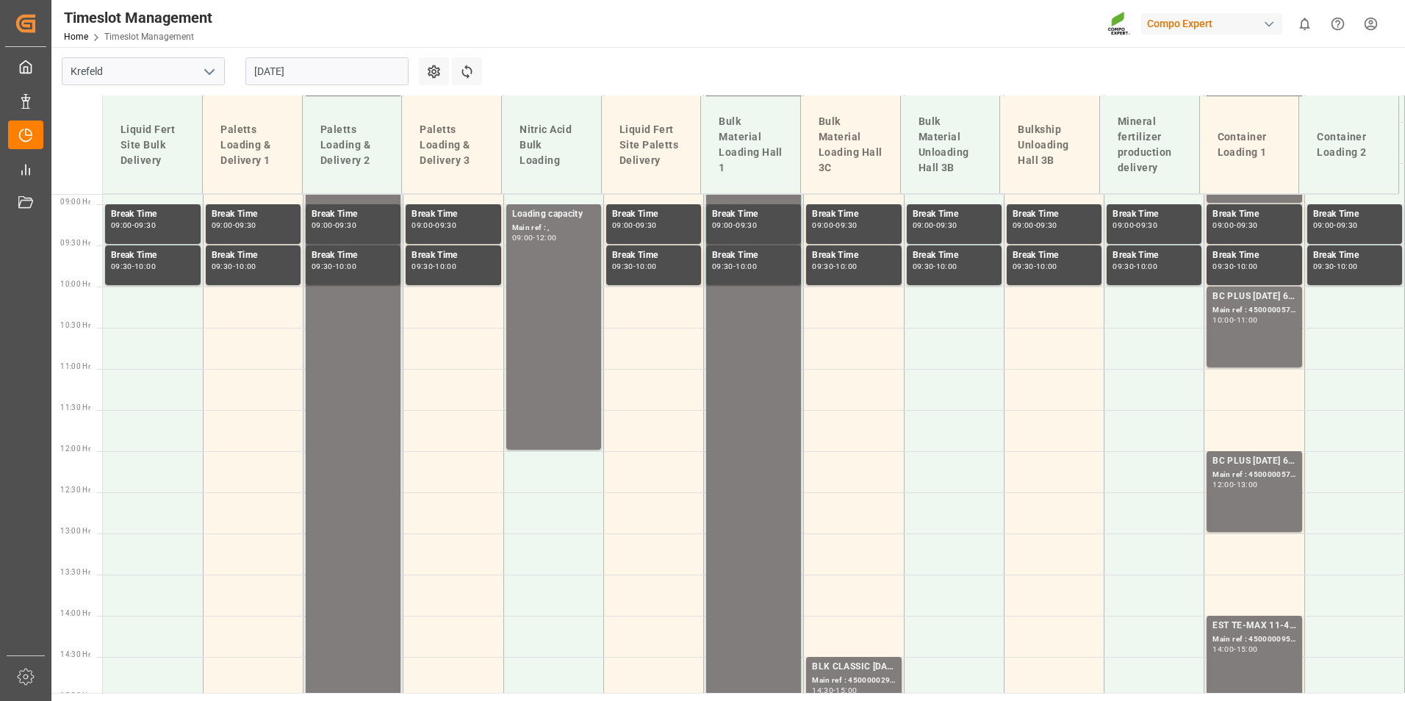
click at [1234, 382] on td at bounding box center [1254, 389] width 100 height 41
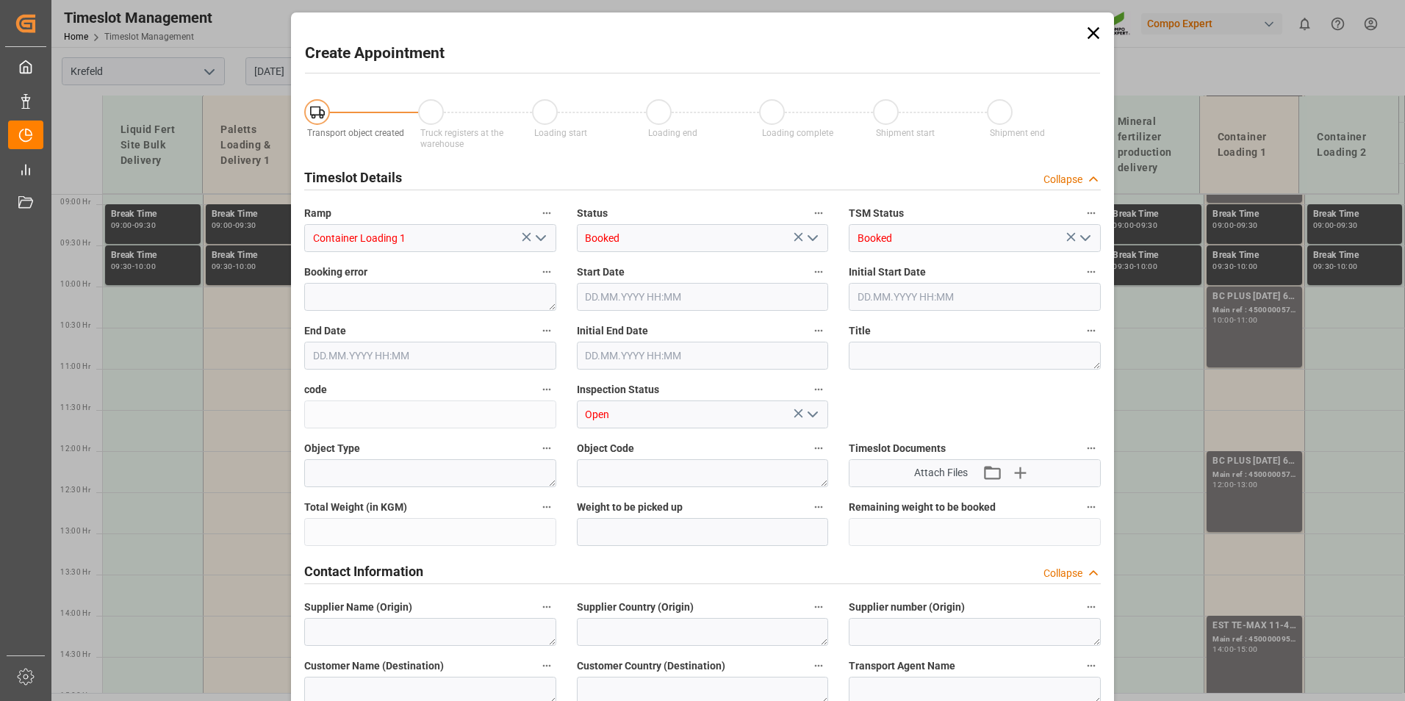
type input "01.09.2025 11:00"
type input "01.09.2025 11:30"
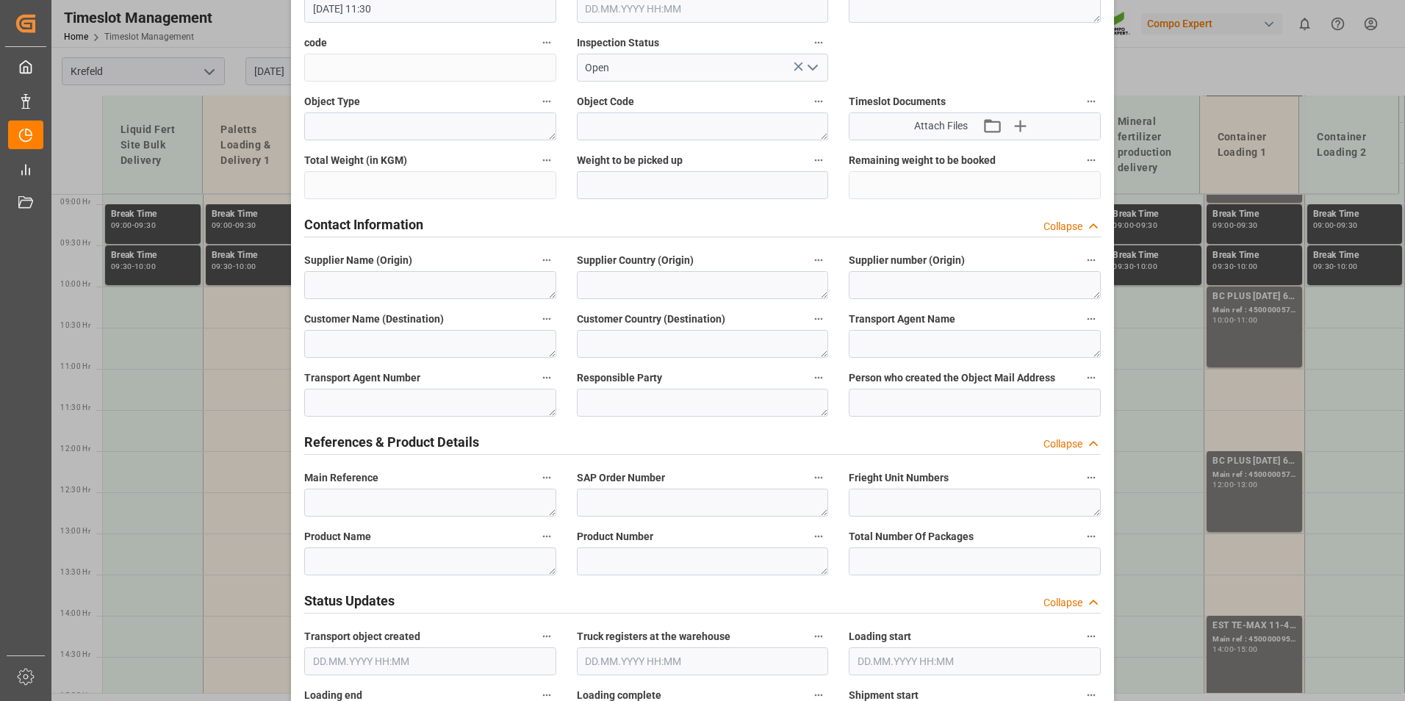
scroll to position [367, 0]
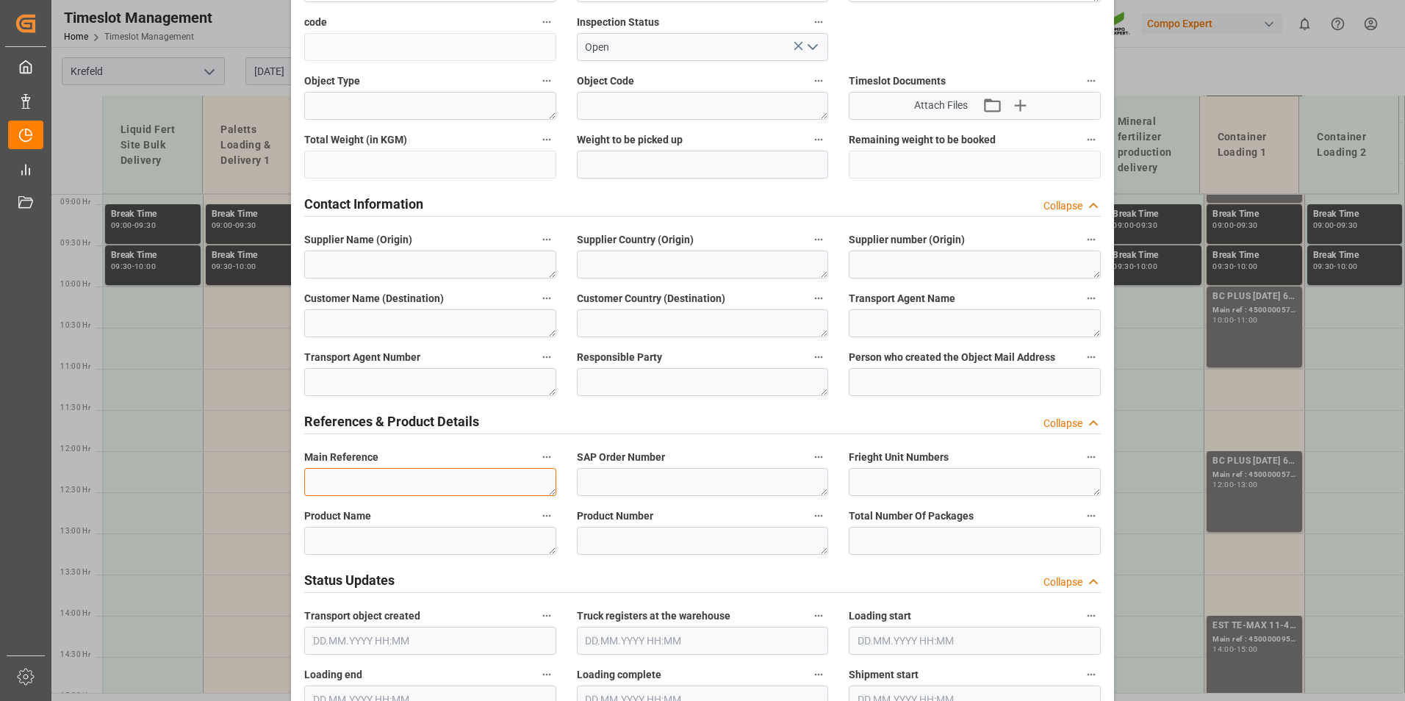
click at [353, 471] on textarea at bounding box center [430, 482] width 252 height 28
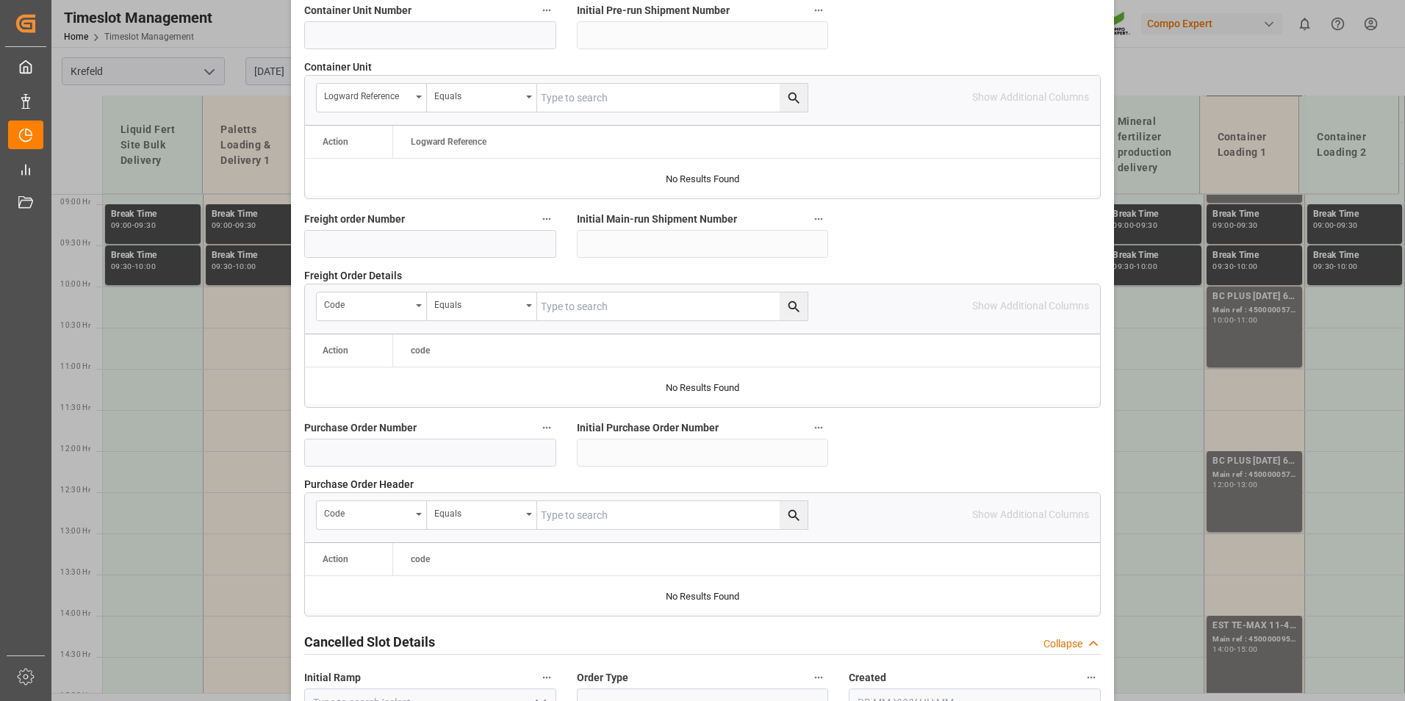
scroll to position [1338, 0]
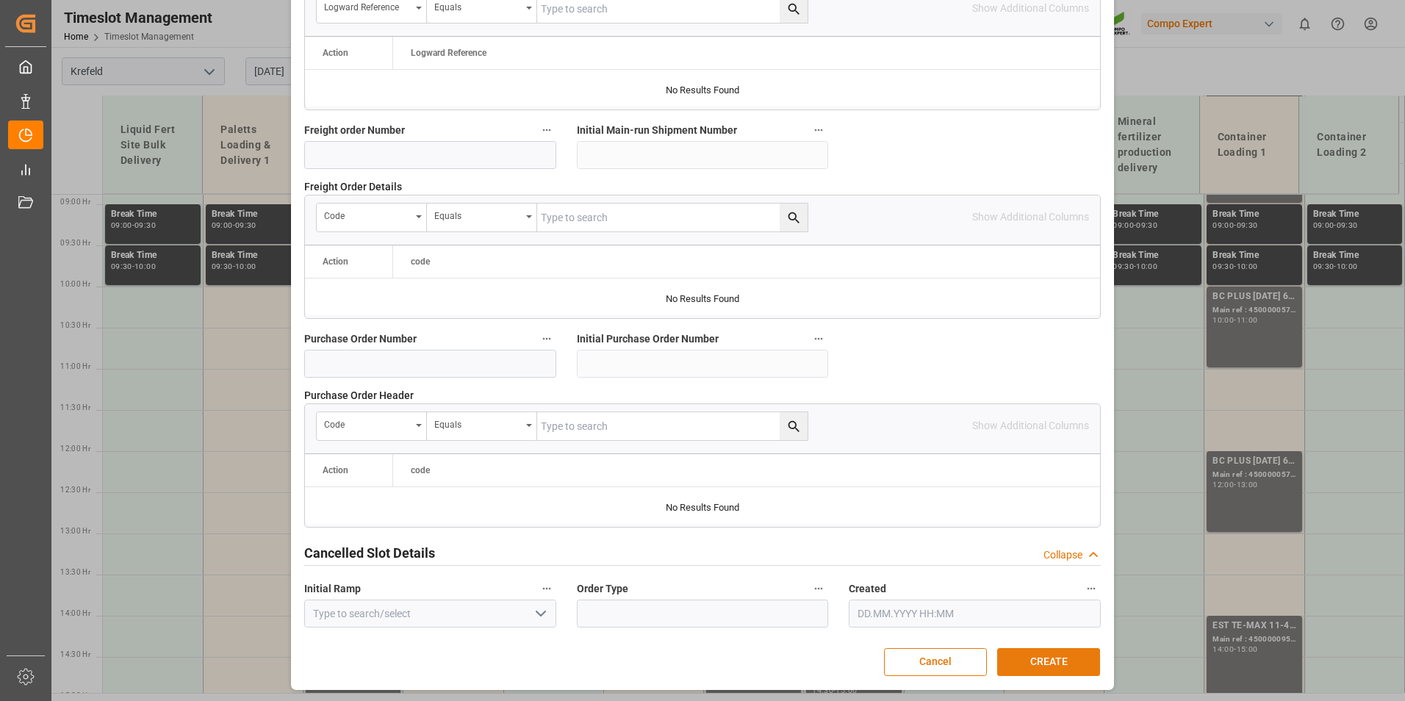
type textarea "BC Blocker"
click at [1077, 649] on button "CREATE" at bounding box center [1048, 662] width 103 height 28
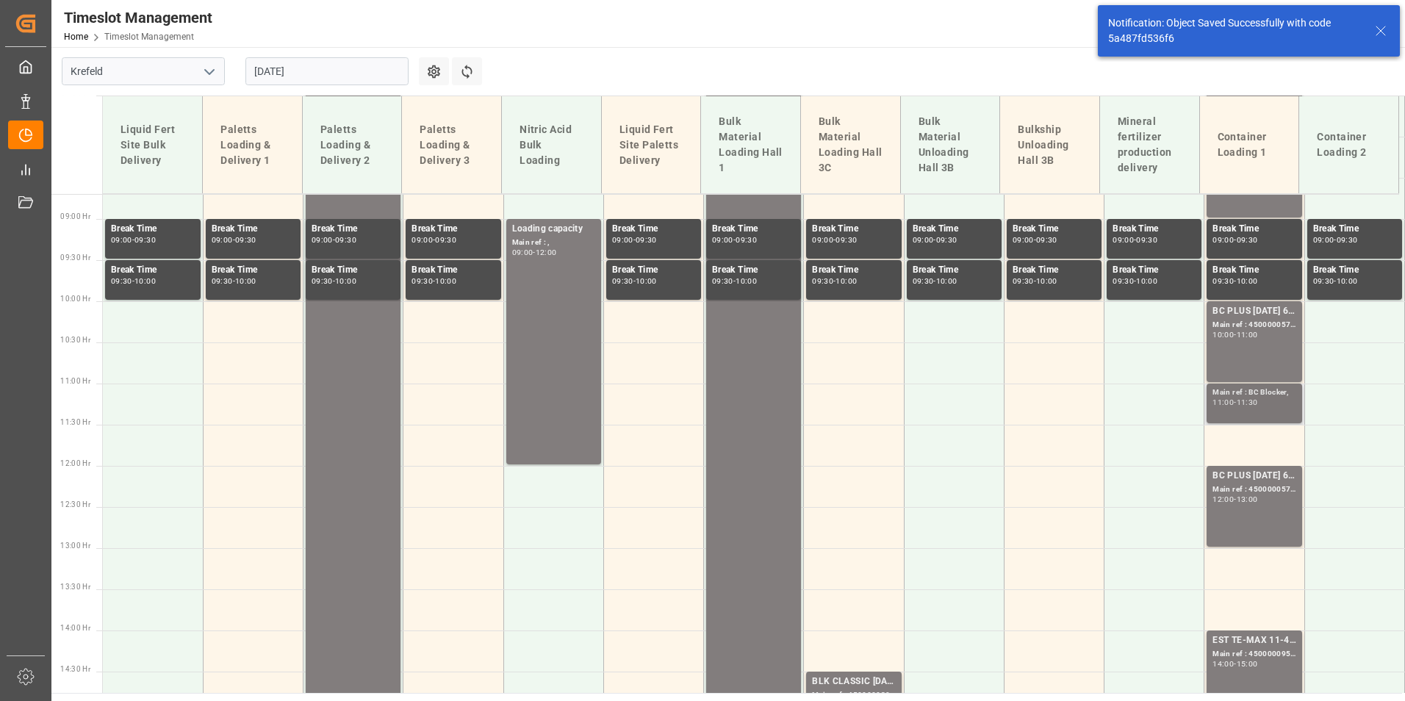
scroll to position [713, 0]
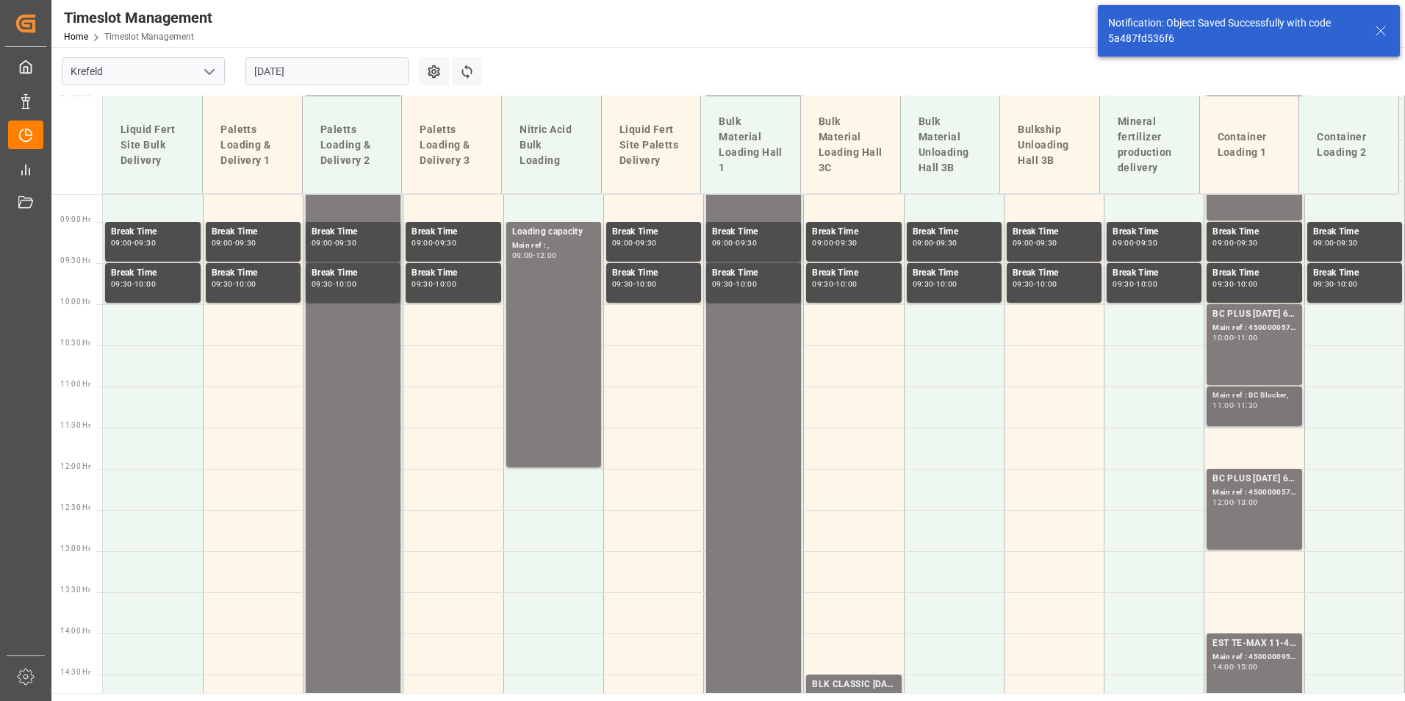
click at [1244, 406] on div "11:30" at bounding box center [1247, 405] width 21 height 7
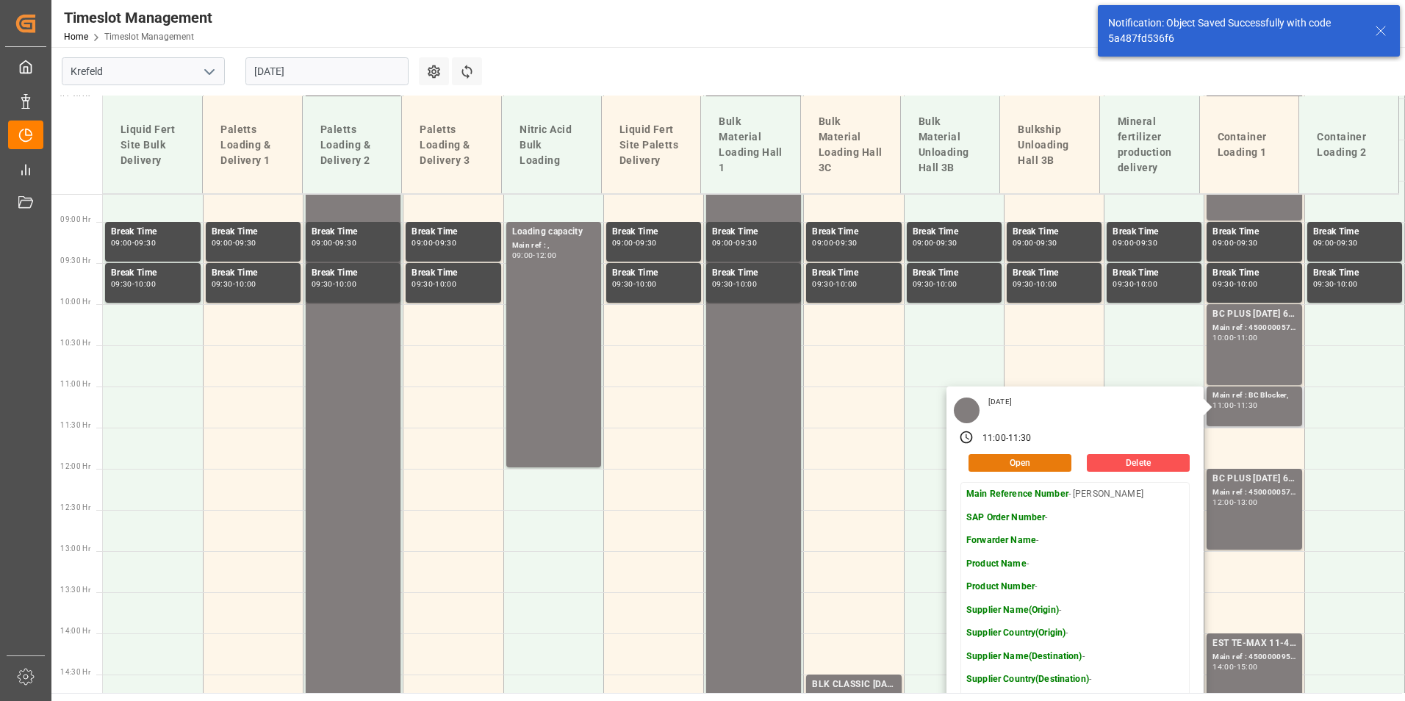
click at [1033, 461] on button "Open" at bounding box center [1019, 463] width 103 height 18
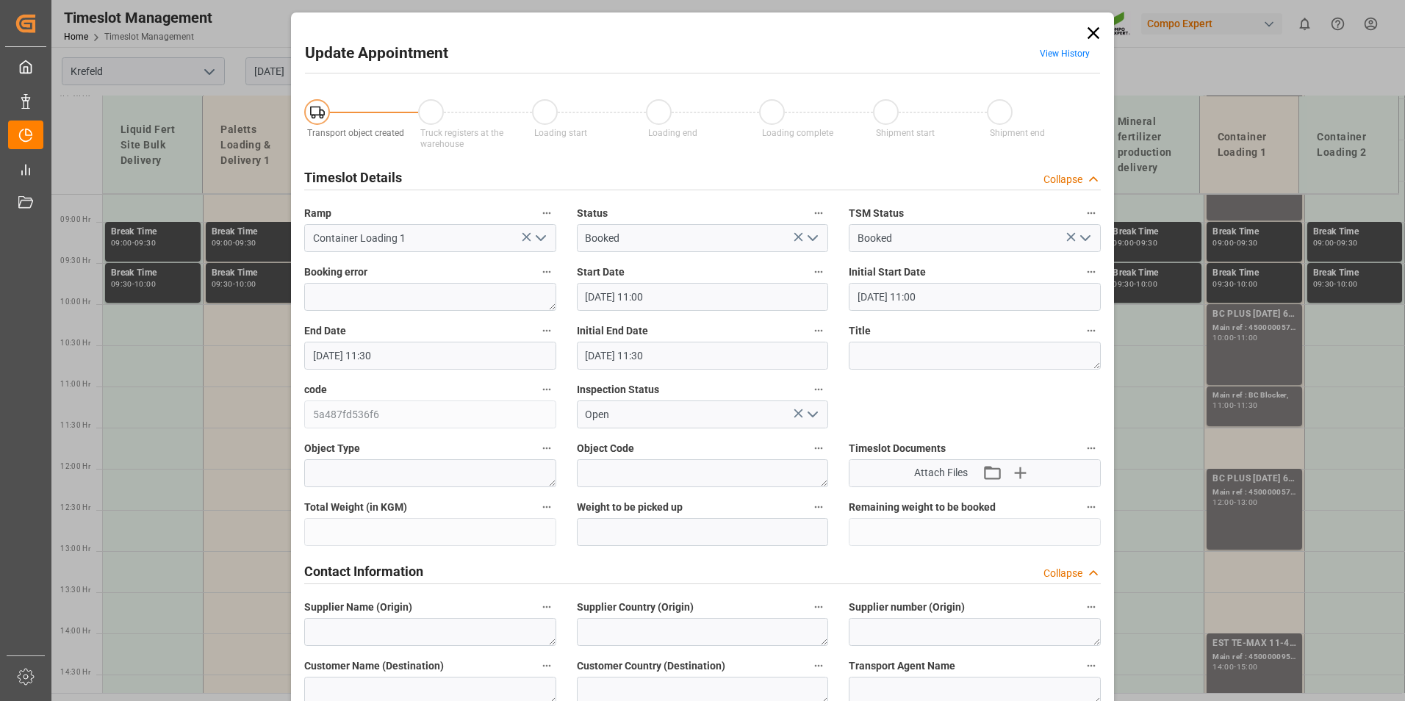
type input "01.09.2025 11:00"
type input "01.09.2025 11:30"
type input "28.08.2025 10:59"
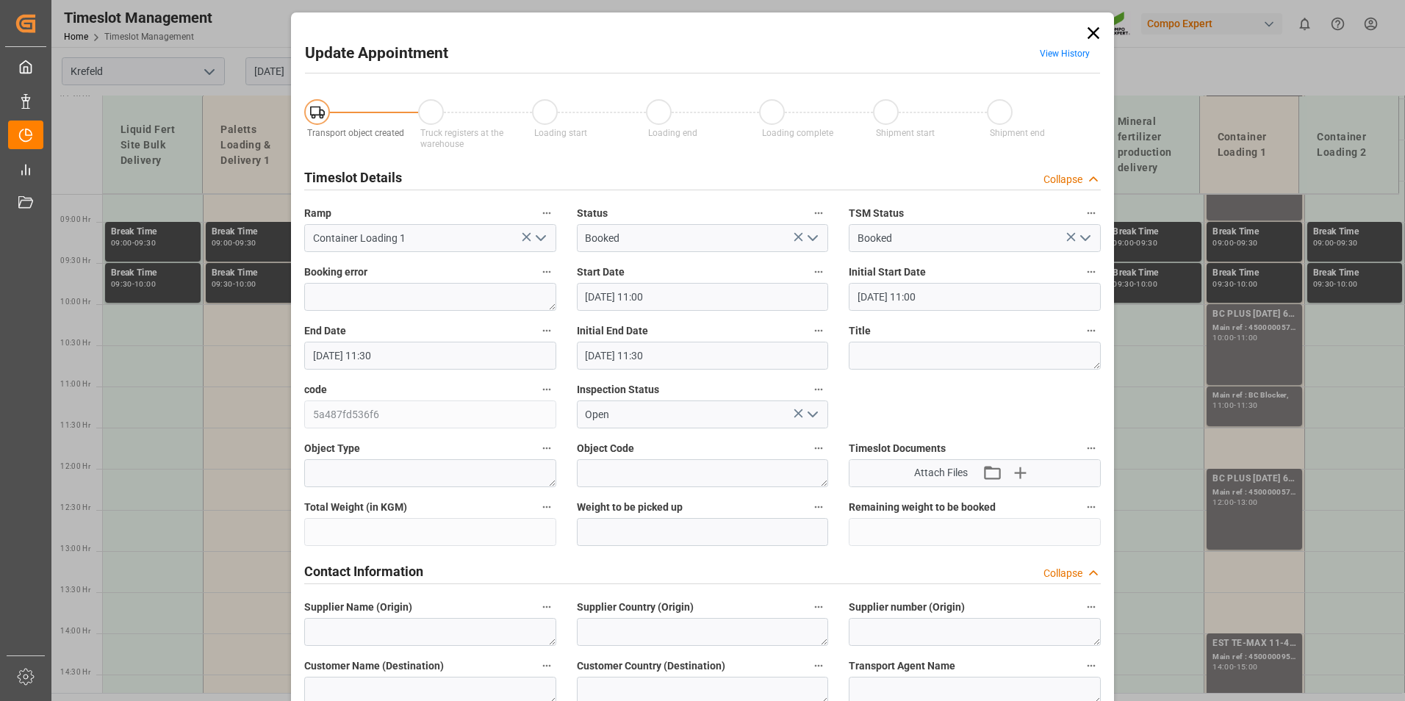
click at [417, 367] on input "01.09.2025 11:30" at bounding box center [430, 356] width 252 height 28
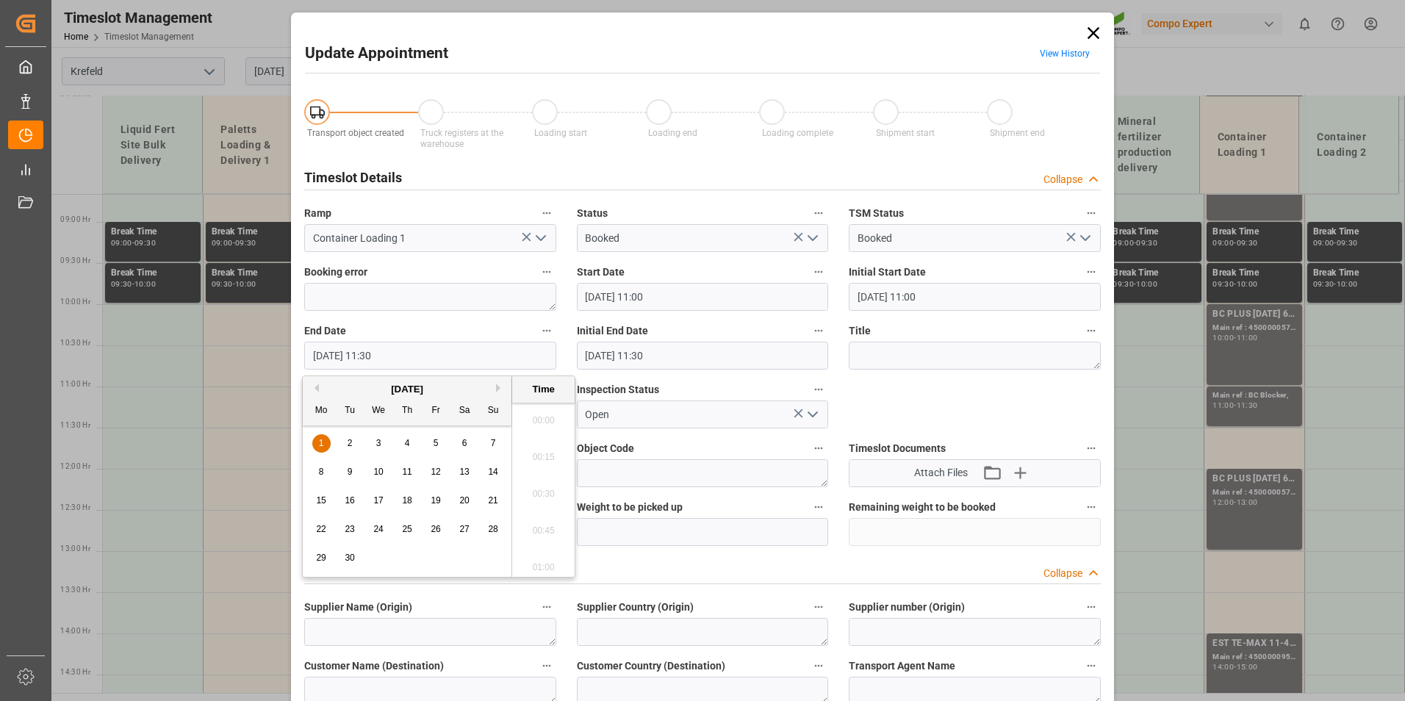
scroll to position [1622, 0]
click at [320, 446] on span "1" at bounding box center [321, 443] width 5 height 10
click at [535, 554] on li "12:00" at bounding box center [543, 562] width 62 height 37
type input "01.09.2025 12:00"
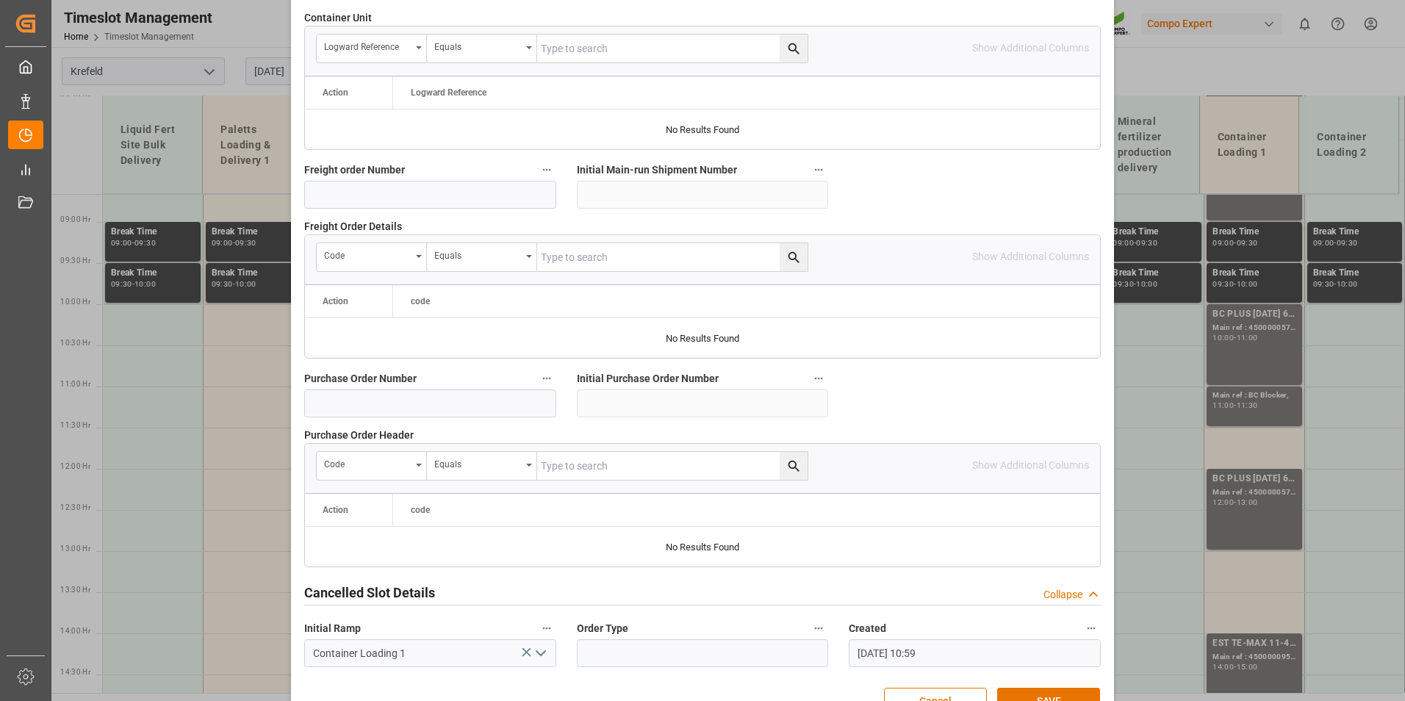
scroll to position [1338, 0]
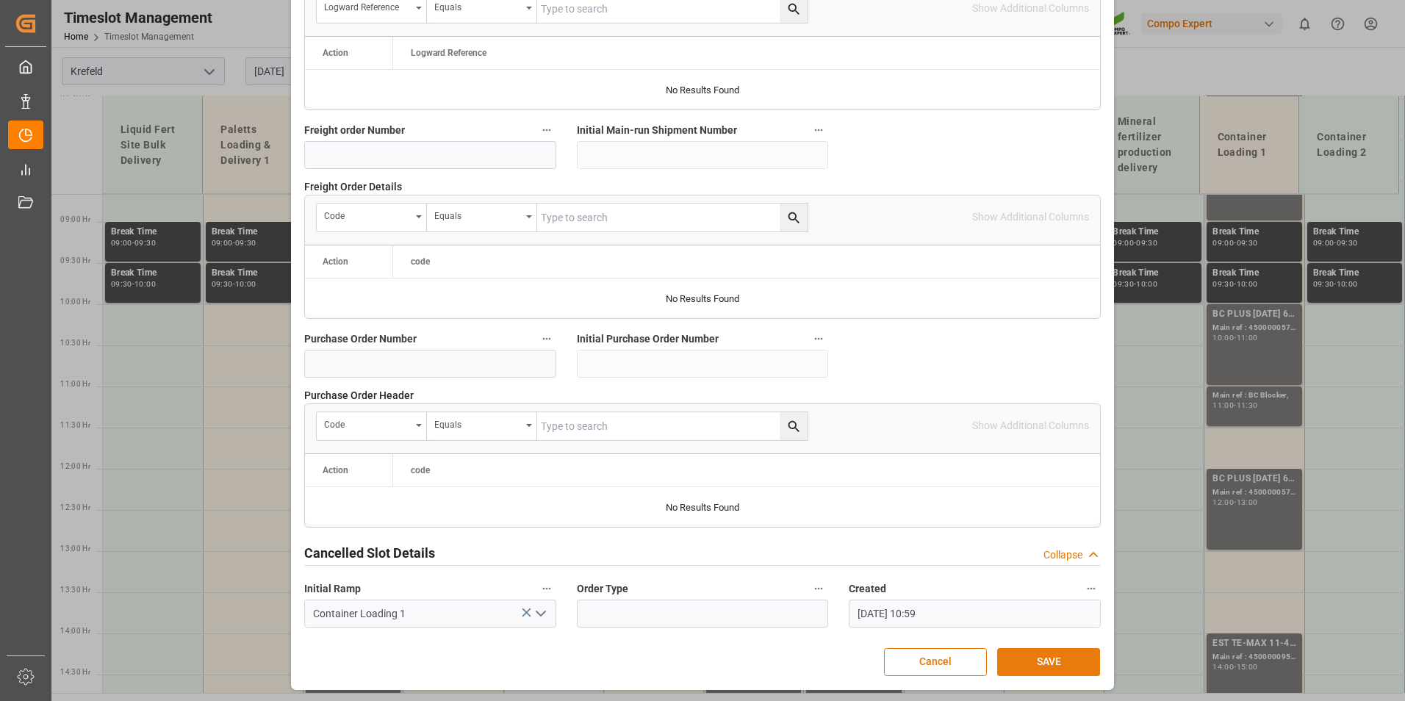
click at [1055, 657] on button "SAVE" at bounding box center [1048, 662] width 103 height 28
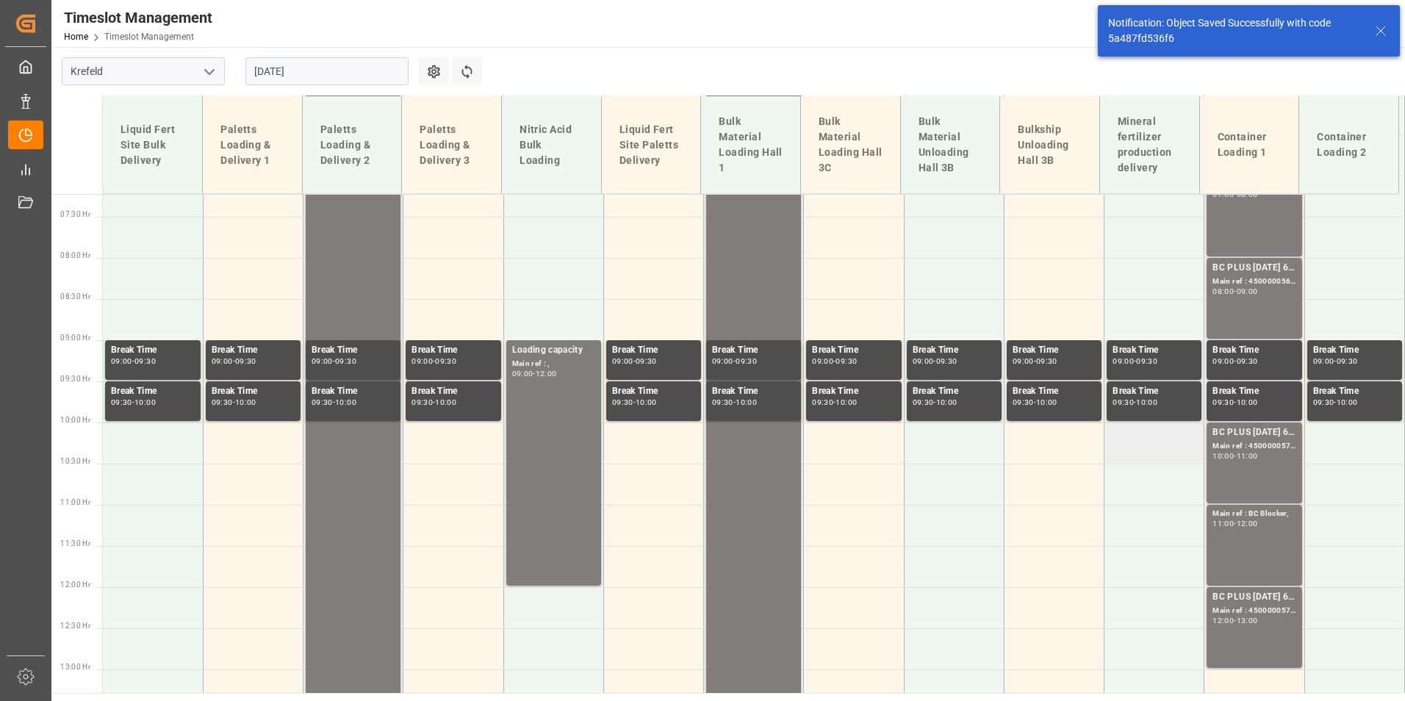
scroll to position [860, 0]
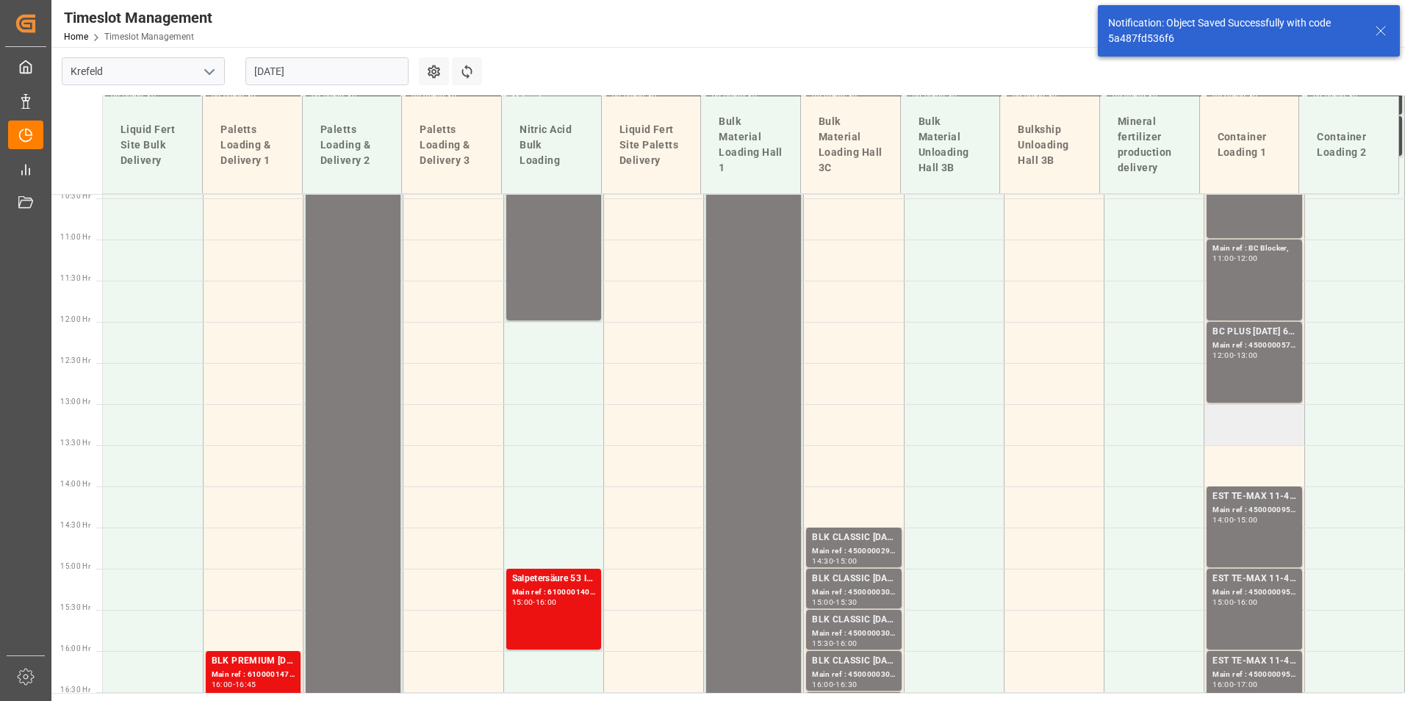
click at [1253, 413] on td at bounding box center [1254, 424] width 100 height 41
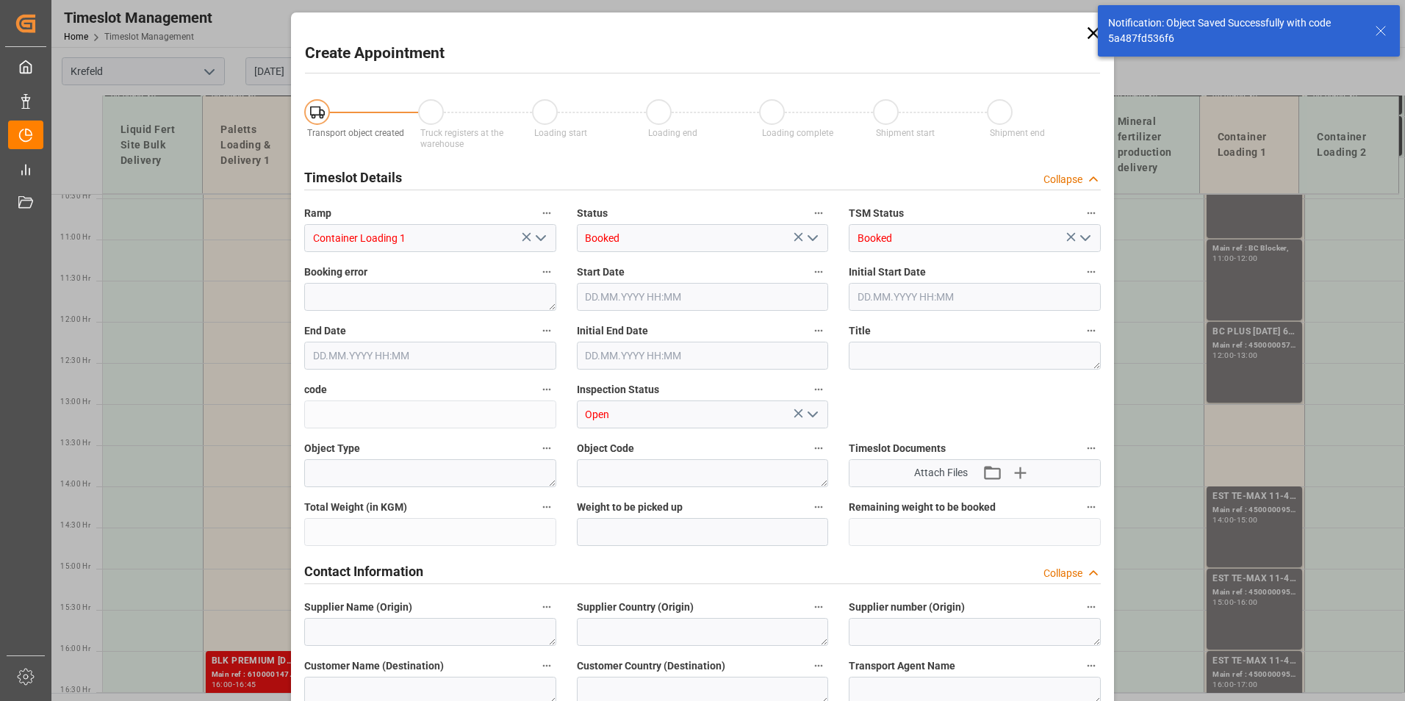
type input "01.09.2025 13:00"
type input "01.09.2025 13:30"
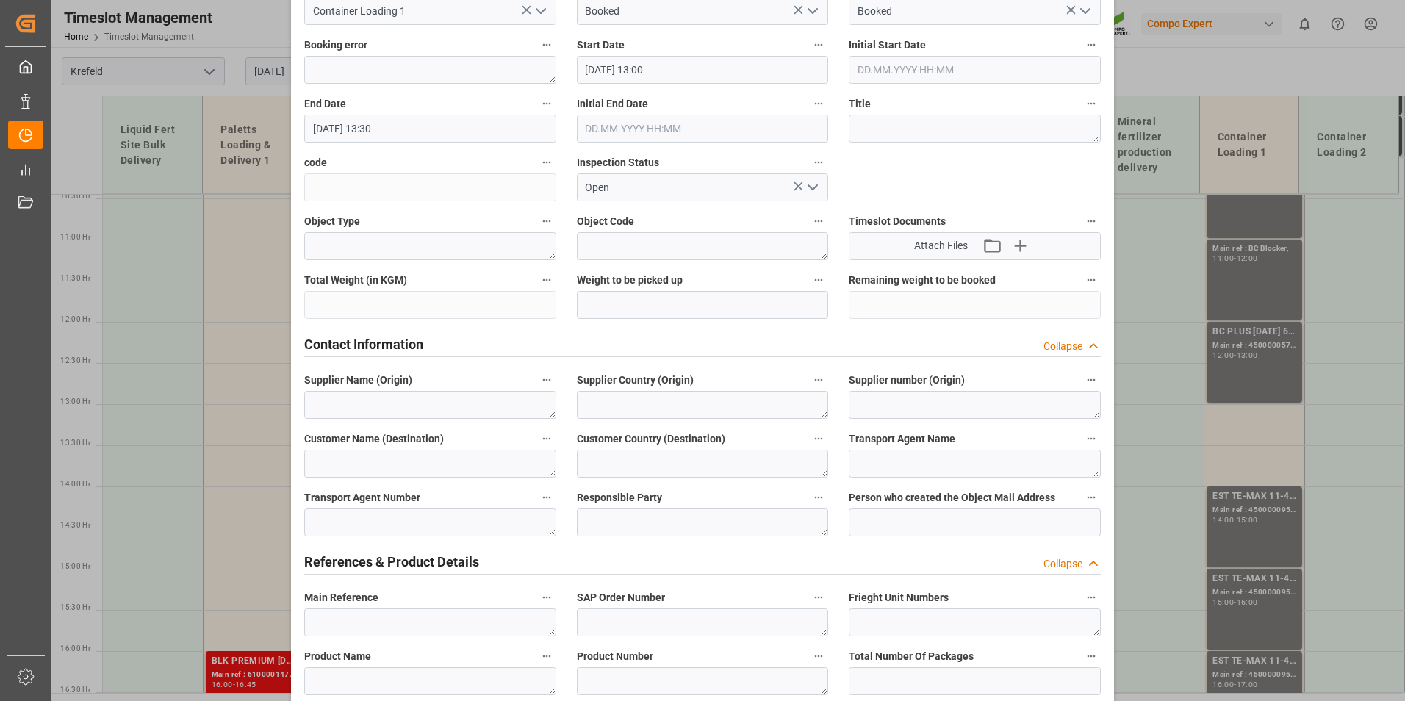
scroll to position [367, 0]
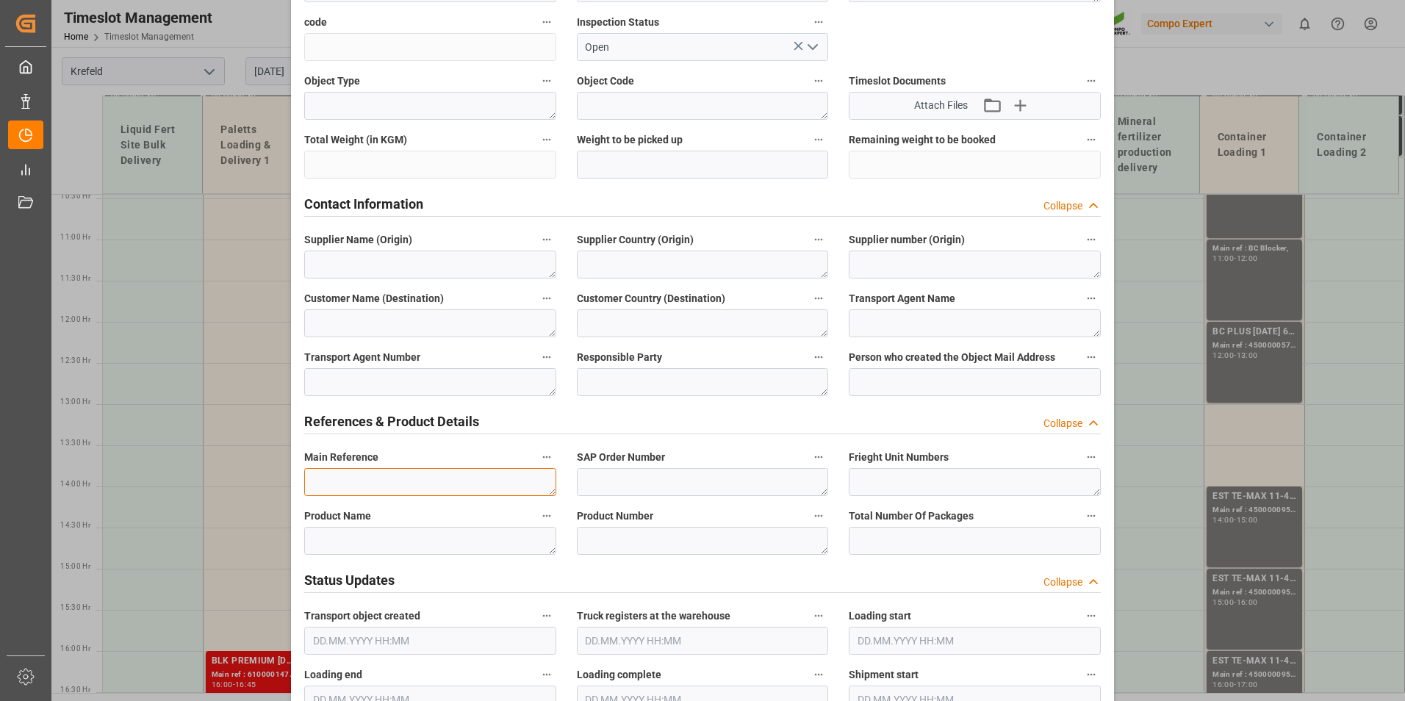
click at [366, 489] on textarea at bounding box center [430, 482] width 252 height 28
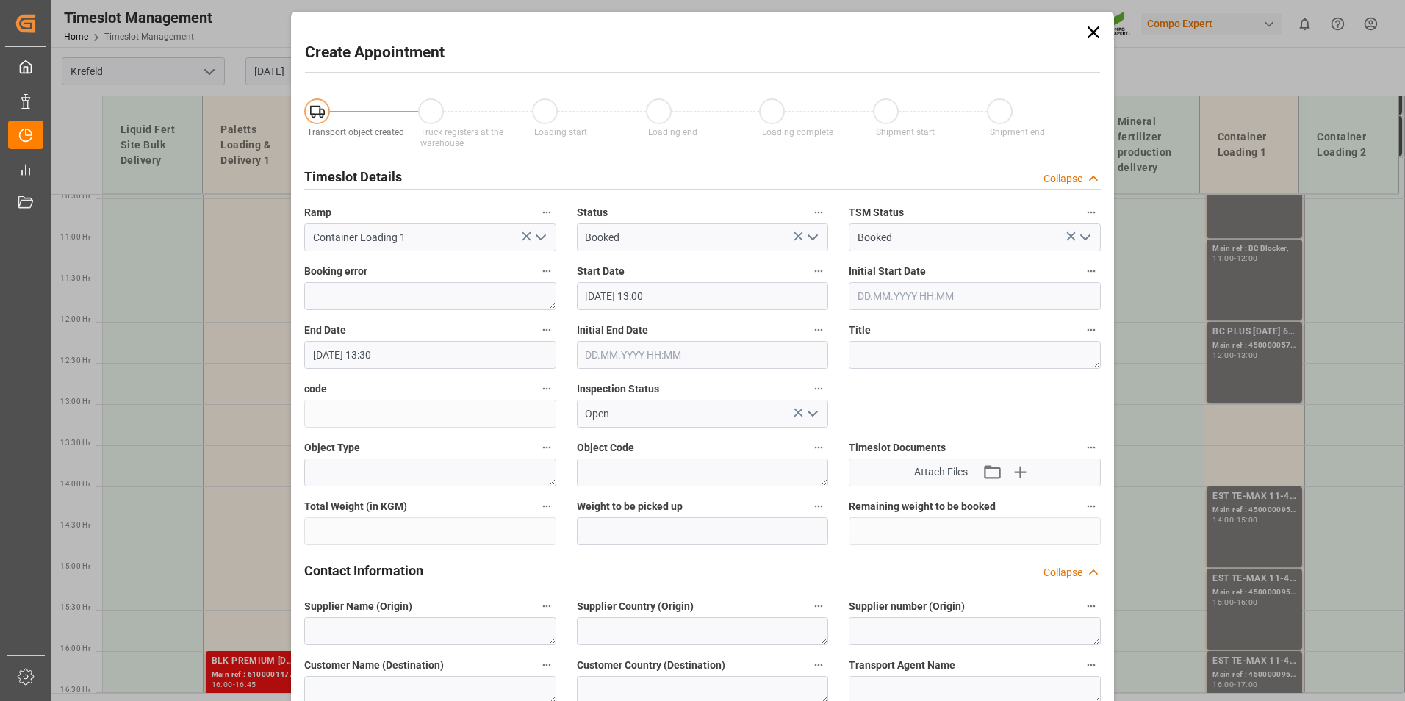
scroll to position [0, 0]
type textarea "BC Blocker"
click at [447, 359] on input "01.09.2025 13:30" at bounding box center [430, 356] width 252 height 28
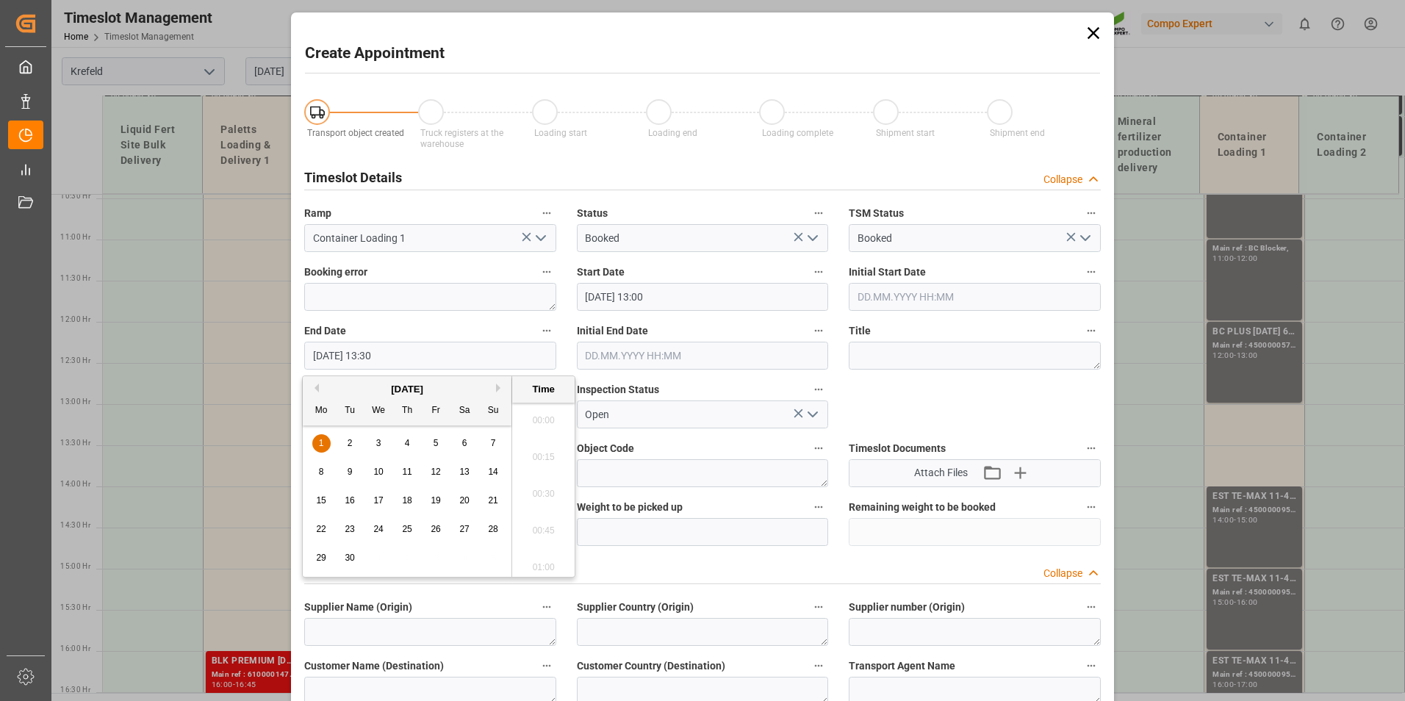
scroll to position [1916, 0]
drag, startPoint x: 320, startPoint y: 442, endPoint x: 583, endPoint y: 589, distance: 300.7
click at [321, 442] on span "1" at bounding box center [321, 443] width 5 height 10
click at [558, 558] on li "14:00" at bounding box center [543, 562] width 62 height 37
type input "01.09.2025 14:00"
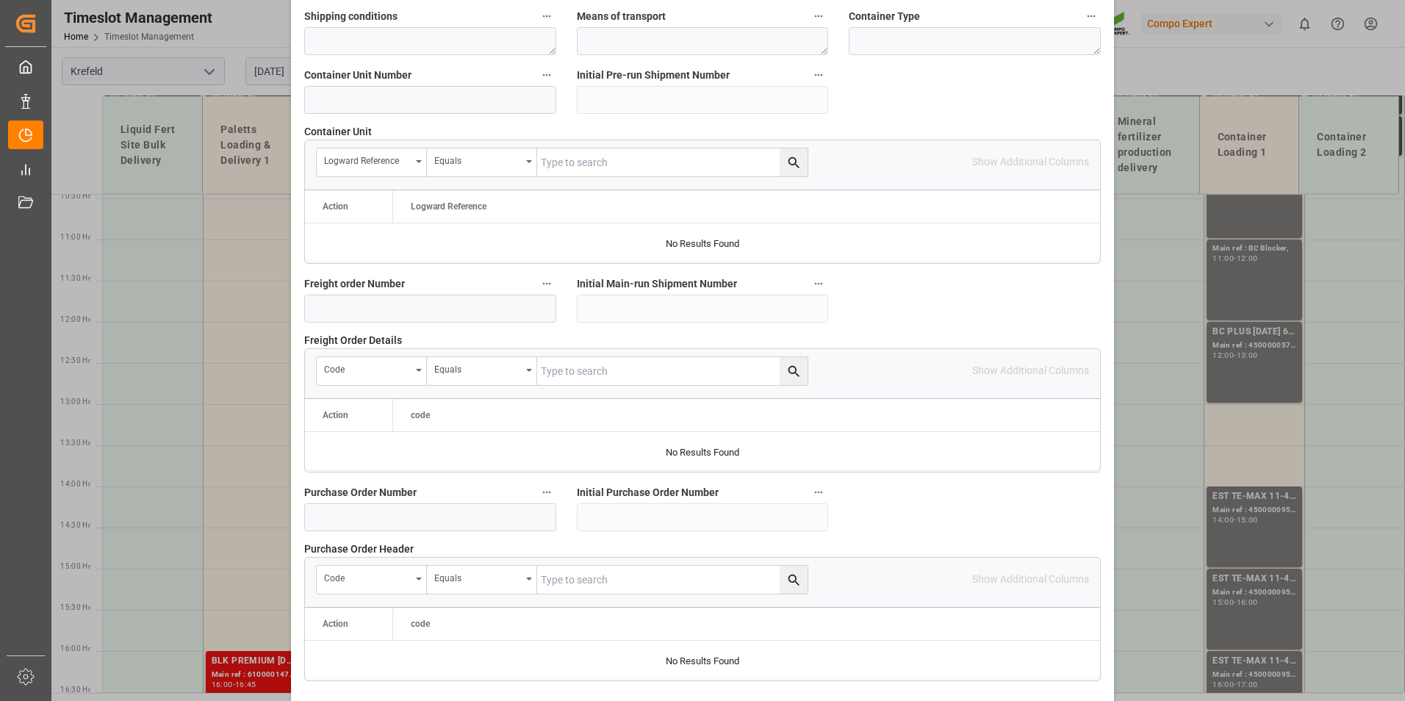
scroll to position [1338, 0]
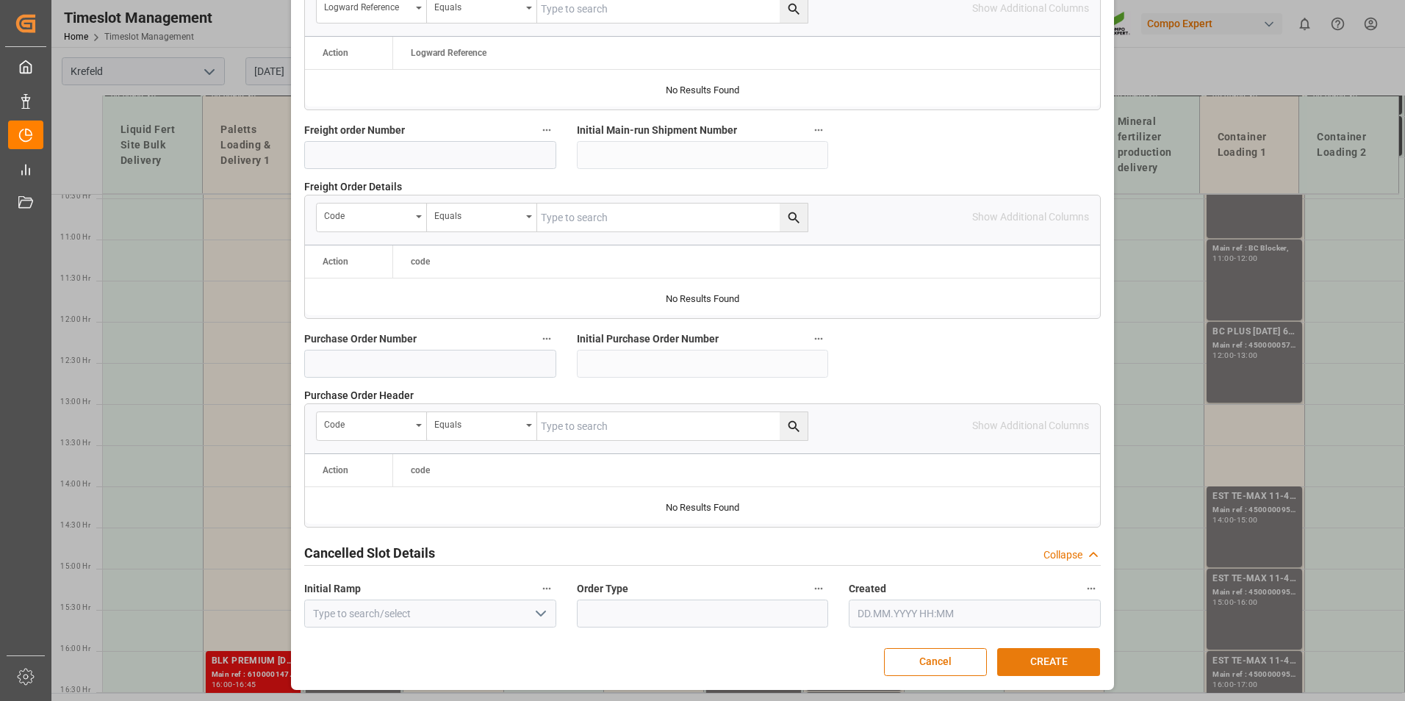
click at [1032, 661] on button "CREATE" at bounding box center [1048, 662] width 103 height 28
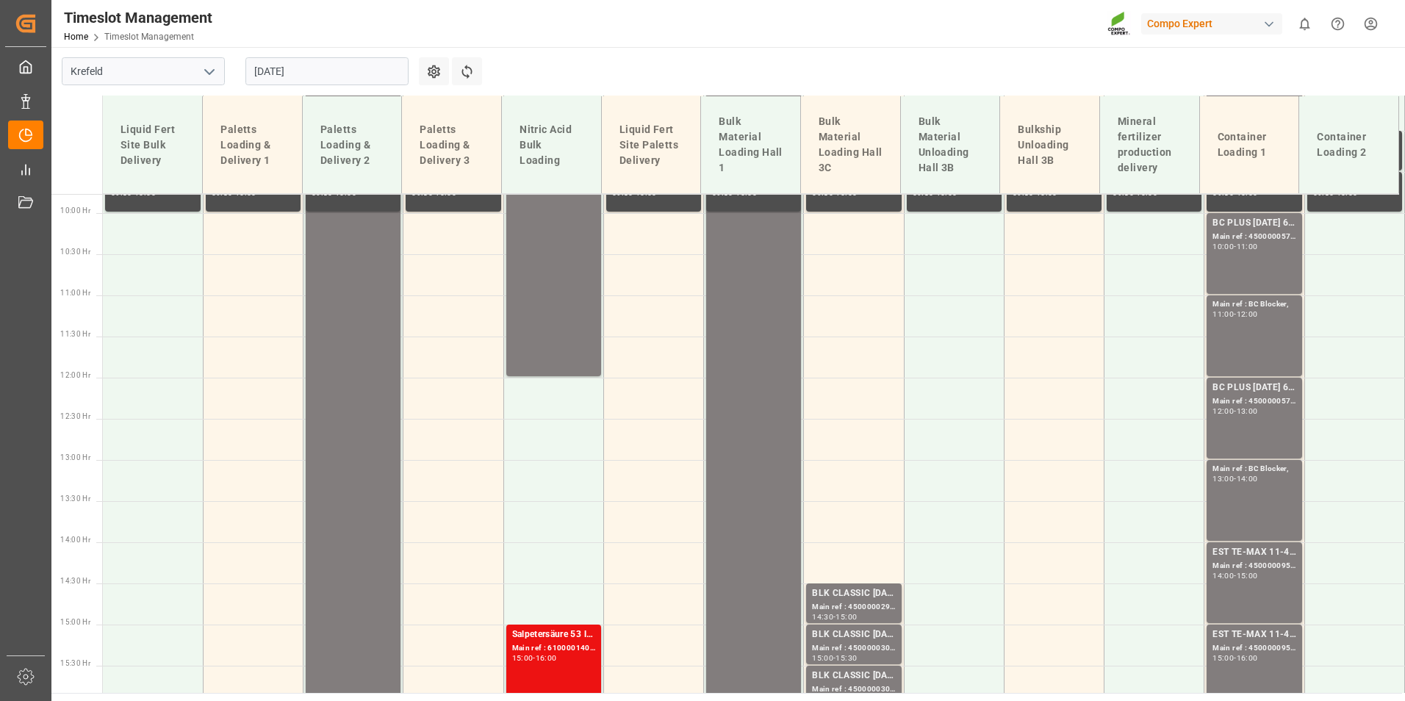
scroll to position [1171, 0]
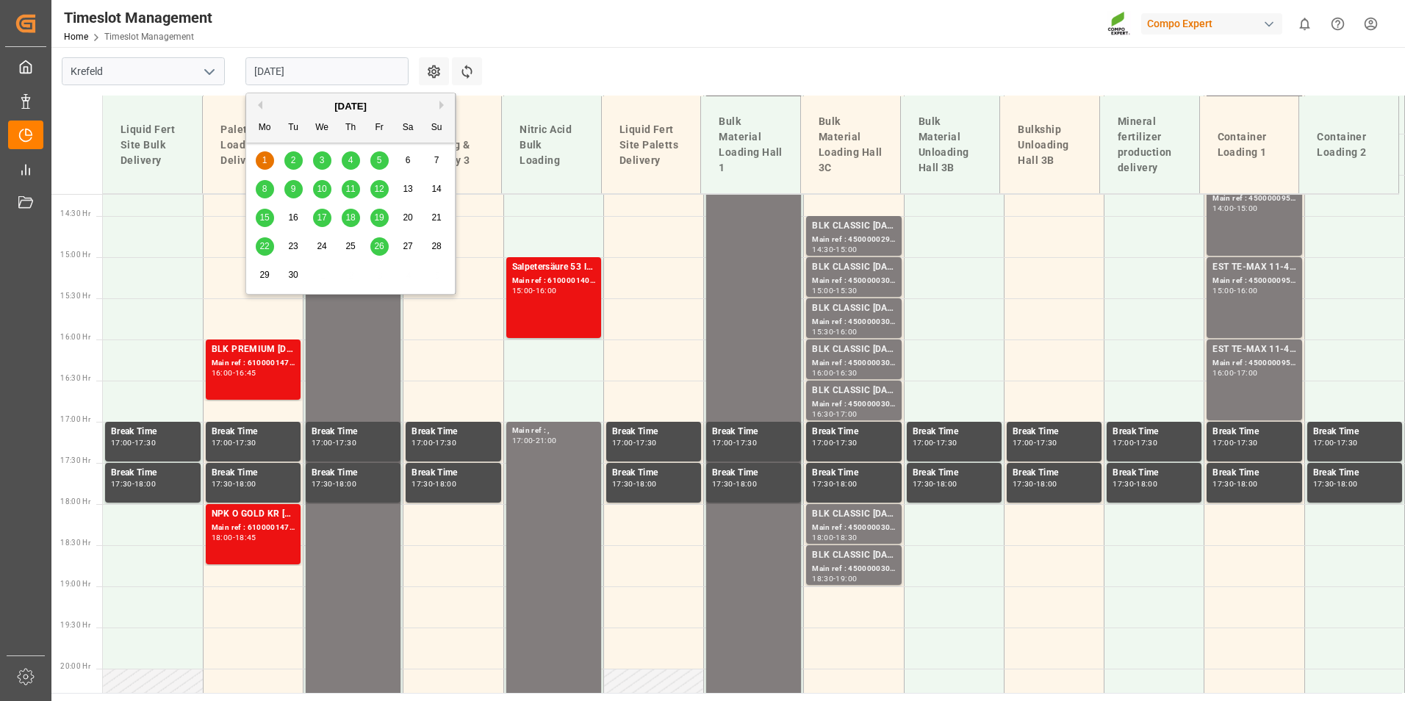
click at [295, 65] on input "01.09.2025" at bounding box center [326, 71] width 163 height 28
click at [286, 168] on div "2" at bounding box center [293, 161] width 18 height 18
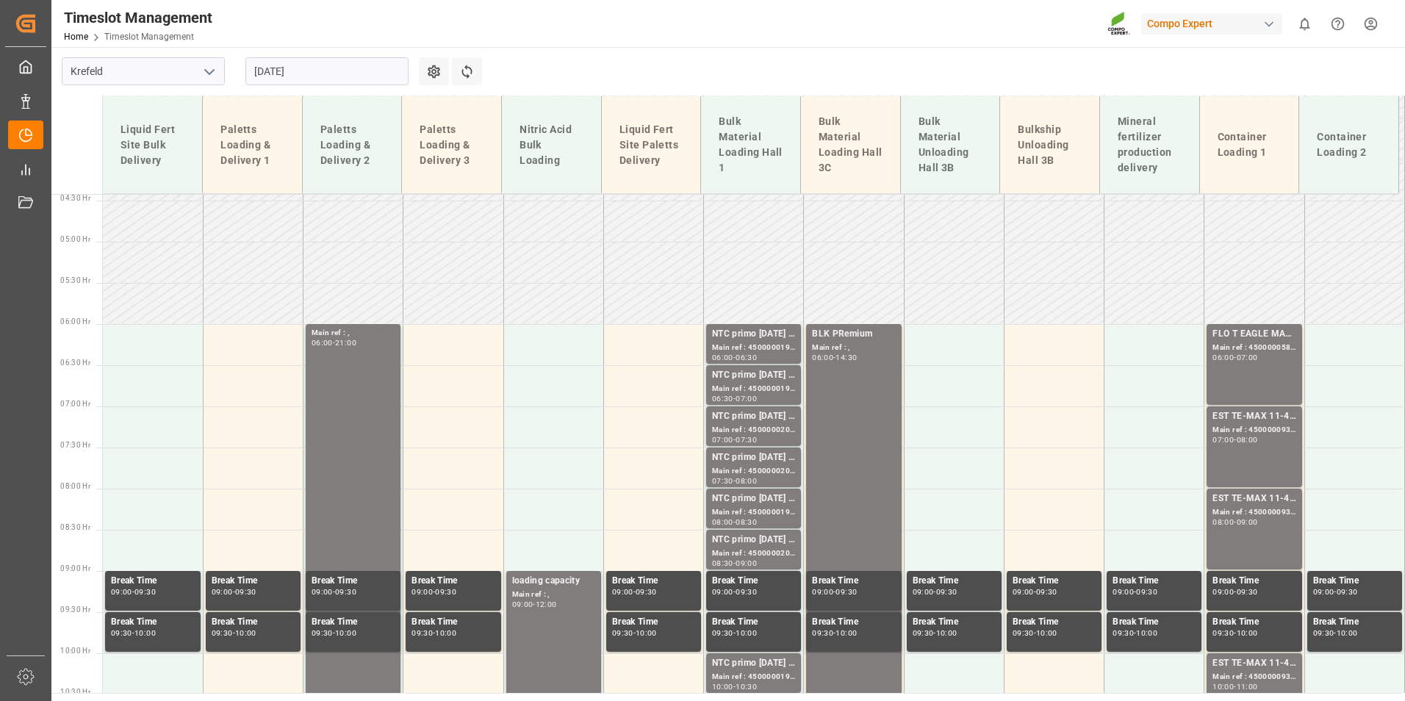
scroll to position [363, 0]
click at [1187, 379] on td at bounding box center [1154, 386] width 100 height 41
click at [1232, 373] on div "FLO T EAGLE MASTER 19-5-10 25kg (x42) WW; Main ref : 4500000585, 2000000428; 06…" at bounding box center [1253, 365] width 83 height 75
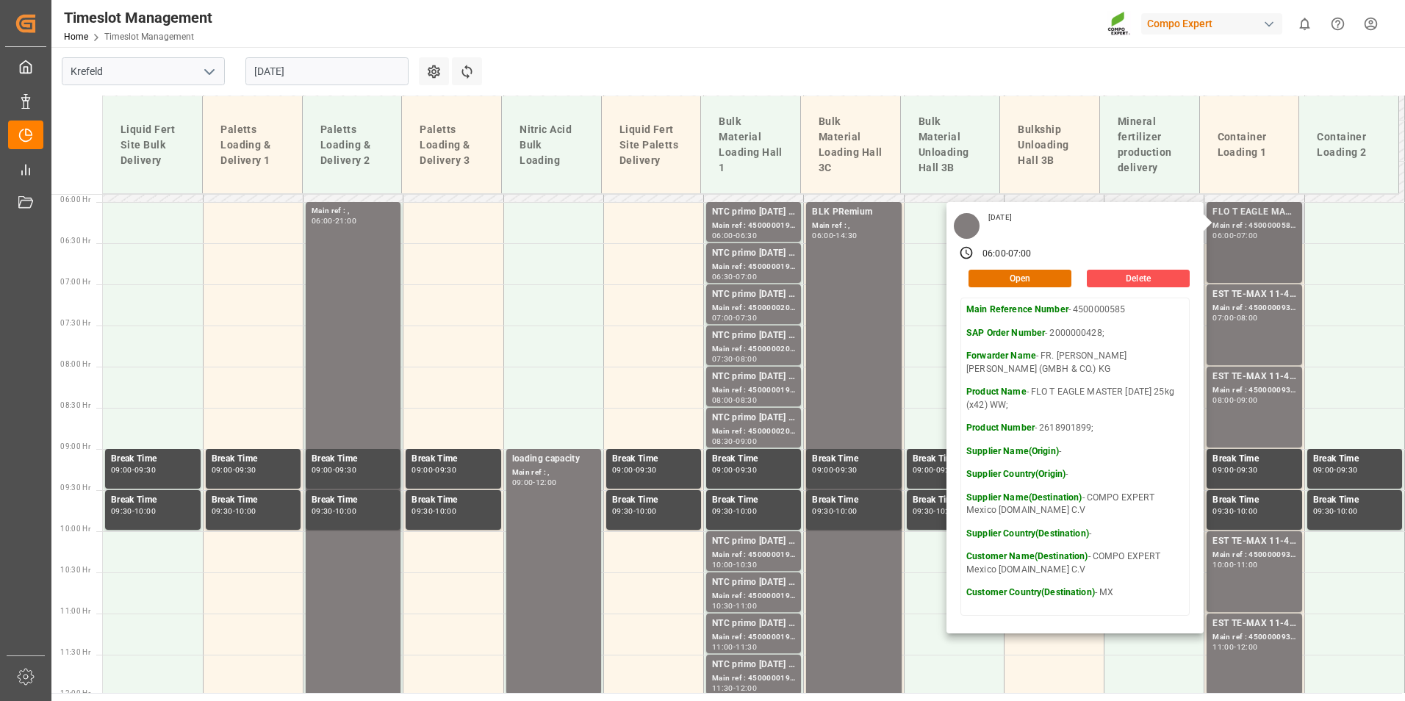
scroll to position [510, 0]
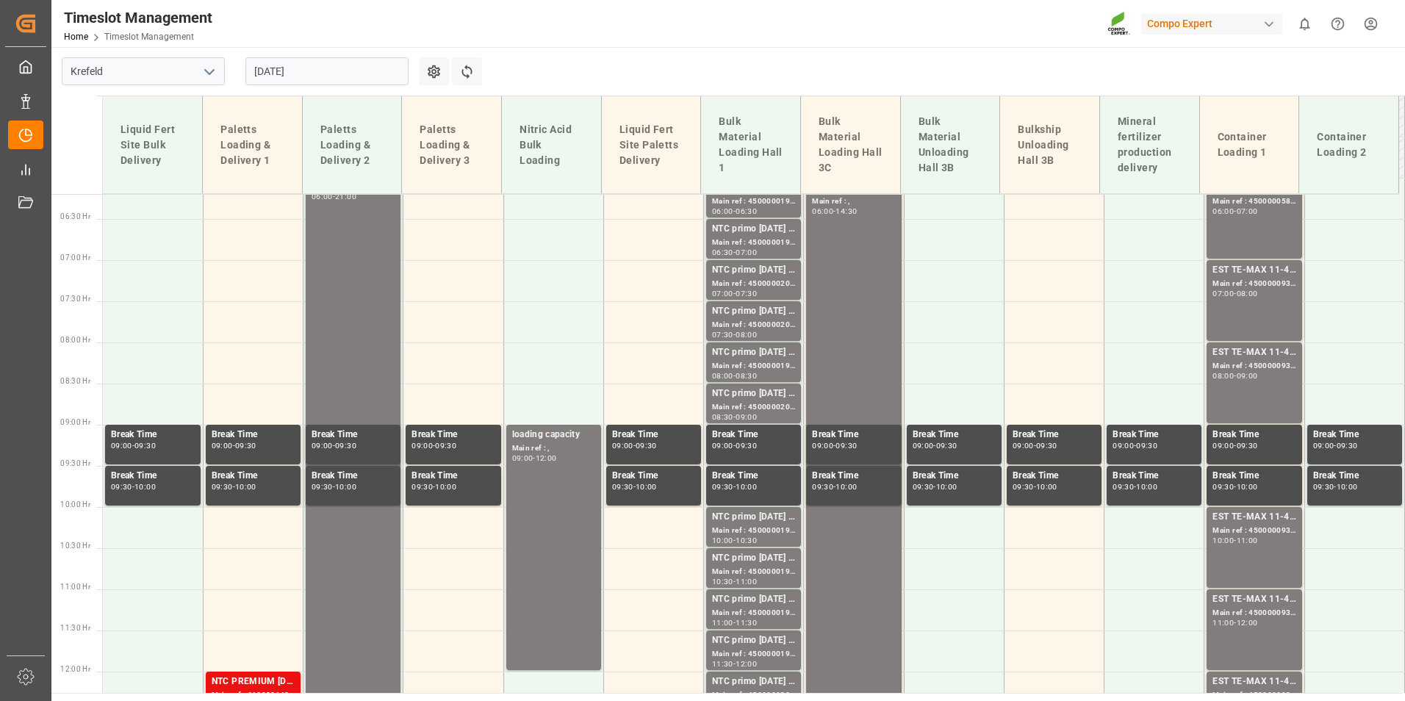
click at [1279, 273] on div "EST TE-MAX 11-48 20kg (x56) WW;" at bounding box center [1253, 270] width 83 height 15
click at [1263, 207] on div "Main ref : 4500000585, 2000000428;" at bounding box center [1253, 201] width 83 height 12
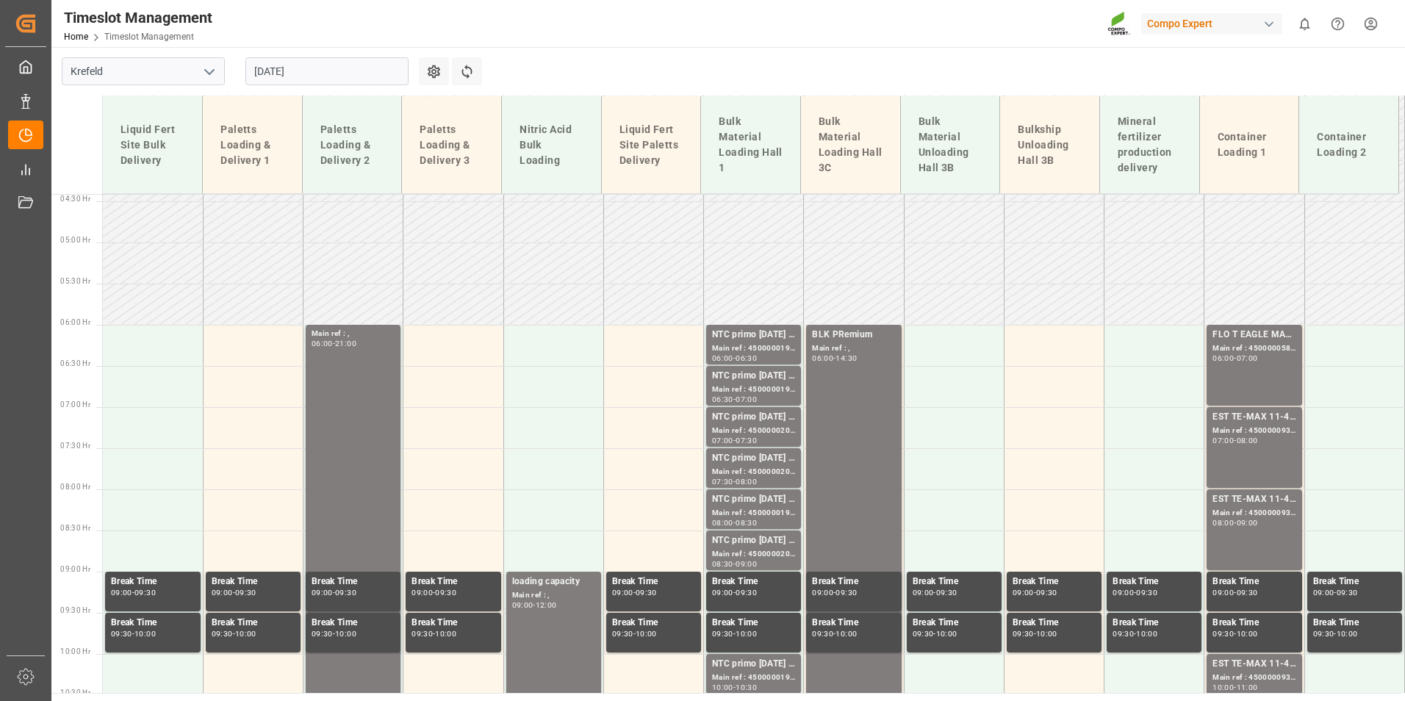
scroll to position [436, 0]
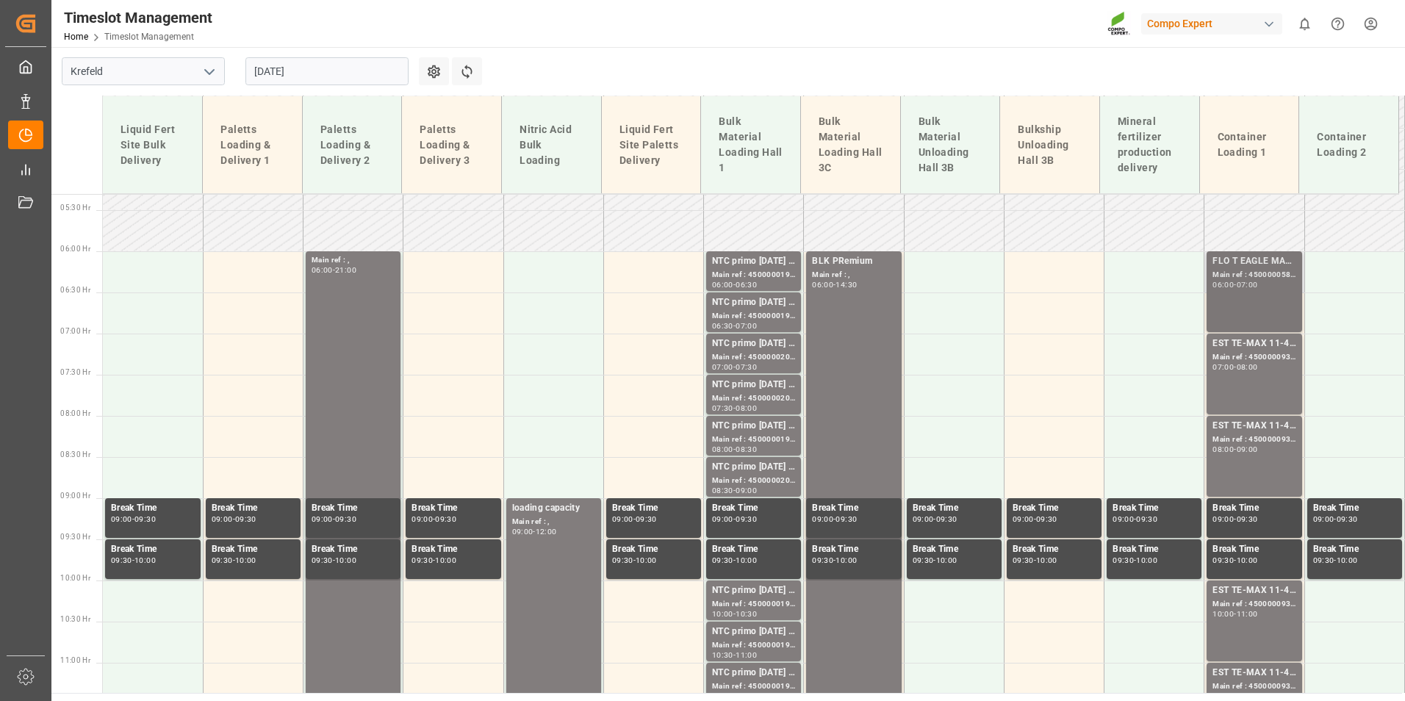
click at [1238, 276] on div "Main ref : 4500000585, 2000000428;" at bounding box center [1253, 275] width 83 height 12
click at [1273, 445] on div "Main ref : 4500000936, 2000000976;" at bounding box center [1253, 440] width 83 height 12
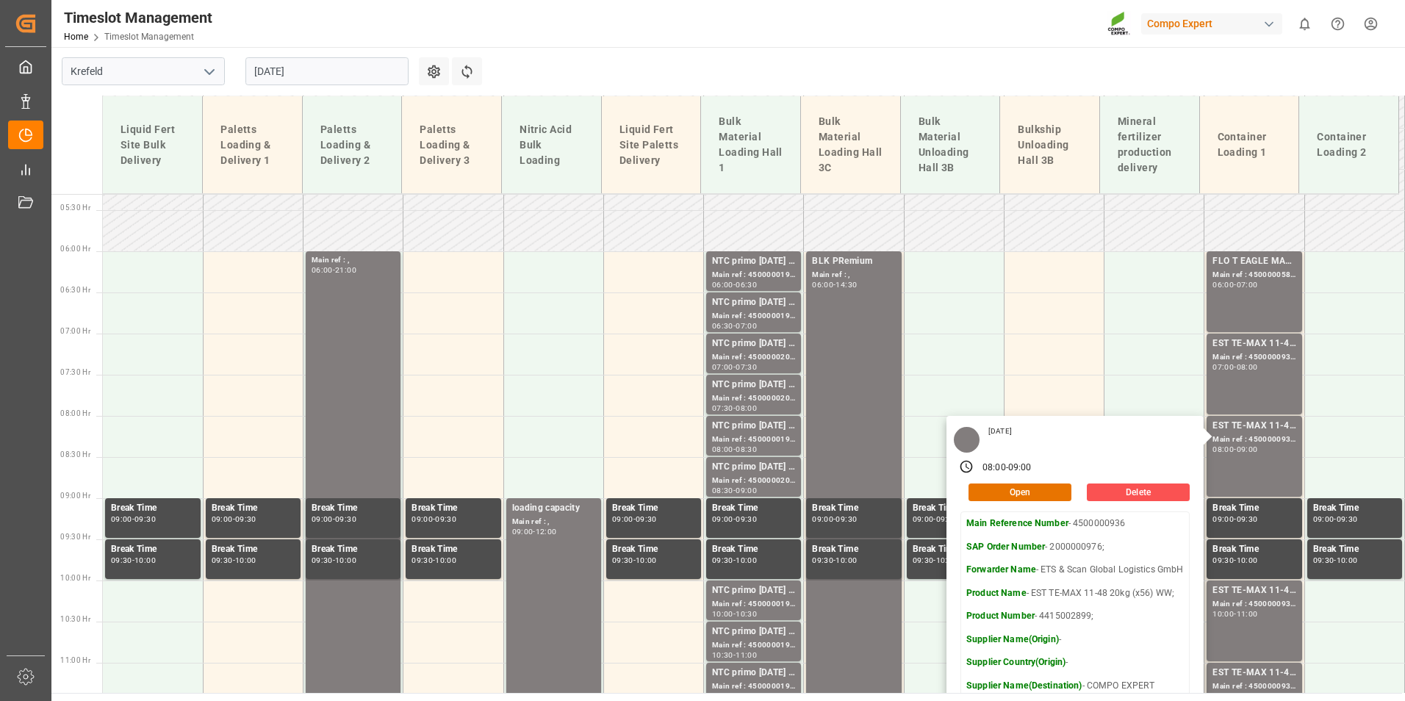
click at [343, 61] on input "02.09.2025" at bounding box center [326, 71] width 163 height 28
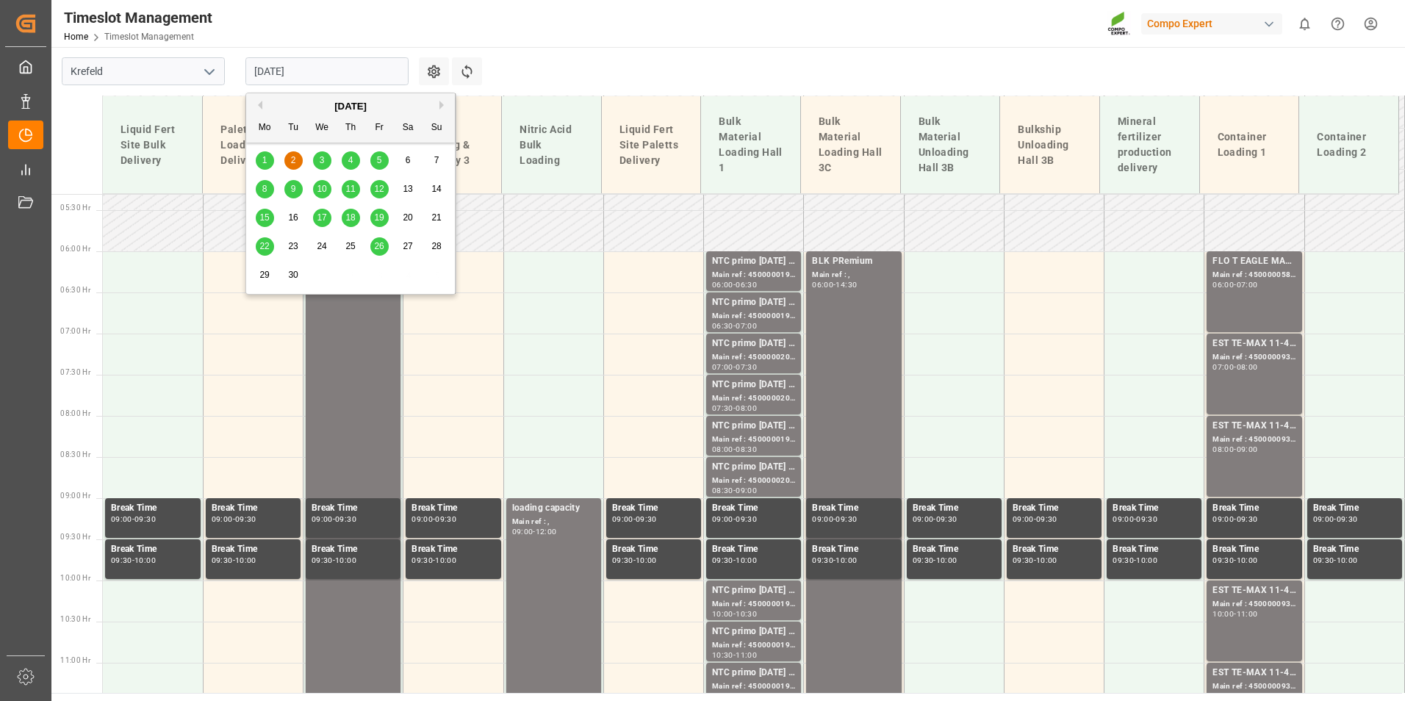
click at [264, 170] on div "1 2 3 4 5 6 7" at bounding box center [351, 160] width 201 height 29
click at [265, 164] on span "1" at bounding box center [264, 160] width 5 height 10
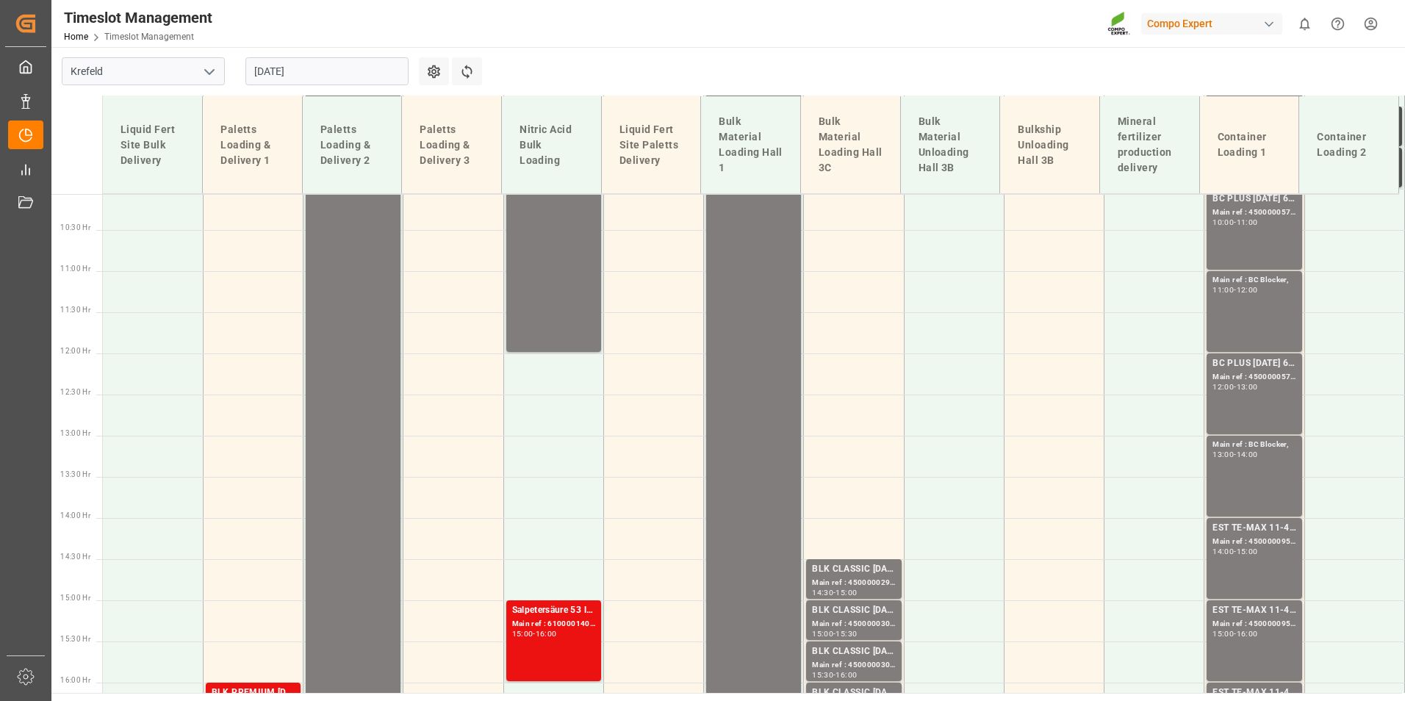
scroll to position [1024, 0]
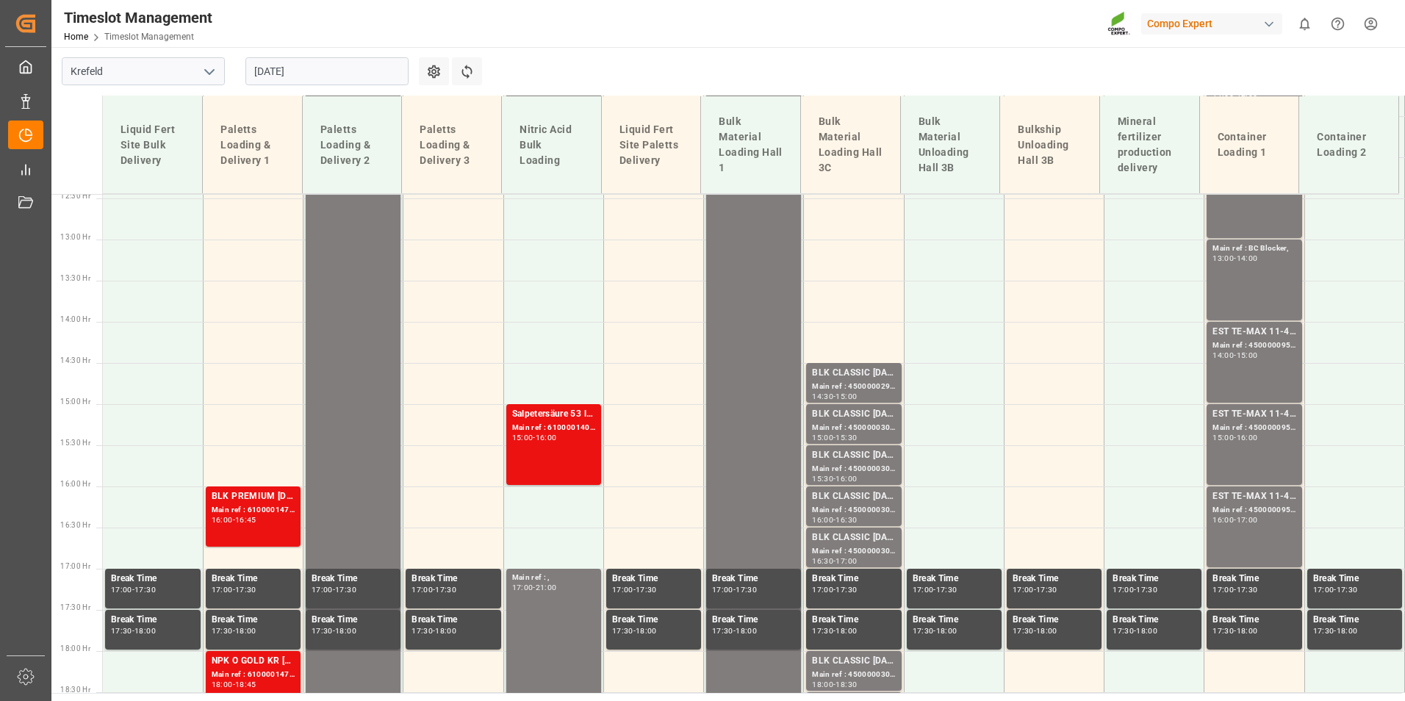
click at [278, 77] on input "01.09.2025" at bounding box center [326, 71] width 163 height 28
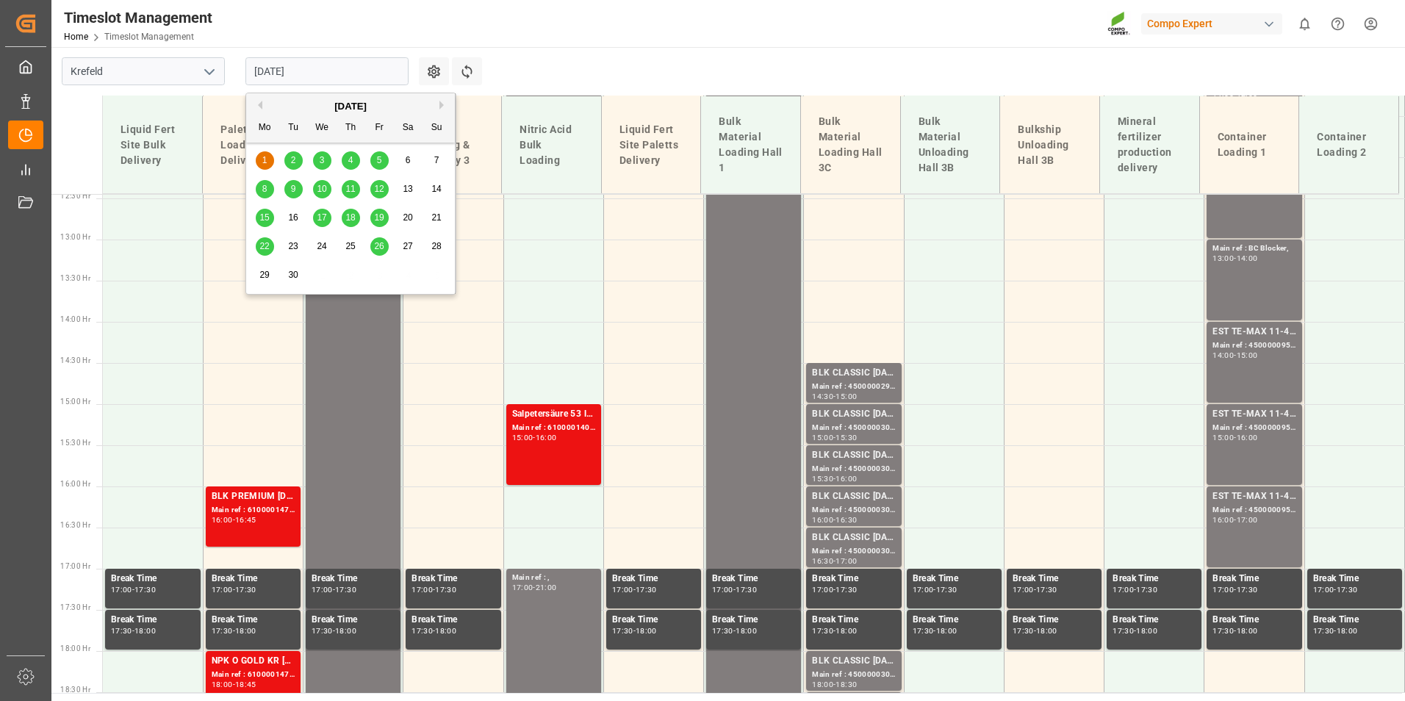
click at [351, 165] on span "4" at bounding box center [350, 160] width 5 height 10
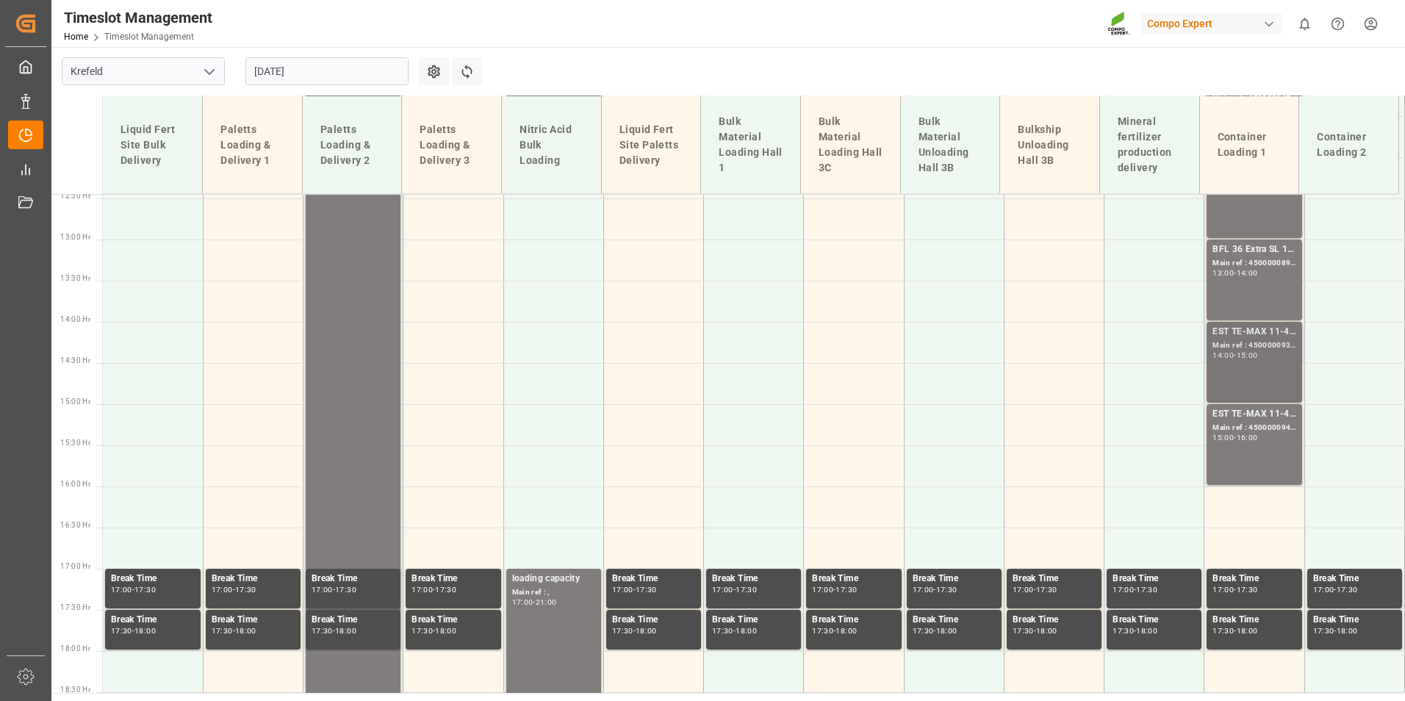
click at [1257, 362] on div "EST TE-MAX 11-48 20kg (x56) WW; Main ref : 4500000938, 2000000976; 14:00 - 15:00" at bounding box center [1253, 362] width 83 height 75
click at [1269, 438] on div "15:00 - 16:00" at bounding box center [1253, 438] width 83 height 8
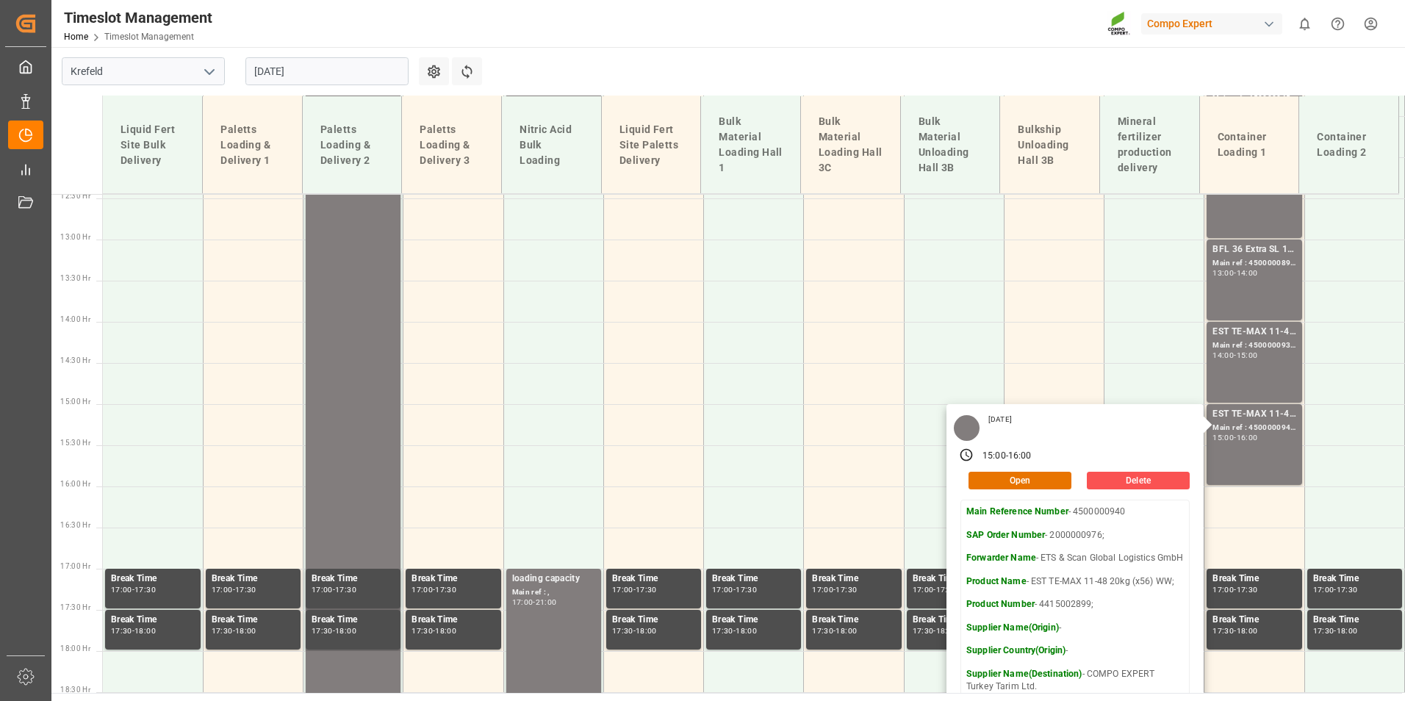
click at [382, 74] on input "04.09.2025" at bounding box center [326, 71] width 163 height 28
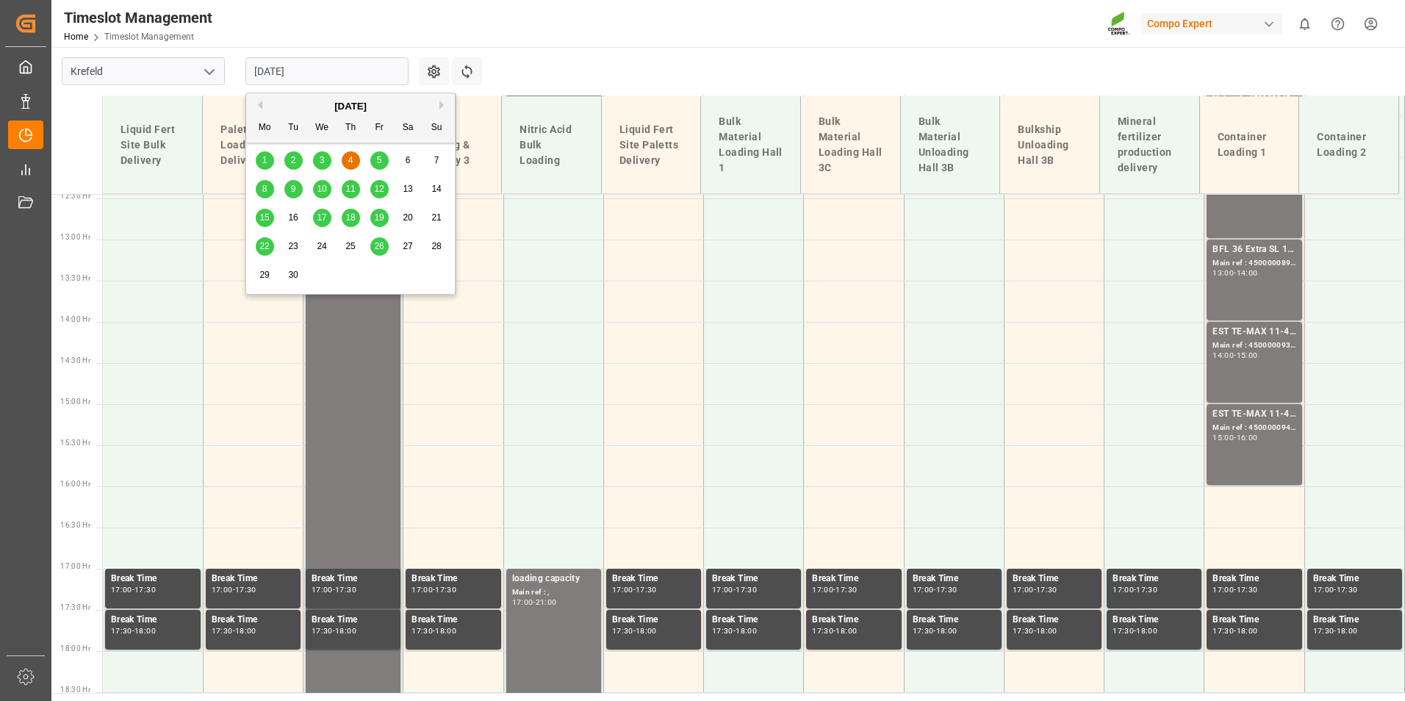
click at [259, 102] on button "Previous Month" at bounding box center [258, 105] width 9 height 9
click at [353, 278] on span "28" at bounding box center [350, 275] width 10 height 10
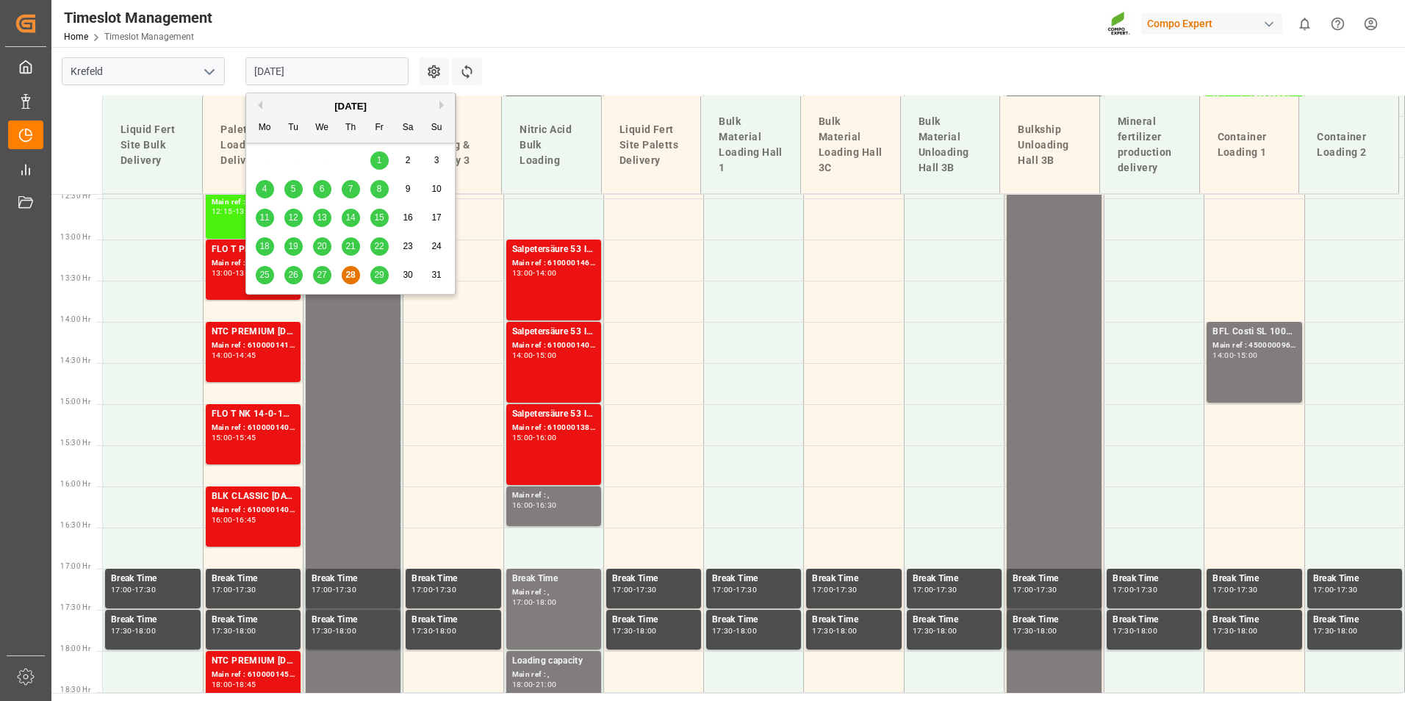
click at [384, 70] on input "[DATE]" at bounding box center [326, 71] width 163 height 28
click at [439, 109] on div "August 2025" at bounding box center [350, 106] width 209 height 15
click at [441, 109] on button "Next Month" at bounding box center [443, 105] width 9 height 9
click at [271, 159] on div "1" at bounding box center [265, 161] width 18 height 18
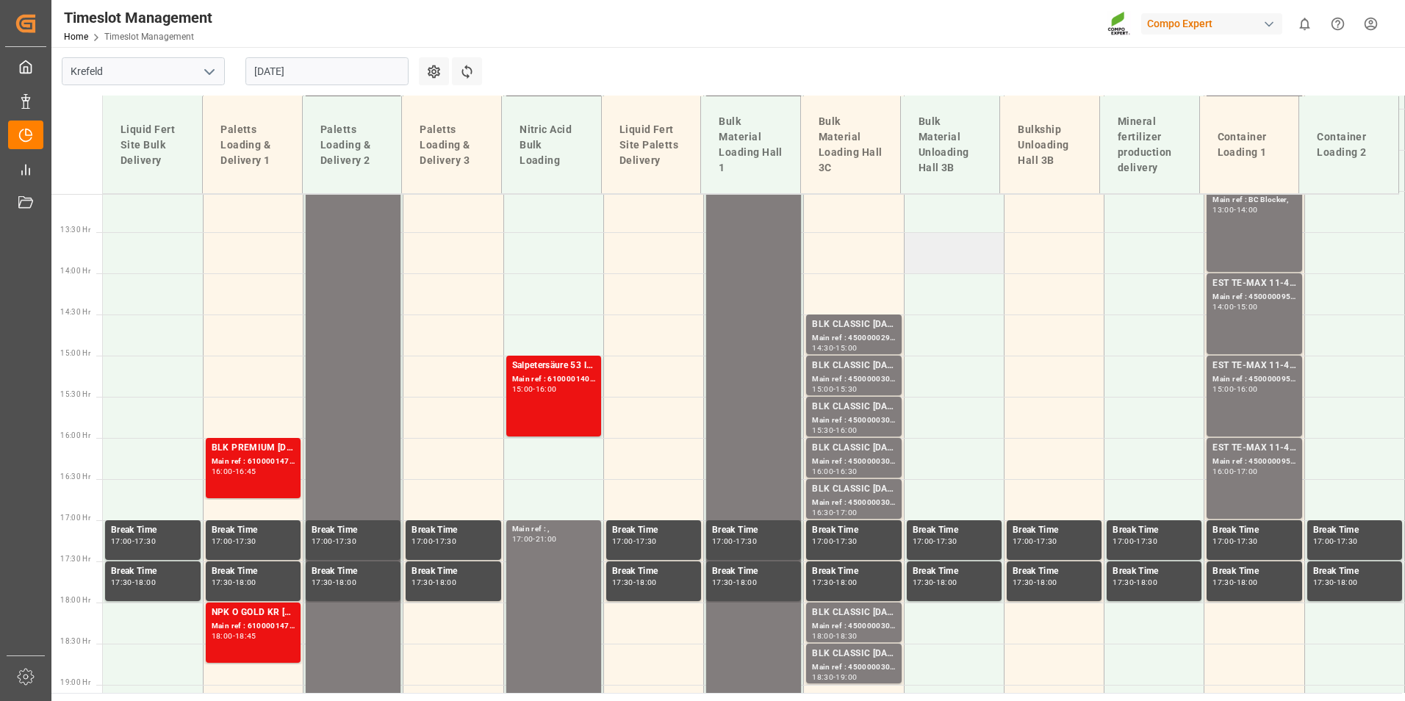
scroll to position [1098, 0]
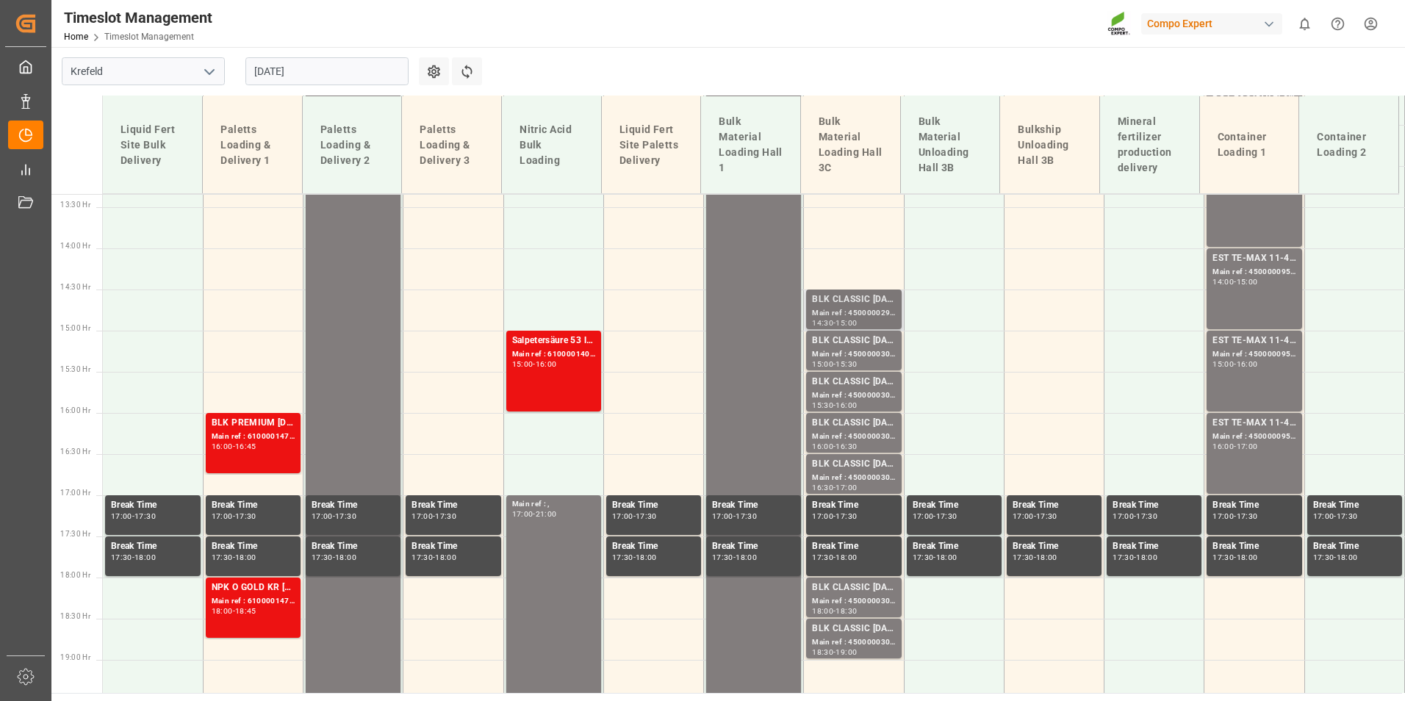
click at [857, 320] on div "15:00" at bounding box center [845, 323] width 21 height 7
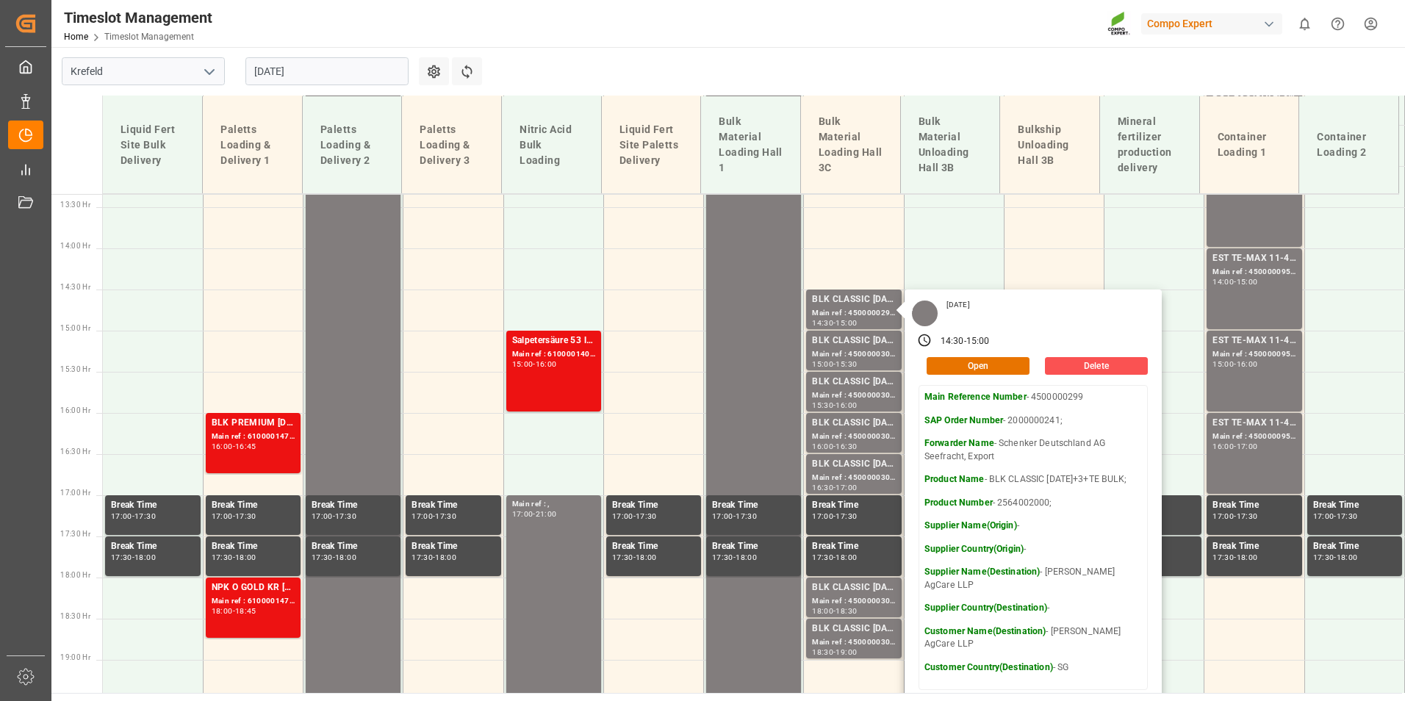
click at [348, 70] on input "01.09.2025" at bounding box center [326, 71] width 163 height 28
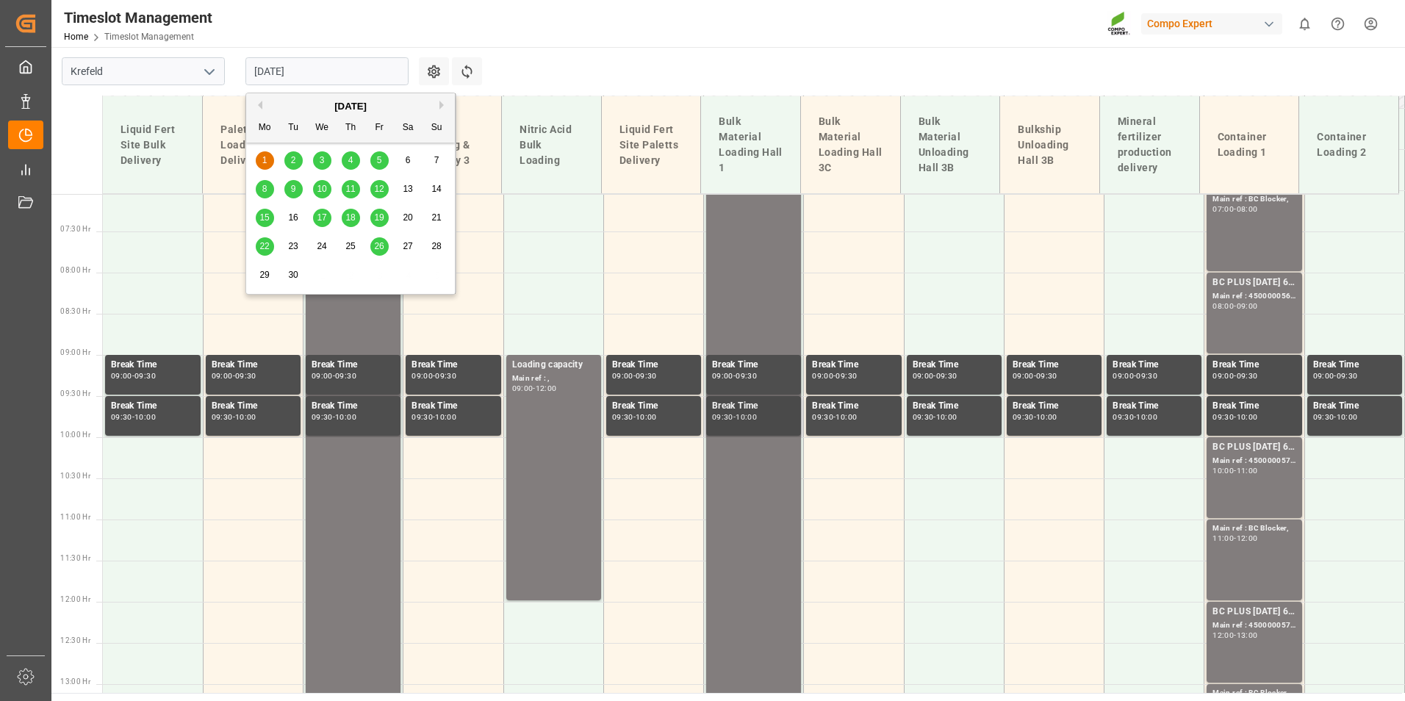
scroll to position [436, 0]
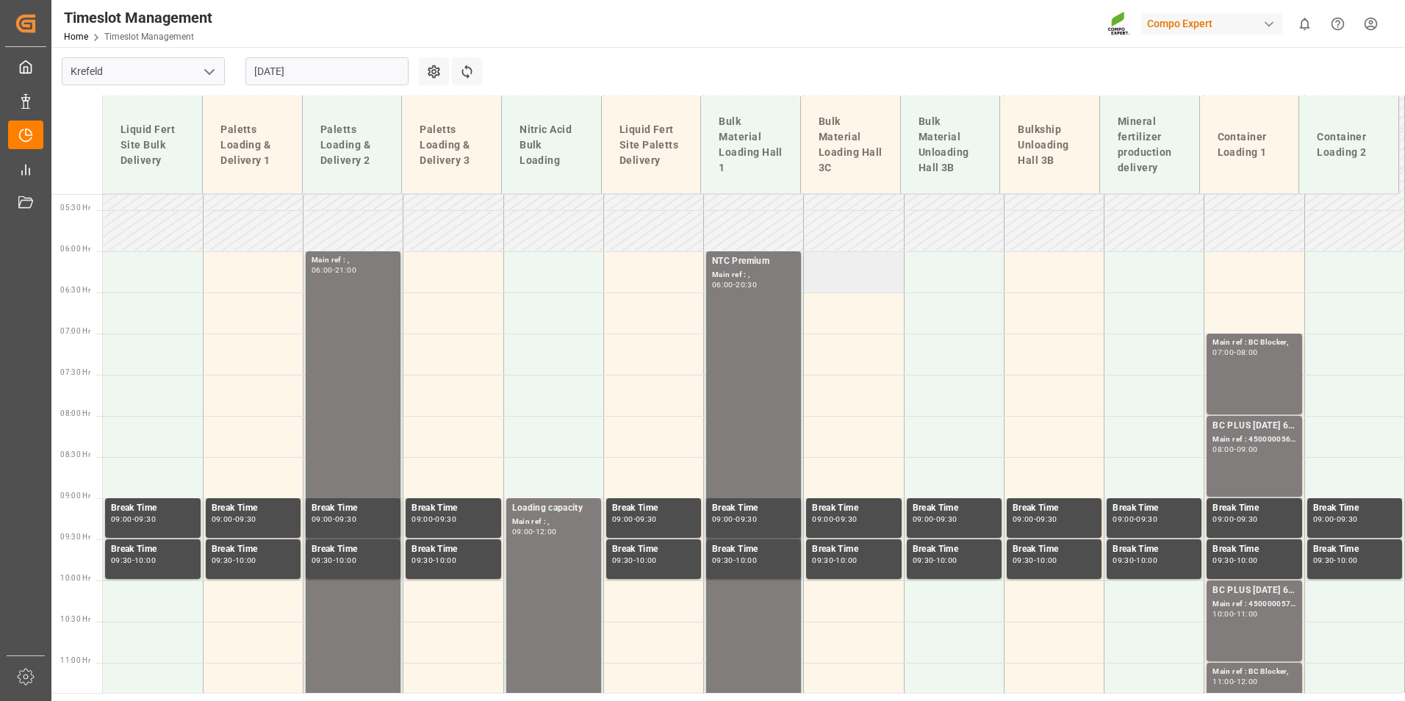
click at [866, 281] on td at bounding box center [854, 271] width 100 height 41
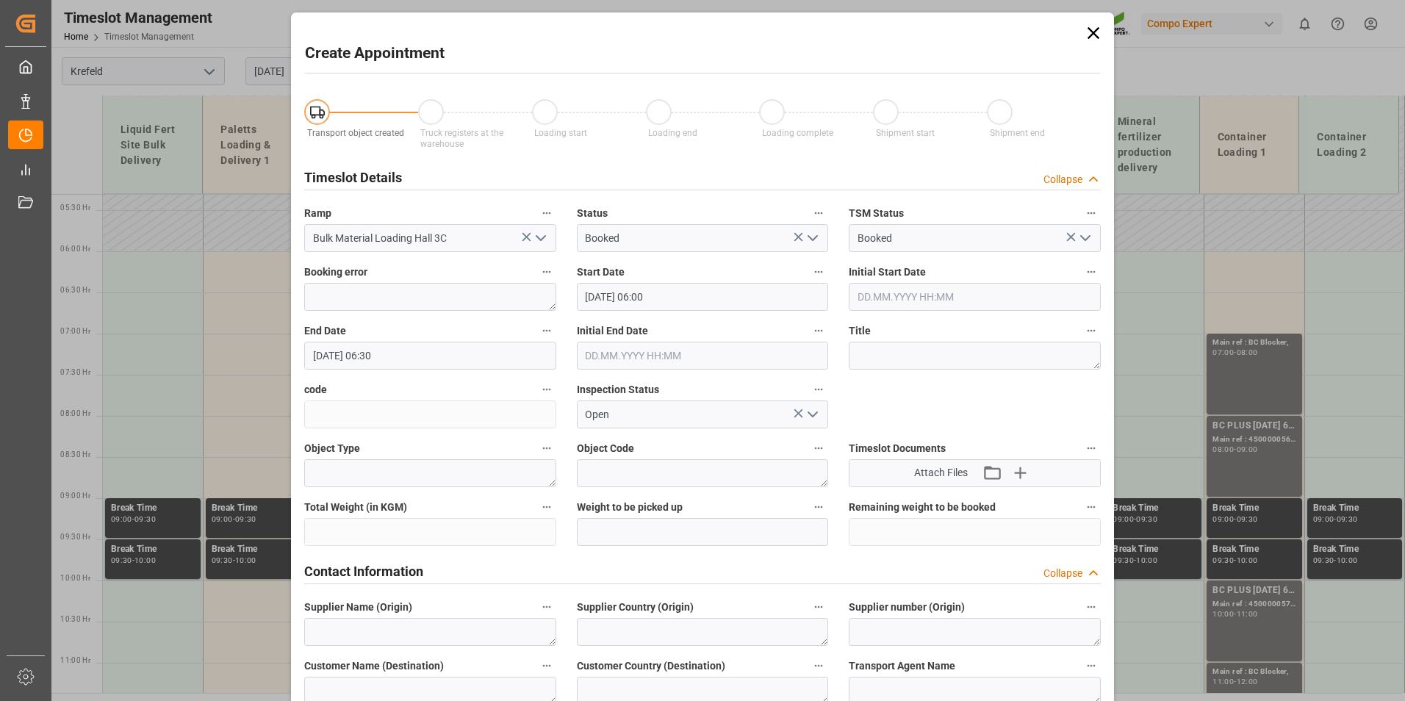
type input "01.09.2025 06:00"
type input "01.09.2025 06:30"
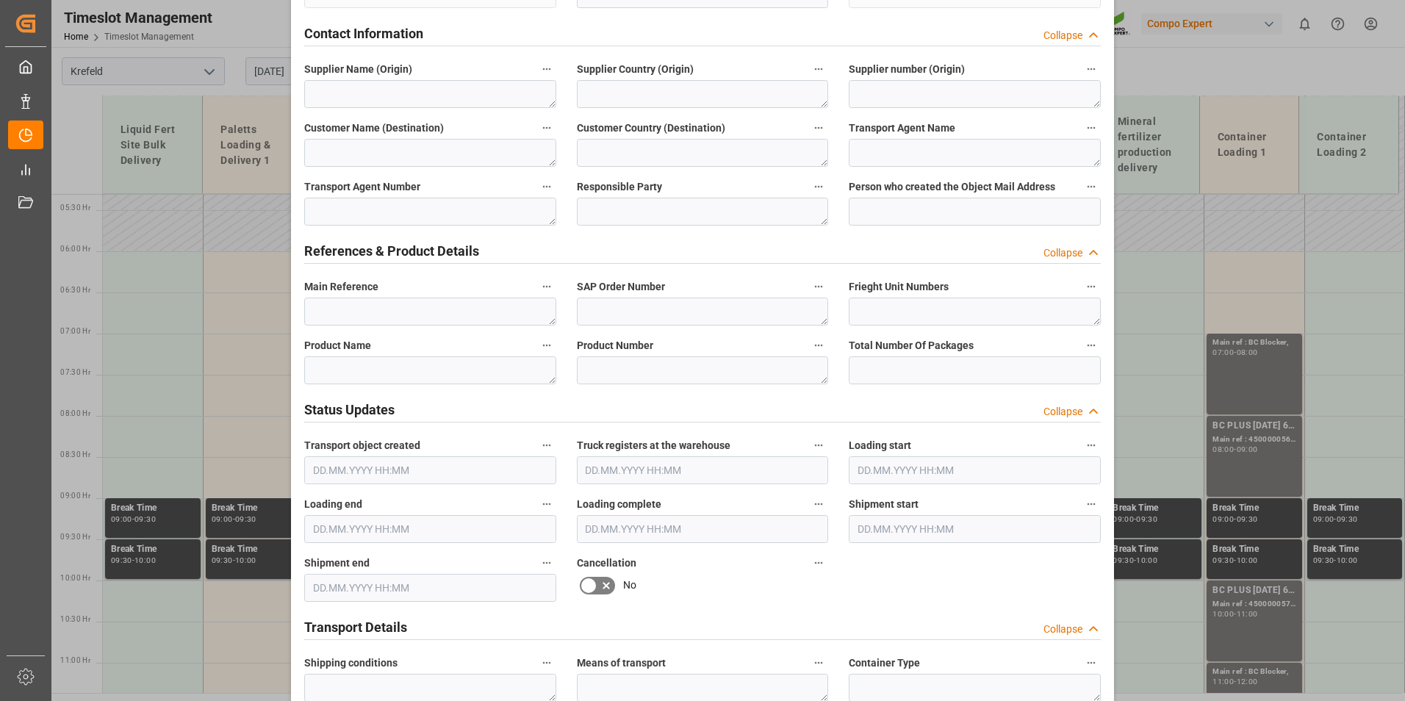
scroll to position [735, 0]
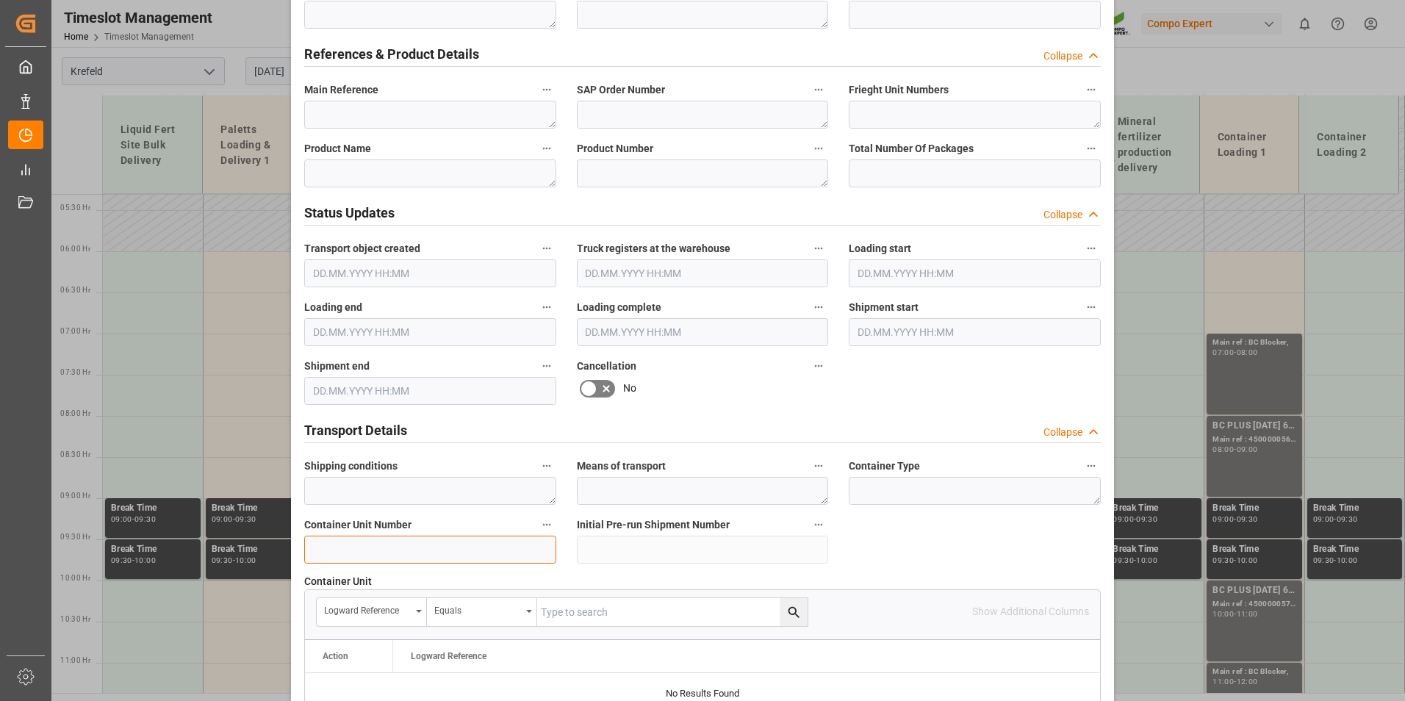
click at [373, 554] on input at bounding box center [430, 550] width 252 height 28
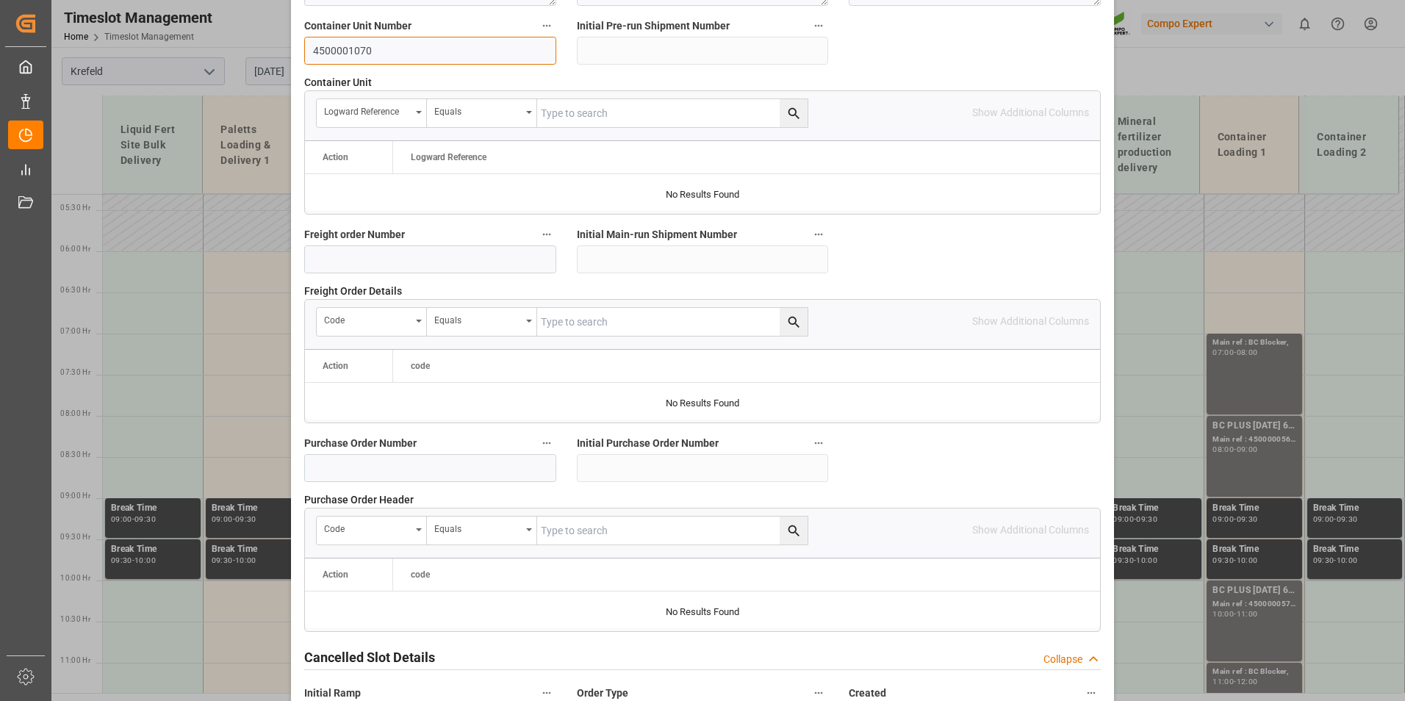
scroll to position [1338, 0]
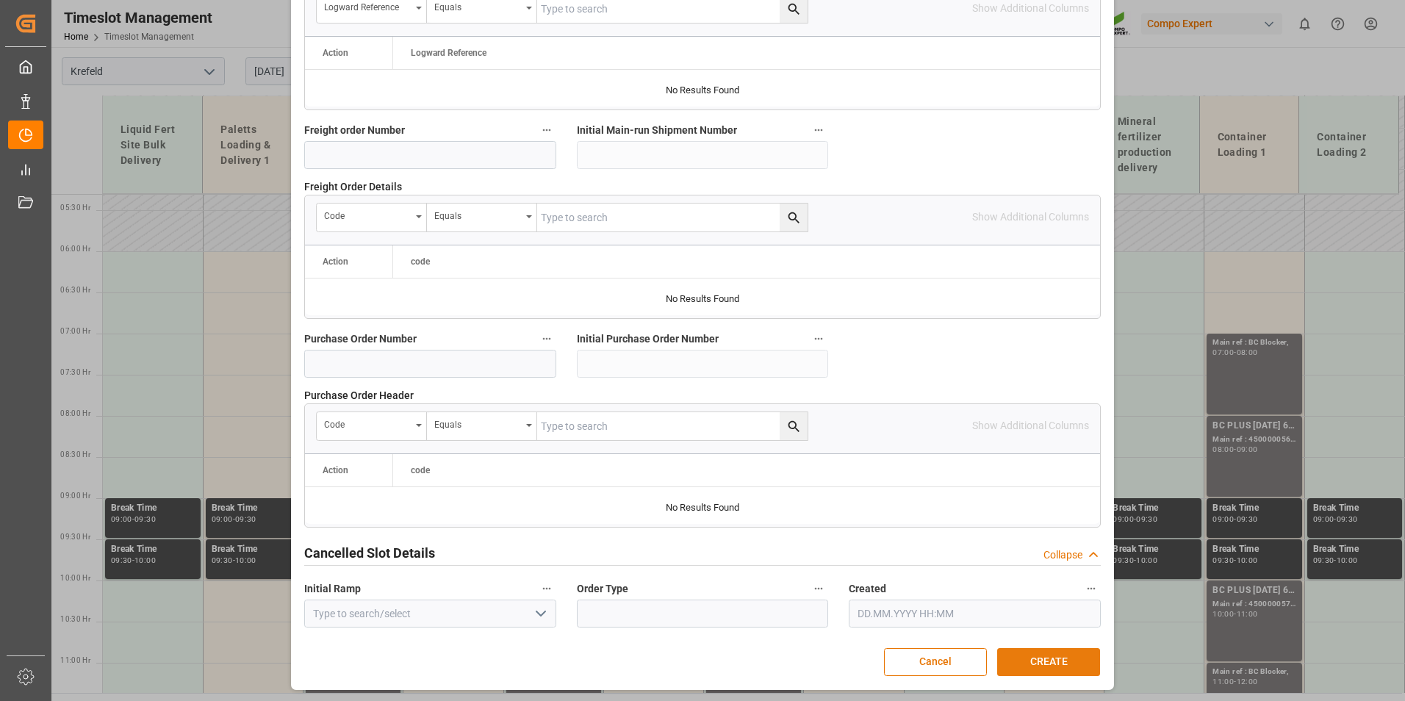
type input "4500001070"
click at [1038, 669] on button "CREATE" at bounding box center [1048, 662] width 103 height 28
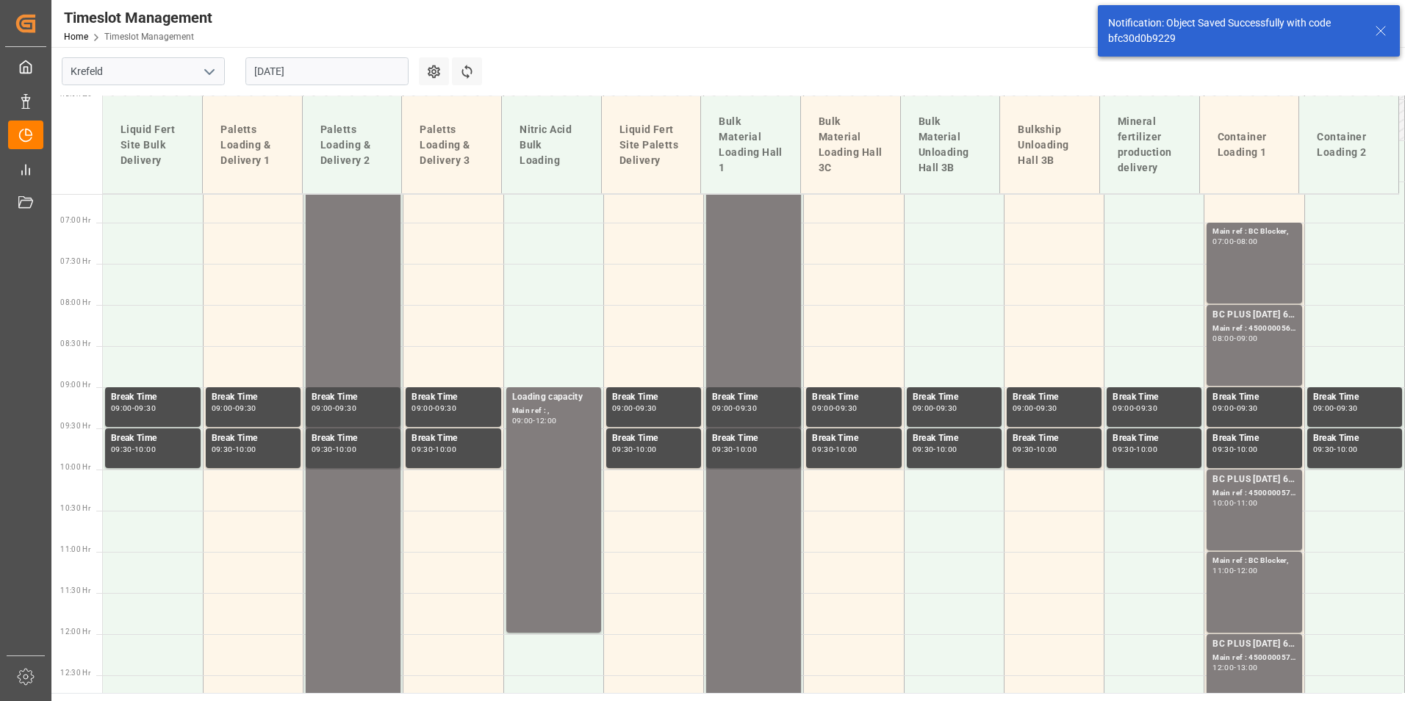
scroll to position [430, 0]
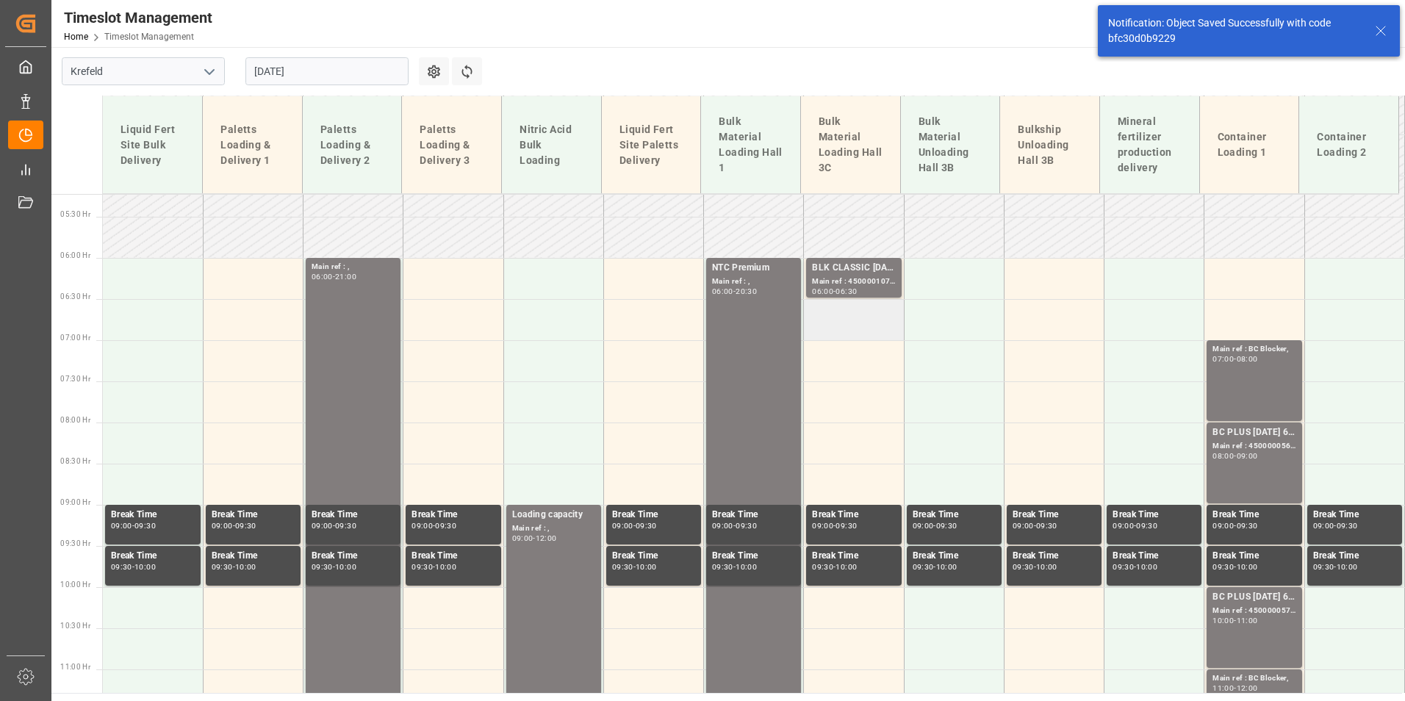
click at [861, 329] on td at bounding box center [854, 319] width 100 height 41
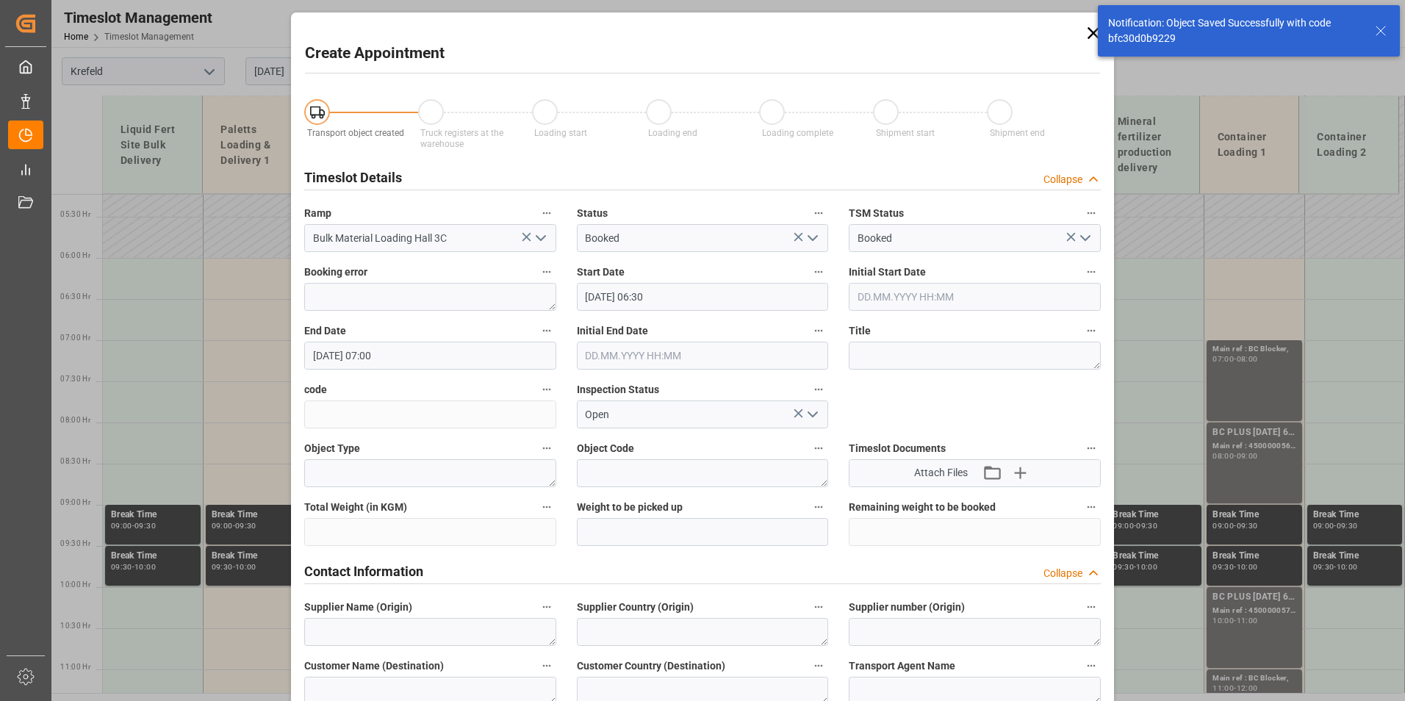
type input "01.09.2025 06:30"
type input "01.09.2025 07:00"
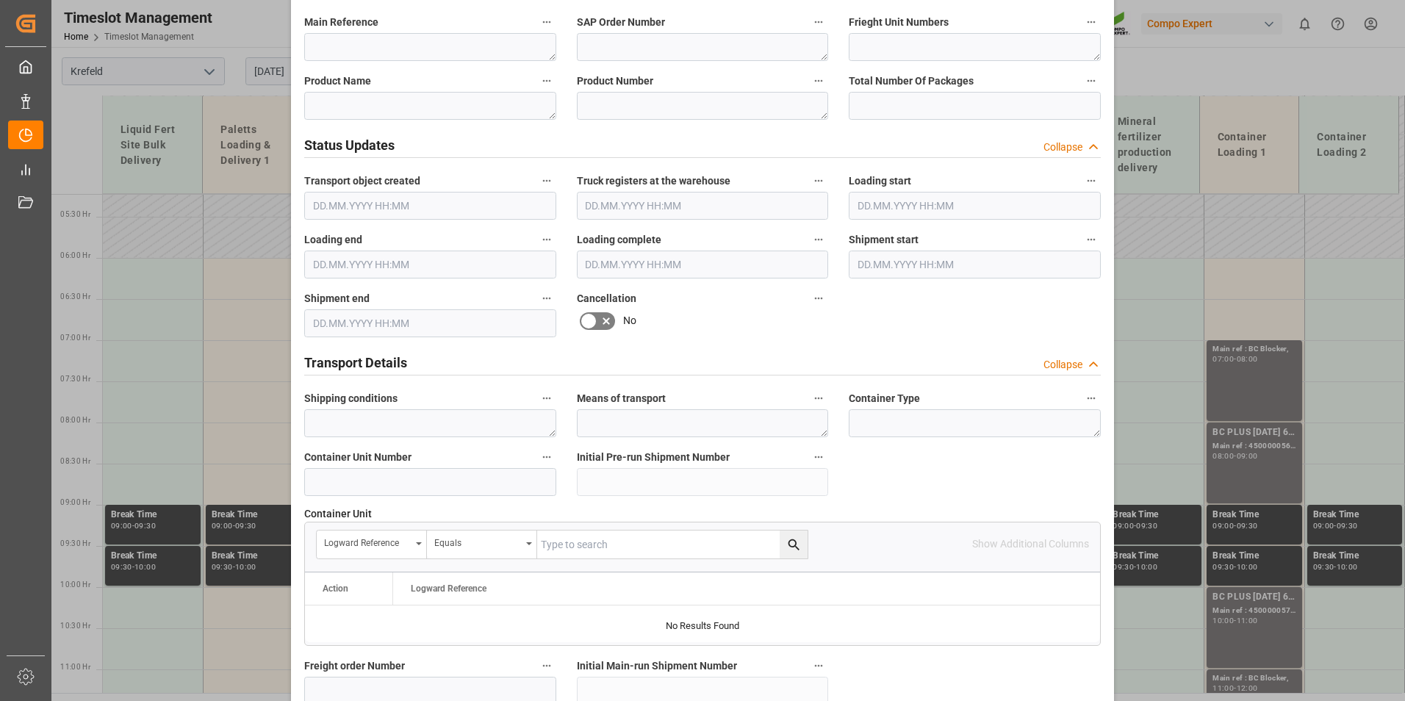
scroll to position [808, 0]
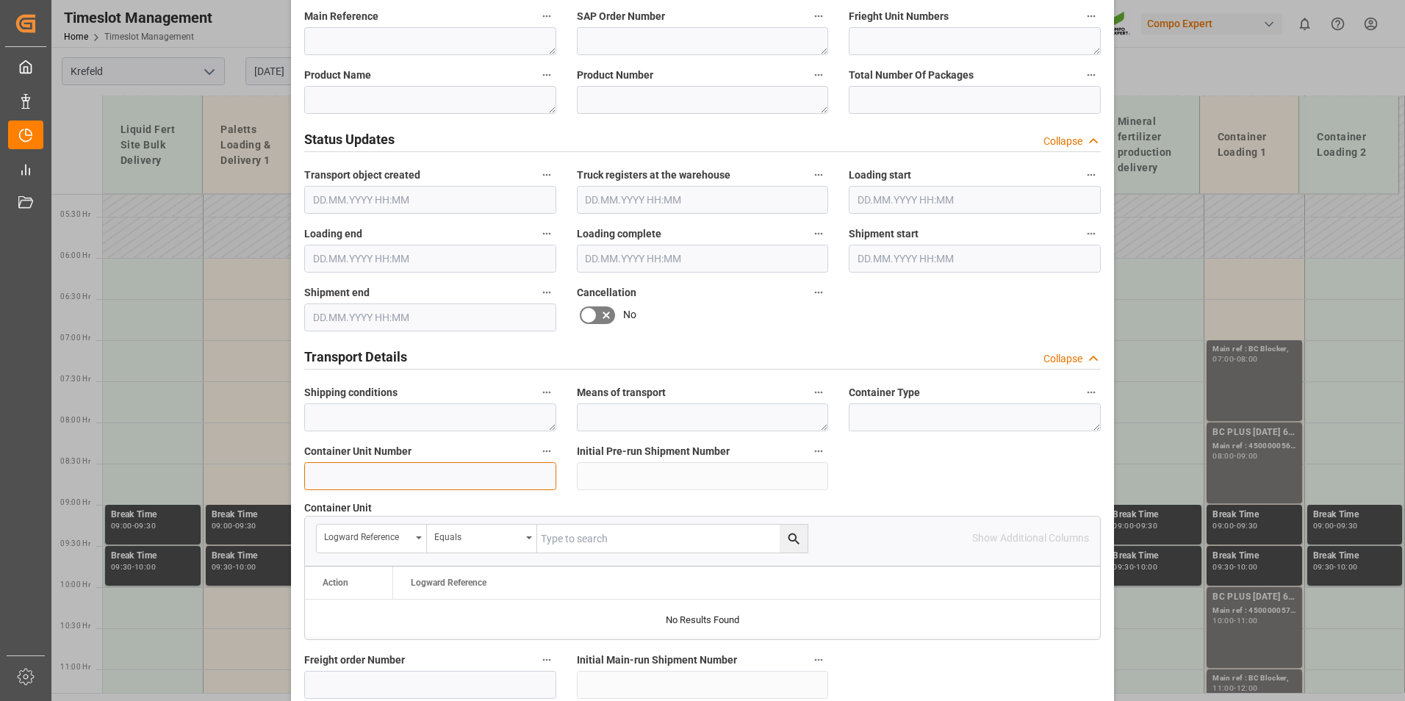
click at [351, 470] on input at bounding box center [430, 476] width 252 height 28
drag, startPoint x: 363, startPoint y: 470, endPoint x: 302, endPoint y: 476, distance: 61.3
click at [304, 476] on input "450000" at bounding box center [430, 476] width 252 height 28
click at [389, 479] on input "450000" at bounding box center [430, 476] width 252 height 28
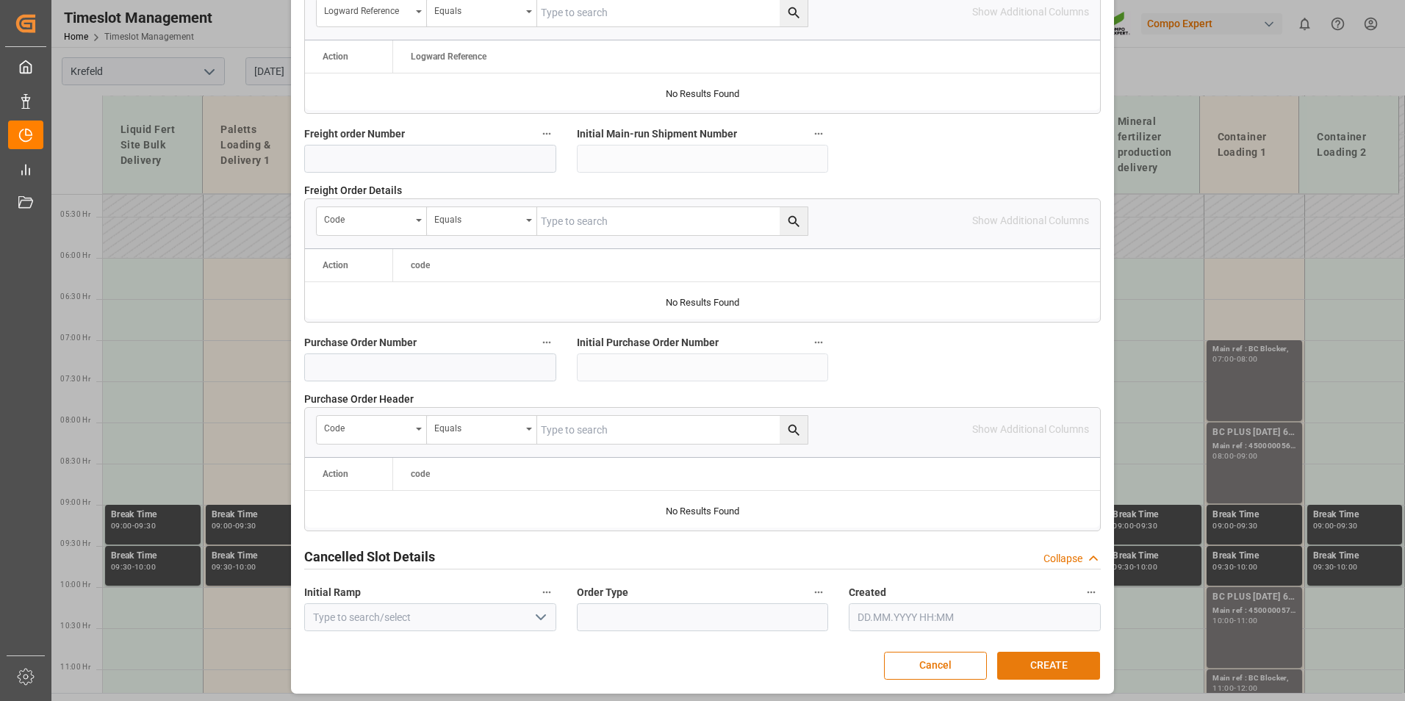
scroll to position [1338, 0]
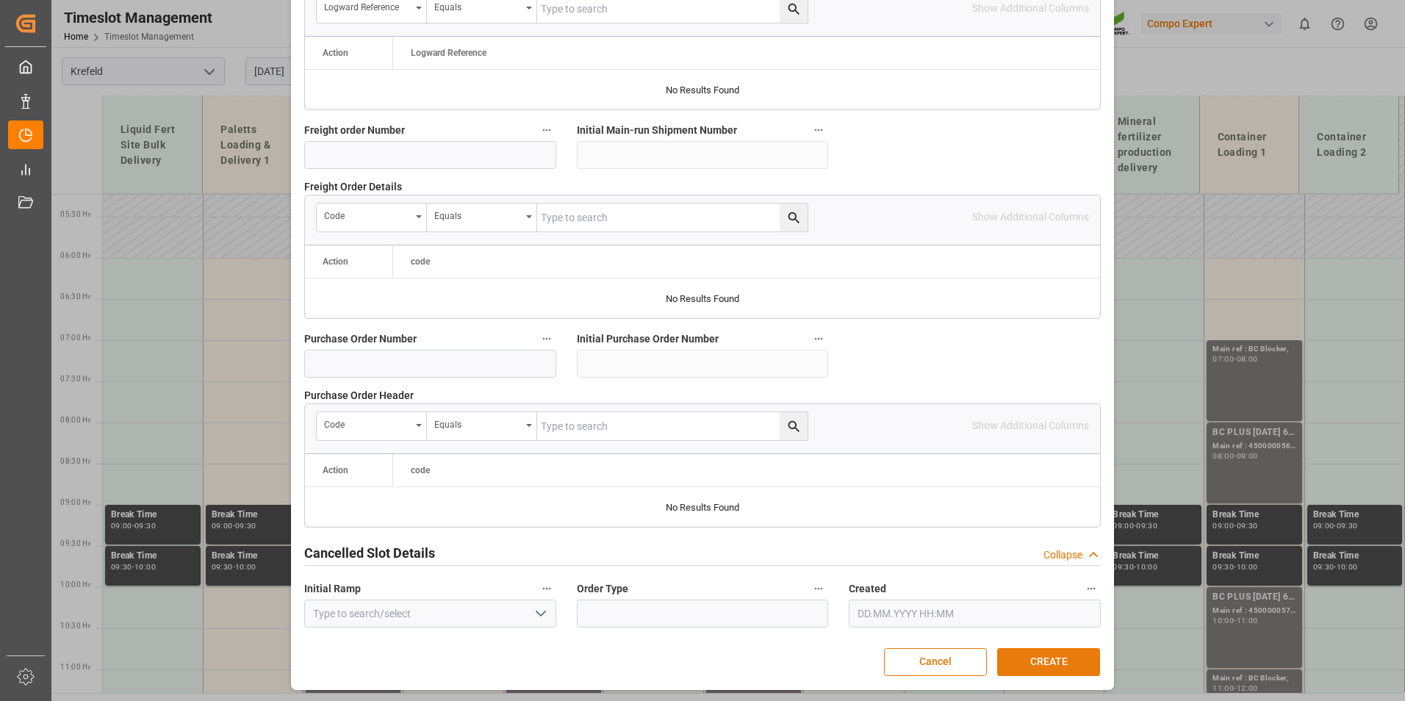
type input "4500001071"
click at [1021, 657] on button "CREATE" at bounding box center [1048, 662] width 103 height 28
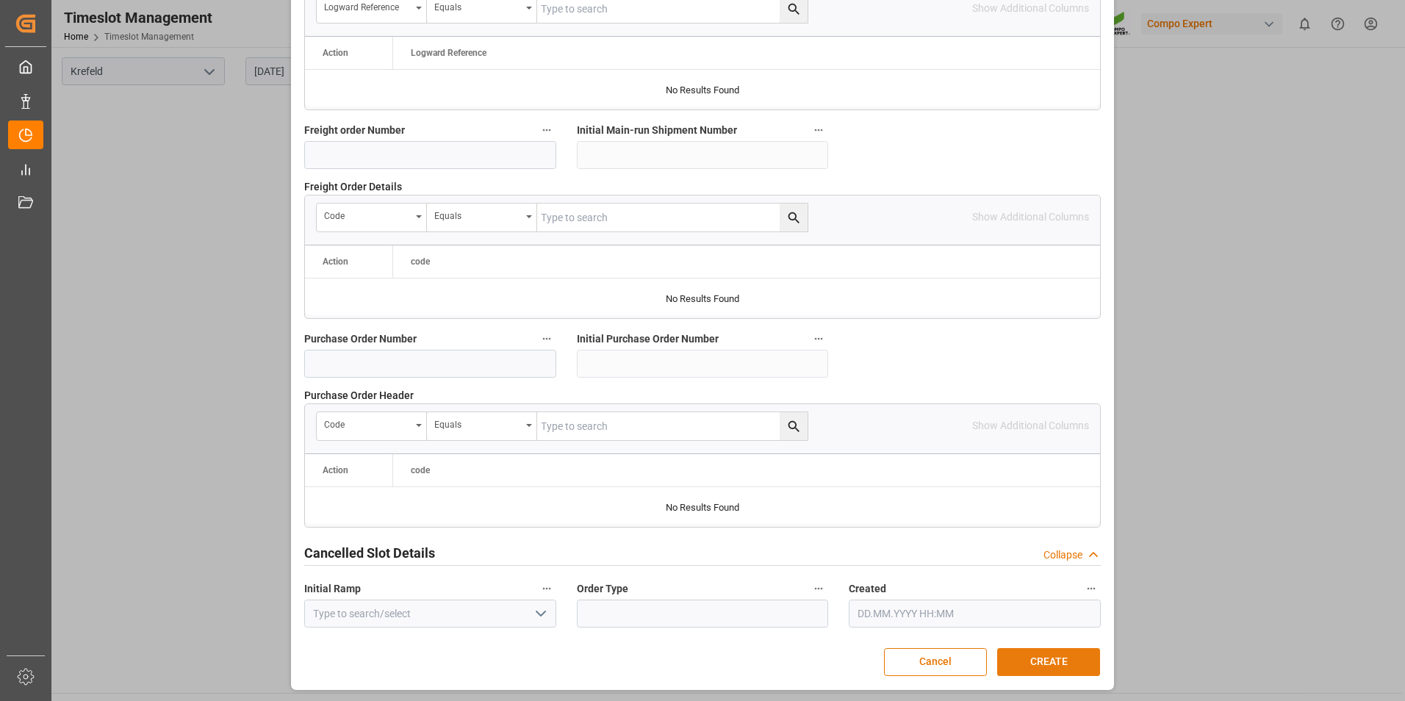
click at [1070, 661] on button "CREATE" at bounding box center [1048, 662] width 103 height 28
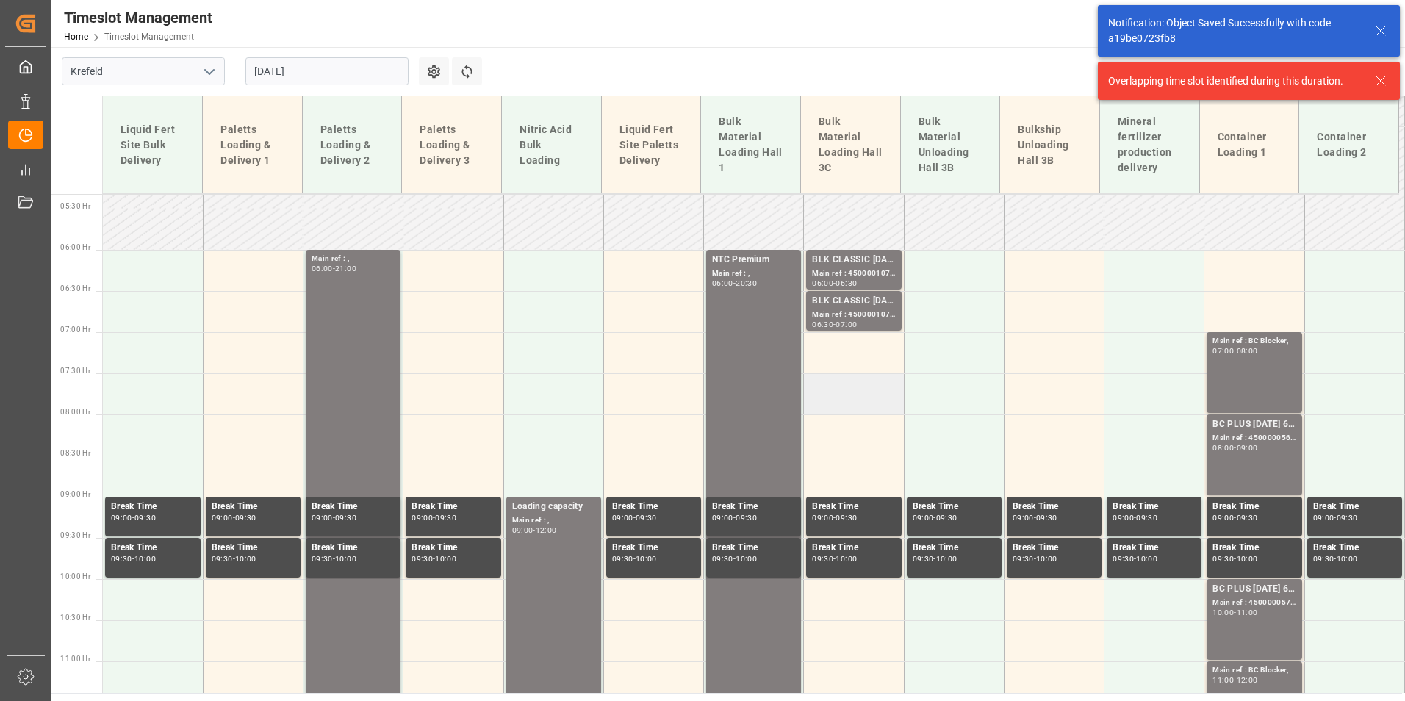
scroll to position [448, 0]
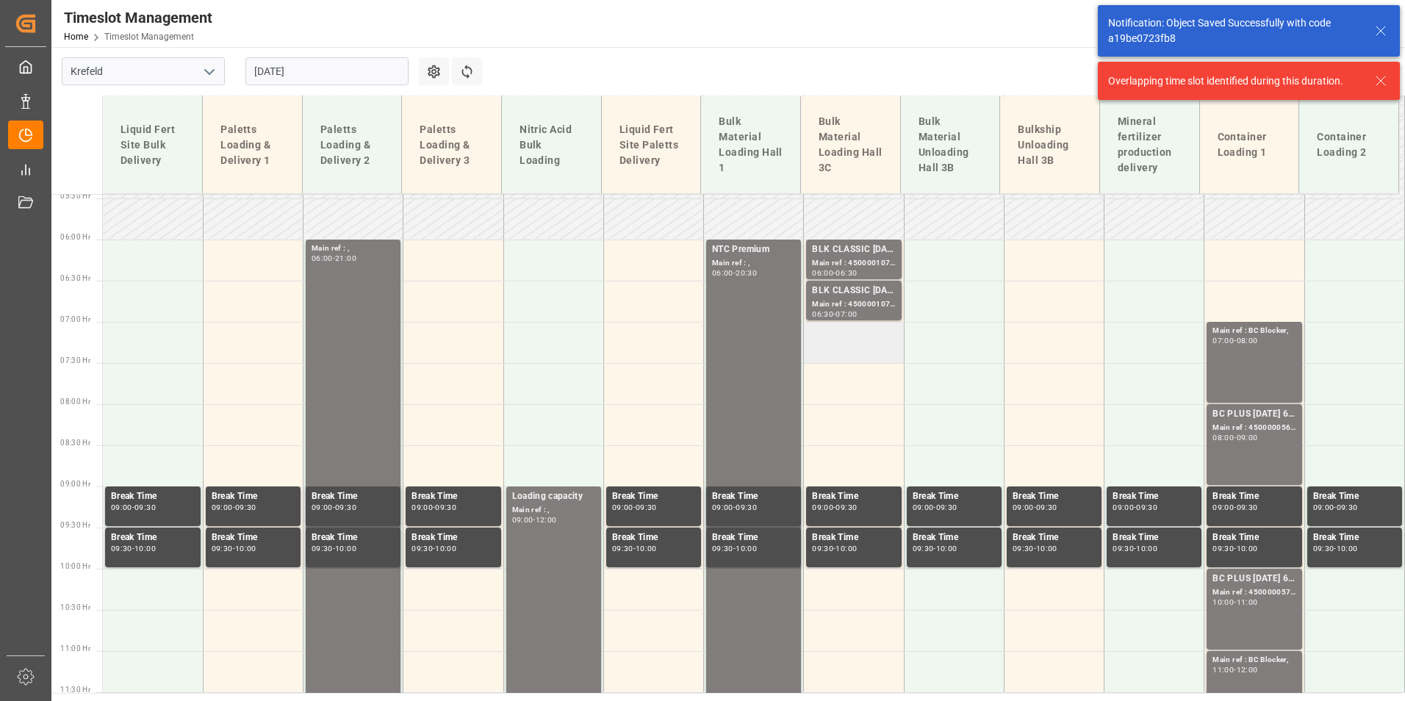
click at [825, 346] on td at bounding box center [854, 342] width 100 height 41
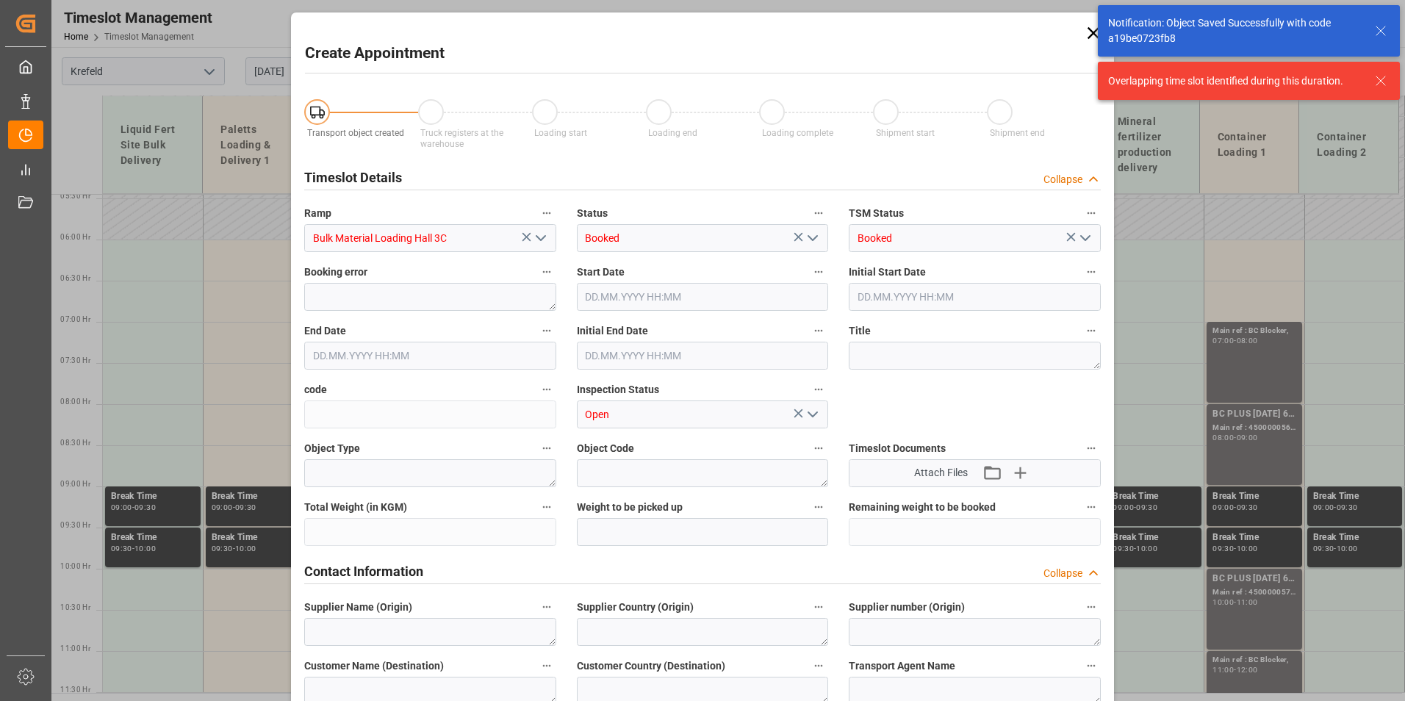
type input "01.09.2025 07:00"
type input "01.09.2025 07:30"
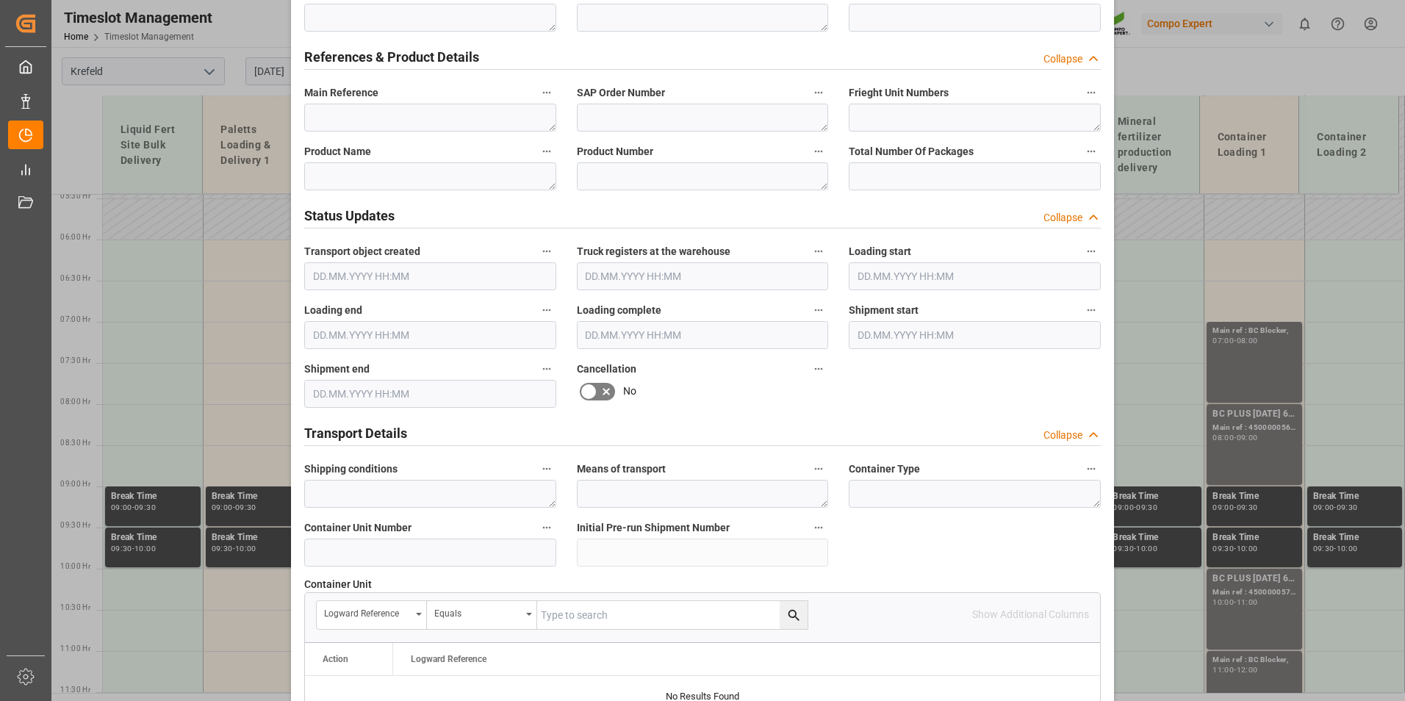
scroll to position [808, 0]
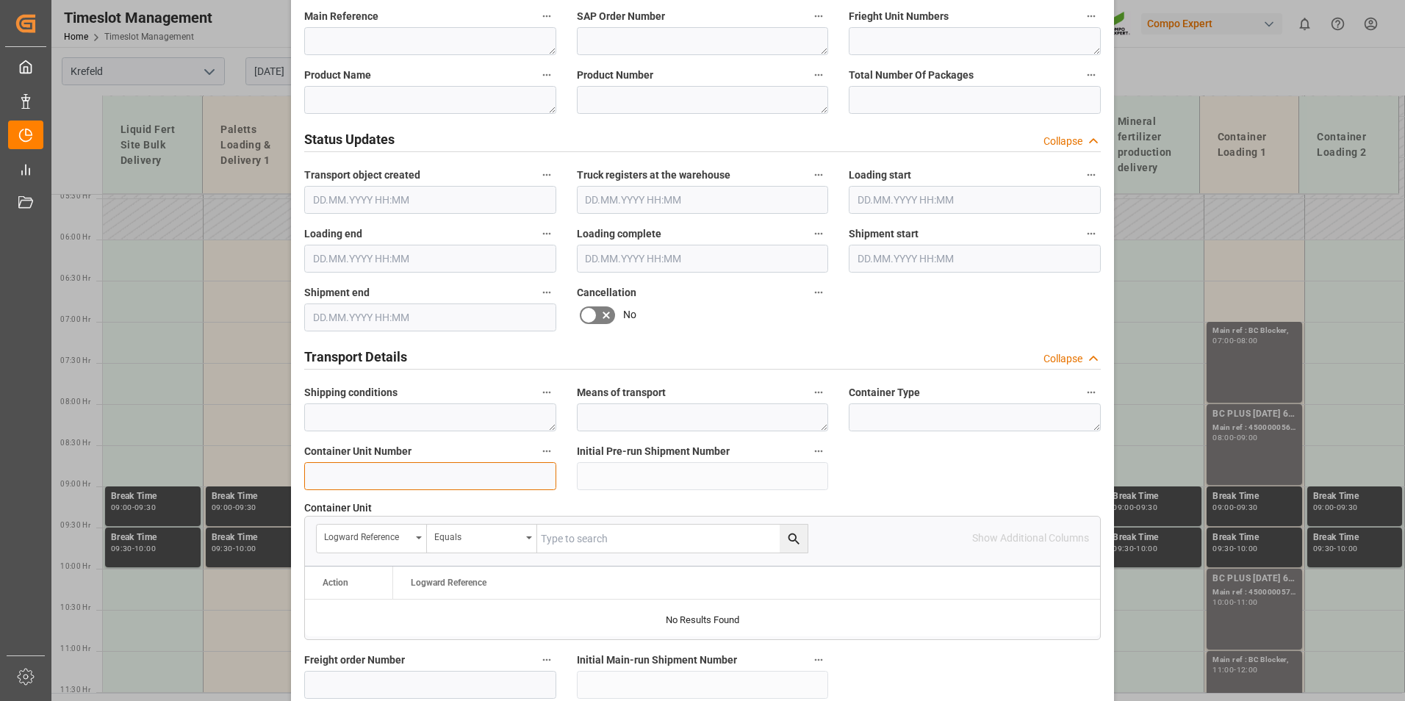
click at [369, 469] on input at bounding box center [430, 476] width 252 height 28
paste input "450000"
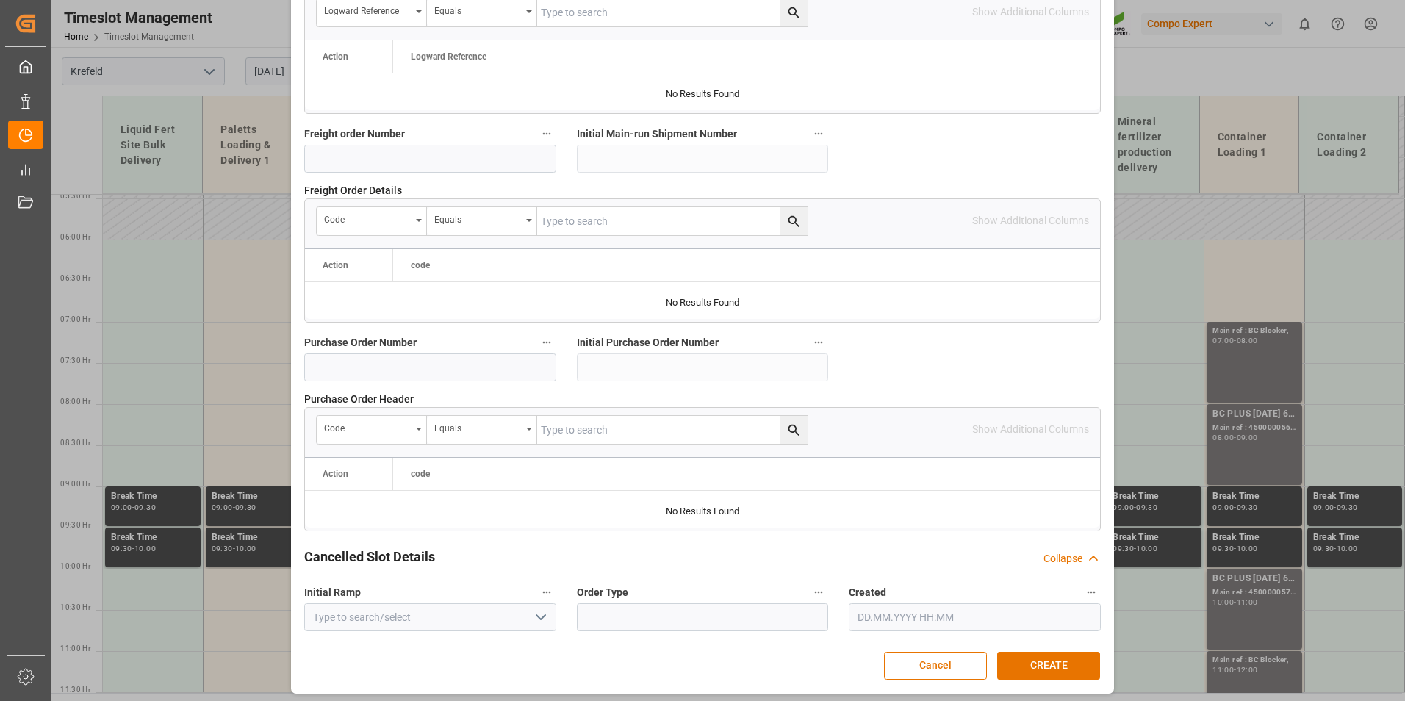
scroll to position [1338, 0]
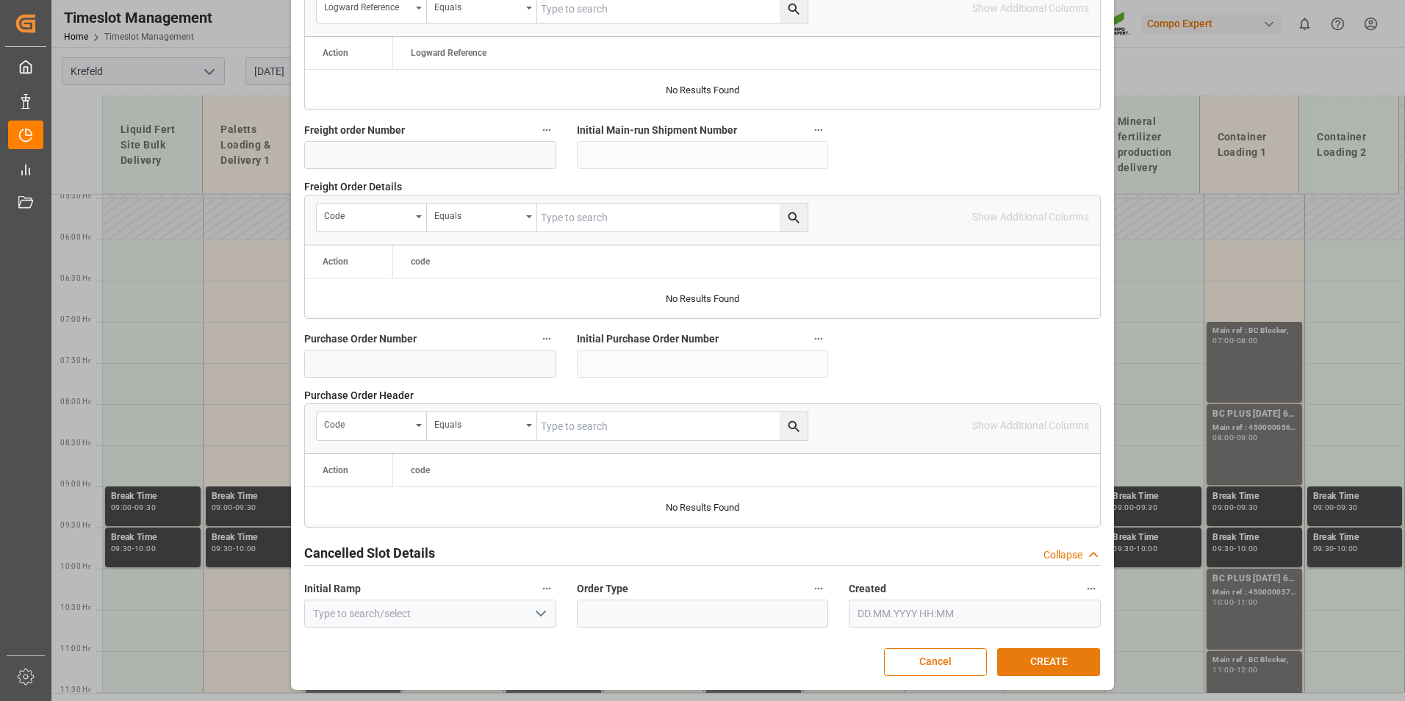
type input "4500001072"
click at [1031, 661] on button "CREATE" at bounding box center [1048, 662] width 103 height 28
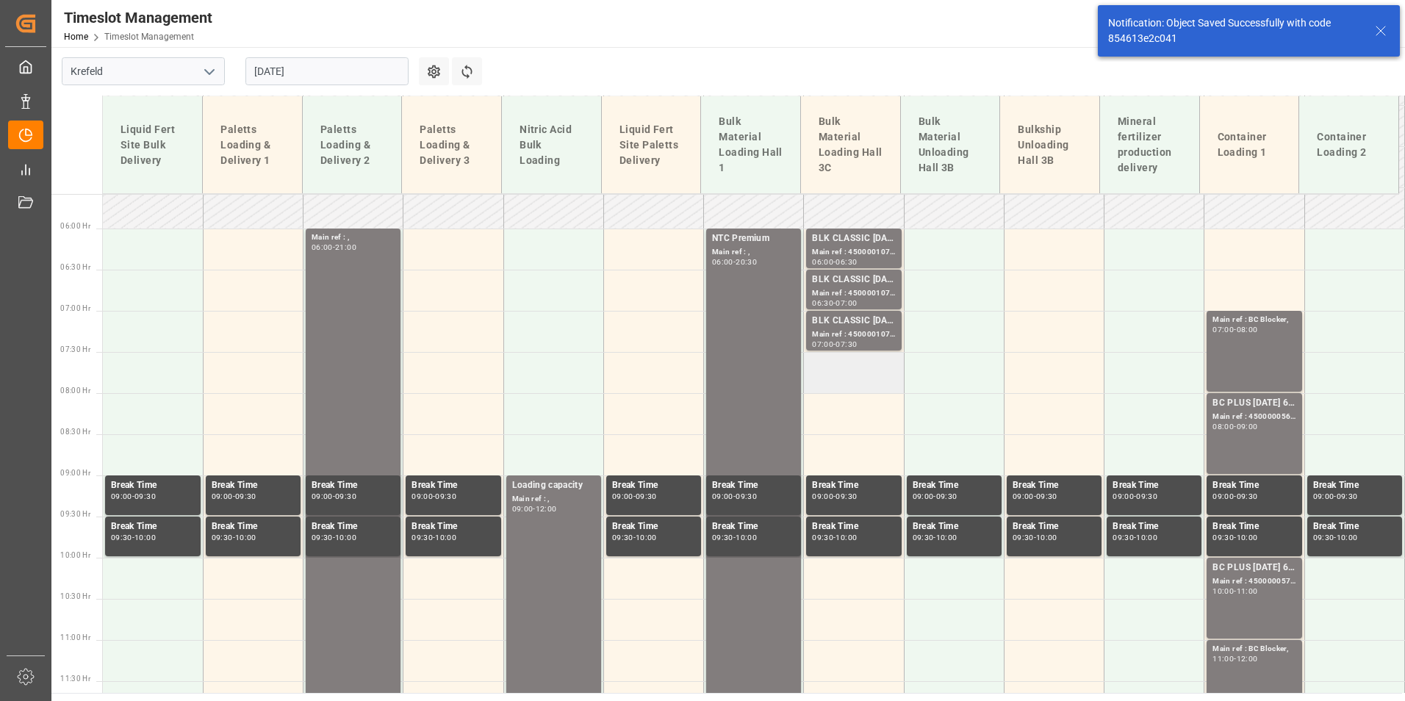
scroll to position [531, 0]
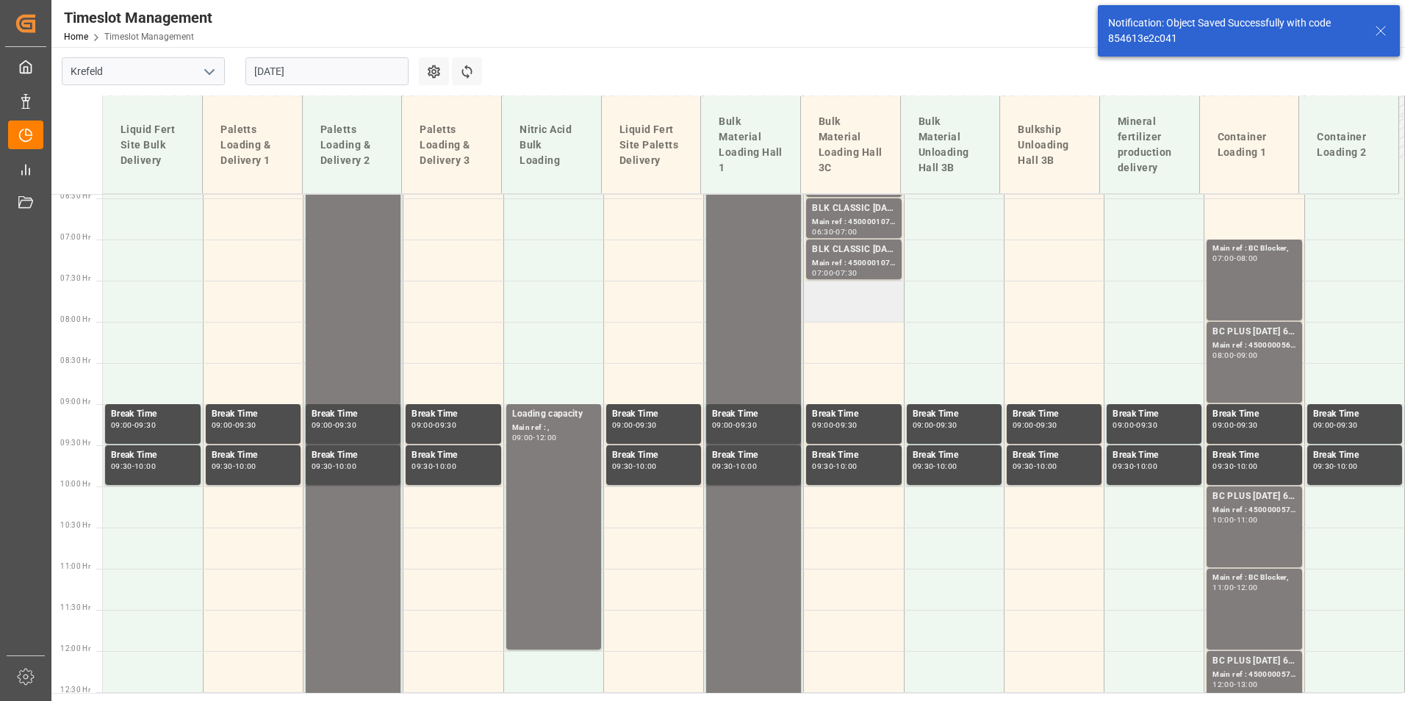
click at [832, 300] on td at bounding box center [854, 301] width 100 height 41
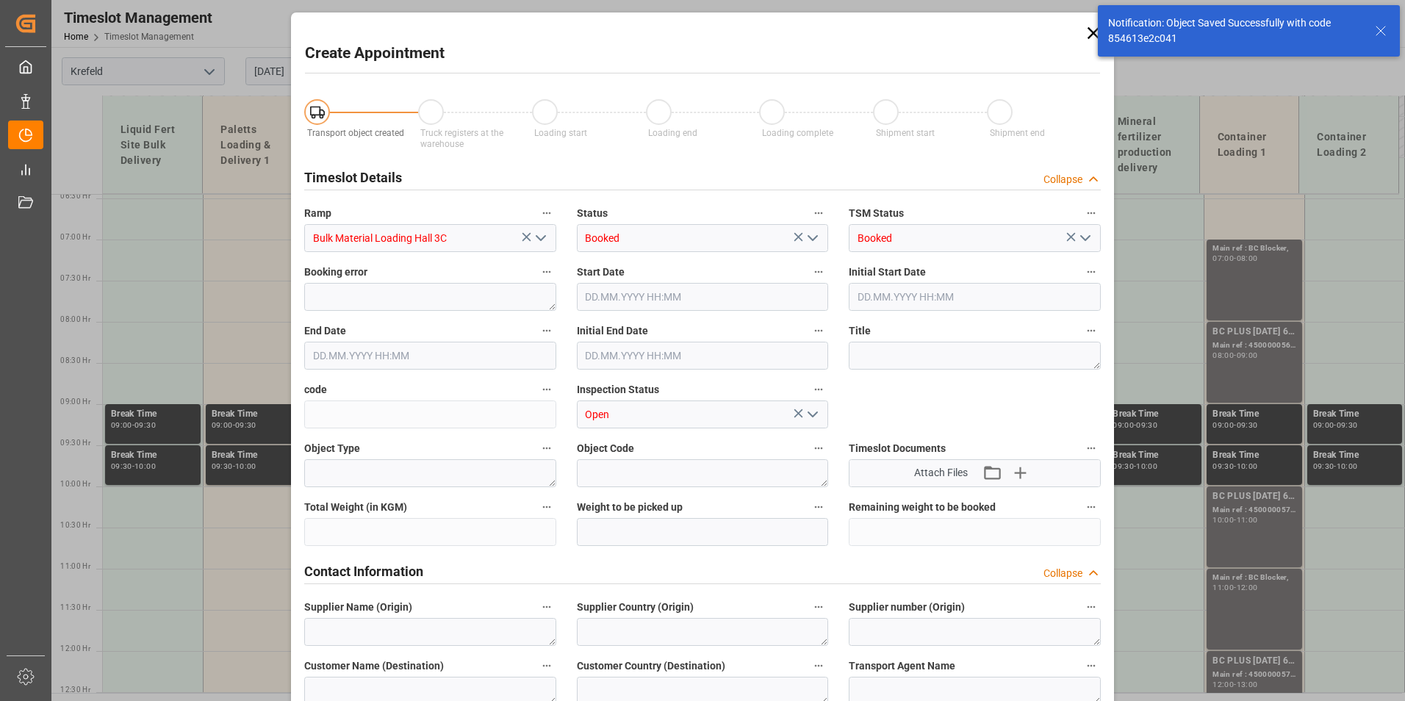
type input "01.09.2025 07:30"
type input "01.09.2025 08:00"
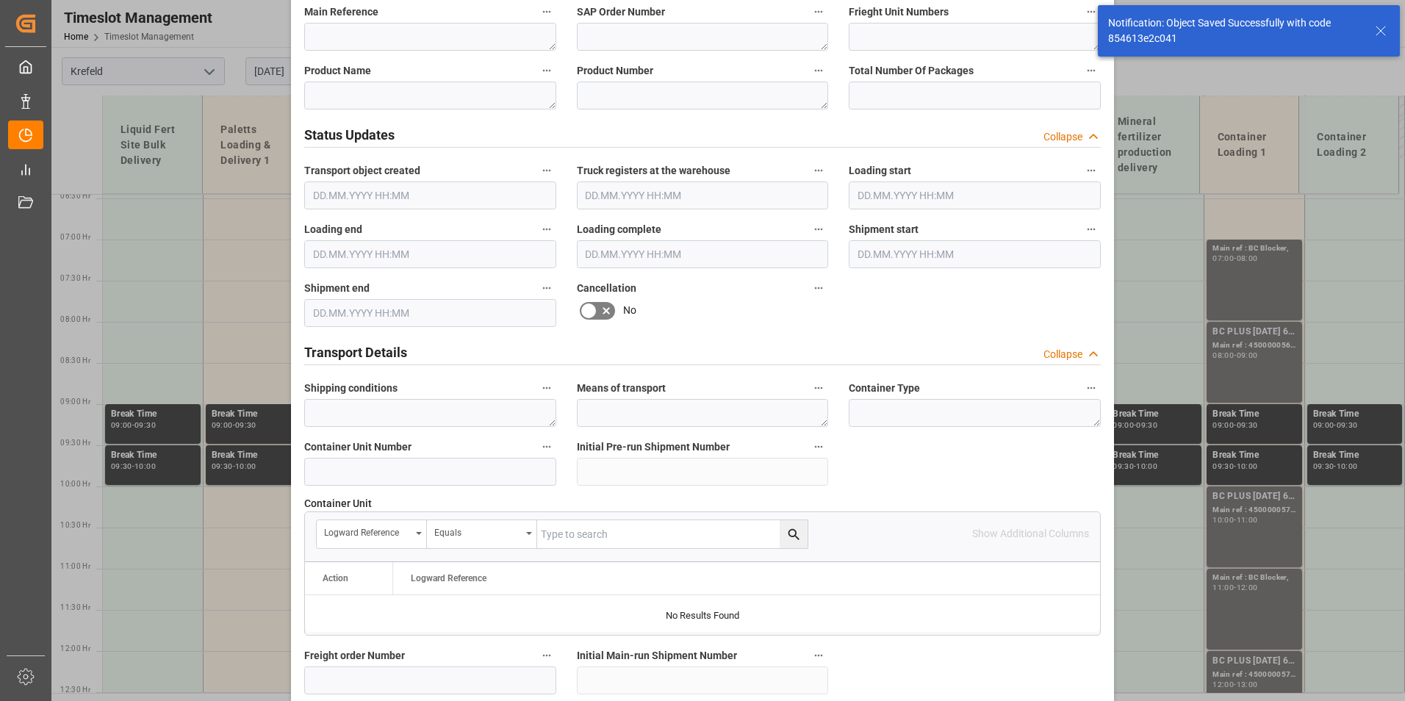
scroll to position [882, 0]
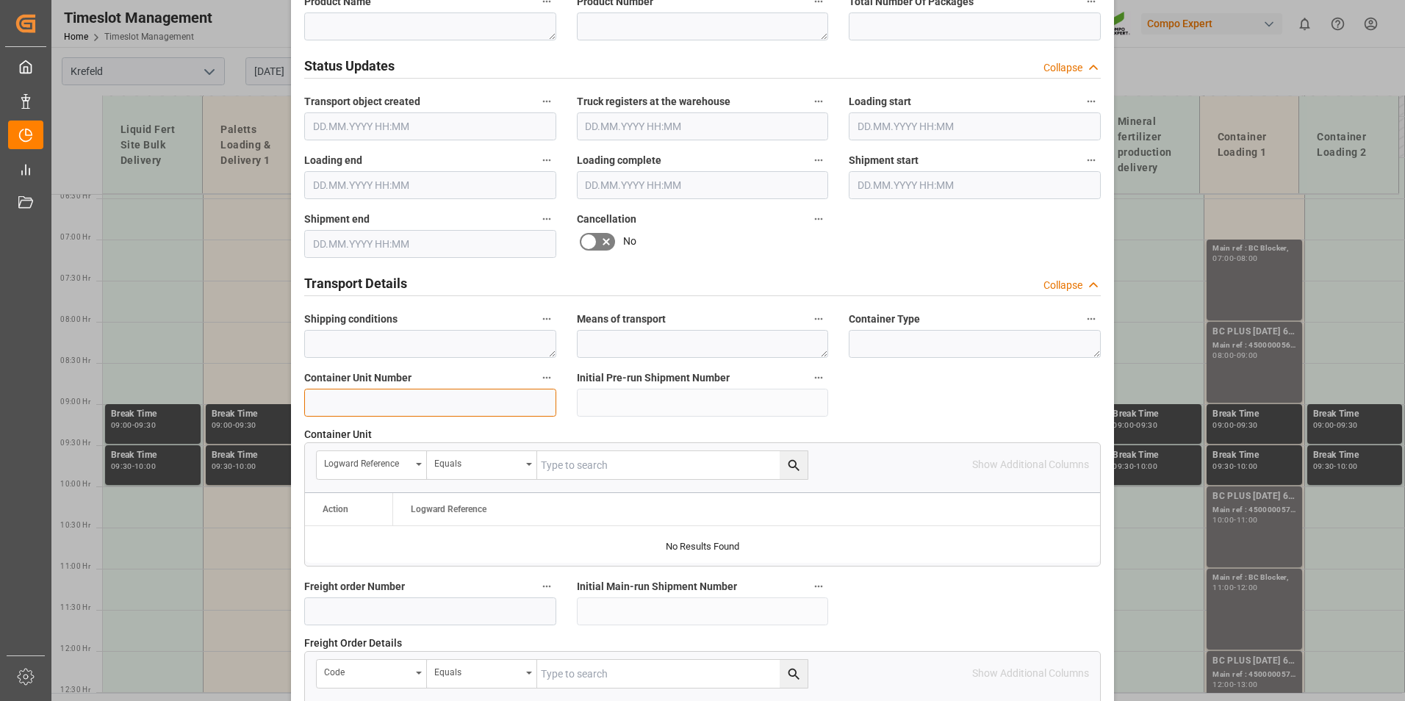
click at [369, 405] on input at bounding box center [430, 403] width 252 height 28
paste input "450000"
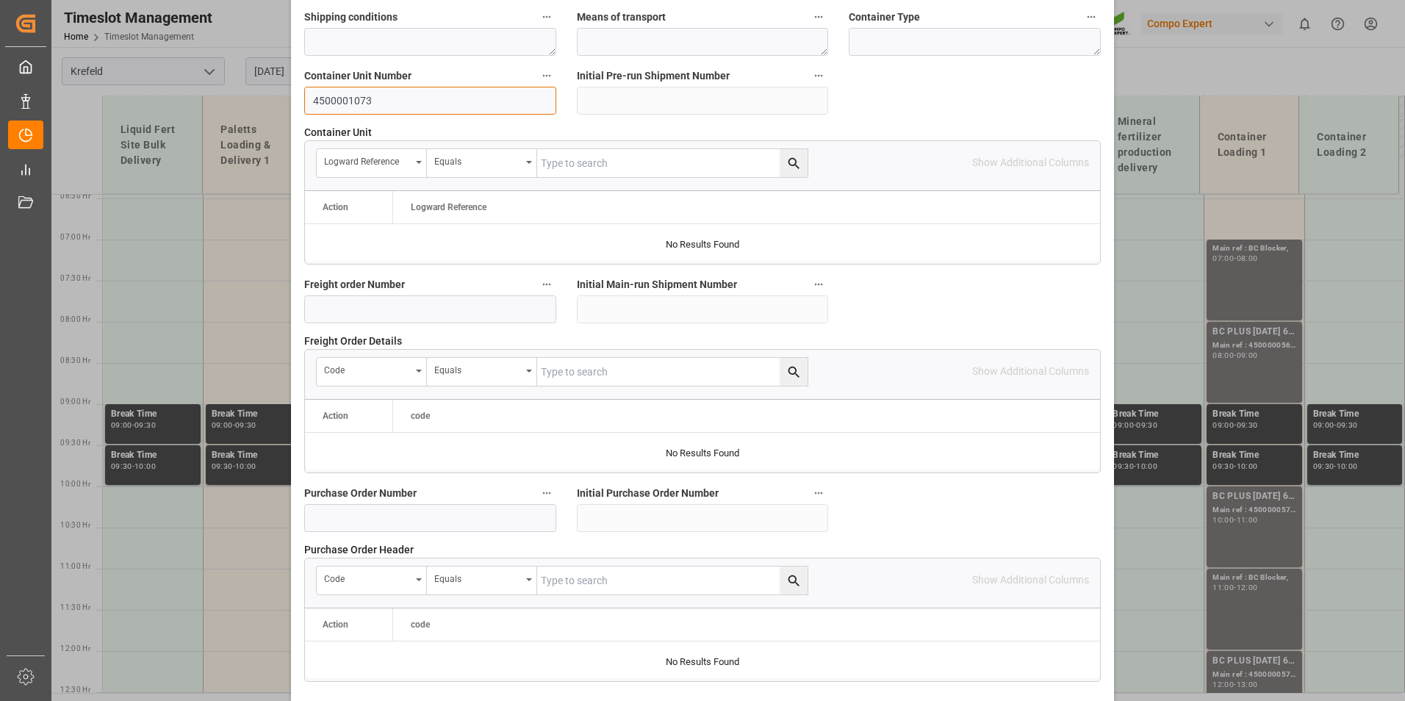
scroll to position [1338, 0]
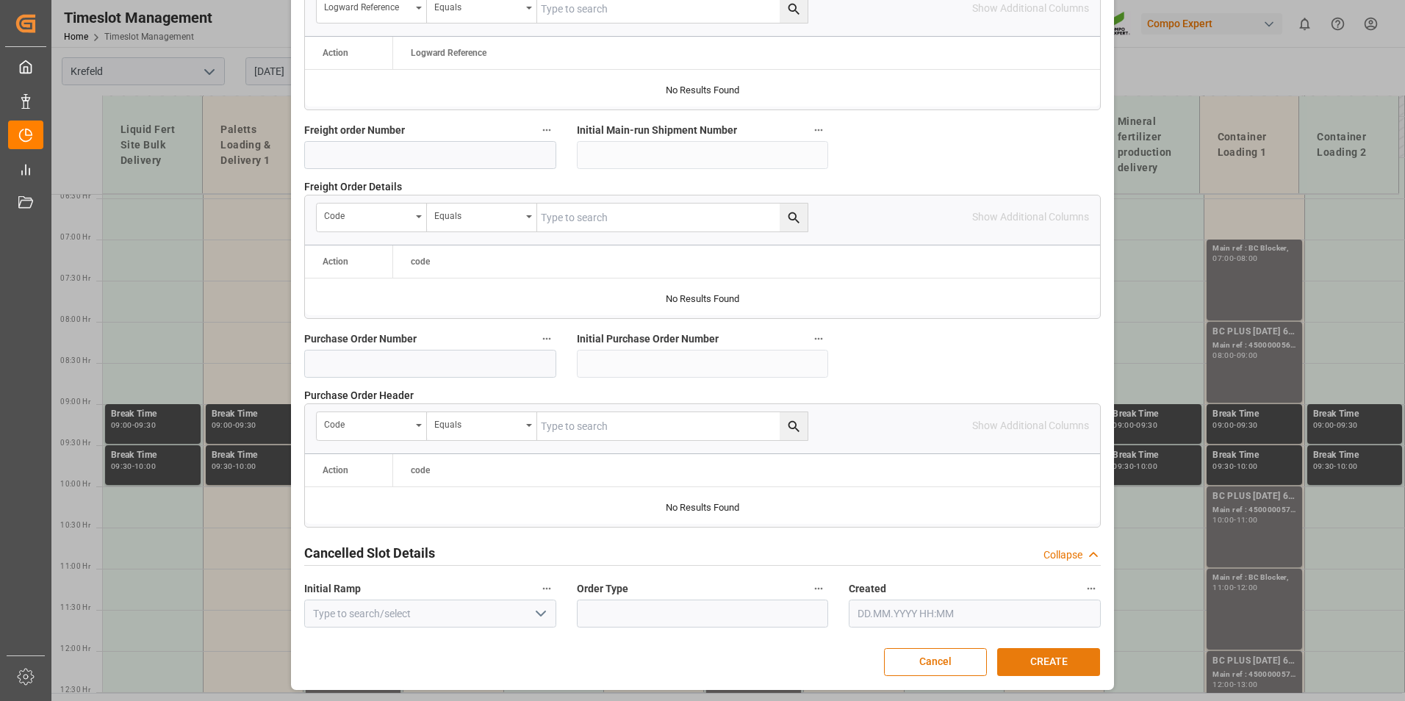
type input "4500001073"
click at [1069, 658] on button "CREATE" at bounding box center [1048, 662] width 103 height 28
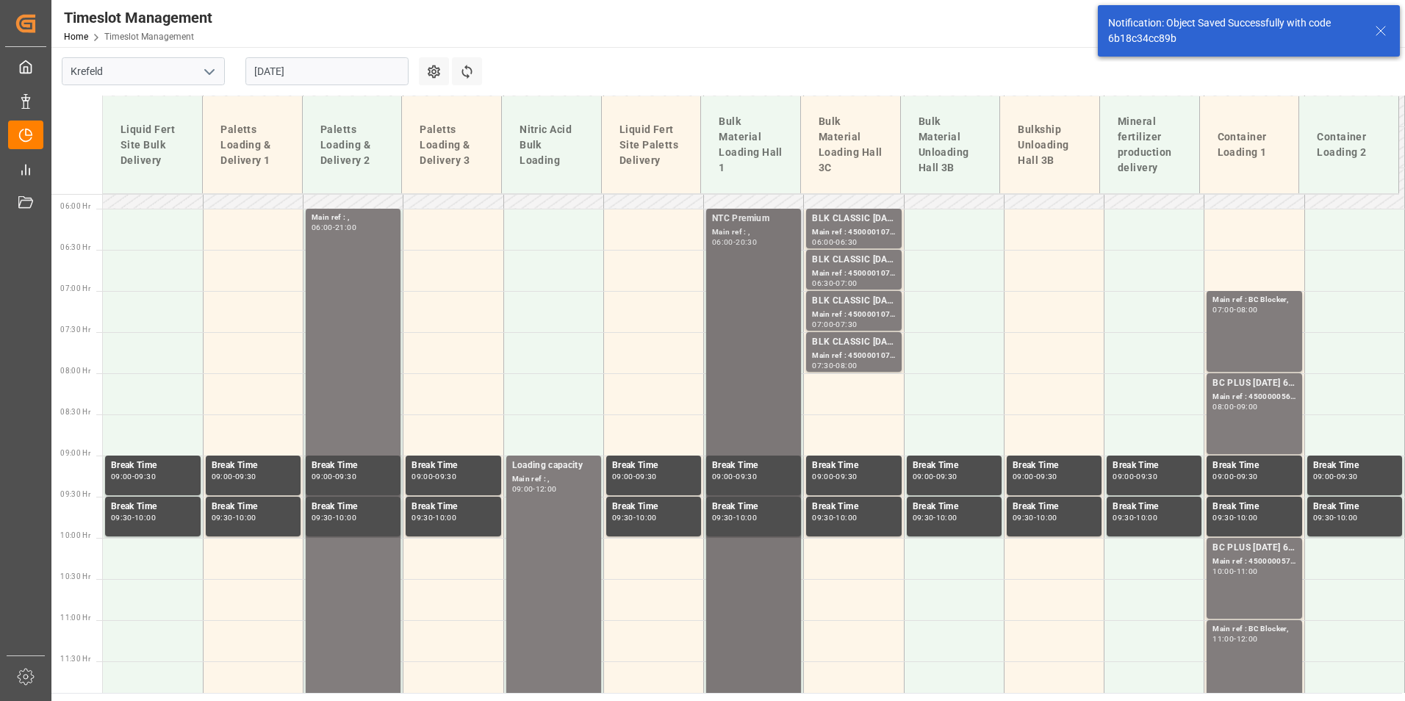
scroll to position [531, 0]
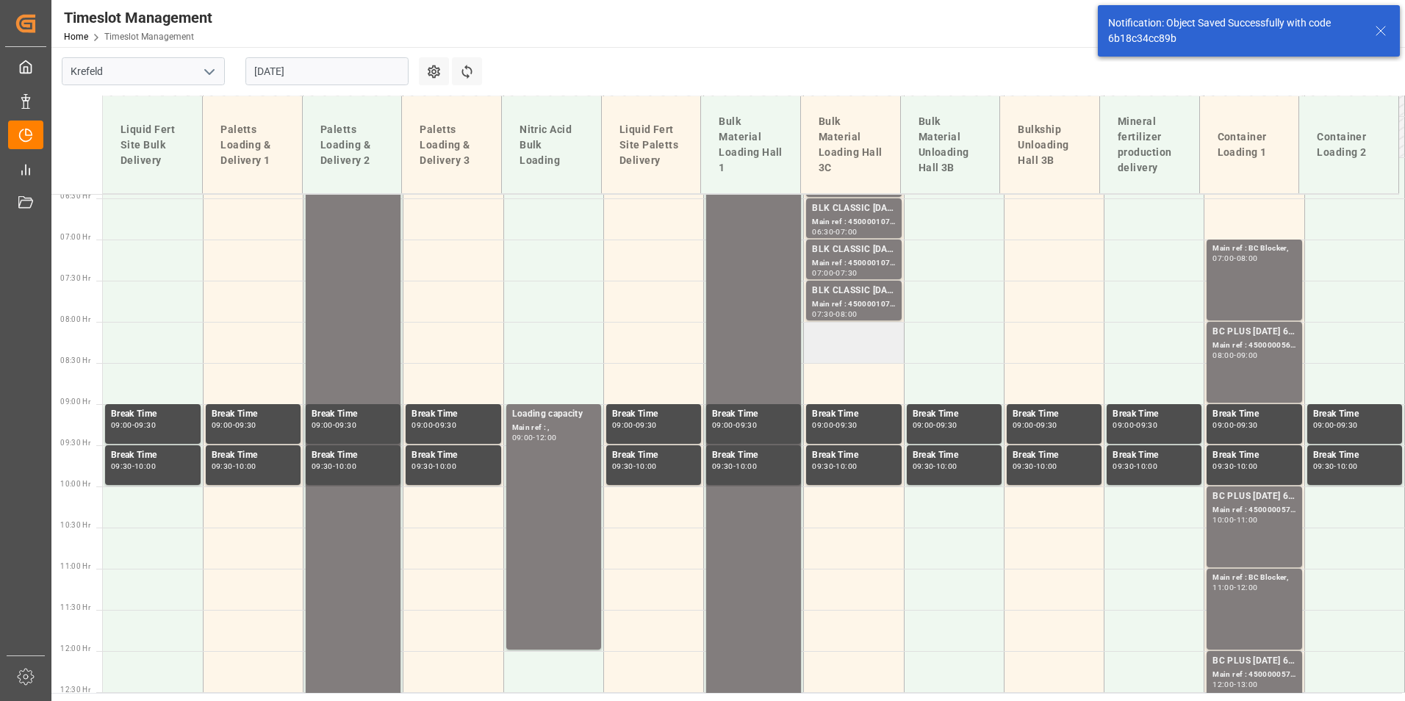
click at [810, 352] on td at bounding box center [854, 342] width 100 height 41
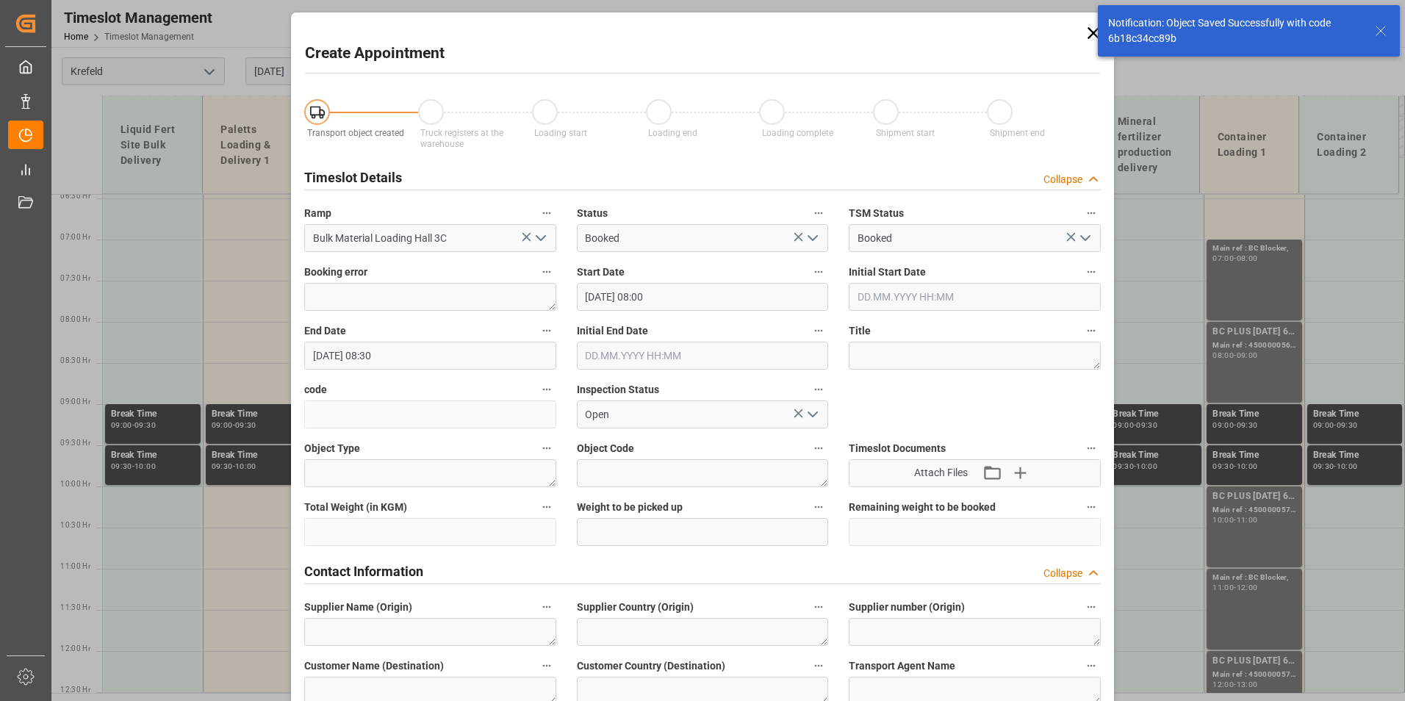
type input "01.09.2025 08:00"
type input "01.09.2025 08:30"
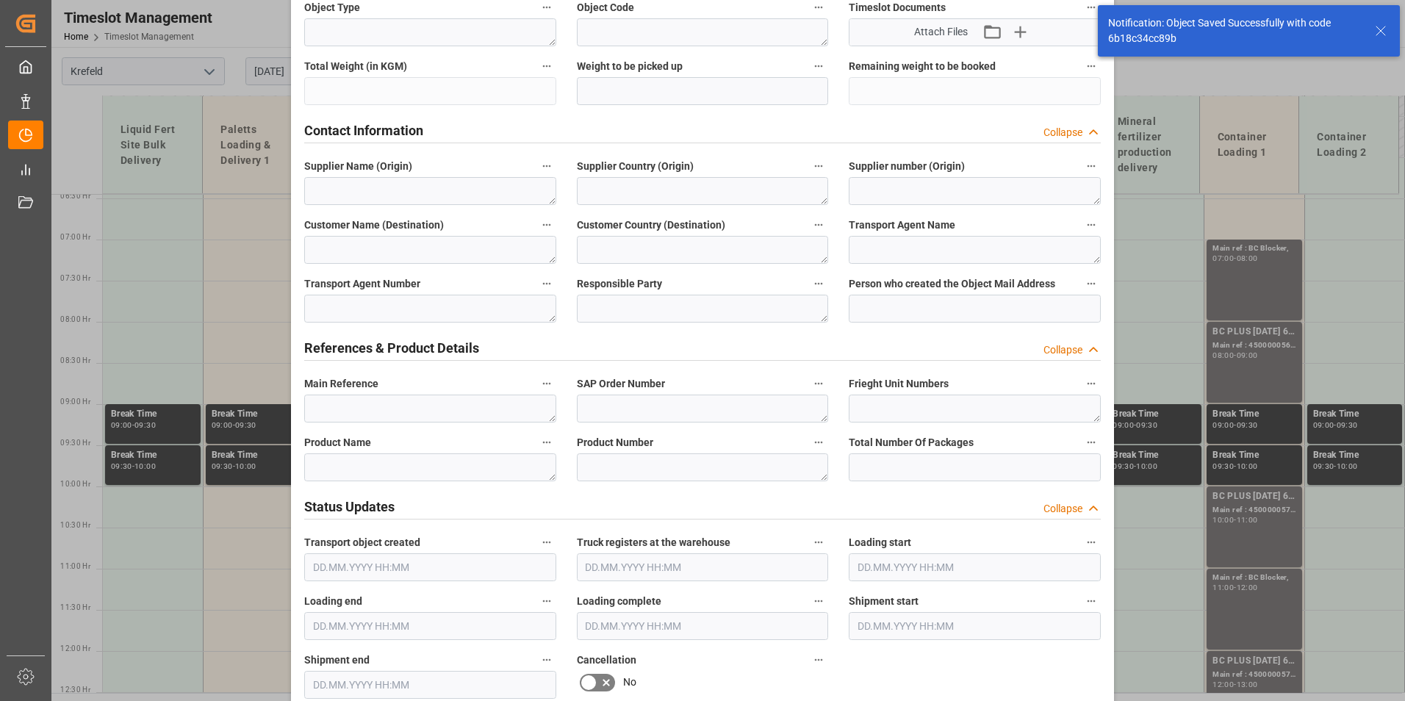
scroll to position [808, 0]
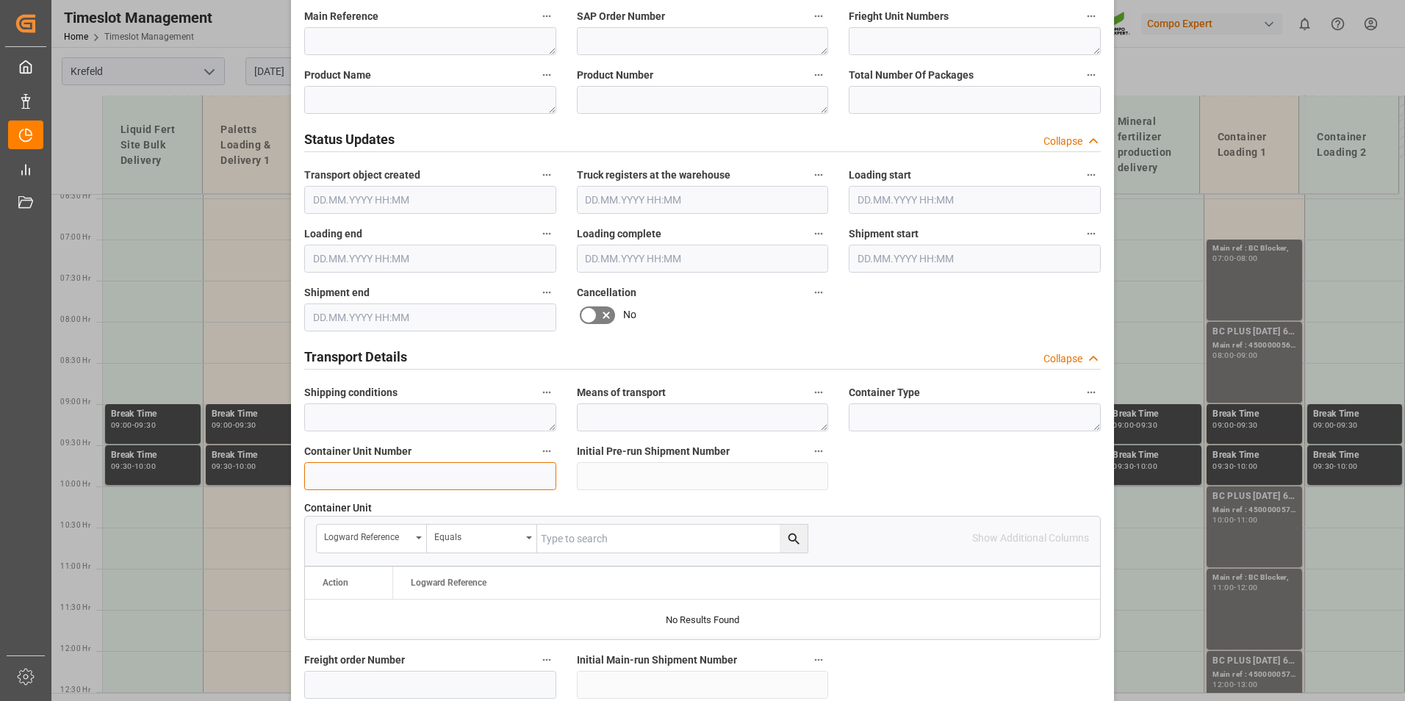
click at [419, 470] on input at bounding box center [430, 476] width 252 height 28
paste input "450000"
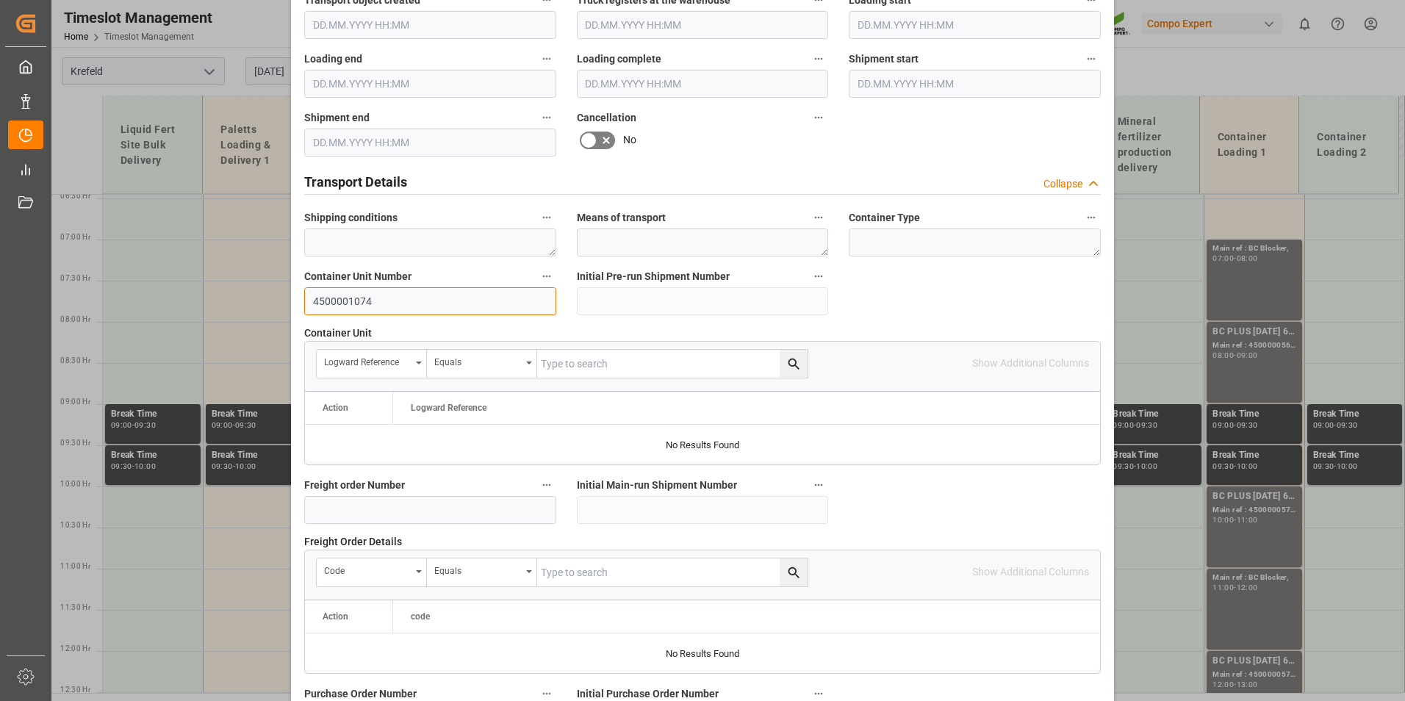
scroll to position [1338, 0]
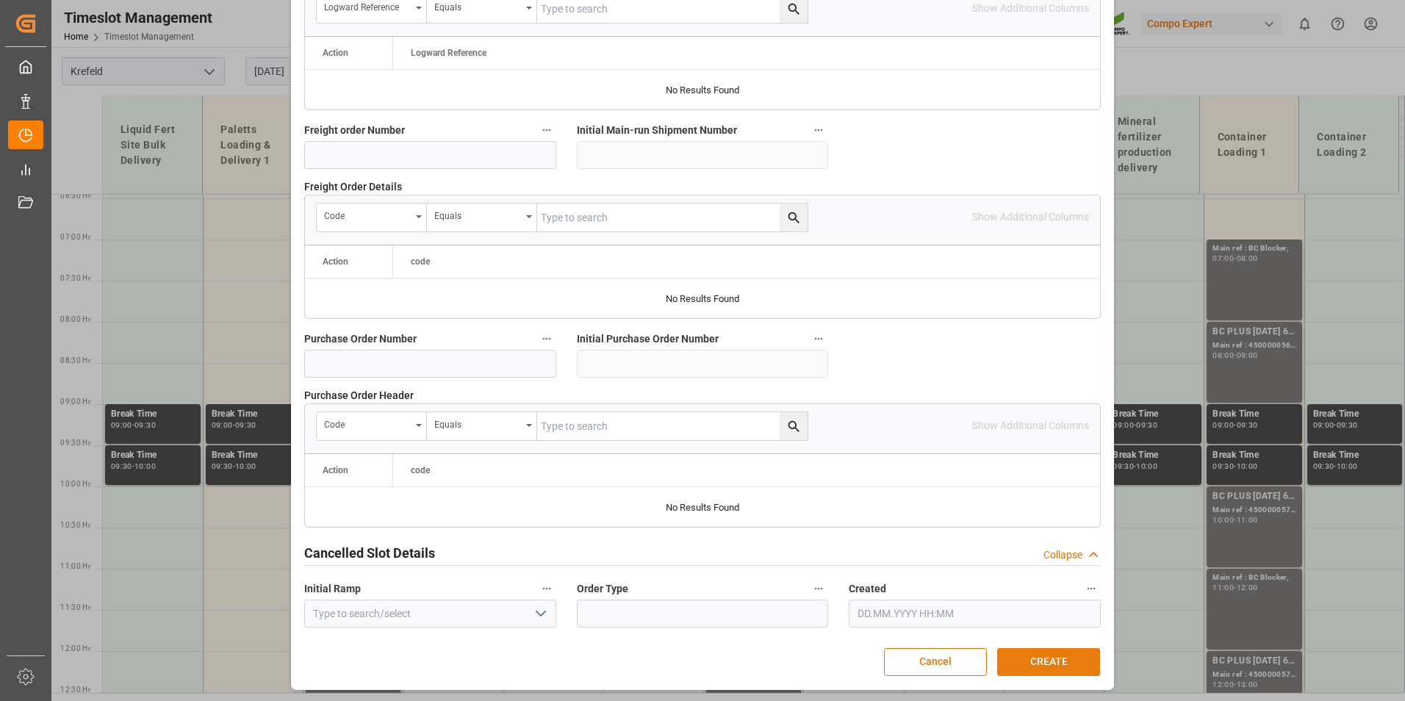
type input "4500001074"
click at [1049, 656] on button "CREATE" at bounding box center [1048, 662] width 103 height 28
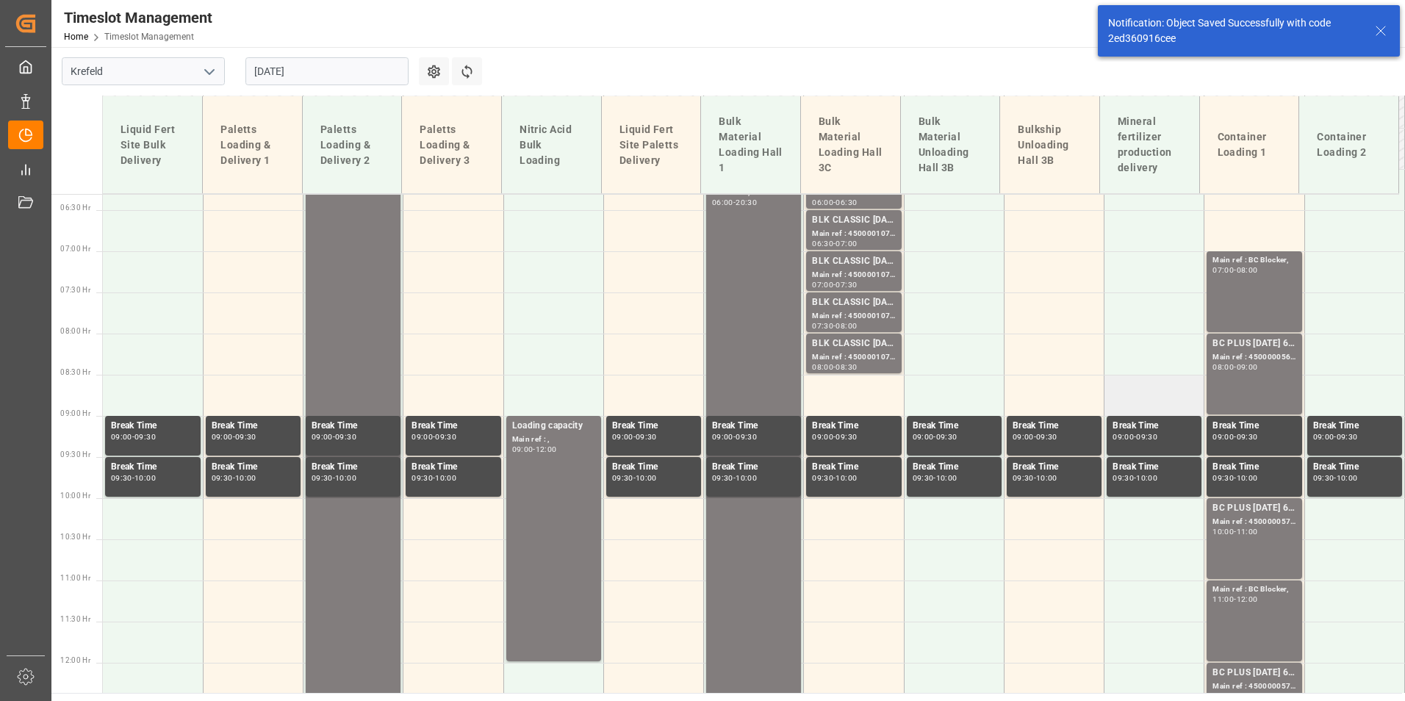
scroll to position [613, 0]
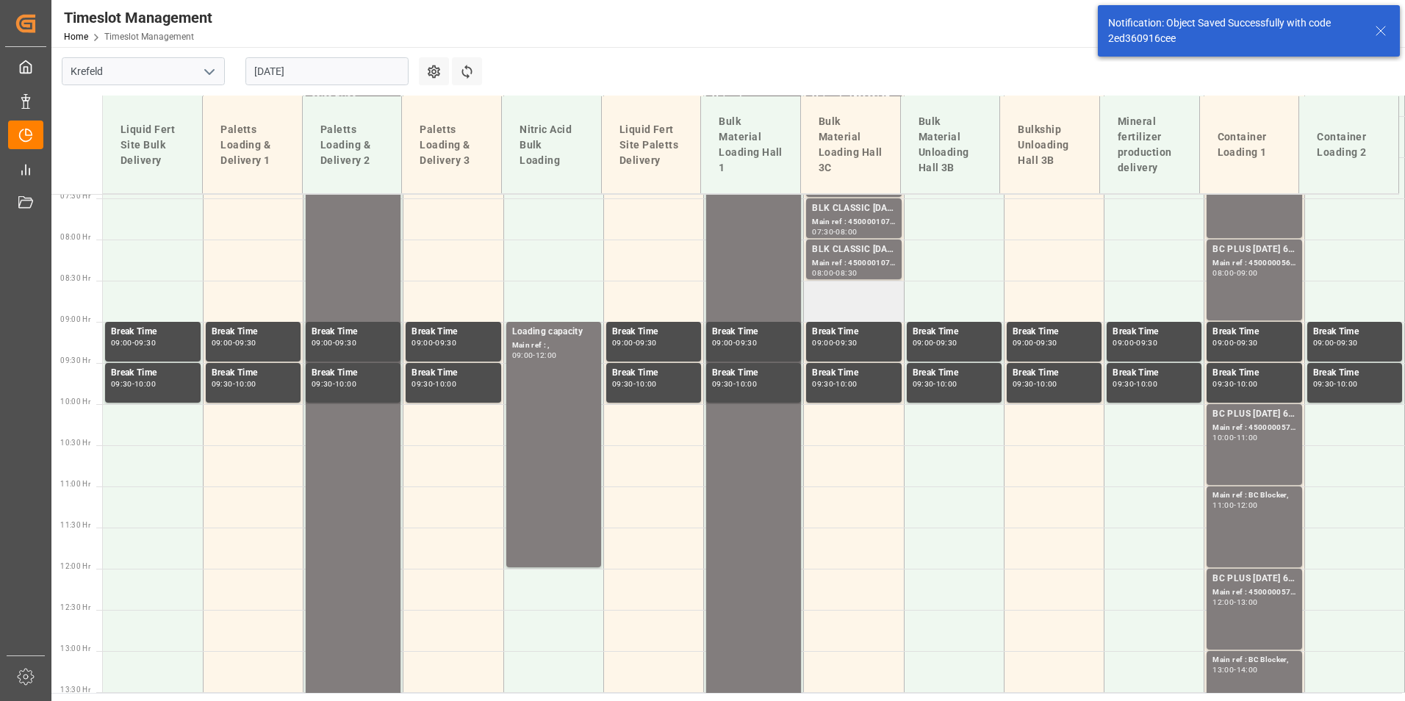
click at [813, 317] on td at bounding box center [854, 301] width 100 height 41
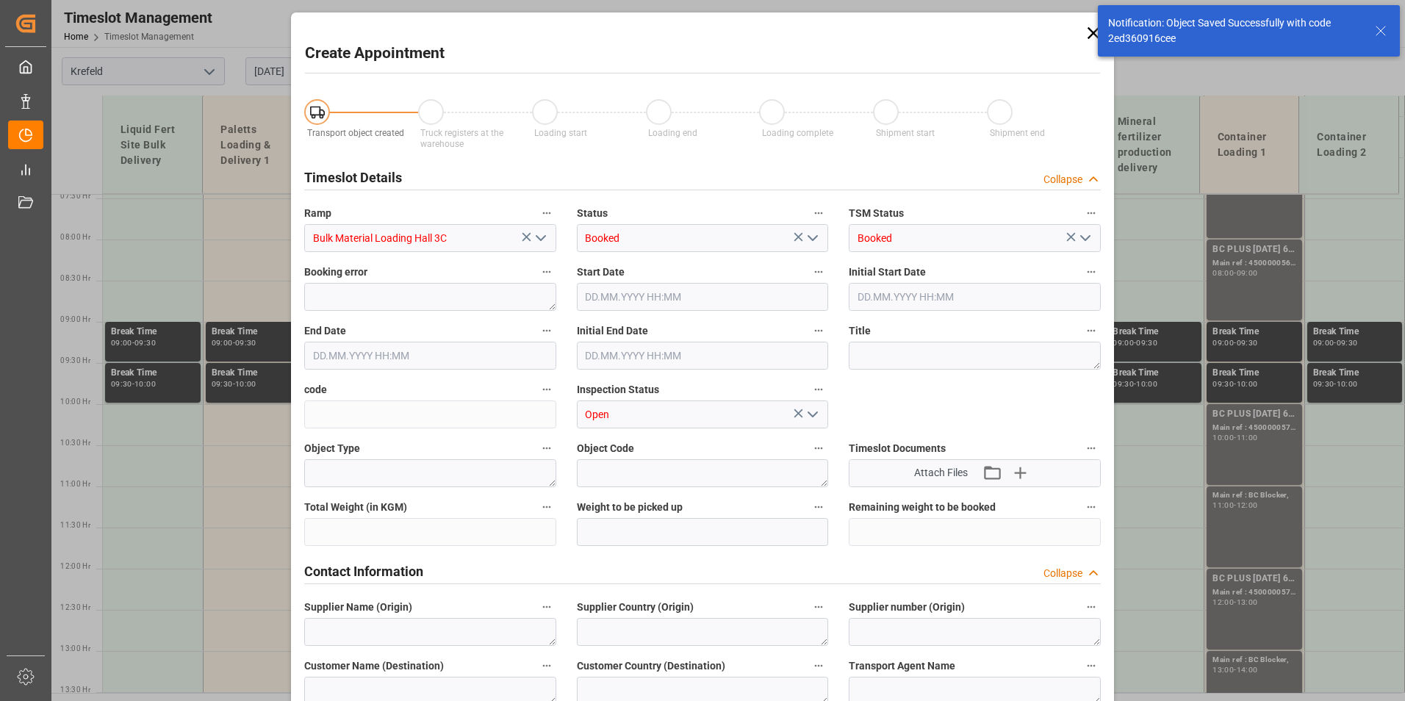
type input "01.09.2025 08:30"
type input "01.09.2025 09:00"
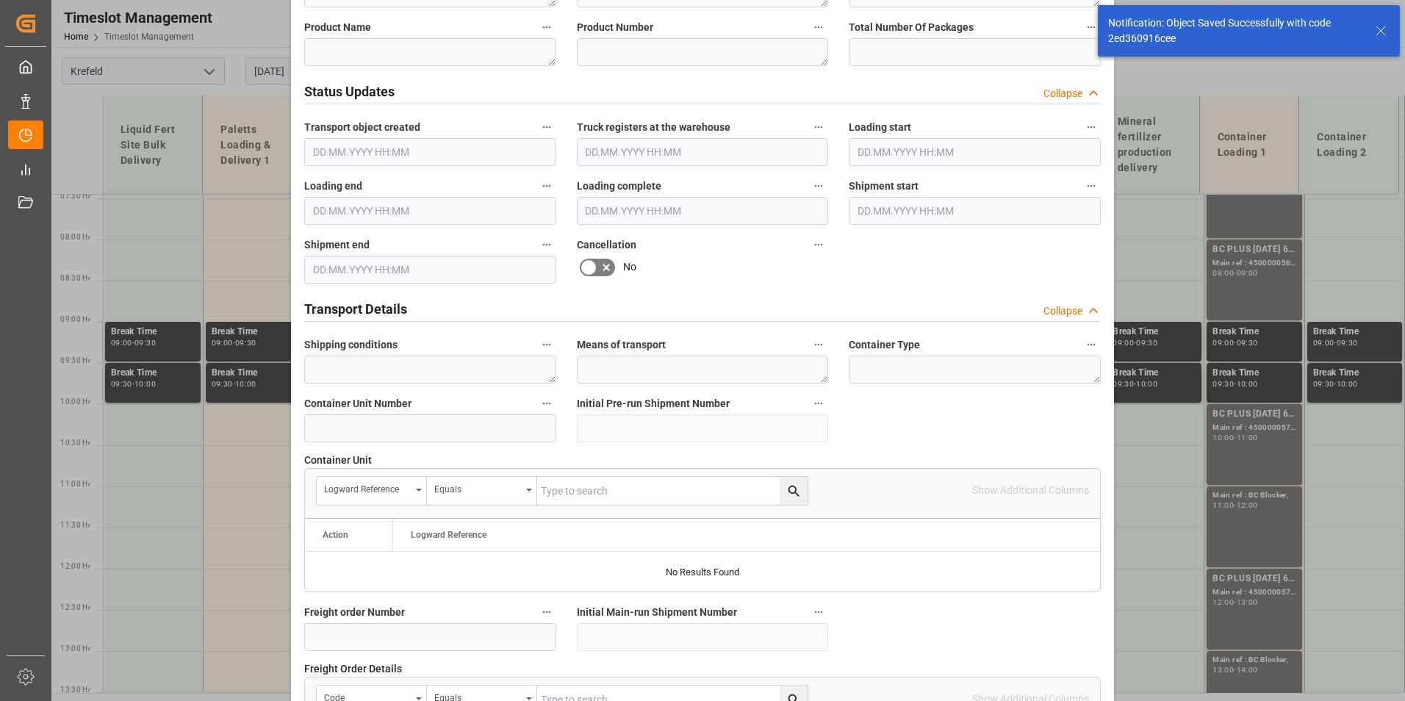
scroll to position [882, 0]
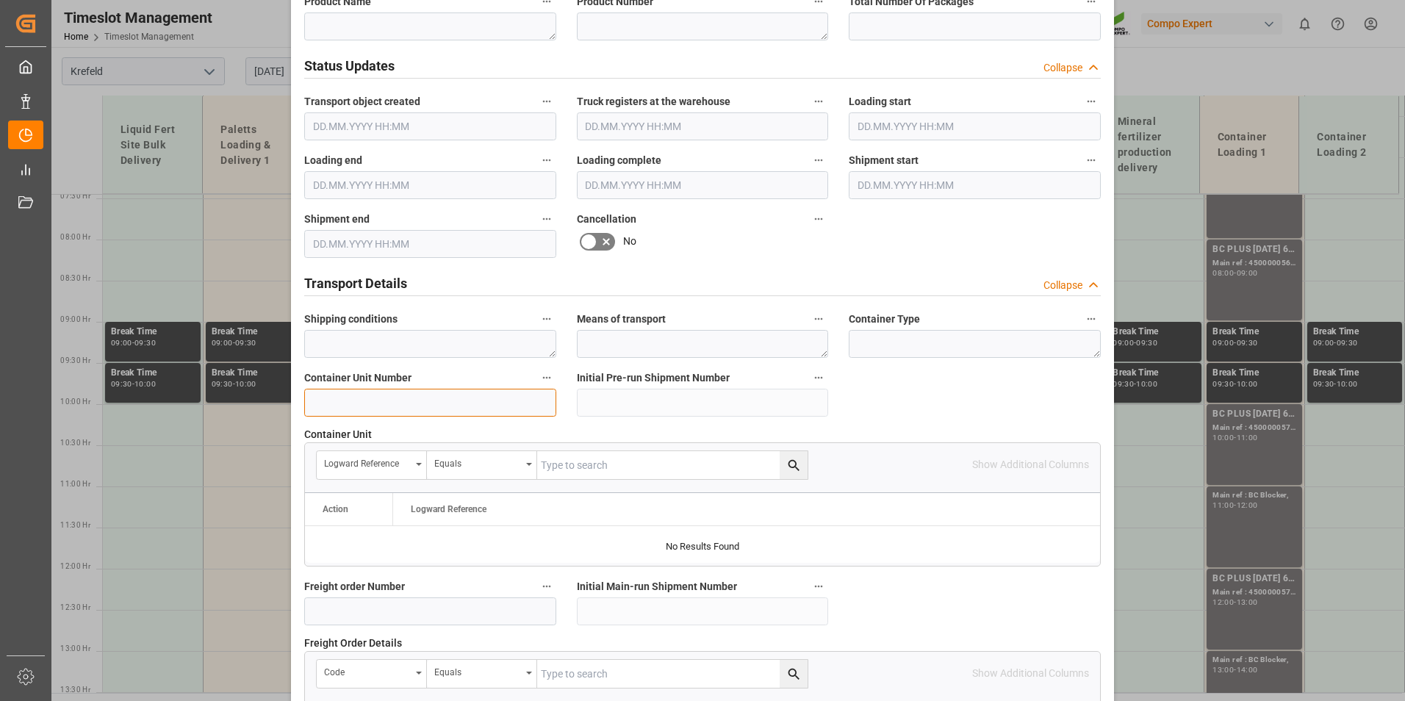
click at [365, 395] on input at bounding box center [430, 403] width 252 height 28
paste input "450000"
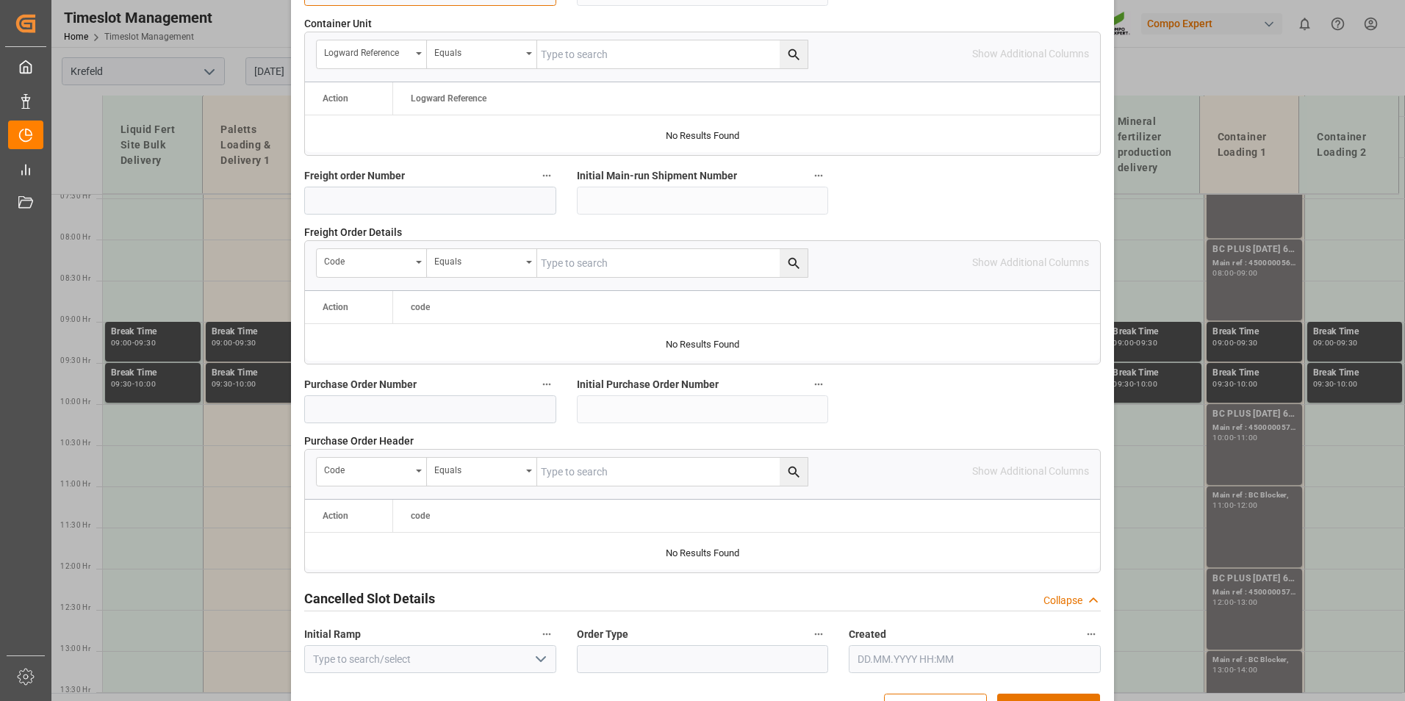
scroll to position [1338, 0]
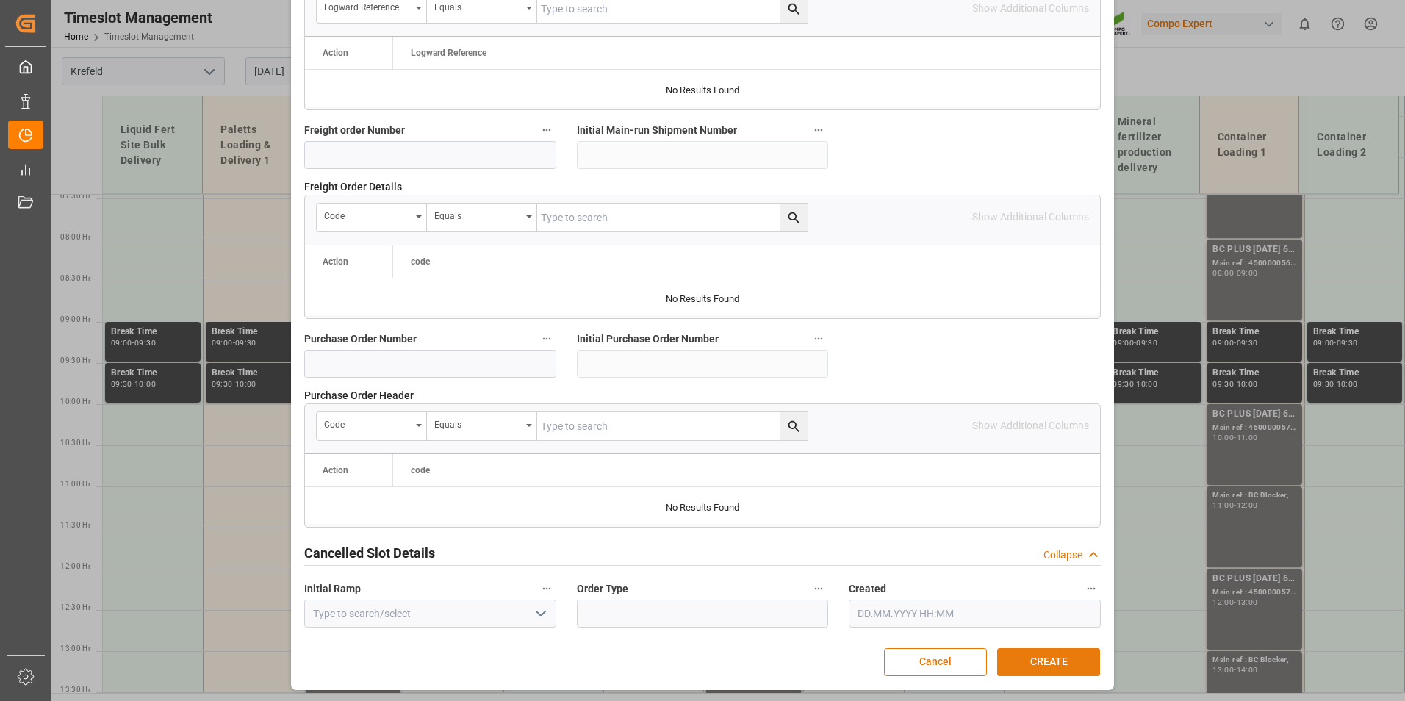
type input "4500001075"
click at [1063, 658] on button "CREATE" at bounding box center [1048, 662] width 103 height 28
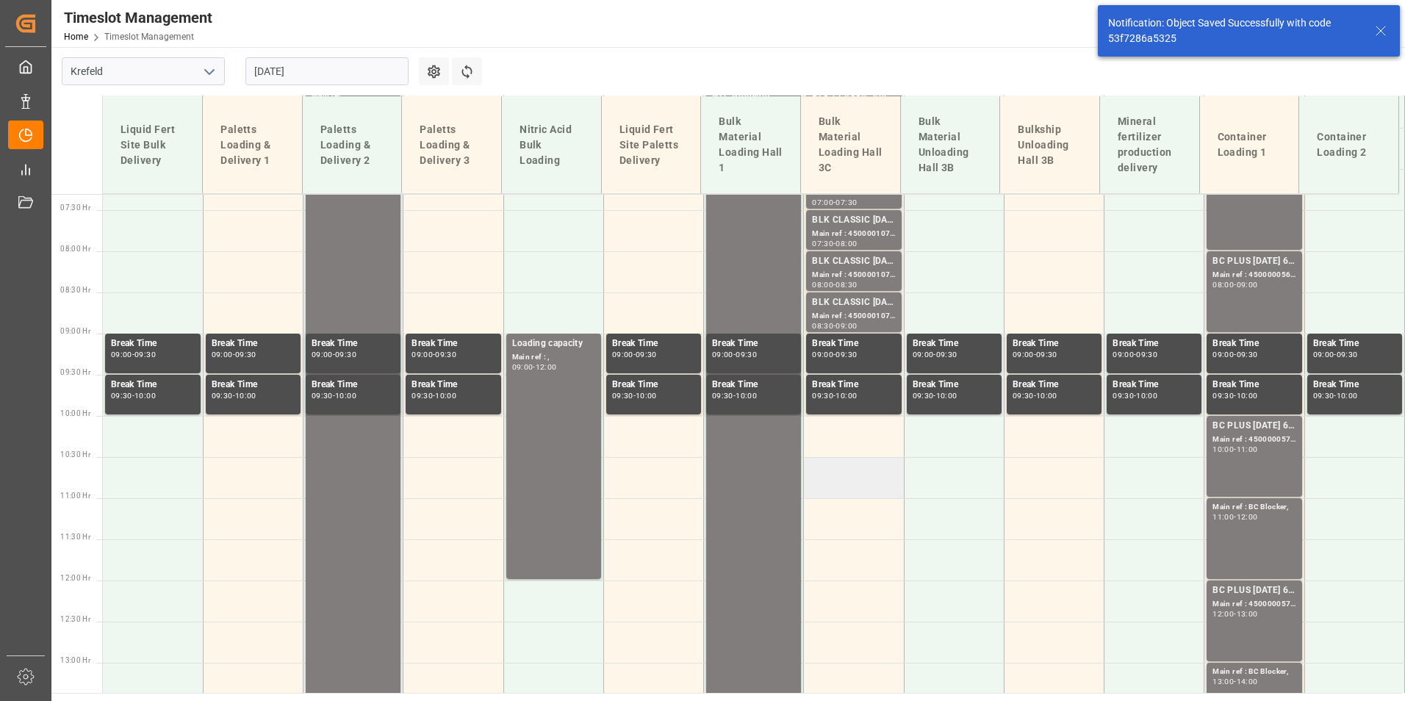
scroll to position [613, 0]
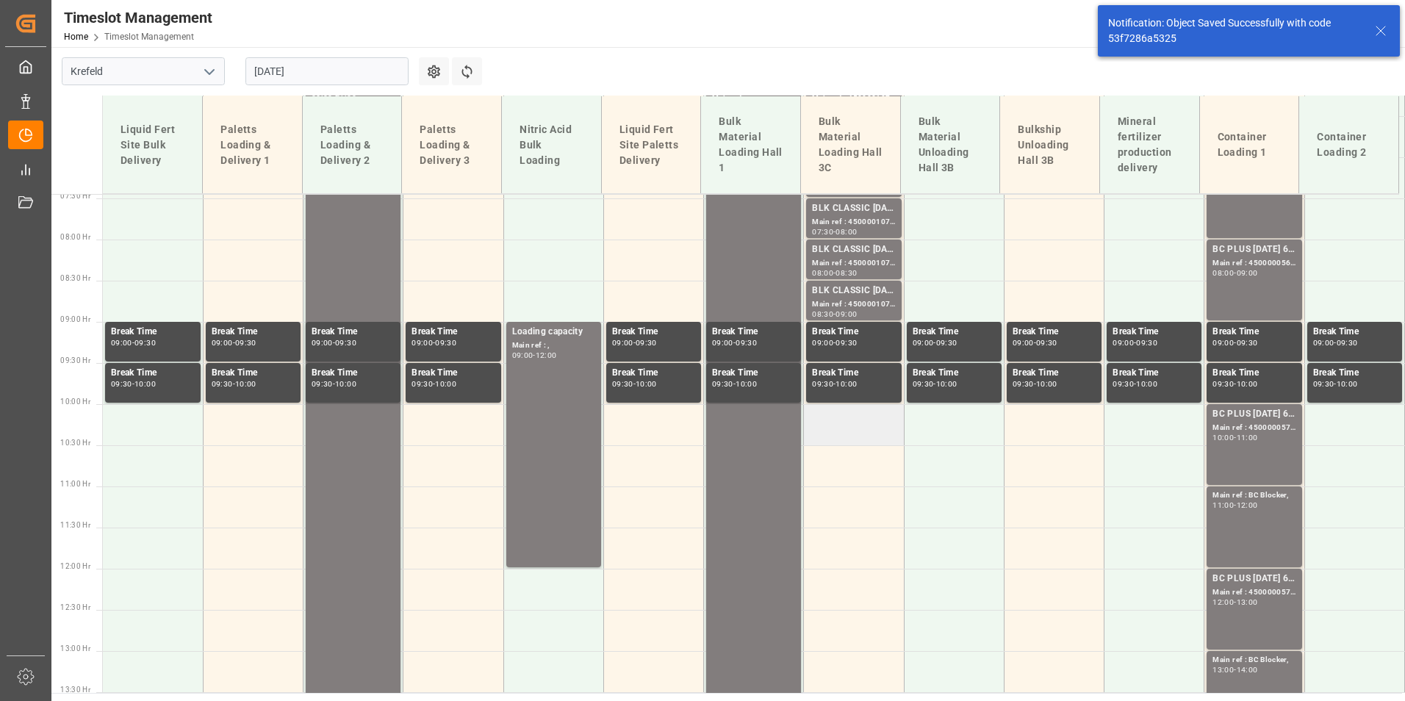
click at [855, 427] on td at bounding box center [854, 424] width 100 height 41
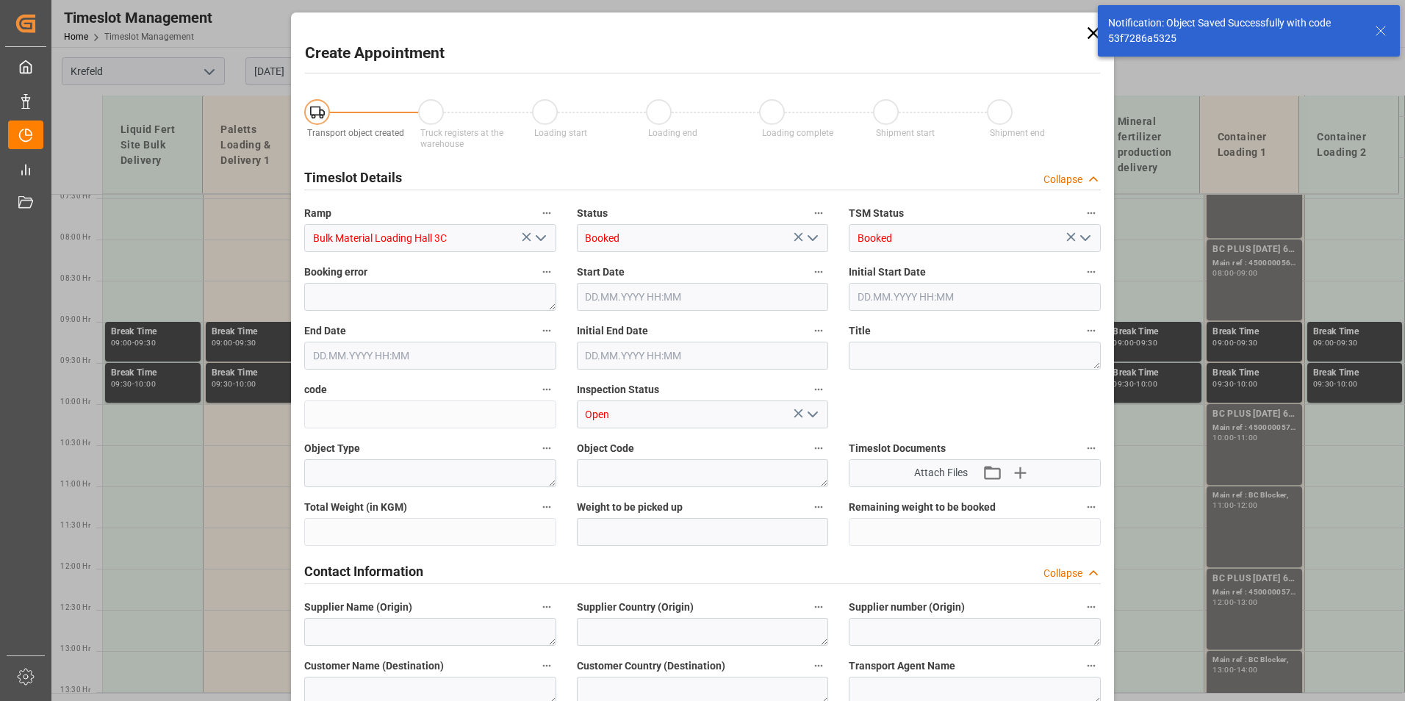
type input "01.09.2025 10:00"
type input "01.09.2025 10:30"
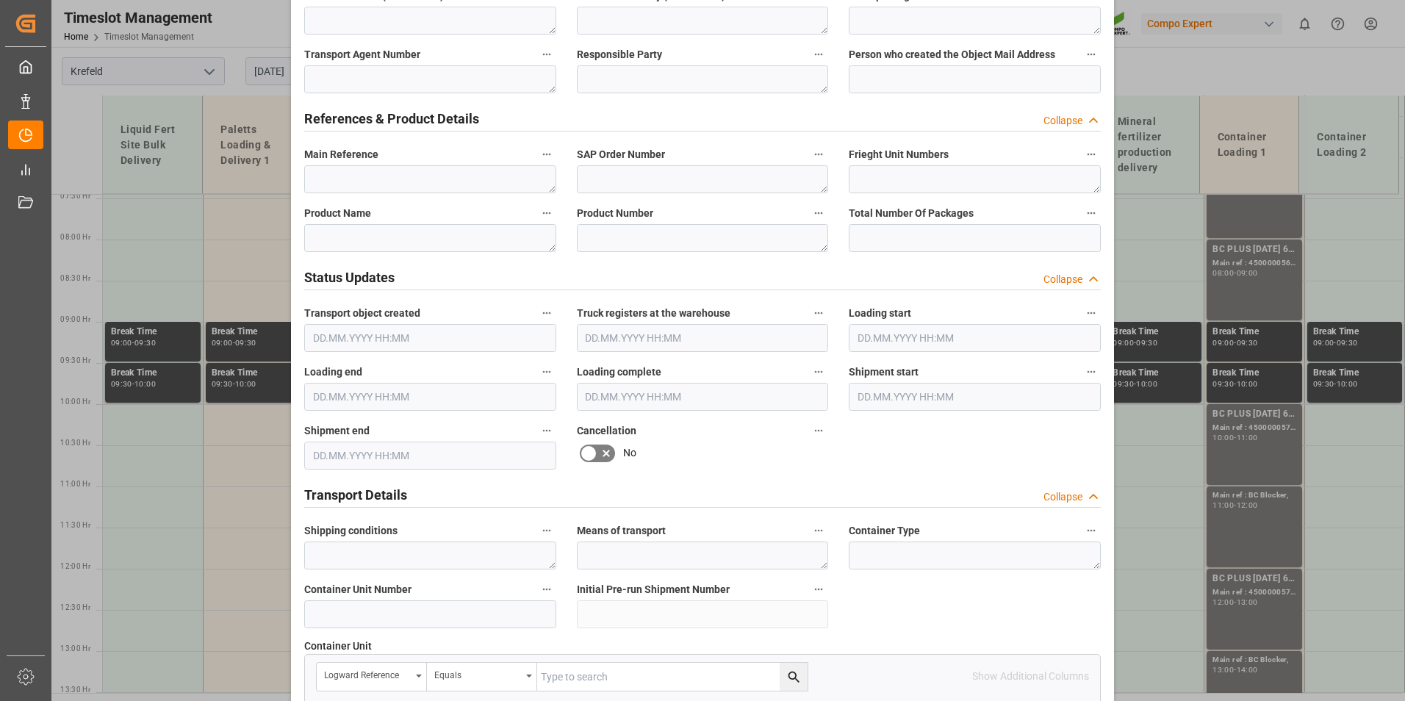
scroll to position [735, 0]
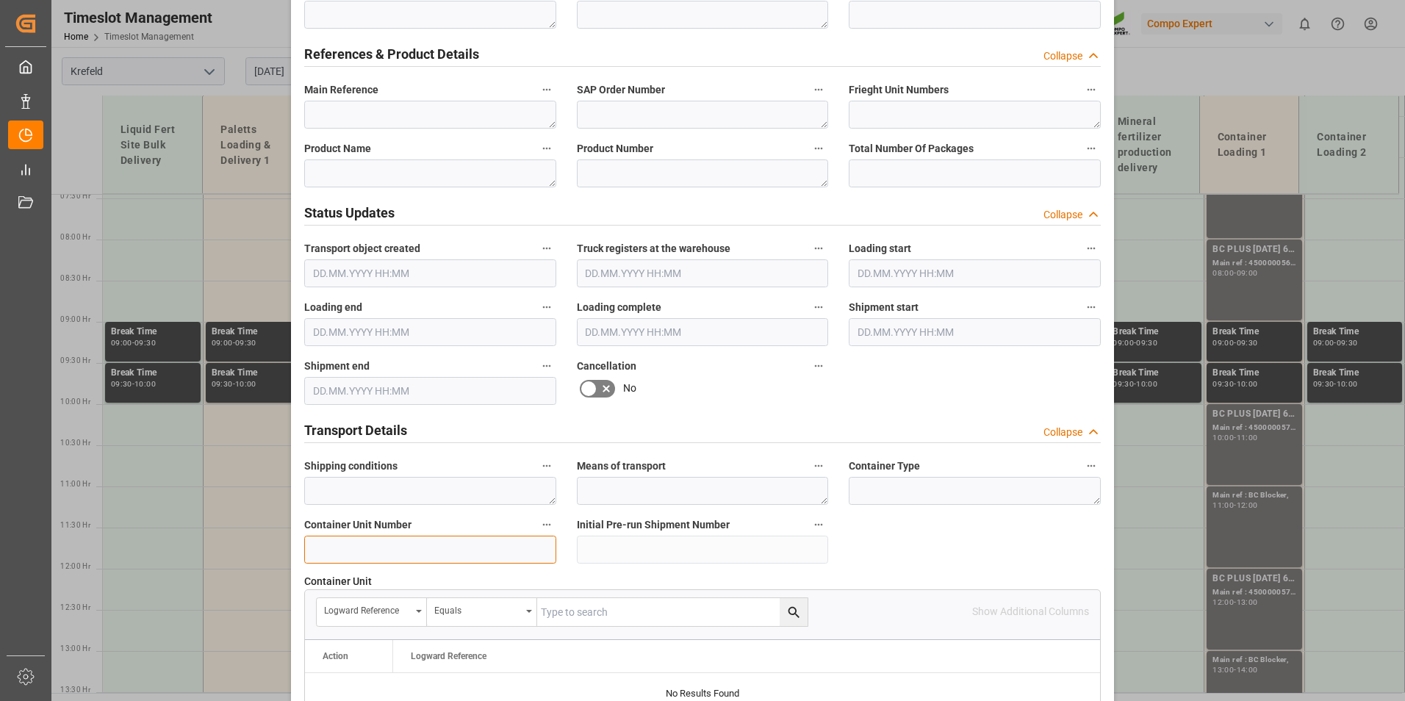
click at [414, 550] on input at bounding box center [430, 550] width 252 height 28
paste input "450000"
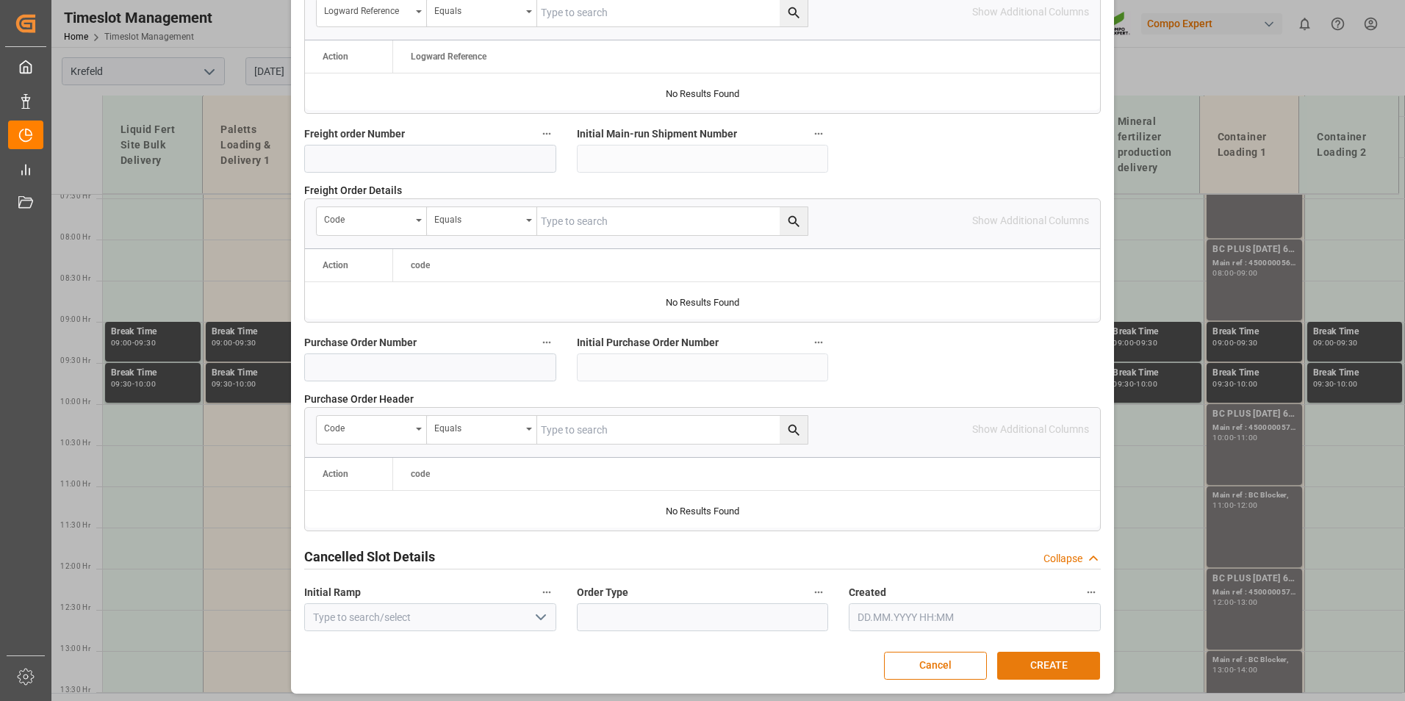
scroll to position [1338, 0]
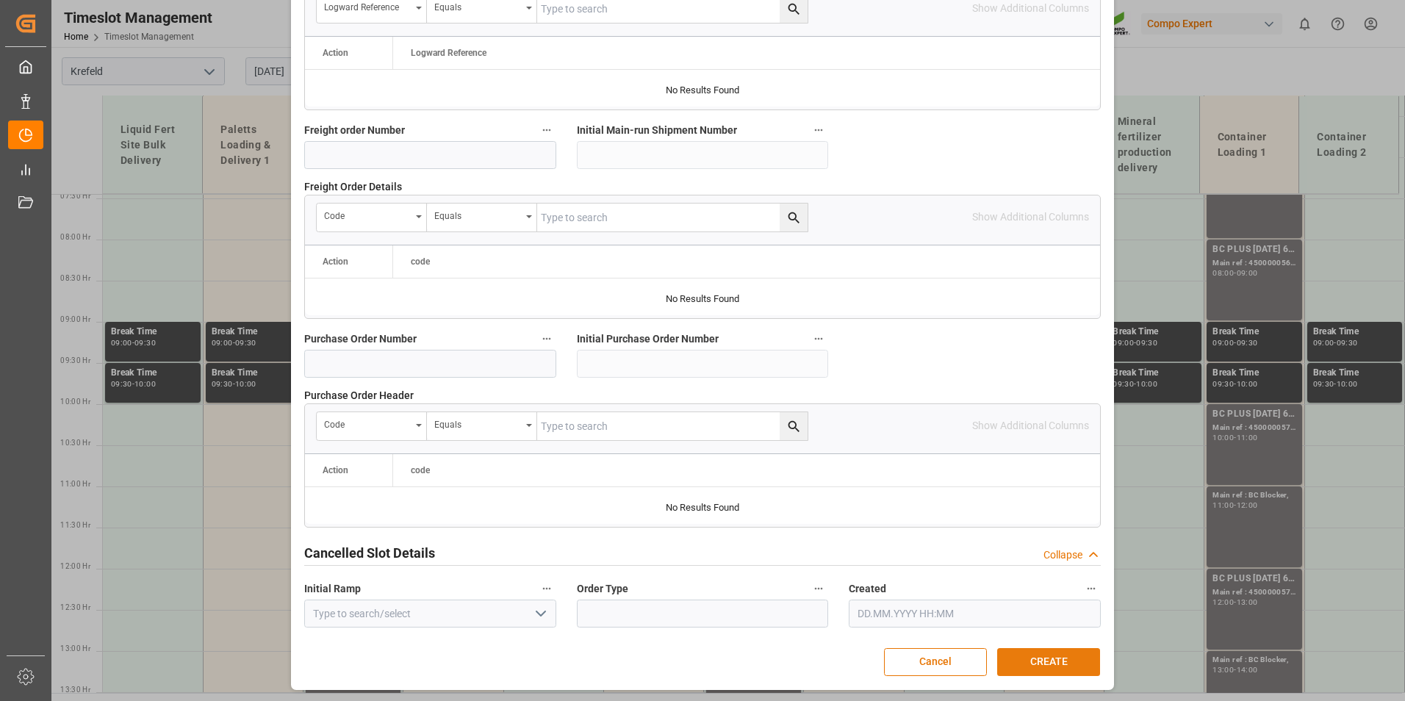
type input "4500001076"
click at [1060, 656] on button "CREATE" at bounding box center [1048, 662] width 103 height 28
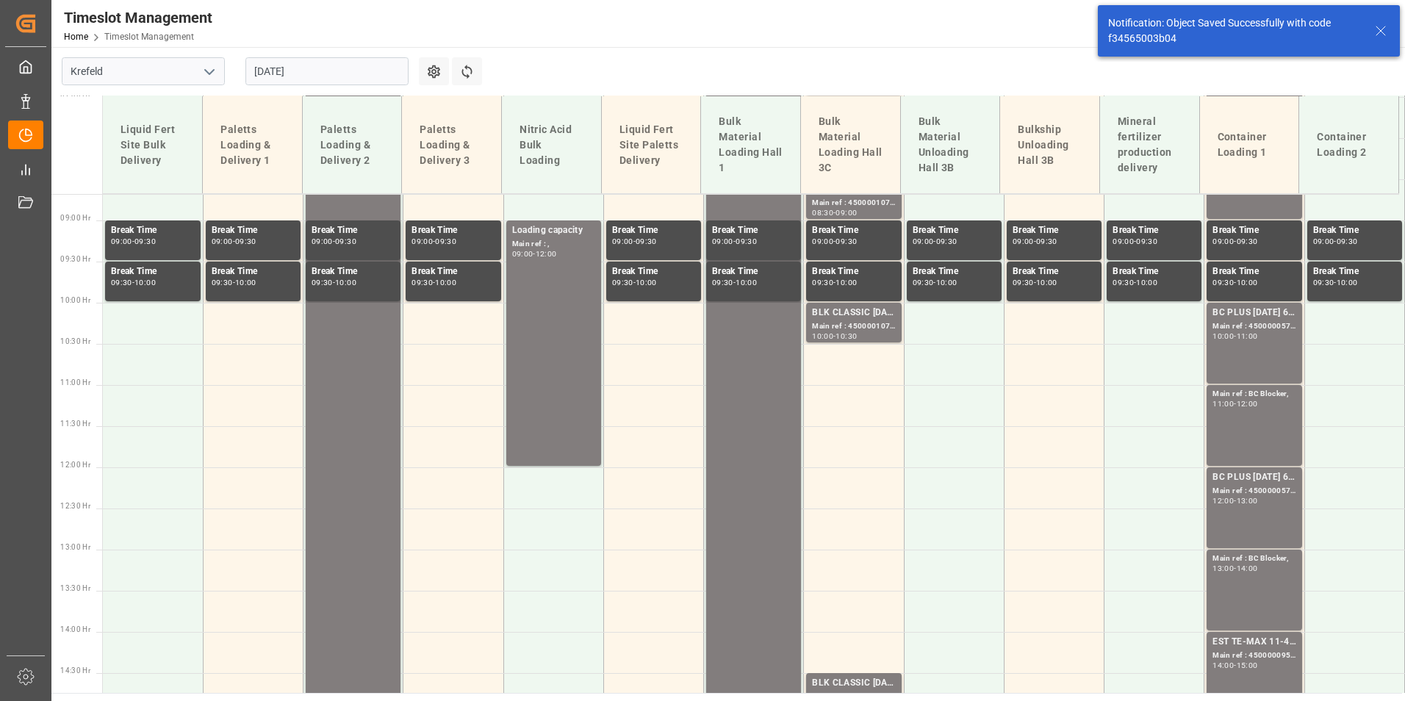
scroll to position [777, 0]
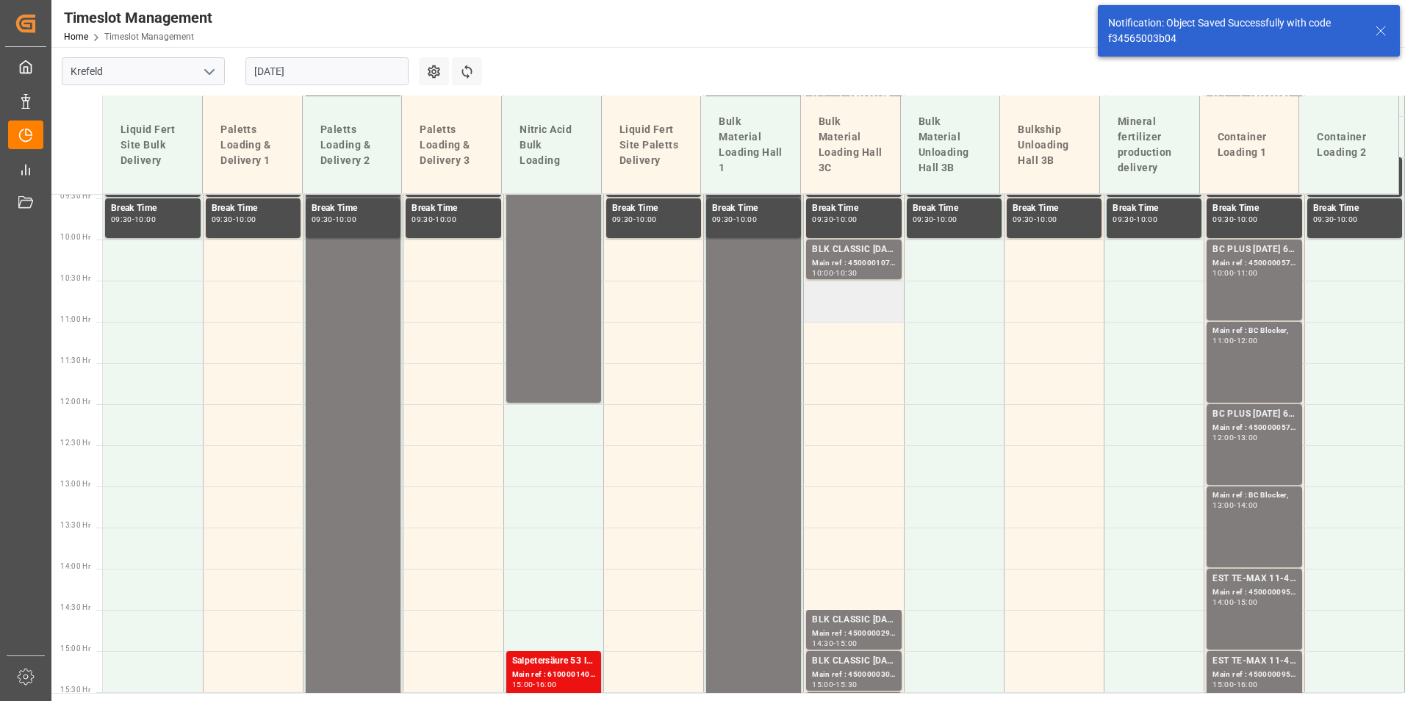
click at [851, 305] on td at bounding box center [854, 301] width 100 height 41
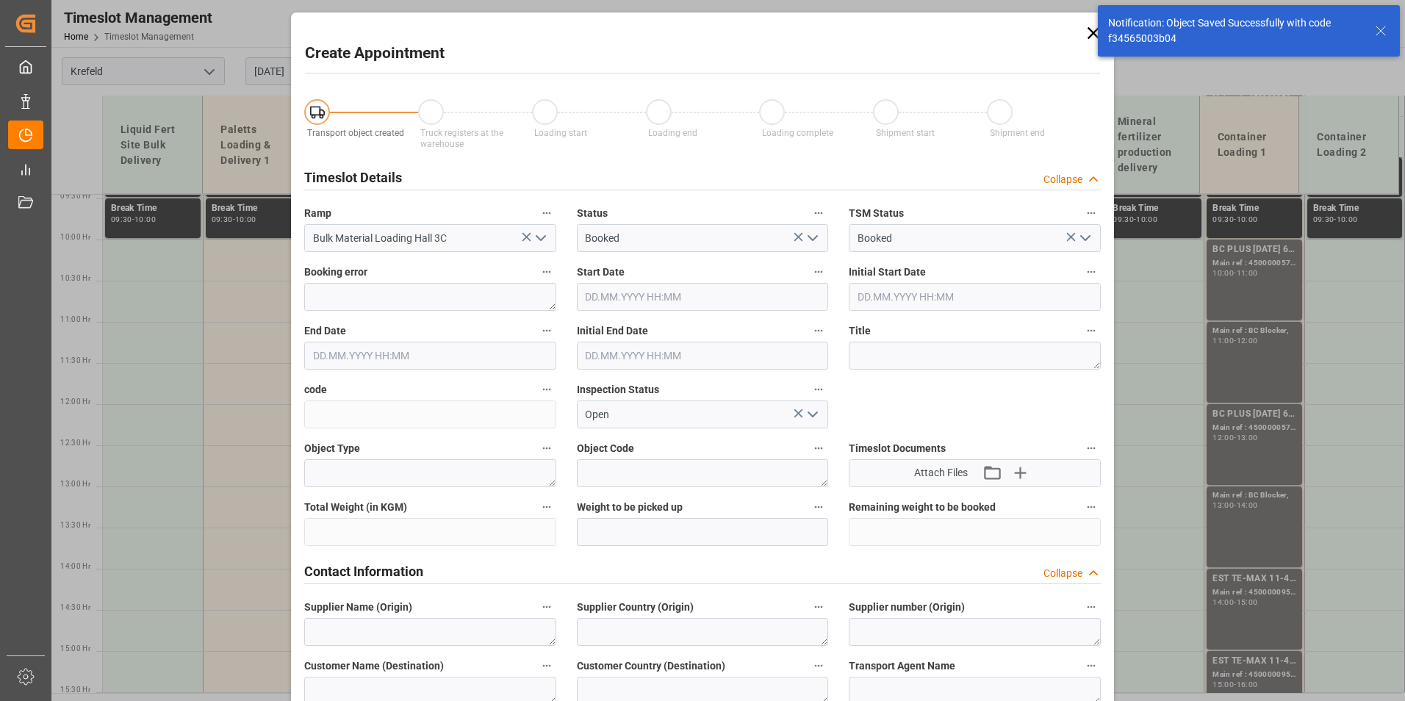
type input "01.09.2025 10:30"
type input "01.09.2025 11:00"
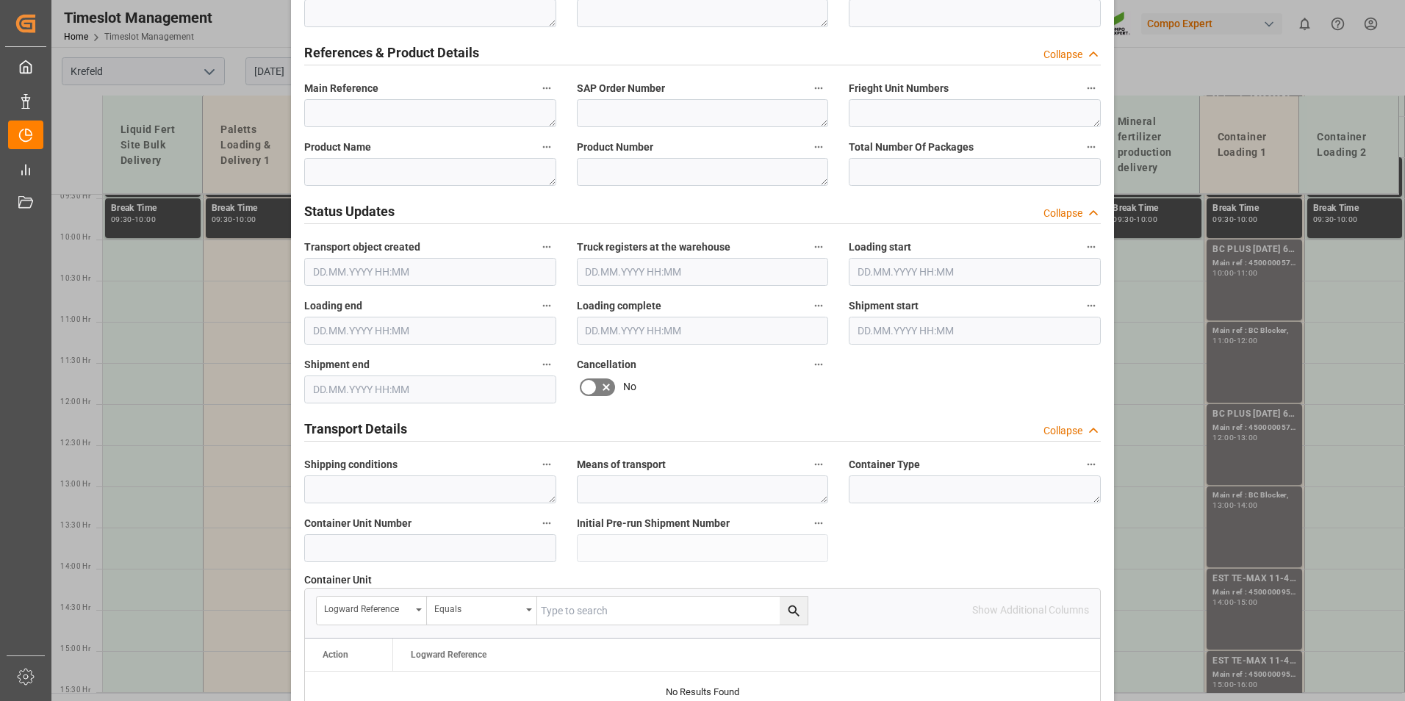
scroll to position [808, 0]
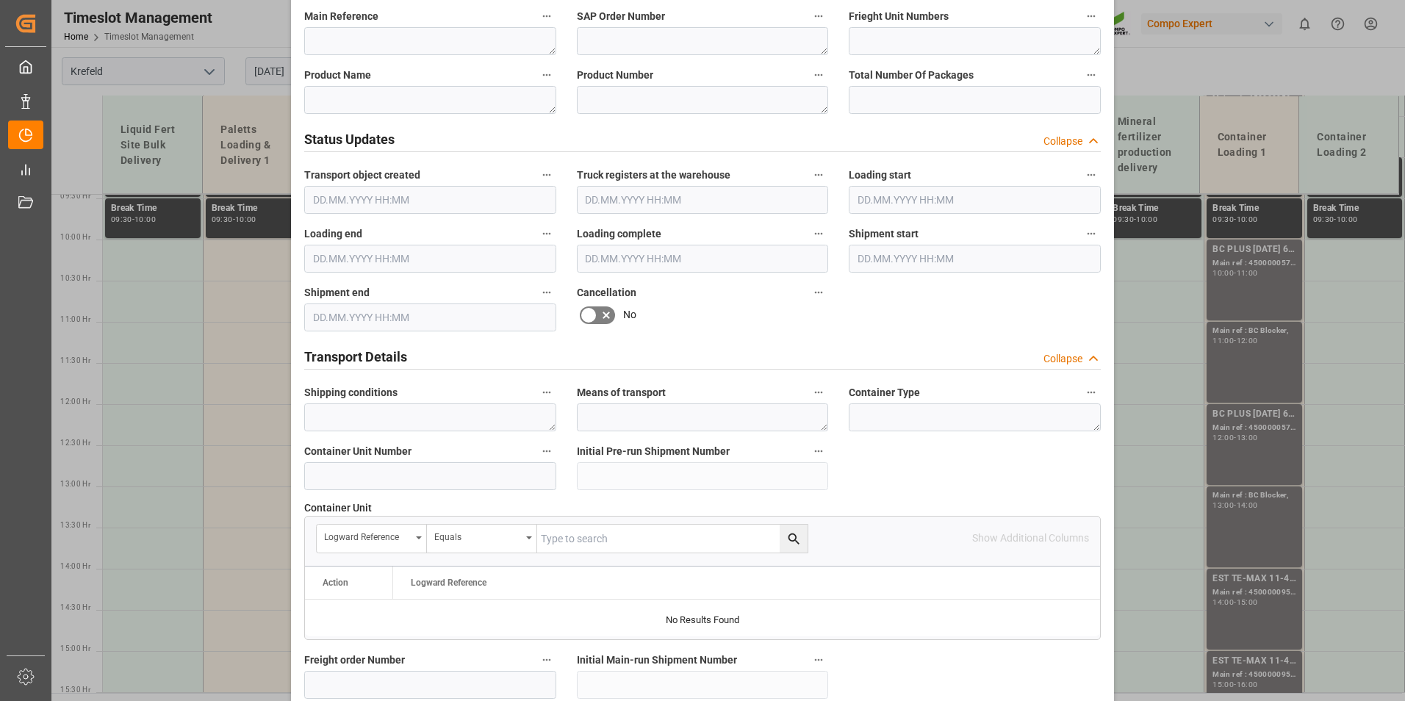
click at [412, 458] on label "Container Unit Number" at bounding box center [430, 452] width 252 height 21
click at [537, 458] on button "Container Unit Number" at bounding box center [546, 451] width 19 height 19
click at [406, 468] on div at bounding box center [702, 350] width 1405 height 701
click at [395, 472] on input at bounding box center [430, 476] width 252 height 28
paste input "450000"
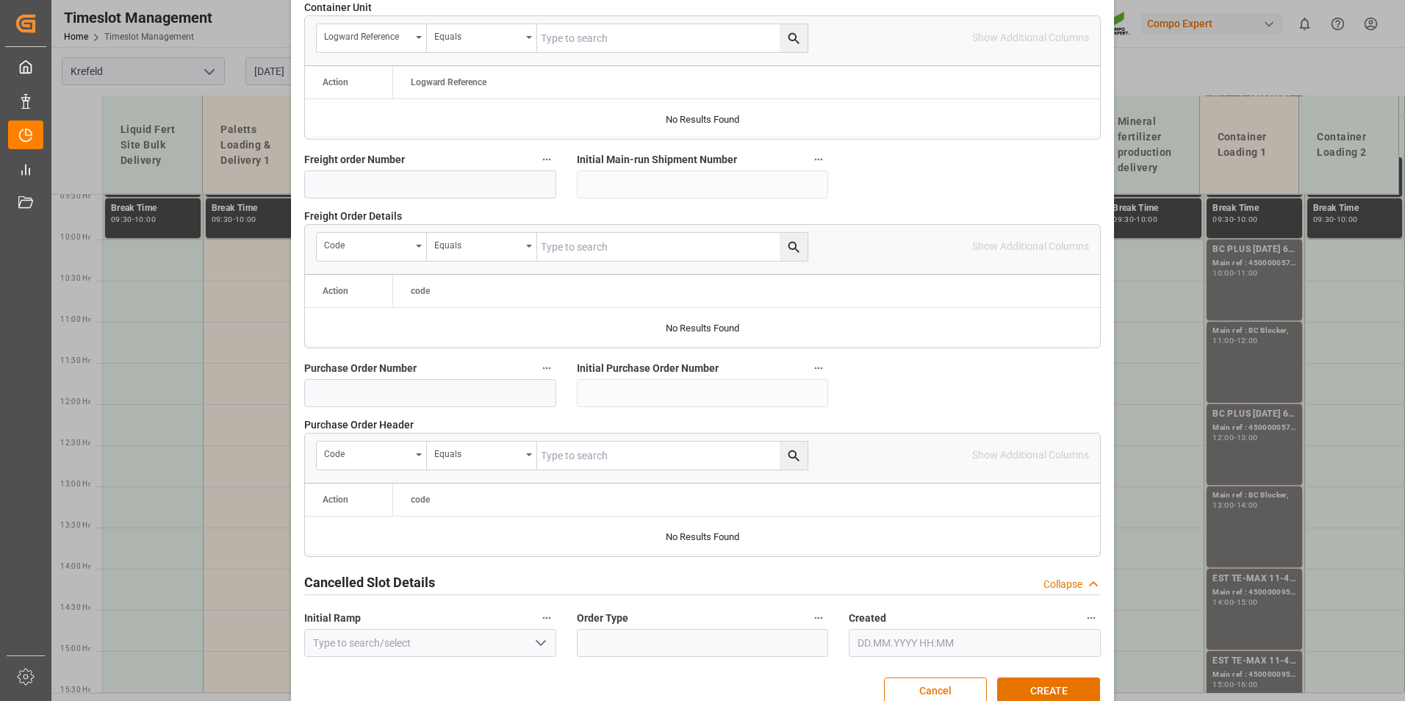
scroll to position [1338, 0]
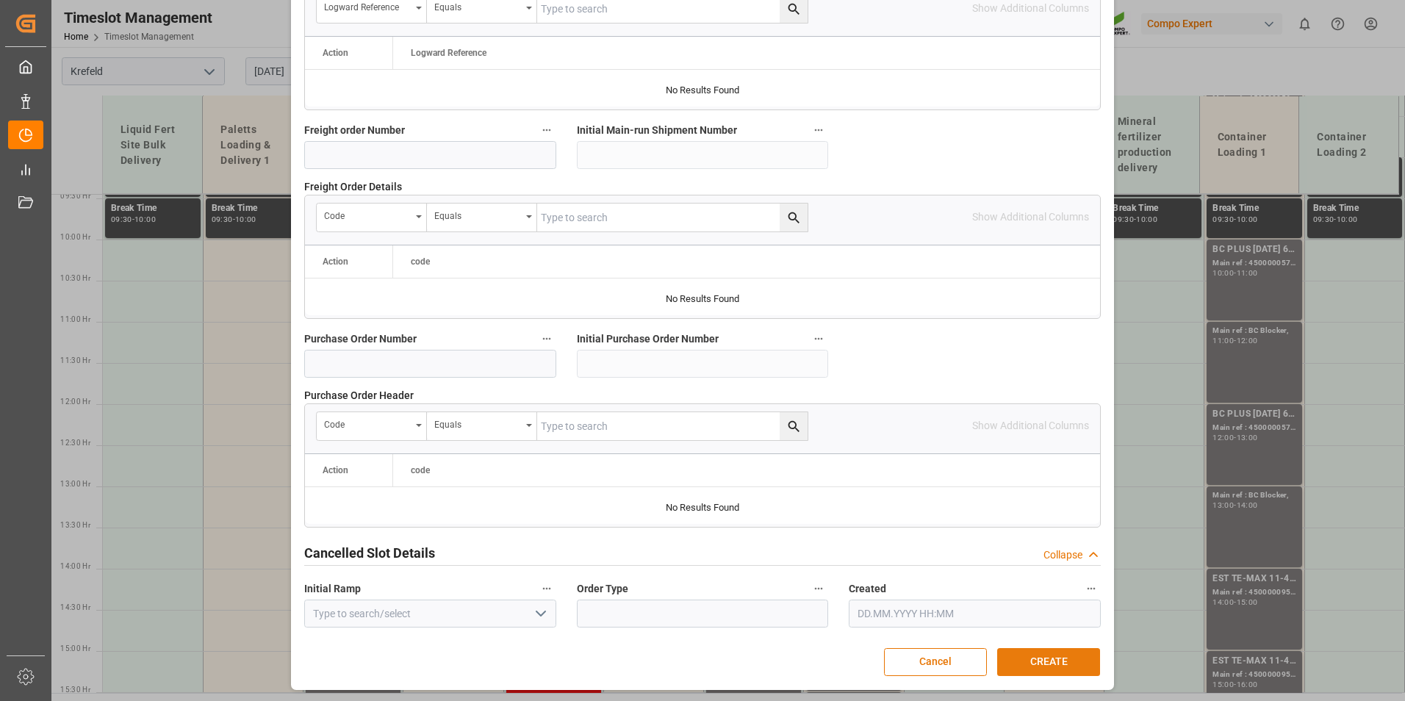
type input "4500001077"
click at [1013, 650] on button "CREATE" at bounding box center [1048, 662] width 103 height 28
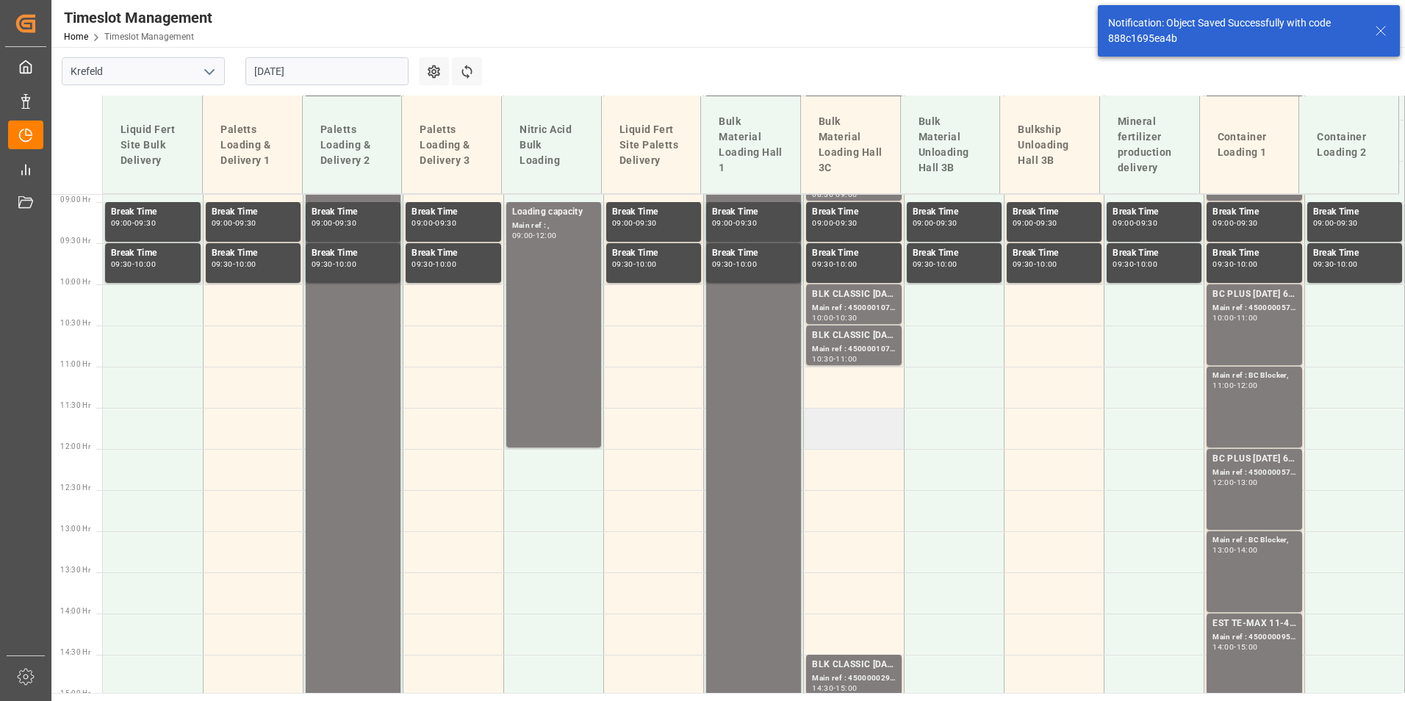
scroll to position [777, 0]
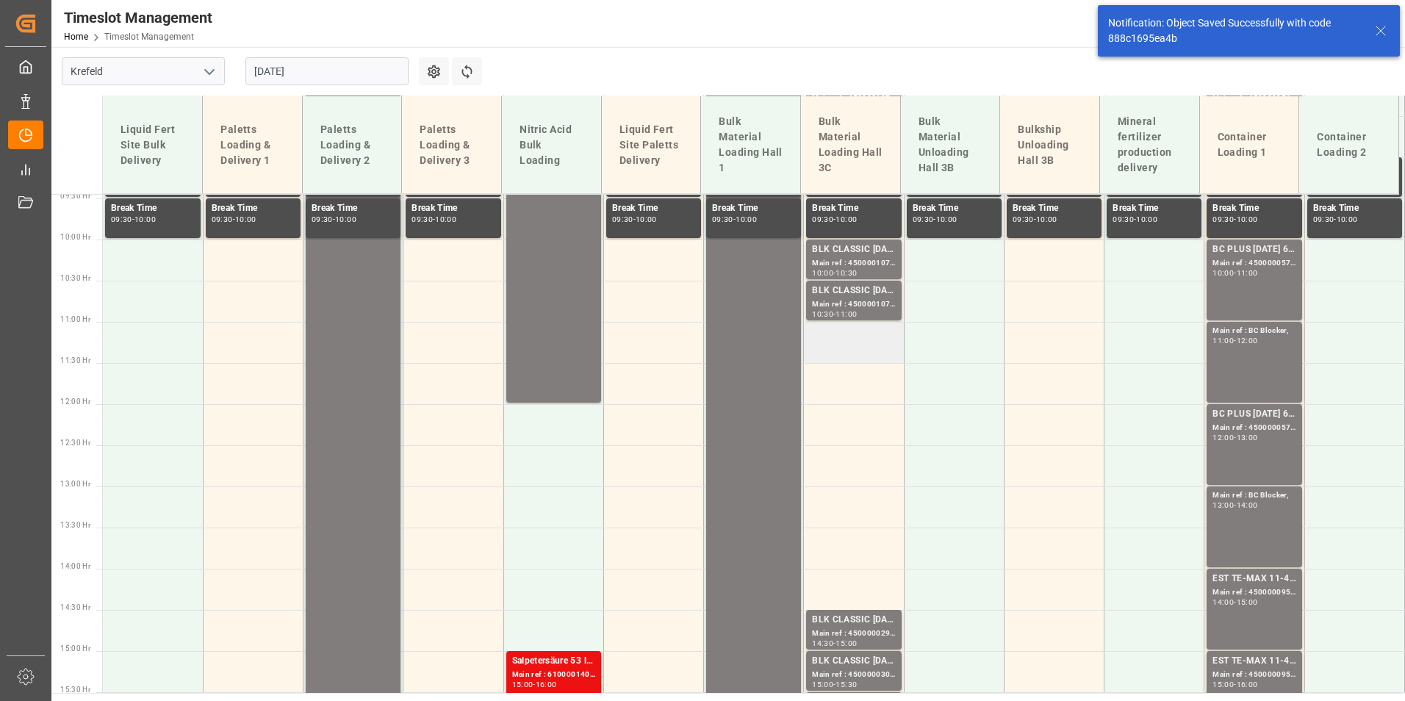
click at [841, 359] on td at bounding box center [854, 342] width 100 height 41
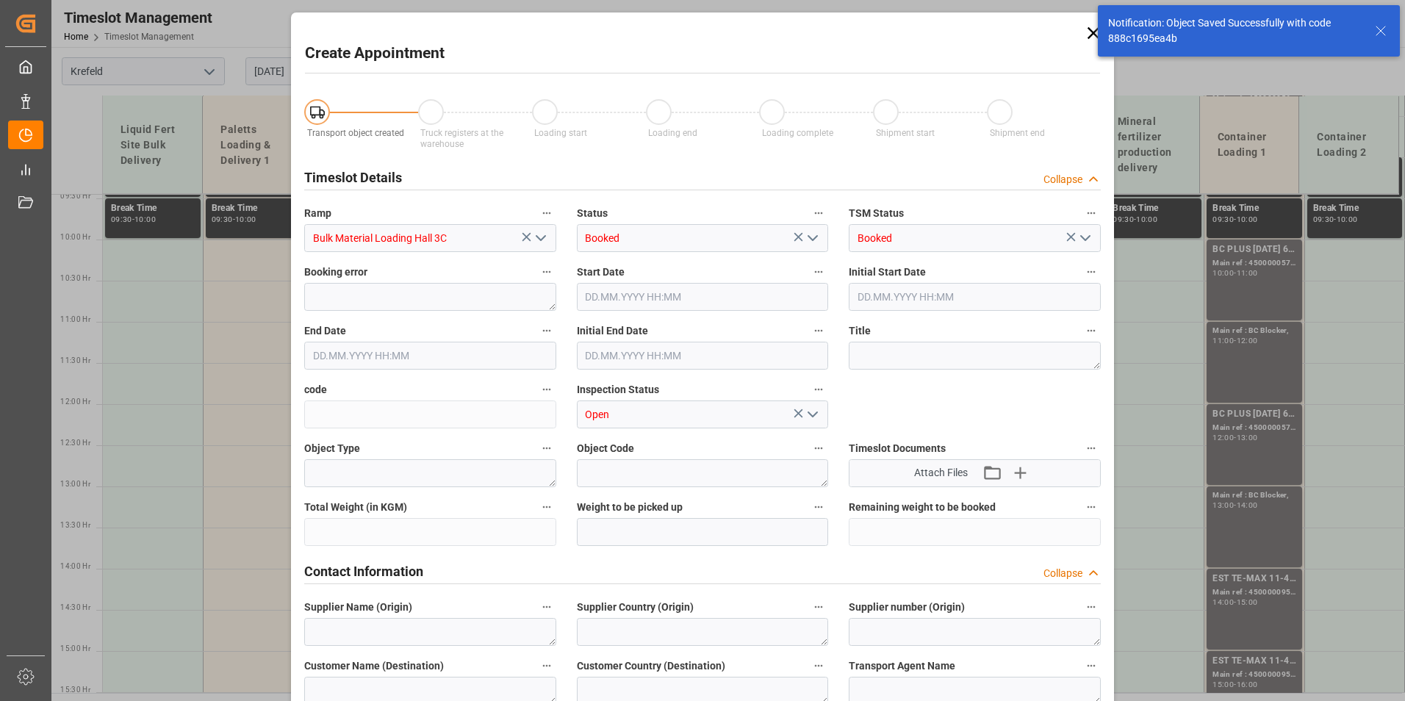
type input "01.09.2025 11:00"
type input "01.09.2025 11:30"
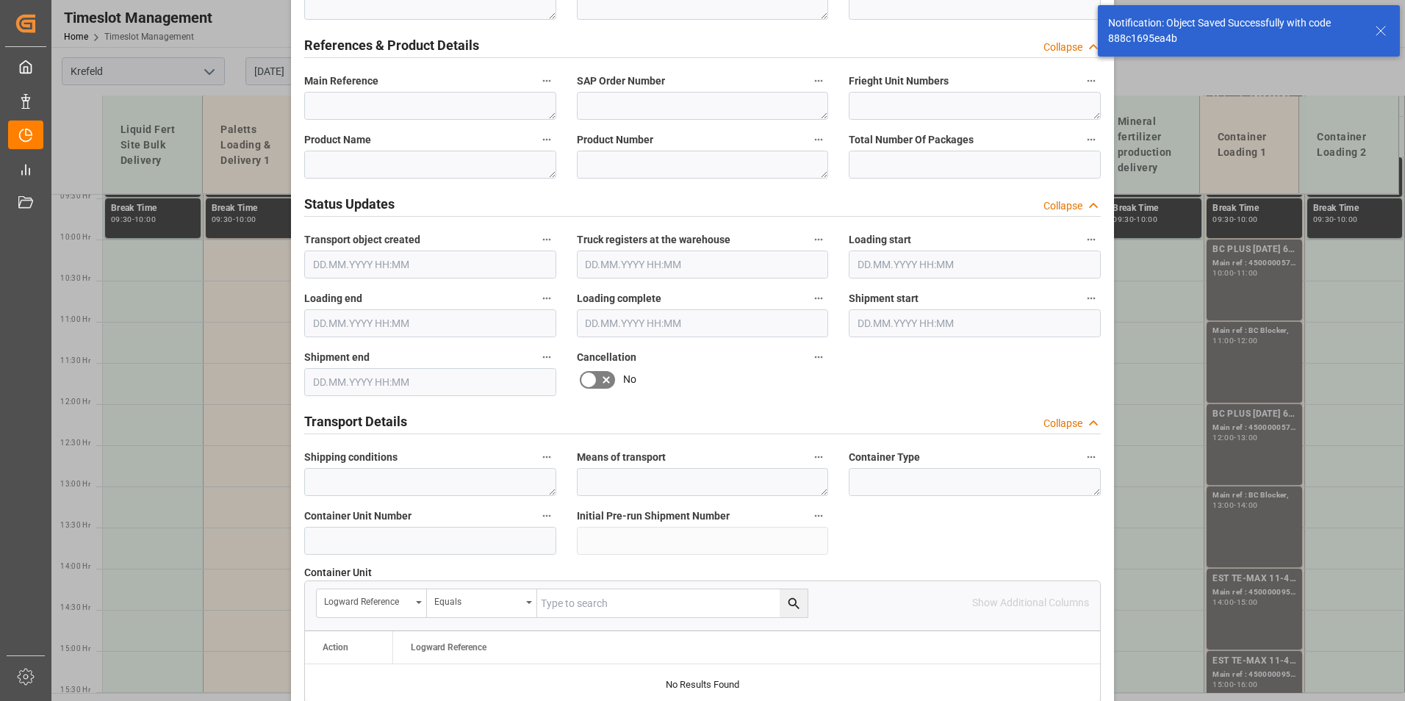
scroll to position [808, 0]
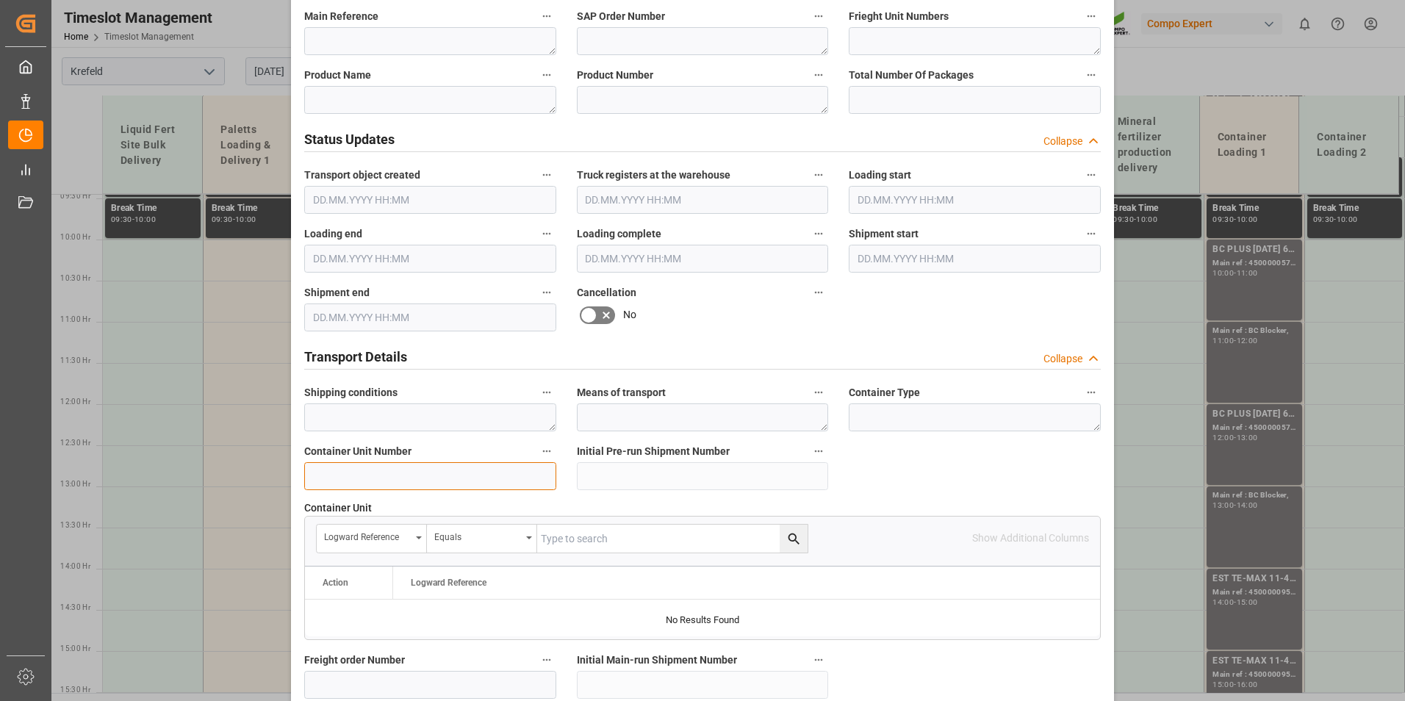
click at [376, 467] on input at bounding box center [430, 476] width 252 height 28
paste input "450000"
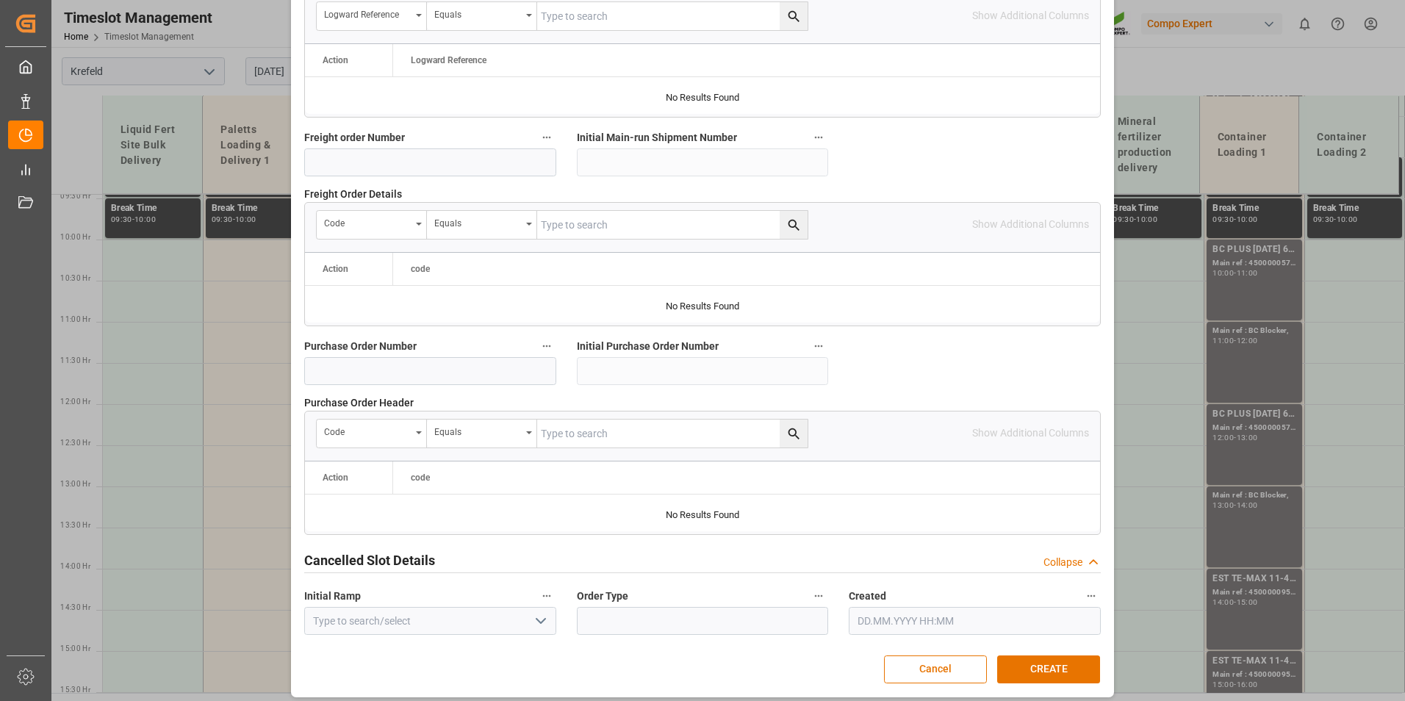
scroll to position [1338, 0]
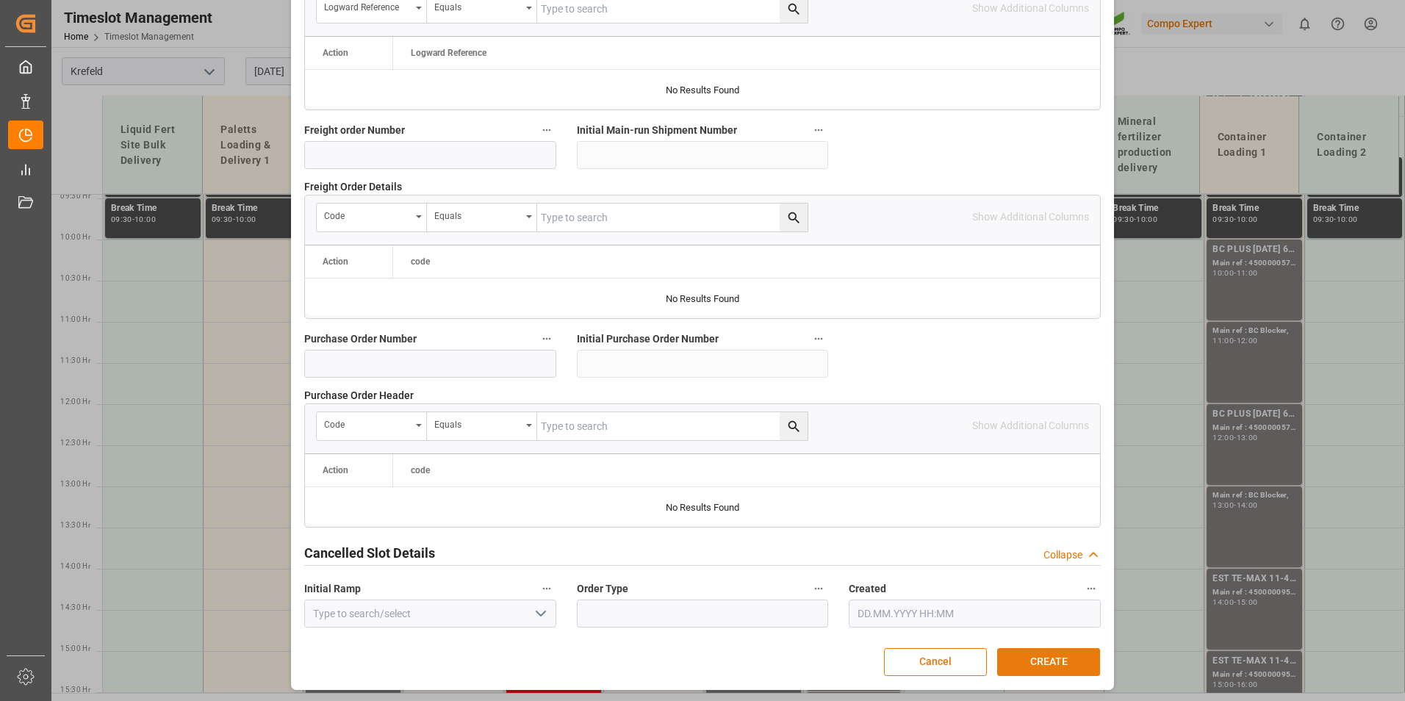
type input "4500001078"
click at [1052, 664] on button "CREATE" at bounding box center [1048, 662] width 103 height 28
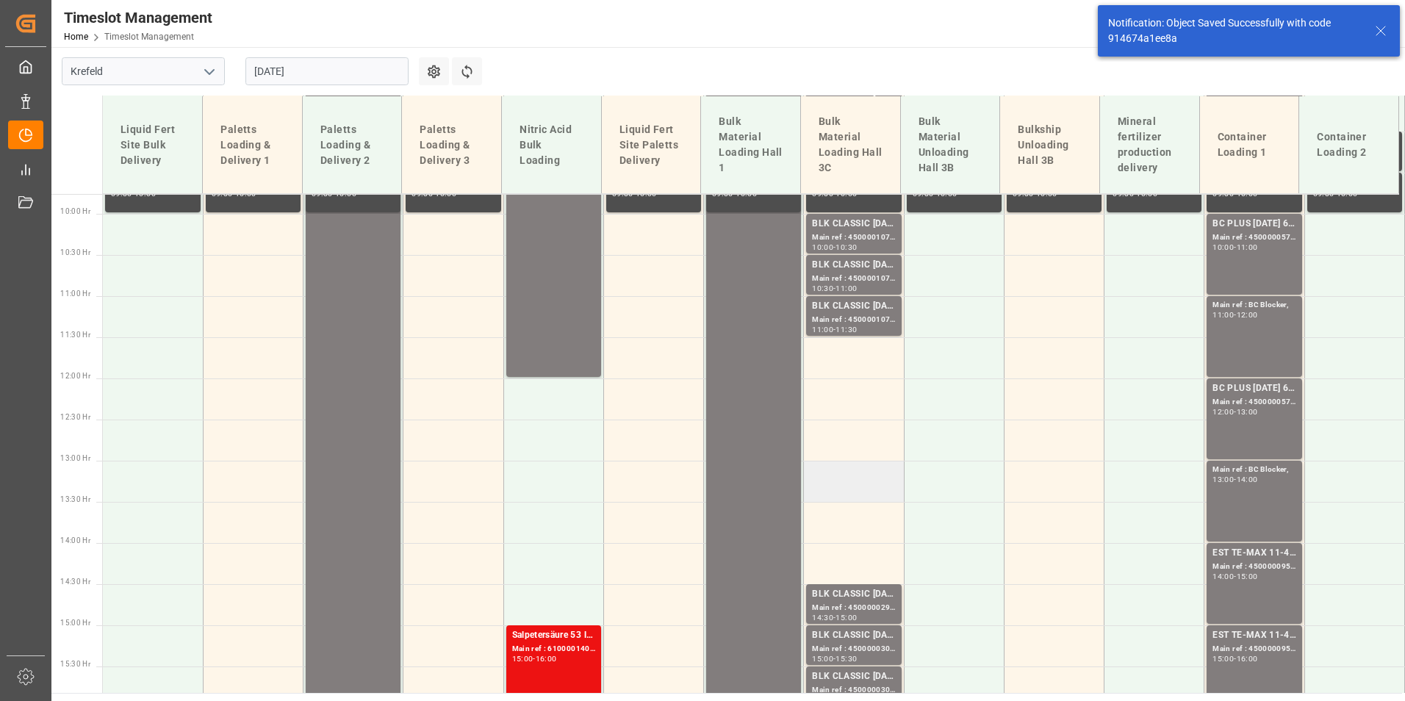
scroll to position [860, 0]
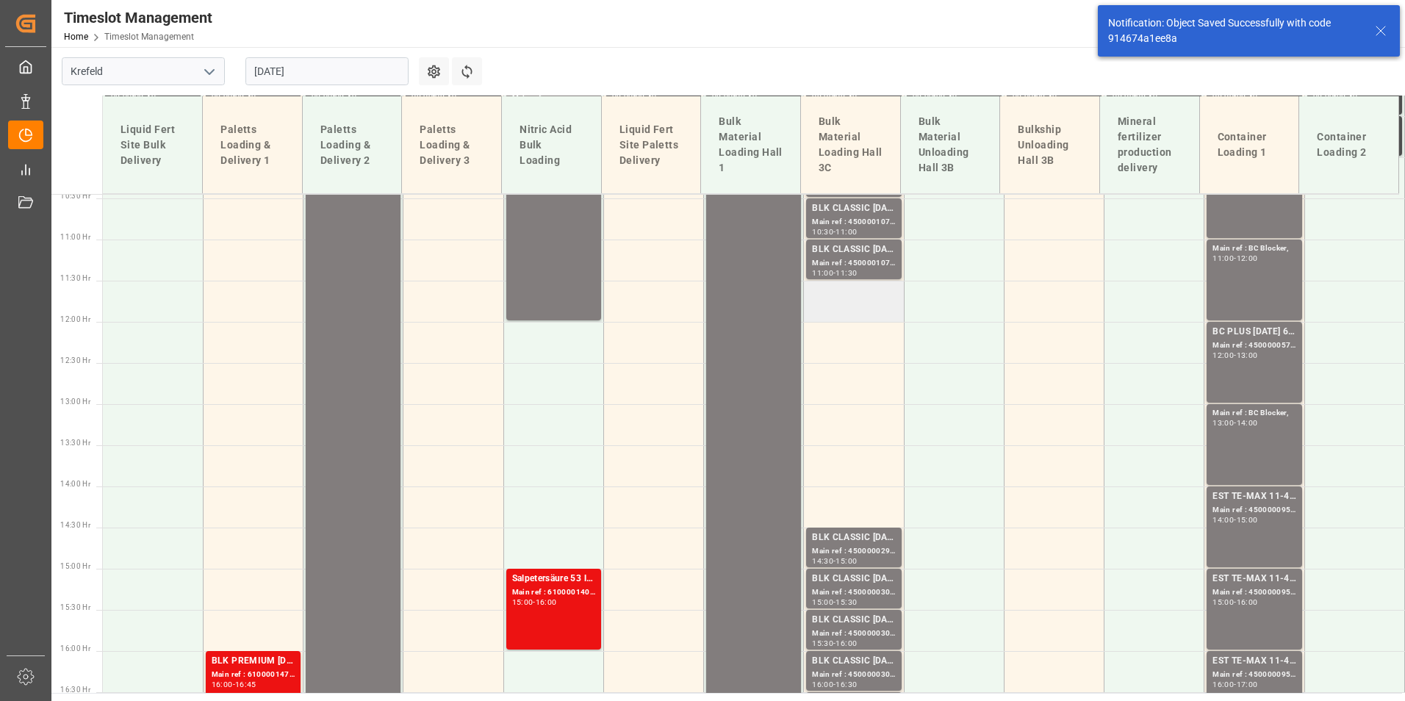
click at [846, 313] on td at bounding box center [854, 301] width 100 height 41
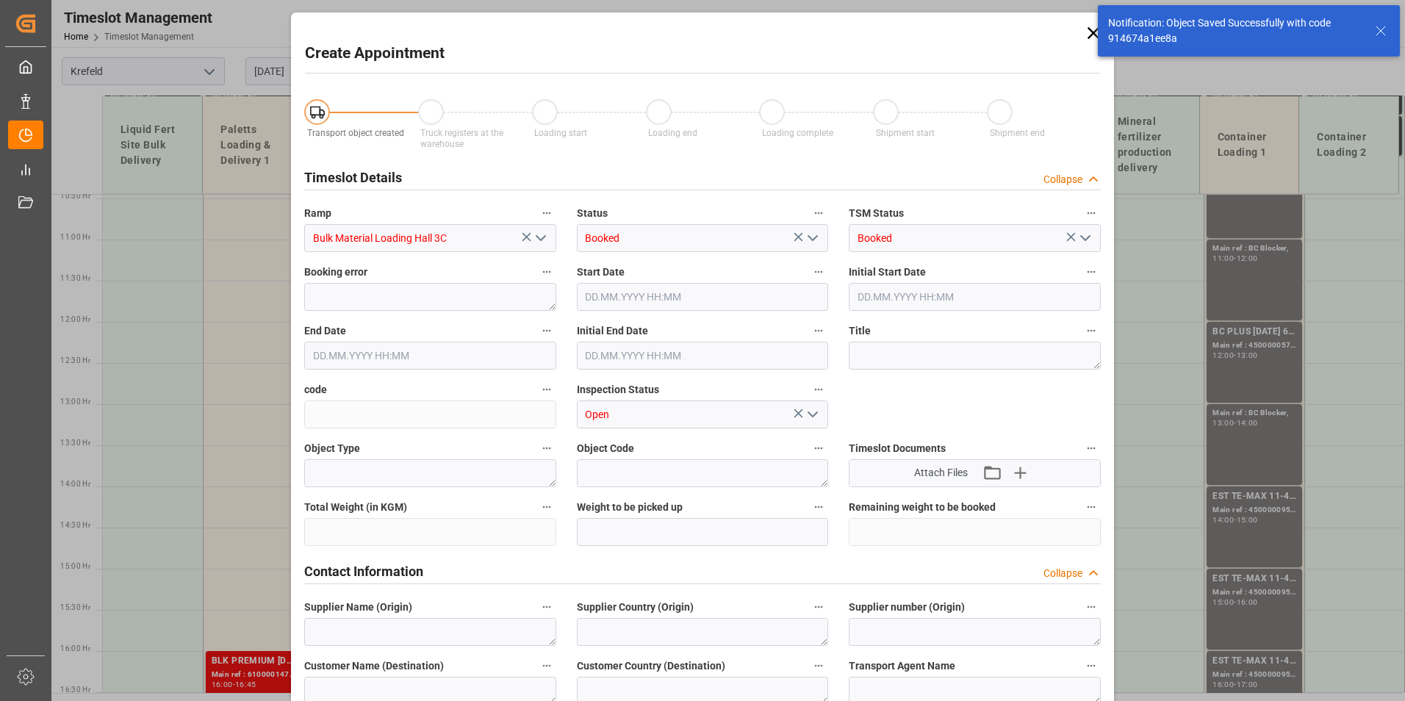
type input "01.09.2025 11:30"
type input "01.09.2025 12:00"
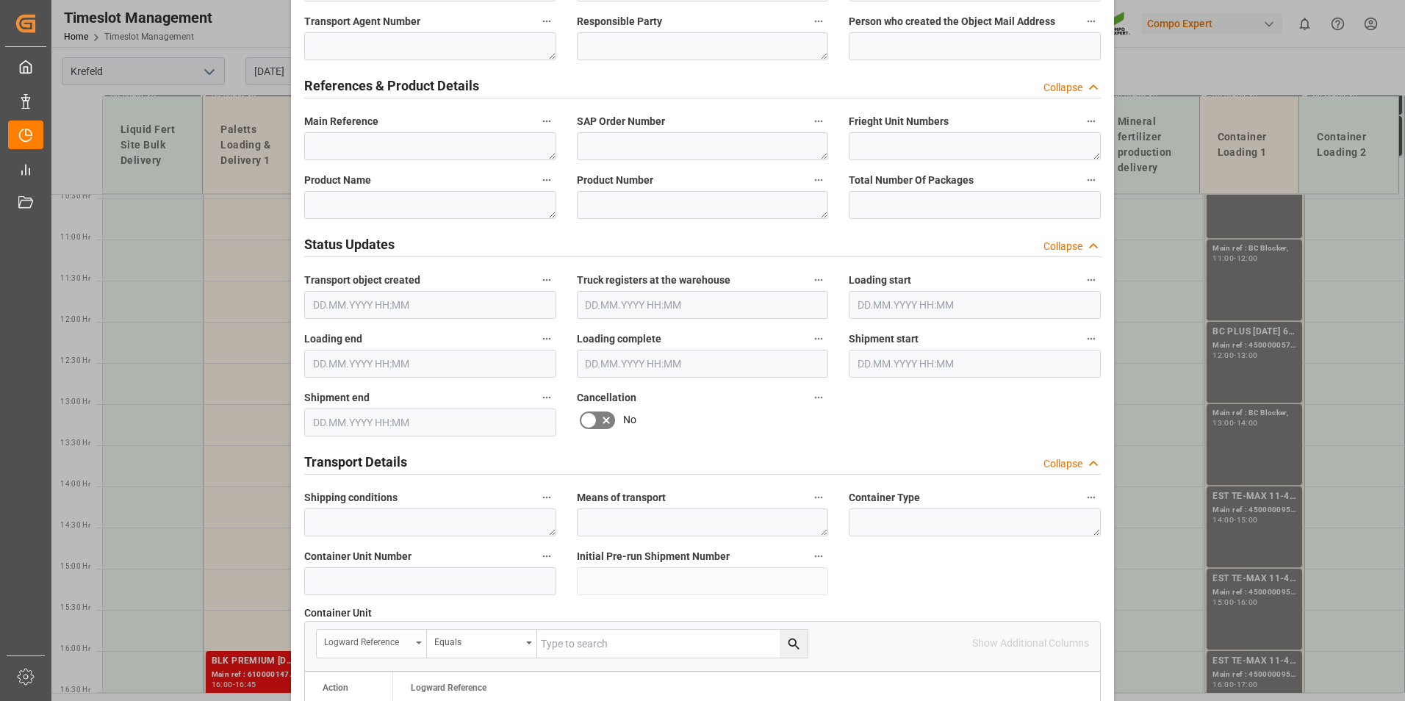
scroll to position [808, 0]
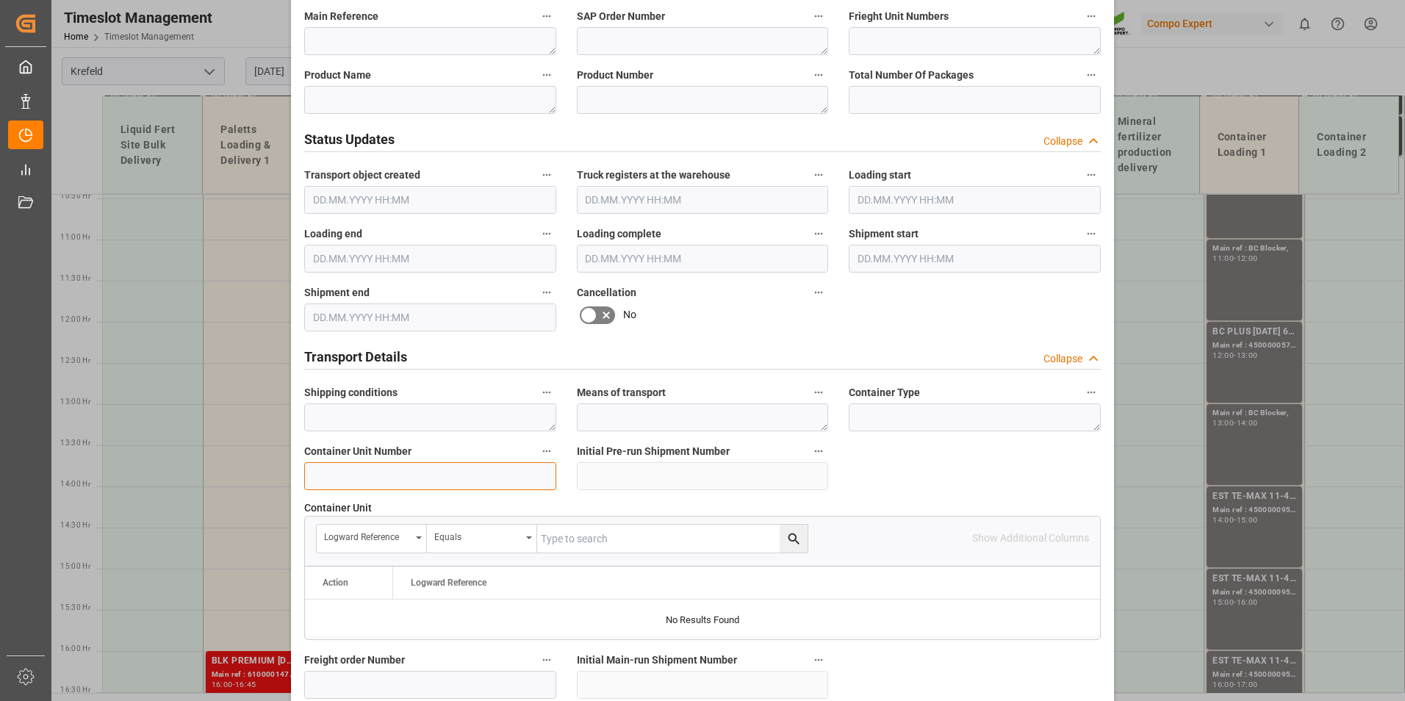
click at [392, 470] on input at bounding box center [430, 476] width 252 height 28
paste input "450000"
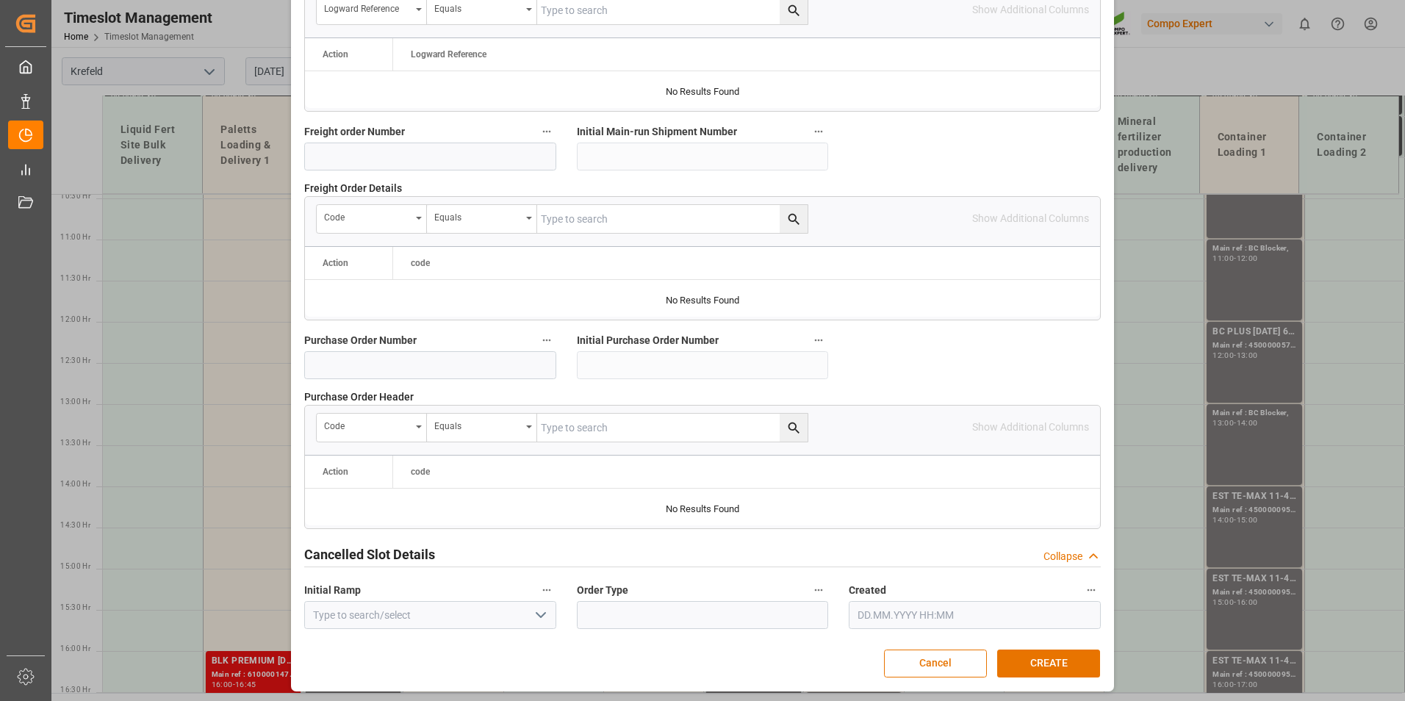
scroll to position [1338, 0]
type input "4500001079"
click at [1027, 669] on button "CREATE" at bounding box center [1048, 662] width 103 height 28
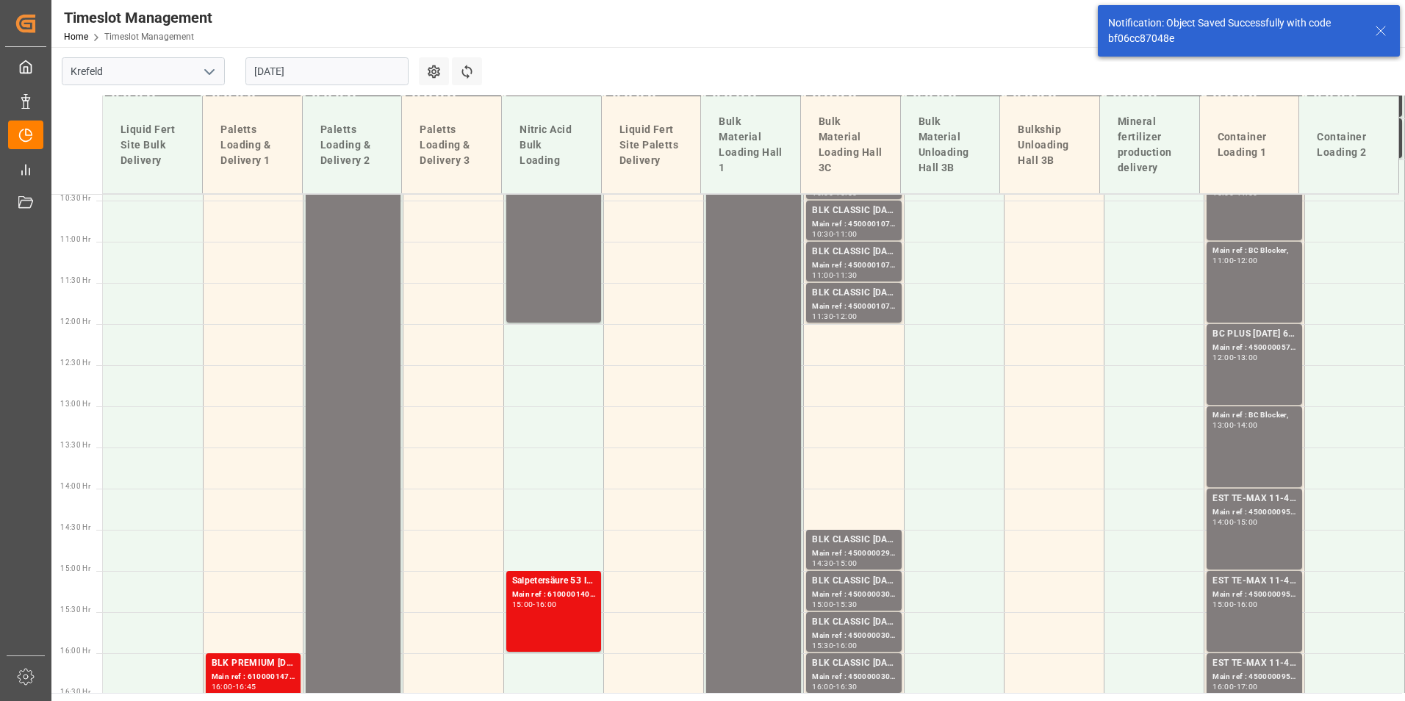
scroll to position [860, 0]
click at [858, 342] on td at bounding box center [854, 342] width 100 height 41
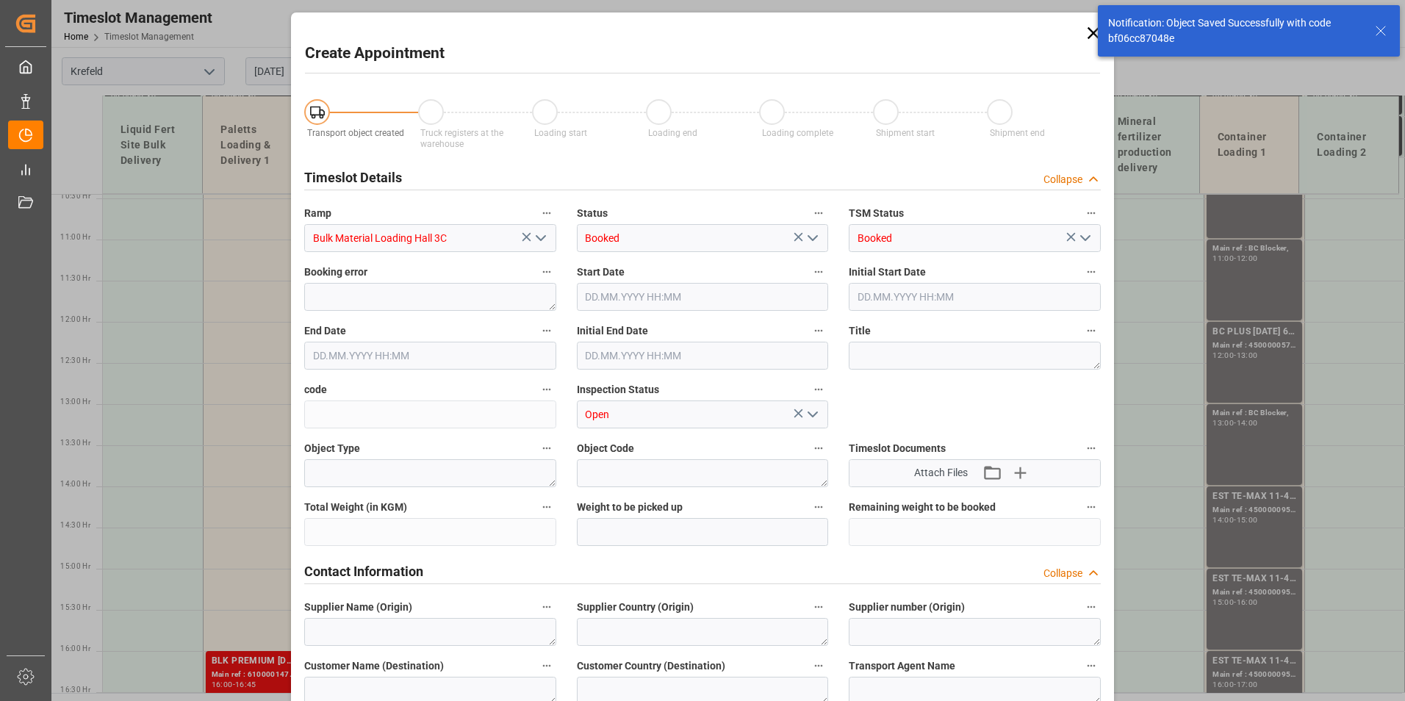
type input "01.09.2025 12:00"
type input "01.09.2025 12:30"
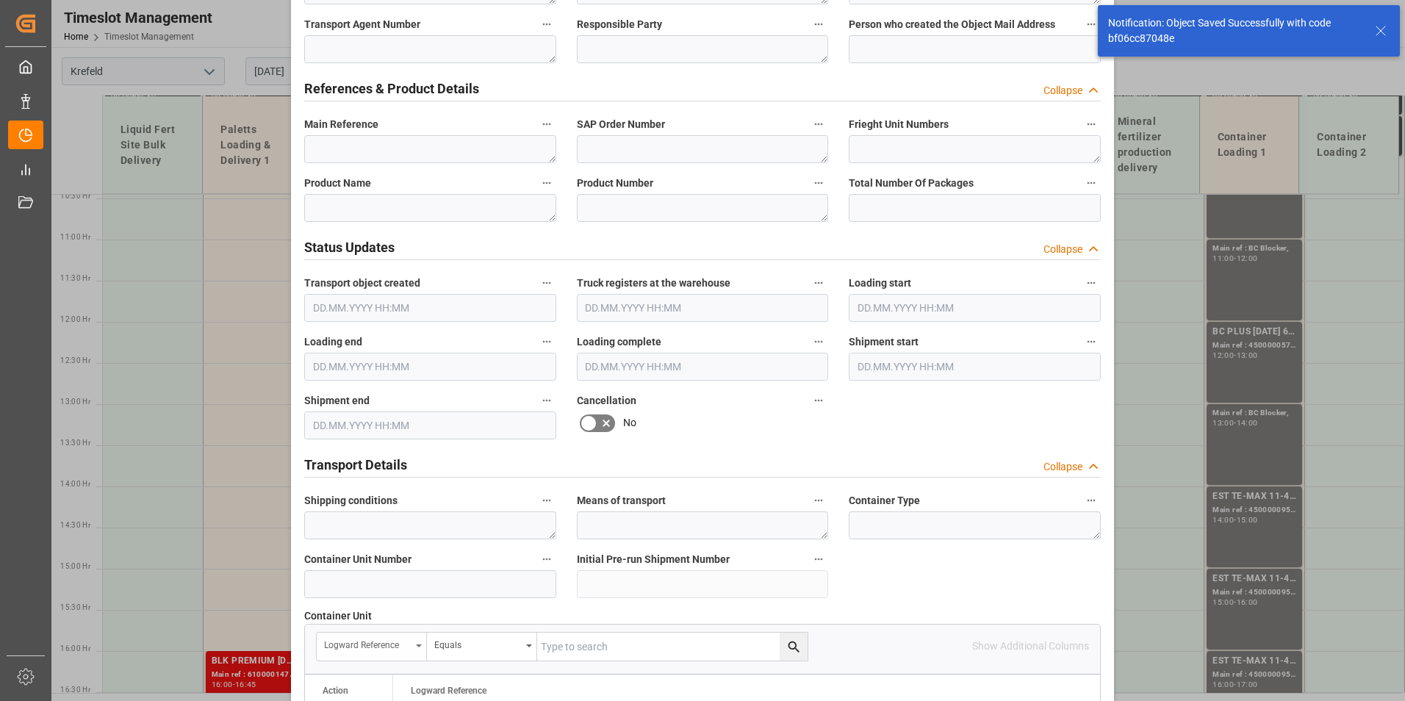
scroll to position [882, 0]
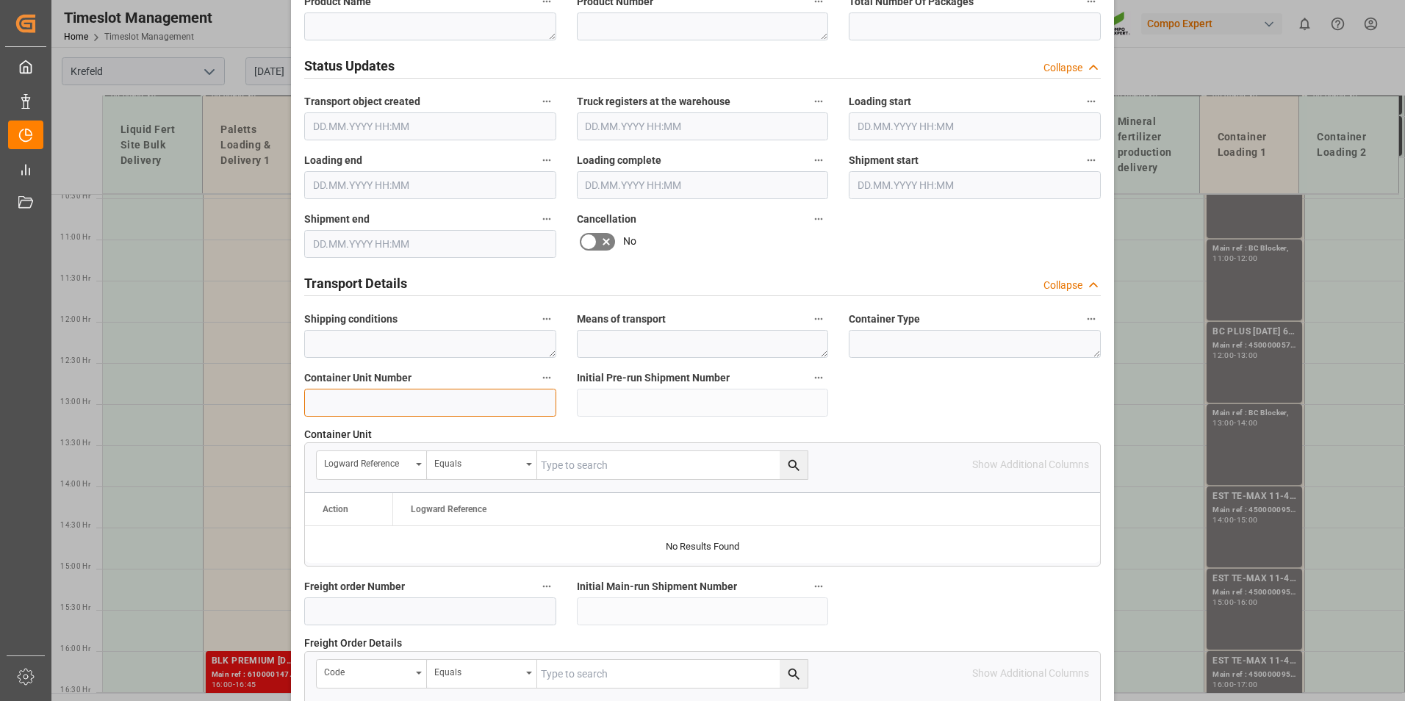
click at [344, 411] on input at bounding box center [430, 403] width 252 height 28
paste input "450000"
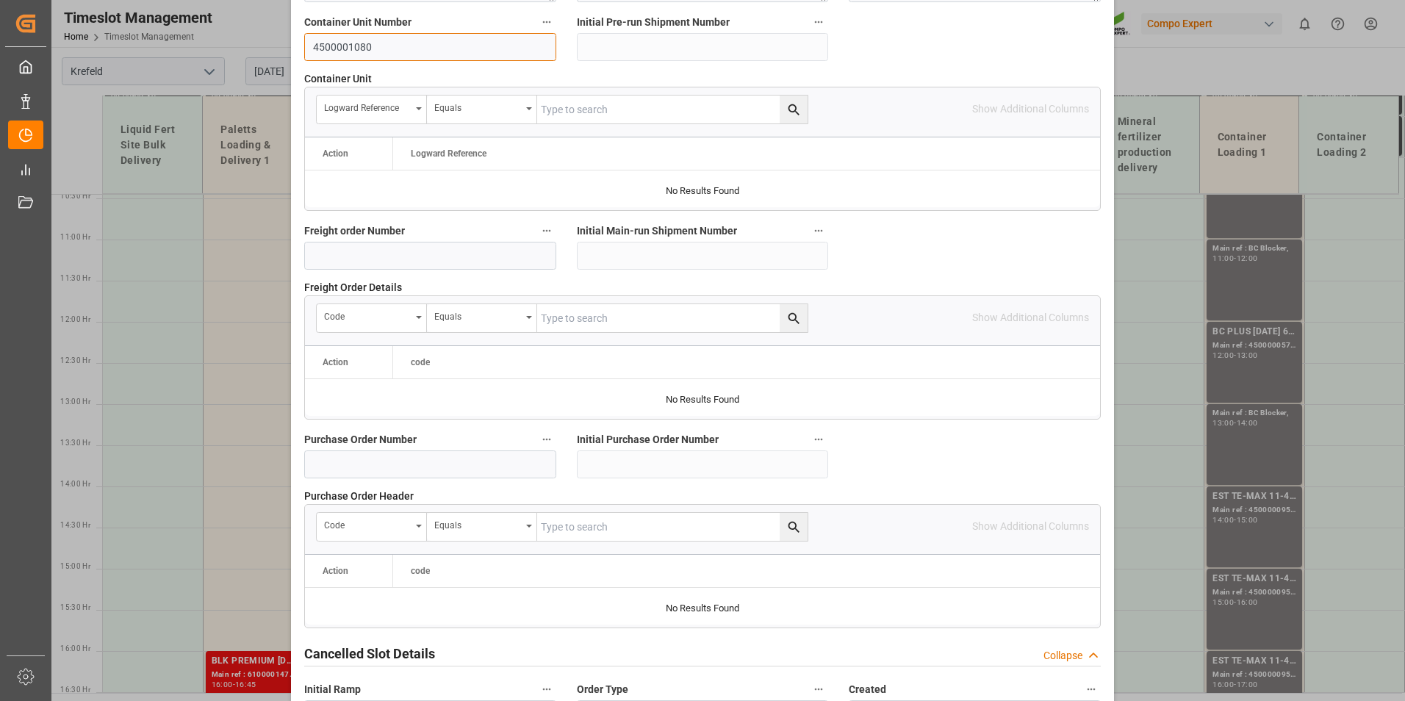
scroll to position [1338, 0]
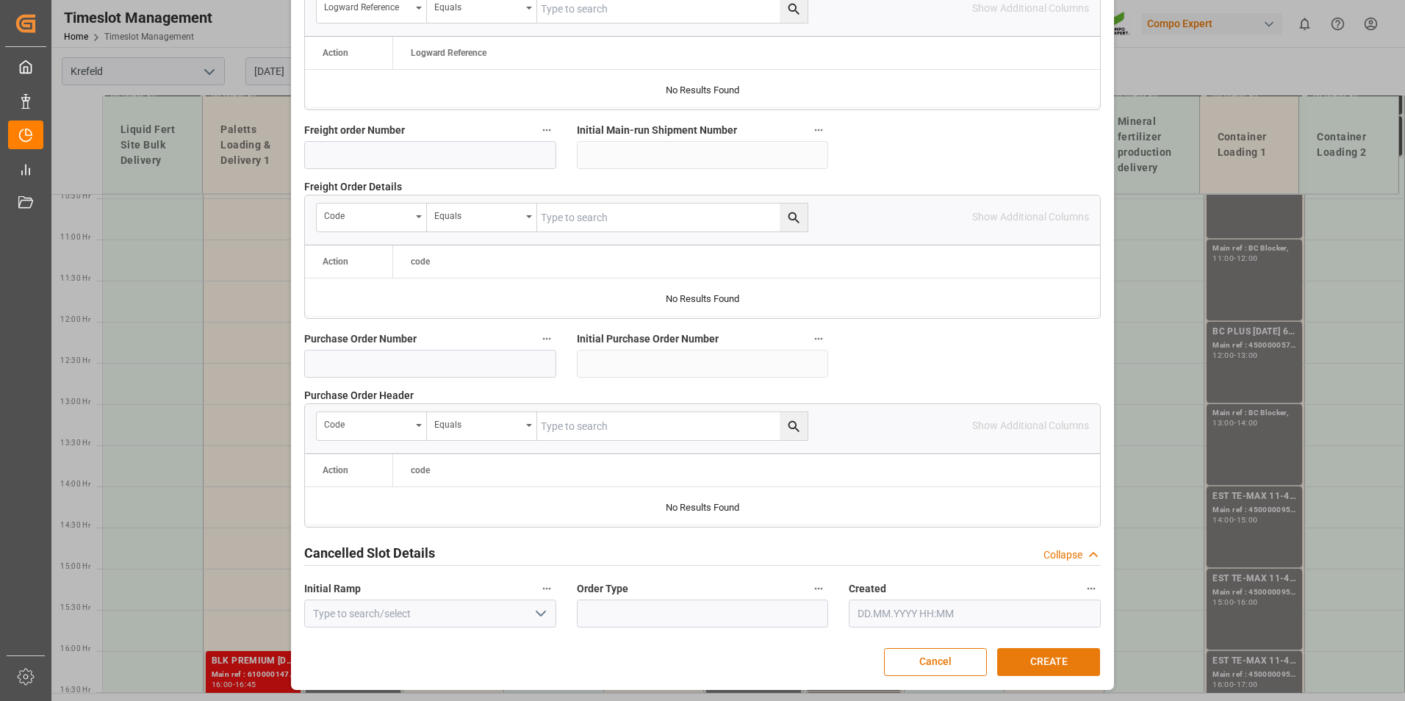
type input "4500001080"
click at [1046, 665] on button "CREATE" at bounding box center [1048, 662] width 103 height 28
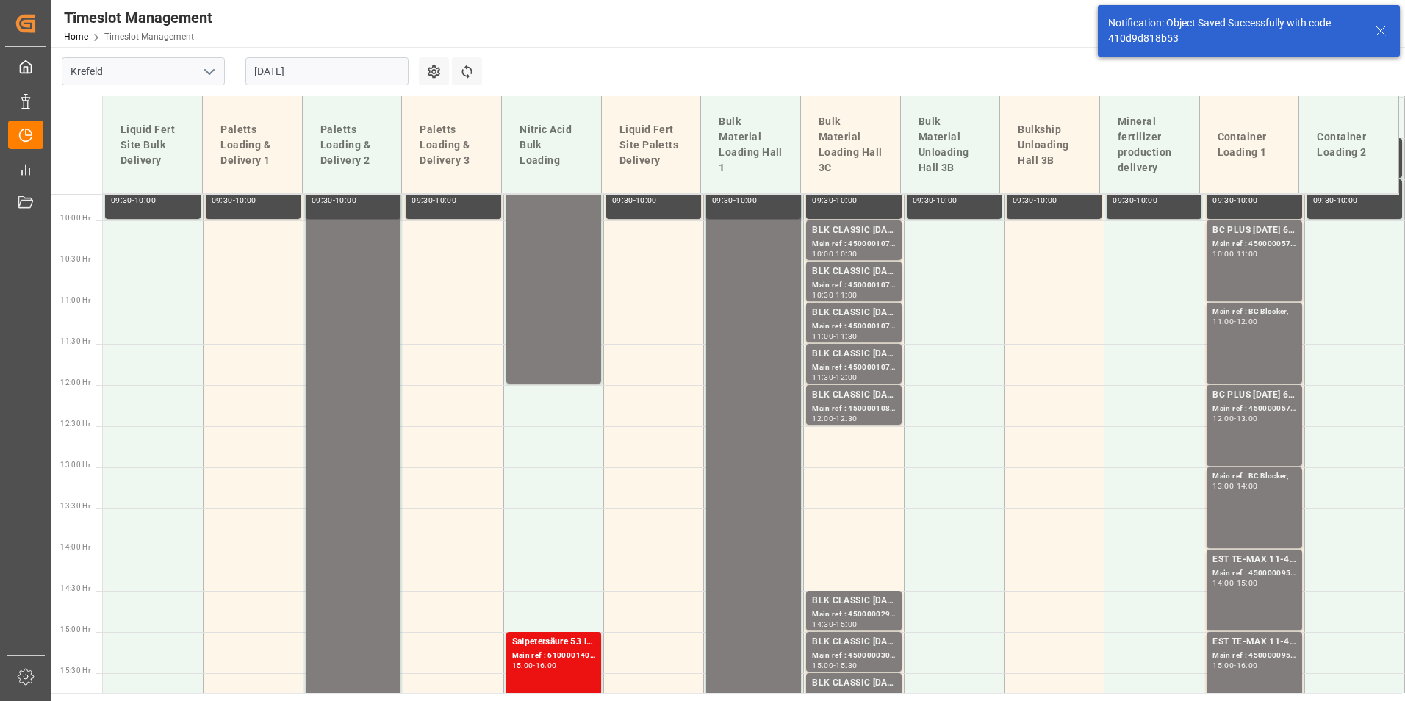
scroll to position [942, 0]
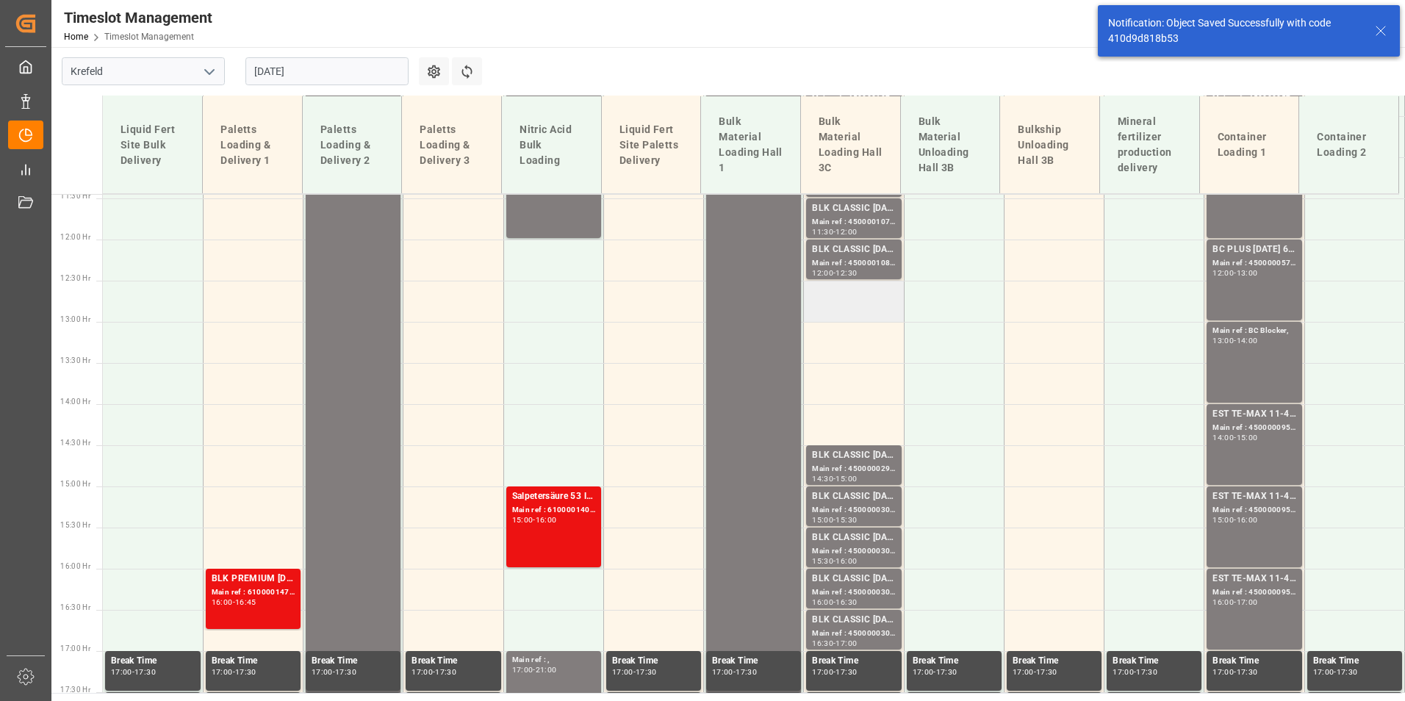
click at [878, 312] on td at bounding box center [854, 301] width 100 height 41
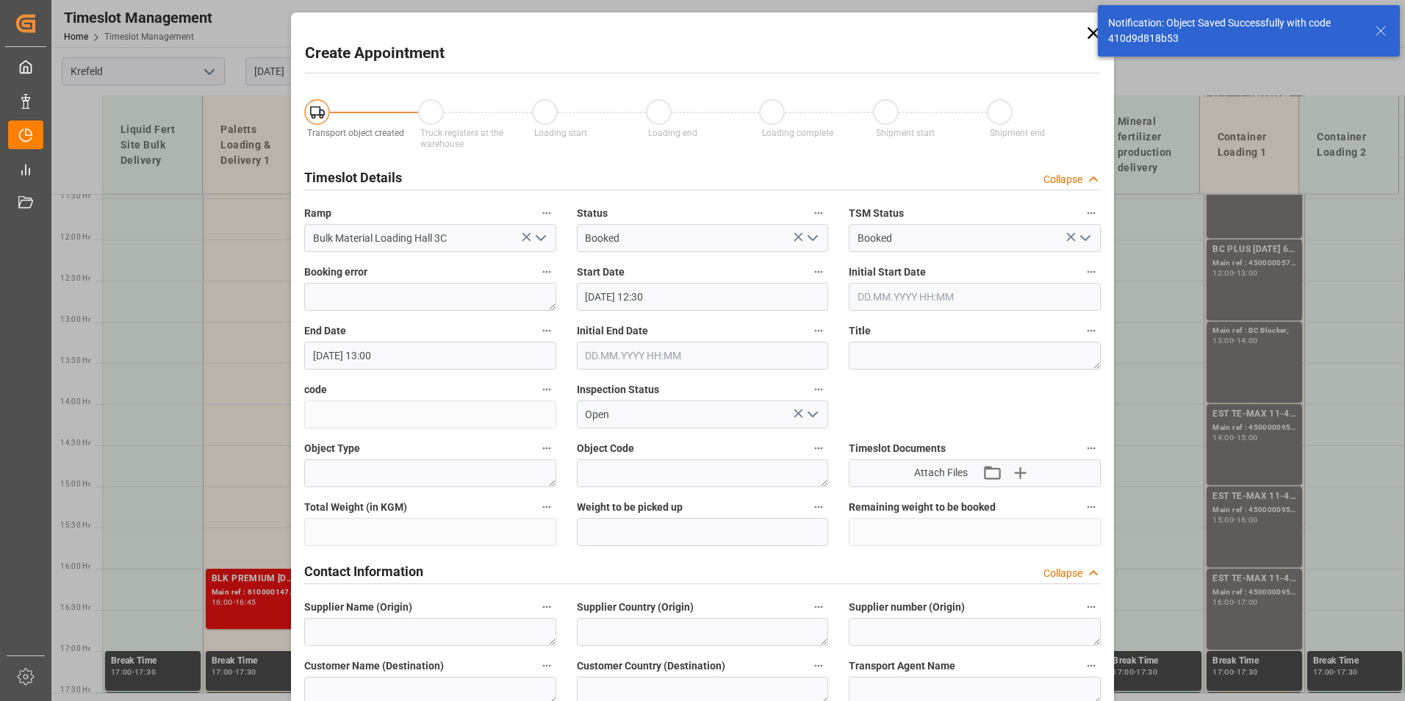
type input "01.09.2025 12:30"
type input "01.09.2025 13:00"
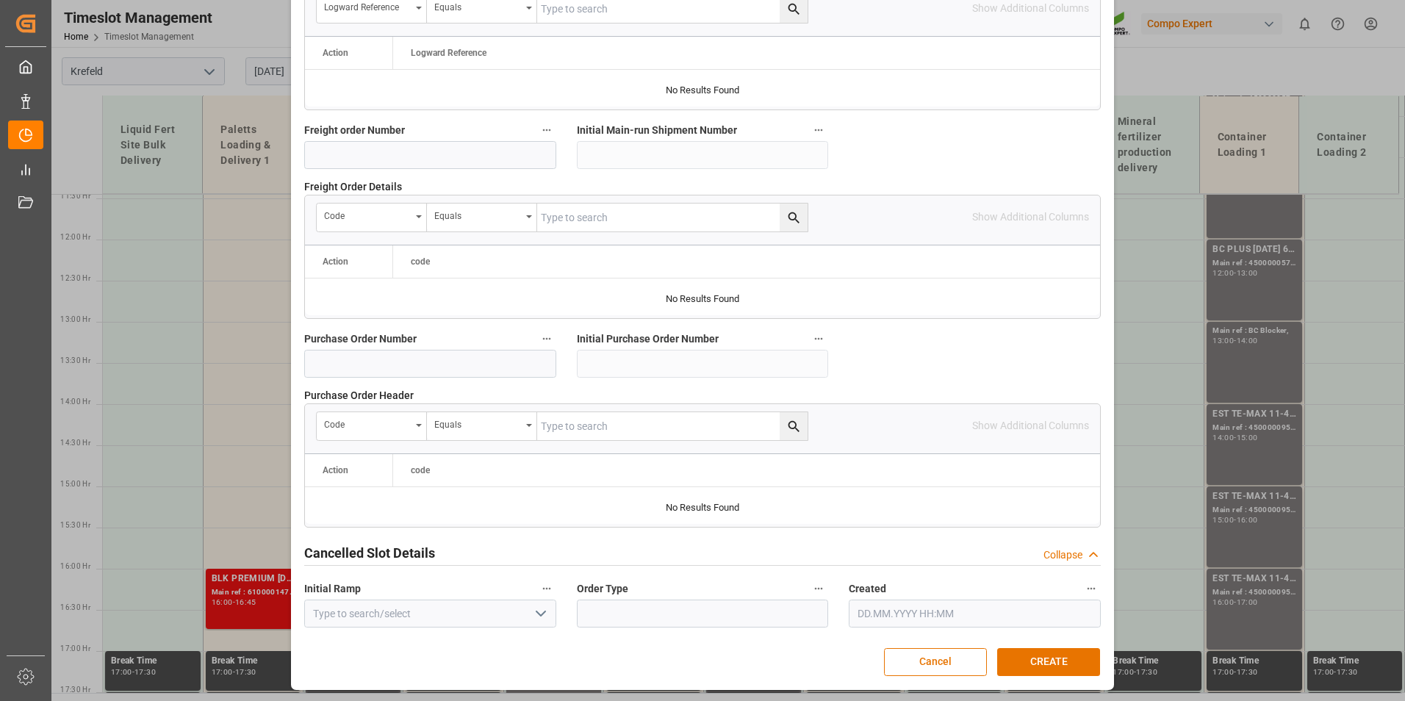
scroll to position [1044, 0]
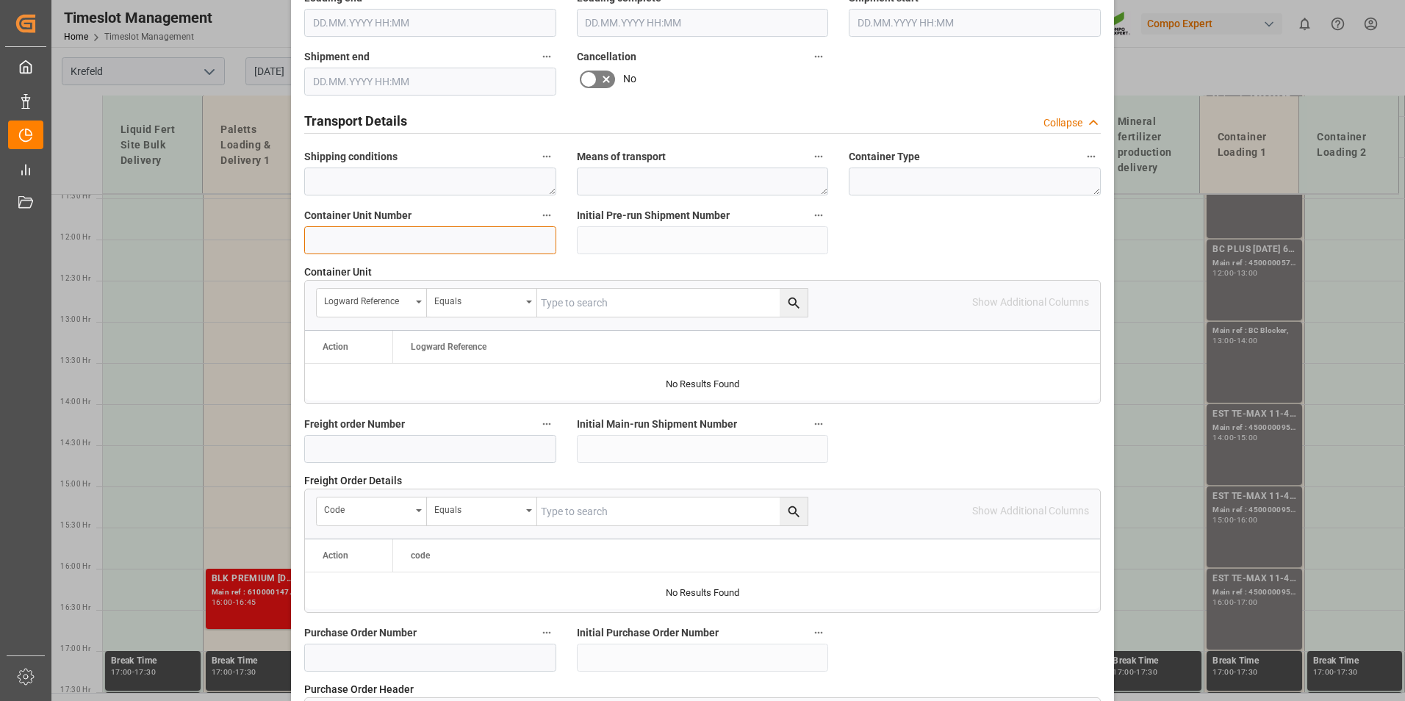
click at [375, 244] on input at bounding box center [430, 240] width 252 height 28
paste input "450000"
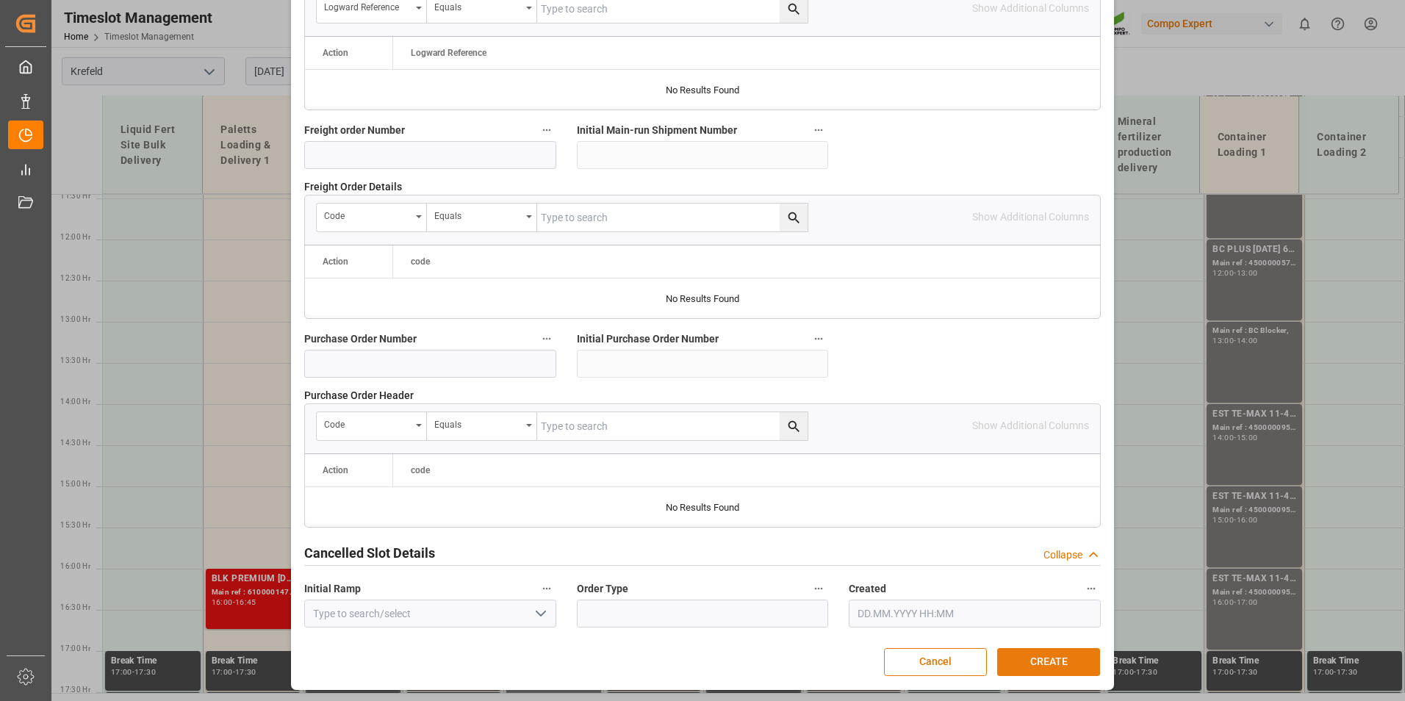
type input "4500001081"
click at [1054, 665] on button "CREATE" at bounding box center [1048, 662] width 103 height 28
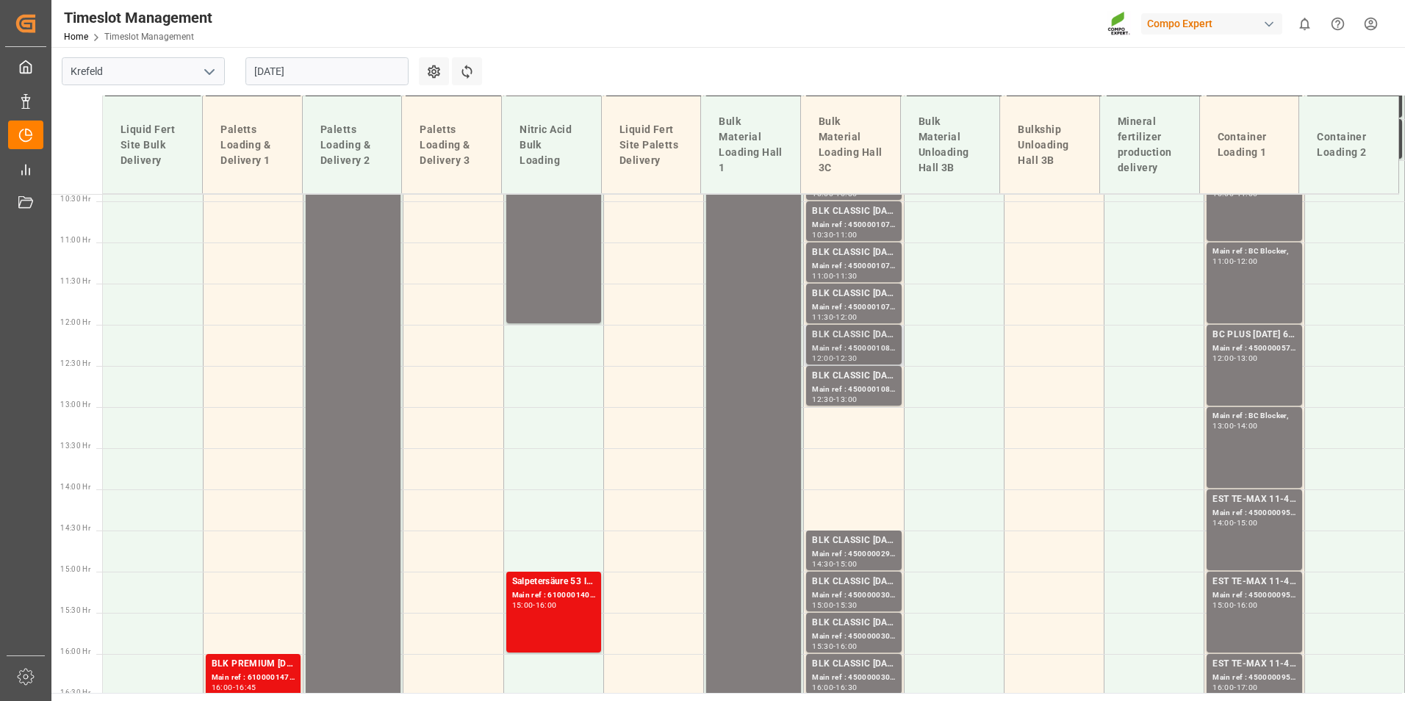
scroll to position [942, 0]
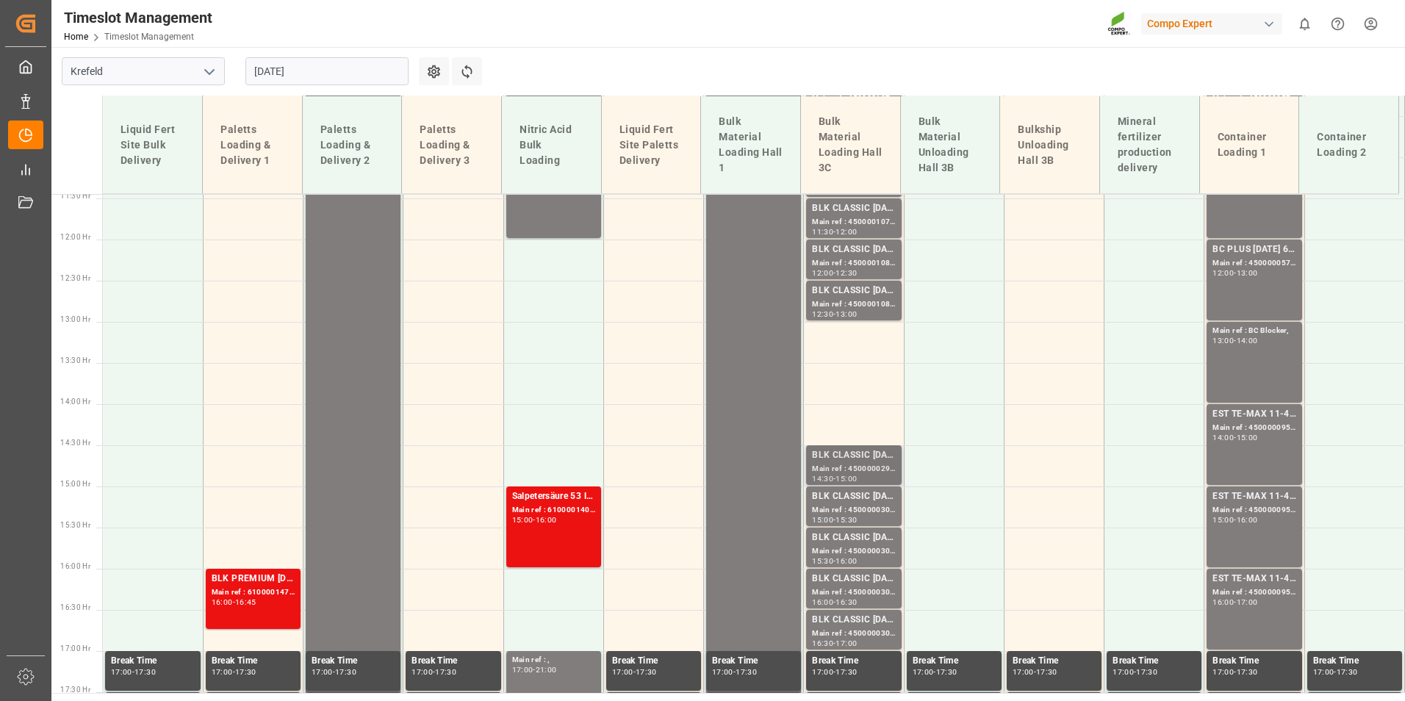
click at [856, 467] on div "Main ref : 4500000299, 2000000241;" at bounding box center [853, 469] width 83 height 12
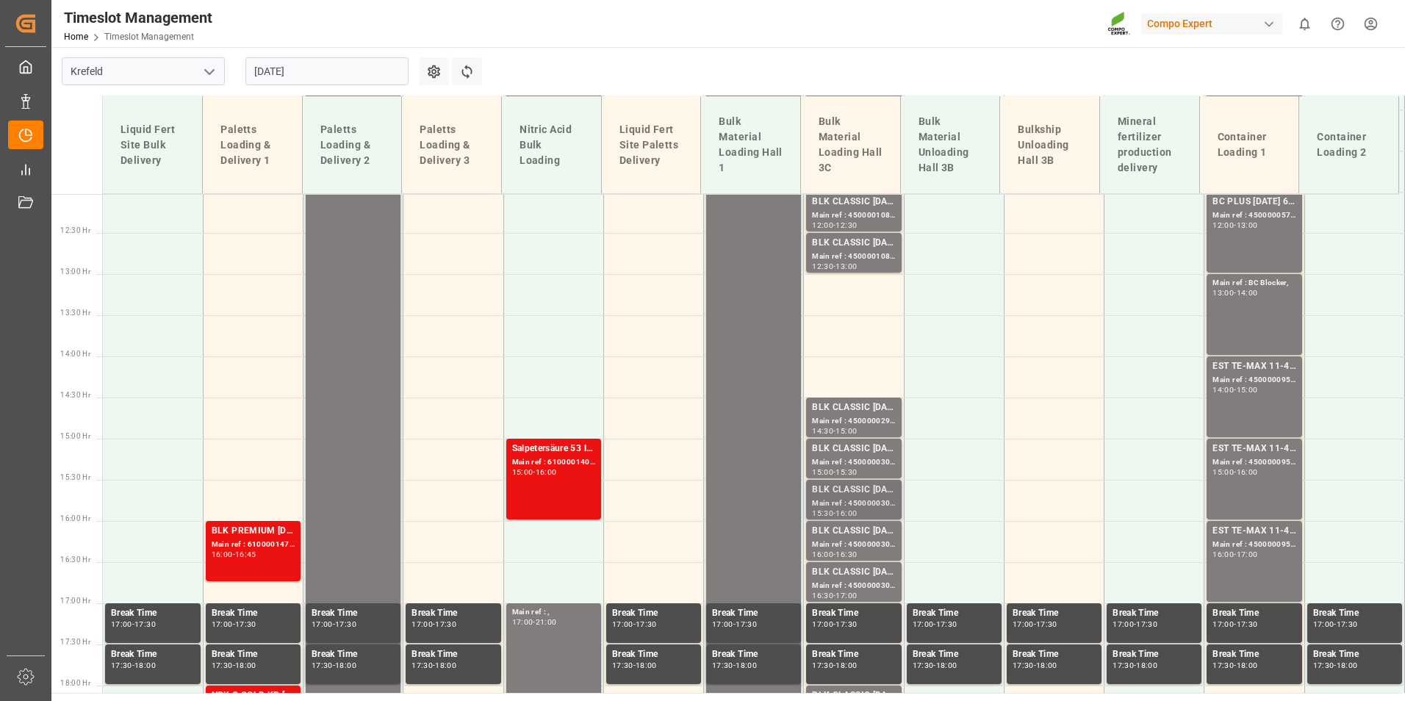
scroll to position [1015, 0]
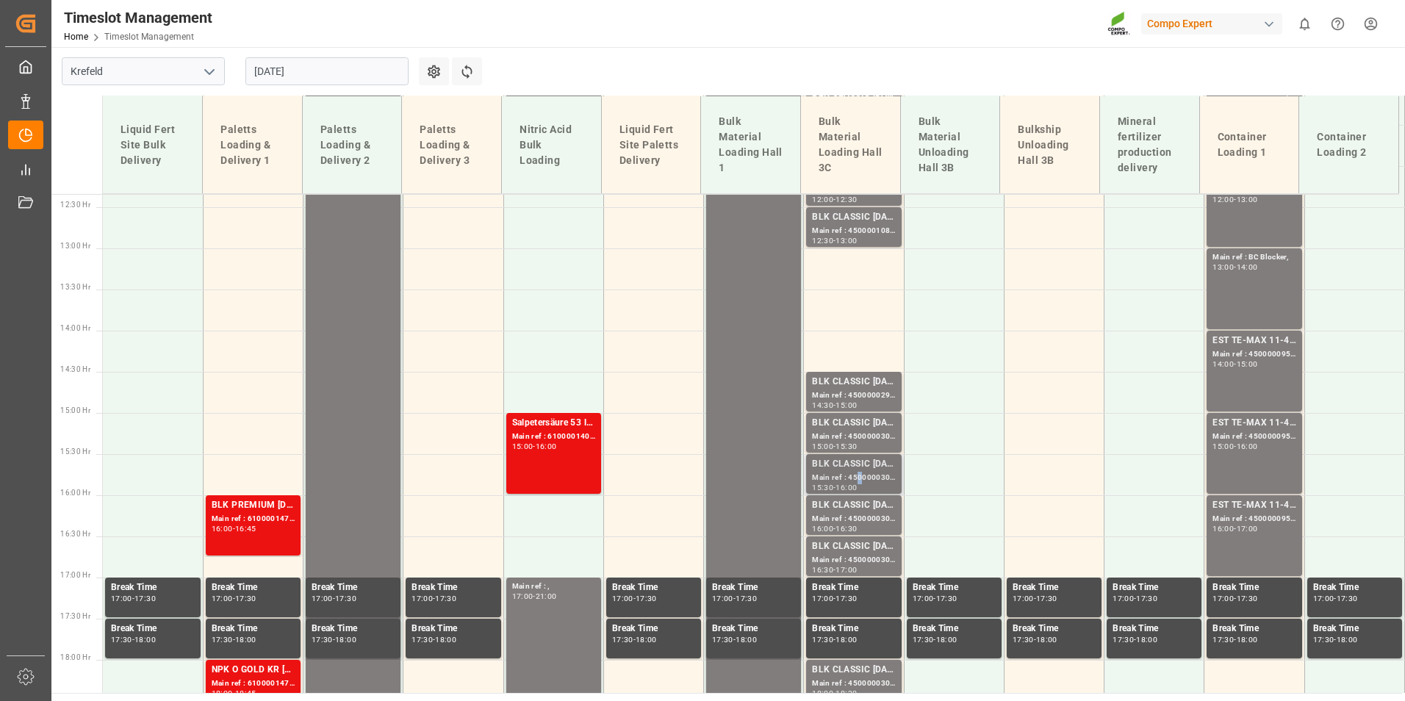
click at [856, 482] on div "Main ref : 4500000303, 2000000241;" at bounding box center [853, 478] width 83 height 12
click at [863, 546] on div "BLK CLASSIC [DATE]+3+TE BULK;" at bounding box center [853, 546] width 83 height 15
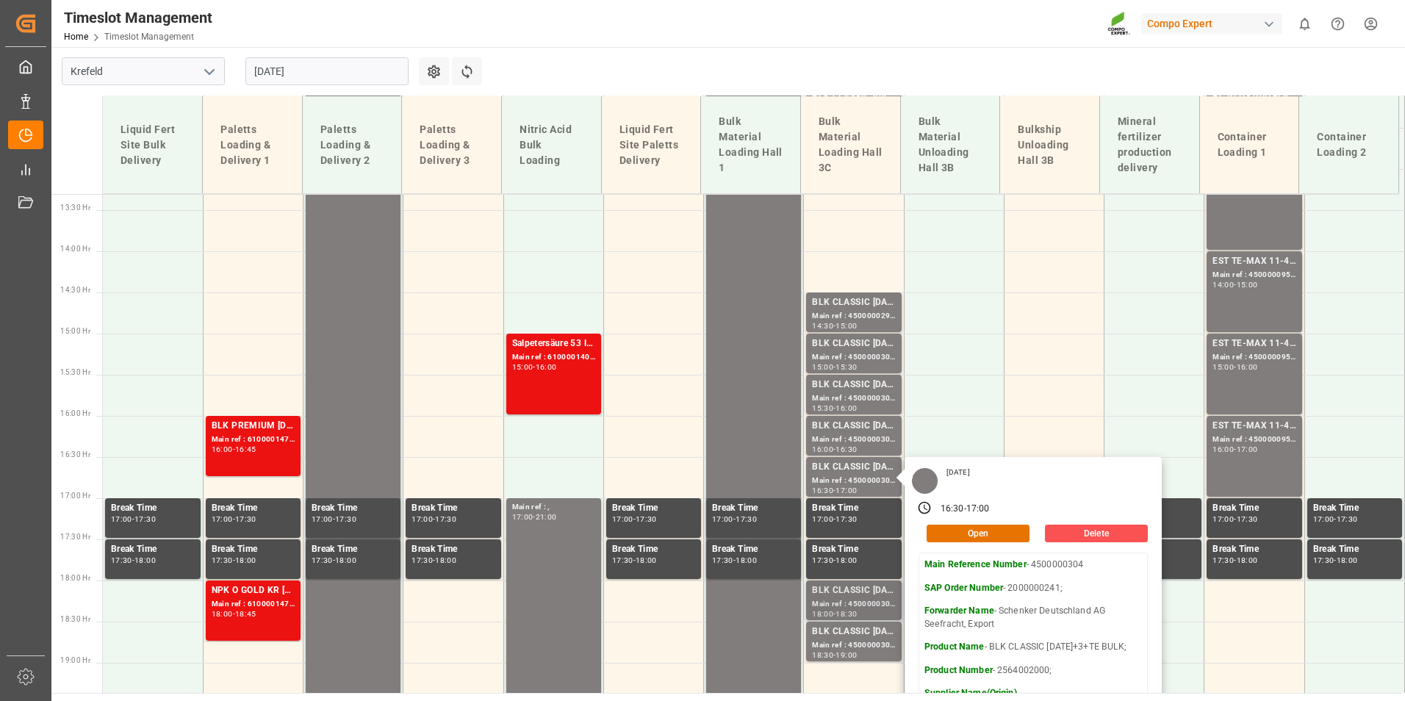
scroll to position [1162, 0]
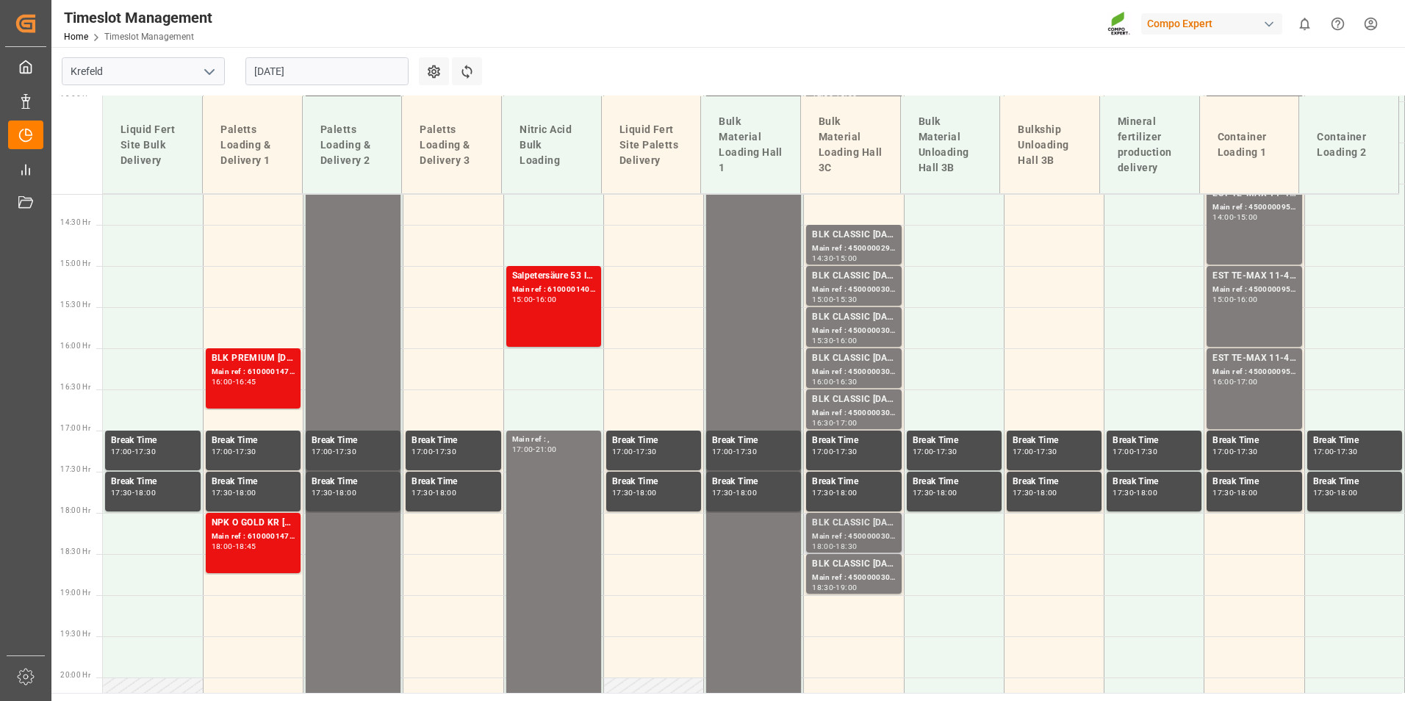
click at [871, 553] on div "BLK CLASSIC 12-8-16+3+TE BULK; Main ref : 4500000302, 2000000241; 18:00 - 18:30" at bounding box center [853, 533] width 99 height 41
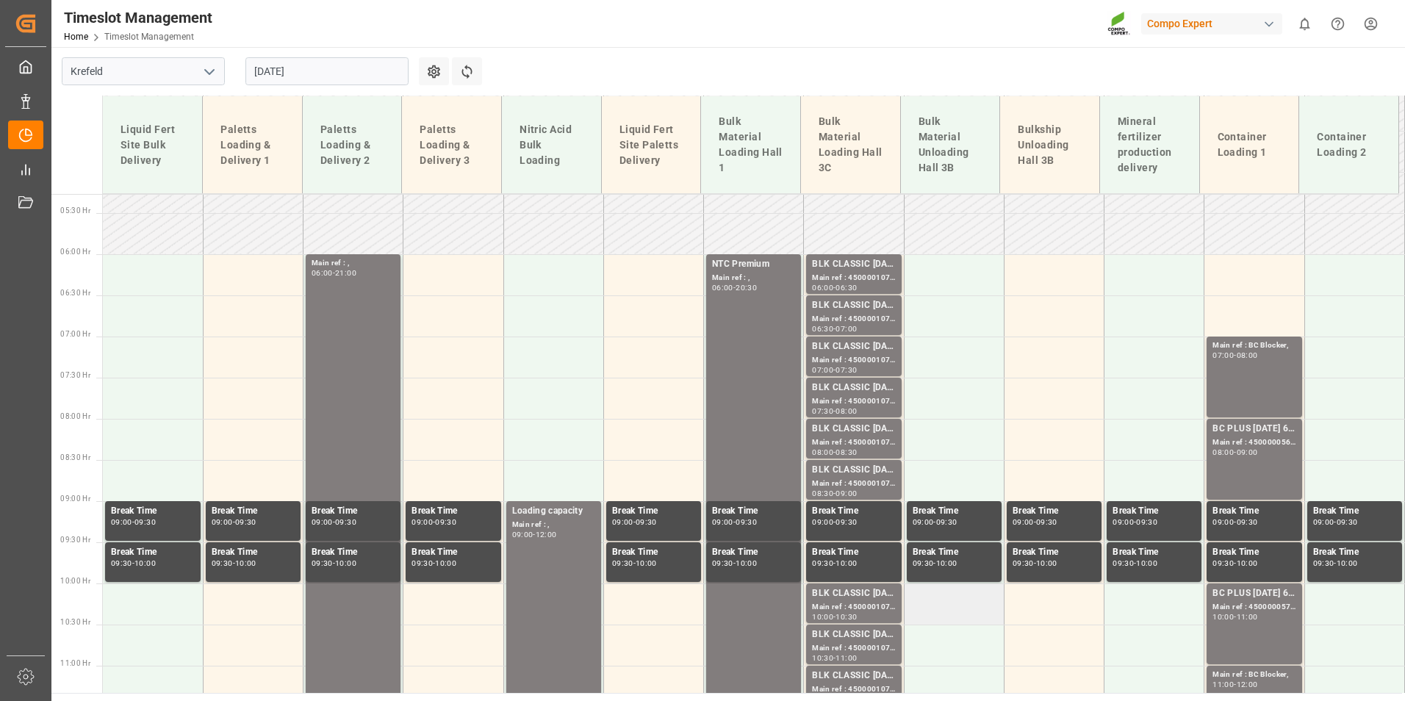
scroll to position [575, 0]
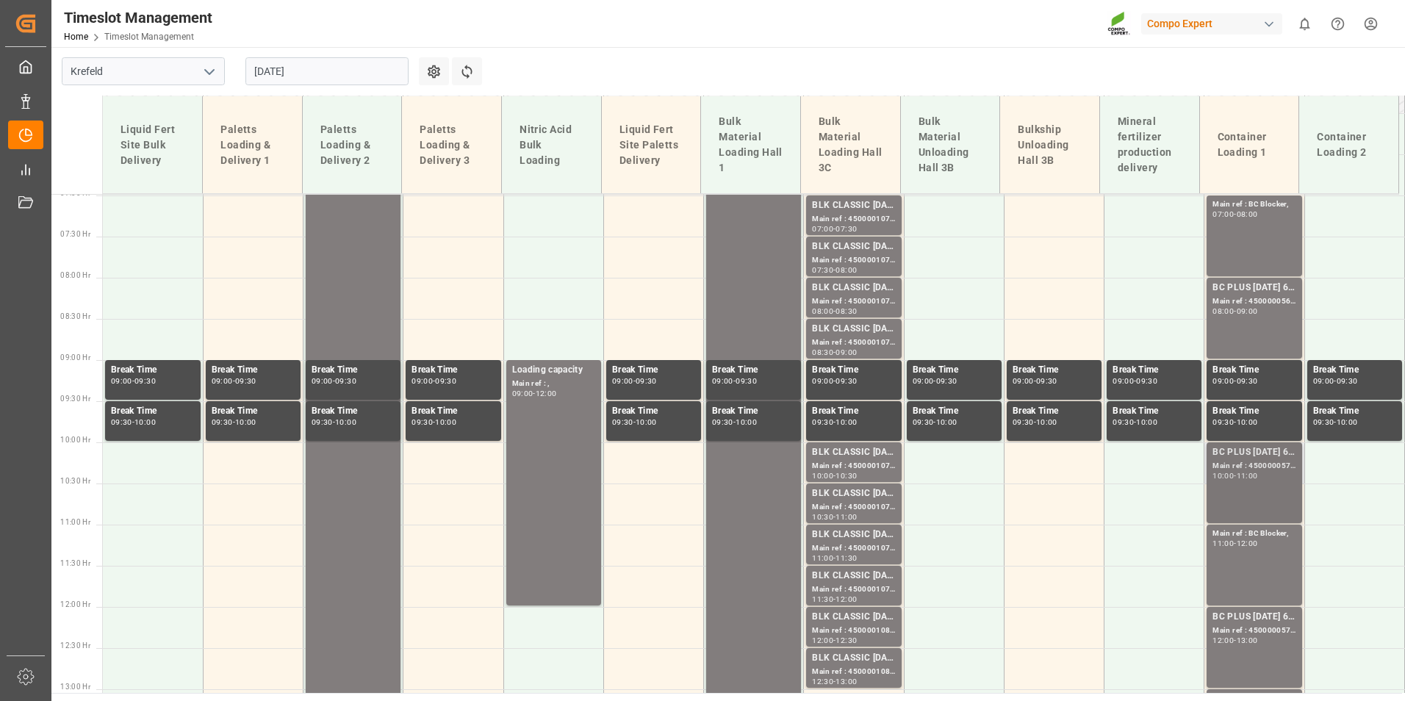
click at [1259, 464] on div "Main ref : 4500000570, 2000000524;" at bounding box center [1253, 466] width 83 height 12
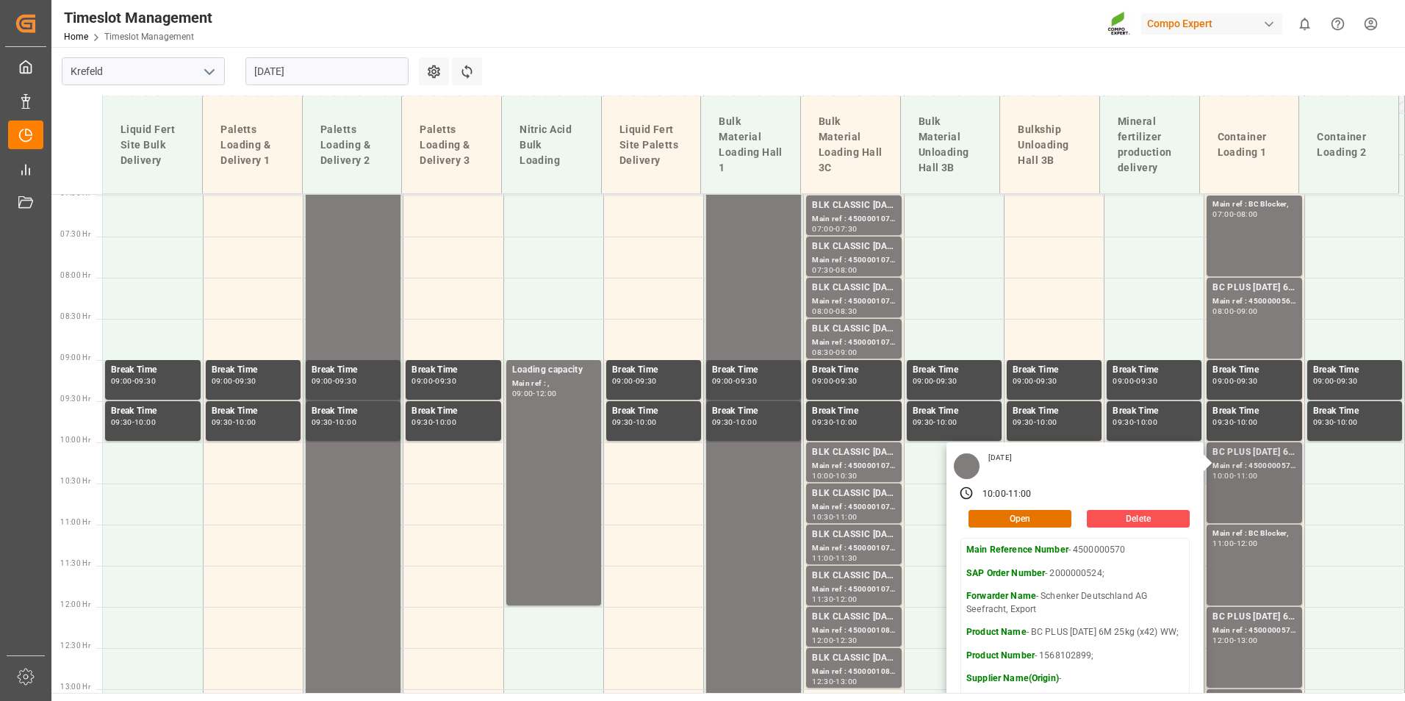
scroll to position [722, 0]
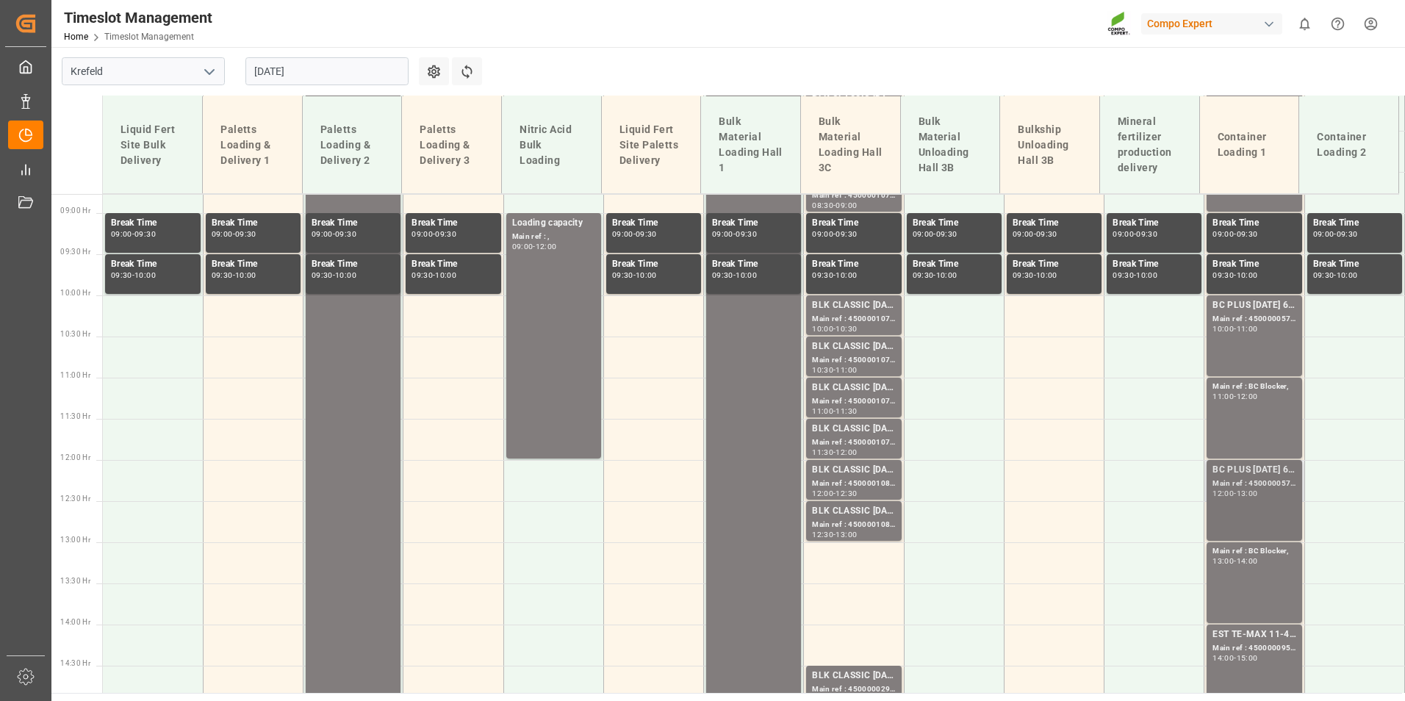
click at [1257, 481] on div "Main ref : 4500000571, 2000000524;" at bounding box center [1253, 484] width 83 height 12
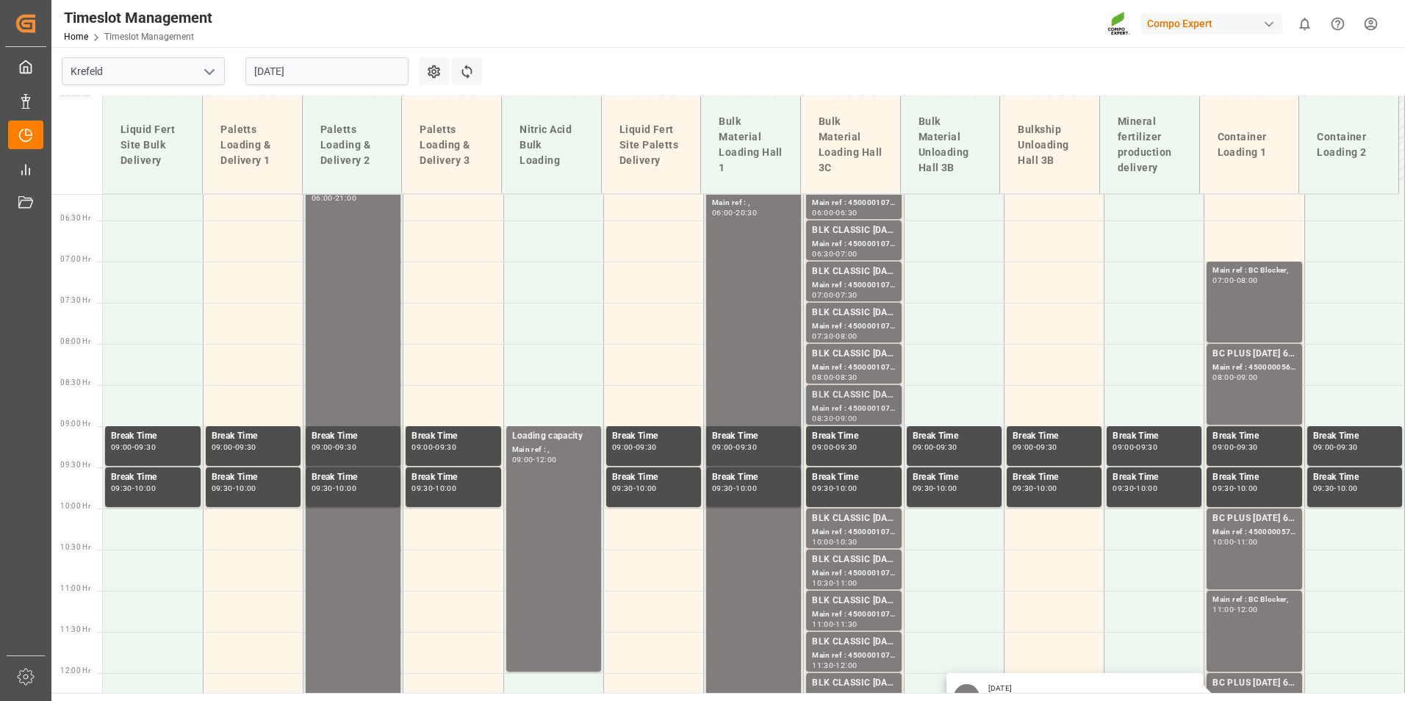
scroll to position [648, 0]
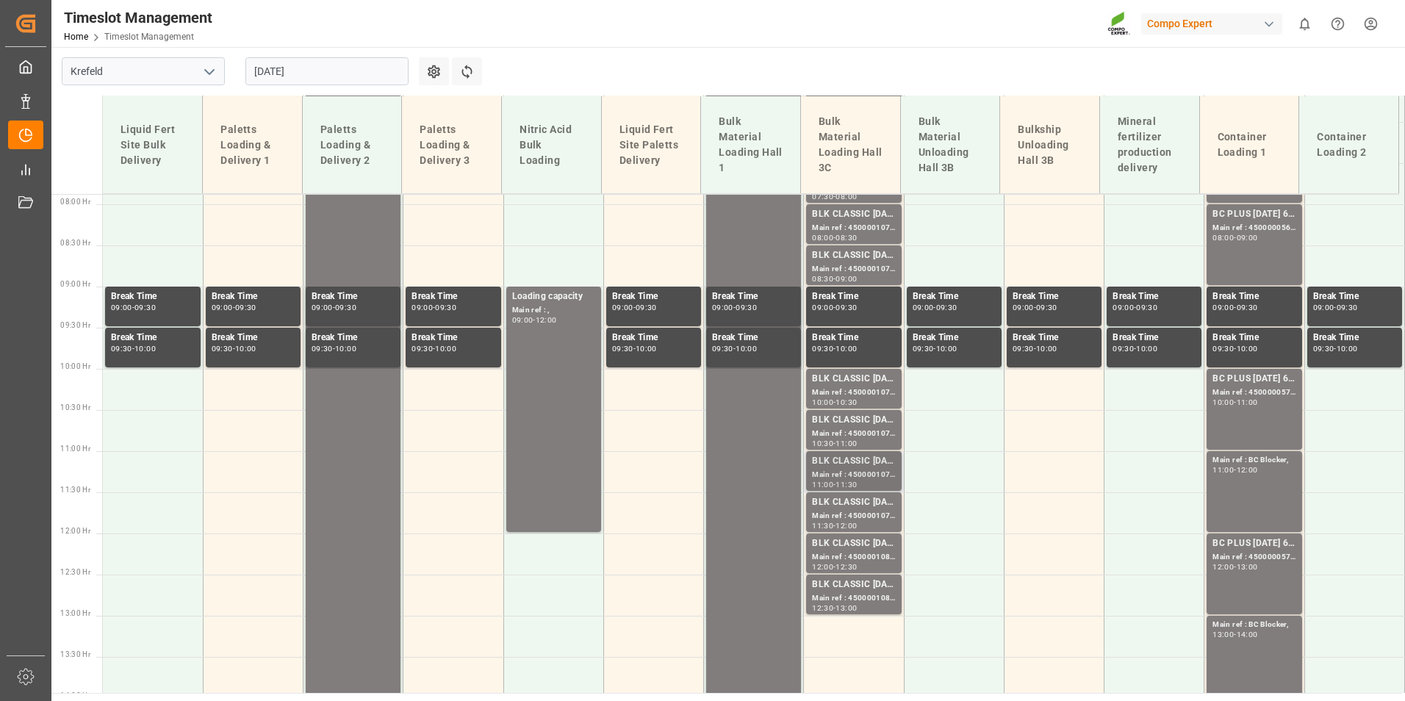
click at [866, 470] on div "Main ref : 4500001078, 2000001075;" at bounding box center [853, 475] width 83 height 12
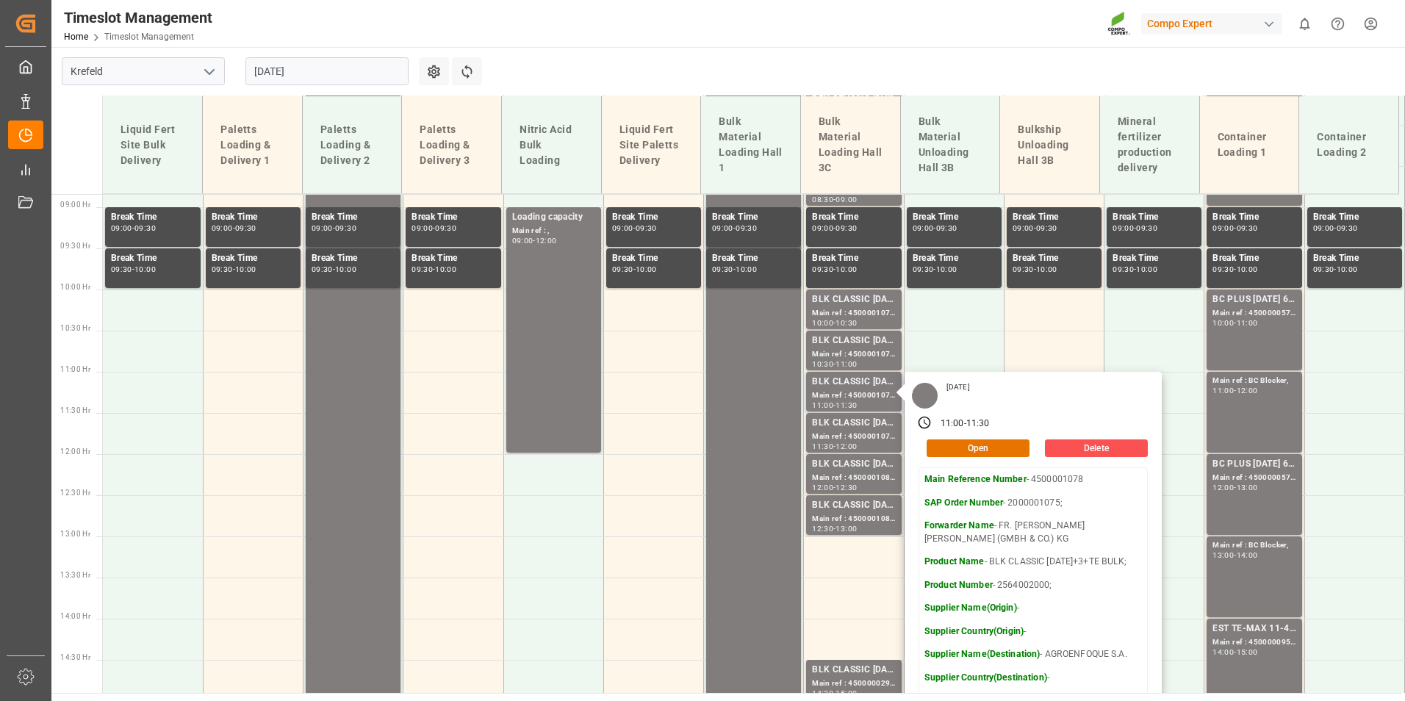
scroll to position [869, 0]
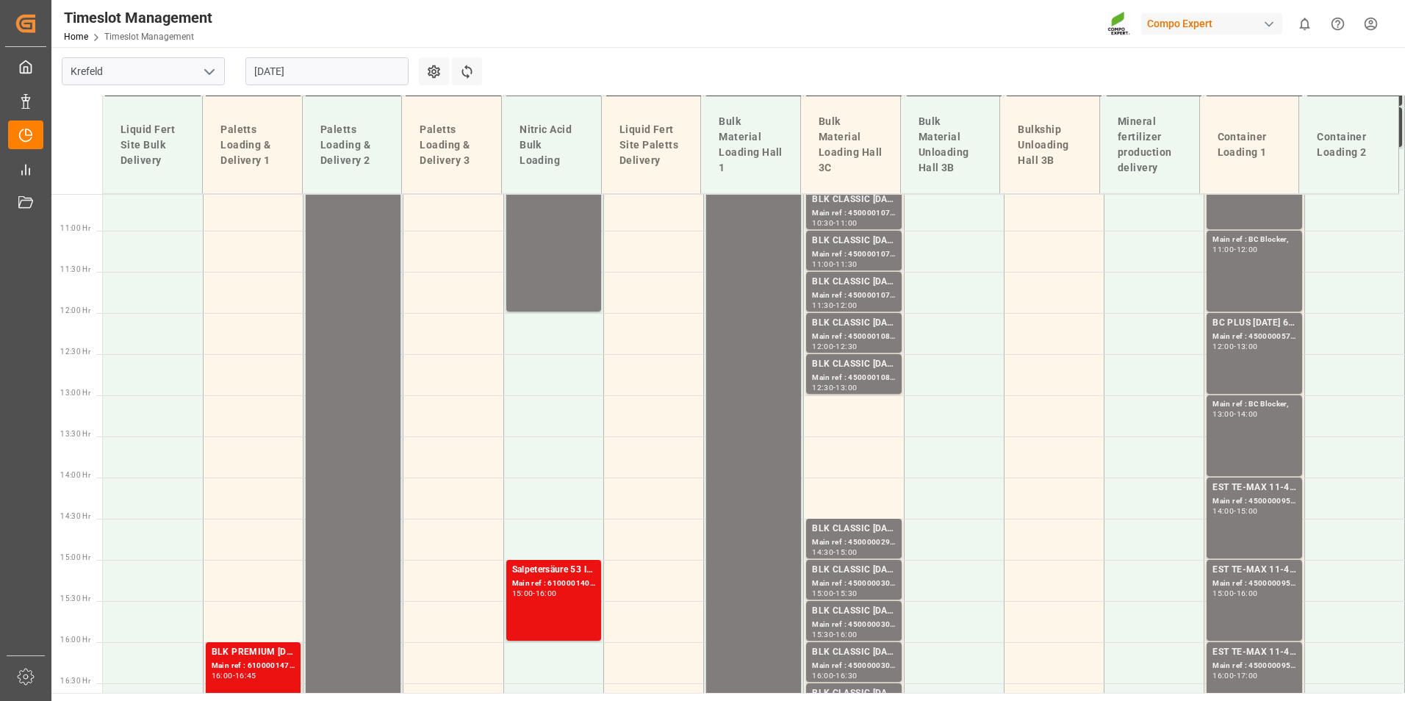
click at [858, 459] on td at bounding box center [854, 456] width 100 height 41
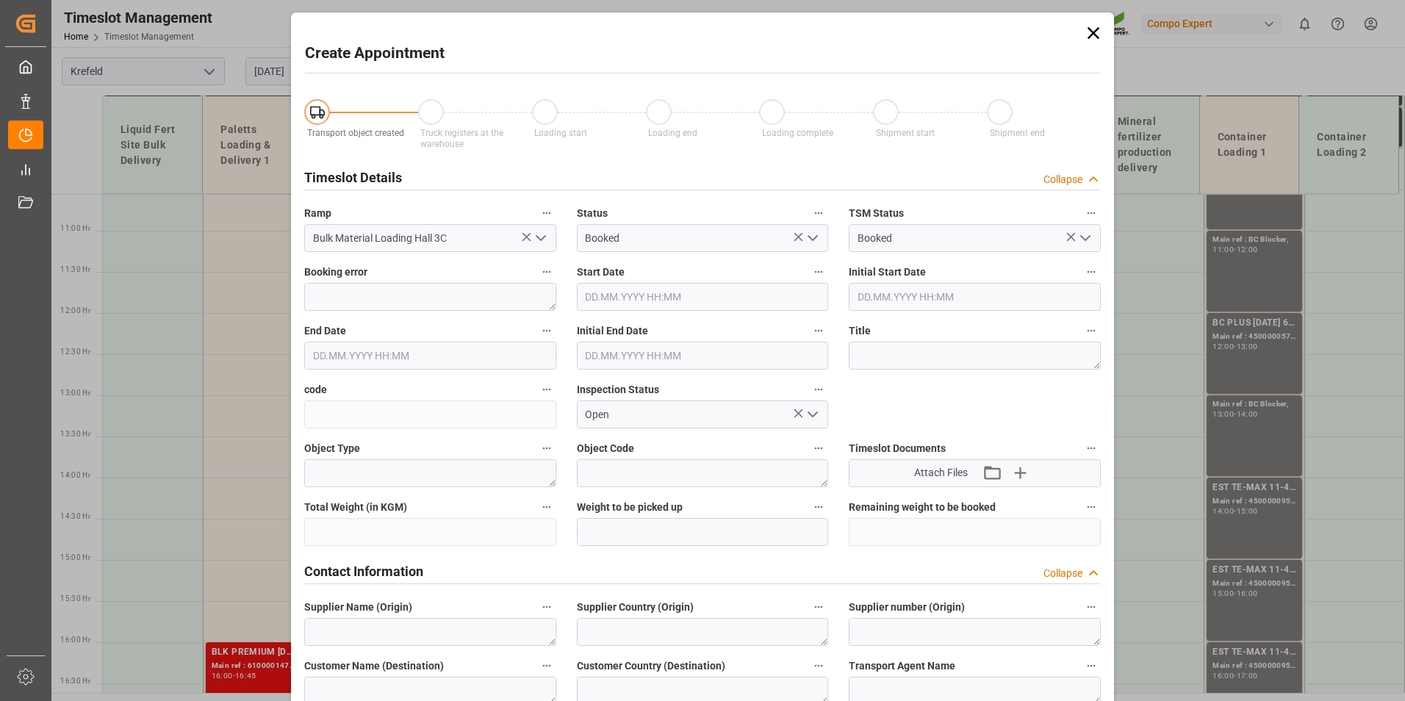
type input "01.09.2025 13:30"
type input "01.09.2025 14:00"
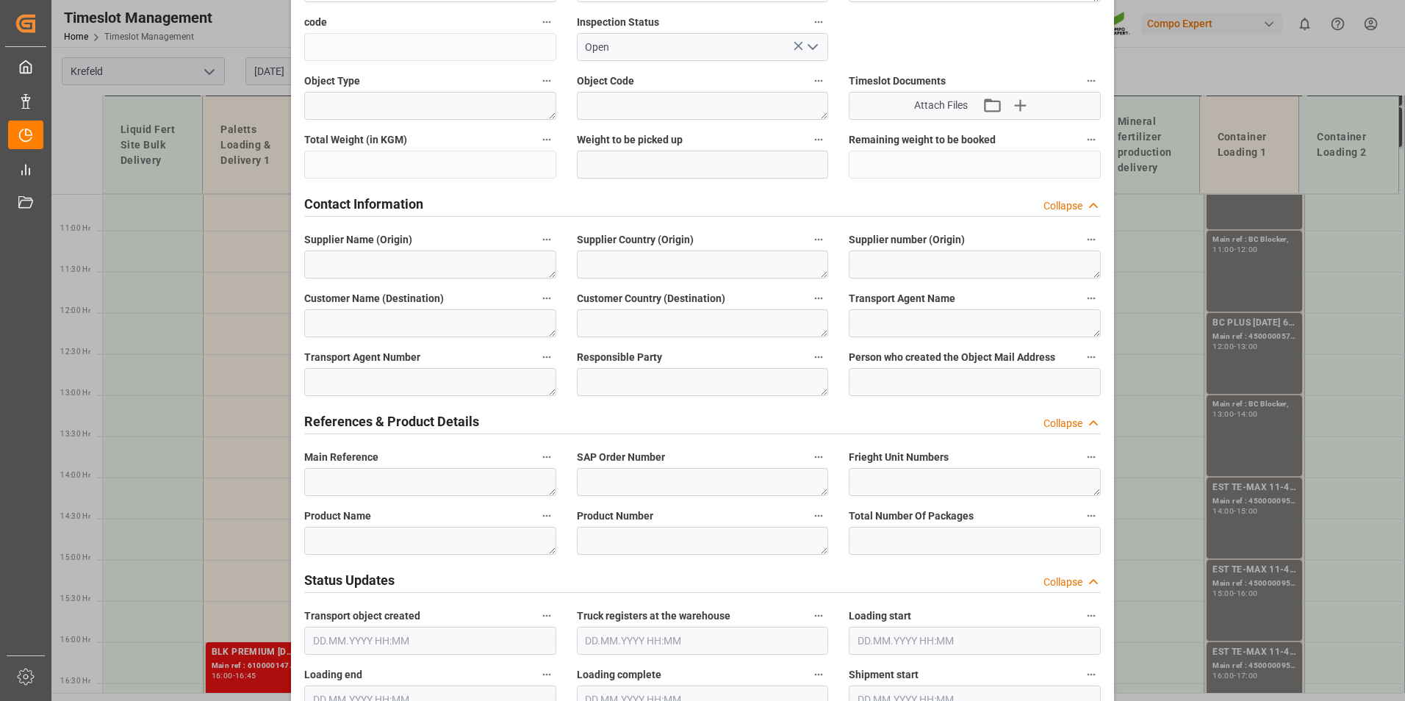
scroll to position [0, 0]
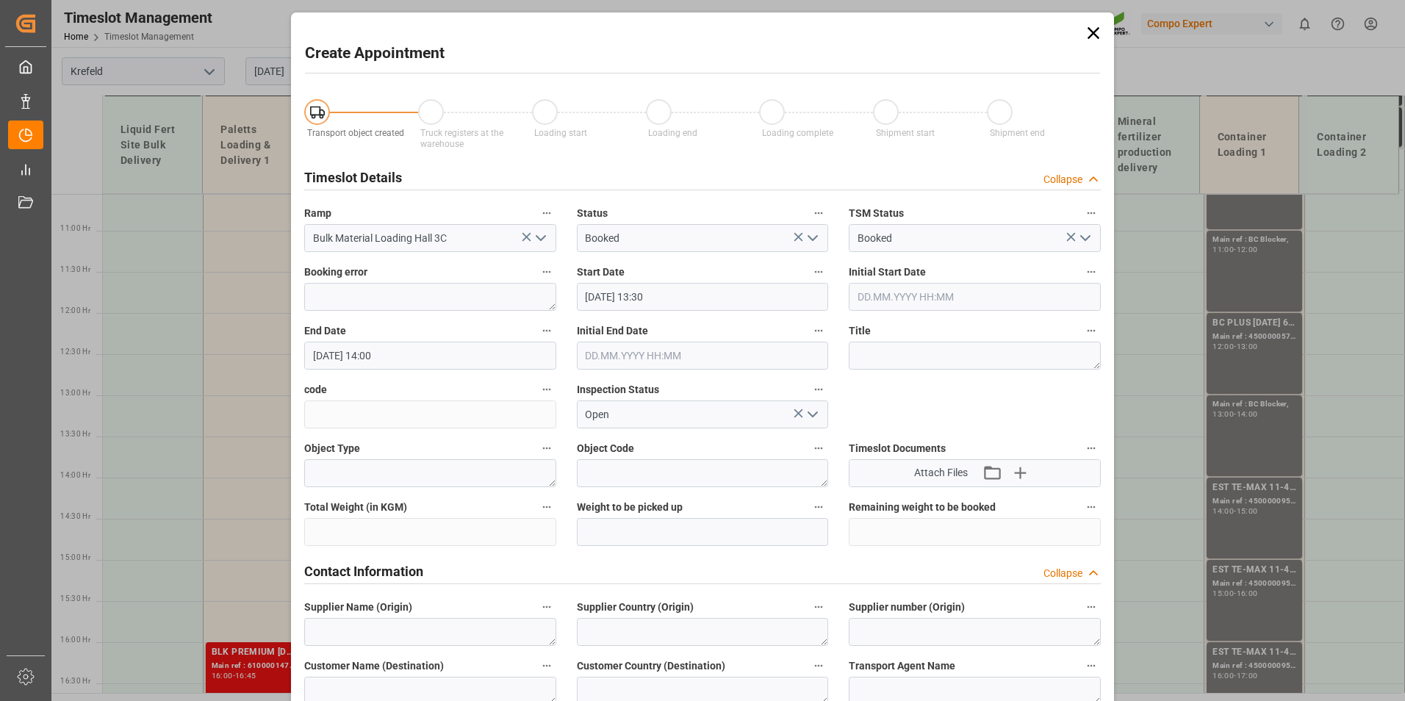
click at [1093, 31] on icon at bounding box center [1094, 33] width 12 height 12
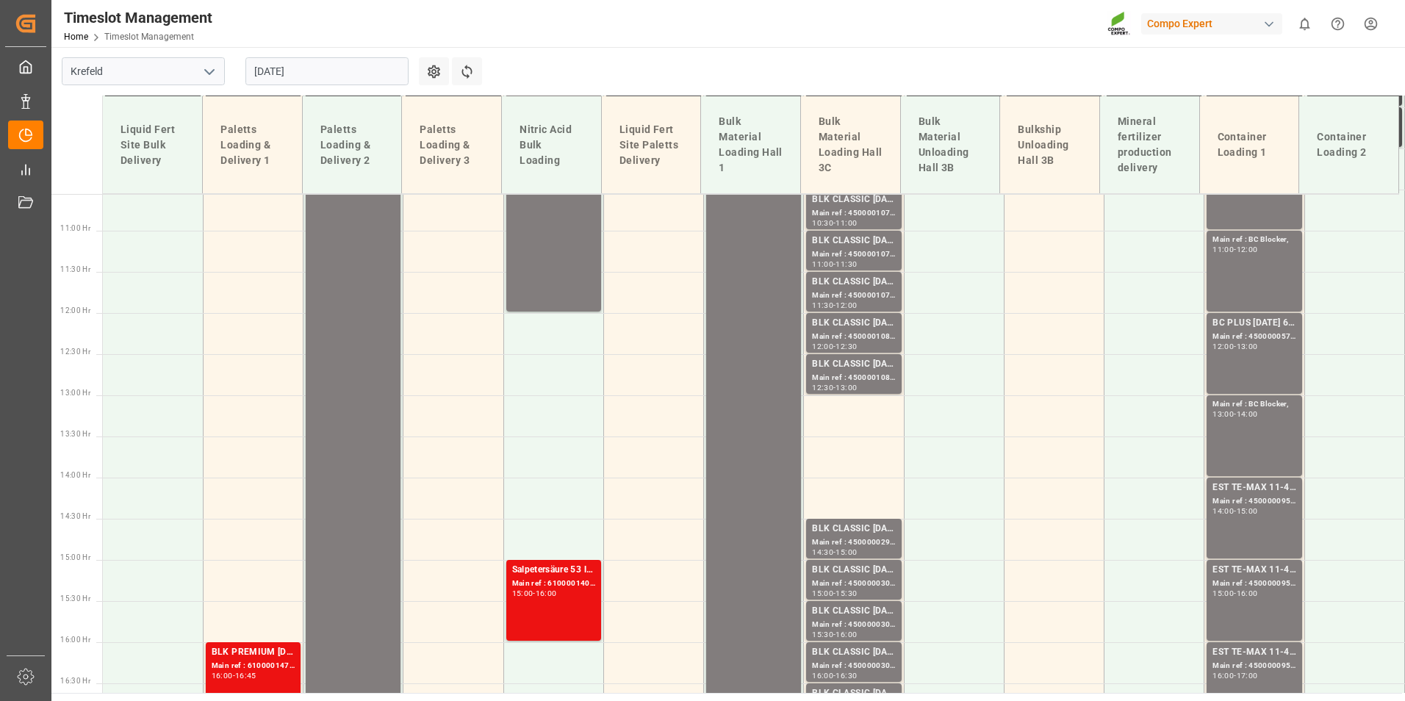
click at [342, 63] on input "01.09.2025" at bounding box center [326, 71] width 163 height 28
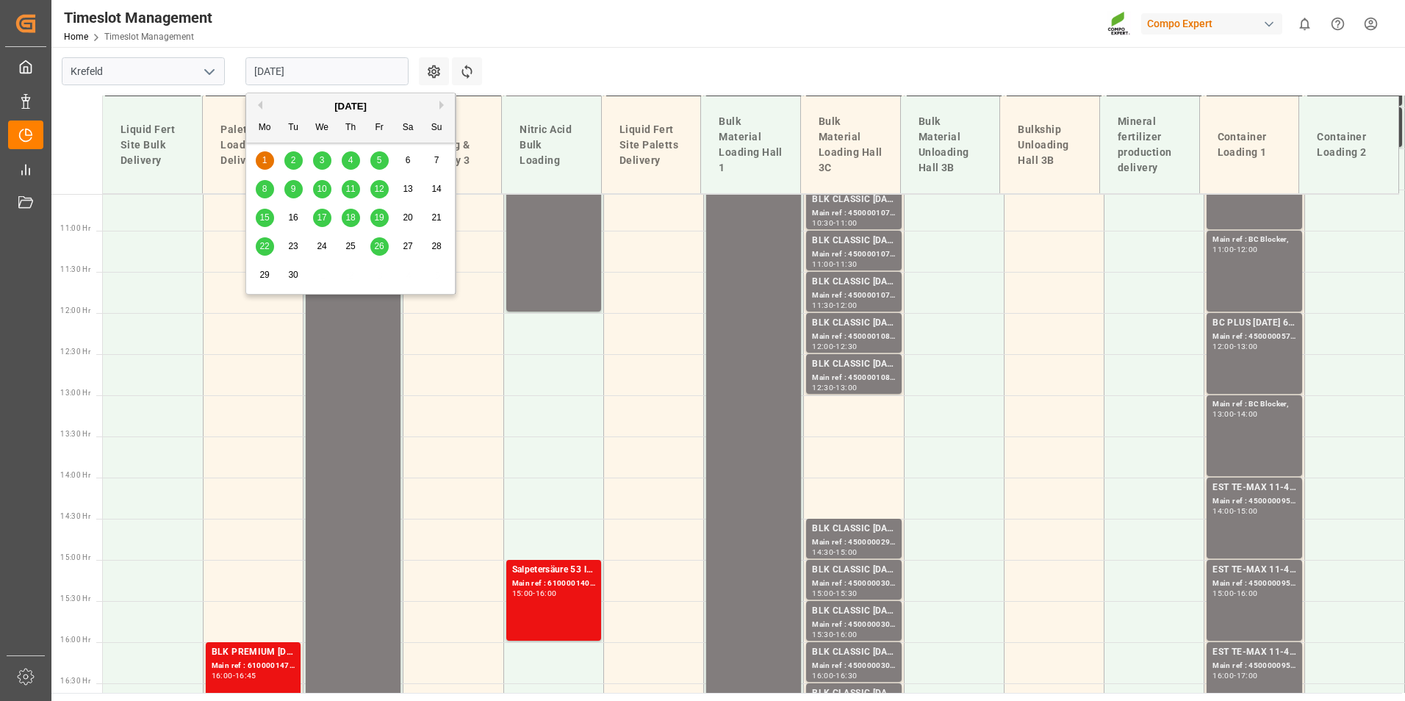
click at [260, 112] on div "September 2025" at bounding box center [350, 106] width 209 height 15
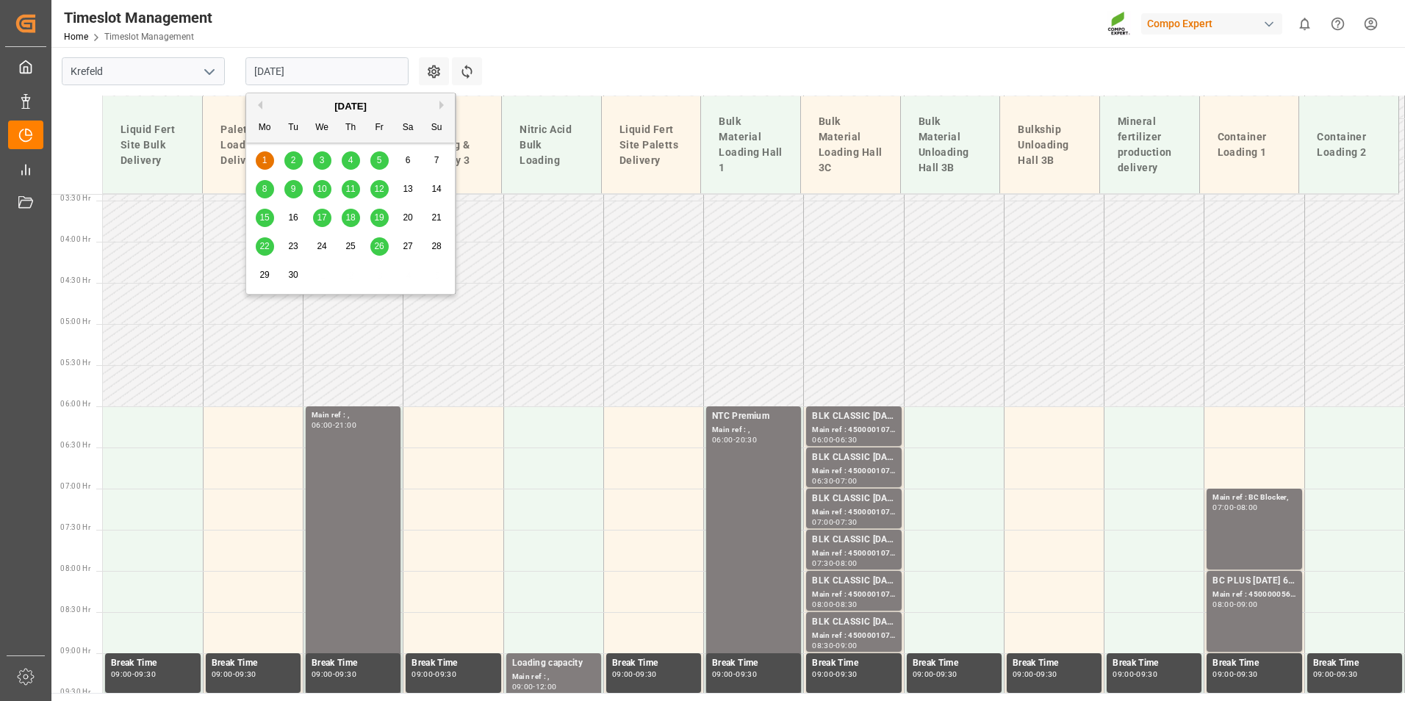
scroll to position [281, 0]
click at [863, 420] on div "BLK CLASSIC [DATE]+3+TE BULK;" at bounding box center [853, 417] width 83 height 15
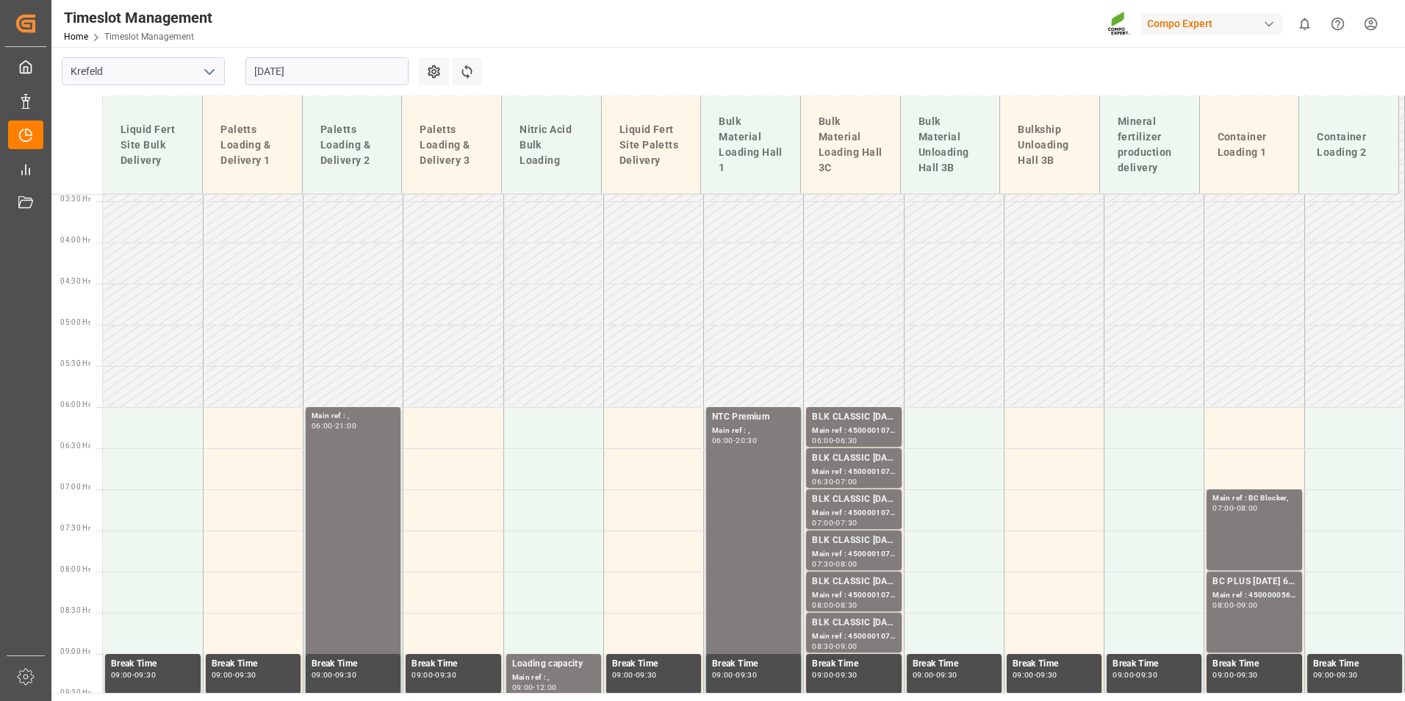
click at [863, 420] on div "BLK CLASSIC [DATE]+3+TE BULK;" at bounding box center [853, 417] width 83 height 15
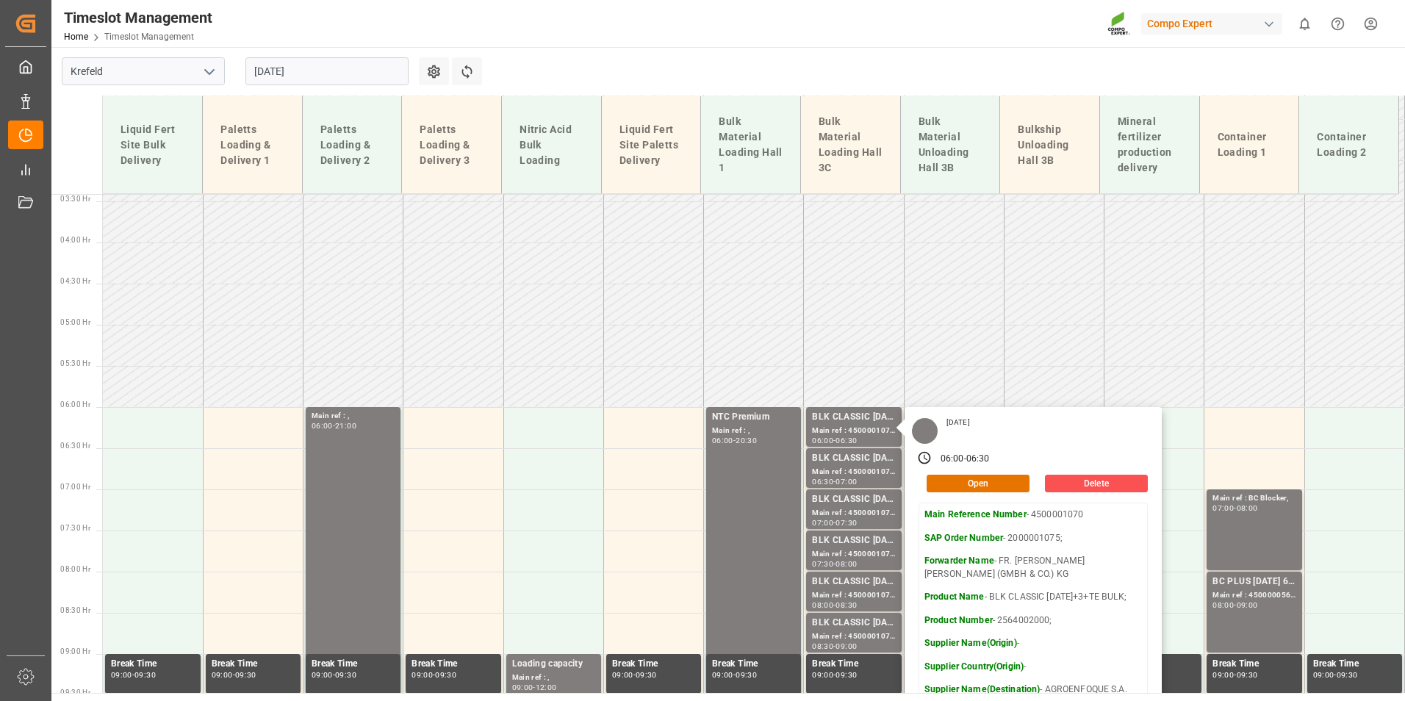
click at [318, 79] on input "01.09.2025" at bounding box center [326, 71] width 163 height 28
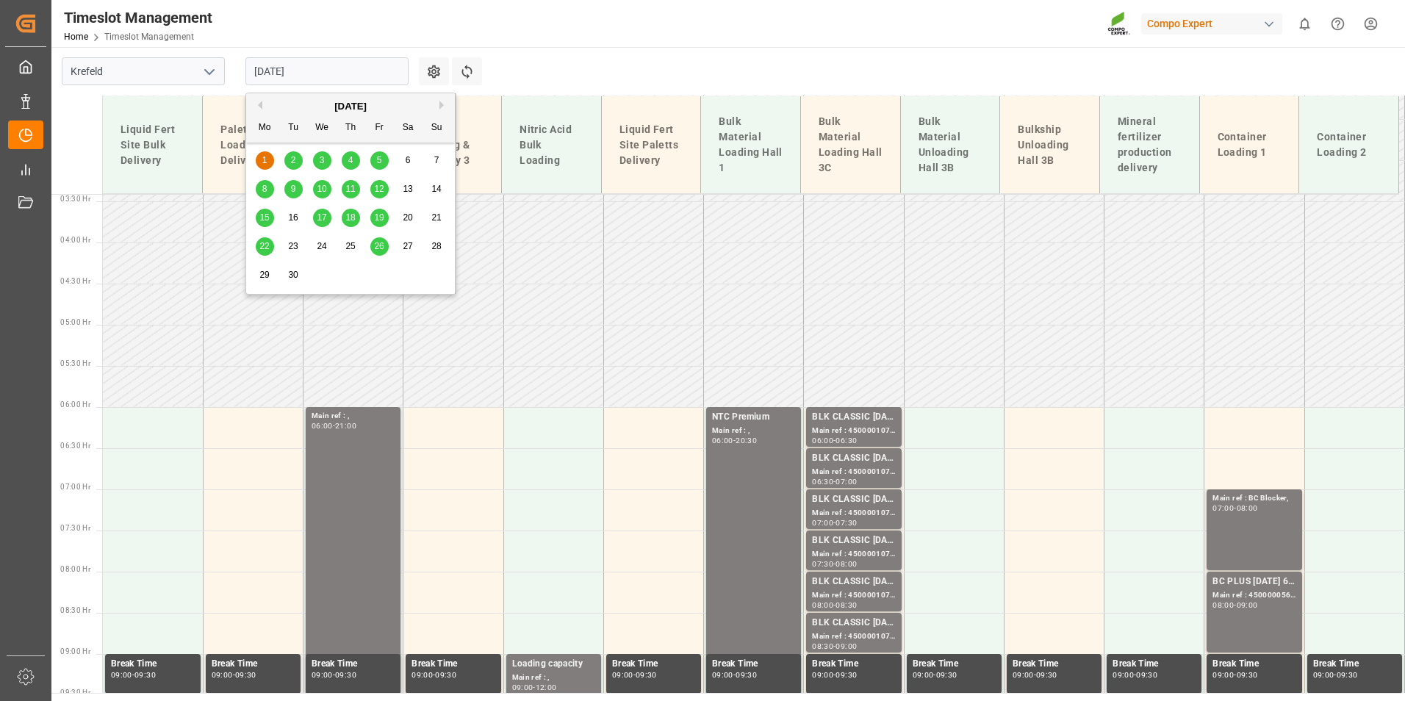
click at [298, 165] on div "2" at bounding box center [293, 161] width 18 height 18
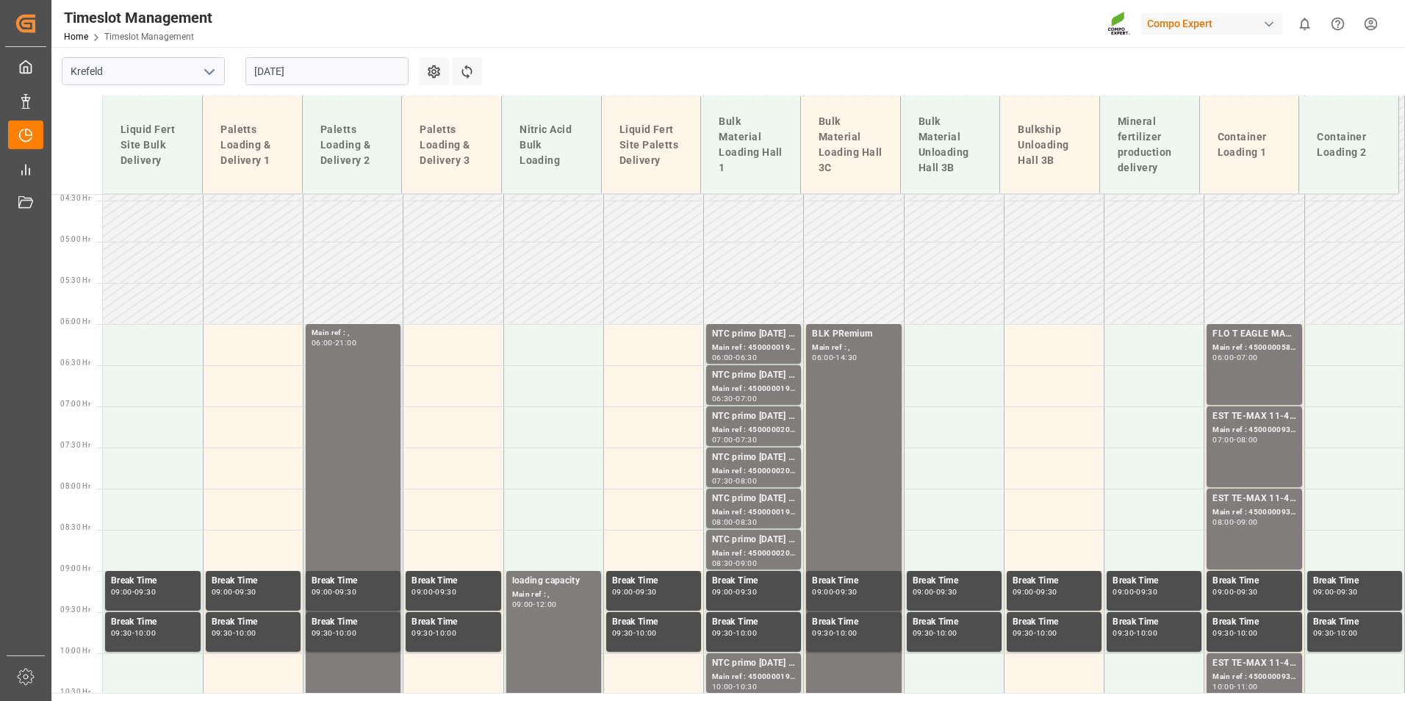
scroll to position [363, 0]
click at [761, 349] on div "Main ref : 4500000198, 2000000032;" at bounding box center [753, 348] width 83 height 12
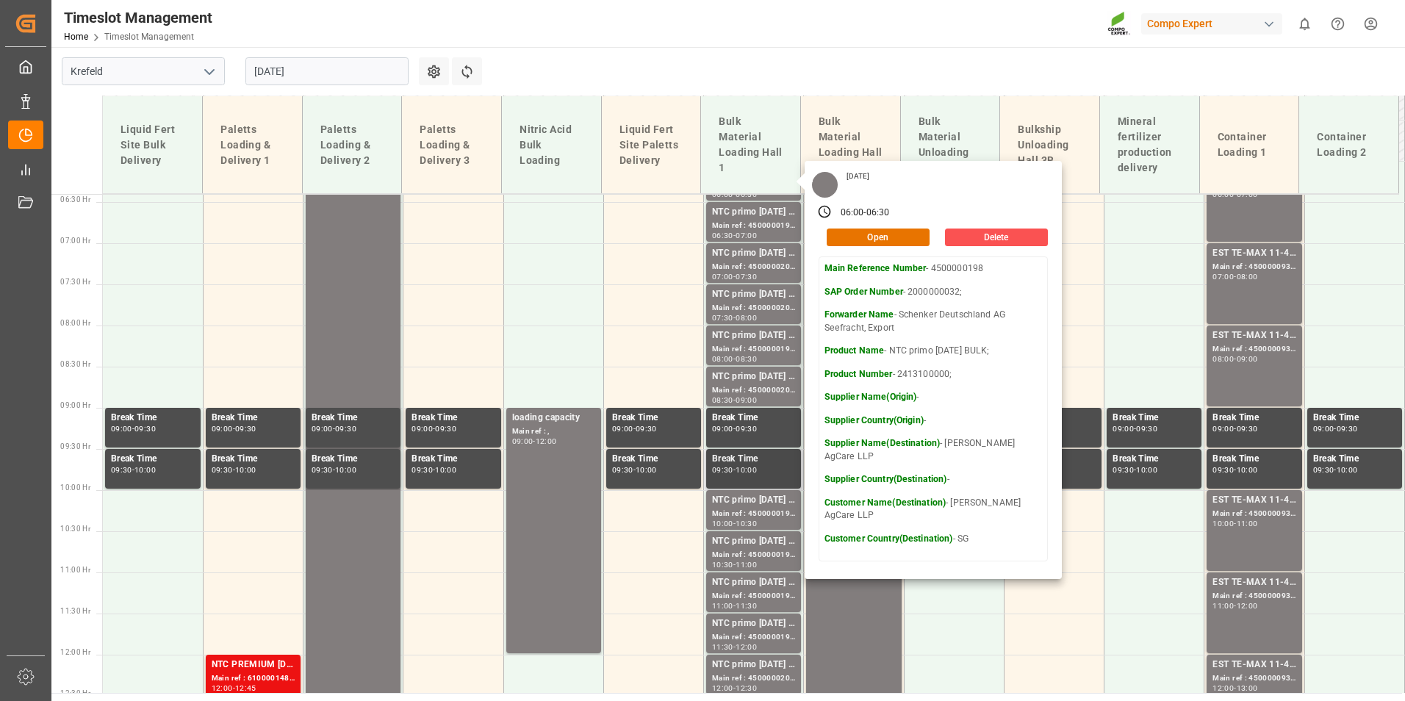
scroll to position [583, 0]
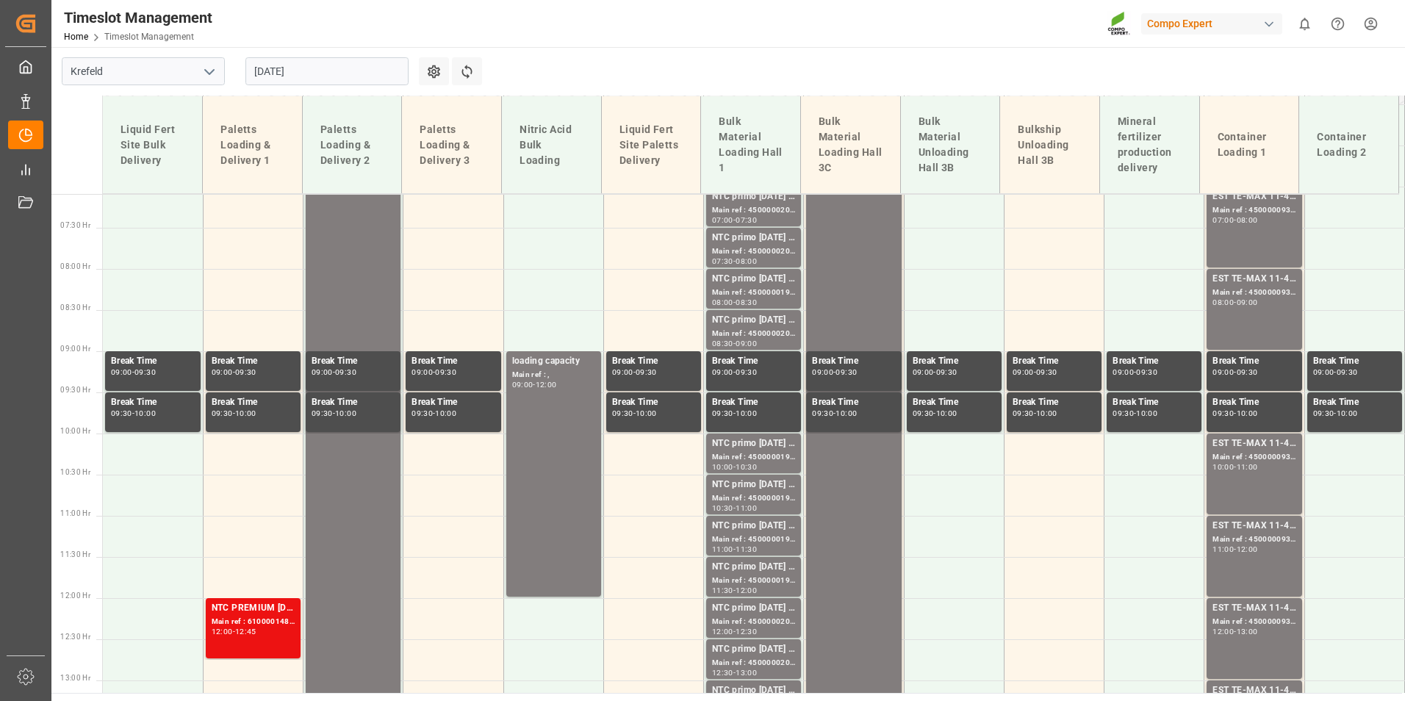
click at [733, 264] on div "-" at bounding box center [734, 261] width 2 height 7
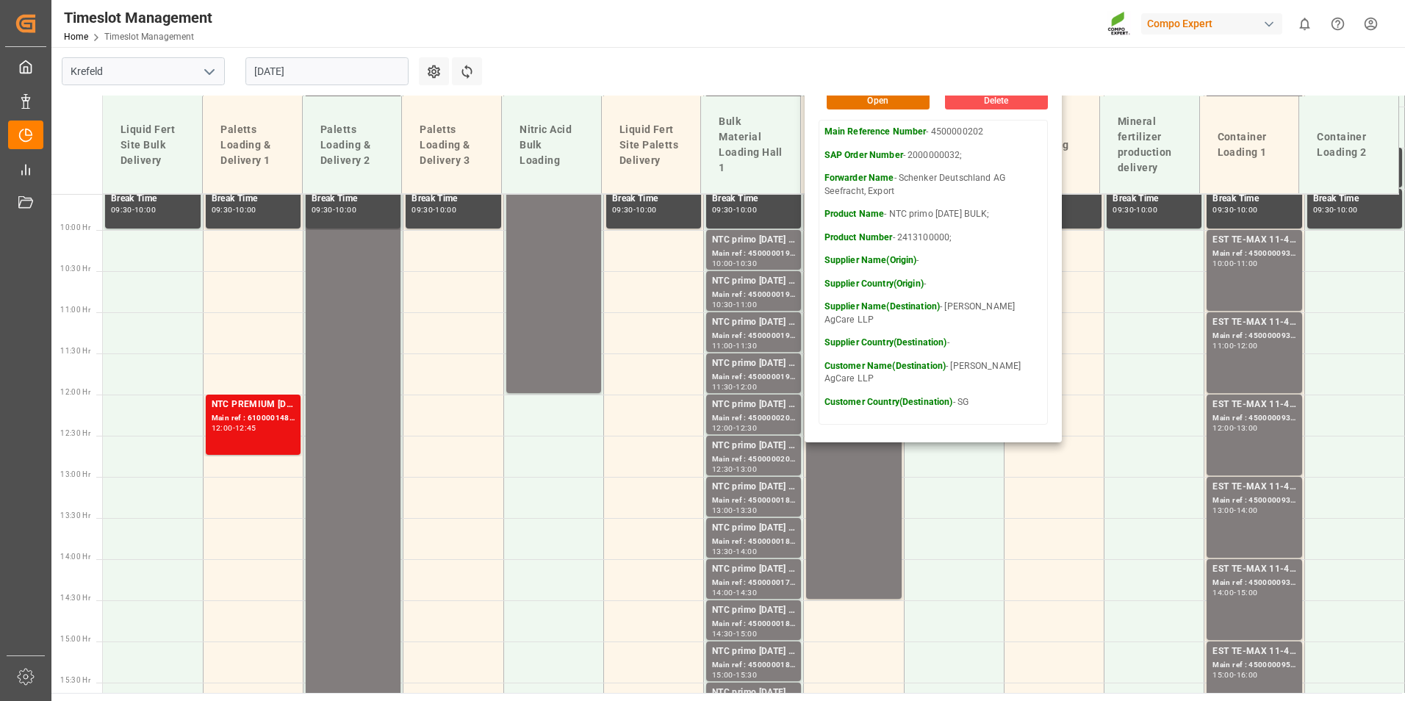
scroll to position [804, 0]
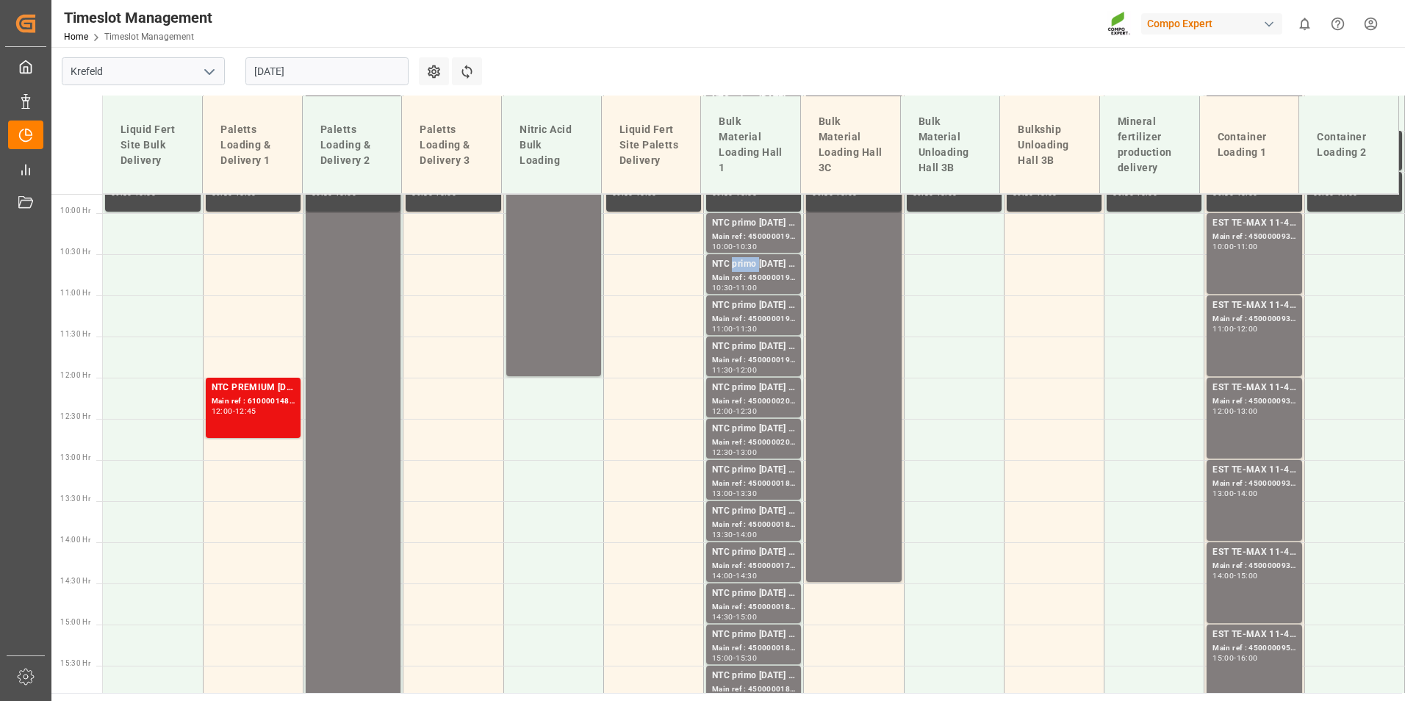
click at [735, 267] on div "NTC primo 20-10-10 BULK;" at bounding box center [753, 264] width 83 height 15
click at [758, 298] on div "NTC primo 20-10-10 BULK; Main ref : 4500000197, 2000000032; 11:00 - 11:30" at bounding box center [753, 315] width 95 height 40
click at [766, 354] on div "Main ref : 4500000194, 2000000032;" at bounding box center [753, 360] width 83 height 12
click at [772, 392] on div "NTC primo 20-10-10 BULK;" at bounding box center [753, 388] width 83 height 15
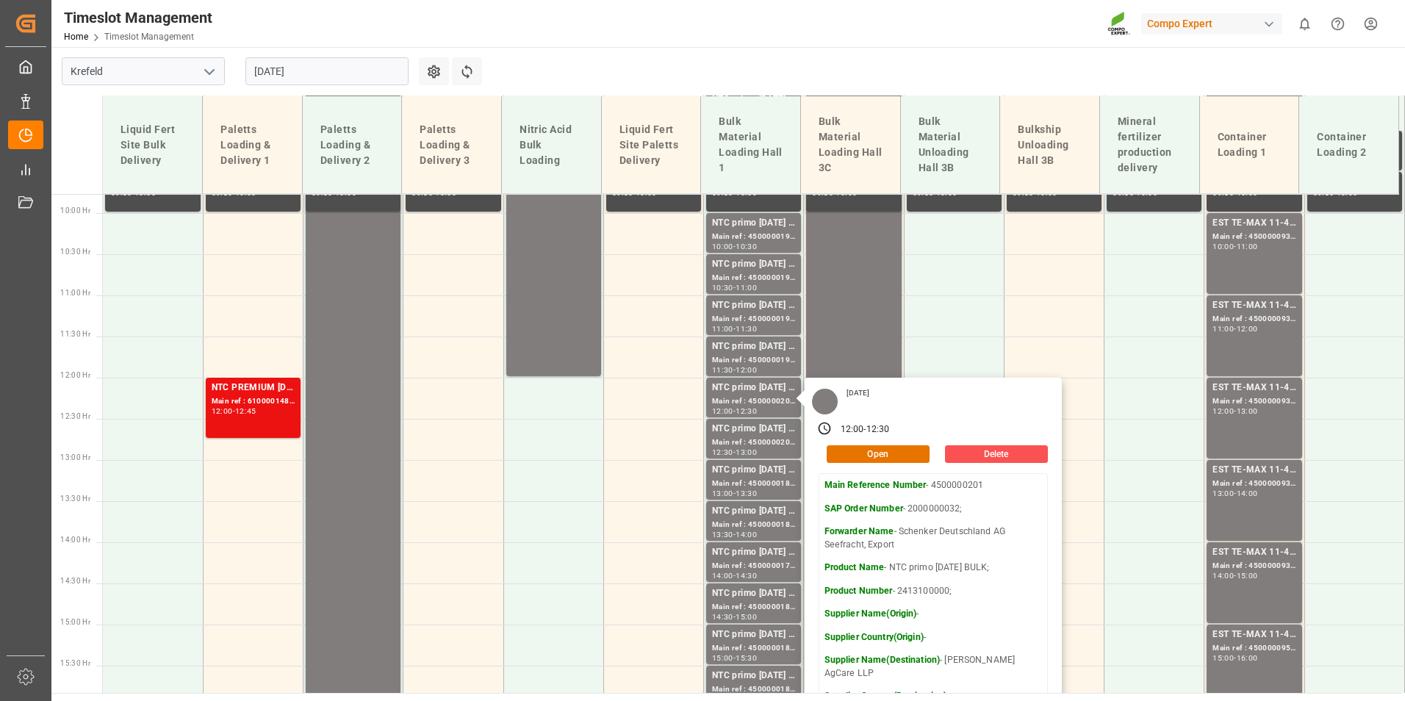
scroll to position [951, 0]
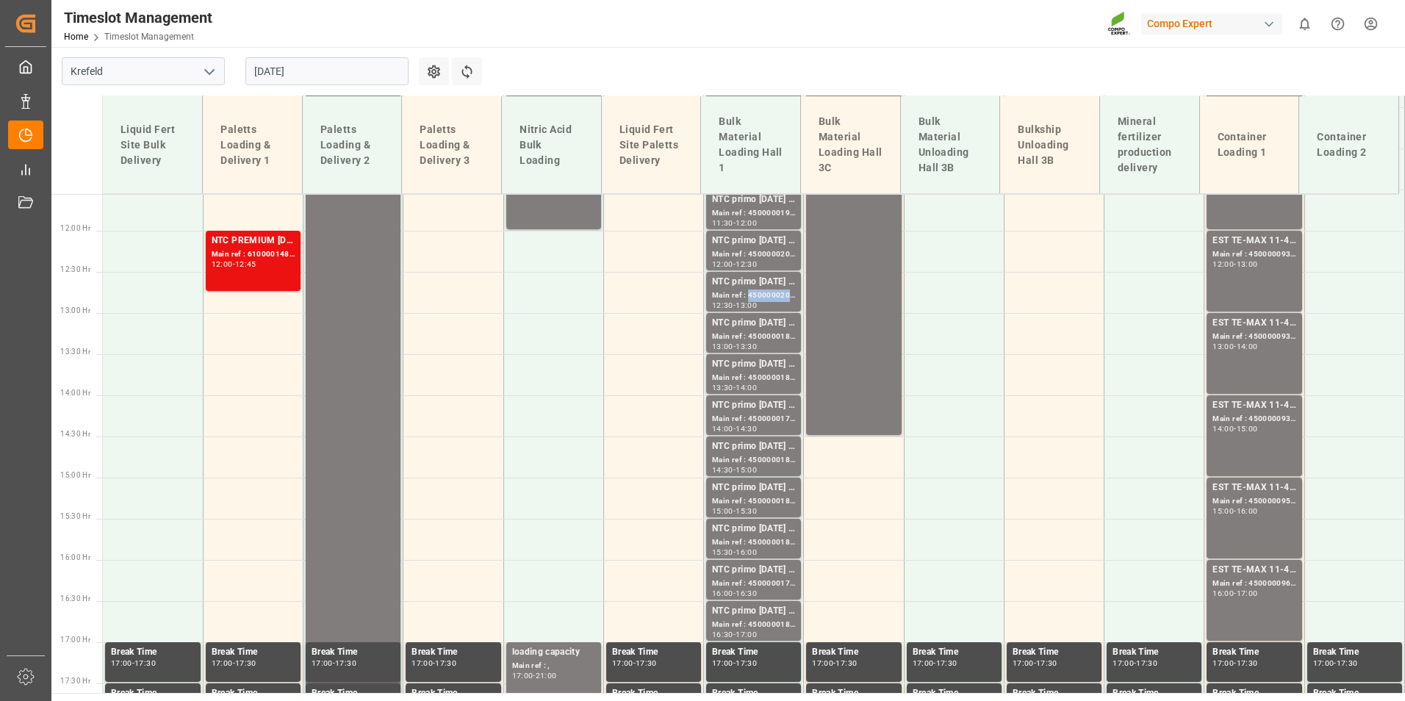
click at [751, 294] on div "Main ref : 4500000203, 2000000032;" at bounding box center [753, 296] width 83 height 12
click at [760, 323] on div "NTC primo 20-10-10 BULK;" at bounding box center [753, 323] width 83 height 15
click at [754, 363] on div "NTC primo 20-10-10 BULK;" at bounding box center [753, 364] width 83 height 15
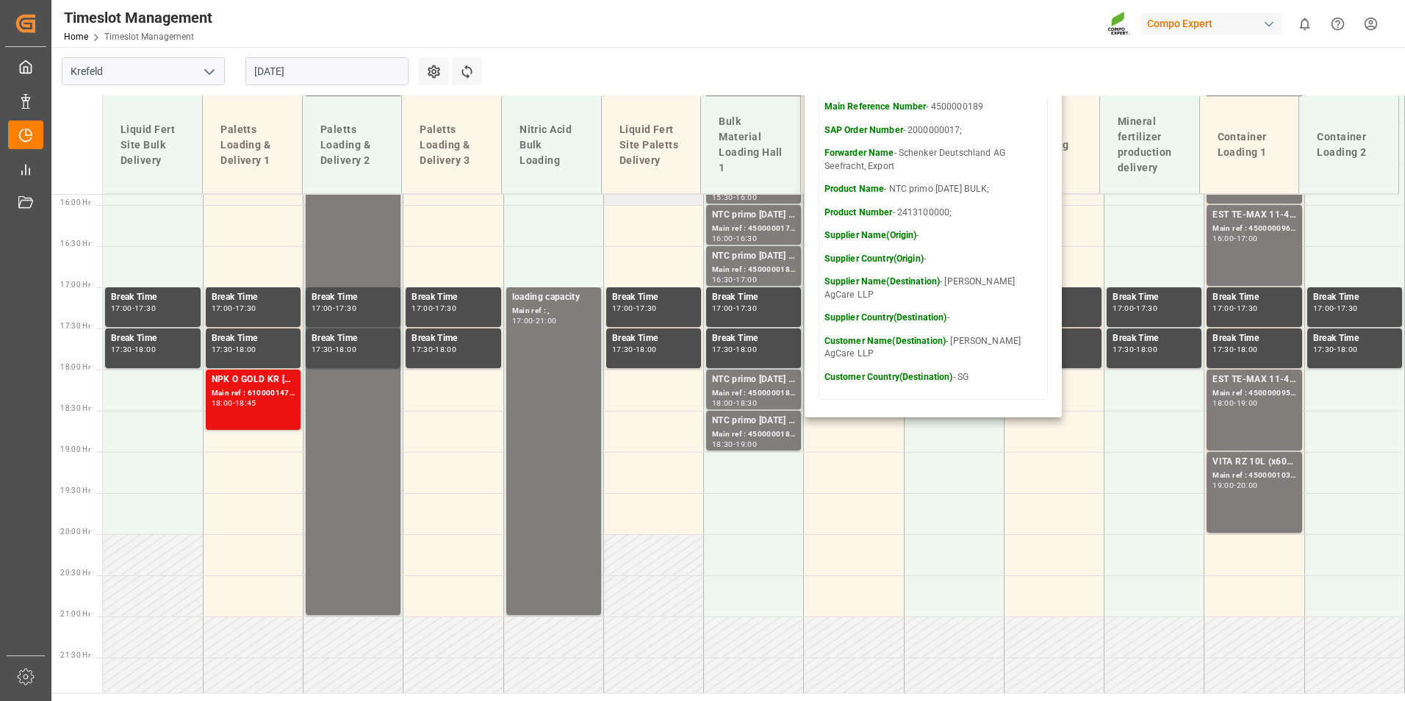
scroll to position [1318, 0]
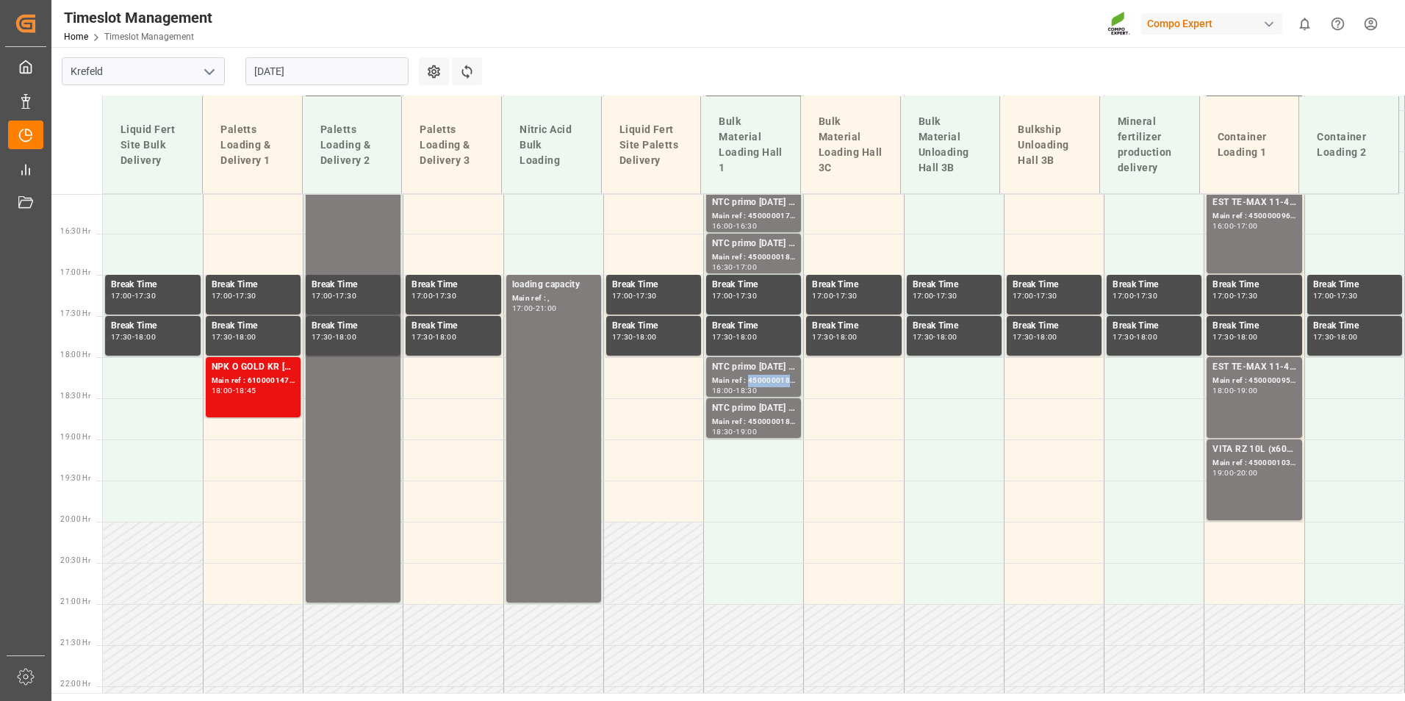
click at [775, 386] on div "Main ref : 4500000185, 2000000017;" at bounding box center [753, 381] width 83 height 12
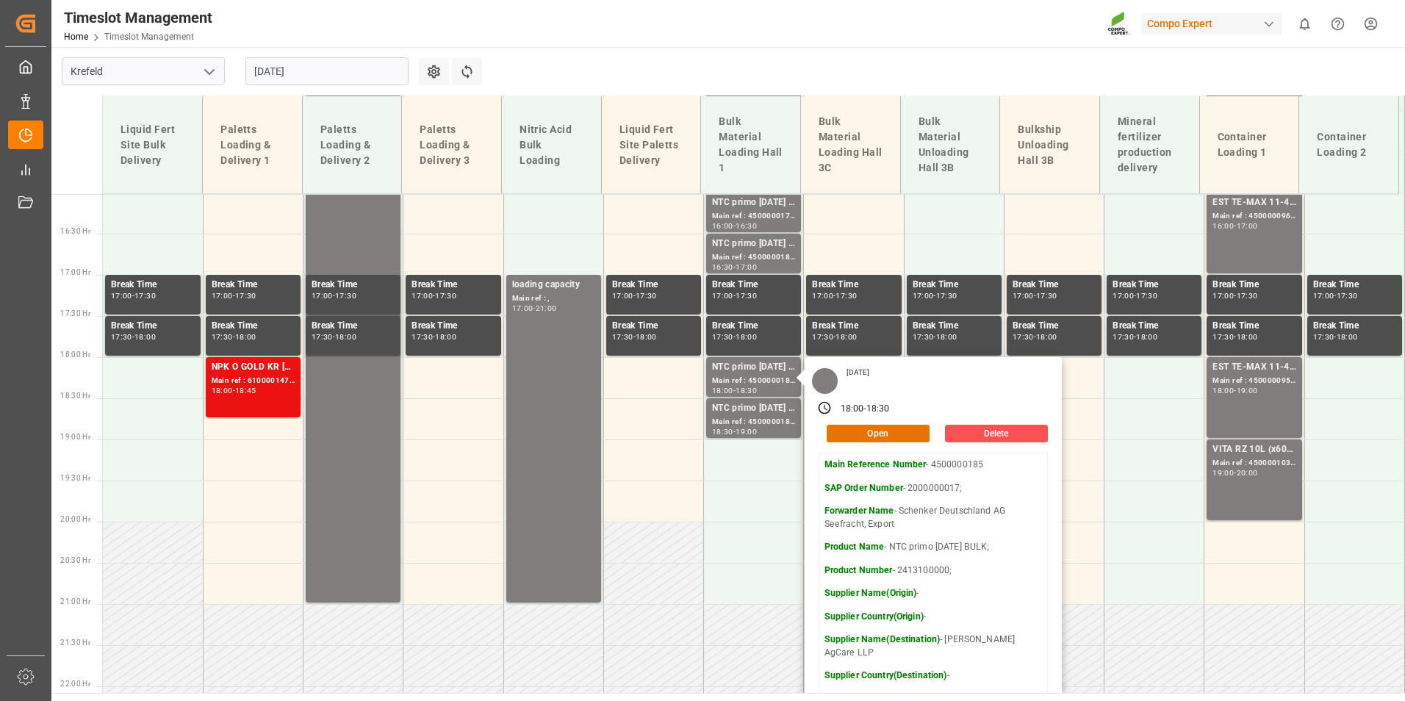
click at [346, 72] on input "02.09.2025" at bounding box center [326, 71] width 163 height 28
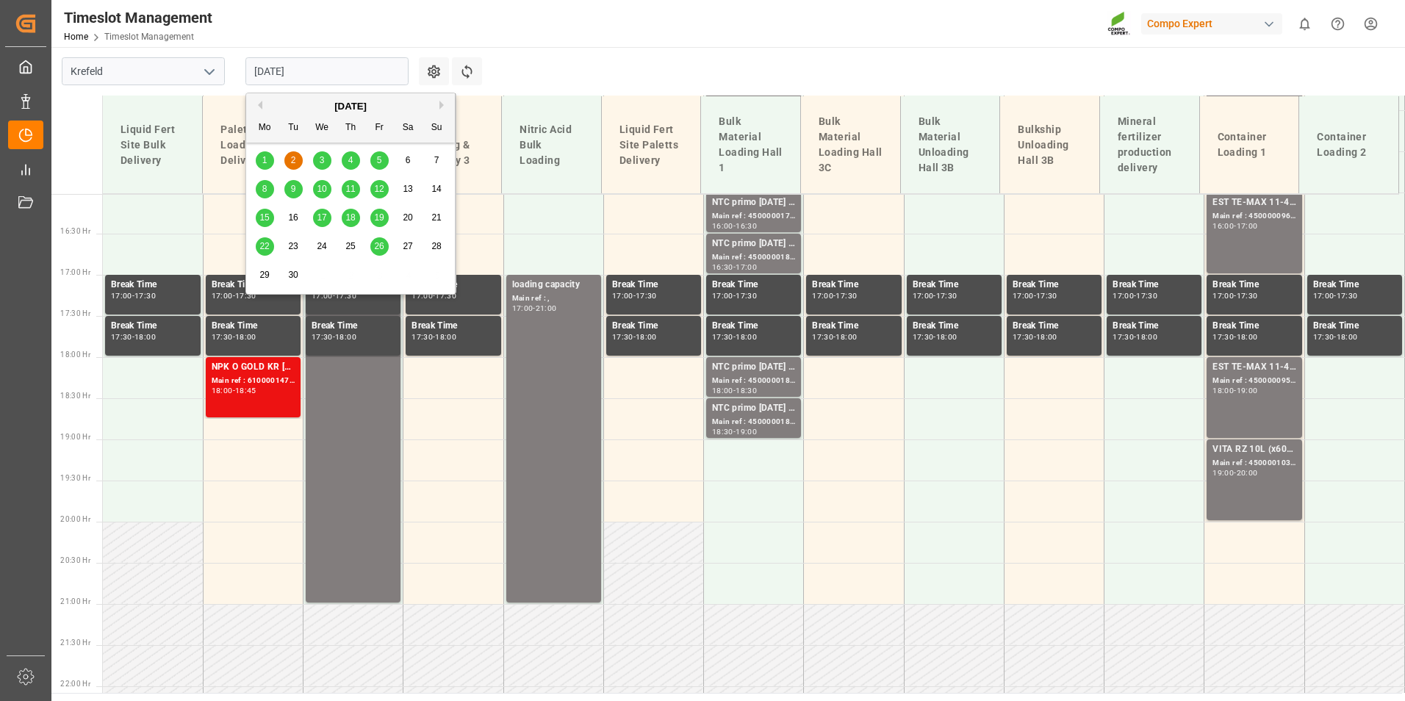
click at [315, 164] on div "3" at bounding box center [322, 161] width 18 height 18
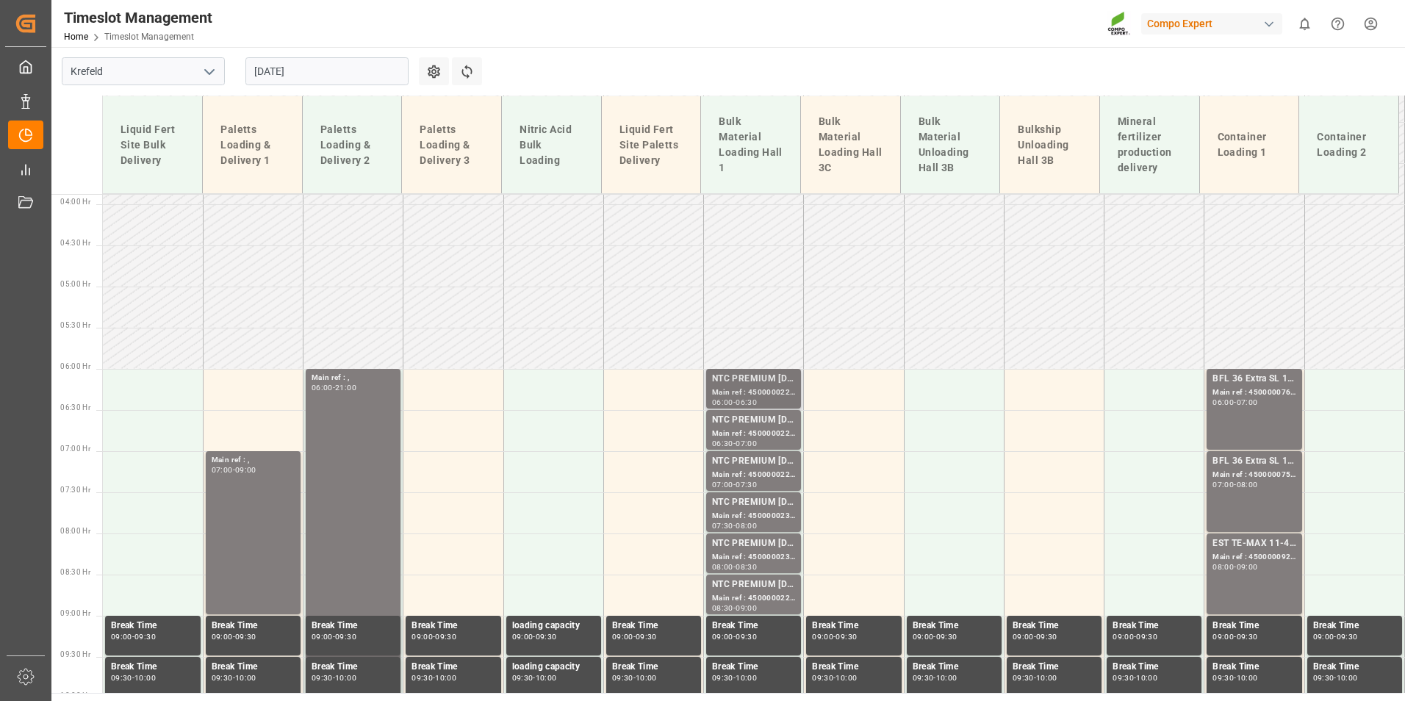
scroll to position [356, 0]
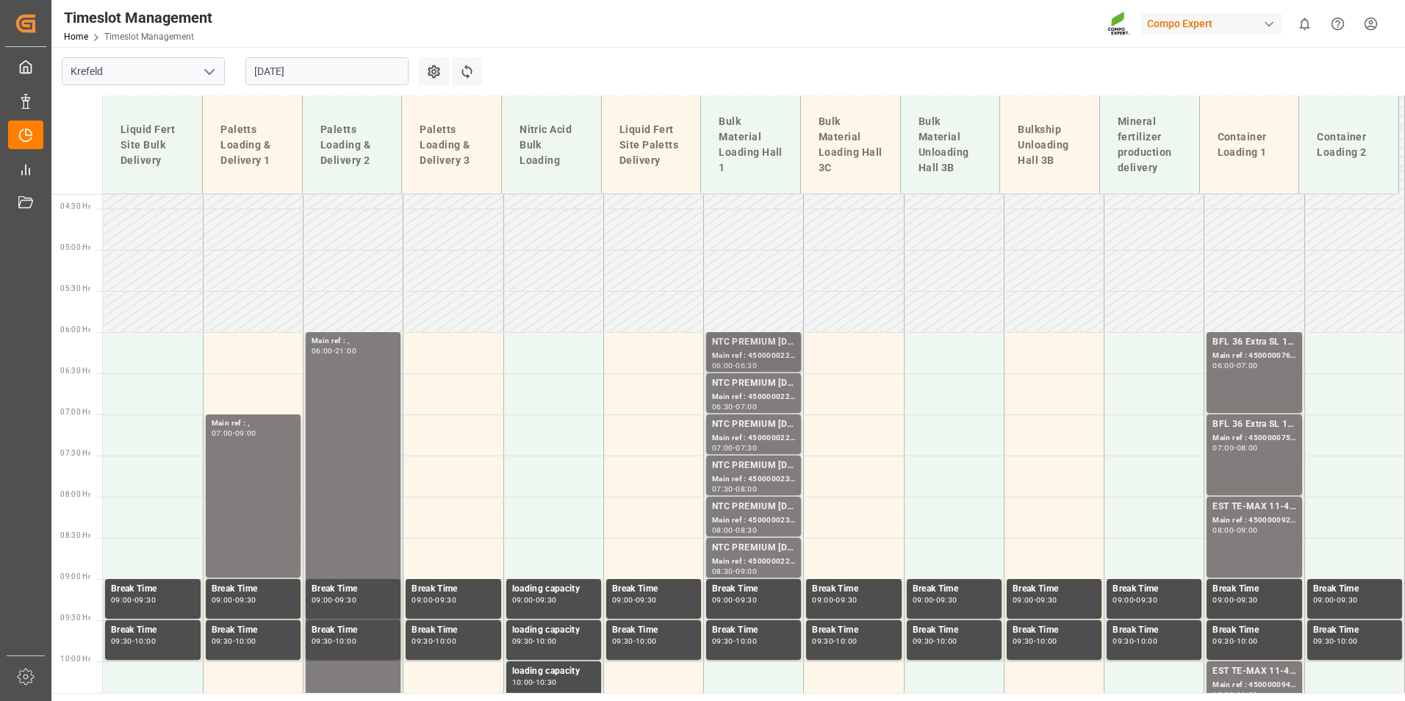
click at [754, 345] on div "NTC PREMIUM 15-3-20+3+TE BULK;" at bounding box center [753, 342] width 83 height 15
click at [744, 414] on div "NTC PREMIUM 15-3-20+3+TE BULK; Main ref : 4500000223, 2000000040; 06:30 - 07:00" at bounding box center [753, 393] width 99 height 41
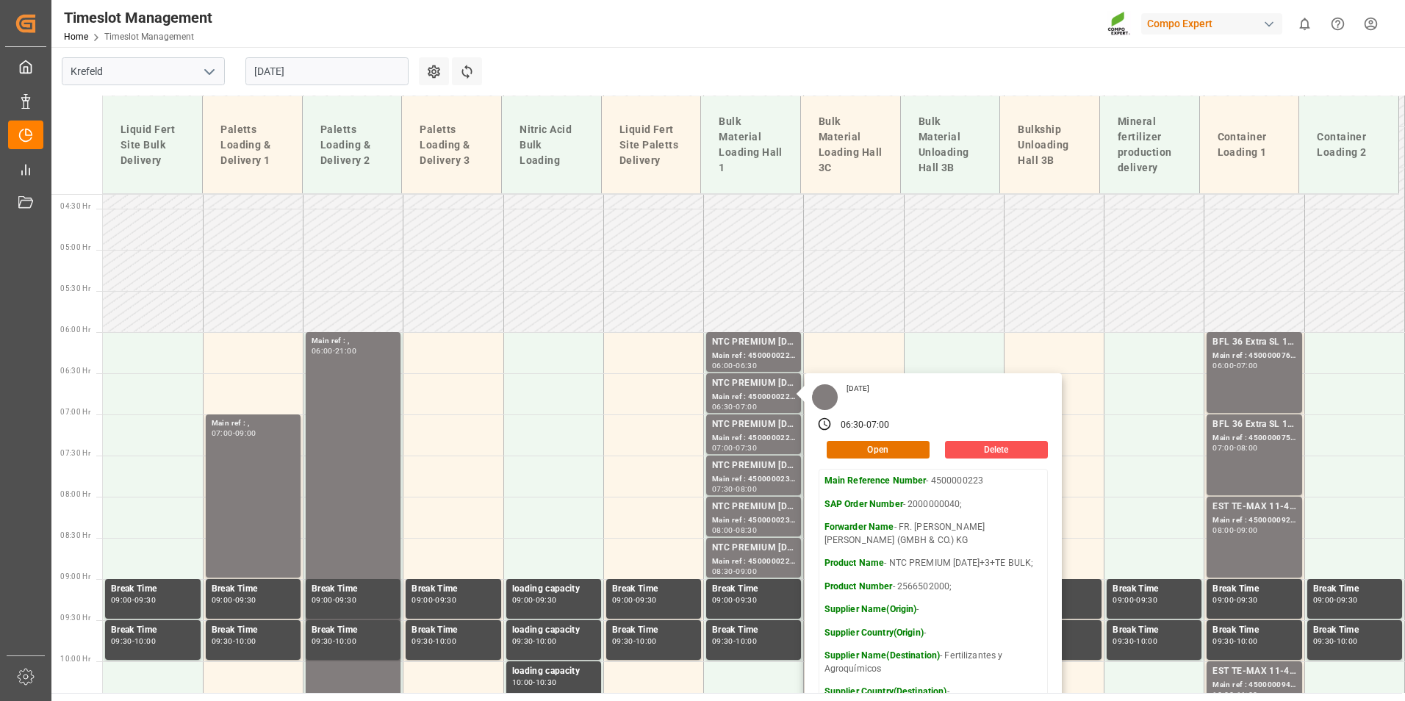
click at [326, 78] on input "03.09.2025" at bounding box center [326, 71] width 163 height 28
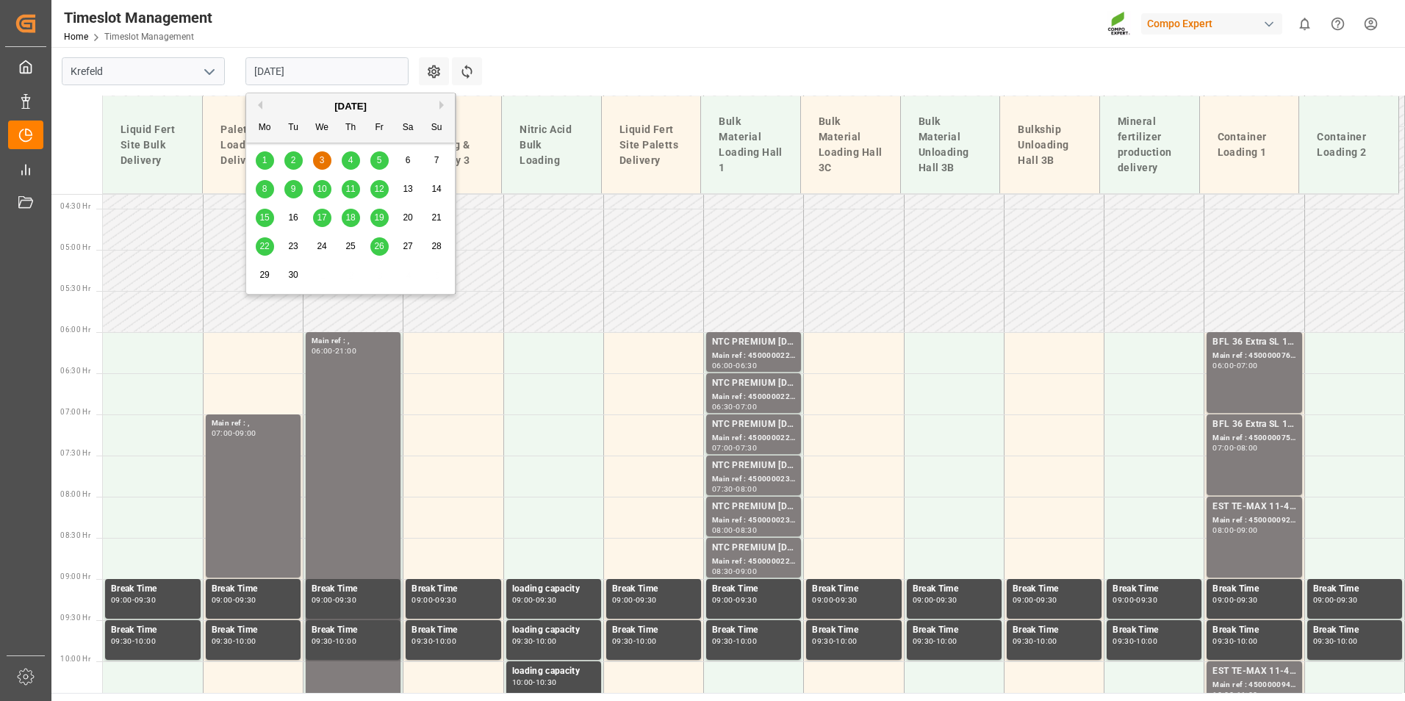
click at [352, 159] on span "4" at bounding box center [350, 160] width 5 height 10
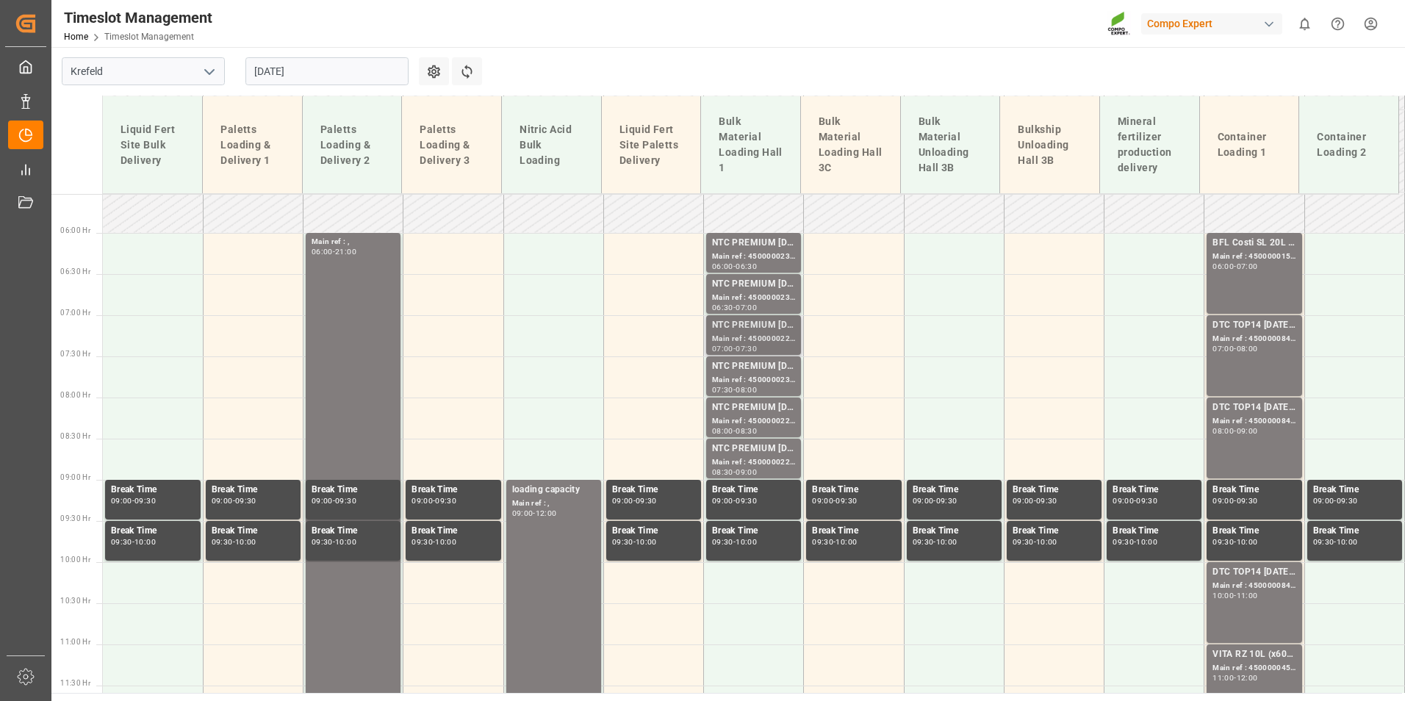
scroll to position [436, 0]
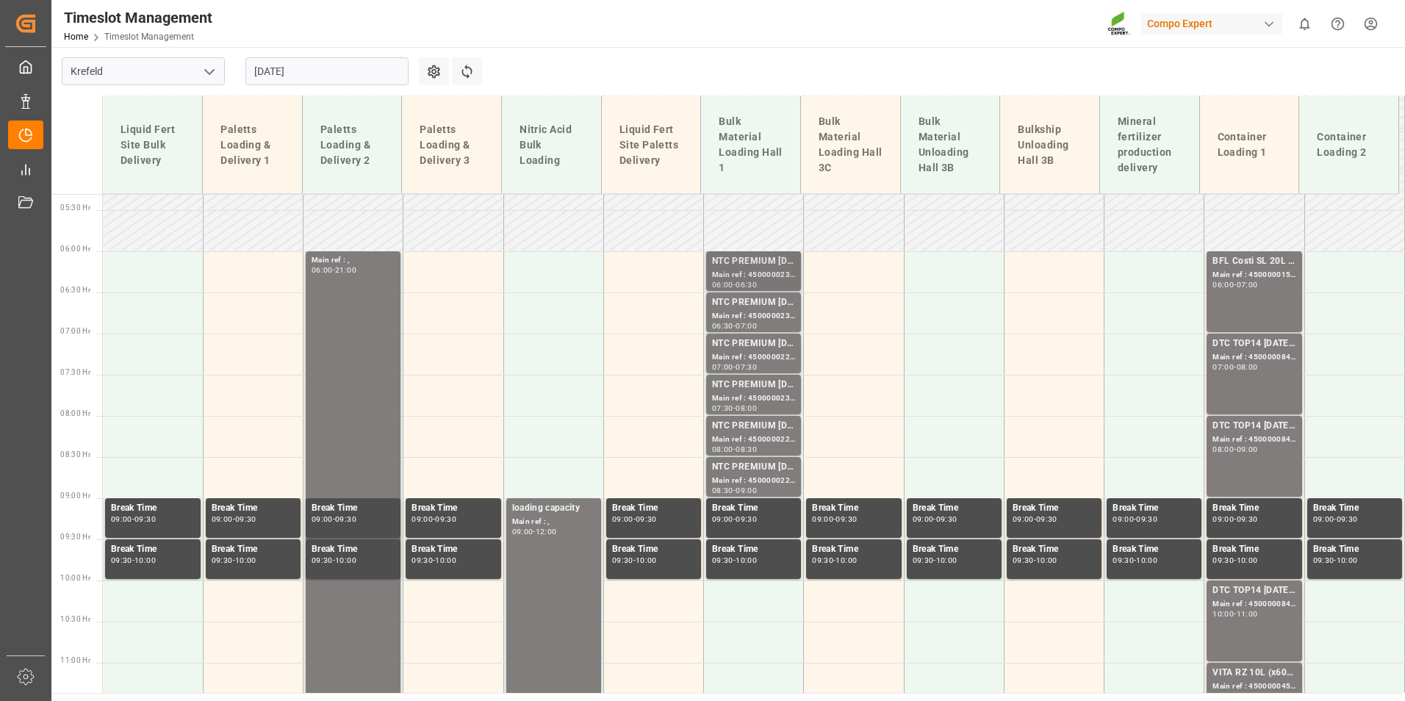
click at [736, 284] on div "-" at bounding box center [734, 284] width 2 height 7
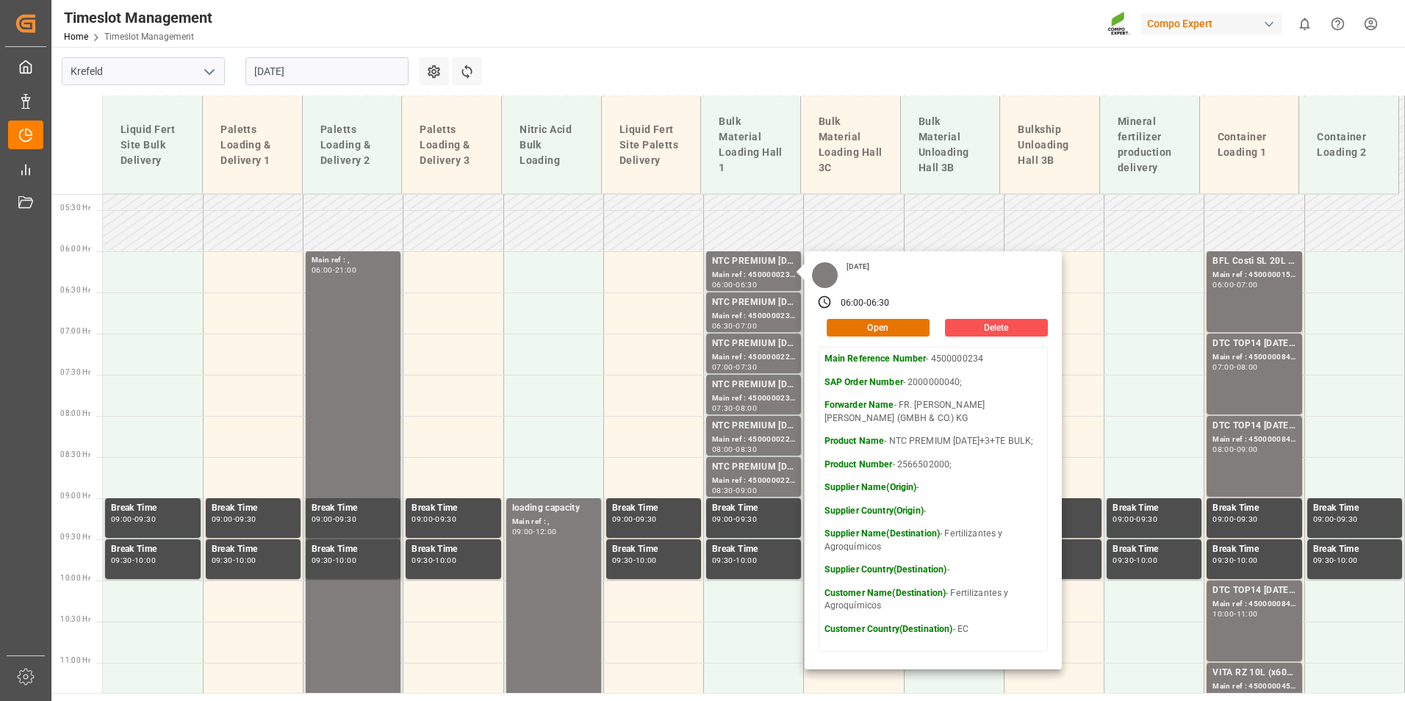
click at [315, 68] on input "04.09.2025" at bounding box center [326, 71] width 163 height 28
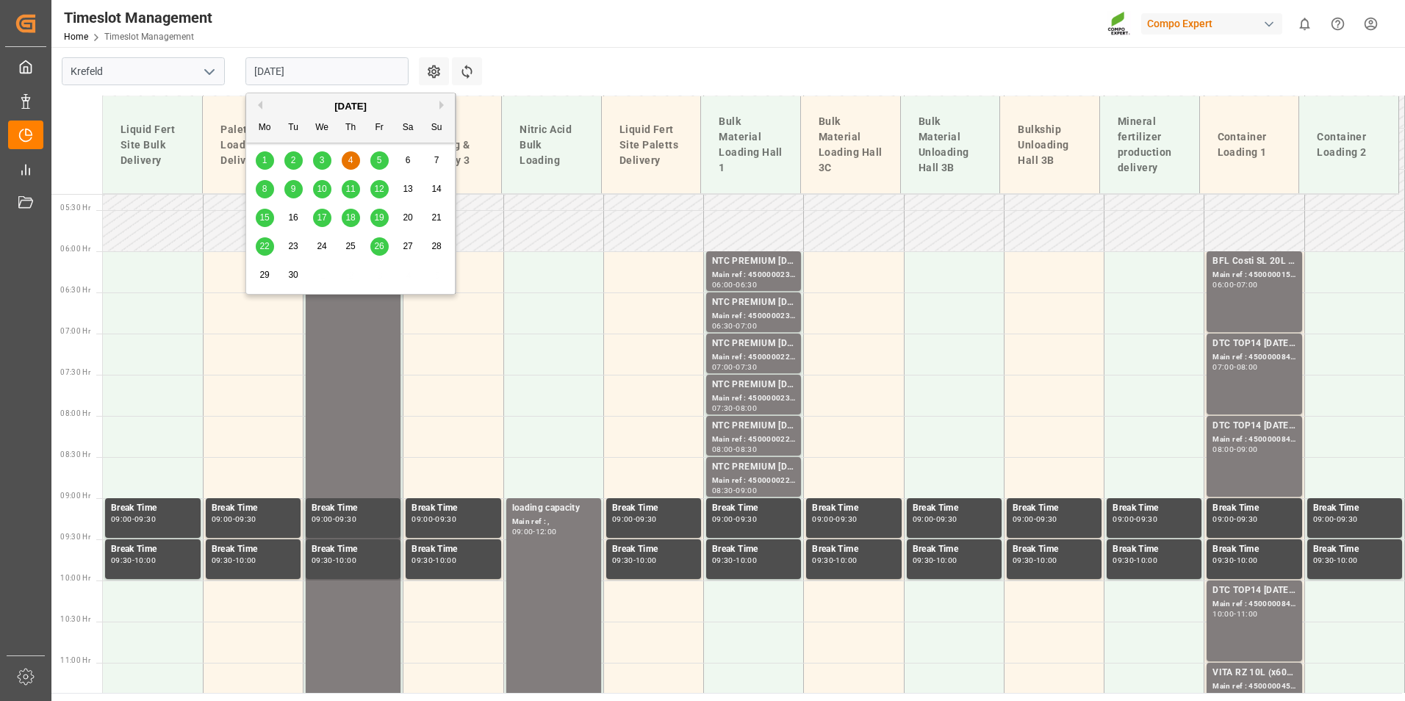
click at [270, 156] on div "1" at bounding box center [265, 161] width 18 height 18
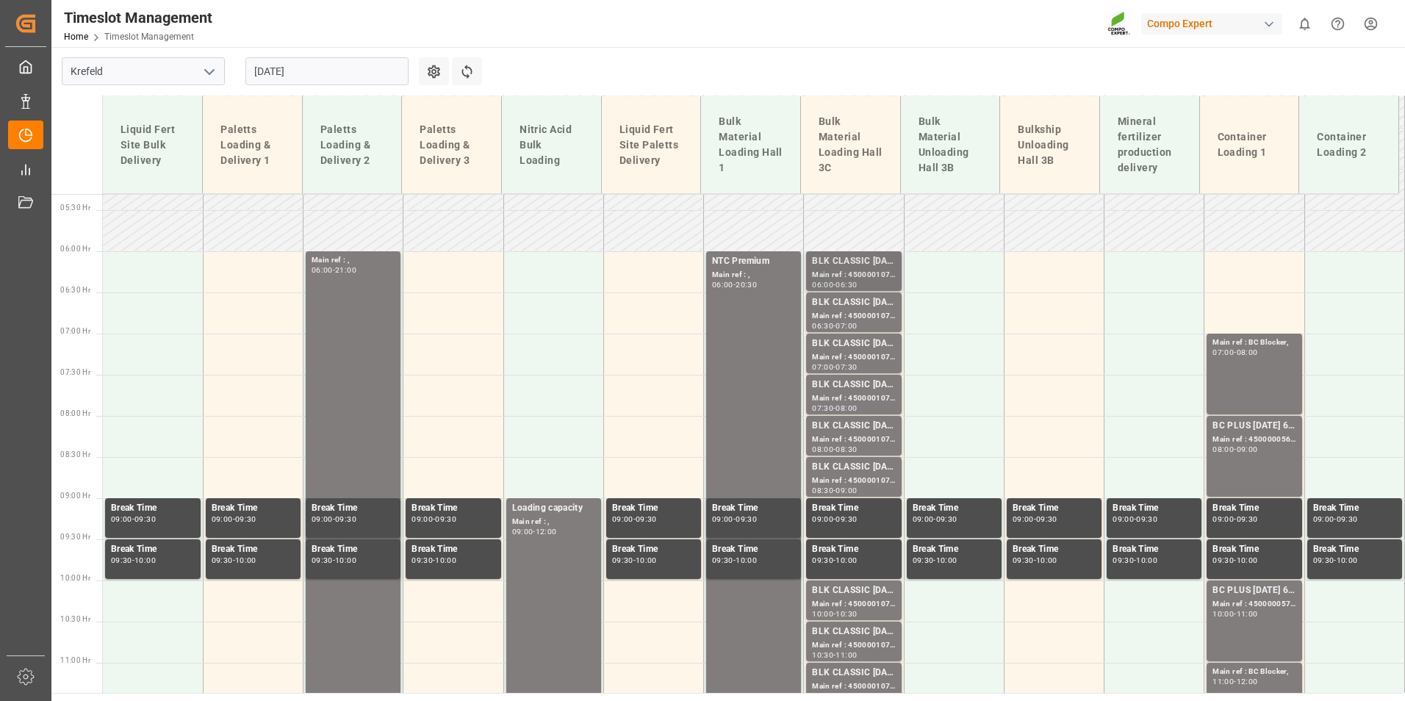
click at [849, 284] on div "06:30" at bounding box center [845, 284] width 21 height 7
click at [849, 273] on div "Main ref : 4500001070, 2000001075;" at bounding box center [853, 275] width 83 height 12
click at [843, 310] on div "Main ref : 4500001071, 2000001075;" at bounding box center [853, 316] width 83 height 12
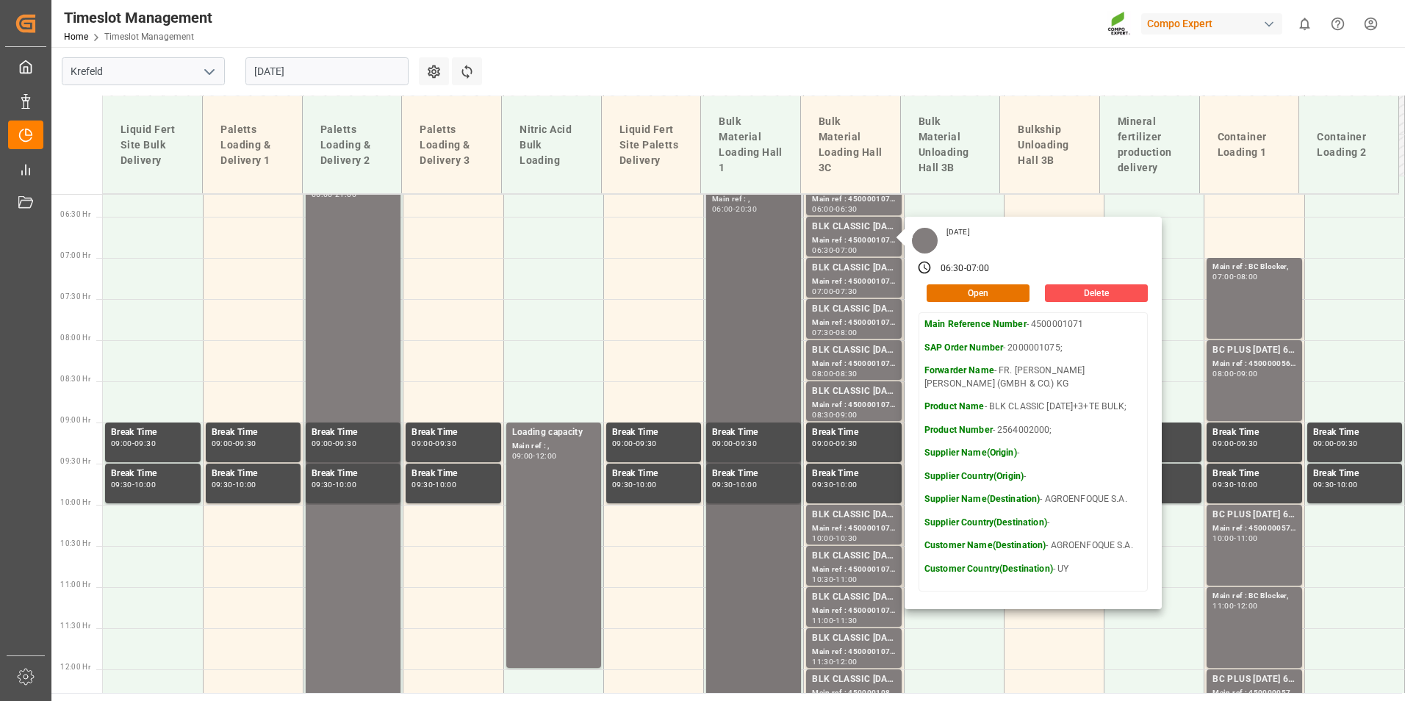
scroll to position [583, 0]
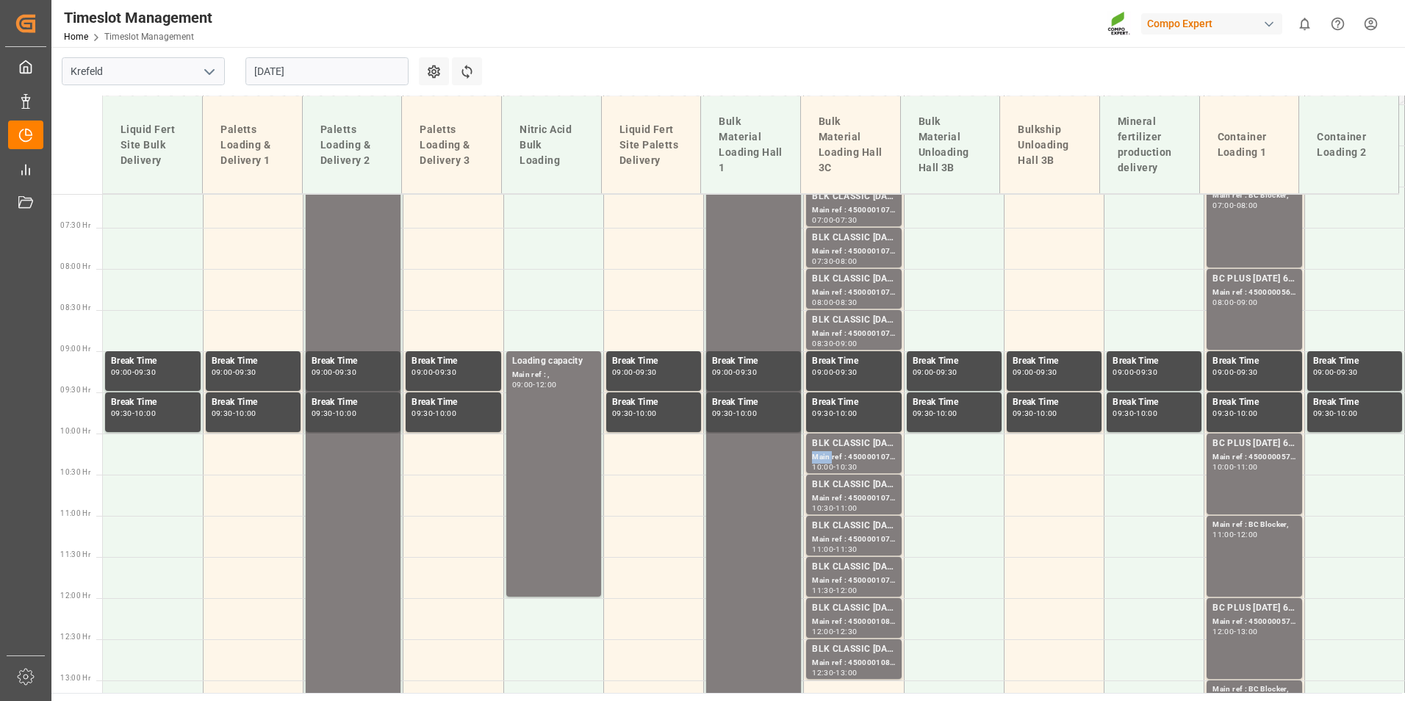
click at [824, 455] on div "Main ref : 4500001076, 2000001075;" at bounding box center [853, 457] width 83 height 12
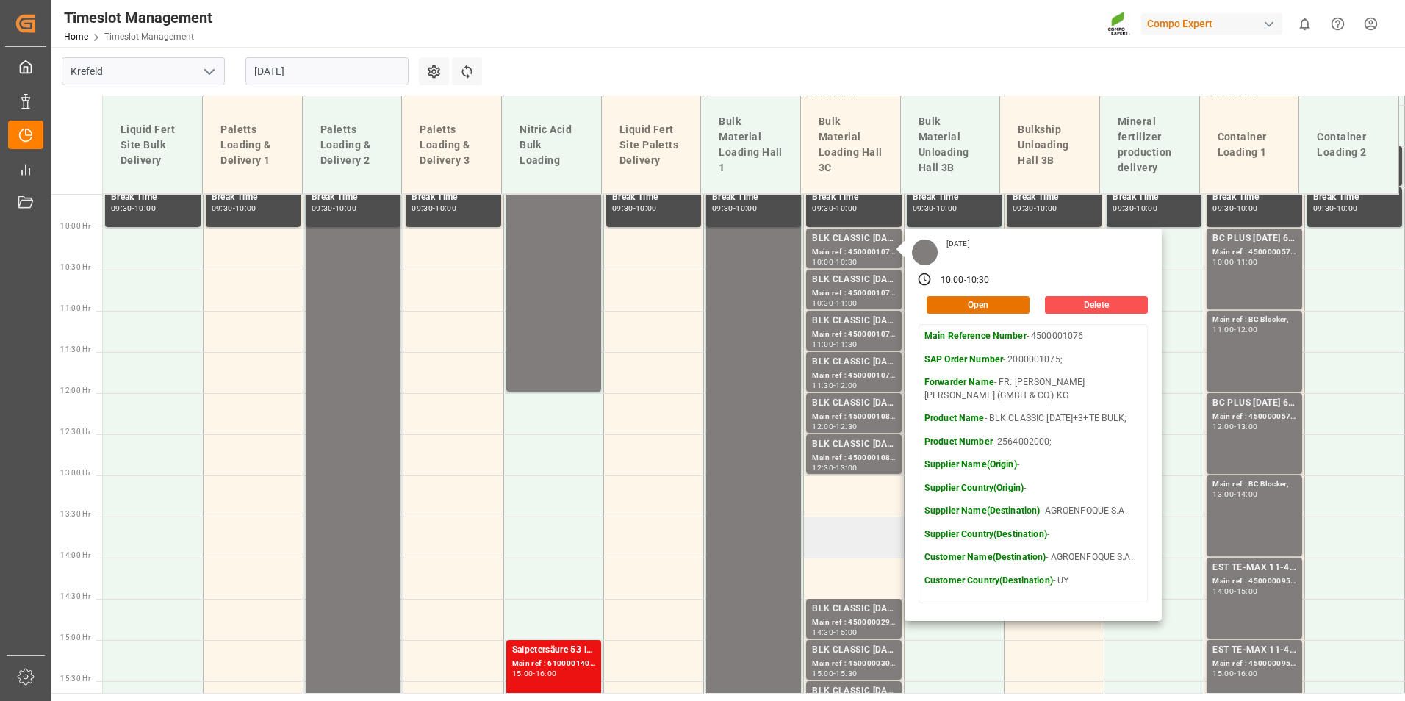
scroll to position [877, 0]
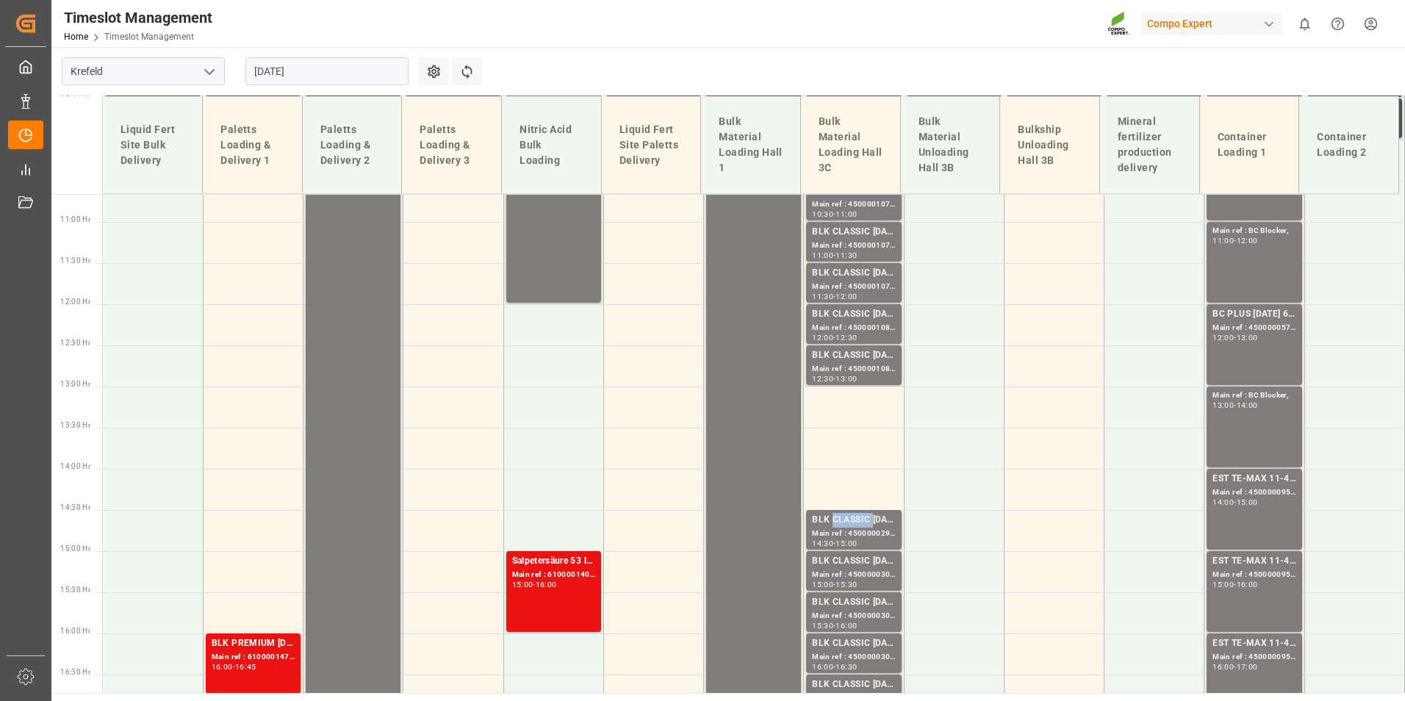
click at [855, 518] on div "BLK CLASSIC [DATE]+3+TE BULK;" at bounding box center [853, 520] width 83 height 15
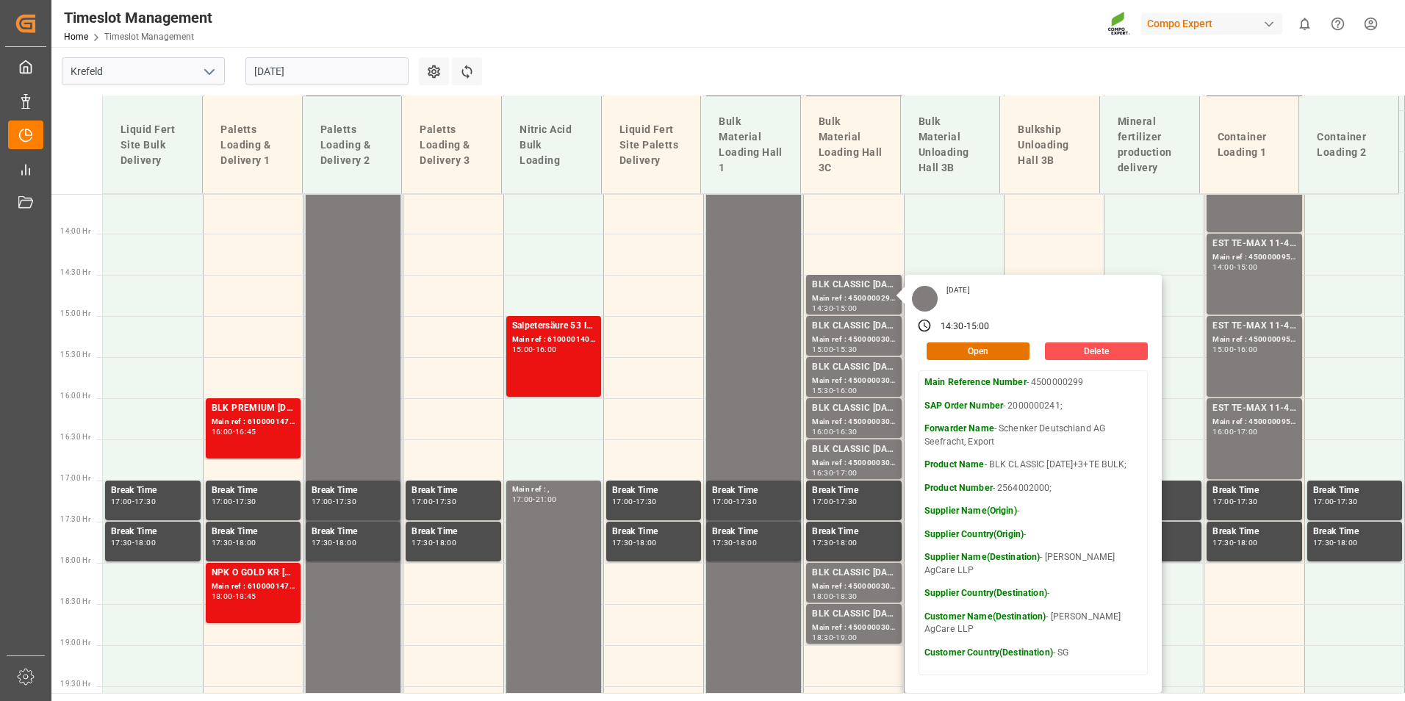
scroll to position [1024, 0]
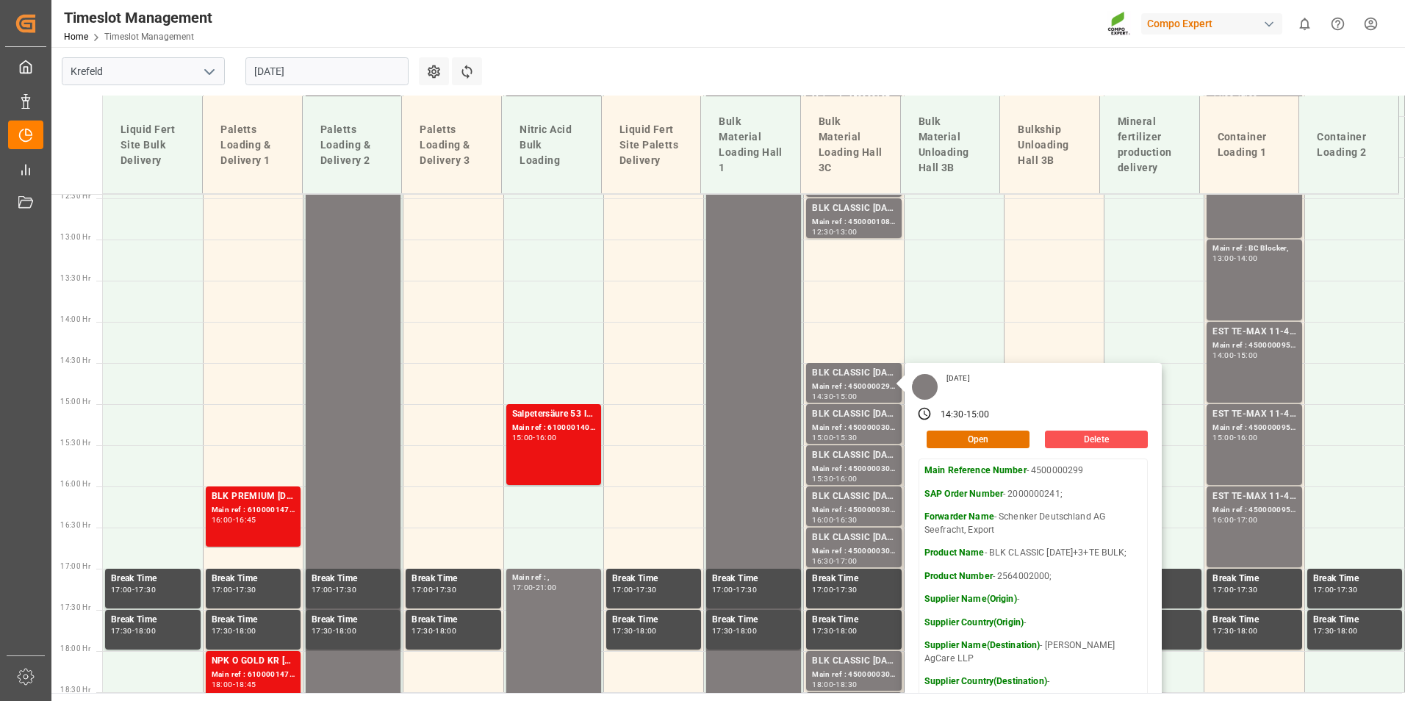
click at [304, 70] on input "01.09.2025" at bounding box center [326, 71] width 163 height 28
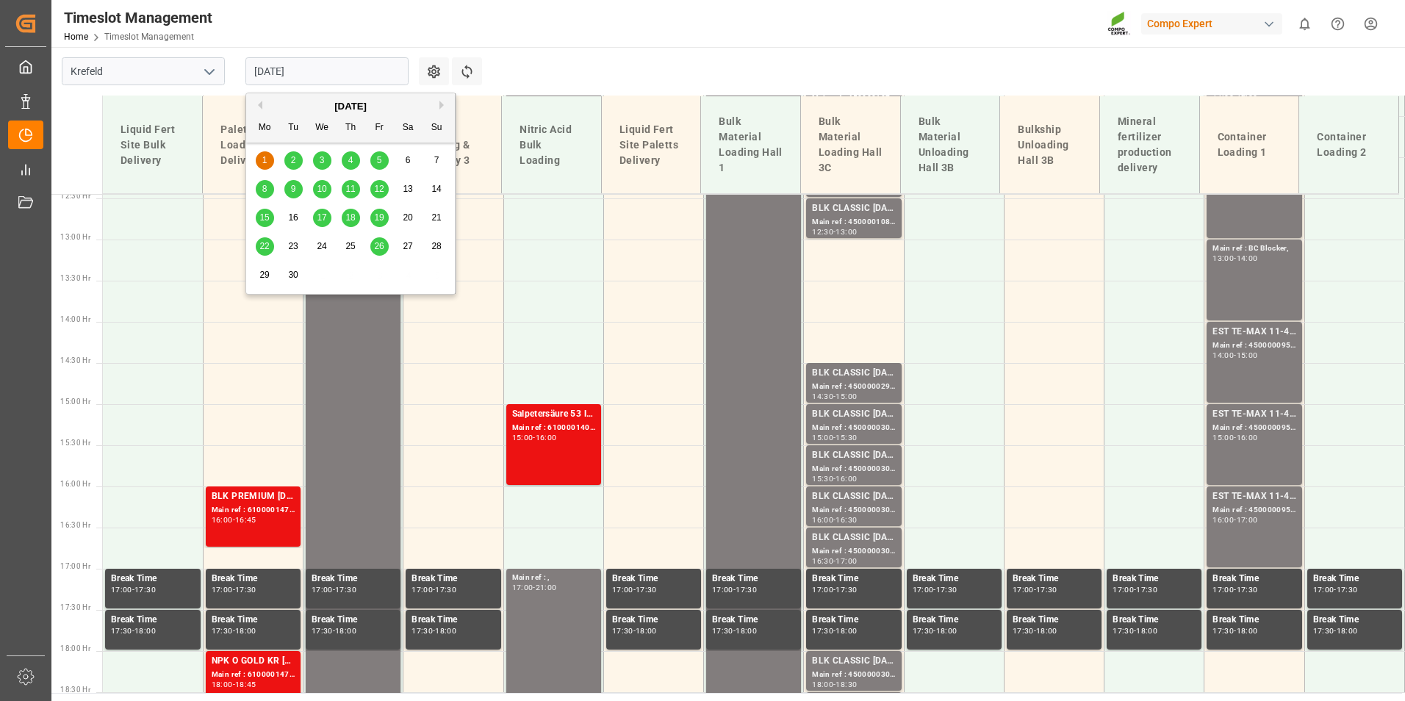
click at [260, 107] on button "Previous Month" at bounding box center [258, 105] width 9 height 9
click at [355, 279] on span "28" at bounding box center [350, 275] width 10 height 10
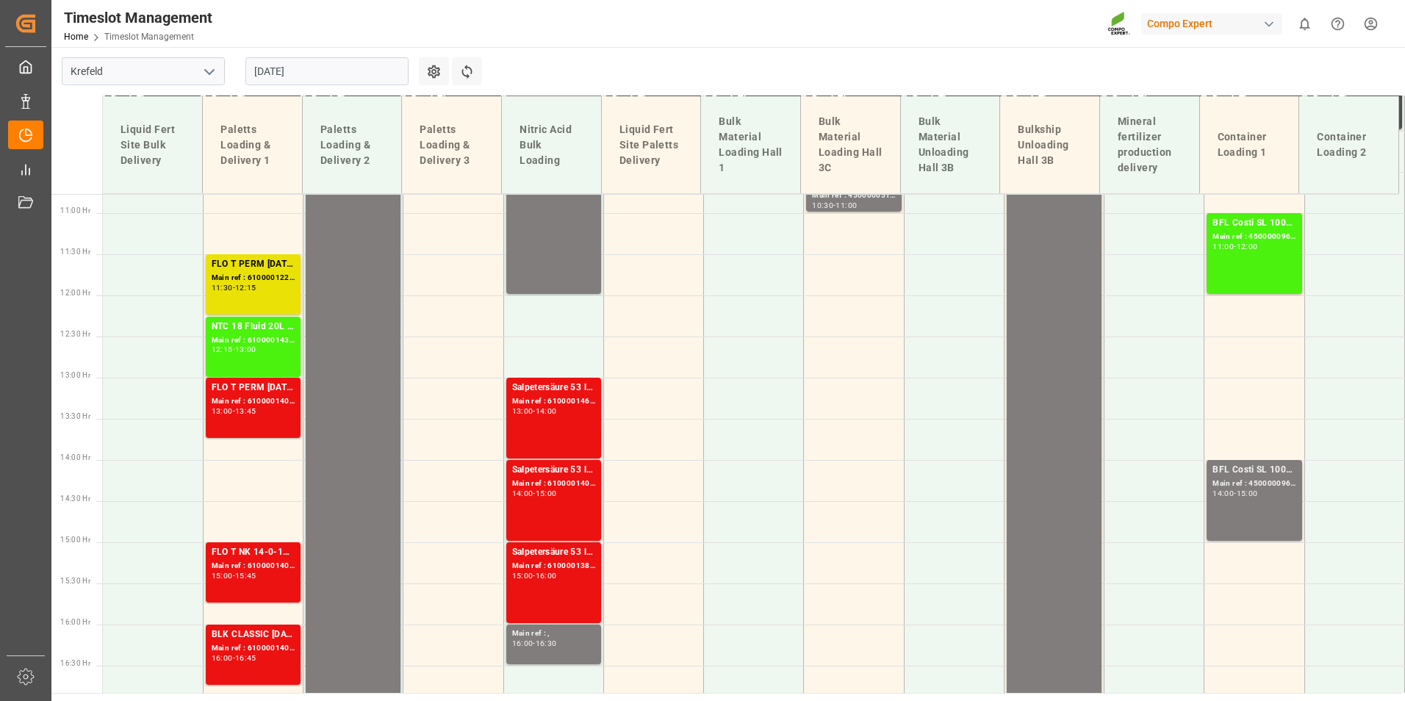
scroll to position [592, 0]
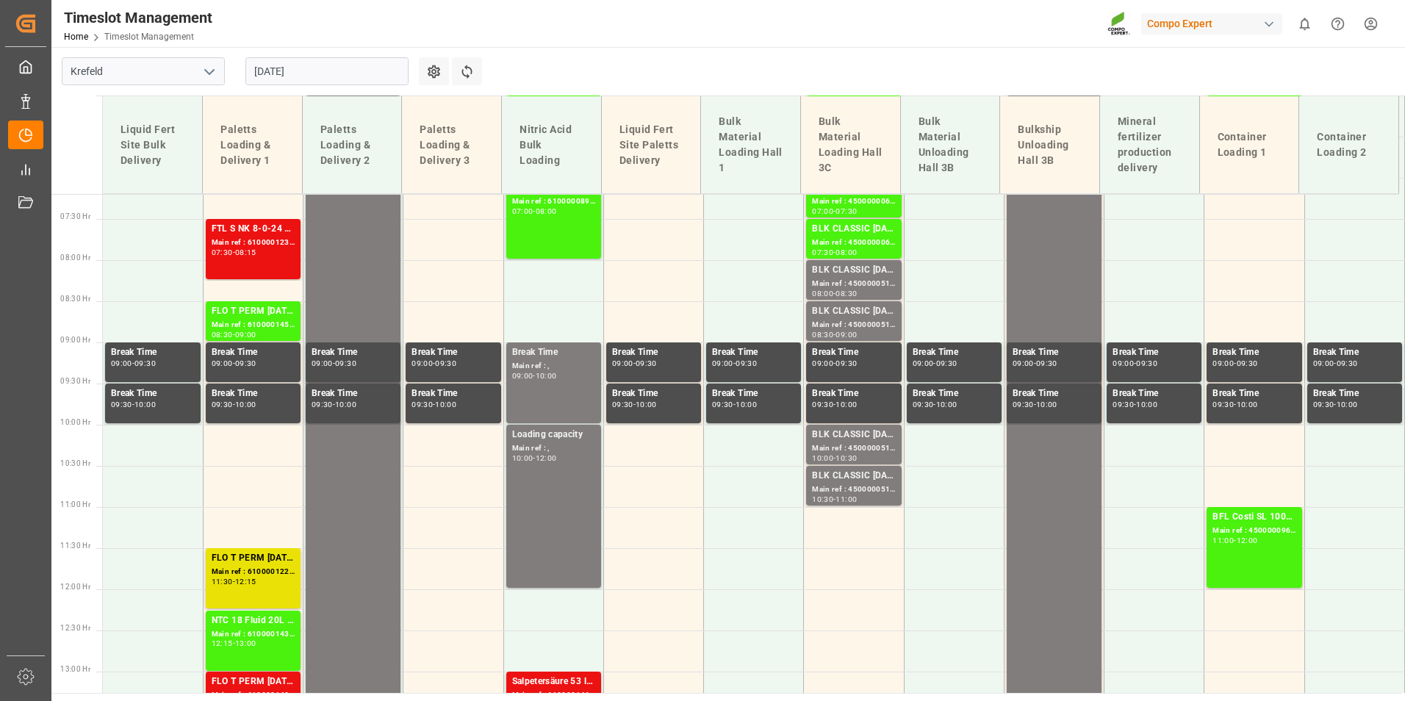
click at [315, 81] on input "[DATE]" at bounding box center [326, 71] width 163 height 28
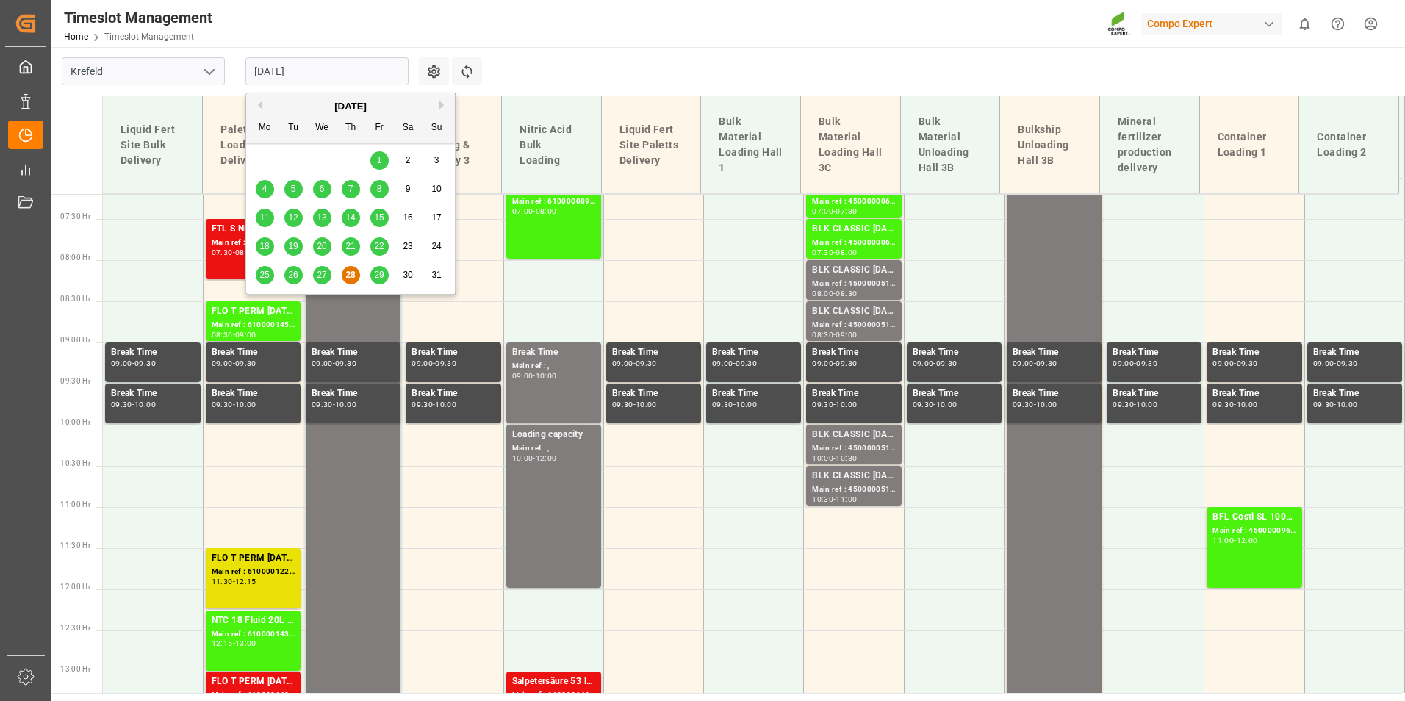
click at [441, 101] on button "Next Month" at bounding box center [443, 105] width 9 height 9
click at [270, 162] on div "1" at bounding box center [265, 161] width 18 height 18
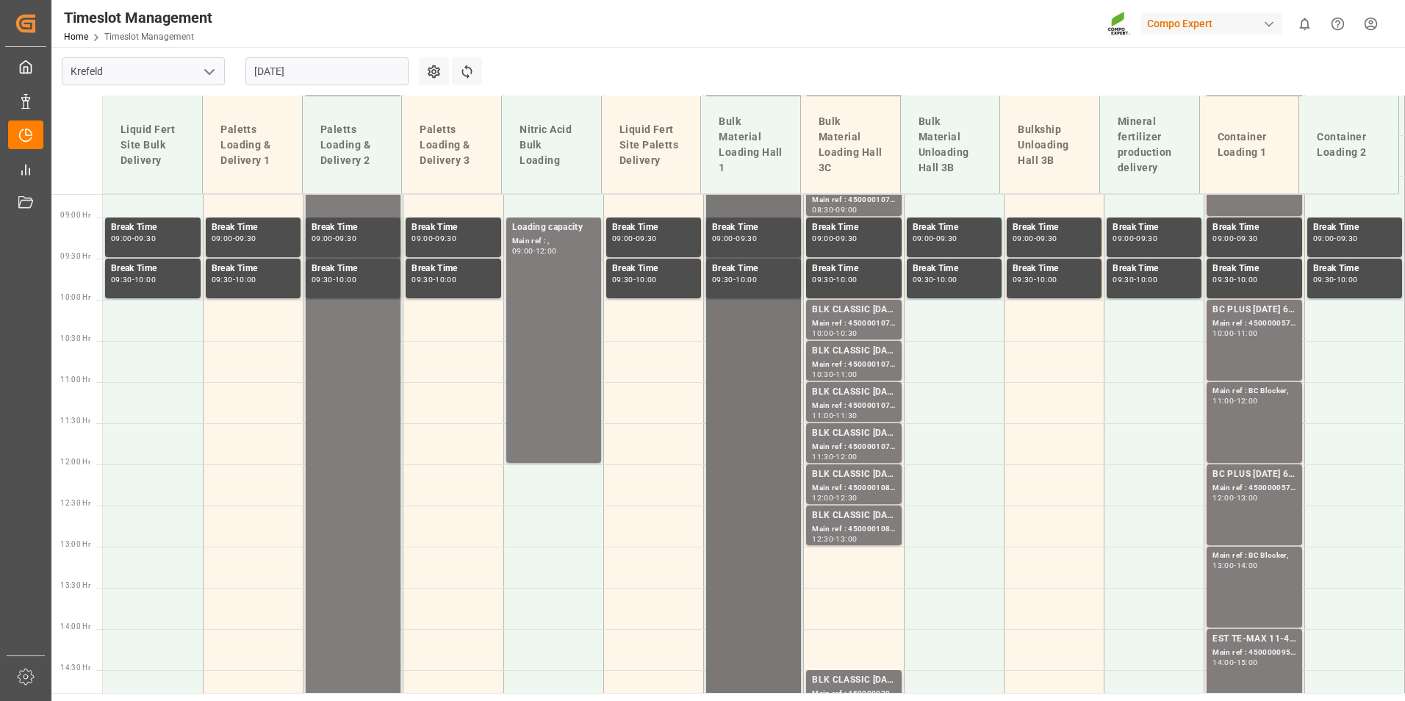
scroll to position [1033, 0]
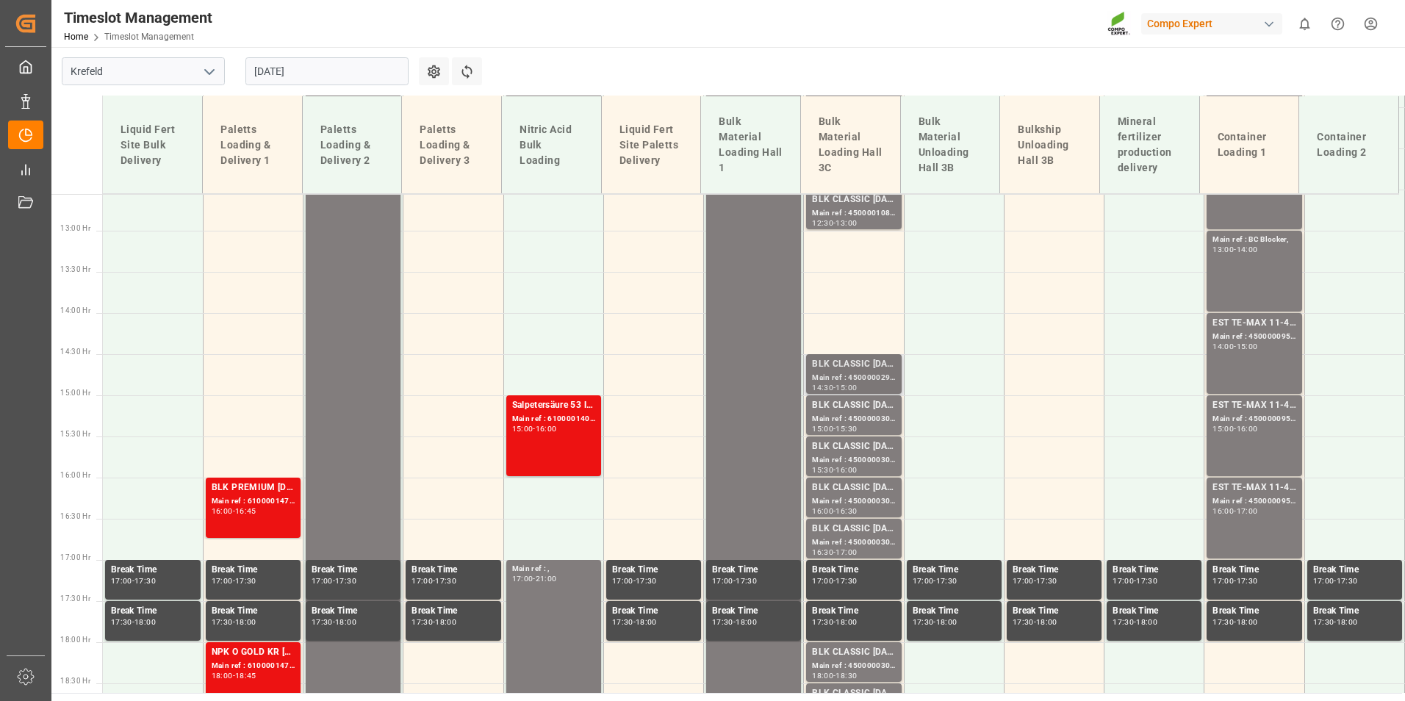
click at [824, 370] on div "BLK CLASSIC [DATE]+3+TE BULK;" at bounding box center [853, 364] width 83 height 15
click at [867, 419] on div "Main ref : 4500000303, 2000000241;" at bounding box center [853, 419] width 83 height 12
click at [856, 459] on div "Main ref : 4500000303, 2000000241;" at bounding box center [853, 460] width 83 height 12
click at [863, 506] on div "Main ref : 4500000301, 2000000241;" at bounding box center [853, 501] width 83 height 12
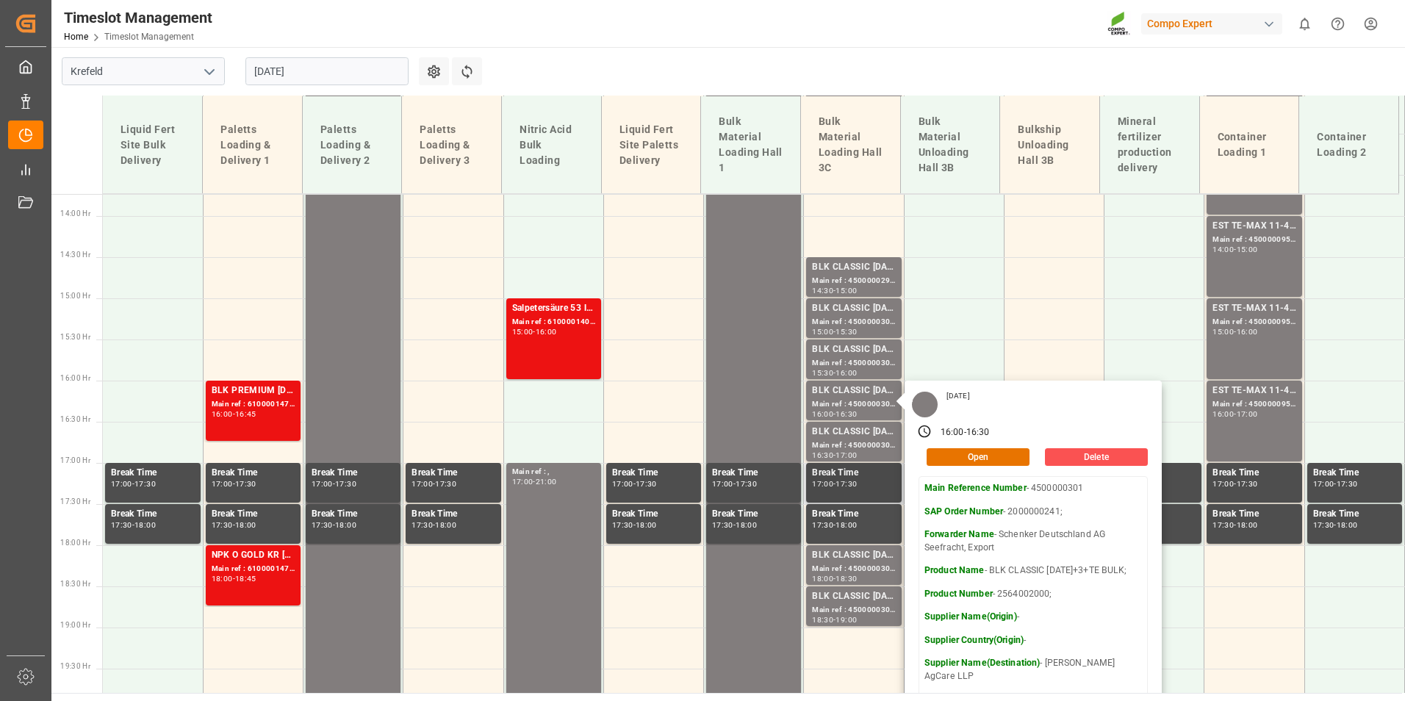
scroll to position [1180, 0]
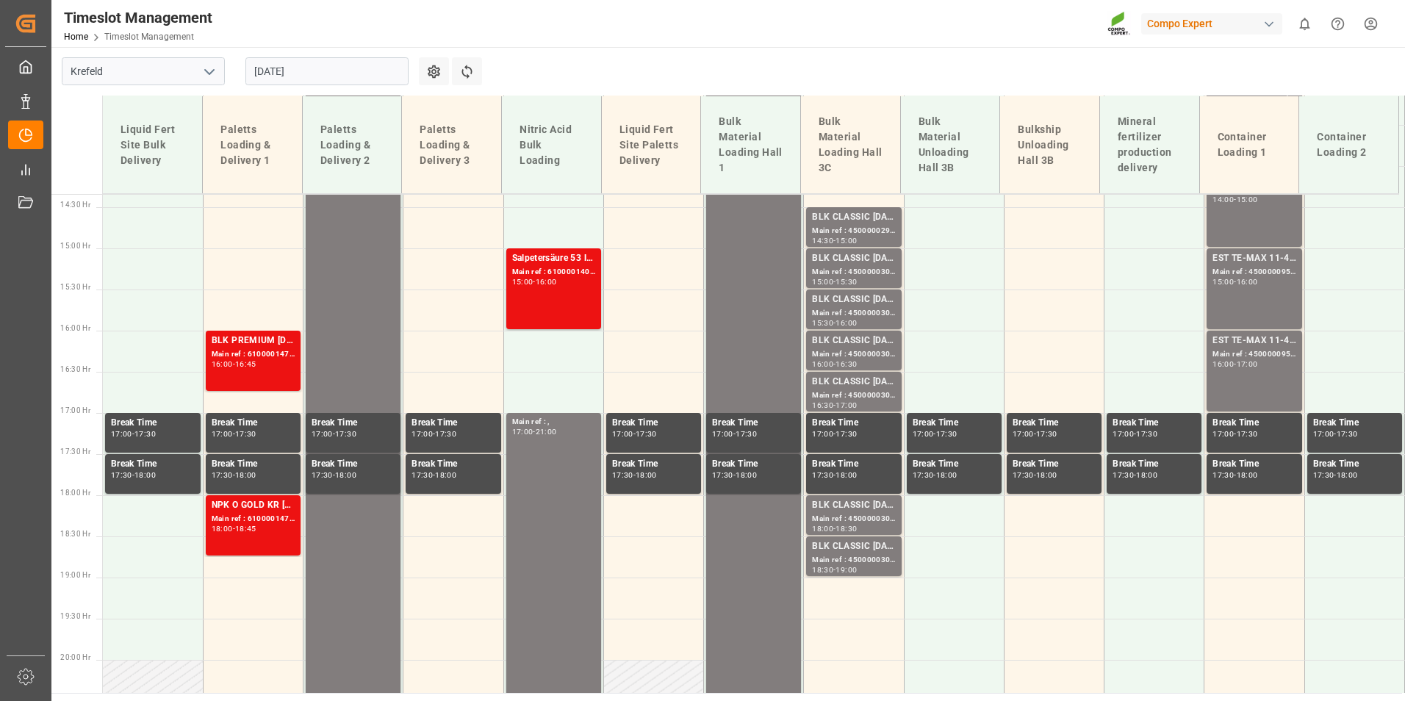
click at [858, 409] on div "16:30 - 17:00" at bounding box center [853, 406] width 83 height 8
click at [888, 529] on div "18:00 - 18:30" at bounding box center [853, 529] width 83 height 8
click at [874, 550] on div "BLK CLASSIC [DATE]+3+TE BULK;" at bounding box center [853, 546] width 83 height 15
click at [858, 522] on div "Main ref : 4500000302, 2000000241;" at bounding box center [853, 519] width 83 height 12
click at [832, 398] on div "Main ref : 4500000304, 2000000241;" at bounding box center [853, 395] width 83 height 12
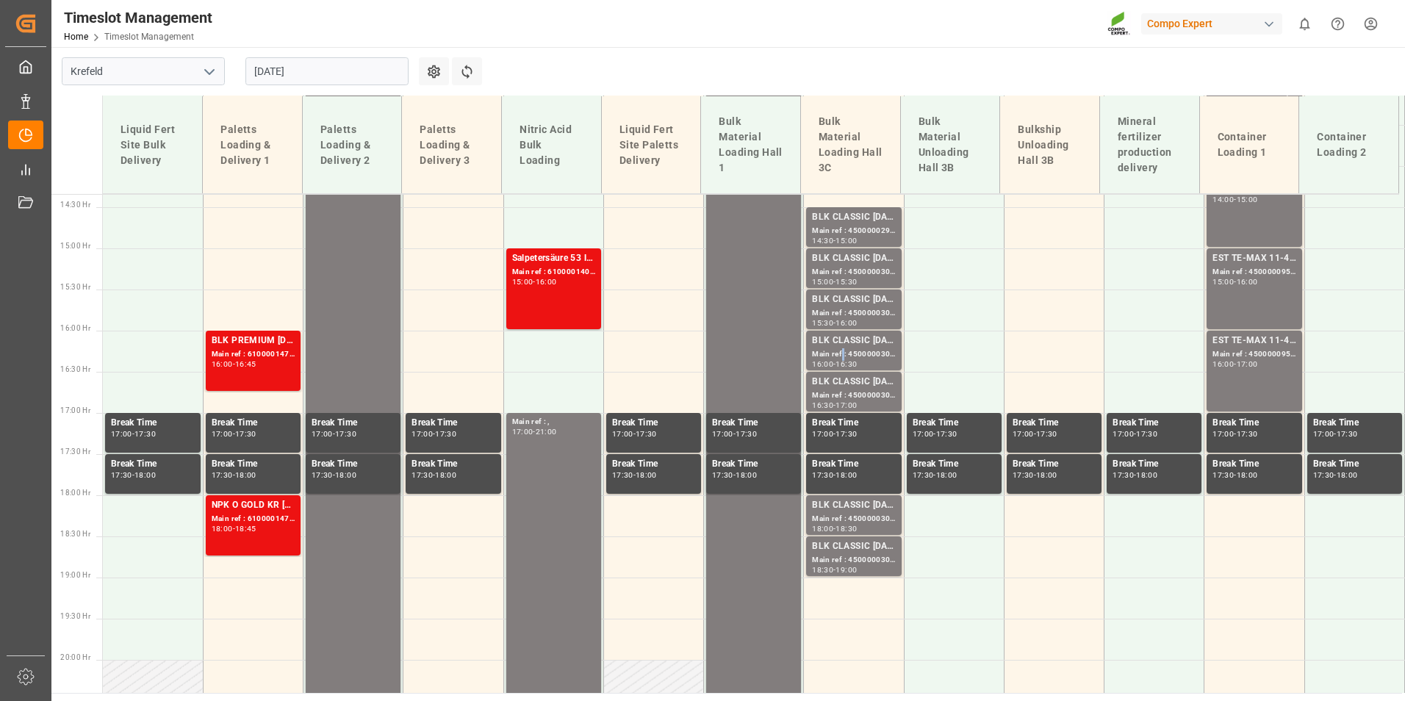
click at [838, 353] on div "Main ref : 4500000301, 2000000241;" at bounding box center [853, 354] width 83 height 12
click at [860, 305] on div "BLK CLASSIC [DATE]+3+TE BULK;" at bounding box center [853, 299] width 83 height 15
click at [850, 278] on div "15:30" at bounding box center [845, 281] width 21 height 7
click at [870, 304] on div "BLK CLASSIC [DATE]+3+TE BULK;" at bounding box center [853, 299] width 83 height 15
click at [855, 271] on div "Main ref : 4500000303, 2000000241;" at bounding box center [853, 272] width 83 height 12
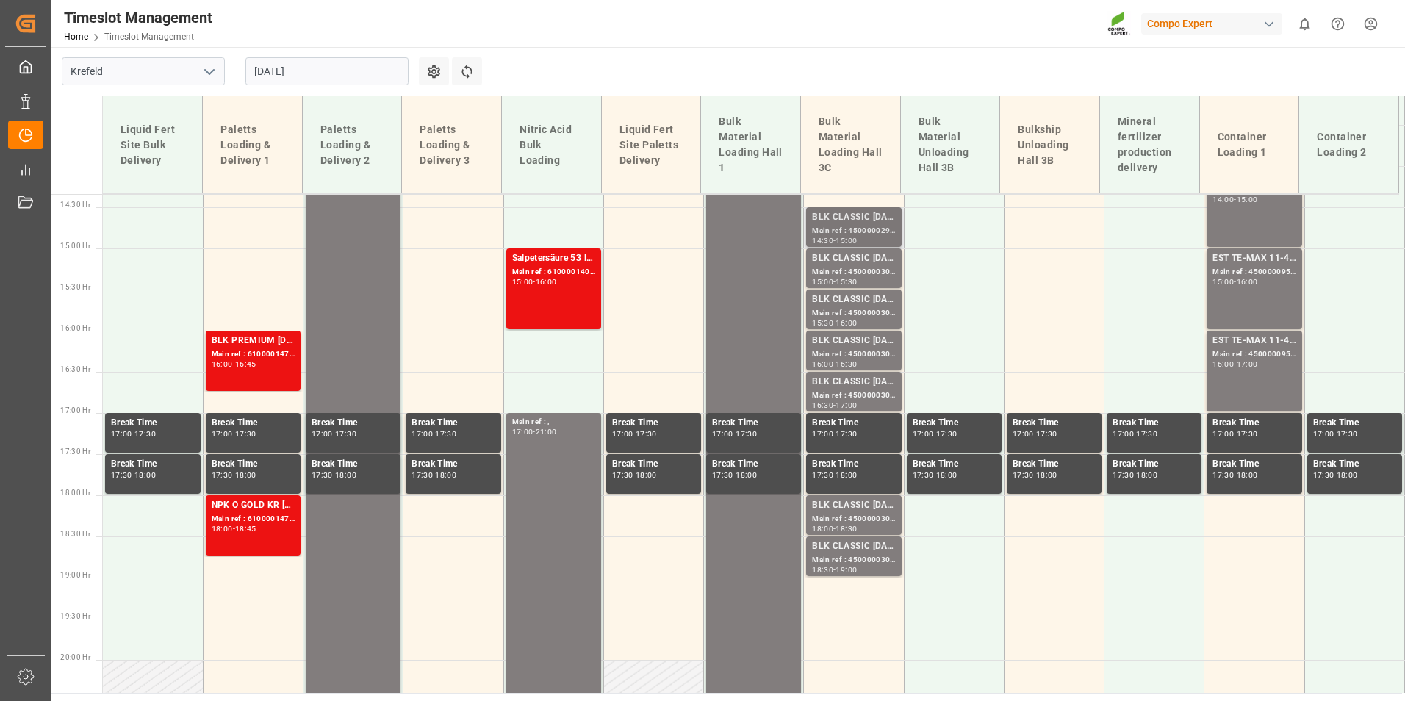
click at [834, 231] on div "Main ref : 4500000299, 2000000241;" at bounding box center [853, 231] width 83 height 12
click at [865, 262] on div "BLK CLASSIC [DATE]+3+TE BULK;" at bounding box center [853, 258] width 83 height 15
click at [874, 293] on div "BLK CLASSIC [DATE]+3+TE BULK;" at bounding box center [853, 299] width 83 height 15
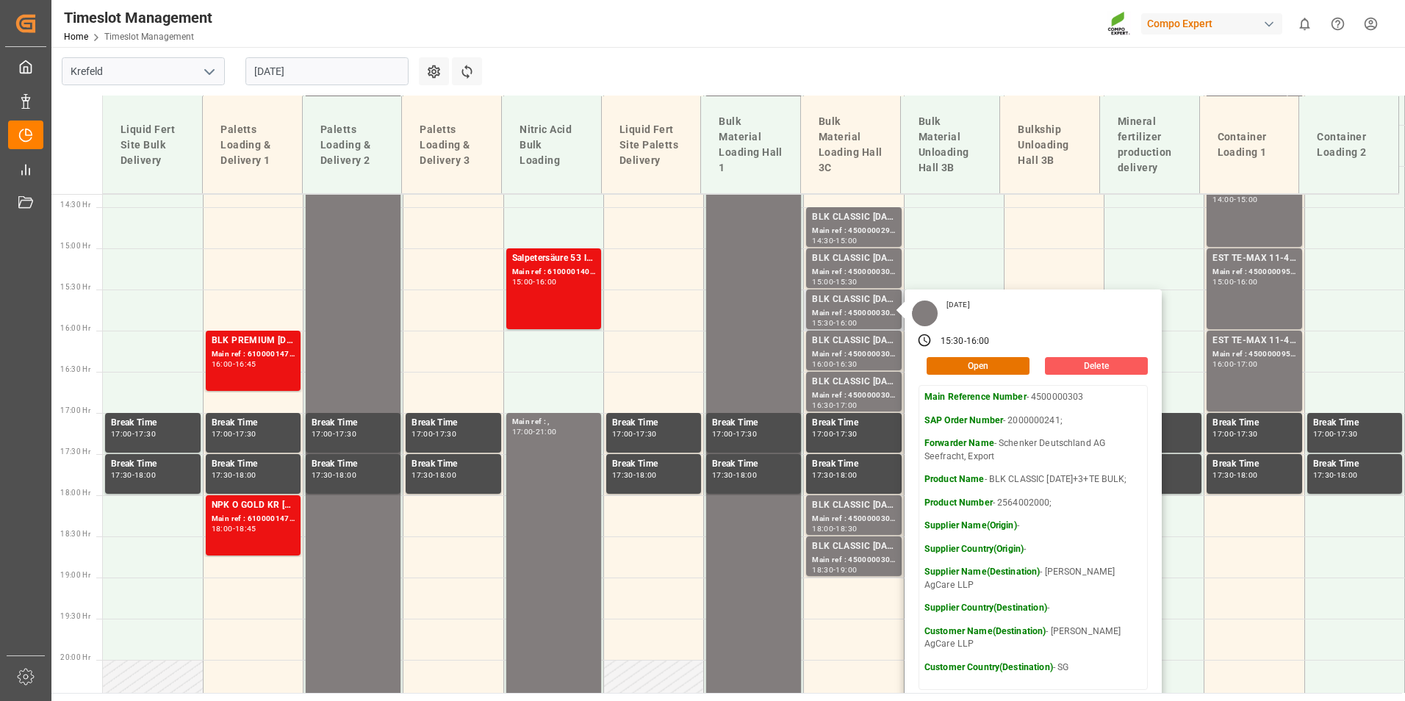
click at [1094, 370] on button "Delete" at bounding box center [1096, 366] width 103 height 18
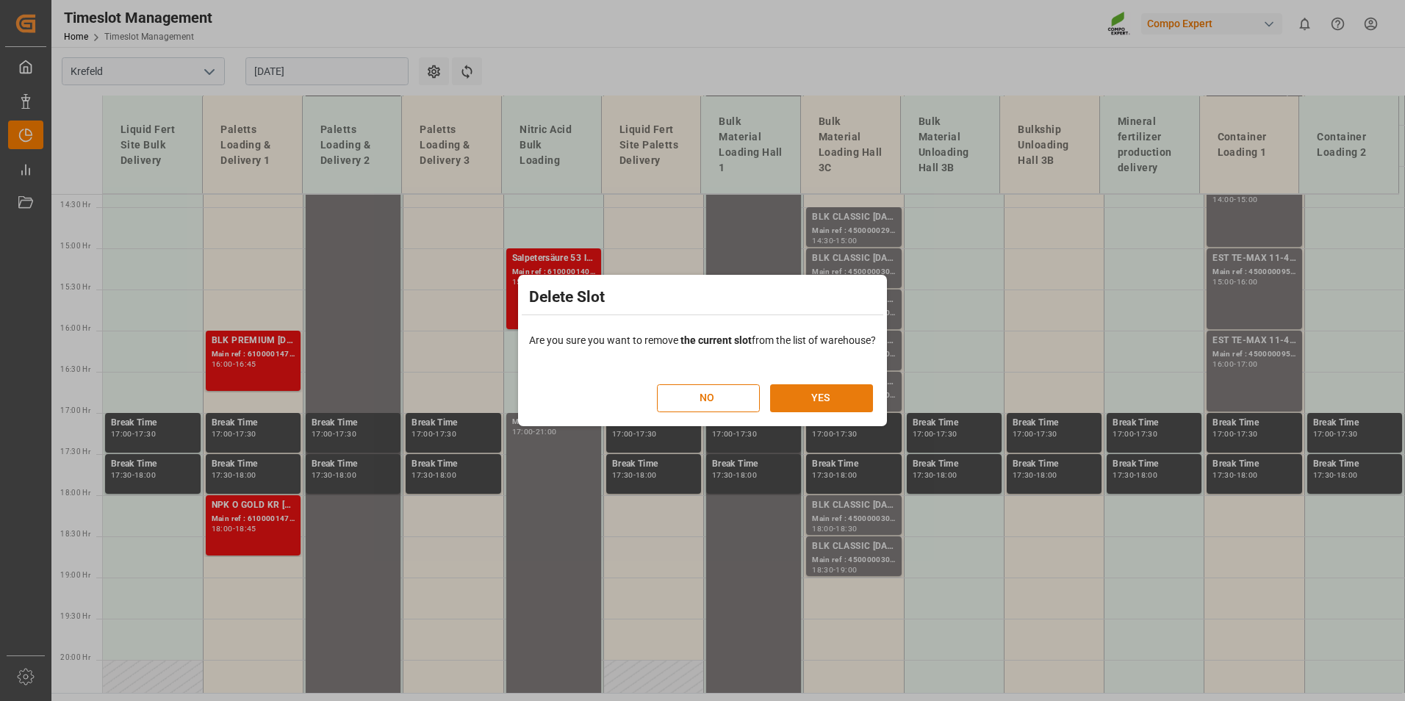
click at [833, 397] on button "YES" at bounding box center [821, 398] width 103 height 28
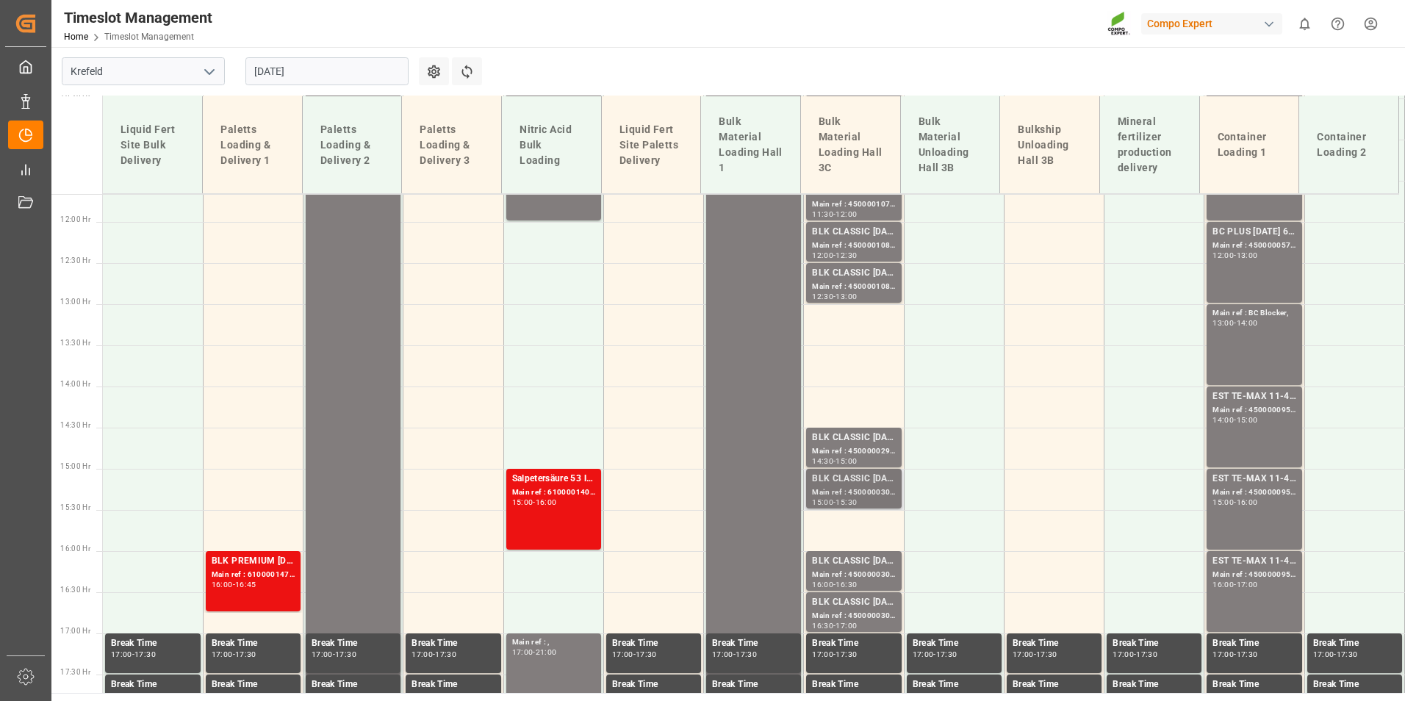
scroll to position [1042, 0]
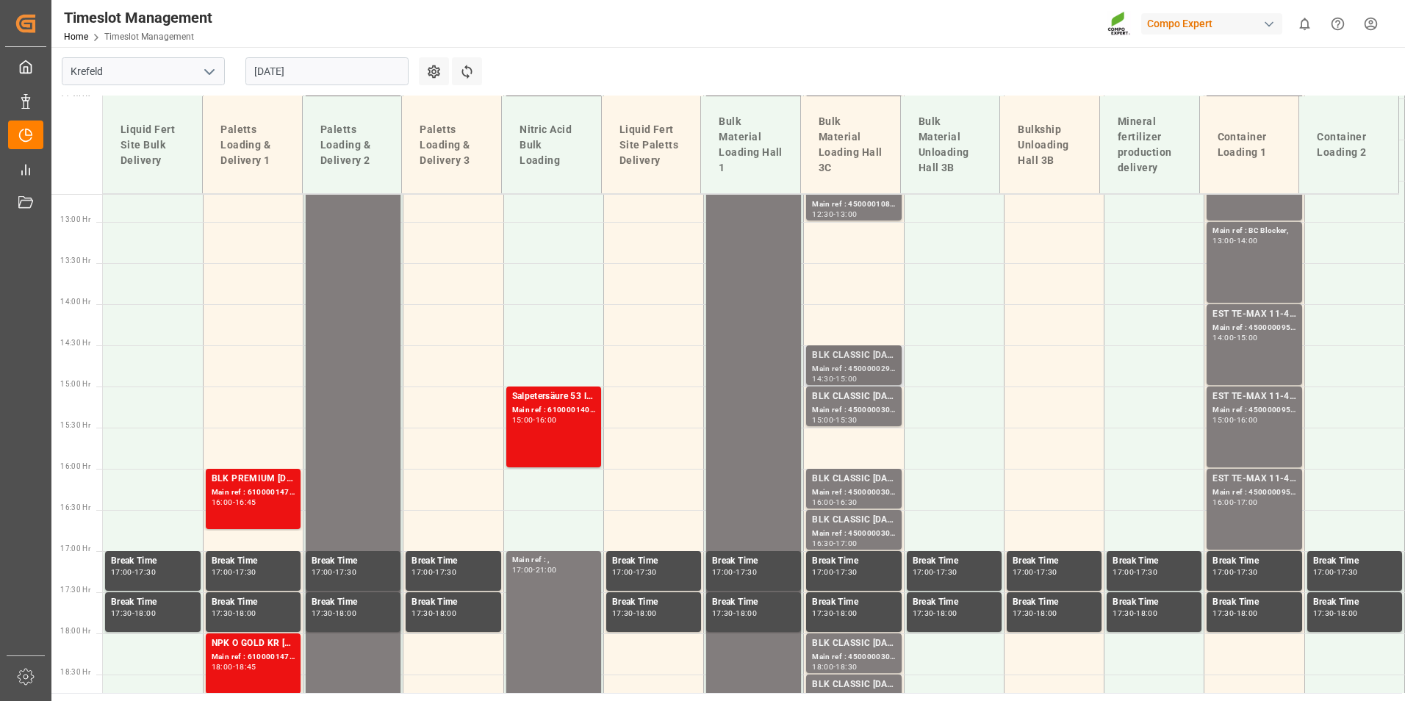
click at [826, 370] on div "Main ref : 4500000299, 2000000241;" at bounding box center [853, 369] width 83 height 12
click at [833, 403] on div "BLK CLASSIC [DATE]+3+TE BULK;" at bounding box center [853, 396] width 83 height 15
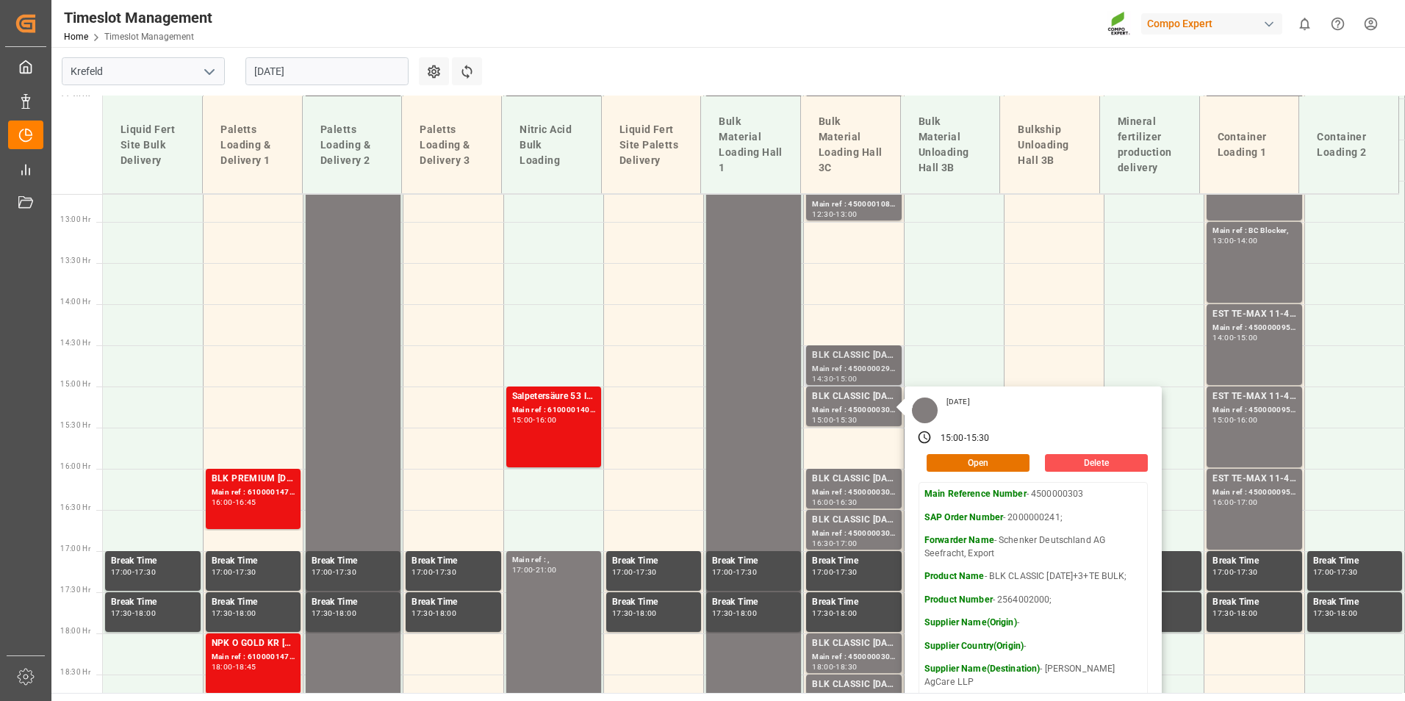
scroll to position [1115, 0]
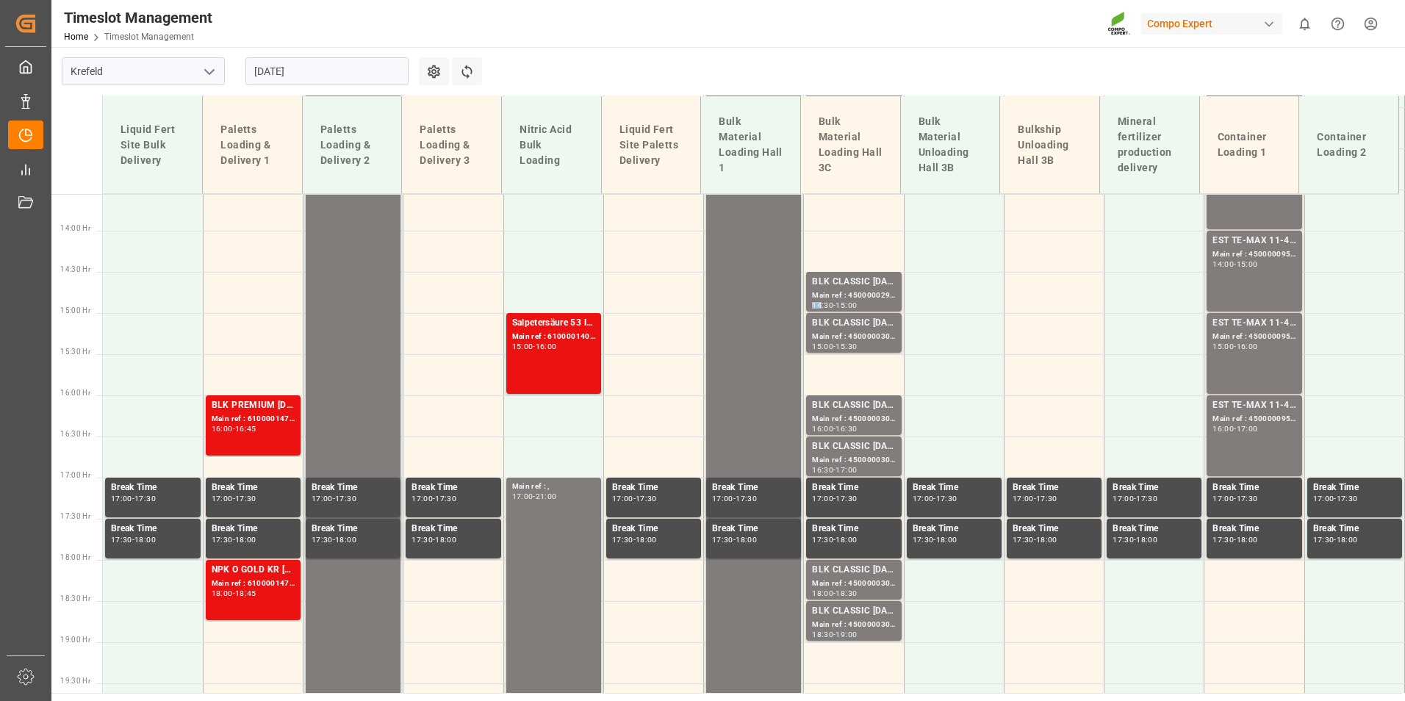
click at [815, 302] on div "14:30" at bounding box center [822, 305] width 21 height 7
click at [860, 331] on div "Main ref : 4500000303, 2000000241;" at bounding box center [853, 337] width 83 height 12
click at [844, 422] on div "Main ref : 4500000301, 2000000241;" at bounding box center [853, 419] width 83 height 12
click at [870, 444] on div "BLK CLASSIC [DATE]+3+TE BULK;" at bounding box center [853, 446] width 83 height 15
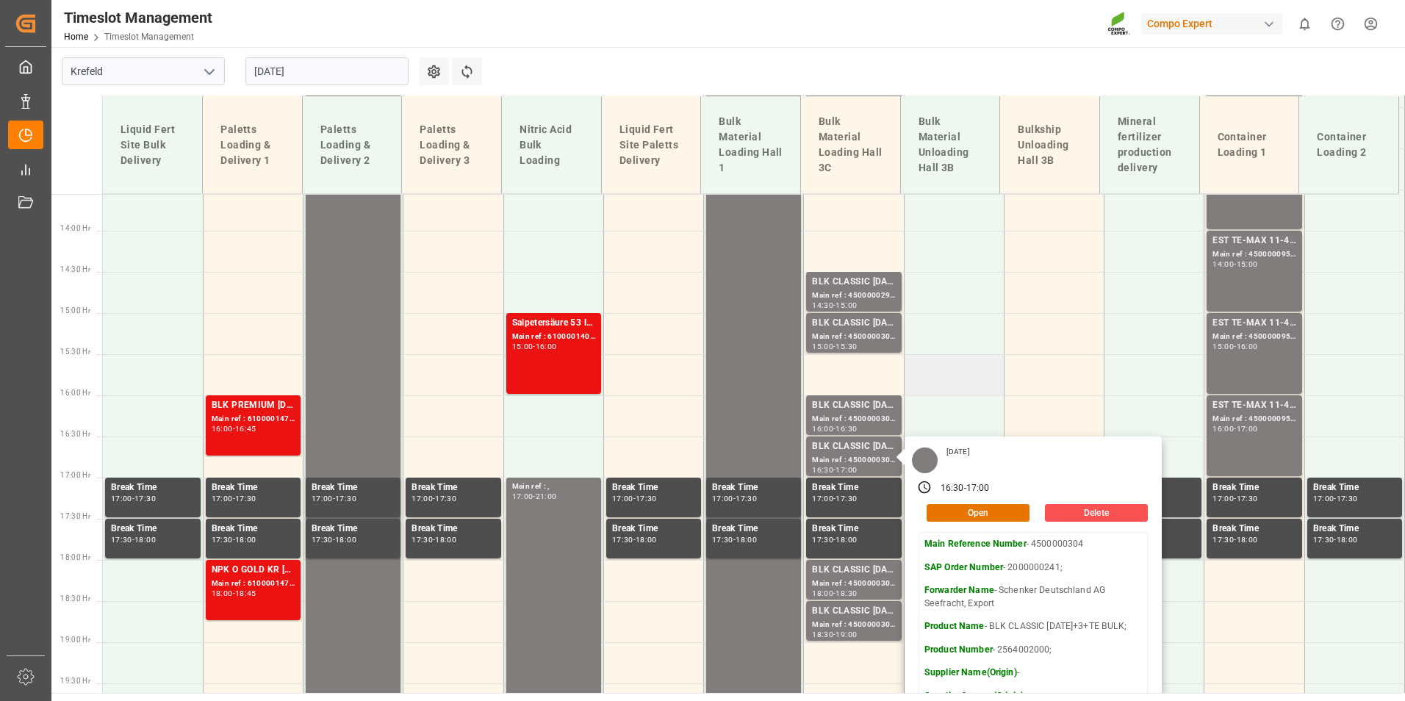
scroll to position [1262, 0]
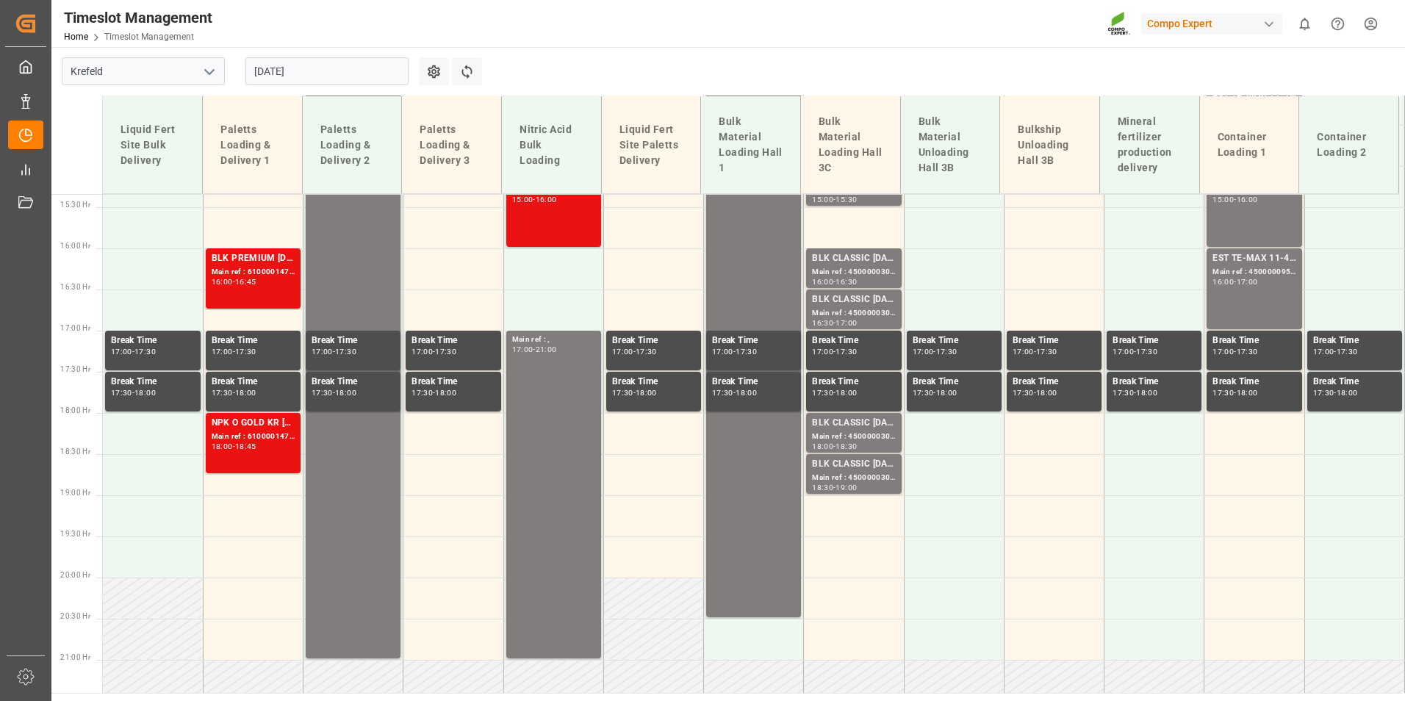
click at [841, 437] on div "Main ref : 4500000302, 2000000241;" at bounding box center [853, 437] width 83 height 12
click at [869, 475] on div "Main ref : 4500000300, 2000000241;" at bounding box center [853, 478] width 83 height 12
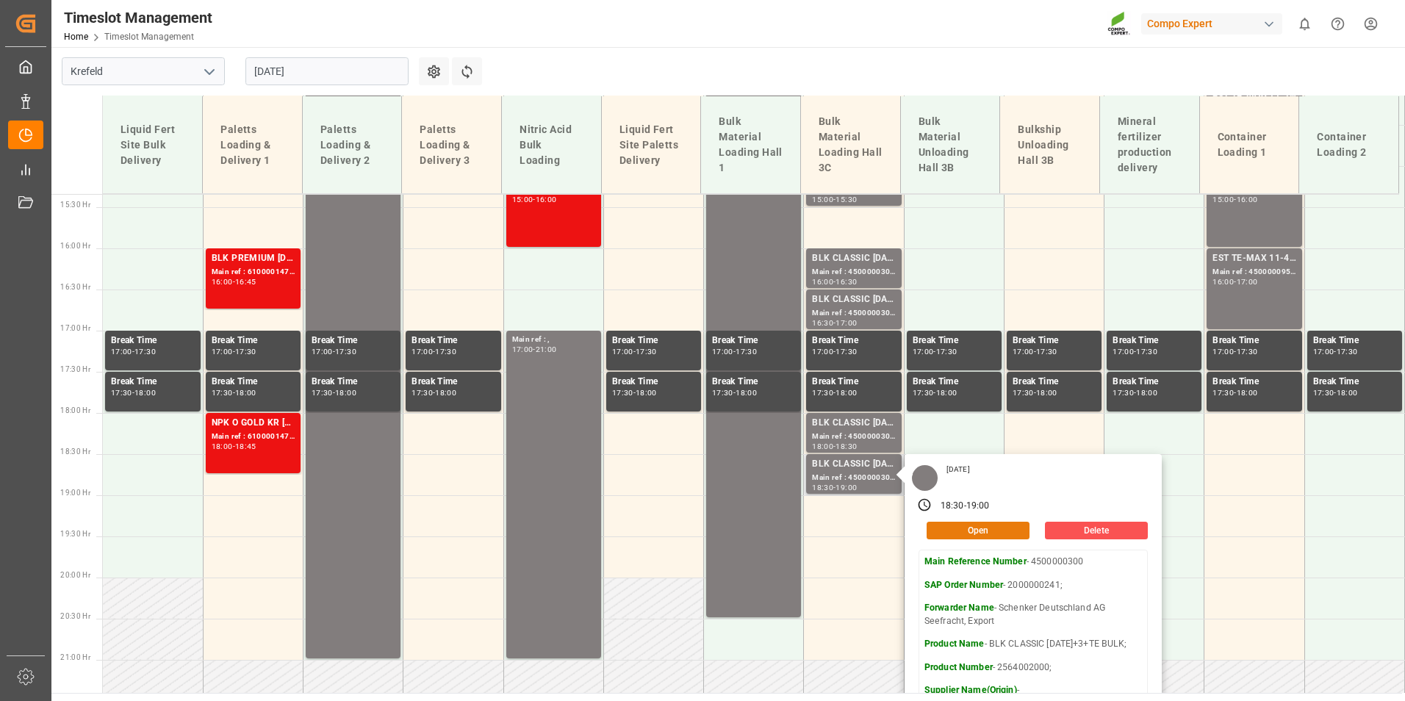
click at [971, 524] on button "Open" at bounding box center [978, 531] width 103 height 18
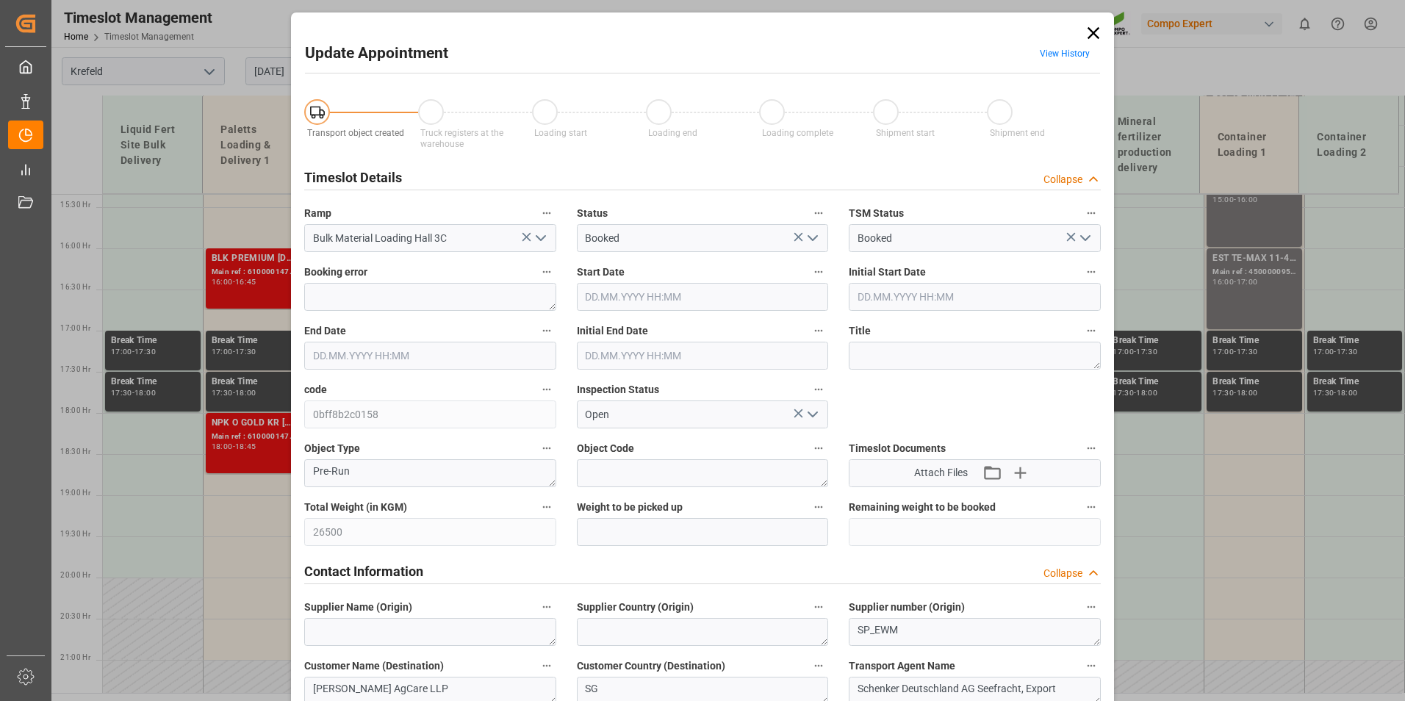
type input "26500"
type input "0"
type input "01.09.2025 18:30"
type input "01.09.2025 19:00"
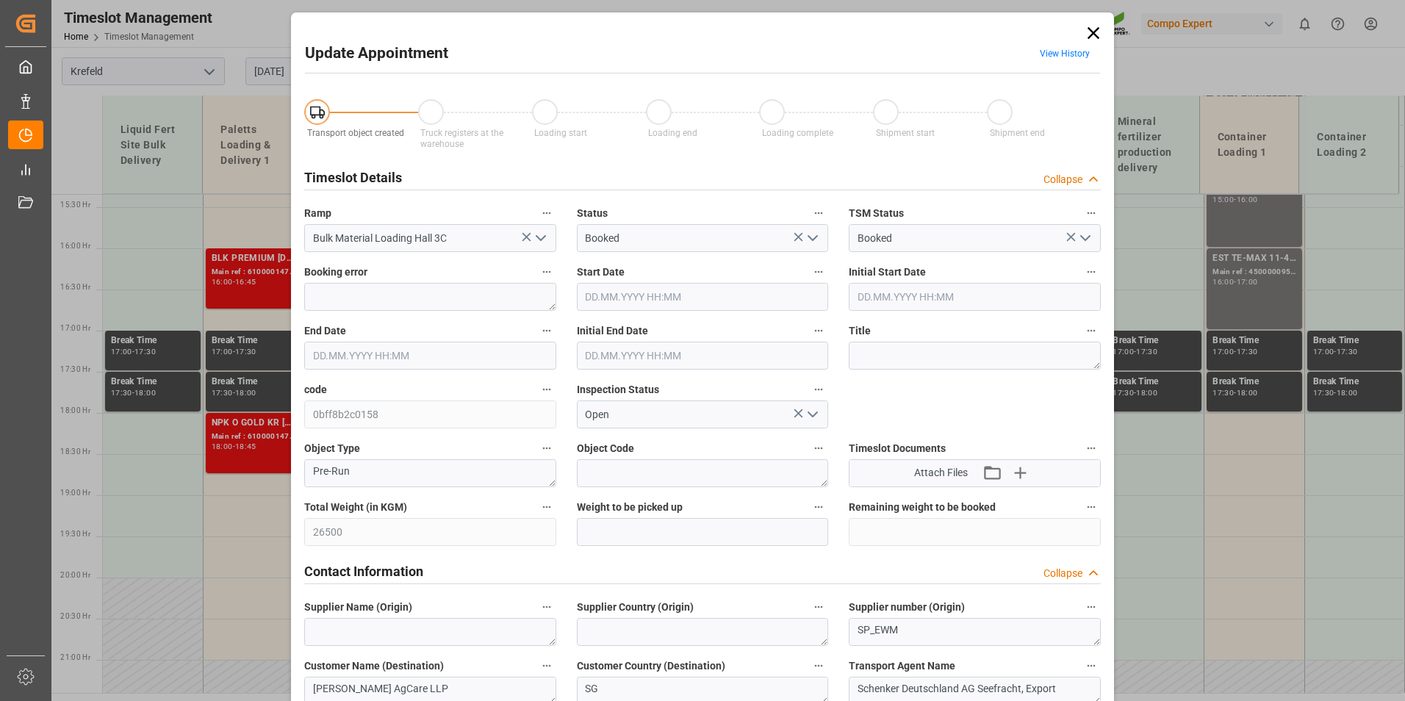
type input "01.09.2025 19:00"
type input "26.08.2025 08:06"
click at [1055, 50] on link "View History" at bounding box center [1065, 53] width 50 height 10
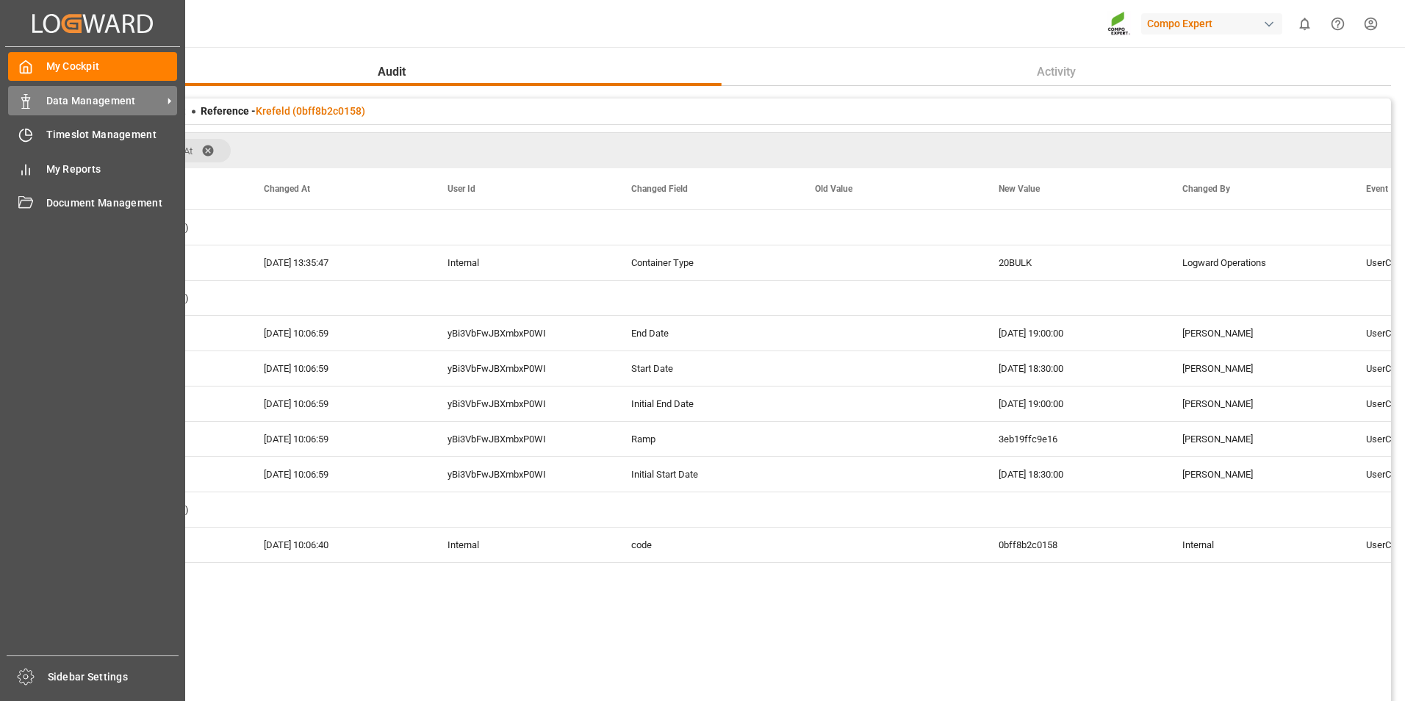
click at [44, 100] on div "Data Management Data Management" at bounding box center [92, 100] width 169 height 29
click at [40, 129] on div "Timeslot Management Timeslot Management" at bounding box center [92, 135] width 169 height 29
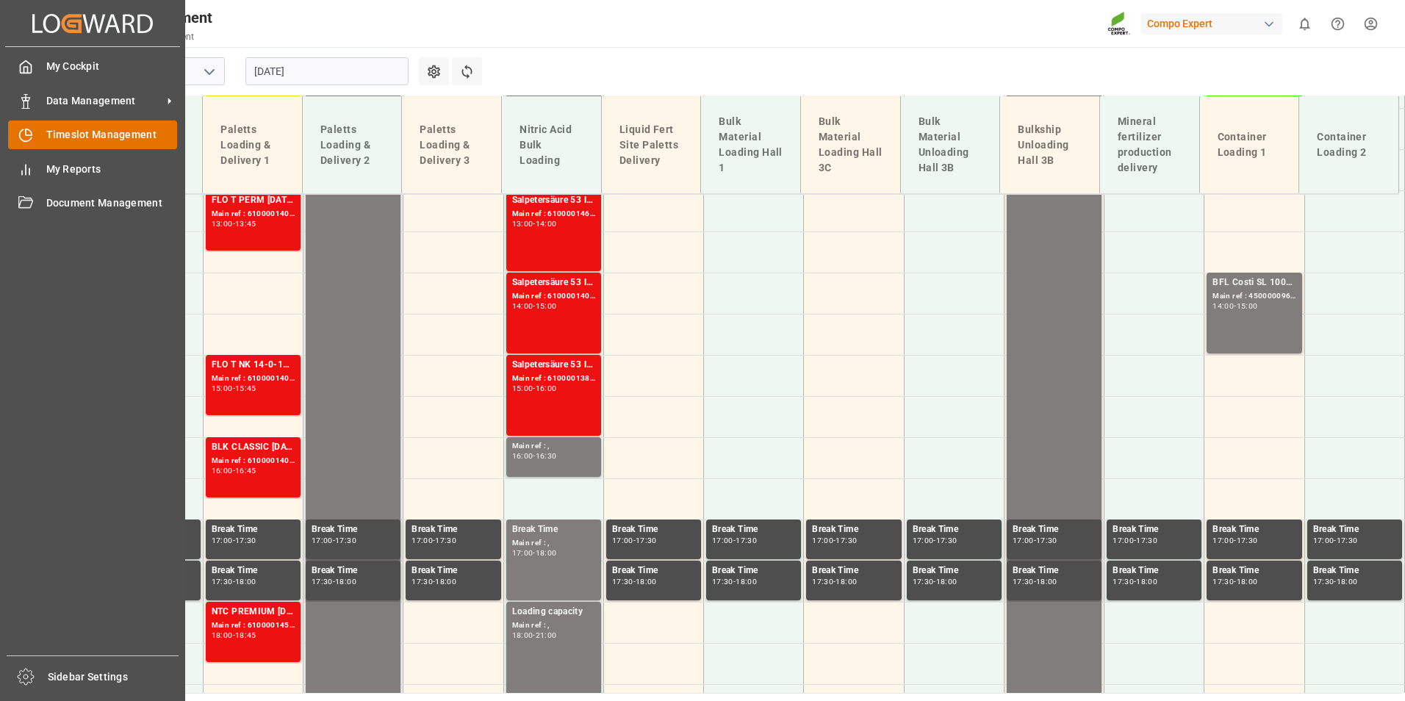
scroll to position [1107, 0]
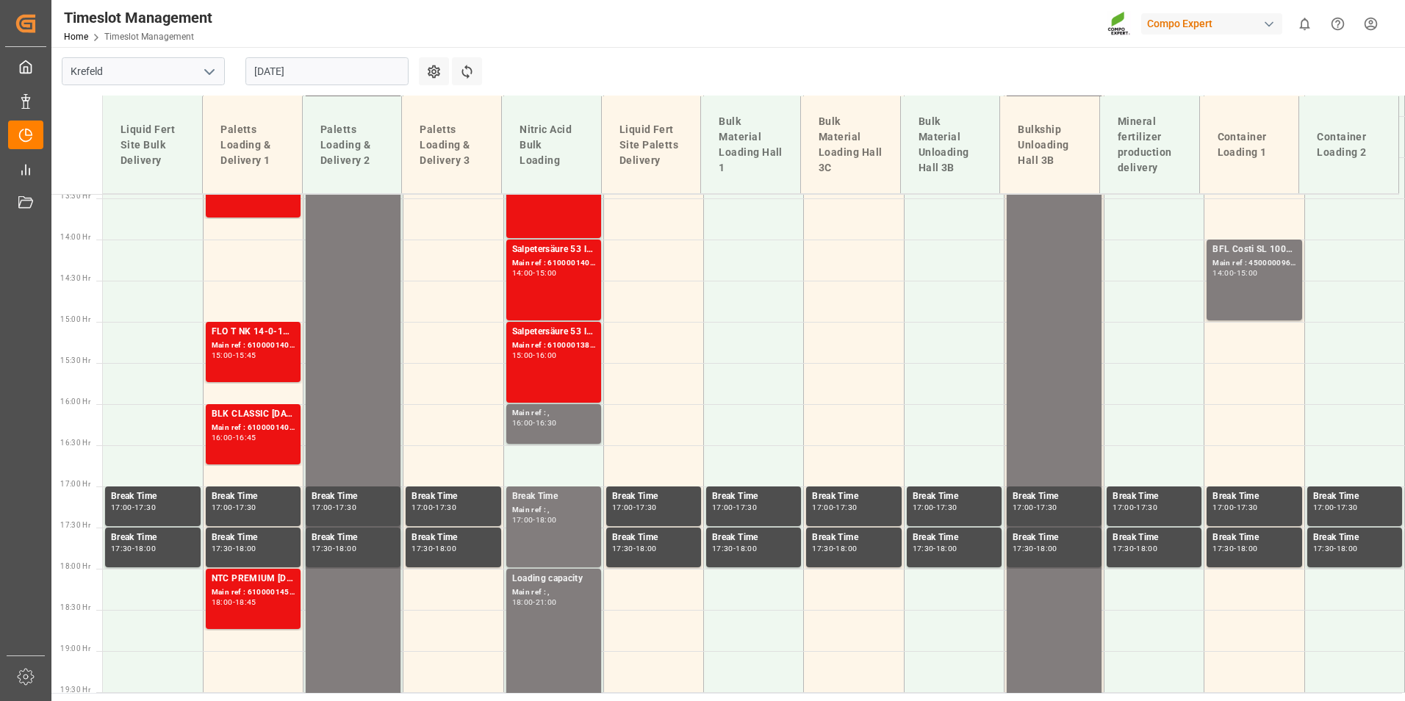
click at [317, 62] on input "[DATE]" at bounding box center [326, 71] width 163 height 28
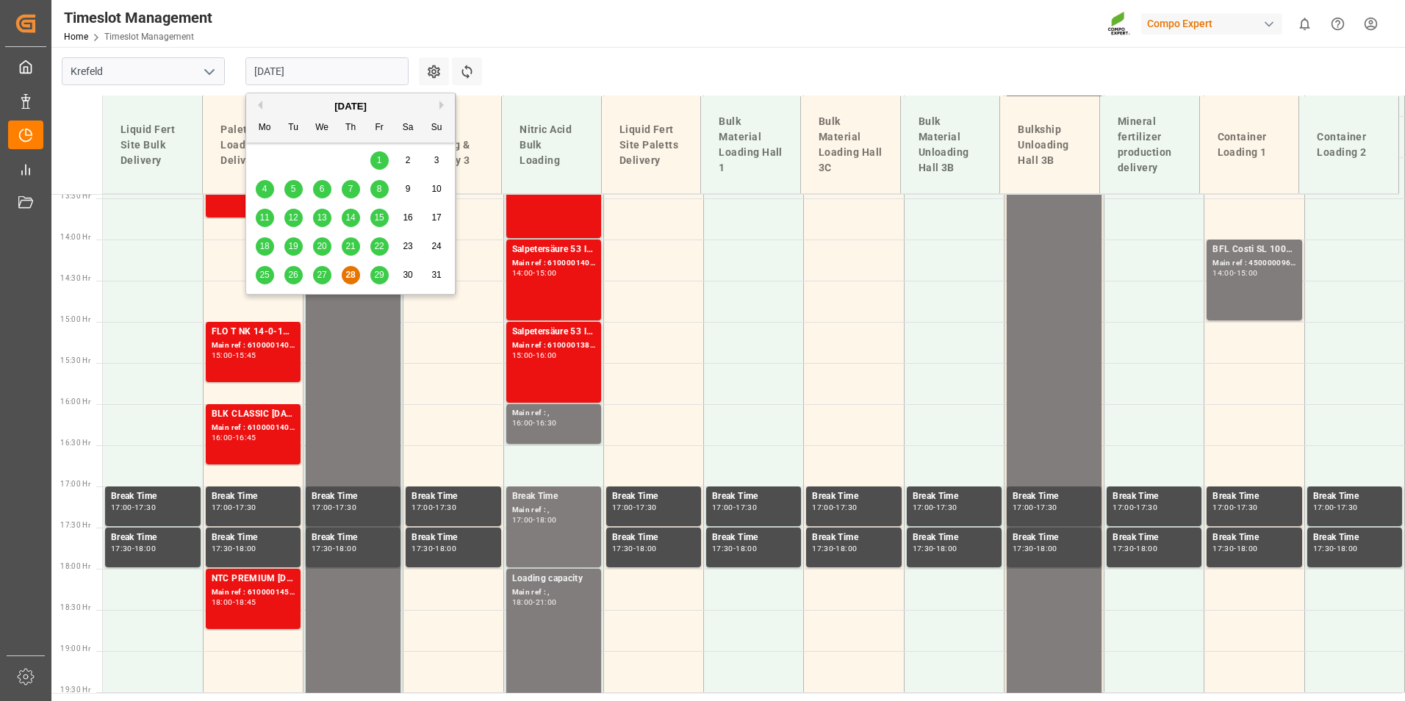
click at [445, 109] on button "Next Month" at bounding box center [443, 105] width 9 height 9
click at [268, 165] on div "1" at bounding box center [265, 161] width 18 height 18
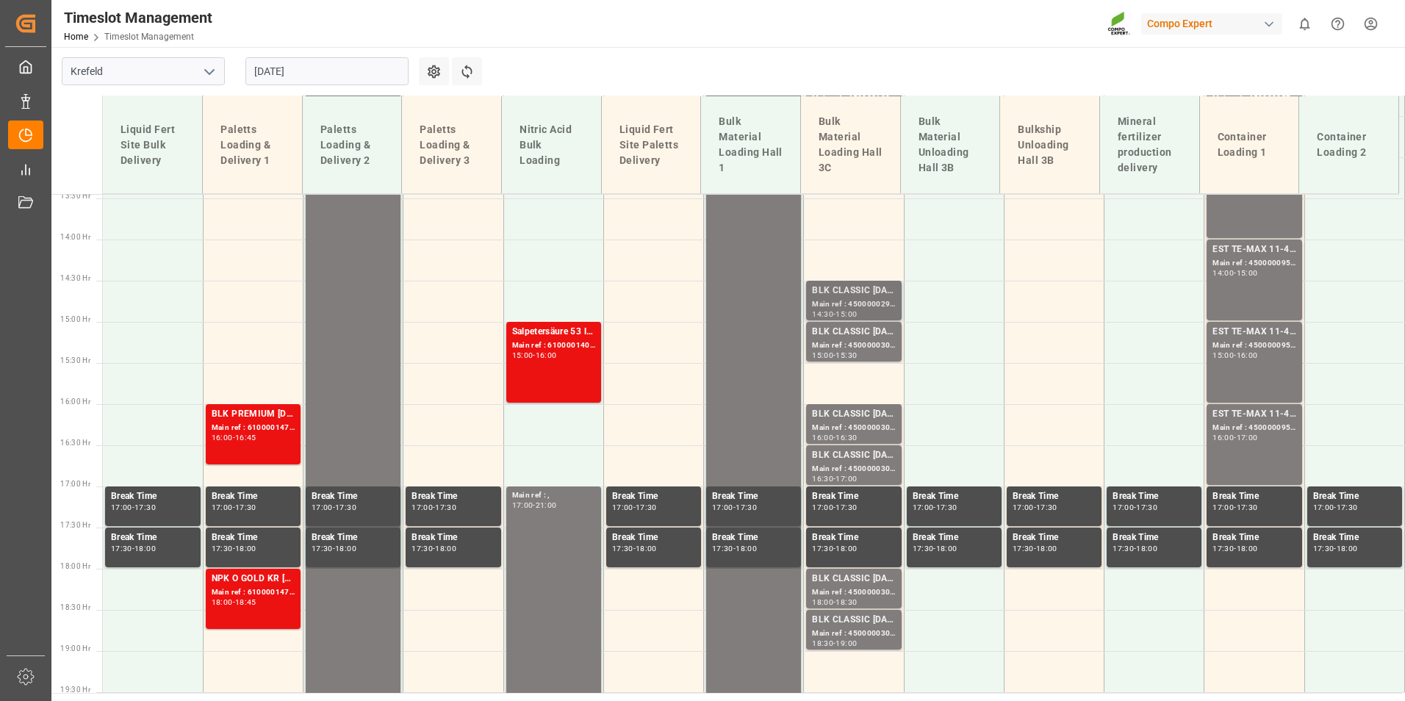
click at [867, 297] on div "BLK CLASSIC [DATE]+3+TE BULK;" at bounding box center [853, 291] width 83 height 15
click at [855, 324] on div "BLK CLASSIC 12-8-16+3+TE BULK; Main ref : 4500000303, 2000000241; 15:00 - 15:30" at bounding box center [853, 342] width 95 height 40
click at [855, 418] on div "BLK CLASSIC [DATE]+3+TE BULK;" at bounding box center [853, 414] width 83 height 15
click at [870, 456] on div "BLK CLASSIC [DATE]+3+TE BULK;" at bounding box center [853, 455] width 83 height 15
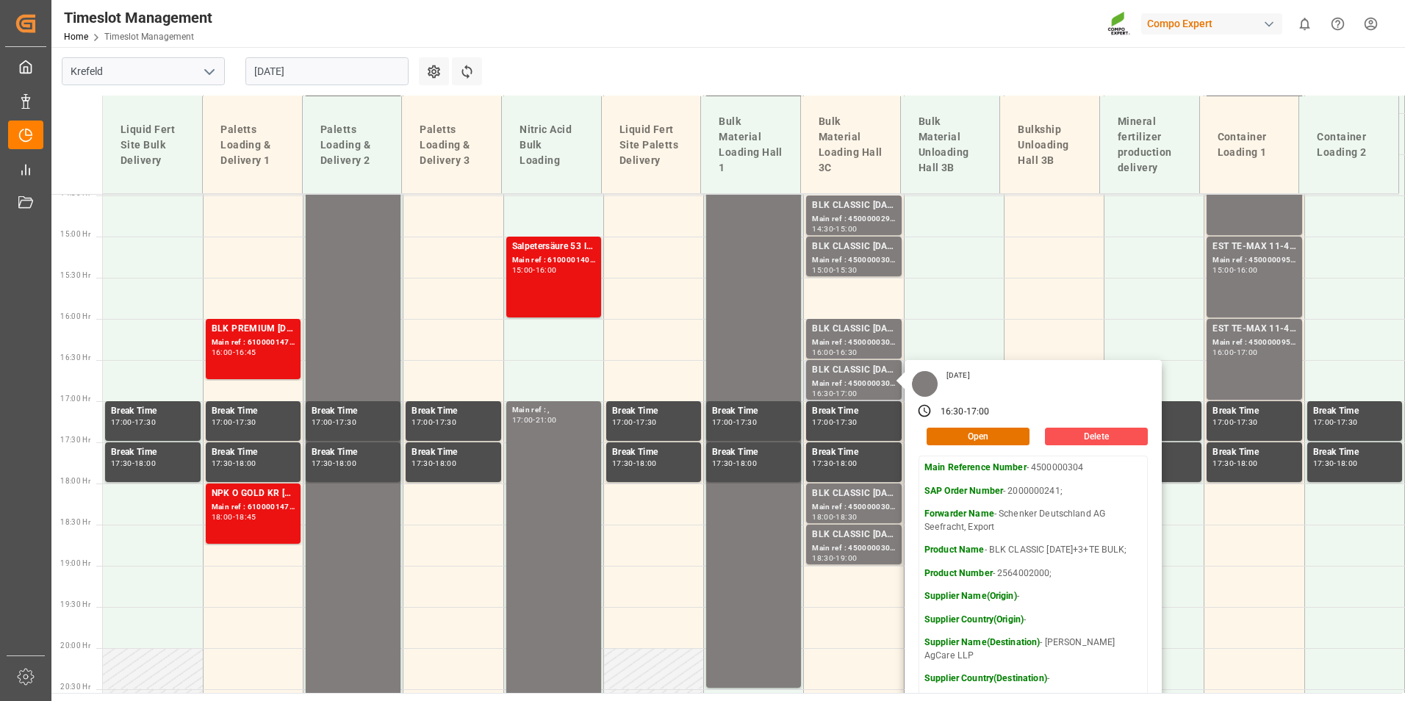
scroll to position [1327, 0]
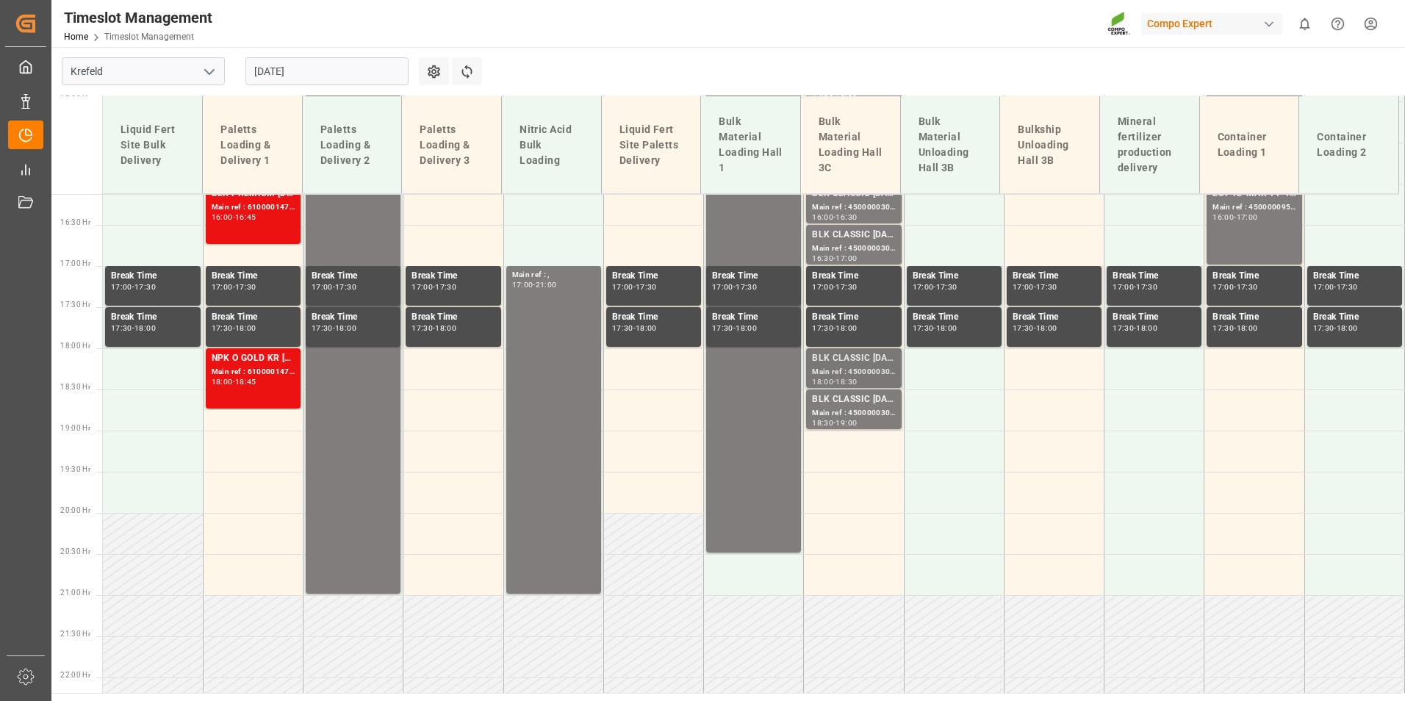
click at [863, 359] on div "BLK CLASSIC [DATE]+3+TE BULK;" at bounding box center [853, 358] width 83 height 15
click at [848, 404] on div "BLK CLASSIC [DATE]+3+TE BULK;" at bounding box center [853, 399] width 83 height 15
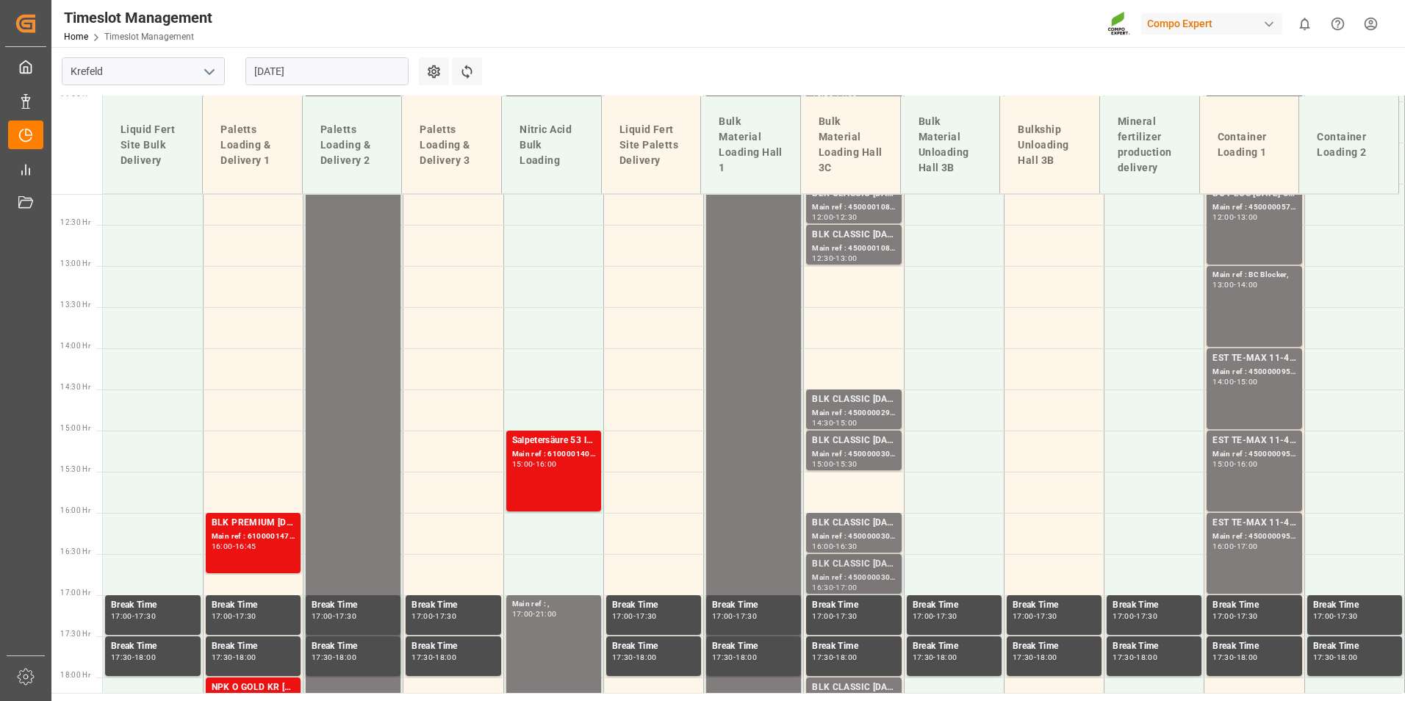
scroll to position [1107, 0]
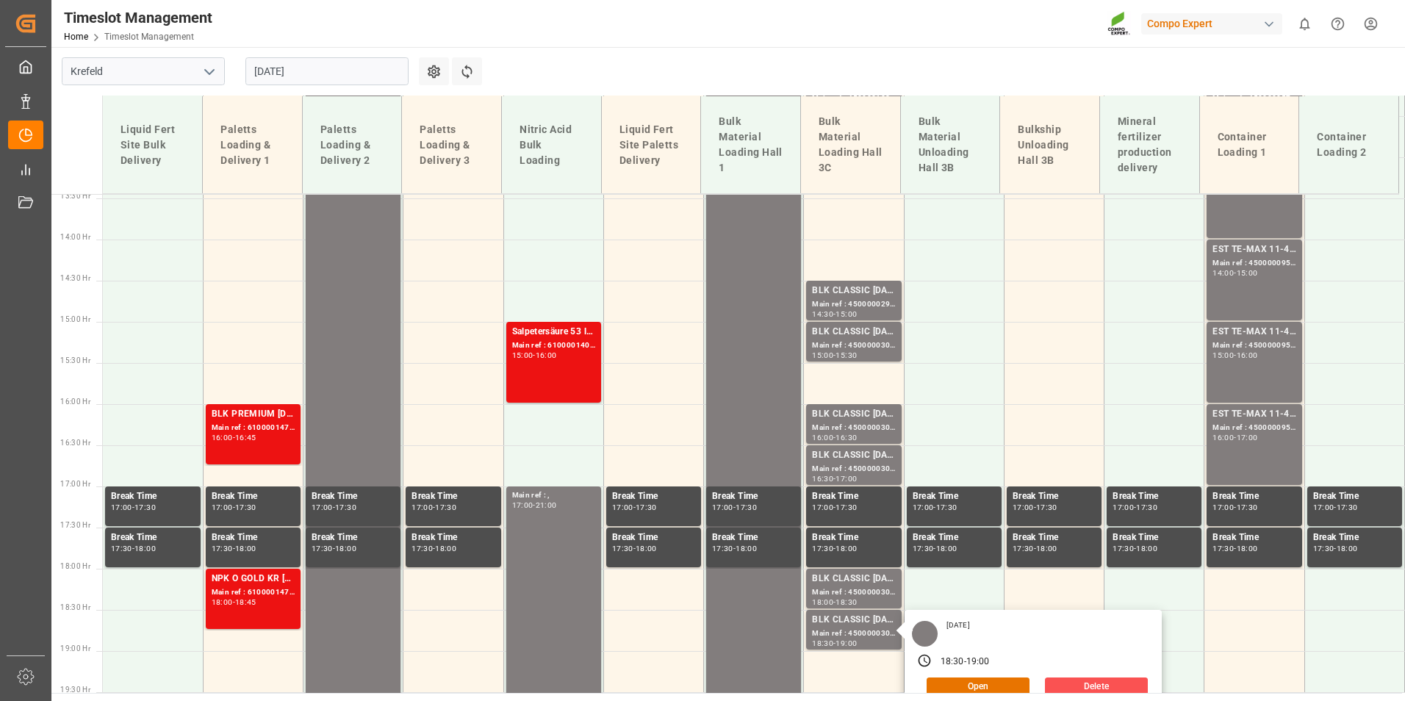
click at [360, 60] on input "01.09.2025" at bounding box center [326, 71] width 163 height 28
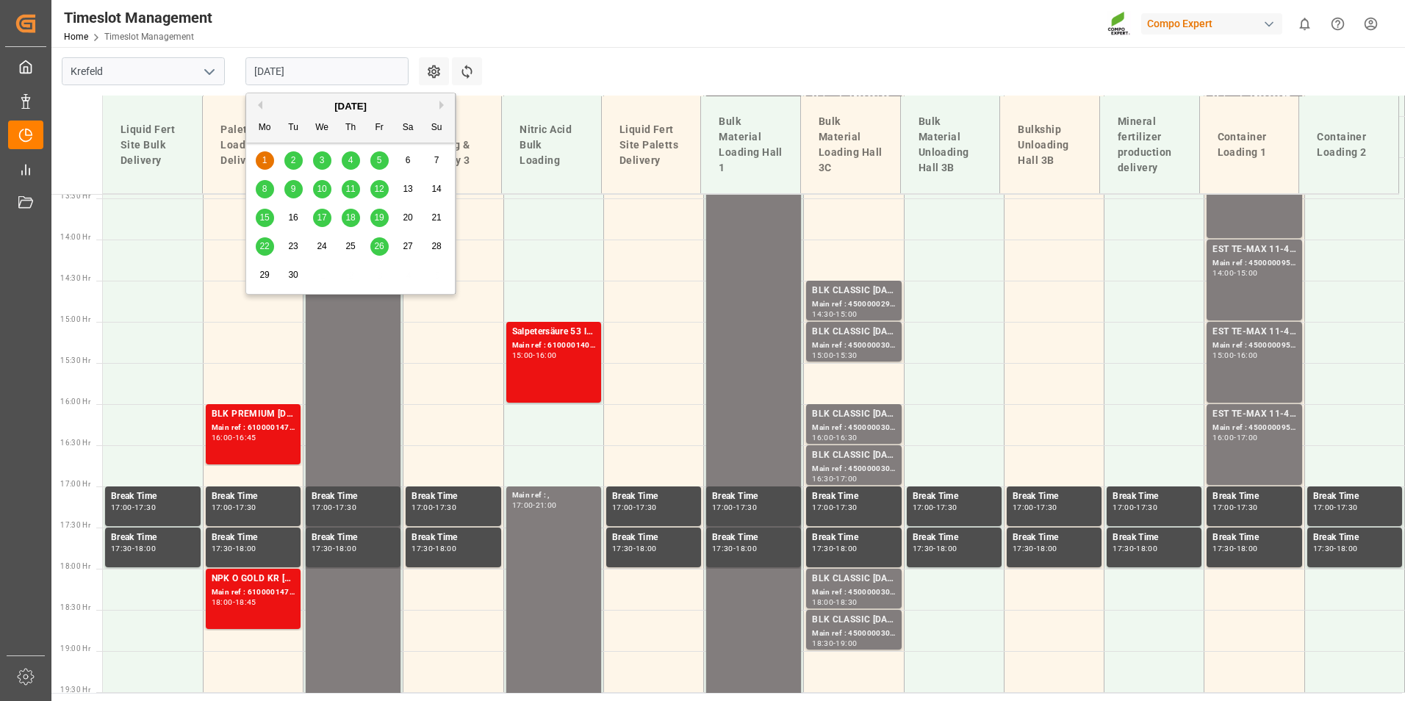
drag, startPoint x: 260, startPoint y: 109, endPoint x: 275, endPoint y: 128, distance: 24.1
click at [261, 109] on button "Previous Month" at bounding box center [258, 105] width 9 height 9
click at [375, 274] on span "29" at bounding box center [379, 275] width 10 height 10
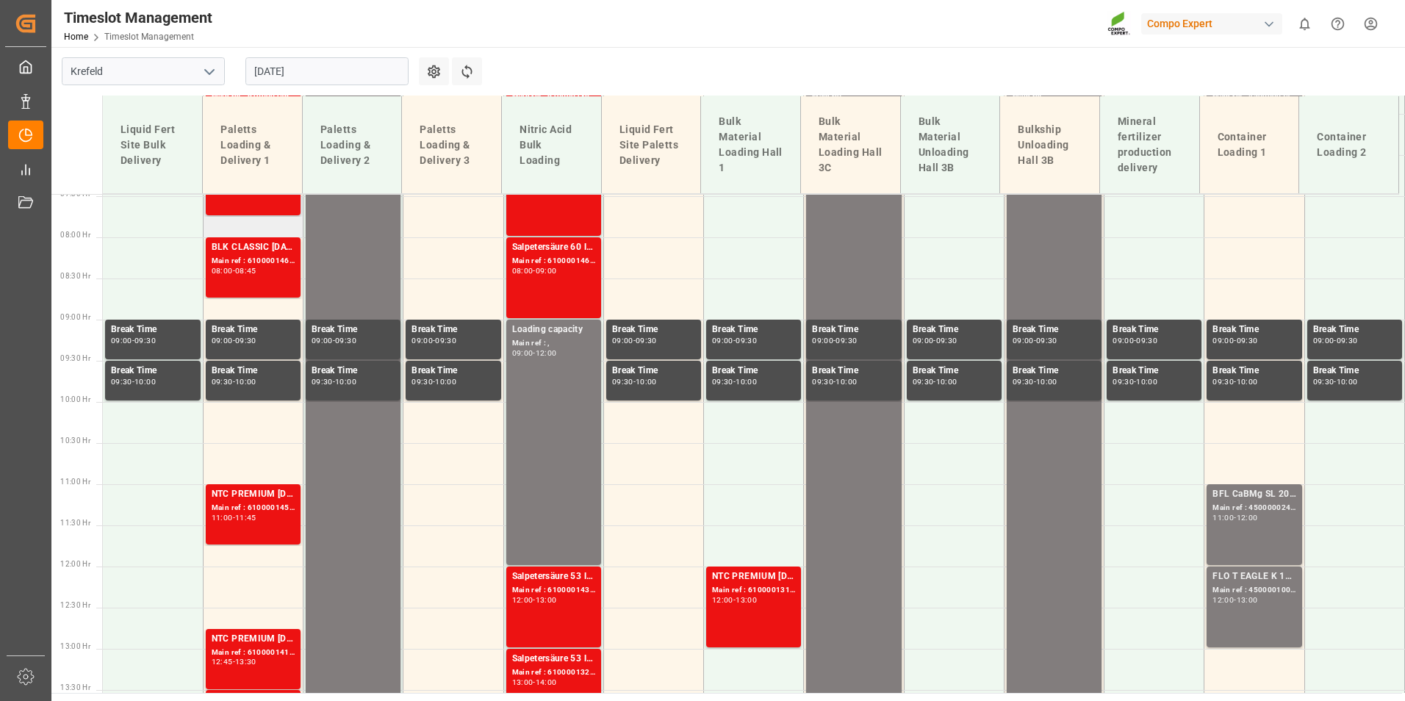
scroll to position [592, 0]
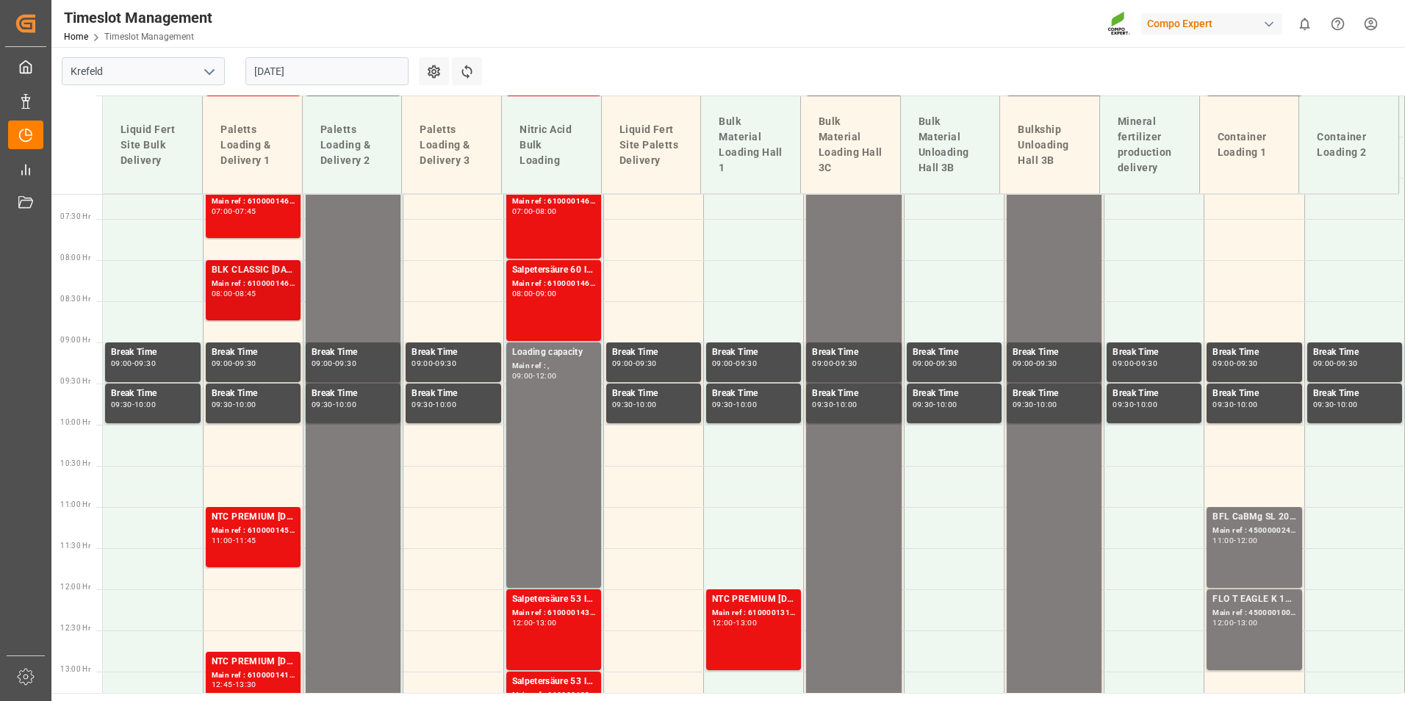
click at [263, 305] on div "BLK CLASSIC 12-8-16 25kg(x40)D,EN,PL,FNL;TPL Natura N 8-2-2 25kg (x40) NEU,IT;F…" at bounding box center [253, 290] width 83 height 54
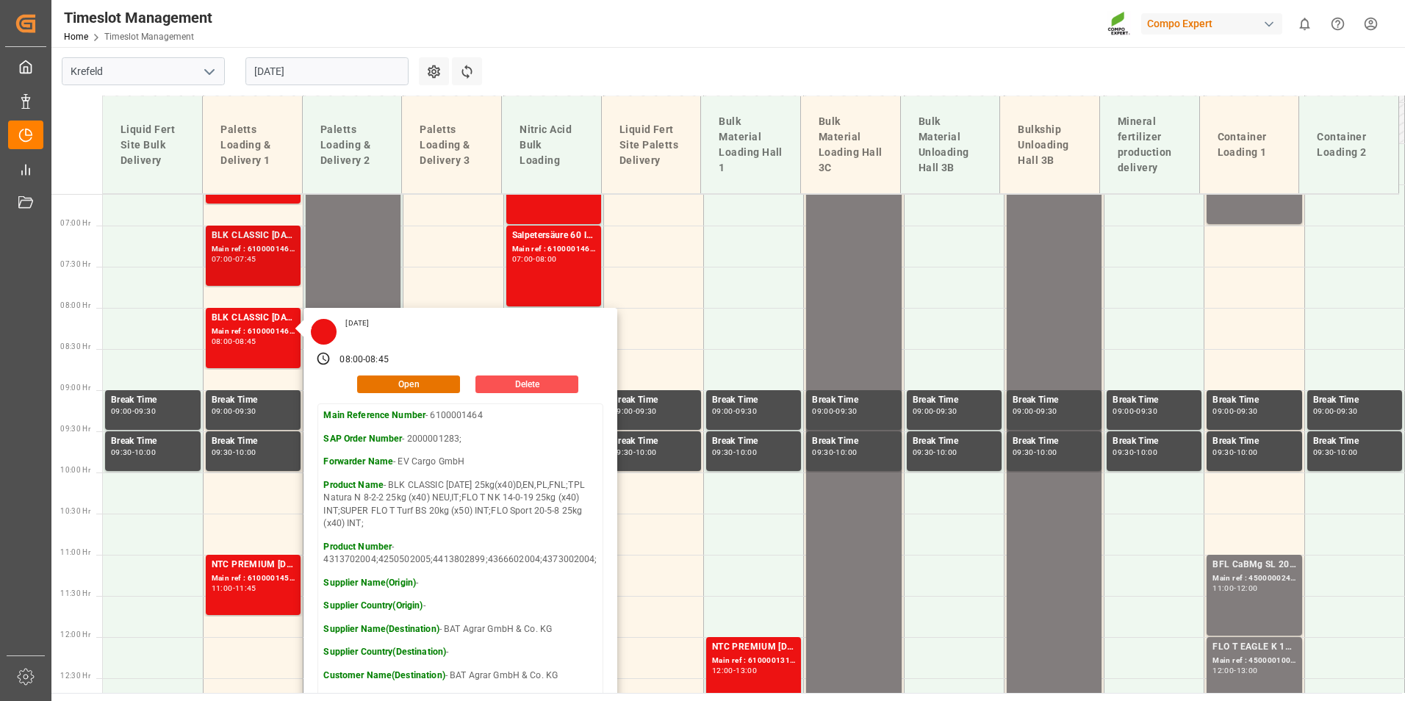
scroll to position [519, 0]
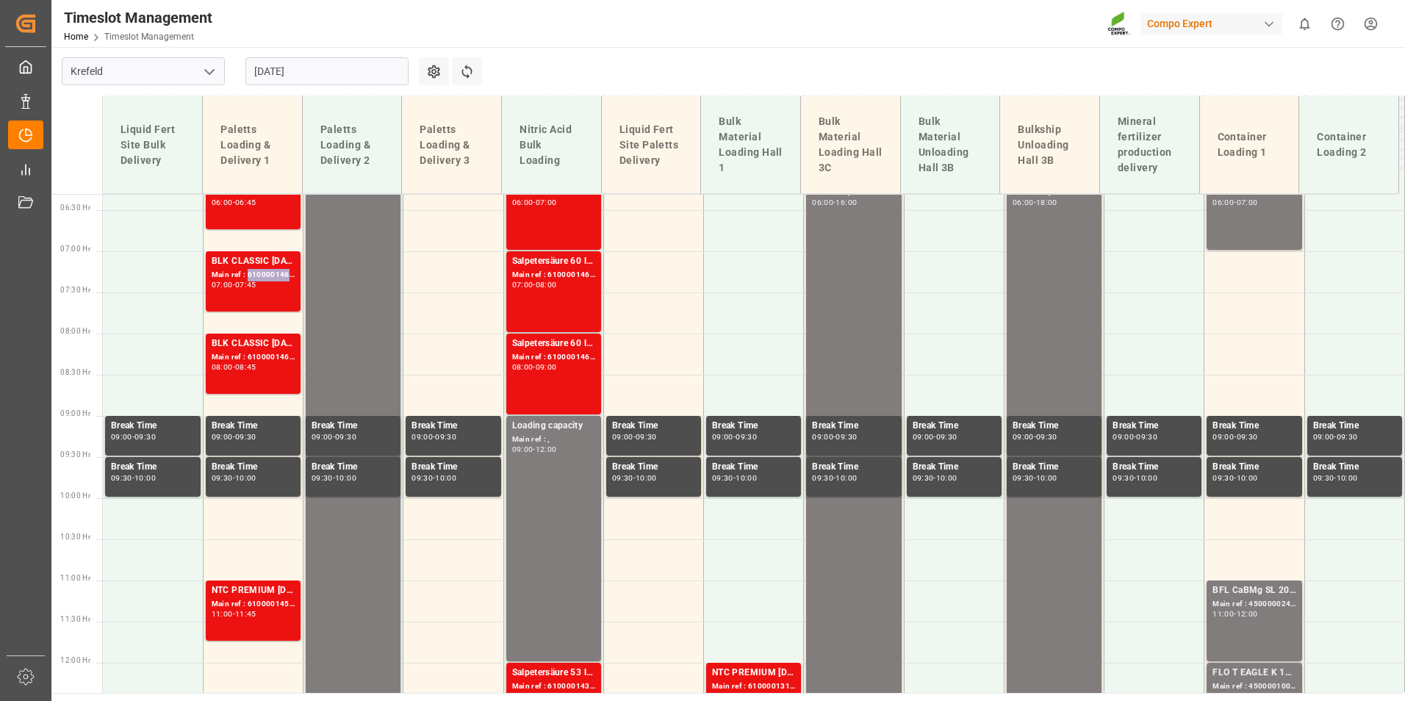
click at [259, 274] on div "Main ref : 6100001463, 2000001282;" at bounding box center [253, 275] width 83 height 12
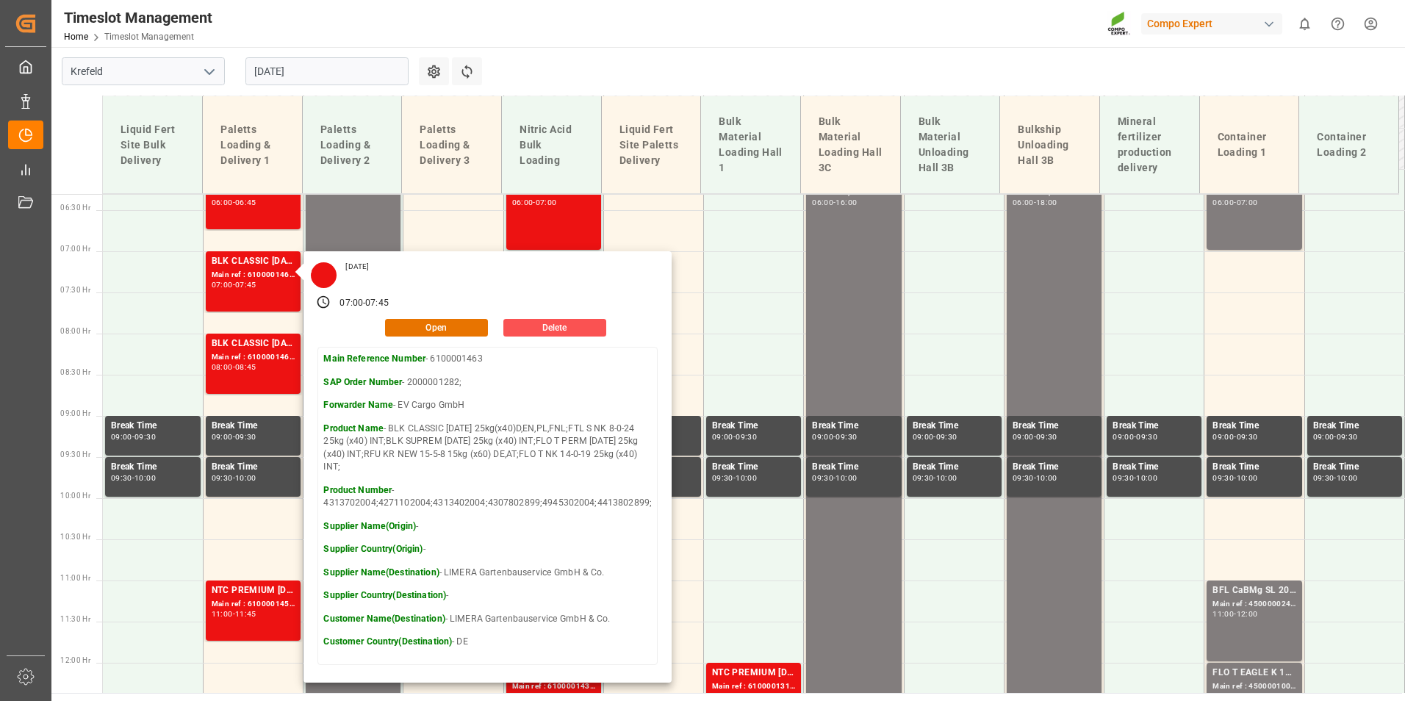
click at [343, 65] on input "29.08.2025" at bounding box center [326, 71] width 163 height 28
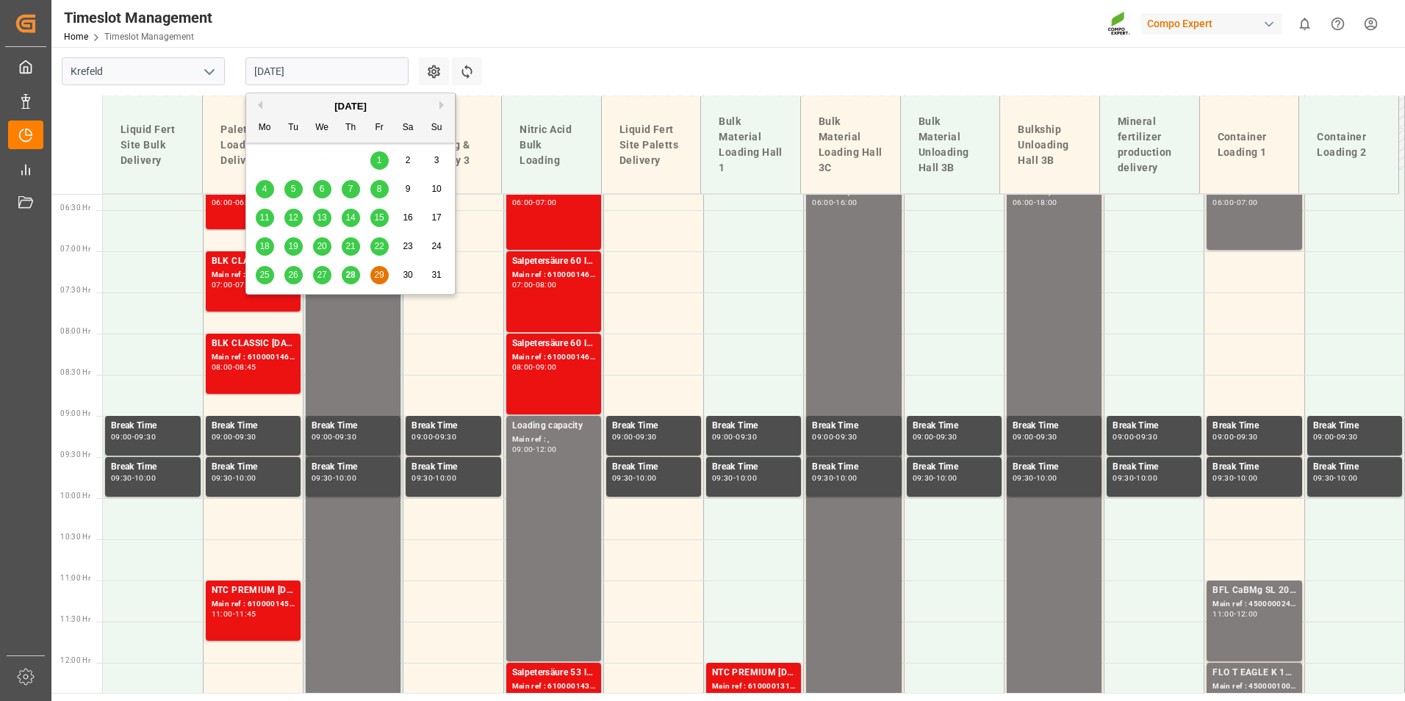
click at [353, 273] on span "28" at bounding box center [350, 275] width 10 height 10
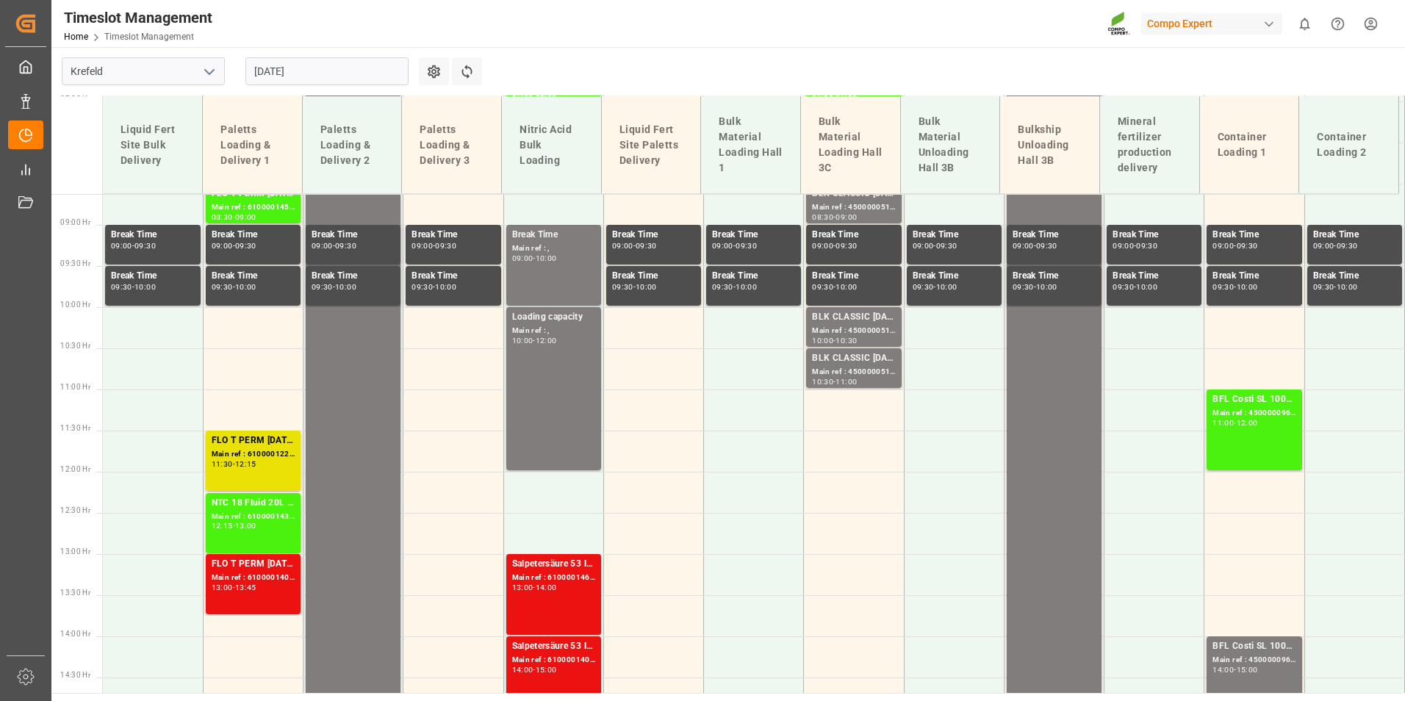
scroll to position [886, 0]
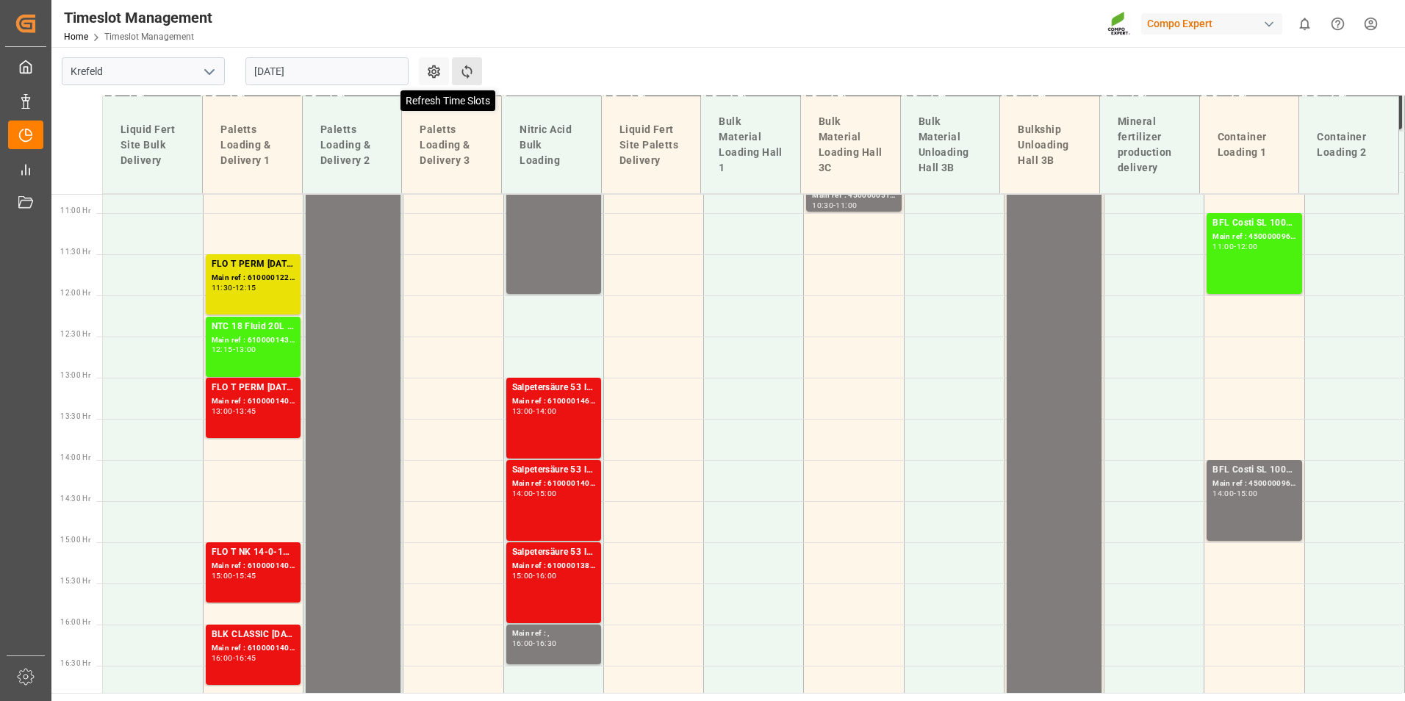
click at [470, 68] on icon at bounding box center [466, 72] width 10 height 14
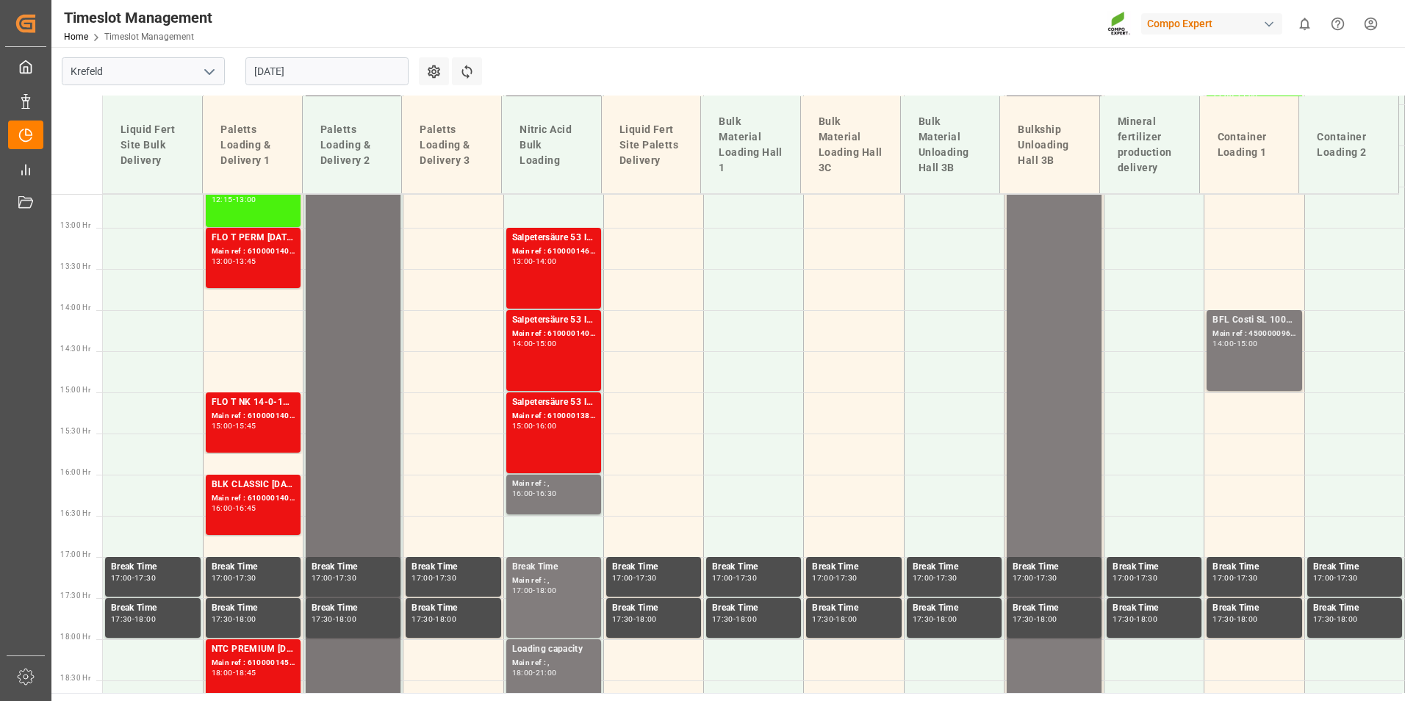
scroll to position [1033, 0]
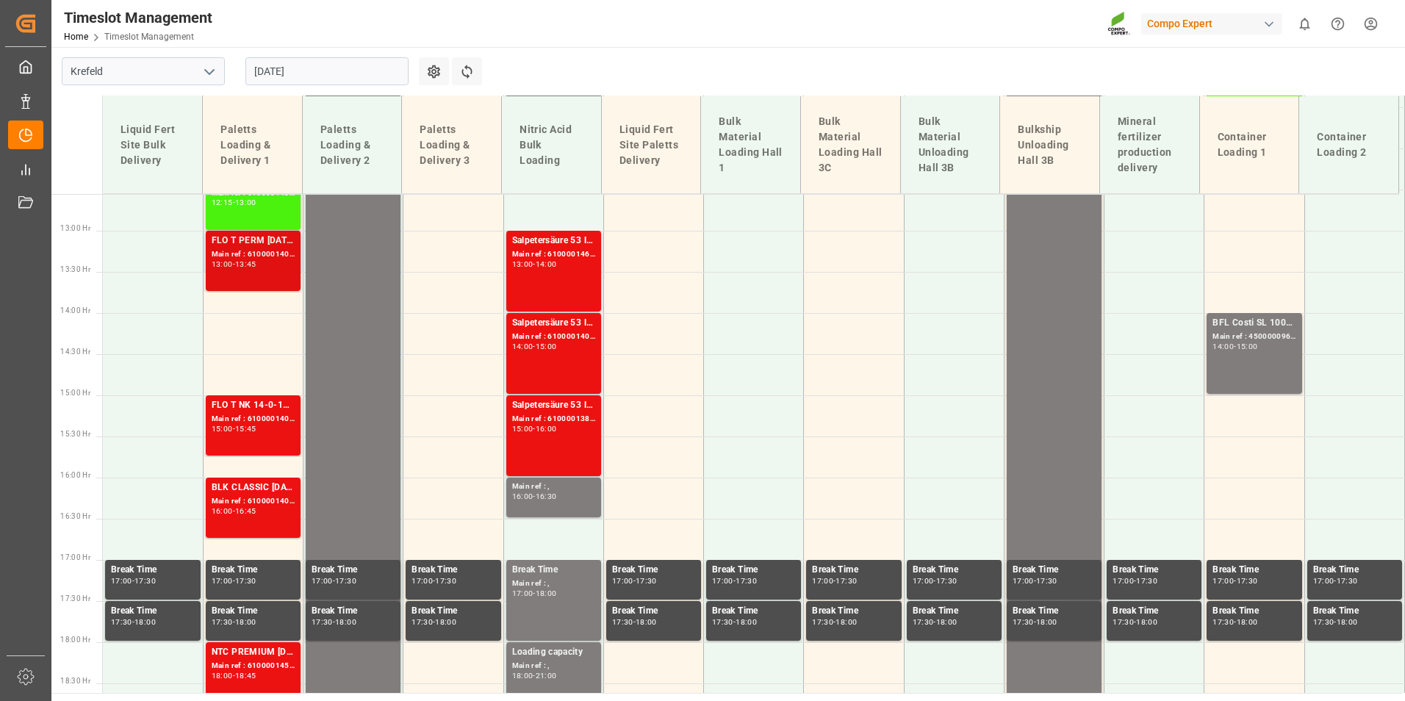
click at [238, 251] on div "Main ref : 6100001405, 2000001220;" at bounding box center [253, 254] width 83 height 12
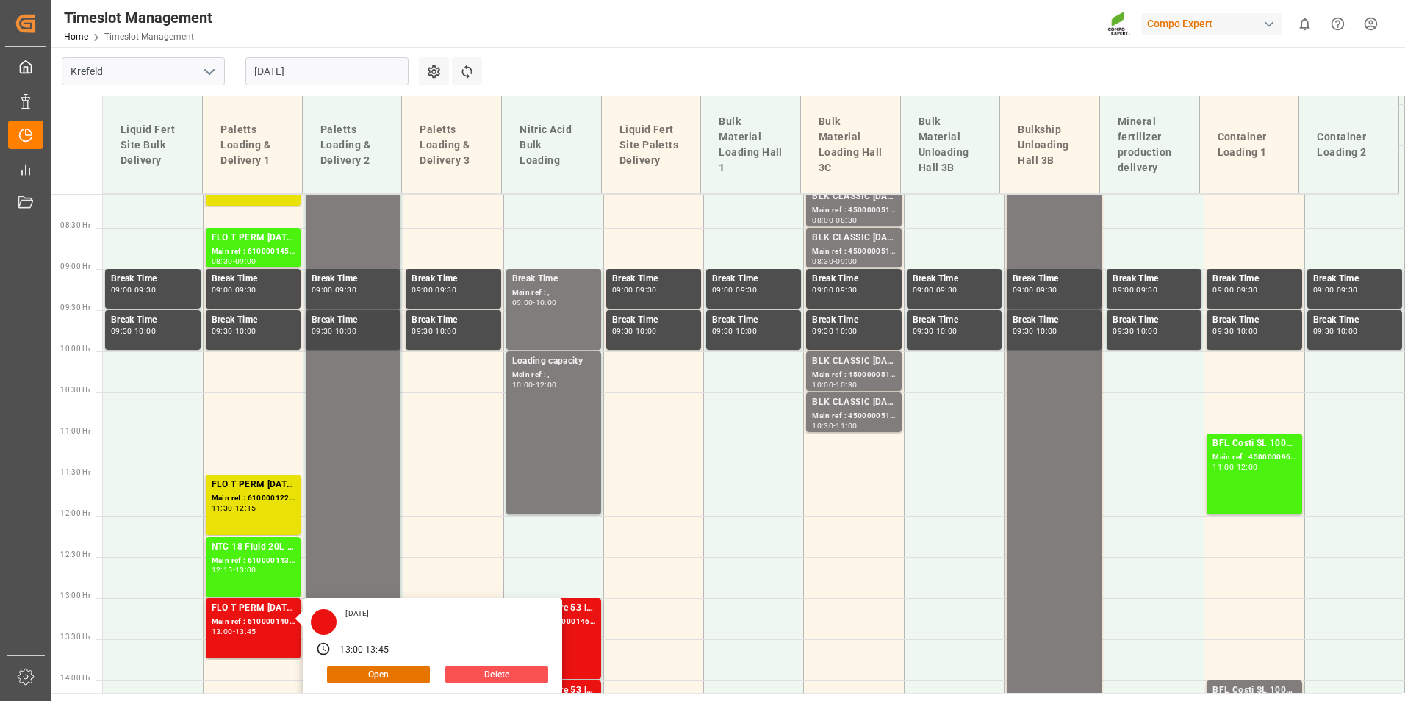
scroll to position [445, 0]
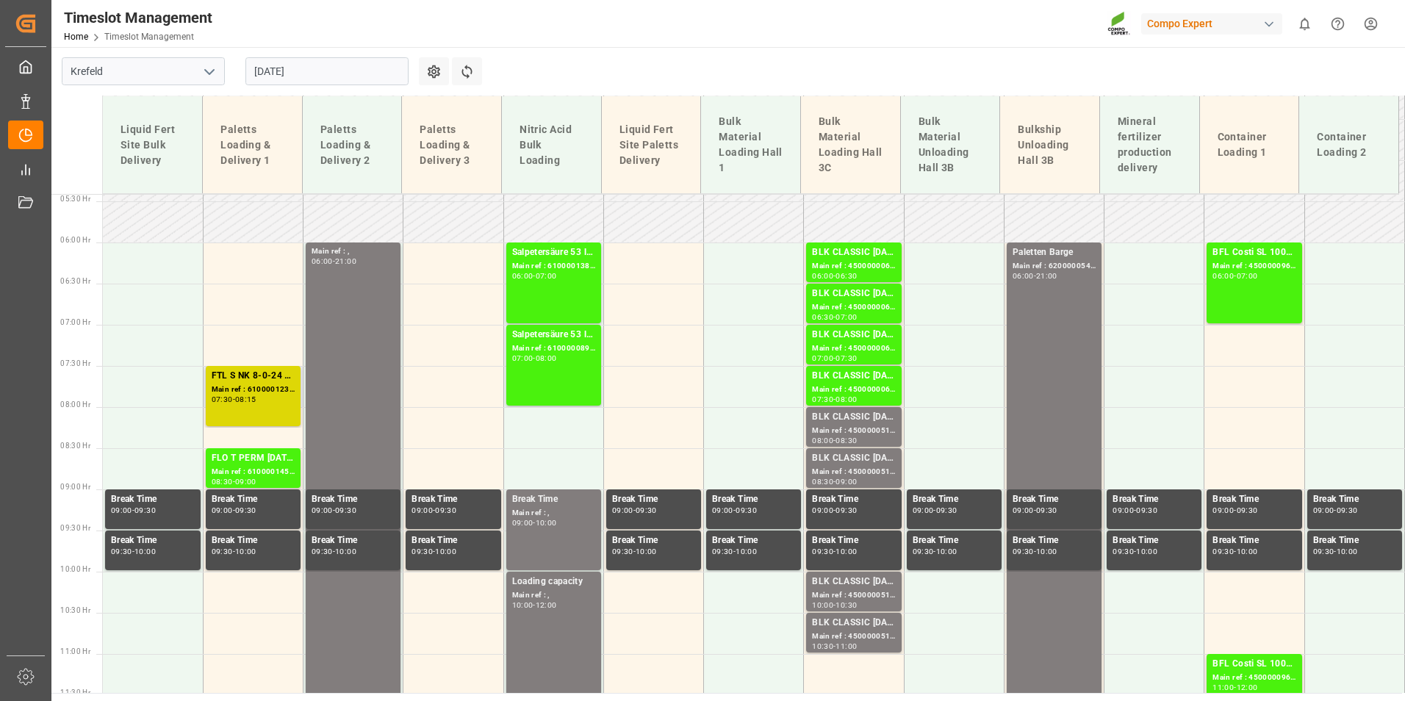
click at [272, 411] on div "FTL S NK 8-0-24 25kg (x40) INT;FLO T PERM 16-7-15 25kg (x40) INT;SUPER FLO T Tu…" at bounding box center [253, 396] width 83 height 54
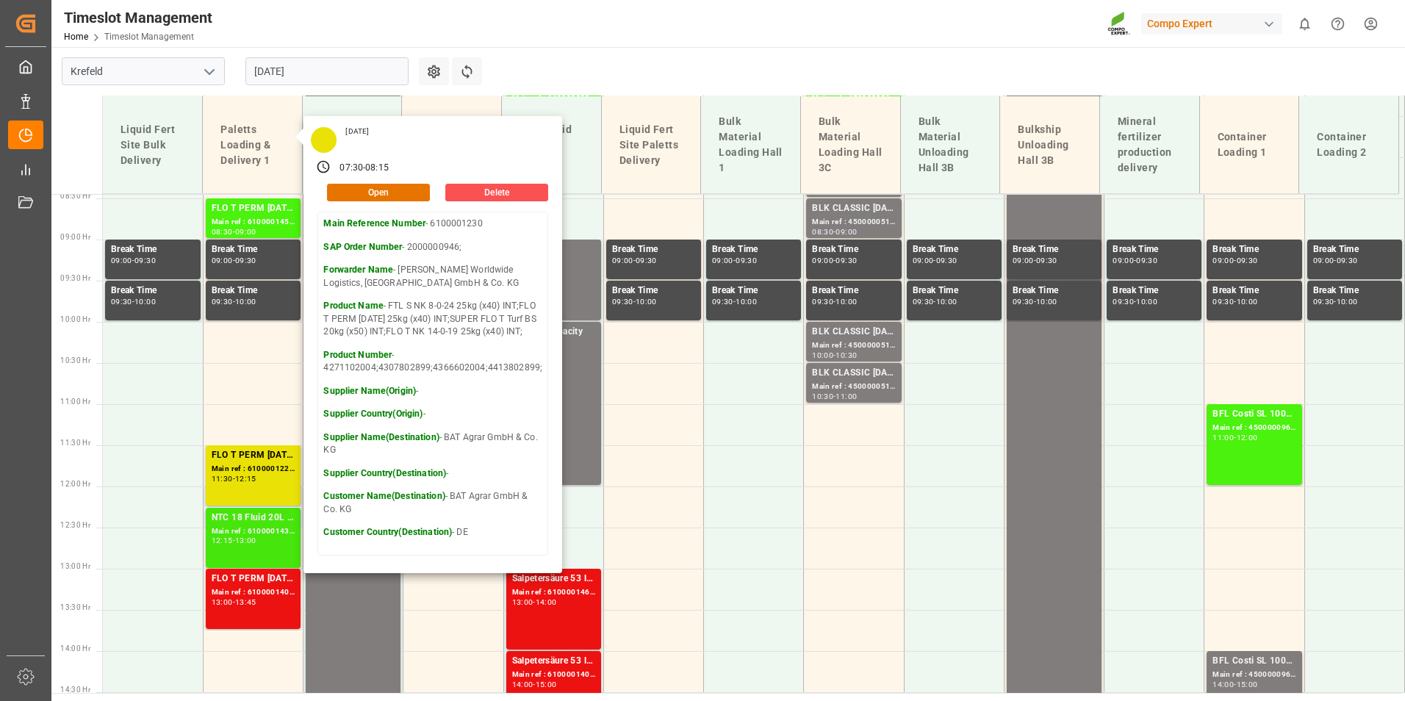
scroll to position [813, 0]
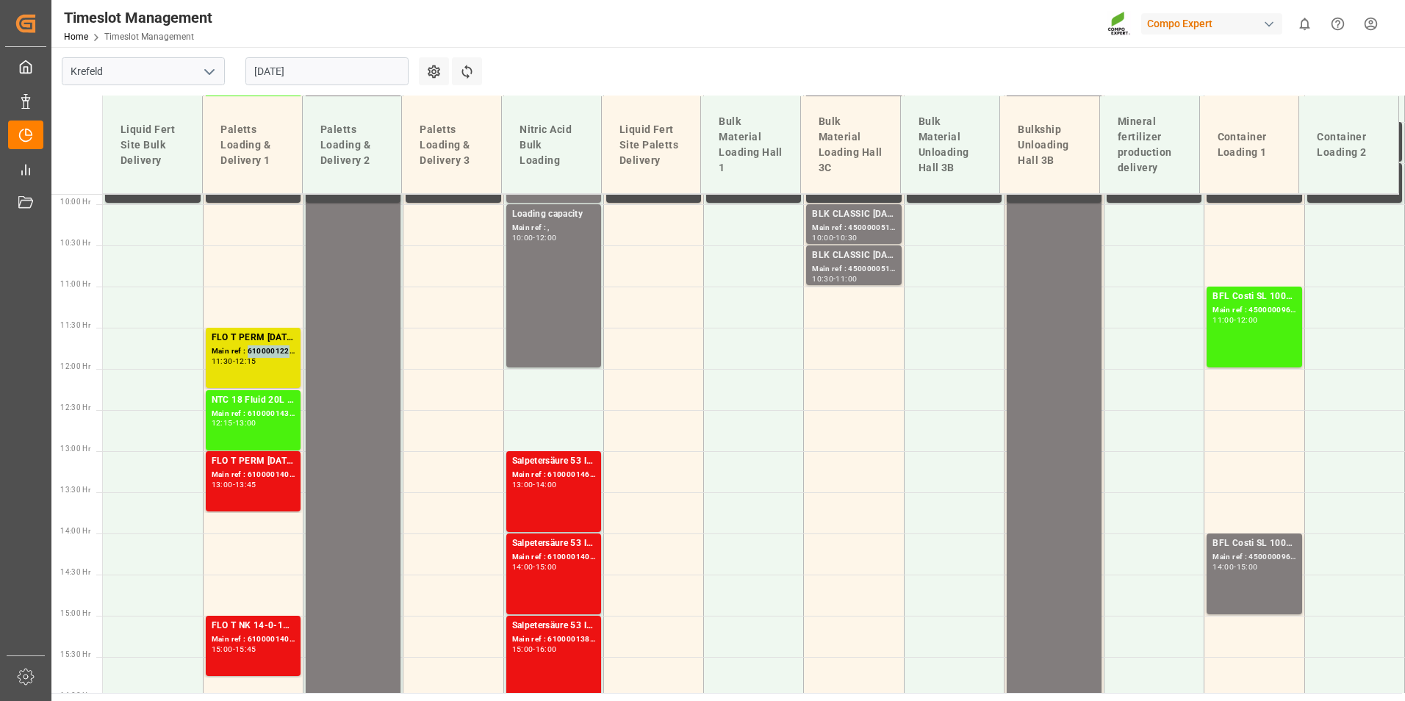
click at [246, 356] on div "Main ref : 6100001220, 2000000642;" at bounding box center [253, 351] width 83 height 12
click at [265, 478] on div "Main ref : 6100001405, 2000001220;" at bounding box center [253, 475] width 83 height 12
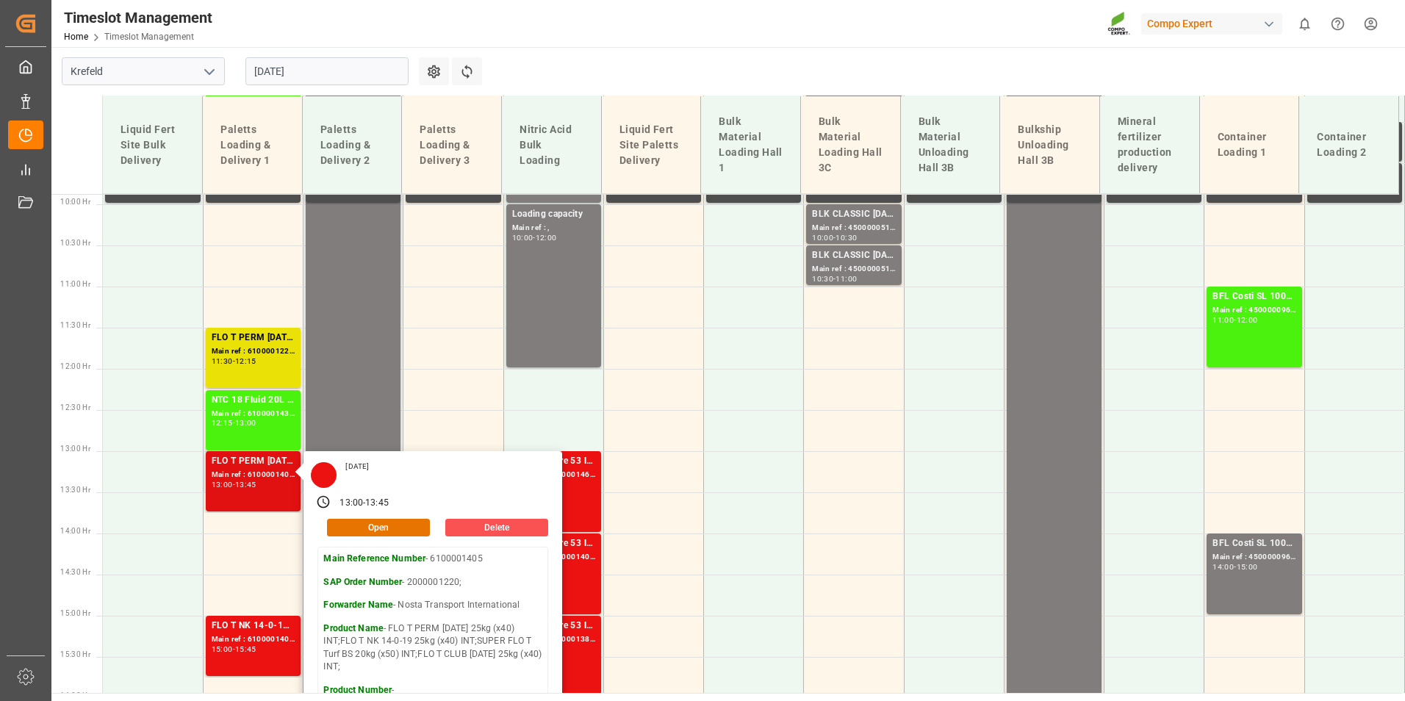
scroll to position [886, 0]
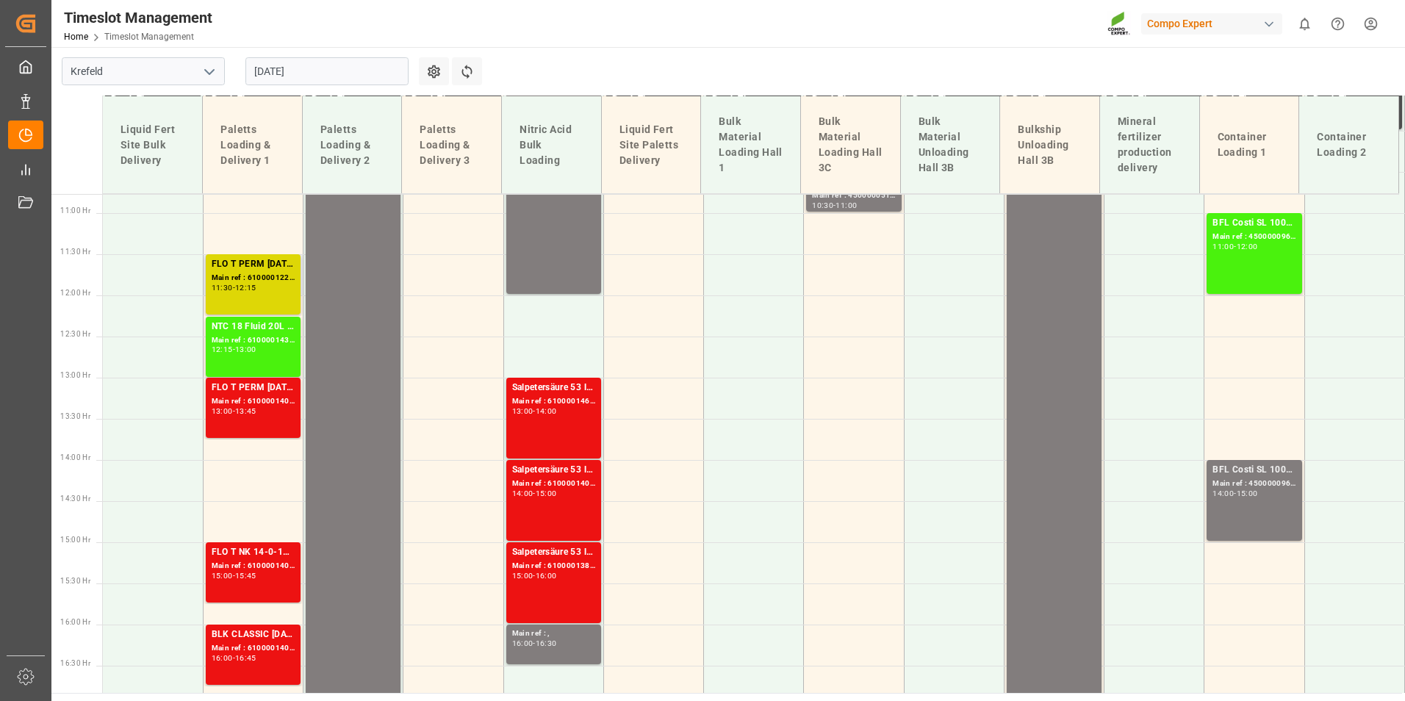
click at [245, 295] on div "FLO T PERM 16-7-15 25kg (x40) INT; Main ref : 6100001220, 2000000642; 11:30 - 1…" at bounding box center [253, 284] width 83 height 54
click at [262, 270] on div "FLO T PERM [DATE] 25kg (x40) INT;" at bounding box center [253, 264] width 83 height 15
click at [267, 414] on div "13:00 - 13:45" at bounding box center [253, 412] width 83 height 8
click at [257, 292] on div "11:30 - 12:15" at bounding box center [253, 288] width 83 height 8
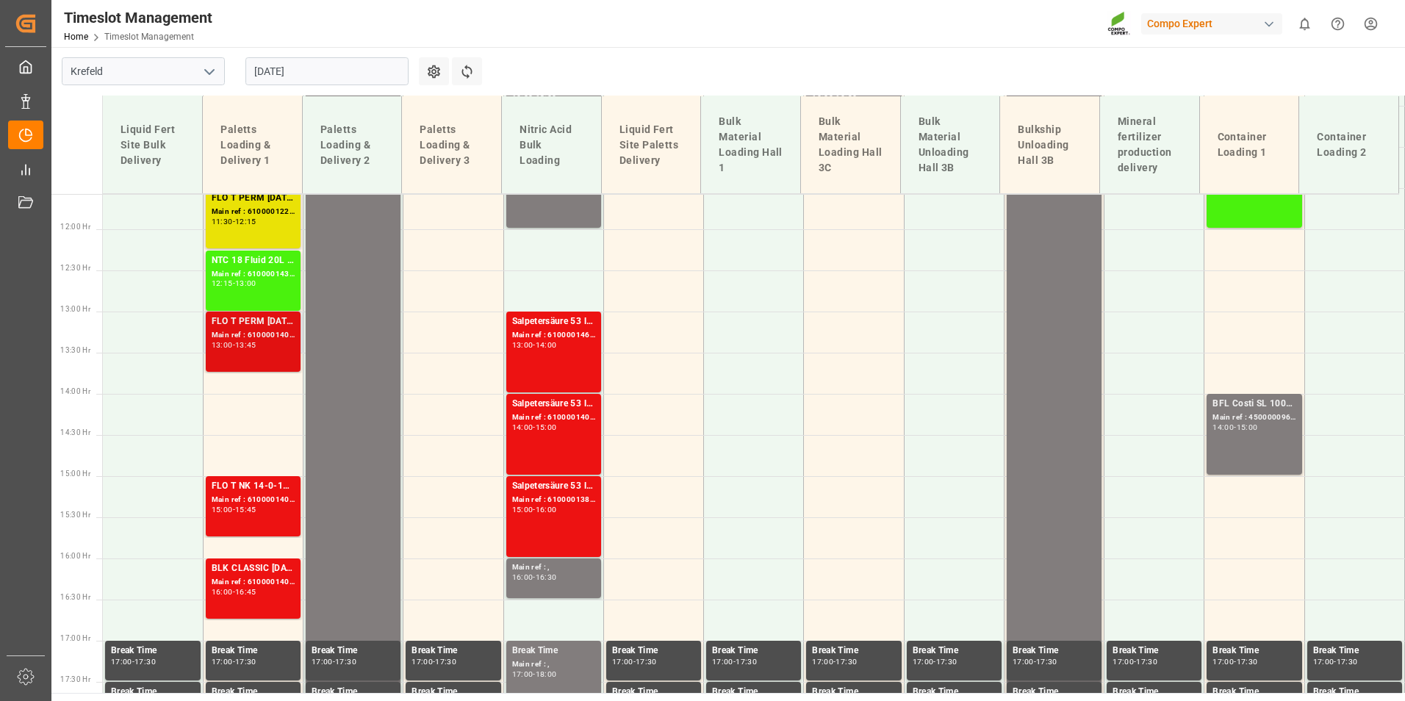
scroll to position [1033, 0]
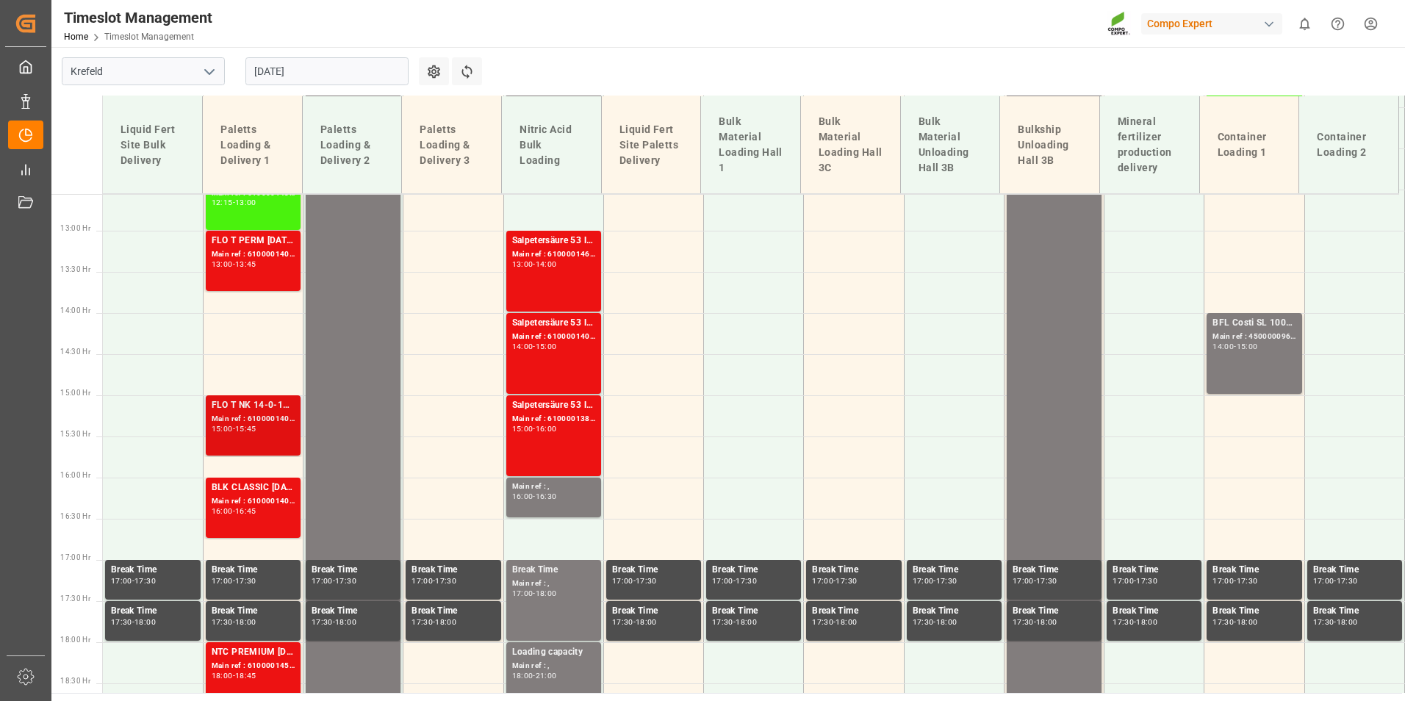
click at [256, 431] on div "15:45" at bounding box center [245, 428] width 21 height 7
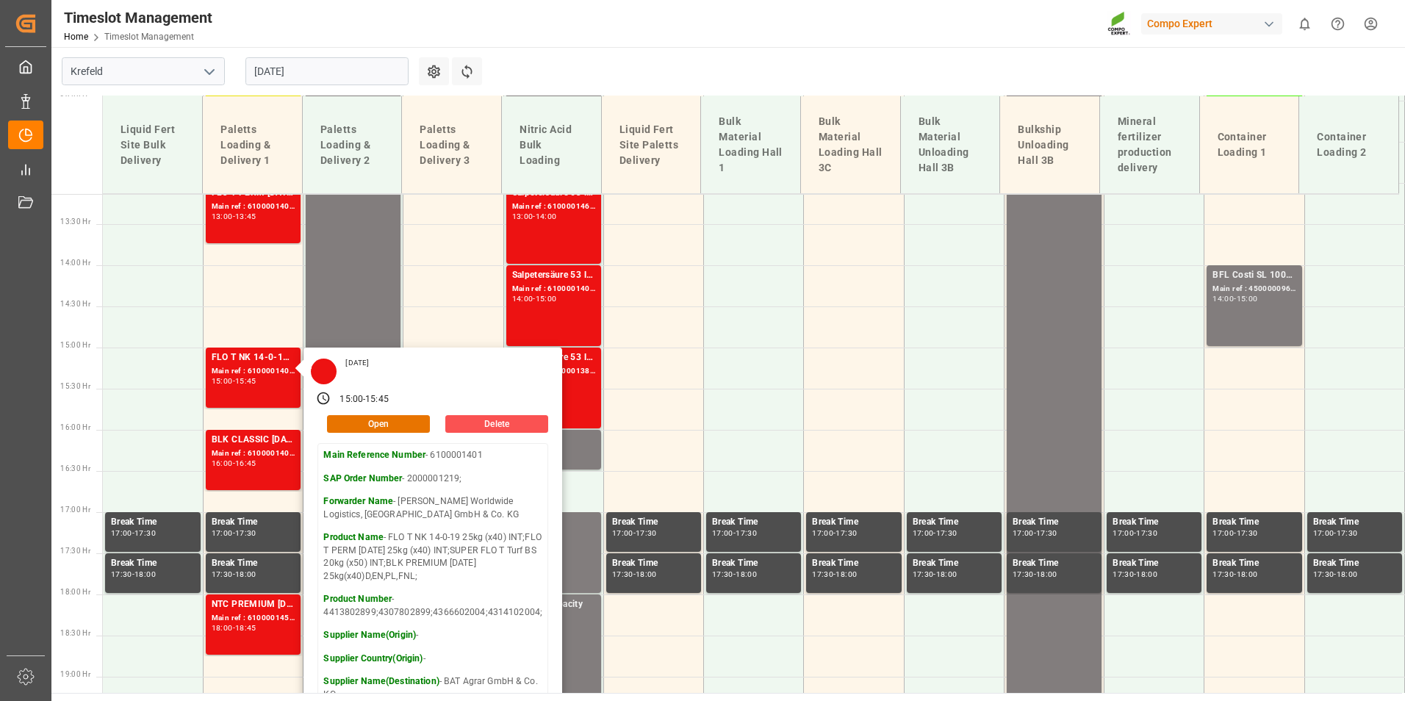
scroll to position [1107, 0]
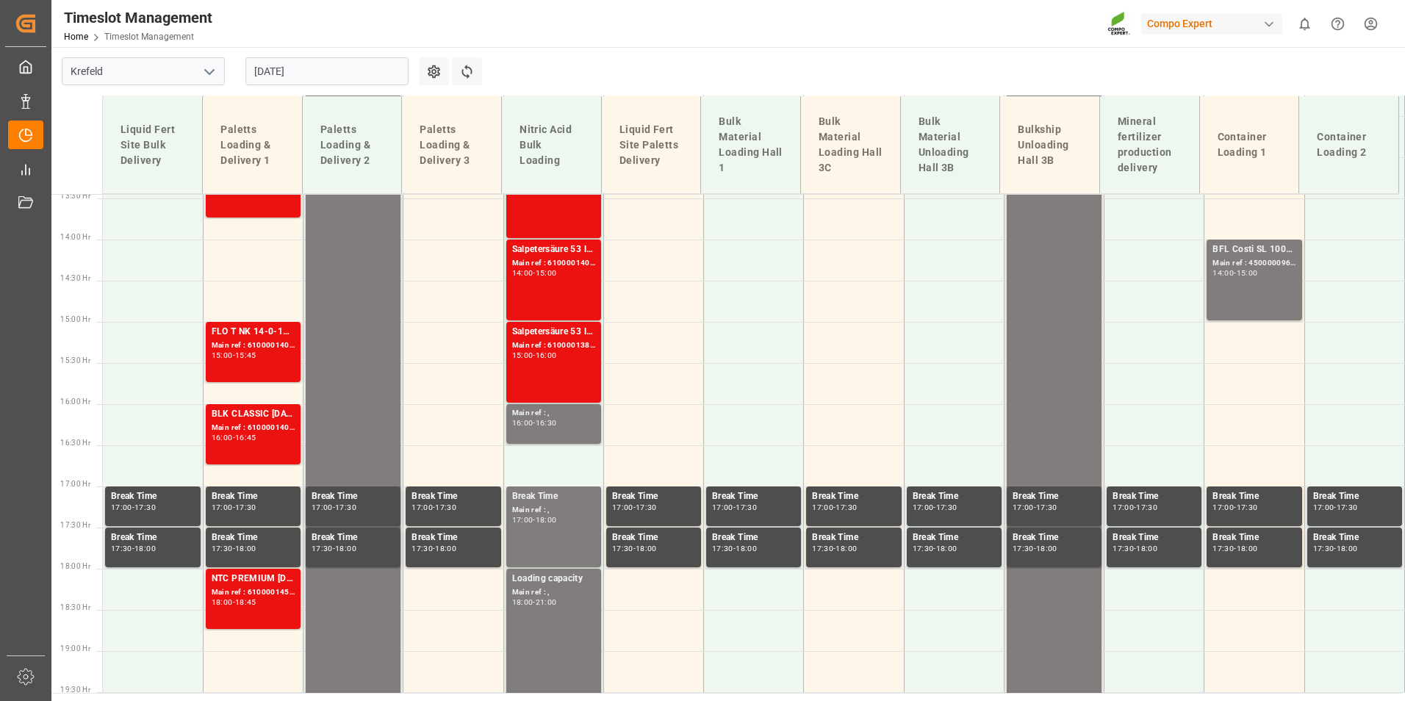
click at [264, 441] on div "16:00 - 16:45" at bounding box center [253, 438] width 83 height 8
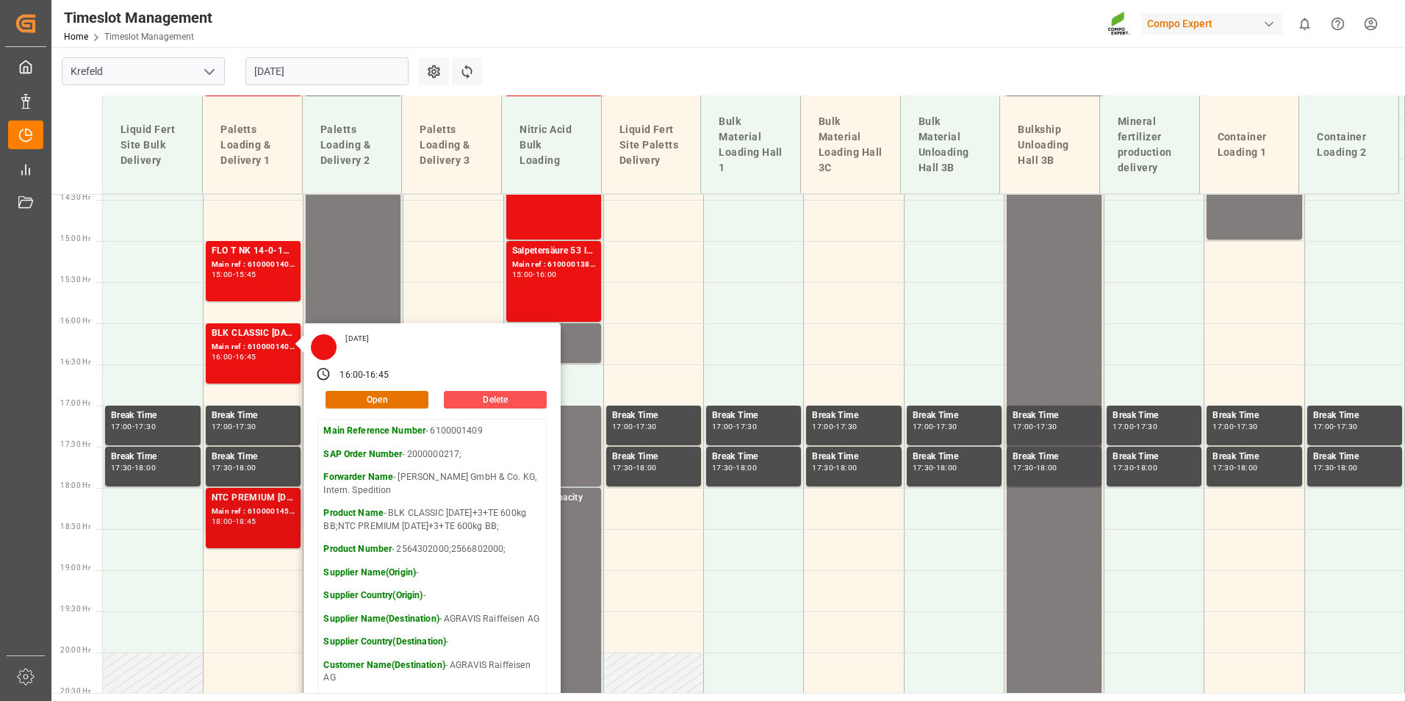
scroll to position [1254, 0]
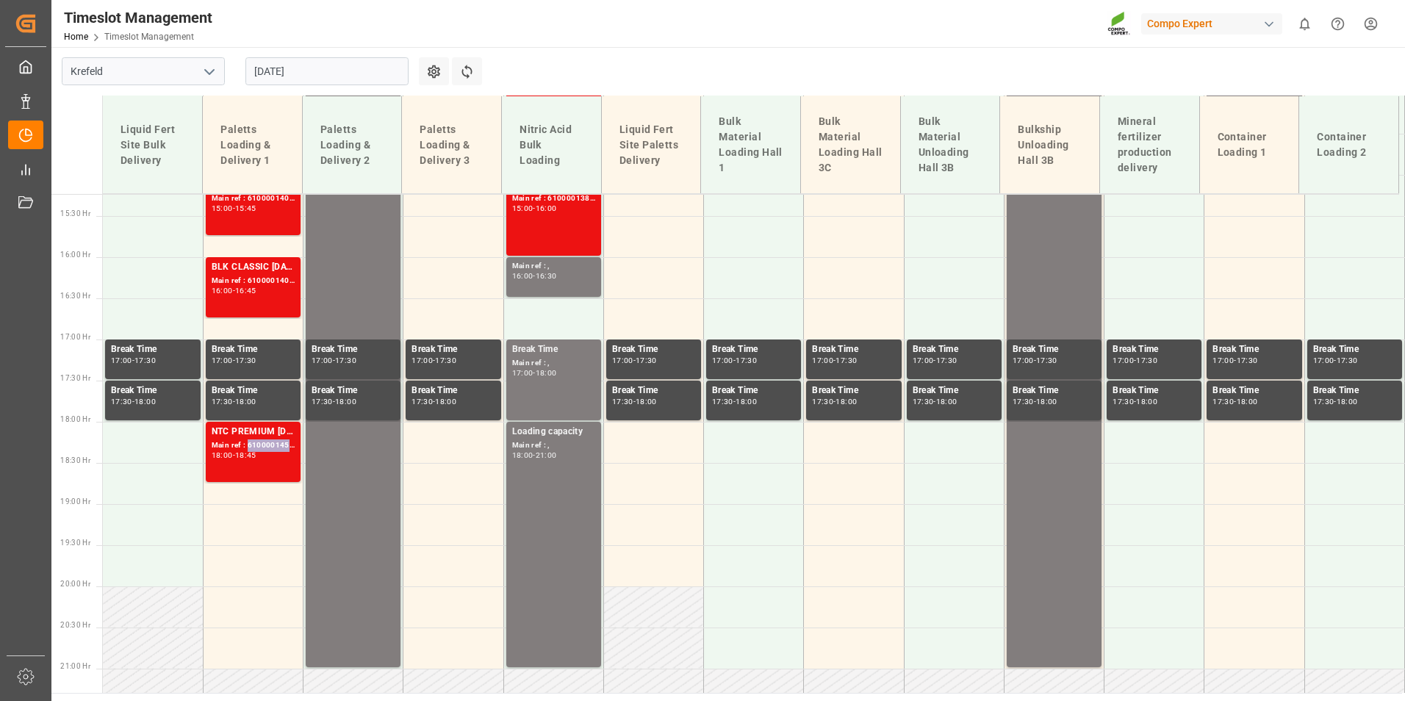
click at [259, 445] on div "Main ref : 6100001456, 2000001059;" at bounding box center [253, 445] width 83 height 12
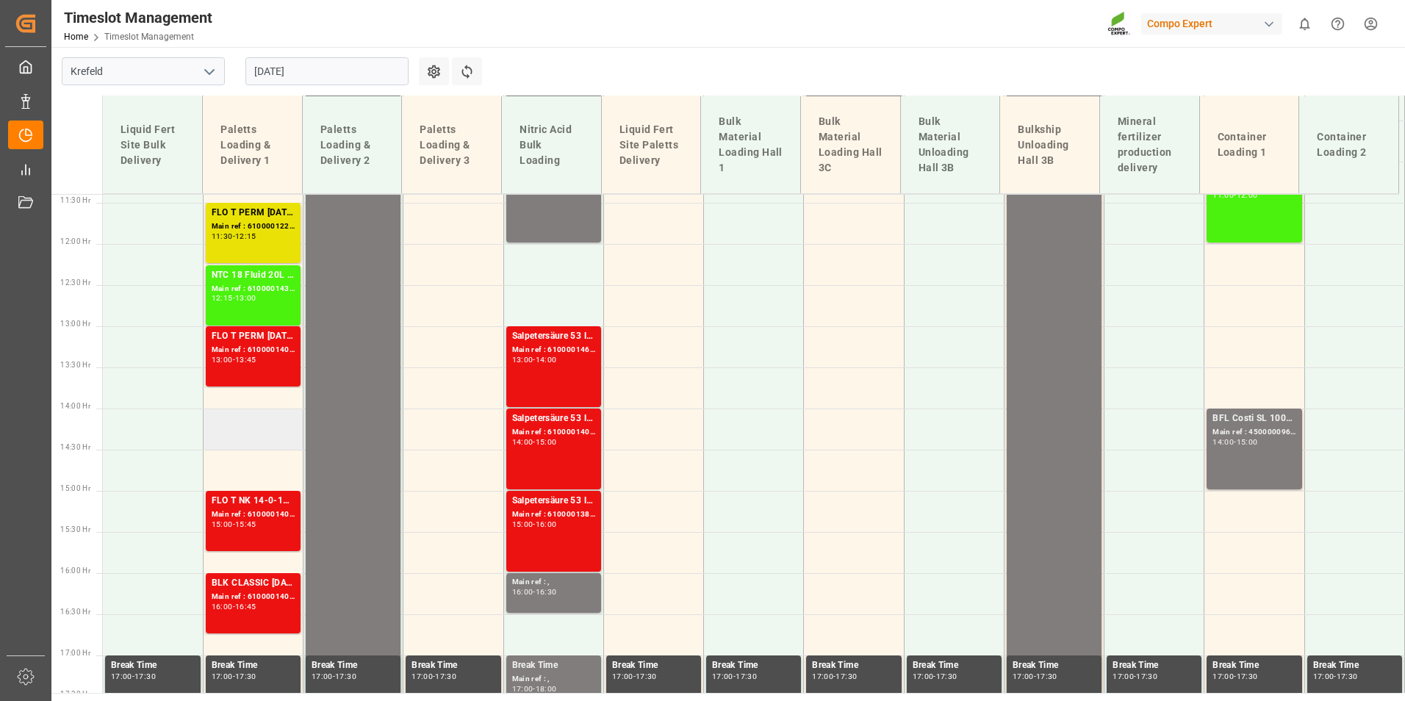
scroll to position [960, 0]
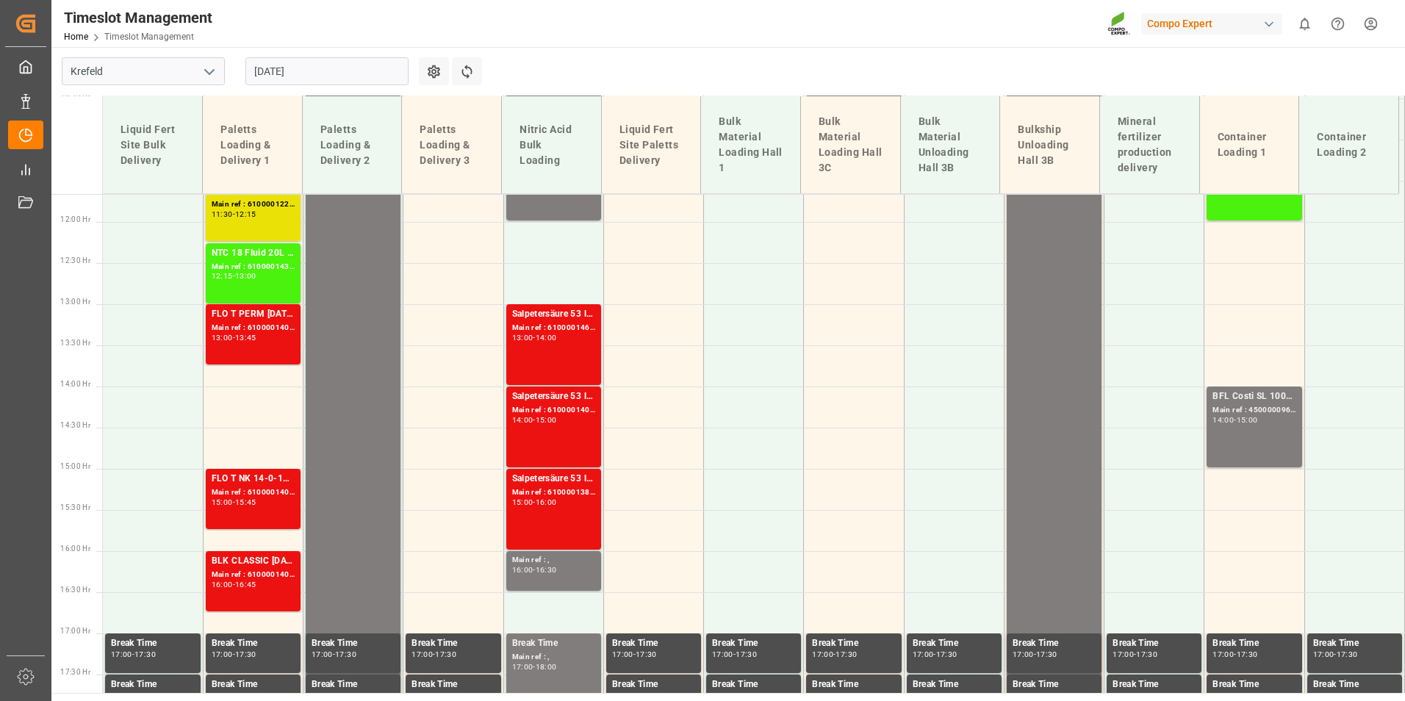
click at [263, 333] on div "Main ref : 6100001405, 2000001220;" at bounding box center [253, 328] width 83 height 12
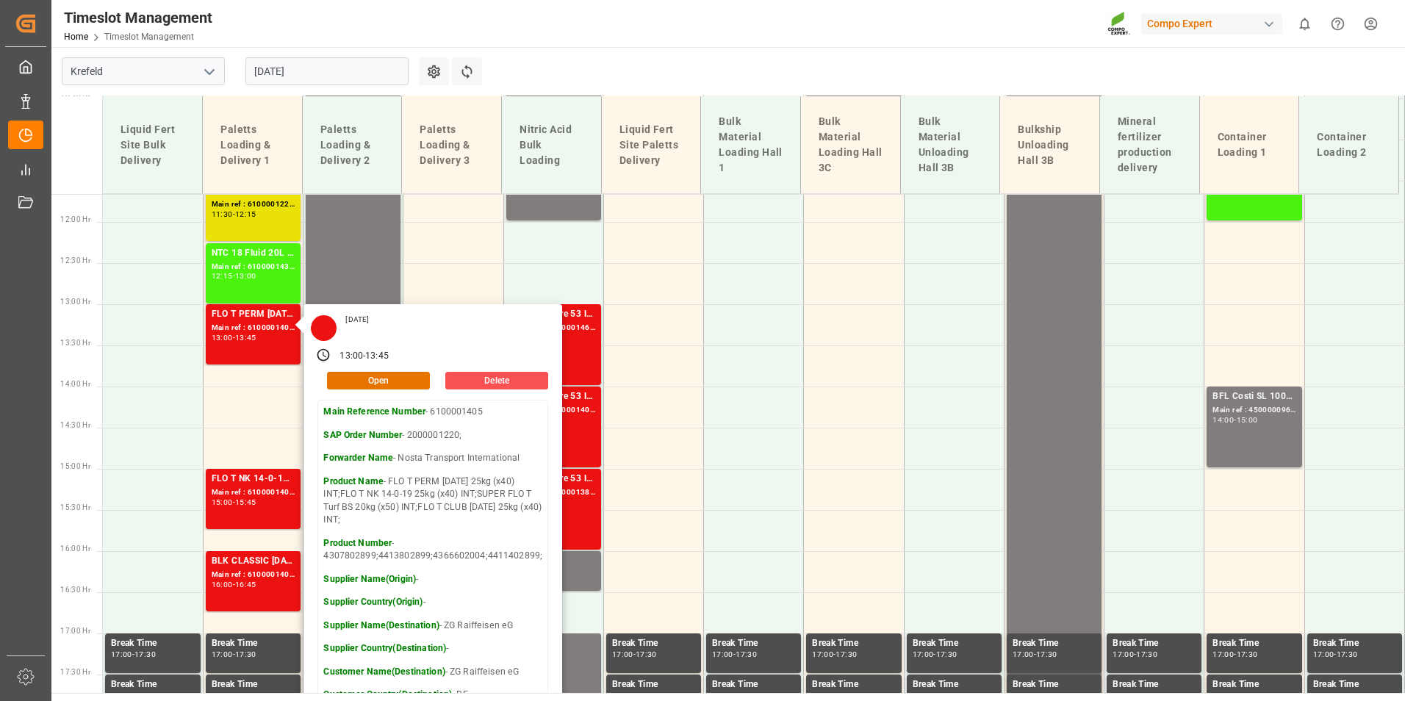
click at [359, 76] on input "[DATE]" at bounding box center [326, 71] width 163 height 28
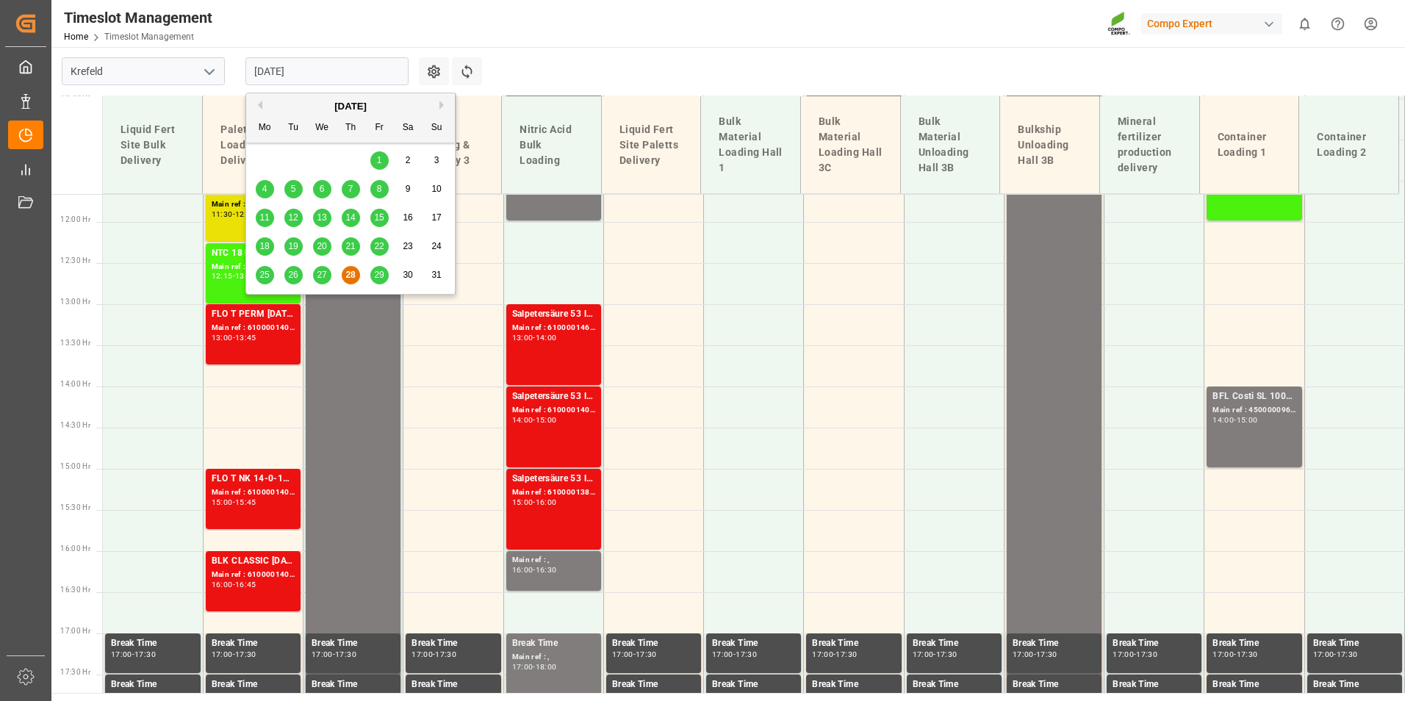
click at [384, 272] on span "29" at bounding box center [379, 275] width 10 height 10
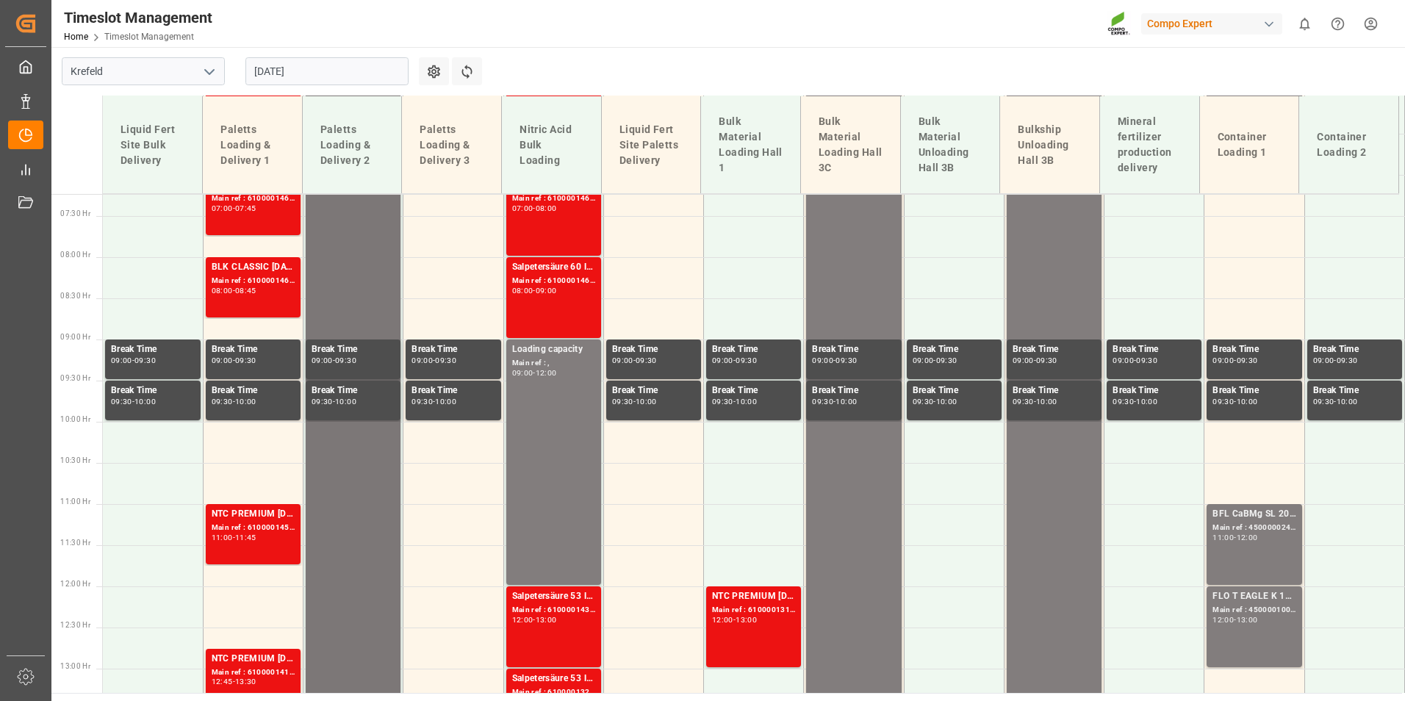
scroll to position [445, 0]
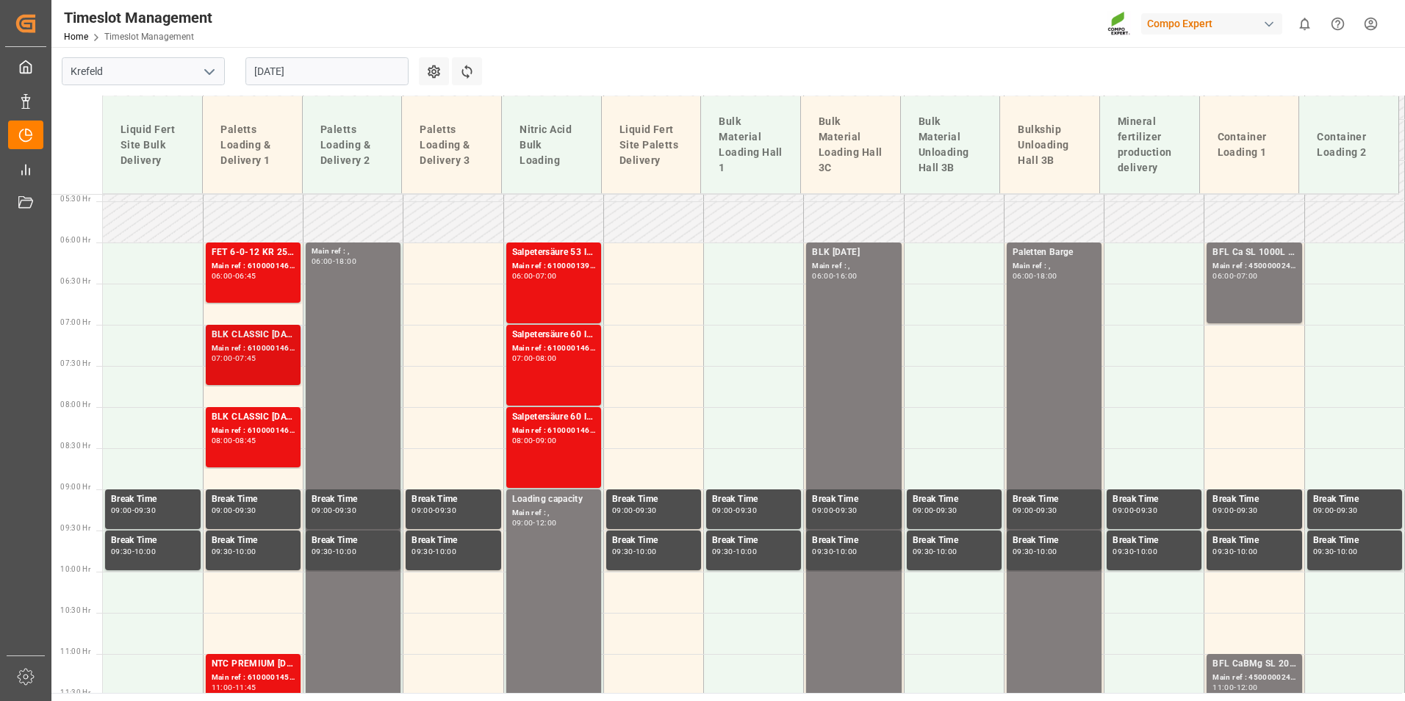
click at [261, 339] on div "BLK CLASSIC 12-8-16 25kg(x40)D,EN,PL,FNL;FTL S NK 8-0-24 25kg (x40) INT;BLK SUP…" at bounding box center [253, 335] width 83 height 15
click at [256, 256] on div "FET 6-0-12 KR 25kgx40 DE,AT,FR,ES,IT;TPL Natura Bal 8-4-12 25kg (x40) NEU,IT;FT…" at bounding box center [253, 252] width 83 height 15
click at [265, 367] on div "BLK CLASSIC 12-8-16 25kg(x40)D,EN,PL,FNL;FTL S NK 8-0-24 25kg (x40) INT;BLK SUP…" at bounding box center [253, 355] width 83 height 54
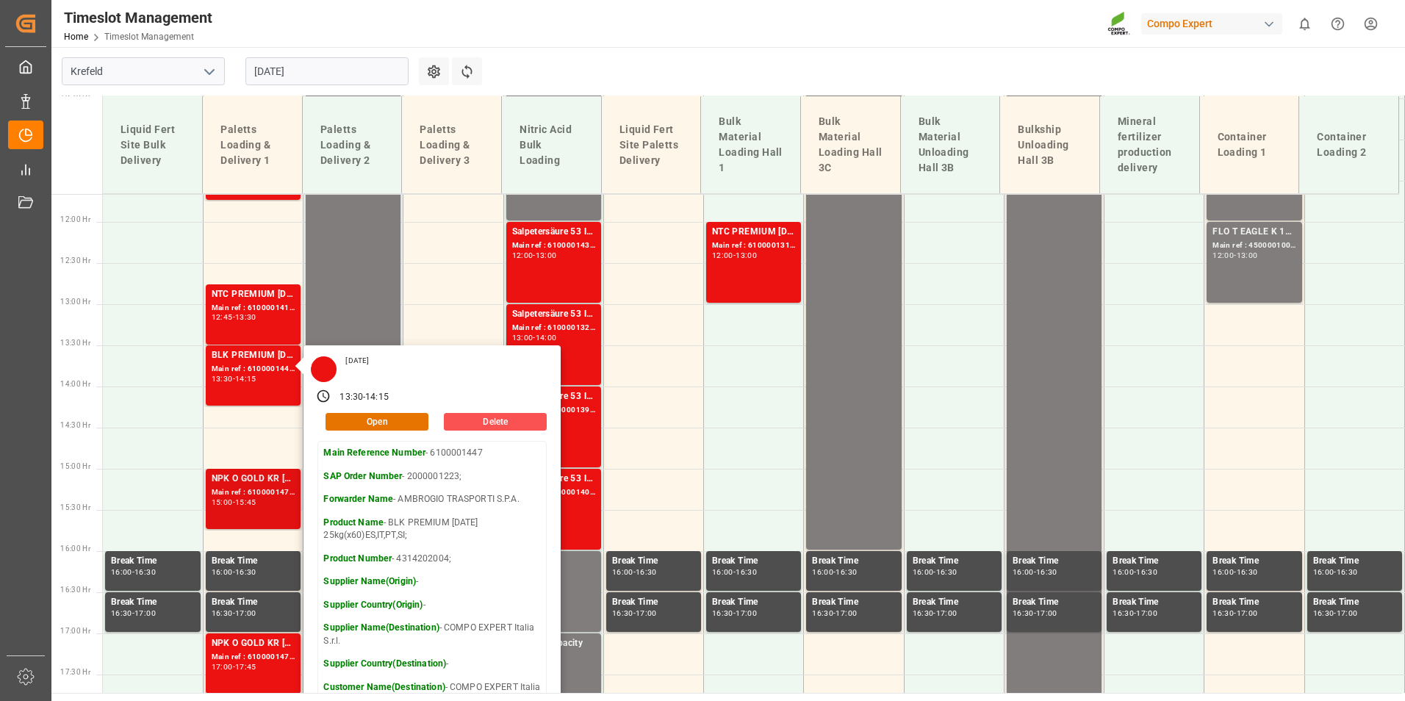
scroll to position [1254, 0]
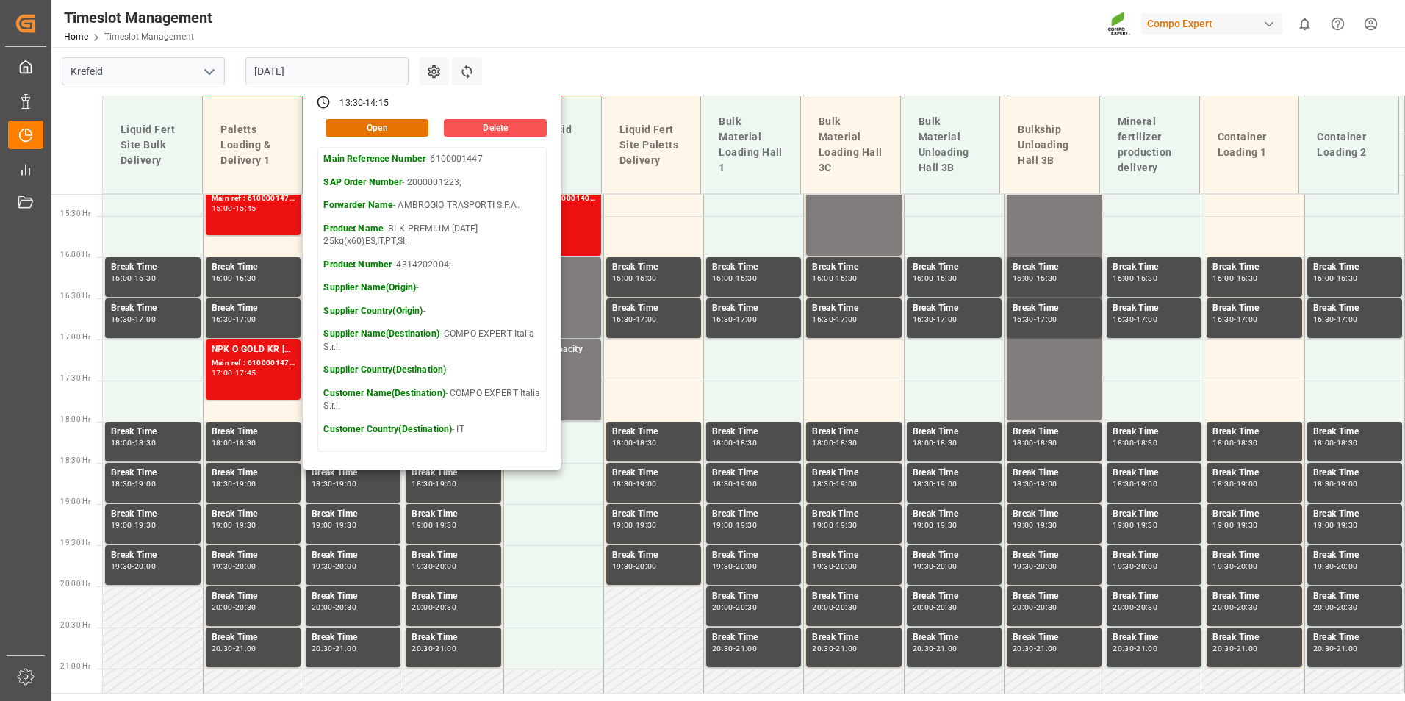
click at [335, 54] on div "29.08.2025" at bounding box center [327, 71] width 184 height 48
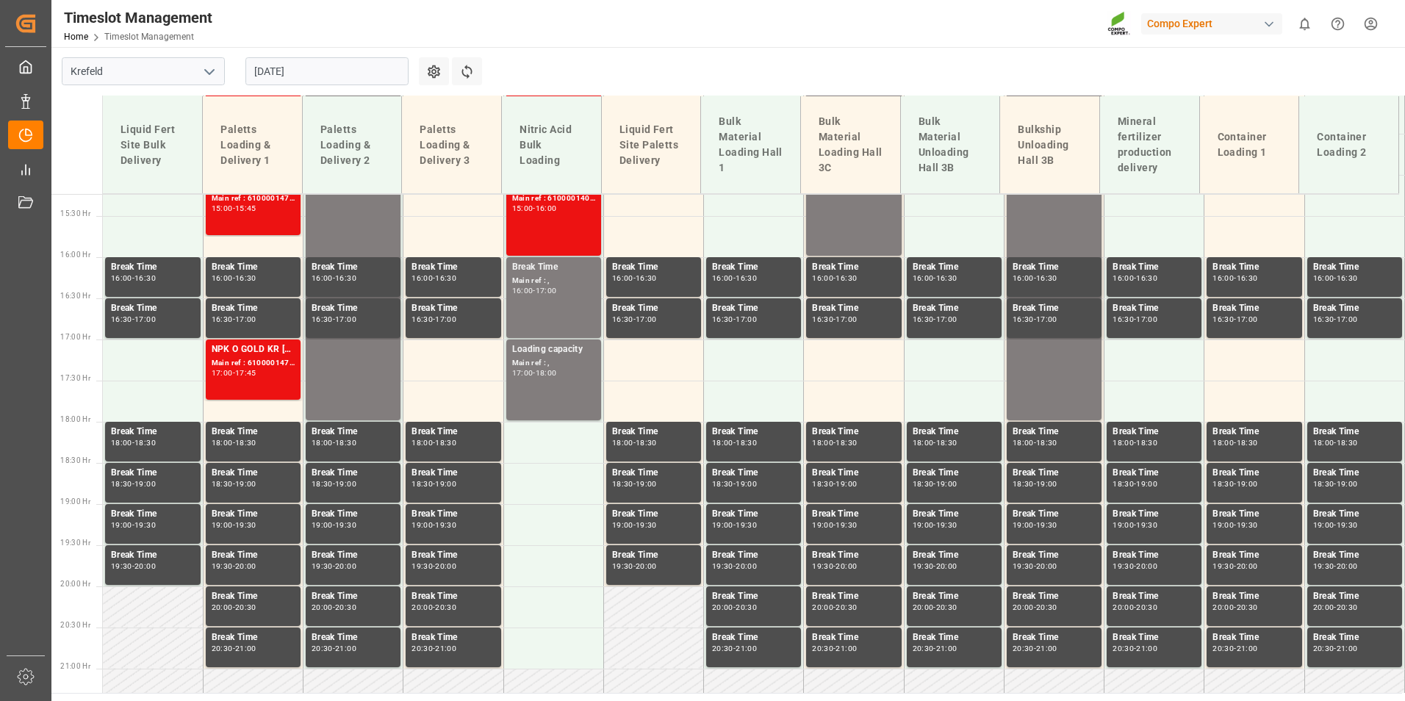
click at [342, 67] on input "29.08.2025" at bounding box center [326, 71] width 163 height 28
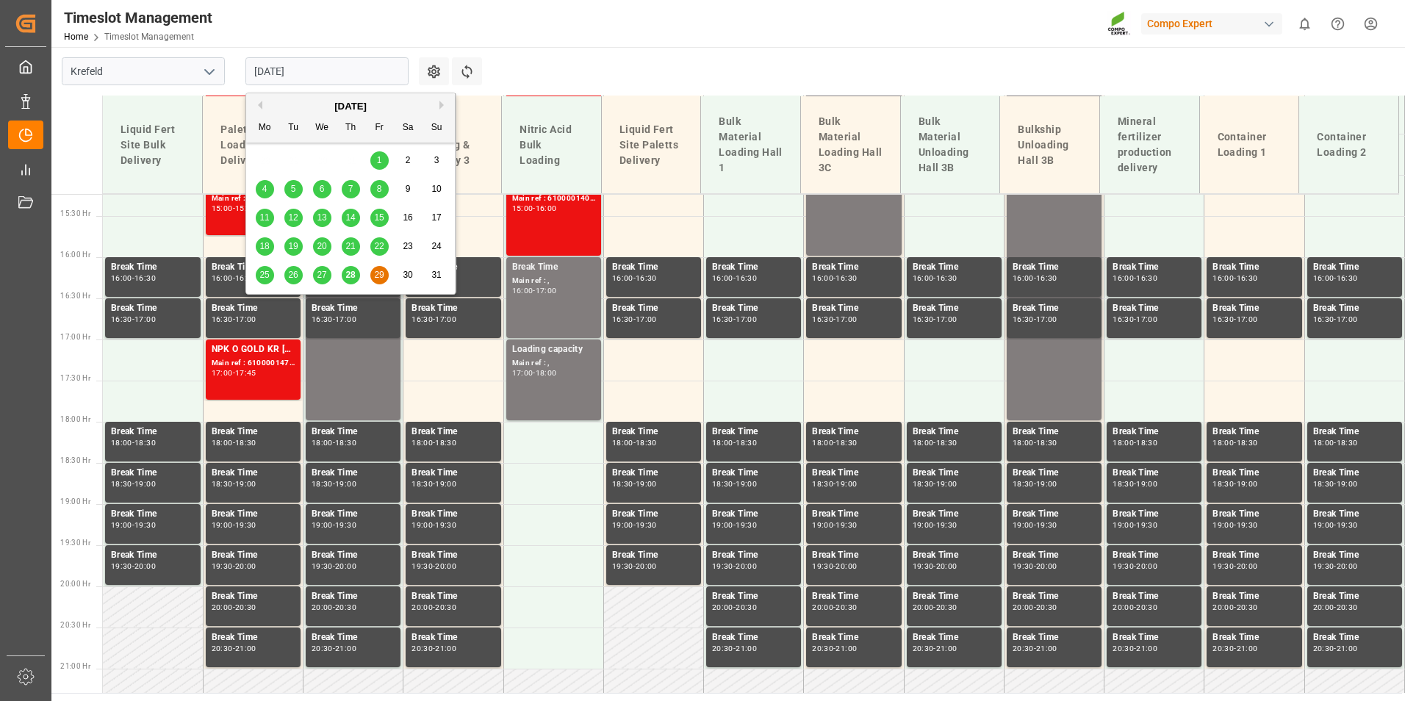
click at [353, 277] on span "28" at bounding box center [350, 275] width 10 height 10
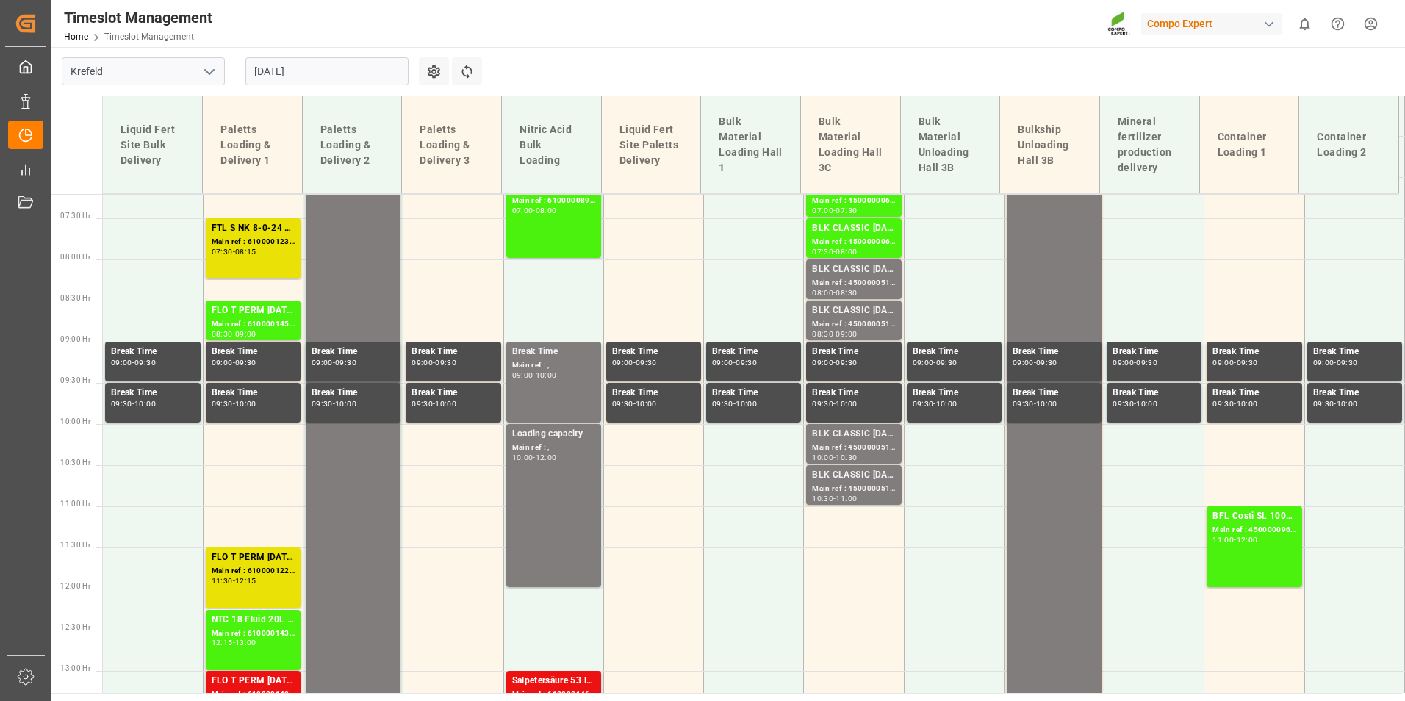
scroll to position [813, 0]
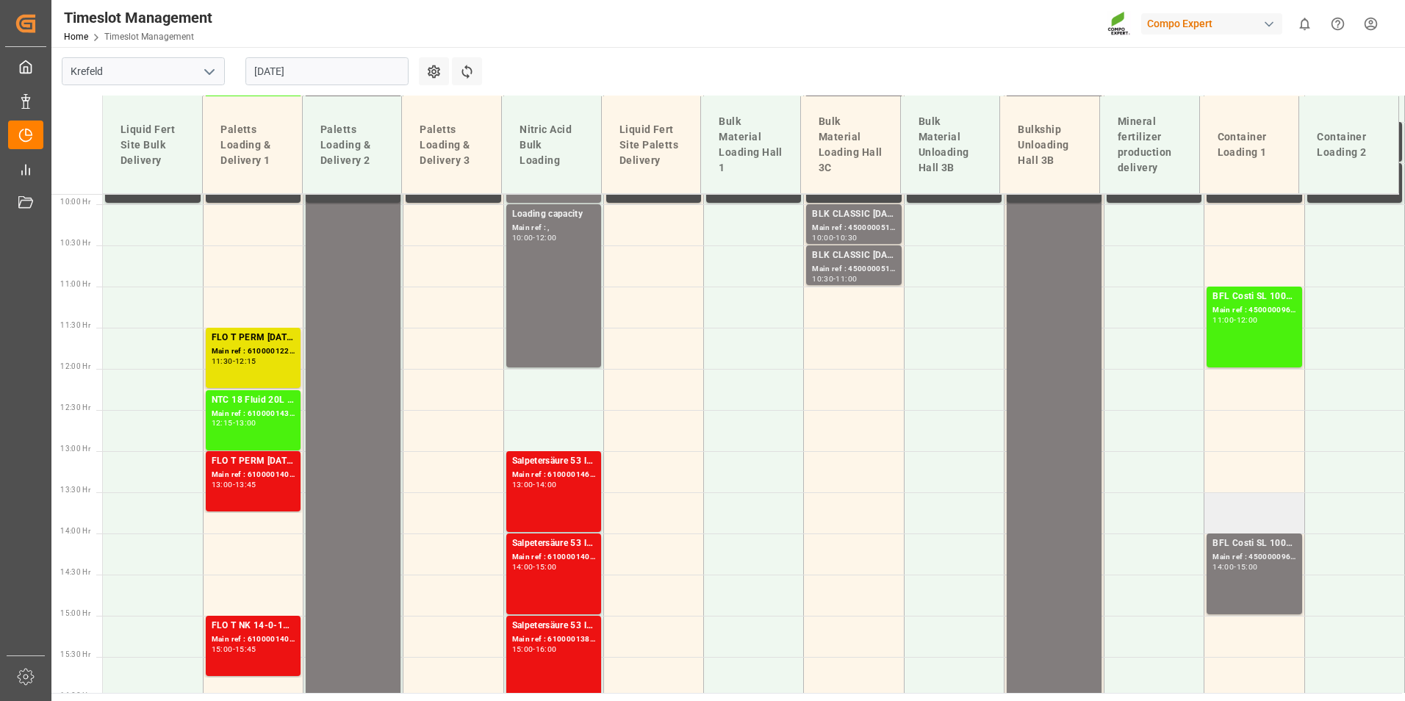
click at [1242, 527] on td at bounding box center [1254, 512] width 100 height 41
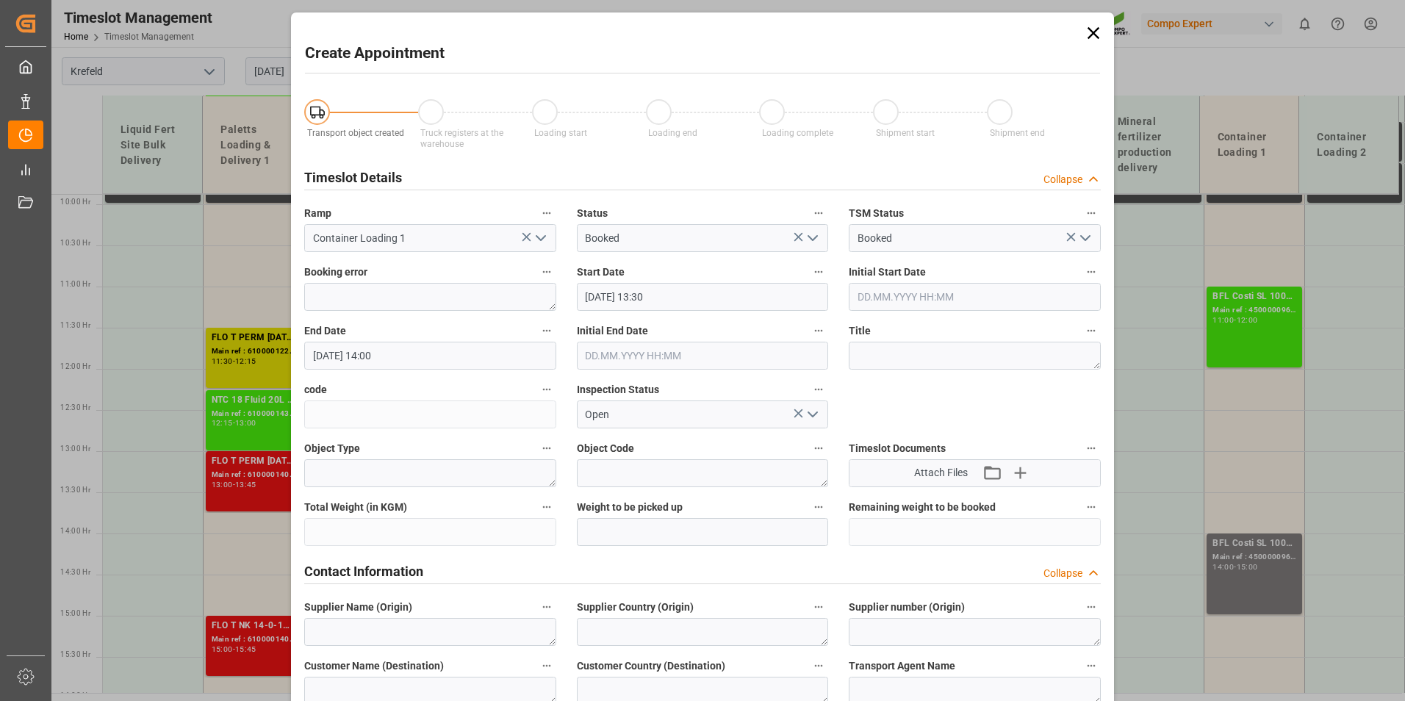
type input "28.08.2025 13:30"
type input "28.08.2025 14:00"
click at [1086, 31] on icon at bounding box center [1093, 33] width 21 height 21
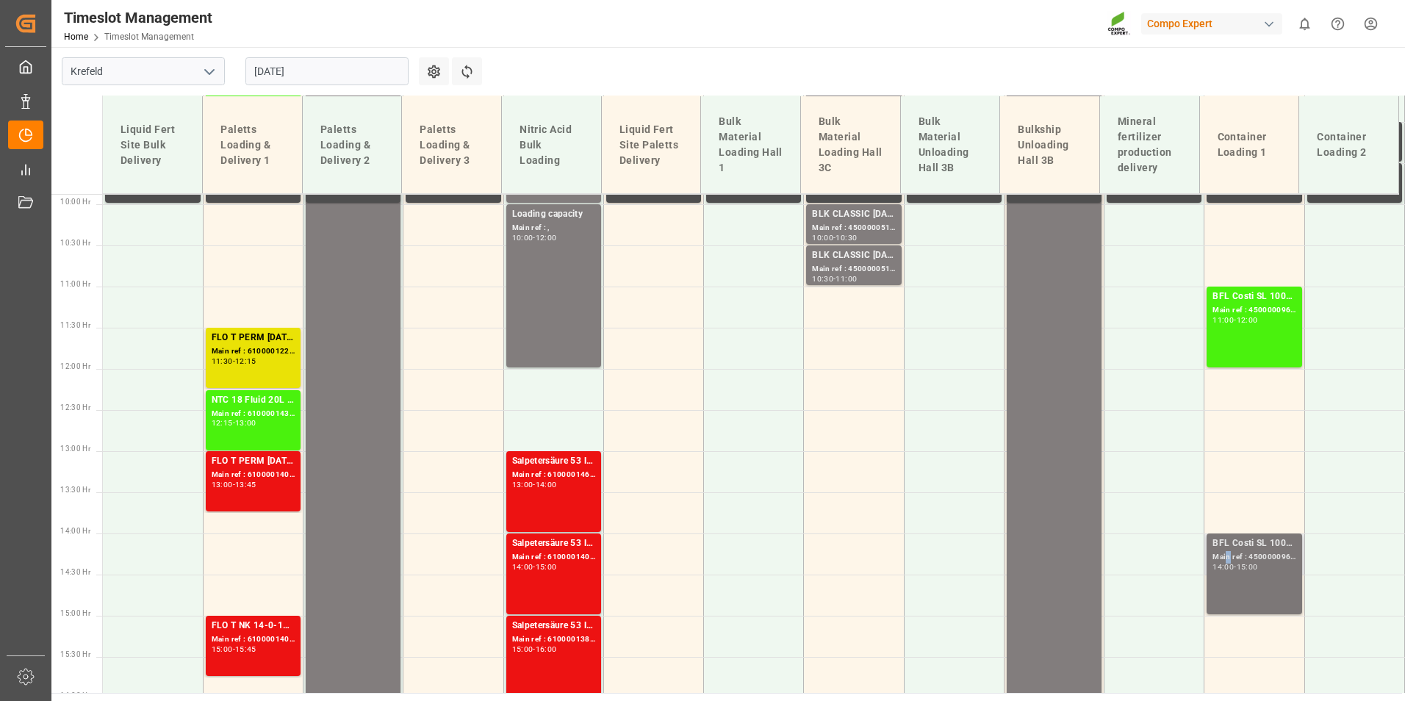
click at [1223, 553] on div "Main ref : 4500000965, 2000000357;" at bounding box center [1253, 557] width 83 height 12
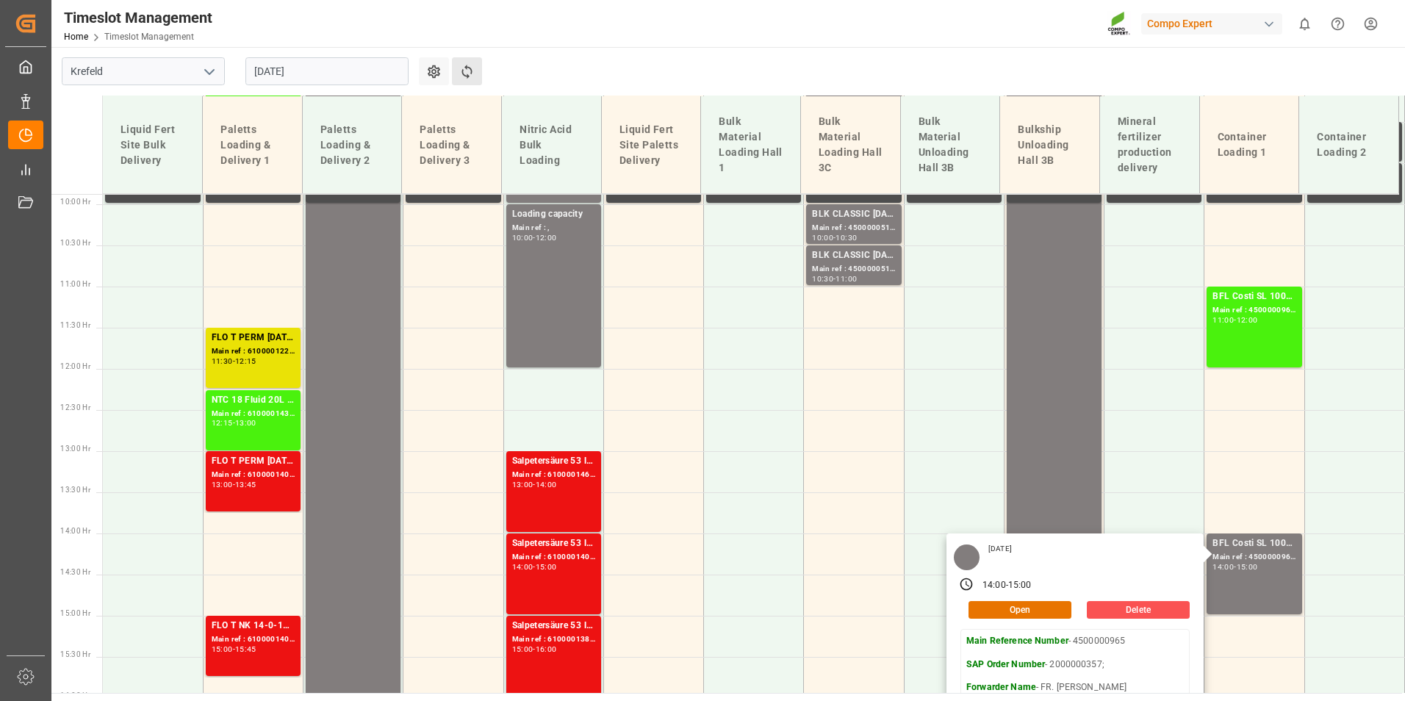
click at [464, 82] on button "Refresh Time Slots" at bounding box center [467, 71] width 30 height 28
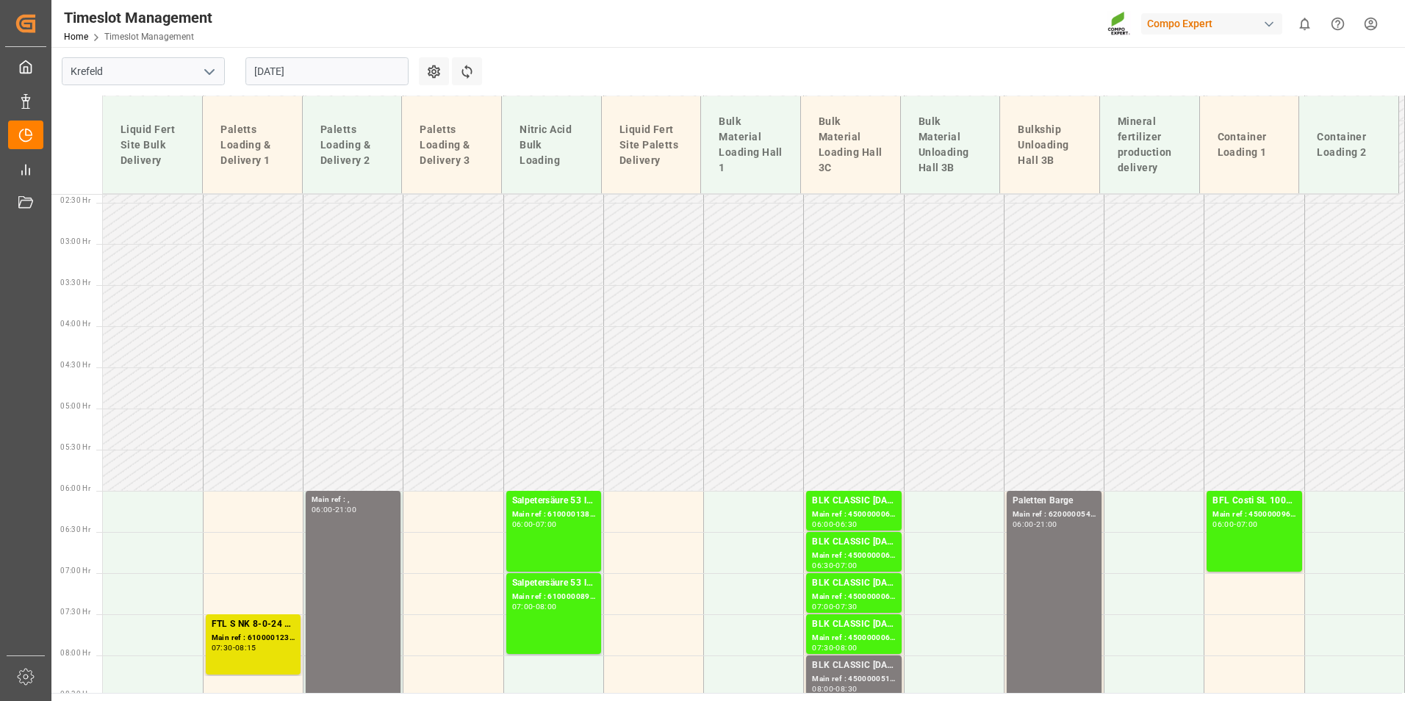
scroll to position [519, 0]
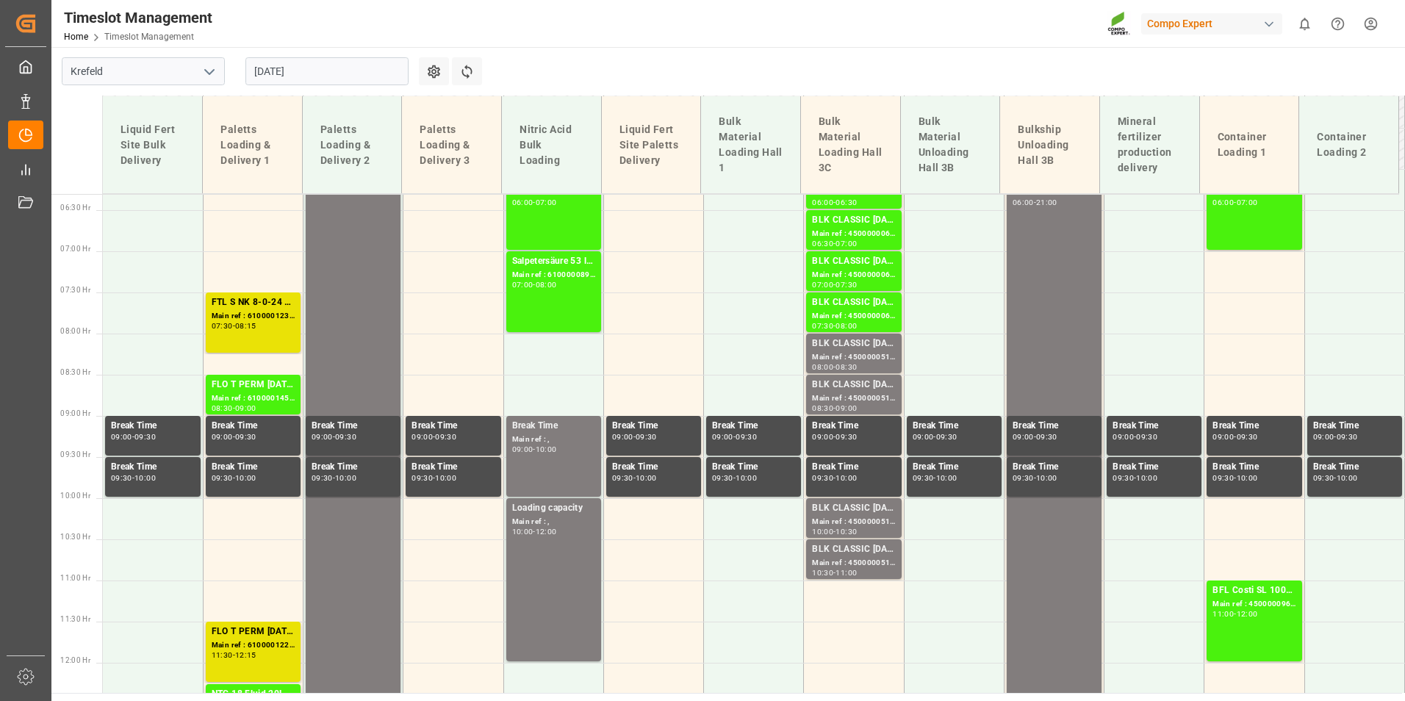
click at [296, 71] on input "[DATE]" at bounding box center [326, 71] width 163 height 28
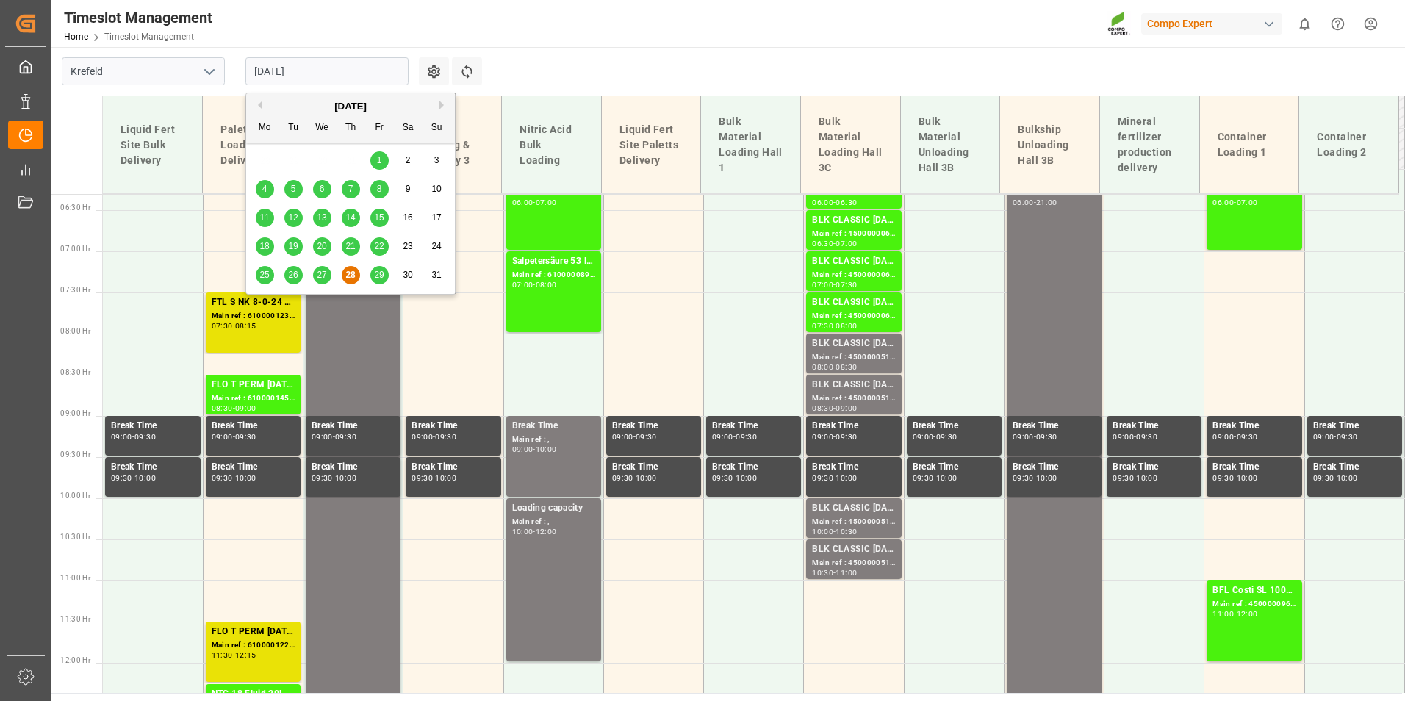
click at [378, 275] on span "29" at bounding box center [379, 275] width 10 height 10
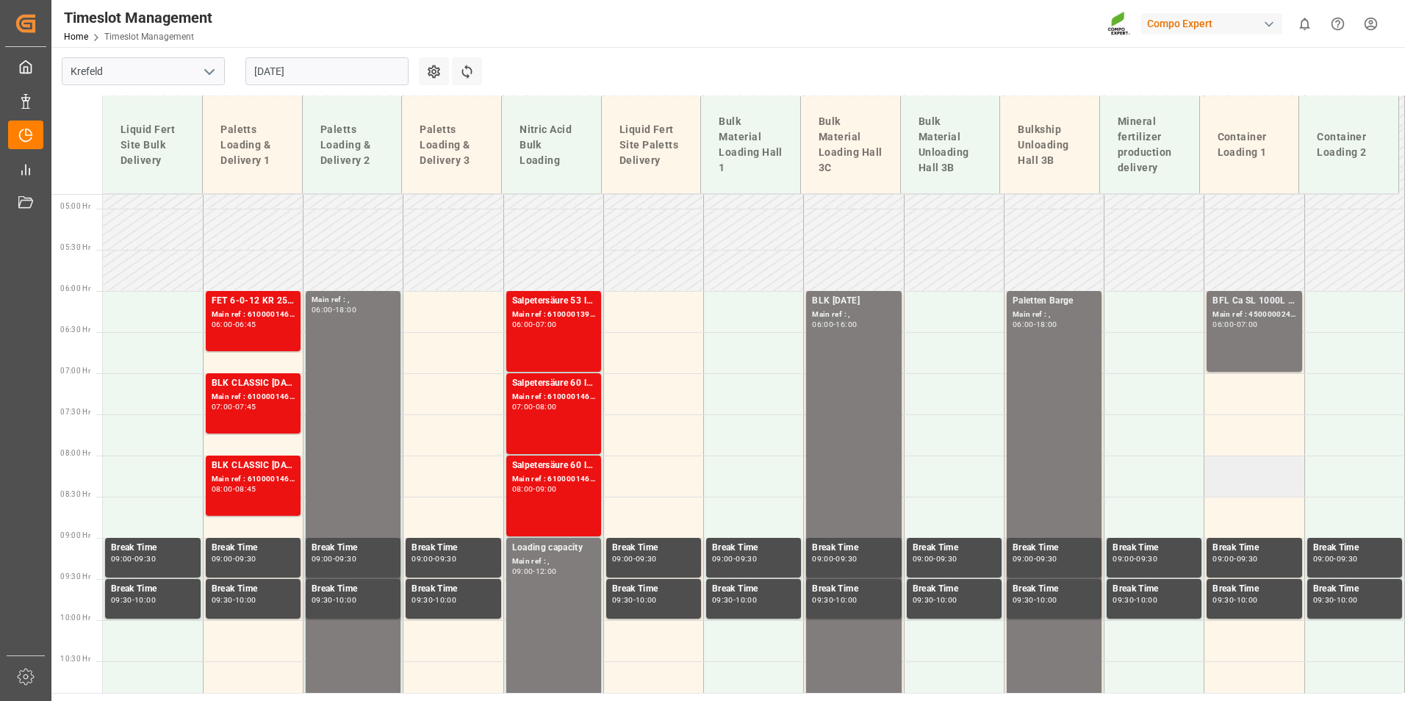
scroll to position [372, 0]
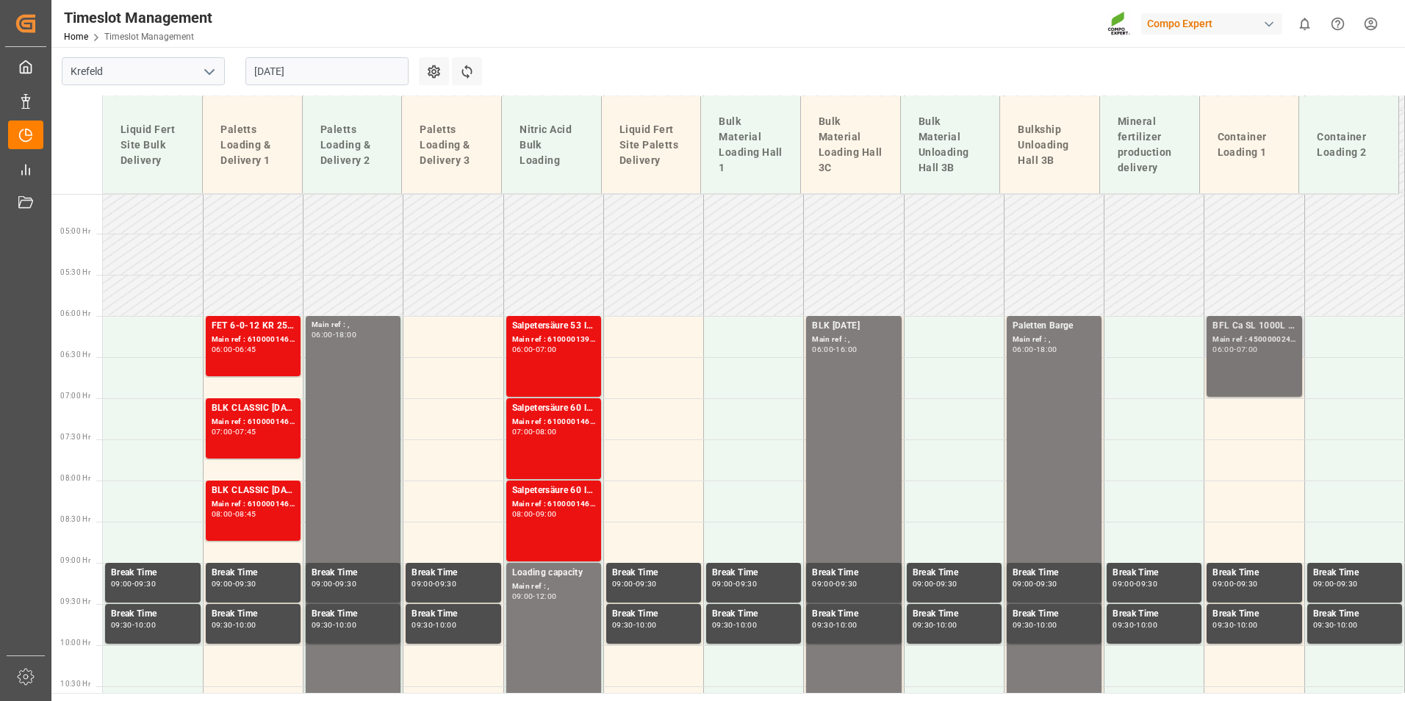
click at [1263, 363] on div "BFL Ca SL 1000L IBC MTO; Main ref : 4500000240, 2000000190; 06:00 - 07:00" at bounding box center [1253, 356] width 83 height 75
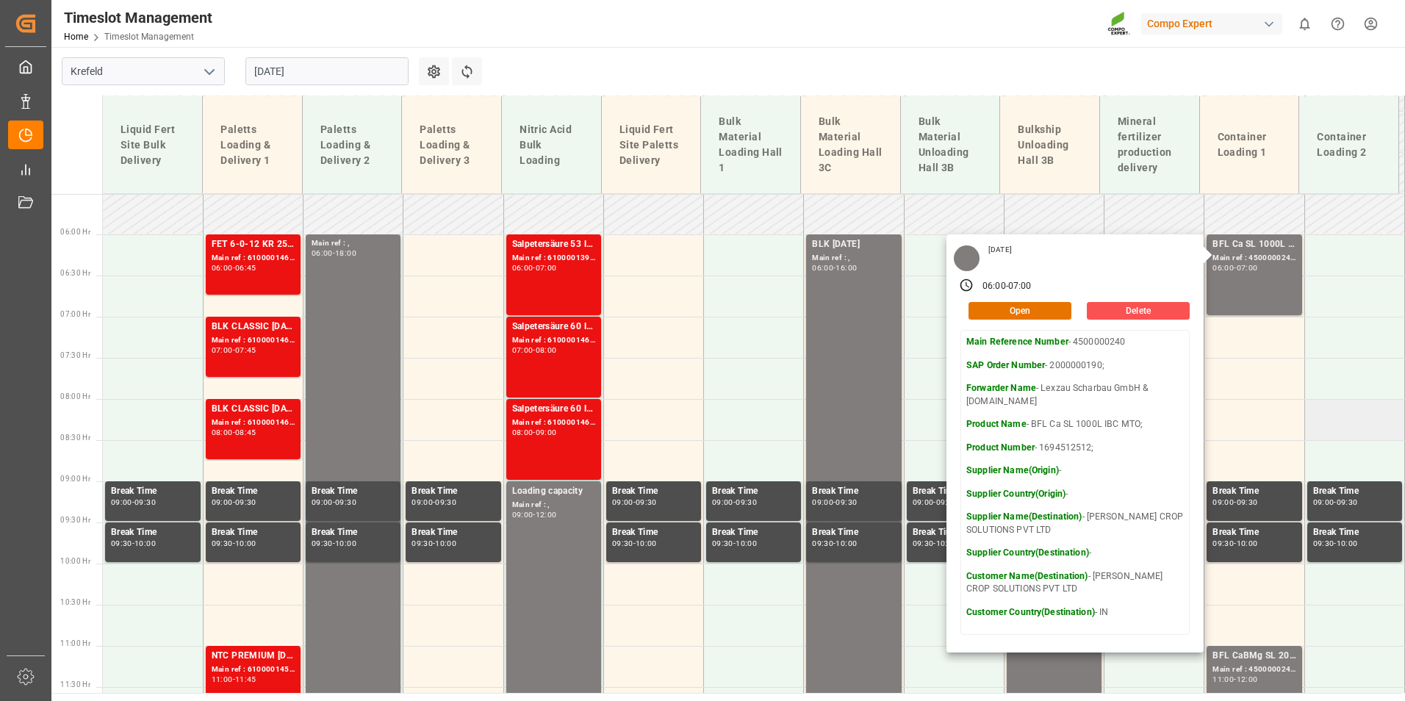
scroll to position [592, 0]
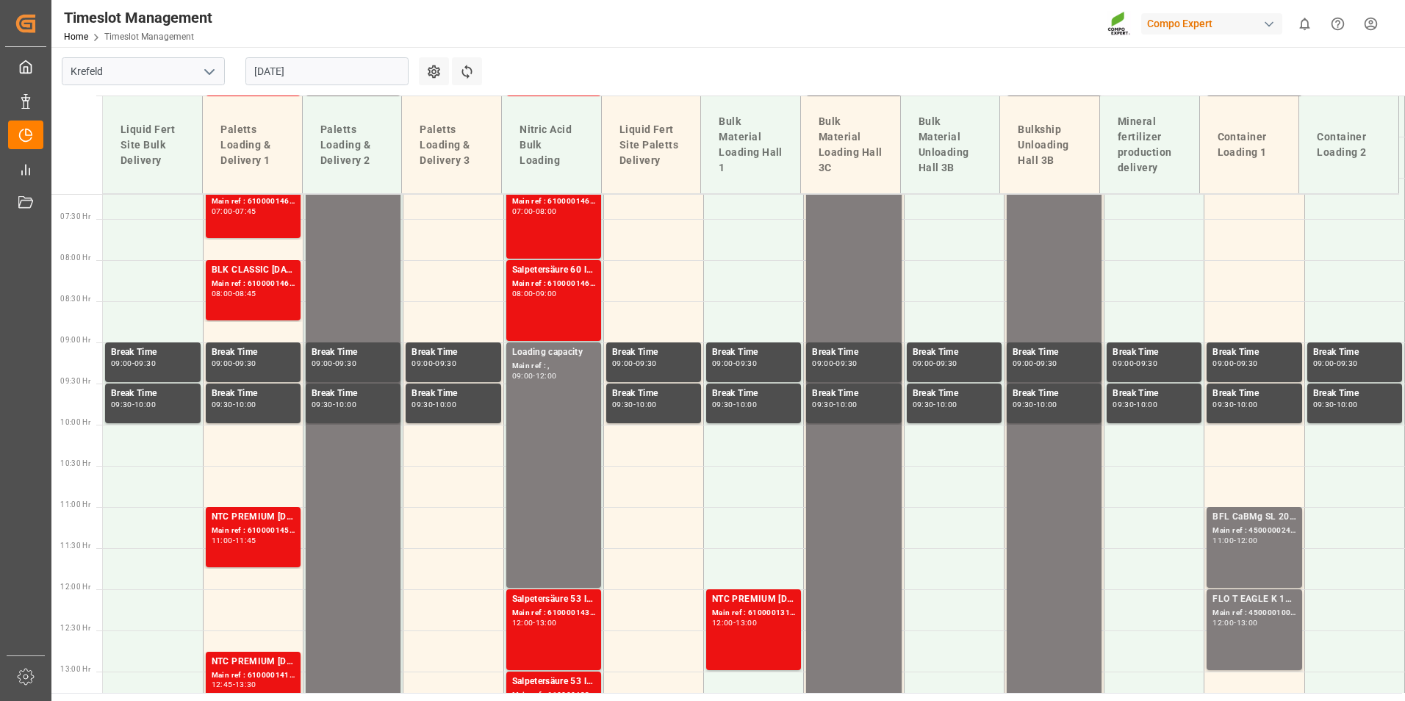
click at [1240, 567] on div "BFL CaBMg SL 20L (x48) EN,IN MTO; Main ref : 4500000244, 2000000200; 11:00 - 12…" at bounding box center [1253, 547] width 83 height 75
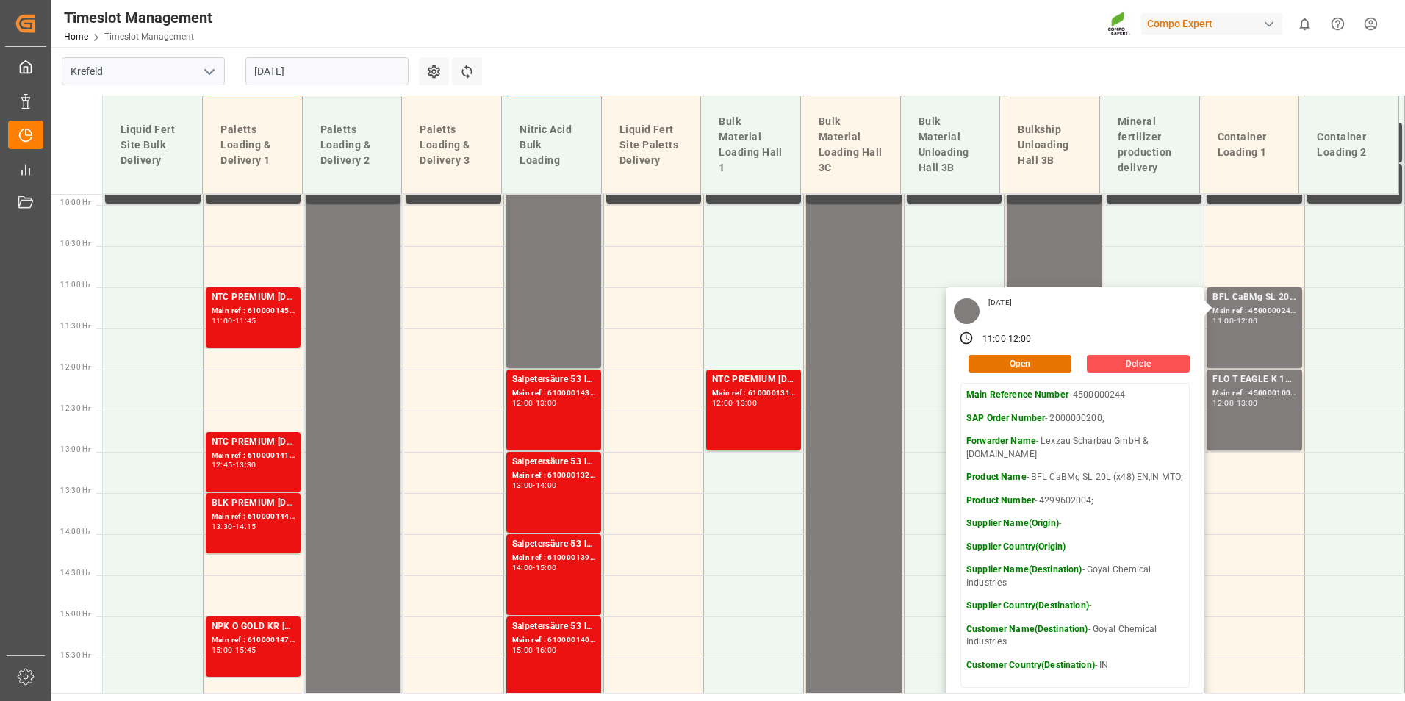
scroll to position [813, 0]
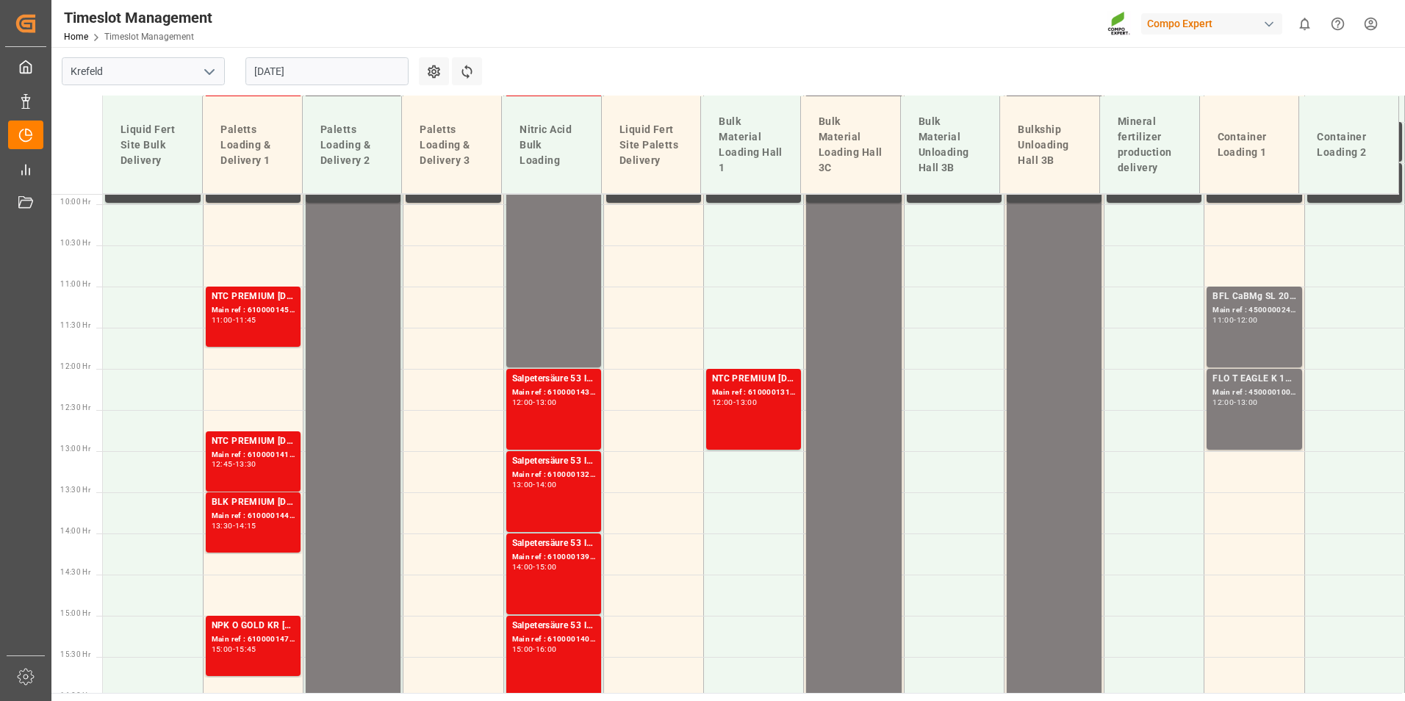
click at [1251, 341] on div "BFL CaBMg SL 20L (x48) EN,IN MTO; Main ref : 4500000244, 2000000200; 11:00 - 12…" at bounding box center [1253, 327] width 83 height 75
click at [1240, 425] on div "FLO T EAGLE K 12-0-24 25kg (x40) INT; Main ref : 4500001005, 2000001041; 12:00 …" at bounding box center [1253, 409] width 83 height 75
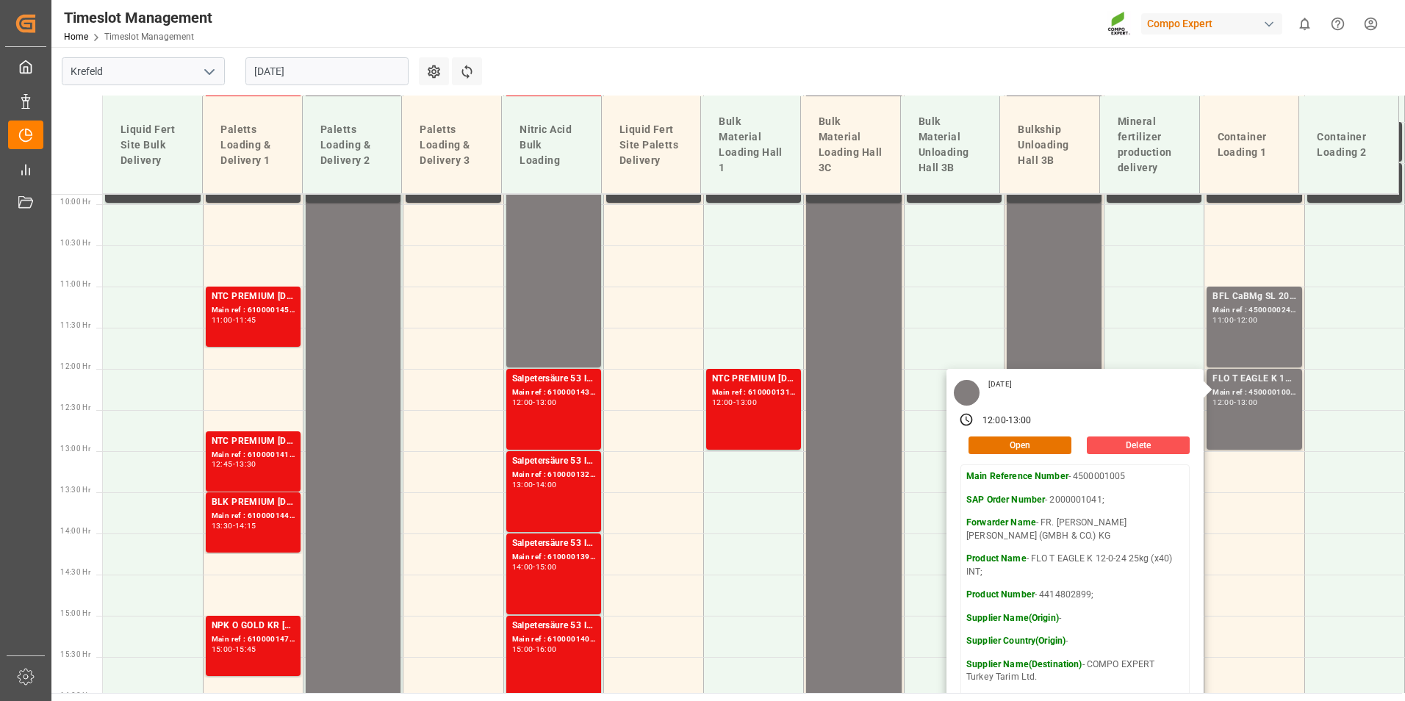
click at [360, 79] on input "29.08.2025" at bounding box center [326, 71] width 163 height 28
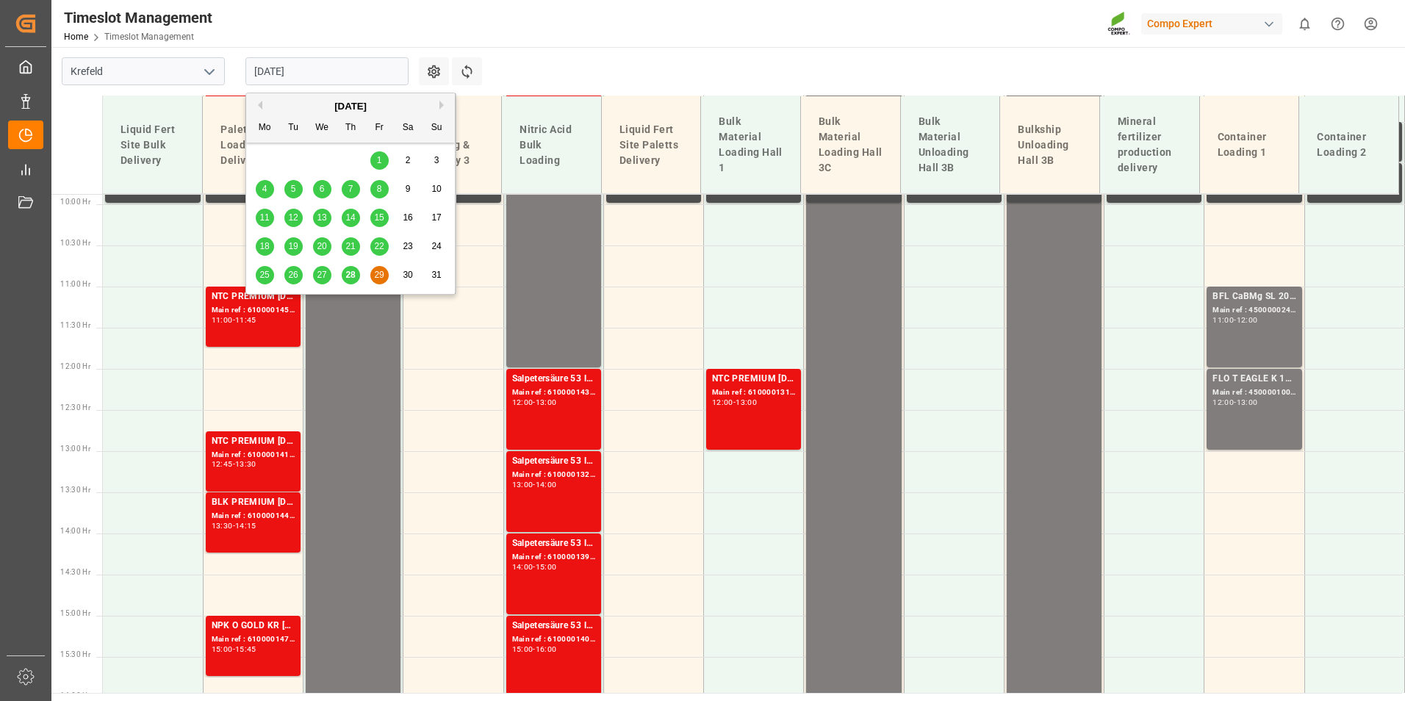
click at [357, 281] on div "28" at bounding box center [351, 276] width 18 height 18
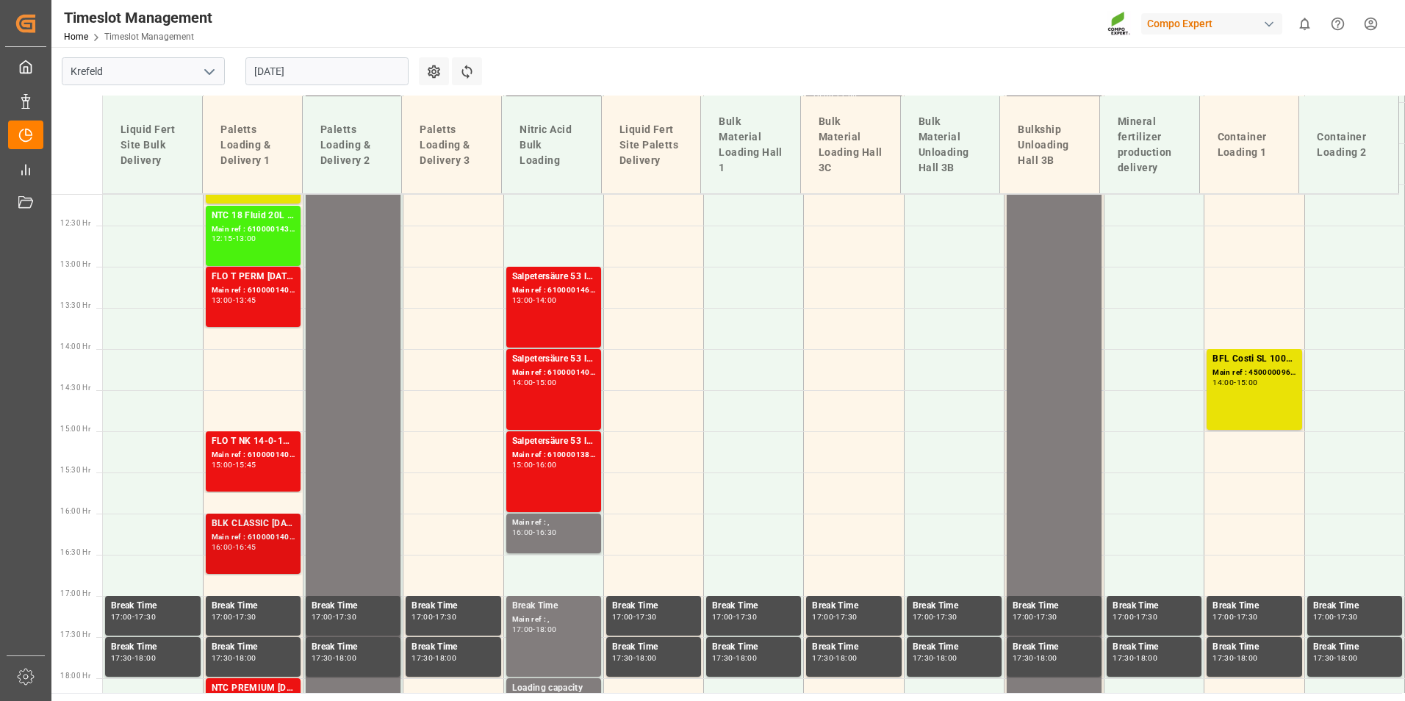
scroll to position [1115, 0]
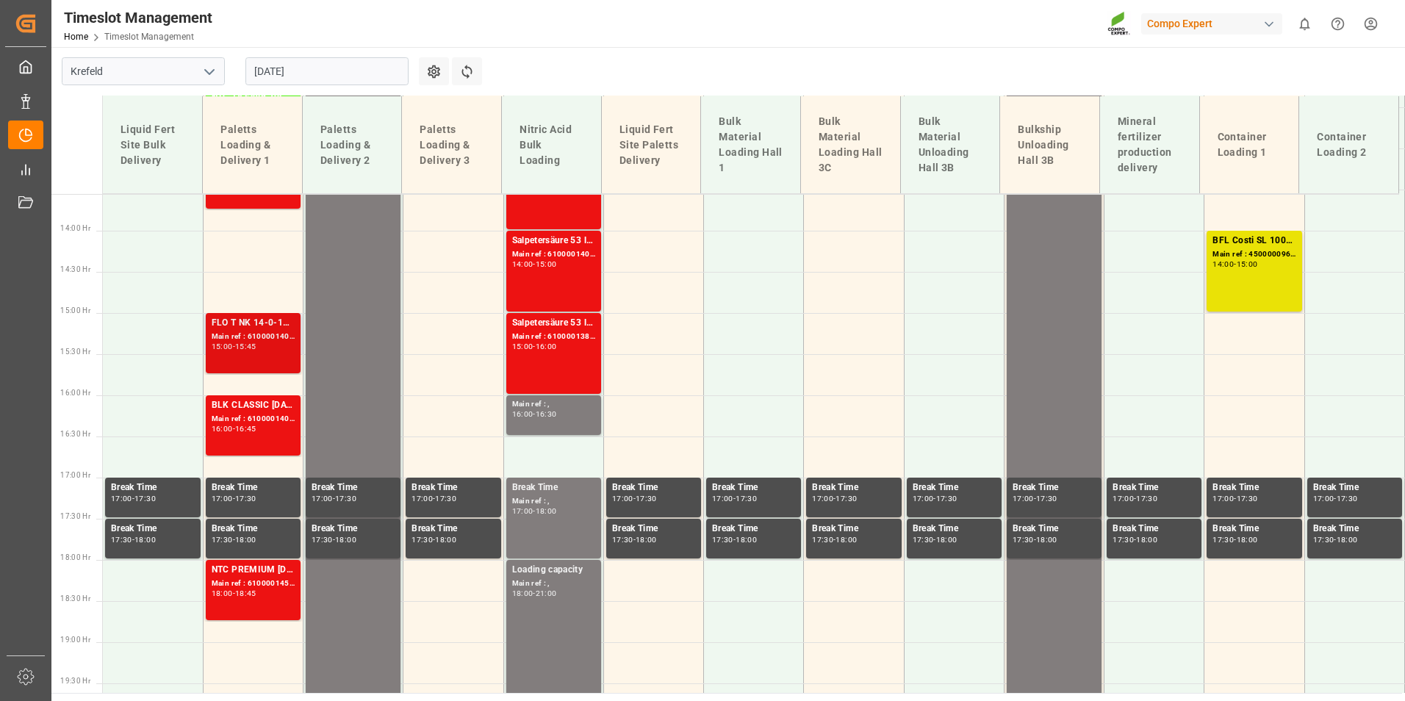
click at [244, 348] on div "15:45" at bounding box center [245, 346] width 21 height 7
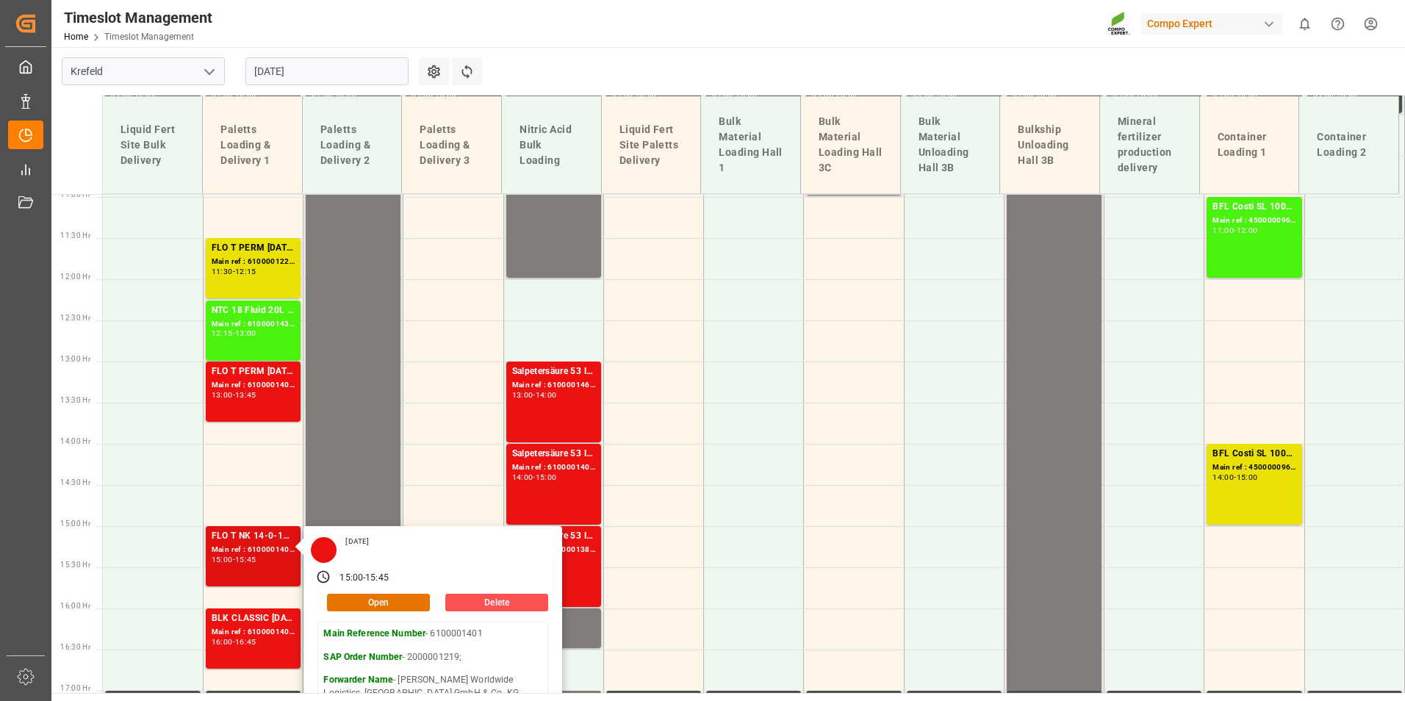
scroll to position [895, 0]
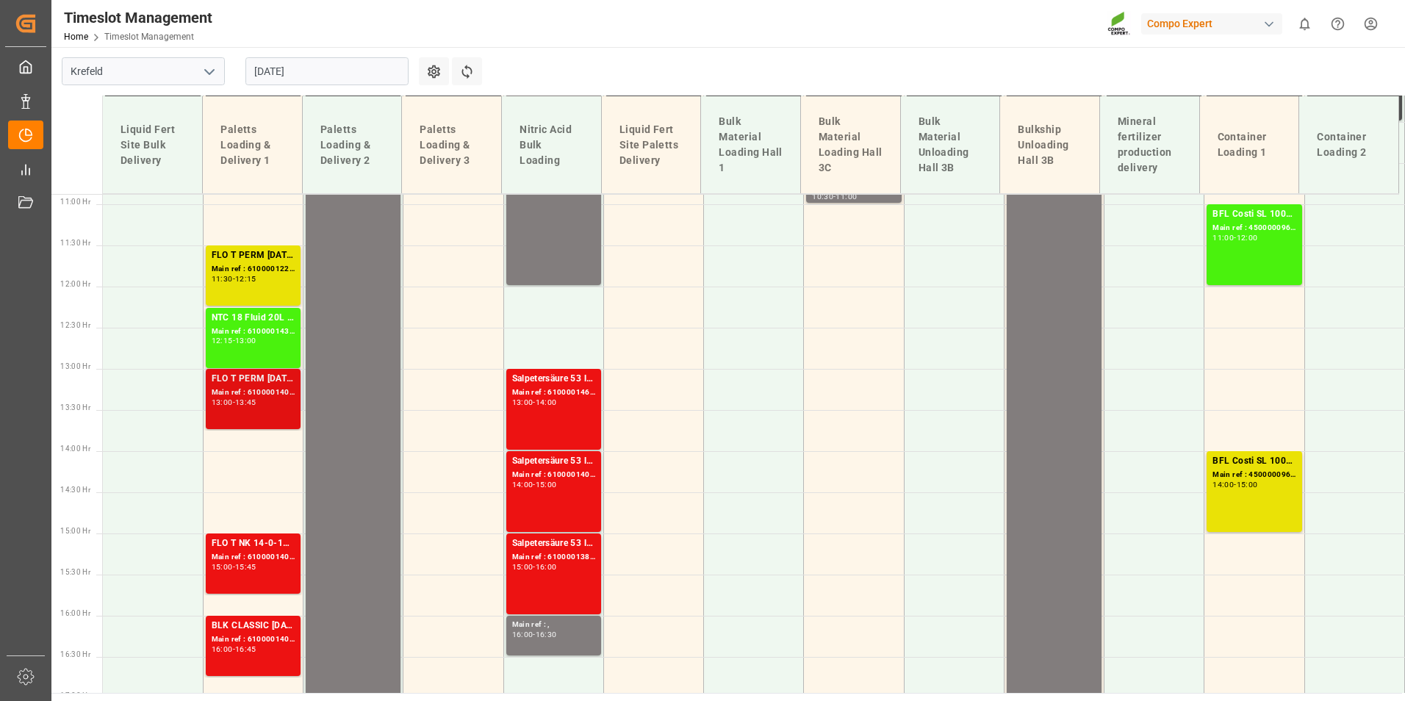
click at [277, 380] on div "FLO T PERM [DATE] 25kg (x40) INT;FLO T NK 14-0-19 25kg (x40) INT;SUPER FLO T Tu…" at bounding box center [253, 379] width 83 height 15
click at [275, 551] on div "Main ref : 6100001401, 2000001219;" at bounding box center [253, 557] width 83 height 12
click at [268, 392] on div "Main ref : 6100001405, 2000001220;" at bounding box center [253, 393] width 83 height 12
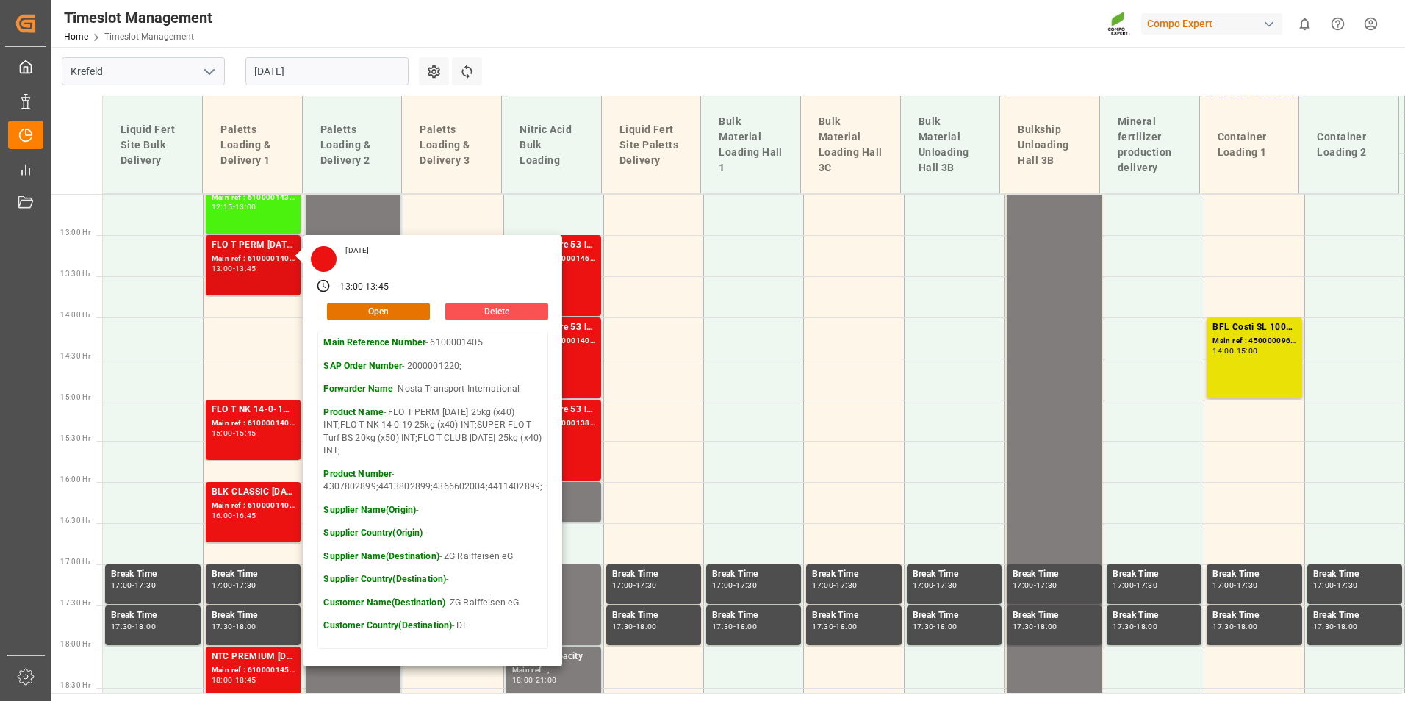
scroll to position [1042, 0]
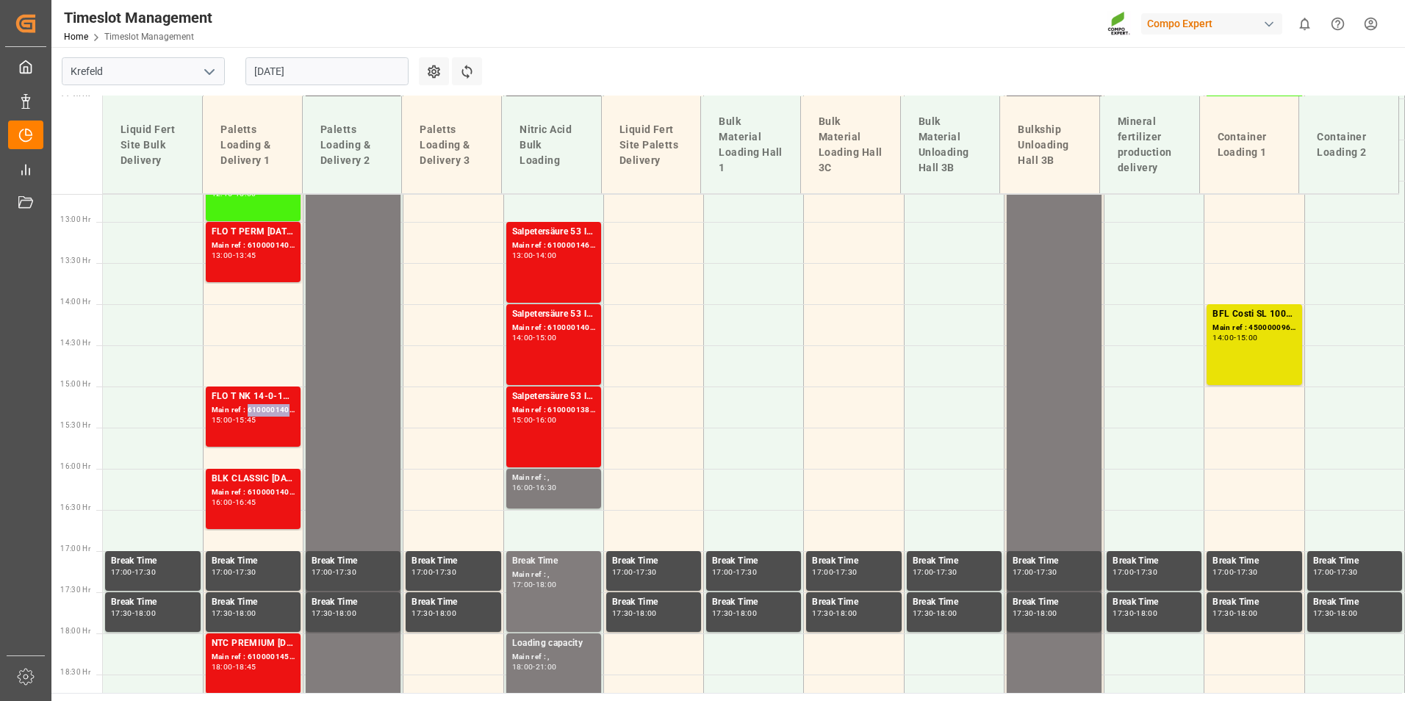
click at [258, 406] on div "Main ref : 6100001401, 2000001219;" at bounding box center [253, 410] width 83 height 12
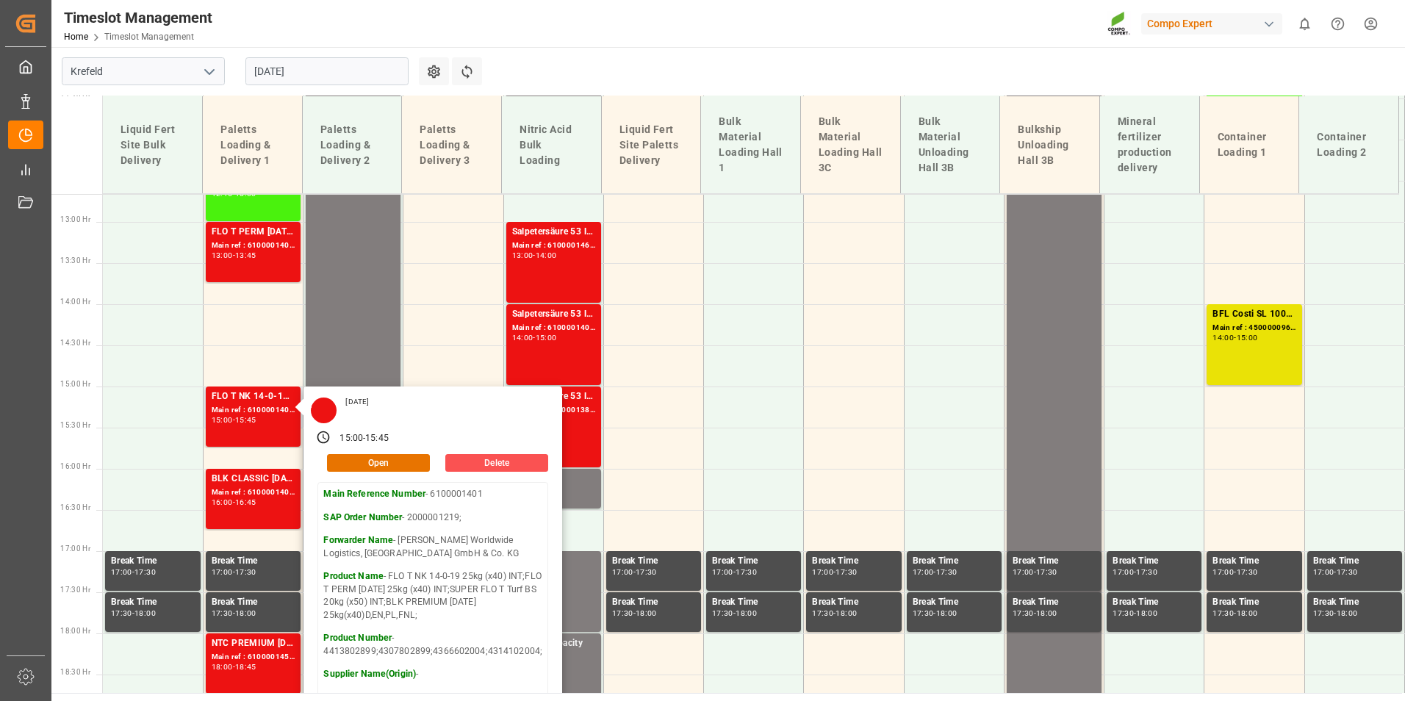
click at [314, 511] on div "Thursday, August 28, 2025 15:00 - 15:45 Open Delete Main Reference Number - 610…" at bounding box center [432, 622] width 259 height 470
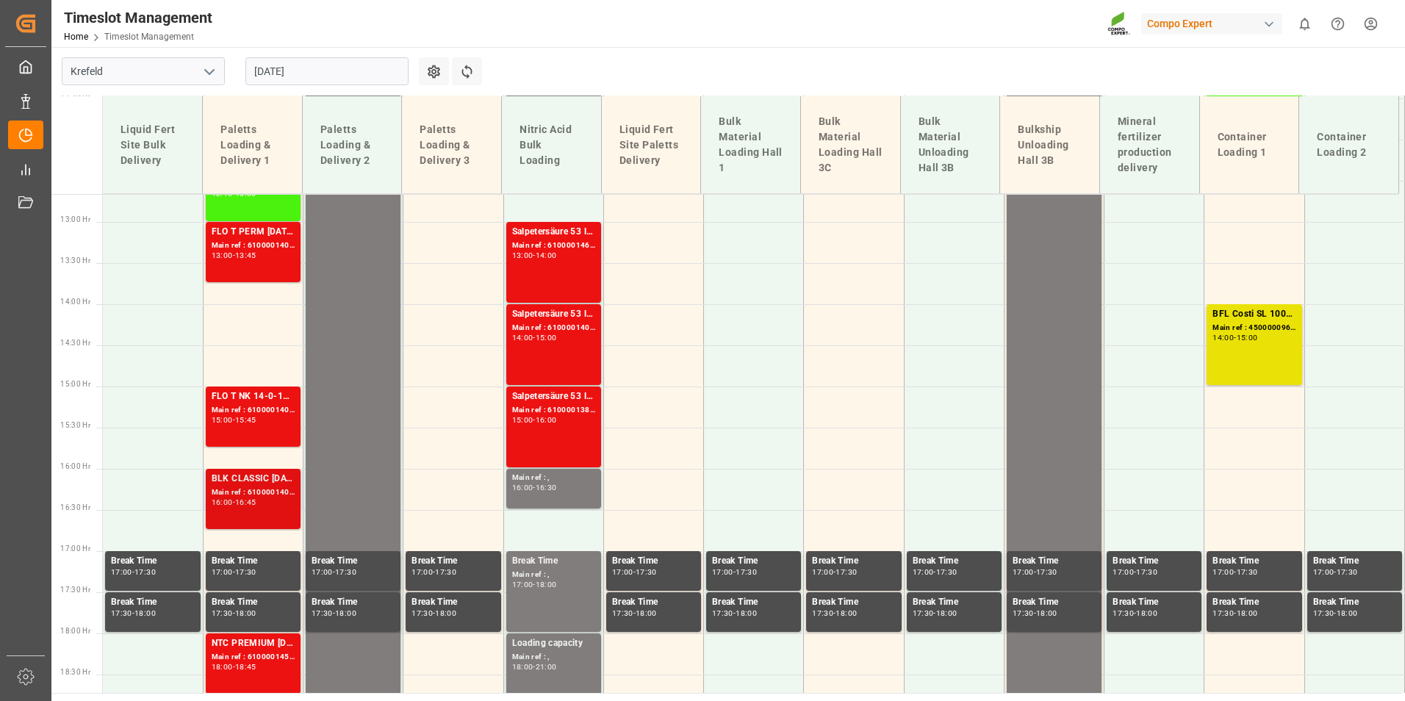
click at [235, 499] on div "-" at bounding box center [234, 502] width 2 height 7
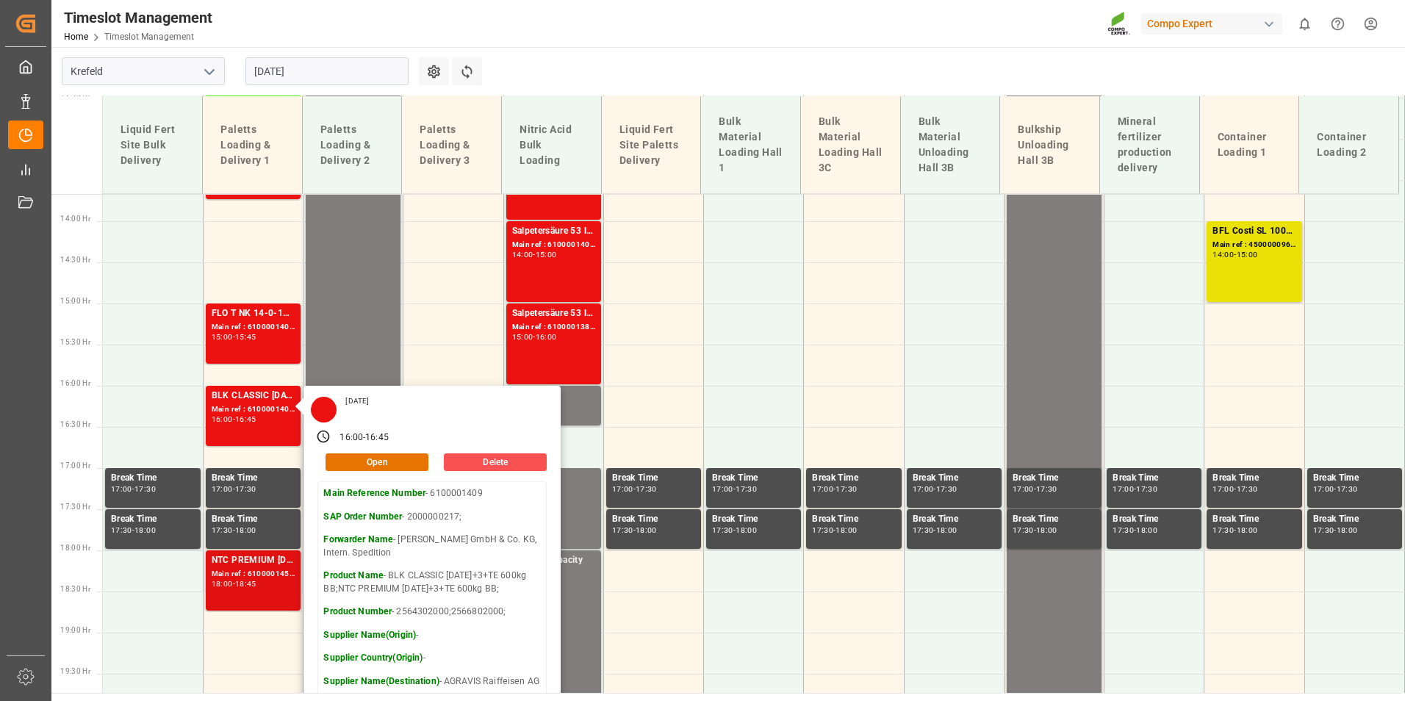
scroll to position [1262, 0]
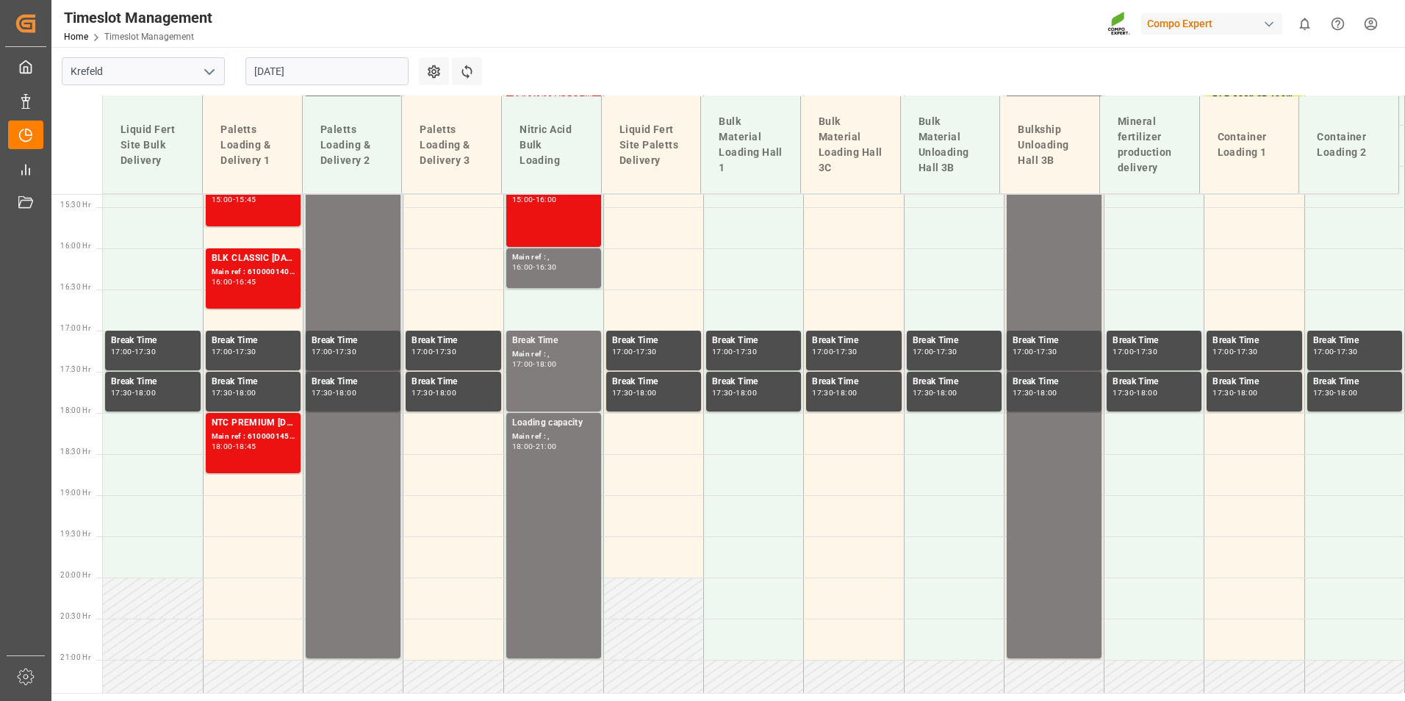
click at [256, 439] on div "Main ref : 6100001456, 2000001059;" at bounding box center [253, 437] width 83 height 12
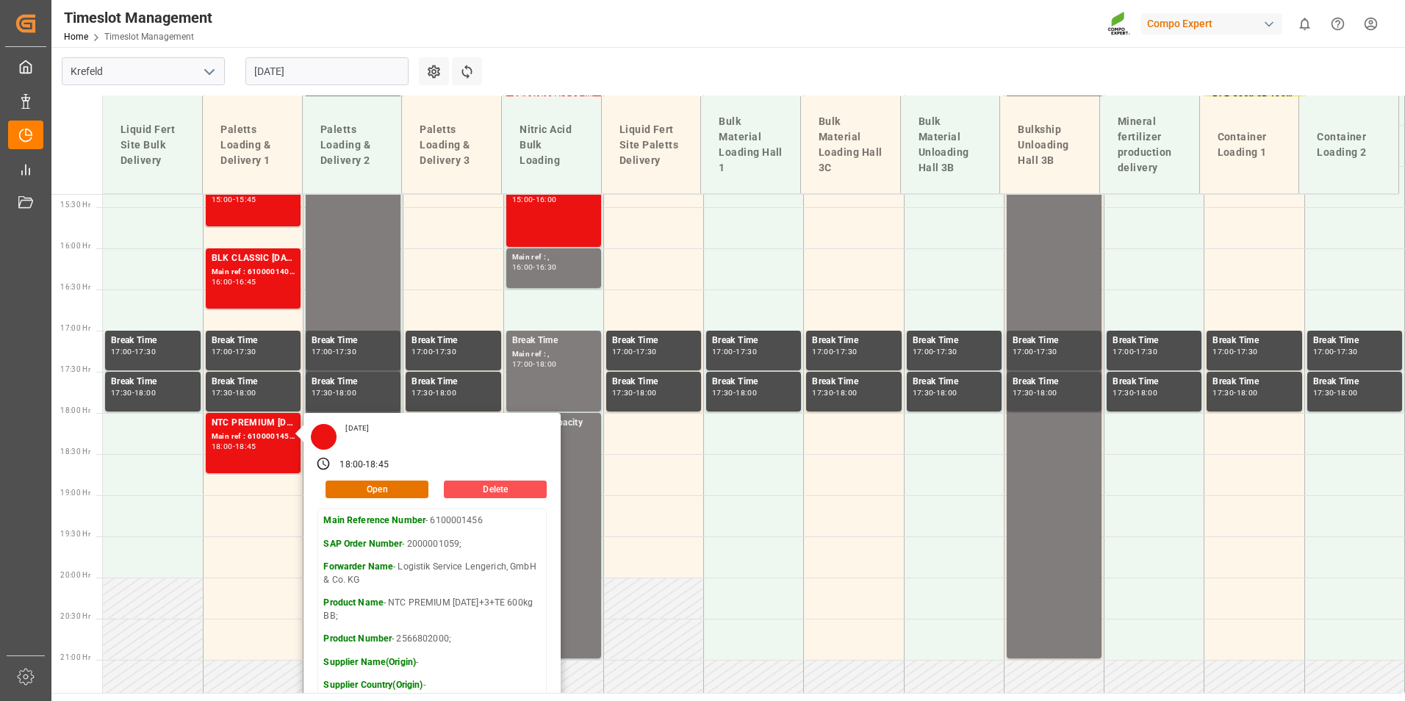
click at [338, 74] on input "[DATE]" at bounding box center [326, 71] width 163 height 28
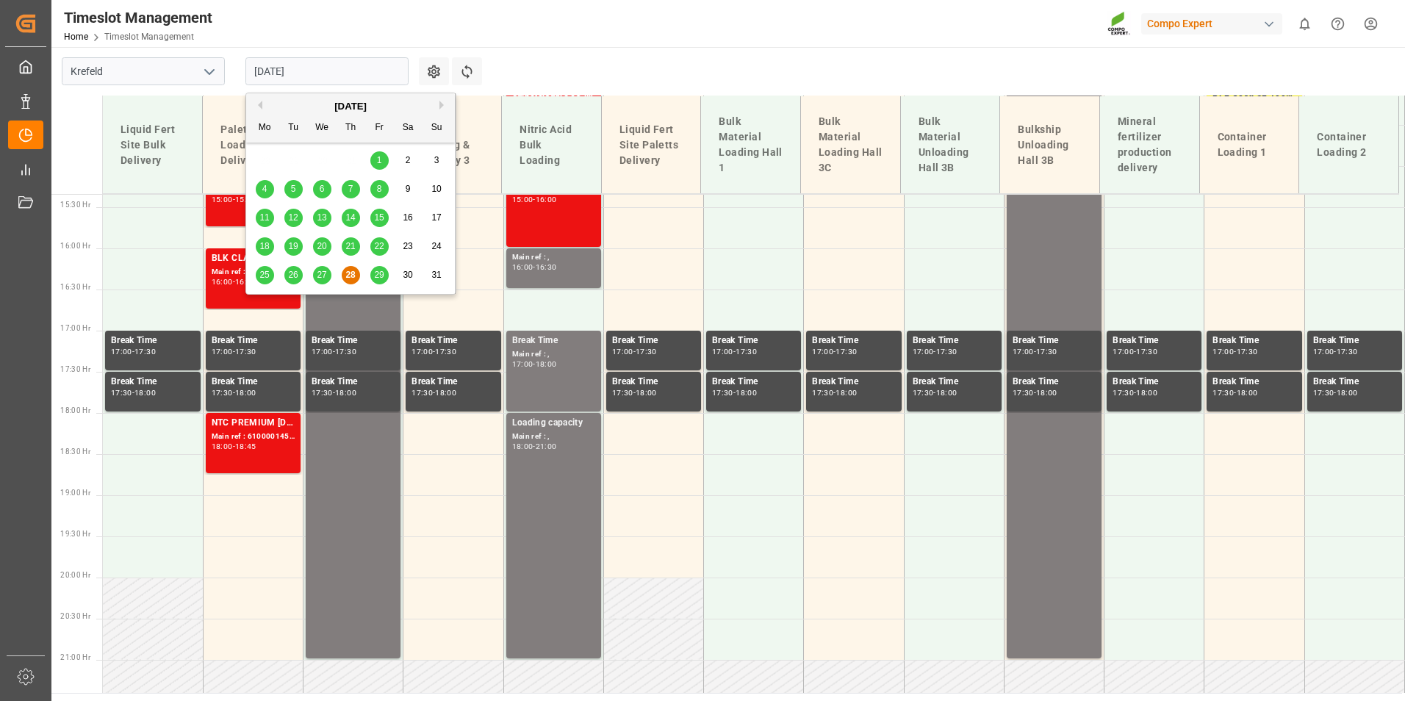
click at [534, 57] on main "[GEOGRAPHIC_DATA] [DATE] Settings Refresh Time Slots Liquid Fert Site Bulk Deli…" at bounding box center [726, 370] width 1351 height 646
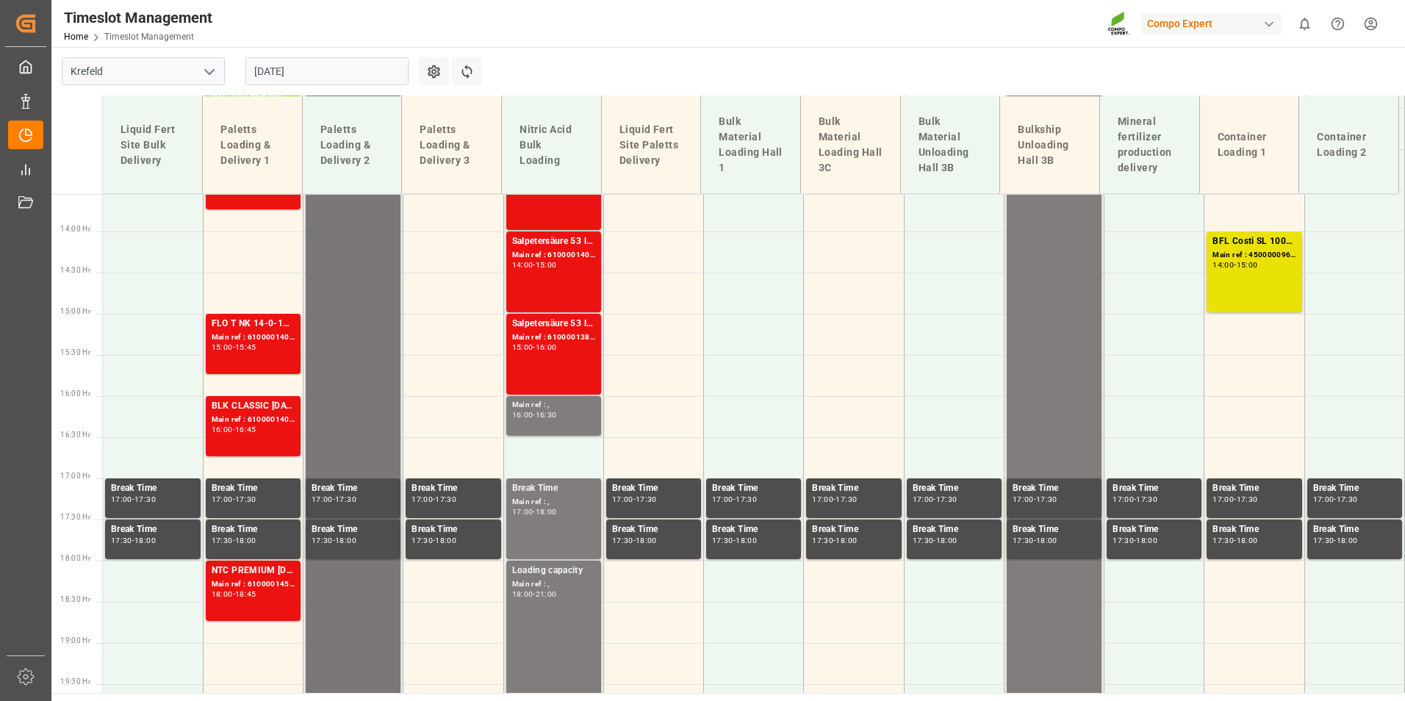
scroll to position [1115, 0]
click at [345, 73] on input "[DATE]" at bounding box center [326, 71] width 163 height 28
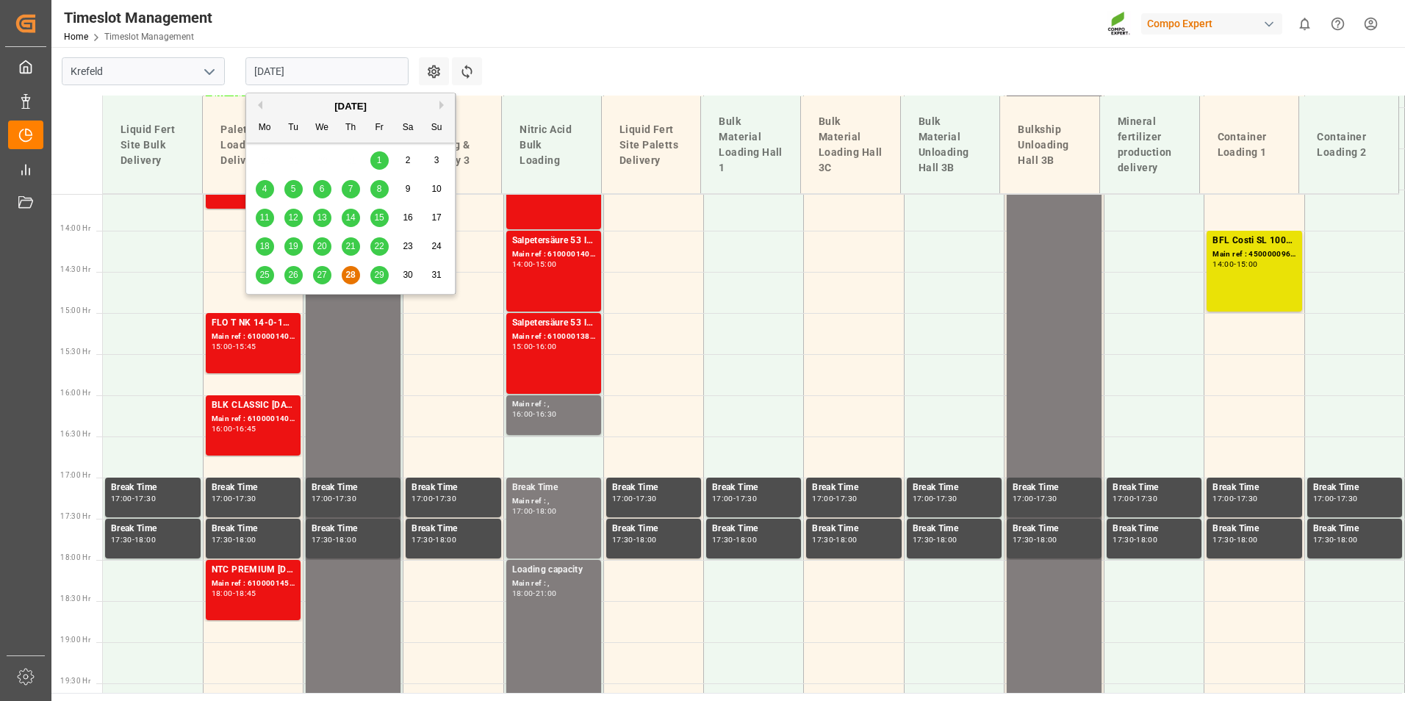
click at [376, 281] on div "29" at bounding box center [379, 276] width 18 height 18
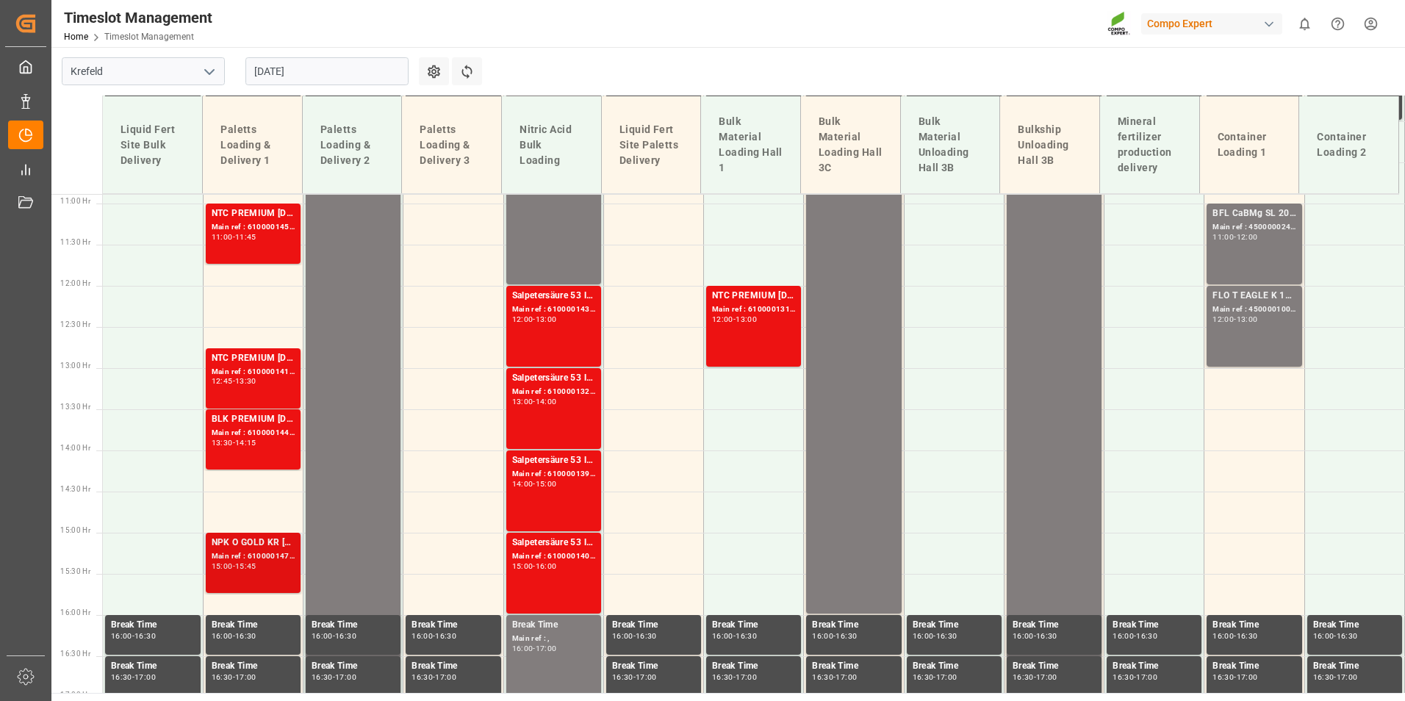
scroll to position [895, 0]
click at [272, 375] on div "Main ref : 6100001410, 2000000593;" at bounding box center [253, 373] width 83 height 12
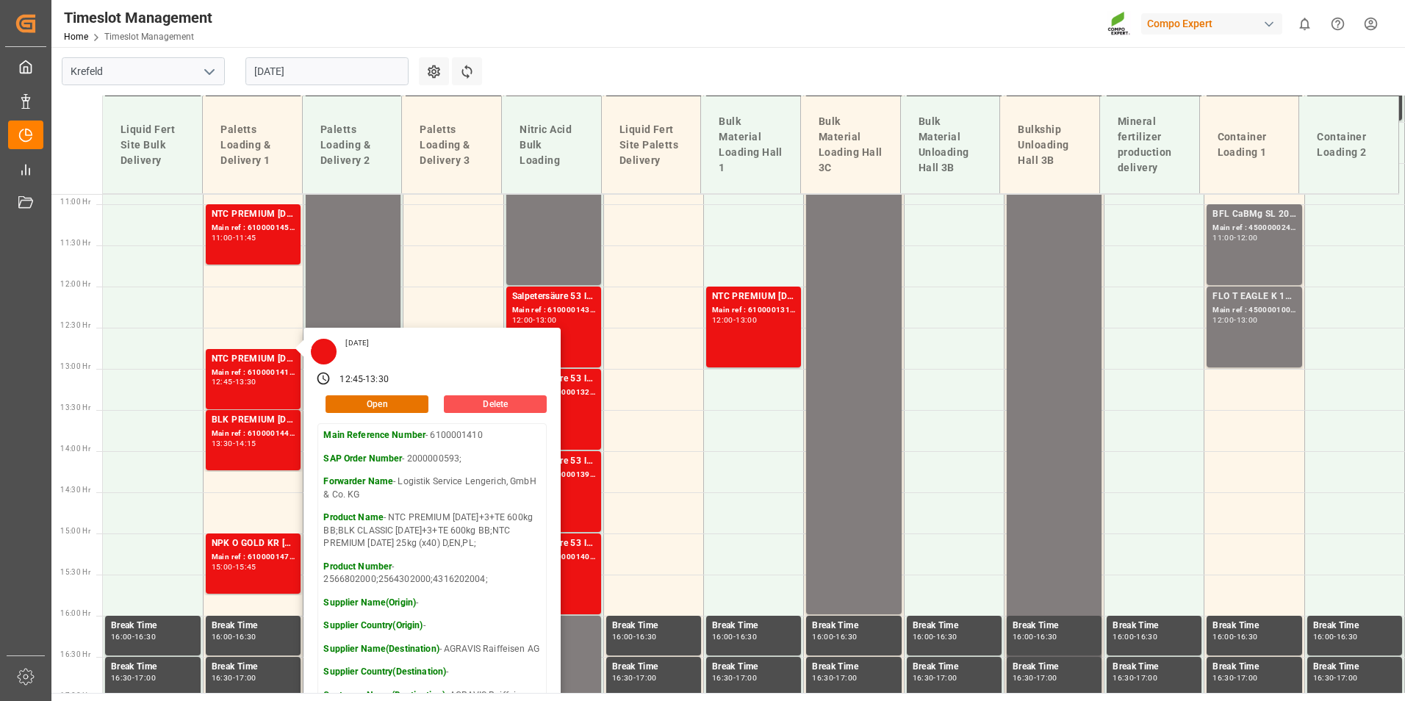
click at [337, 89] on div "[DATE]" at bounding box center [327, 71] width 184 height 48
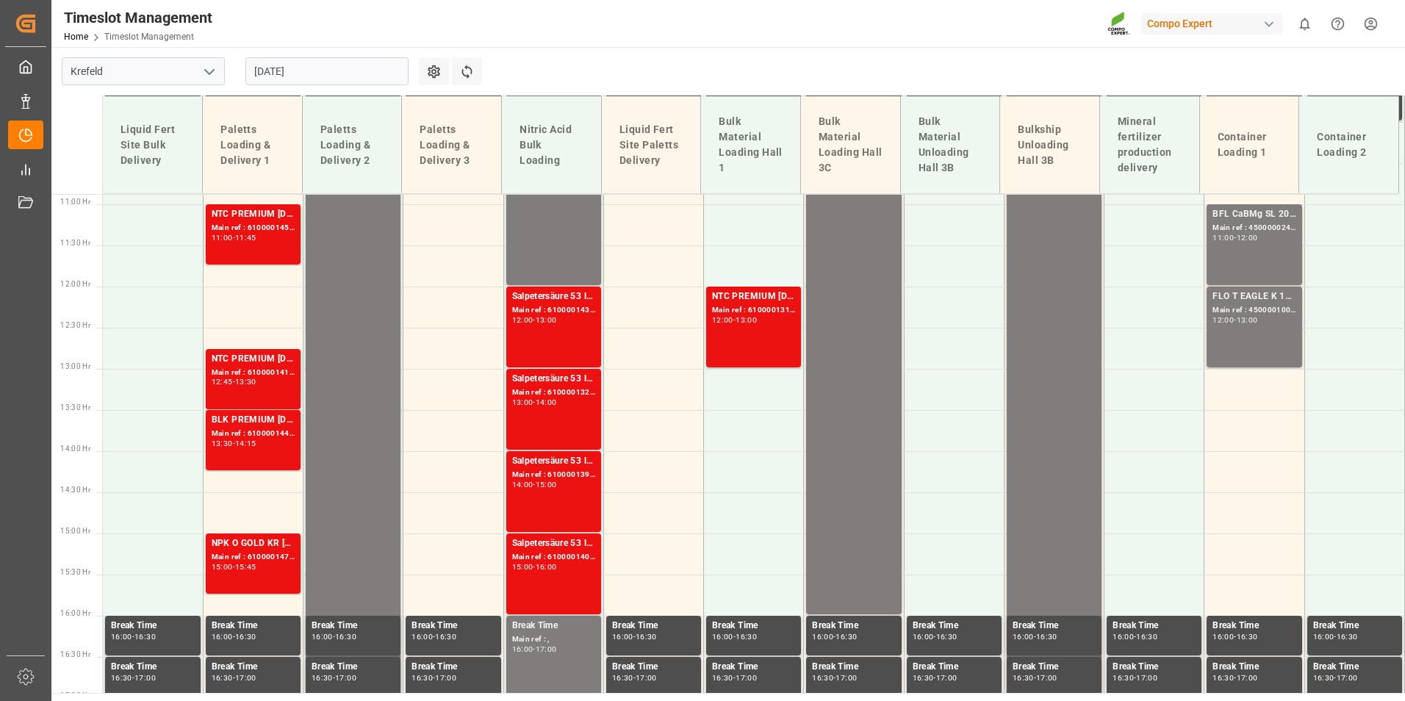
click at [343, 79] on input "[DATE]" at bounding box center [326, 71] width 163 height 28
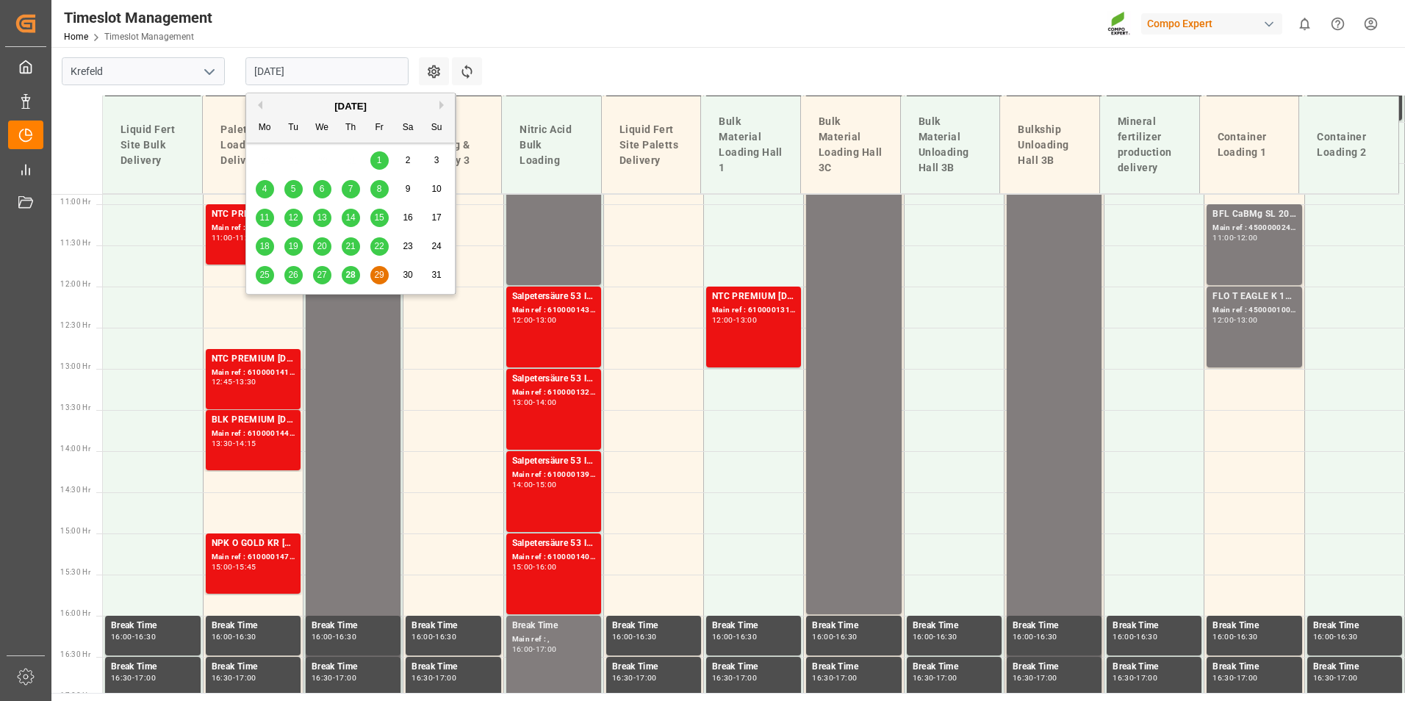
click at [348, 267] on div "28" at bounding box center [351, 276] width 18 height 18
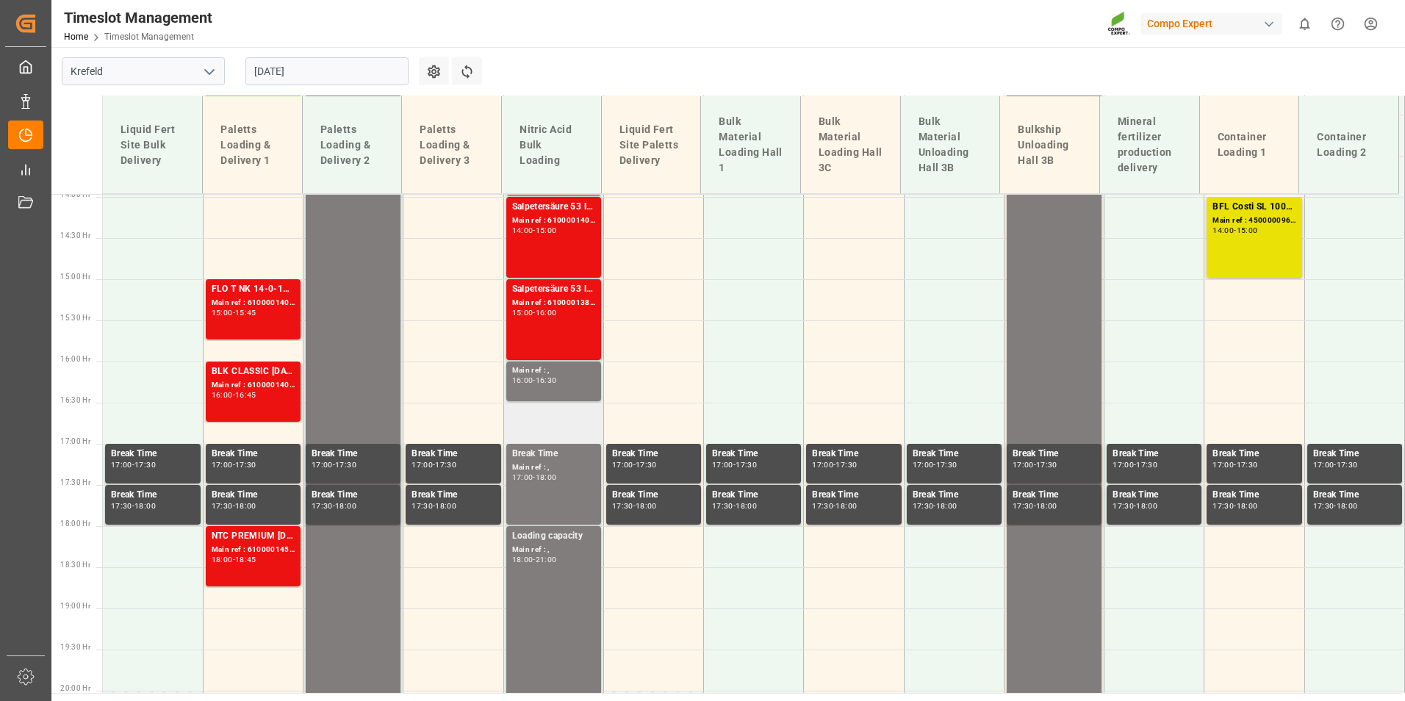
scroll to position [1189, 0]
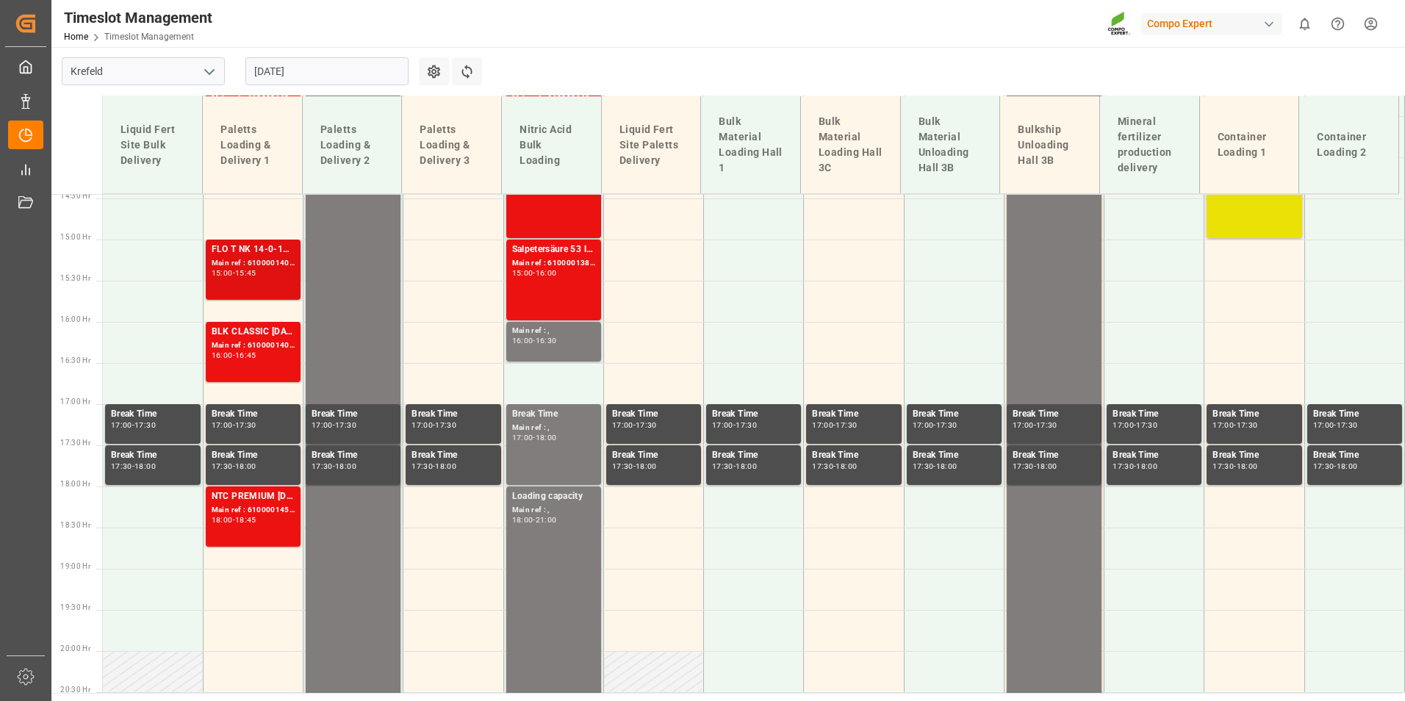
click at [256, 270] on div "15:45" at bounding box center [245, 273] width 21 height 7
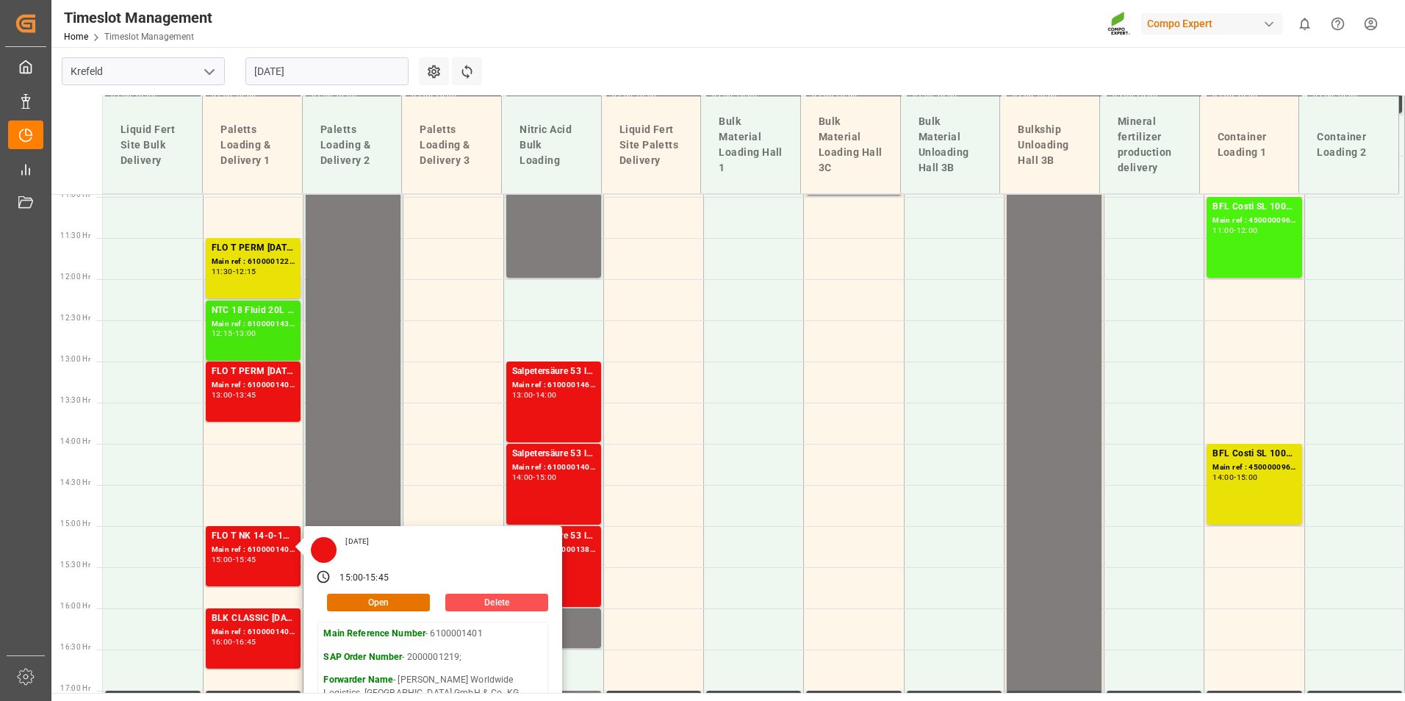
scroll to position [895, 0]
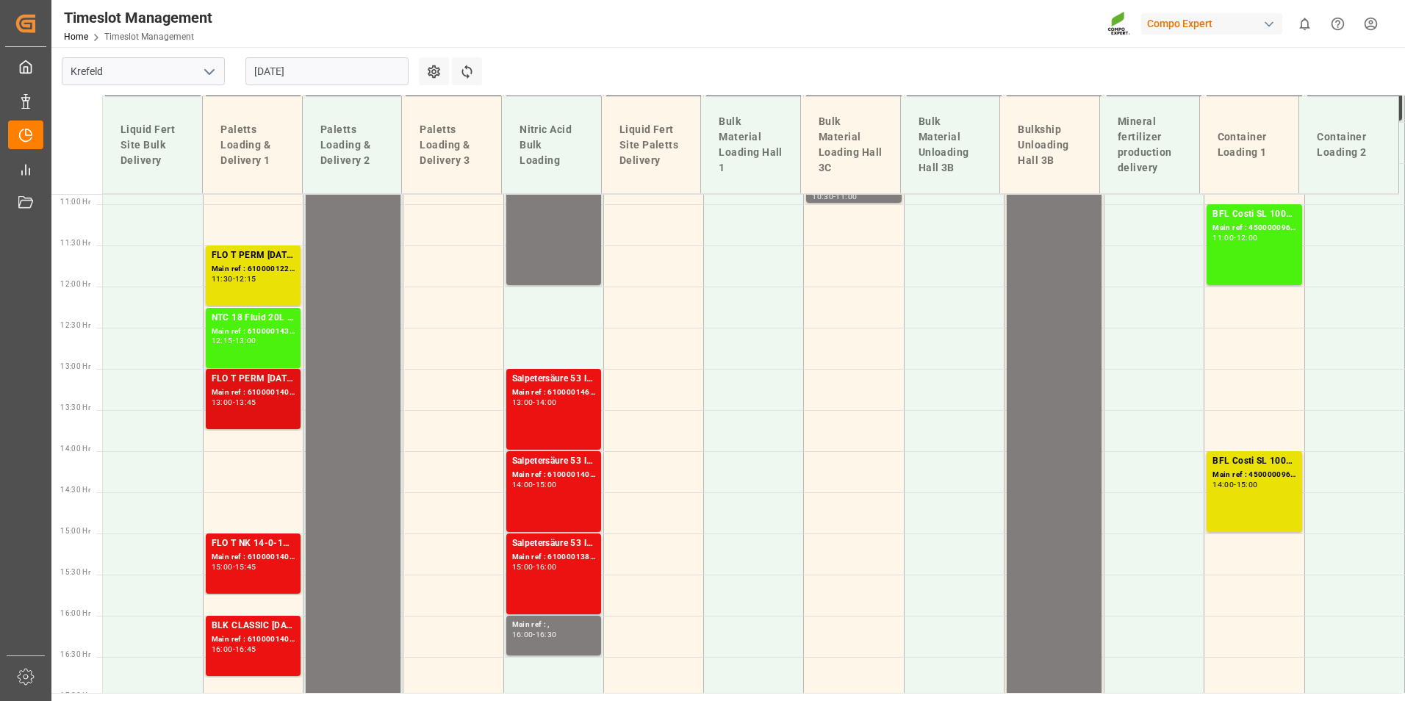
click at [263, 412] on div "FLO T PERM 16-7-15 25kg (x40) INT;FLO T NK 14-0-19 25kg (x40) INT;SUPER FLO T T…" at bounding box center [253, 399] width 83 height 54
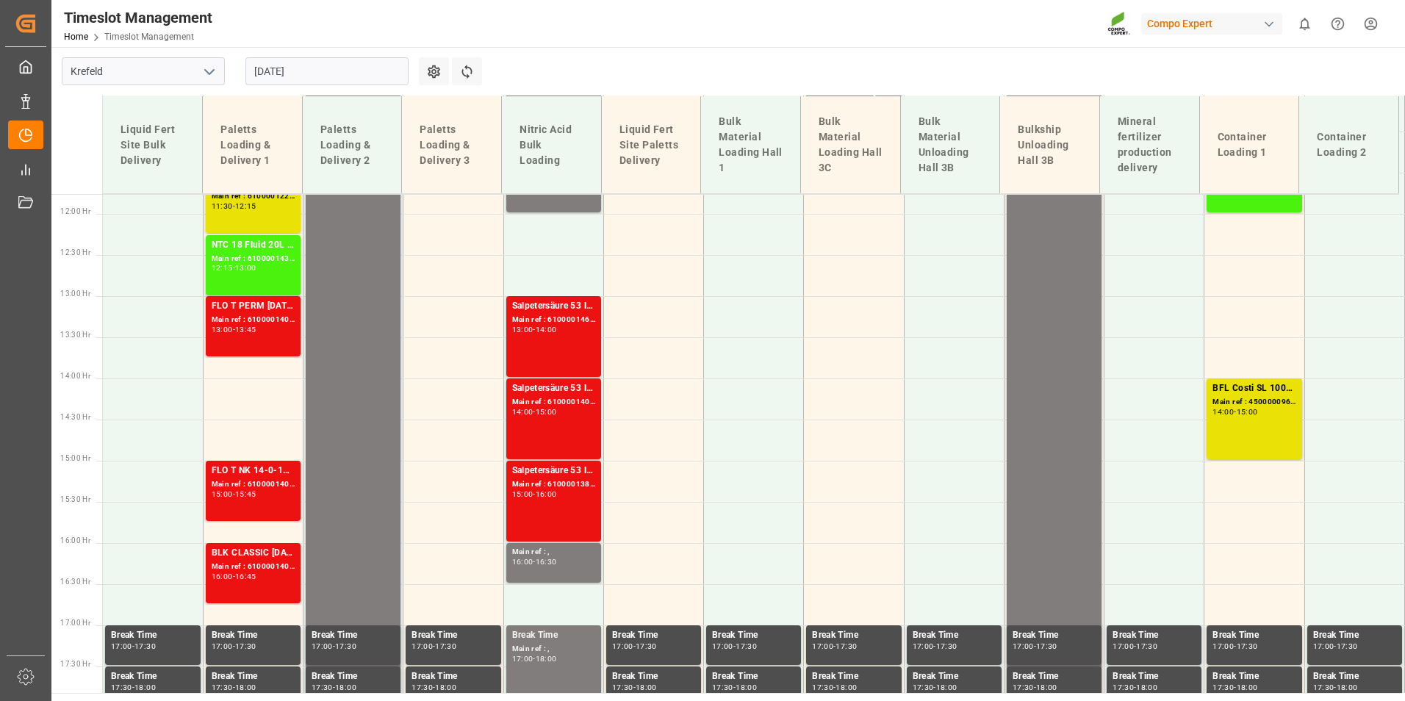
scroll to position [968, 0]
click at [462, 82] on button "Refresh Time Slots" at bounding box center [467, 71] width 30 height 28
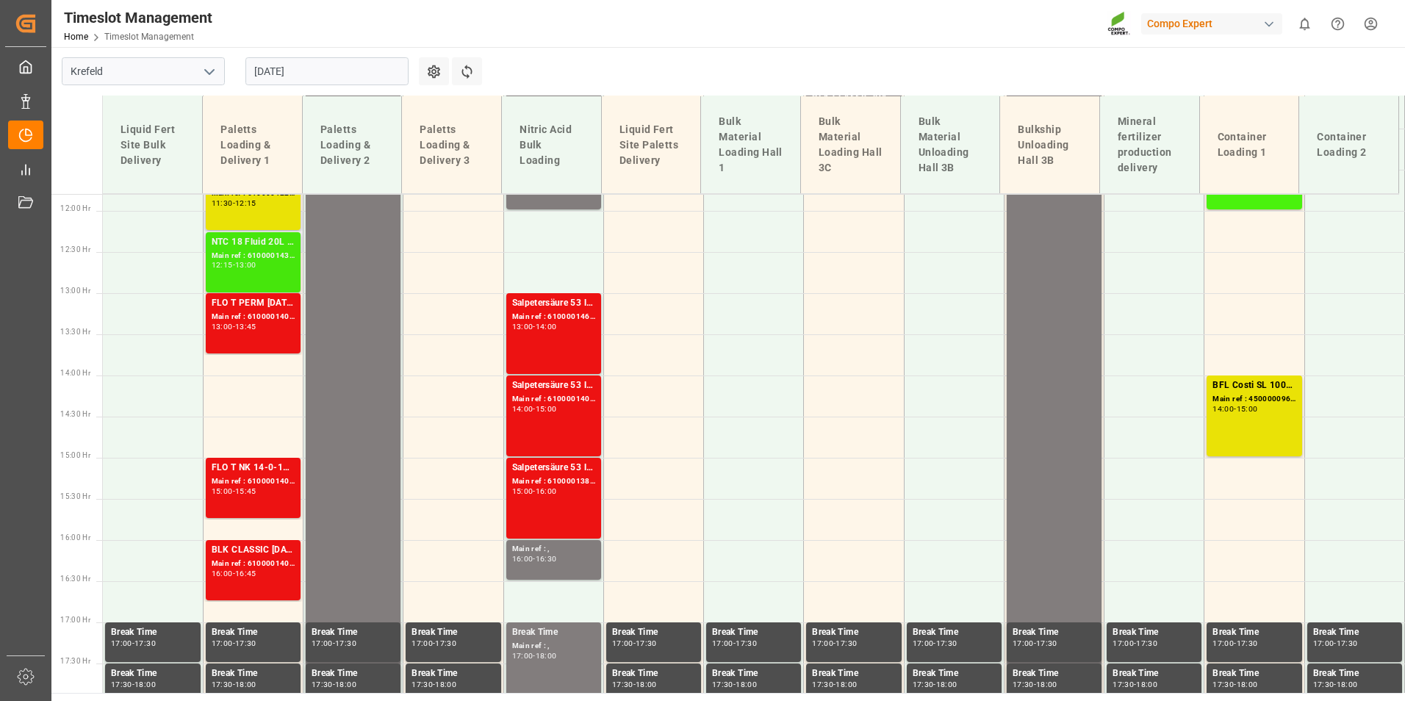
scroll to position [889, 0]
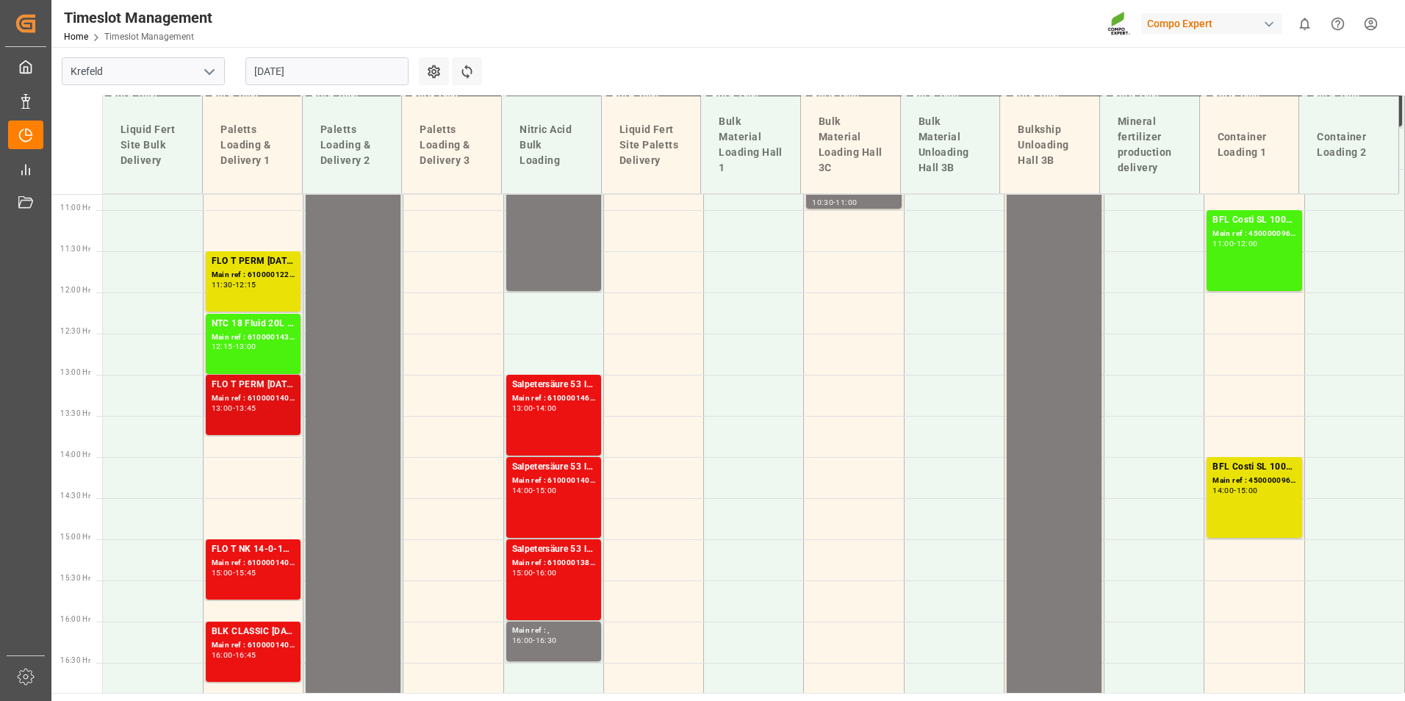
click at [258, 384] on div "FLO T PERM [DATE] 25kg (x40) INT;FLO T NK 14-0-19 25kg (x40) INT;SUPER FLO T Tu…" at bounding box center [253, 385] width 83 height 15
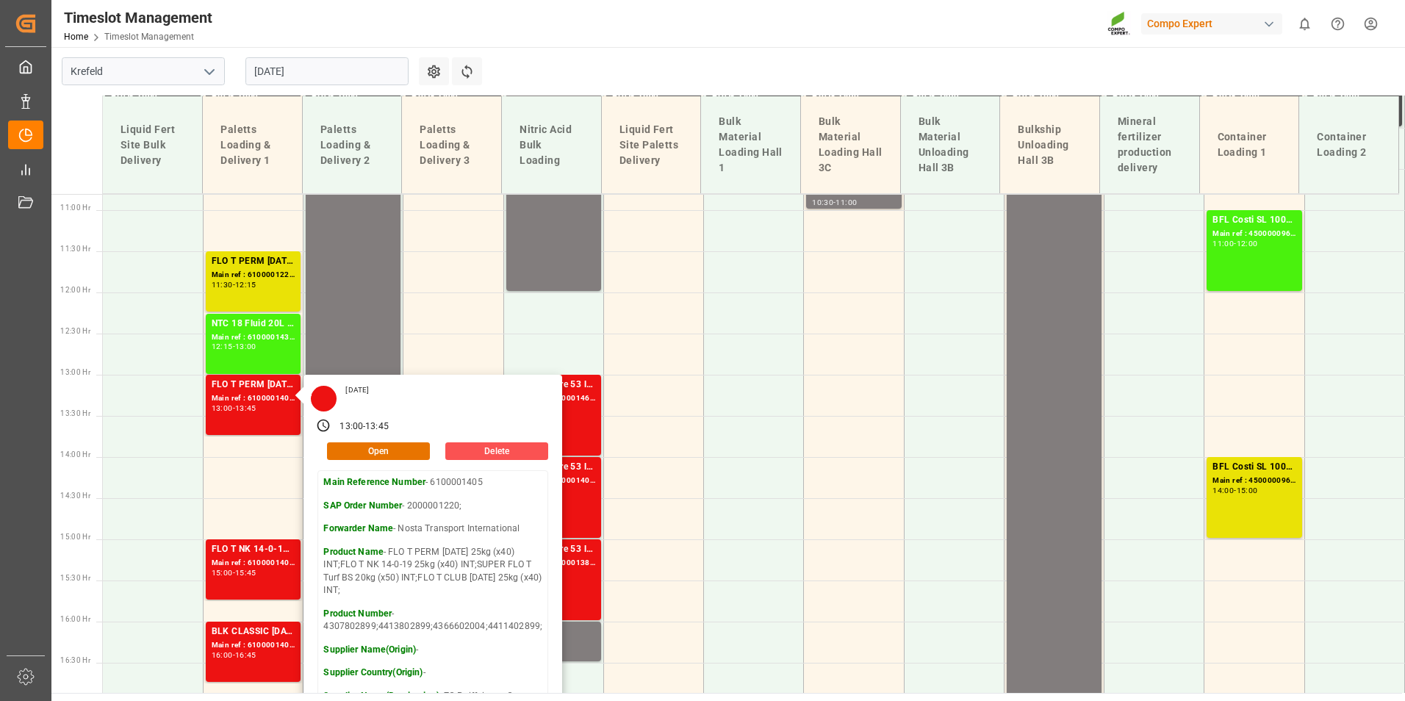
click at [337, 78] on input "[DATE]" at bounding box center [326, 71] width 163 height 28
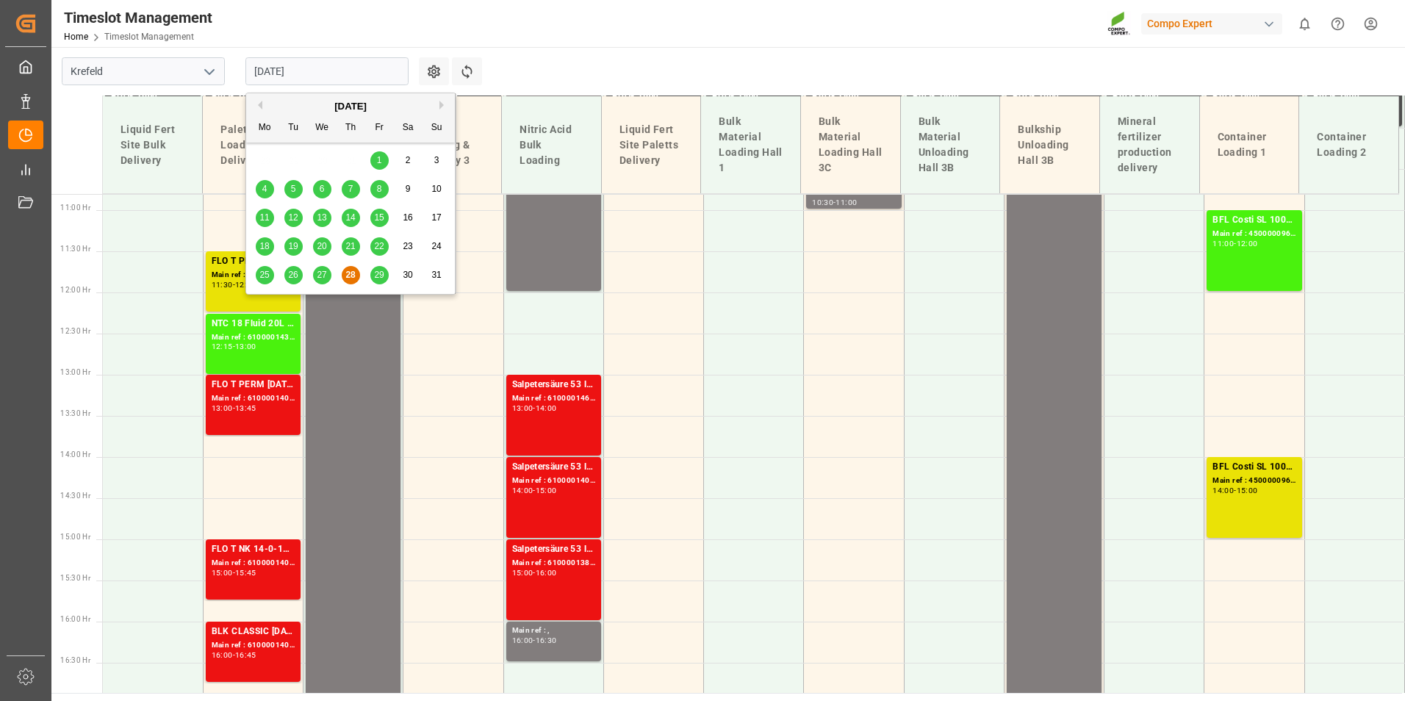
click at [373, 279] on div "29" at bounding box center [379, 276] width 18 height 18
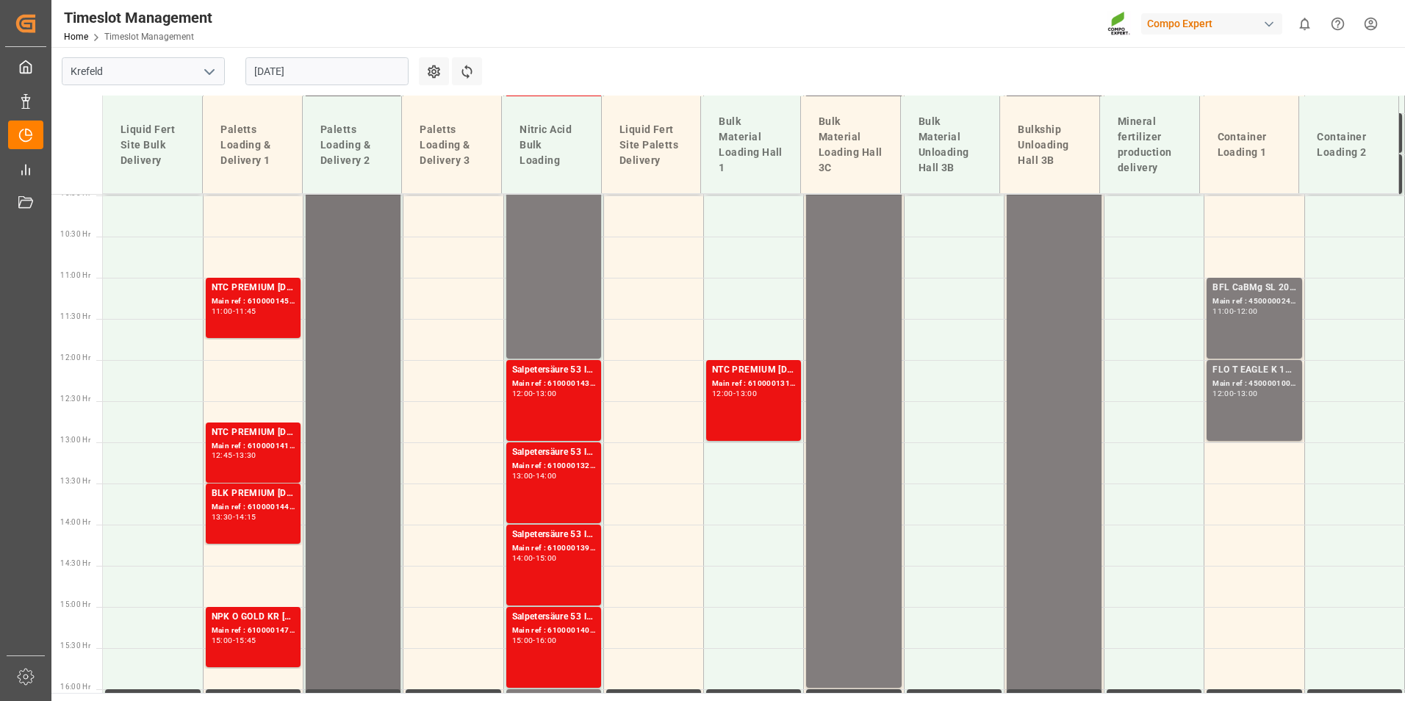
scroll to position [454, 0]
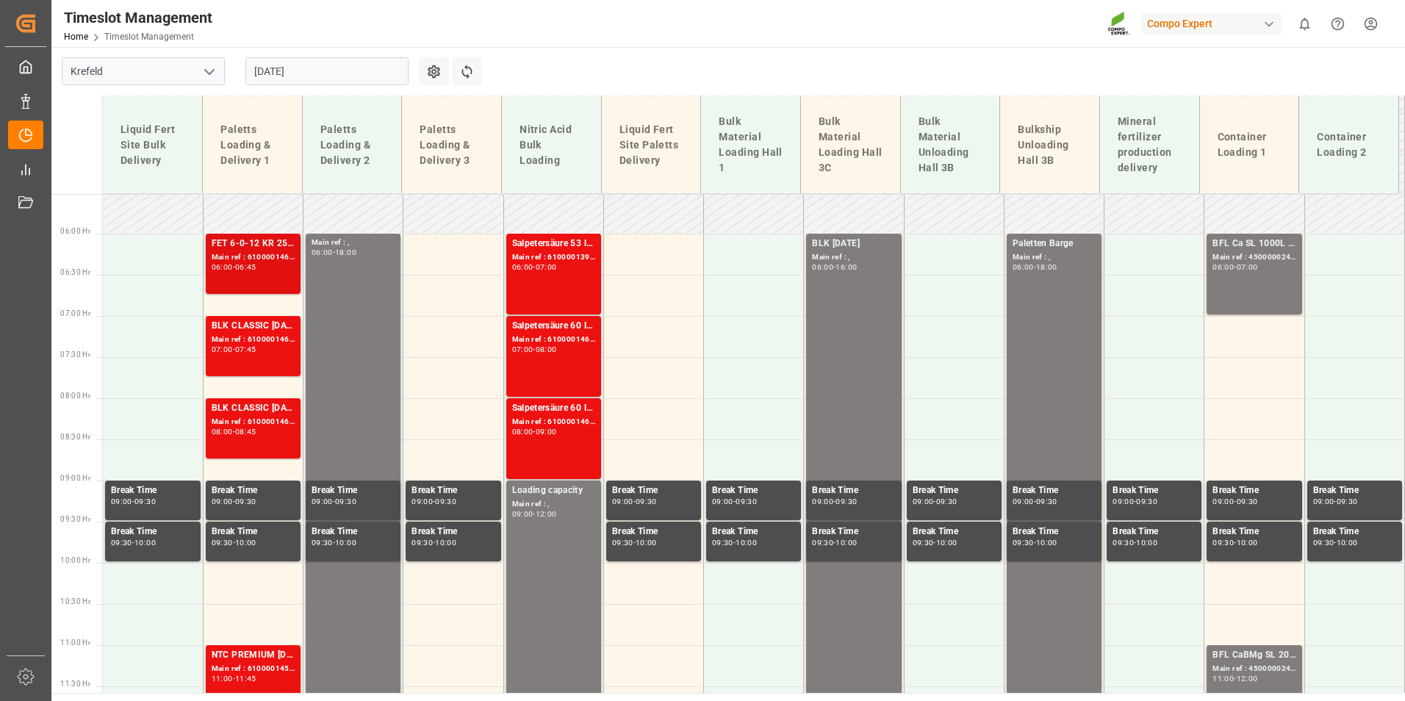
click at [285, 256] on div "Main ref : 6100001460, 2000001275;" at bounding box center [253, 257] width 83 height 12
click at [269, 341] on div "Main ref : 6100001463, 2000001282;" at bounding box center [253, 340] width 83 height 12
click at [267, 424] on div "Main ref : 6100001464, 2000001283;" at bounding box center [253, 422] width 83 height 12
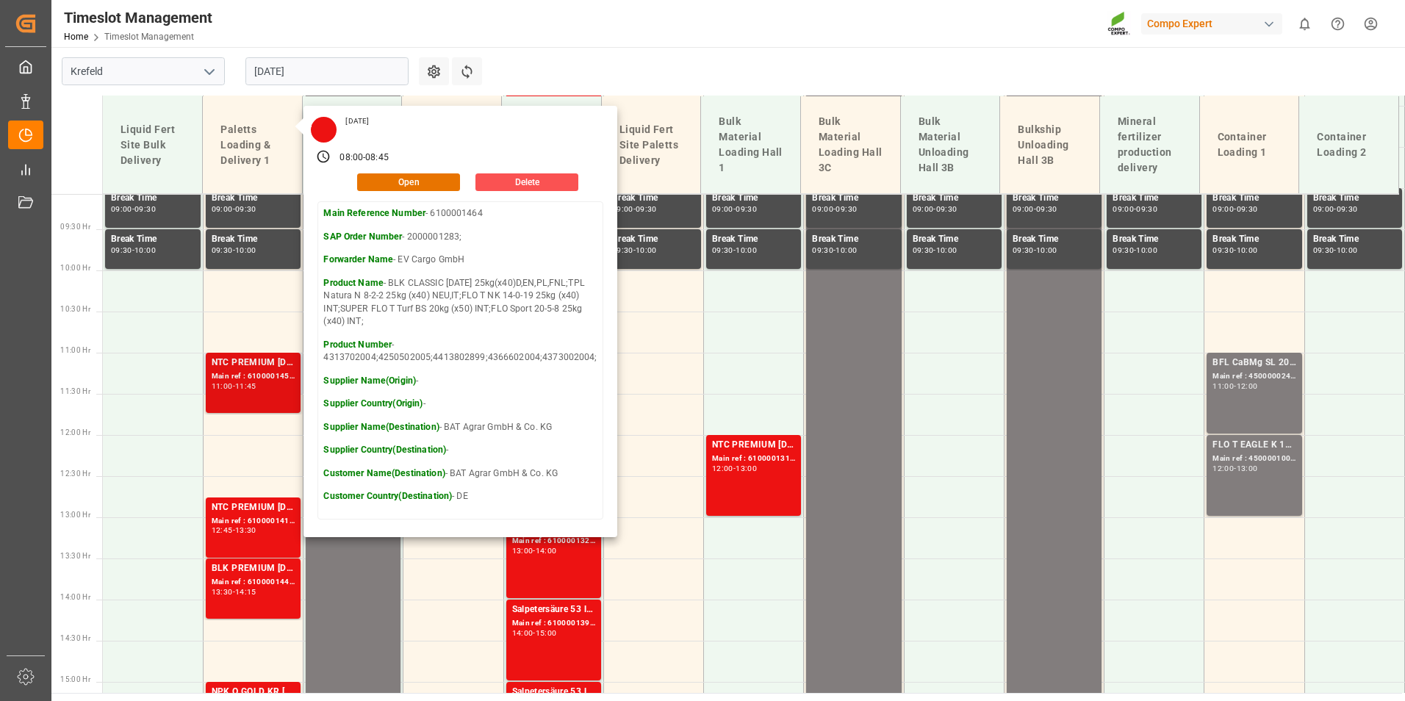
scroll to position [748, 0]
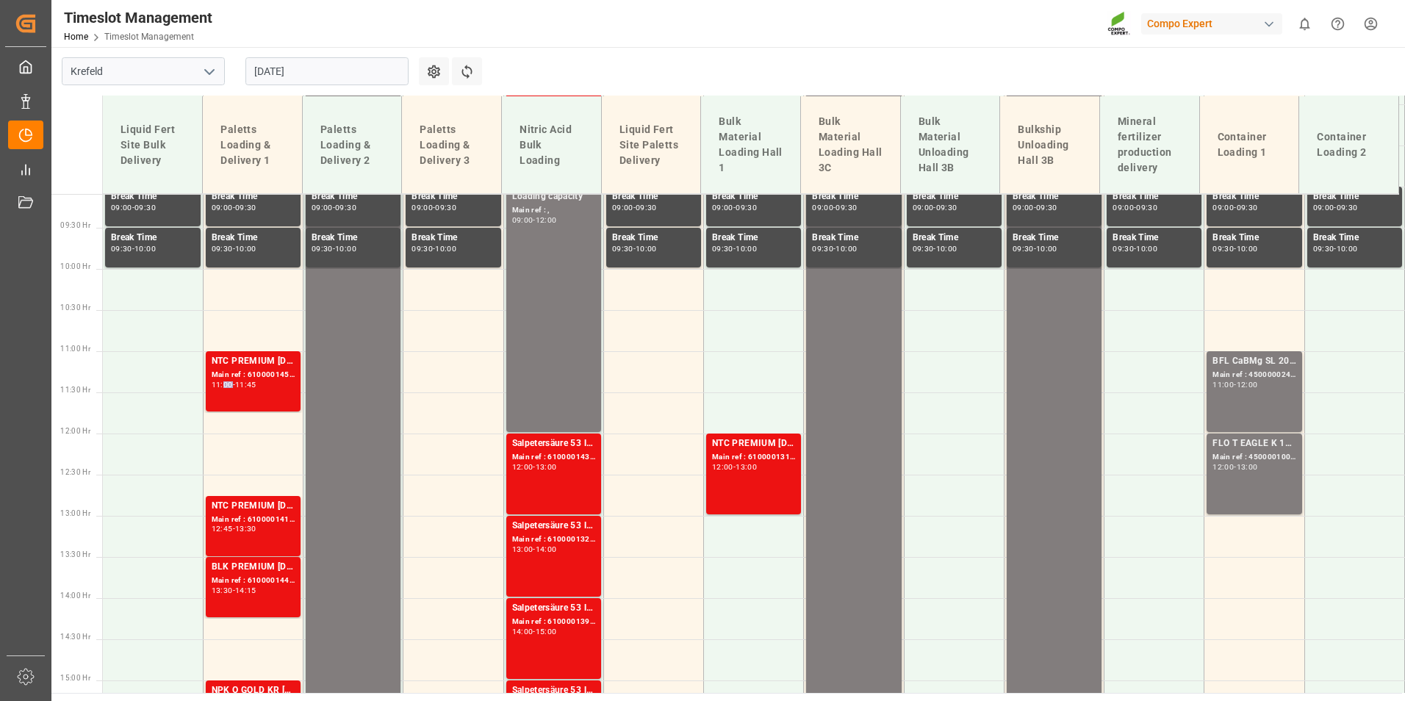
click at [228, 382] on div "11:00" at bounding box center [222, 384] width 21 height 7
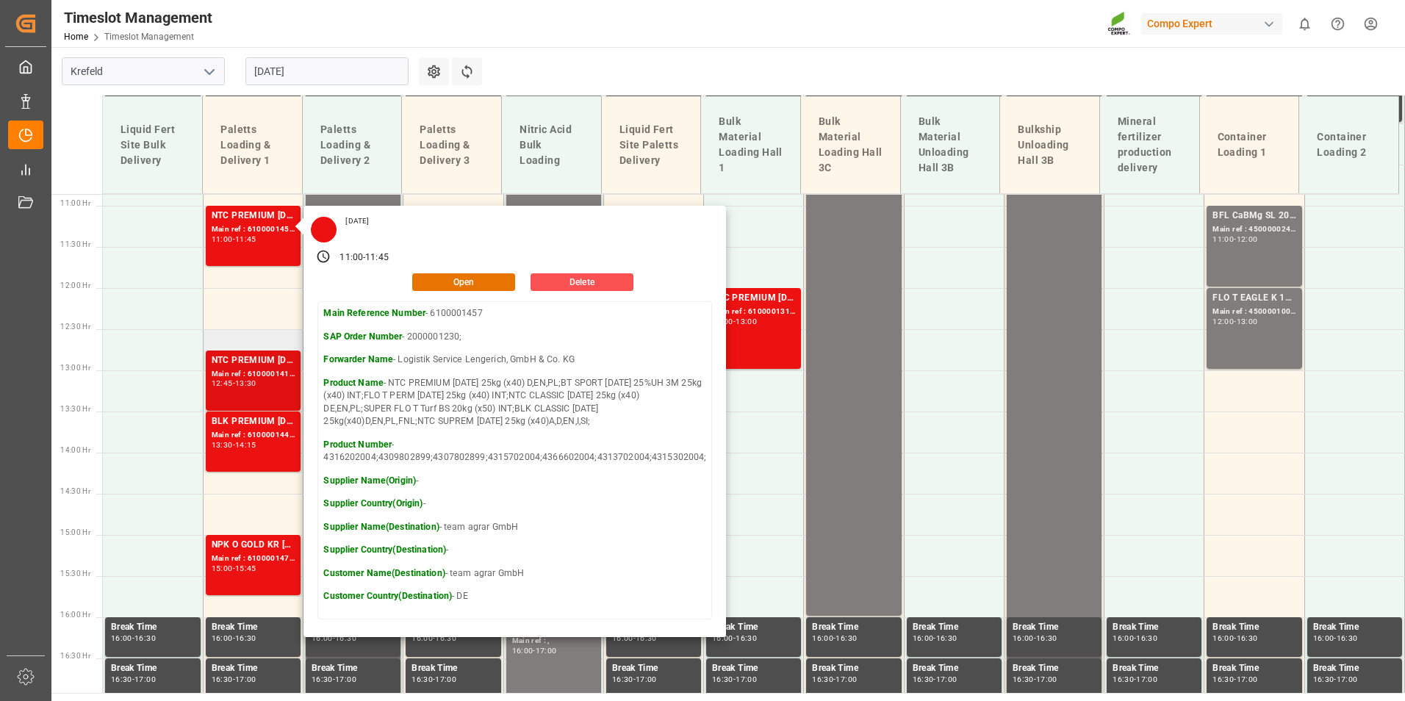
scroll to position [895, 0]
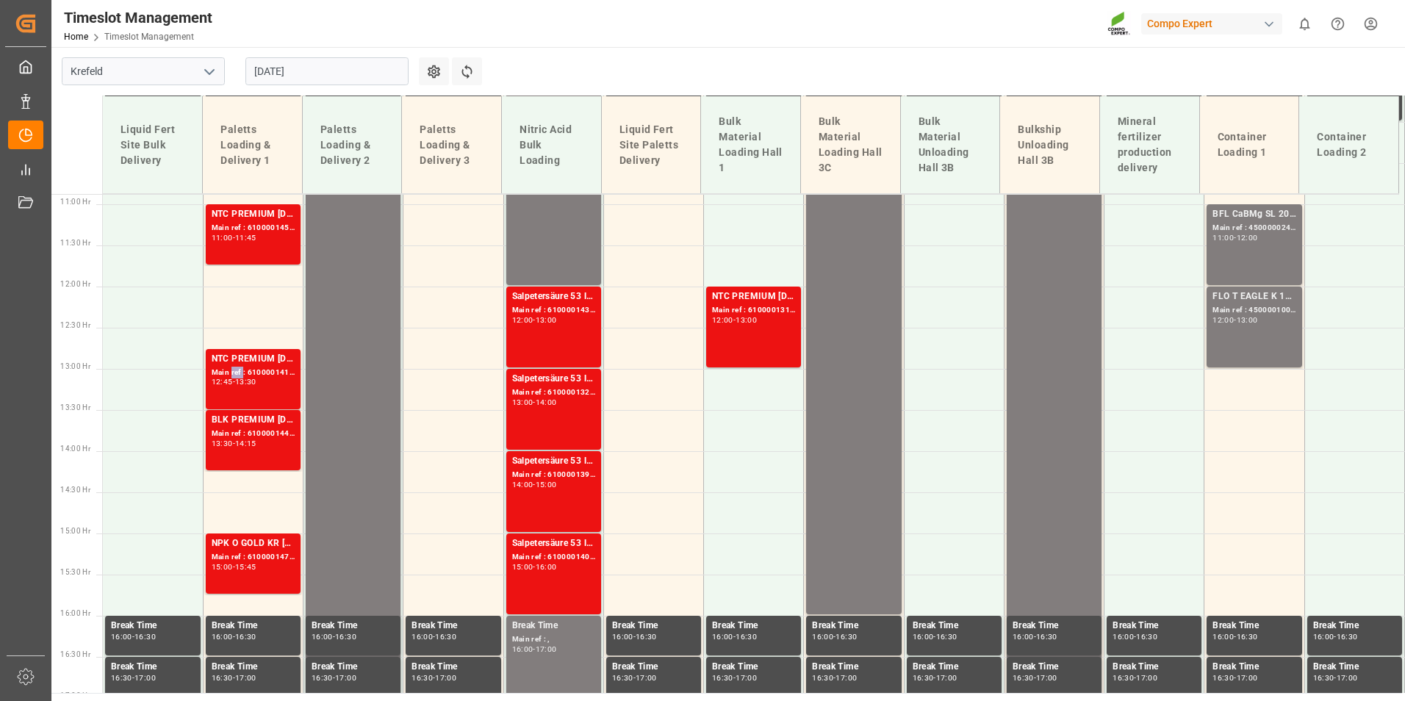
click at [234, 370] on div "Main ref : 6100001410, 2000000593;" at bounding box center [253, 373] width 83 height 12
click at [264, 434] on div "Main ref : 6100001447, 2000001223;" at bounding box center [253, 434] width 83 height 12
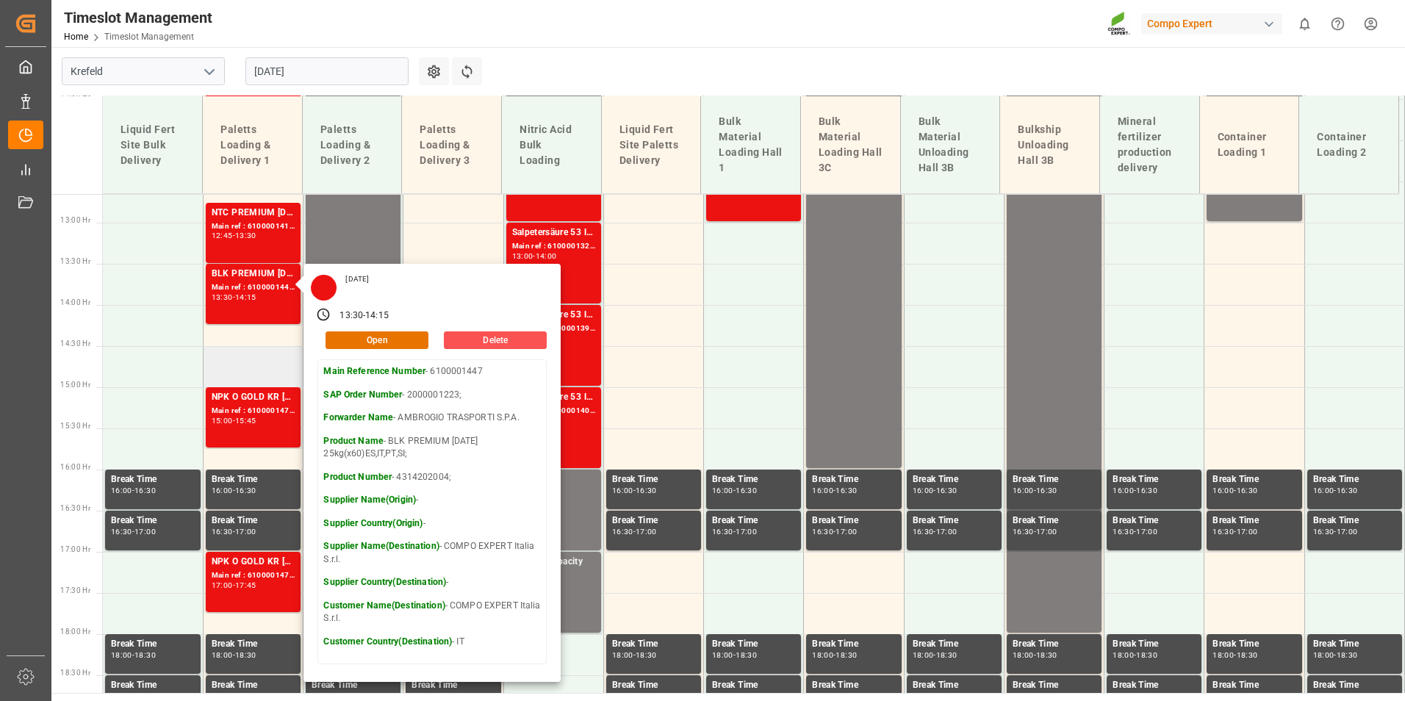
scroll to position [1042, 0]
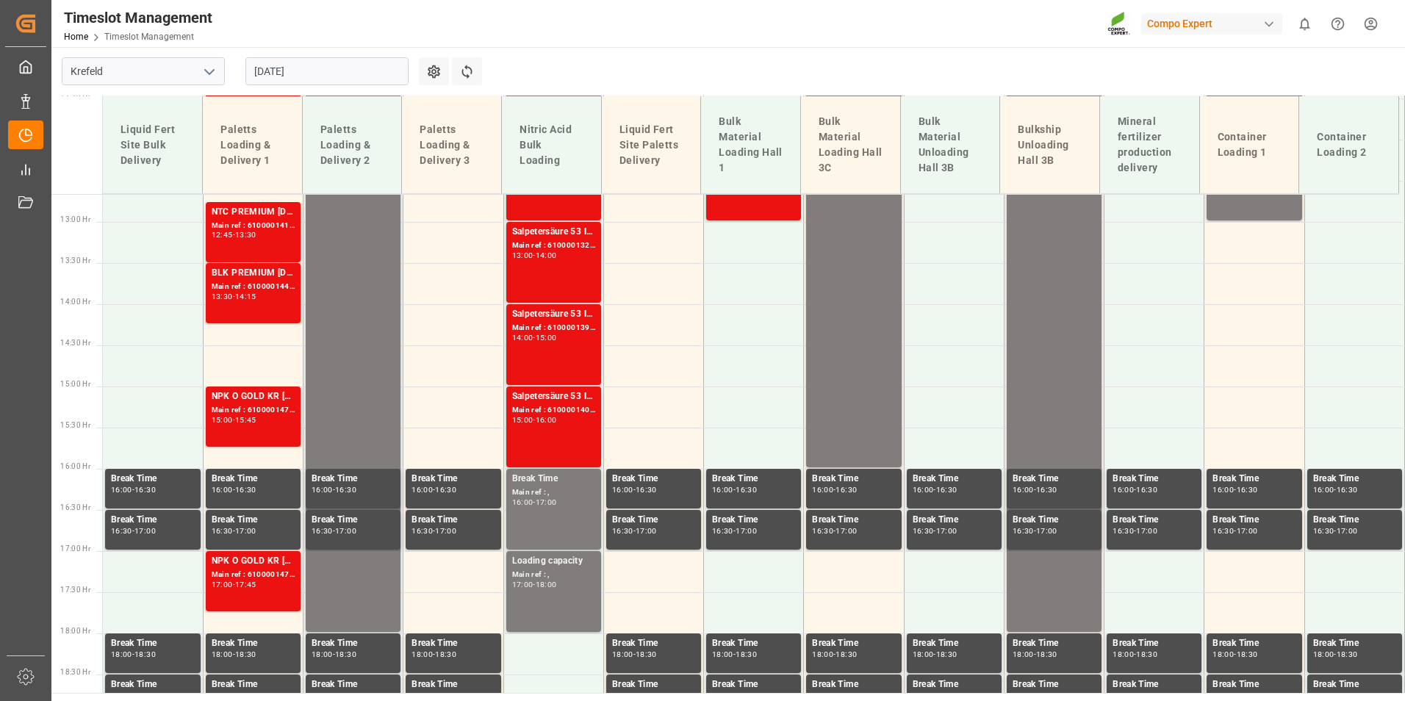
click at [278, 398] on div "NPK O GOLD KR 15-9-15 25kg (x60) IT;" at bounding box center [253, 396] width 83 height 15
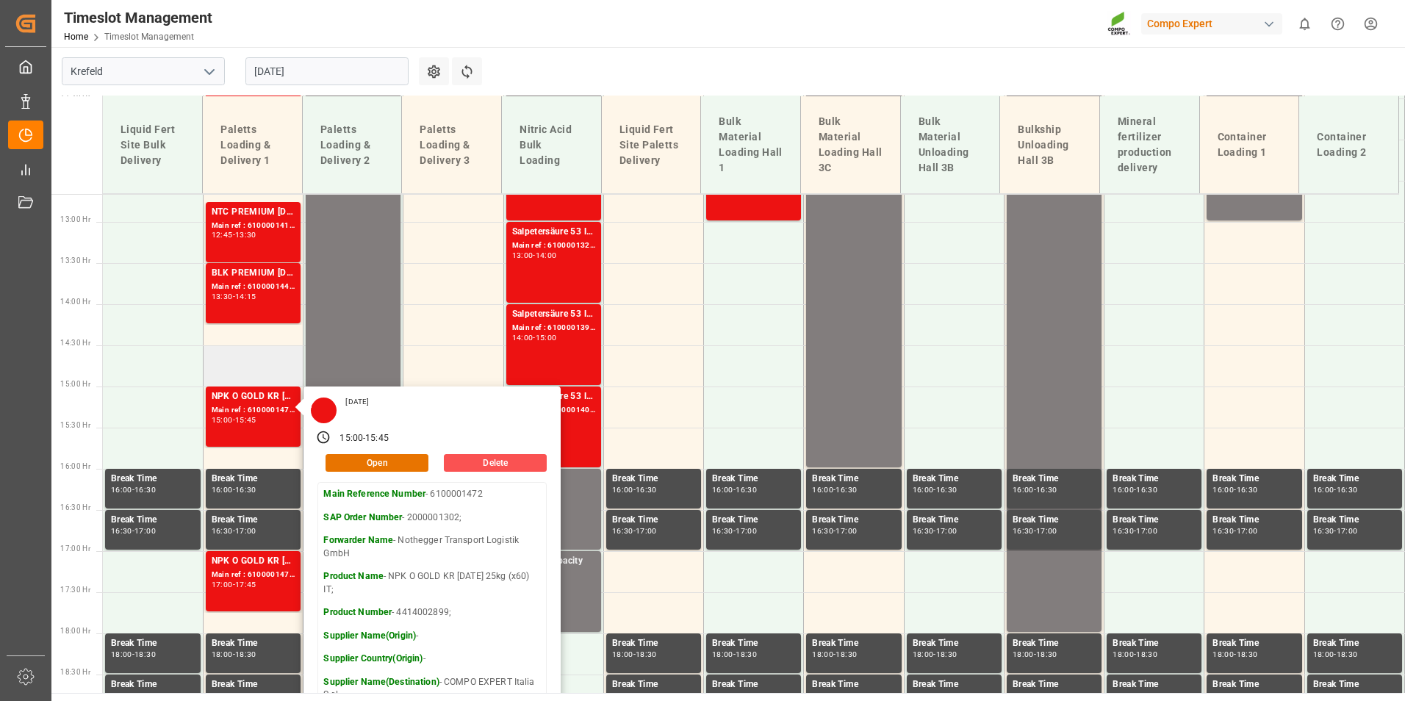
scroll to position [1189, 0]
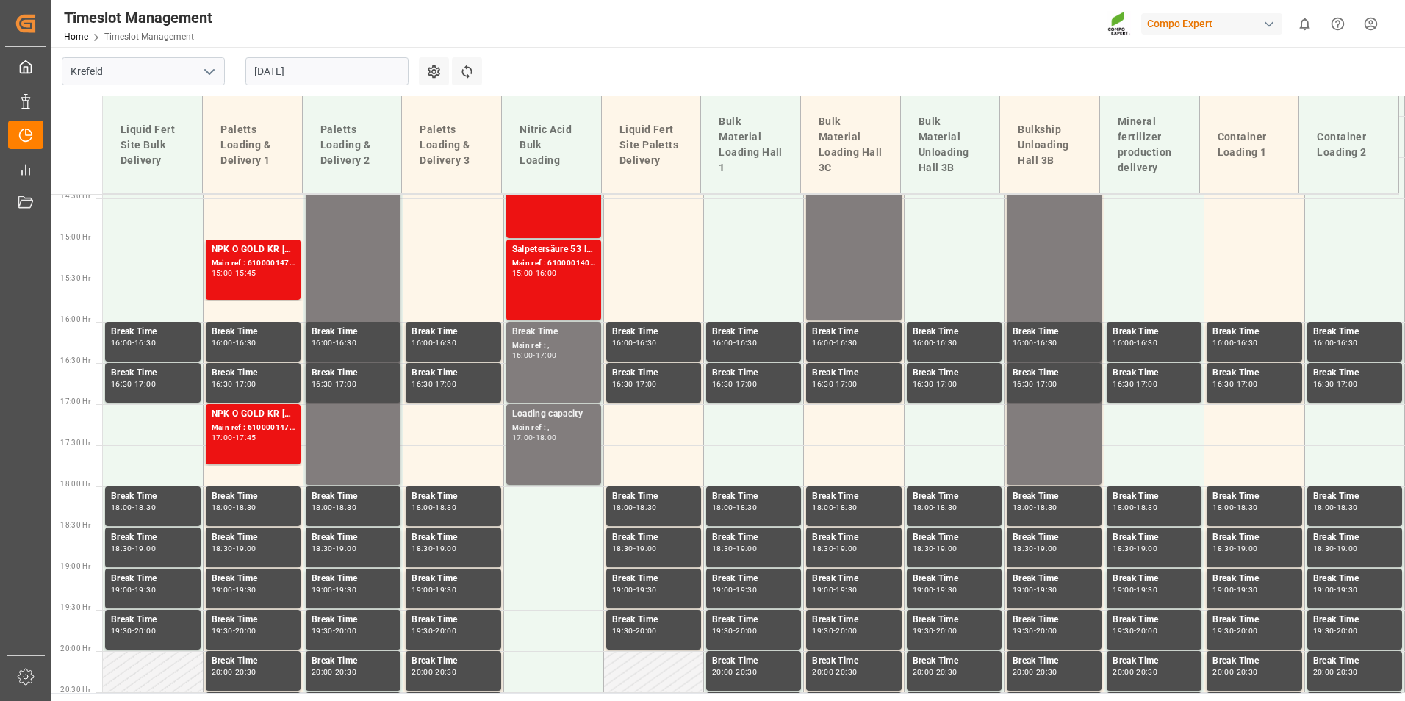
click at [256, 439] on div "17:45" at bounding box center [245, 437] width 21 height 7
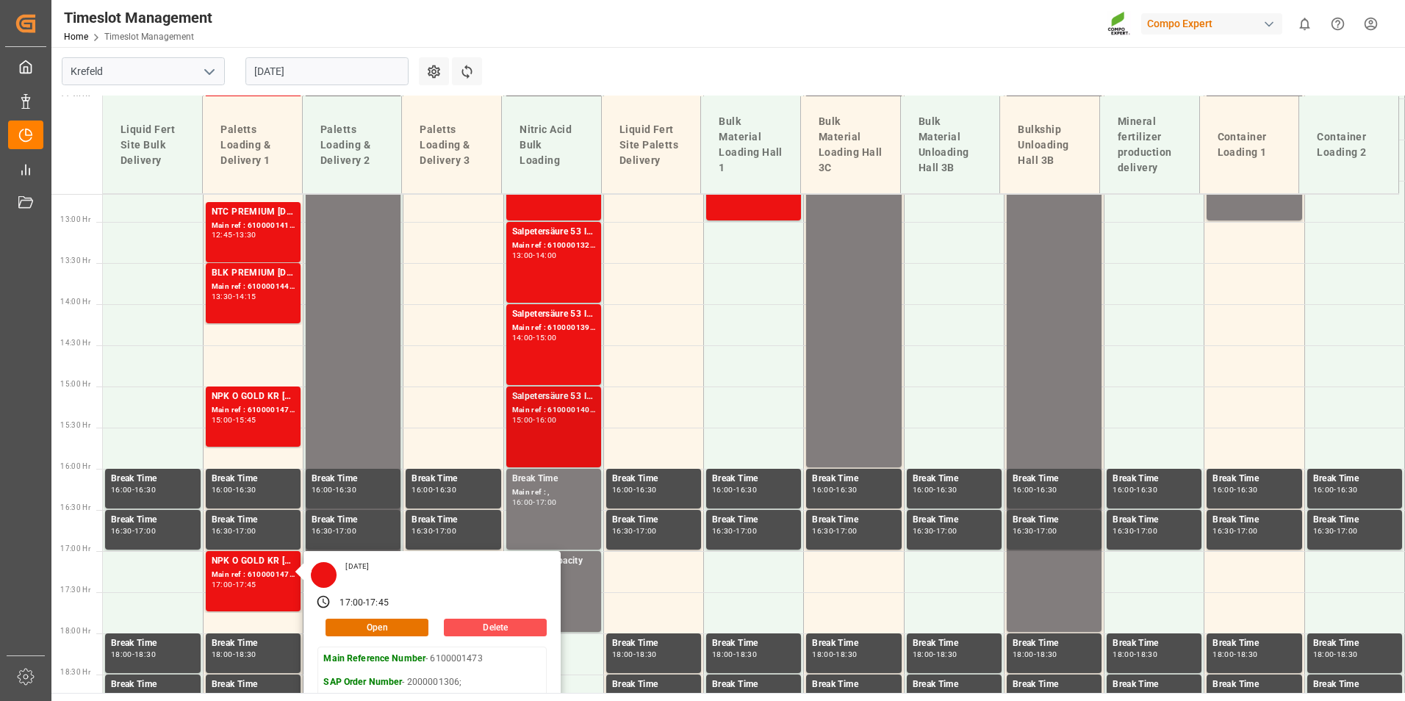
scroll to position [1115, 0]
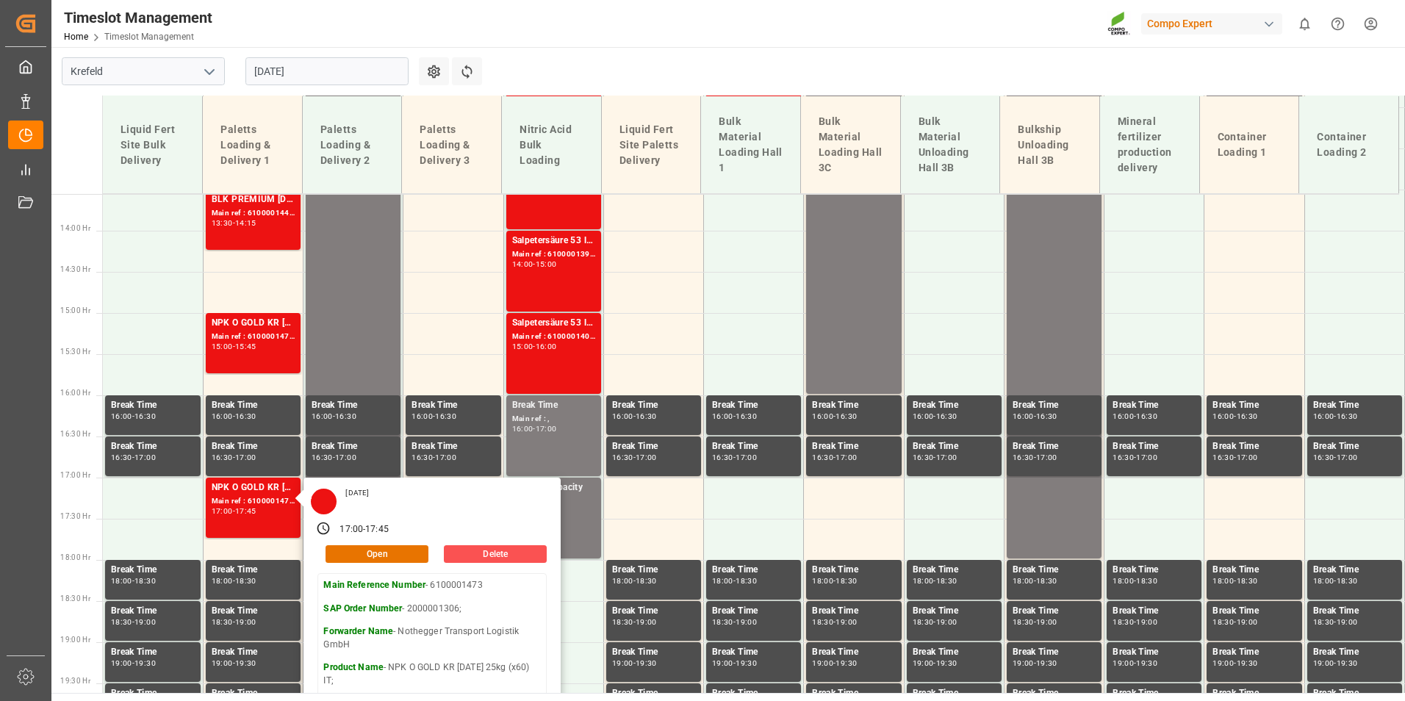
click at [596, 64] on main "Krefeld 29.08.2025 Settings Refresh Time Slots Liquid Fert Site Bulk Delivery P…" at bounding box center [726, 370] width 1351 height 646
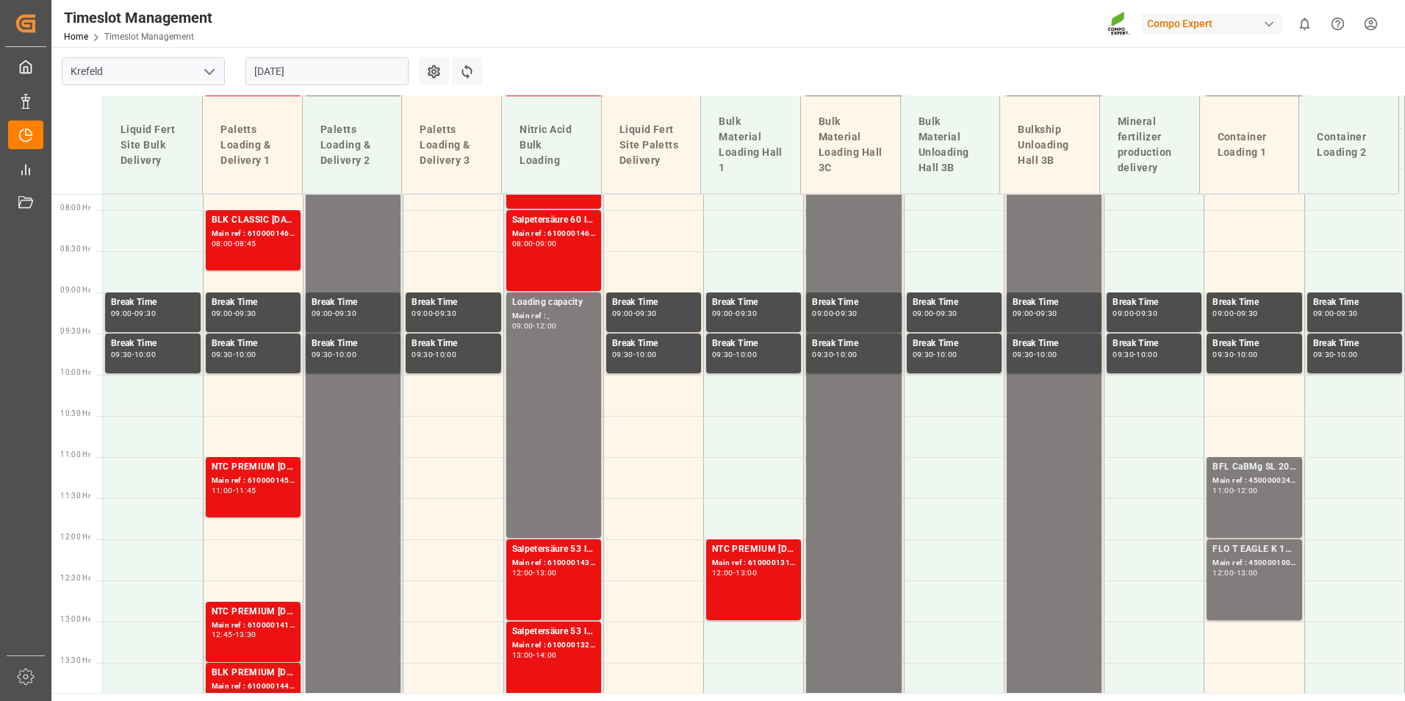
scroll to position [454, 0]
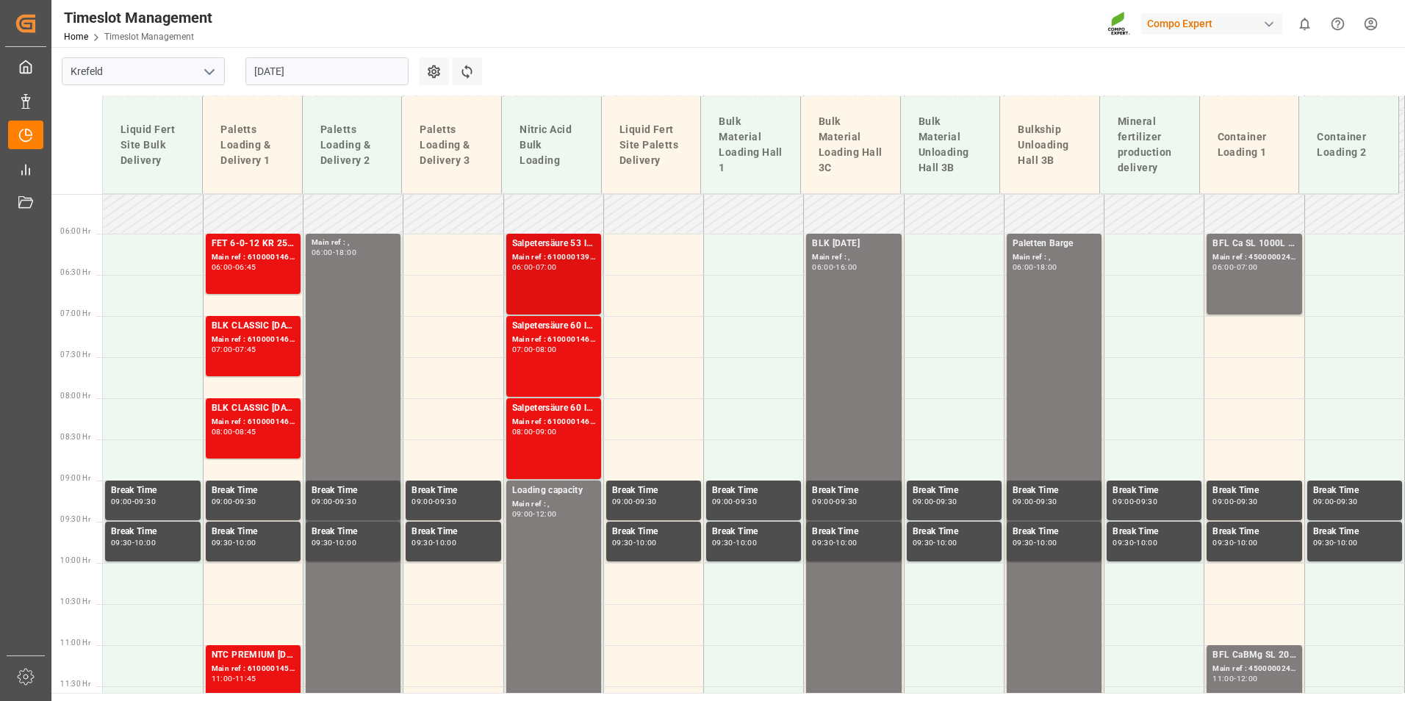
click at [544, 293] on div "Salpetersäure 53 lose; Main ref : 6100001396, 2000001215; 06:00 - 07:00" at bounding box center [553, 274] width 83 height 75
click at [556, 337] on div "Main ref : 6100001462, 2000001279;" at bounding box center [553, 340] width 83 height 12
click at [558, 452] on div "Salpetersäure 60 lose; Main ref : 6100001461, 2000001280; 08:00 - 09:00" at bounding box center [553, 438] width 83 height 75
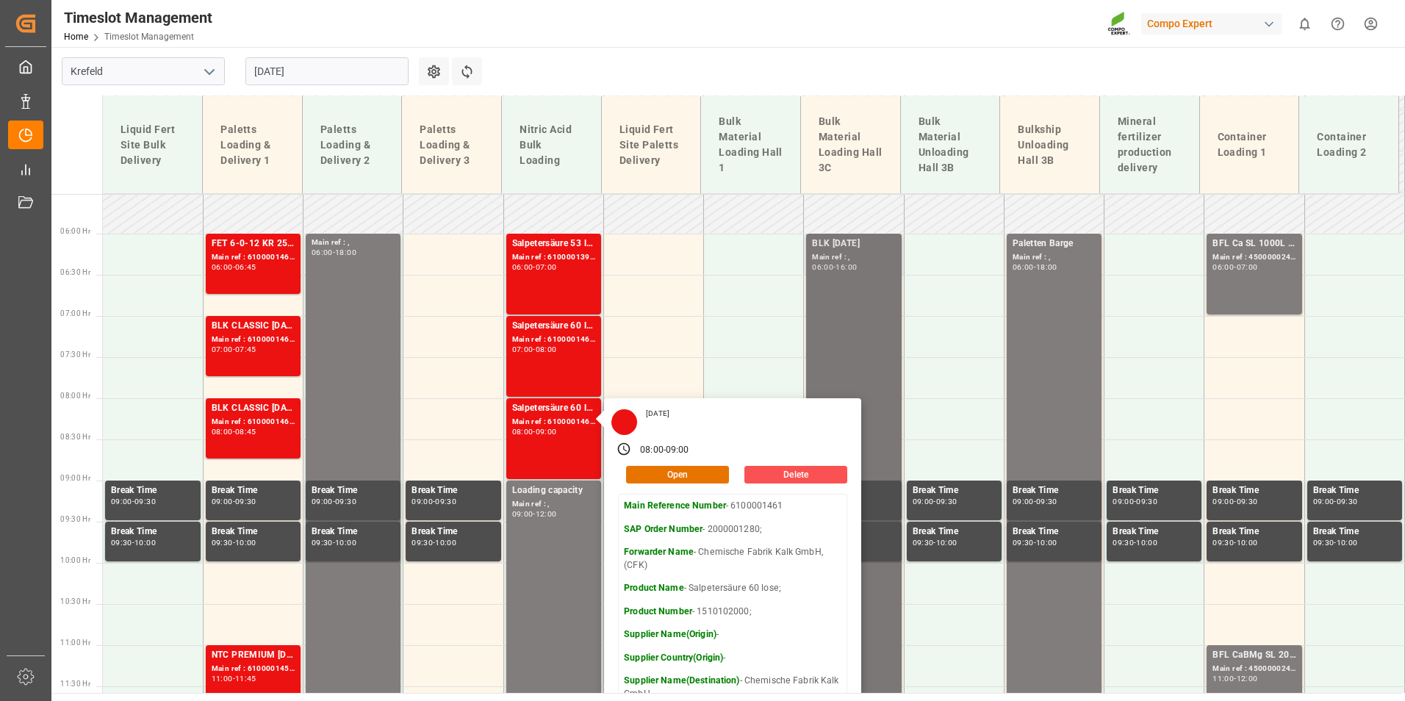
scroll to position [748, 0]
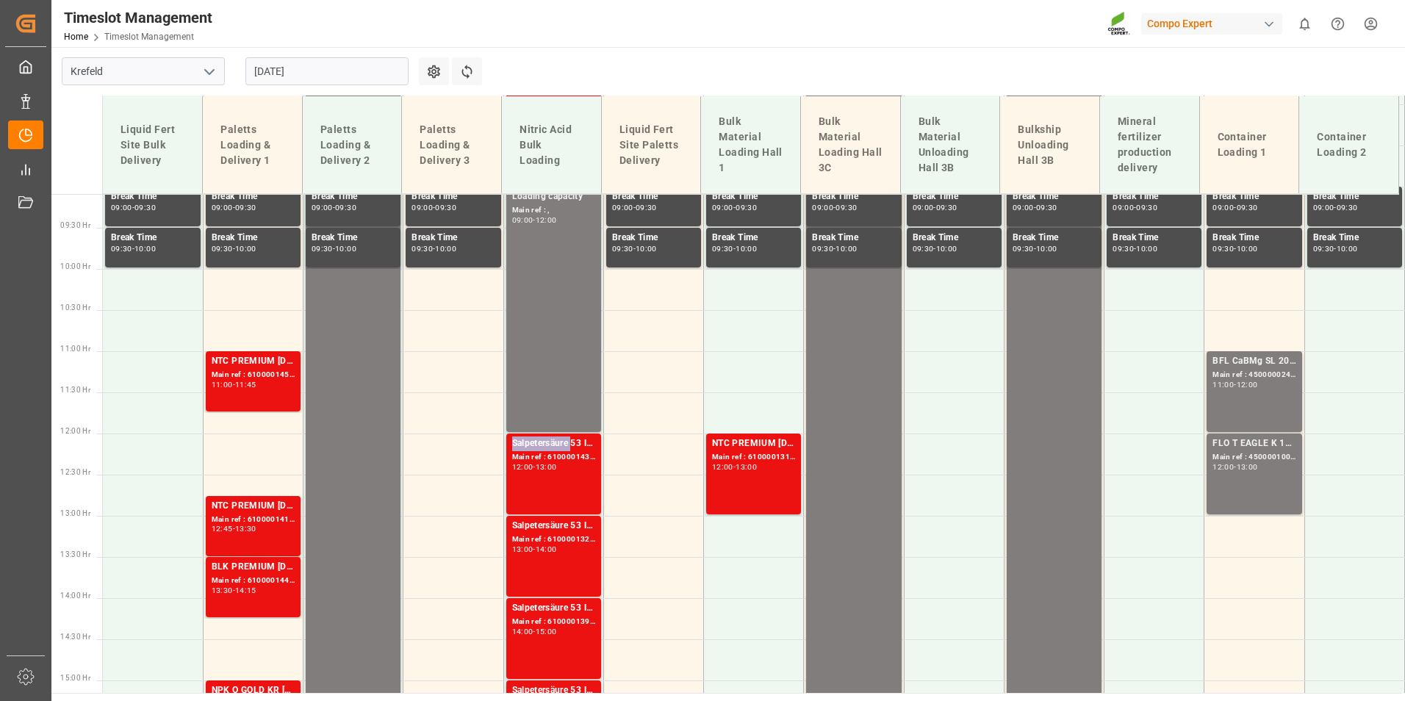
click at [546, 444] on div "Salpetersäure 53 lose;" at bounding box center [553, 443] width 83 height 15
click at [562, 542] on div "Main ref : 6100001322, 2000001142;" at bounding box center [553, 539] width 83 height 12
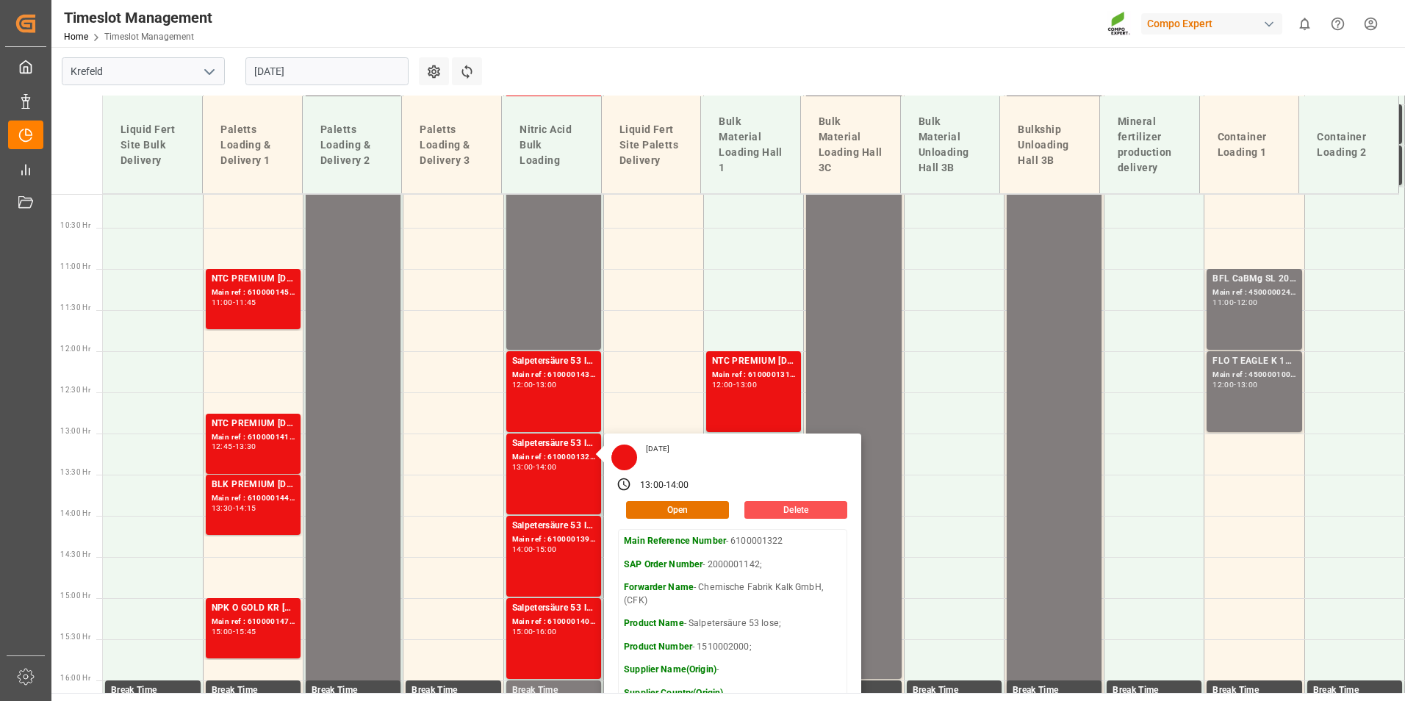
scroll to position [895, 0]
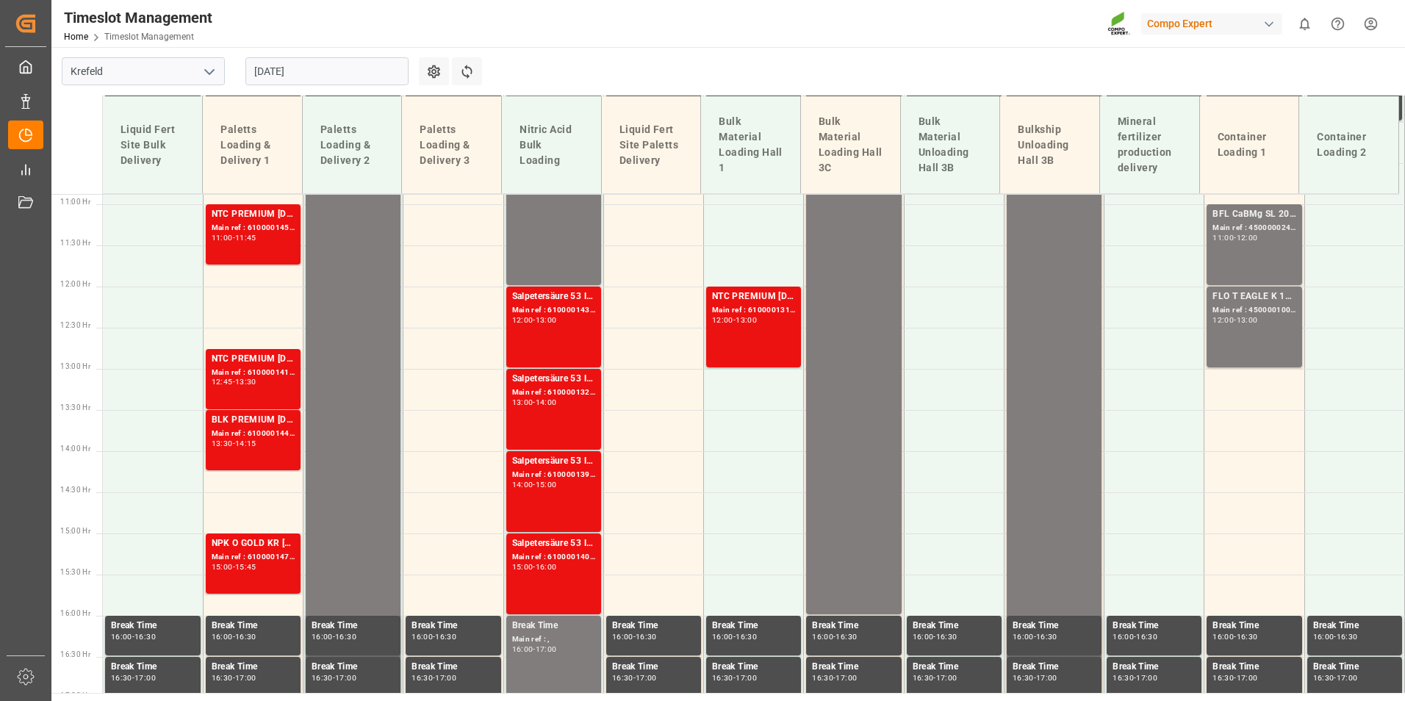
click at [548, 572] on div "Salpetersäure 53 lose; Main ref : 6100001408, 2000001212; 15:00 - 16:00" at bounding box center [553, 573] width 83 height 75
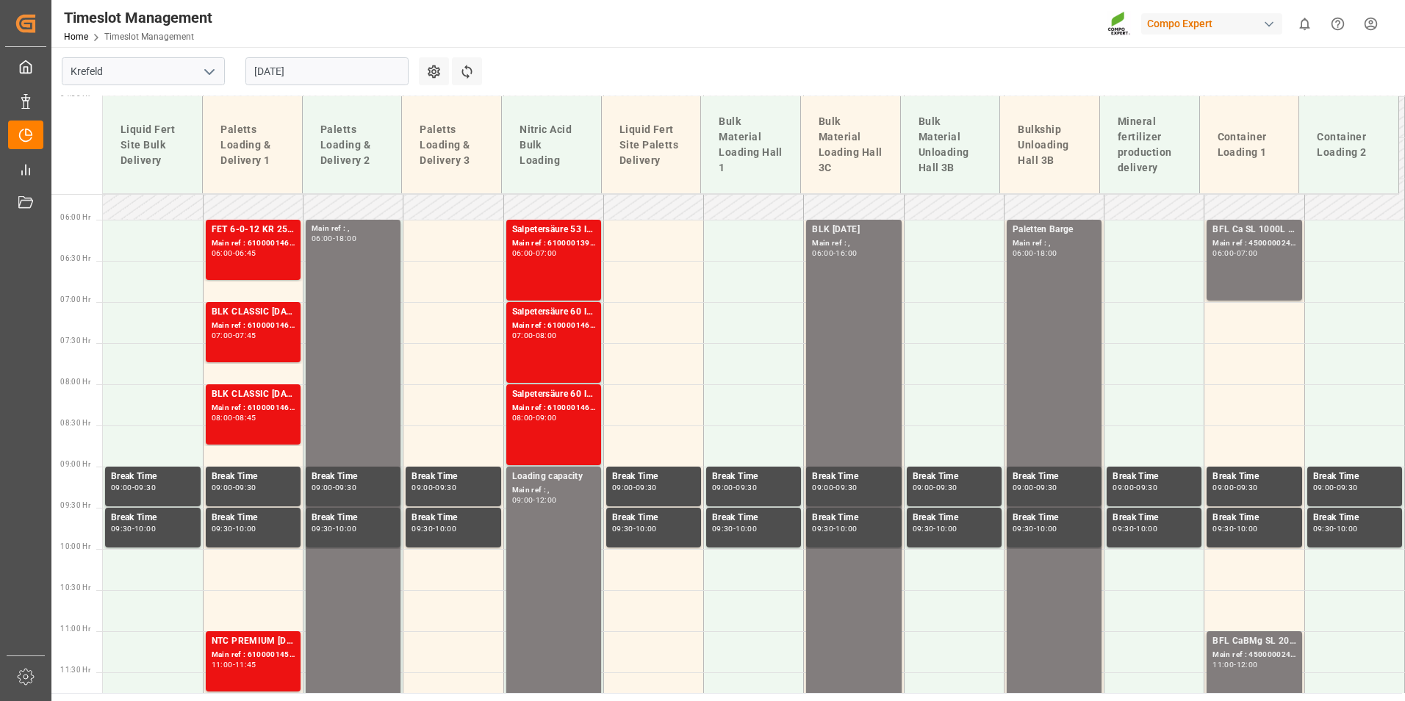
scroll to position [454, 0]
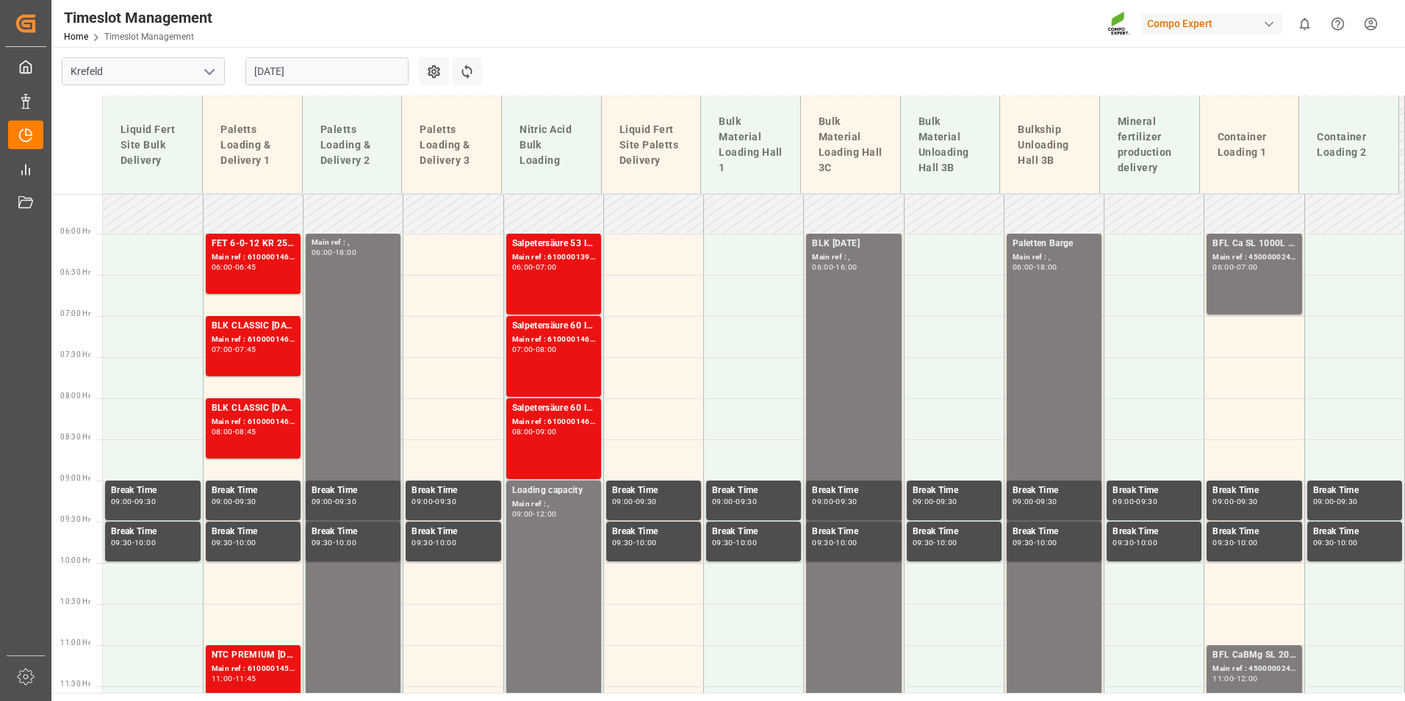
click at [331, 73] on input "[DATE]" at bounding box center [326, 71] width 163 height 28
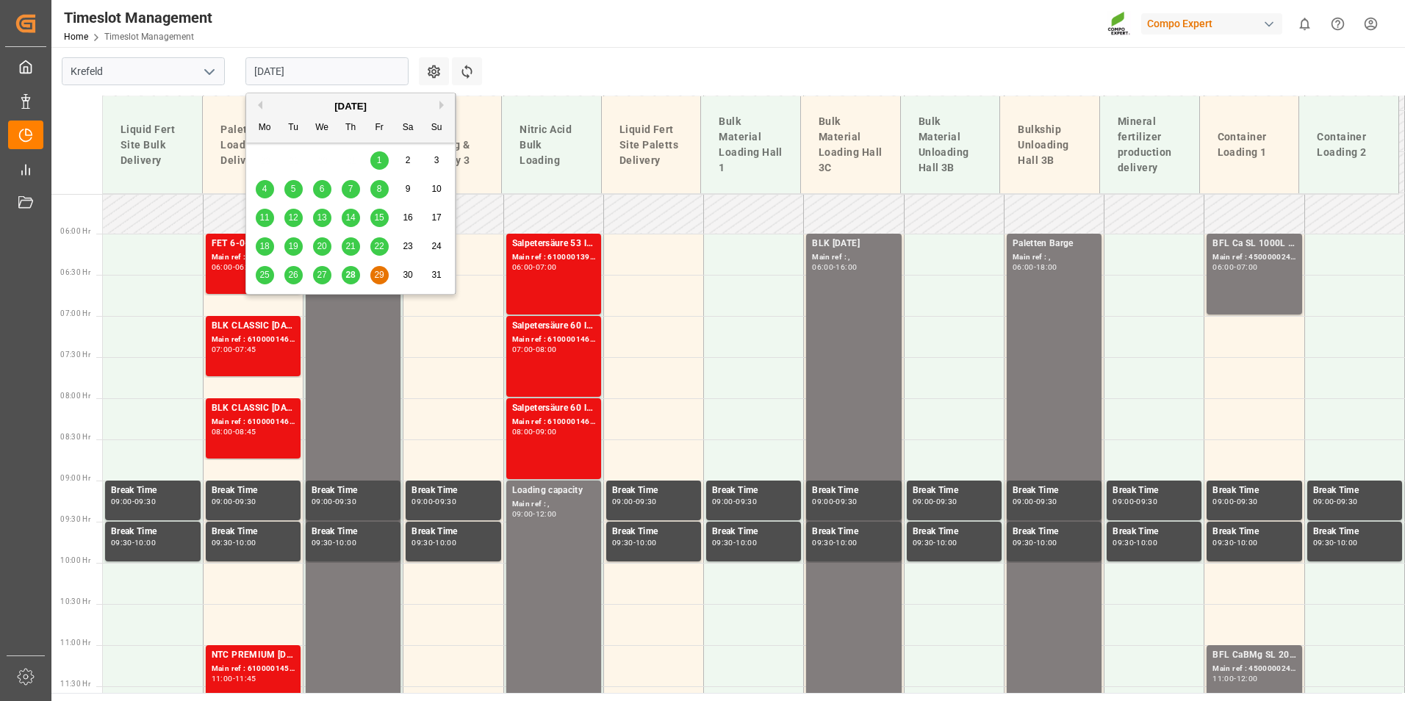
click at [353, 270] on span "28" at bounding box center [350, 275] width 10 height 10
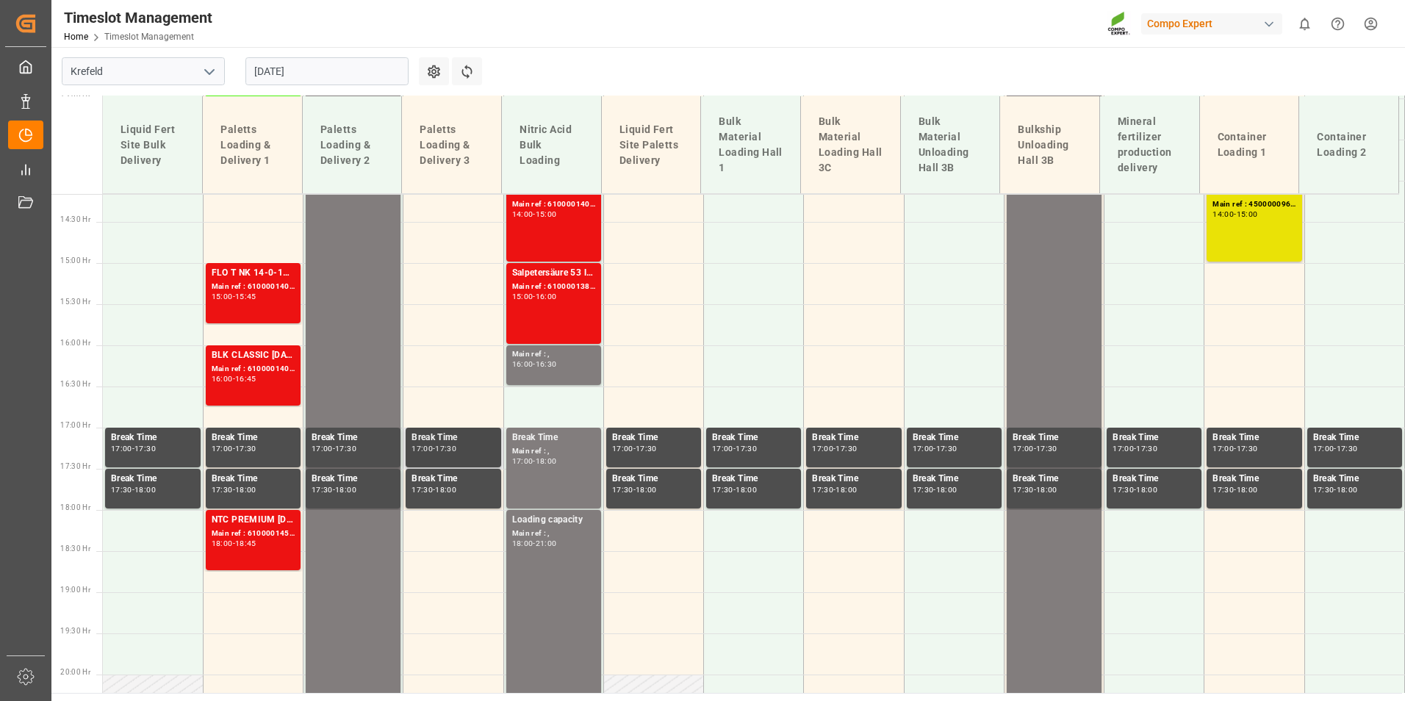
scroll to position [968, 0]
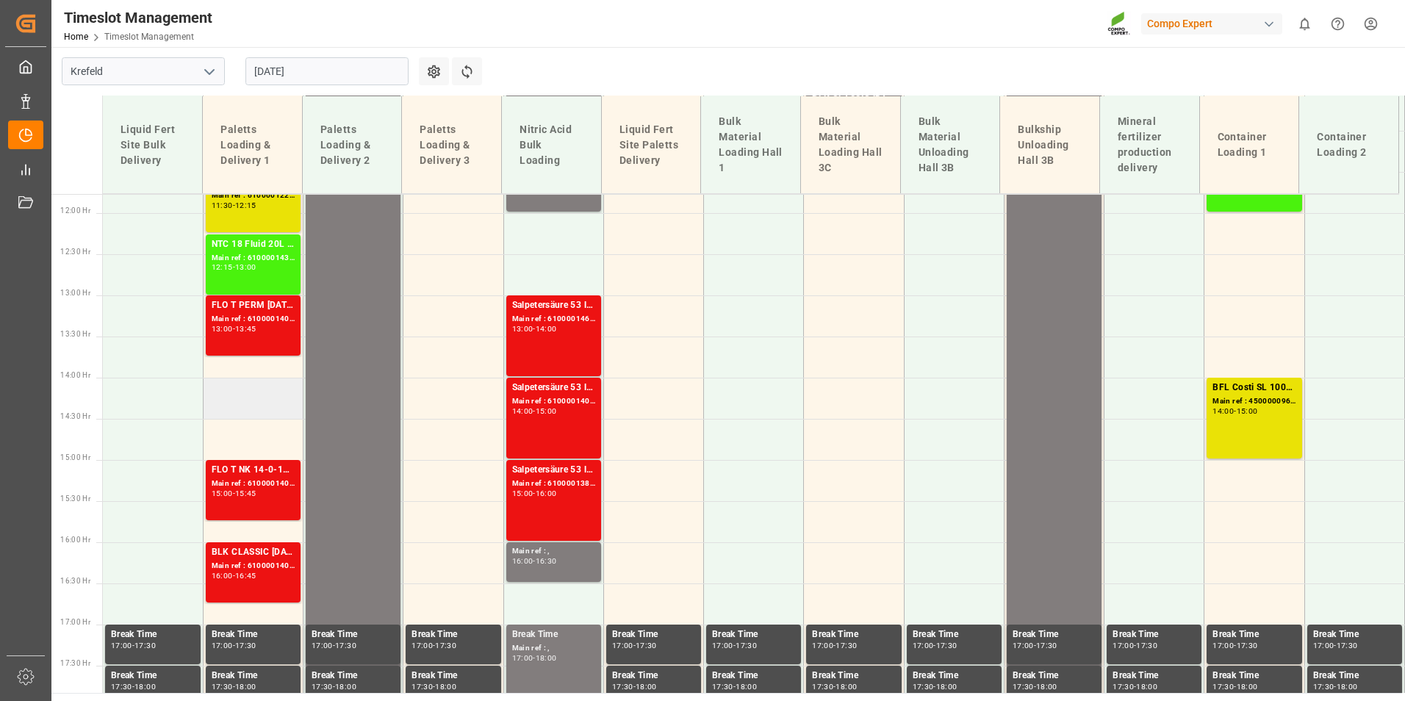
click at [267, 391] on td at bounding box center [253, 398] width 100 height 41
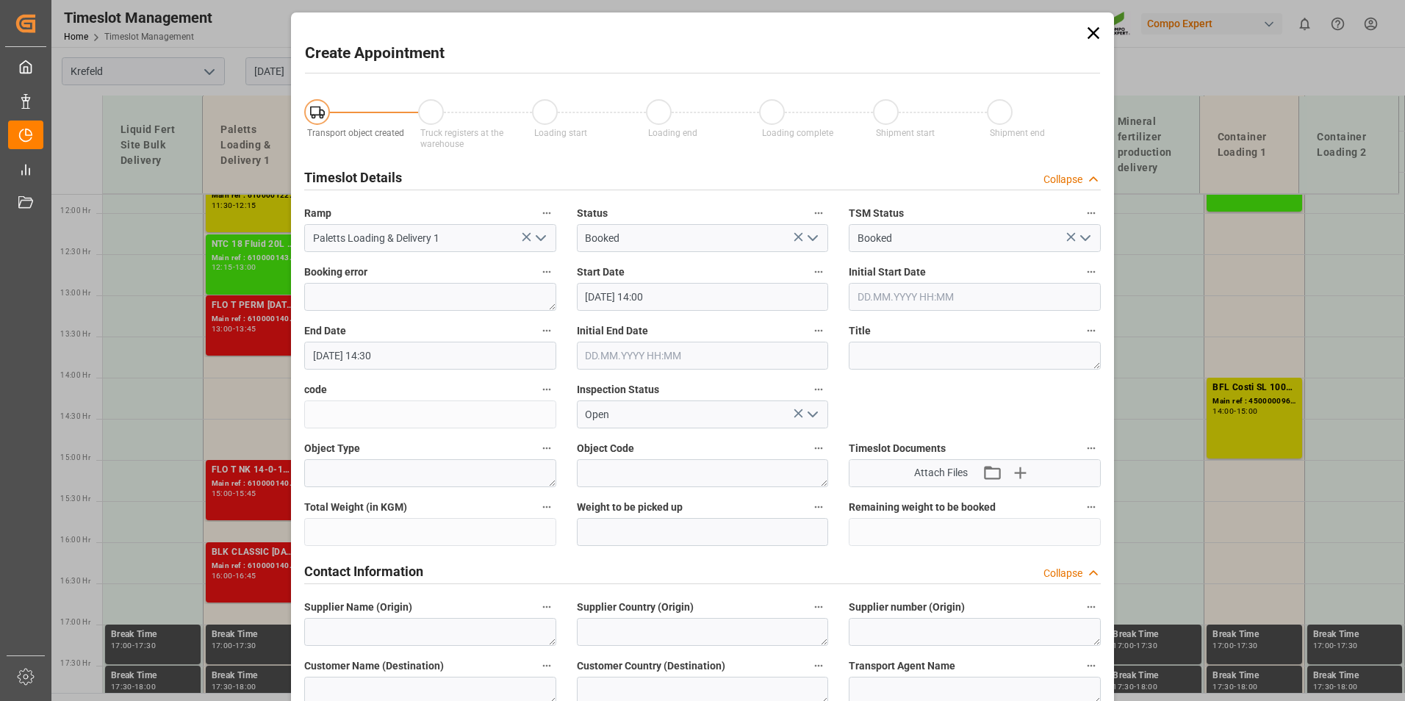
type input "[DATE] 14:00"
type input "28.08.2025 14:30"
click at [1096, 36] on icon at bounding box center [1093, 33] width 21 height 21
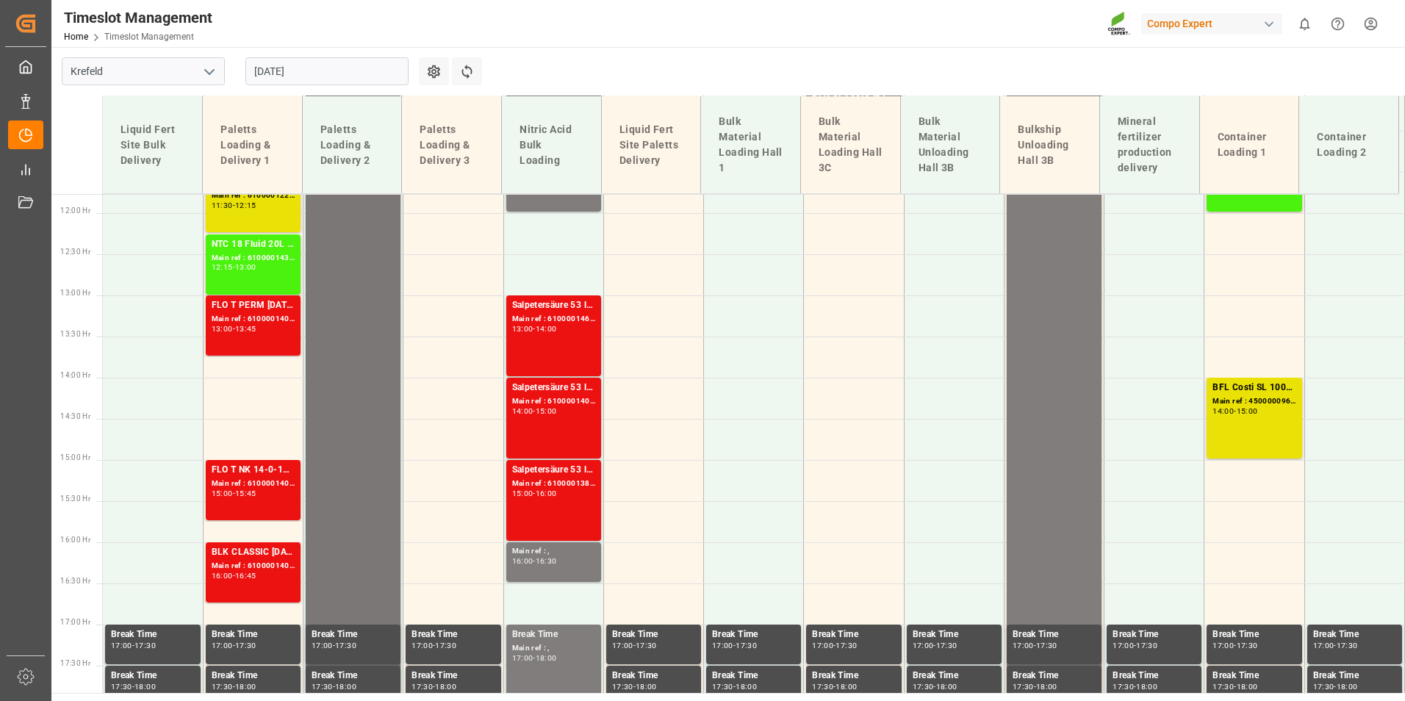
scroll to position [1336, 0]
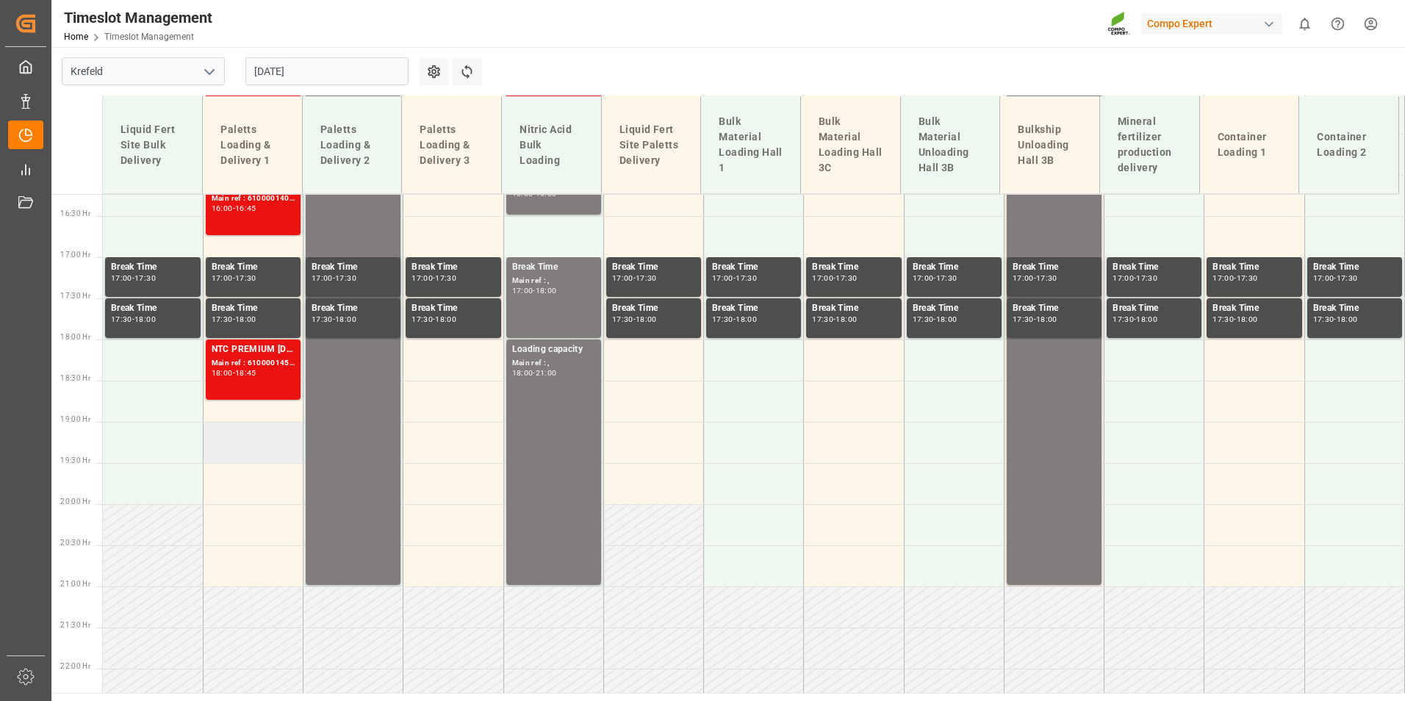
click at [251, 449] on td at bounding box center [253, 442] width 100 height 41
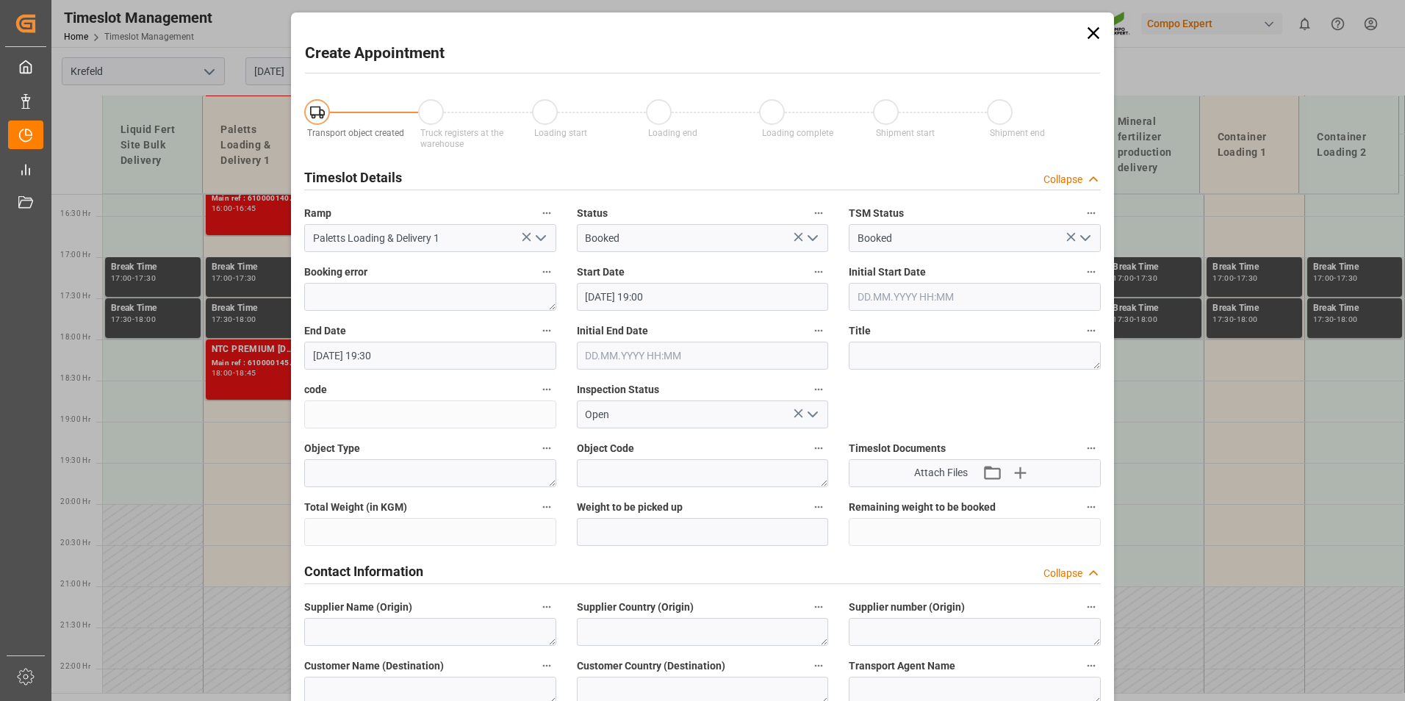
type input "28.08.2025 19:00"
type input "28.08.2025 19:30"
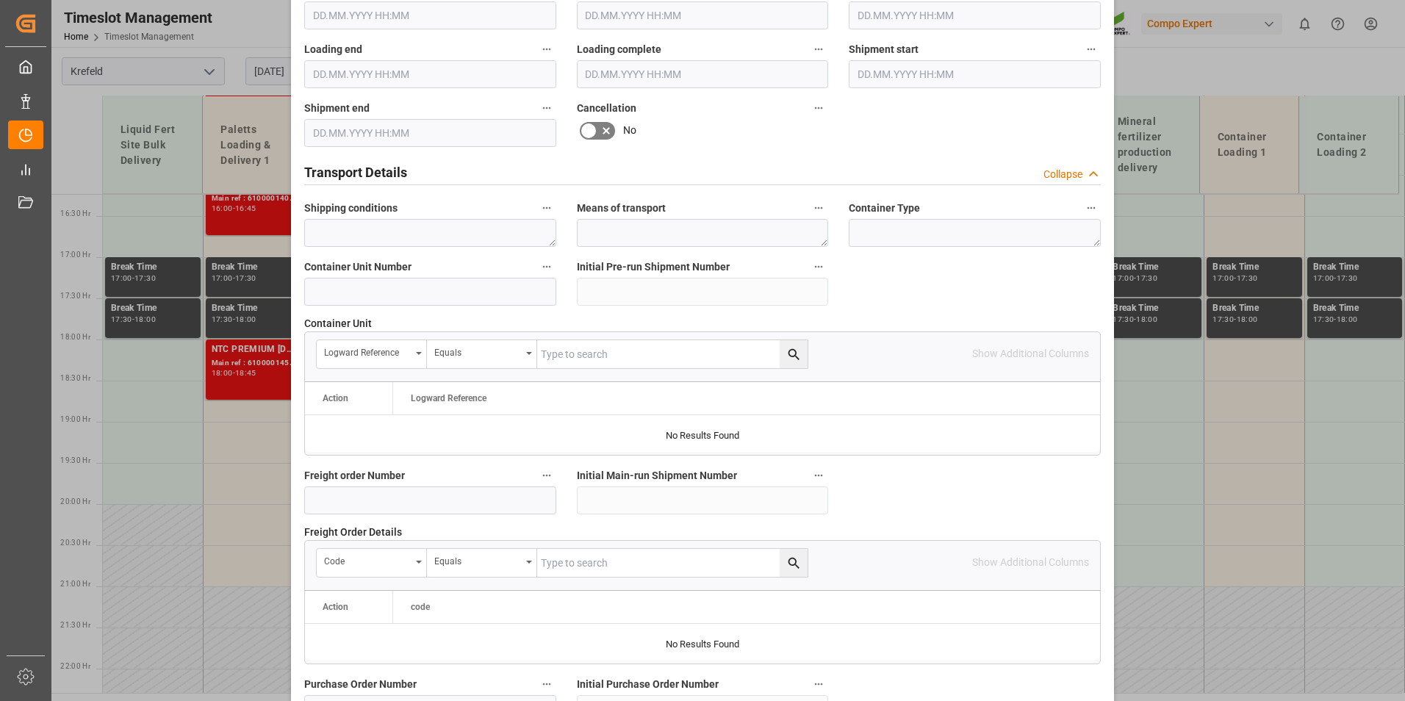
scroll to position [1029, 0]
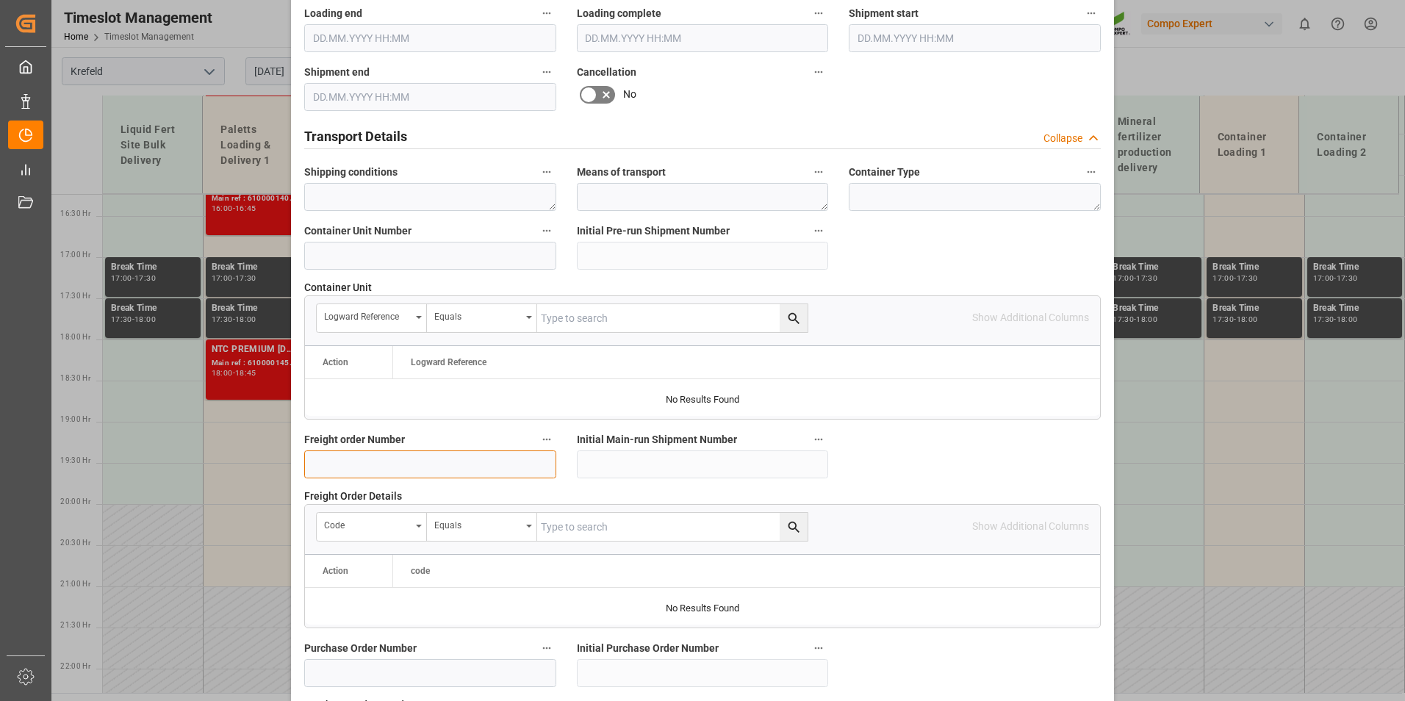
click at [386, 466] on input at bounding box center [430, 464] width 252 height 28
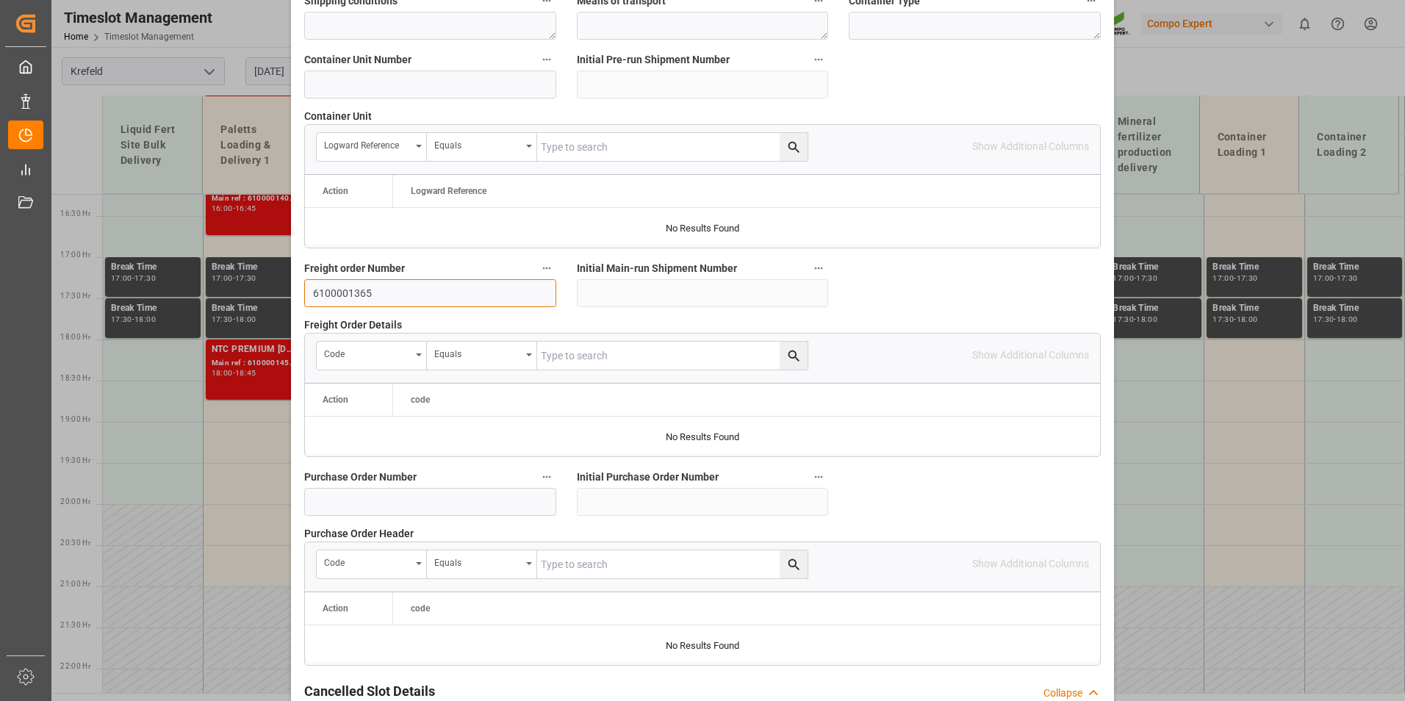
scroll to position [1338, 0]
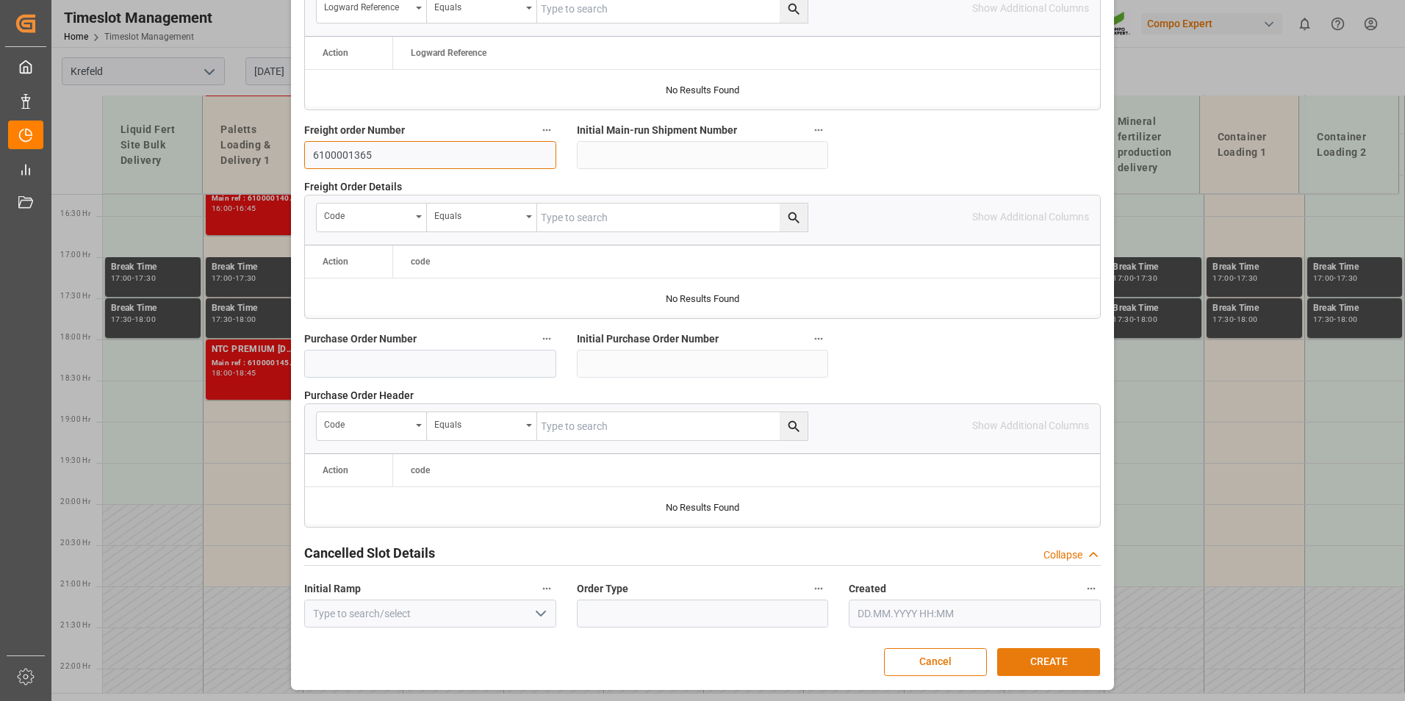
type input "6100001365"
click at [1053, 653] on button "CREATE" at bounding box center [1048, 662] width 103 height 28
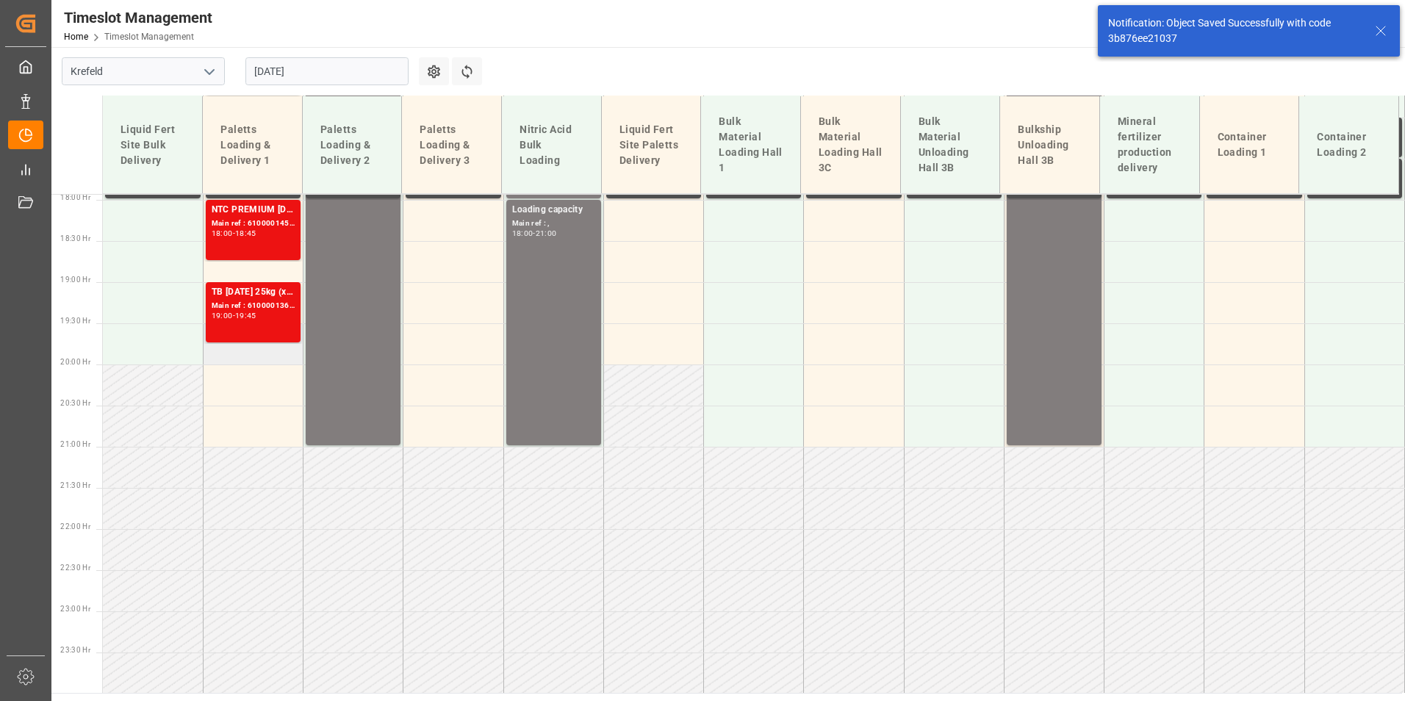
scroll to position [1477, 0]
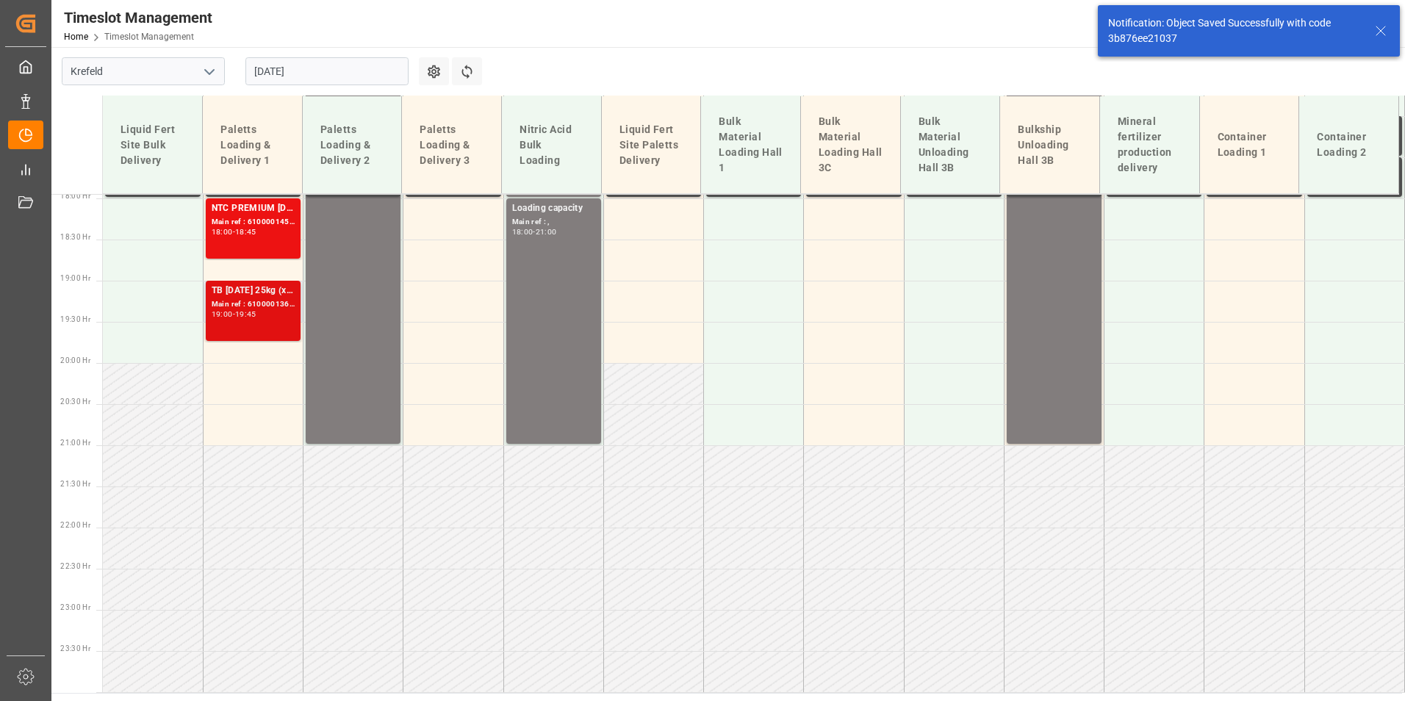
click at [233, 312] on div "-" at bounding box center [234, 314] width 2 height 7
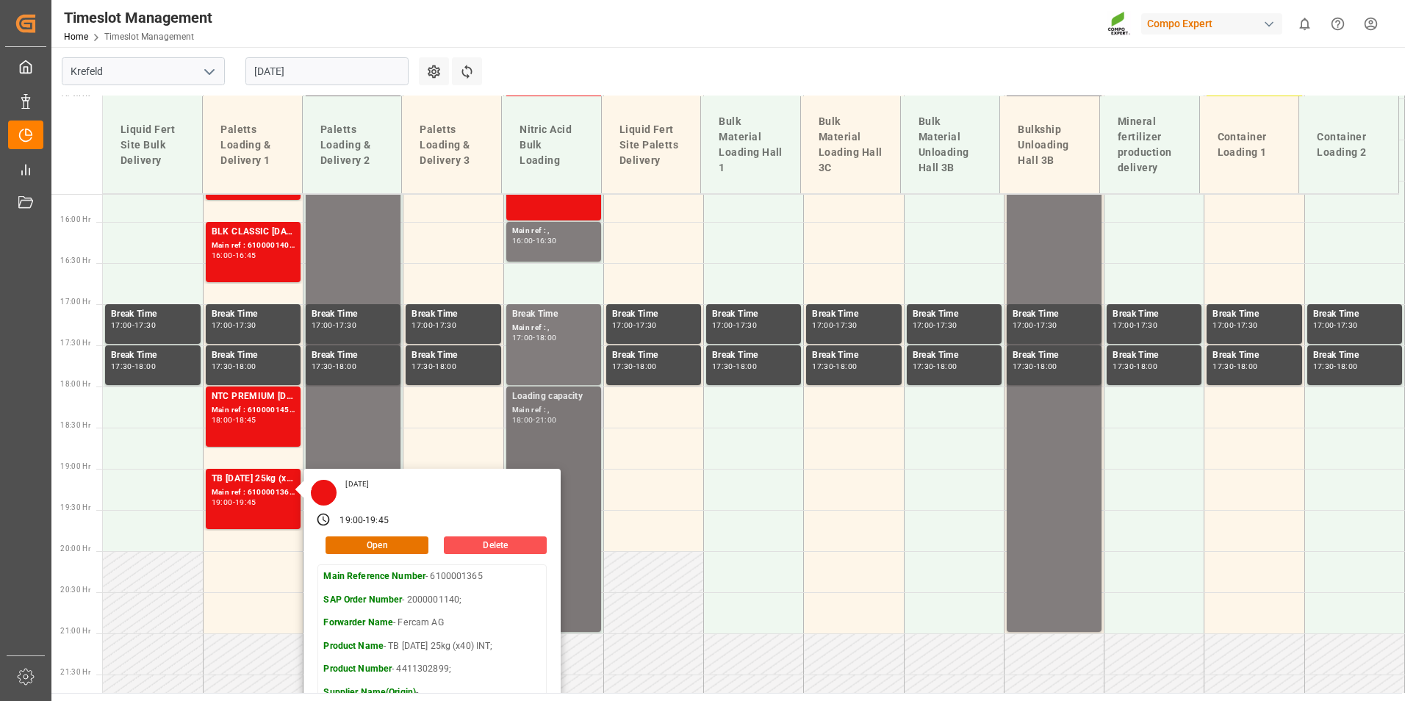
scroll to position [1110, 0]
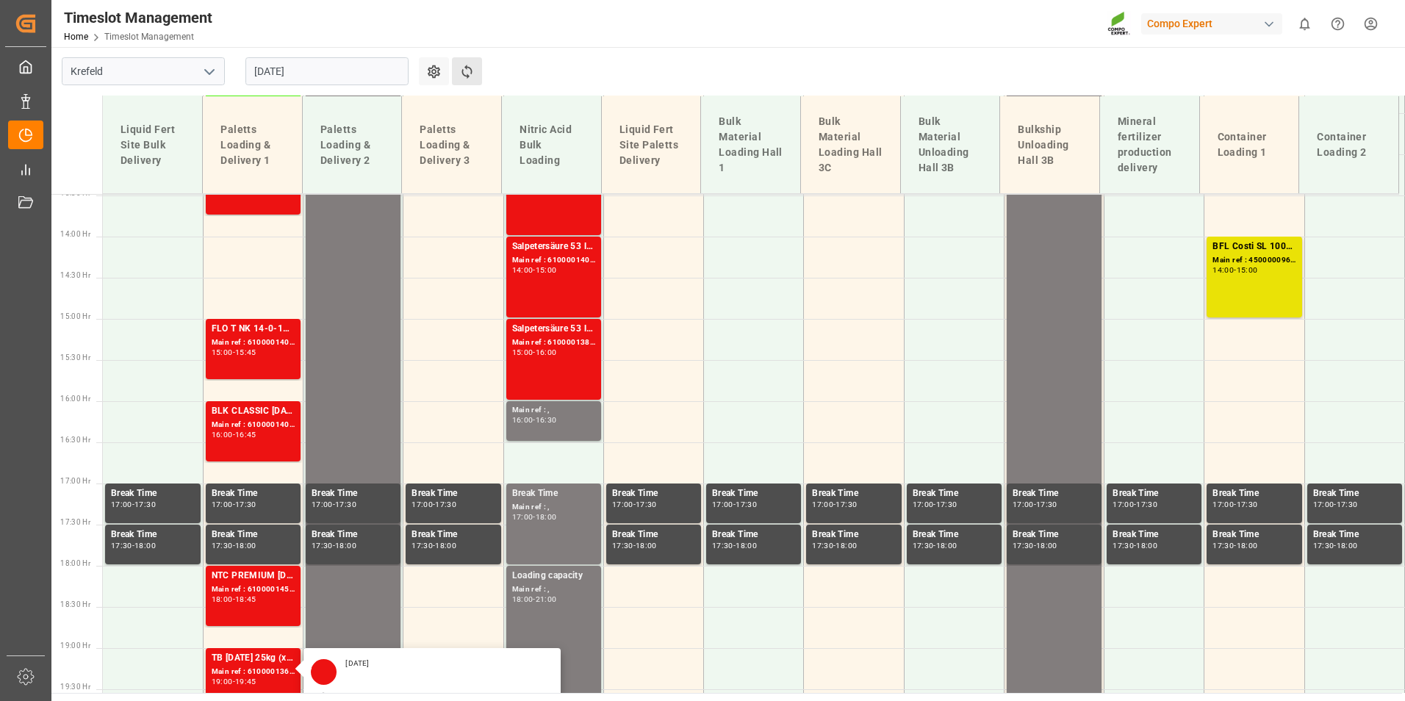
click at [468, 82] on button "Refresh Time Slots" at bounding box center [467, 71] width 30 height 28
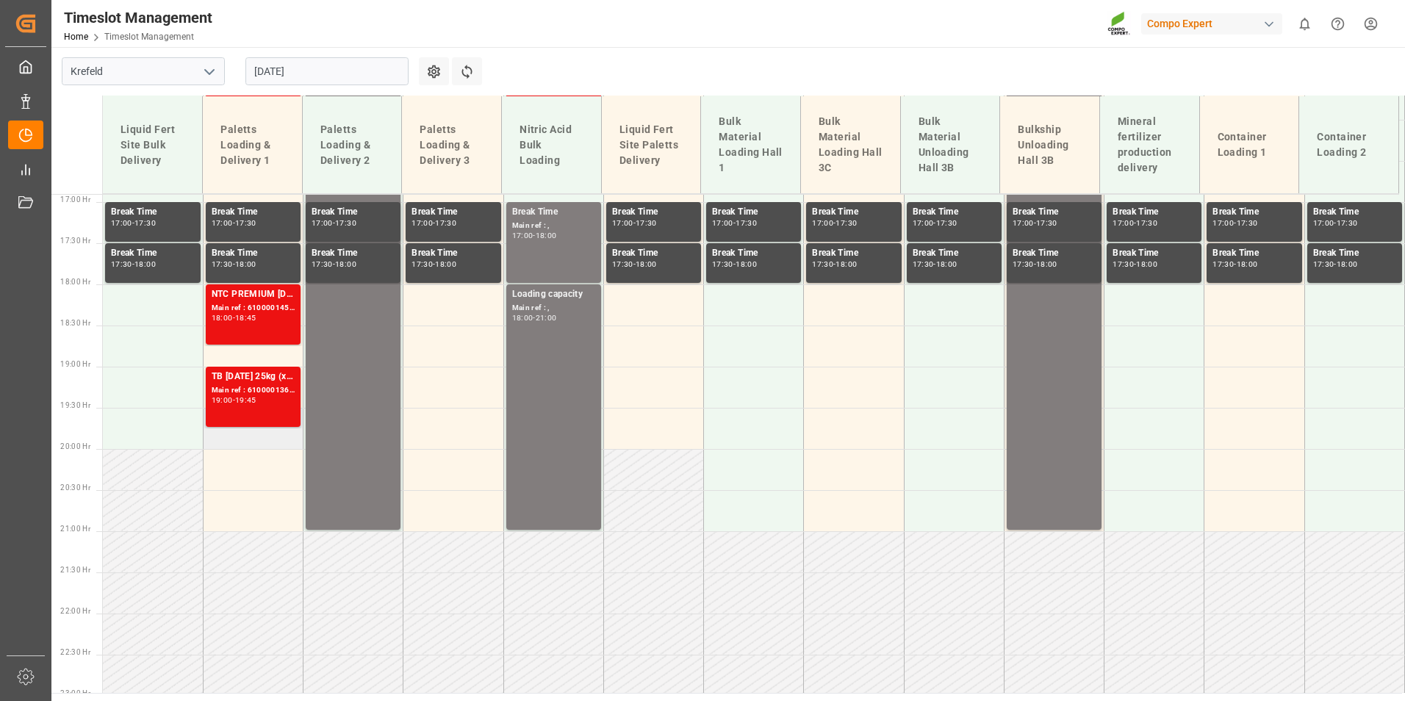
scroll to position [1409, 0]
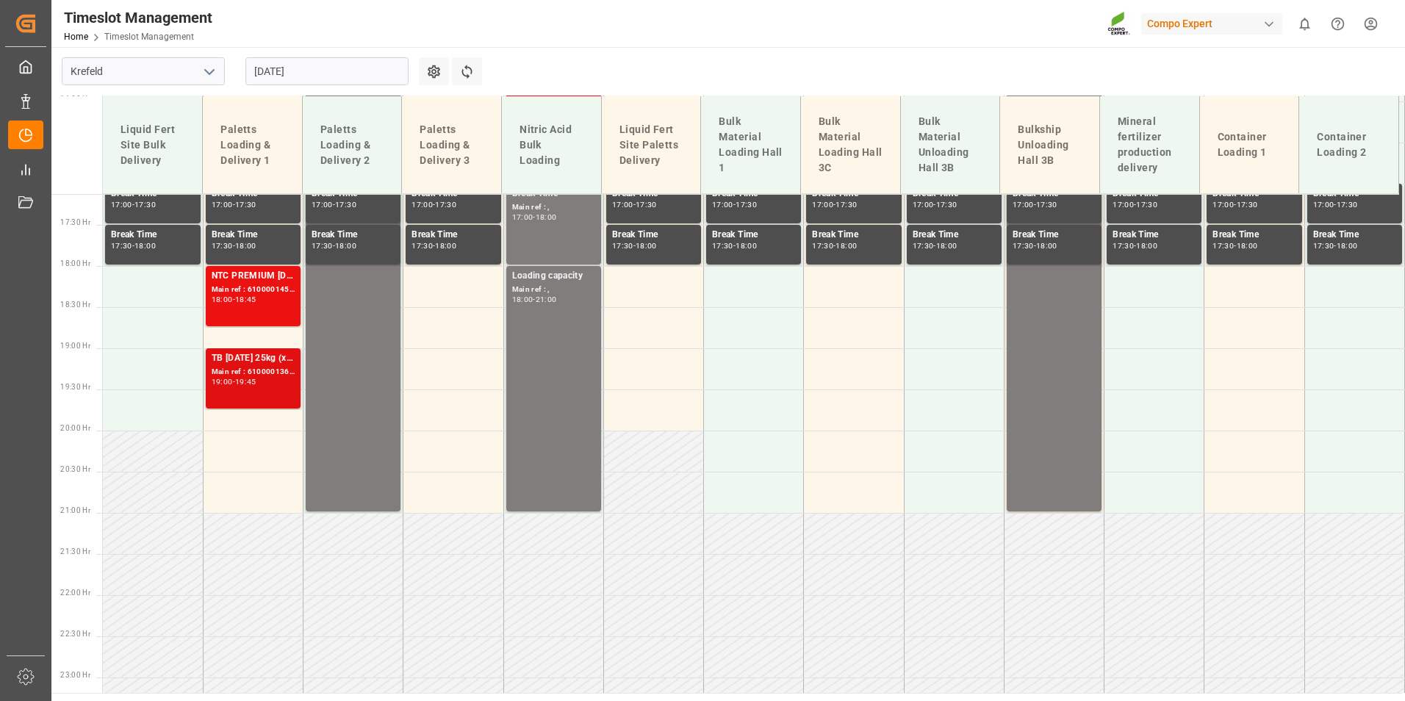
click at [247, 392] on div "TB 16-8-12 25kg (x40) INT; Main ref : 6100001365, 2000001140; 19:00 - 19:45" at bounding box center [253, 378] width 83 height 54
click at [240, 290] on div "Main ref : 6100001456, 2000001059;" at bounding box center [253, 290] width 83 height 12
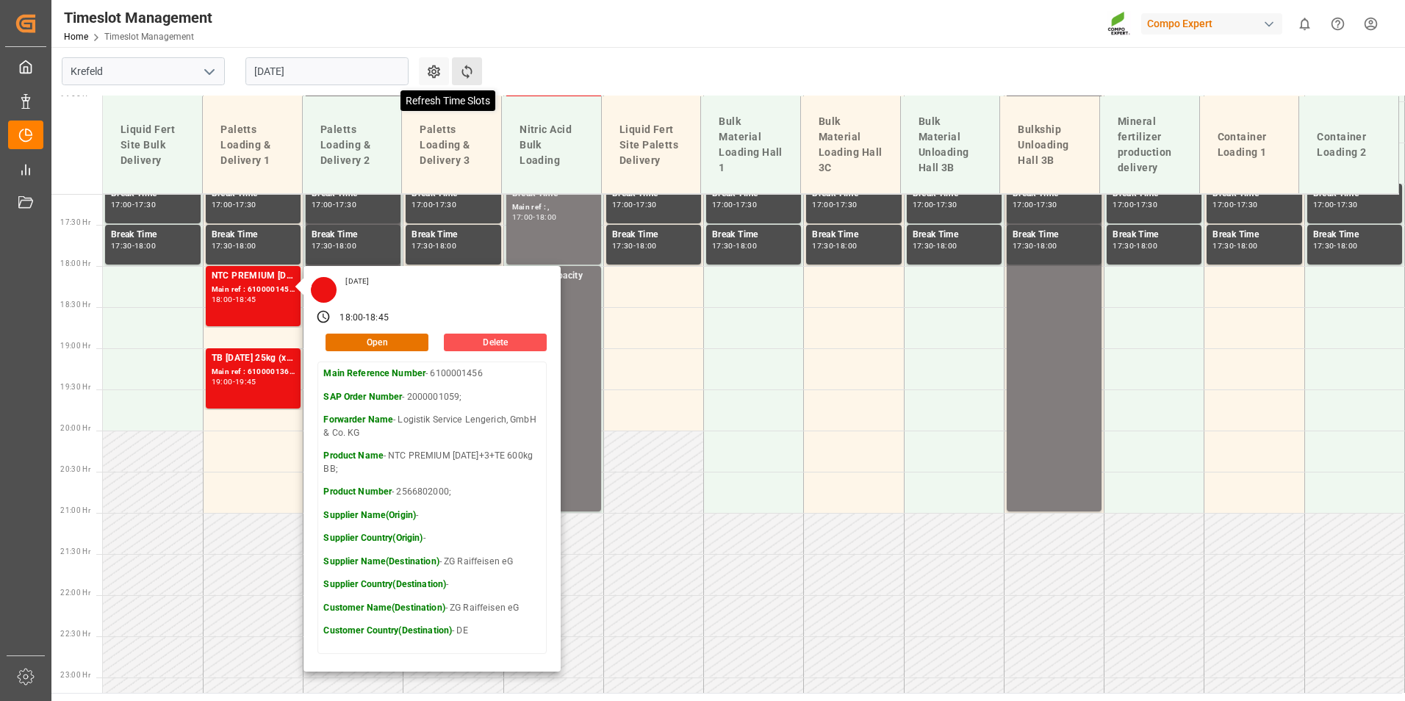
click at [472, 72] on icon at bounding box center [466, 71] width 15 height 15
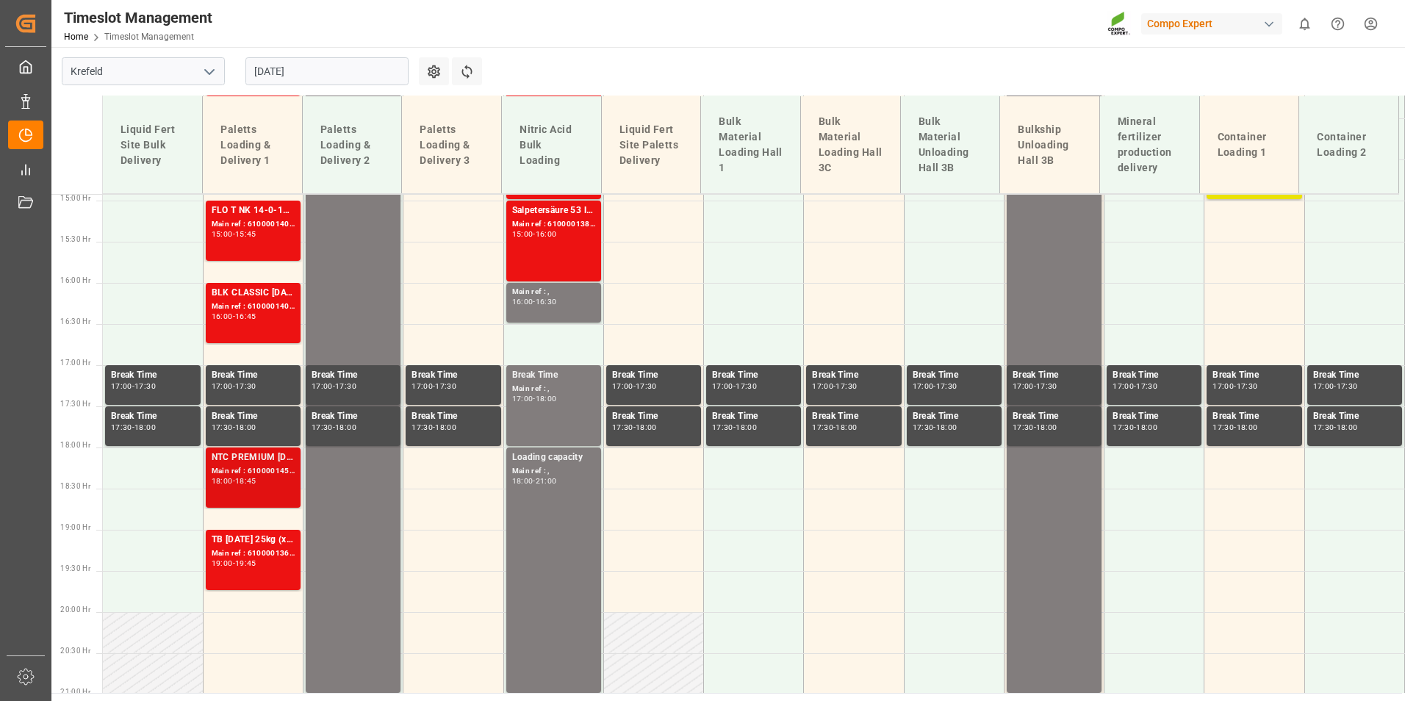
scroll to position [1262, 0]
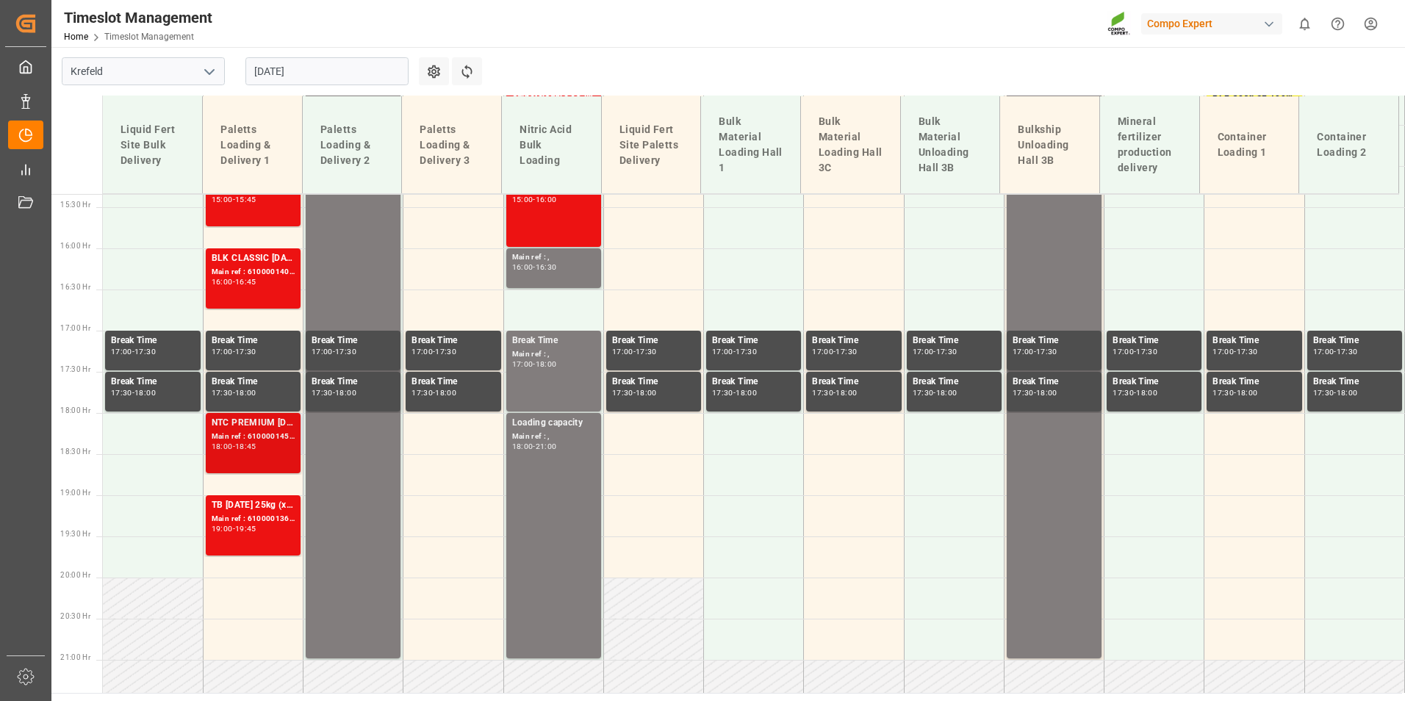
click at [245, 428] on div "NTC PREMIUM [DATE]+3+TE 600kg BB;" at bounding box center [253, 423] width 83 height 15
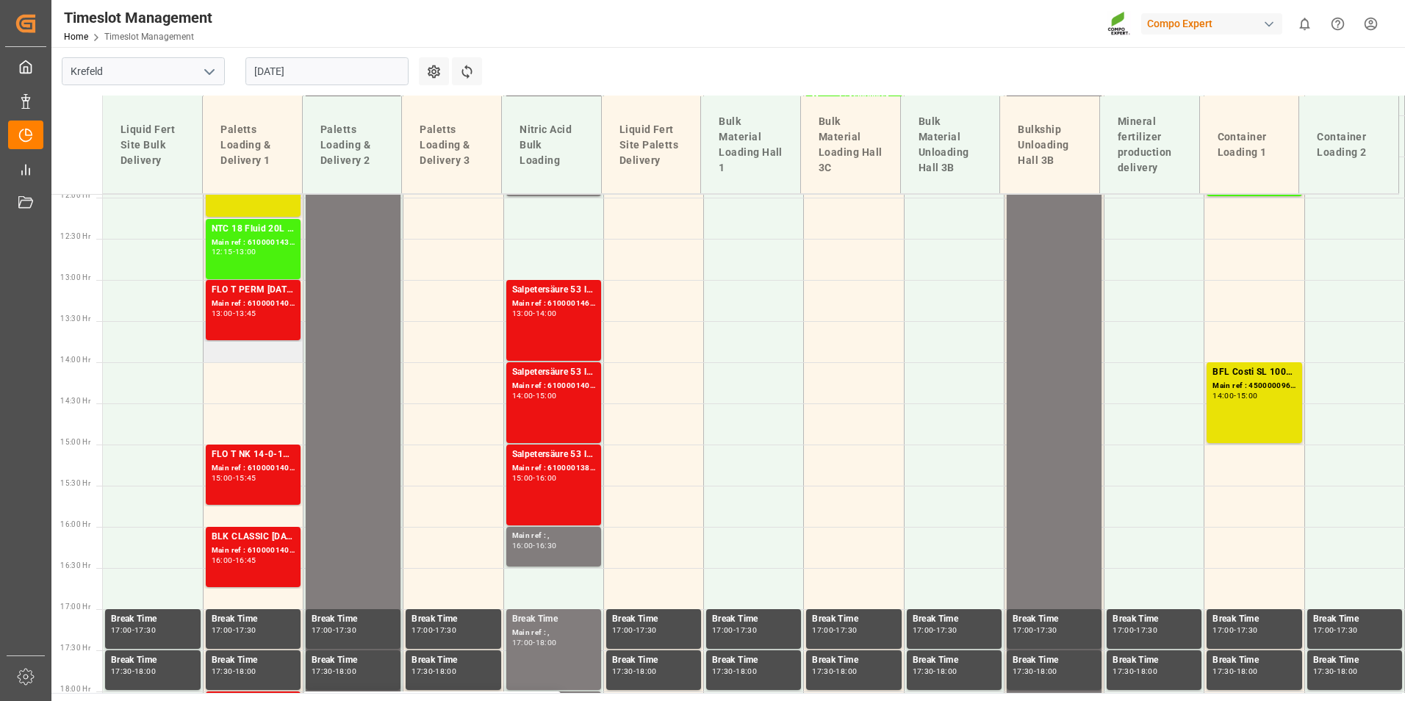
scroll to position [968, 0]
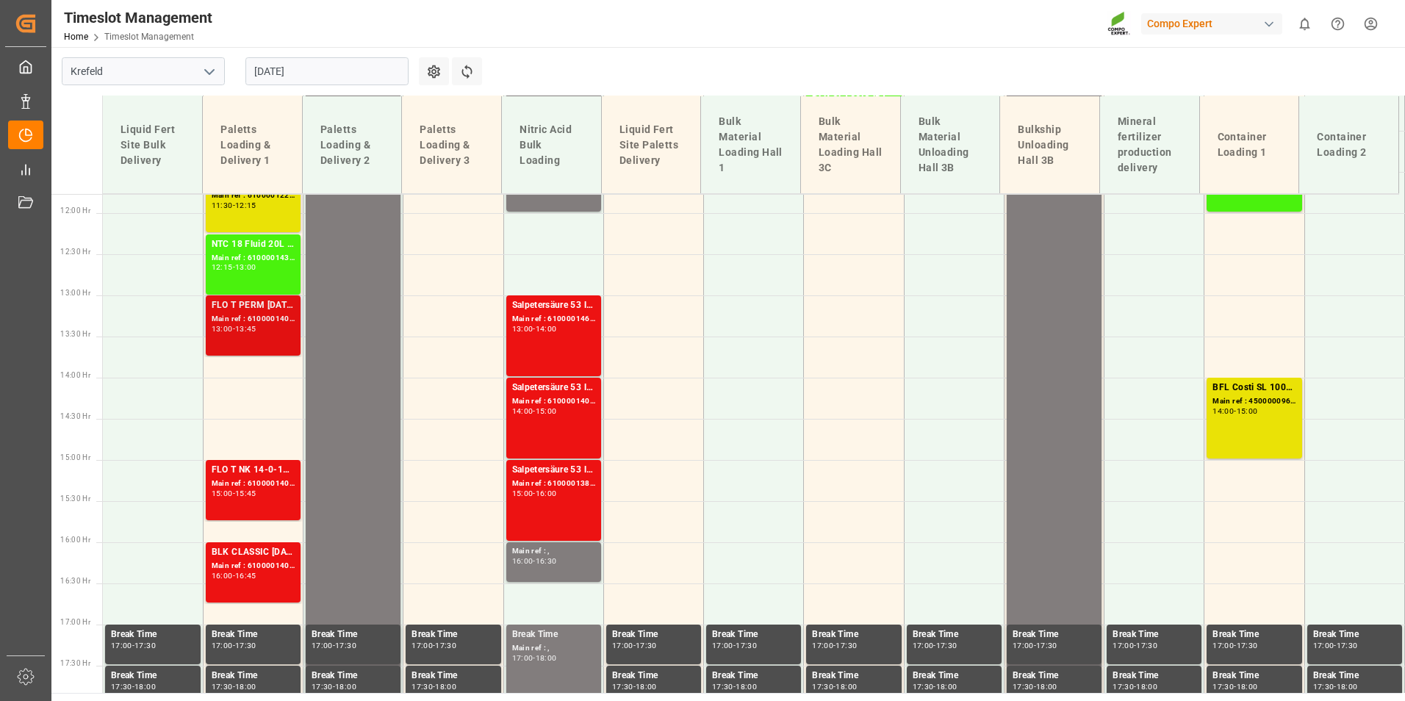
click at [260, 341] on div "FLO T PERM 16-7-15 25kg (x40) INT;FLO T NK 14-0-19 25kg (x40) INT;SUPER FLO T T…" at bounding box center [253, 325] width 83 height 54
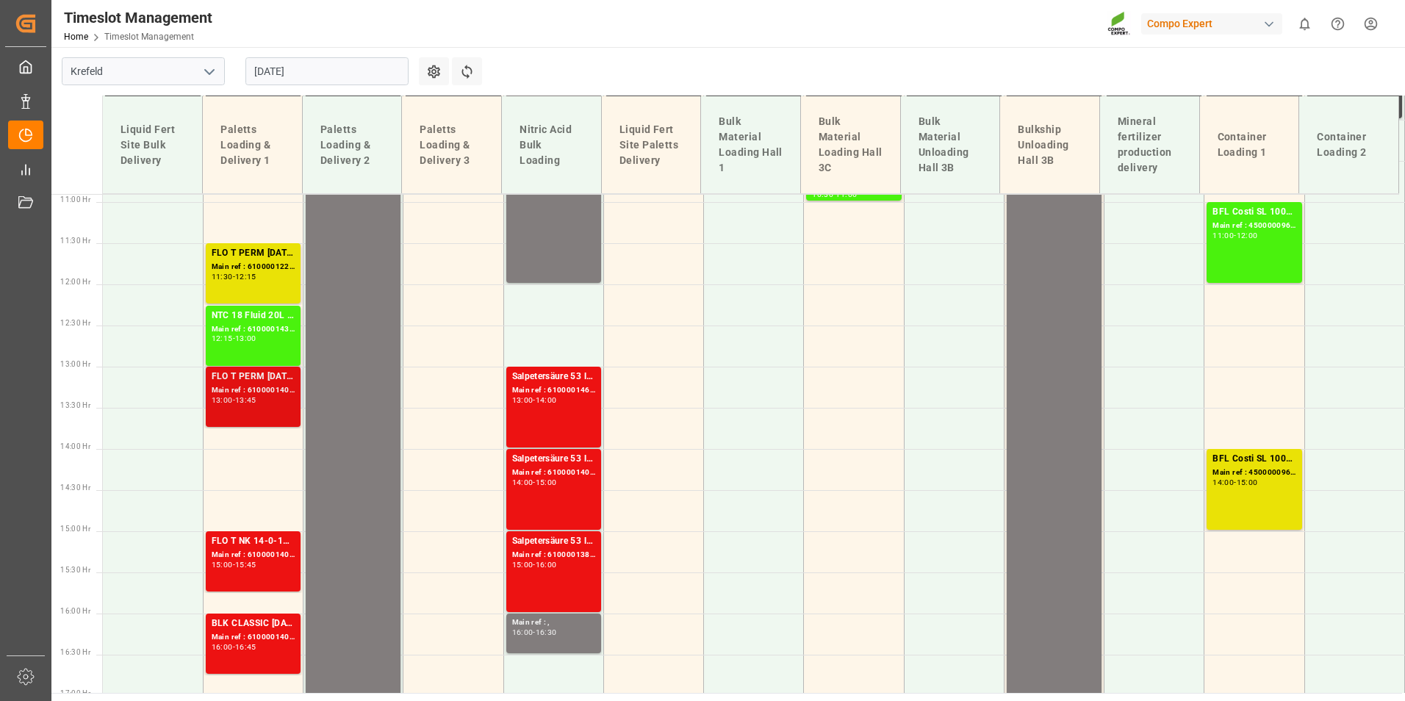
scroll to position [822, 0]
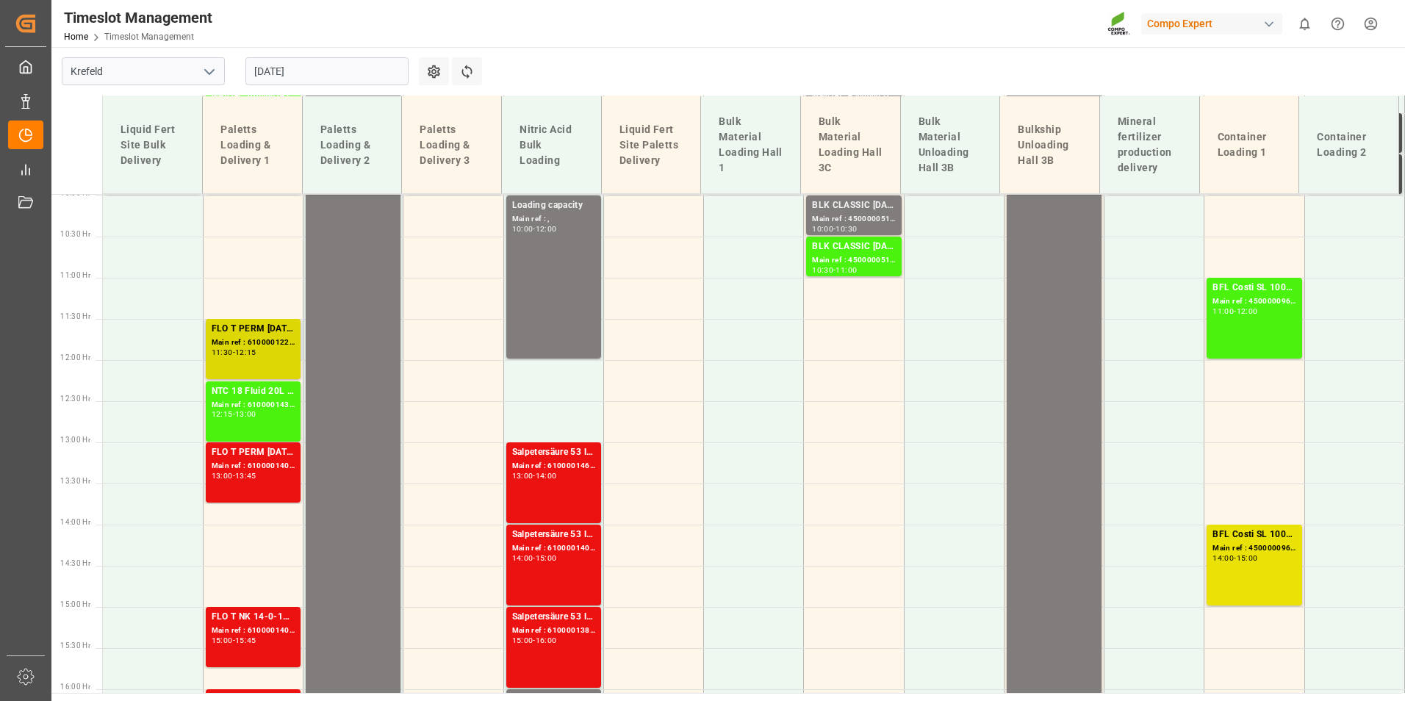
click at [256, 325] on div "FLO T PERM [DATE] 25kg (x40) INT;" at bounding box center [253, 329] width 83 height 15
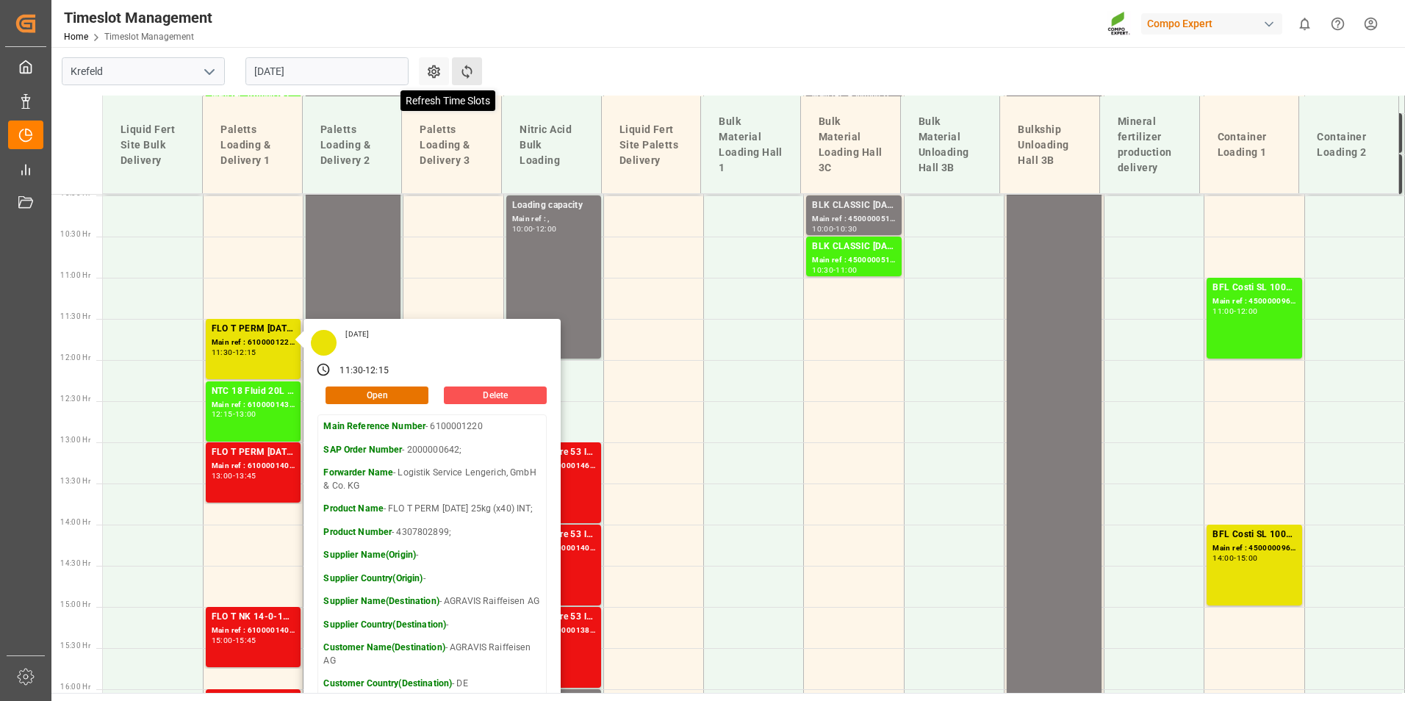
click at [468, 69] on icon at bounding box center [466, 71] width 15 height 15
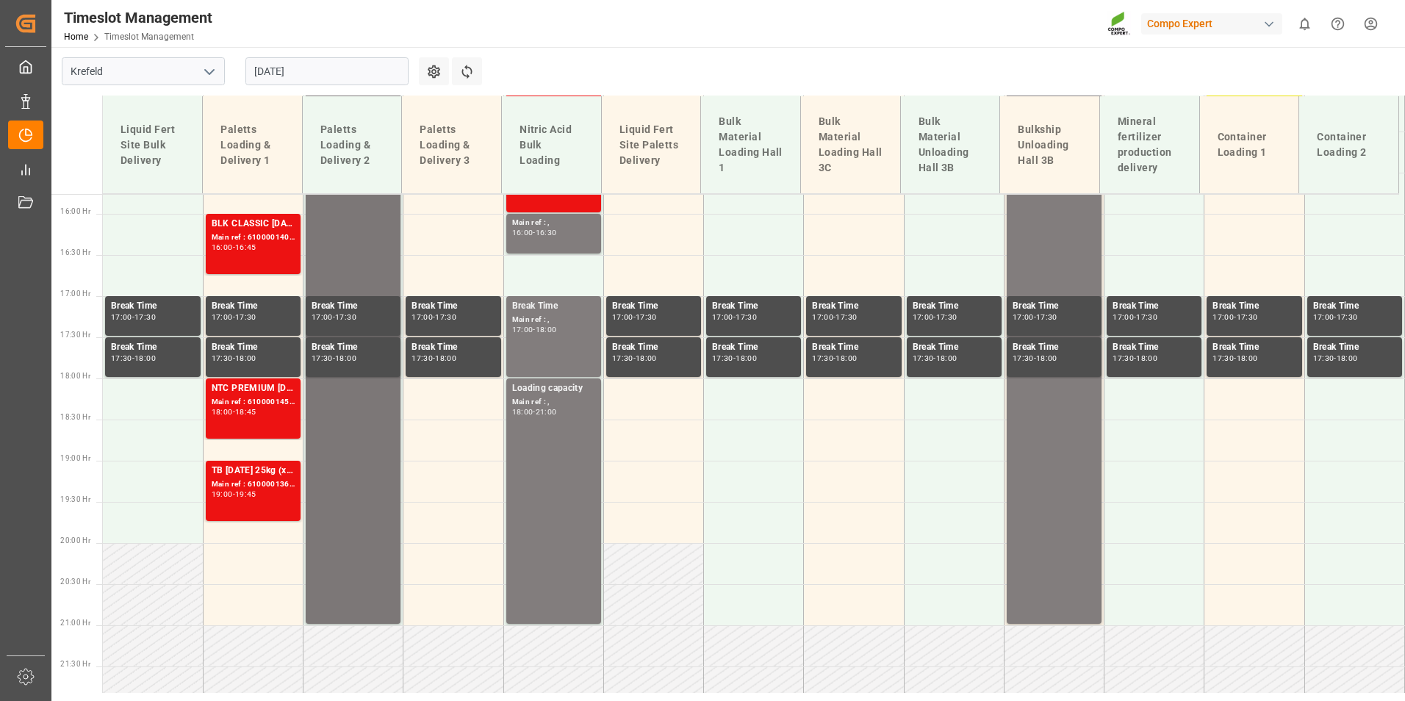
scroll to position [1477, 0]
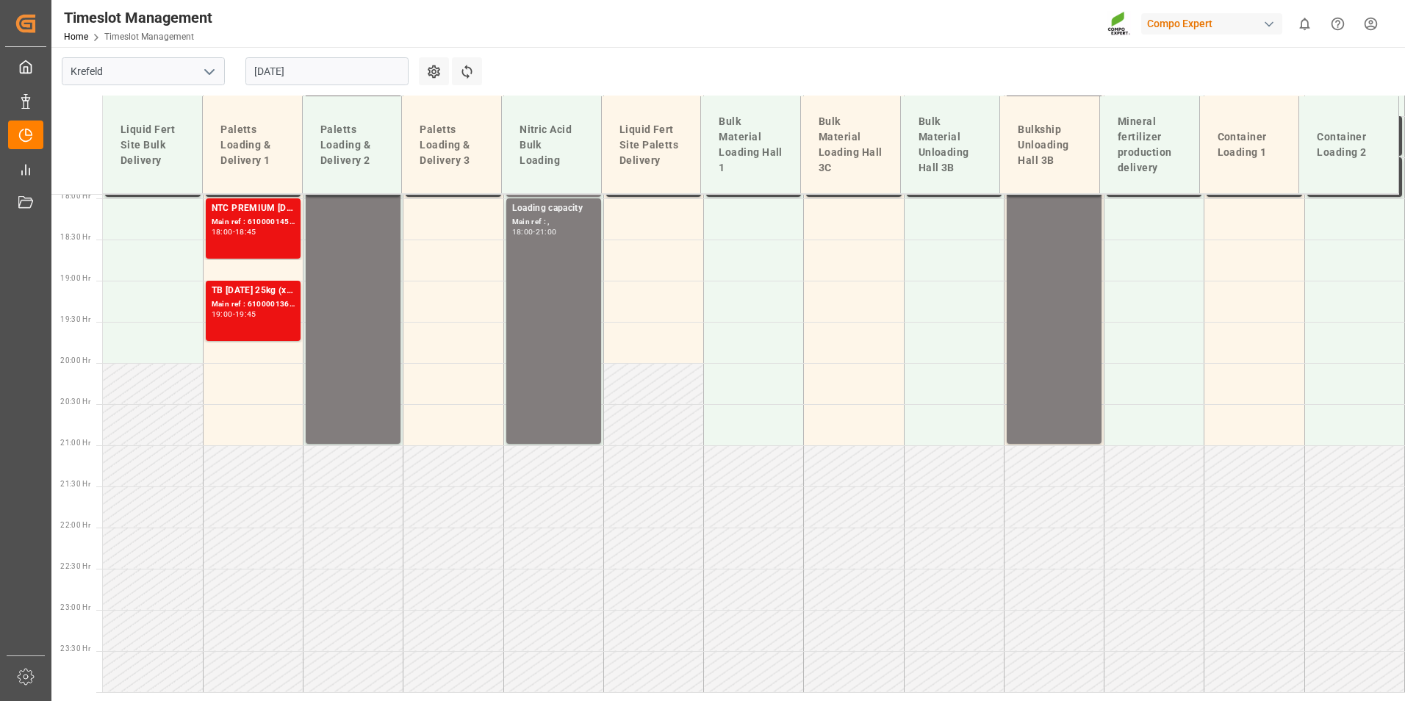
click at [248, 186] on td "Paletts Loading & Delivery 1" at bounding box center [253, 145] width 100 height 98
click at [276, 218] on div "Main ref : 6100001456, 2000001059;" at bounding box center [253, 222] width 83 height 12
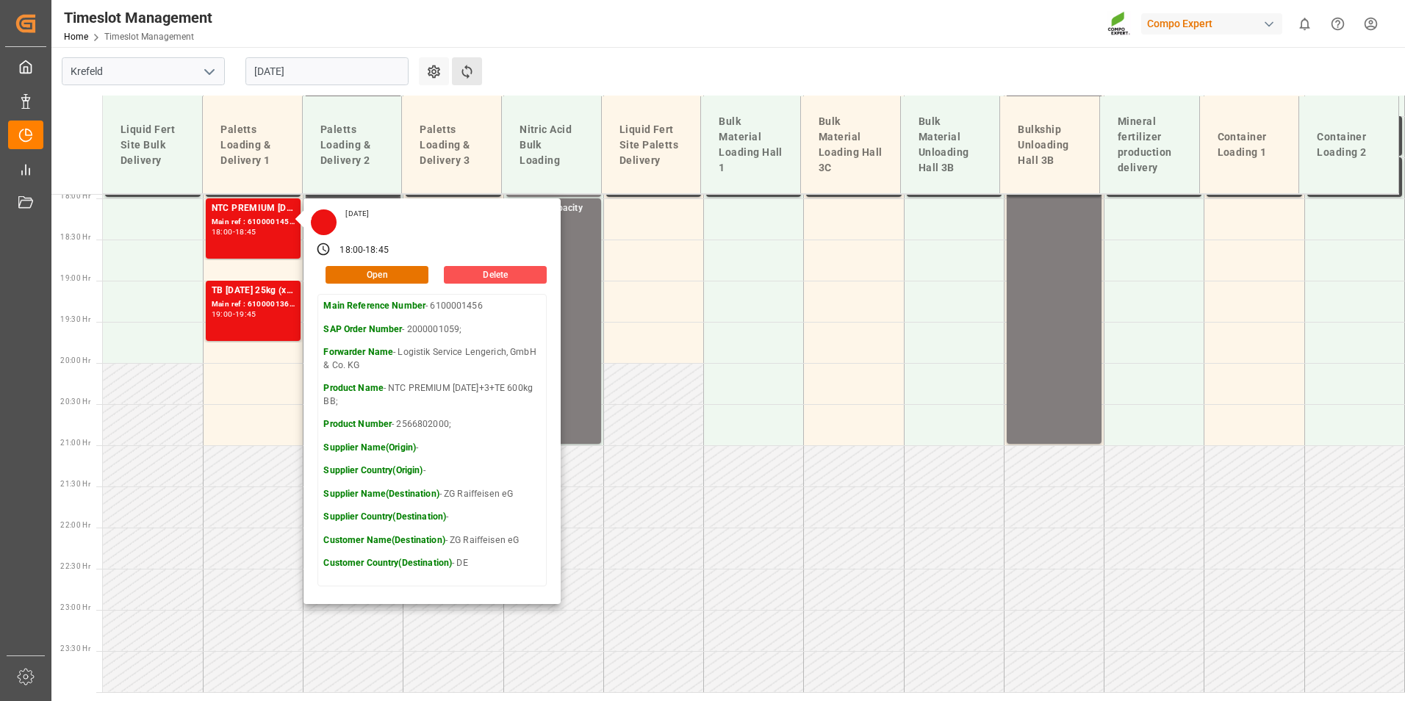
click at [454, 67] on button "Refresh Time Slots" at bounding box center [467, 71] width 30 height 28
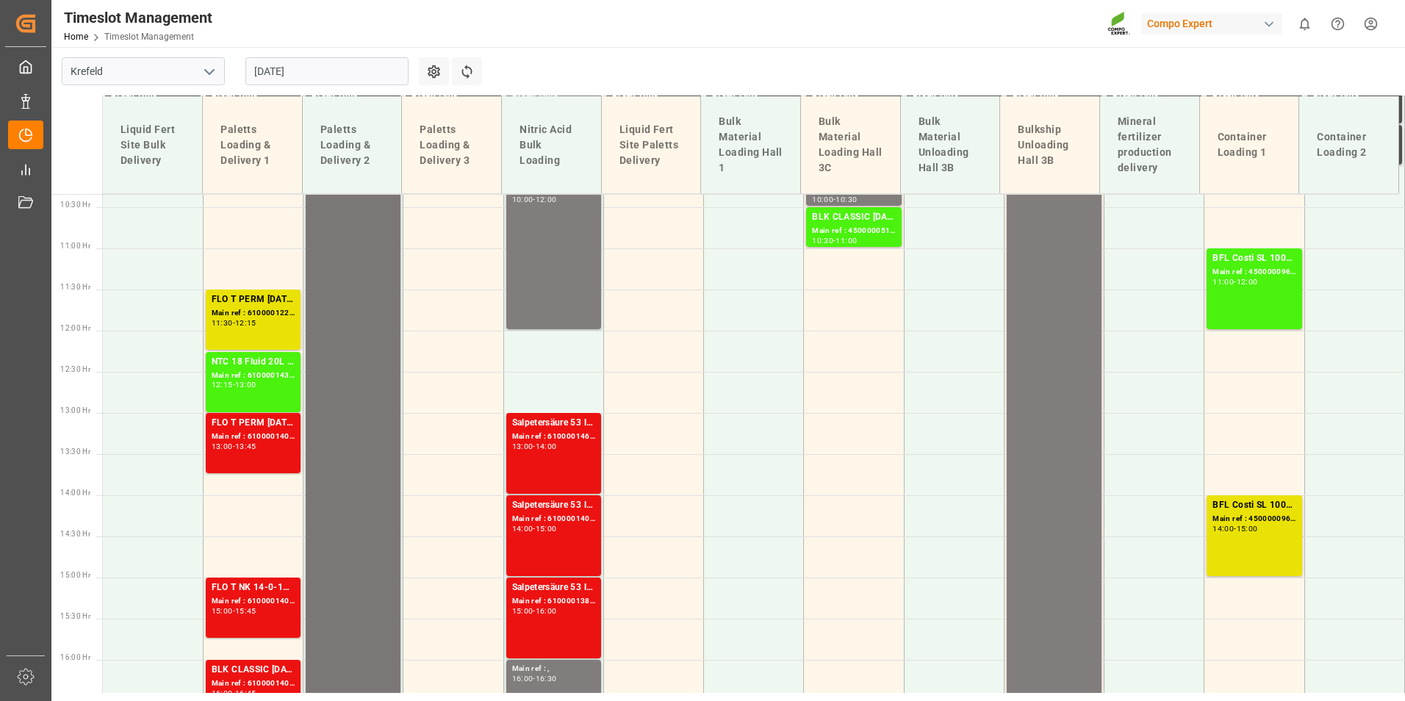
scroll to position [748, 0]
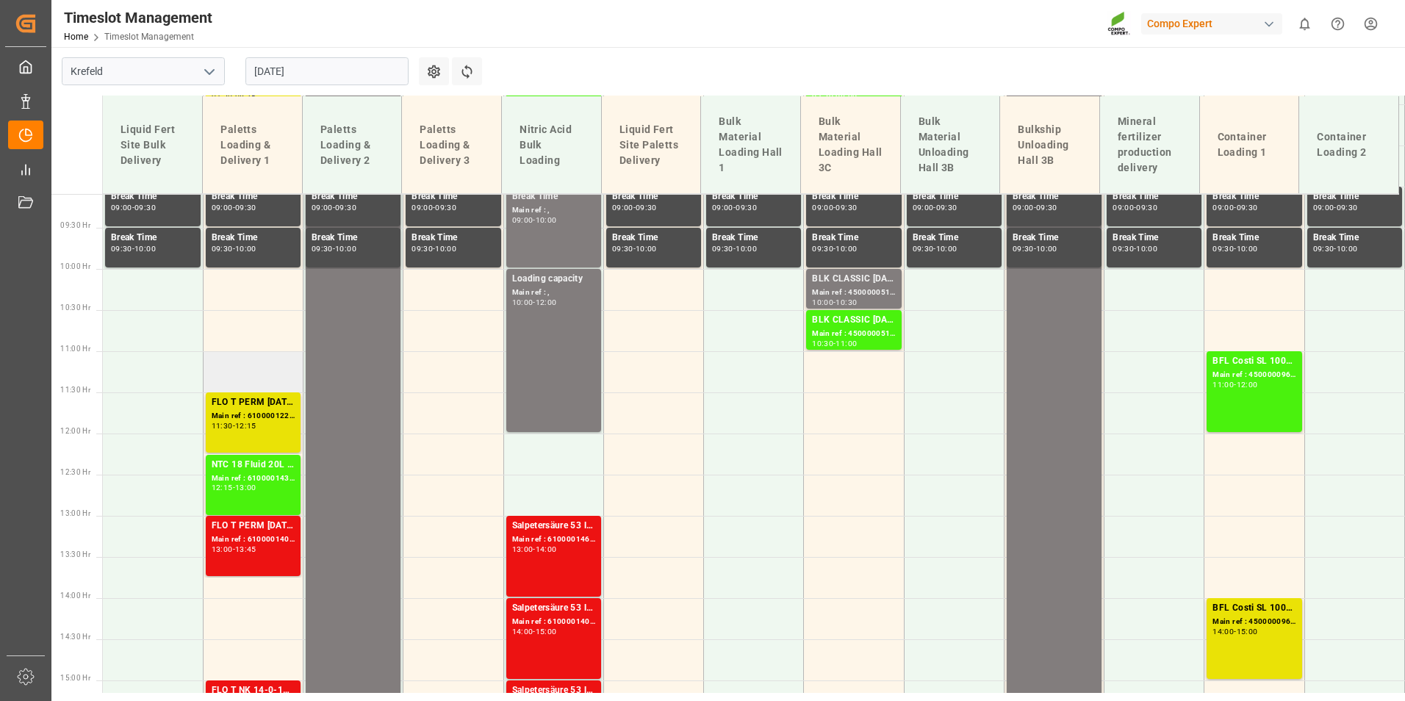
click at [231, 368] on td at bounding box center [253, 371] width 100 height 41
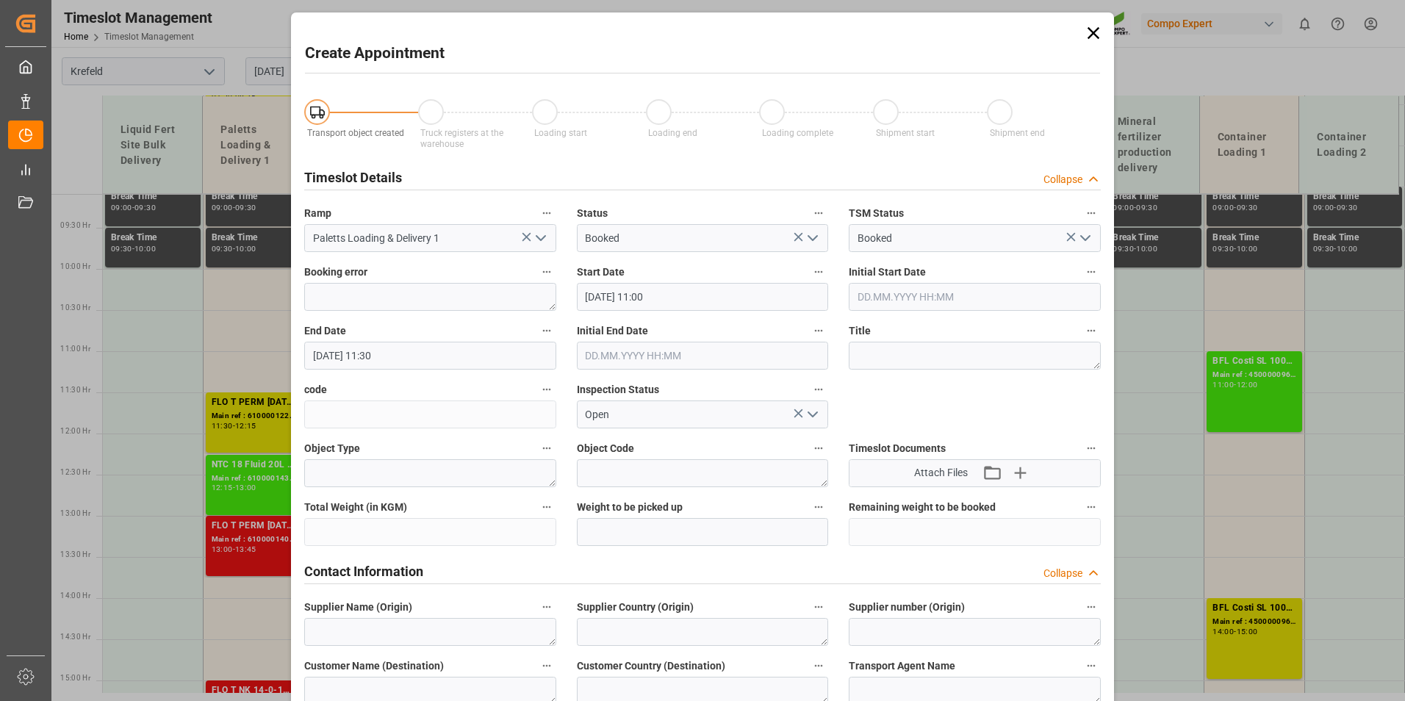
type input "28.08.2025 11:00"
type input "28.08.2025 11:30"
click at [1086, 40] on icon at bounding box center [1093, 33] width 21 height 21
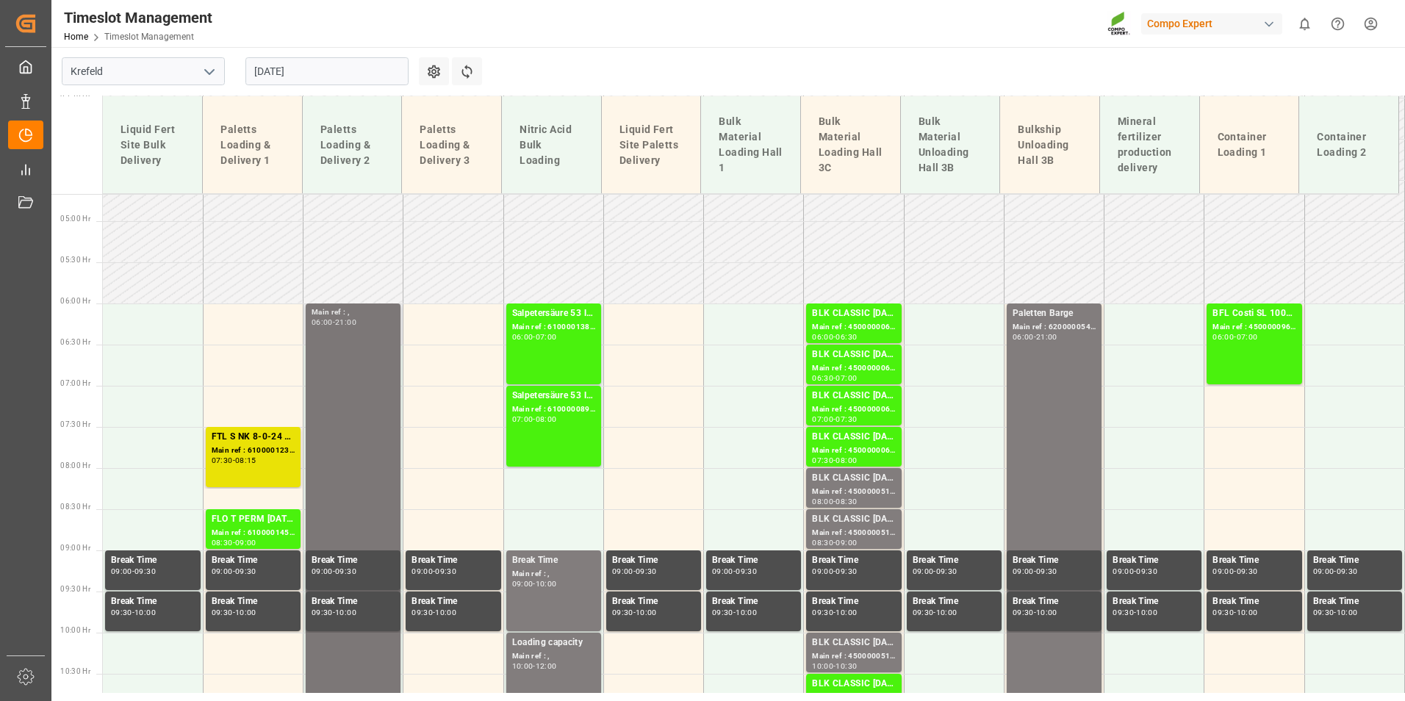
scroll to position [381, 0]
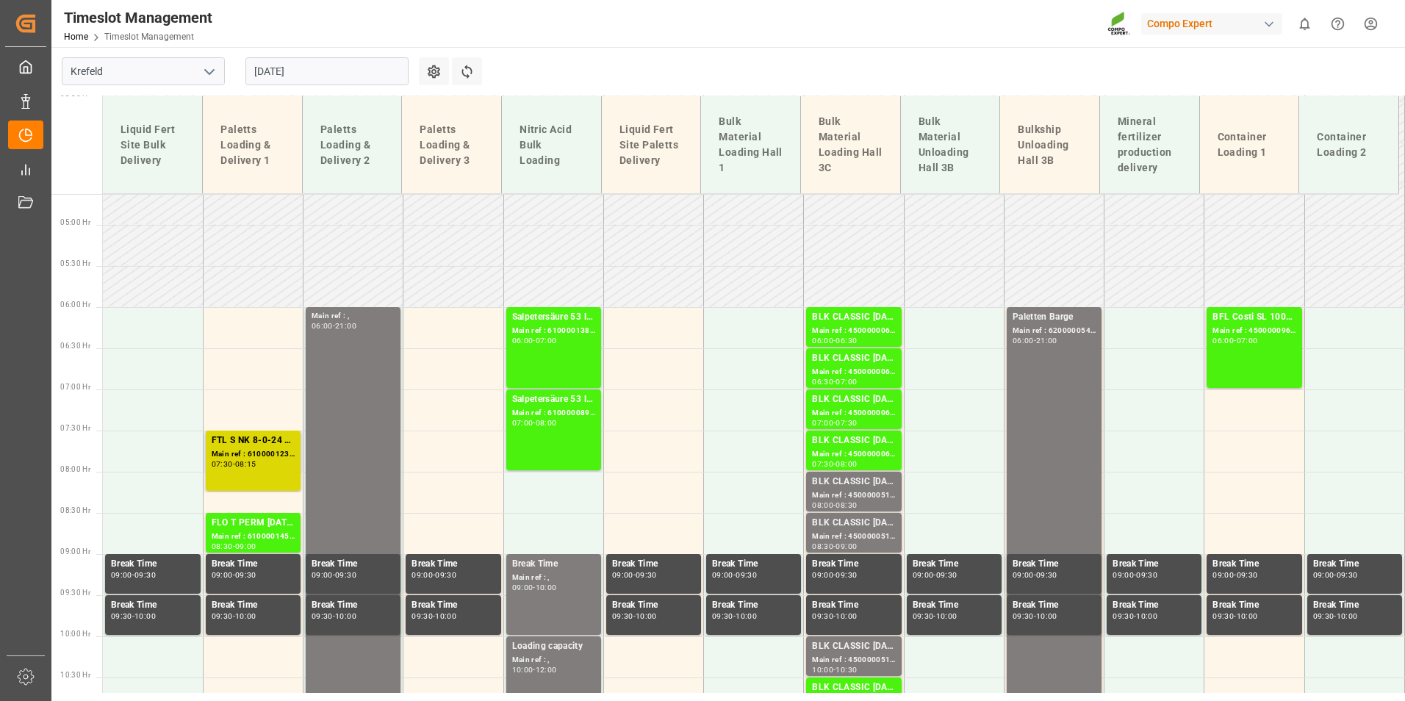
click at [265, 453] on div "Main ref : 6100001230, 2000000946;" at bounding box center [253, 454] width 83 height 12
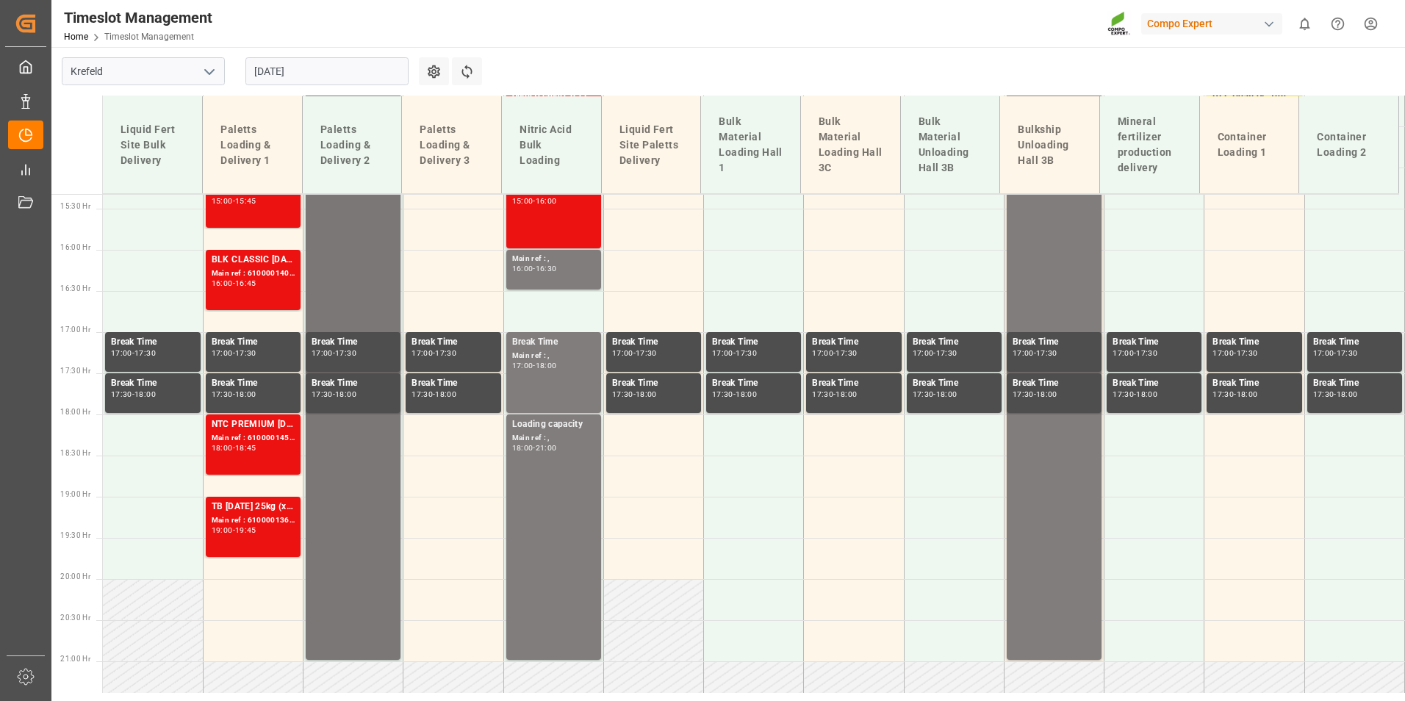
scroll to position [1262, 0]
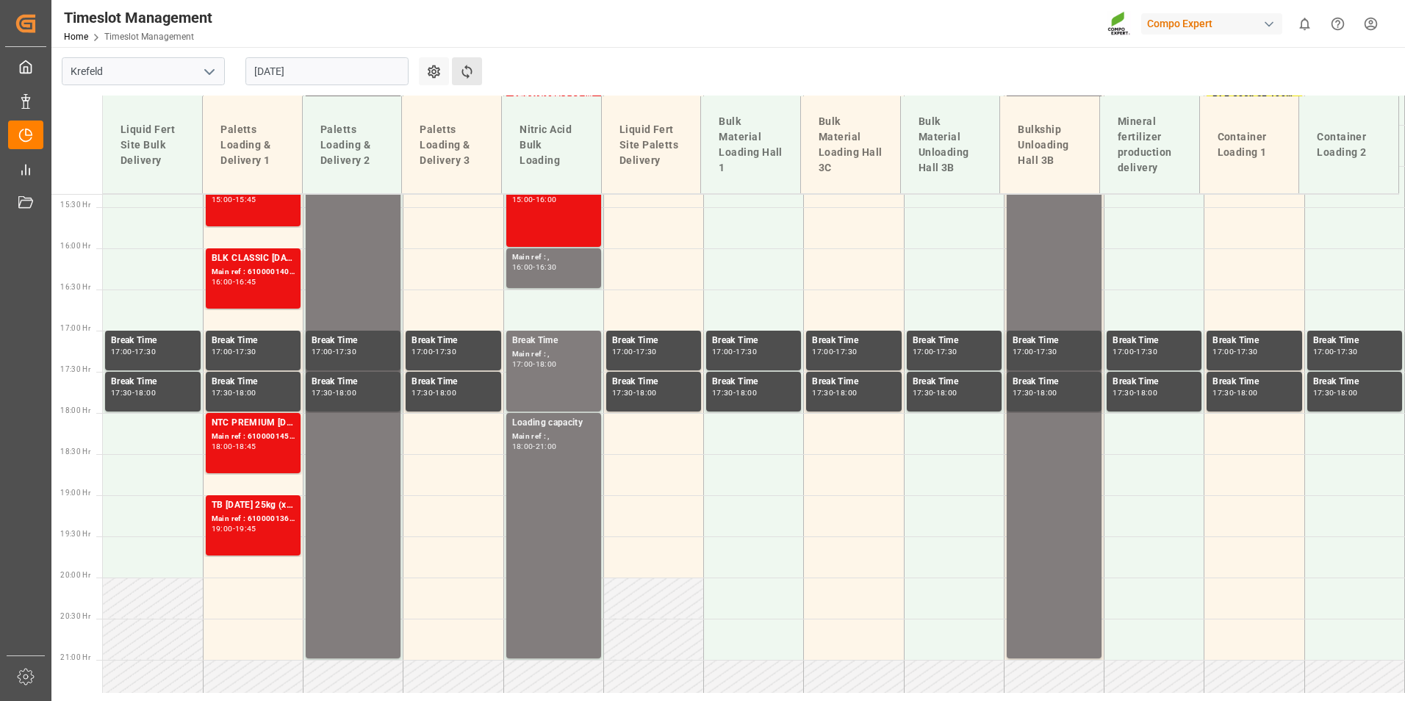
click at [459, 60] on button "Refresh Time Slots" at bounding box center [467, 71] width 30 height 28
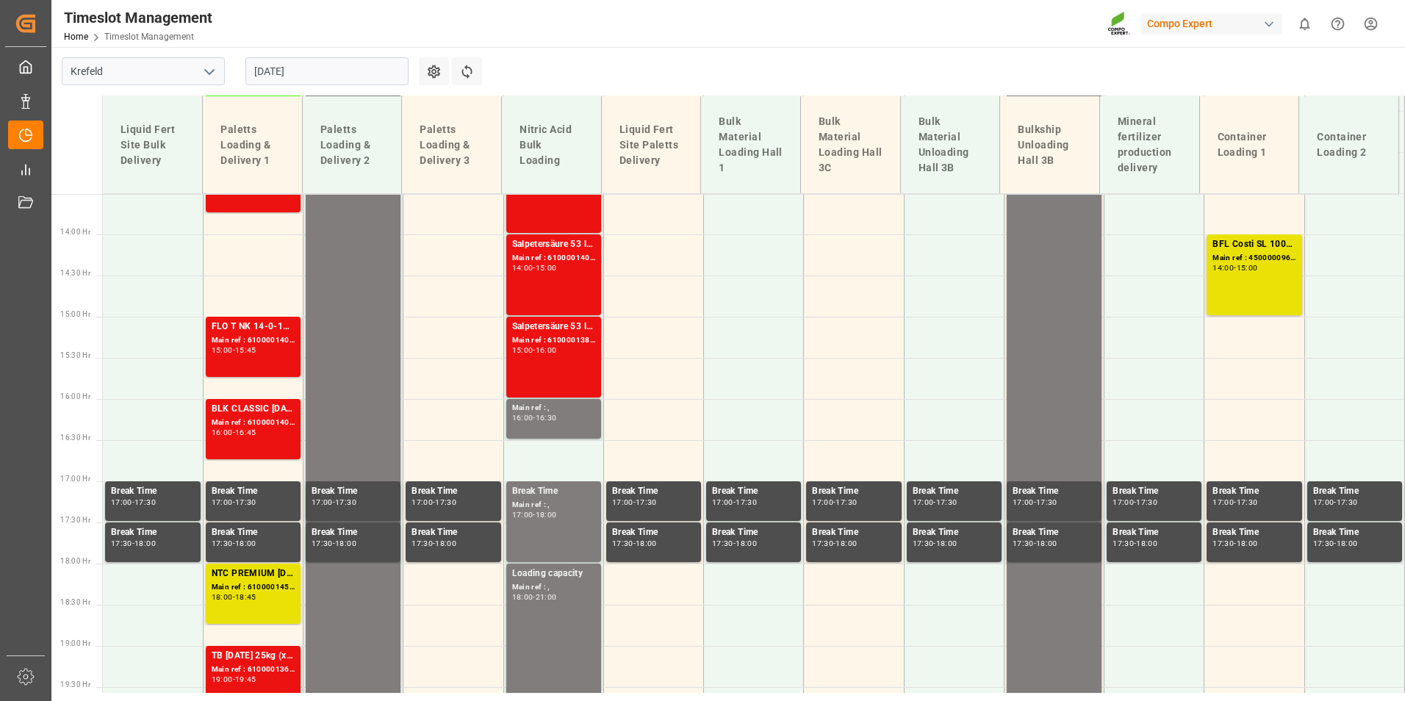
scroll to position [1189, 0]
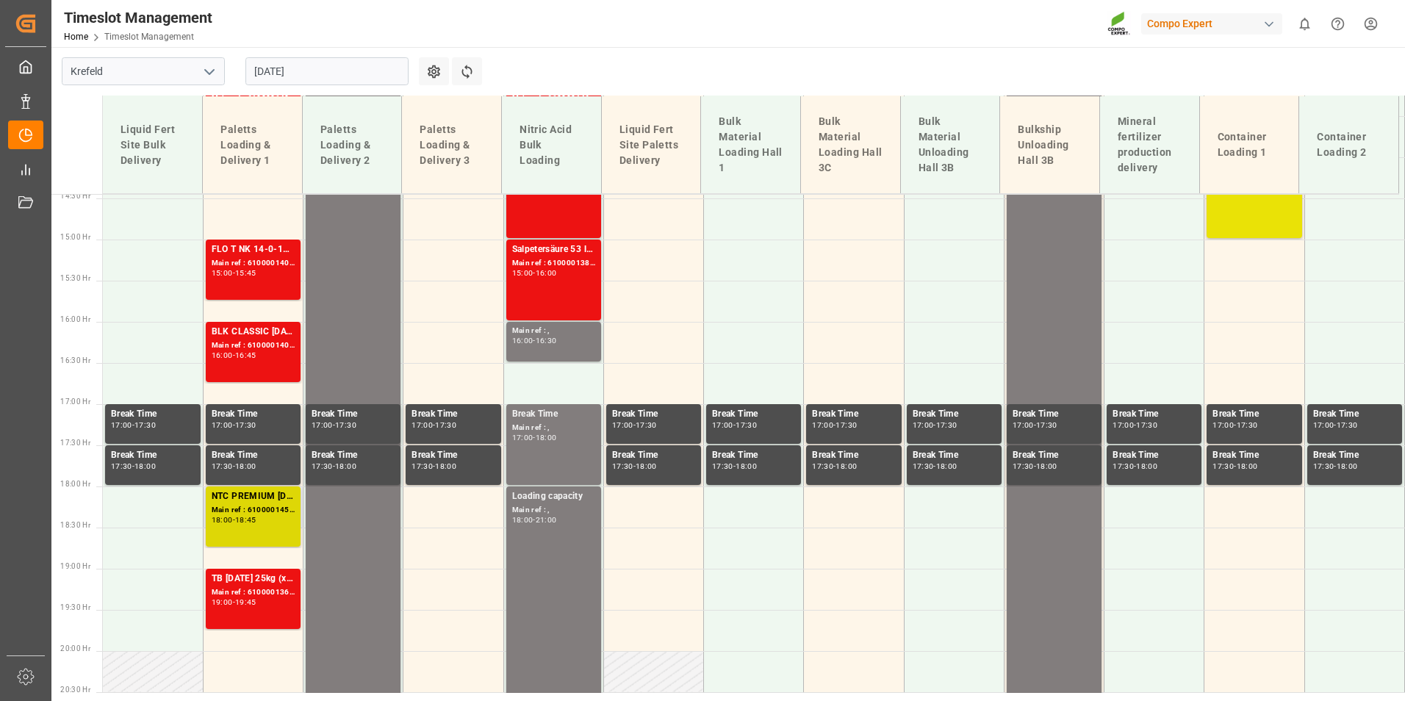
click at [234, 539] on div "NTC PREMIUM 15-3-20+3+TE 600kg BB; Main ref : 6100001456, 2000001059; 18:00 - 1…" at bounding box center [253, 516] width 83 height 54
click at [276, 348] on div "Main ref : 6100001409, 2000000217;" at bounding box center [253, 345] width 83 height 12
click at [295, 273] on div "FLO T NK 14-0-19 25kg (x40) INT;FLO T PERM 16-7-15 25kg (x40) INT;SUPER FLO T T…" at bounding box center [253, 270] width 95 height 60
click at [290, 358] on div "16:00 - 16:45" at bounding box center [253, 356] width 83 height 8
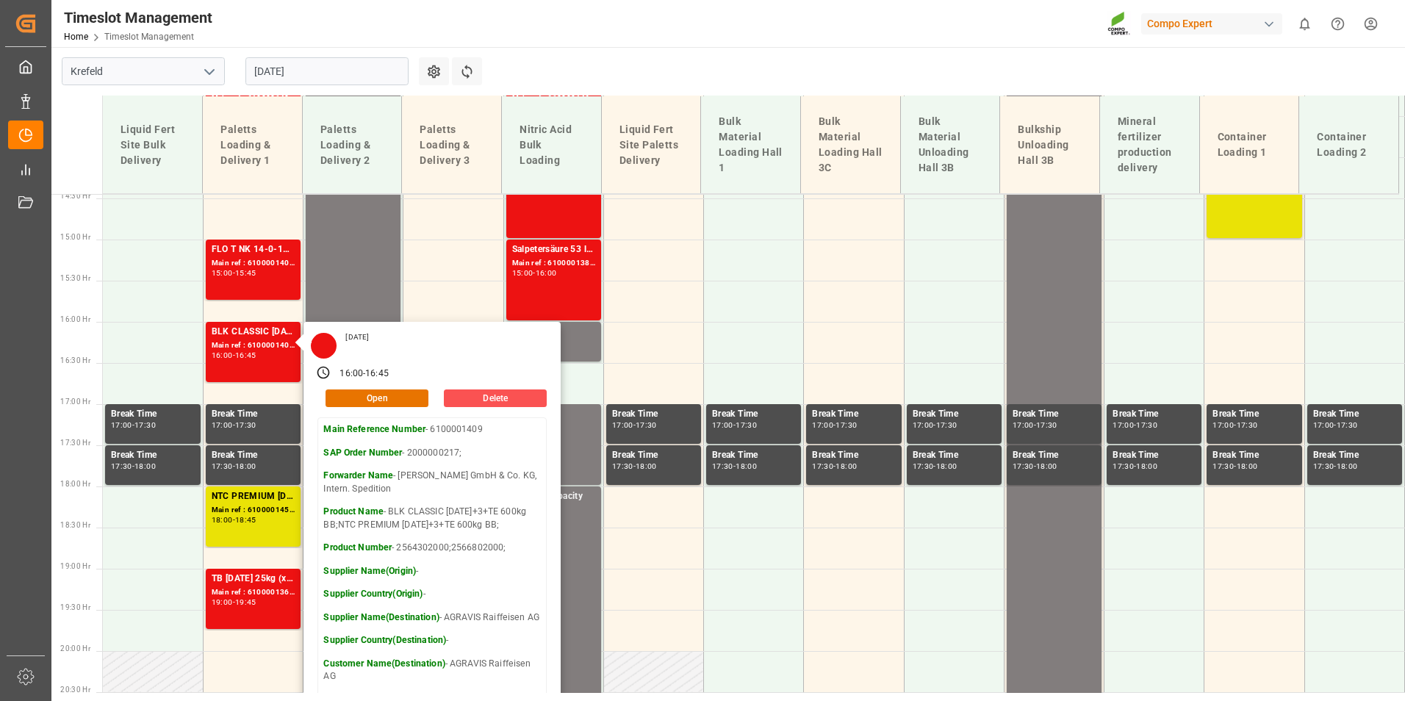
click at [907, 61] on main "[GEOGRAPHIC_DATA] [DATE] Settings Refresh Time Slots Liquid Fert Site Bulk Deli…" at bounding box center [726, 211] width 1351 height 646
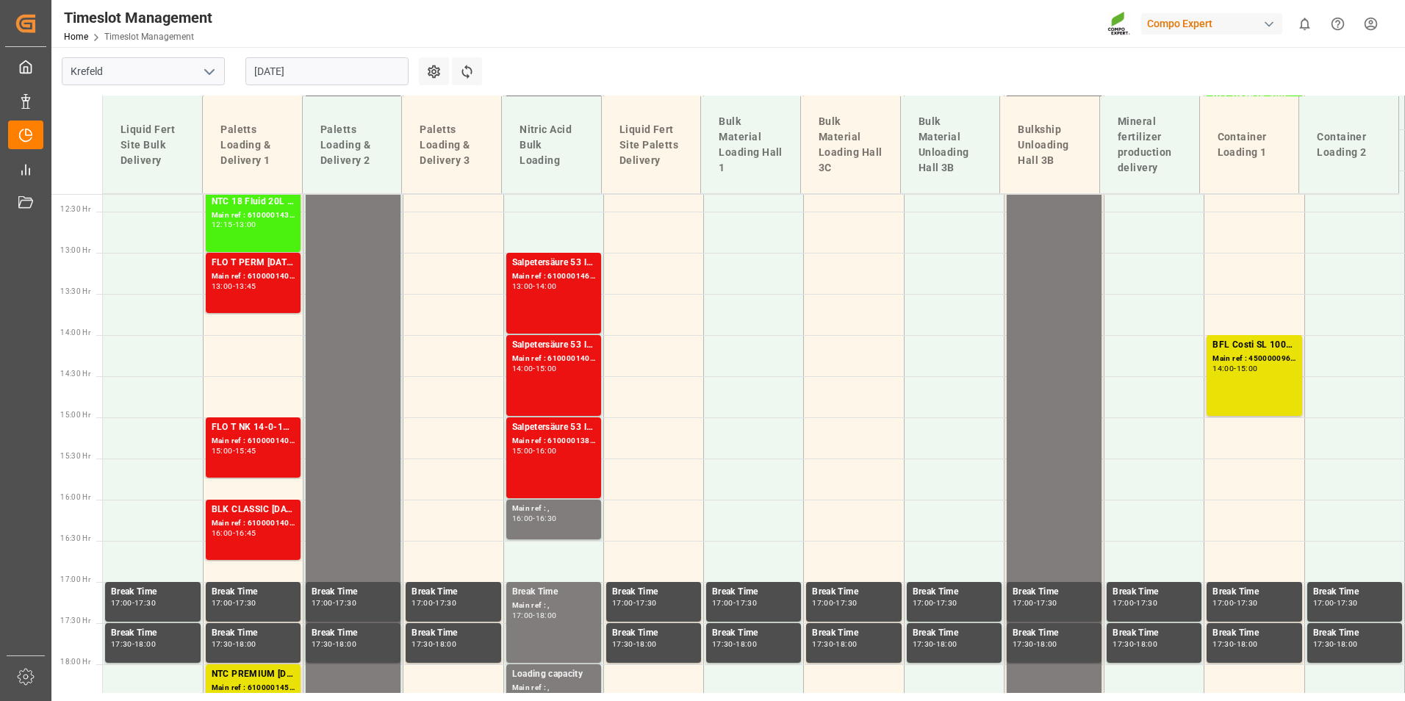
scroll to position [968, 0]
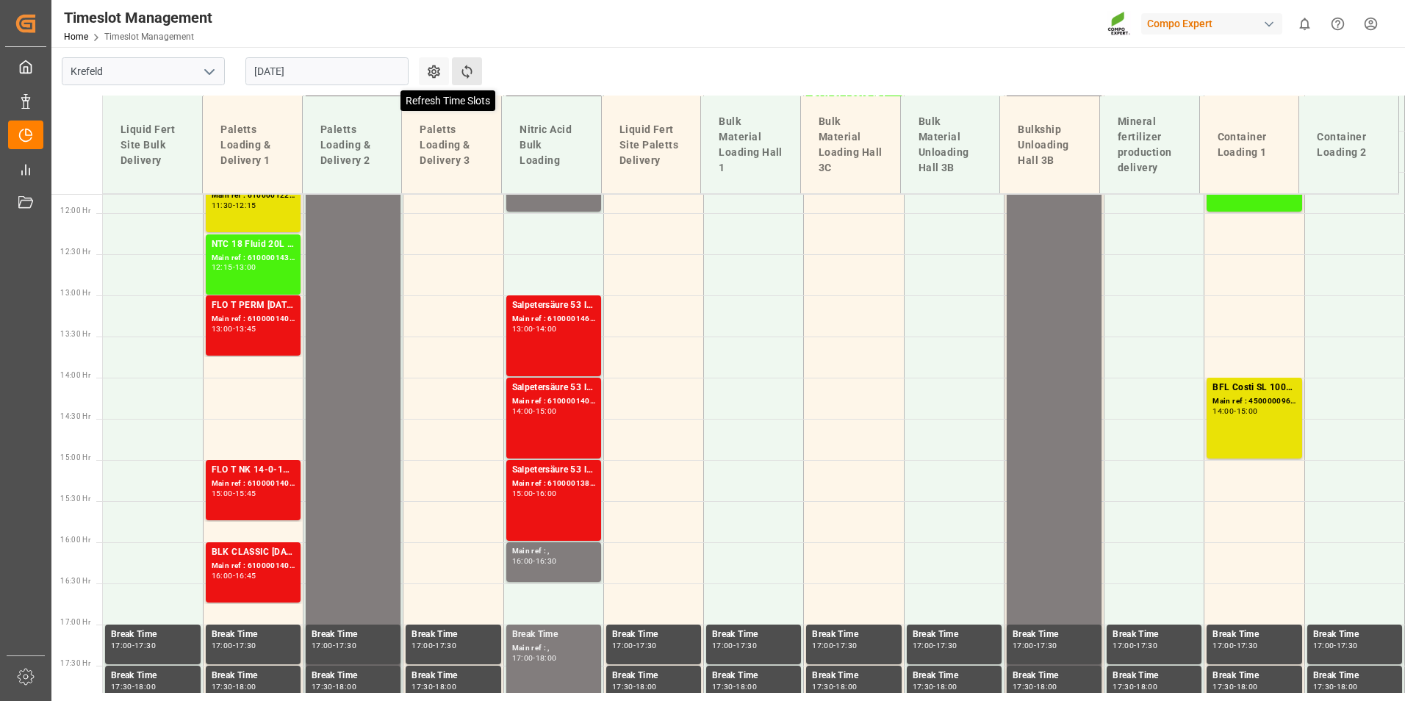
click at [472, 76] on icon at bounding box center [466, 71] width 15 height 15
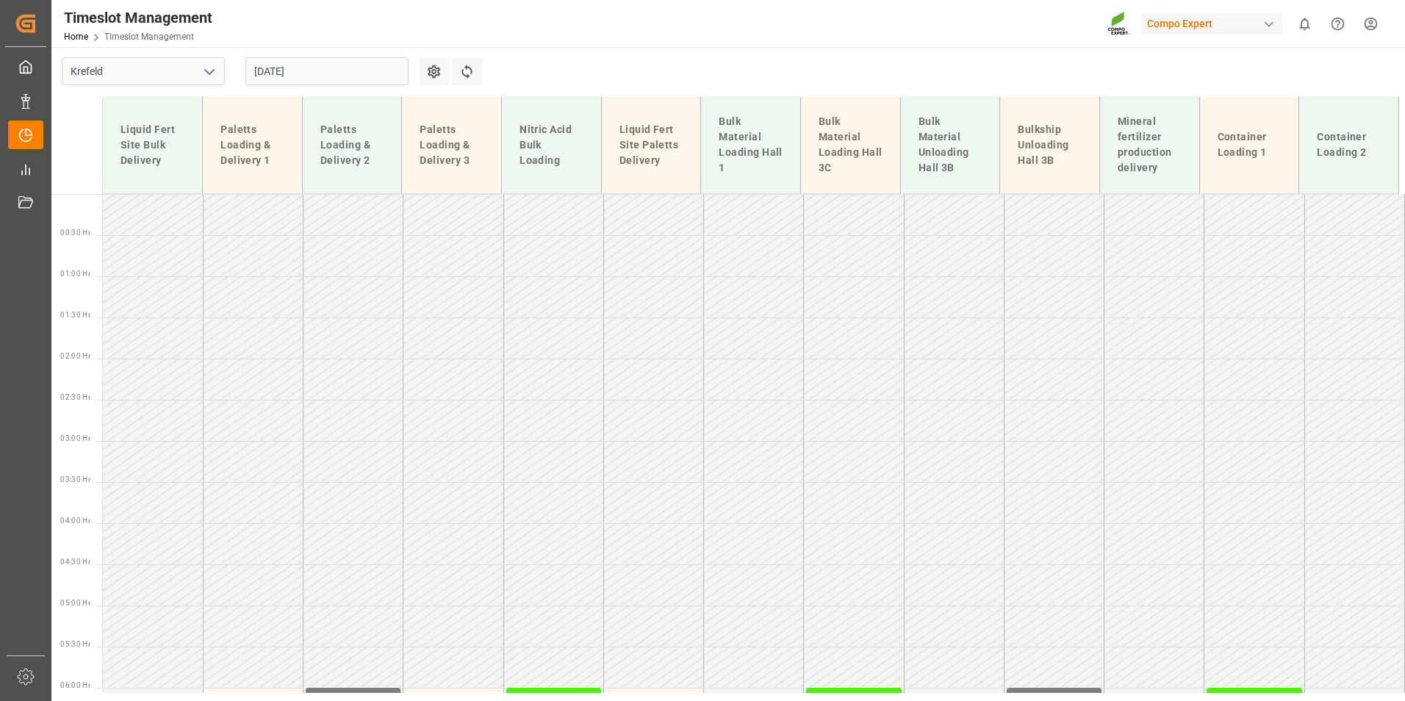
drag, startPoint x: 472, startPoint y: 76, endPoint x: 1052, endPoint y: 109, distance: 580.7
click at [1052, 109] on td "Bulkship Unloading Hall 3B" at bounding box center [1050, 145] width 100 height 98
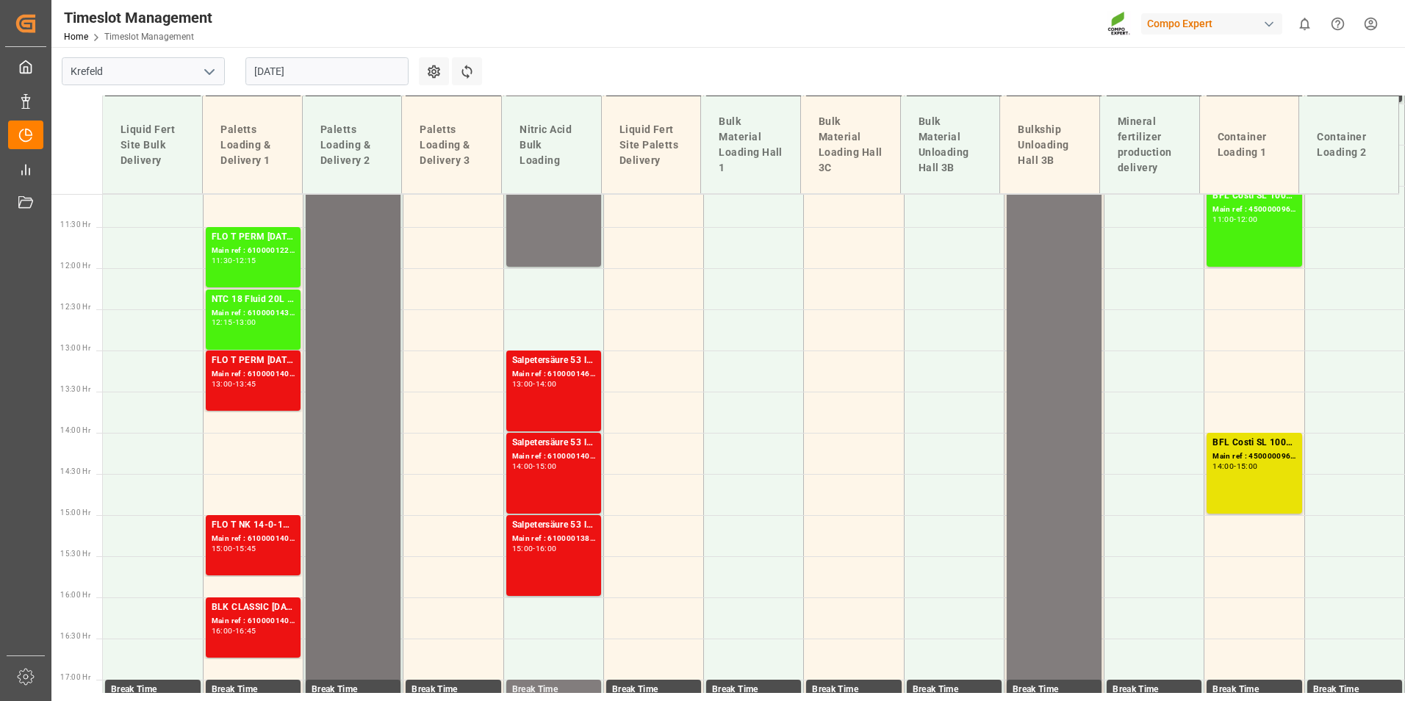
scroll to position [904, 0]
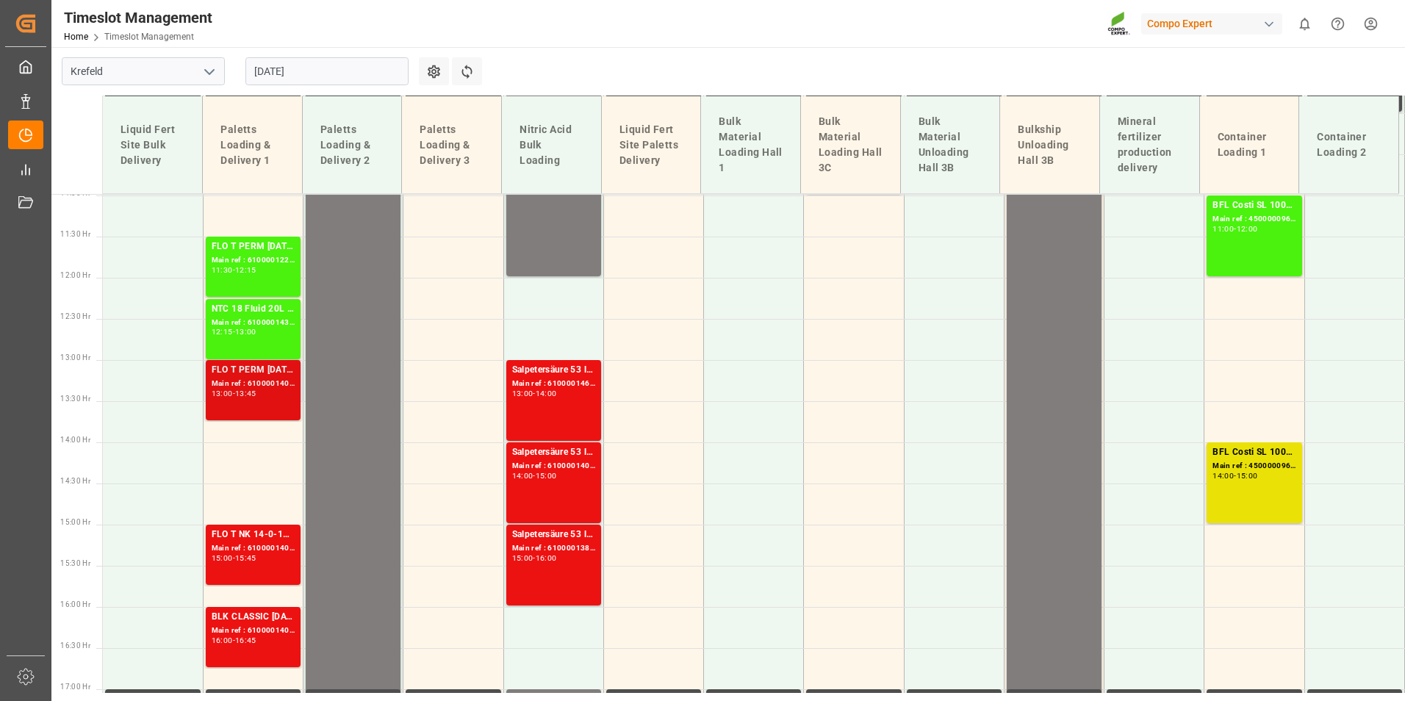
click at [266, 400] on div "FLO T PERM 16-7-15 25kg (x40) INT;FLO T NK 14-0-19 25kg (x40) INT;SUPER FLO T T…" at bounding box center [253, 390] width 83 height 54
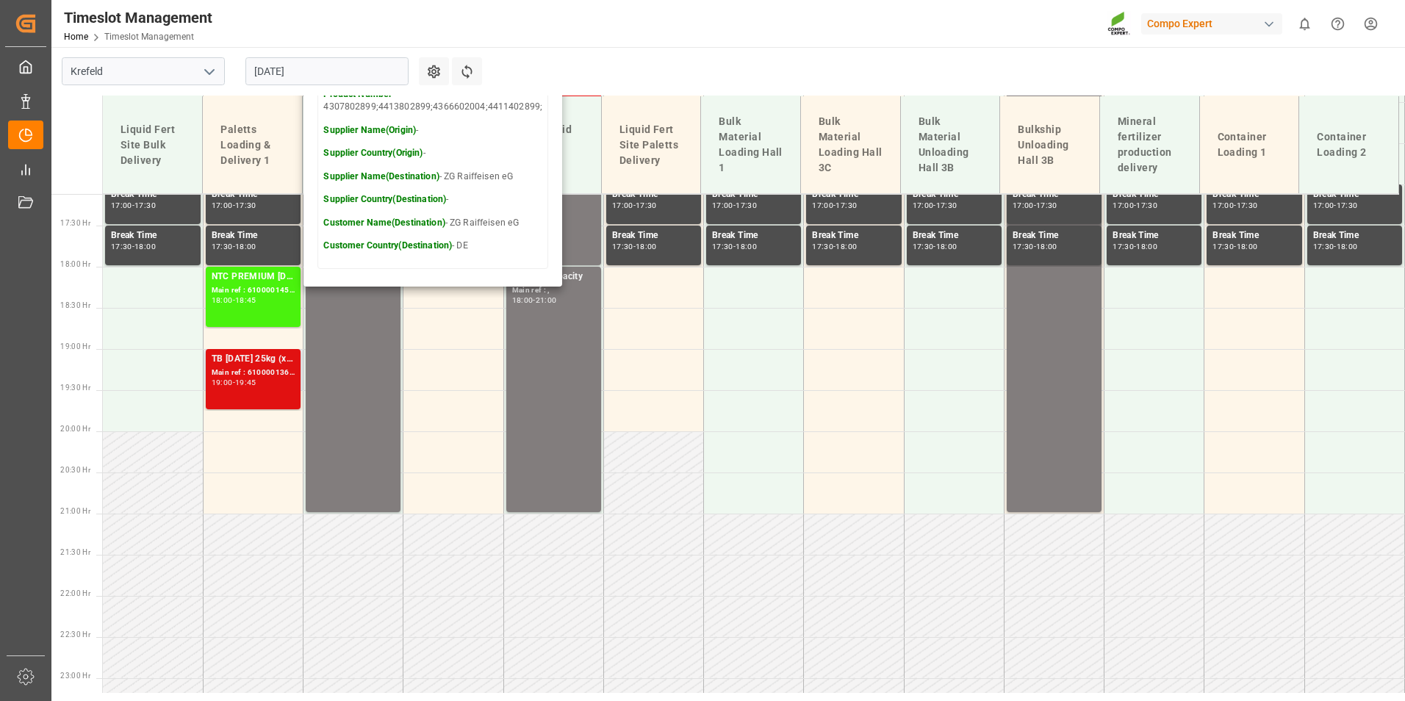
scroll to position [1418, 0]
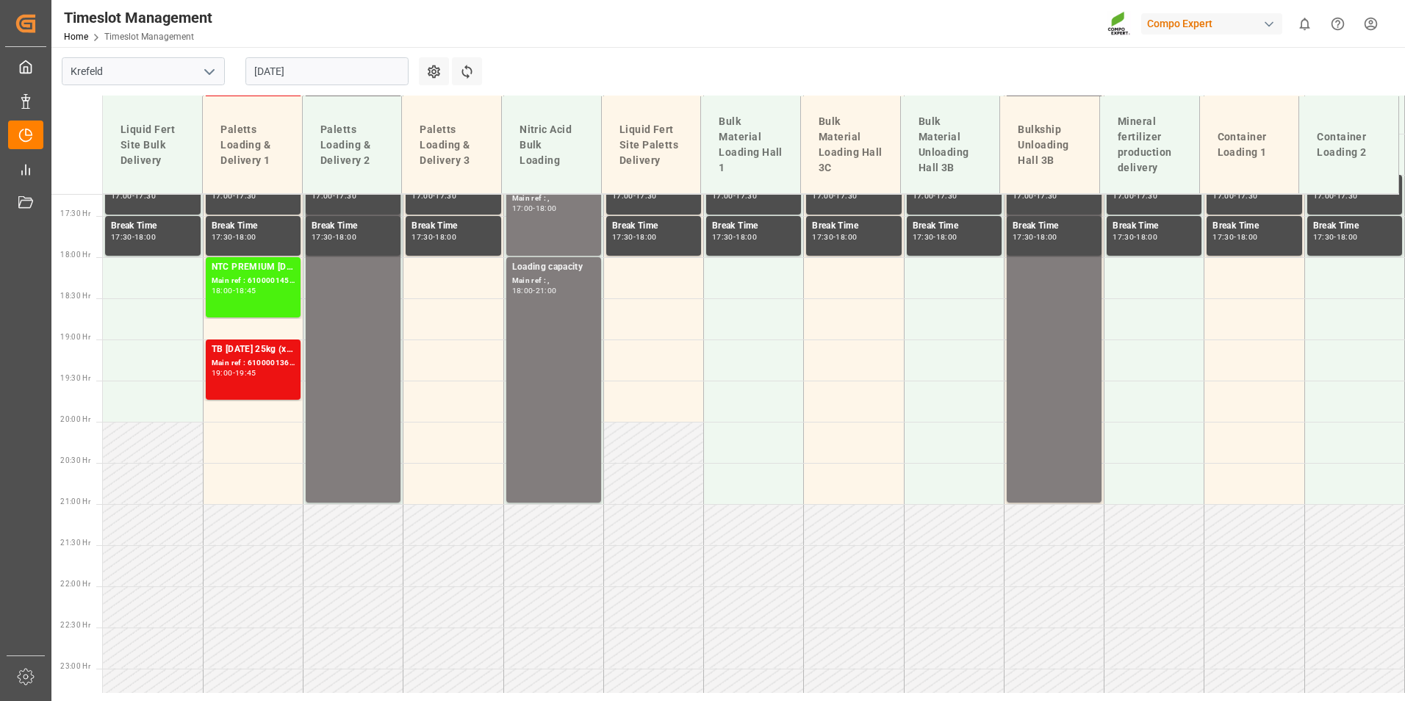
click at [234, 377] on div "19:00 - 19:45" at bounding box center [253, 374] width 83 height 8
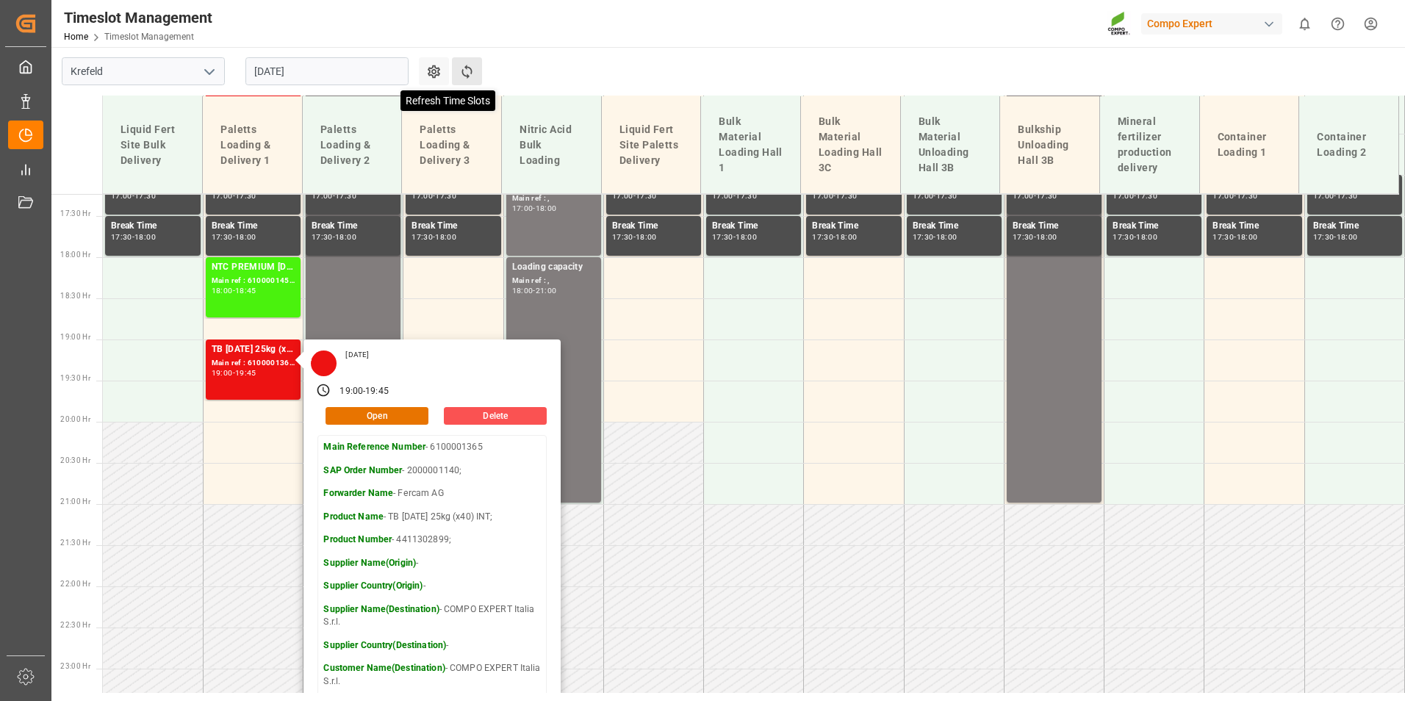
click at [462, 65] on icon at bounding box center [466, 71] width 15 height 15
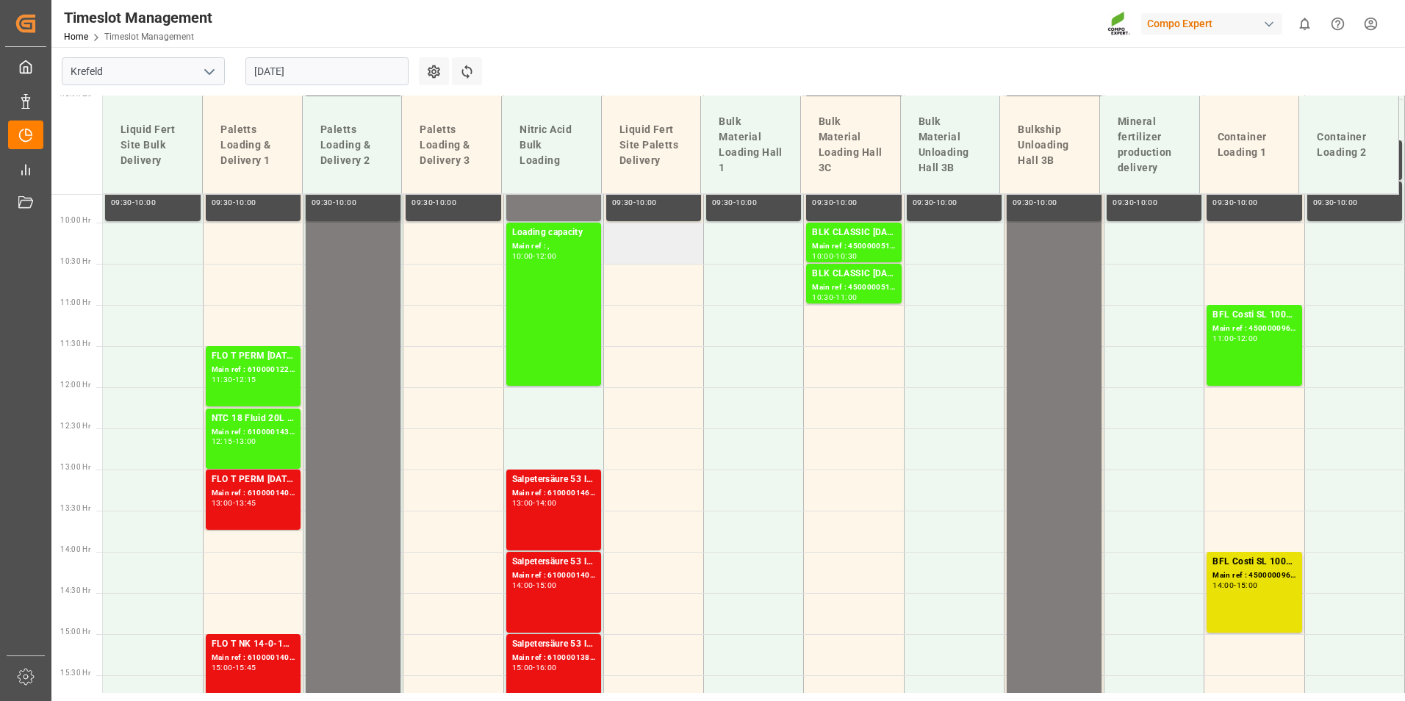
scroll to position [683, 0]
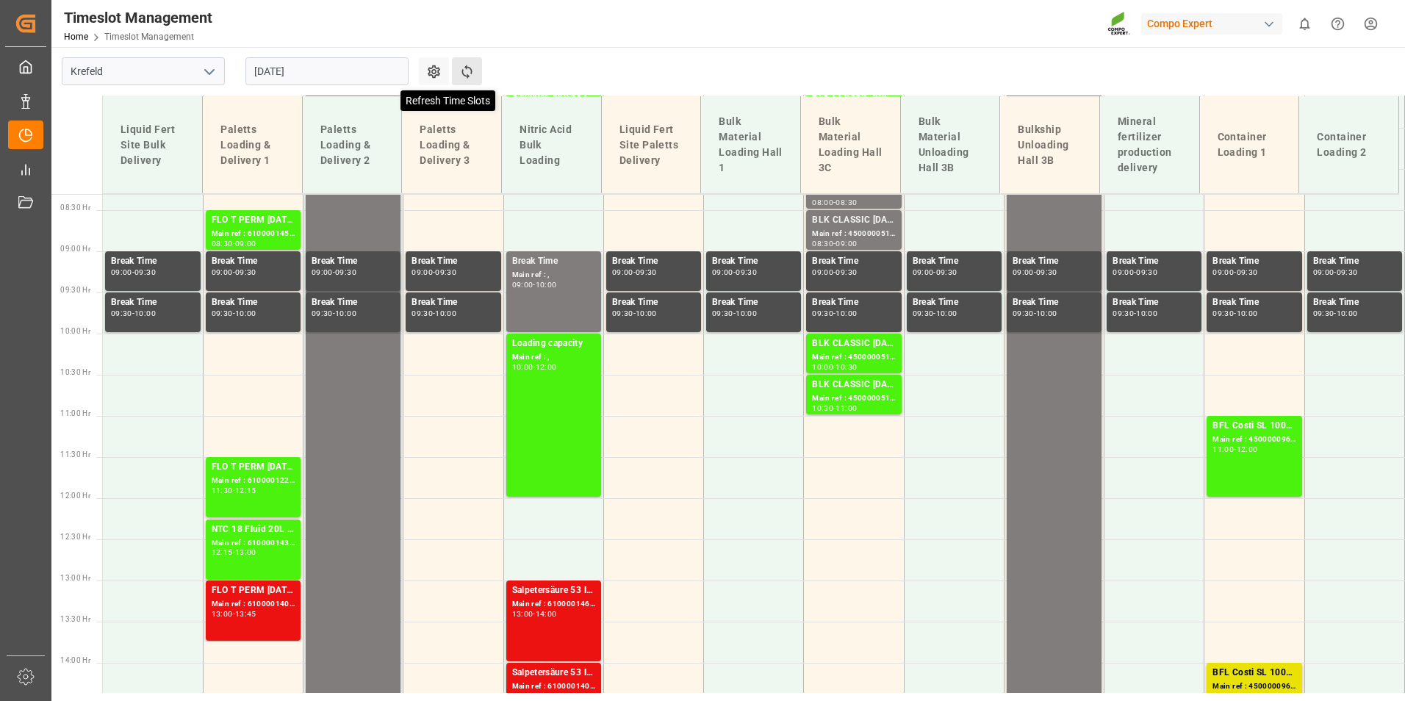
click at [466, 68] on icon at bounding box center [466, 72] width 10 height 14
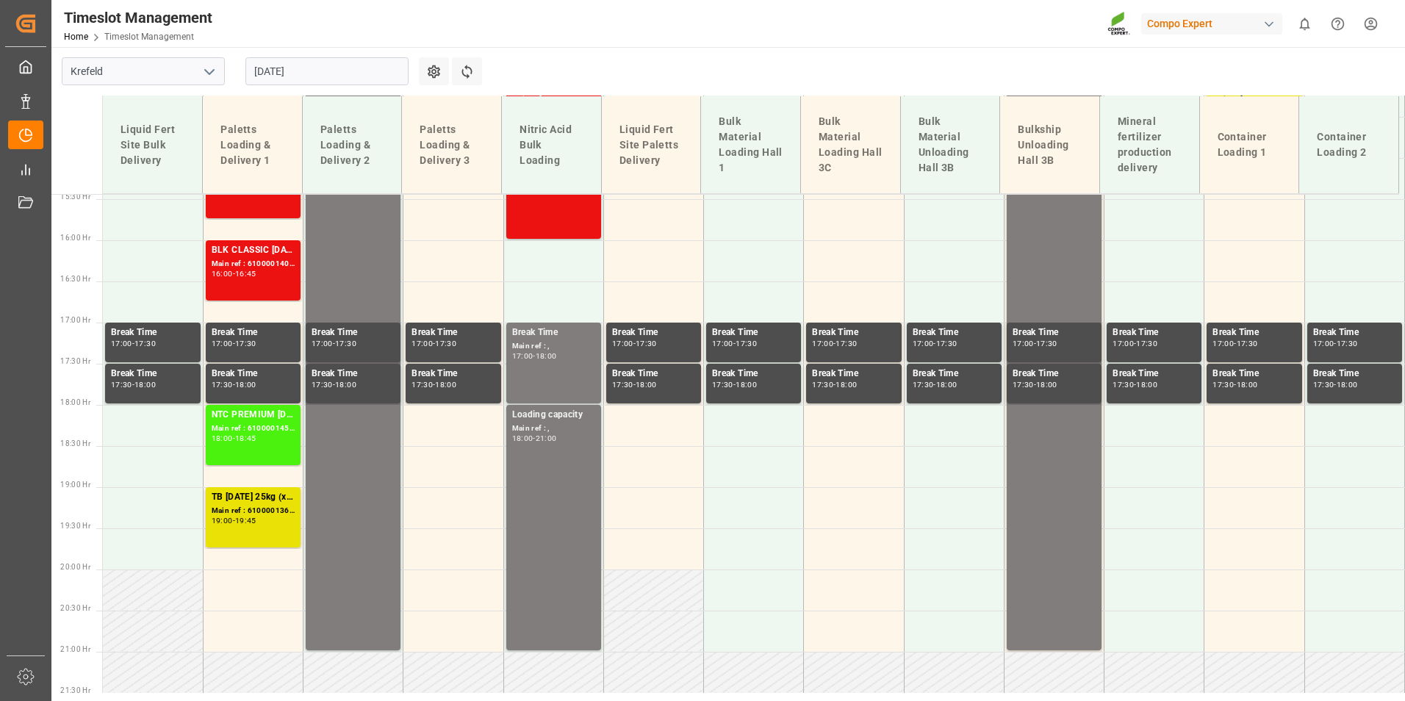
scroll to position [1271, 0]
click at [456, 74] on button "Refresh Time Slots" at bounding box center [467, 71] width 30 height 28
click at [467, 85] on div "Refresh Time Slots" at bounding box center [468, 76] width 33 height 38
click at [463, 78] on icon at bounding box center [466, 71] width 15 height 15
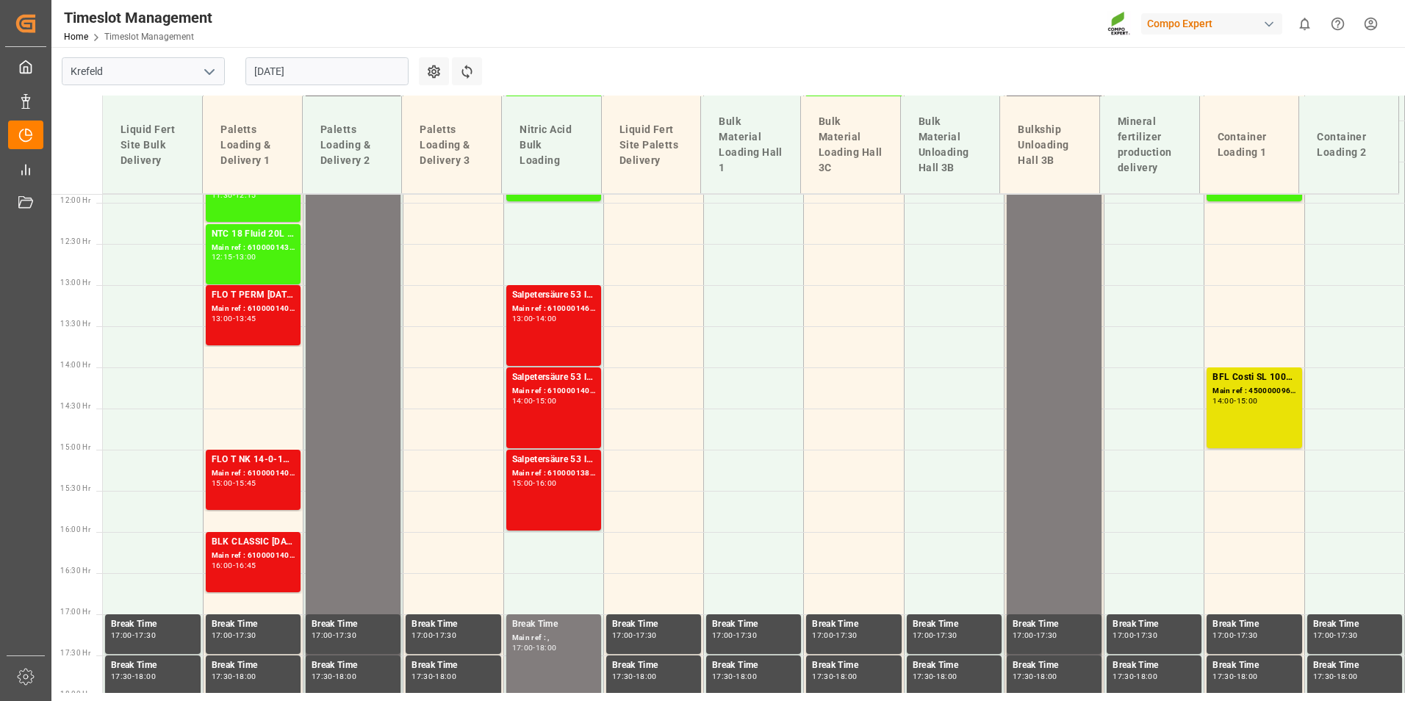
scroll to position [977, 0]
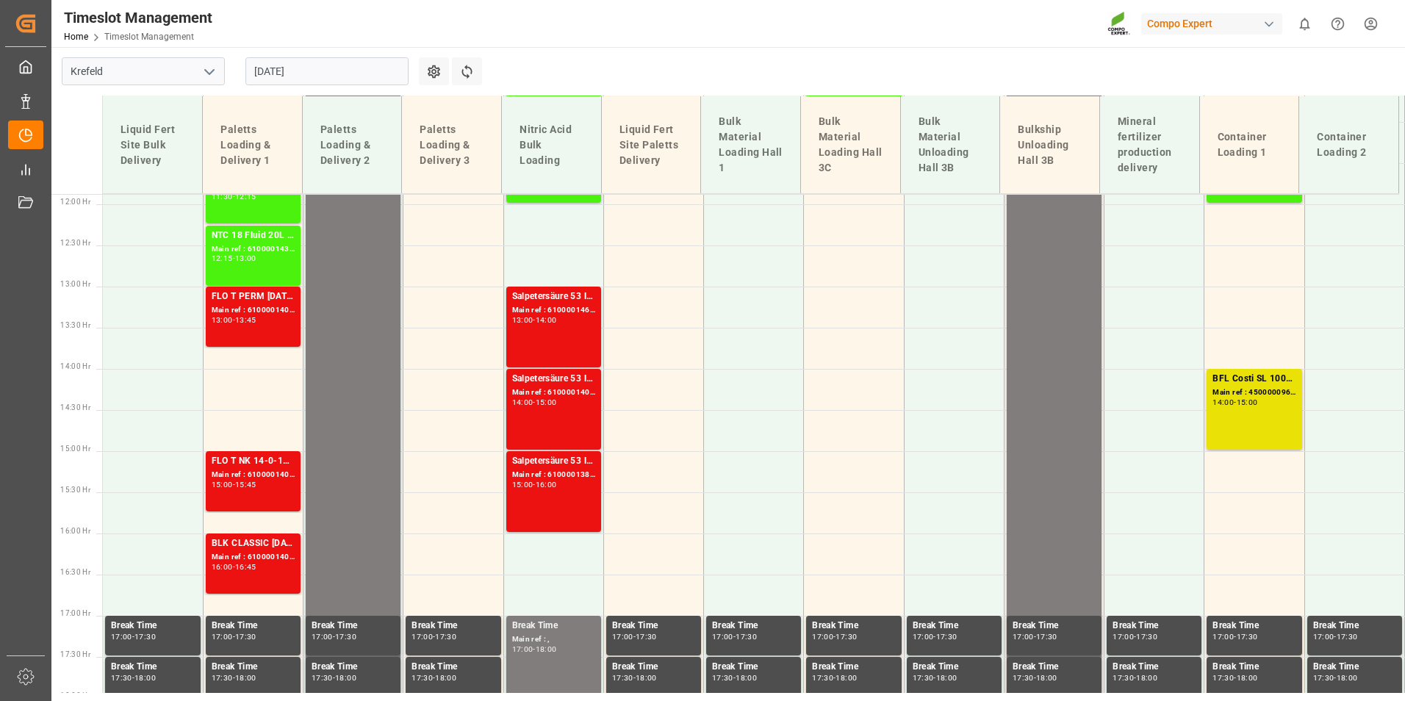
click at [319, 73] on input "[DATE]" at bounding box center [326, 71] width 163 height 28
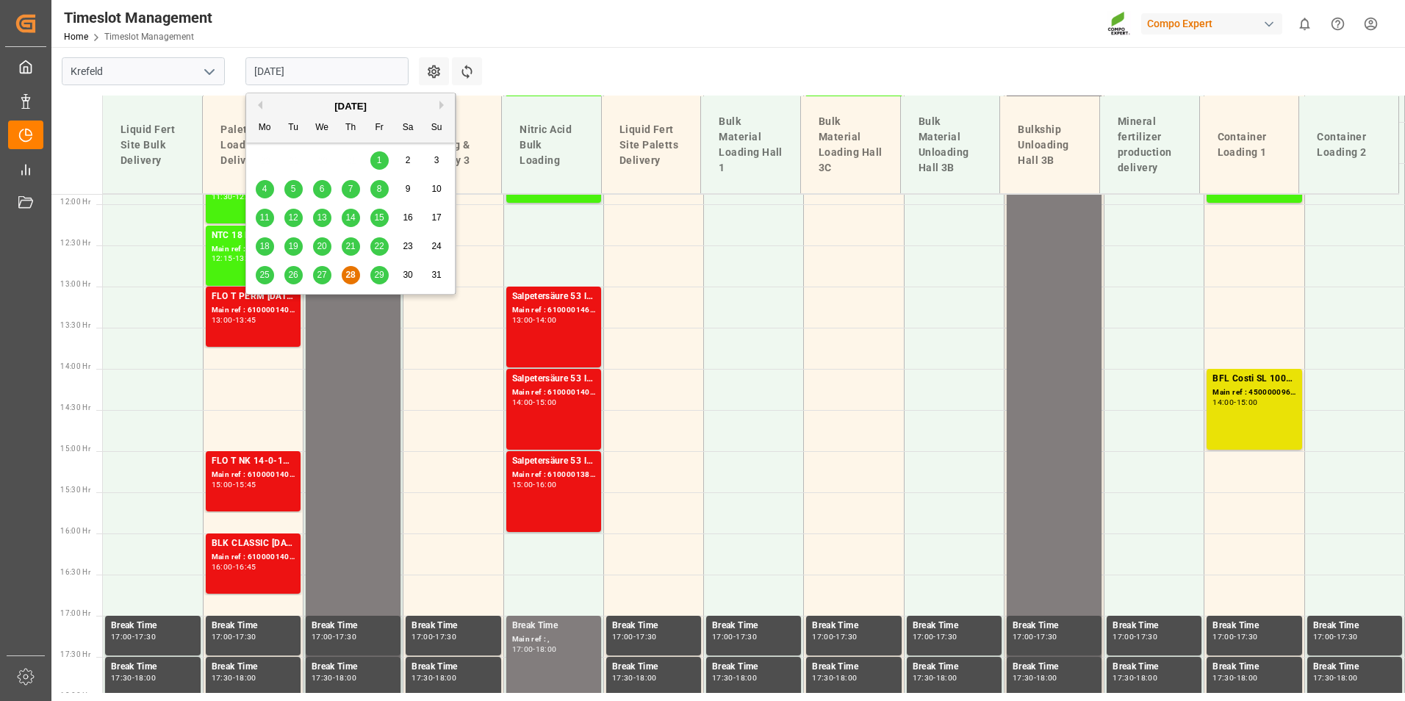
click at [381, 275] on span "29" at bounding box center [379, 275] width 10 height 10
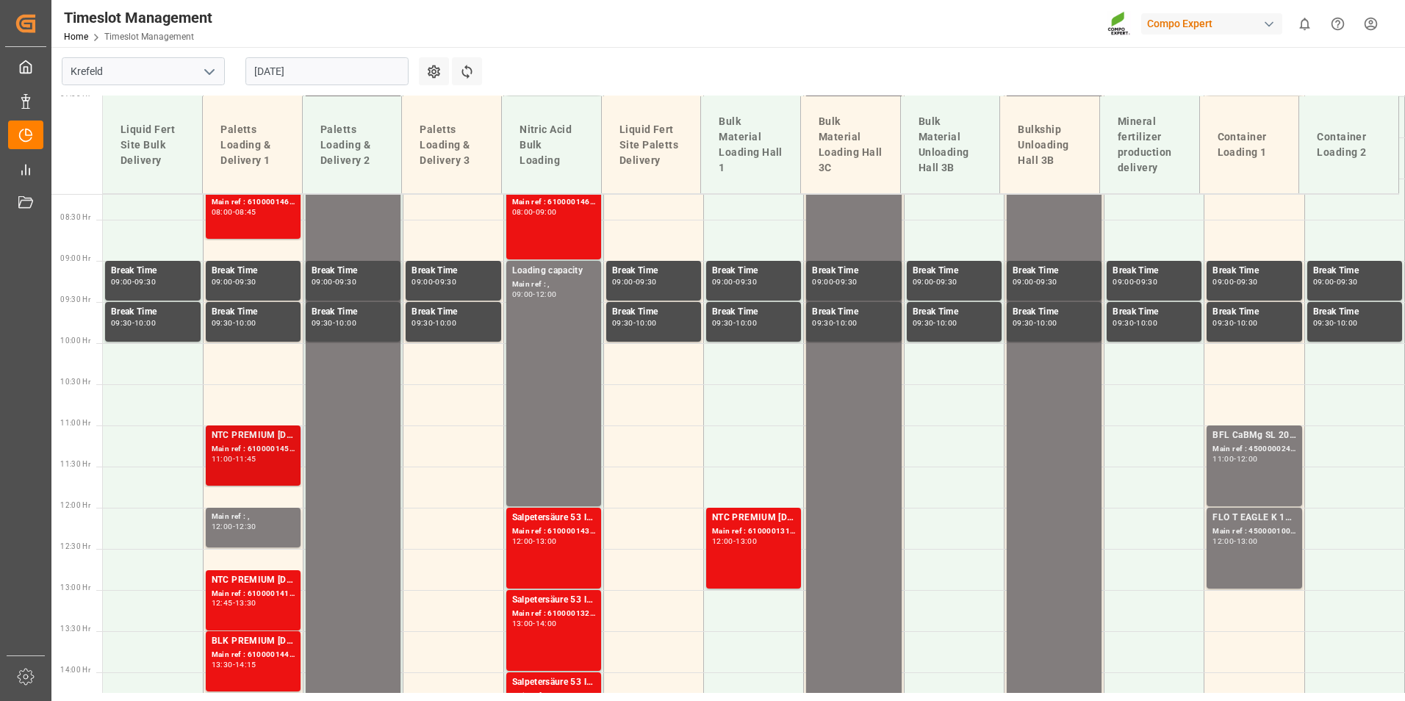
scroll to position [757, 0]
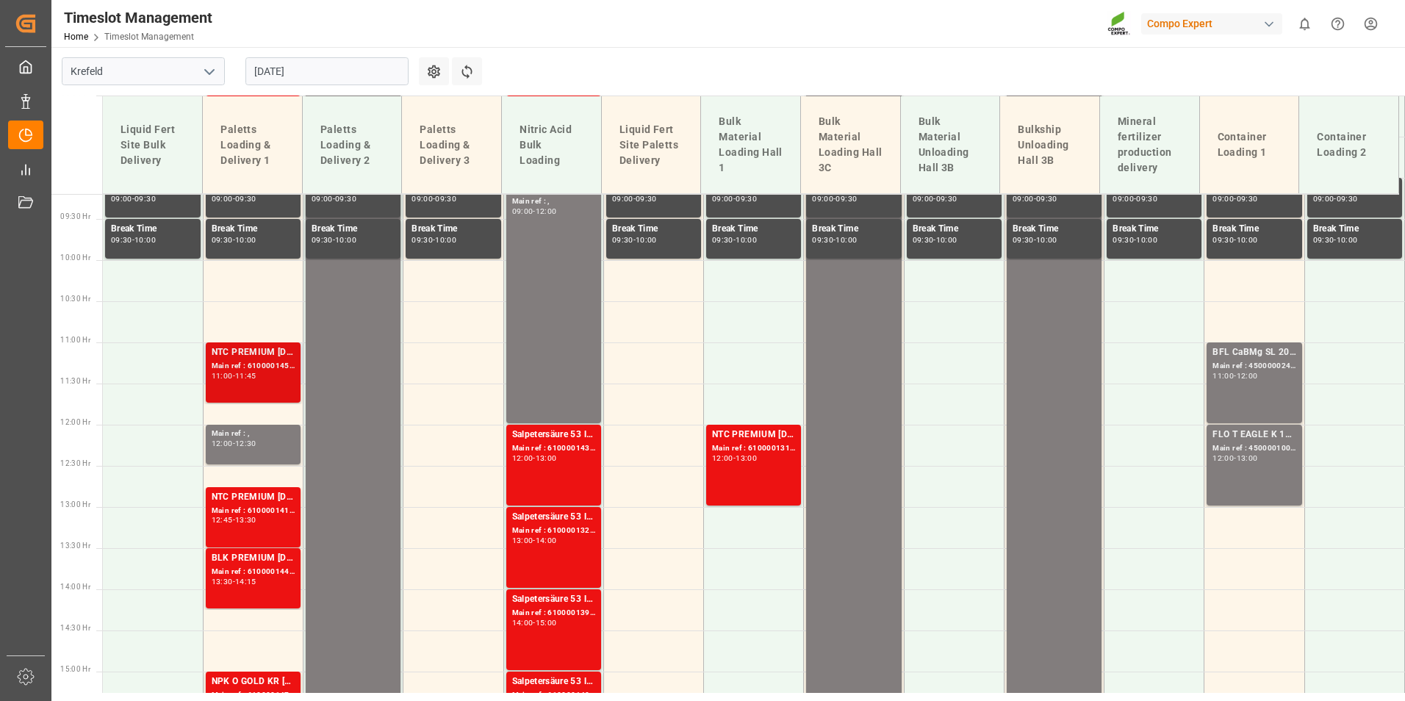
click at [263, 370] on div "Main ref : 6100001457, 2000001230;" at bounding box center [253, 366] width 83 height 12
click at [276, 439] on div "Main ref : ," at bounding box center [253, 434] width 83 height 12
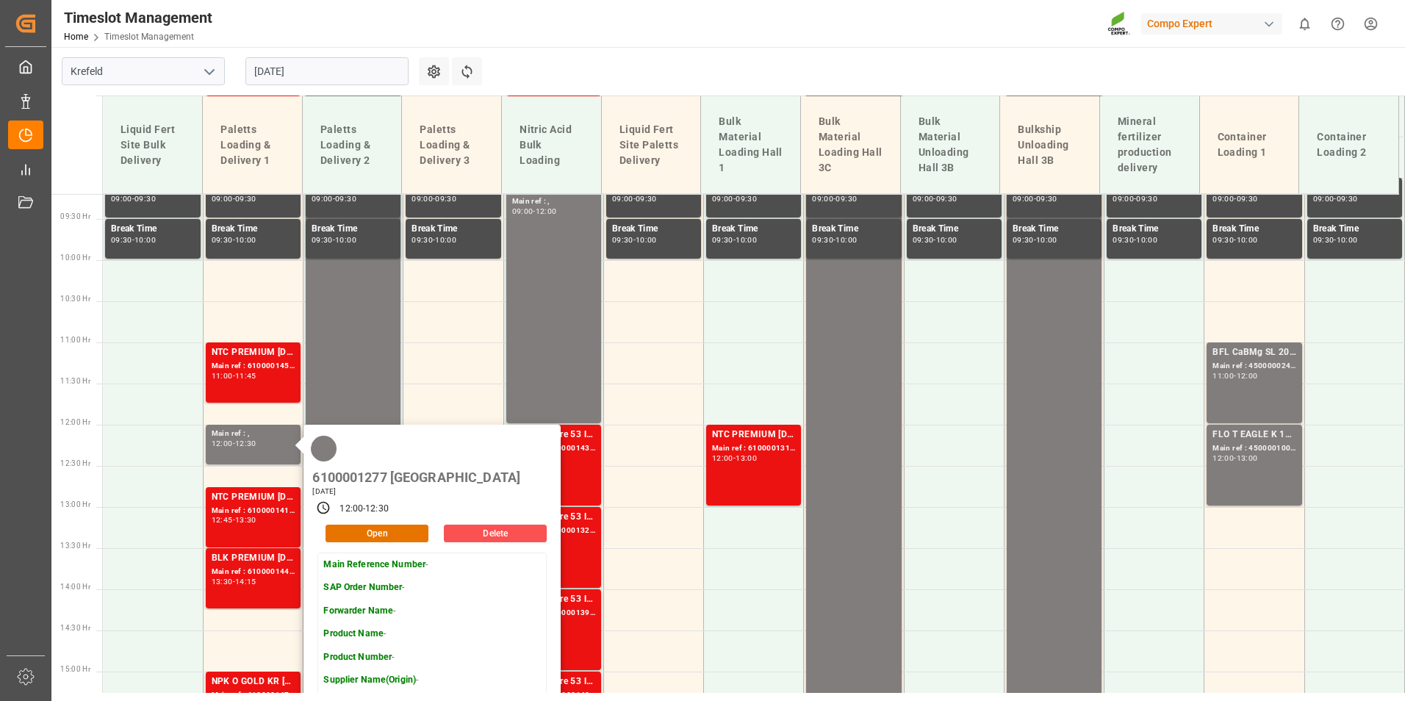
click at [590, 32] on div "Timeslot Management Home Timeslot Management Compo Expert 0 Notifications Only …" at bounding box center [723, 23] width 1364 height 47
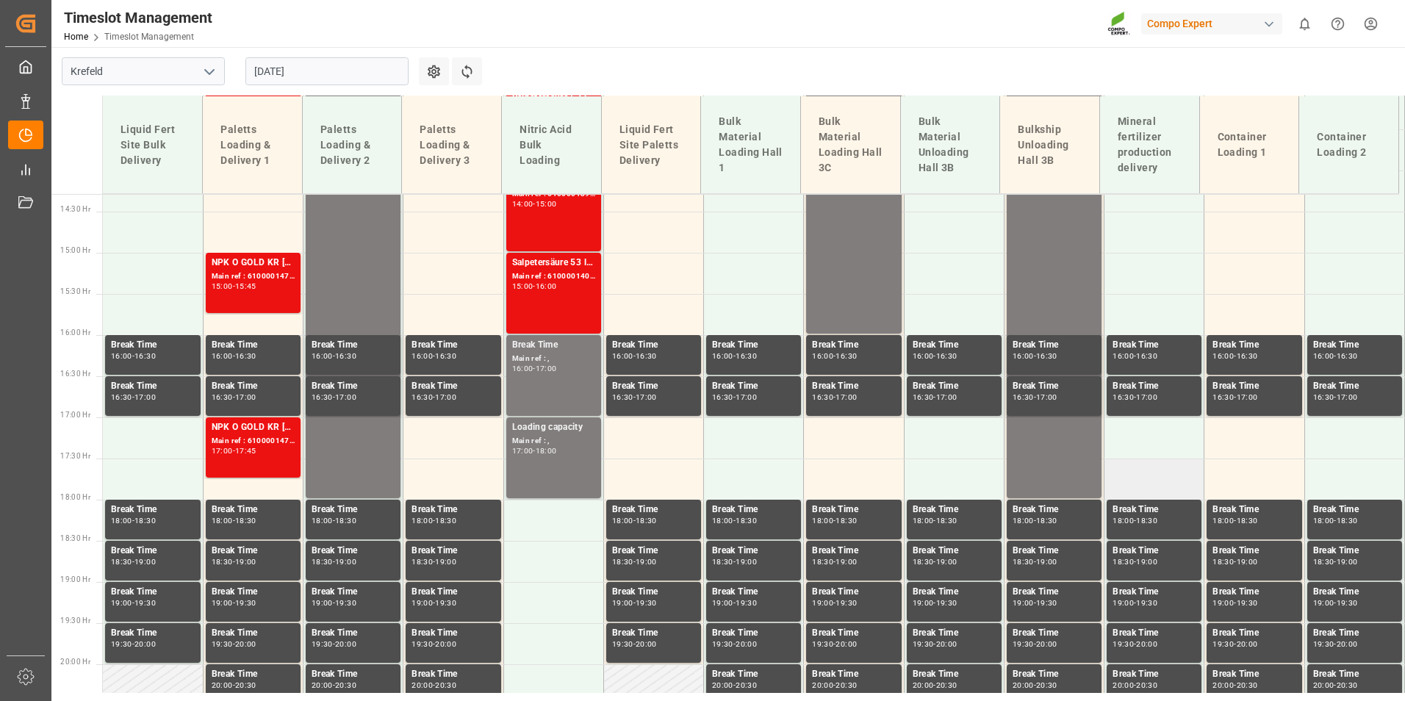
scroll to position [1183, 0]
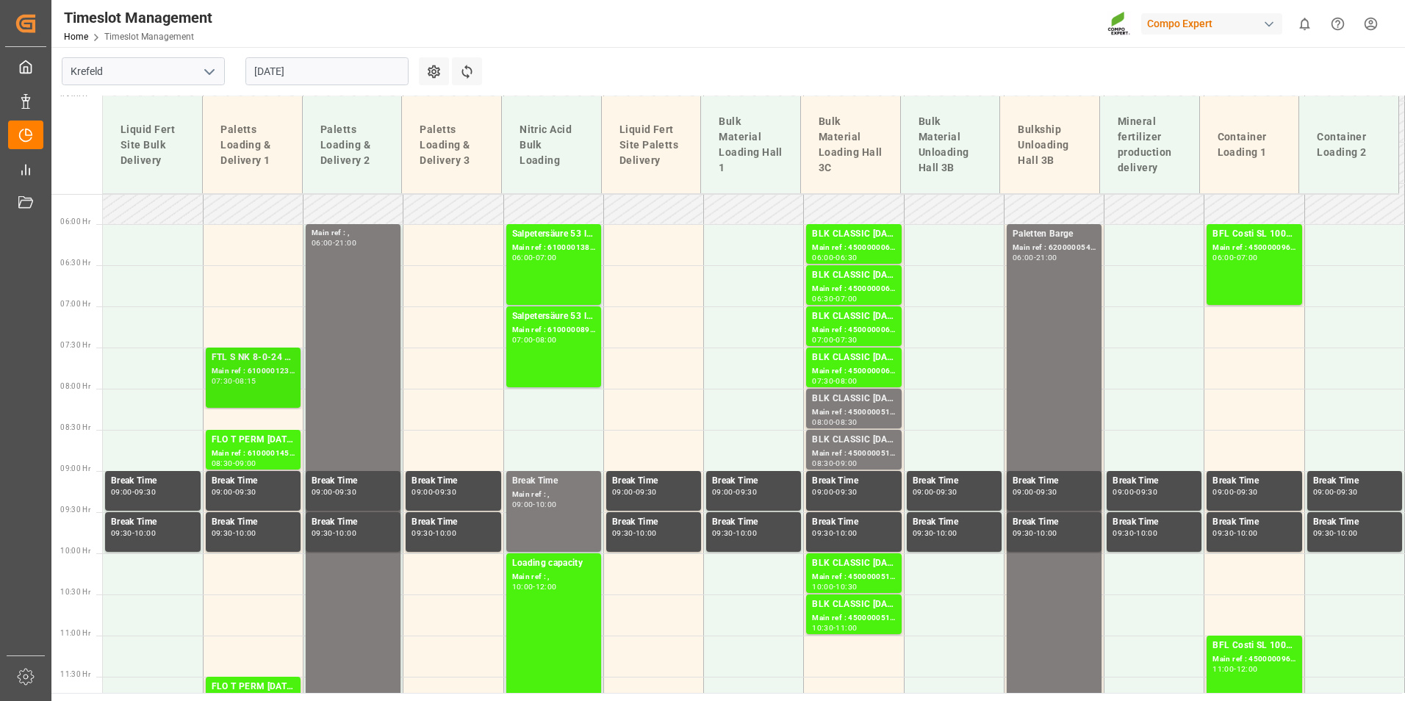
scroll to position [463, 0]
click at [464, 87] on div "Refresh Time Slots" at bounding box center [468, 76] width 33 height 38
click at [463, 83] on button "Refresh Time Slots" at bounding box center [467, 71] width 30 height 28
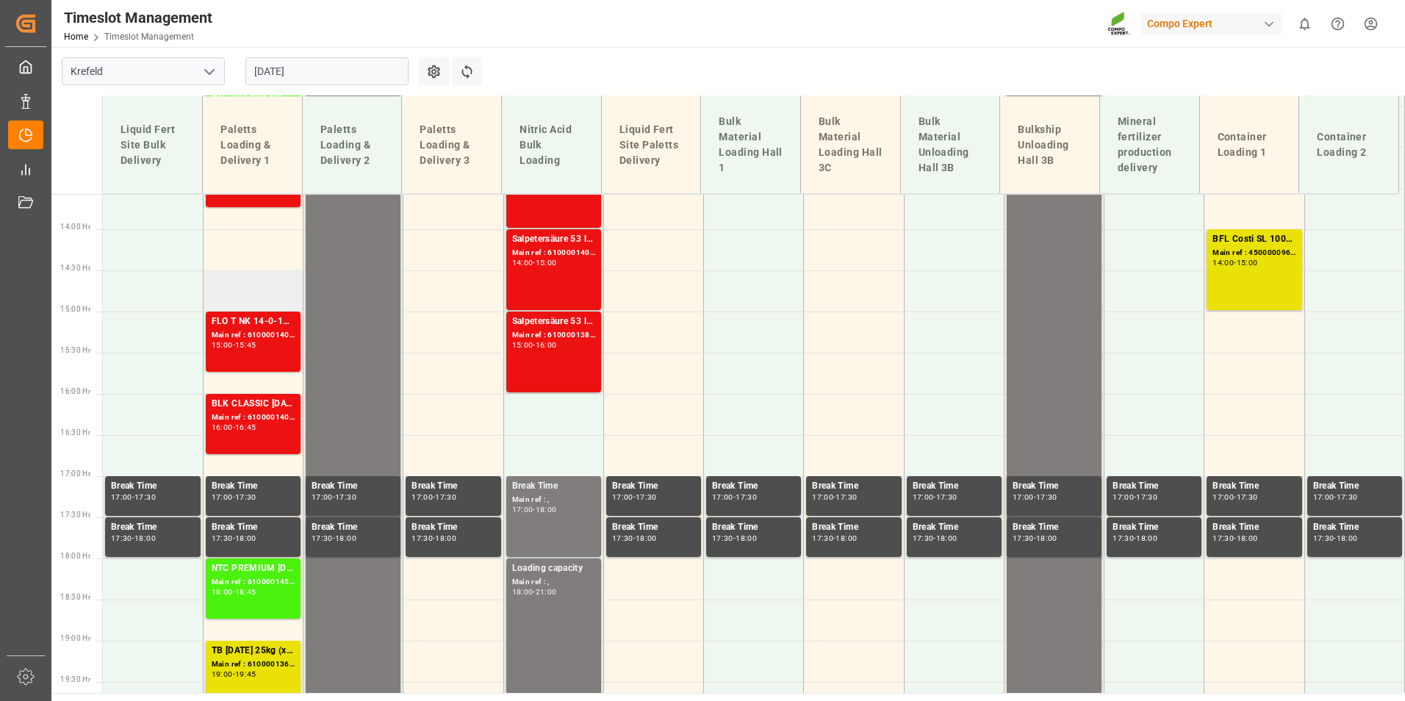
scroll to position [1051, 0]
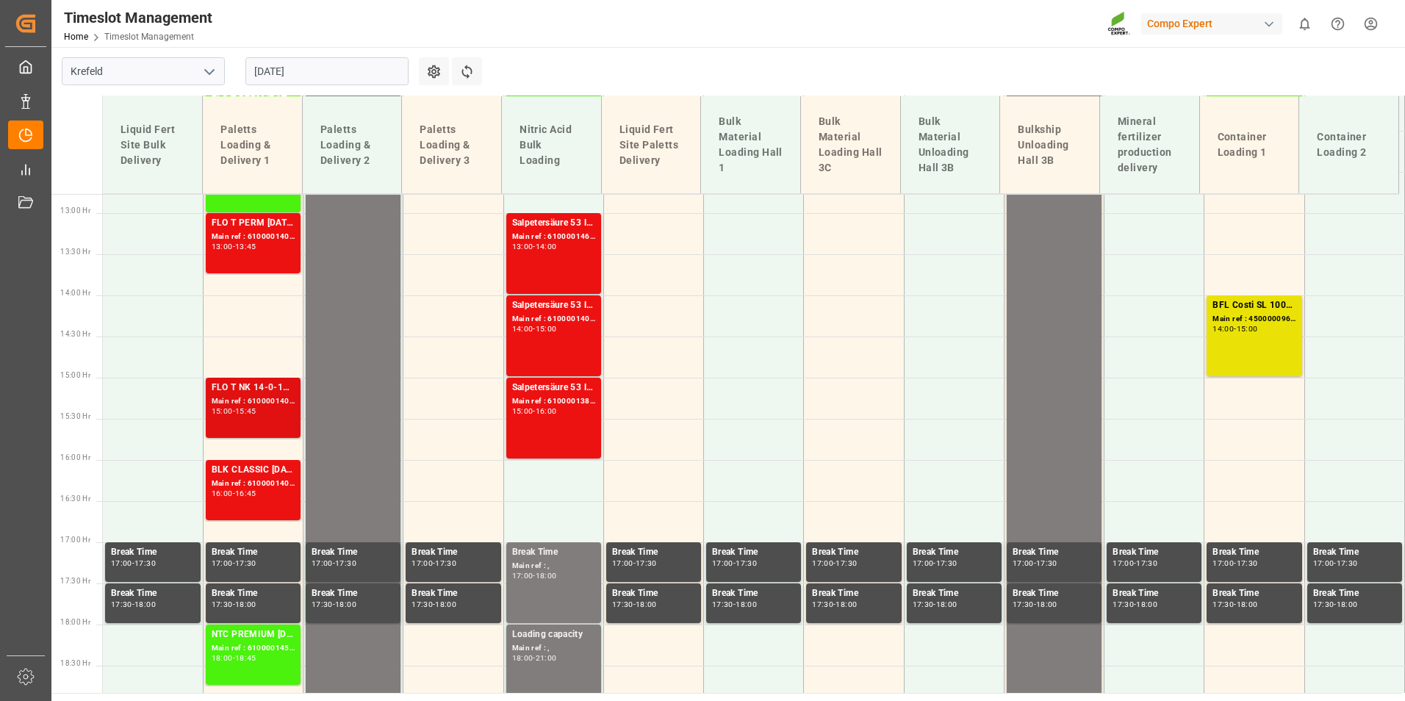
click at [266, 397] on div "Main ref : 6100001401, 2000001219;" at bounding box center [253, 401] width 83 height 12
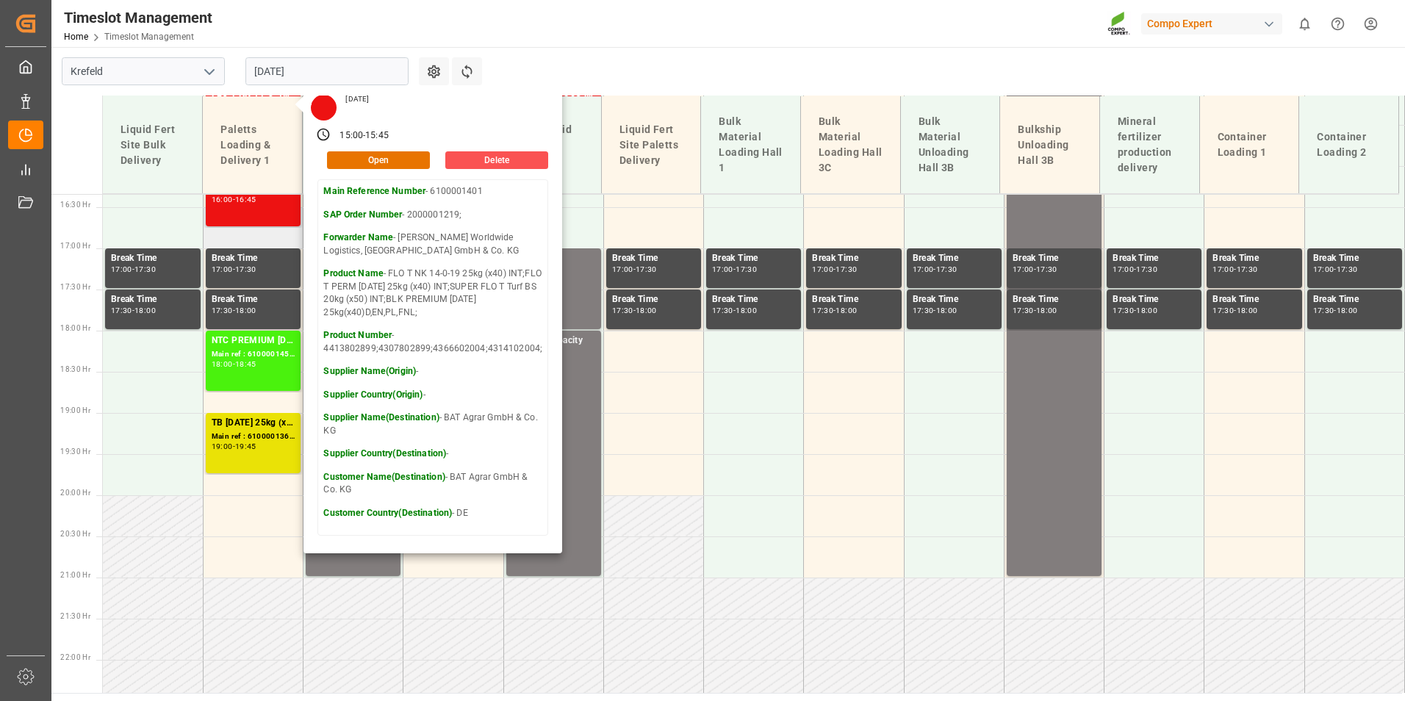
scroll to position [1271, 0]
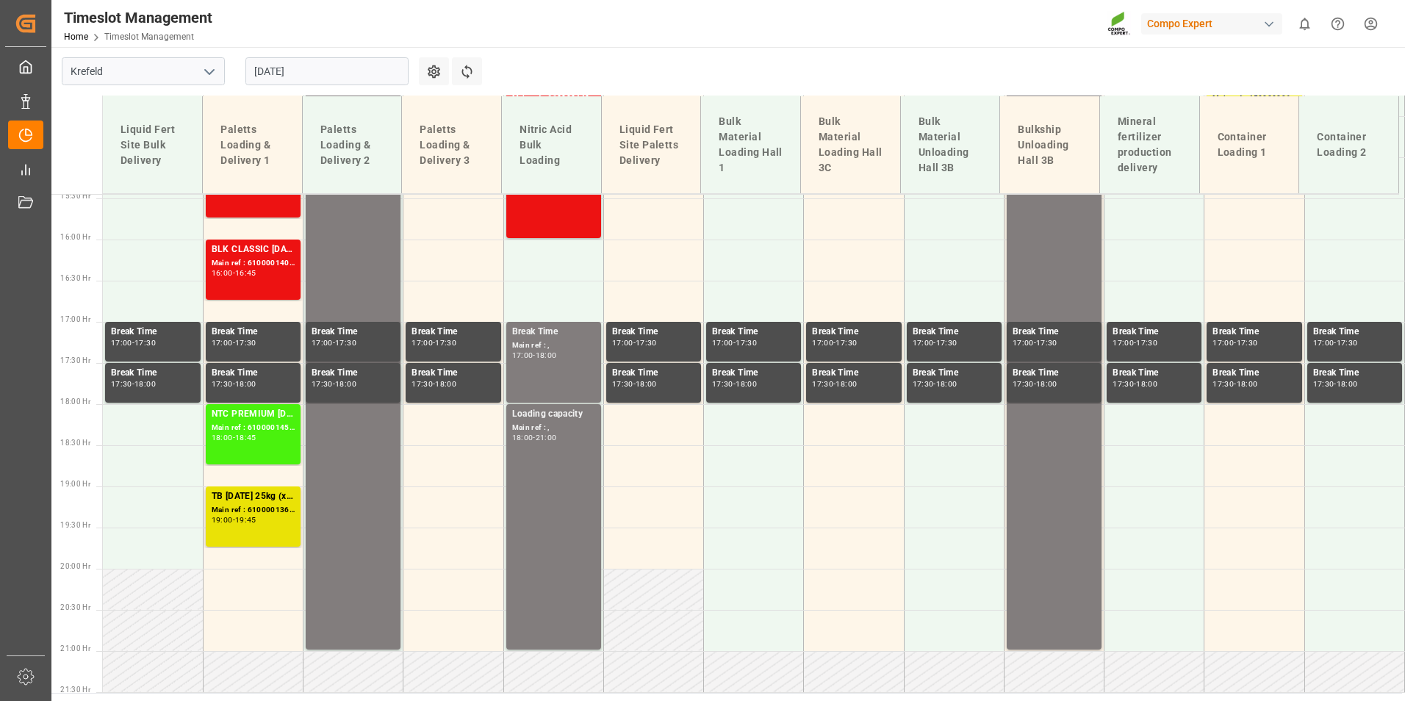
click at [245, 277] on div "16:00 - 16:45" at bounding box center [253, 274] width 83 height 8
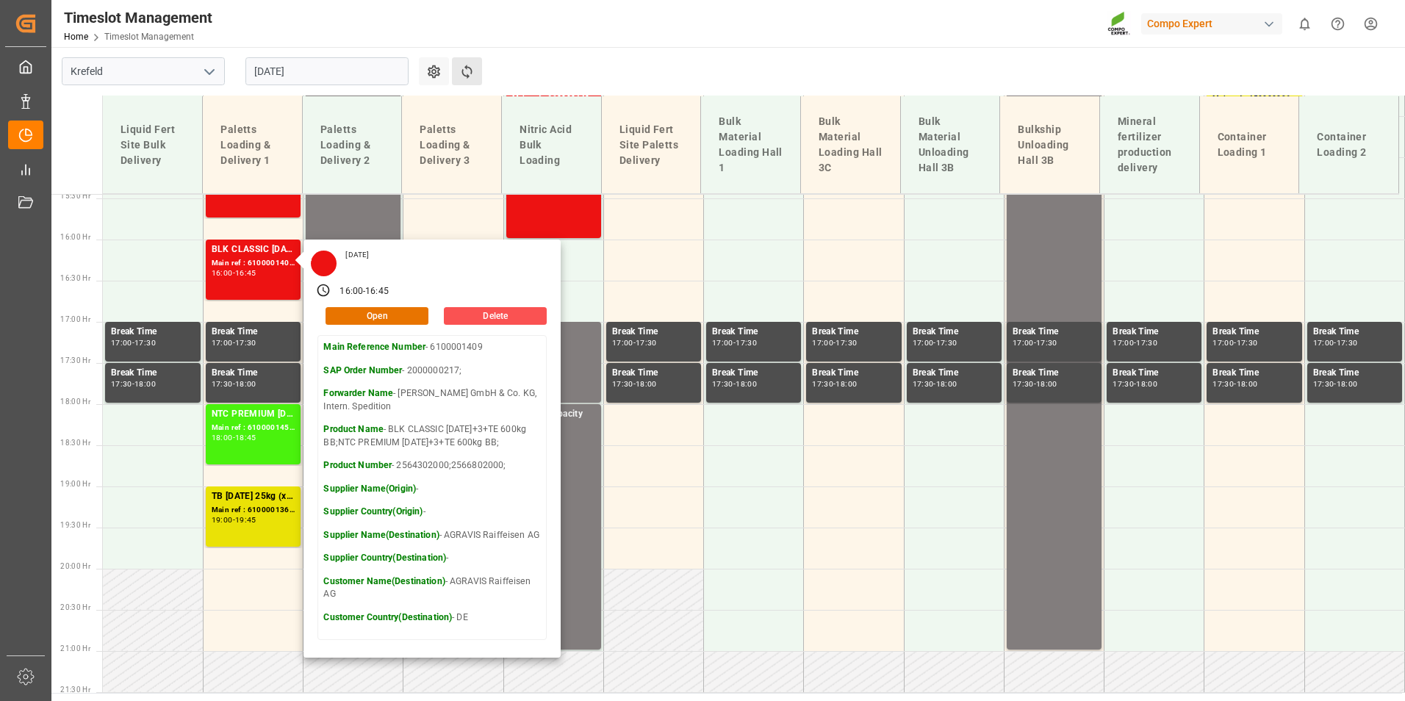
click at [458, 71] on button "Refresh Time Slots" at bounding box center [467, 71] width 30 height 28
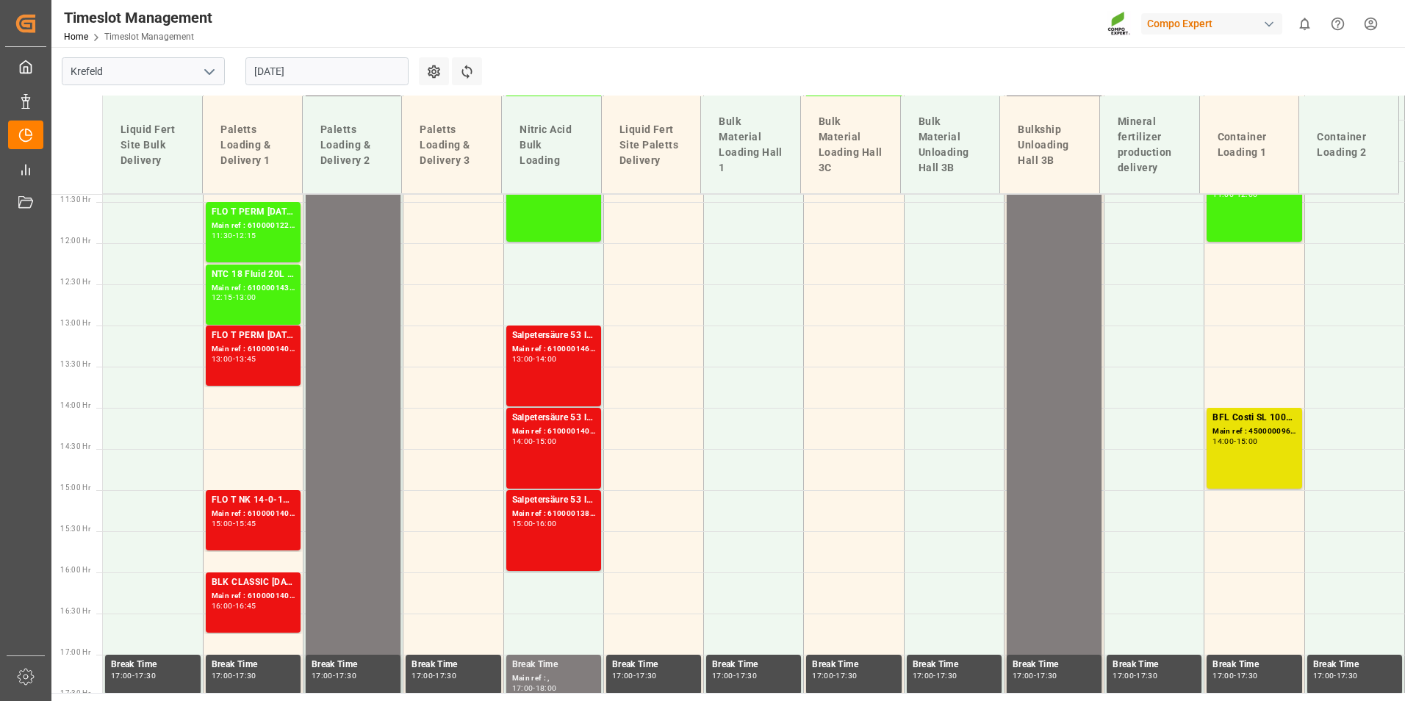
scroll to position [889, 0]
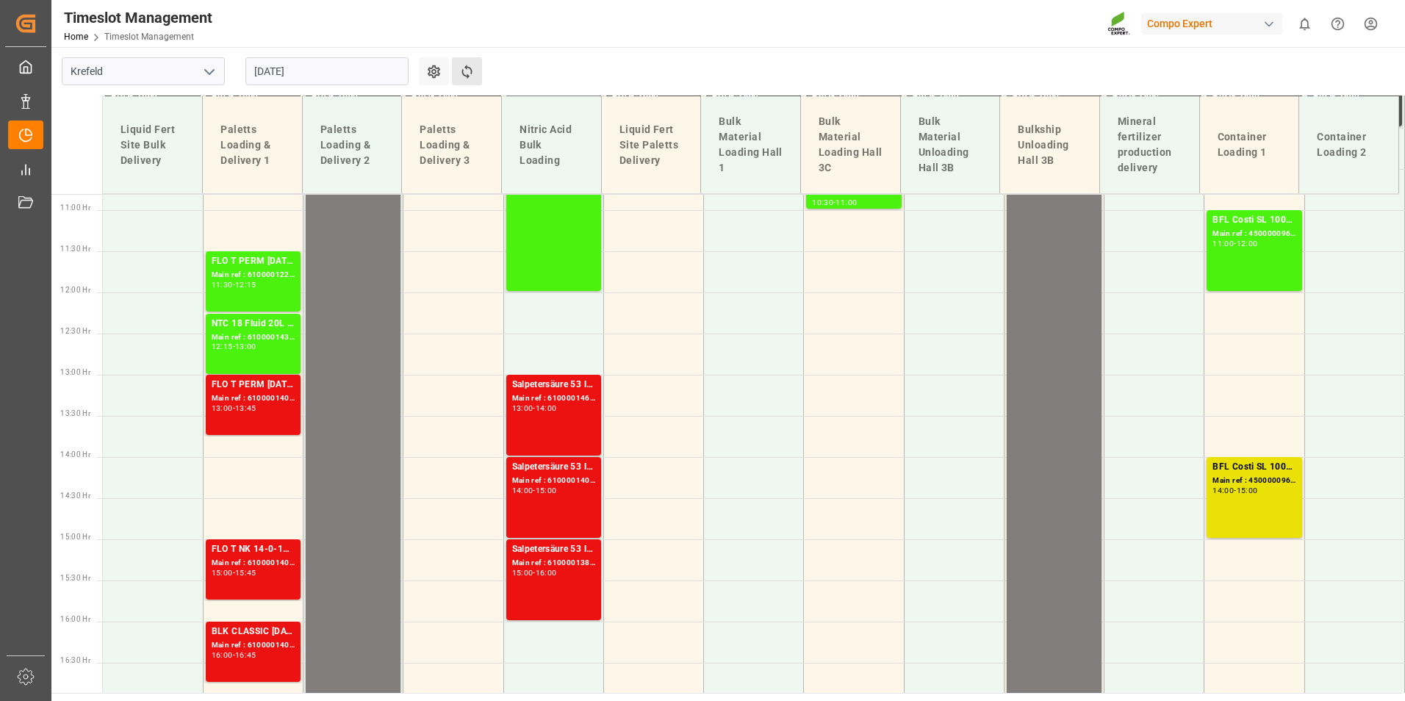
click at [469, 82] on button "Refresh Time Slots" at bounding box center [467, 71] width 30 height 28
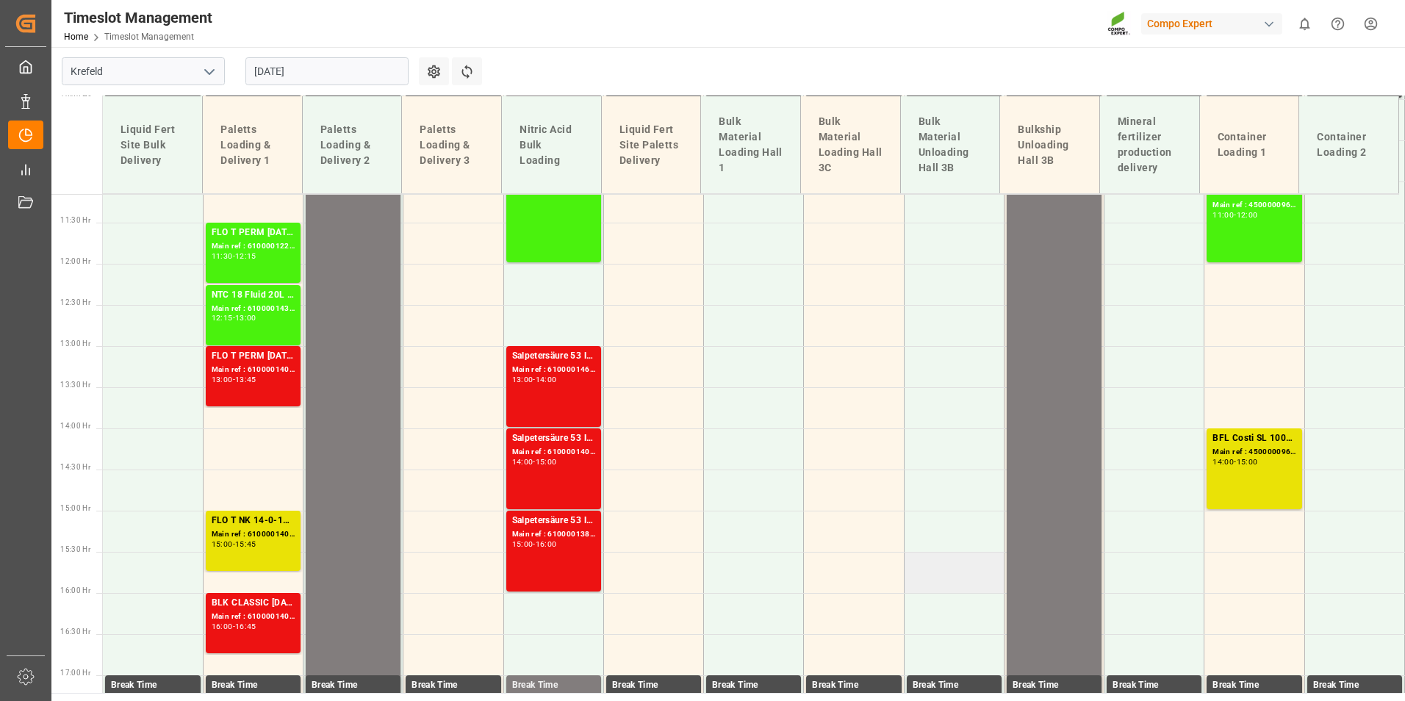
scroll to position [904, 0]
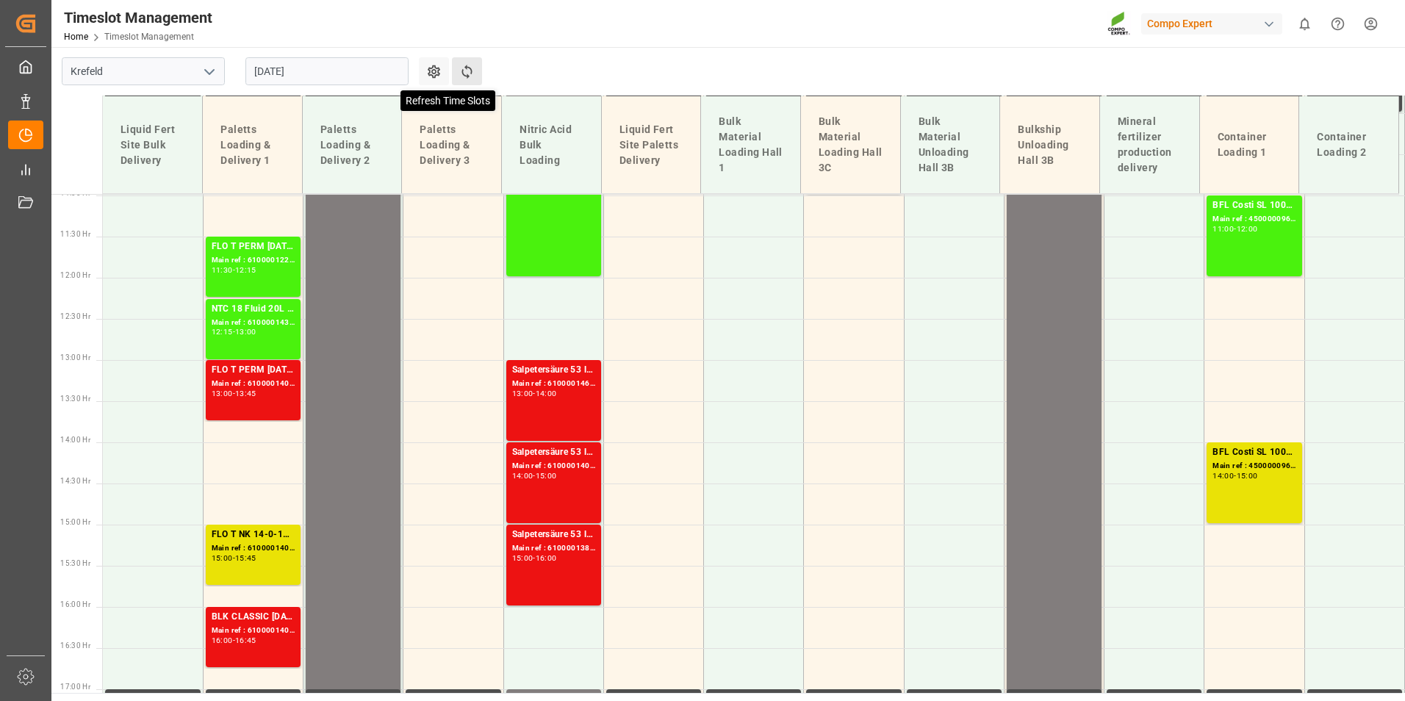
click at [459, 68] on icon at bounding box center [466, 71] width 15 height 15
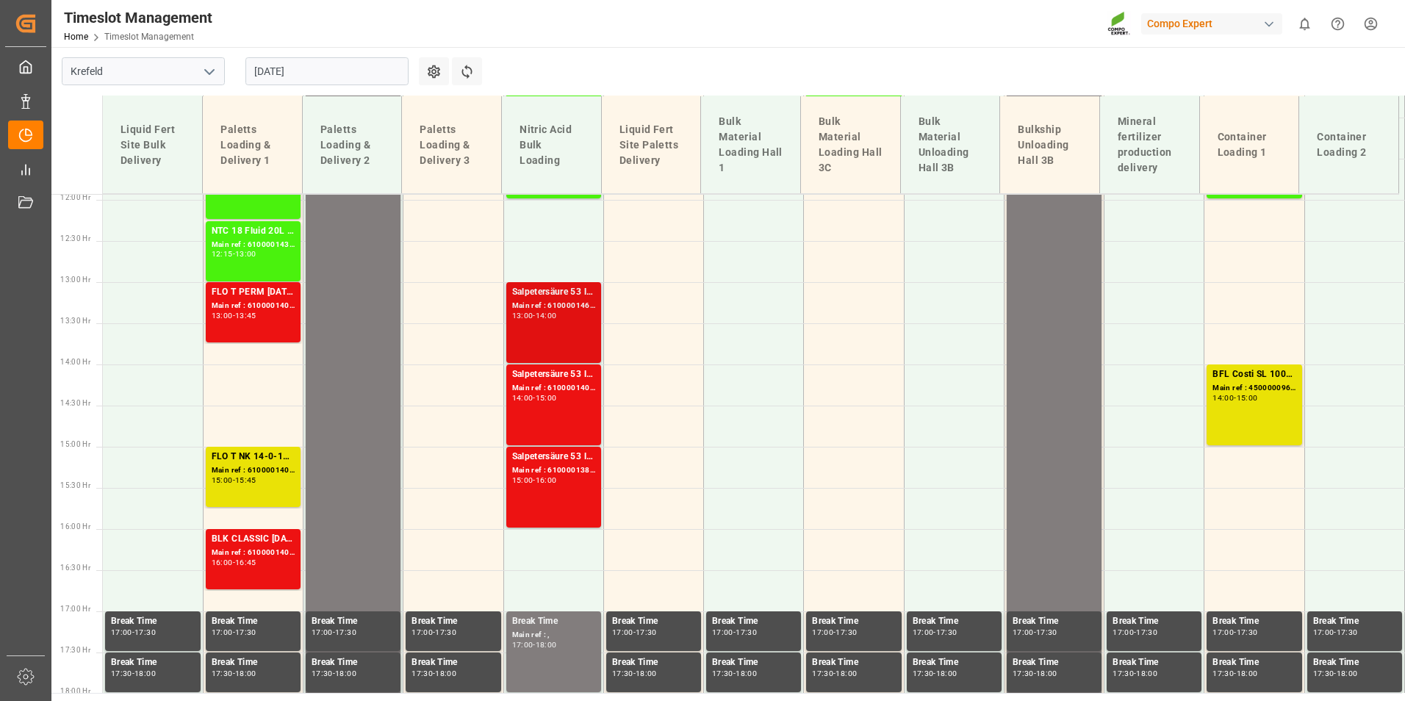
scroll to position [1036, 0]
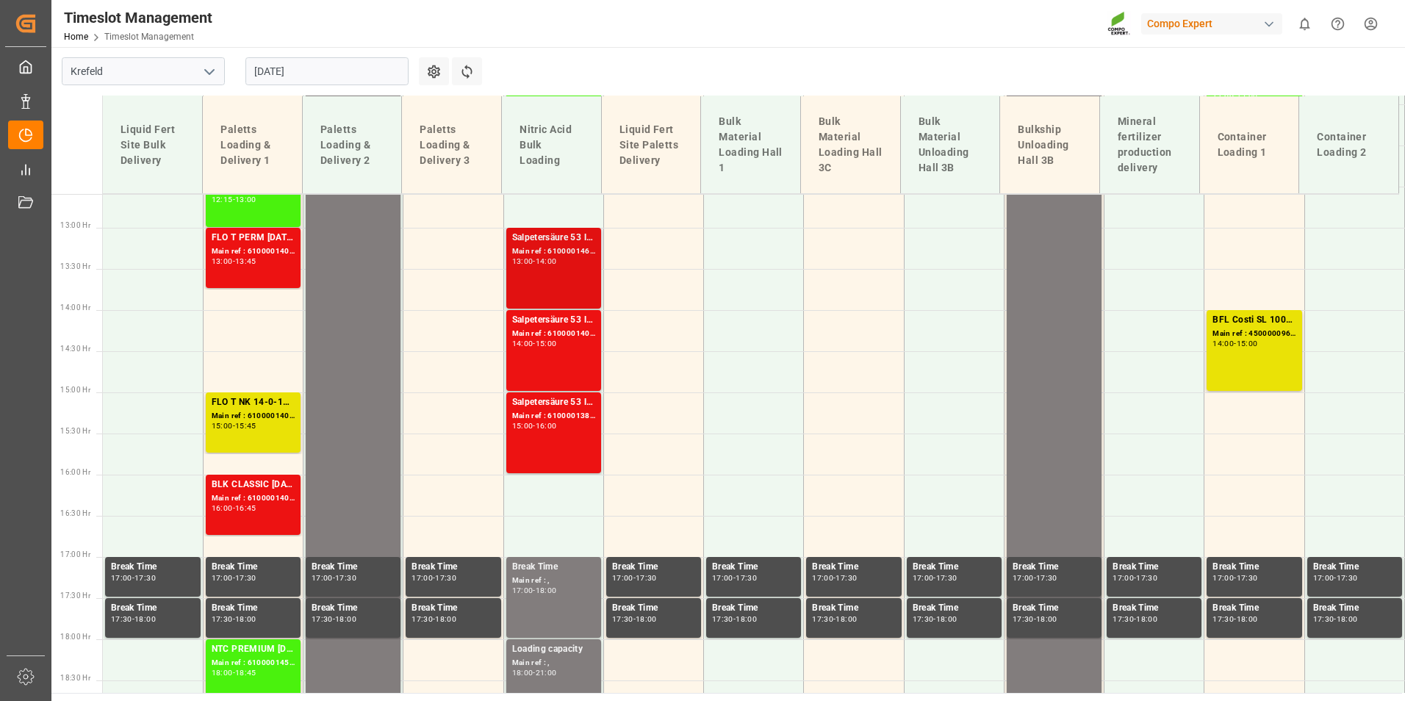
click at [531, 275] on div "Salpetersäure 53 lose; Main ref : 6100001465, 2000001278; 13:00 - 14:00" at bounding box center [553, 268] width 83 height 75
click at [586, 341] on div "14:00 - 15:00" at bounding box center [553, 344] width 83 height 8
click at [569, 447] on div "Salpetersäure 53 lose; Main ref : 6100001388, 2000001204; 15:00 - 16:00" at bounding box center [553, 432] width 83 height 75
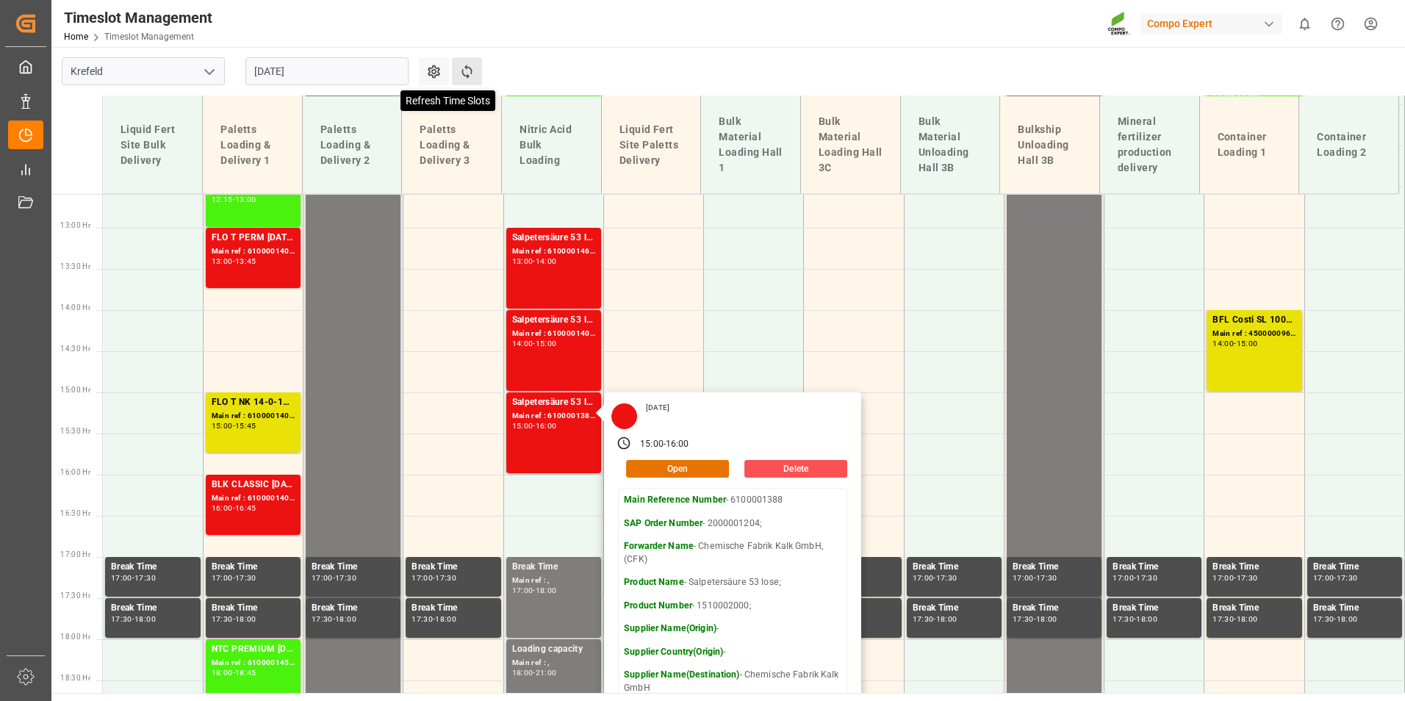
click at [467, 77] on icon at bounding box center [466, 72] width 10 height 14
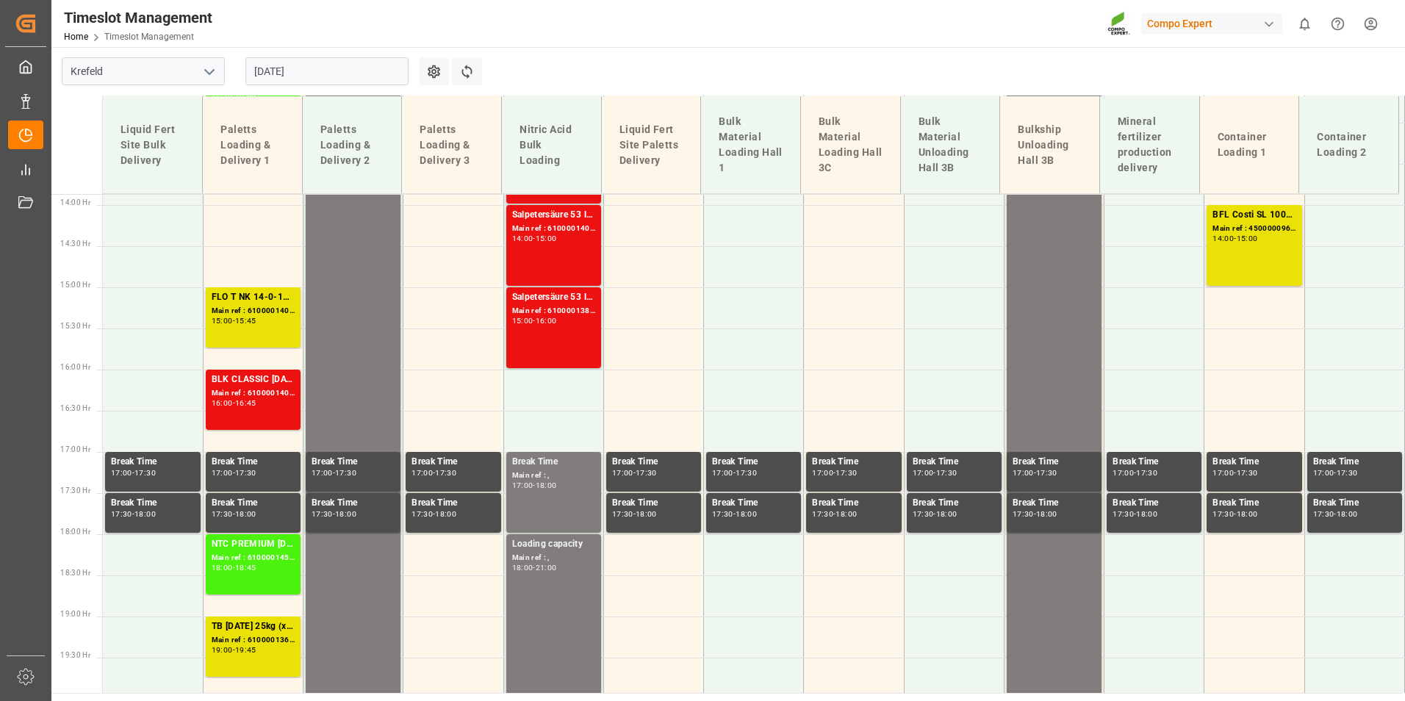
scroll to position [986, 0]
